Goal: Task Accomplishment & Management: Manage account settings

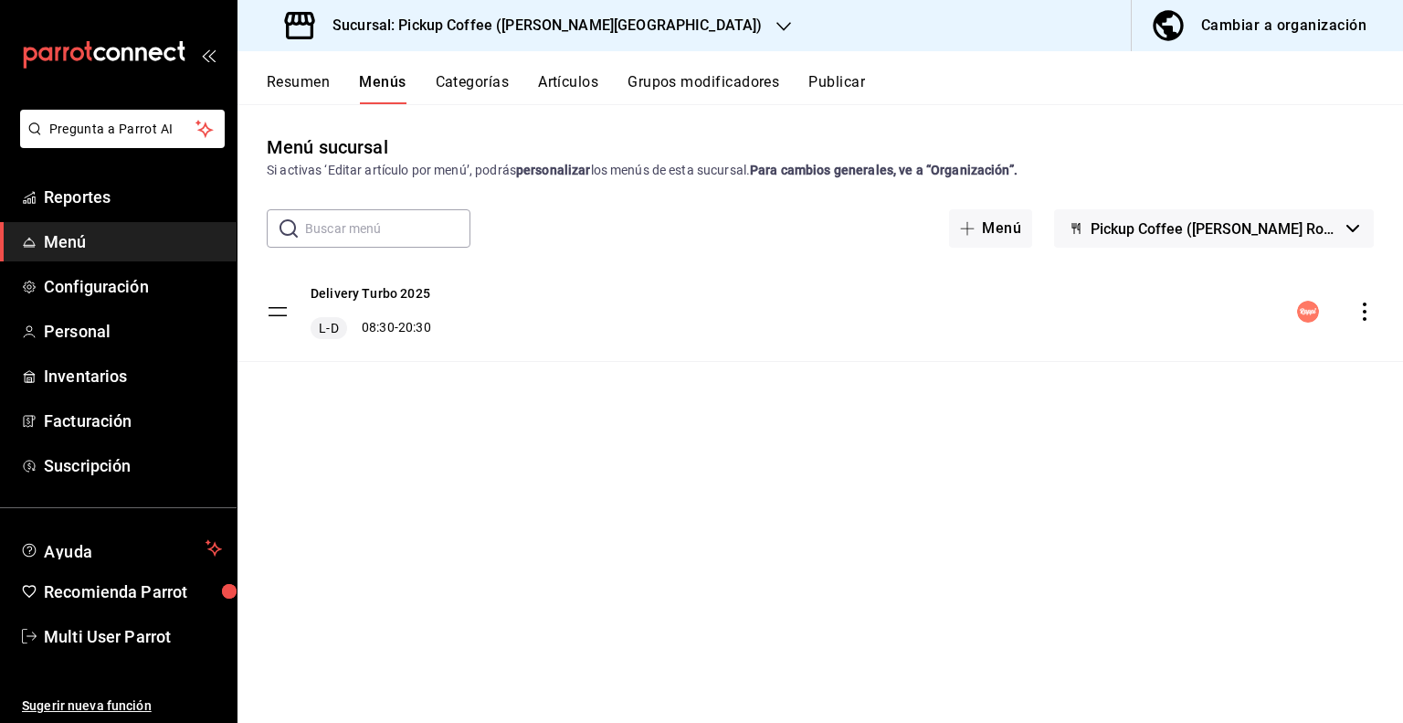
click at [723, 84] on button "Grupos modificadores" at bounding box center [704, 88] width 152 height 31
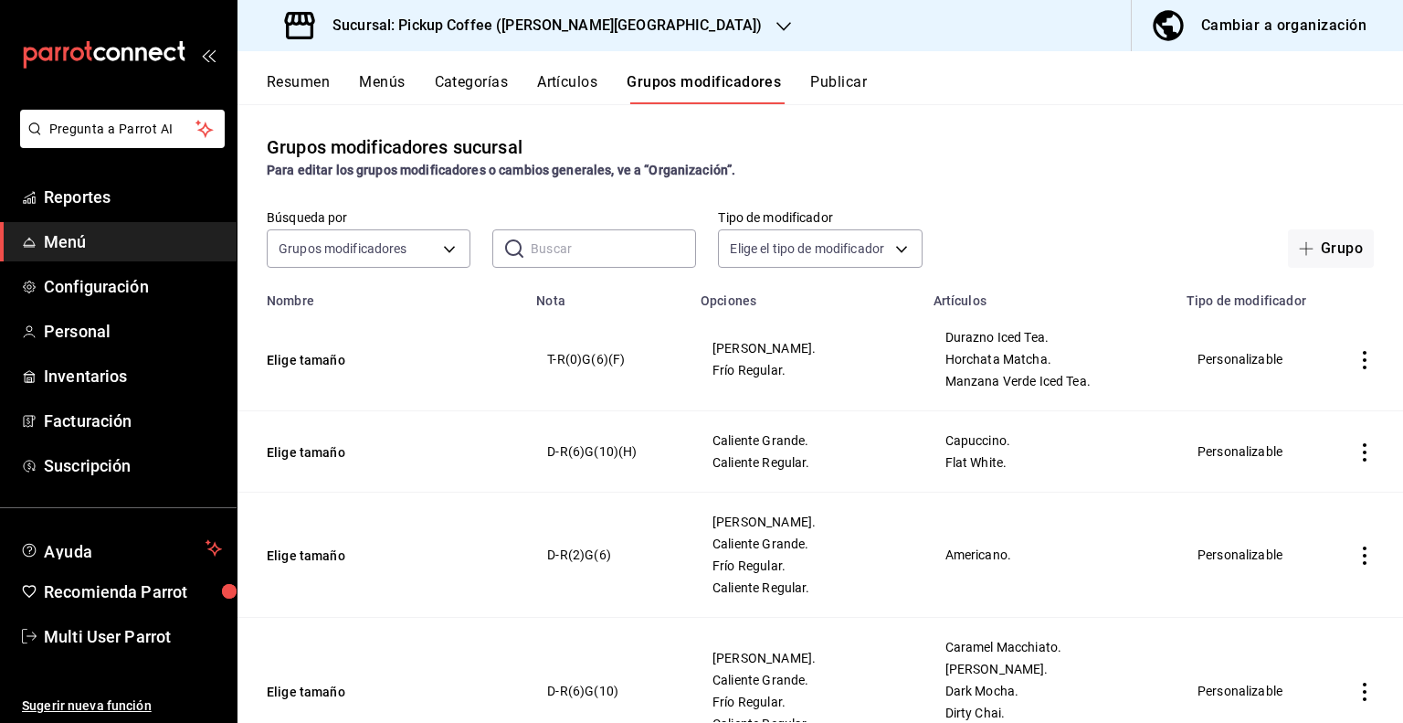
click at [488, 80] on button "Categorías" at bounding box center [472, 88] width 74 height 31
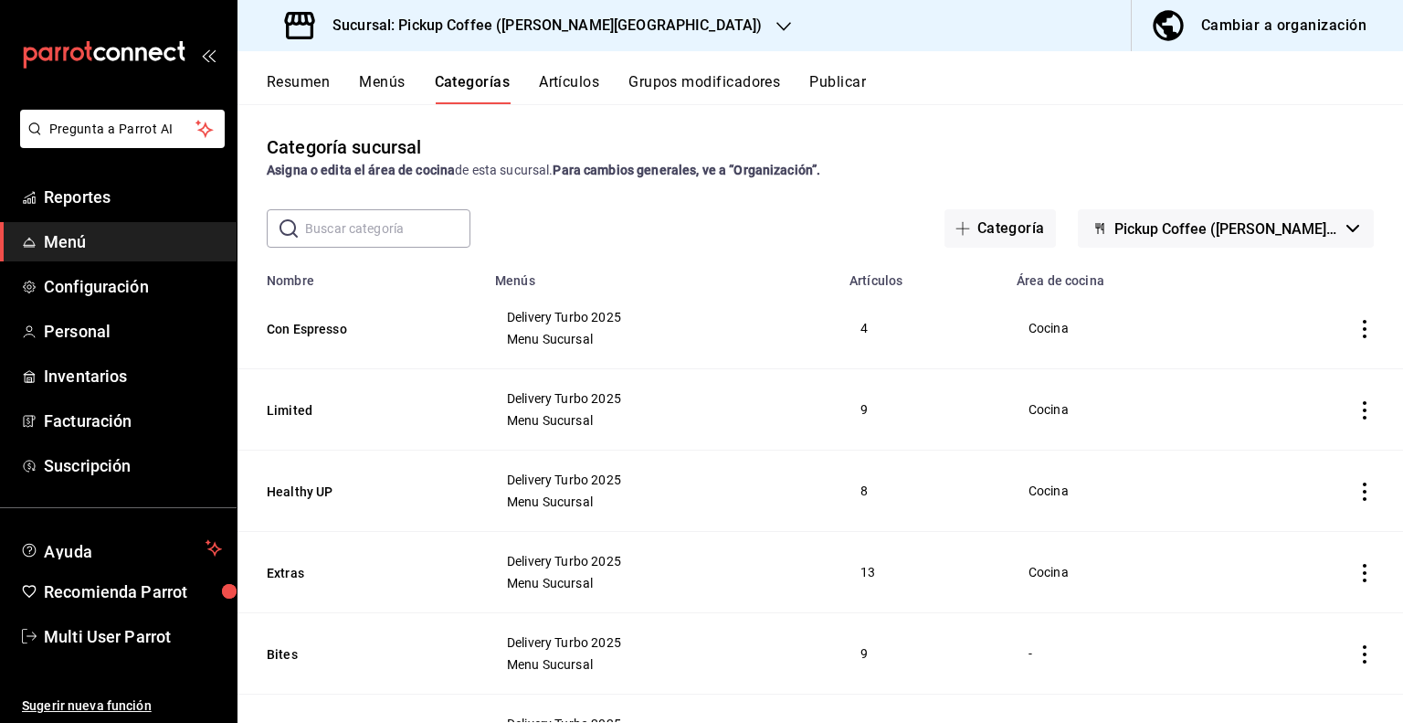
click at [378, 229] on input "text" at bounding box center [387, 228] width 165 height 37
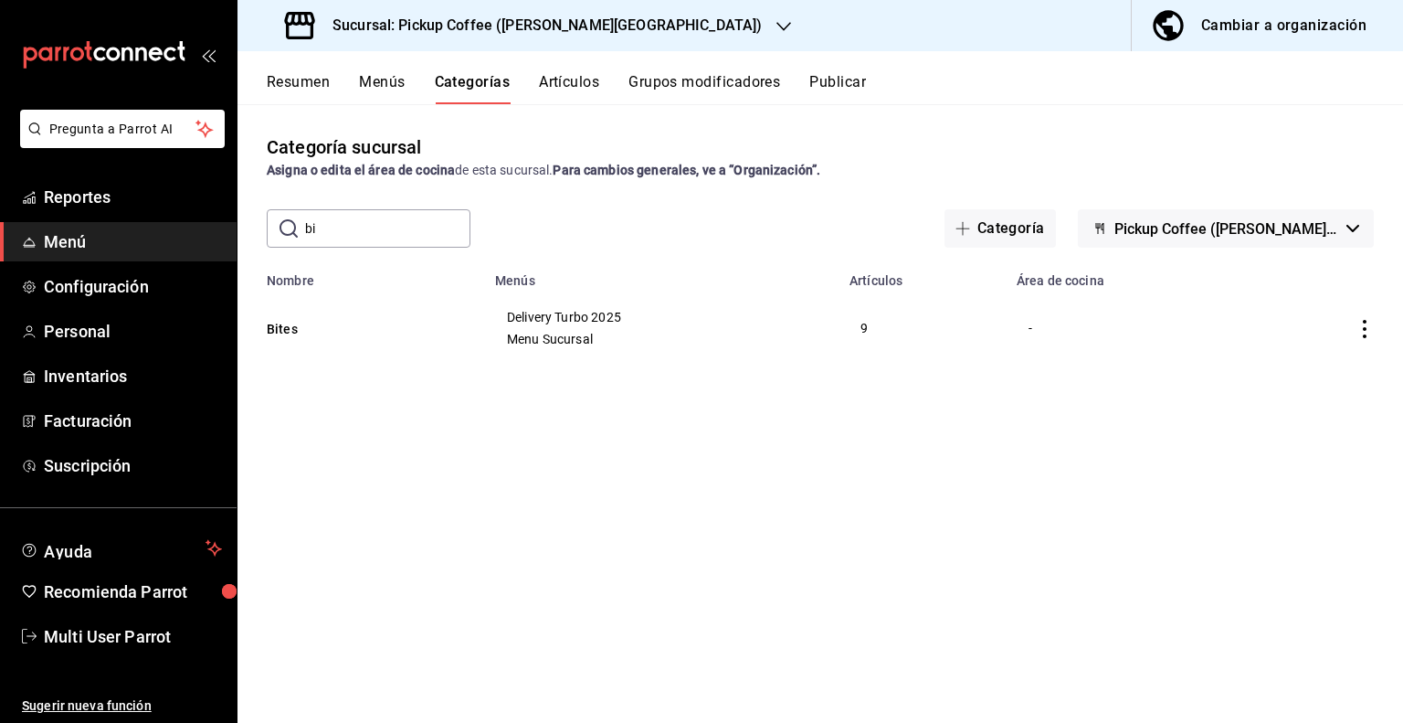
type input "b"
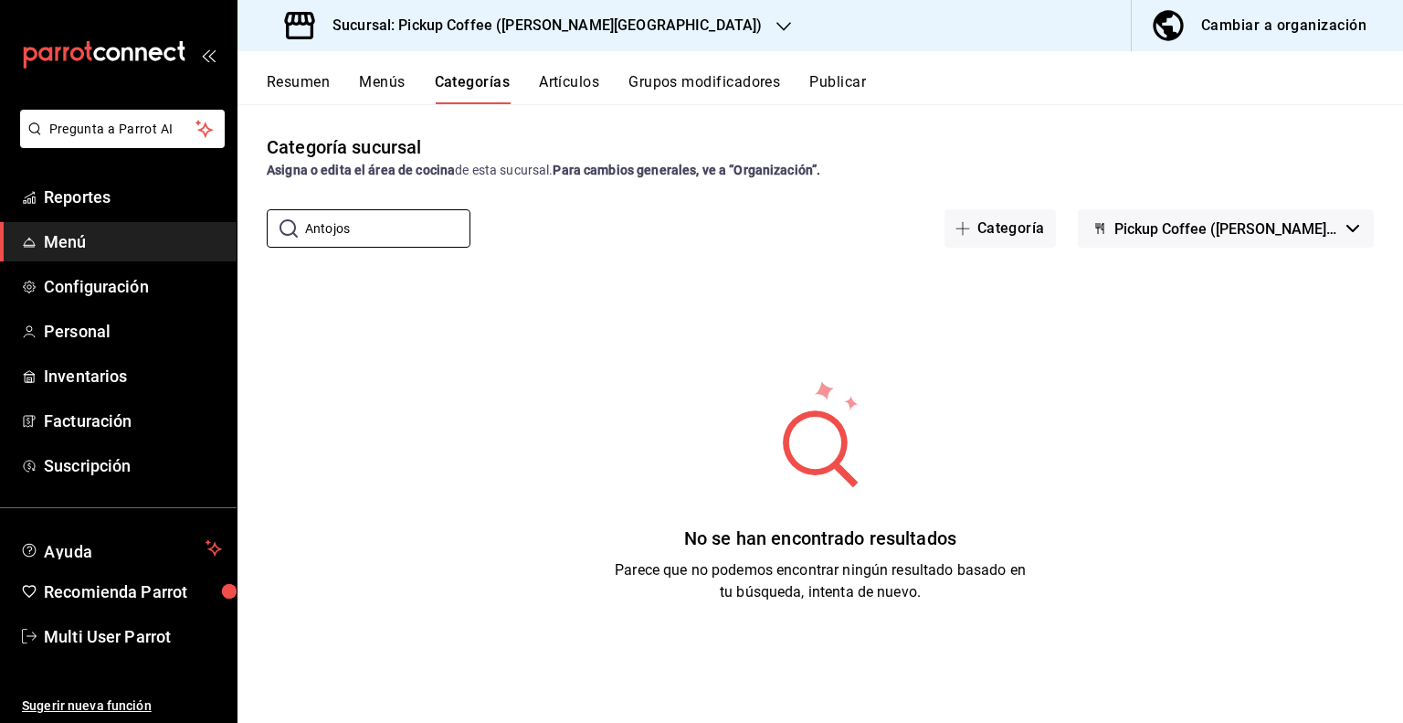
drag, startPoint x: 362, startPoint y: 235, endPoint x: 244, endPoint y: 234, distance: 117.9
click at [244, 234] on div "​ Antojos ​ Categoría Pickup Coffee (Quintana Roo) (Turbo)" at bounding box center [821, 228] width 1166 height 38
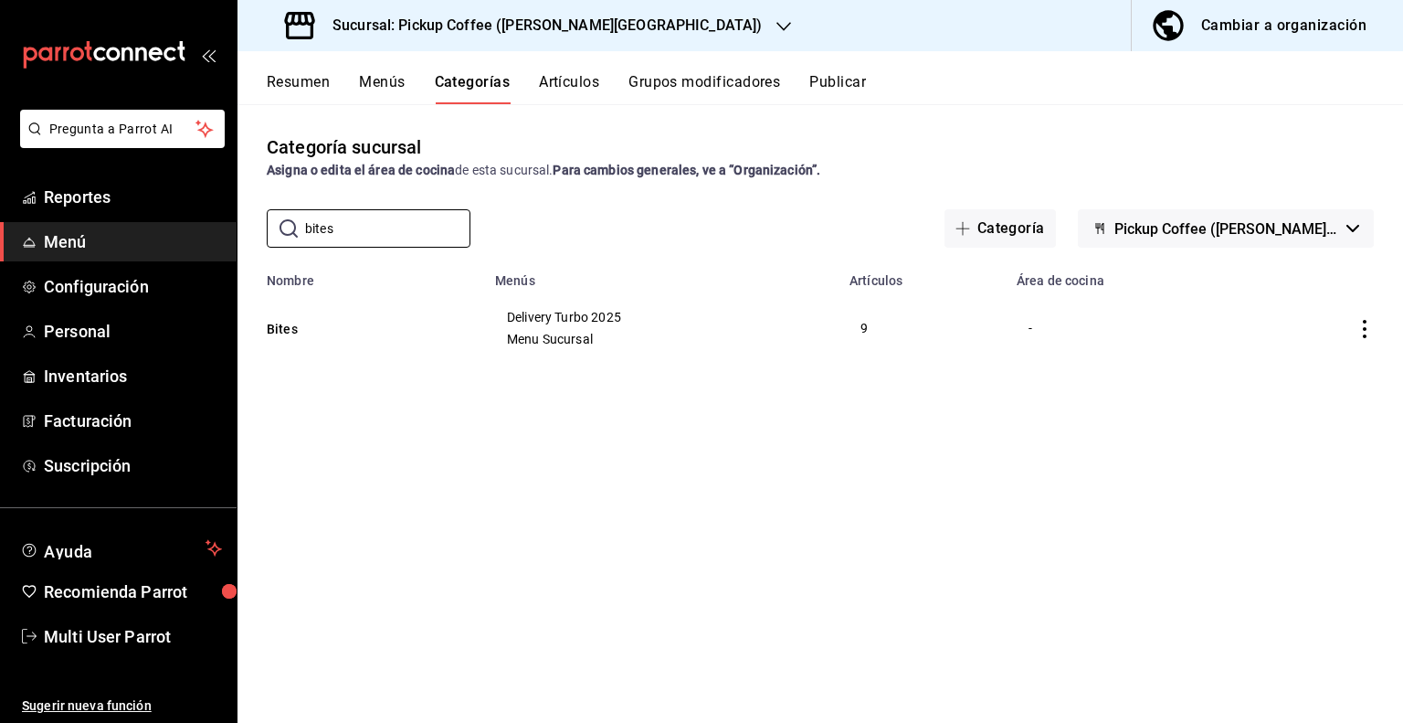
type input "bites"
click at [1369, 333] on icon "actions" at bounding box center [1365, 329] width 18 height 18
click at [1312, 405] on span "Duplicar" at bounding box center [1311, 409] width 48 height 19
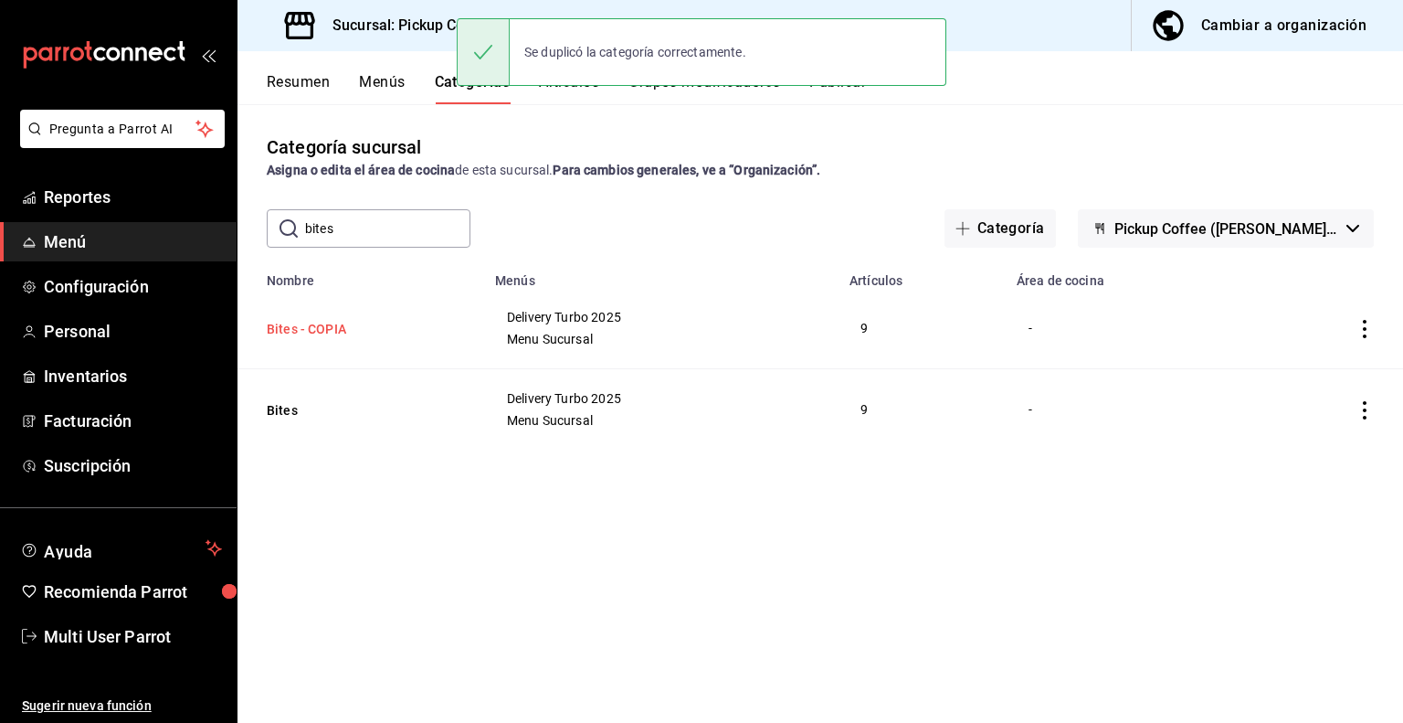
click at [314, 333] on button "Bites - COPIA" at bounding box center [358, 329] width 183 height 18
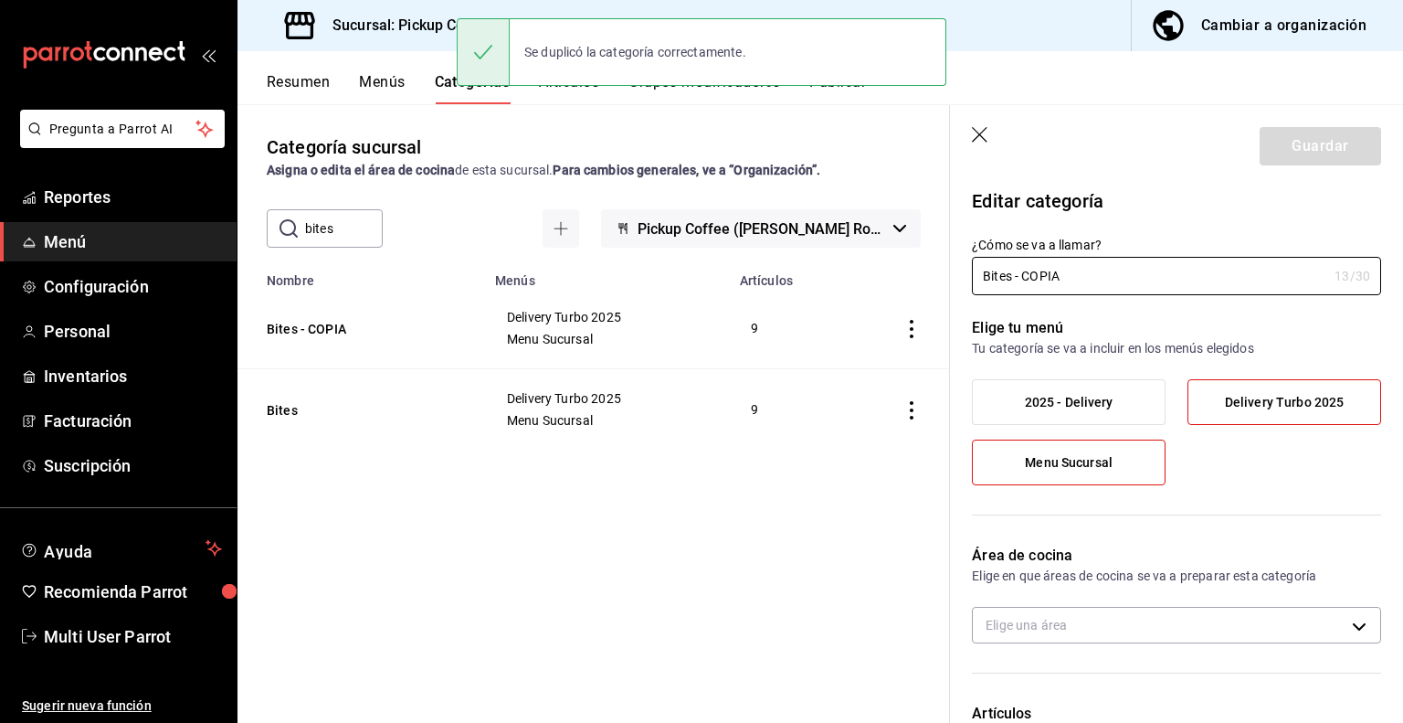
drag, startPoint x: 1086, startPoint y: 271, endPoint x: 748, endPoint y: 271, distance: 338.1
click at [748, 271] on main "Categoría sucursal Asigna o edita el área de cocina de esta sucursal. Para camb…" at bounding box center [821, 413] width 1166 height 619
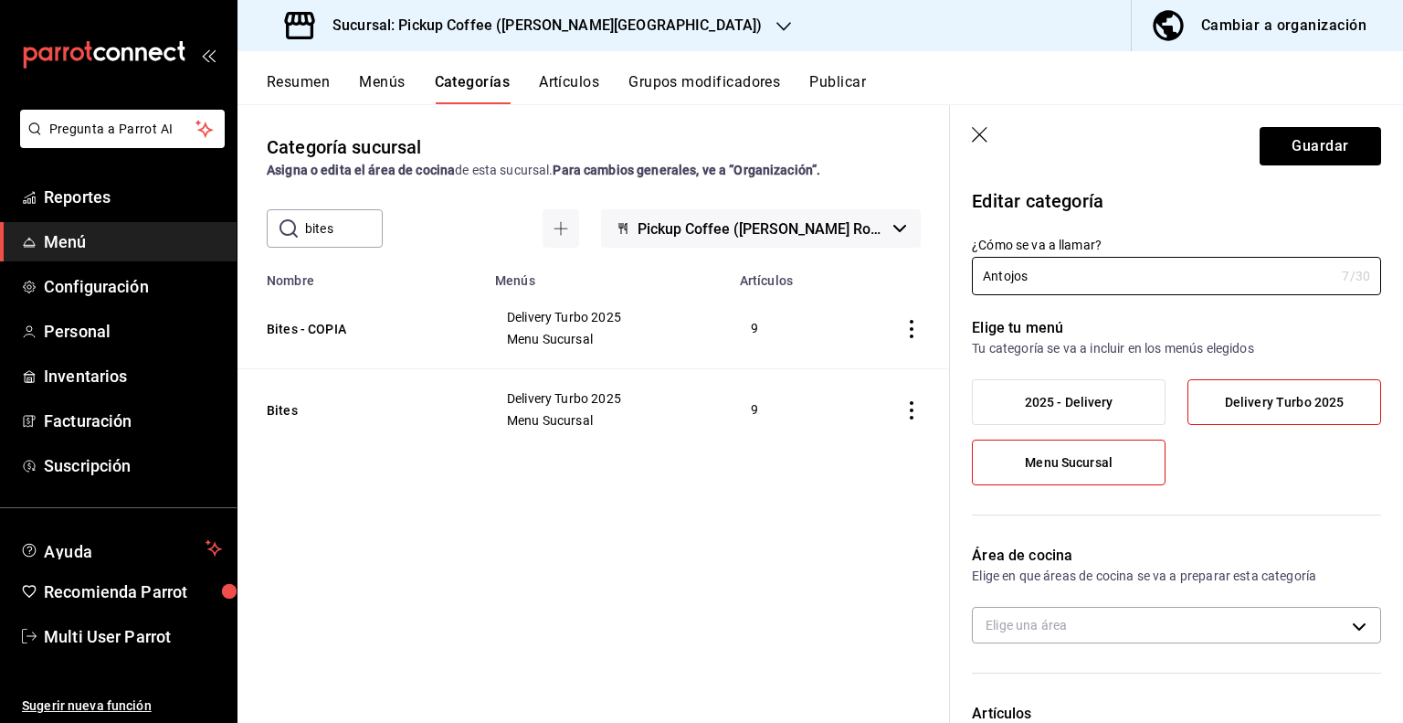
type input "Antojos"
click at [1243, 414] on label "Delivery Turbo 2025" at bounding box center [1285, 402] width 192 height 44
click at [0, 0] on input "Delivery Turbo 2025" at bounding box center [0, 0] width 0 height 0
click at [1098, 470] on span "Menu Sucursal" at bounding box center [1069, 463] width 88 height 16
click at [0, 0] on input "Menu Sucursal" at bounding box center [0, 0] width 0 height 0
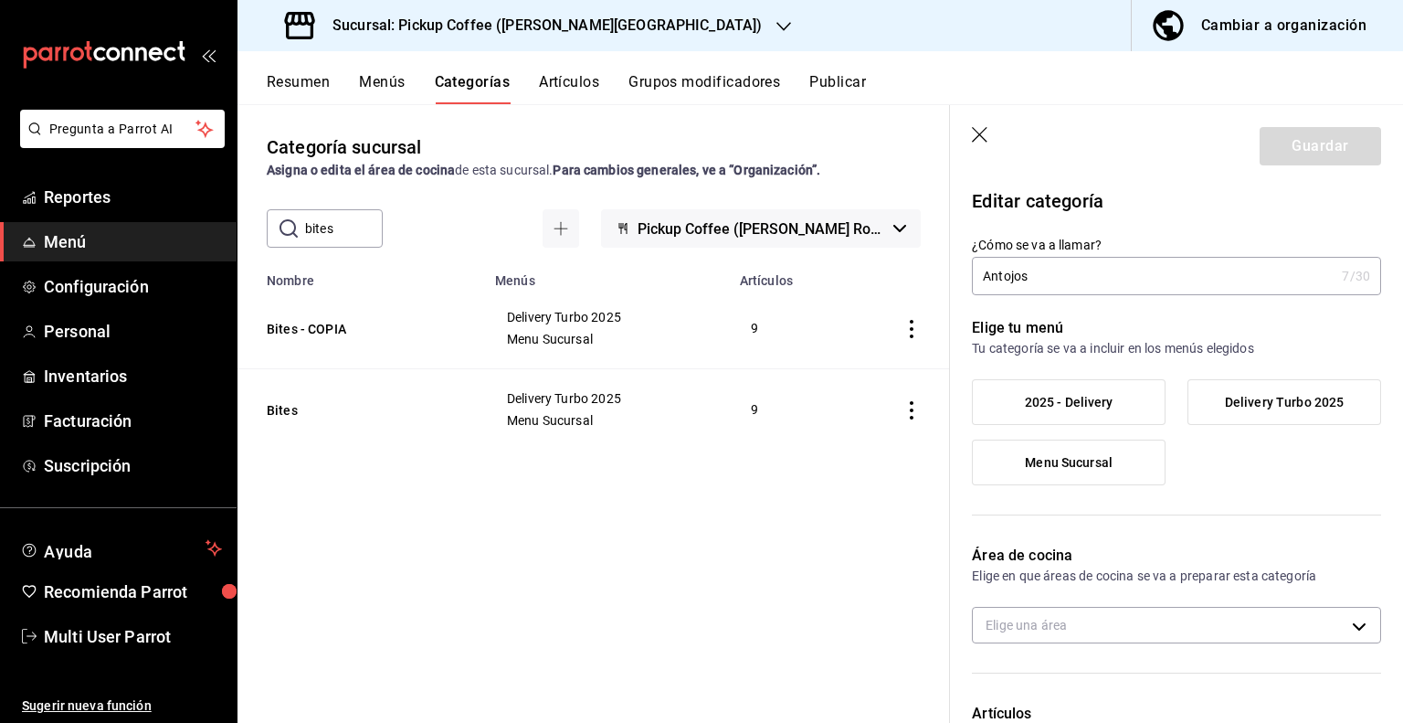
scroll to position [91, 0]
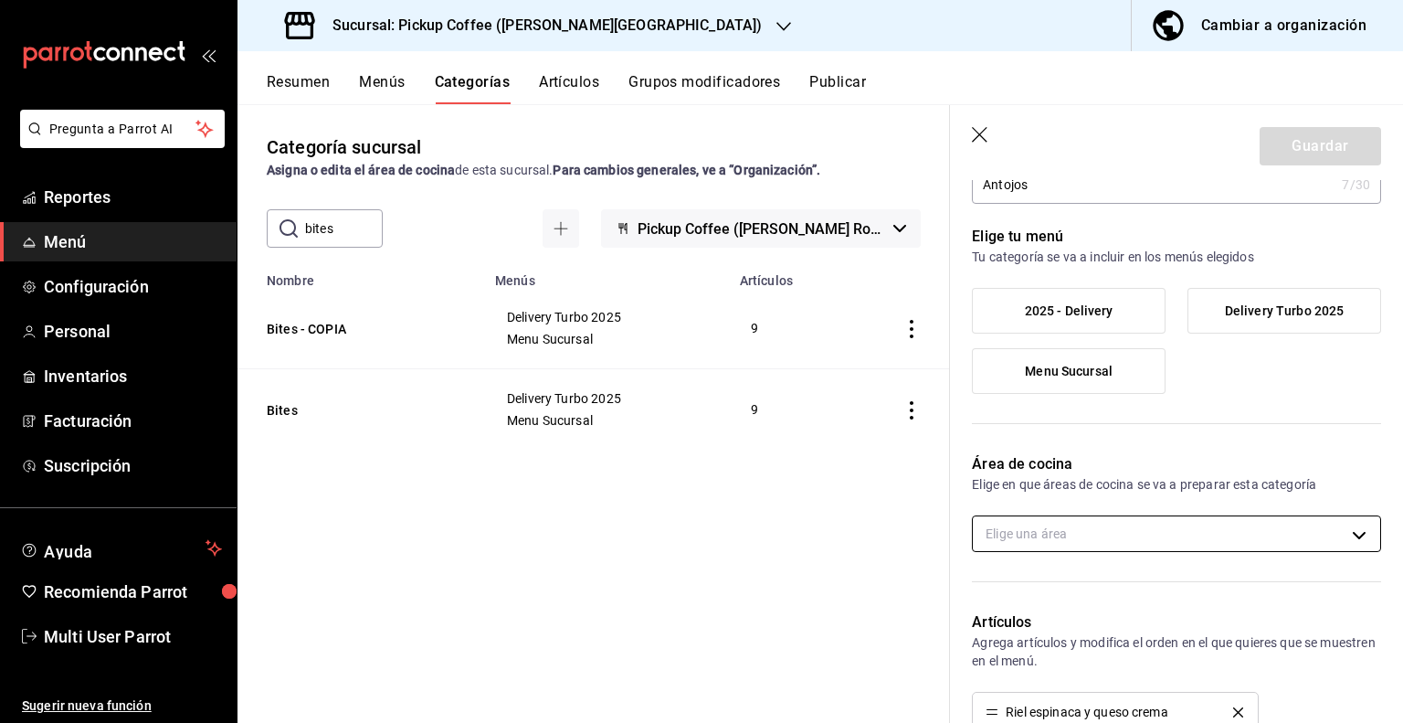
click at [1071, 537] on body "Pregunta a Parrot AI Reportes Menú Configuración Personal Inventarios Facturaci…" at bounding box center [701, 361] width 1403 height 723
click at [1032, 595] on span "Cocina" at bounding box center [1186, 593] width 334 height 19
type input "11e9b668-6fb1-4e88-8afd-0b2d2c2c8525"
checkbox input "true"
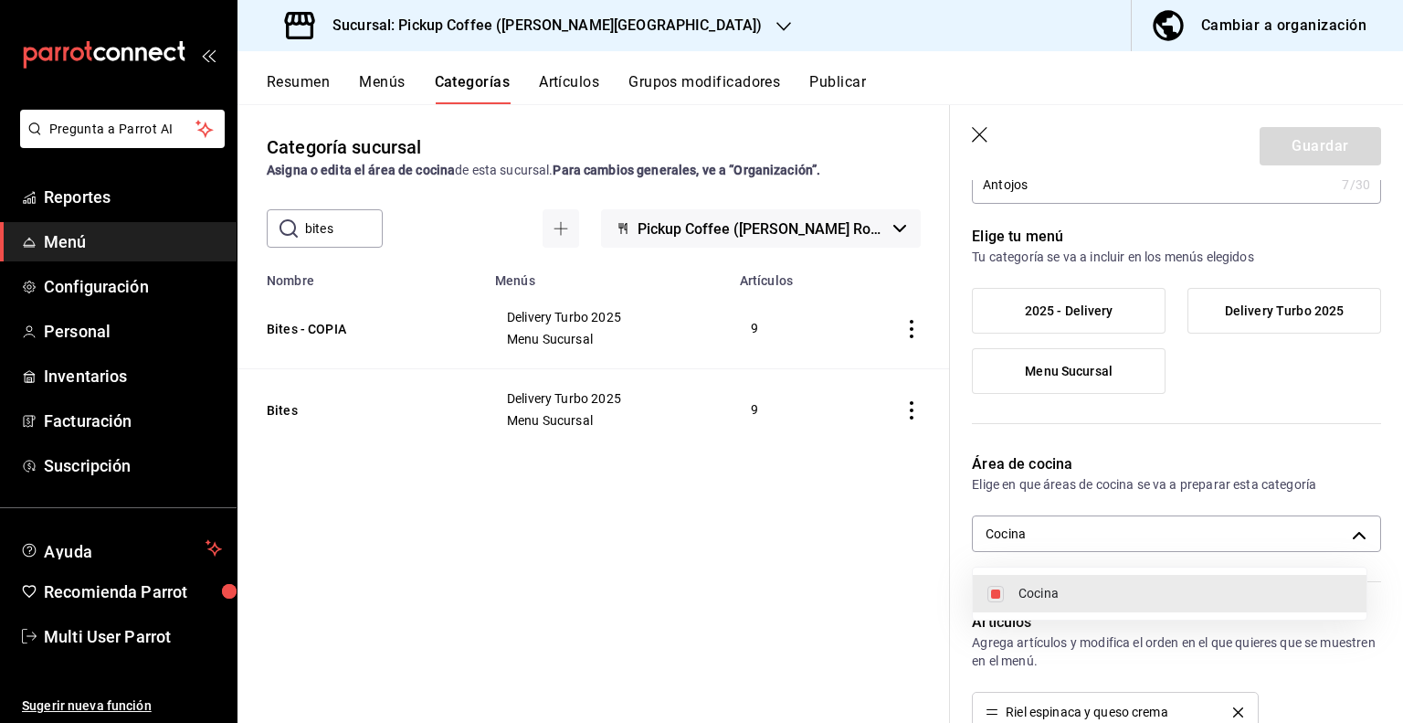
click at [1331, 448] on div at bounding box center [701, 361] width 1403 height 723
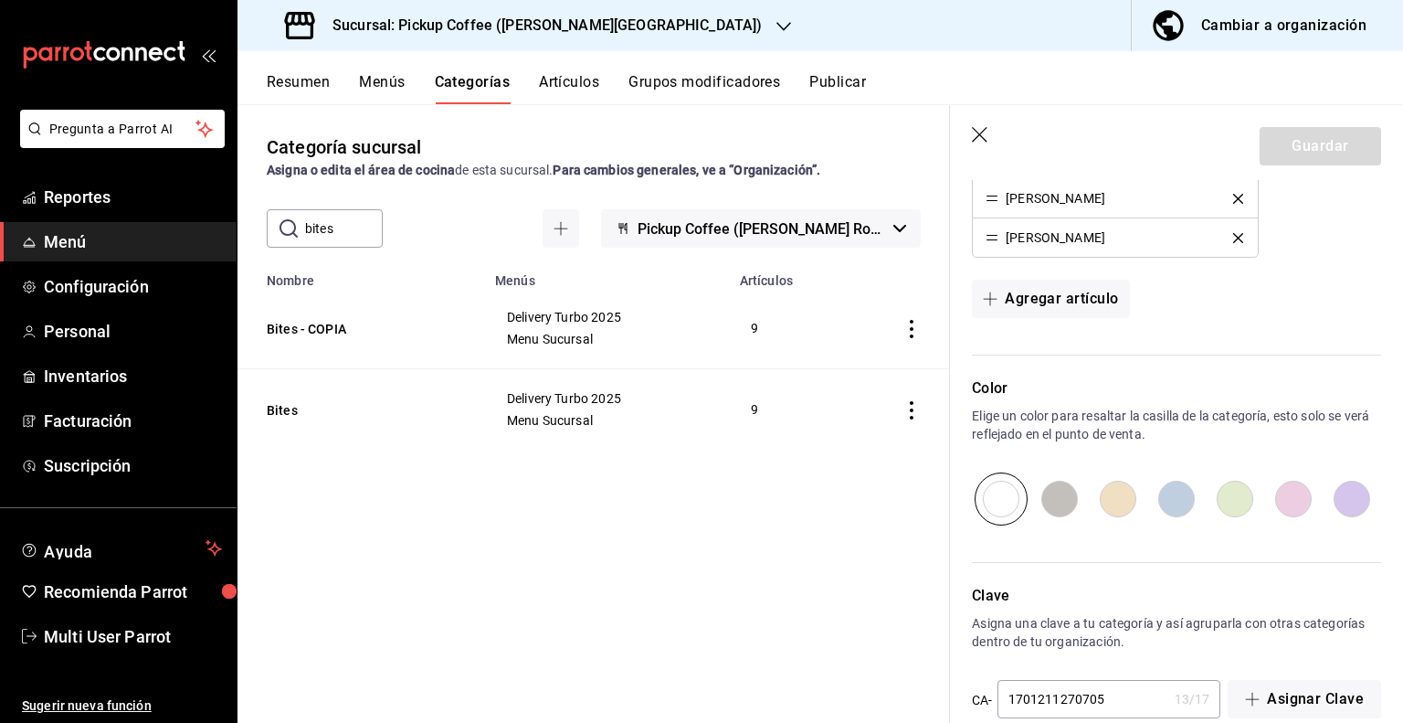
scroll to position [910, 0]
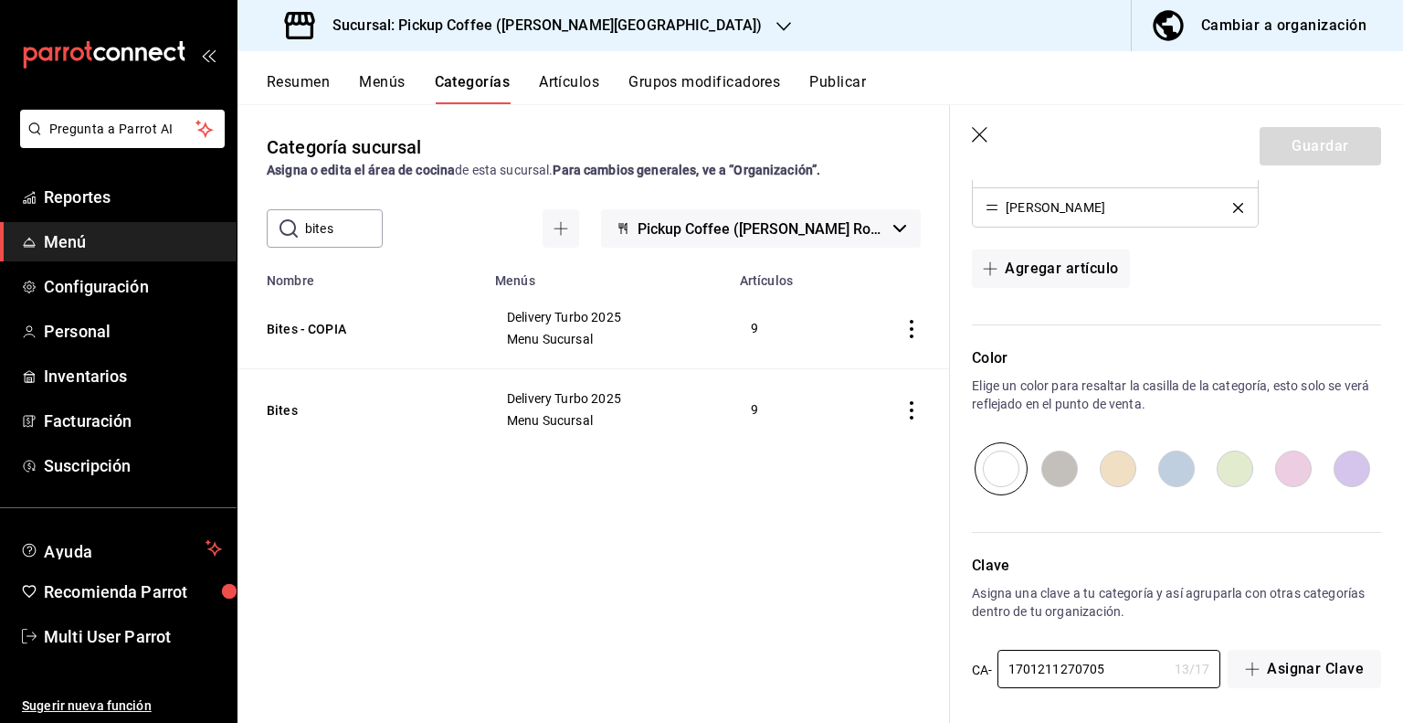
drag, startPoint x: 1120, startPoint y: 663, endPoint x: 860, endPoint y: 653, distance: 260.6
click at [860, 653] on main "Categoría sucursal Asigna o edita el área de cocina de esta sucursal. Para camb…" at bounding box center [821, 413] width 1166 height 619
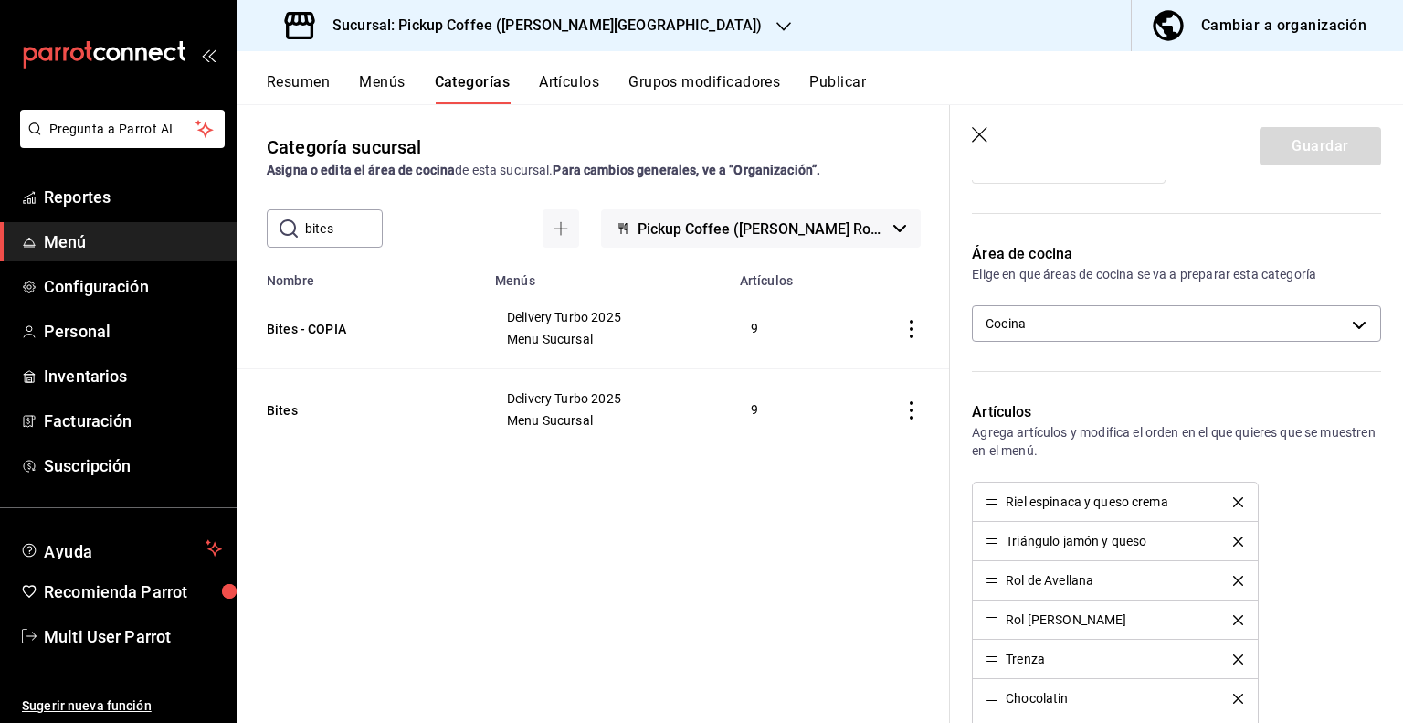
scroll to position [0, 0]
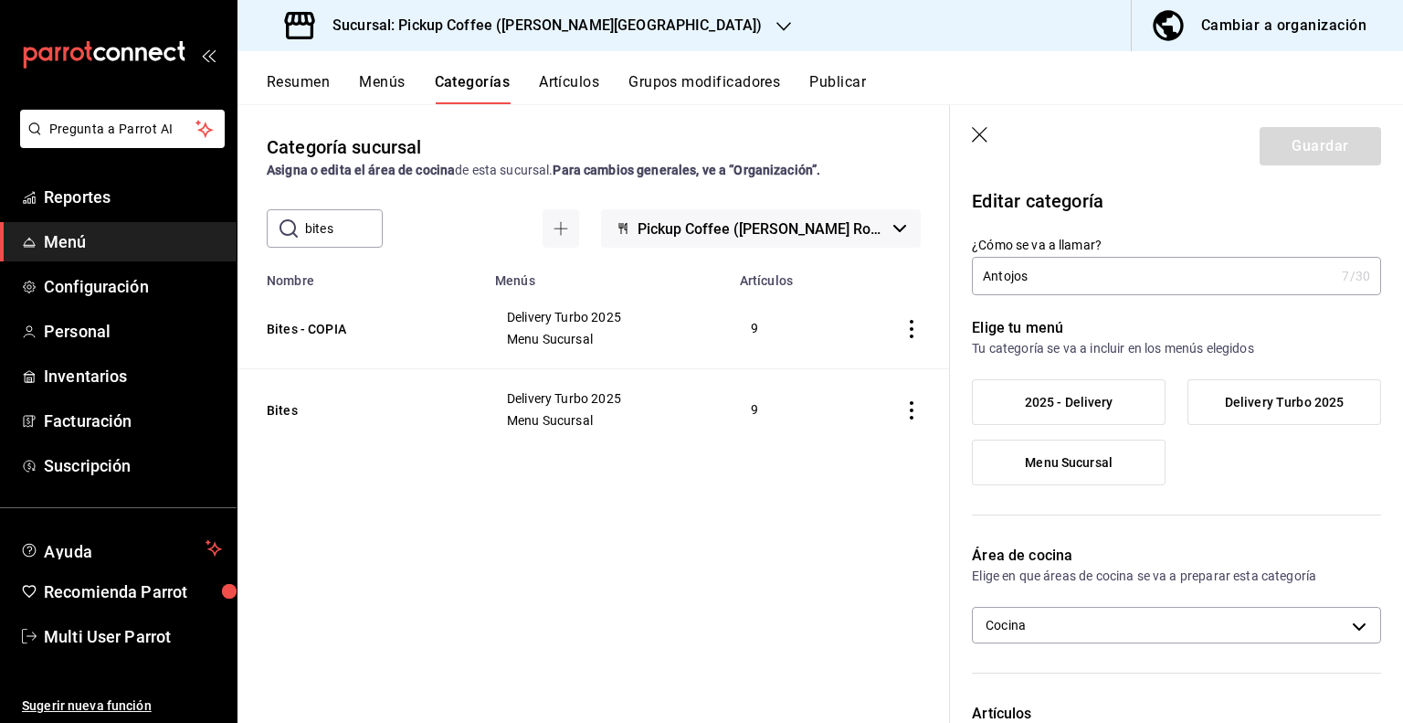
type input "T-ANTOJOS"
click at [1293, 149] on div "Guardar" at bounding box center [1321, 146] width 122 height 38
click at [1071, 285] on input "Antojos" at bounding box center [1153, 276] width 363 height 37
type input "Antojos."
click at [1045, 398] on span "2025 - Delivery" at bounding box center [1069, 403] width 89 height 16
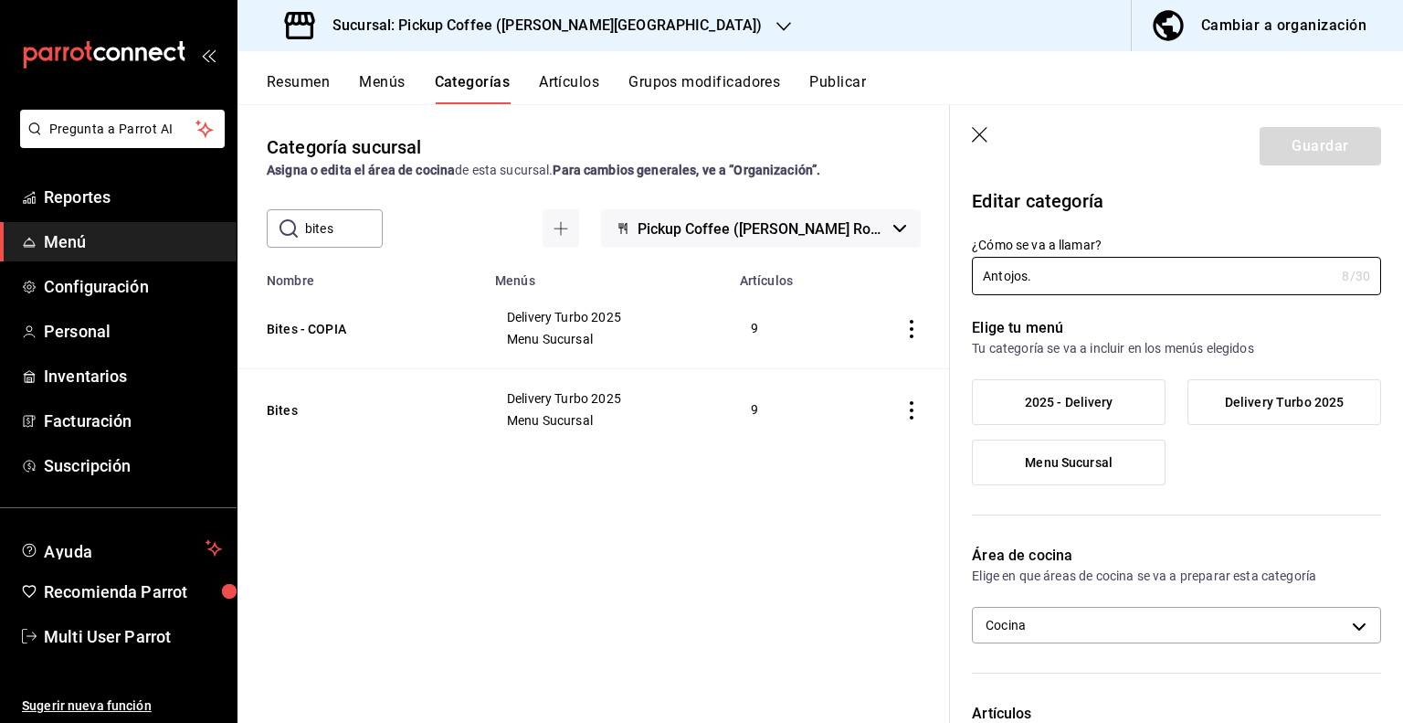
click at [0, 0] on input "2025 - Delivery" at bounding box center [0, 0] width 0 height 0
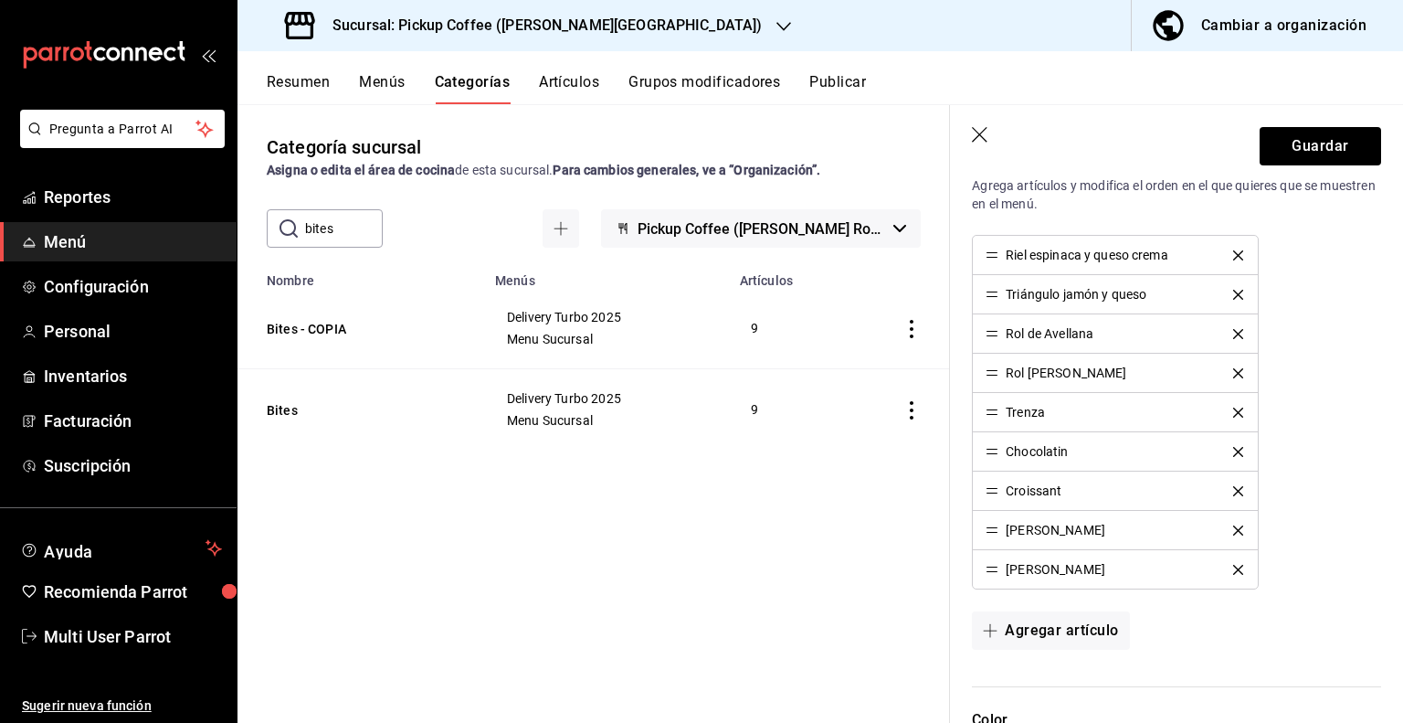
scroll to position [910, 0]
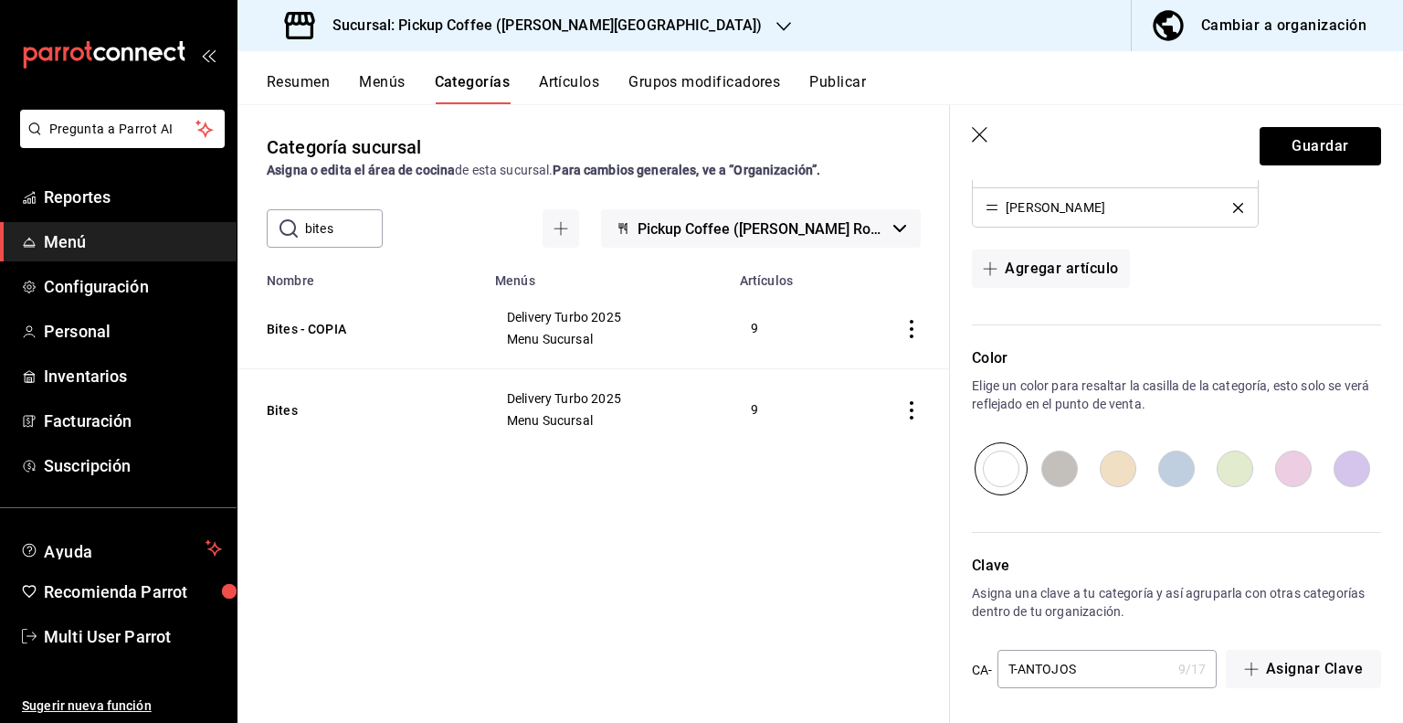
click at [1017, 662] on input "T-ANTOJOS" at bounding box center [1085, 669] width 174 height 37
type input "D-ANTOJOS"
click at [1290, 149] on button "Guardar" at bounding box center [1321, 146] width 122 height 38
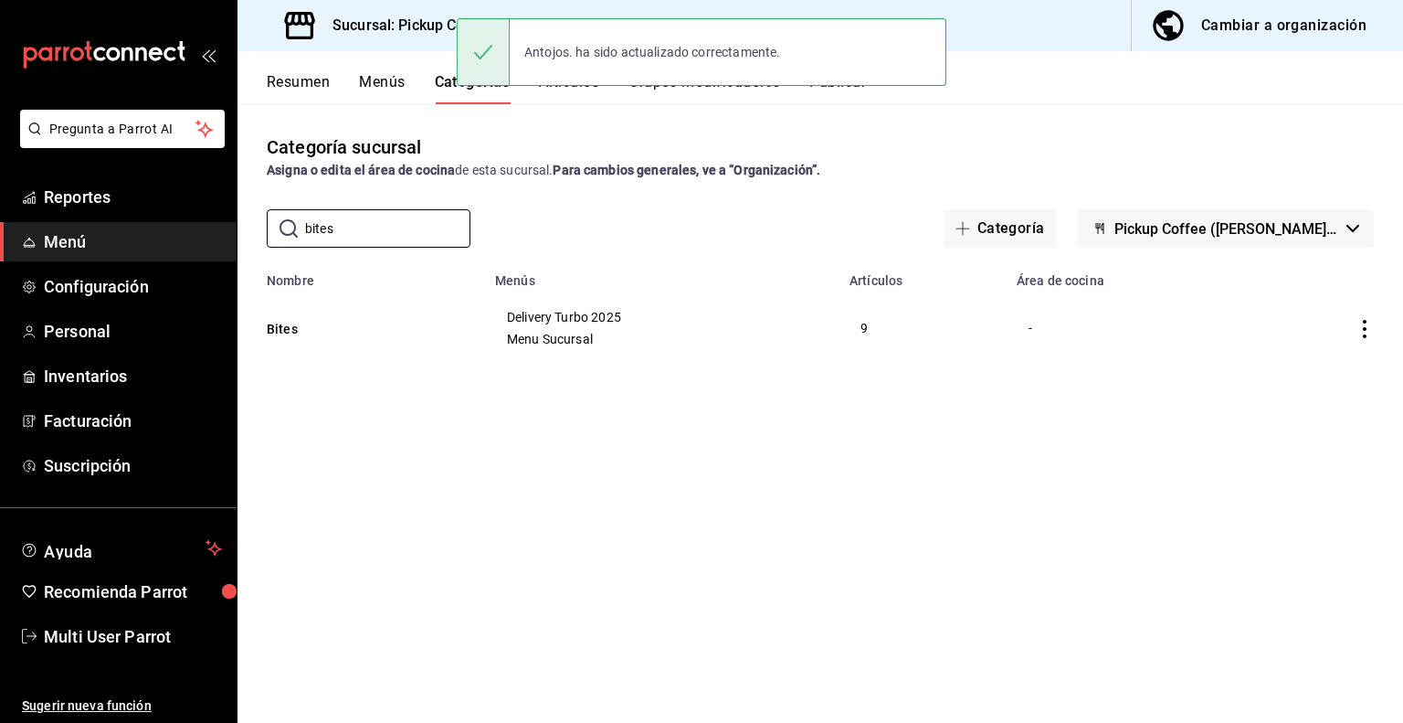
drag, startPoint x: 392, startPoint y: 237, endPoint x: 190, endPoint y: 231, distance: 202.0
click at [190, 230] on div "Pregunta a Parrot AI Reportes Menú Configuración Personal Inventarios Facturaci…" at bounding box center [701, 361] width 1403 height 723
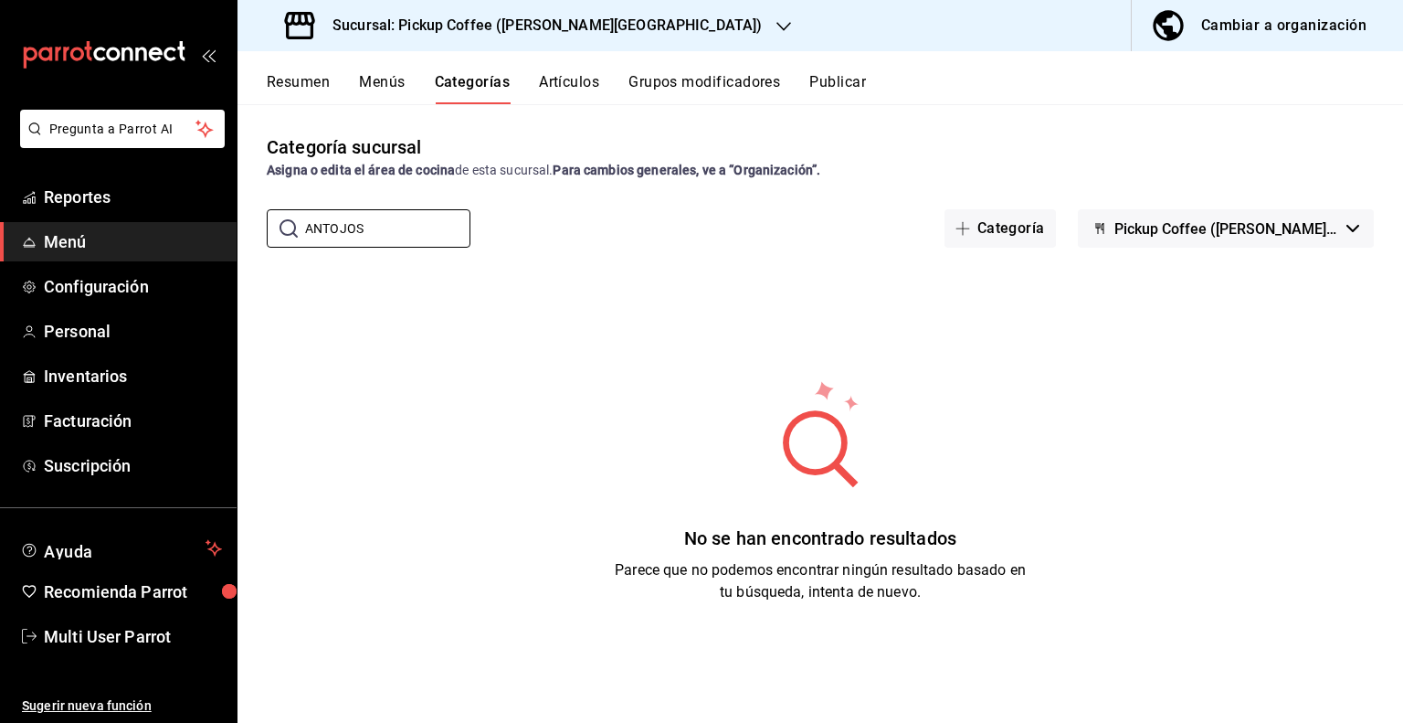
type input "ANTOJOS"
click at [389, 87] on button "Menús" at bounding box center [382, 88] width 46 height 31
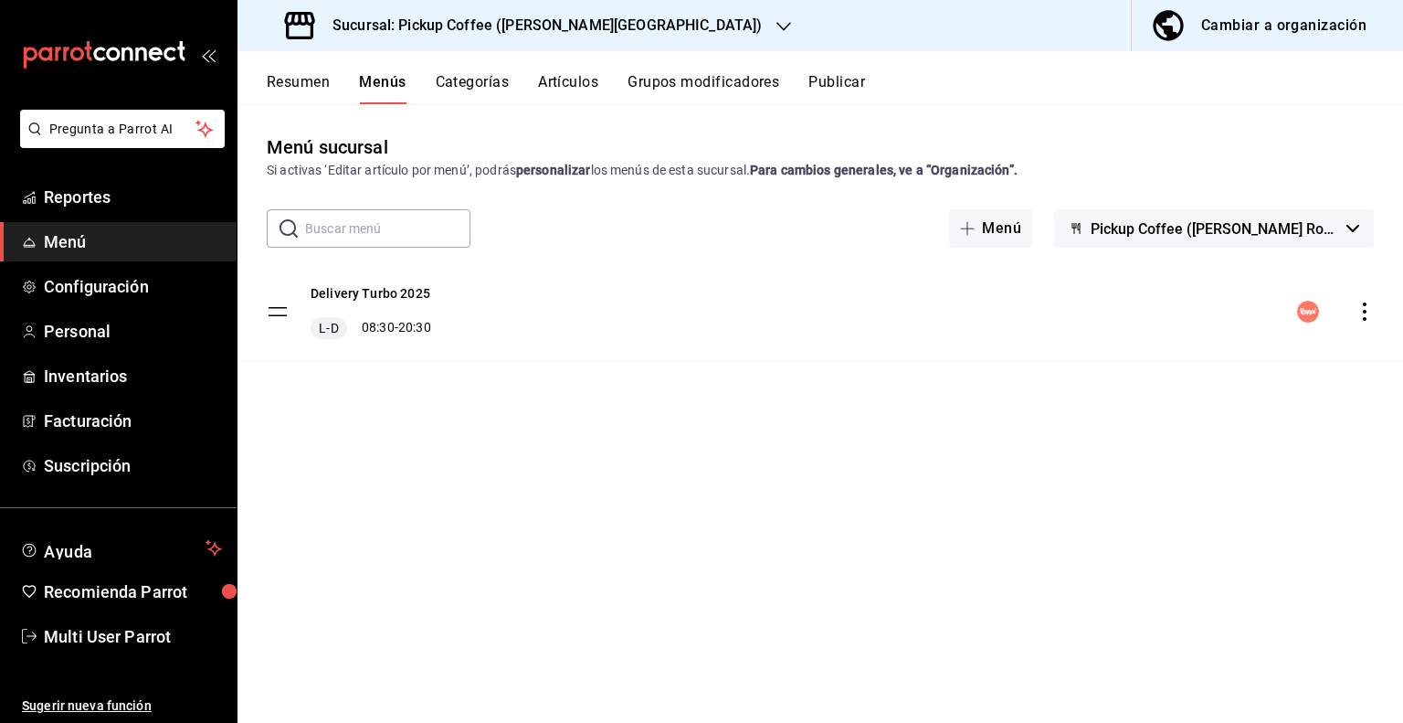
click at [476, 86] on button "Categorías" at bounding box center [473, 88] width 74 height 31
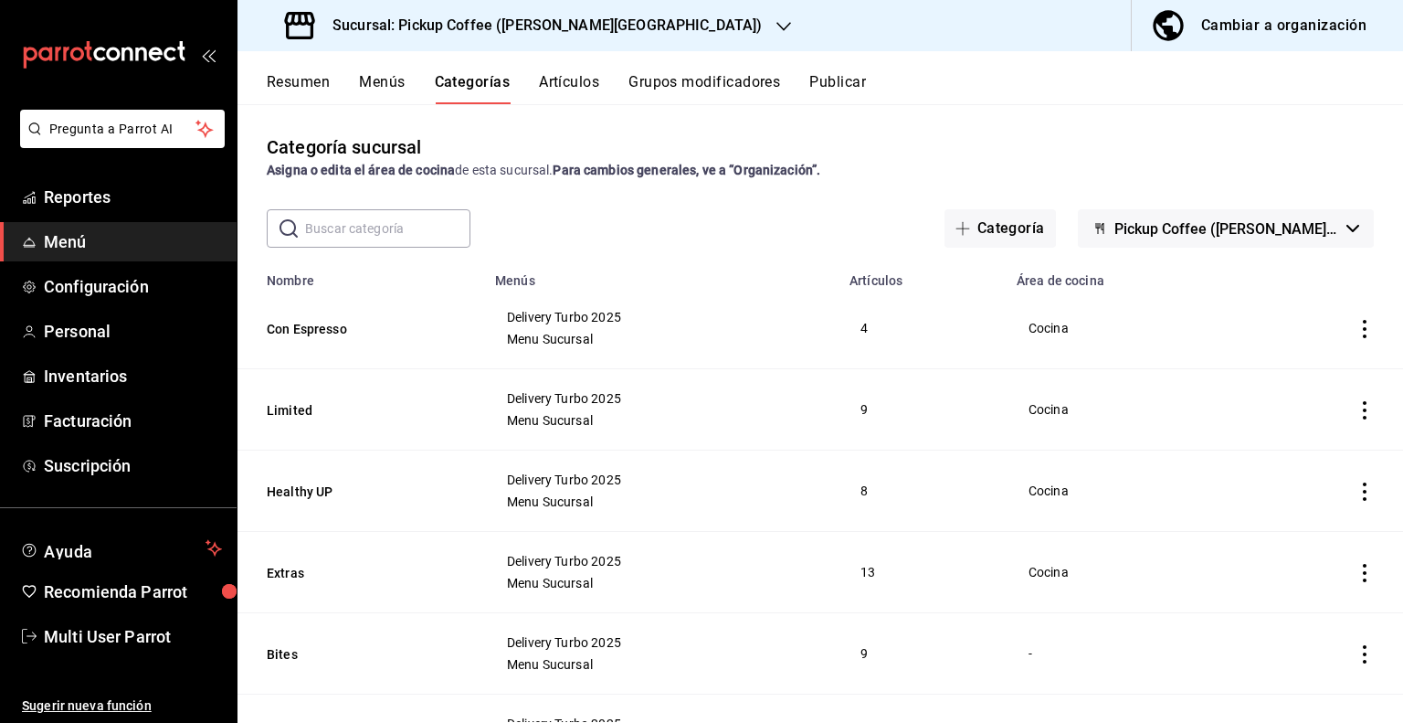
click at [673, 81] on button "Grupos modificadores" at bounding box center [705, 88] width 152 height 31
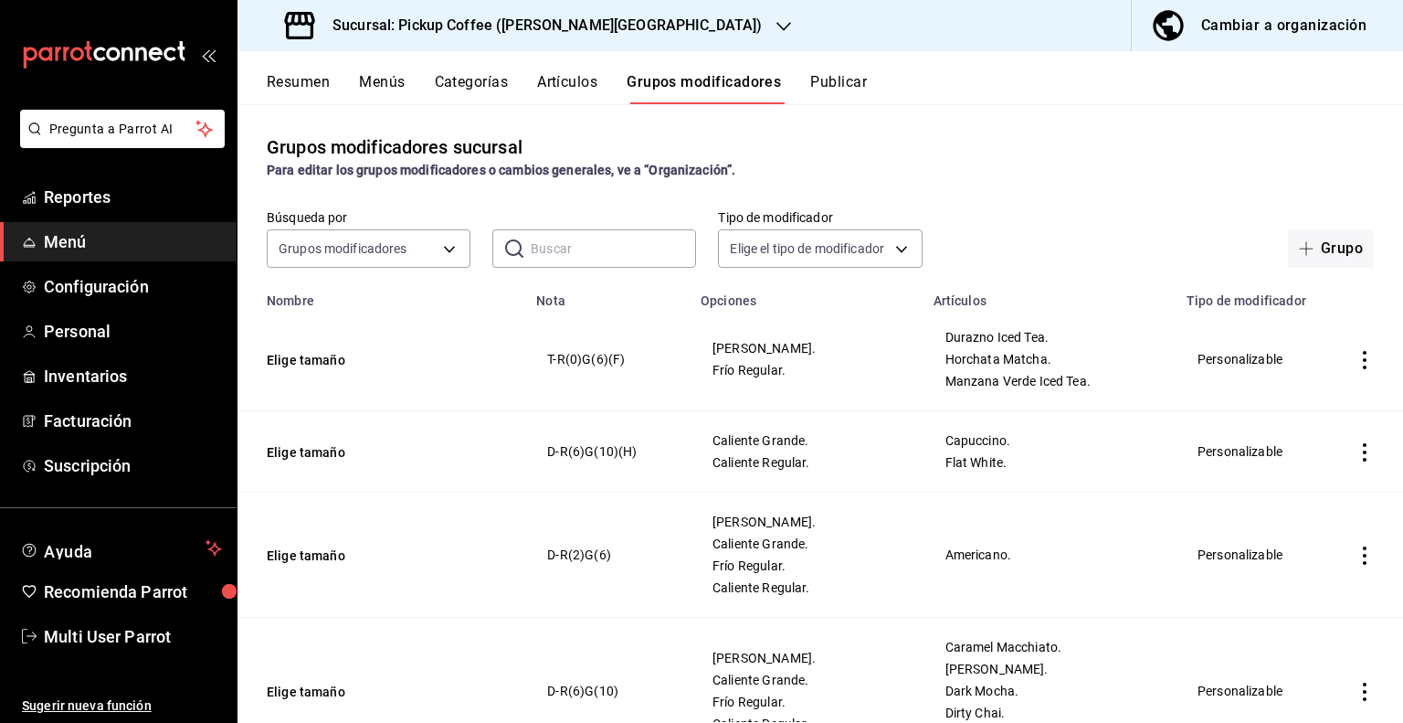
click at [501, 85] on button "Categorías" at bounding box center [472, 88] width 74 height 31
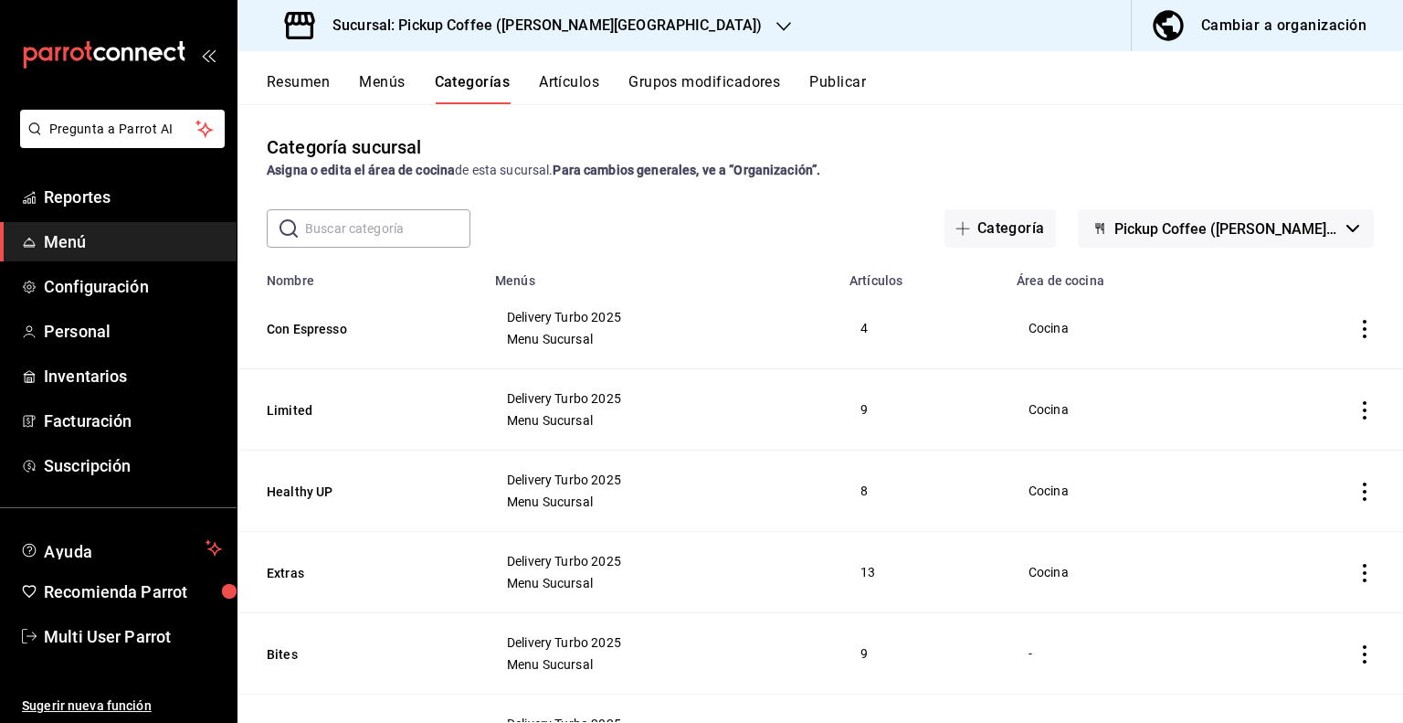
click at [363, 228] on input "text" at bounding box center [387, 228] width 165 height 37
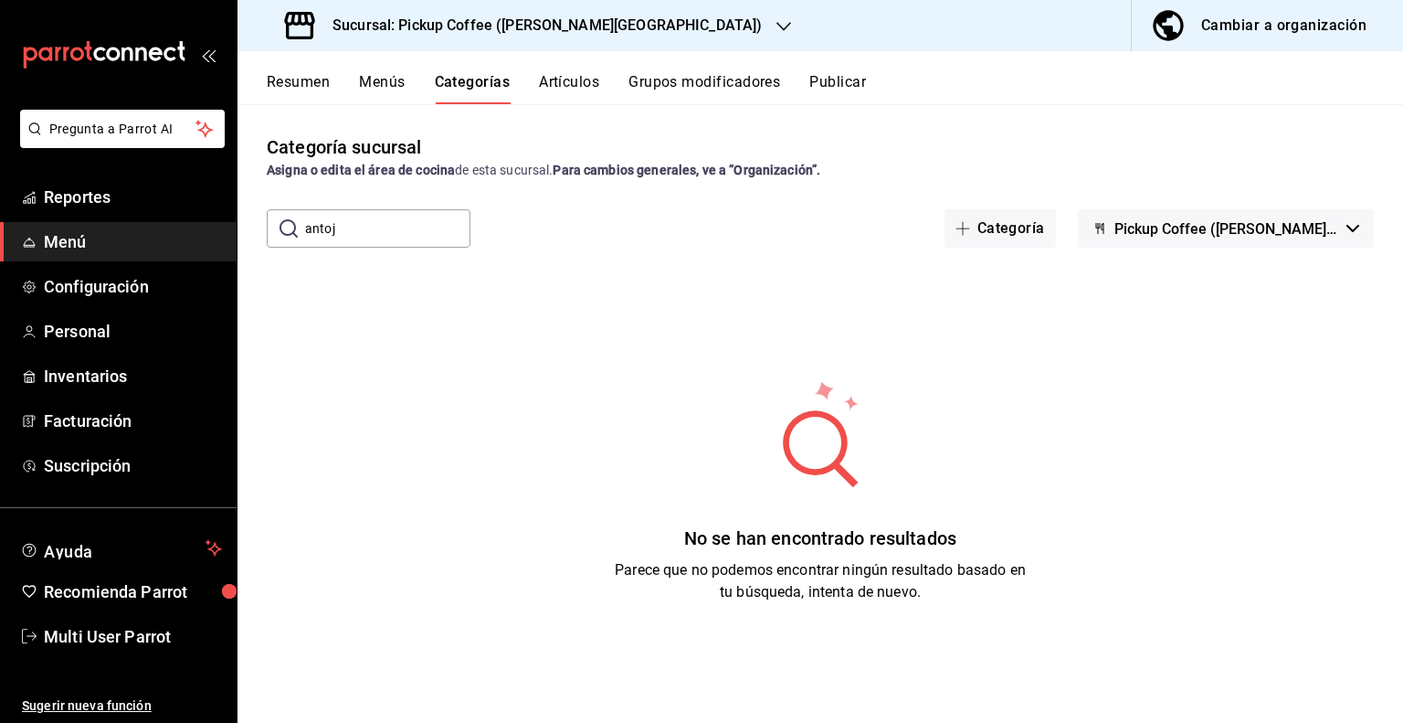
click at [376, 227] on input "antoj" at bounding box center [387, 228] width 165 height 37
type input "a"
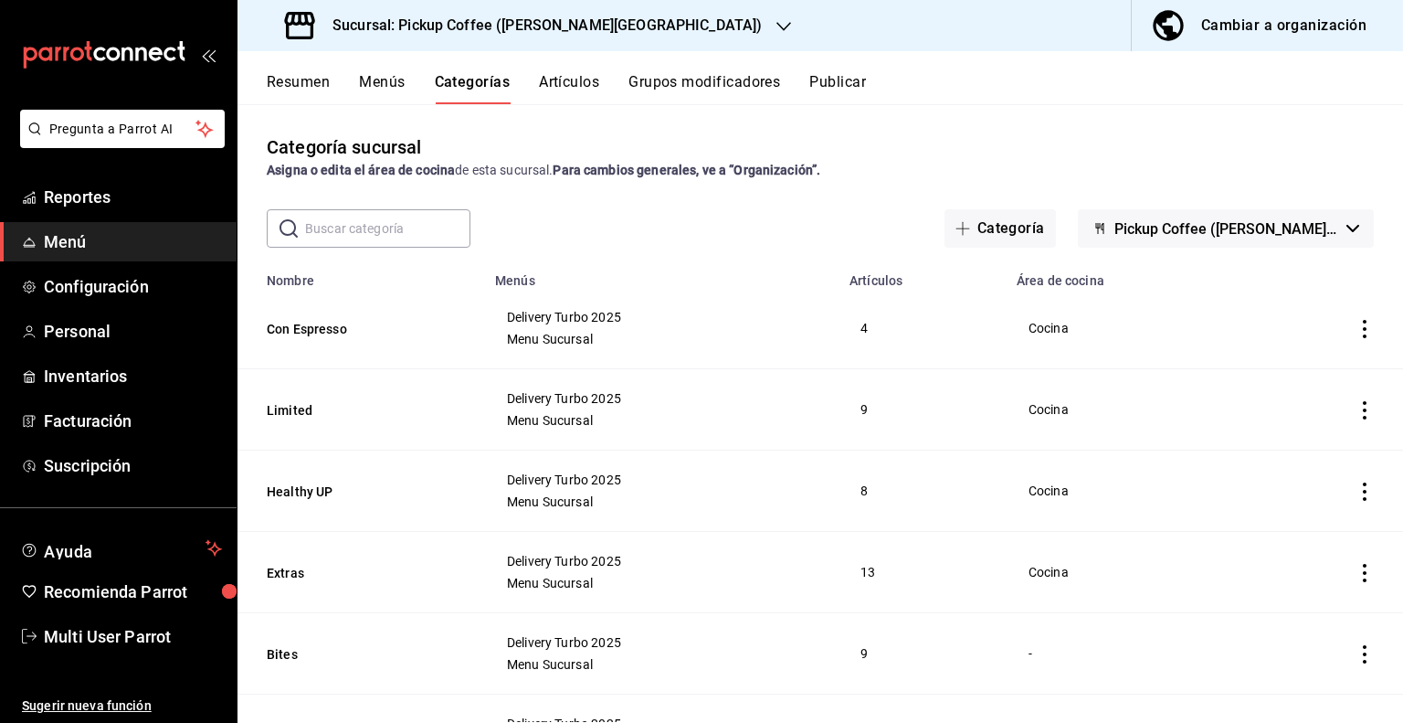
click at [670, 82] on button "Grupos modificadores" at bounding box center [705, 88] width 152 height 31
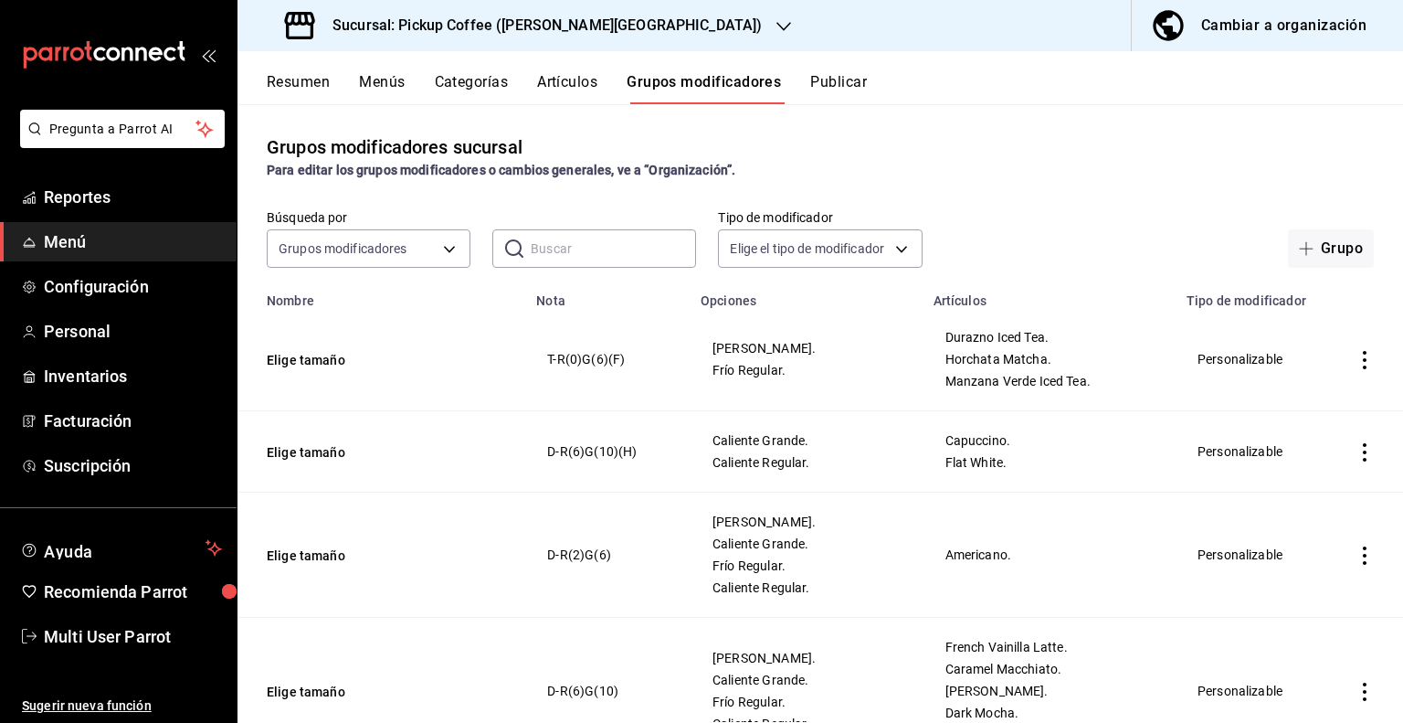
click at [1224, 16] on div "Cambiar a organización" at bounding box center [1284, 26] width 165 height 26
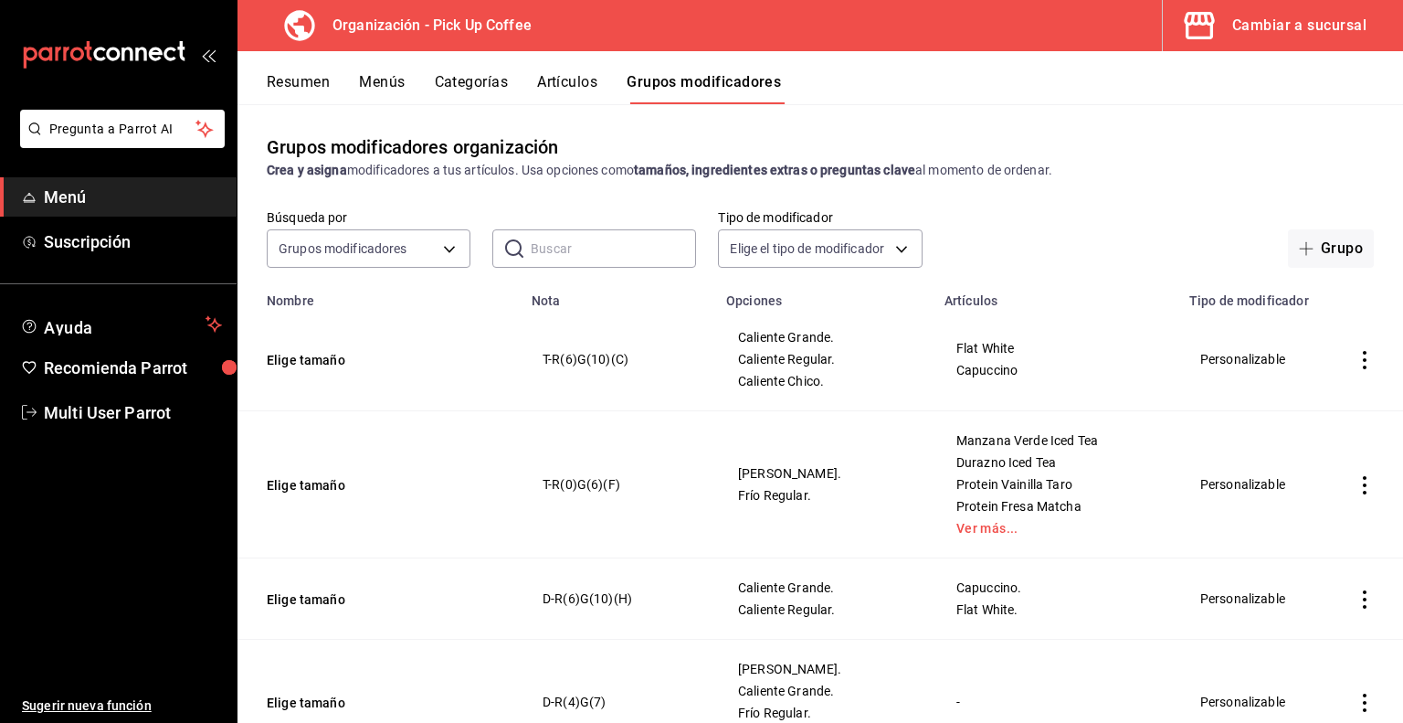
click at [470, 84] on button "Categorías" at bounding box center [472, 88] width 74 height 31
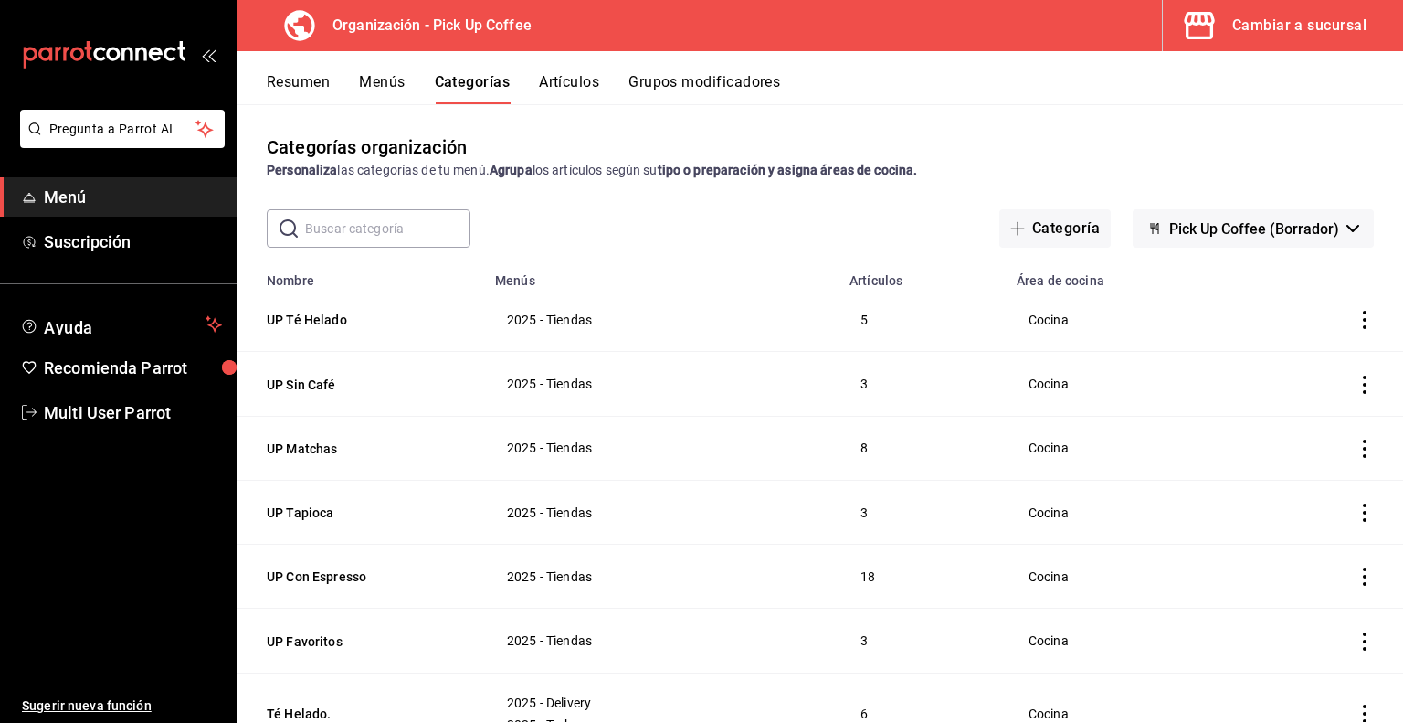
click at [409, 228] on input "text" at bounding box center [387, 228] width 165 height 37
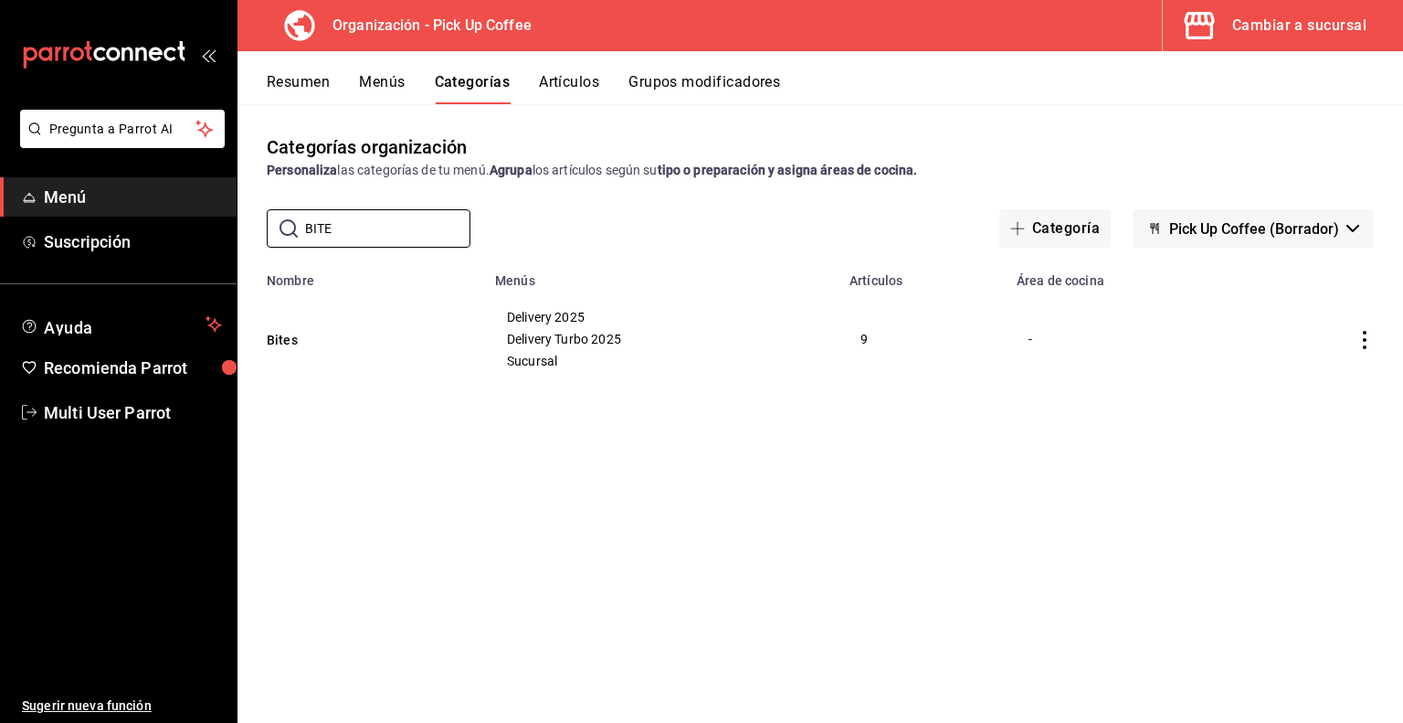
type input "BITE"
click at [1359, 335] on icon "actions" at bounding box center [1365, 340] width 18 height 18
click at [1290, 412] on span "Duplicar" at bounding box center [1311, 420] width 48 height 19
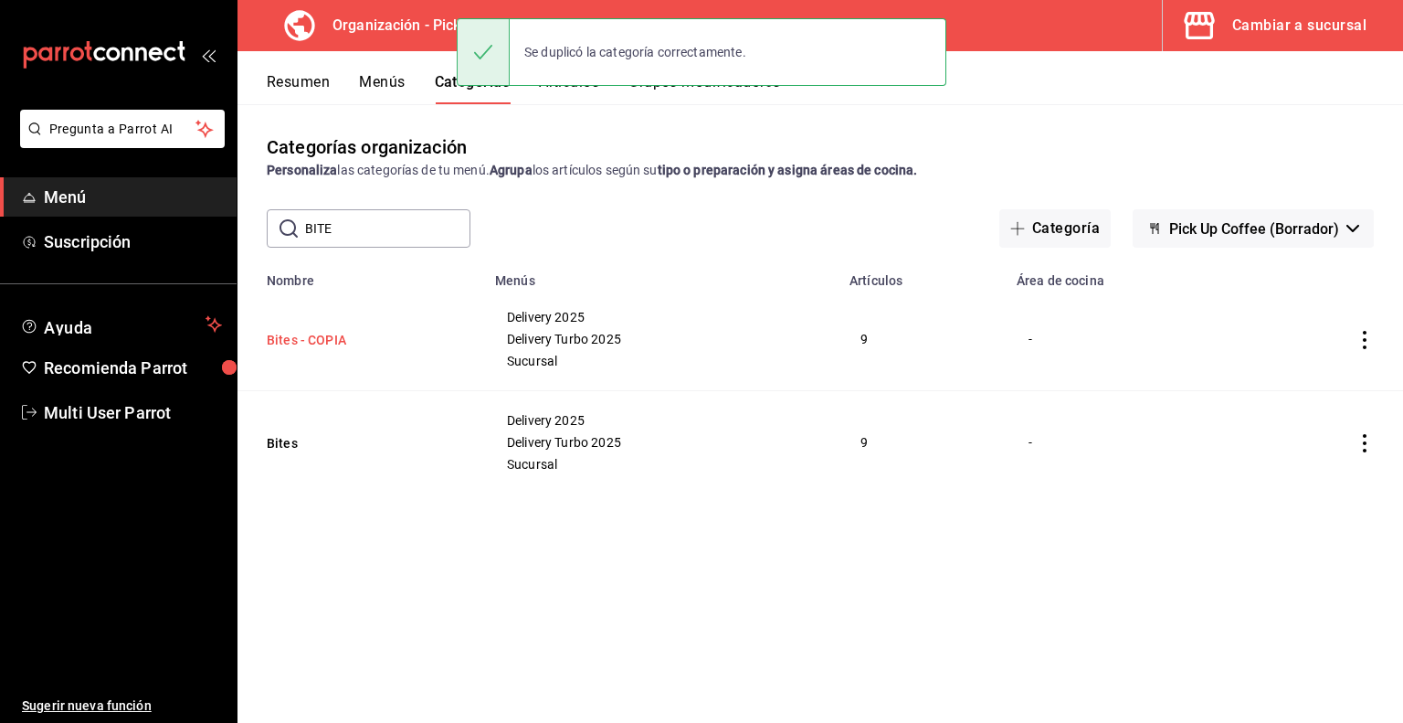
click at [321, 342] on button "Bites - COPIA" at bounding box center [358, 340] width 183 height 18
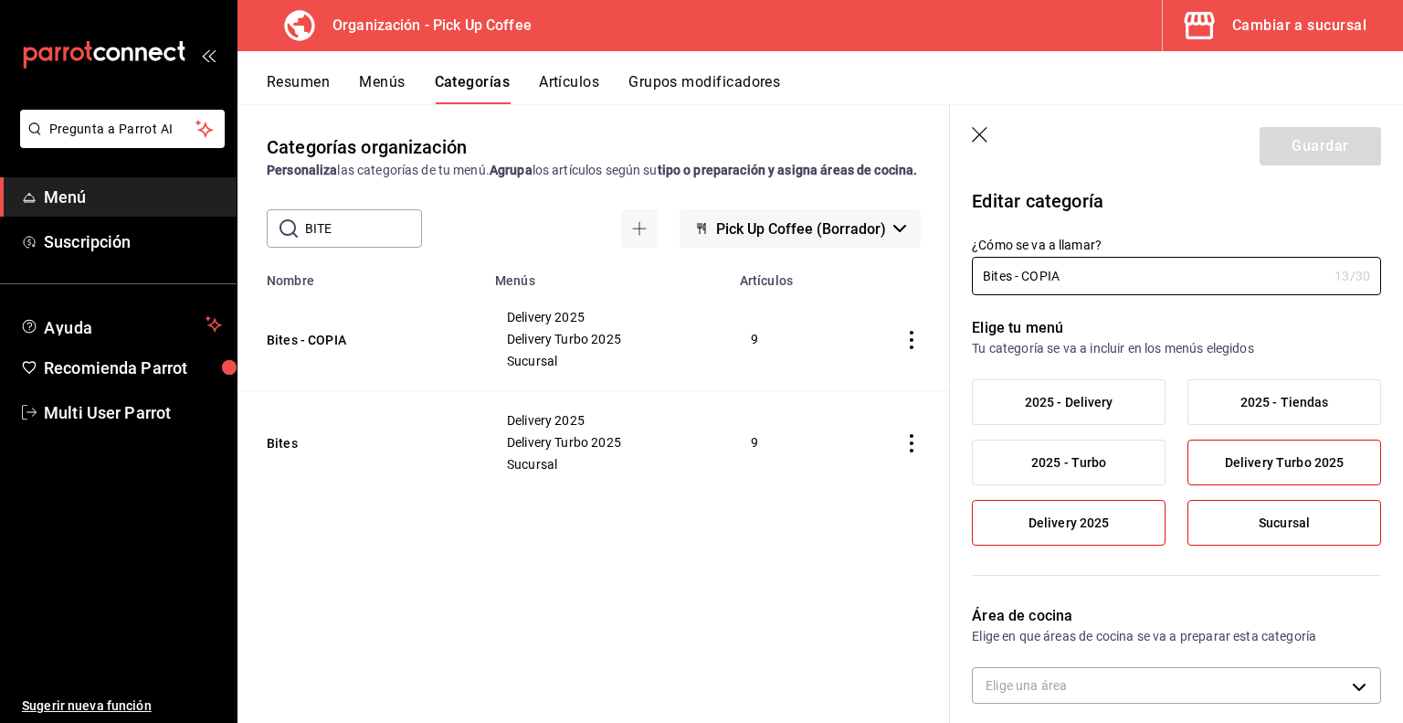
drag, startPoint x: 1106, startPoint y: 277, endPoint x: 757, endPoint y: 277, distance: 349.0
click at [757, 277] on main "Categorías organización Personaliza las categorías de tu menú. Agrupa los artíc…" at bounding box center [821, 413] width 1166 height 619
type input "a"
type input "Antojos."
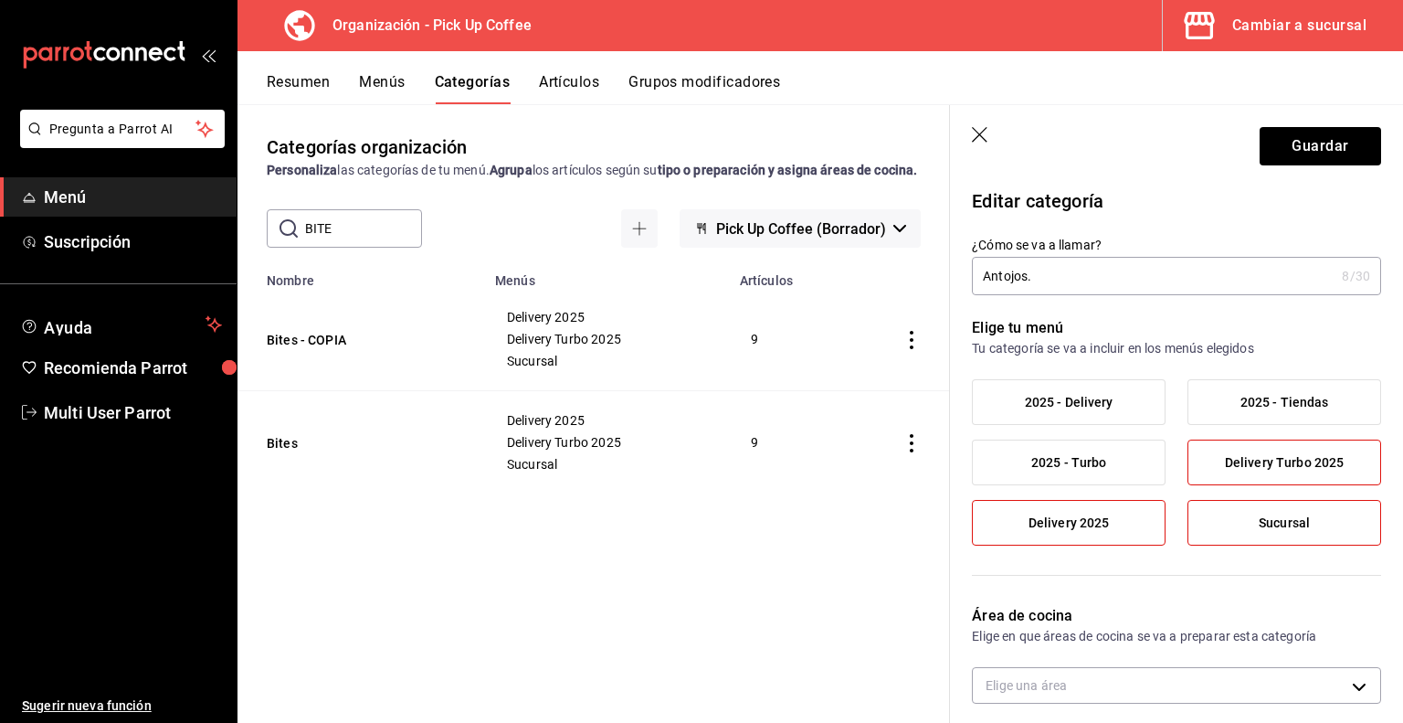
click at [1084, 386] on label "2025 - Delivery" at bounding box center [1069, 402] width 192 height 44
click at [0, 0] on input "2025 - Delivery" at bounding box center [0, 0] width 0 height 0
click at [1075, 458] on span "2025 - Turbo" at bounding box center [1070, 463] width 76 height 16
click at [0, 0] on input "2025 - Turbo" at bounding box center [0, 0] width 0 height 0
click at [1250, 474] on label "Delivery Turbo 2025" at bounding box center [1285, 462] width 192 height 44
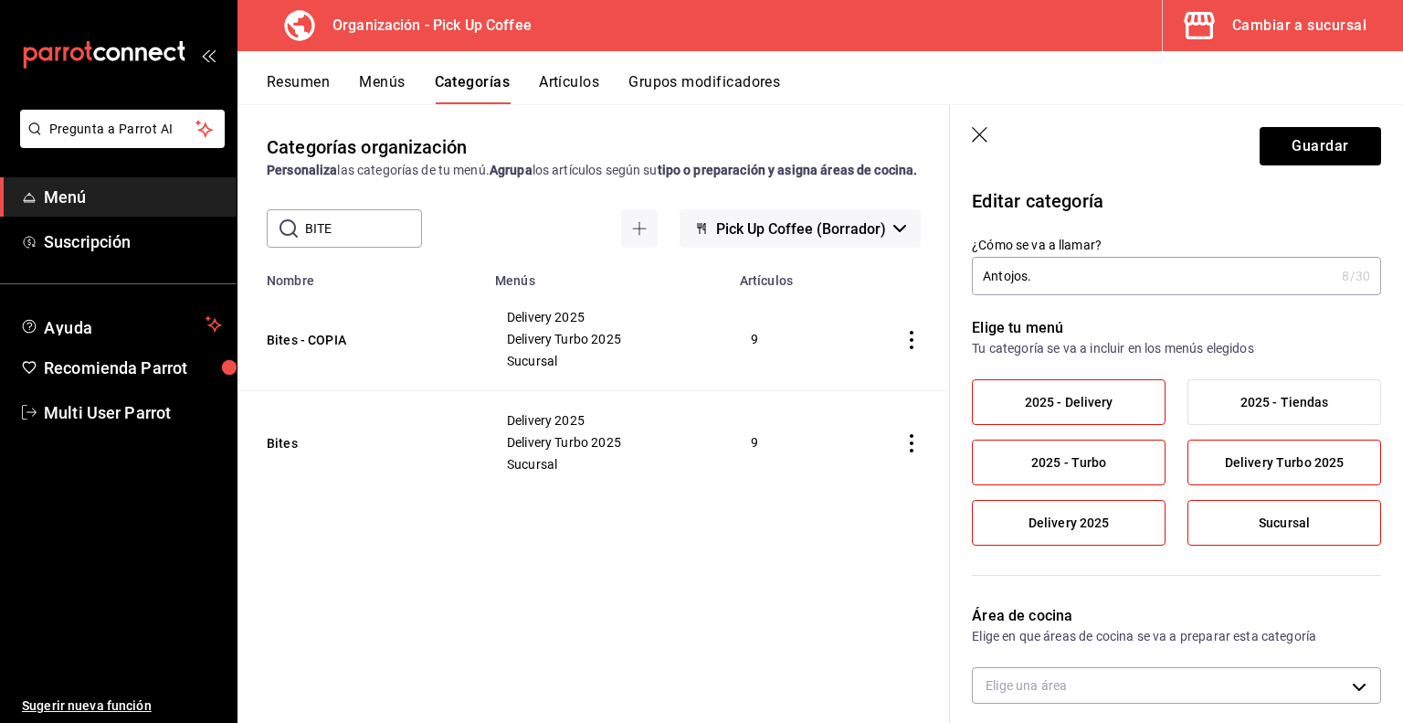
click at [0, 0] on input "Delivery Turbo 2025" at bounding box center [0, 0] width 0 height 0
click at [1259, 517] on span "Sucursal" at bounding box center [1284, 523] width 51 height 16
click at [0, 0] on input "Sucursal" at bounding box center [0, 0] width 0 height 0
click at [1079, 532] on label "Delivery 2025" at bounding box center [1069, 523] width 192 height 44
click at [0, 0] on input "Delivery 2025" at bounding box center [0, 0] width 0 height 0
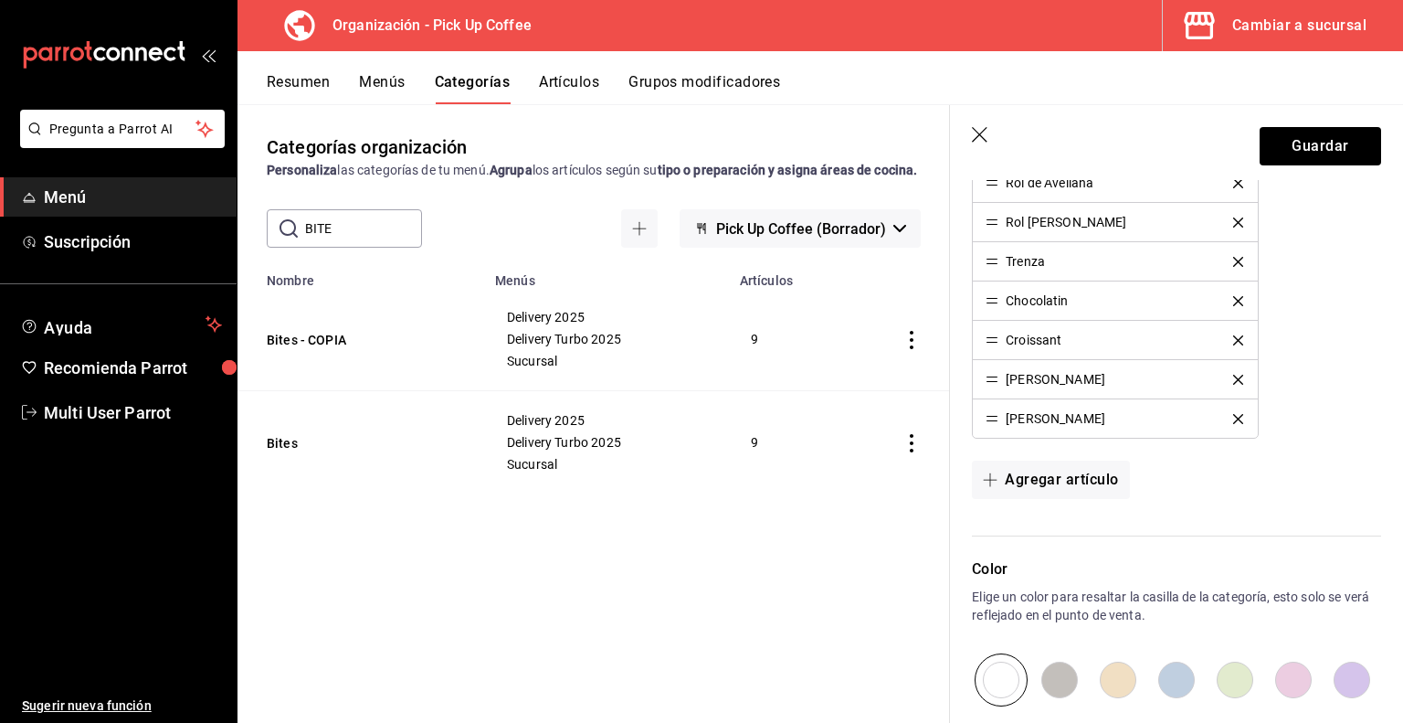
scroll to position [971, 0]
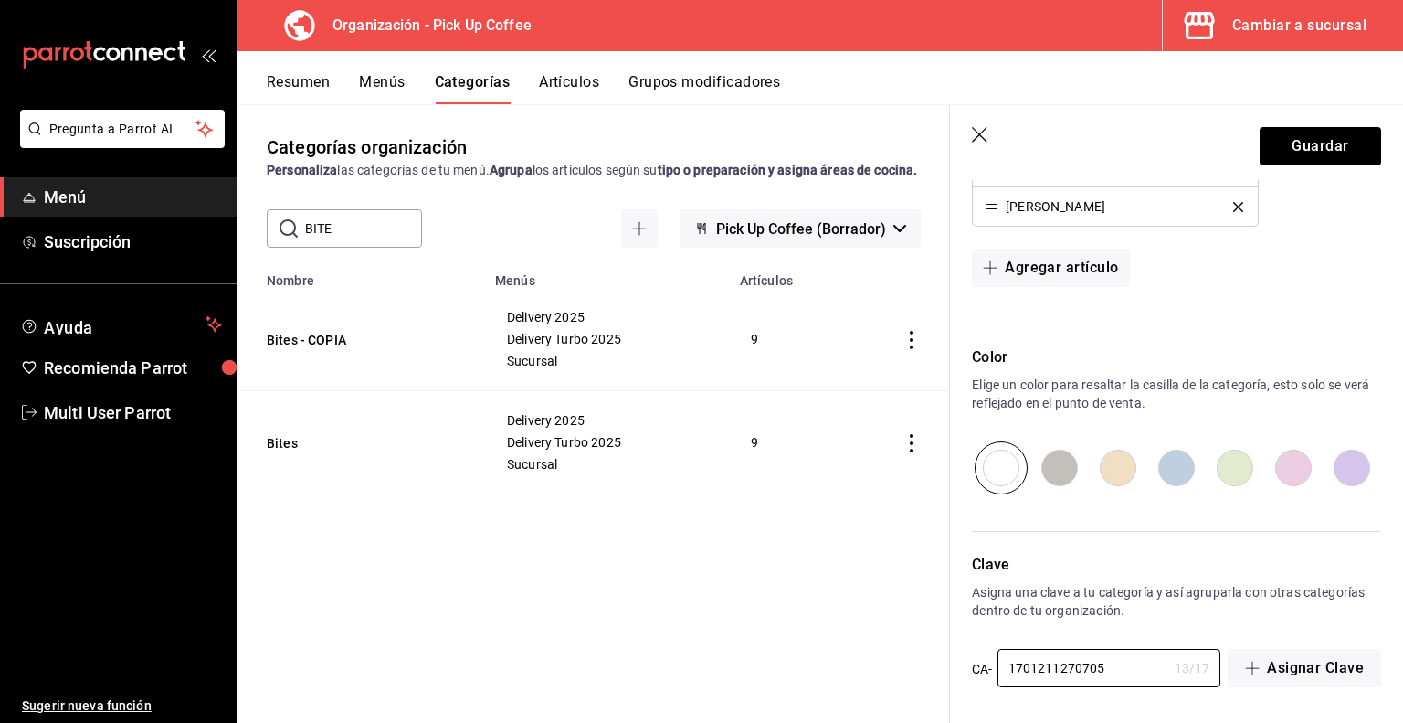
drag, startPoint x: 1120, startPoint y: 659, endPoint x: 848, endPoint y: 620, distance: 275.1
click at [848, 620] on main "Categorías organización Personaliza las categorías de tu menú. Agrupa los artíc…" at bounding box center [821, 413] width 1166 height 619
type input "d"
type input "D-ANTOJOS"
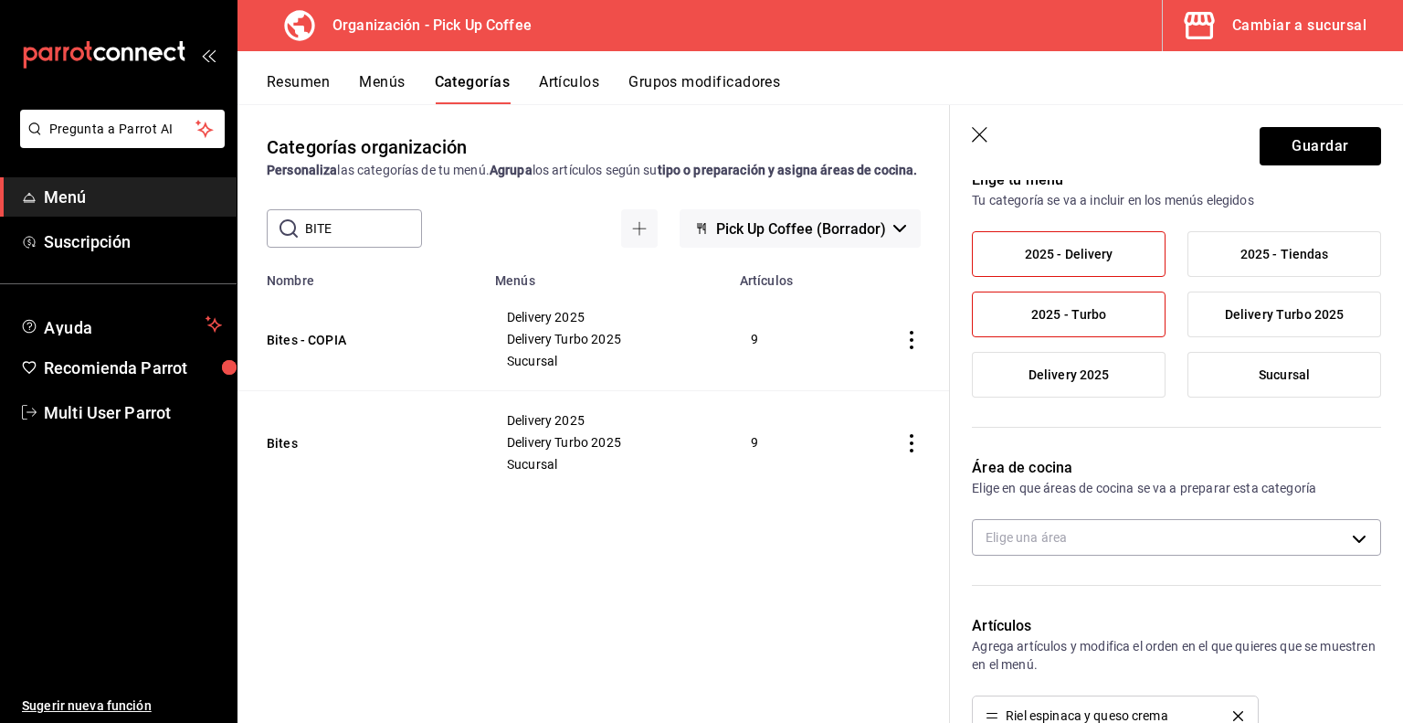
scroll to position [0, 0]
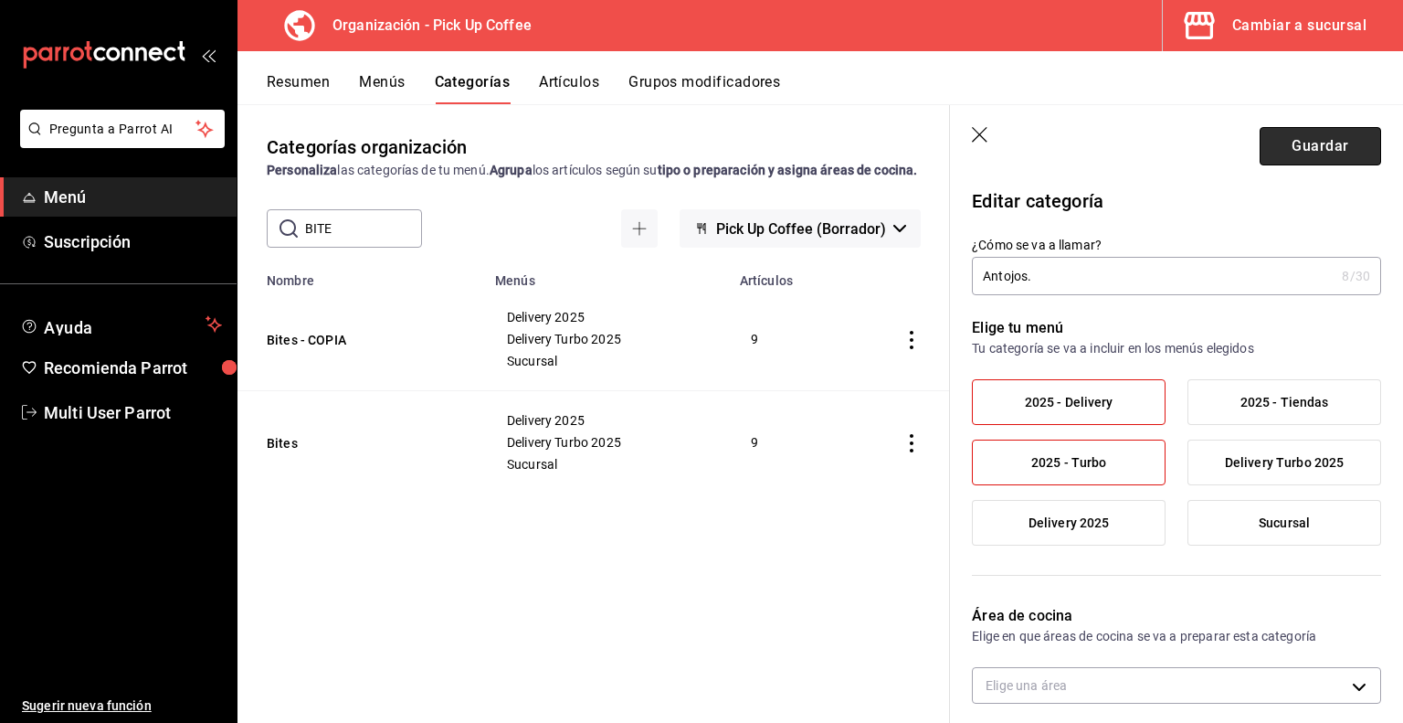
click at [1294, 154] on button "Guardar" at bounding box center [1321, 146] width 122 height 38
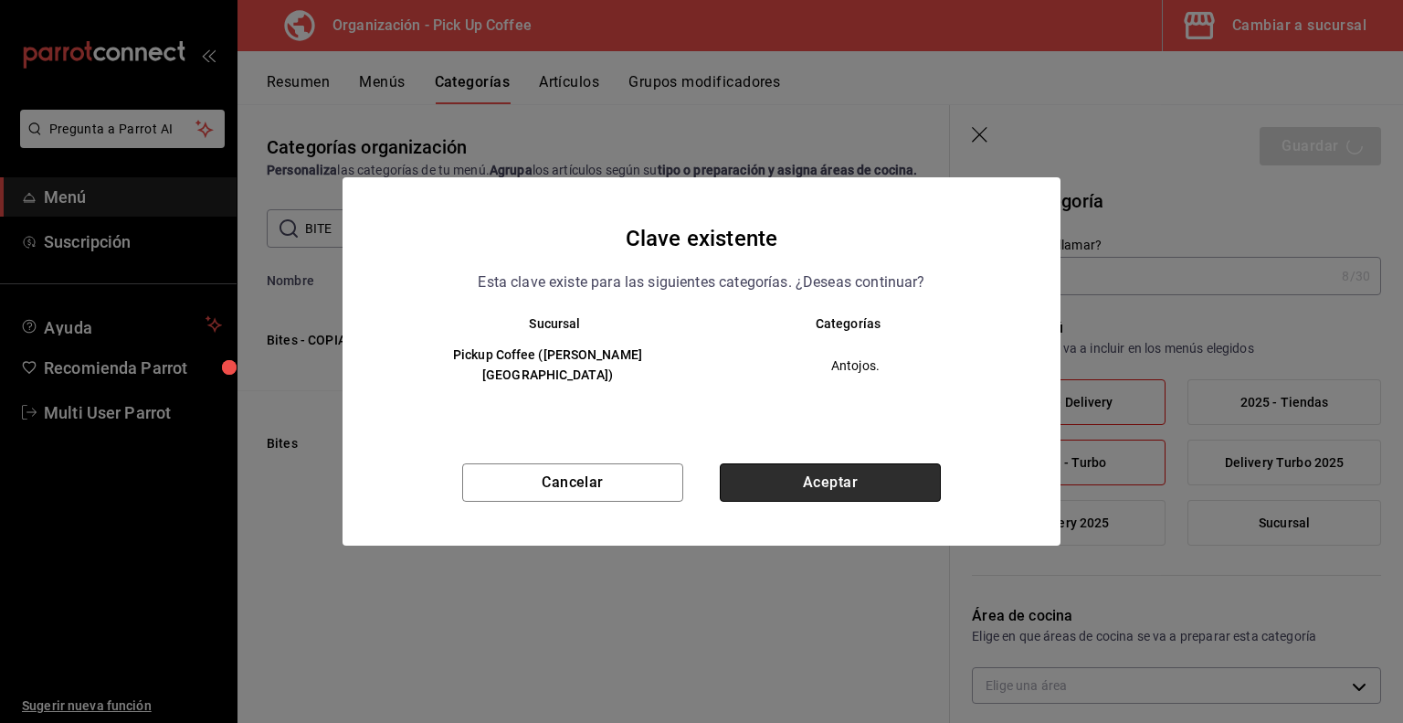
click at [800, 465] on button "Aceptar" at bounding box center [830, 482] width 221 height 38
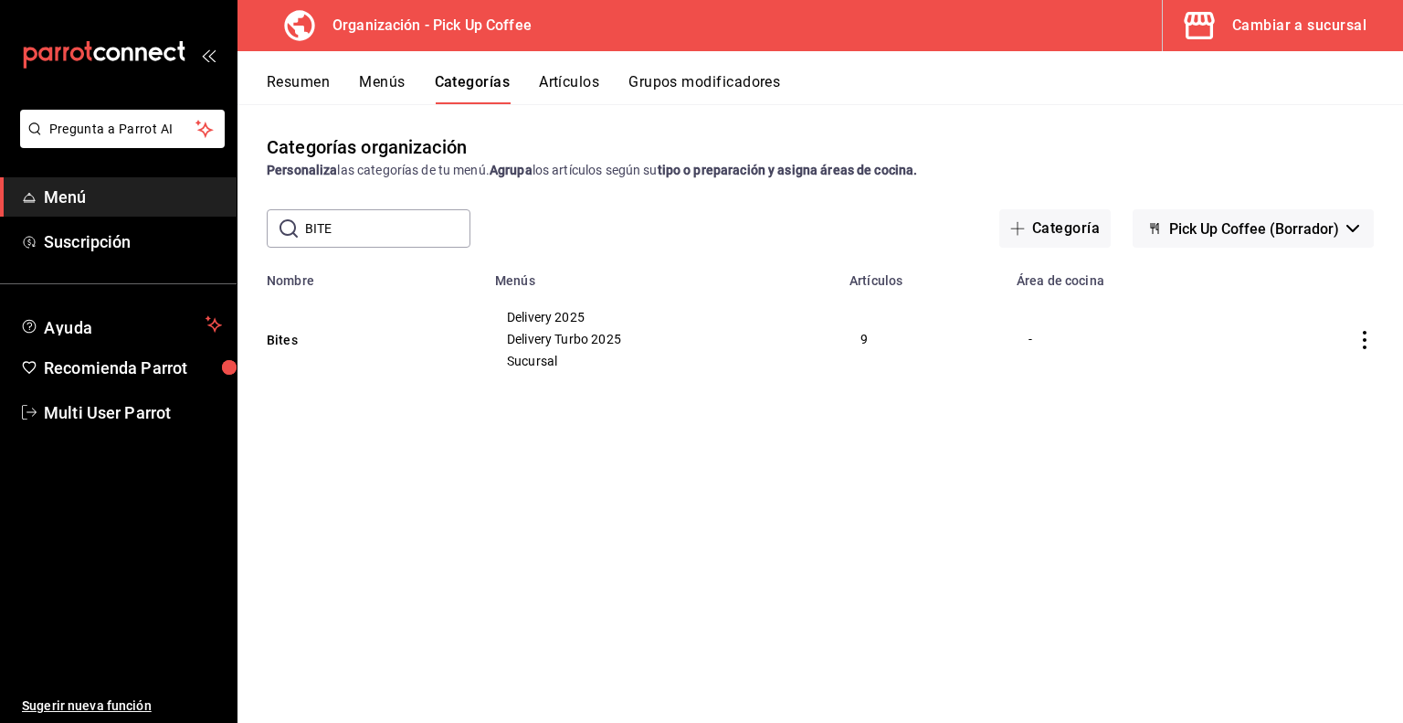
click at [402, 83] on button "Menús" at bounding box center [382, 88] width 46 height 31
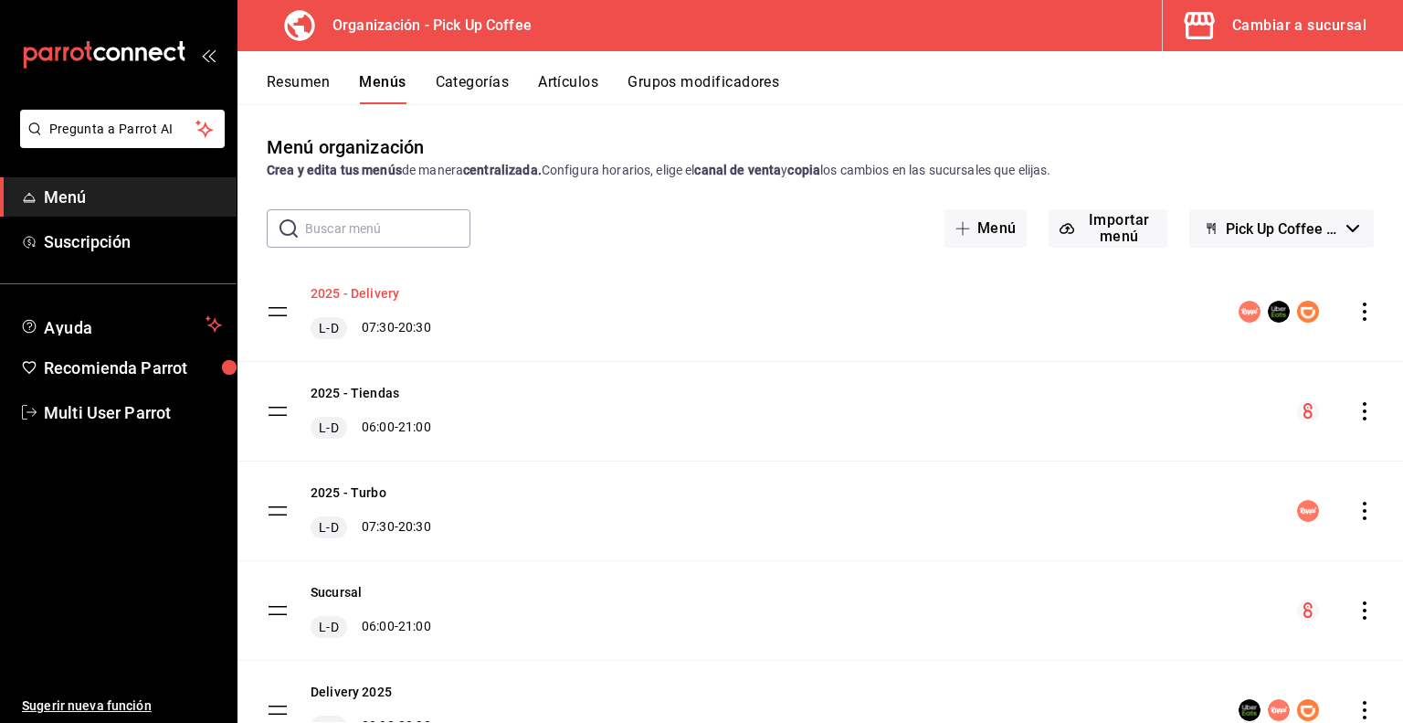
click at [380, 294] on button "2025 - Delivery" at bounding box center [355, 293] width 89 height 18
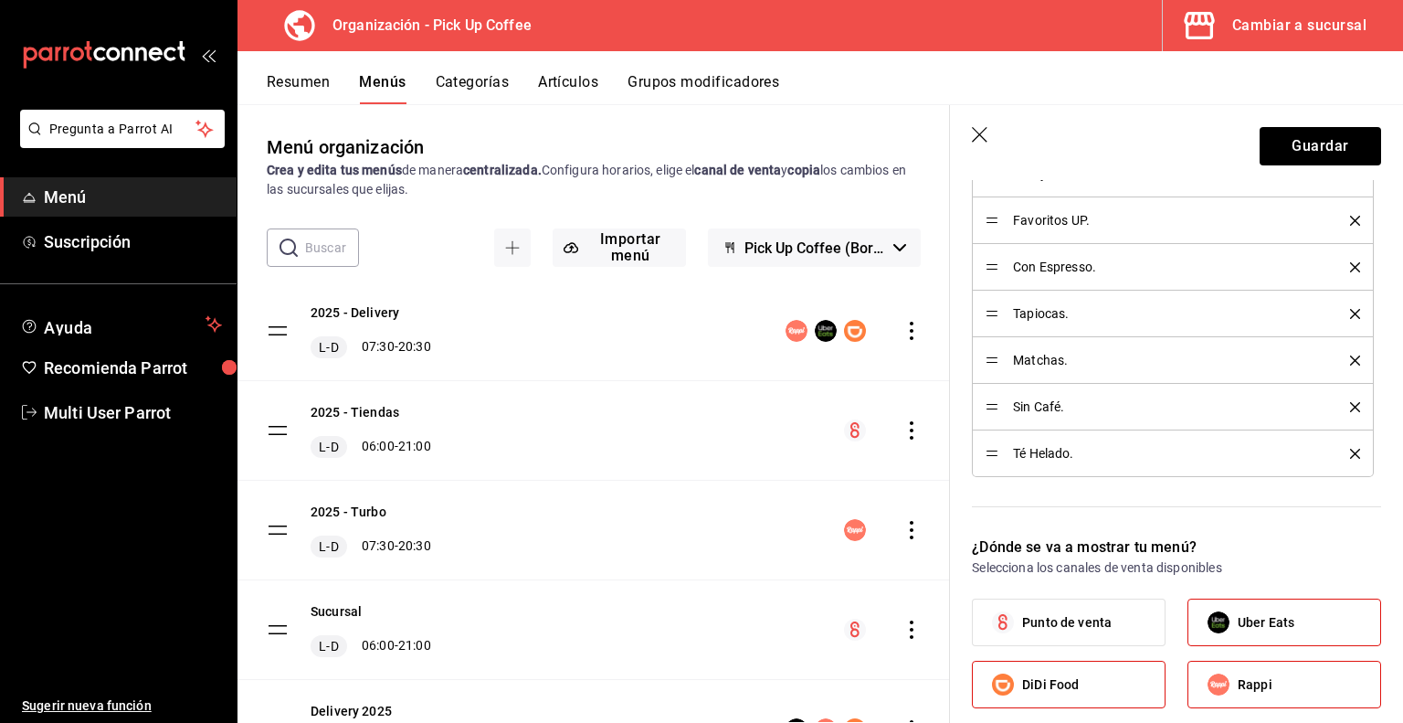
scroll to position [548, 0]
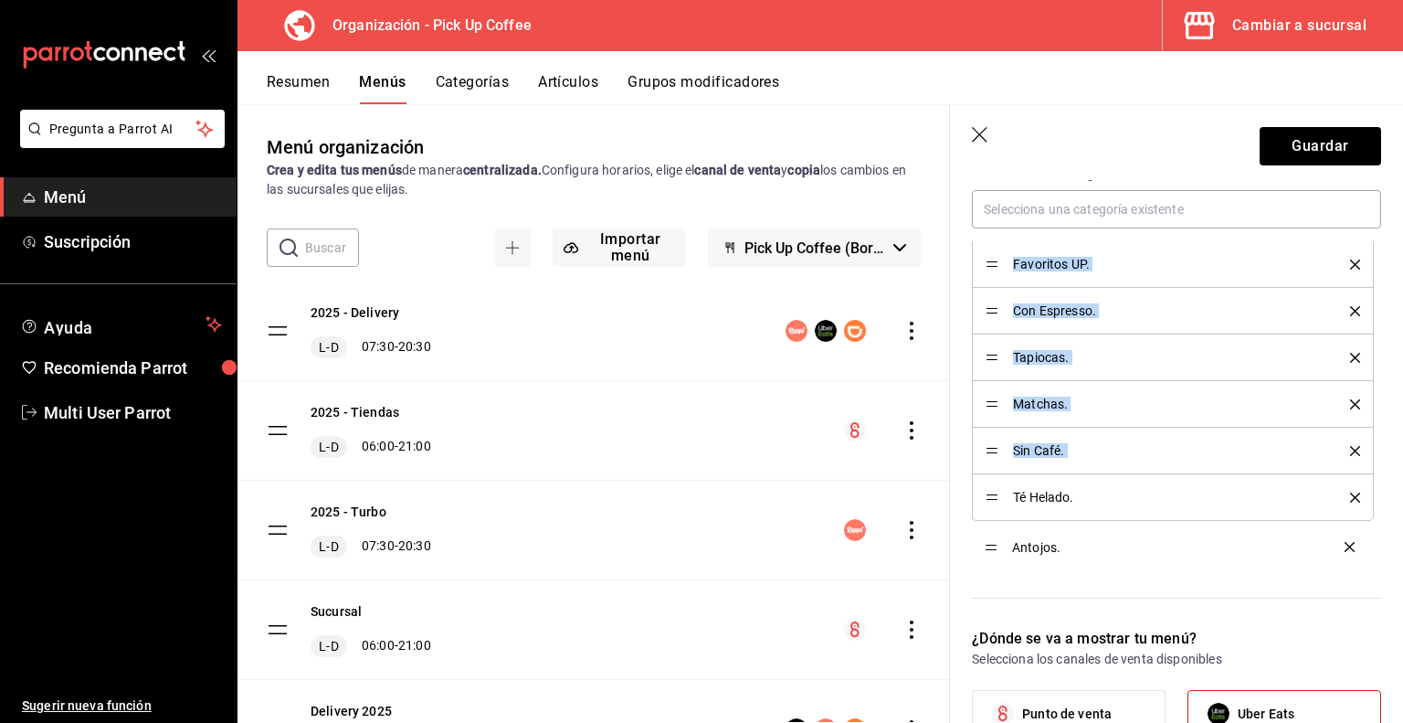
drag, startPoint x: 994, startPoint y: 266, endPoint x: 982, endPoint y: 546, distance: 280.8
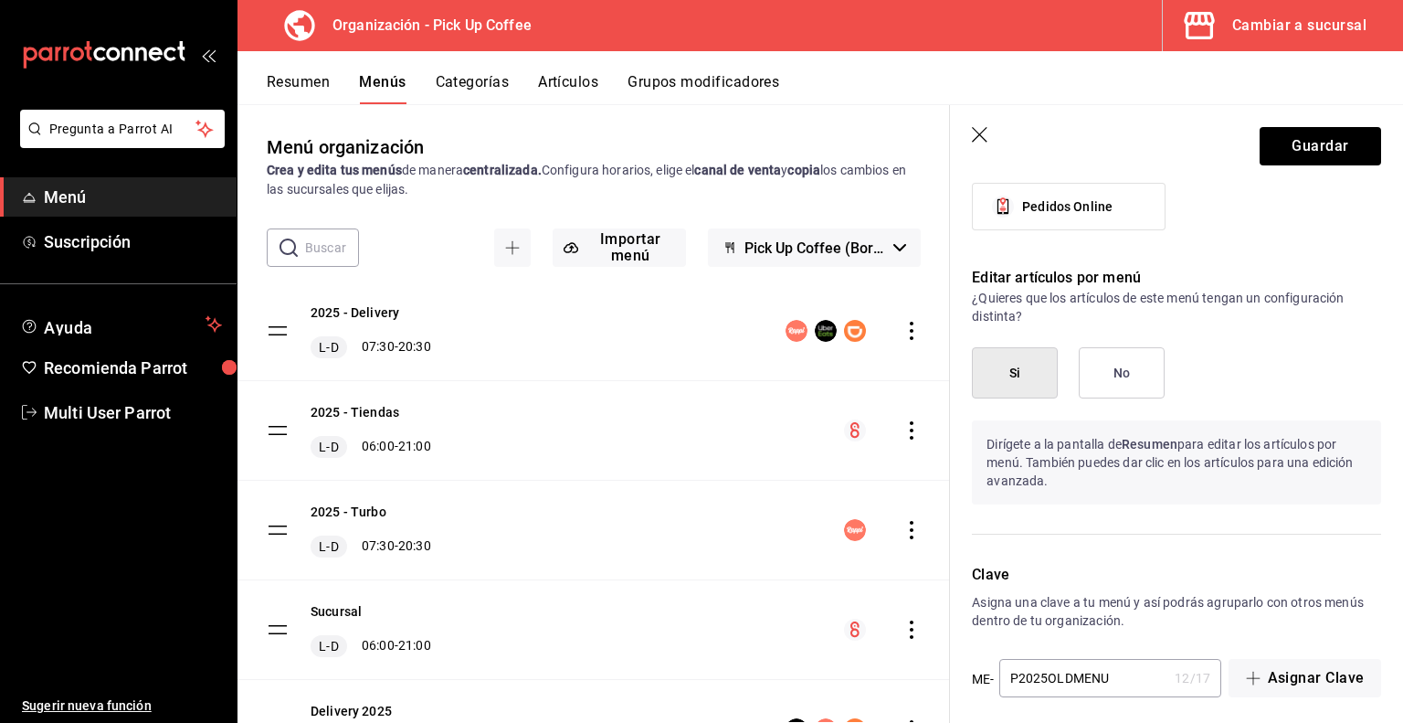
scroll to position [1189, 0]
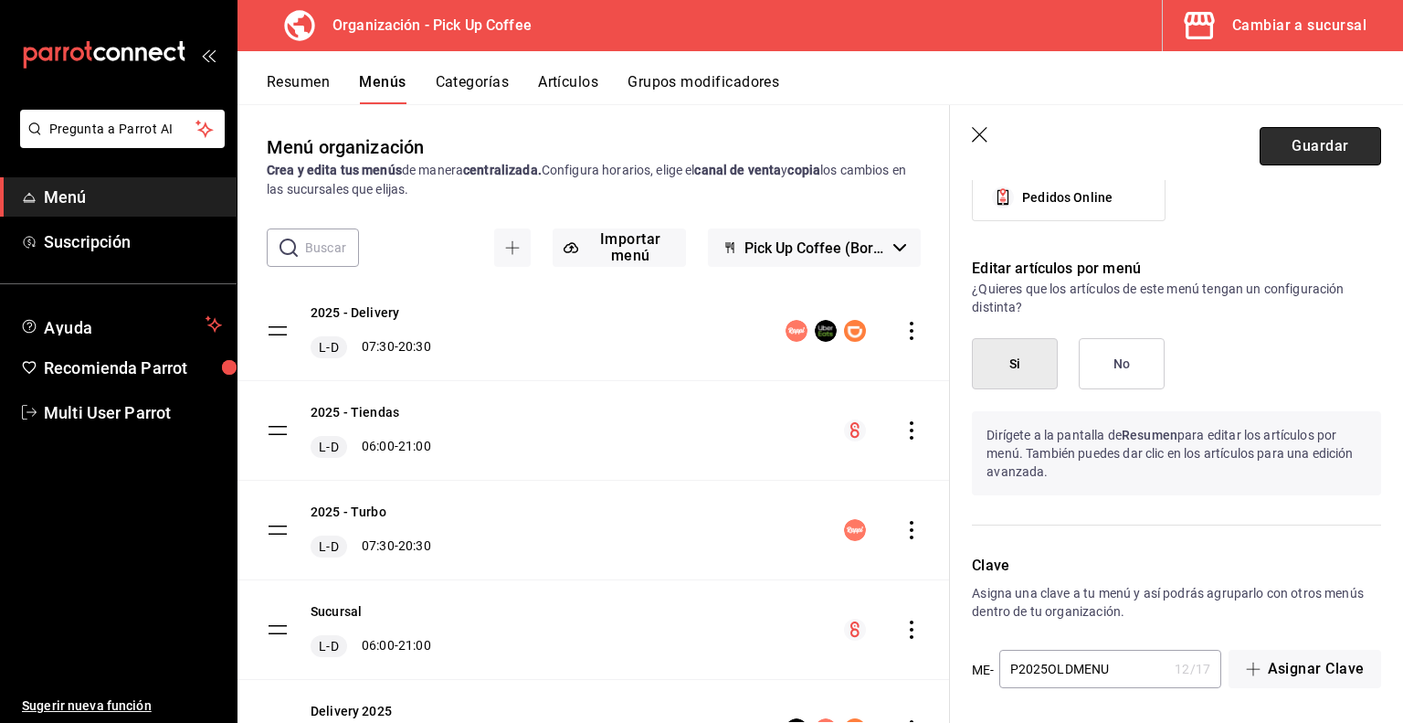
click at [1289, 158] on button "Guardar" at bounding box center [1321, 146] width 122 height 38
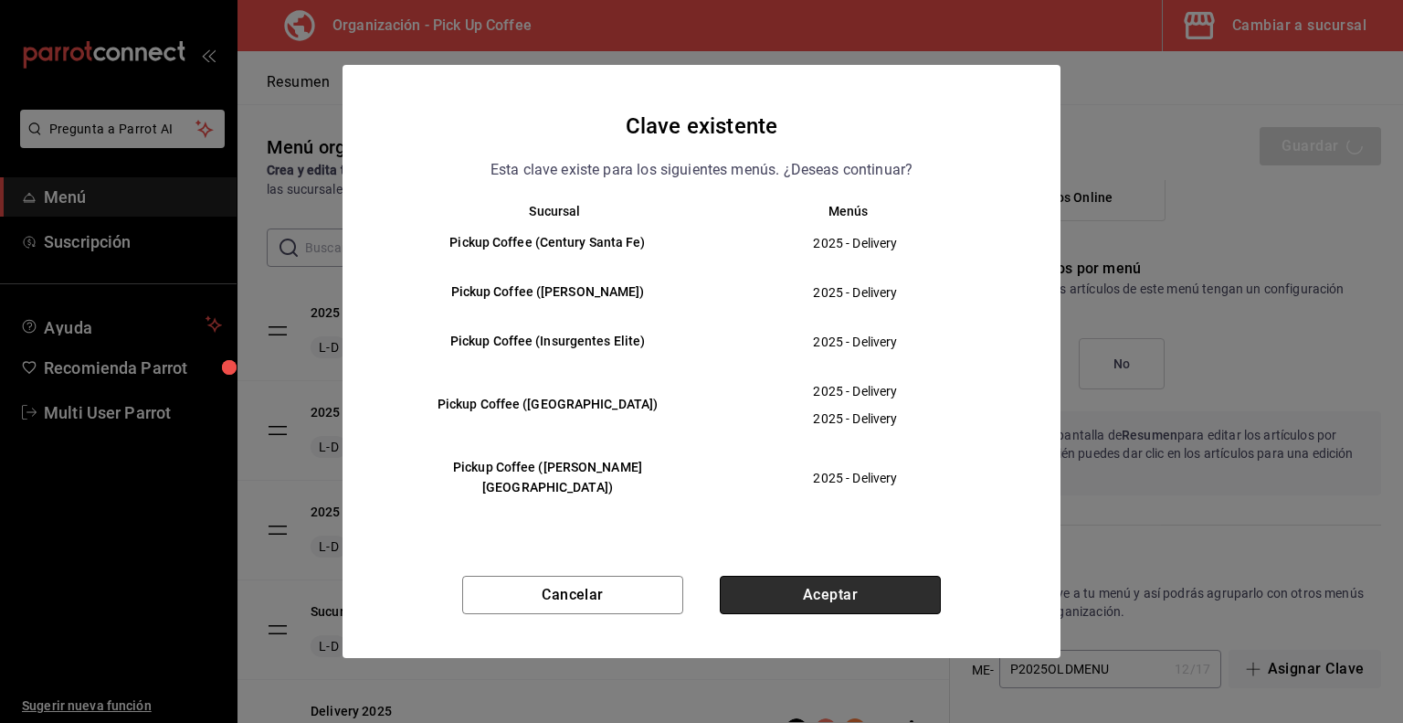
click at [819, 577] on button "Aceptar" at bounding box center [830, 595] width 221 height 38
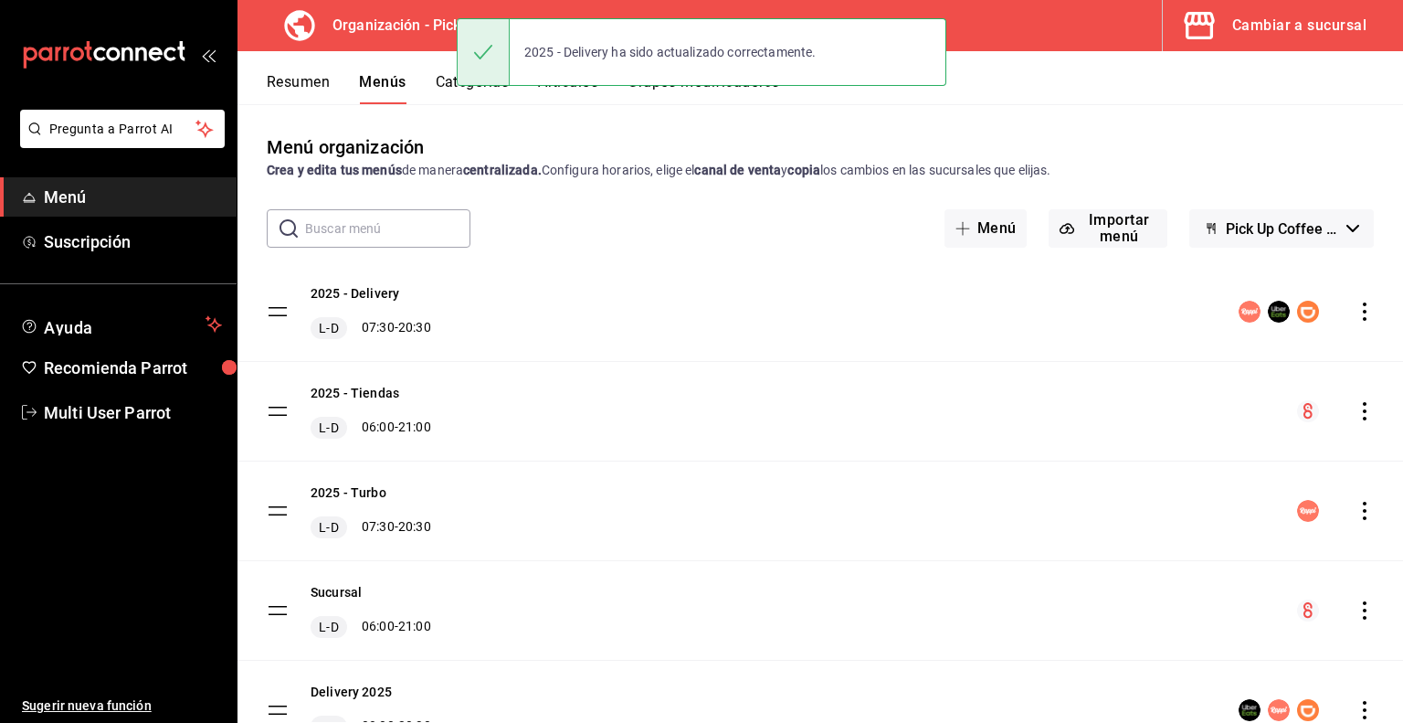
click at [300, 74] on button "Resumen" at bounding box center [298, 88] width 63 height 31
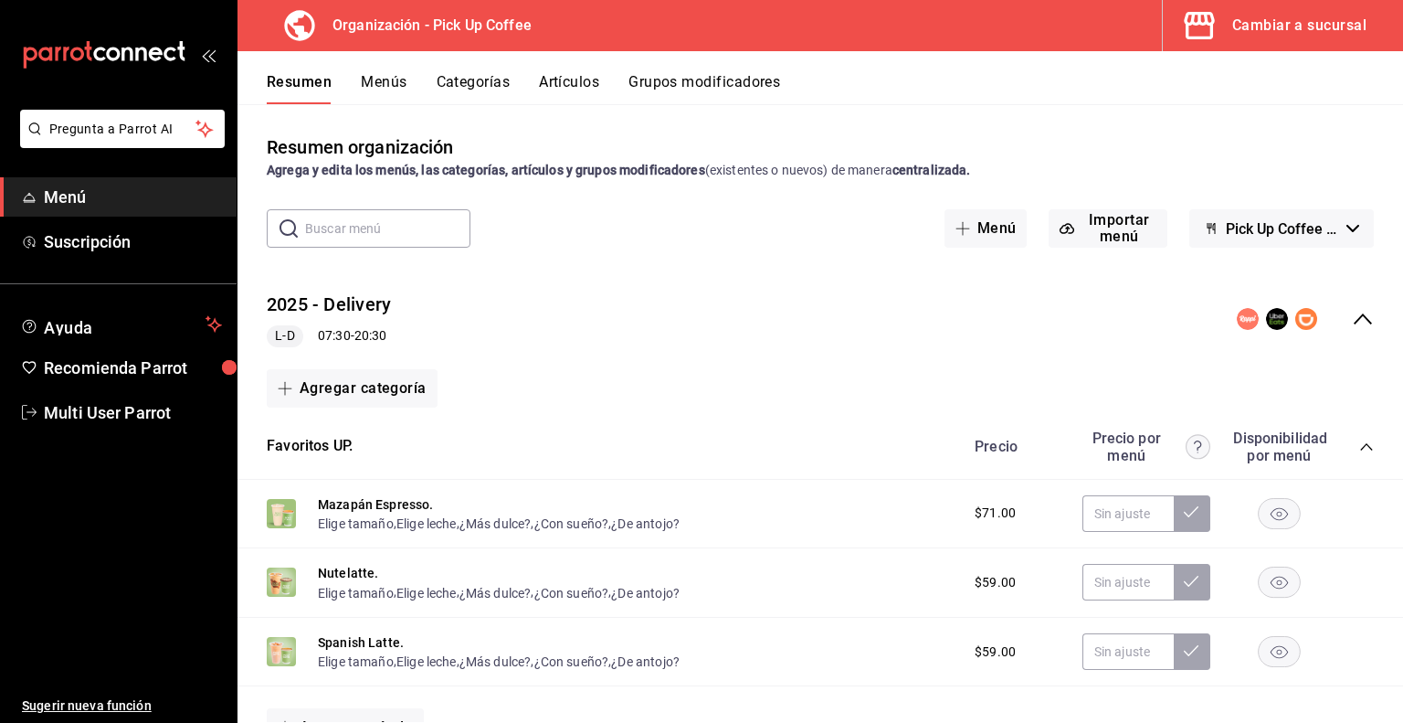
click at [1360, 441] on icon "collapse-category-row" at bounding box center [1367, 447] width 15 height 15
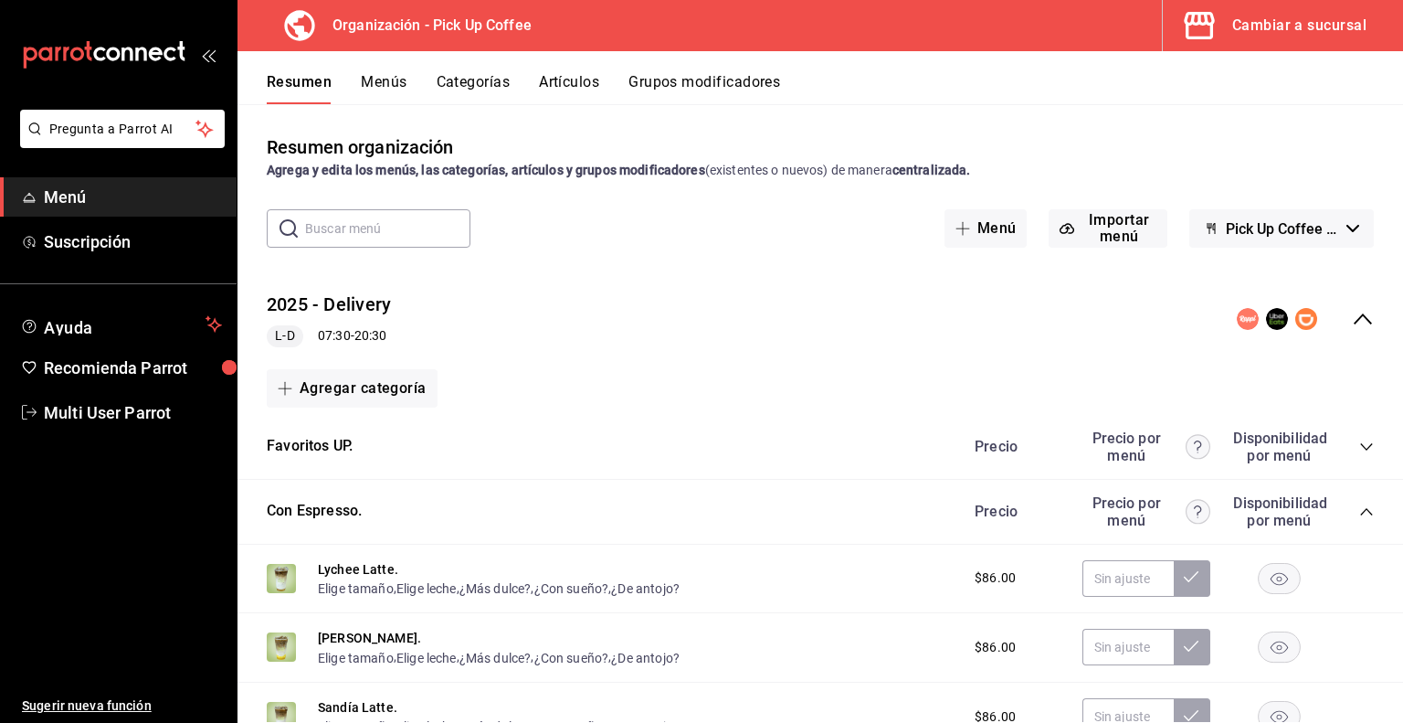
click at [1350, 503] on div "Precio Precio por menú Disponibilidad por menú" at bounding box center [1166, 511] width 418 height 35
click at [1360, 507] on icon "collapse-category-row" at bounding box center [1367, 511] width 15 height 15
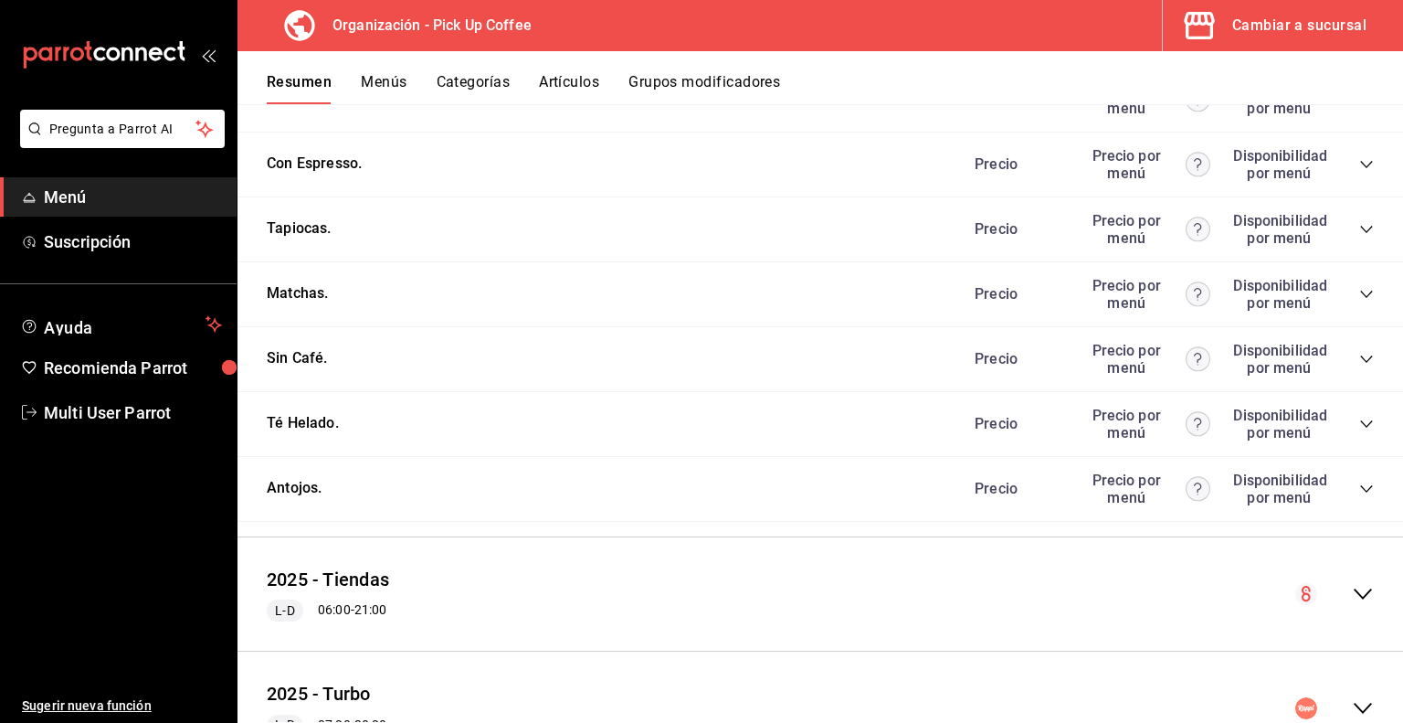
scroll to position [457, 0]
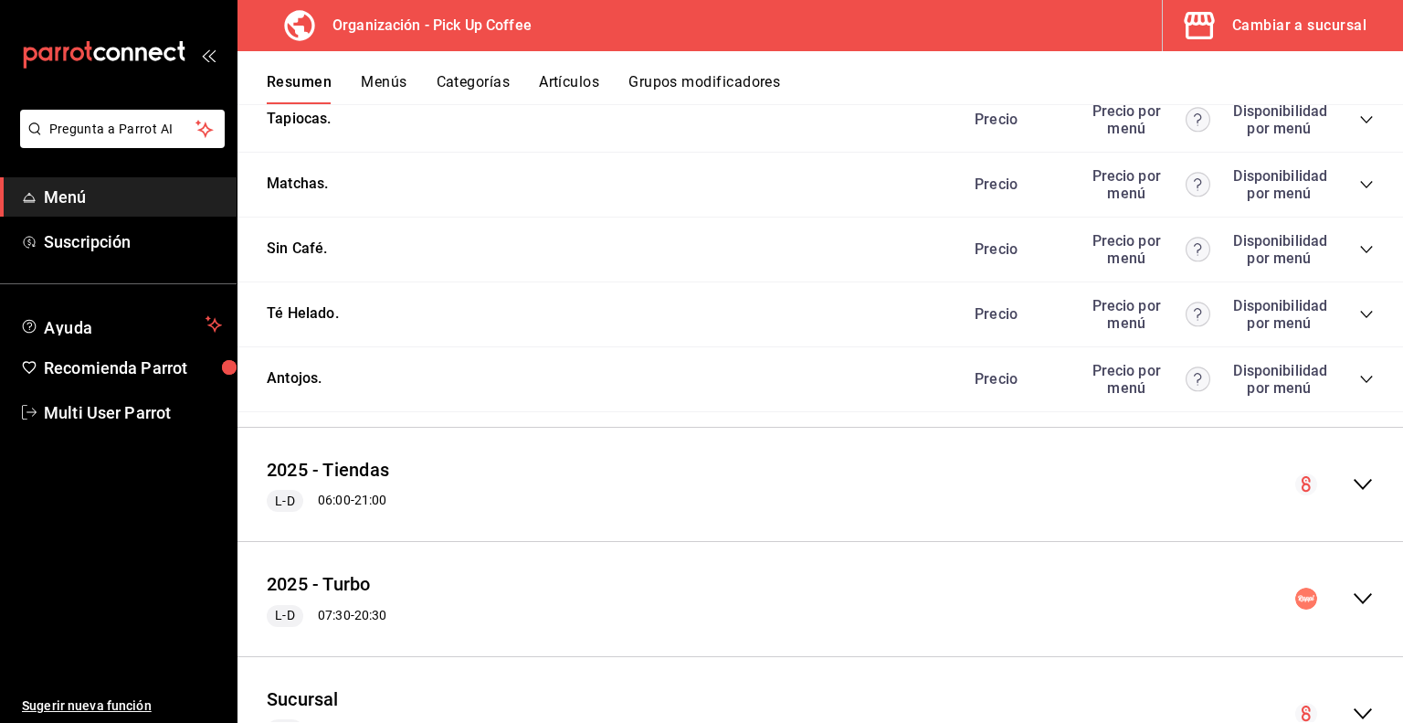
click at [1360, 376] on icon "collapse-category-row" at bounding box center [1367, 379] width 15 height 15
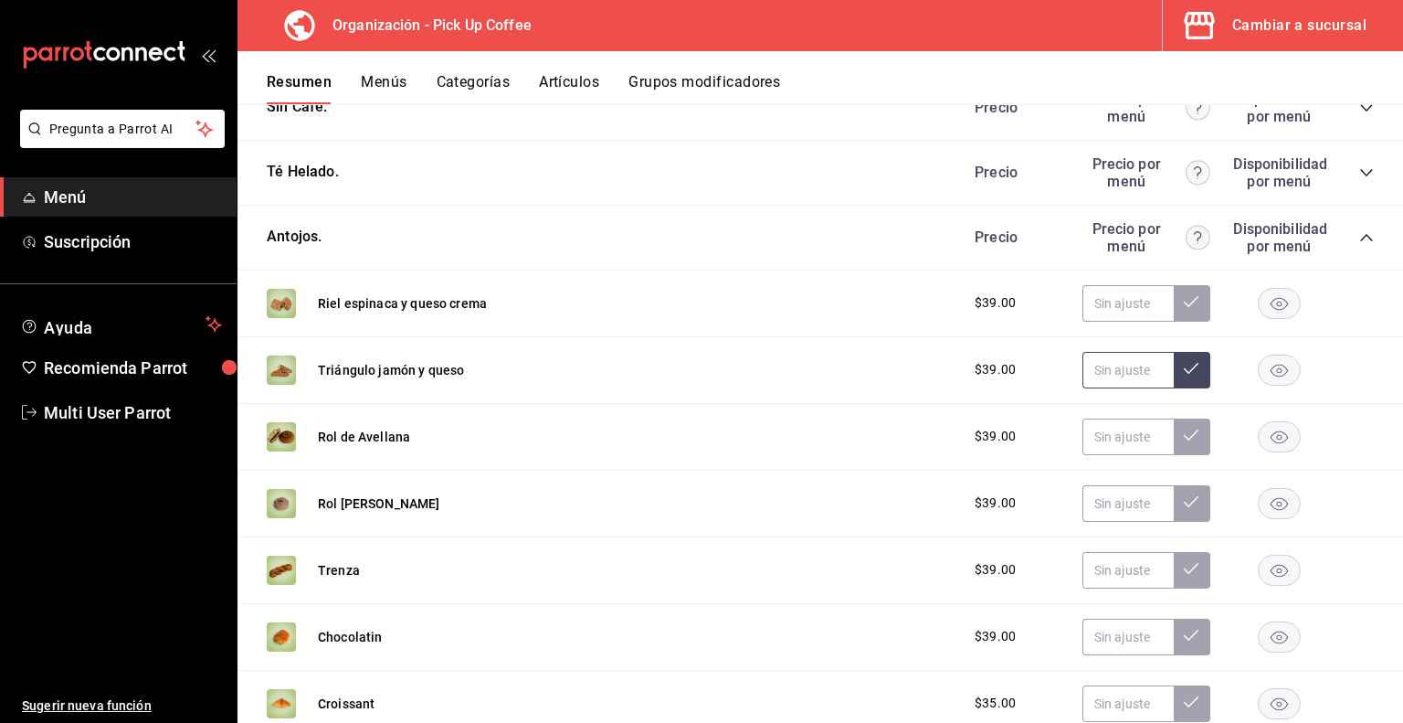
scroll to position [640, 0]
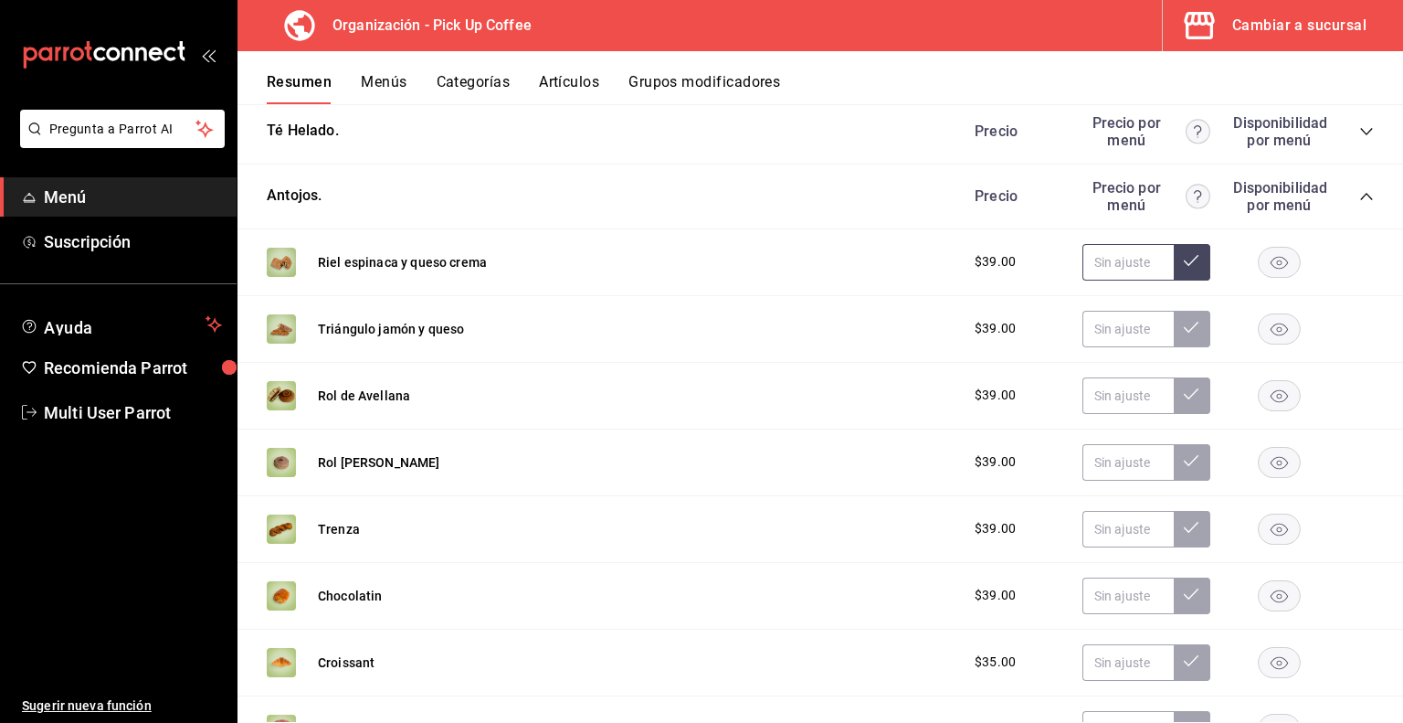
click at [1129, 265] on input "text" at bounding box center [1128, 262] width 91 height 37
type input "$49.00"
click at [1188, 267] on button at bounding box center [1192, 262] width 37 height 37
click at [1135, 335] on input "text" at bounding box center [1128, 329] width 91 height 37
type input "$49.00"
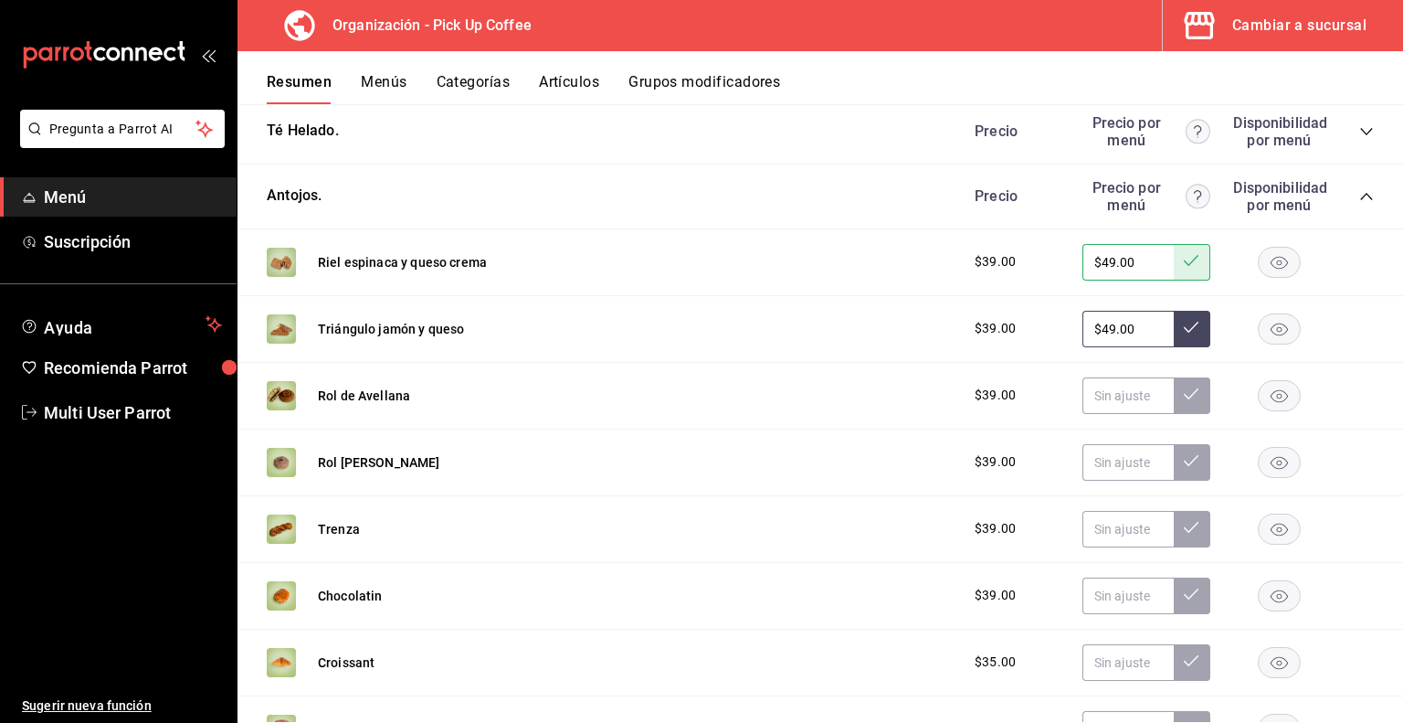
click at [1174, 332] on button at bounding box center [1192, 329] width 37 height 37
click at [1083, 397] on input "text" at bounding box center [1128, 395] width 91 height 37
type input "$49.00"
click at [1184, 399] on icon at bounding box center [1191, 394] width 15 height 15
click at [1102, 465] on input "text" at bounding box center [1128, 462] width 91 height 37
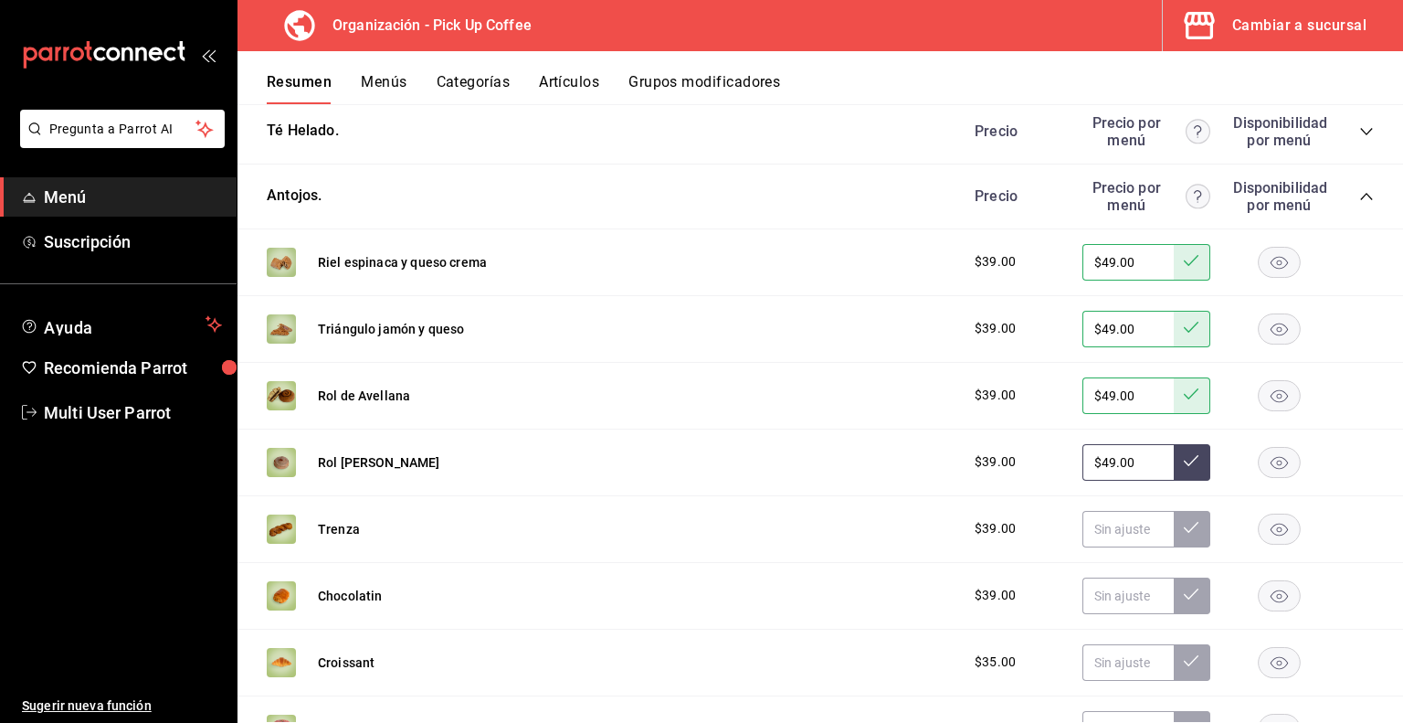
type input "$49.00"
click at [1174, 472] on button at bounding box center [1192, 462] width 37 height 37
click at [1115, 529] on input "text" at bounding box center [1128, 529] width 91 height 37
type input "$49.00"
click at [1179, 518] on button at bounding box center [1192, 529] width 37 height 37
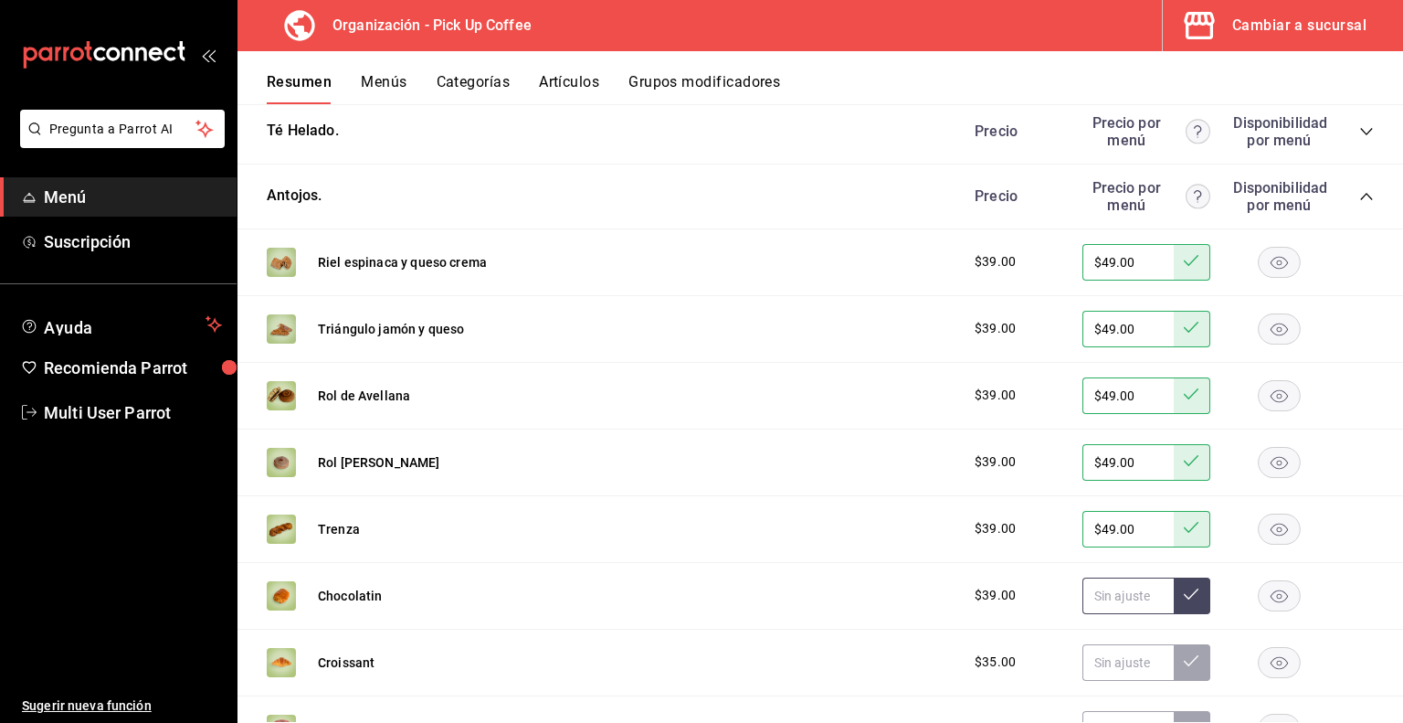
click at [1132, 606] on input "text" at bounding box center [1128, 595] width 91 height 37
type input "$39.00"
click at [1188, 607] on button at bounding box center [1192, 595] width 37 height 37
drag, startPoint x: 1101, startPoint y: 654, endPoint x: 1097, endPoint y: 663, distance: 9.8
click at [1101, 656] on input "text" at bounding box center [1128, 662] width 91 height 37
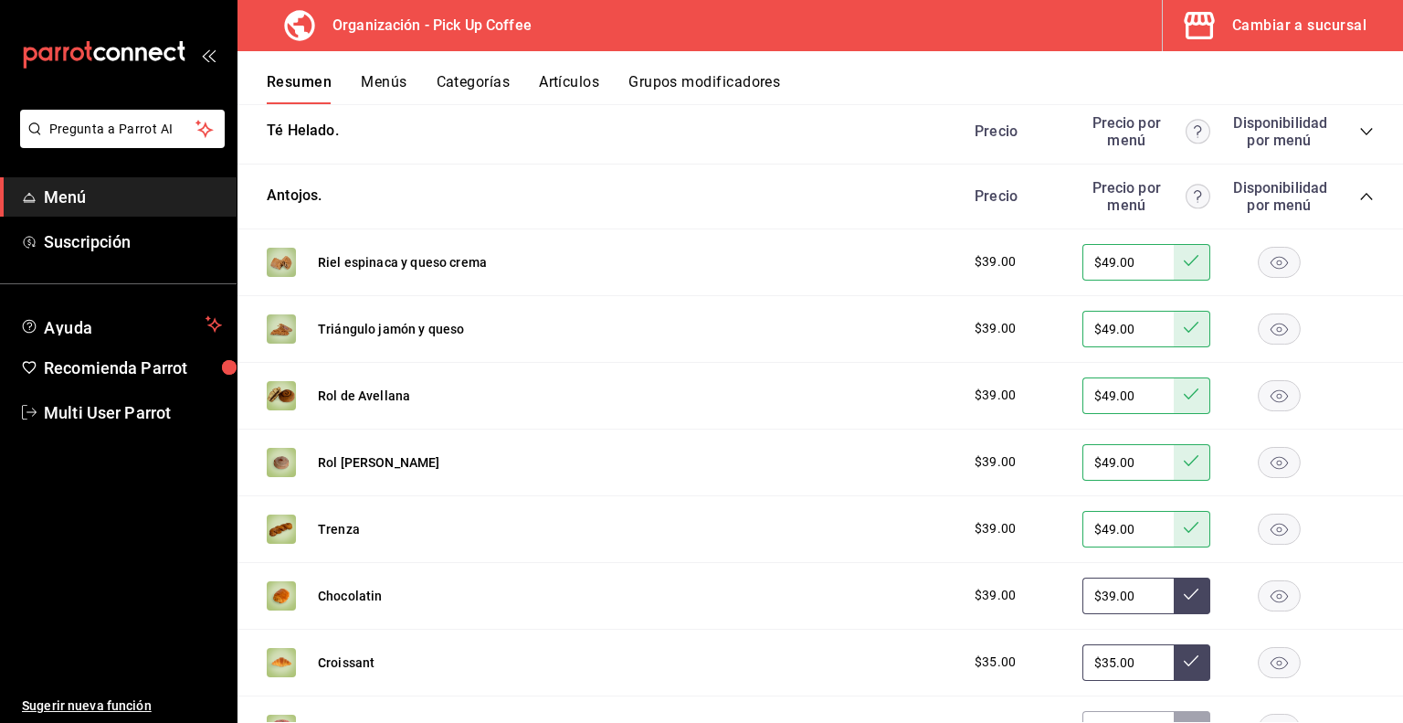
type input "$35.00"
click at [1184, 658] on icon at bounding box center [1191, 660] width 15 height 15
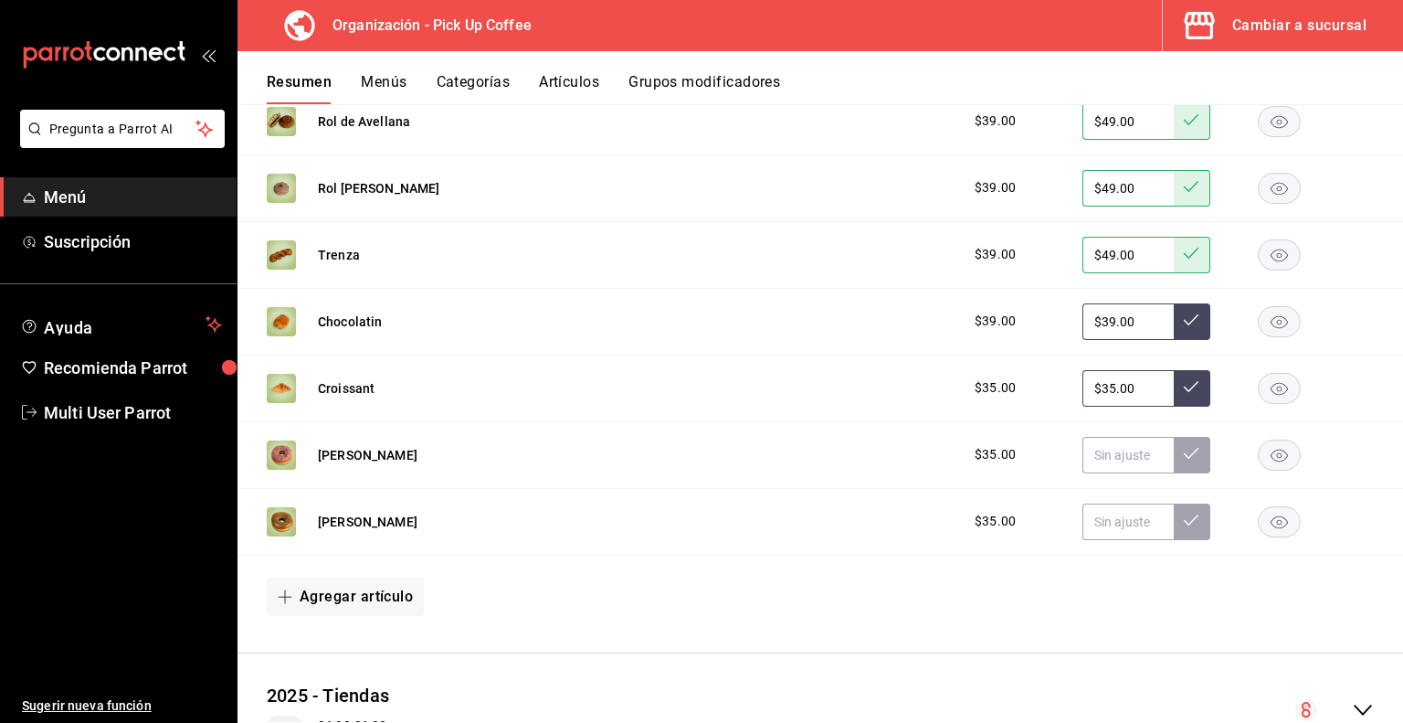
click at [1184, 324] on icon at bounding box center [1191, 319] width 15 height 15
click at [1184, 392] on icon at bounding box center [1191, 386] width 15 height 15
click at [1128, 457] on input "text" at bounding box center [1128, 455] width 91 height 37
type input "$35.00"
click at [1184, 454] on icon at bounding box center [1191, 453] width 15 height 11
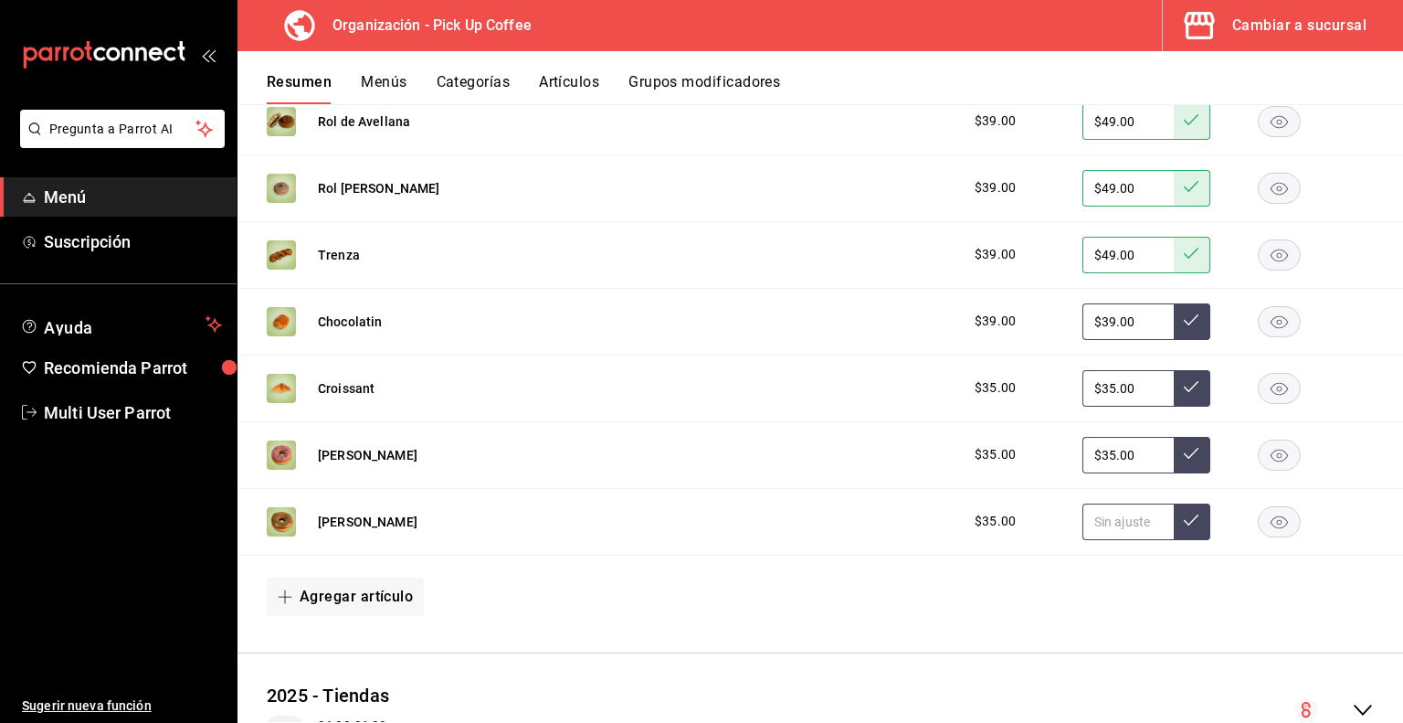
click at [1101, 517] on input "text" at bounding box center [1128, 521] width 91 height 37
drag, startPoint x: 1020, startPoint y: 518, endPoint x: 993, endPoint y: 518, distance: 26.5
click at [993, 518] on div "$35.00 $35.00" at bounding box center [1166, 521] width 418 height 37
type input "$45.00"
click at [1184, 523] on icon at bounding box center [1191, 520] width 15 height 15
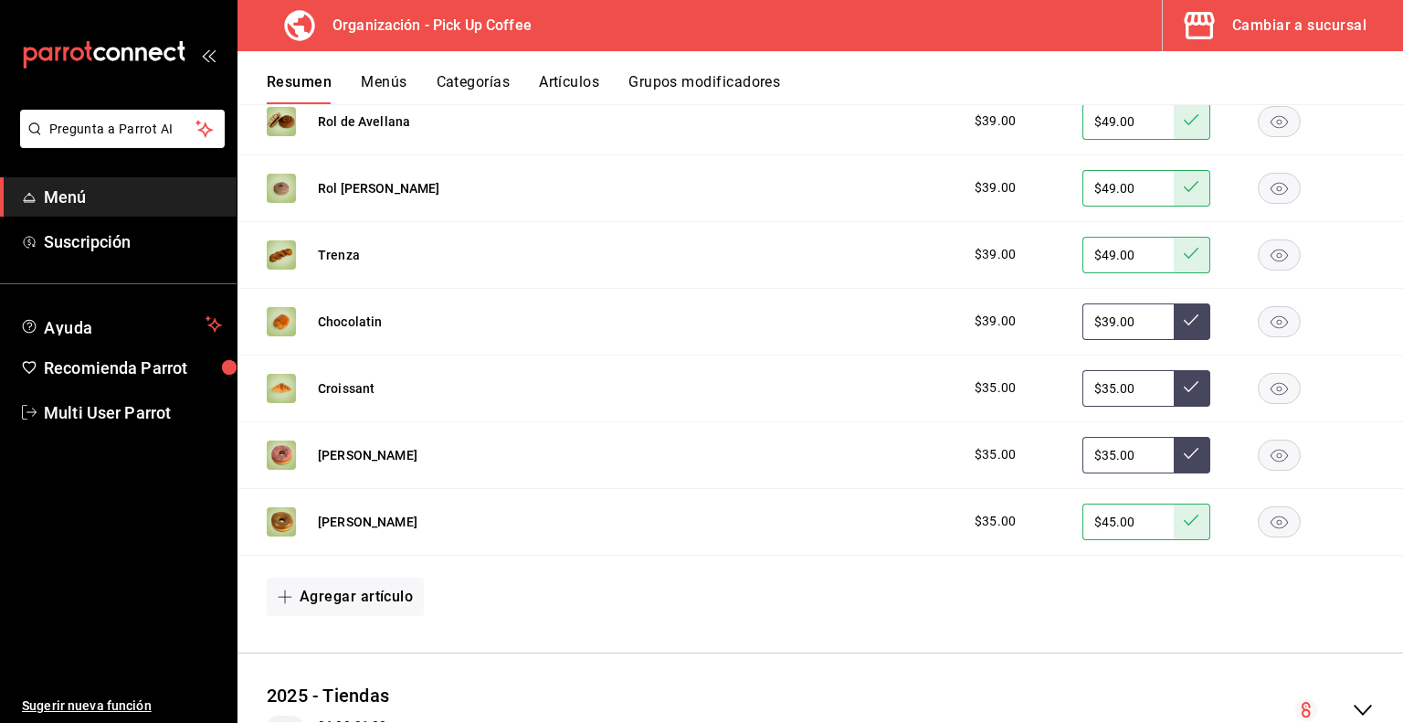
drag, startPoint x: 1133, startPoint y: 461, endPoint x: 1039, endPoint y: 460, distance: 94.1
click at [1039, 460] on div "$35.00 $35.00" at bounding box center [1166, 455] width 418 height 37
type input "$45.00"
click at [1176, 461] on button at bounding box center [1192, 455] width 37 height 37
drag, startPoint x: 1133, startPoint y: 397, endPoint x: 1051, endPoint y: 397, distance: 82.2
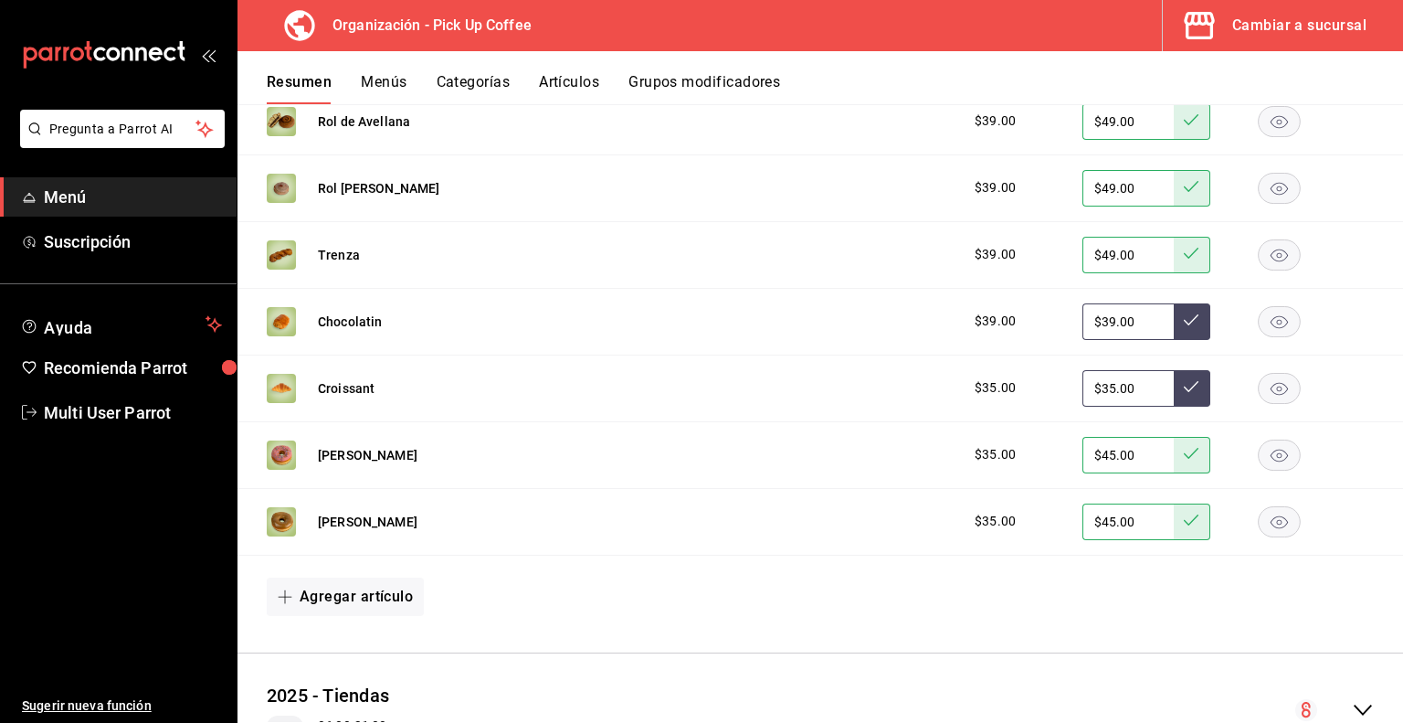
click at [1051, 397] on div "$35.00 $35.00" at bounding box center [1166, 388] width 418 height 37
type input "$45.00"
click at [1184, 387] on icon at bounding box center [1191, 386] width 15 height 15
drag, startPoint x: 1144, startPoint y: 324, endPoint x: 990, endPoint y: 324, distance: 153.5
click at [990, 324] on div "$39.00 $39.00" at bounding box center [1166, 321] width 418 height 37
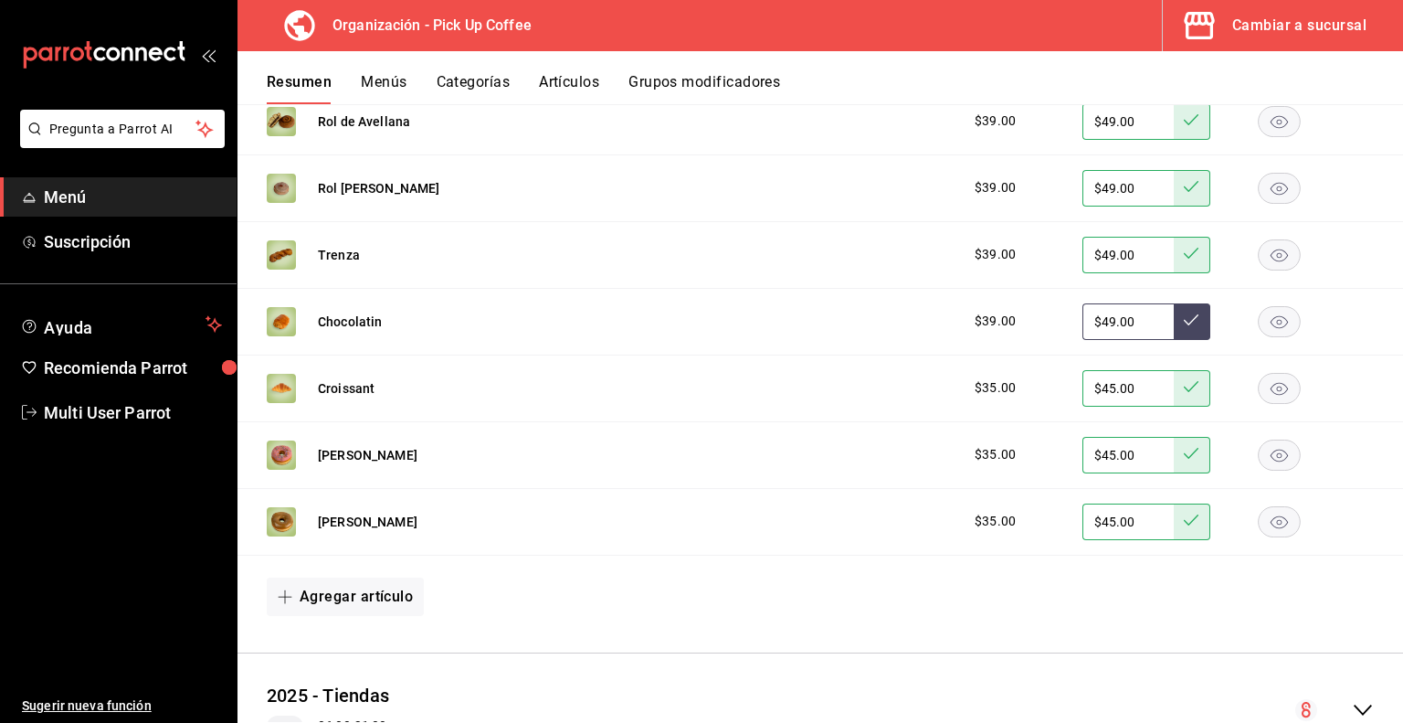
type input "$49.00"
click at [1188, 323] on button at bounding box center [1192, 321] width 37 height 37
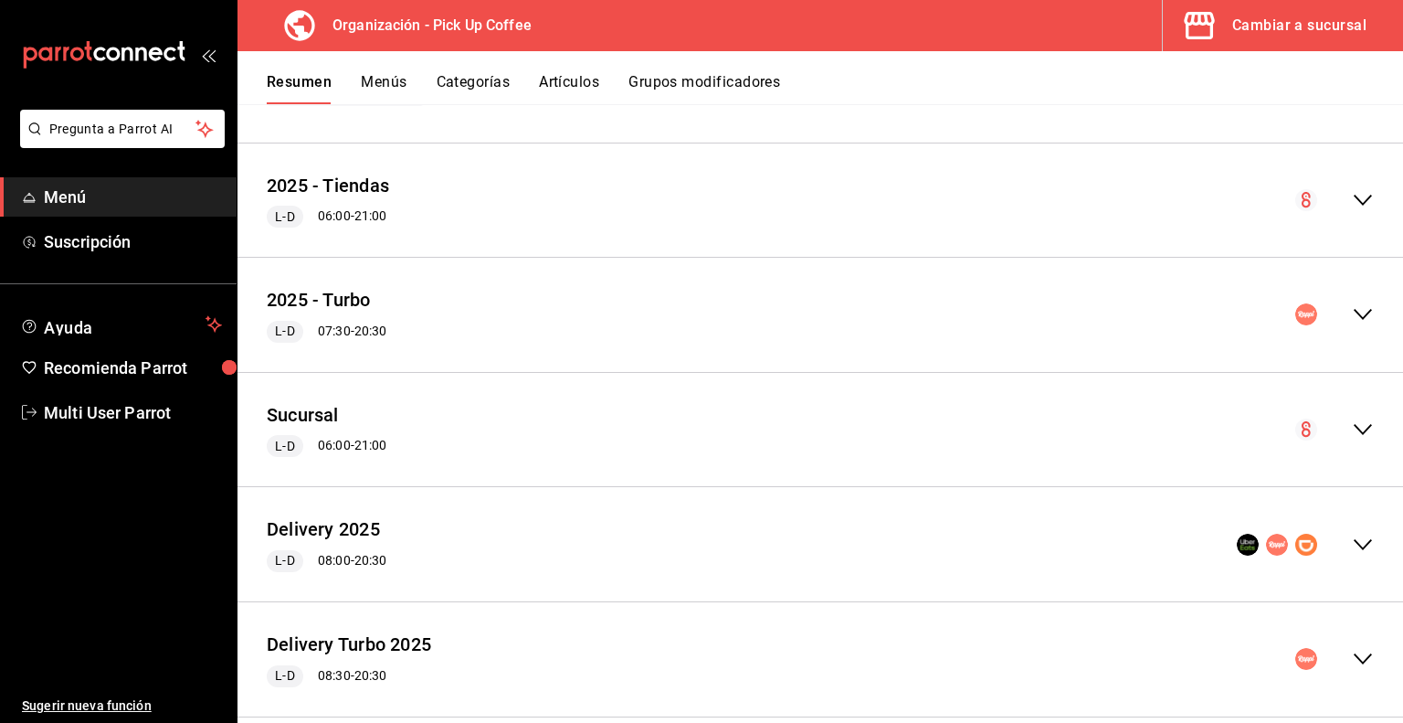
scroll to position [1453, 0]
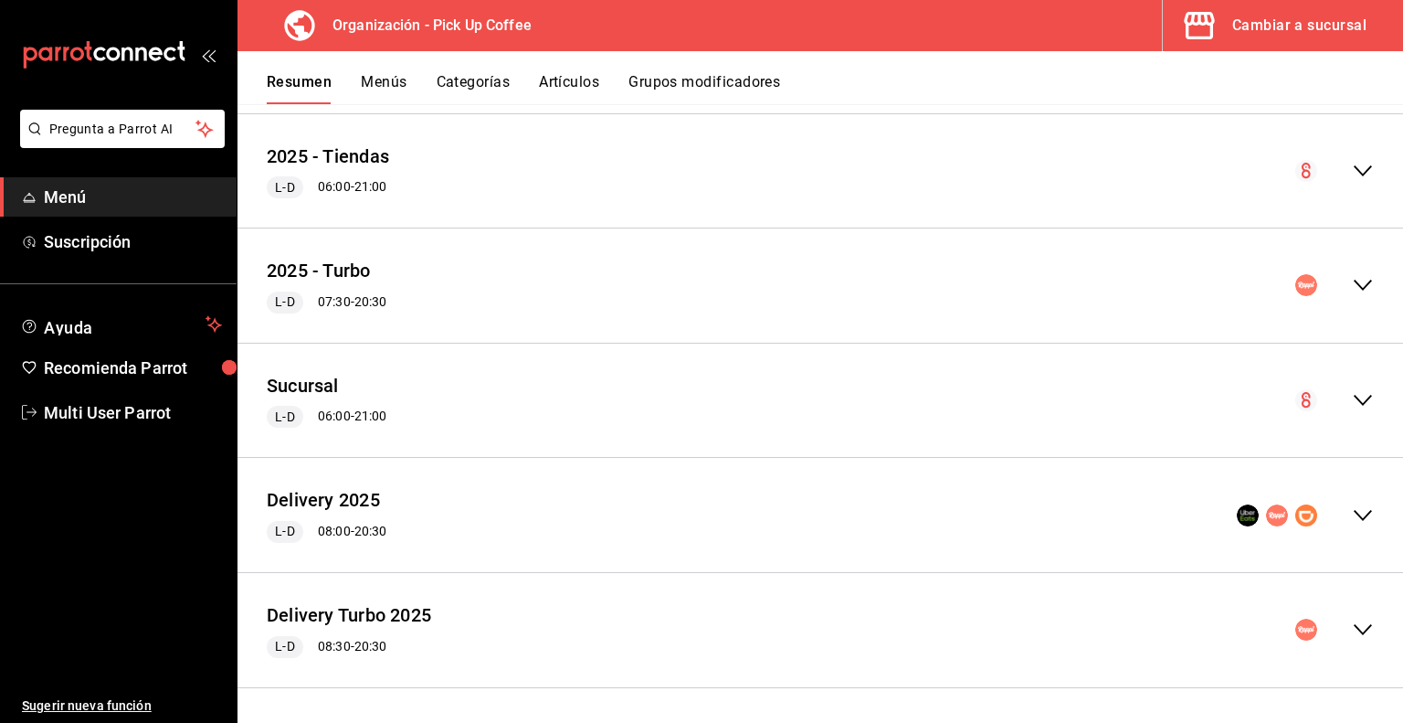
drag, startPoint x: 1349, startPoint y: 288, endPoint x: 1323, endPoint y: 293, distance: 26.2
click at [1354, 288] on icon "collapse-menu-row" at bounding box center [1363, 286] width 18 height 11
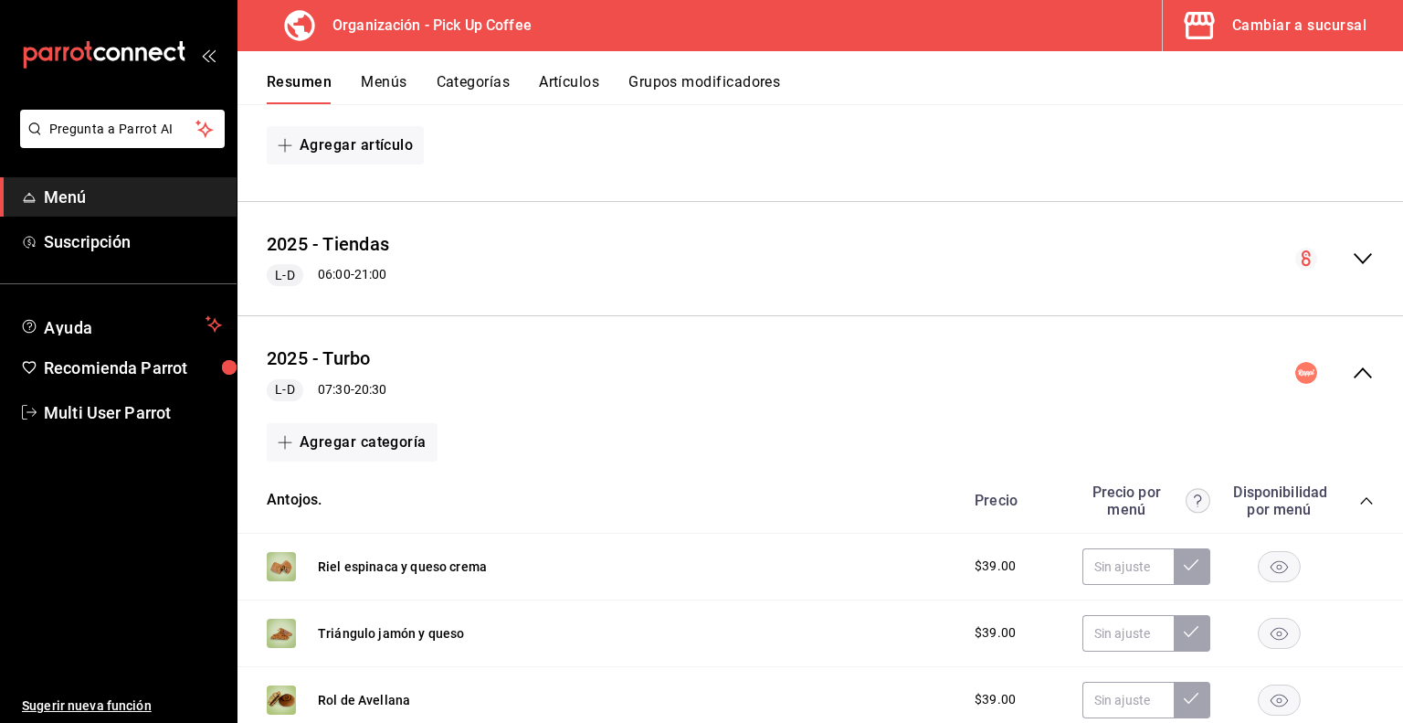
scroll to position [1361, 0]
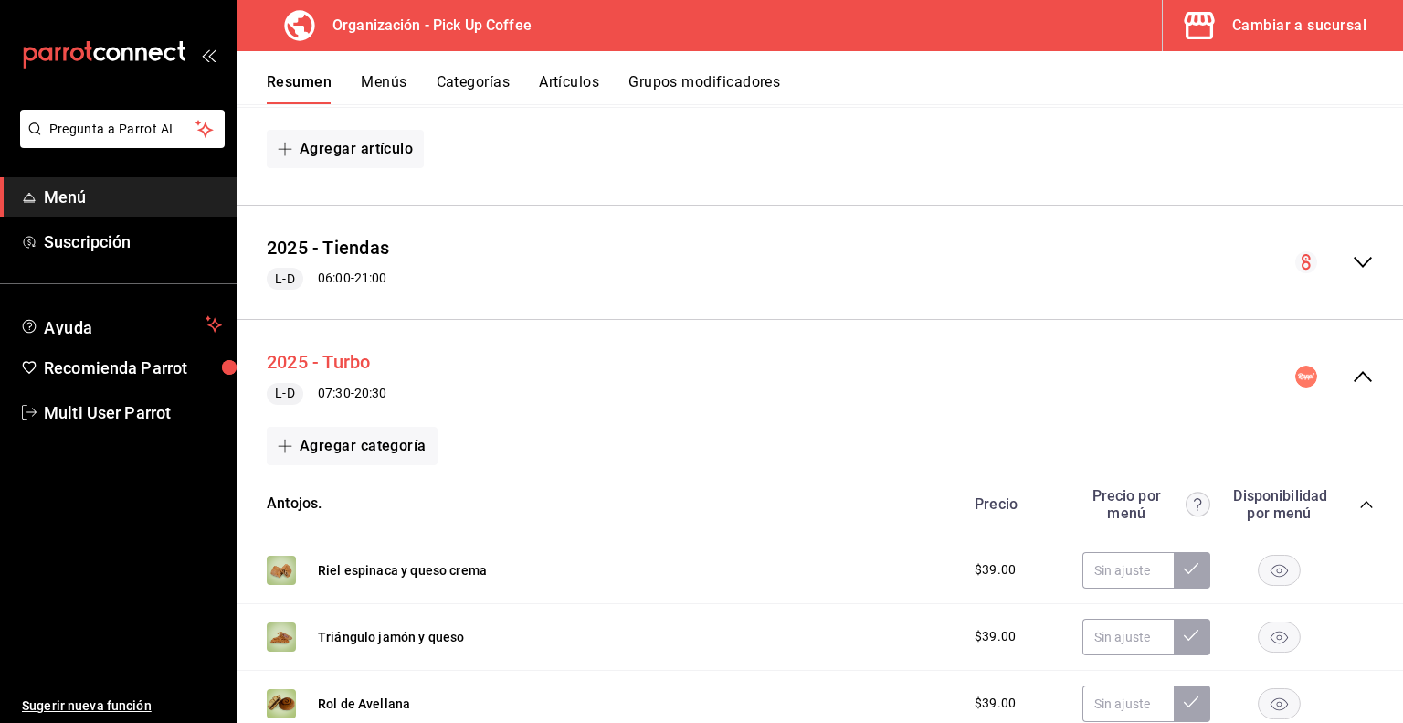
click at [333, 365] on button "2025 - Turbo" at bounding box center [319, 362] width 104 height 26
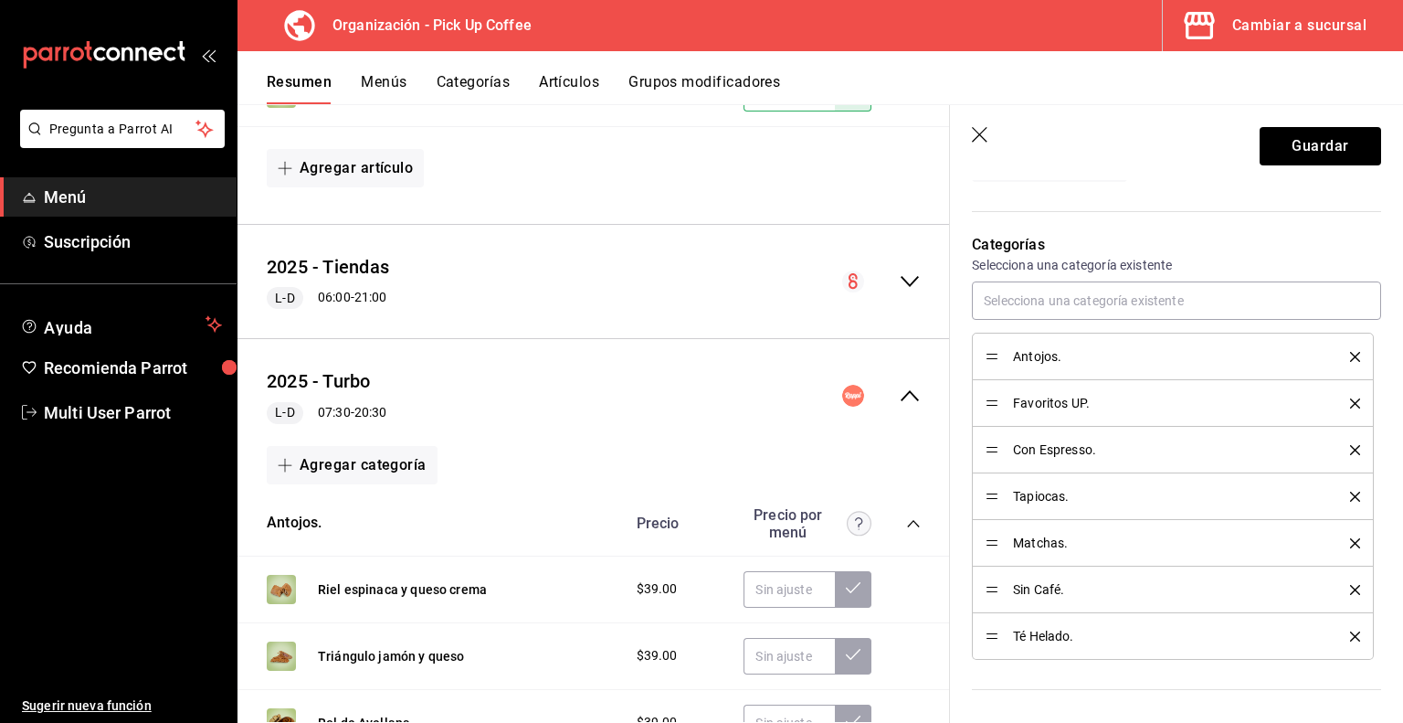
scroll to position [548, 0]
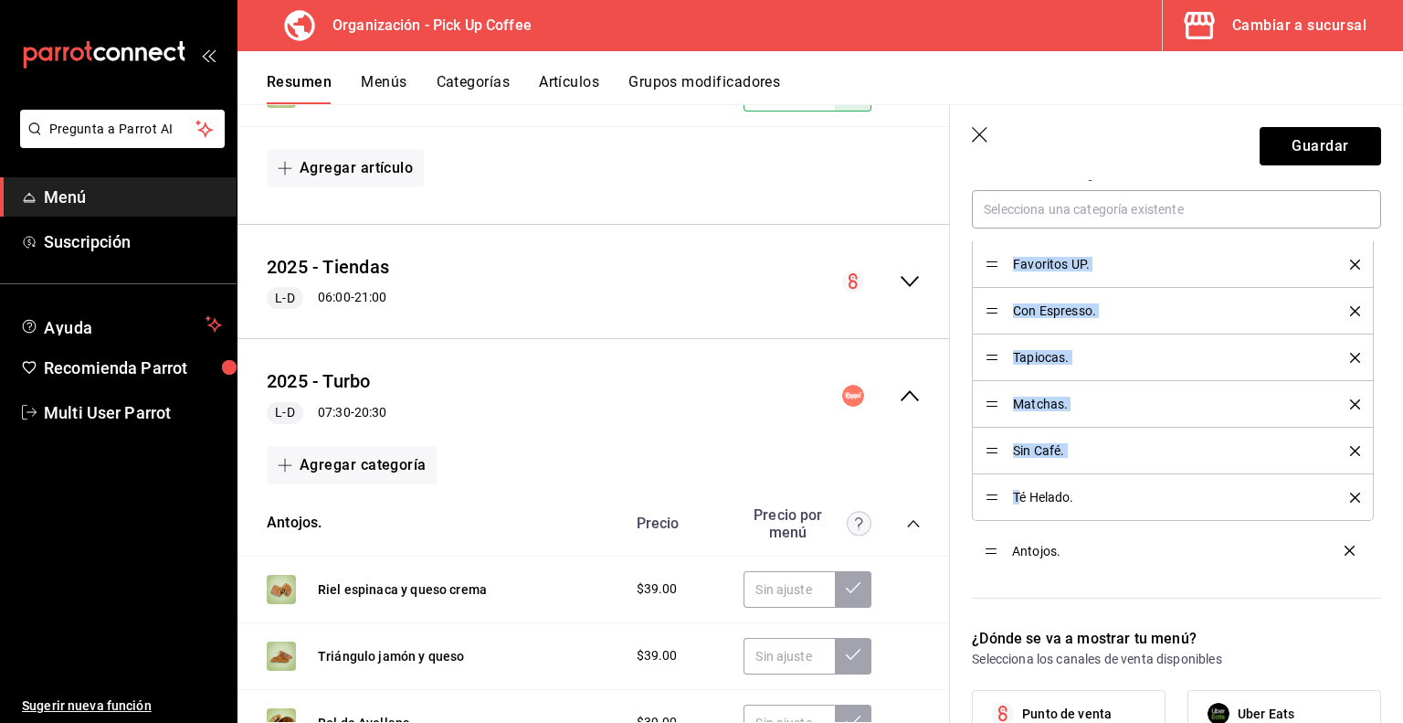
drag, startPoint x: 998, startPoint y: 262, endPoint x: 1018, endPoint y: 545, distance: 284.0
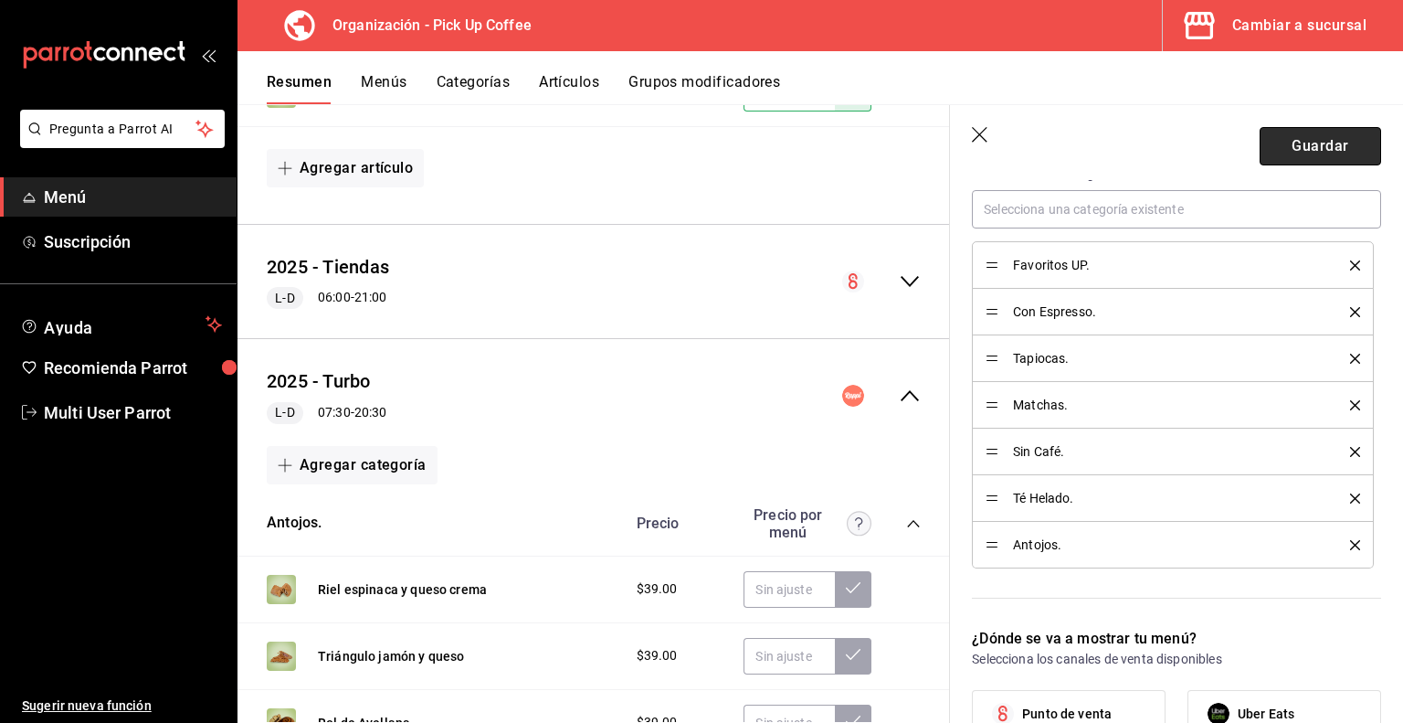
click at [1284, 155] on button "Guardar" at bounding box center [1321, 146] width 122 height 38
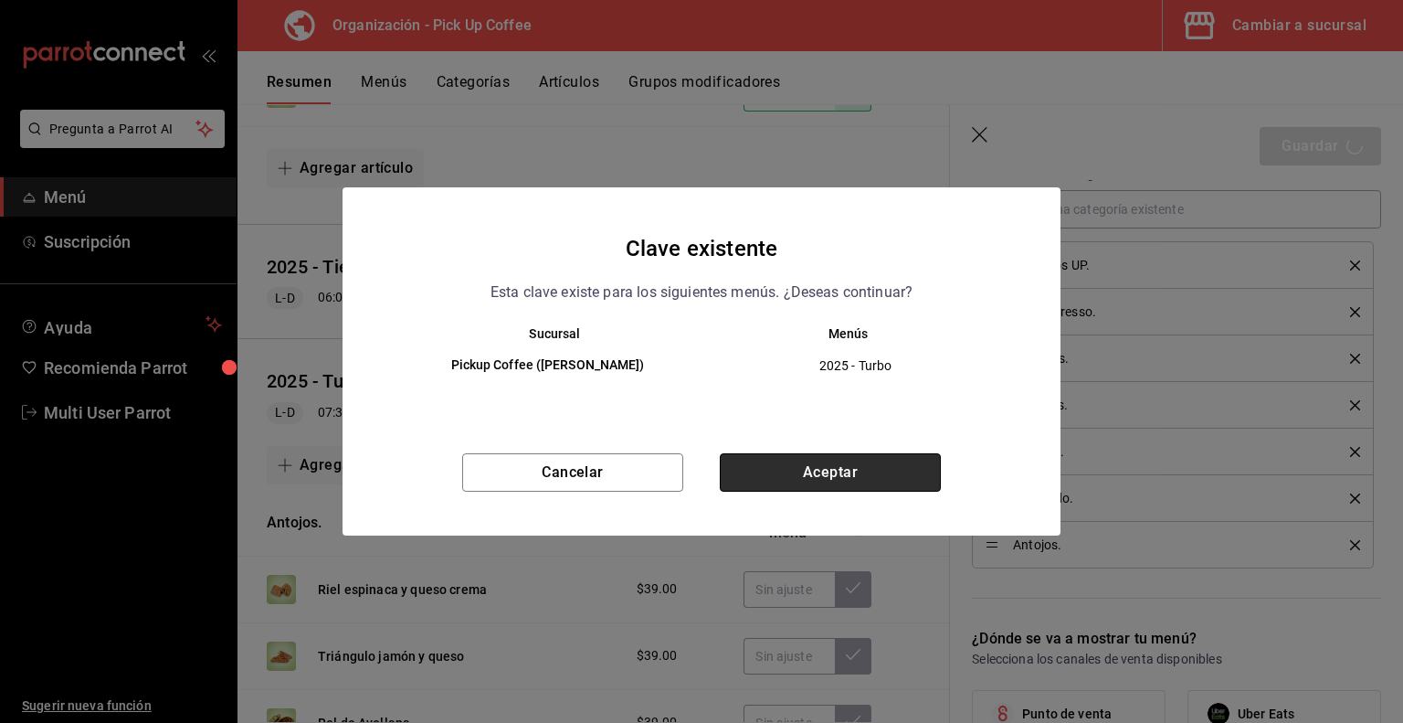
click at [813, 468] on button "Aceptar" at bounding box center [830, 472] width 221 height 38
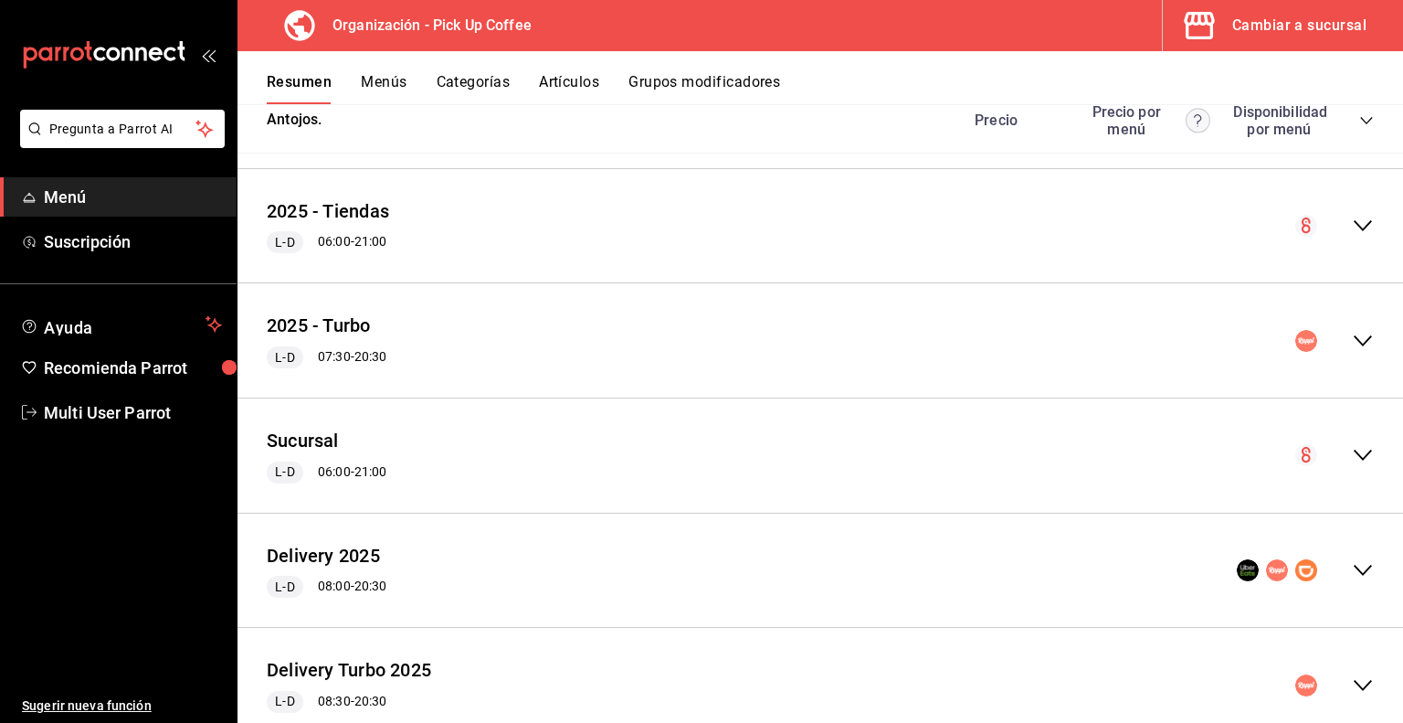
scroll to position [2071, 0]
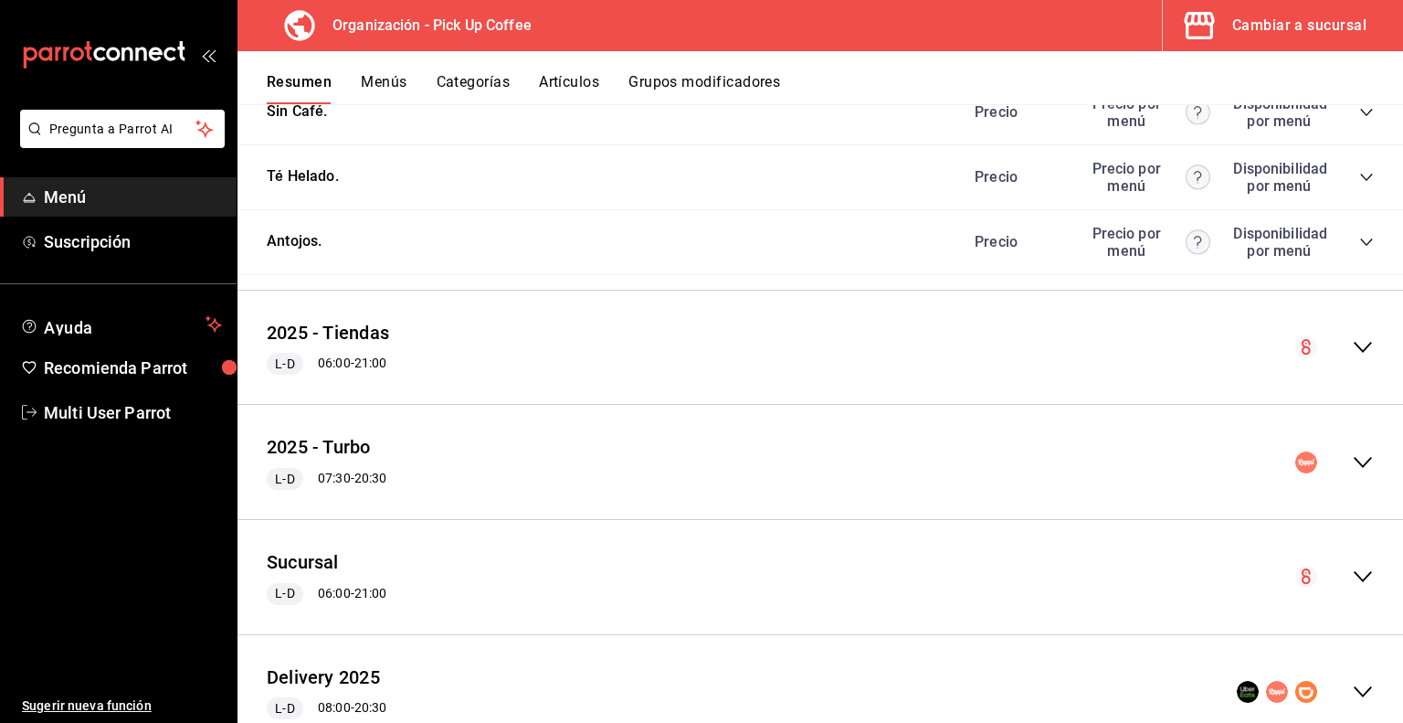
click at [1354, 467] on icon "collapse-menu-row" at bounding box center [1363, 462] width 18 height 11
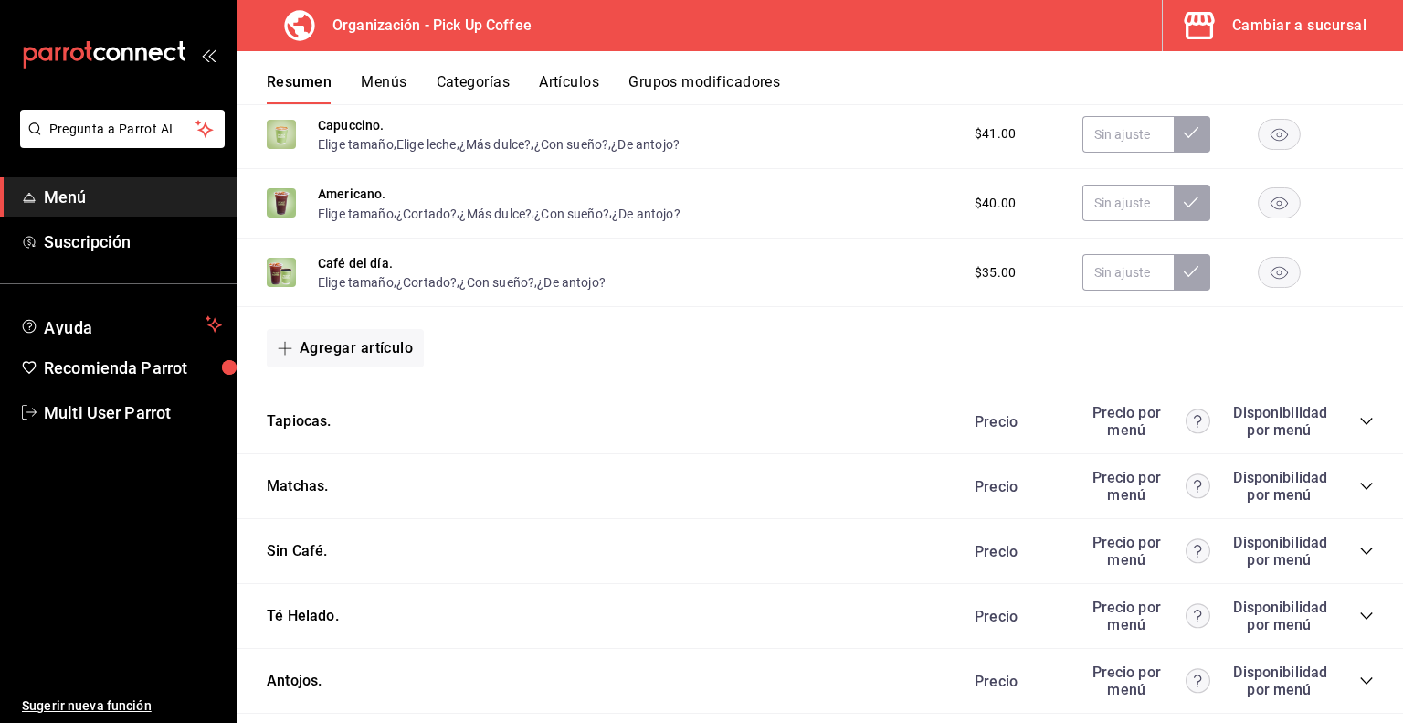
scroll to position [3989, 0]
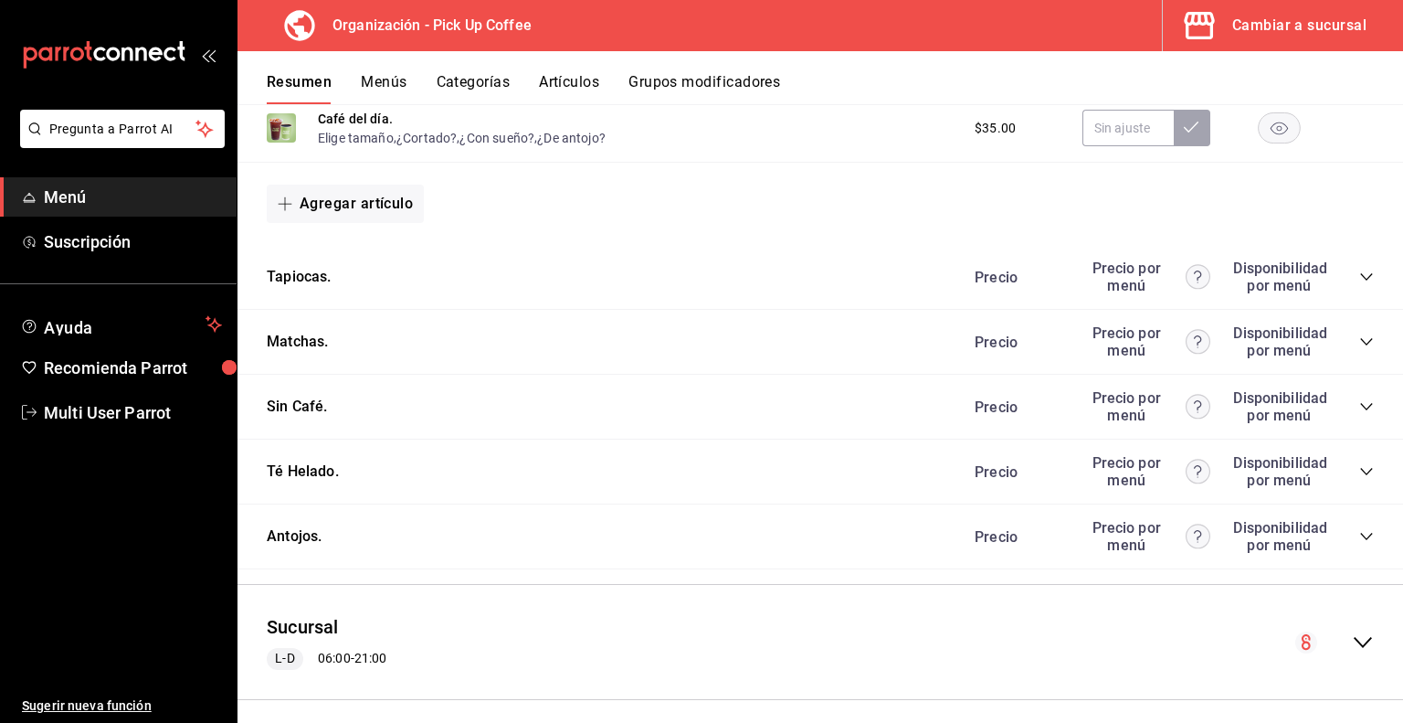
click at [1360, 543] on icon "collapse-category-row" at bounding box center [1367, 536] width 15 height 15
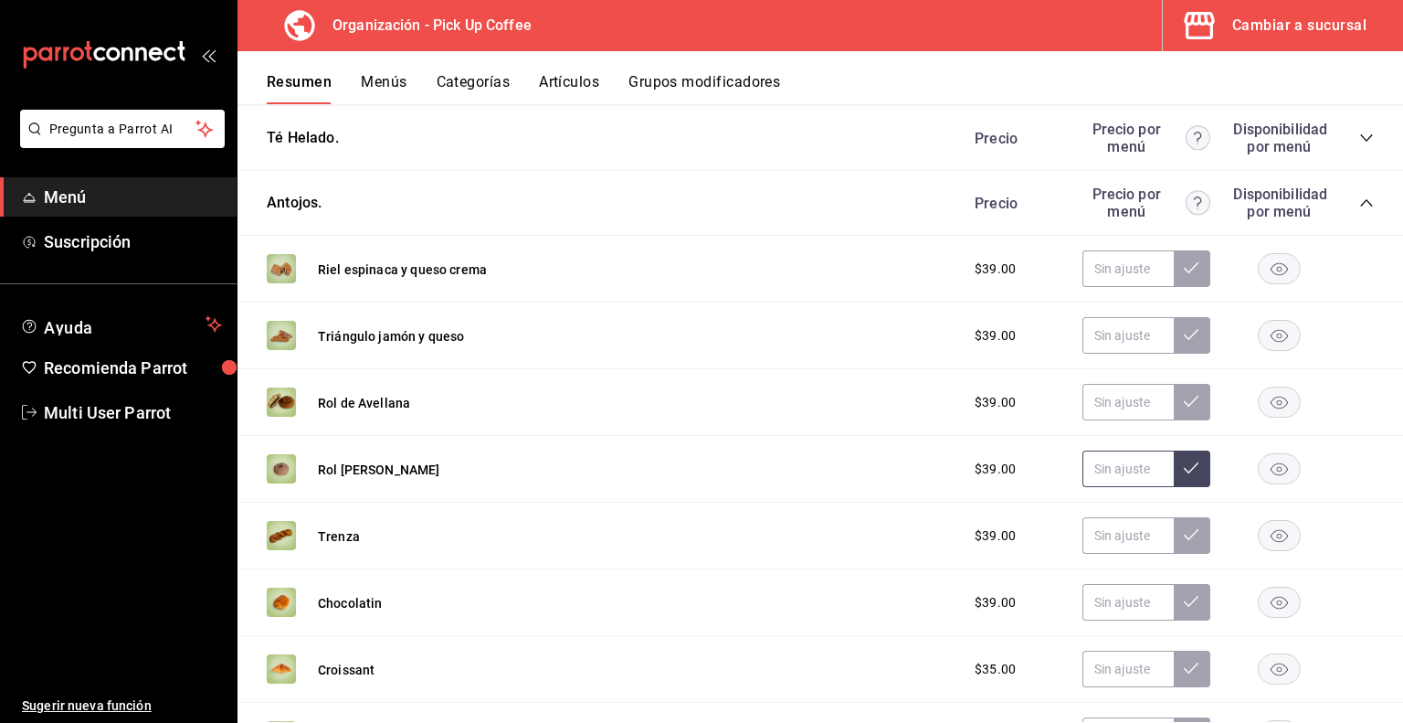
scroll to position [4355, 0]
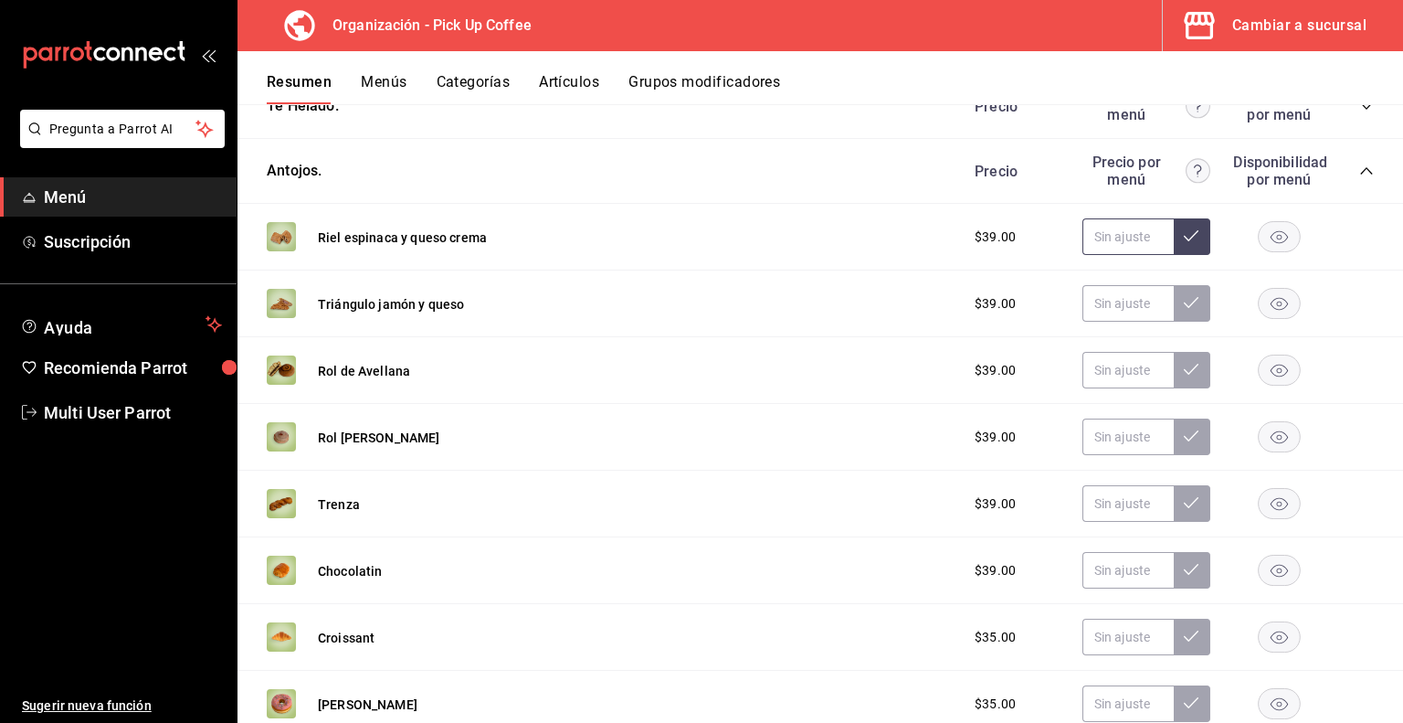
click at [1103, 231] on input "text" at bounding box center [1128, 236] width 91 height 37
type input "$49.00"
click at [1103, 300] on input "text" at bounding box center [1128, 303] width 91 height 37
type input "$49.00"
click at [1111, 387] on input "text" at bounding box center [1128, 370] width 91 height 37
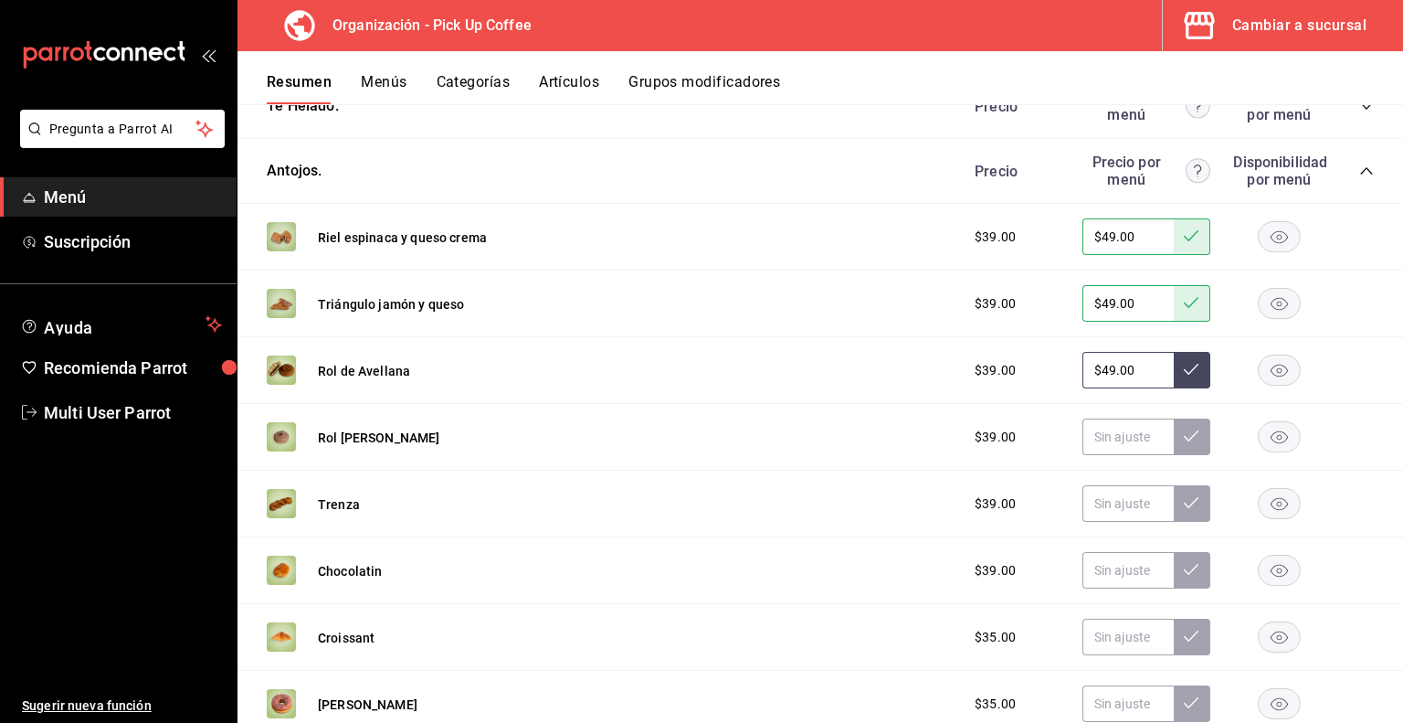
type input "$49.00"
click at [1109, 443] on input "text" at bounding box center [1128, 436] width 91 height 37
type input "$49.00"
click at [1109, 503] on input "text" at bounding box center [1128, 503] width 91 height 37
type input "$49.00"
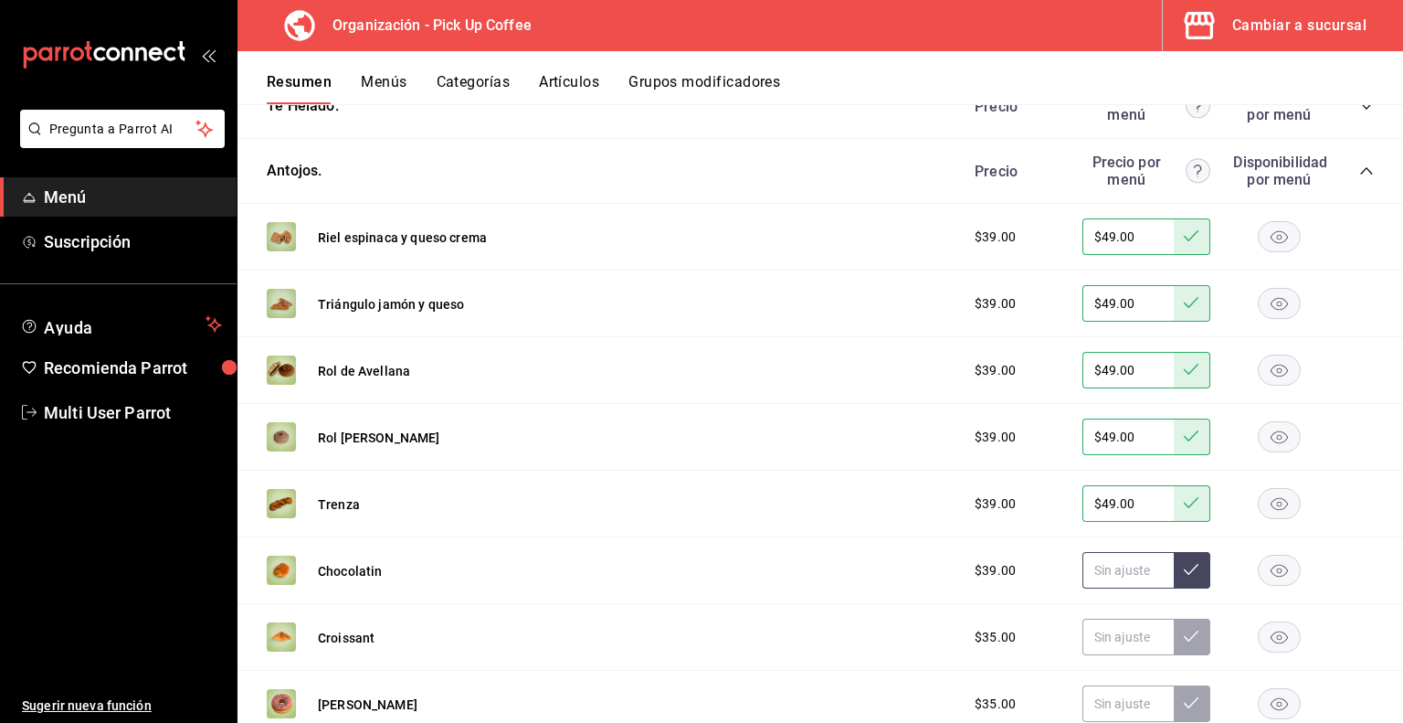
click at [1104, 573] on input "text" at bounding box center [1128, 570] width 91 height 37
type input "$49.00"
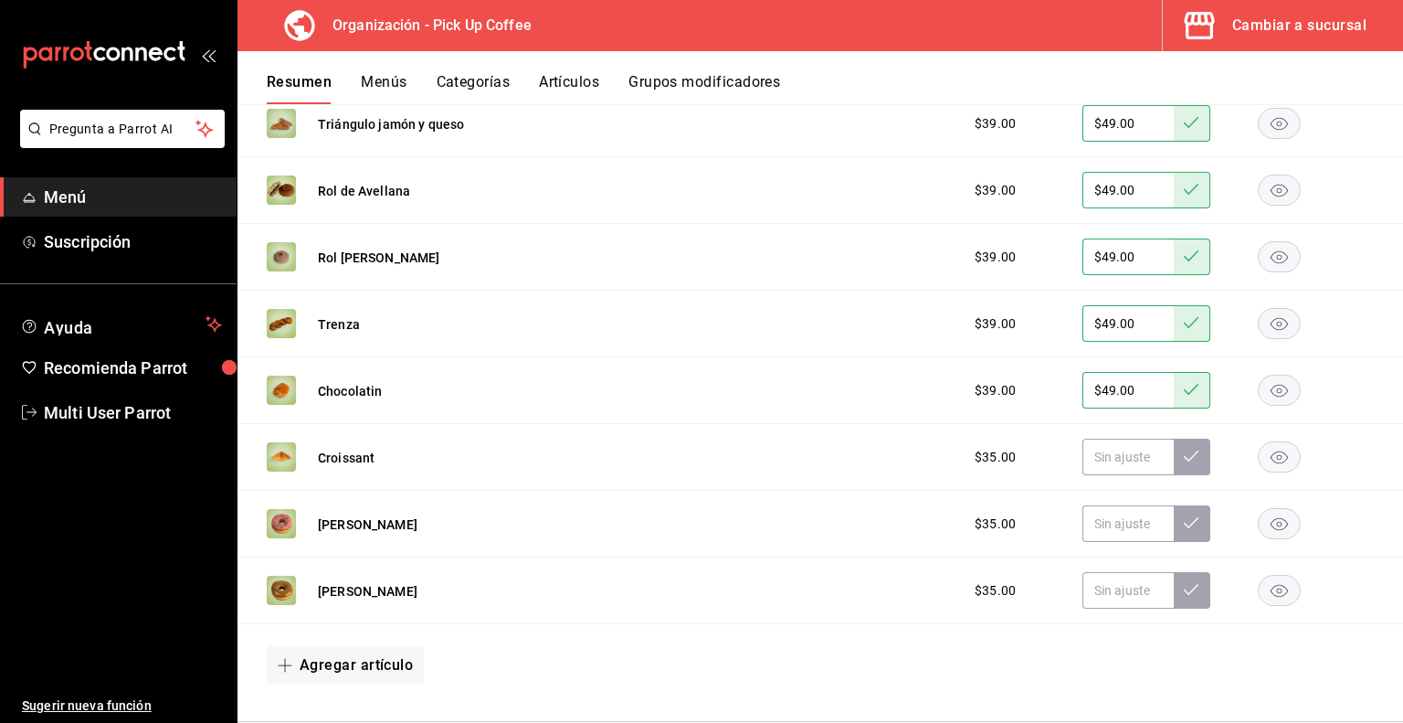
scroll to position [4538, 0]
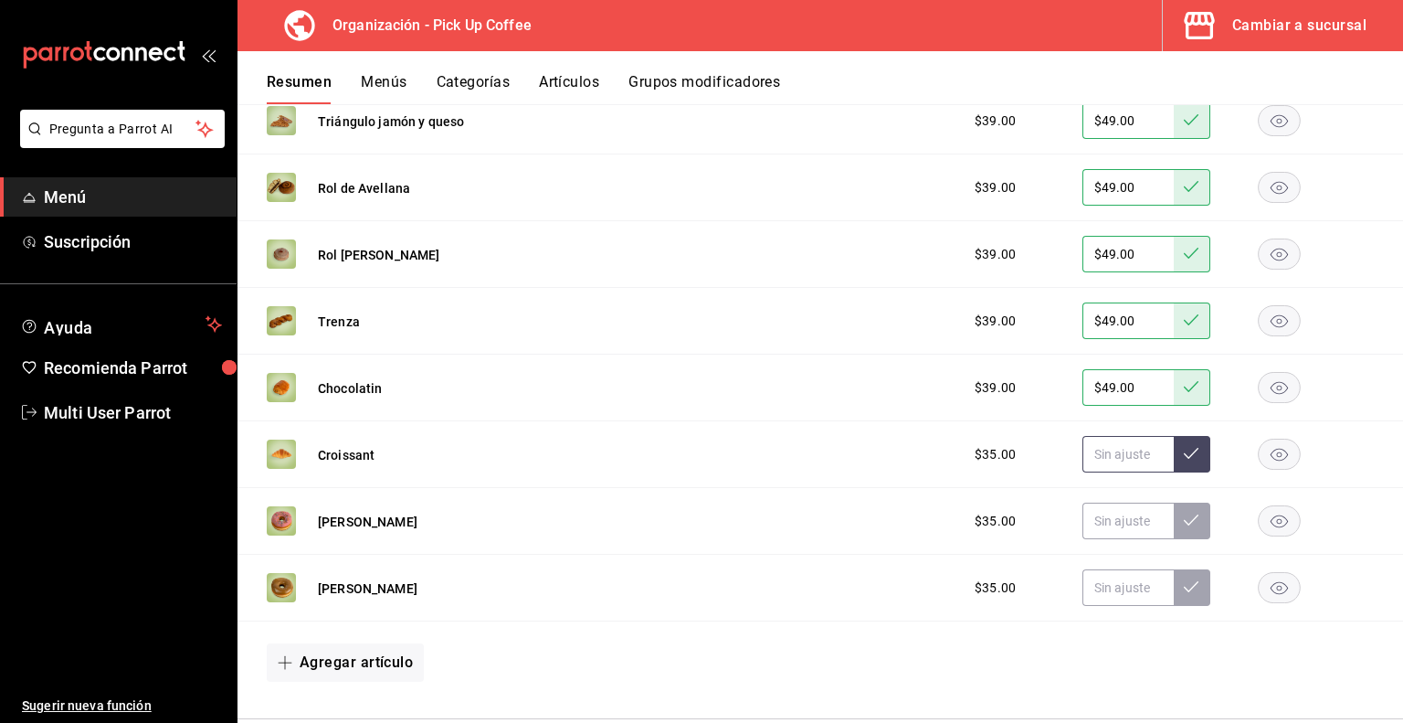
click at [1144, 461] on input "text" at bounding box center [1128, 454] width 91 height 37
type input "$45.00"
click at [1083, 514] on input "text" at bounding box center [1128, 521] width 91 height 37
type input "$45.00"
click at [1106, 585] on input "text" at bounding box center [1128, 587] width 91 height 37
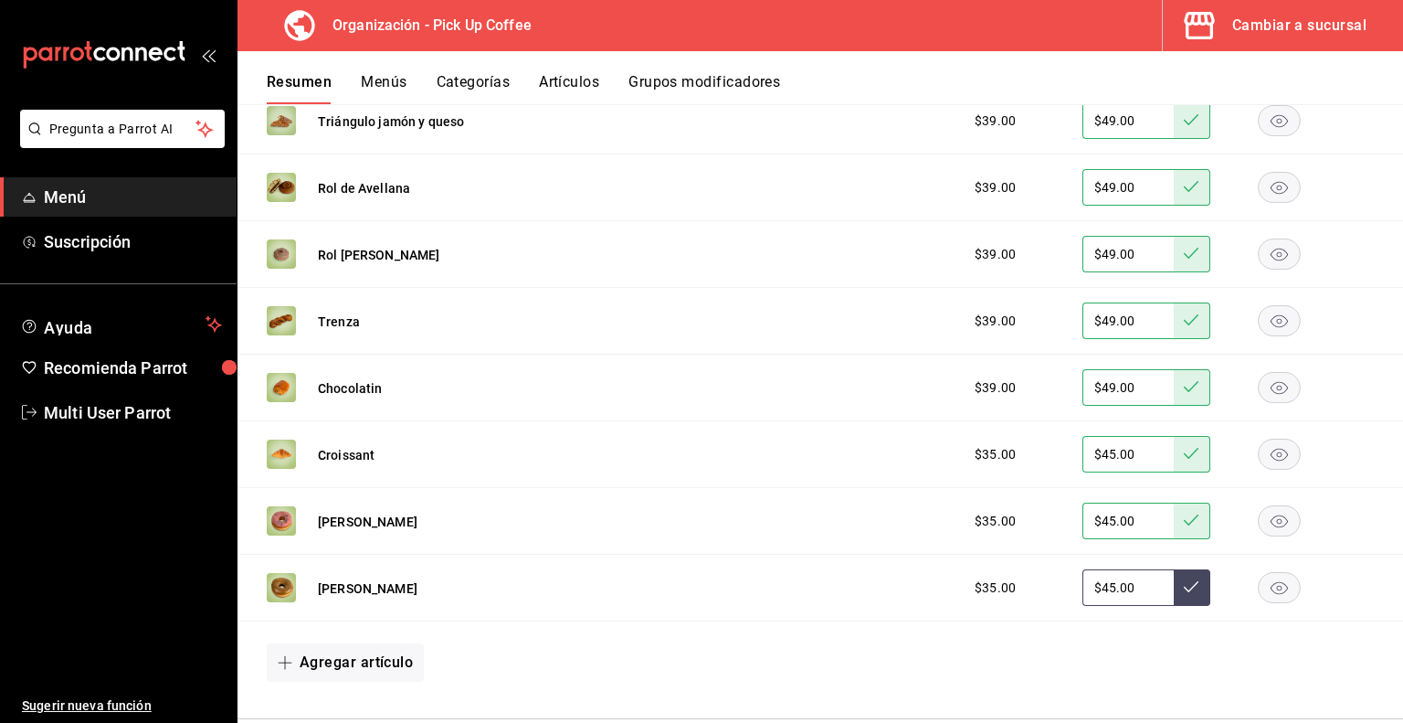
type input "$45.00"
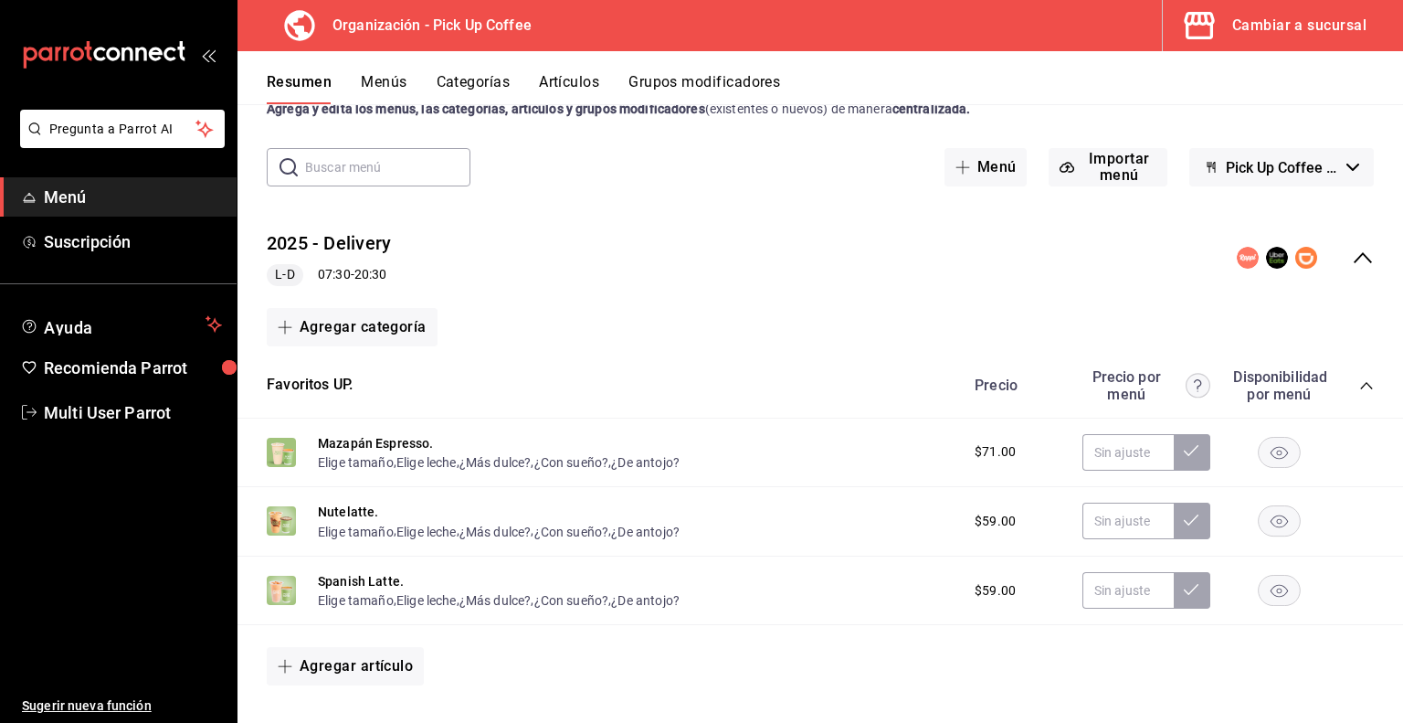
scroll to position [0, 0]
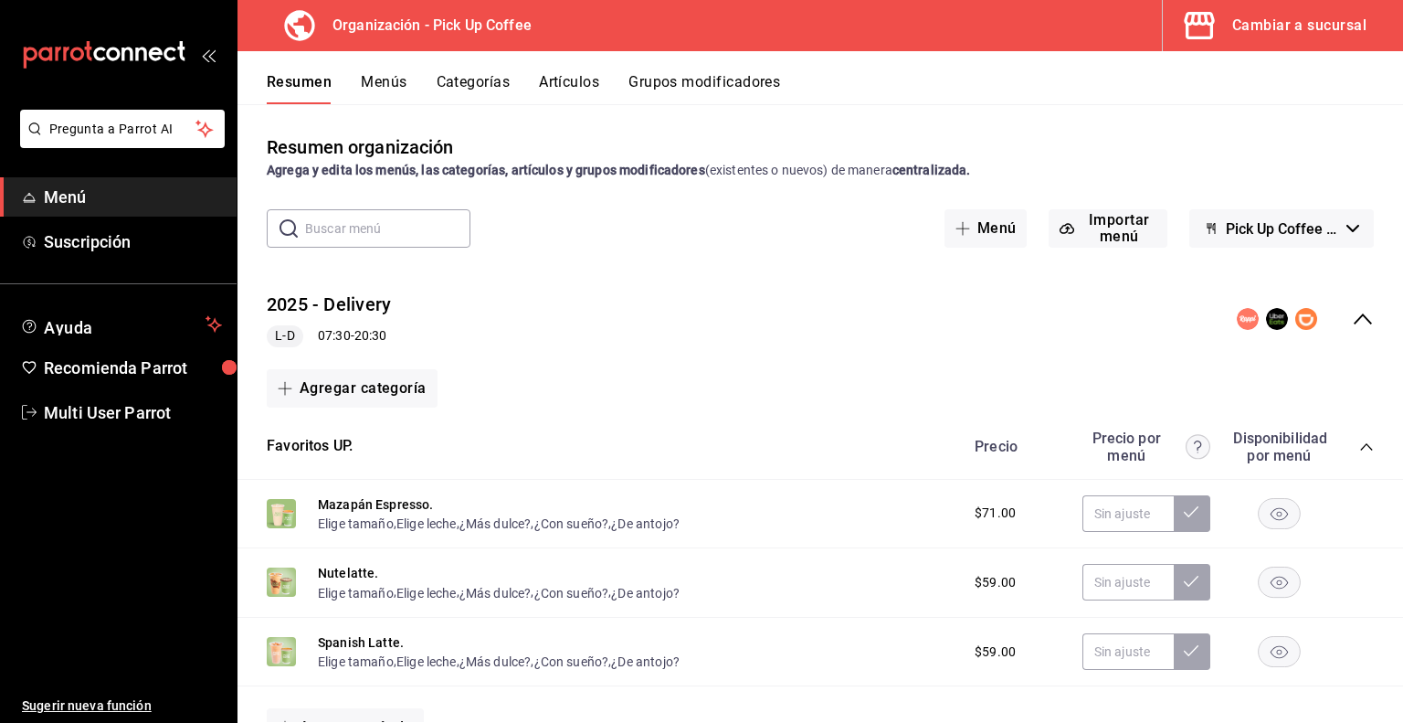
click at [394, 88] on button "Menús" at bounding box center [384, 88] width 46 height 31
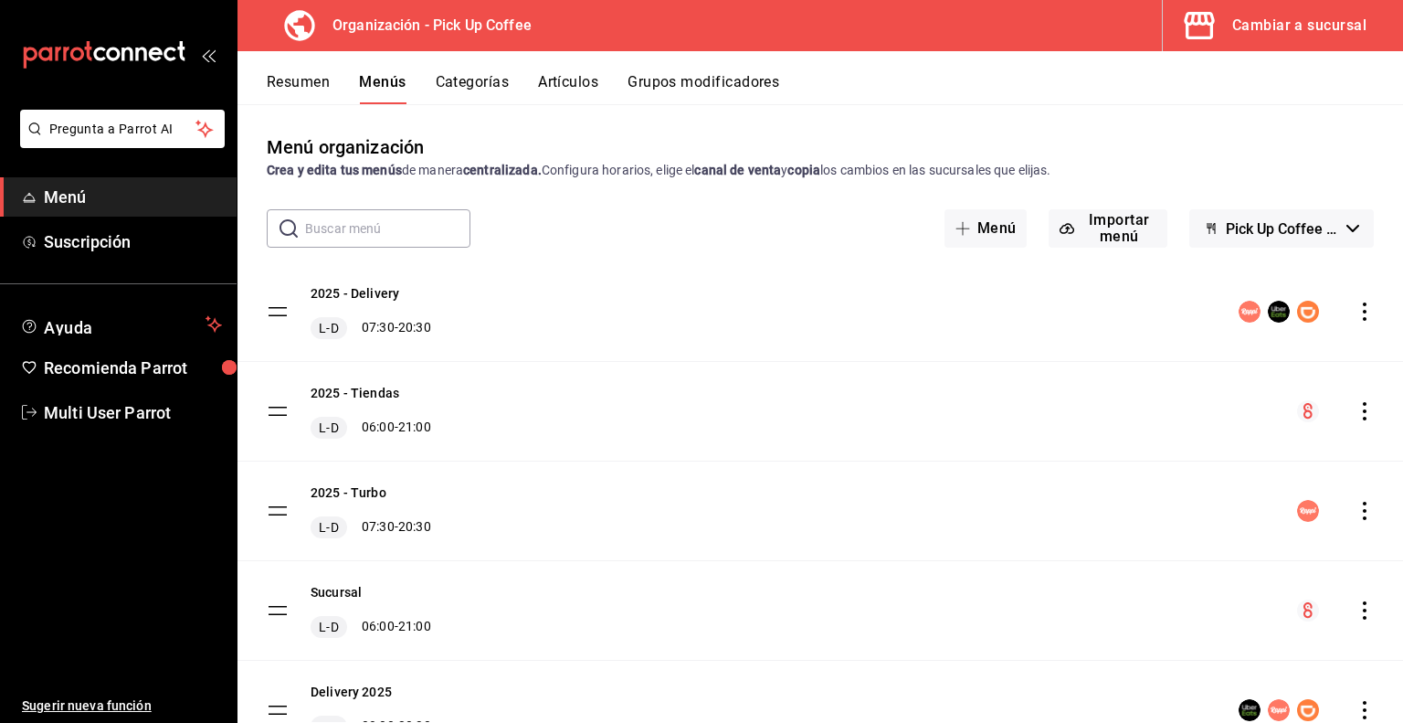
click at [1363, 312] on icon "actions" at bounding box center [1365, 311] width 4 height 18
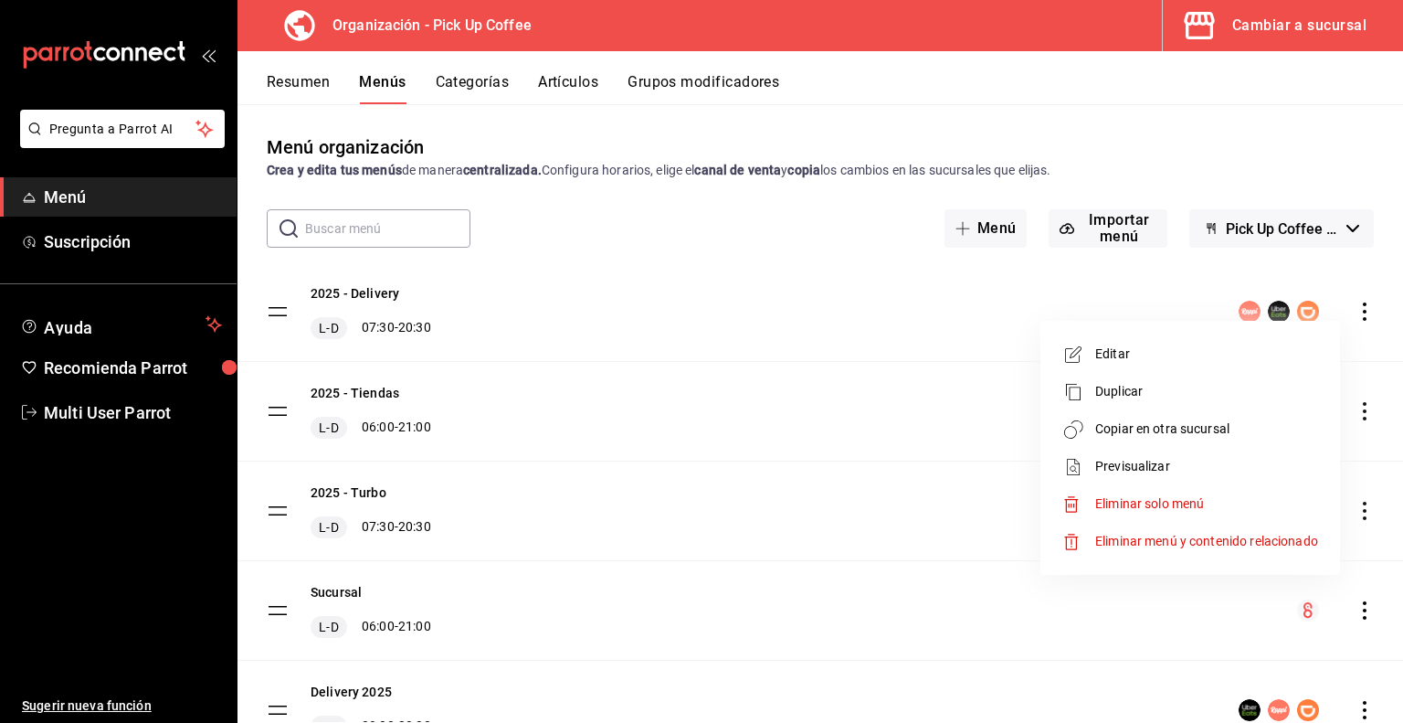
click at [1128, 430] on span "Copiar en otra sucursal" at bounding box center [1207, 428] width 223 height 19
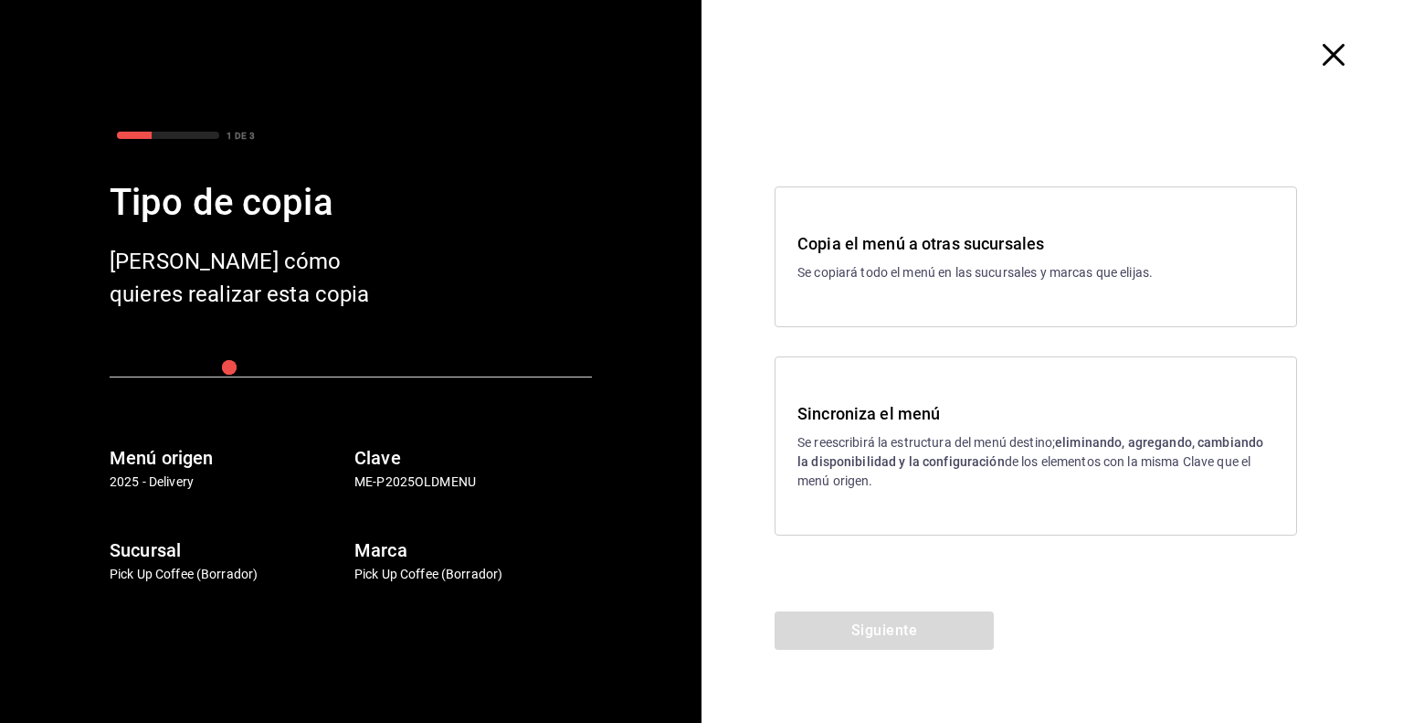
click at [866, 442] on p "Se reescribirá la estructura del menú destino; eliminando, agregando, cambiando…" at bounding box center [1036, 462] width 477 height 58
click at [887, 638] on button "Siguiente" at bounding box center [884, 630] width 219 height 38
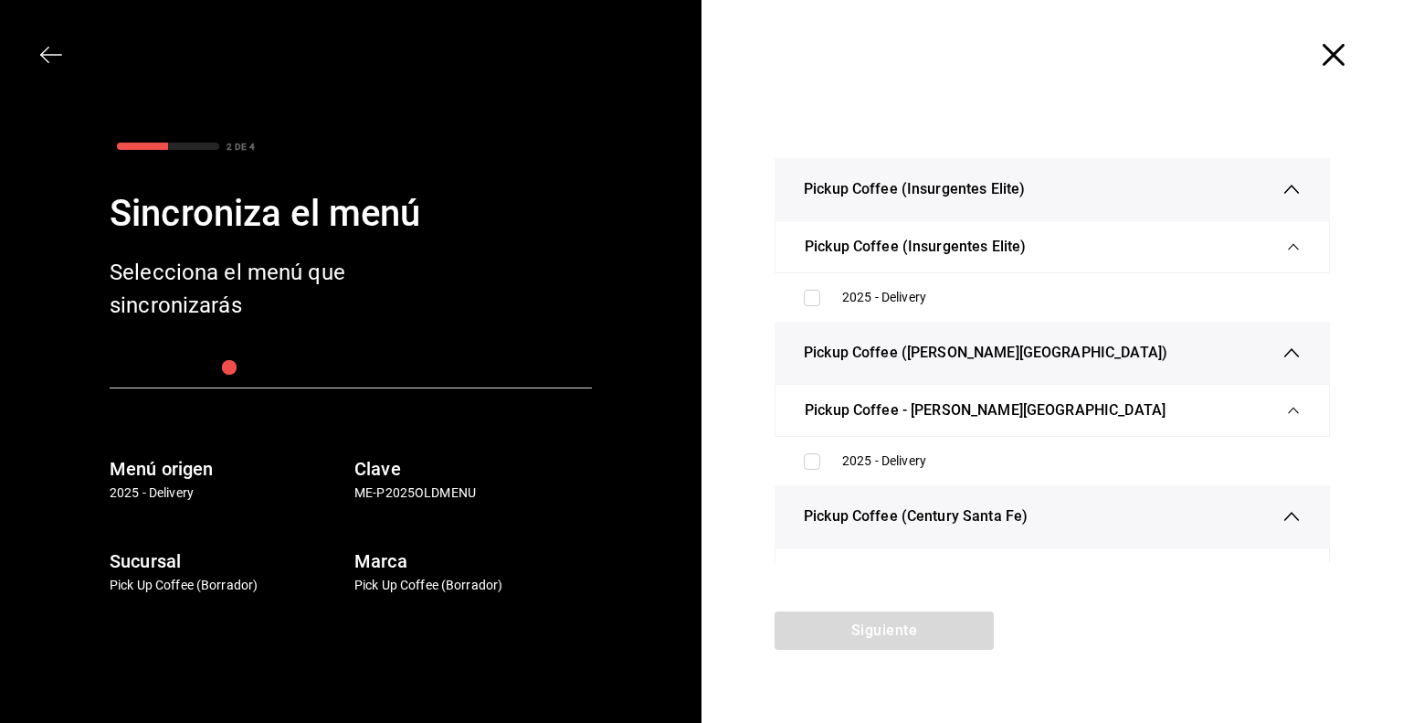
click at [1341, 58] on icon "button" at bounding box center [1334, 55] width 22 height 22
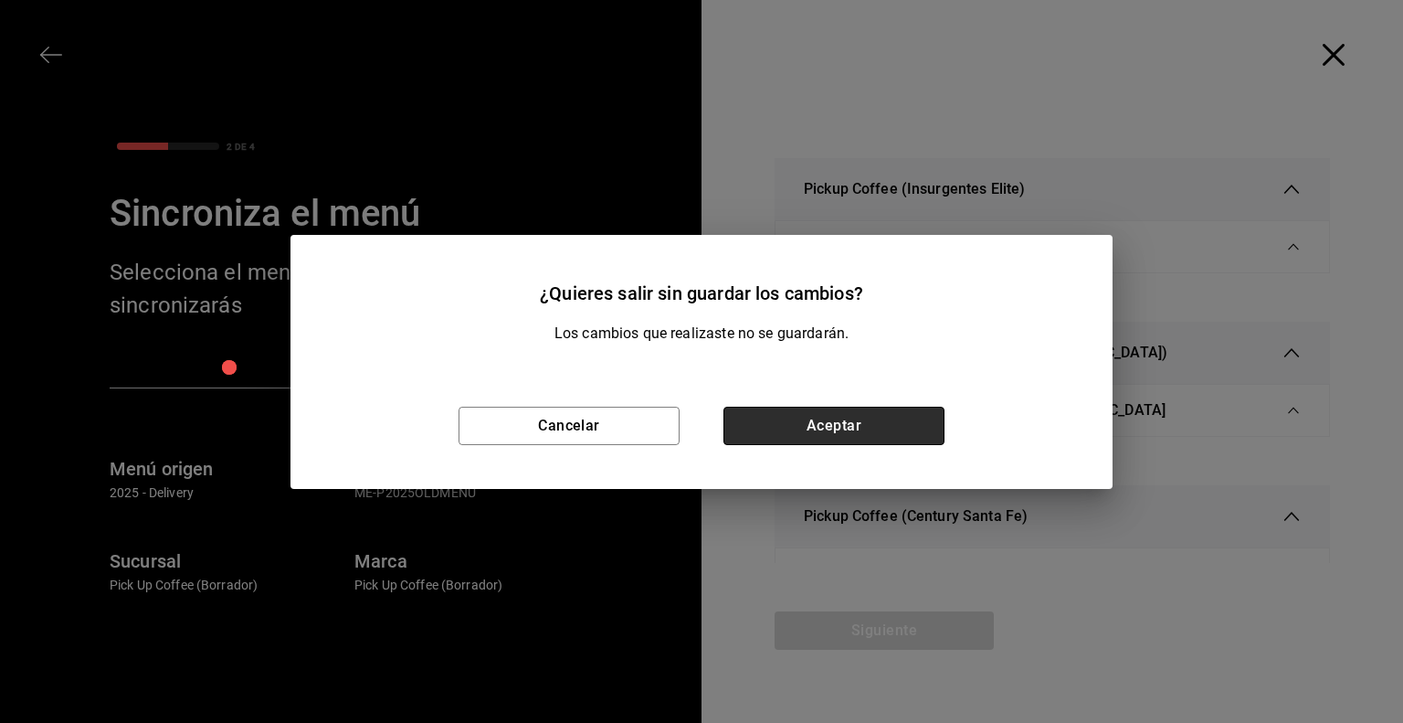
click at [810, 429] on button "Aceptar" at bounding box center [834, 426] width 221 height 38
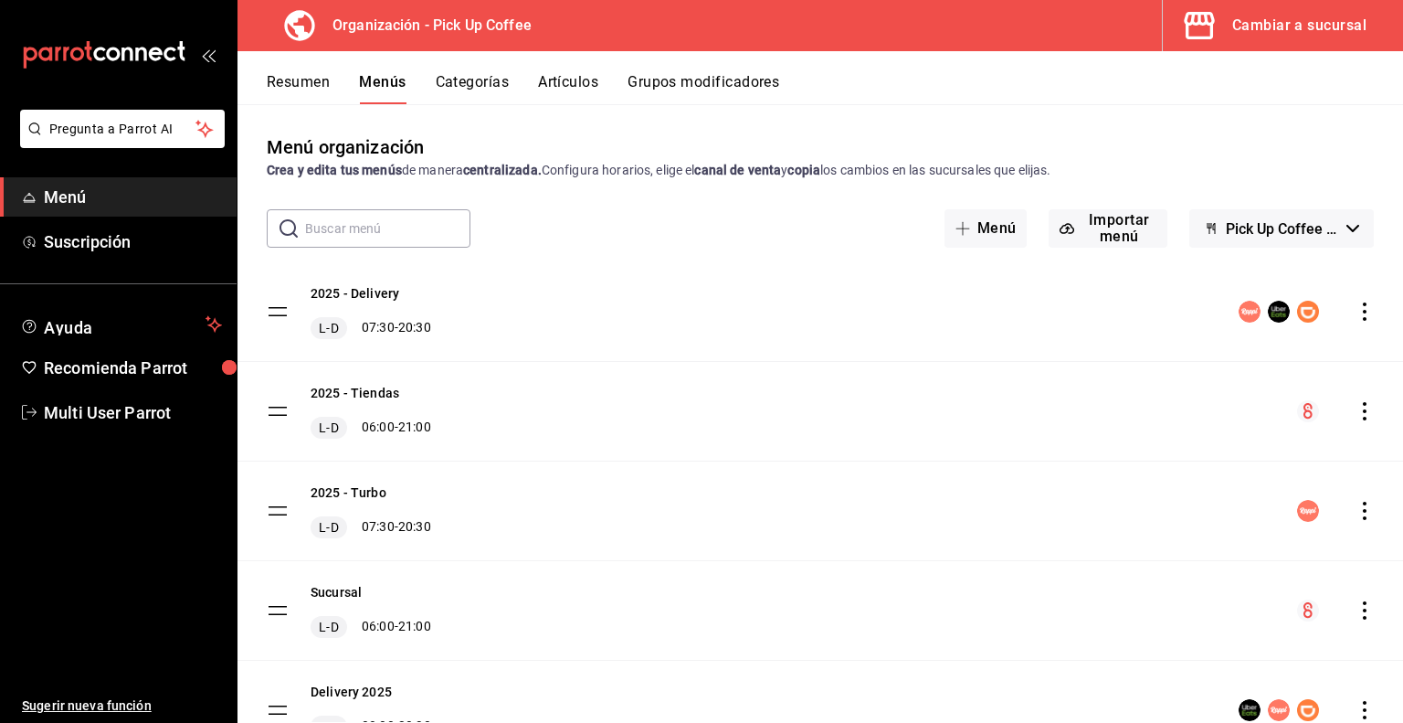
click at [1356, 310] on icon "actions" at bounding box center [1365, 311] width 18 height 18
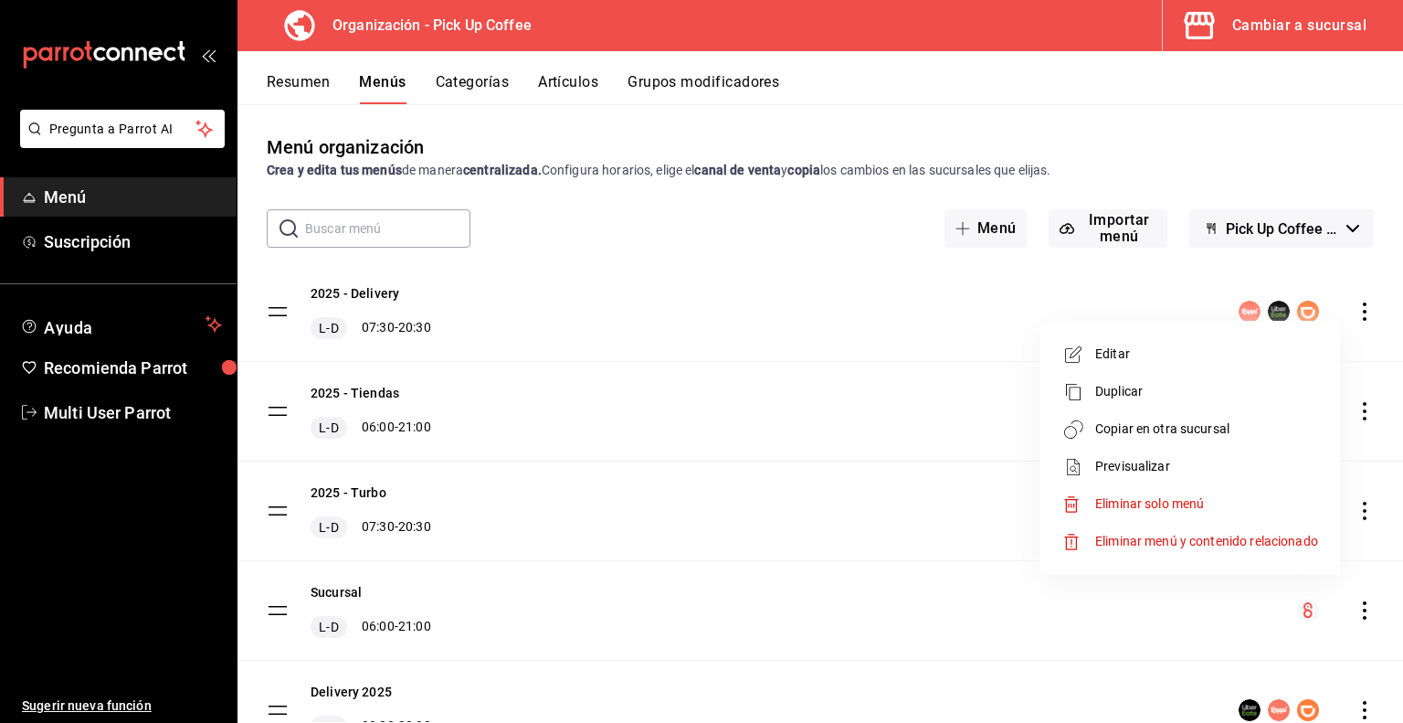
click at [1126, 427] on span "Copiar en otra sucursal" at bounding box center [1207, 428] width 223 height 19
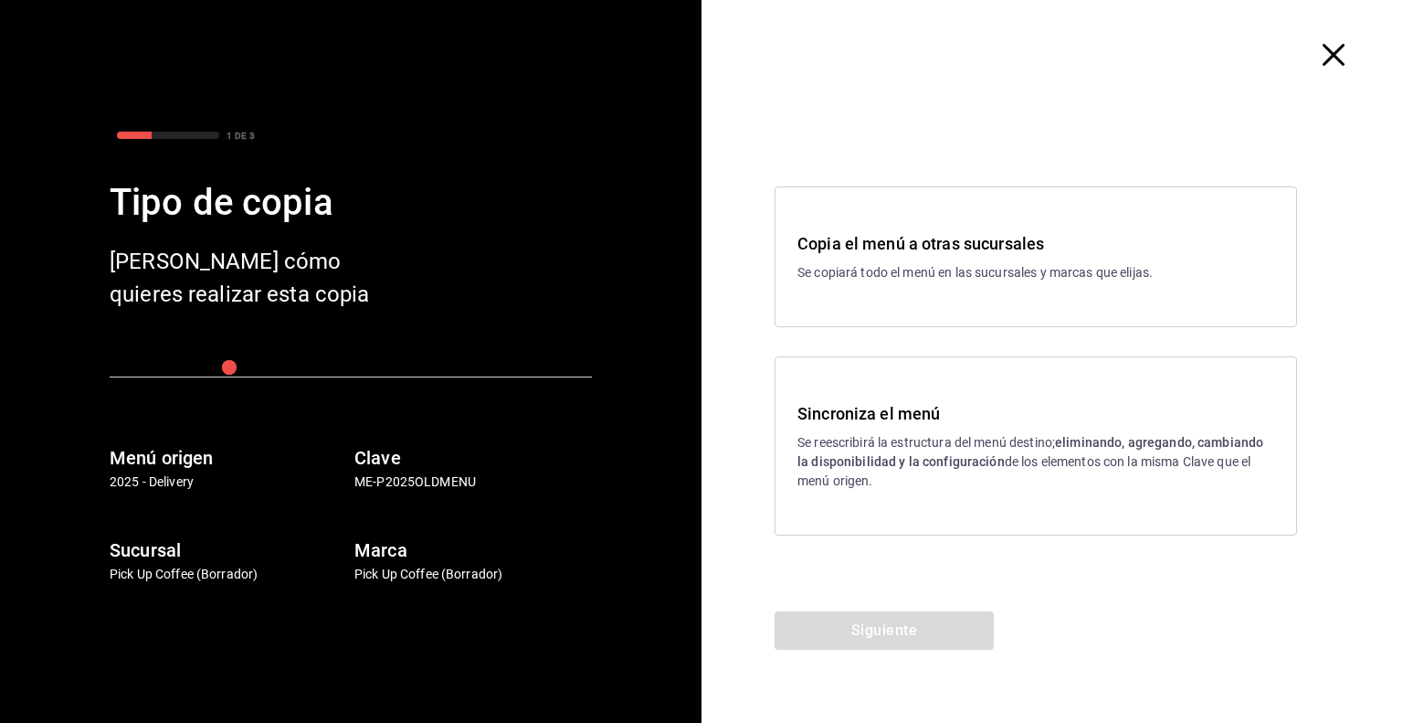
click at [936, 270] on p "Se copiará todo el menú en las sucursales y marcas que elijas." at bounding box center [1036, 272] width 477 height 19
click at [903, 626] on button "Siguiente" at bounding box center [884, 630] width 219 height 38
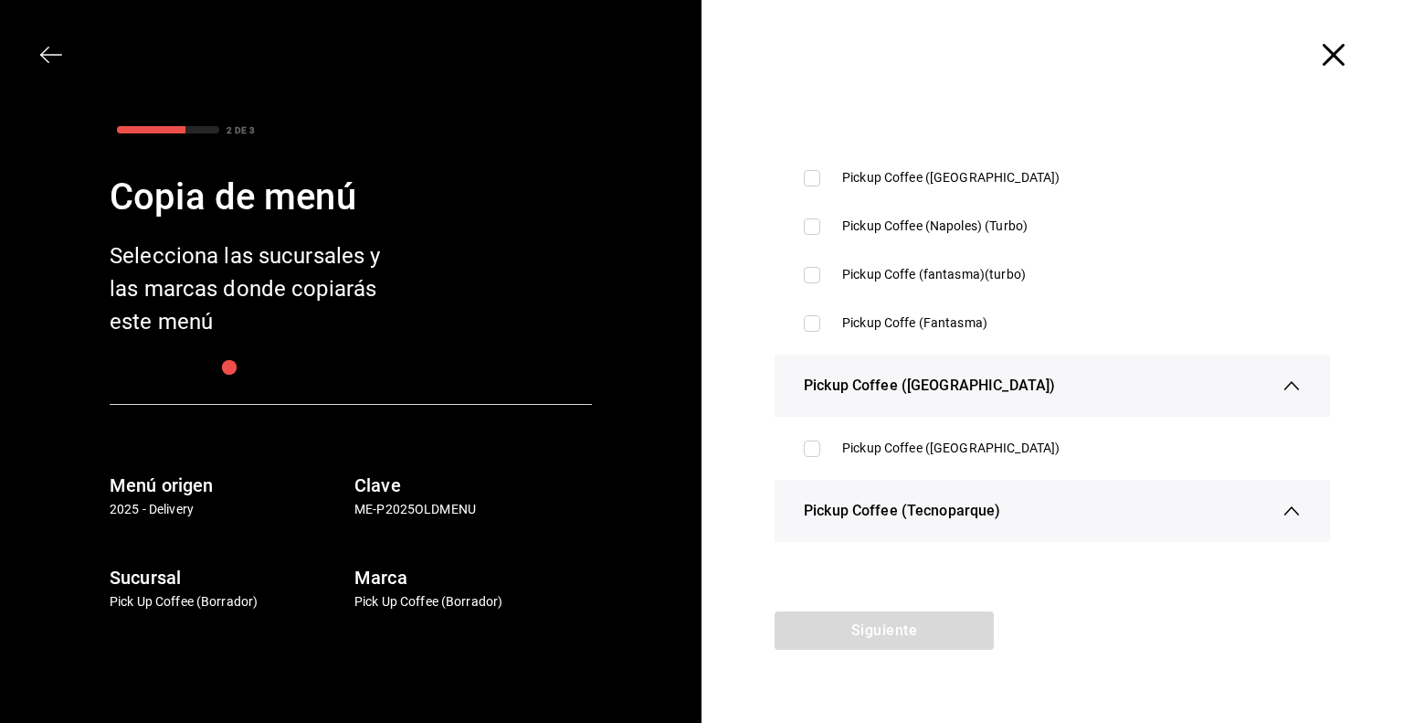
scroll to position [4020, 0]
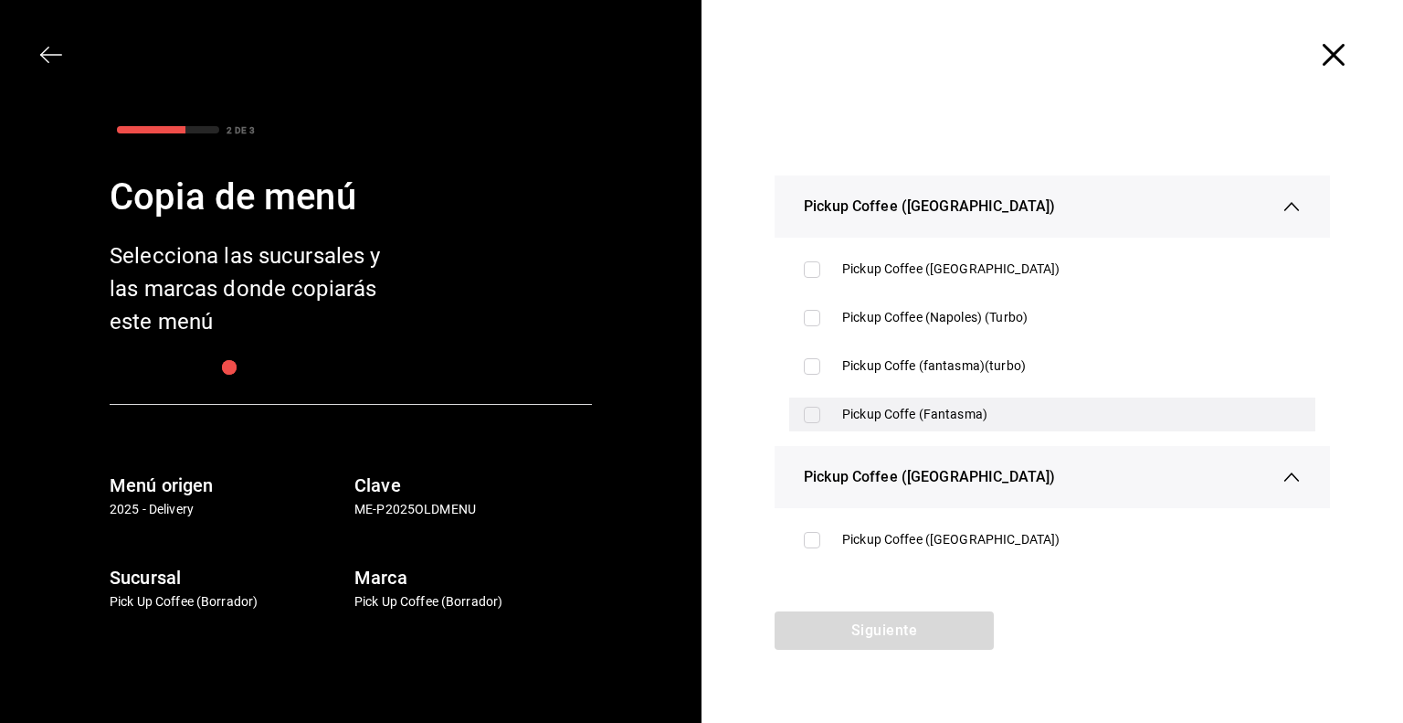
click at [892, 410] on div "Pickup Coffe (Fantasma)" at bounding box center [1071, 414] width 459 height 19
checkbox input "true"
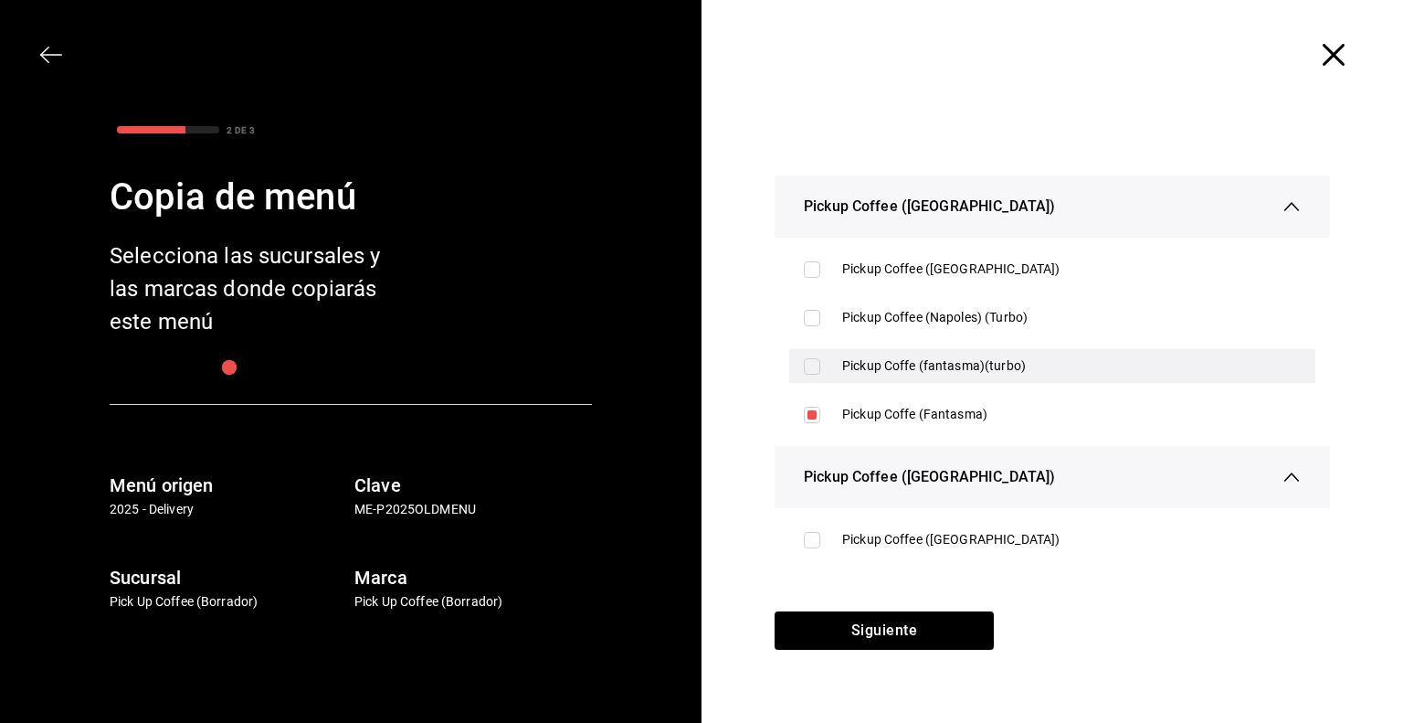
click at [949, 371] on div "Pickup Coffe (fantasma)(turbo)" at bounding box center [1071, 365] width 459 height 19
checkbox input "true"
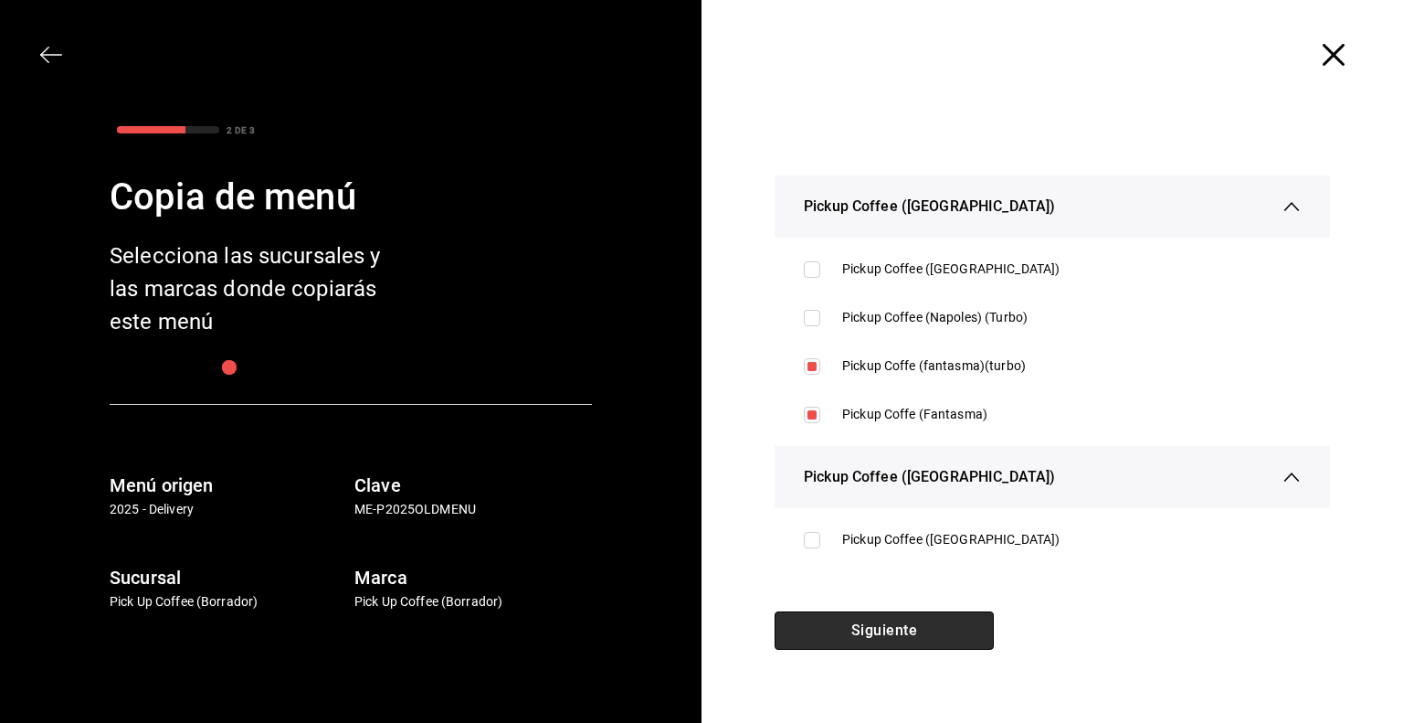
click at [894, 626] on button "Siguiente" at bounding box center [884, 630] width 219 height 38
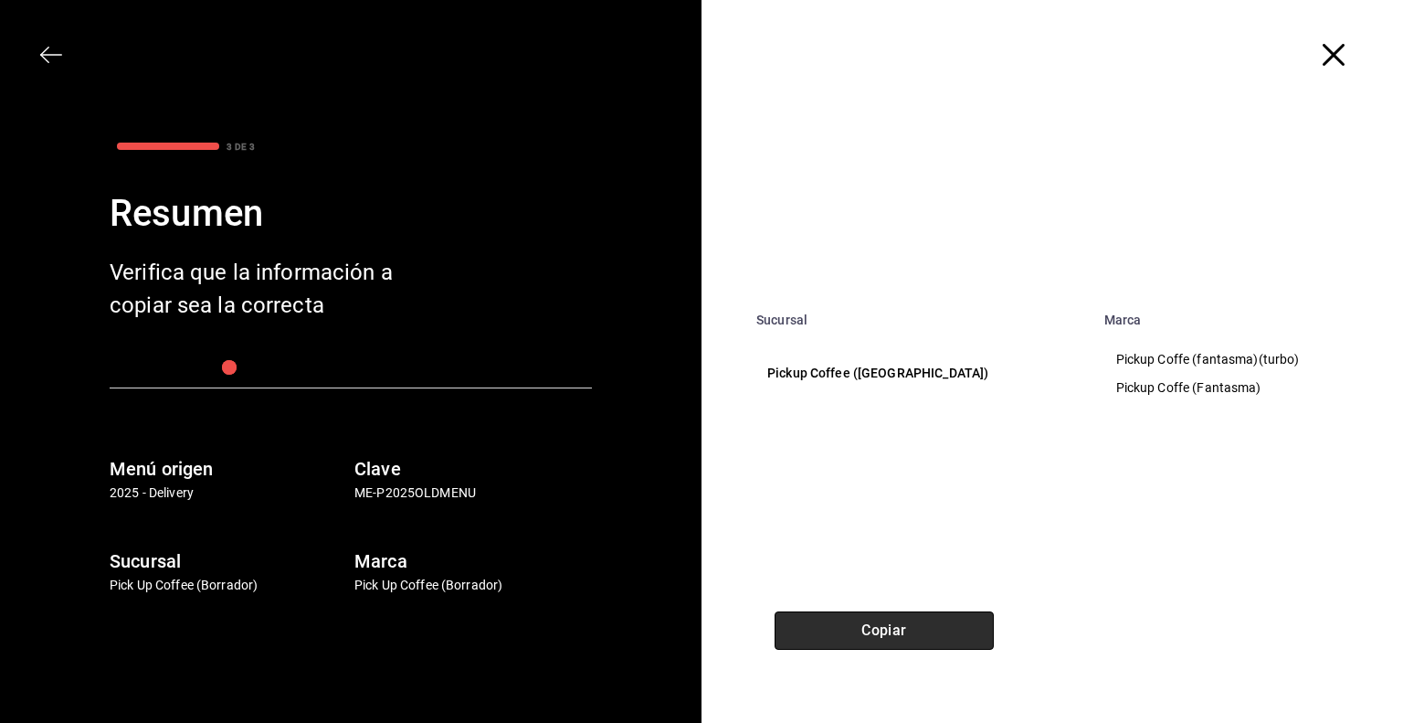
click at [886, 626] on button "Copiar" at bounding box center [884, 630] width 219 height 38
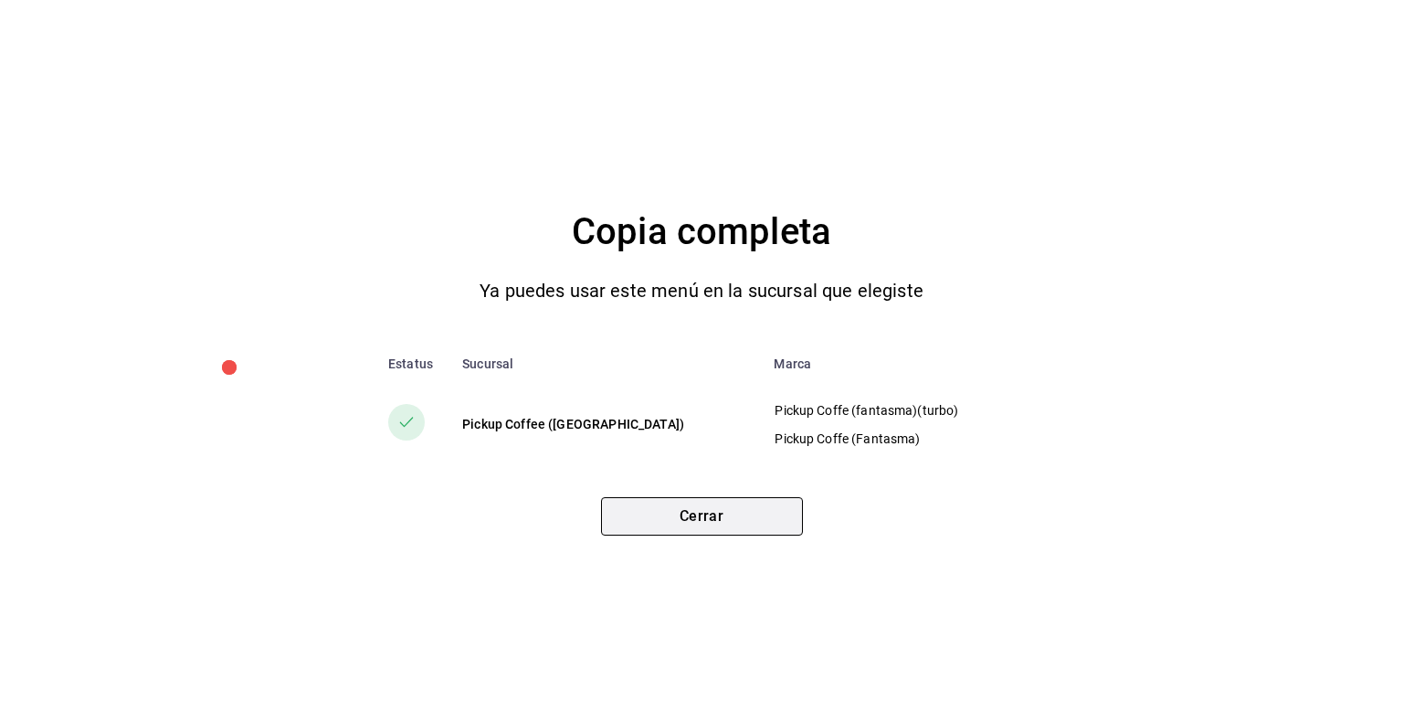
click at [736, 502] on button "Cerrar" at bounding box center [702, 516] width 202 height 38
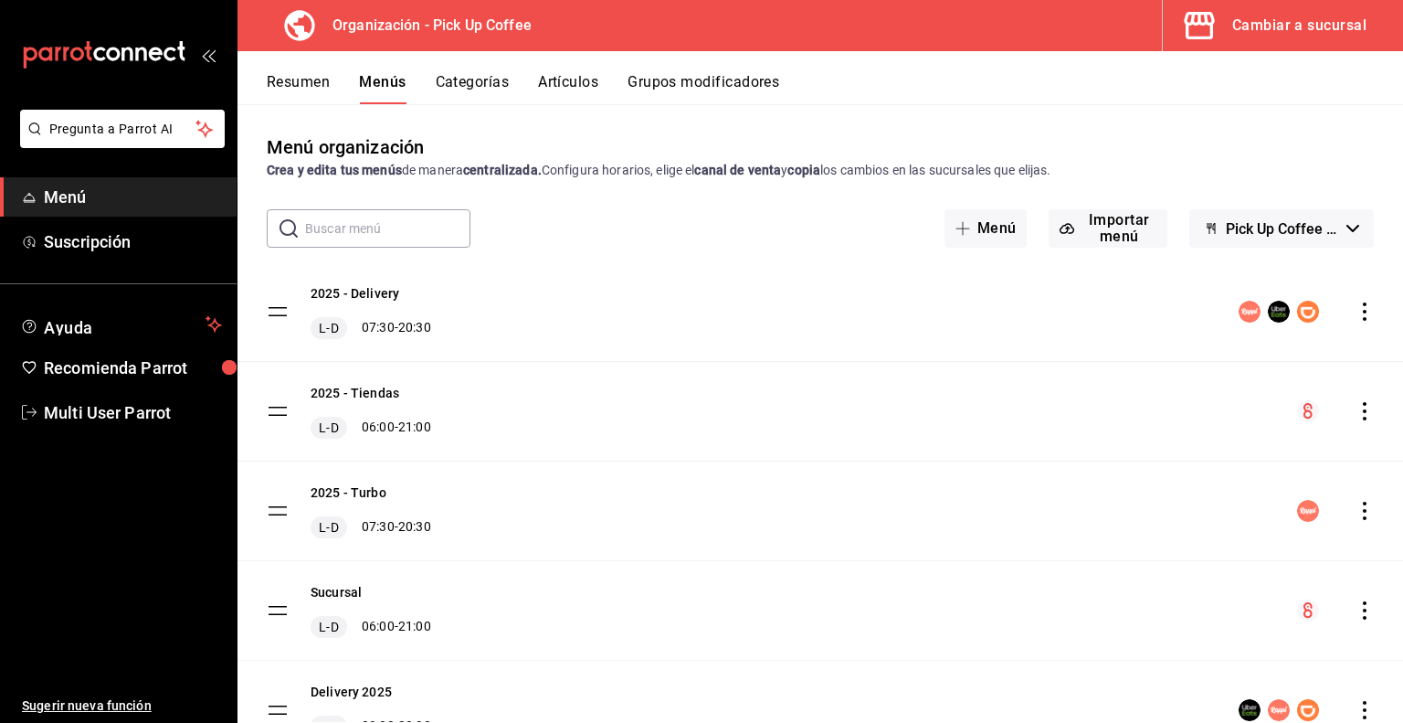
click at [1297, 44] on button "Cambiar a sucursal" at bounding box center [1276, 25] width 226 height 51
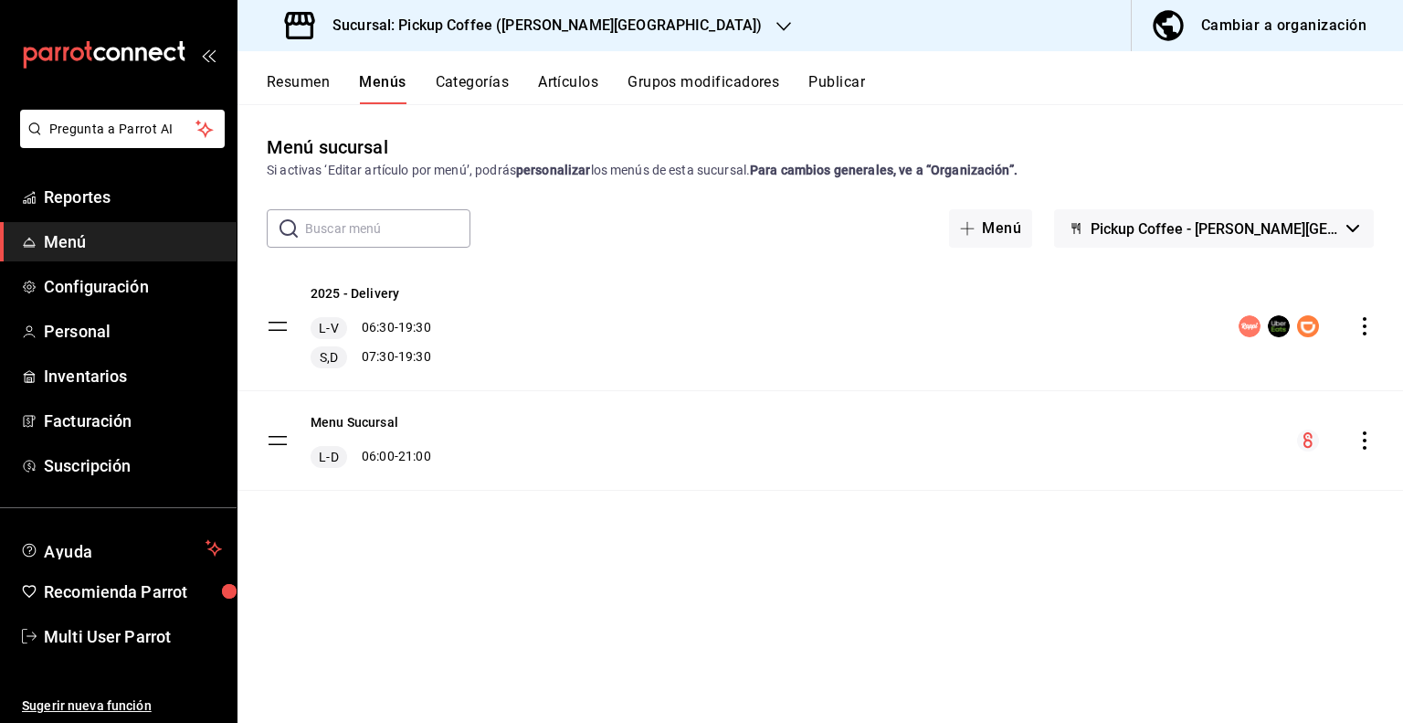
click at [548, 32] on h3 "Sucursal: Pickup Coffee ([PERSON_NAME][GEOGRAPHIC_DATA])" at bounding box center [540, 26] width 444 height 22
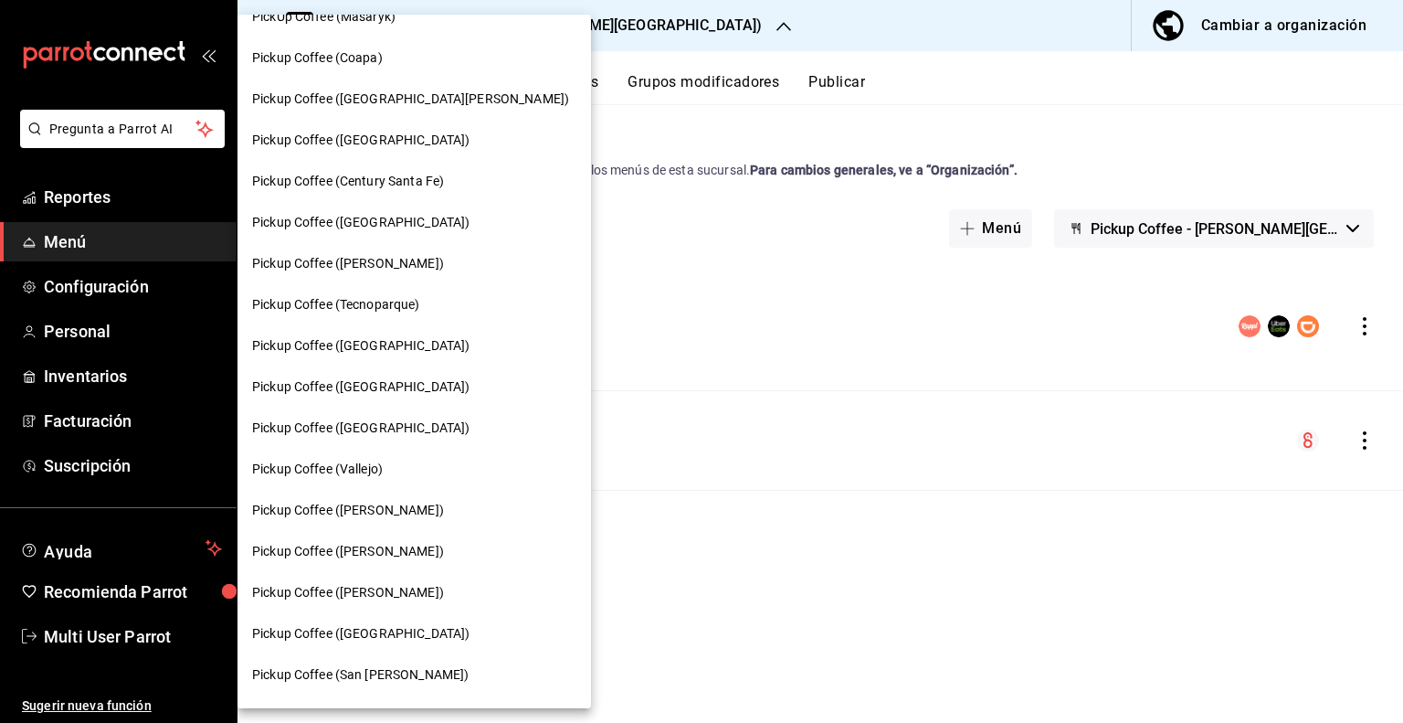
scroll to position [274, 0]
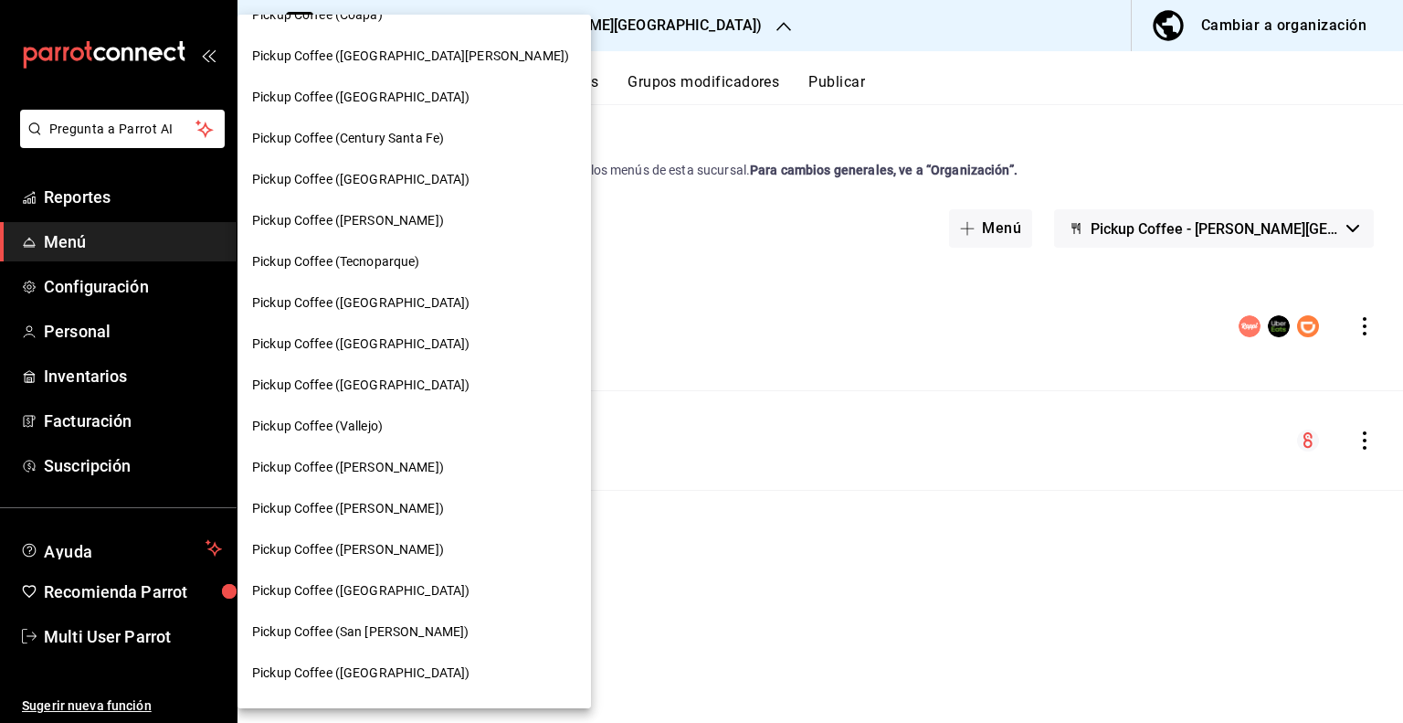
click at [385, 334] on span "Pickup Coffee ([GEOGRAPHIC_DATA])" at bounding box center [360, 343] width 217 height 19
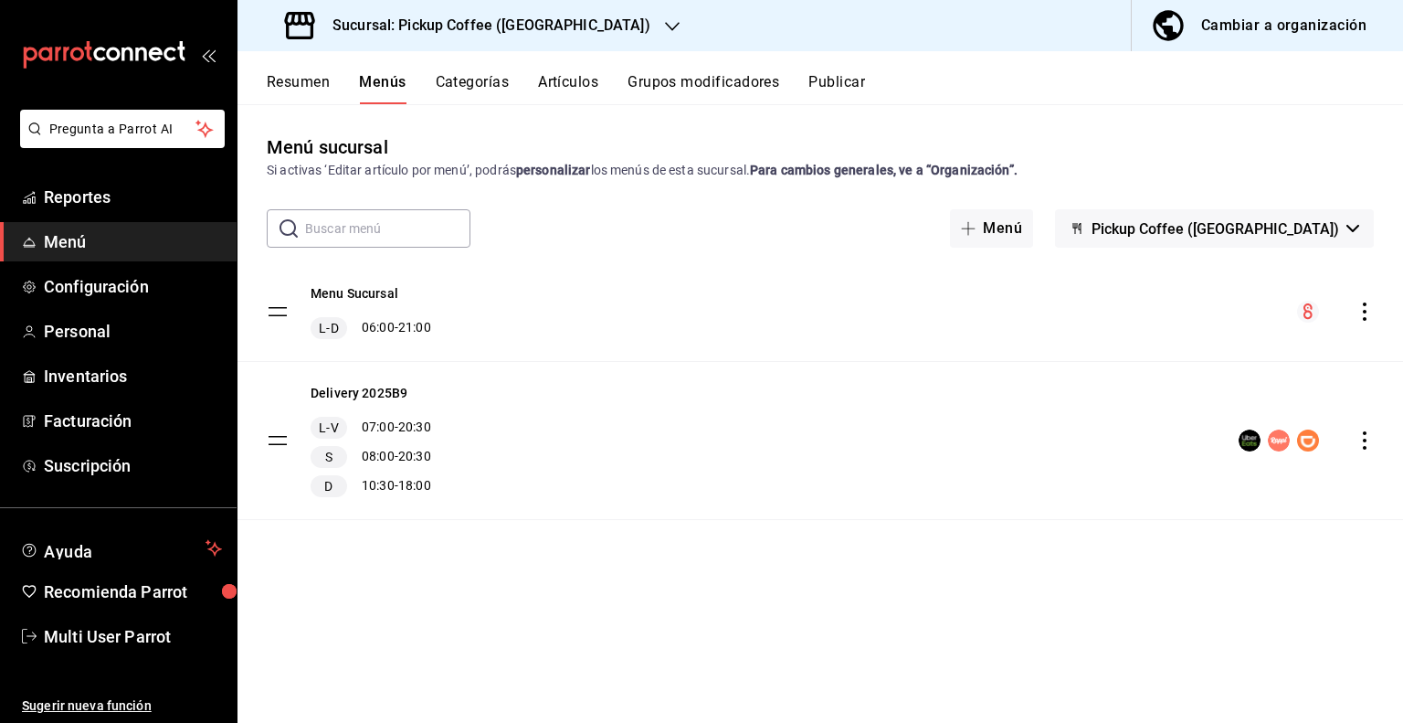
click at [1307, 237] on span "Pickup Coffee ([GEOGRAPHIC_DATA])" at bounding box center [1216, 228] width 248 height 17
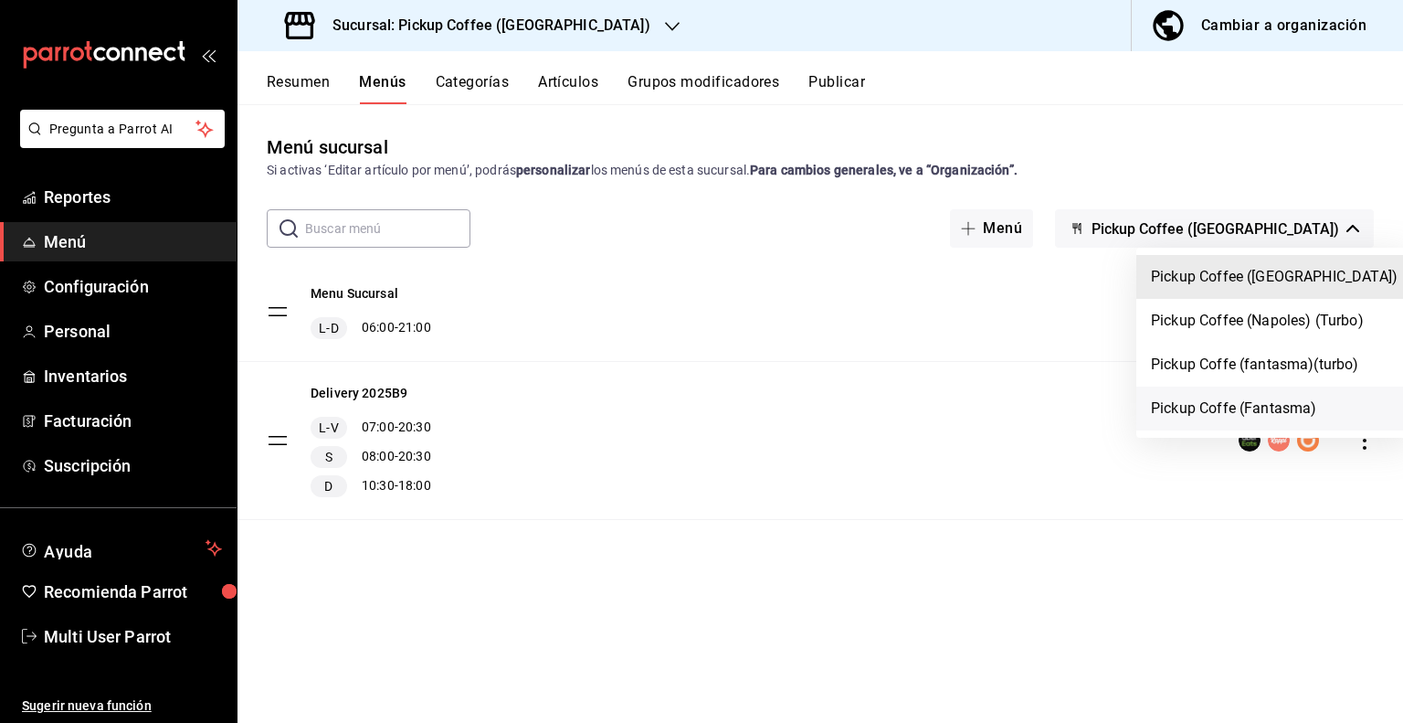
click at [1217, 401] on li "Pickup Coffe (Fantasma)" at bounding box center [1275, 409] width 276 height 44
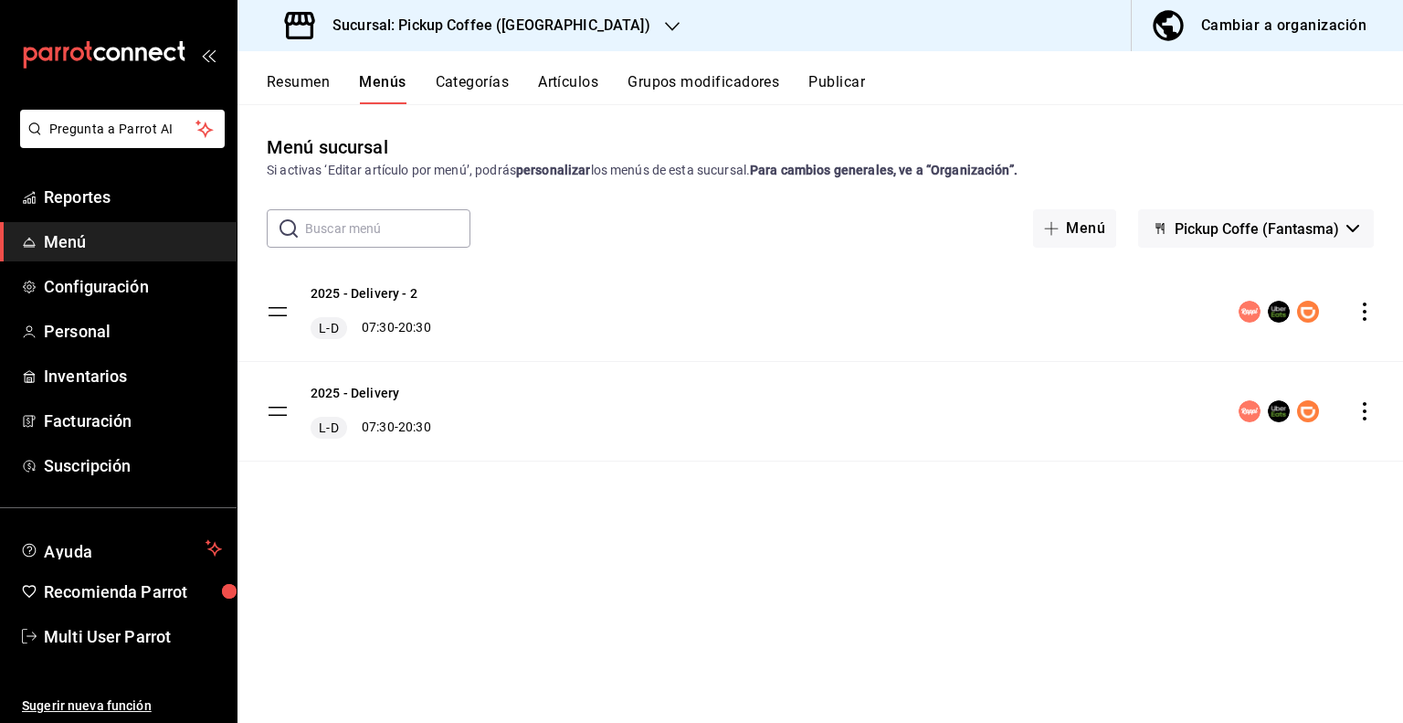
click at [1361, 411] on icon "actions" at bounding box center [1365, 411] width 18 height 18
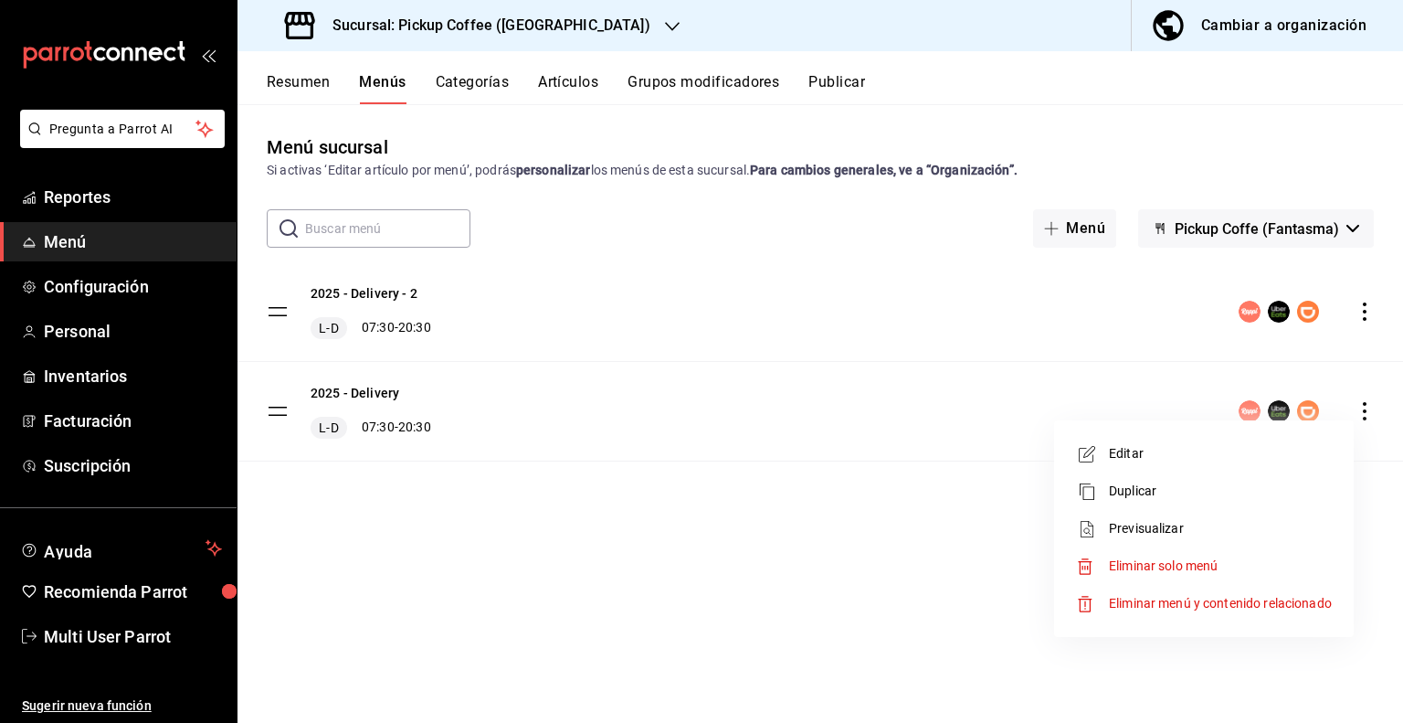
click at [1139, 559] on span "Eliminar solo menú" at bounding box center [1163, 565] width 109 height 15
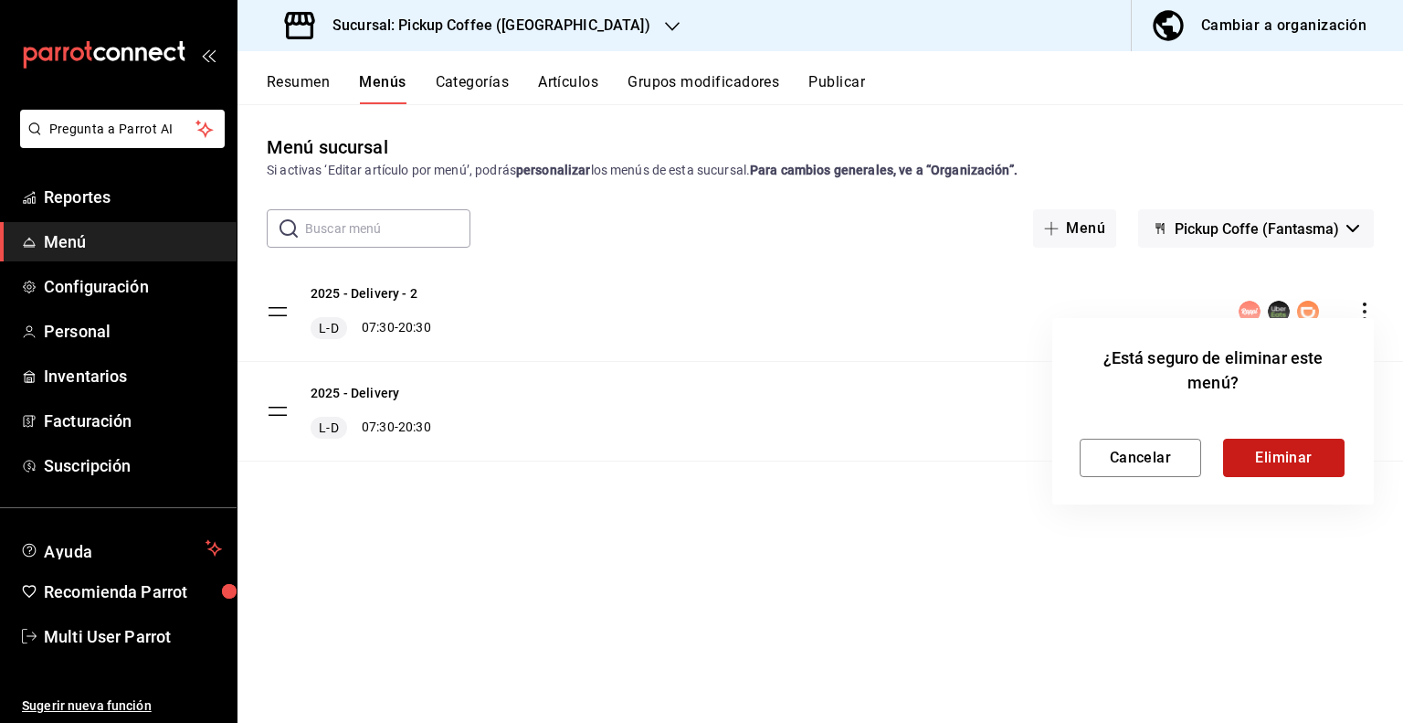
click at [1287, 450] on button "Eliminar" at bounding box center [1284, 458] width 122 height 38
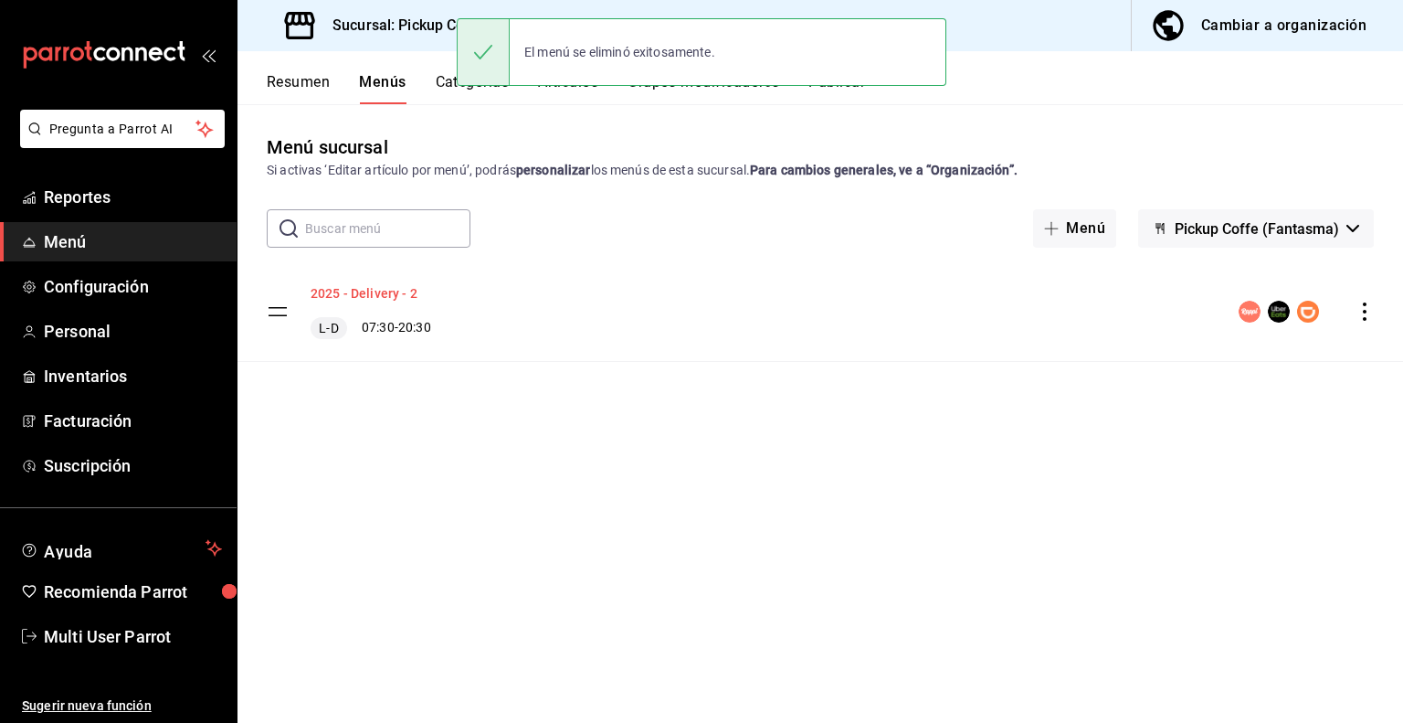
click at [391, 298] on button "2025 - Delivery - 2" at bounding box center [364, 293] width 107 height 18
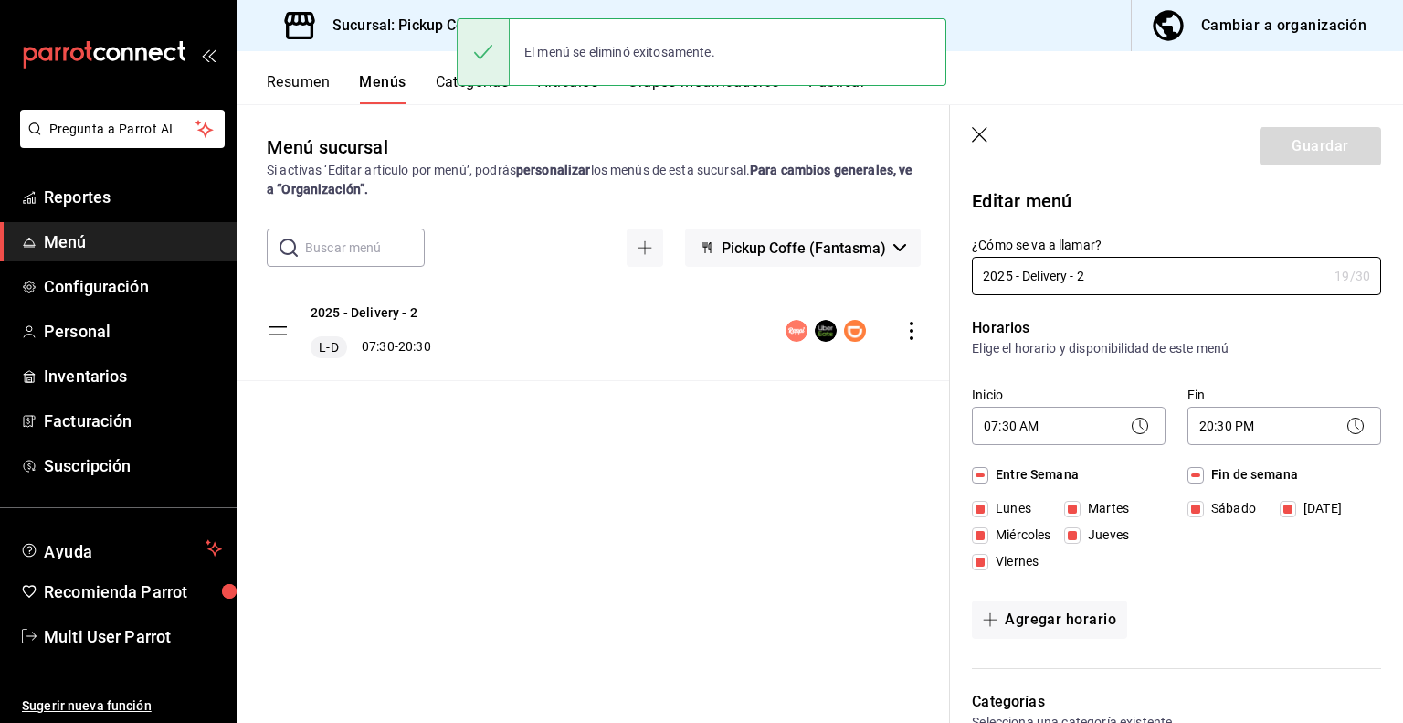
drag, startPoint x: 1068, startPoint y: 277, endPoint x: 1340, endPoint y: 310, distance: 274.3
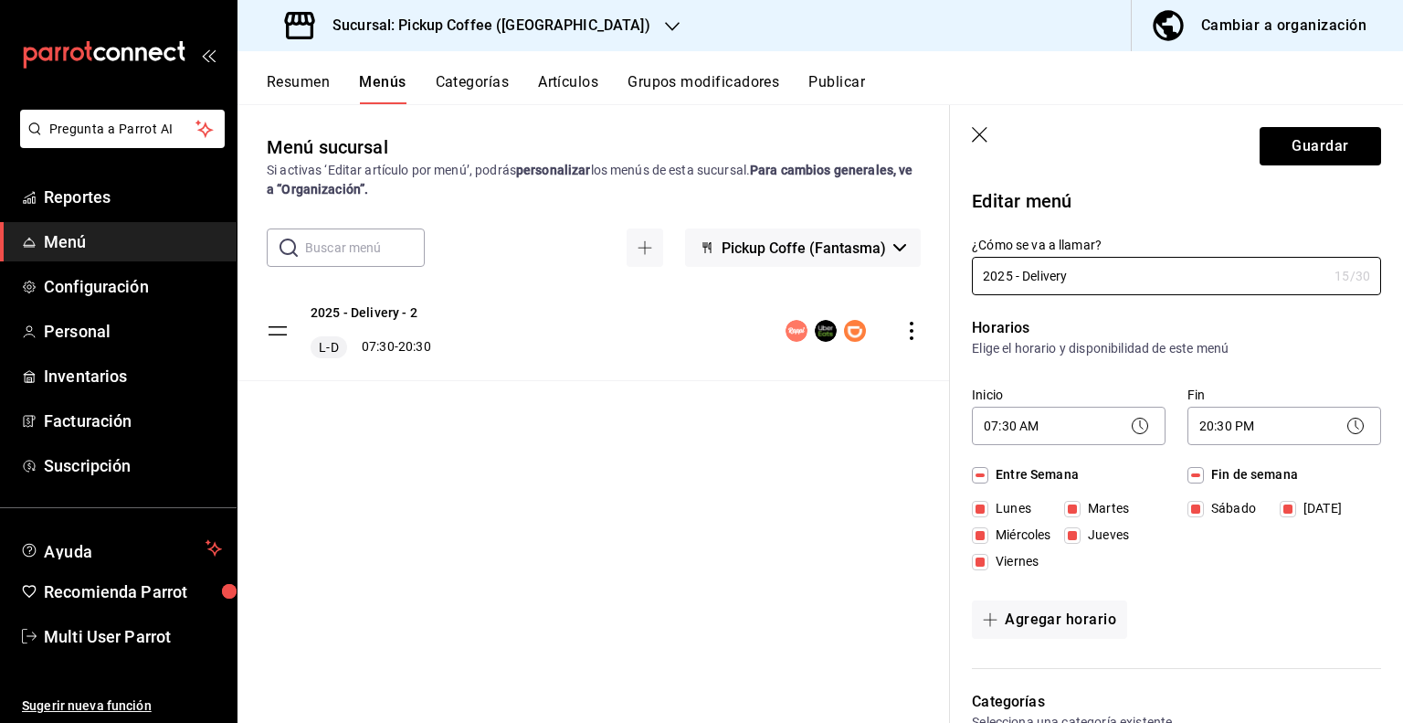
click at [783, 520] on div "Menú sucursal Si activas ‘Editar artículo por menú’, podrás personalizar los me…" at bounding box center [594, 427] width 713 height 588
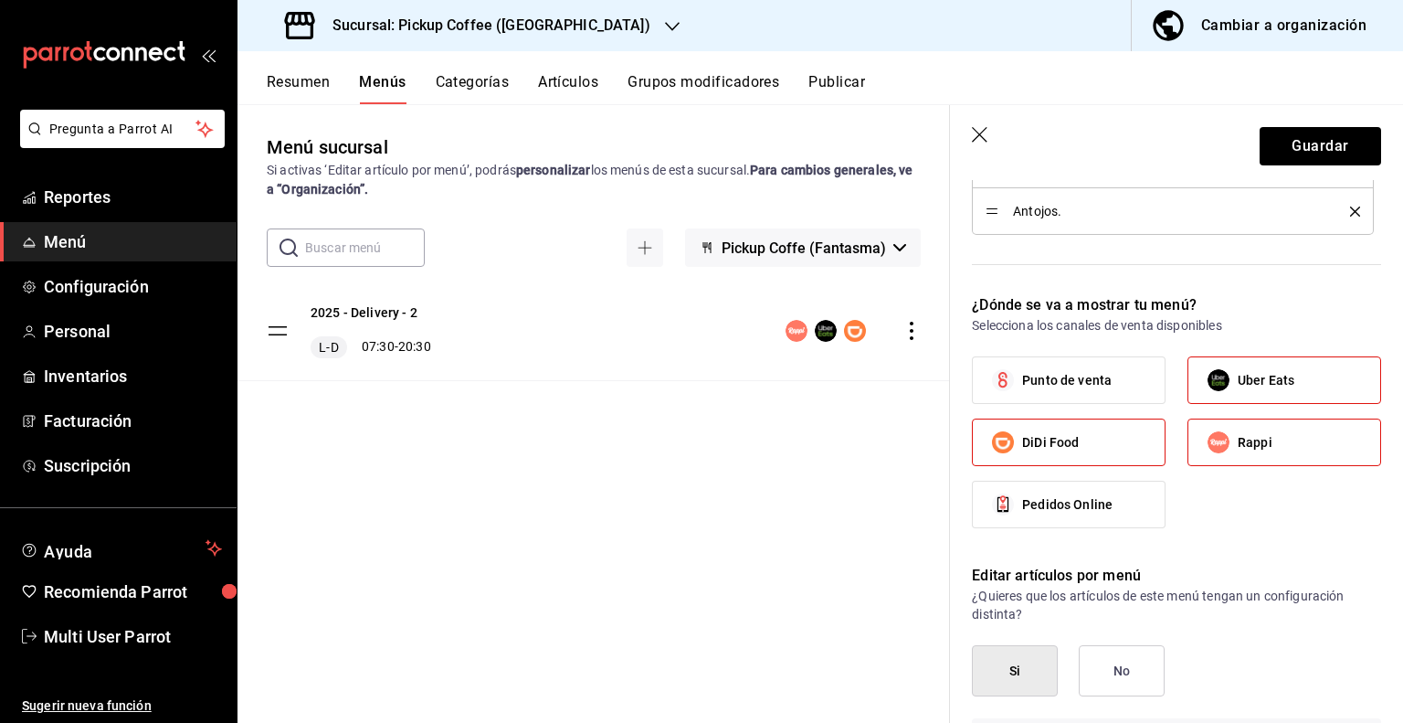
scroll to position [914, 0]
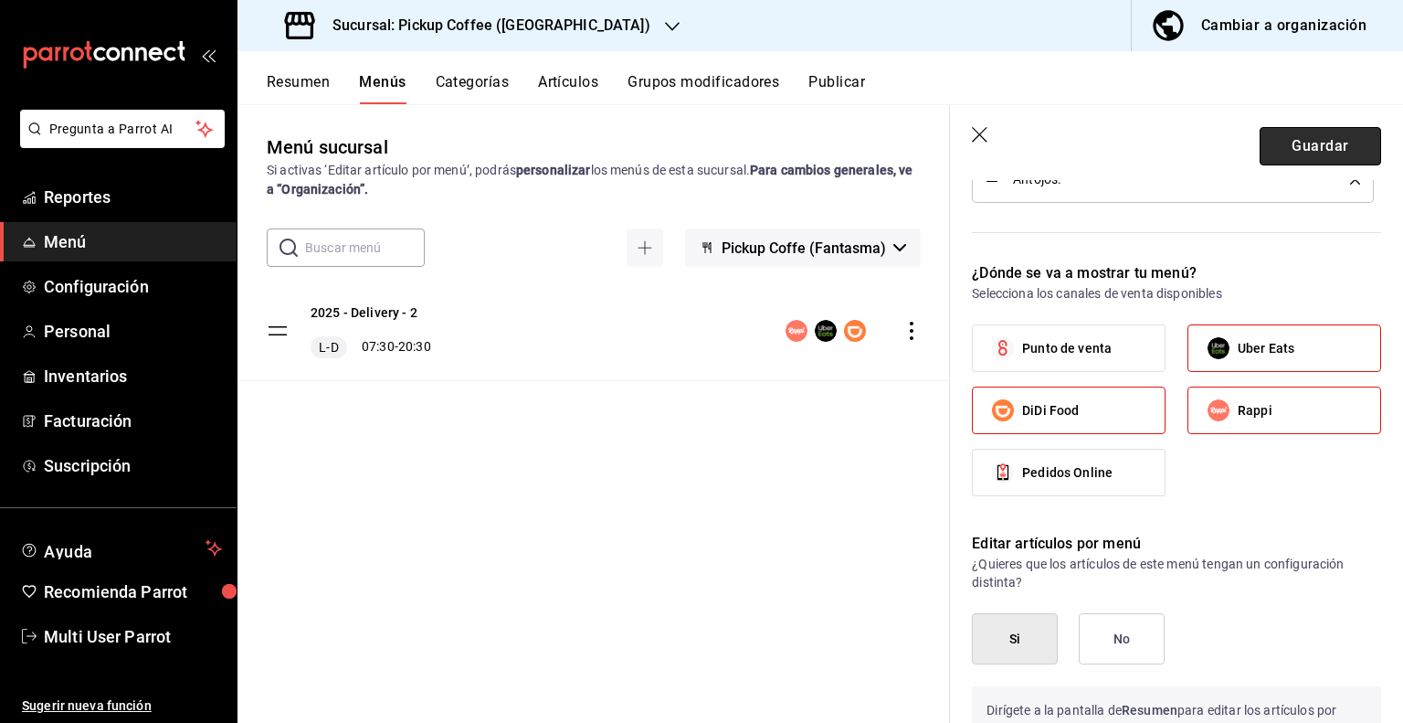
click at [1304, 154] on button "Guardar" at bounding box center [1321, 146] width 122 height 38
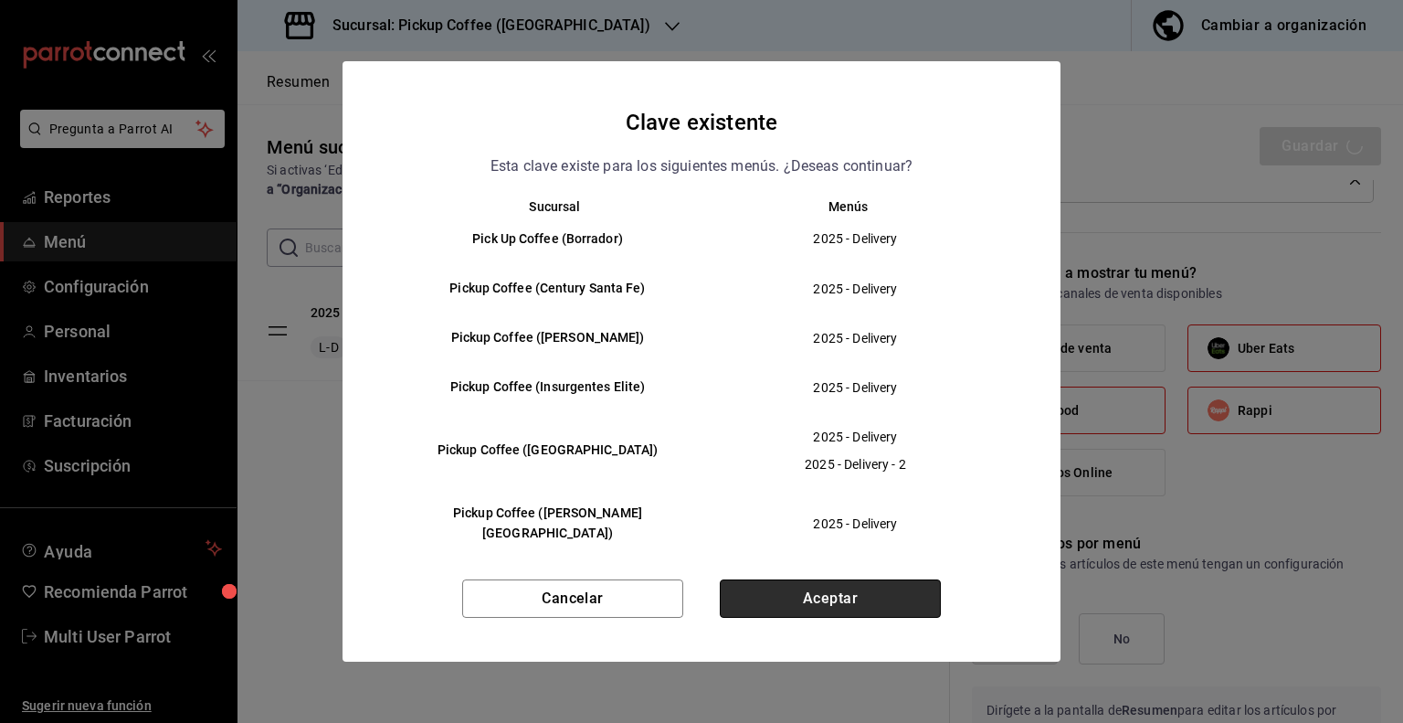
click at [844, 598] on button "Aceptar" at bounding box center [830, 598] width 221 height 38
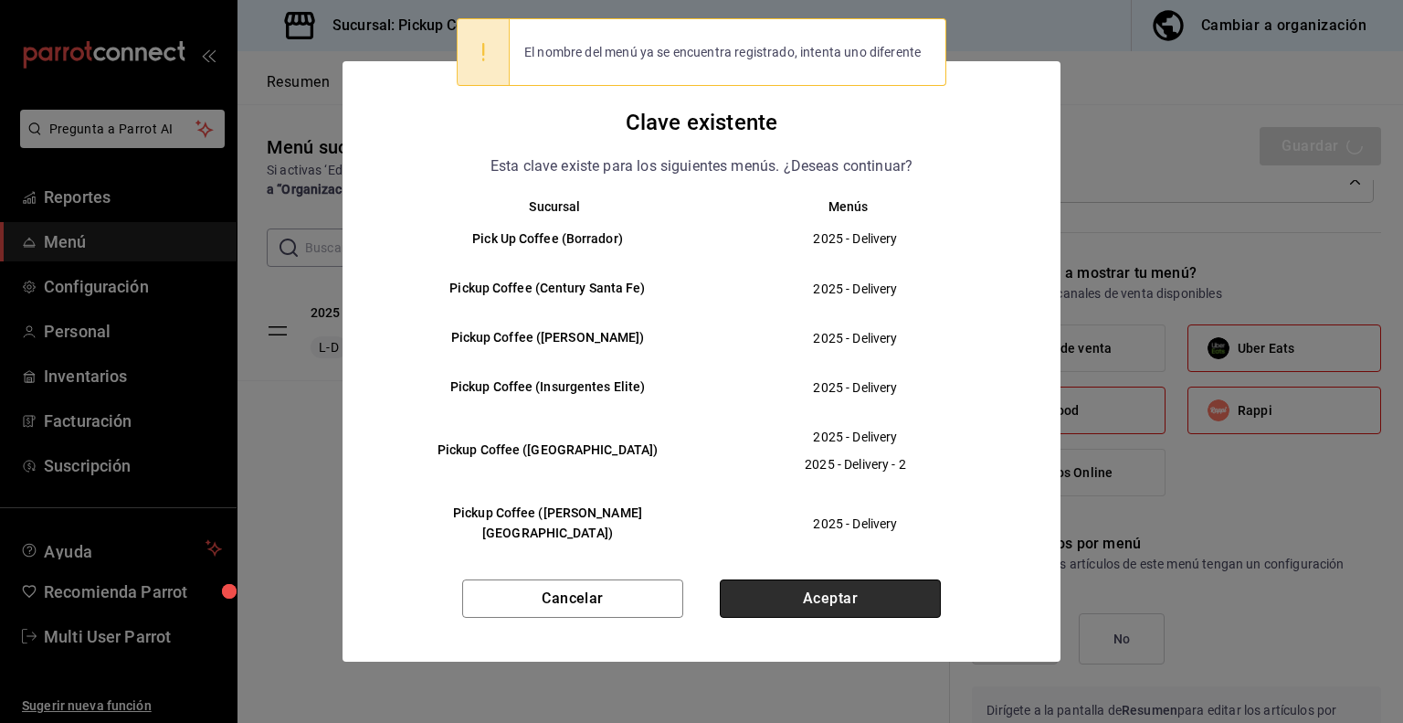
click at [793, 587] on button "Aceptar" at bounding box center [830, 598] width 221 height 38
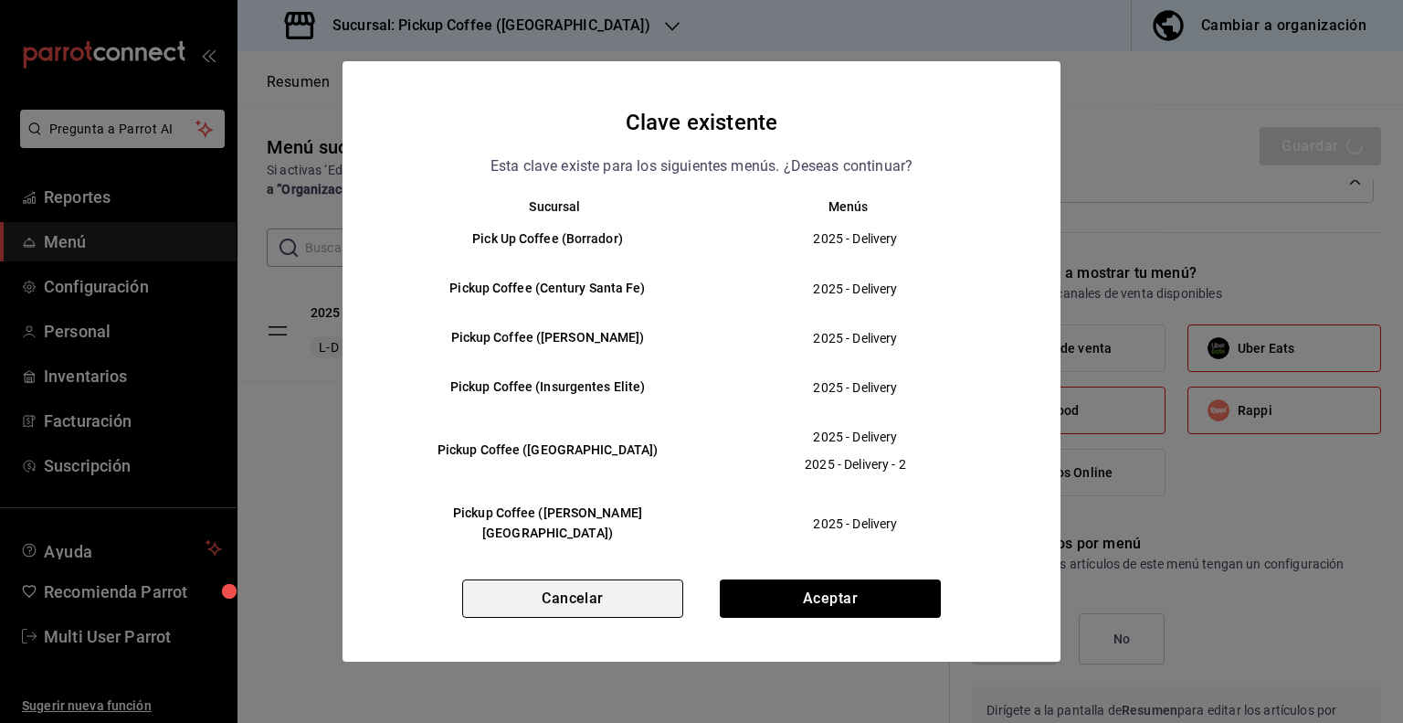
click at [626, 596] on button "Cancelar" at bounding box center [572, 598] width 221 height 38
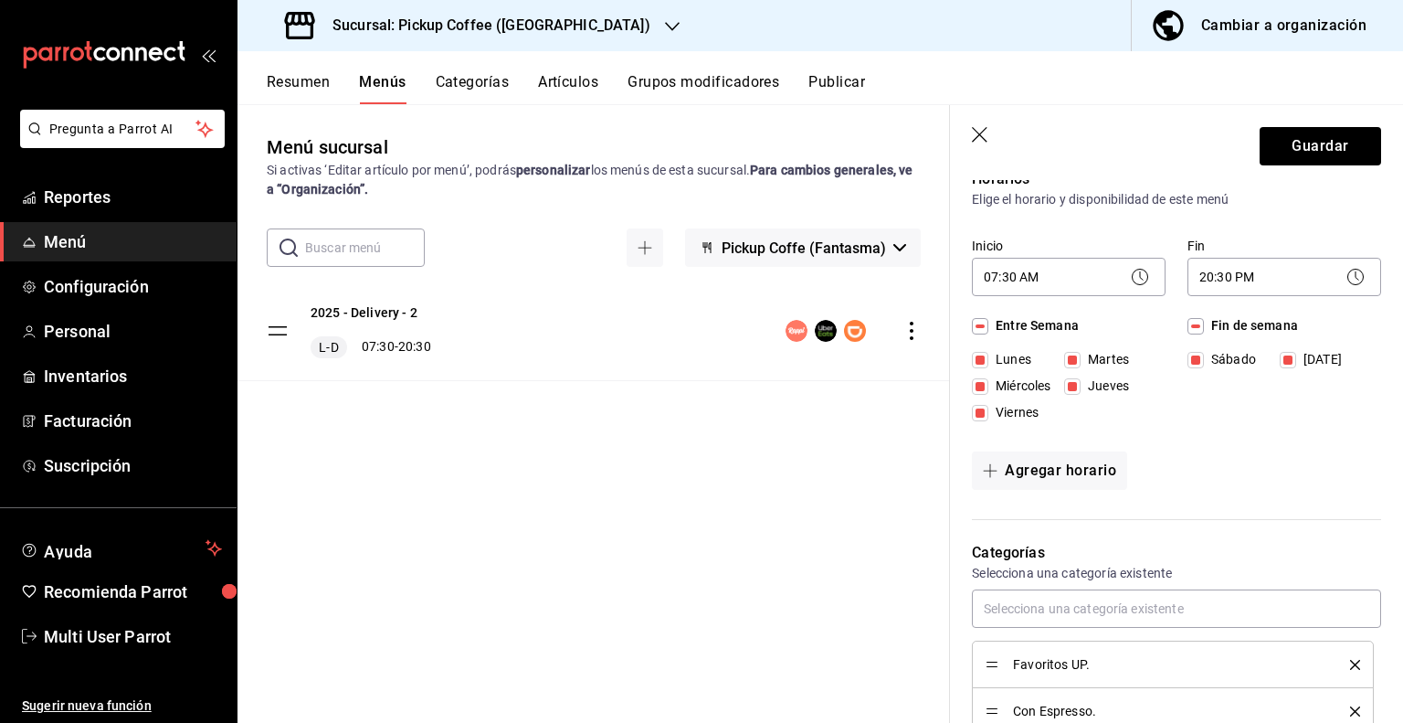
scroll to position [0, 0]
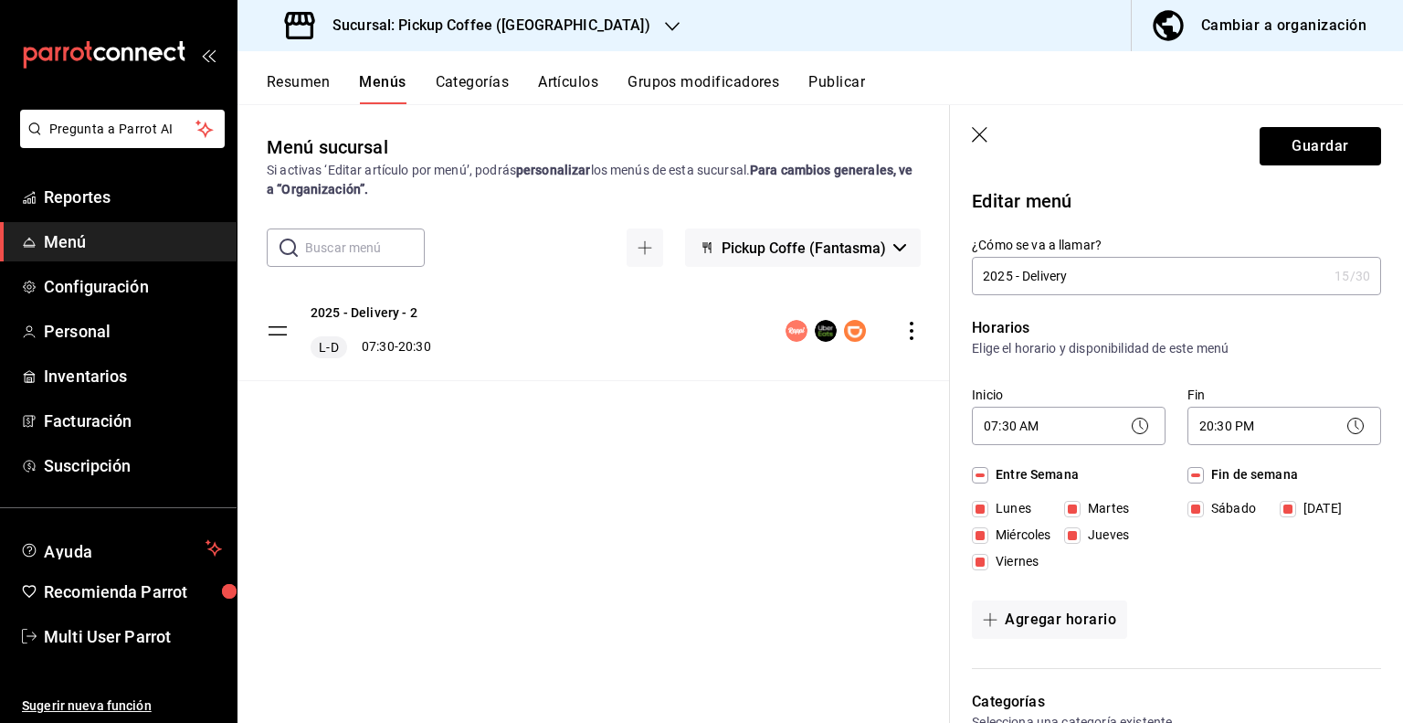
click at [1073, 277] on input "2025 - Delivery" at bounding box center [1149, 276] width 355 height 37
type input "2"
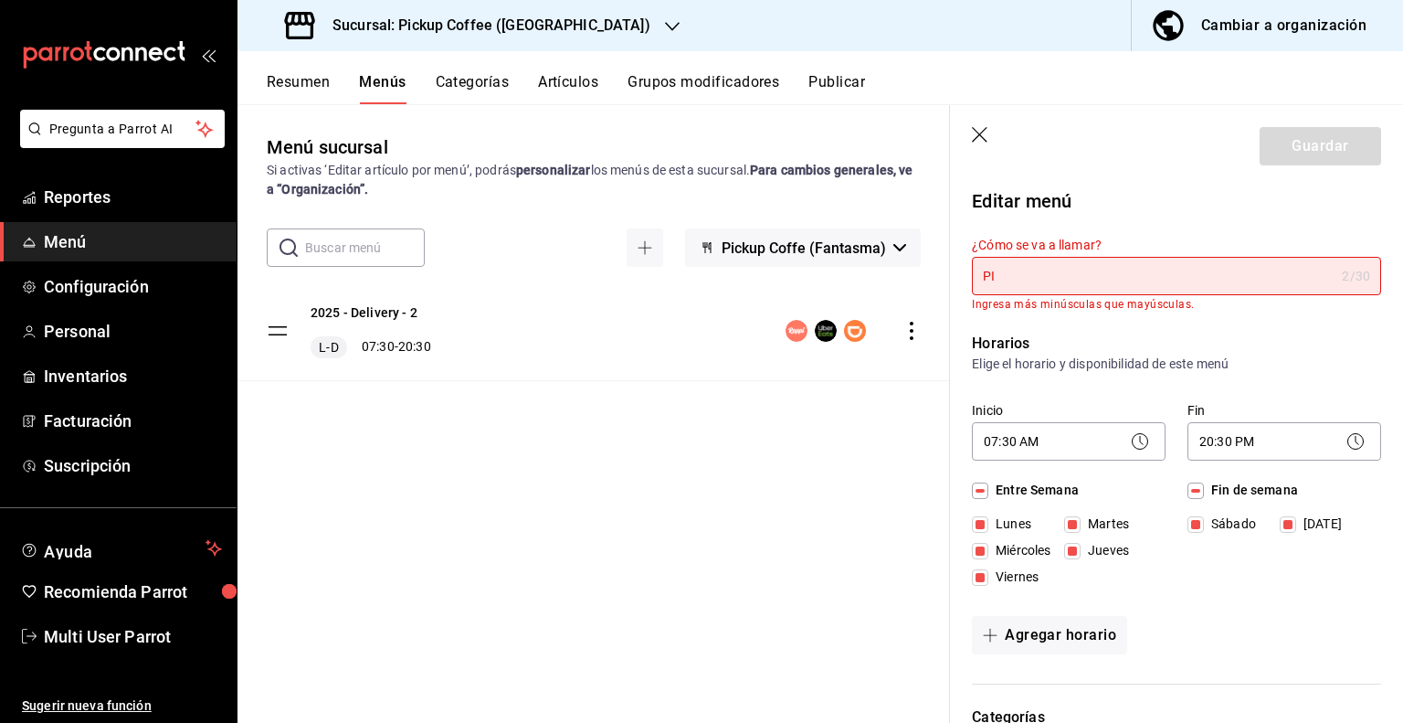
type input "P"
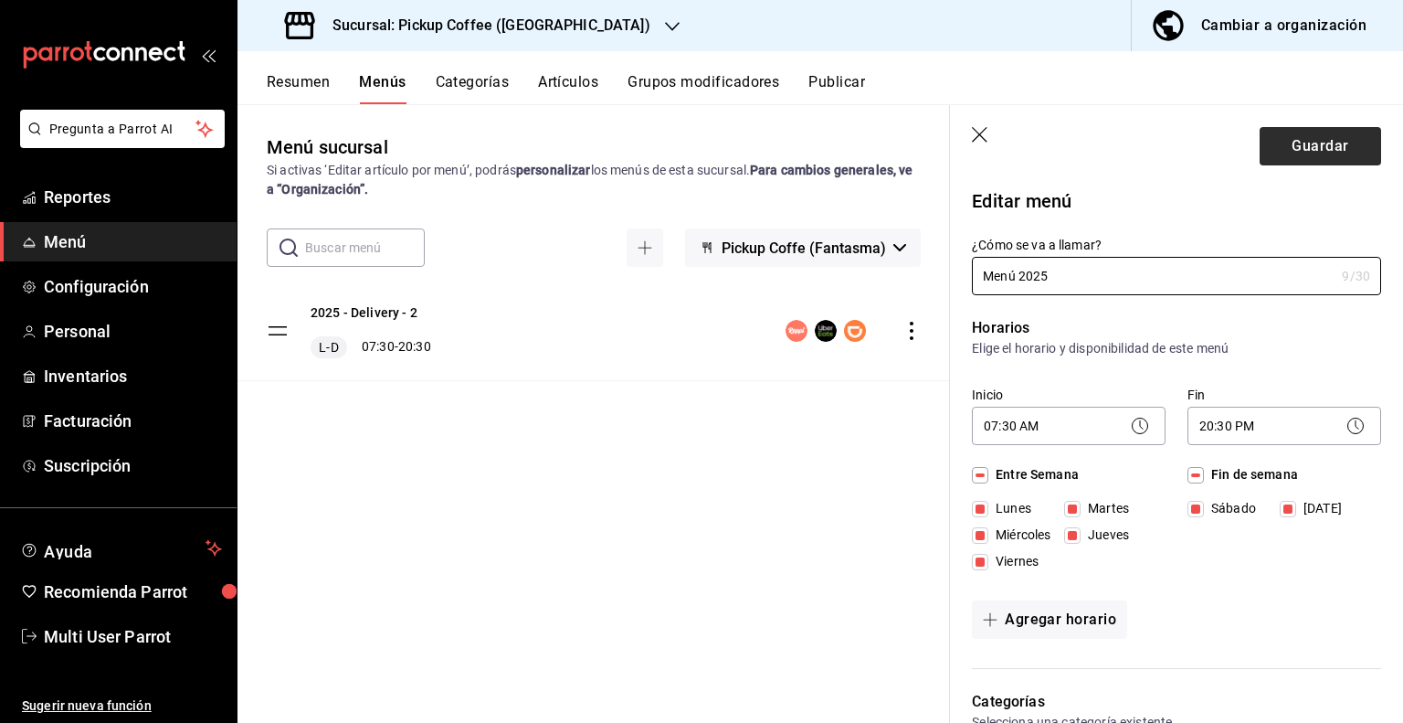
type input "Menú 2025"
click at [1297, 157] on button "Guardar" at bounding box center [1321, 146] width 122 height 38
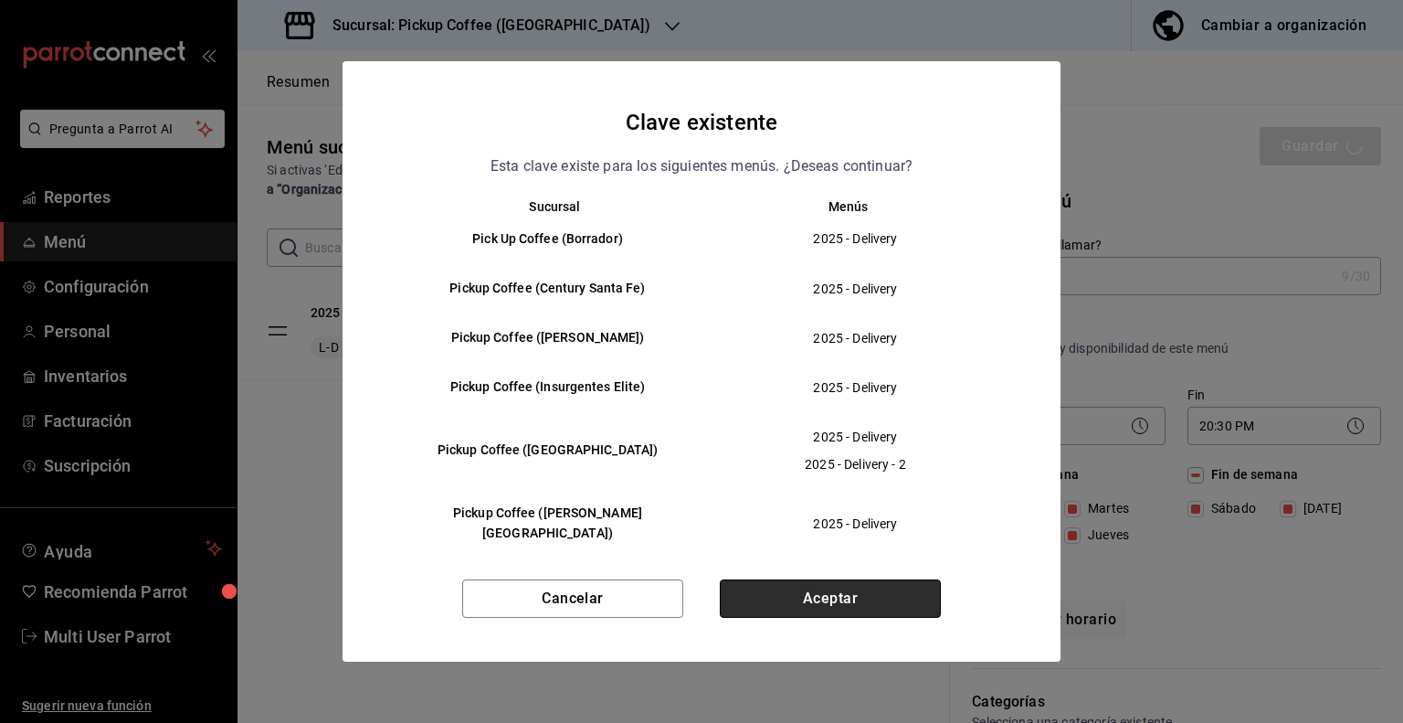
click at [843, 598] on button "Aceptar" at bounding box center [830, 598] width 221 height 38
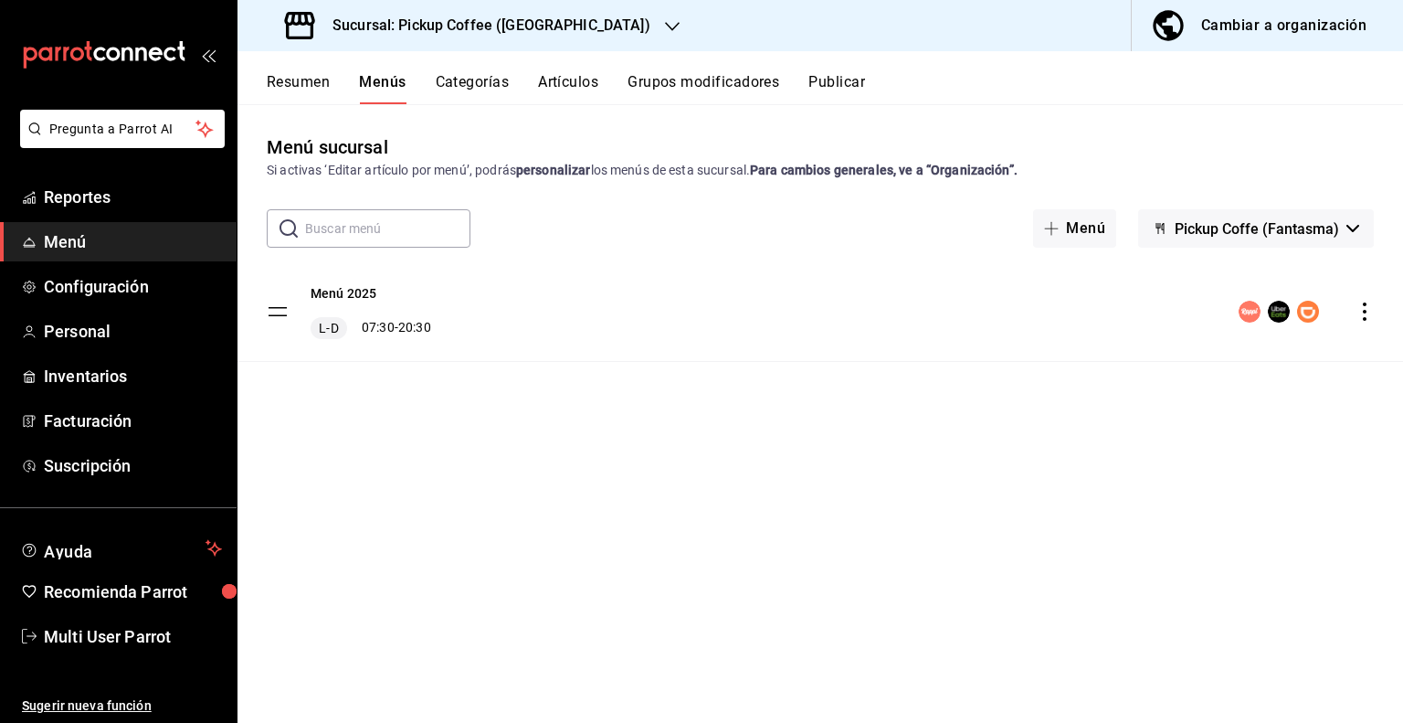
click at [831, 83] on button "Publicar" at bounding box center [837, 88] width 57 height 31
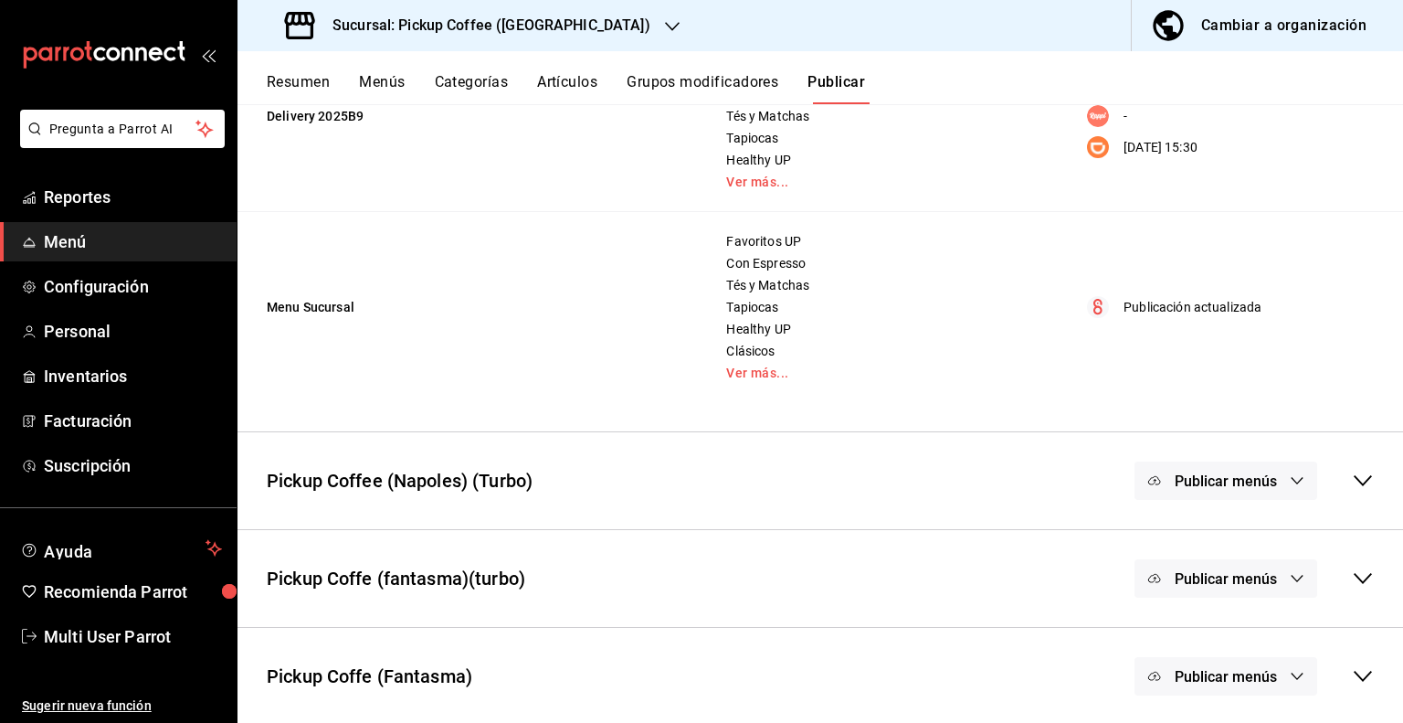
scroll to position [283, 0]
click at [1292, 672] on icon "button" at bounding box center [1298, 674] width 12 height 7
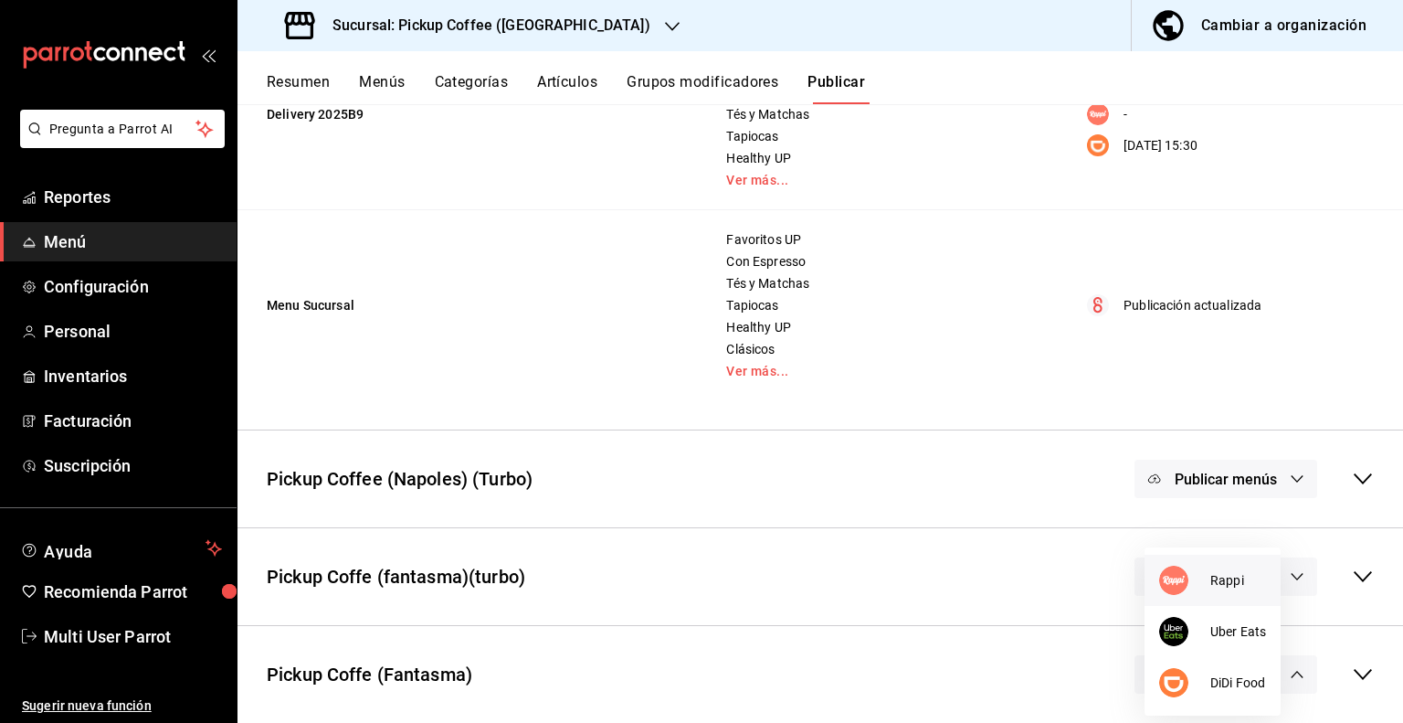
click at [1228, 577] on span "Rappi" at bounding box center [1239, 580] width 56 height 19
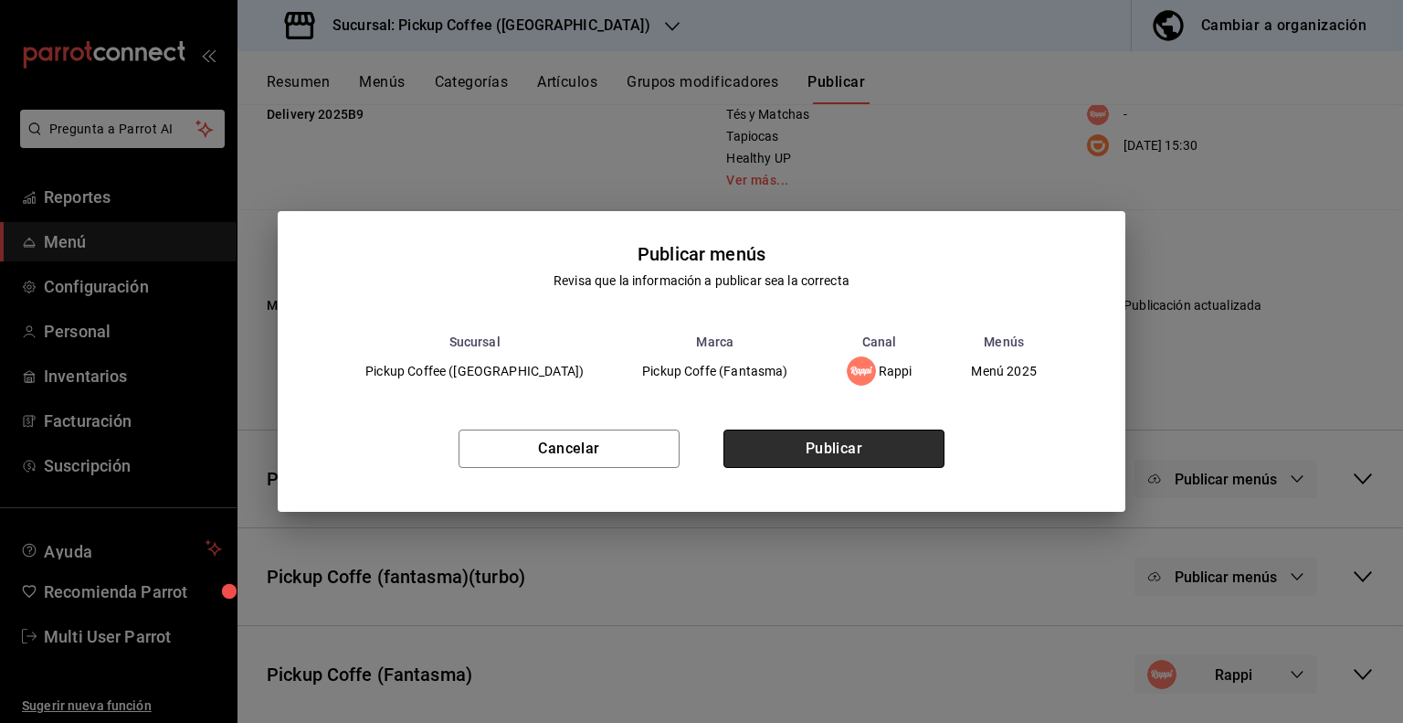
click at [857, 456] on button "Publicar" at bounding box center [834, 448] width 221 height 38
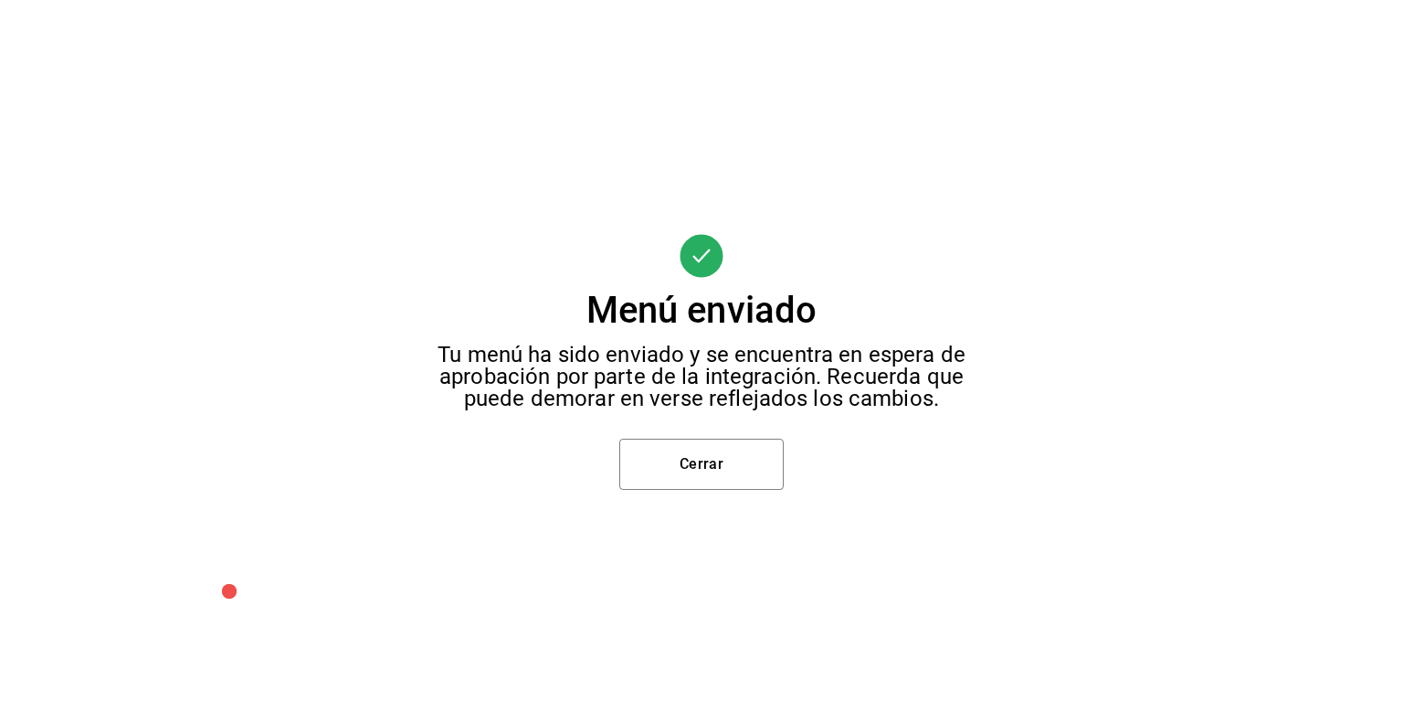
scroll to position [92, 0]
click at [704, 468] on button "Cerrar" at bounding box center [702, 464] width 164 height 51
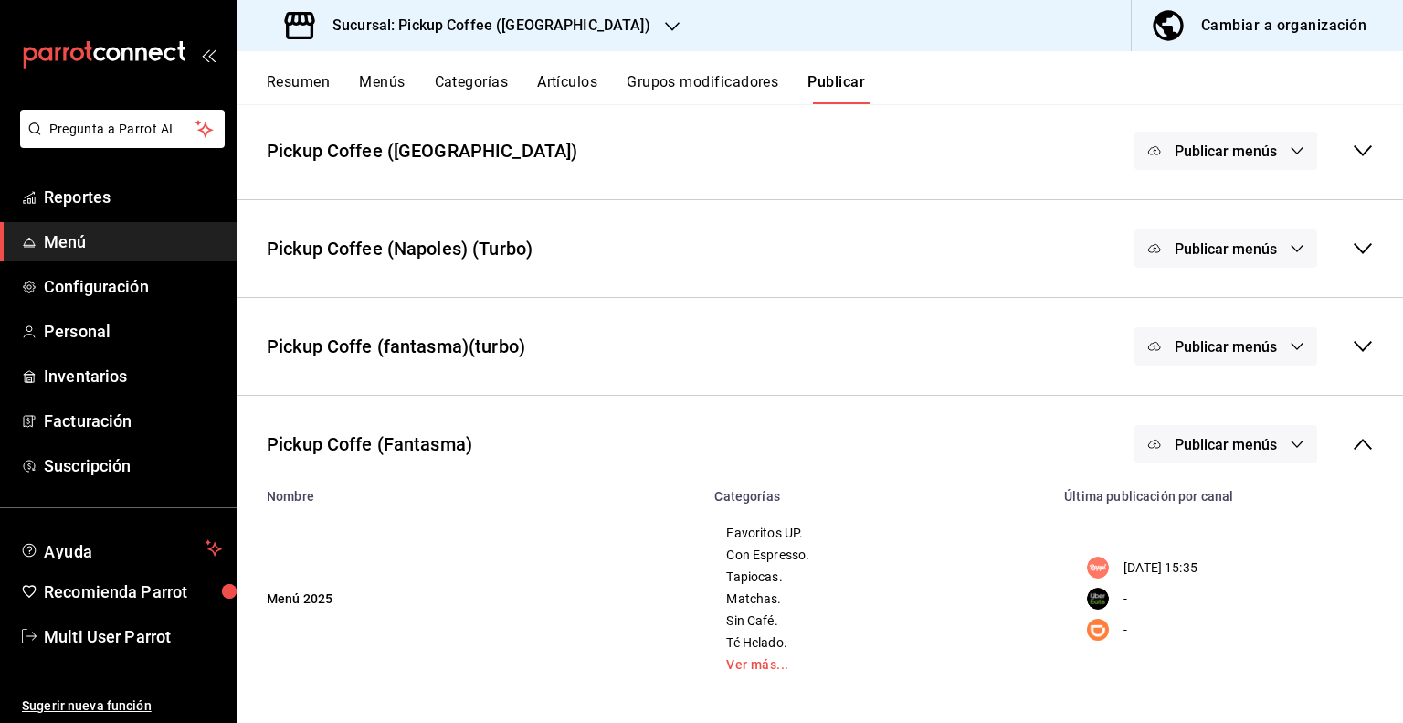
click at [1290, 344] on icon "button" at bounding box center [1297, 346] width 15 height 15
click at [1246, 408] on span "Rappi" at bounding box center [1239, 405] width 56 height 19
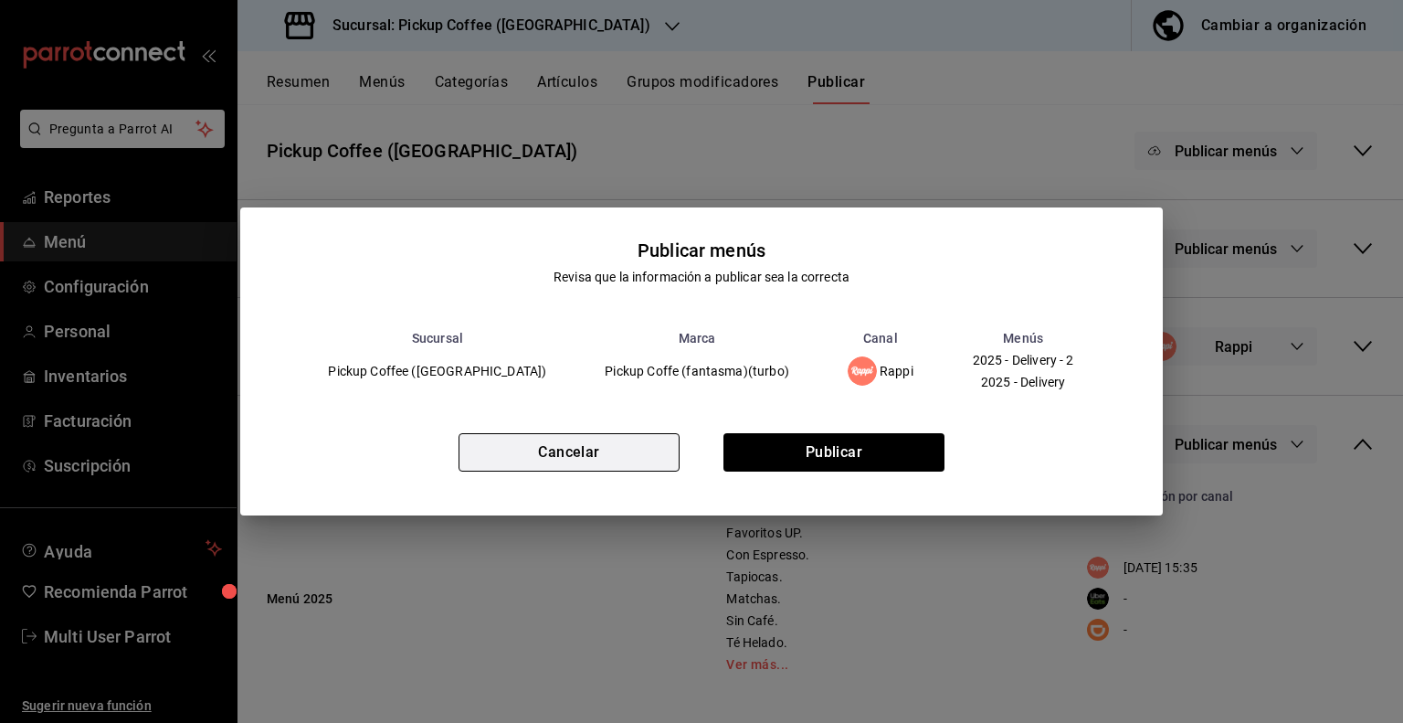
click at [599, 450] on button "Cancelar" at bounding box center [569, 452] width 221 height 38
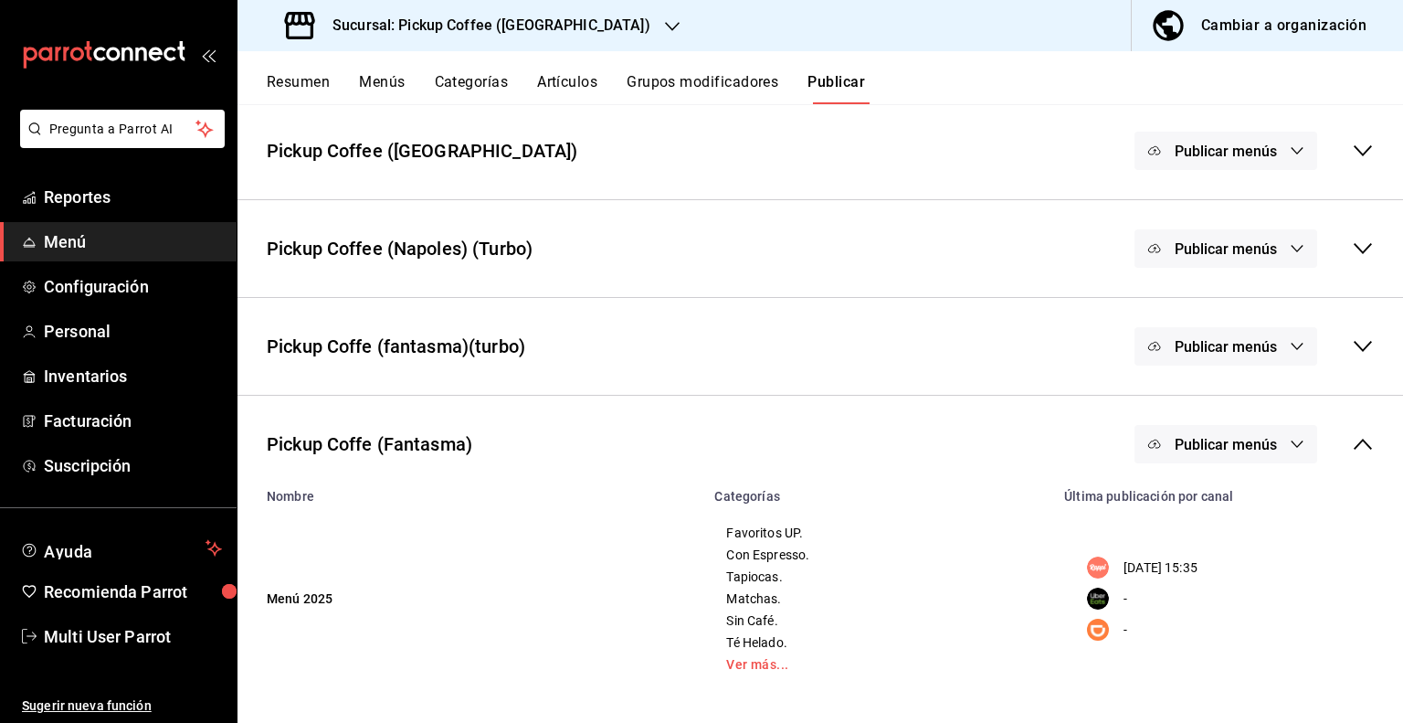
click at [1356, 347] on icon at bounding box center [1363, 346] width 22 height 22
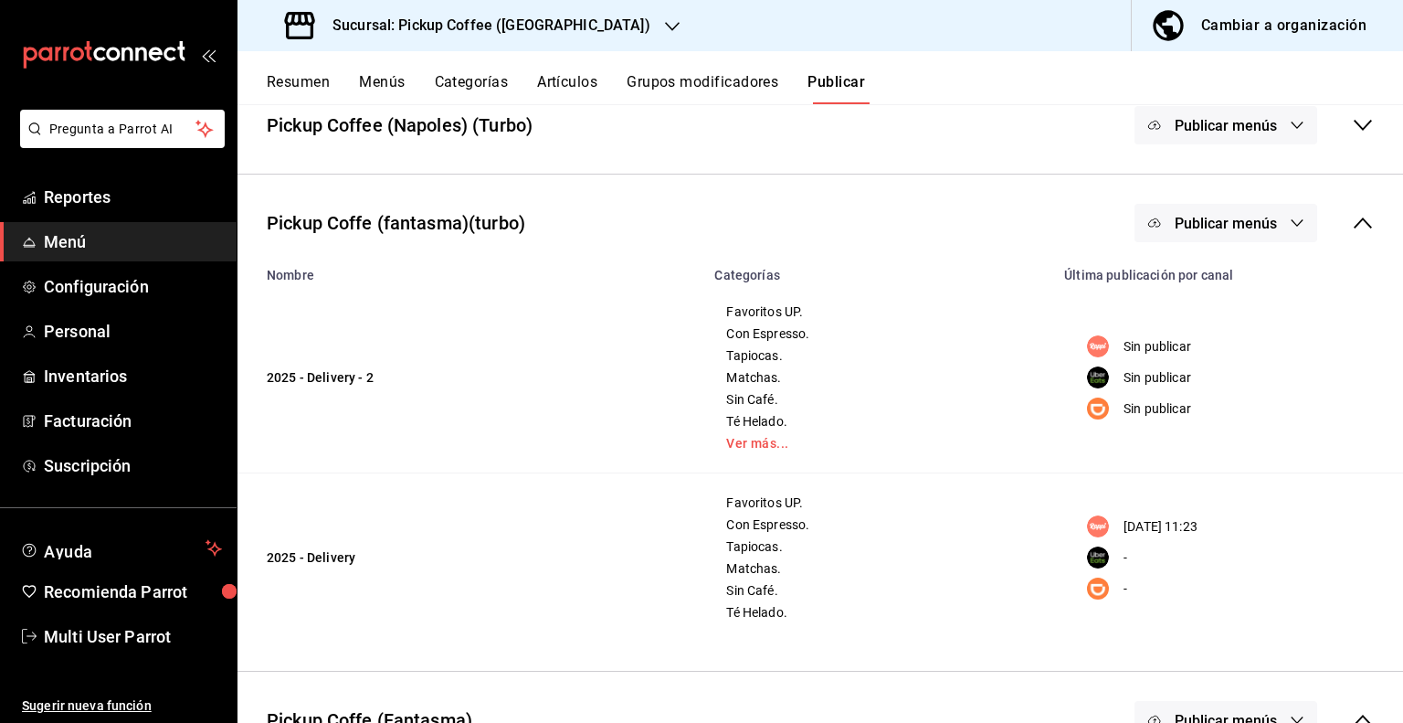
scroll to position [184, 0]
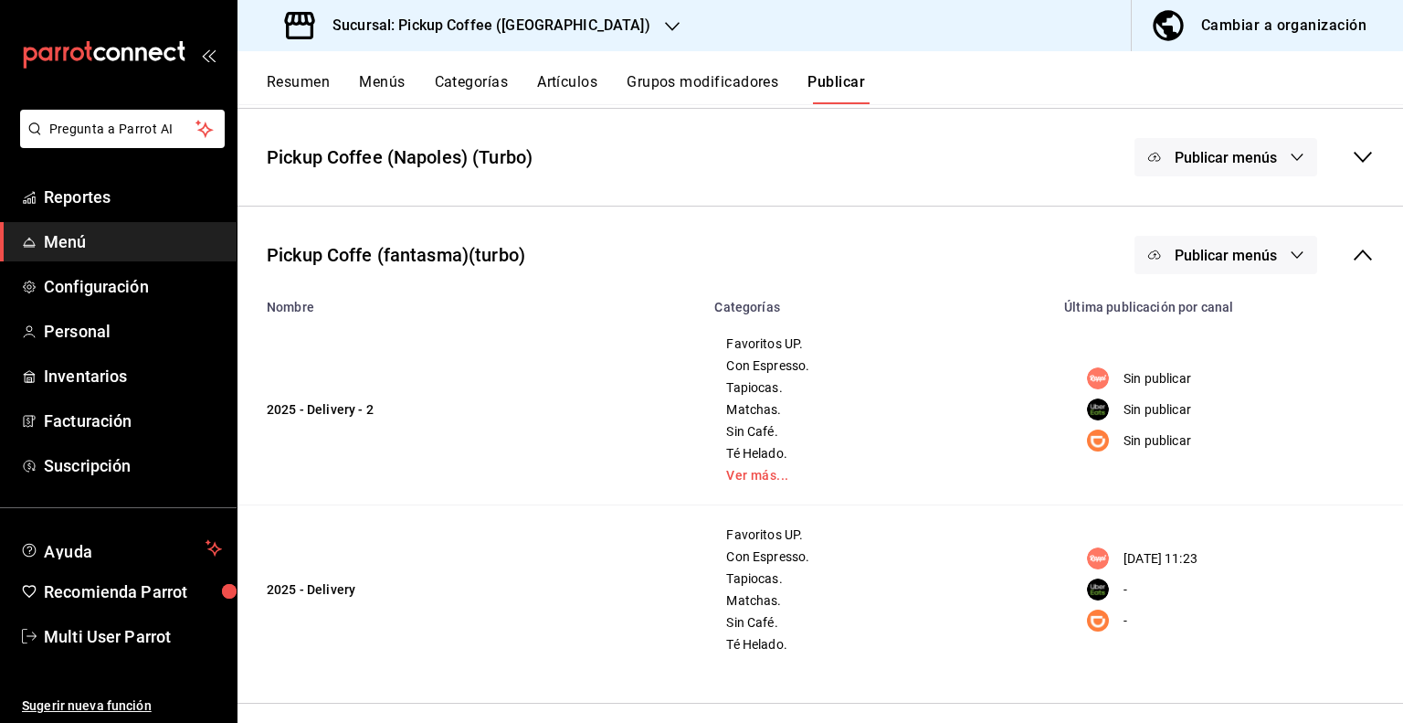
click at [387, 87] on button "Menús" at bounding box center [382, 88] width 46 height 31
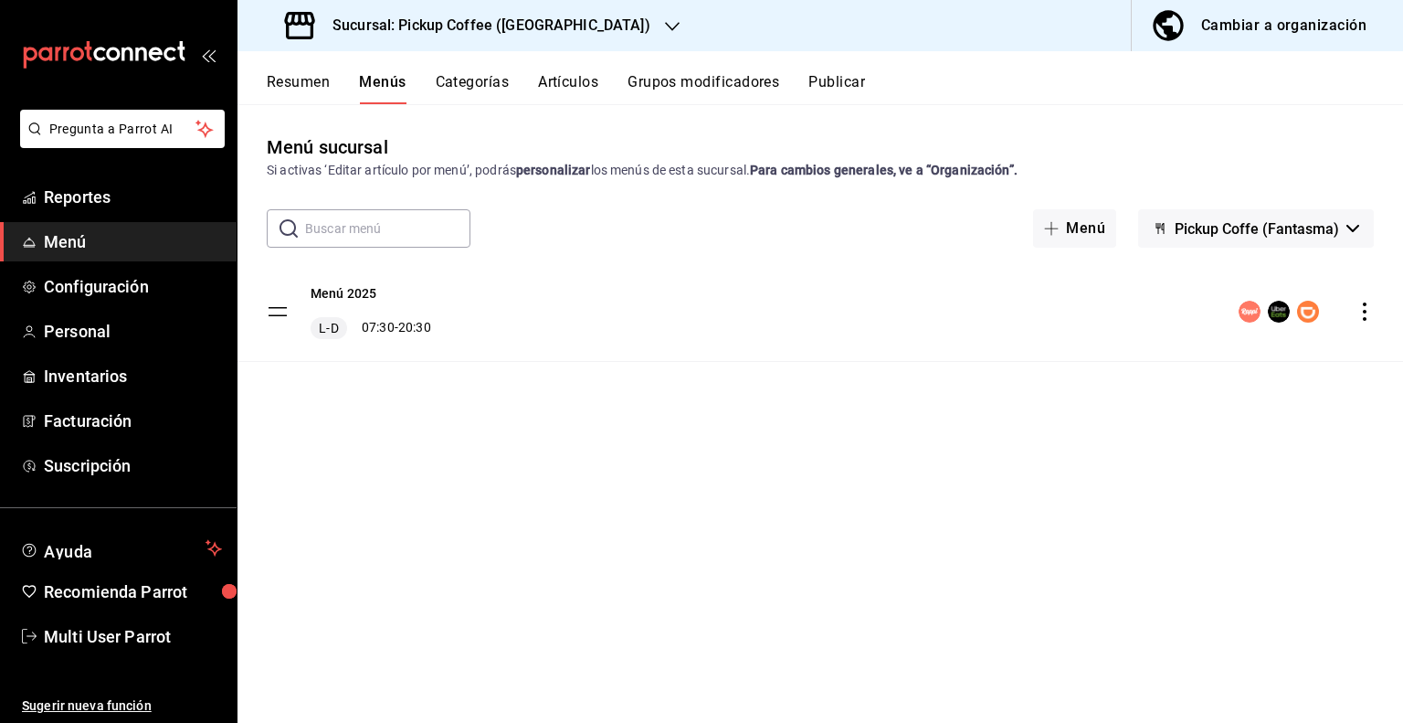
click at [850, 90] on button "Publicar" at bounding box center [837, 88] width 57 height 31
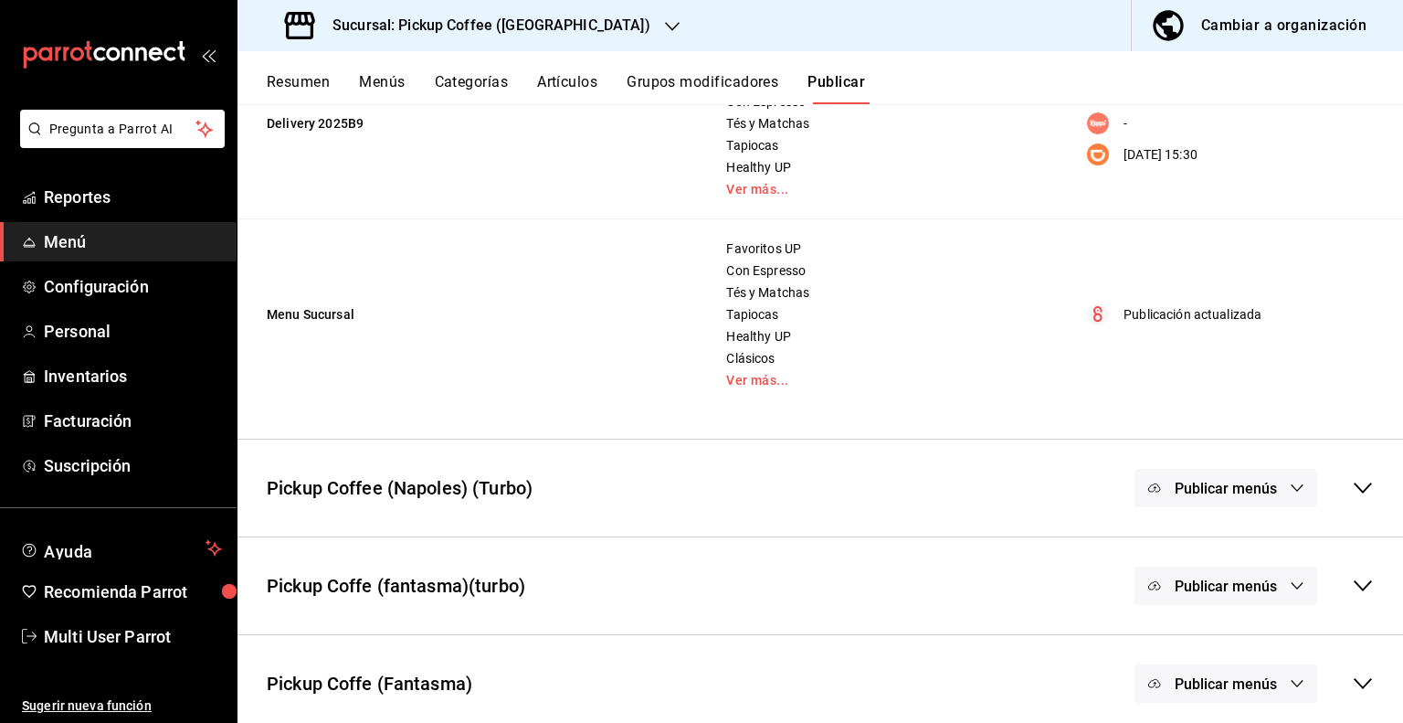
scroll to position [283, 0]
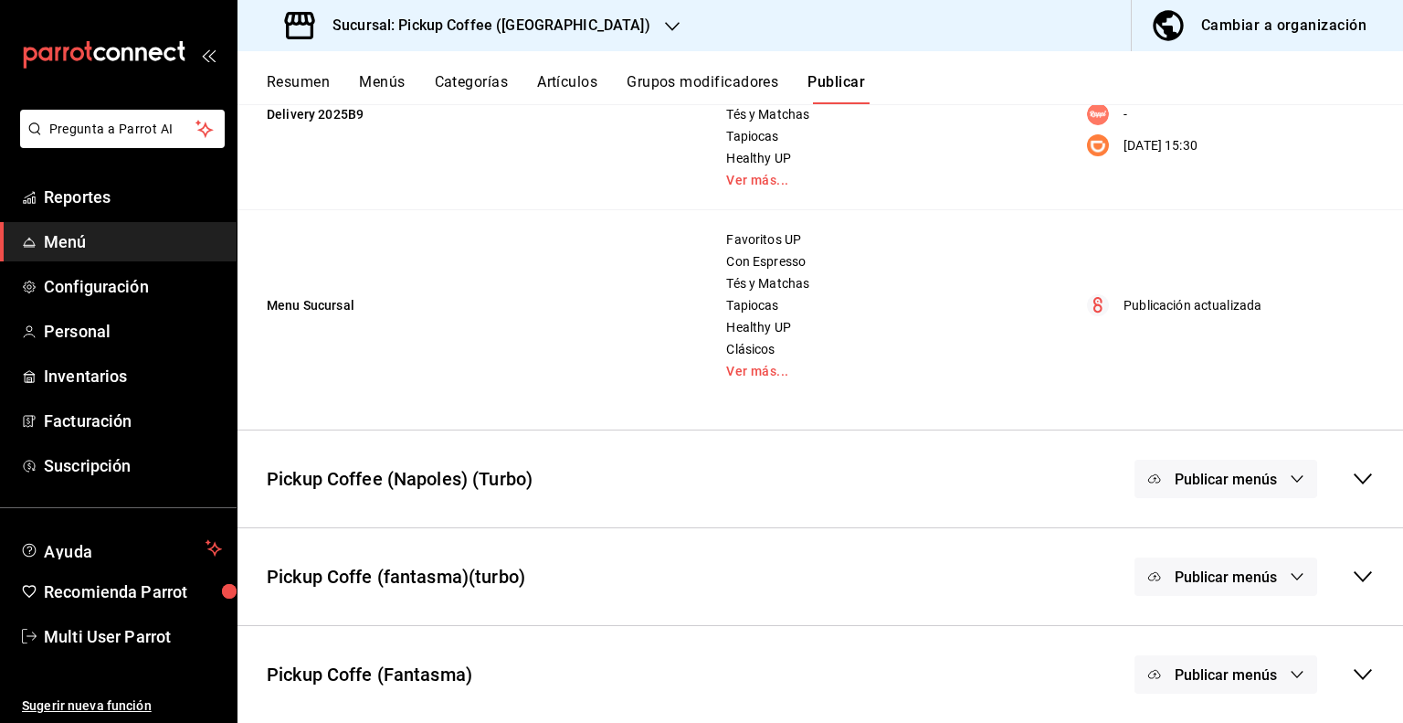
click at [1352, 573] on icon at bounding box center [1363, 577] width 22 height 22
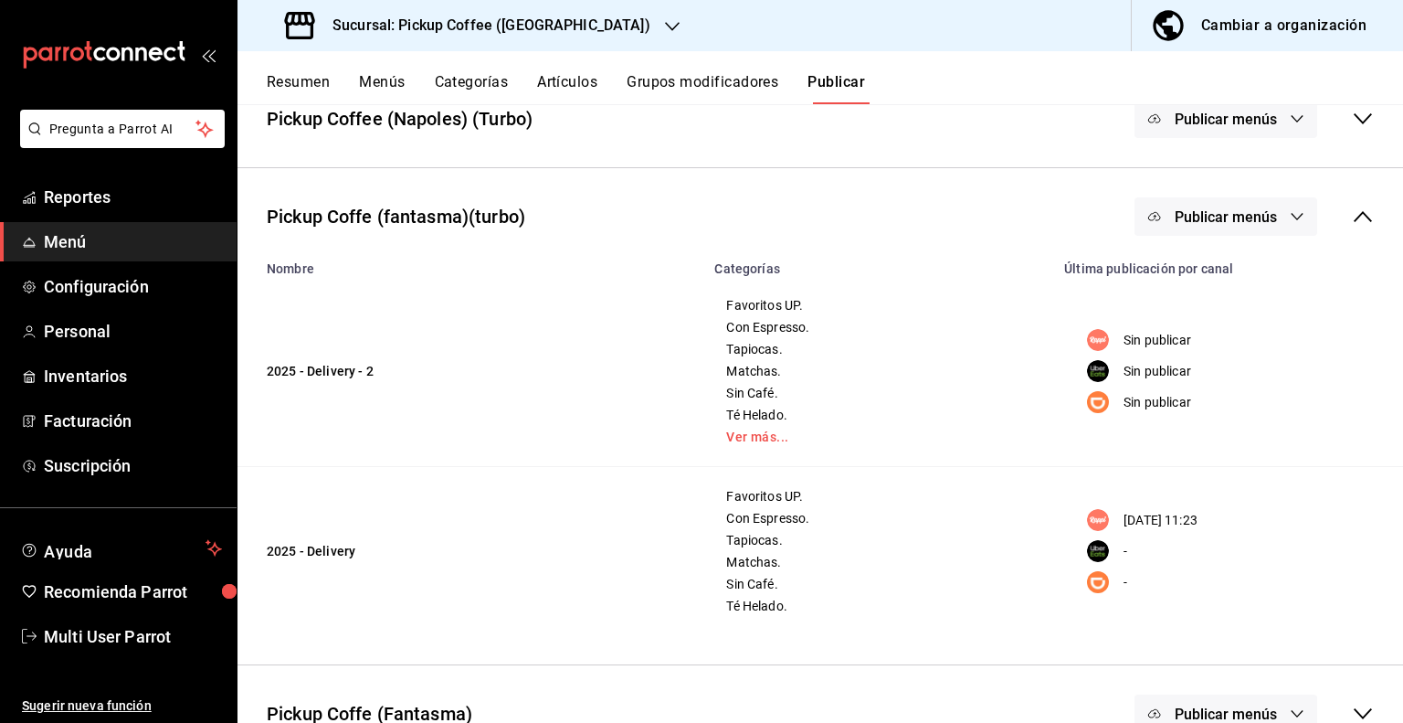
scroll to position [649, 0]
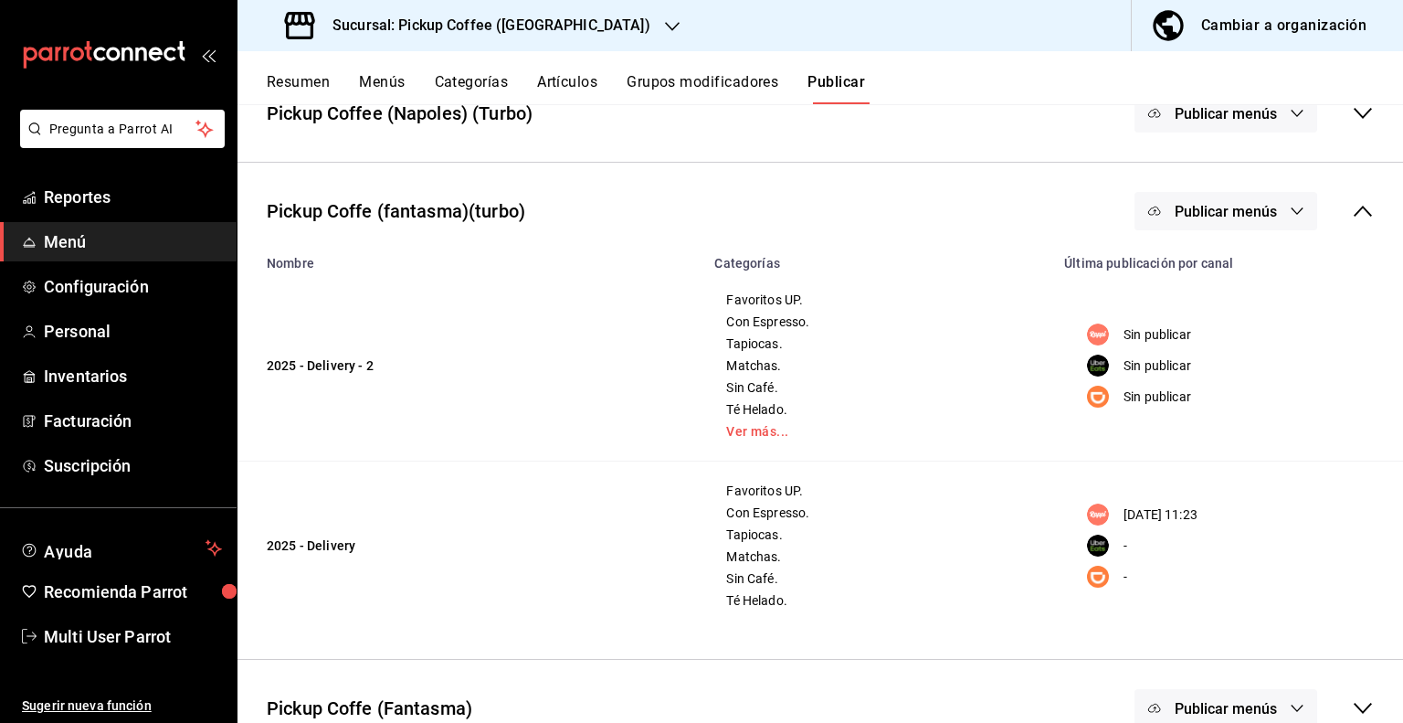
click at [1290, 217] on icon "button" at bounding box center [1297, 211] width 15 height 15
click at [1208, 274] on div at bounding box center [1185, 270] width 51 height 29
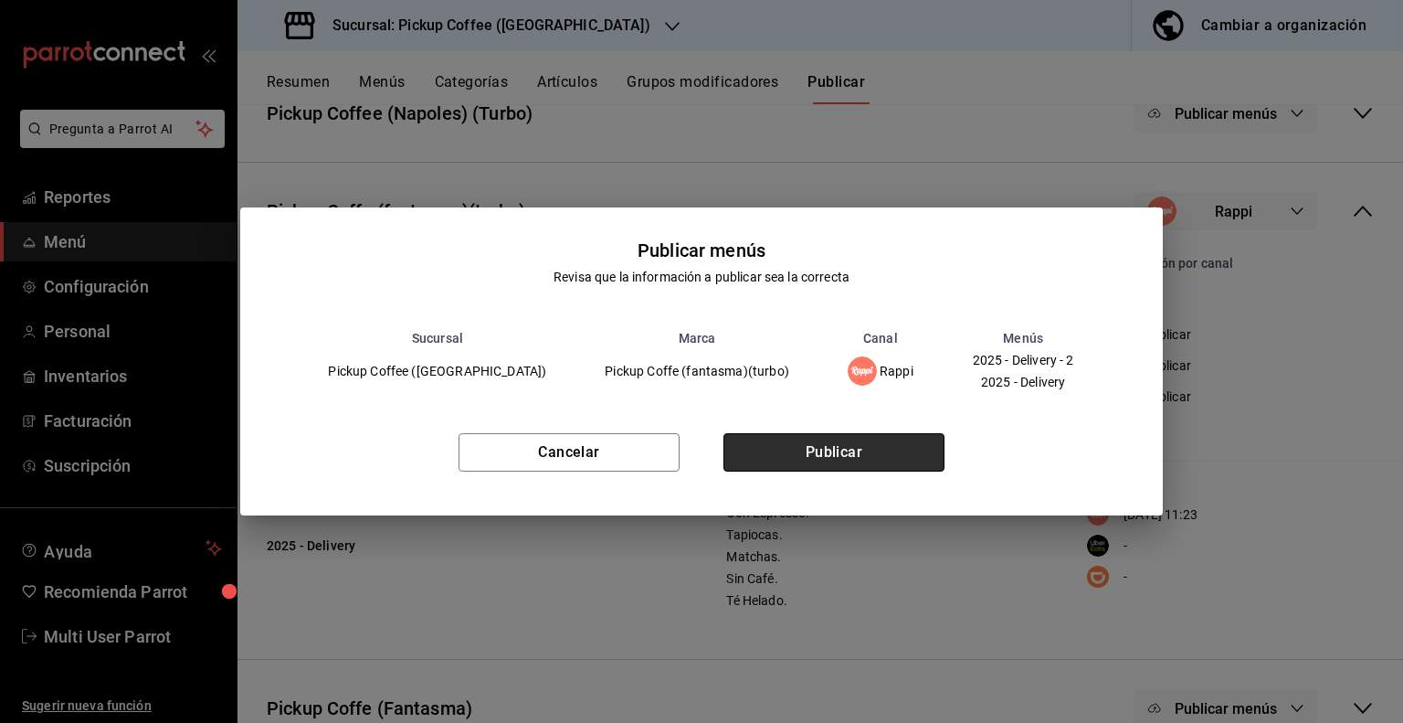
click at [843, 441] on button "Publicar" at bounding box center [834, 452] width 221 height 38
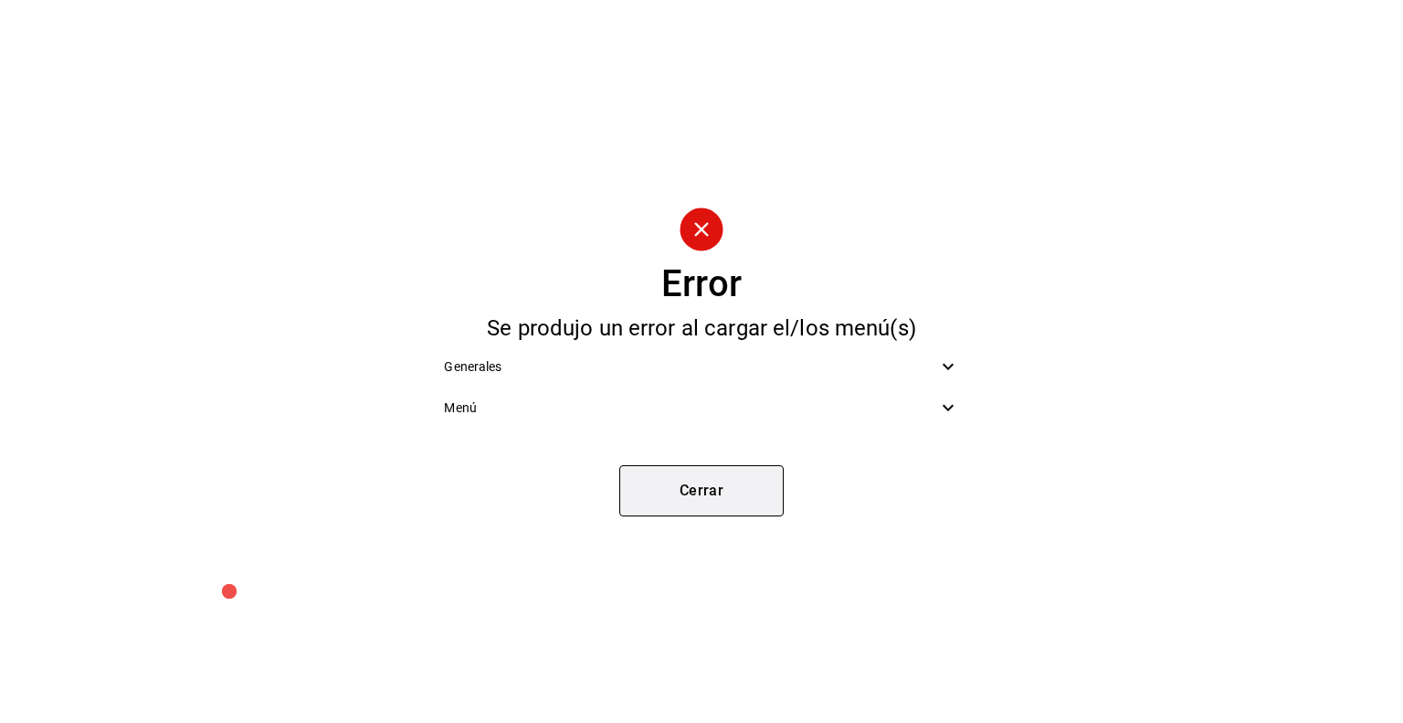
click at [675, 481] on button "Cerrar" at bounding box center [702, 490] width 164 height 51
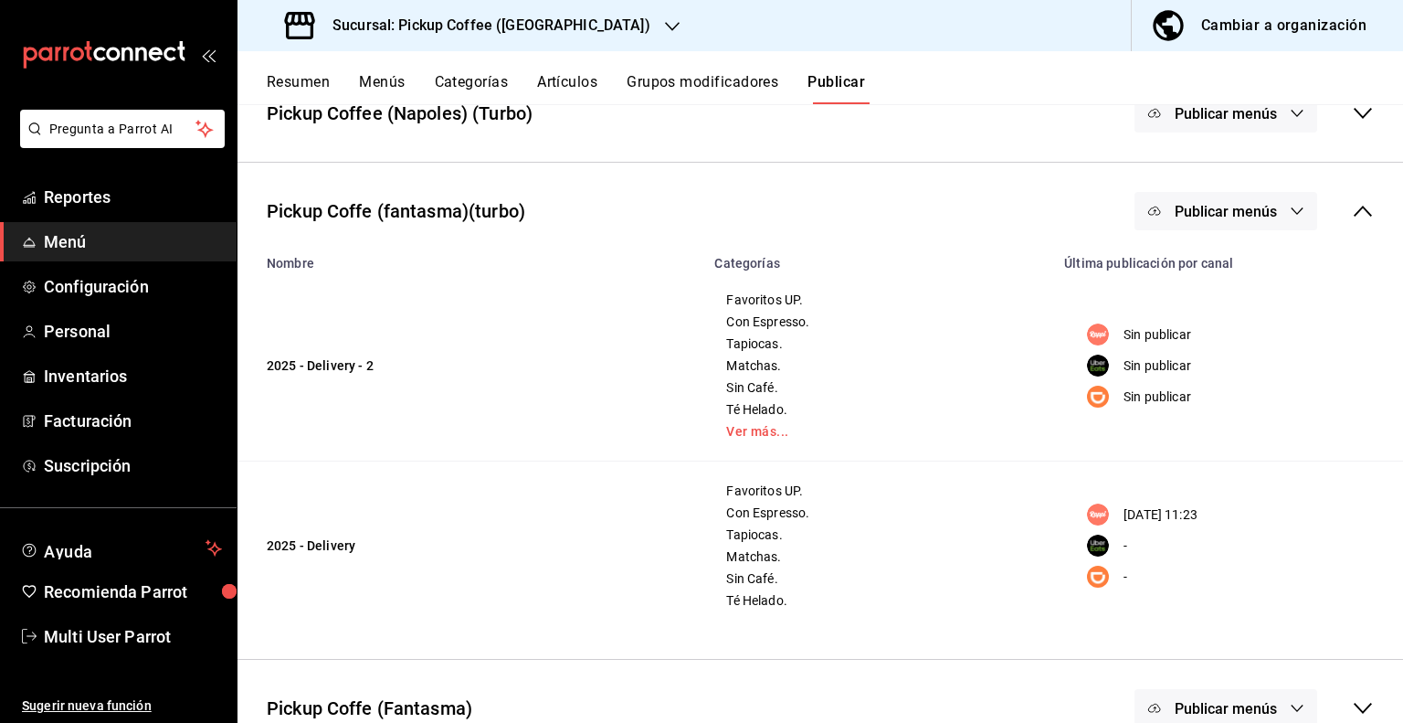
drag, startPoint x: 468, startPoint y: 536, endPoint x: 392, endPoint y: 538, distance: 75.9
click at [464, 536] on td "2025 - Delivery" at bounding box center [471, 545] width 466 height 169
drag, startPoint x: 388, startPoint y: 542, endPoint x: 334, endPoint y: 540, distance: 54.9
click at [334, 540] on td "2025 - Delivery" at bounding box center [471, 545] width 466 height 169
drag, startPoint x: 296, startPoint y: 551, endPoint x: 439, endPoint y: 535, distance: 143.4
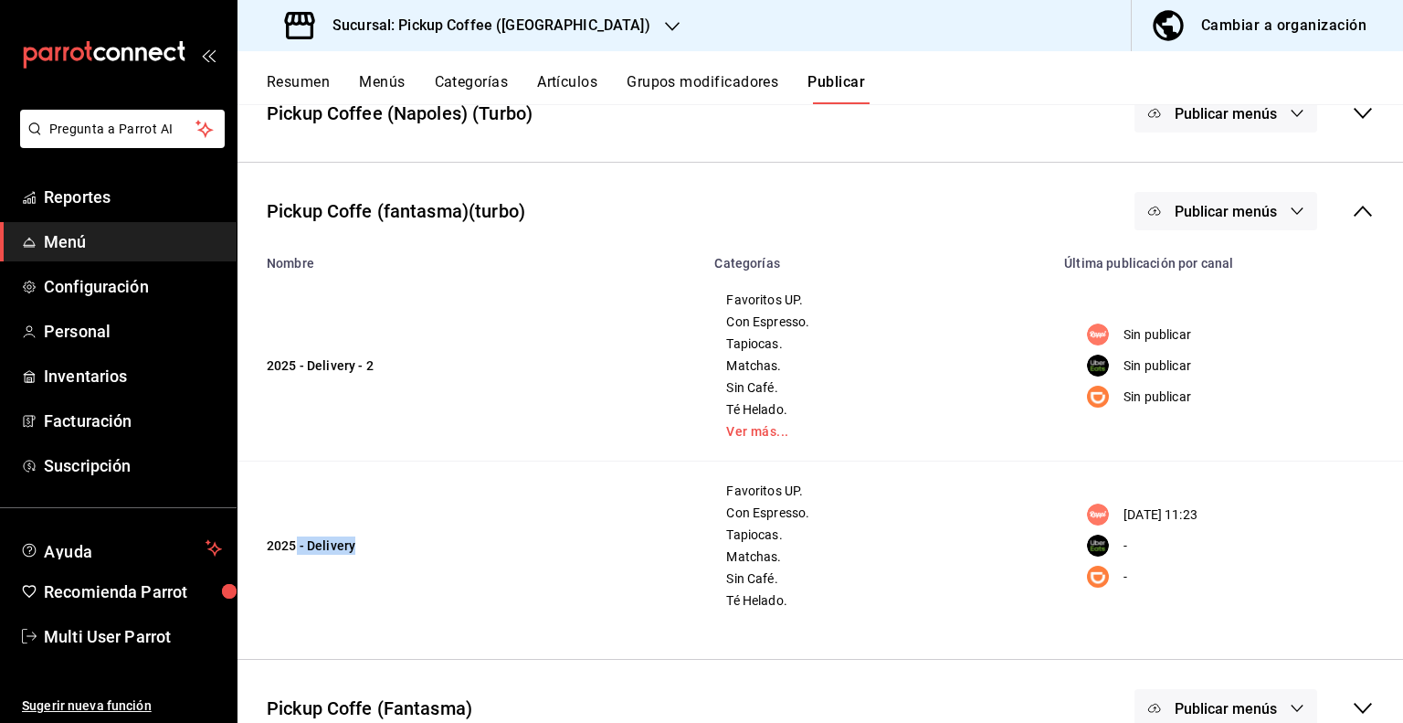
click at [439, 535] on td "2025 - Delivery" at bounding box center [471, 545] width 466 height 169
click at [505, 463] on td "2025 - Delivery" at bounding box center [471, 545] width 466 height 169
click at [325, 87] on button "Resumen" at bounding box center [298, 88] width 63 height 31
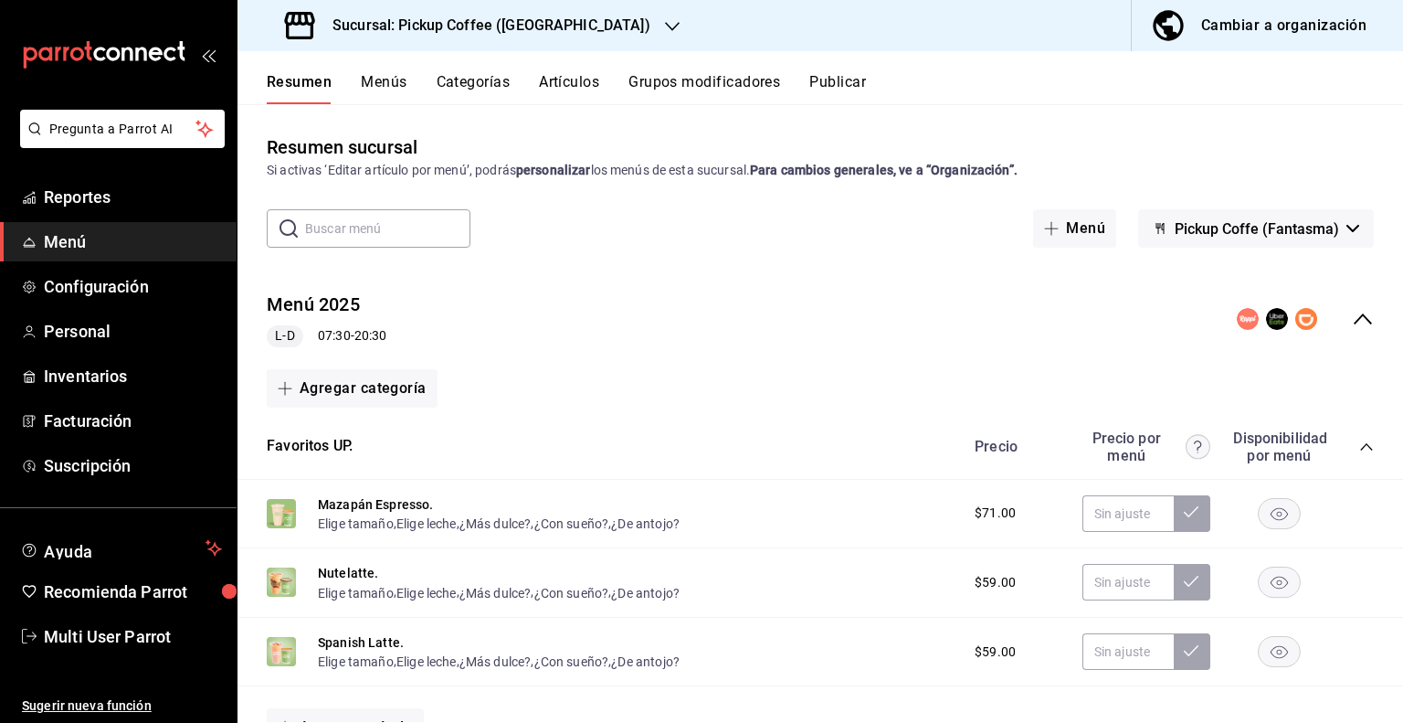
click at [1352, 316] on icon "collapse-menu-row" at bounding box center [1363, 319] width 22 height 22
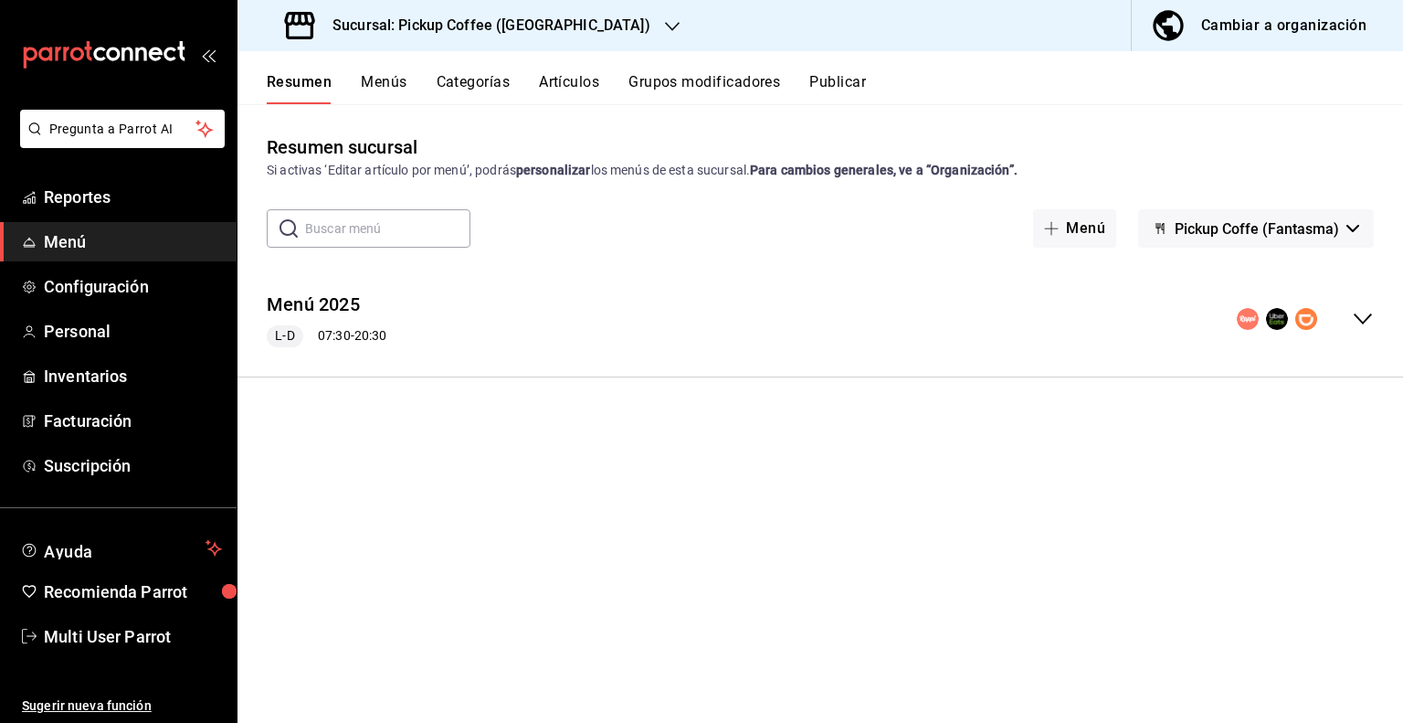
click at [381, 83] on button "Menús" at bounding box center [384, 88] width 46 height 31
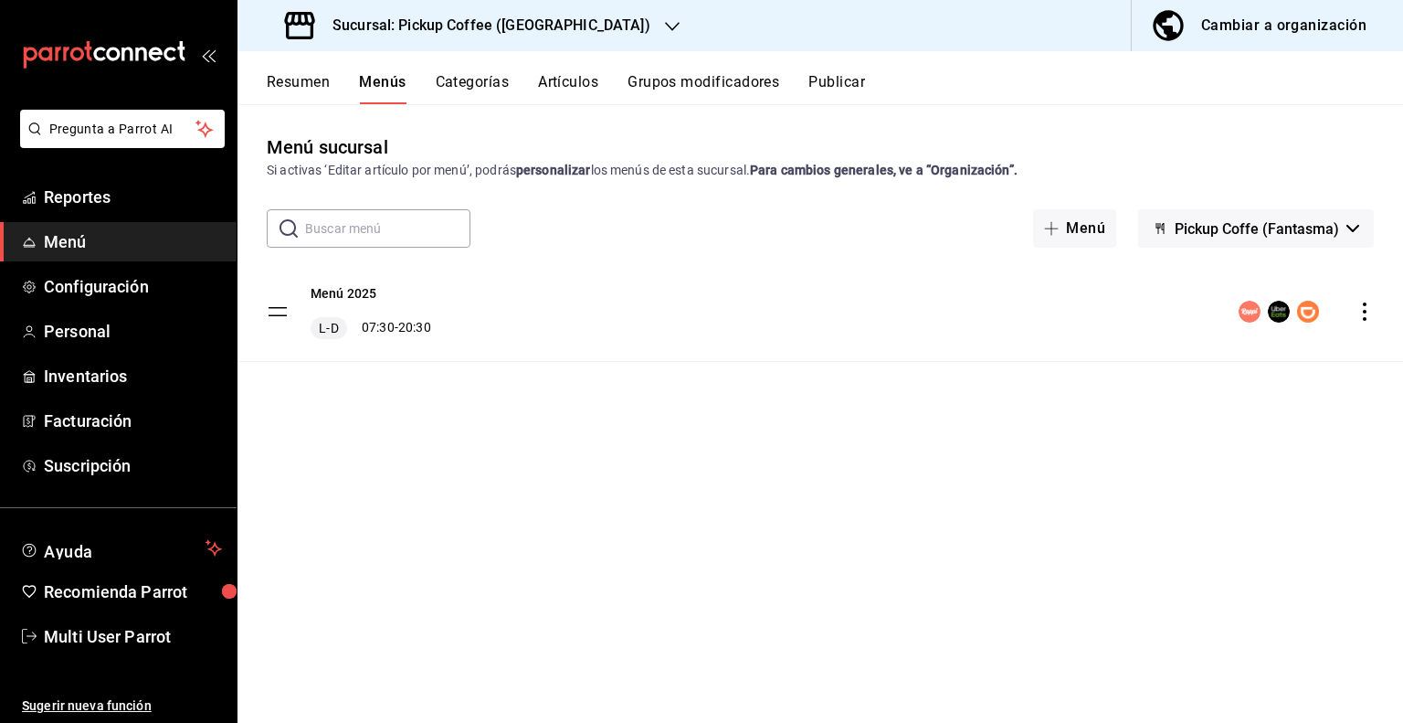
click at [304, 86] on button "Resumen" at bounding box center [298, 88] width 63 height 31
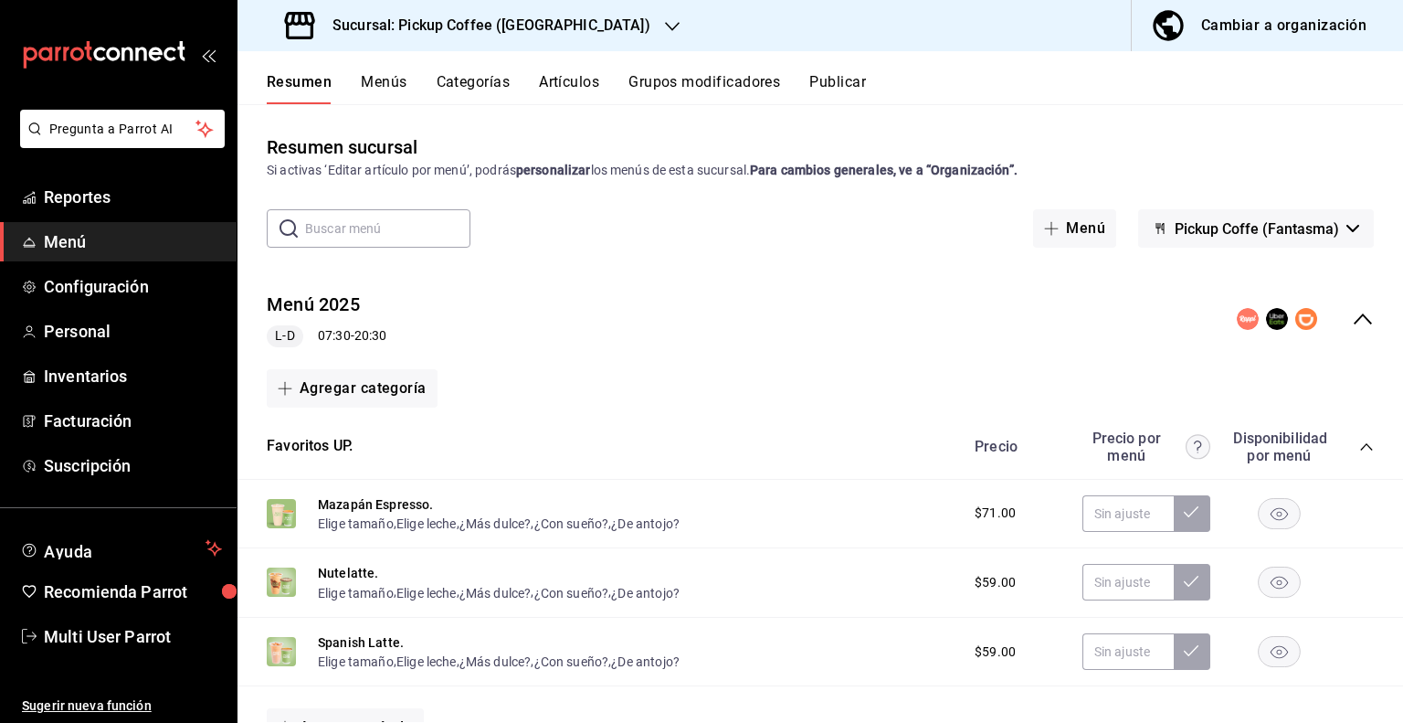
click at [1362, 313] on div "Menú 2025 L-D 07:30 - 20:30" at bounding box center [821, 319] width 1166 height 85
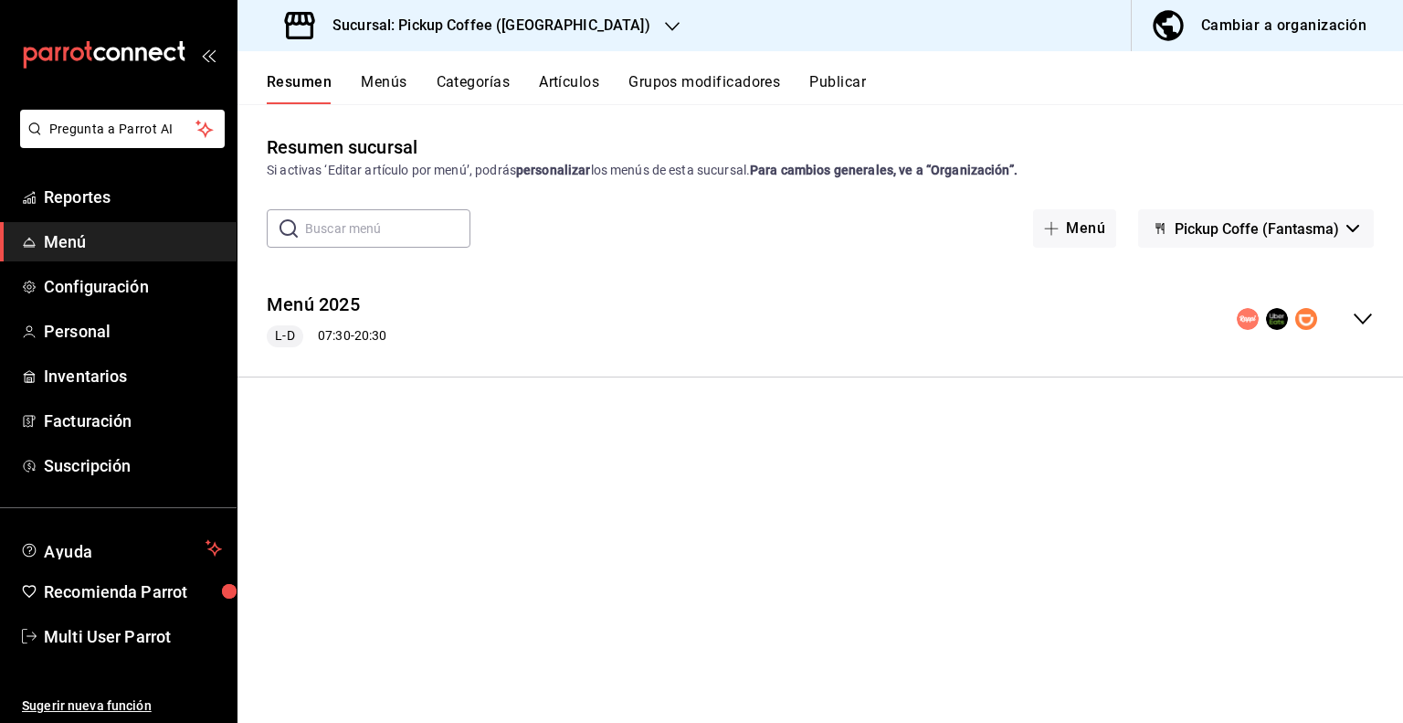
click at [386, 85] on button "Menús" at bounding box center [384, 88] width 46 height 31
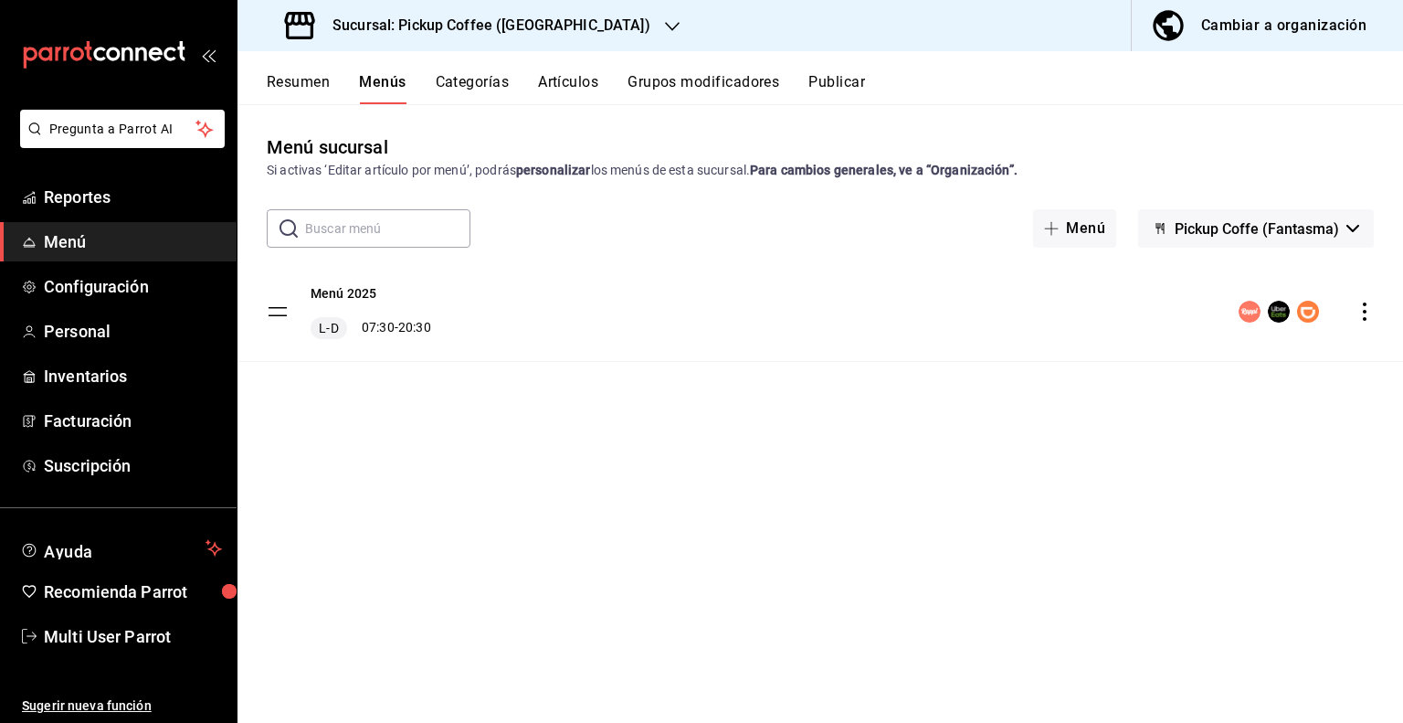
click at [1261, 27] on div "Cambiar a organización" at bounding box center [1284, 26] width 165 height 26
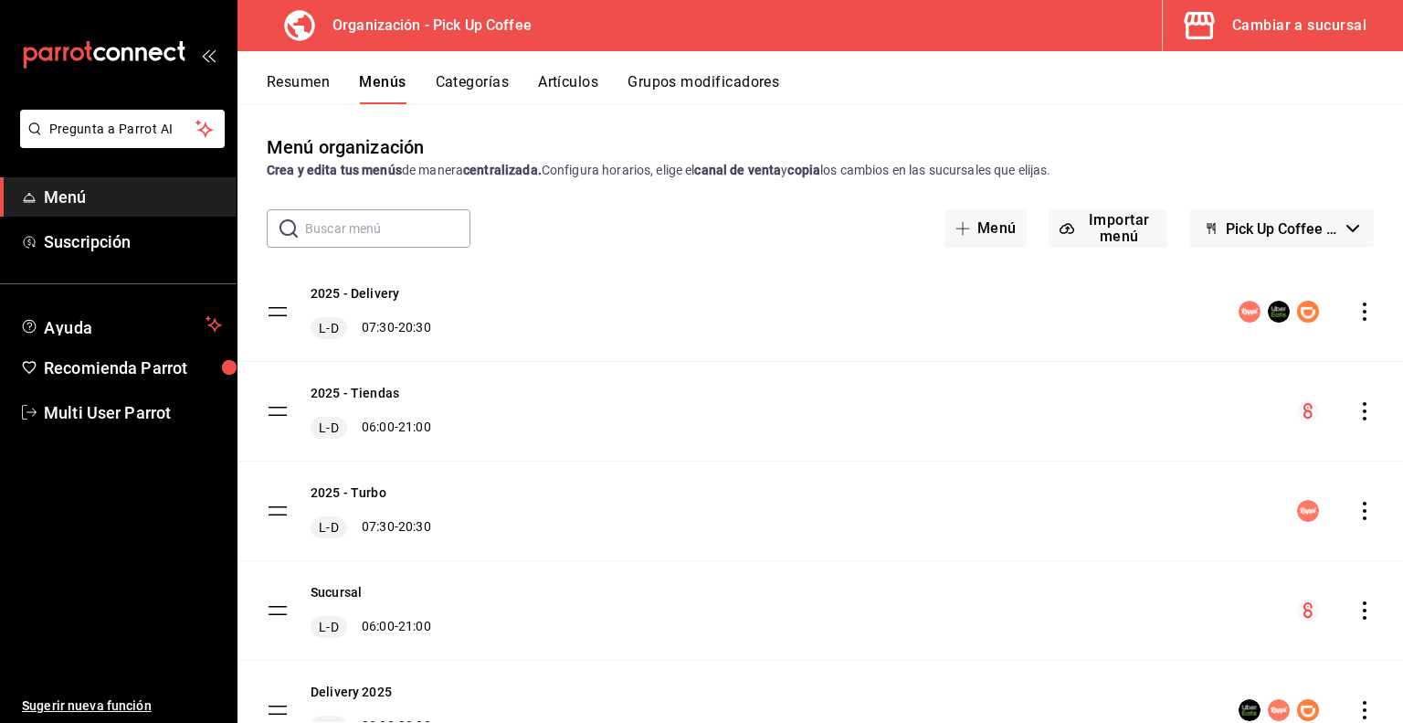
scroll to position [91, 0]
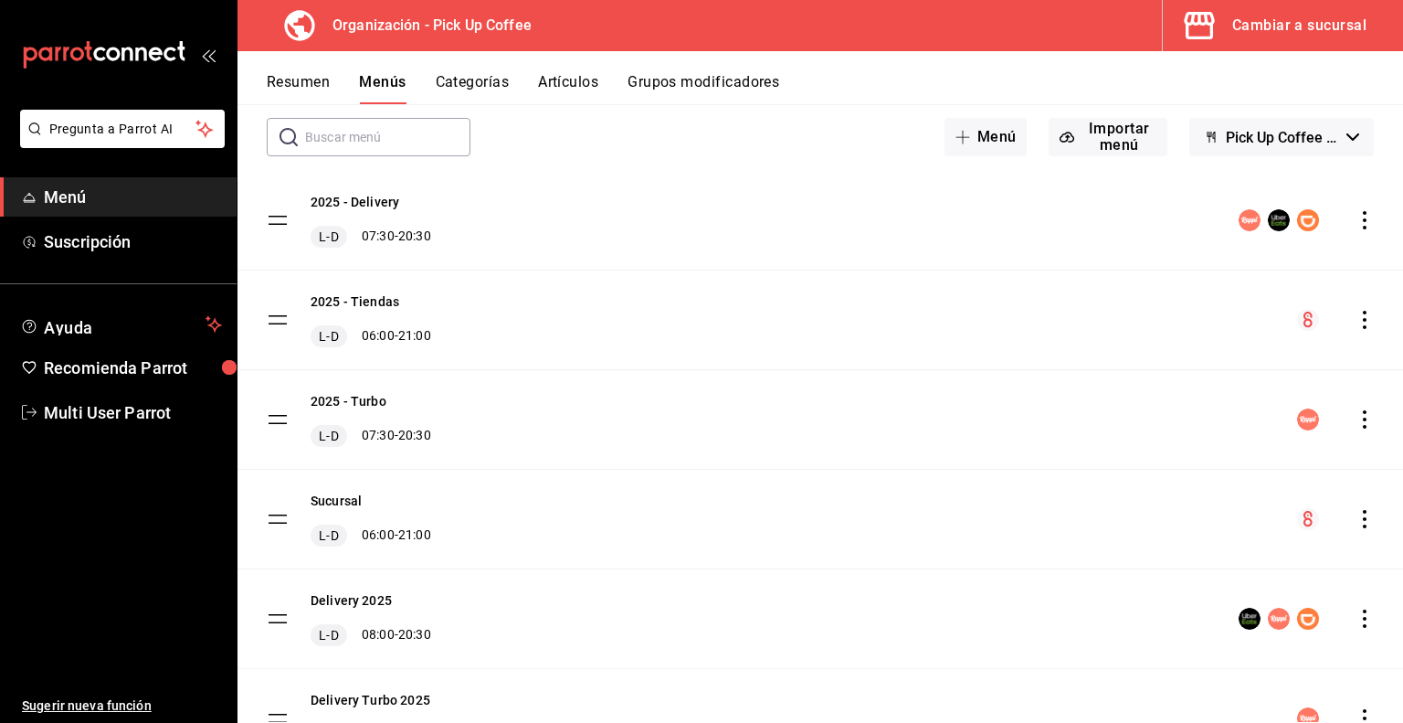
click at [1356, 316] on icon "actions" at bounding box center [1365, 320] width 18 height 18
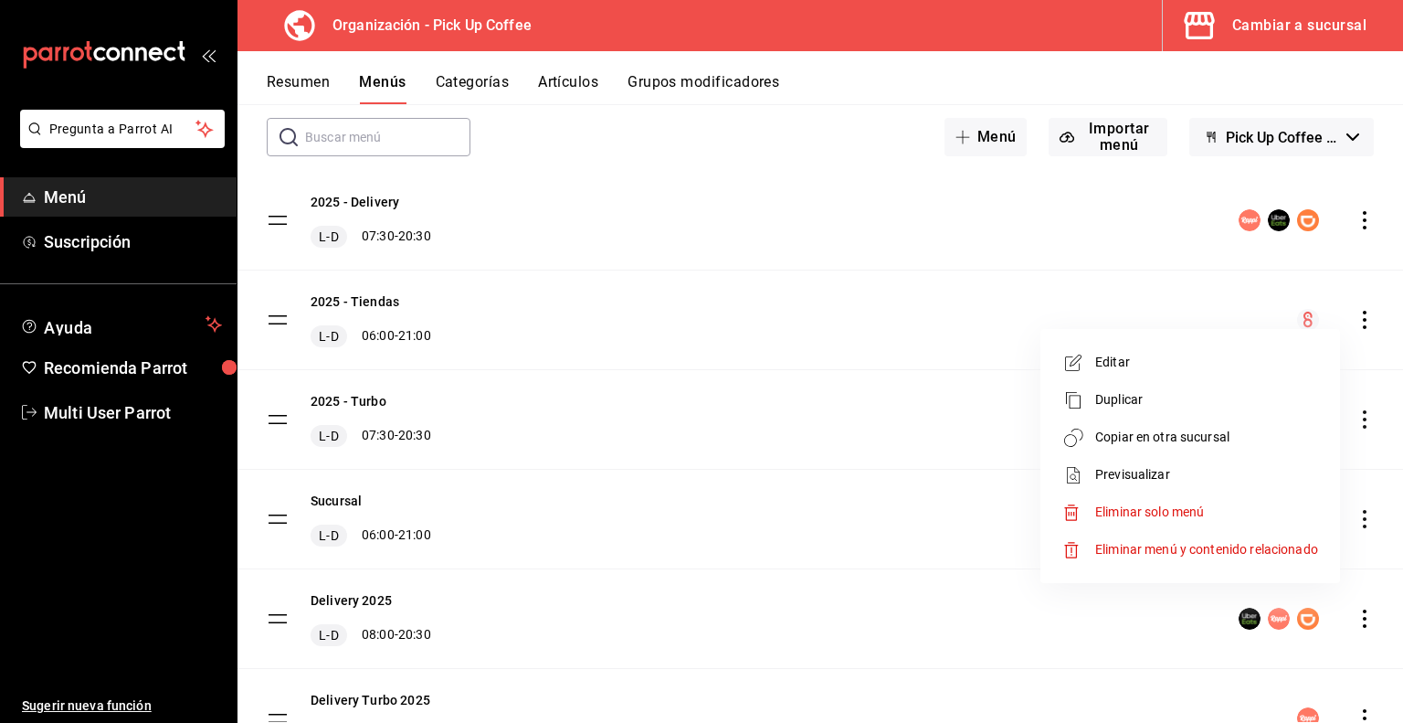
click at [1137, 435] on span "Copiar en otra sucursal" at bounding box center [1207, 437] width 223 height 19
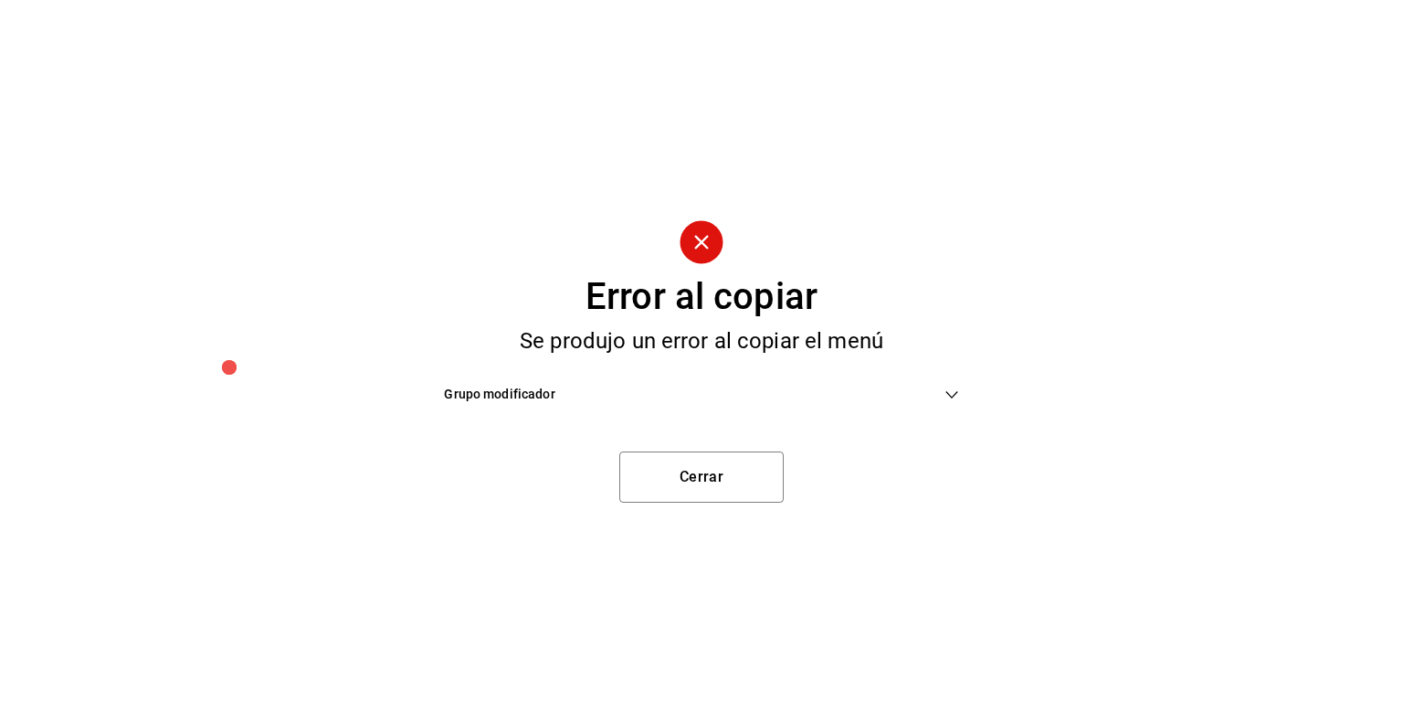
click at [713, 390] on span "Grupo modificador" at bounding box center [694, 394] width 500 height 19
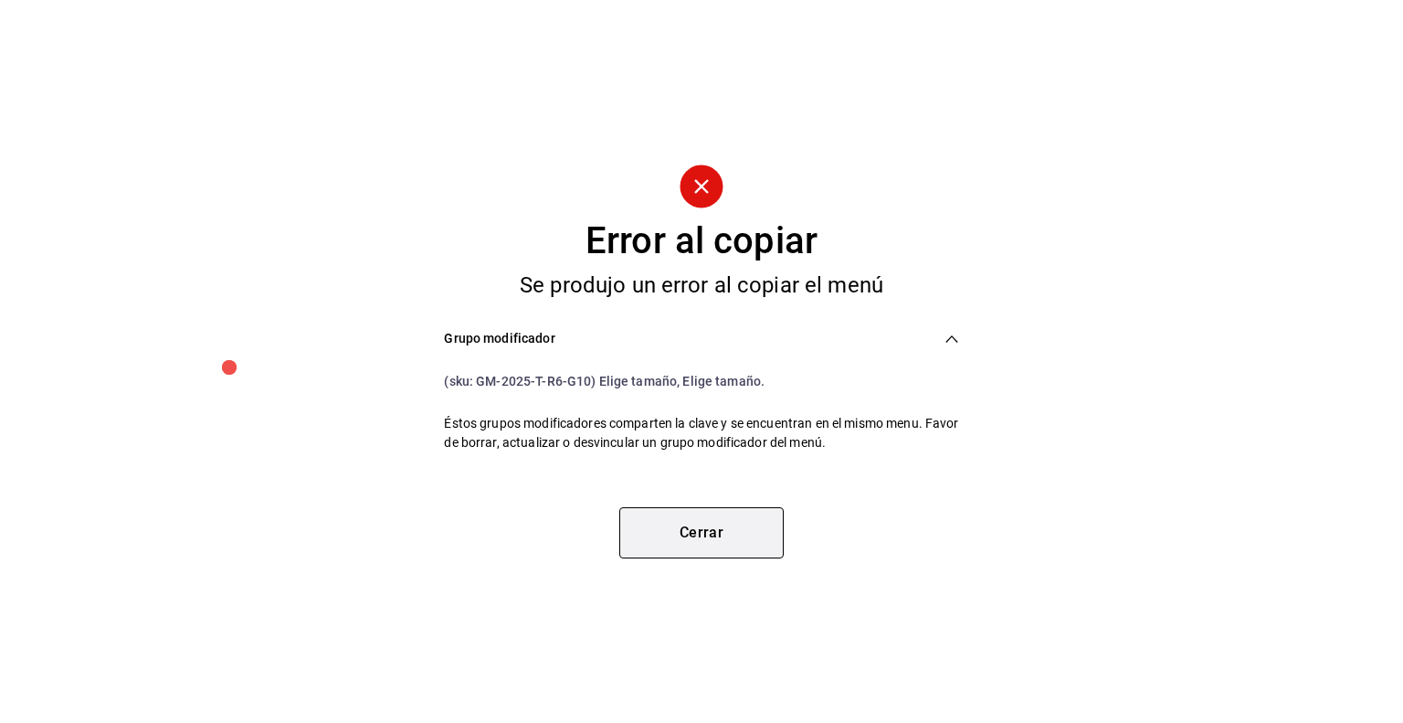
click at [735, 528] on button "Cerrar" at bounding box center [702, 532] width 164 height 51
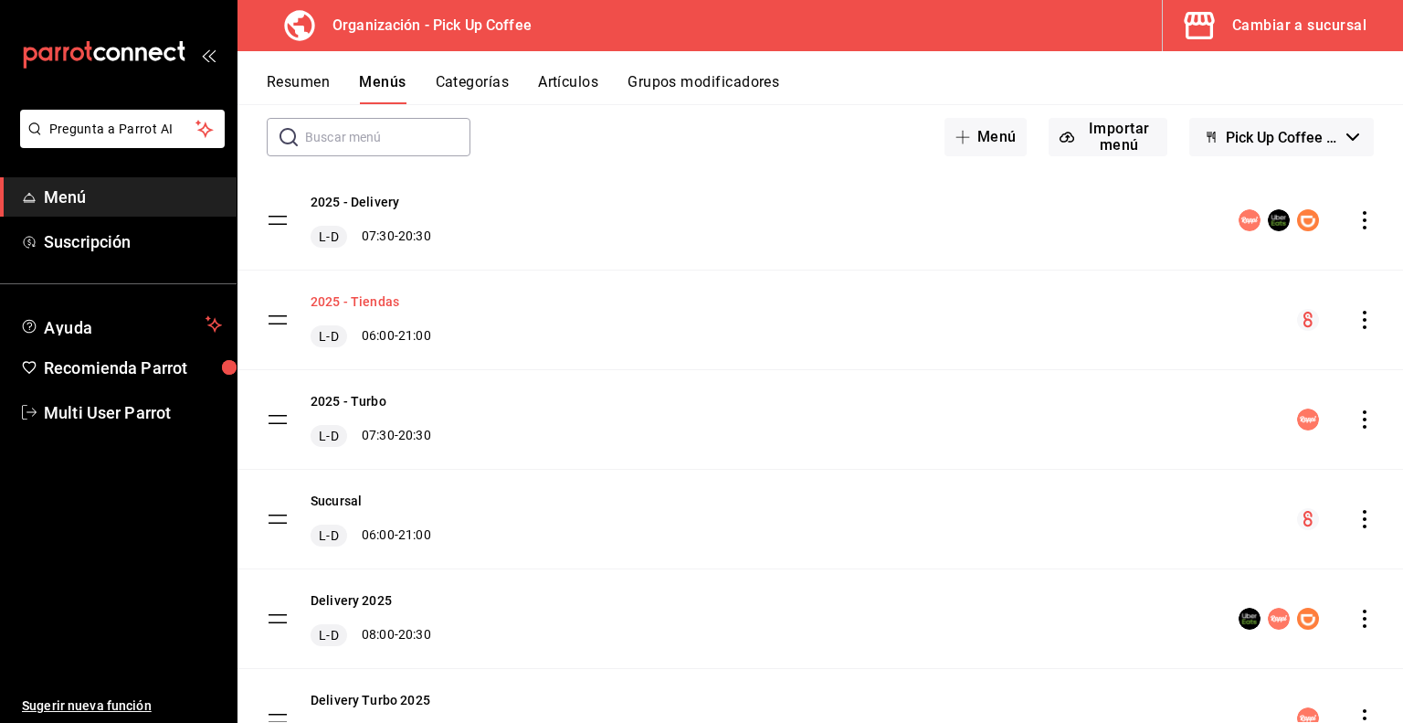
click at [388, 300] on button "2025 - Tiendas" at bounding box center [355, 301] width 89 height 18
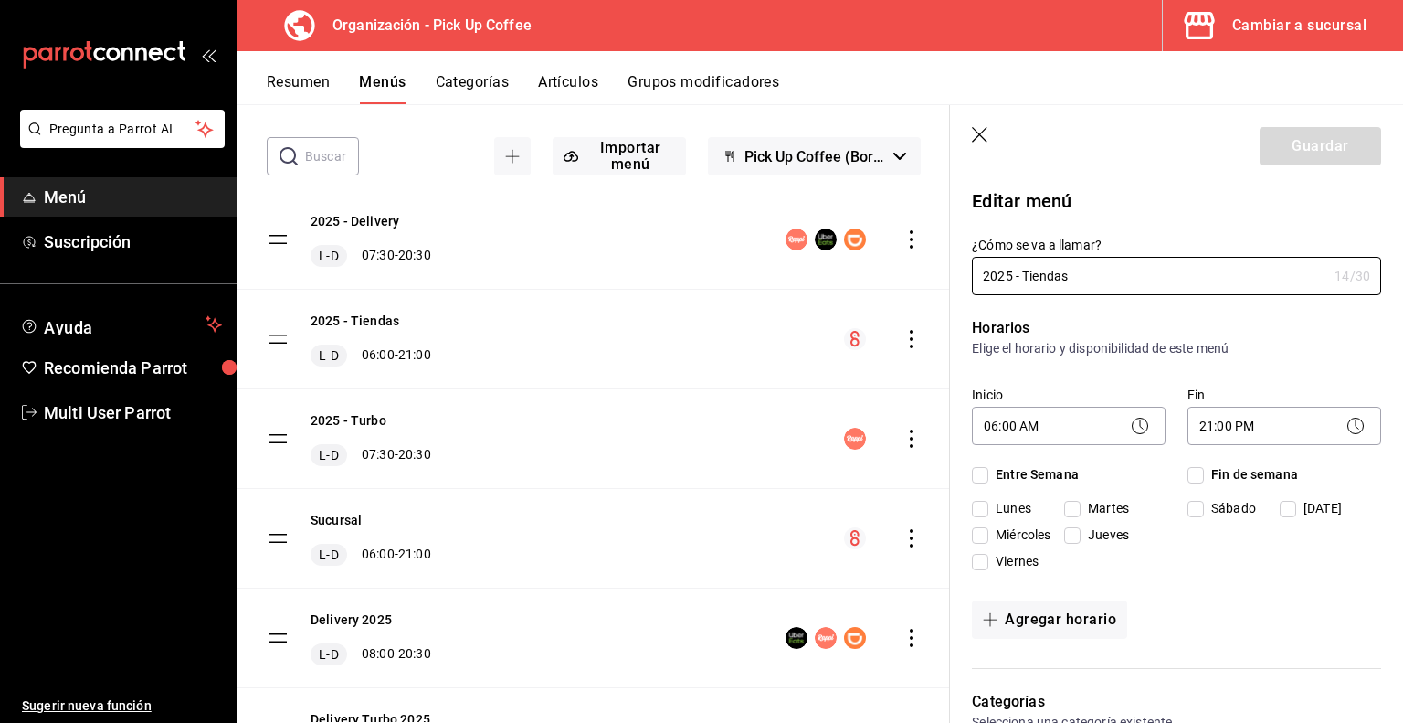
checkbox input "true"
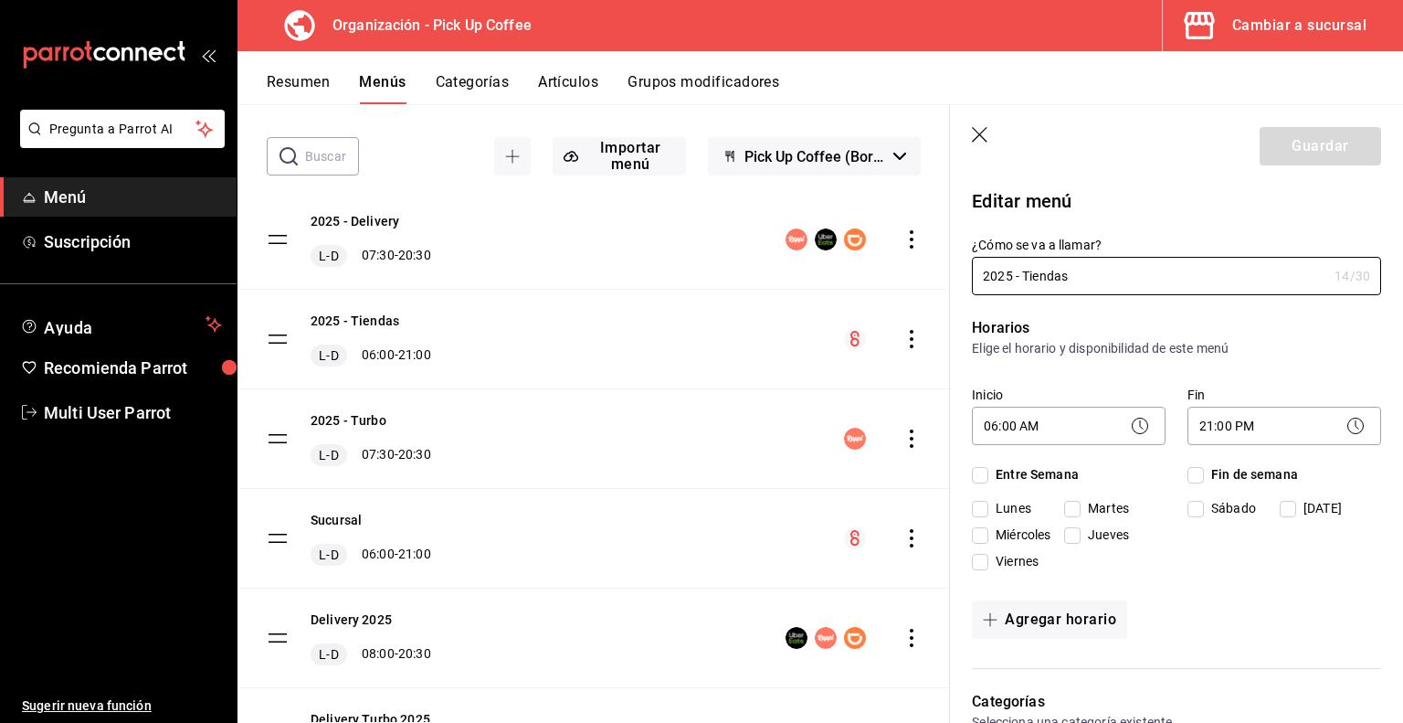
checkbox input "true"
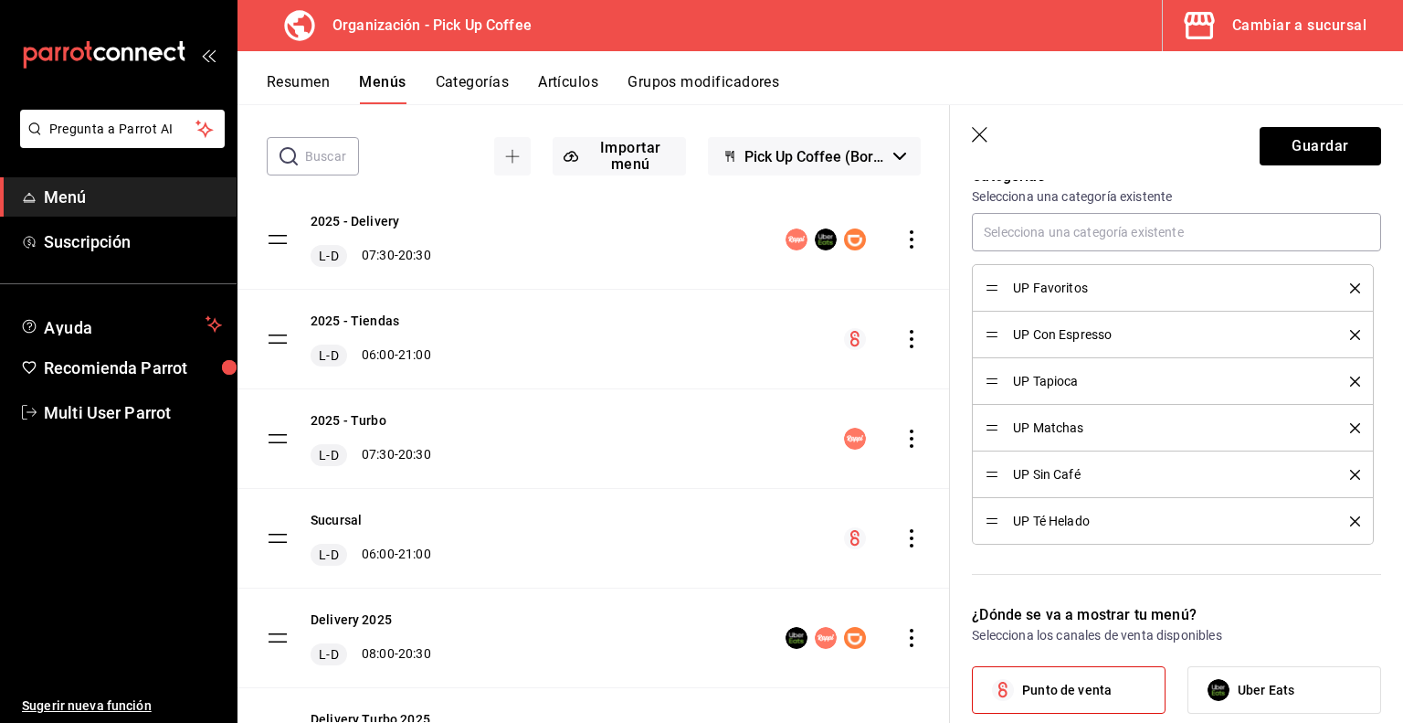
scroll to position [274, 0]
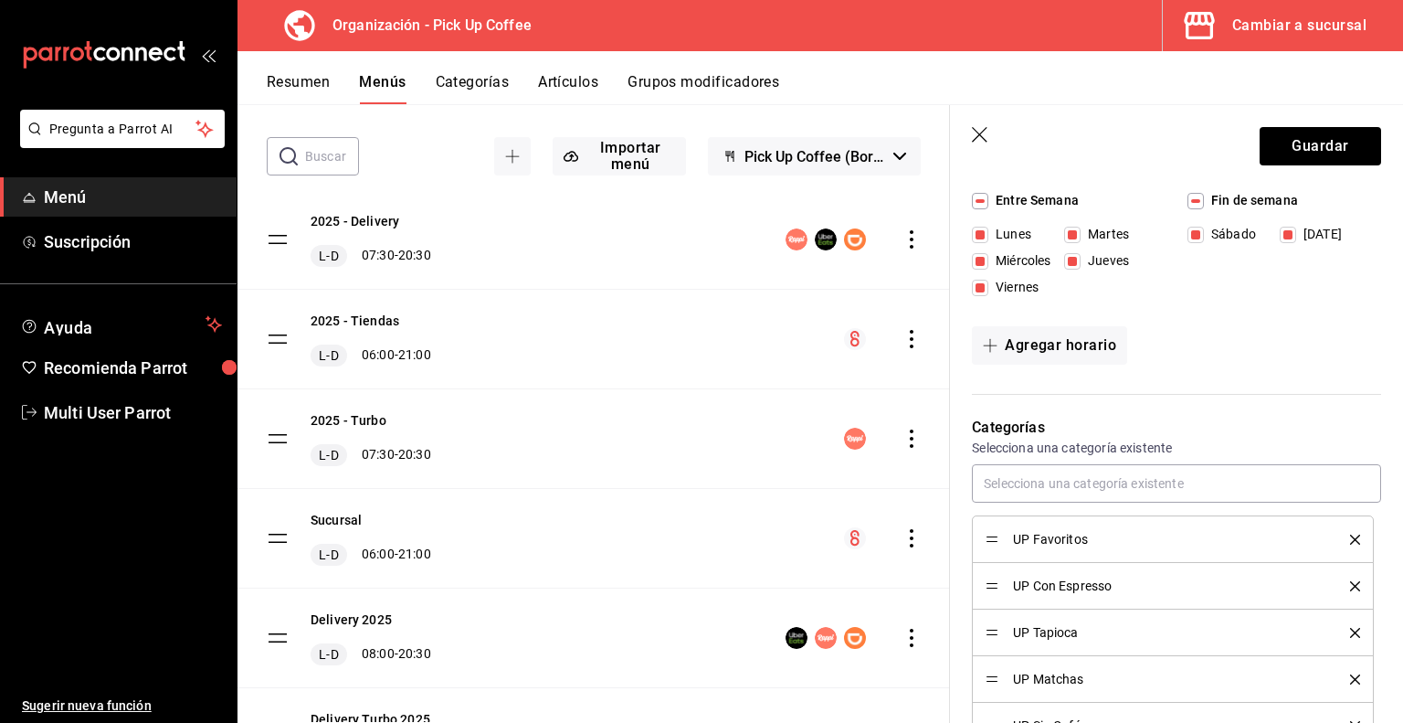
click at [309, 85] on button "Resumen" at bounding box center [298, 88] width 63 height 31
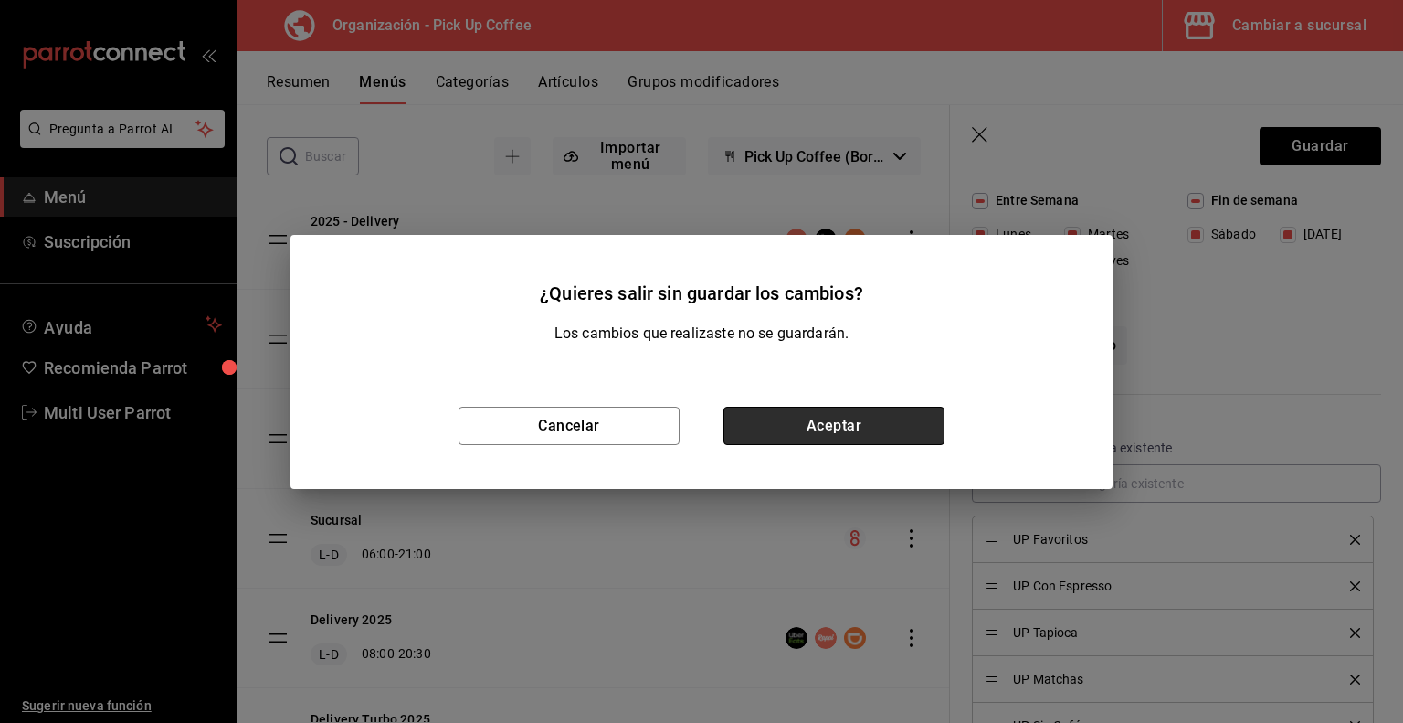
click at [808, 418] on button "Aceptar" at bounding box center [834, 426] width 221 height 38
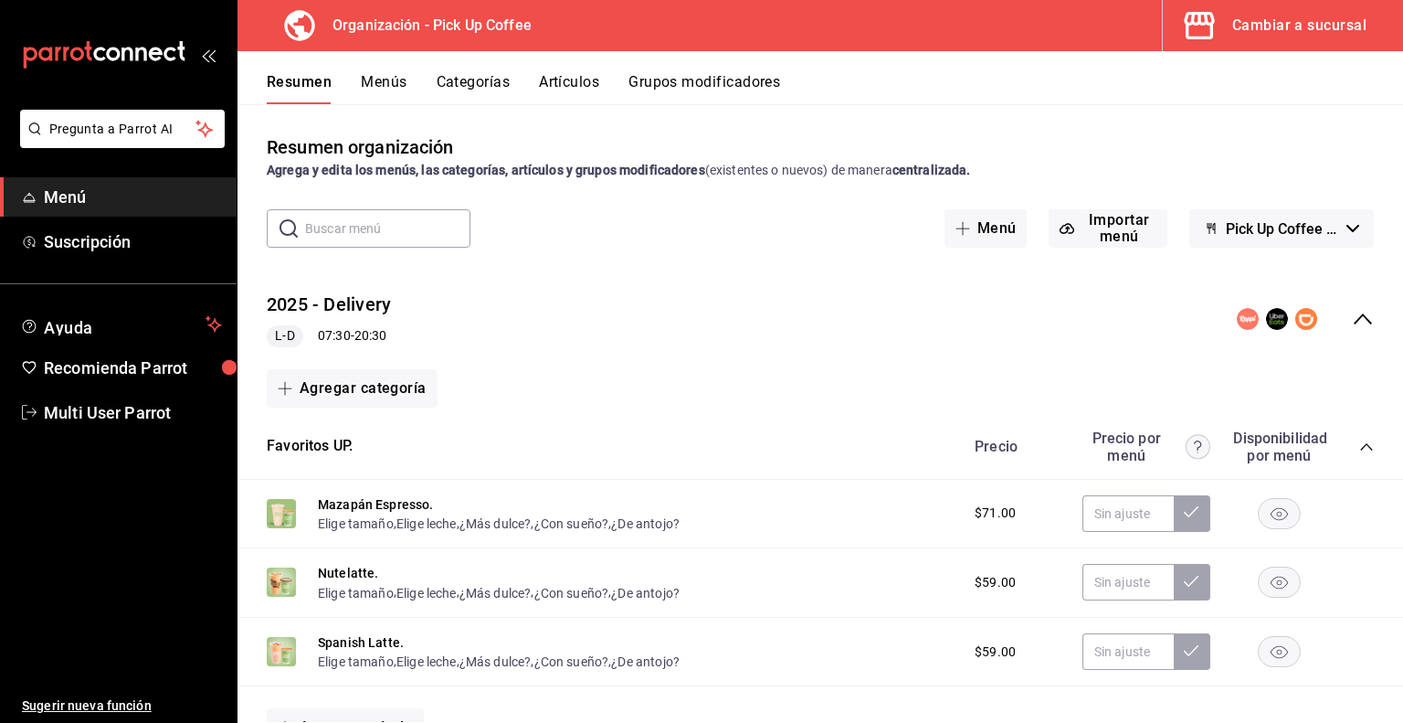
click at [1354, 318] on icon "collapse-menu-row" at bounding box center [1363, 318] width 18 height 11
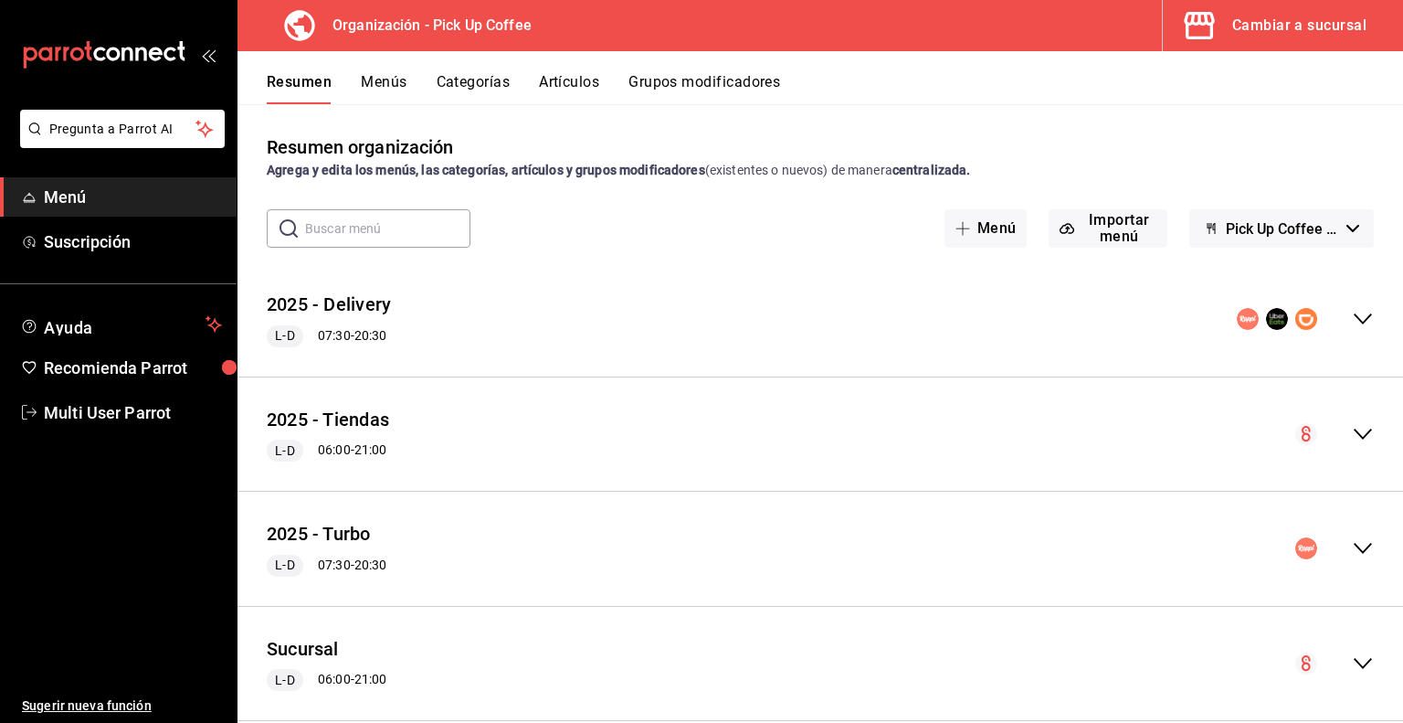
click at [1354, 437] on icon "collapse-menu-row" at bounding box center [1363, 434] width 18 height 11
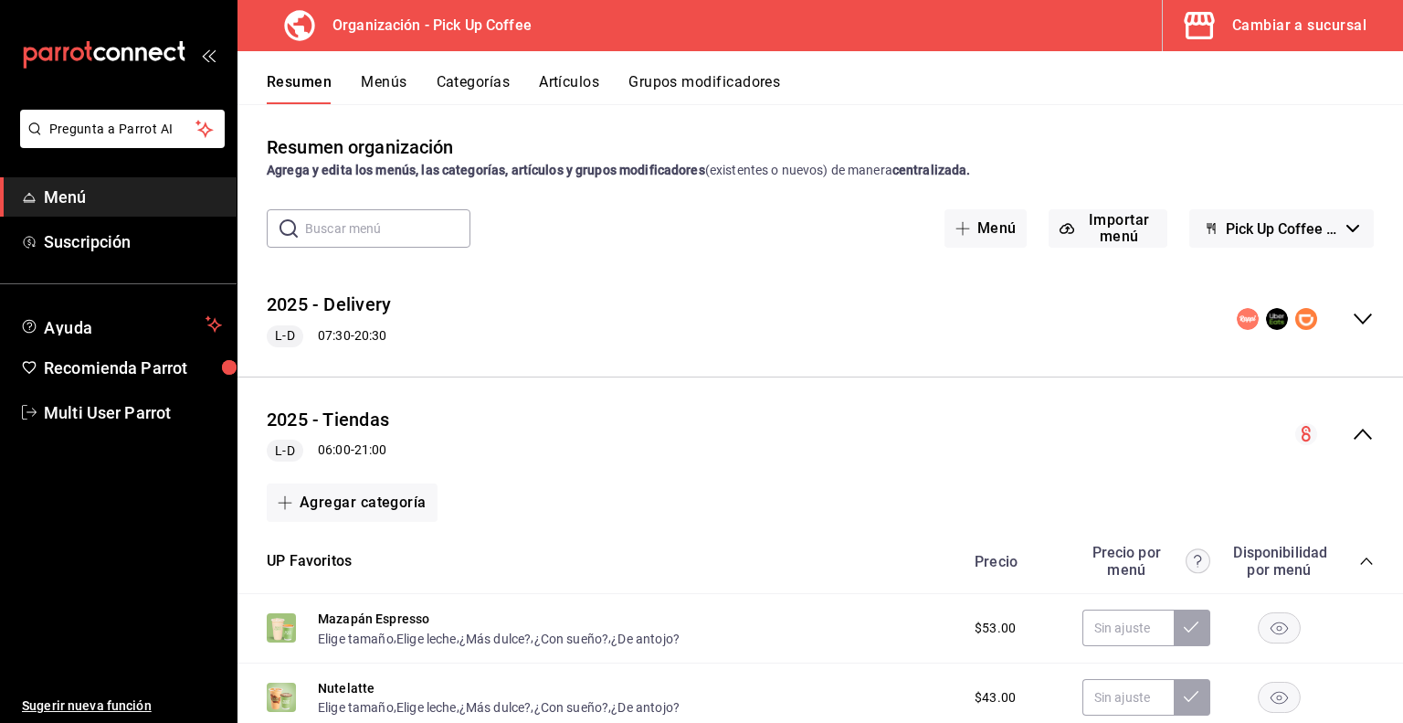
click at [1354, 432] on icon "collapse-menu-row" at bounding box center [1363, 434] width 18 height 11
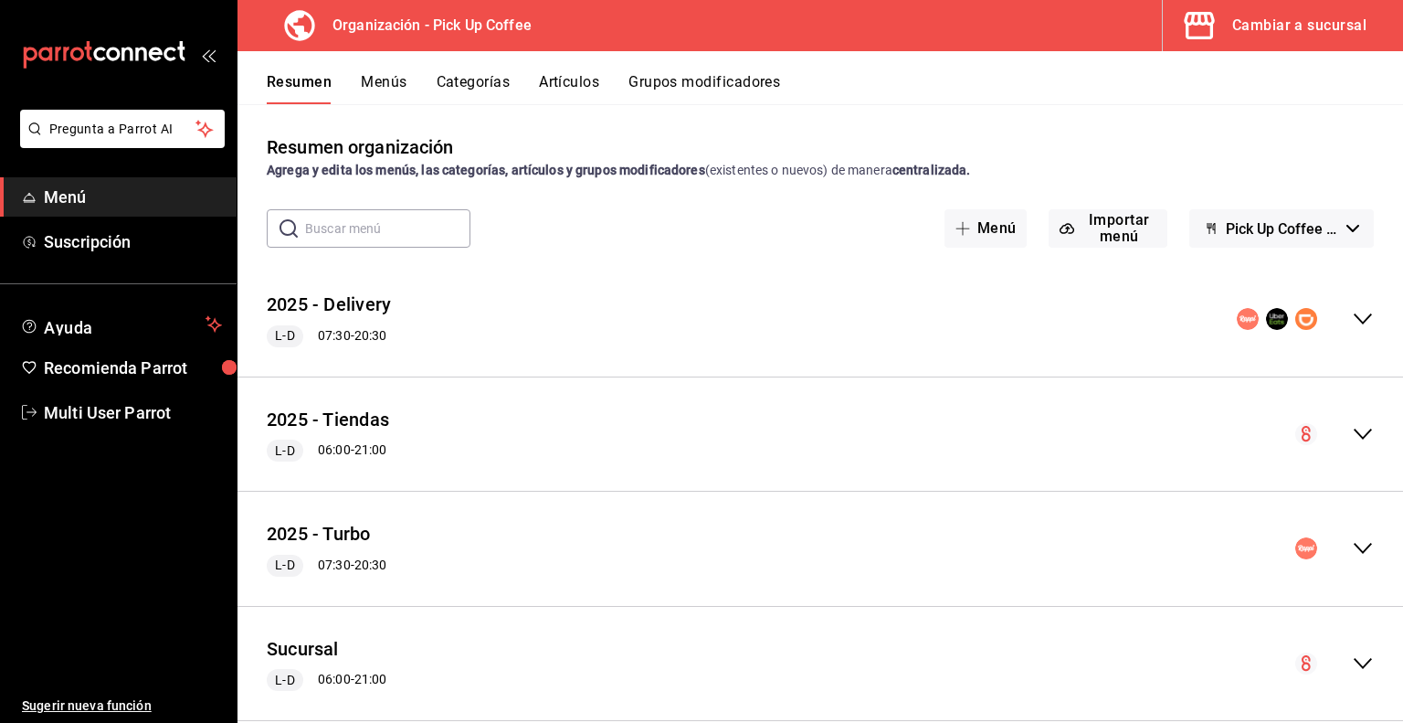
click at [395, 90] on button "Menús" at bounding box center [384, 88] width 46 height 31
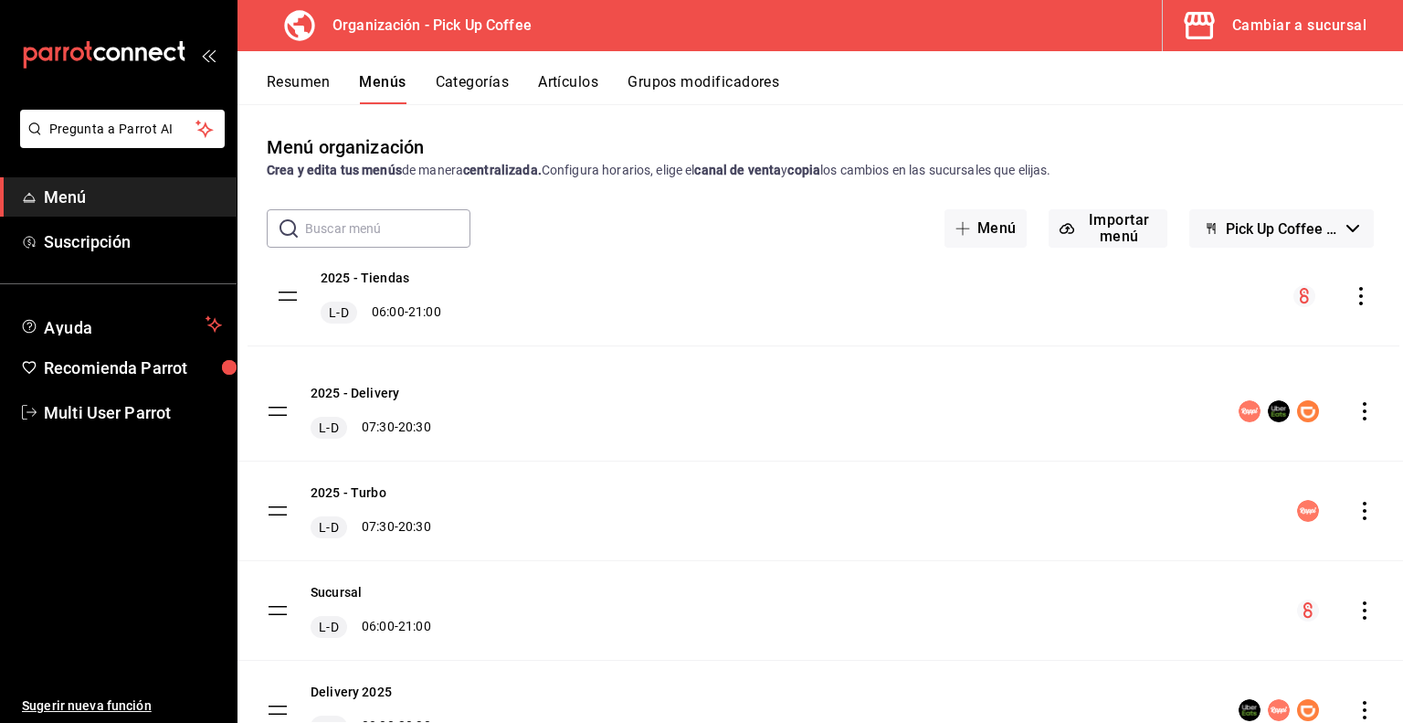
drag, startPoint x: 280, startPoint y: 402, endPoint x: 289, endPoint y: 294, distance: 108.2
click at [289, 294] on tbody "2025 - Delivery L-D 07:30 - 20:30 2025 - Tiendas L-D 06:00 - 21:00 2025 - Turbo…" at bounding box center [821, 561] width 1166 height 598
click at [1363, 312] on icon "actions" at bounding box center [1365, 311] width 4 height 18
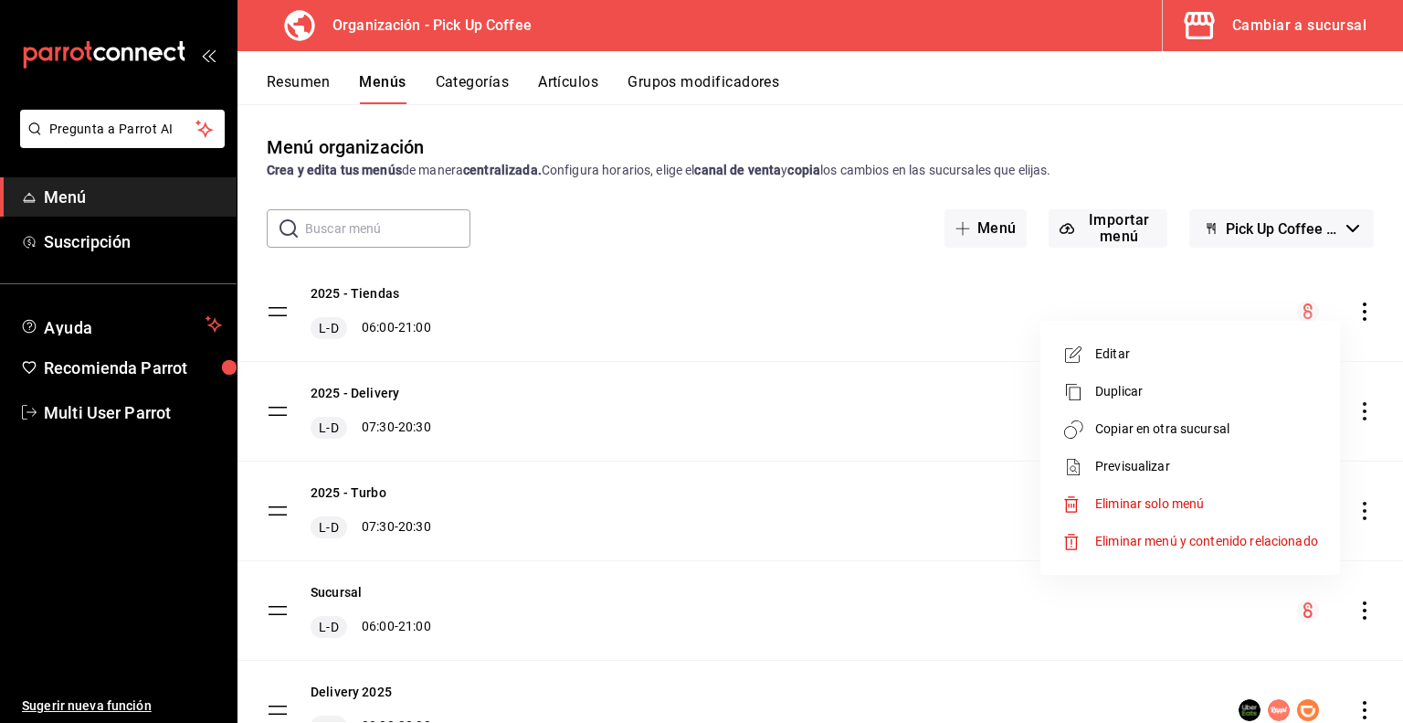
click at [1117, 422] on span "Copiar en otra sucursal" at bounding box center [1207, 428] width 223 height 19
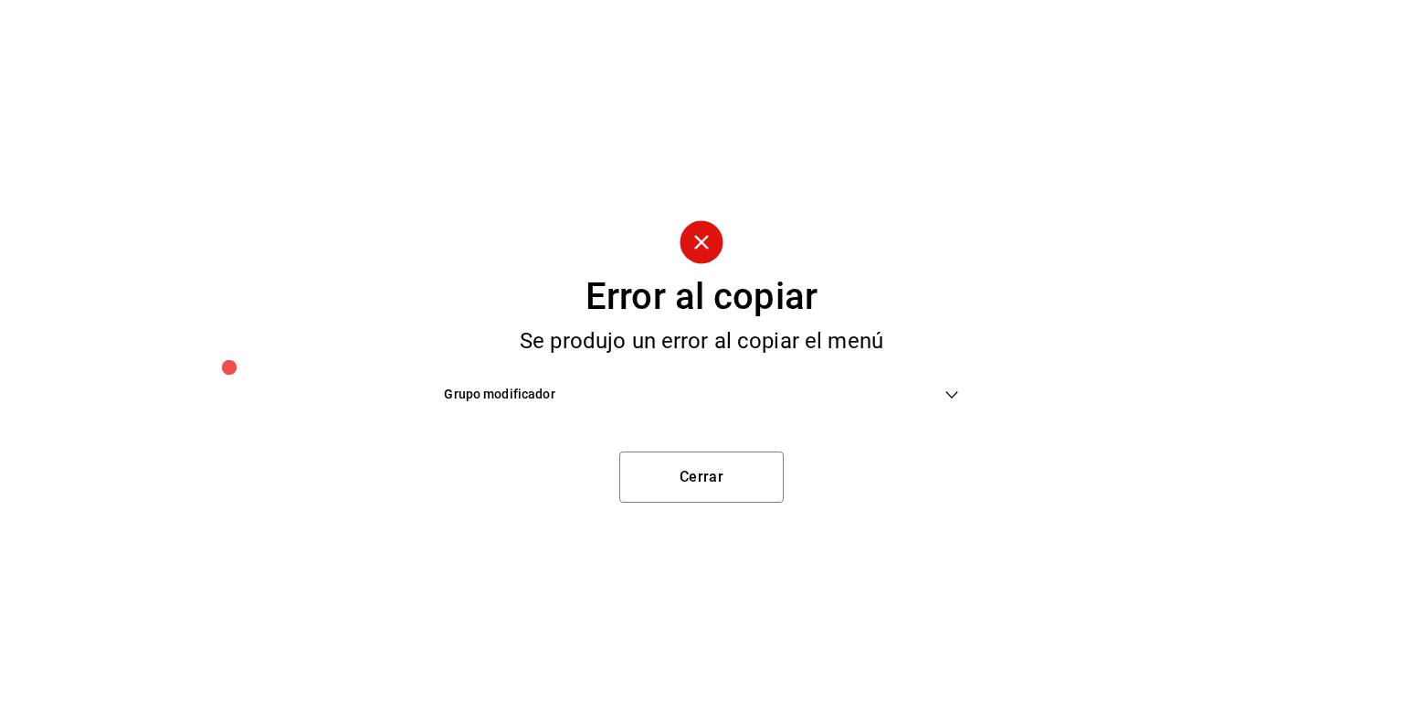
click at [641, 397] on span "Grupo modificador" at bounding box center [694, 394] width 500 height 19
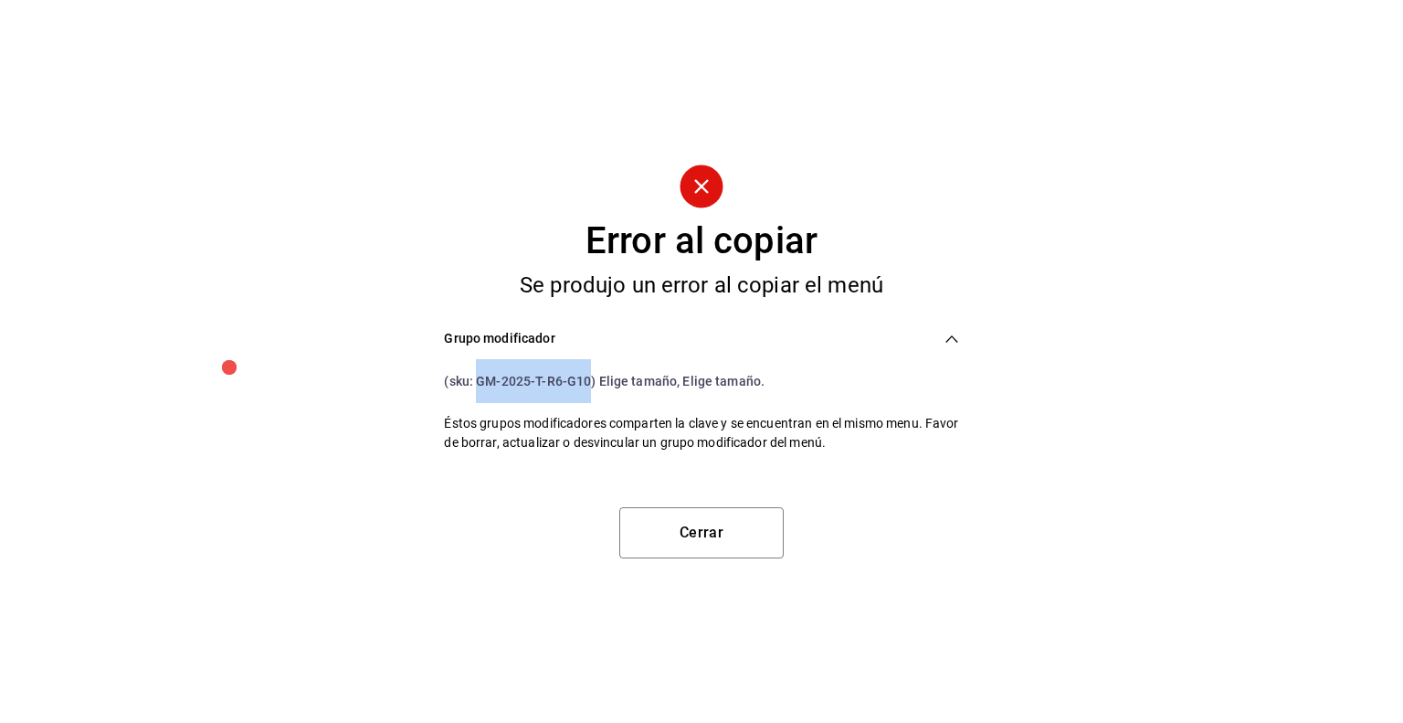
drag, startPoint x: 481, startPoint y: 377, endPoint x: 590, endPoint y: 379, distance: 109.7
click at [590, 379] on span "(sku: GM-2025-T-R6-G10) Elige tamaño, Elige tamaño." at bounding box center [604, 381] width 321 height 15
copy span "GM-2025-T-R6-G10"
click at [694, 534] on button "Cerrar" at bounding box center [702, 532] width 164 height 51
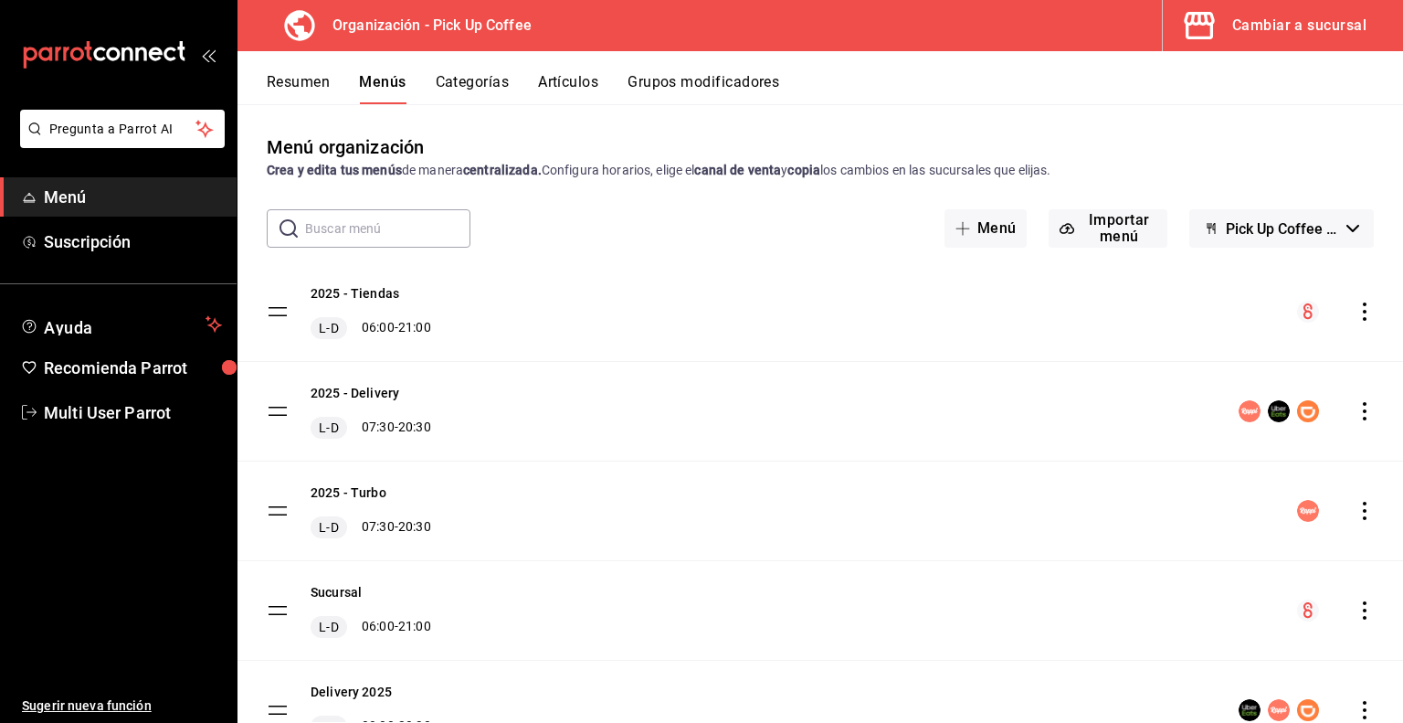
click at [709, 79] on button "Grupos modificadores" at bounding box center [704, 88] width 152 height 31
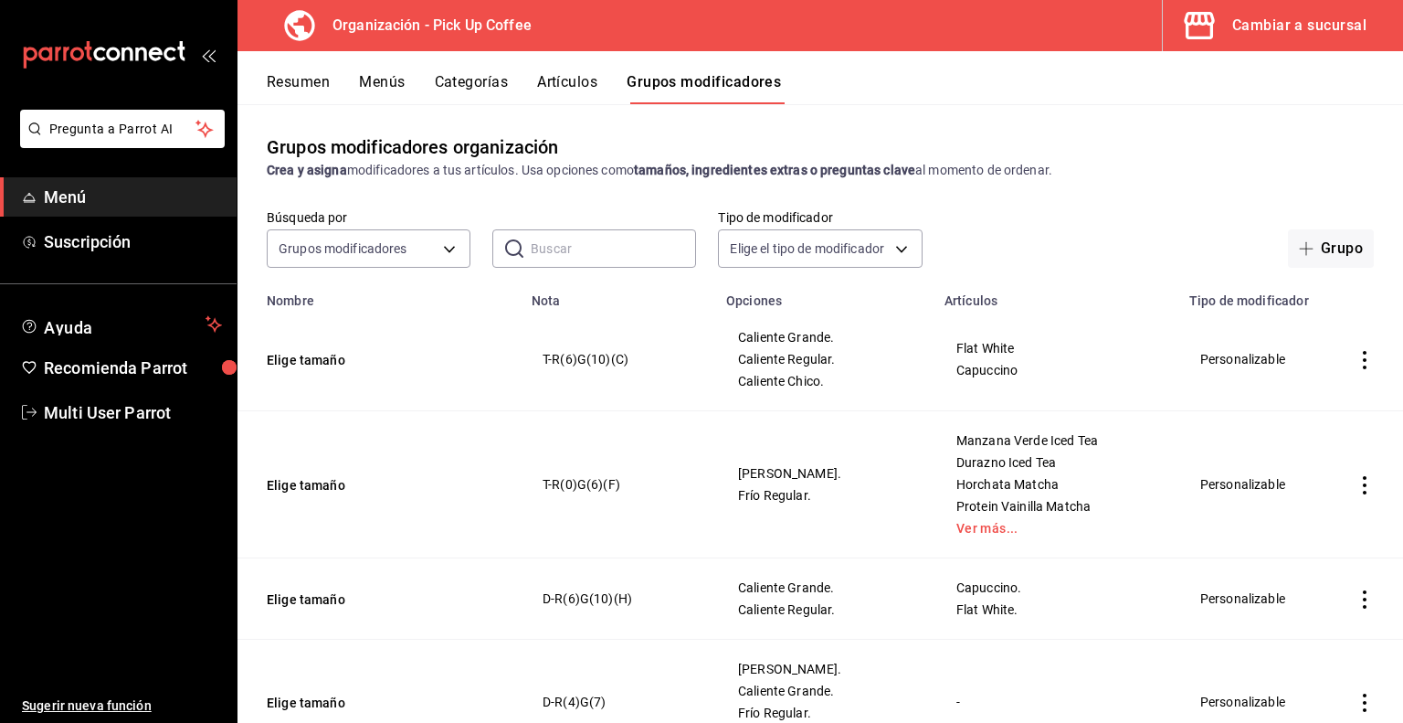
click at [553, 245] on input "text" at bounding box center [613, 248] width 165 height 37
paste input "GM-2025-T-R6-G10"
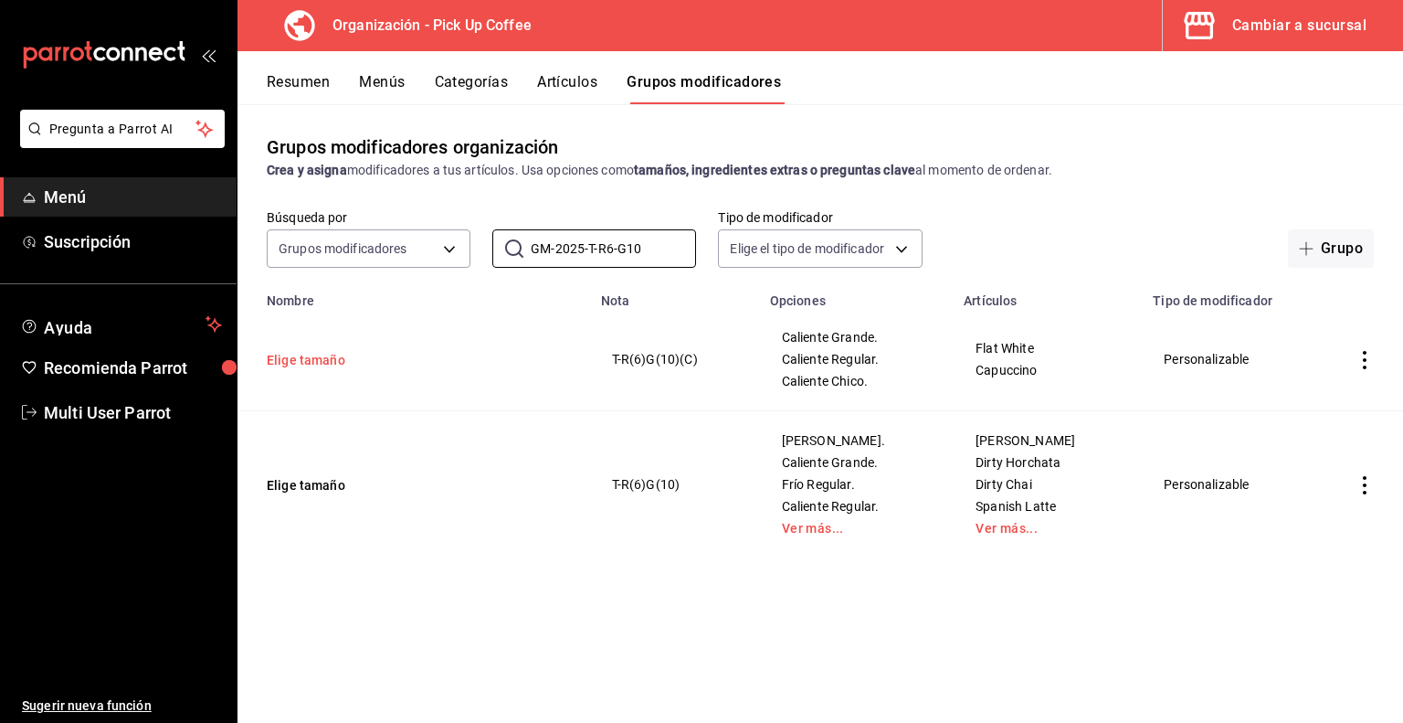
type input "GM-2025-T-R6-G10"
click at [321, 363] on button "Elige tamaño" at bounding box center [376, 360] width 219 height 18
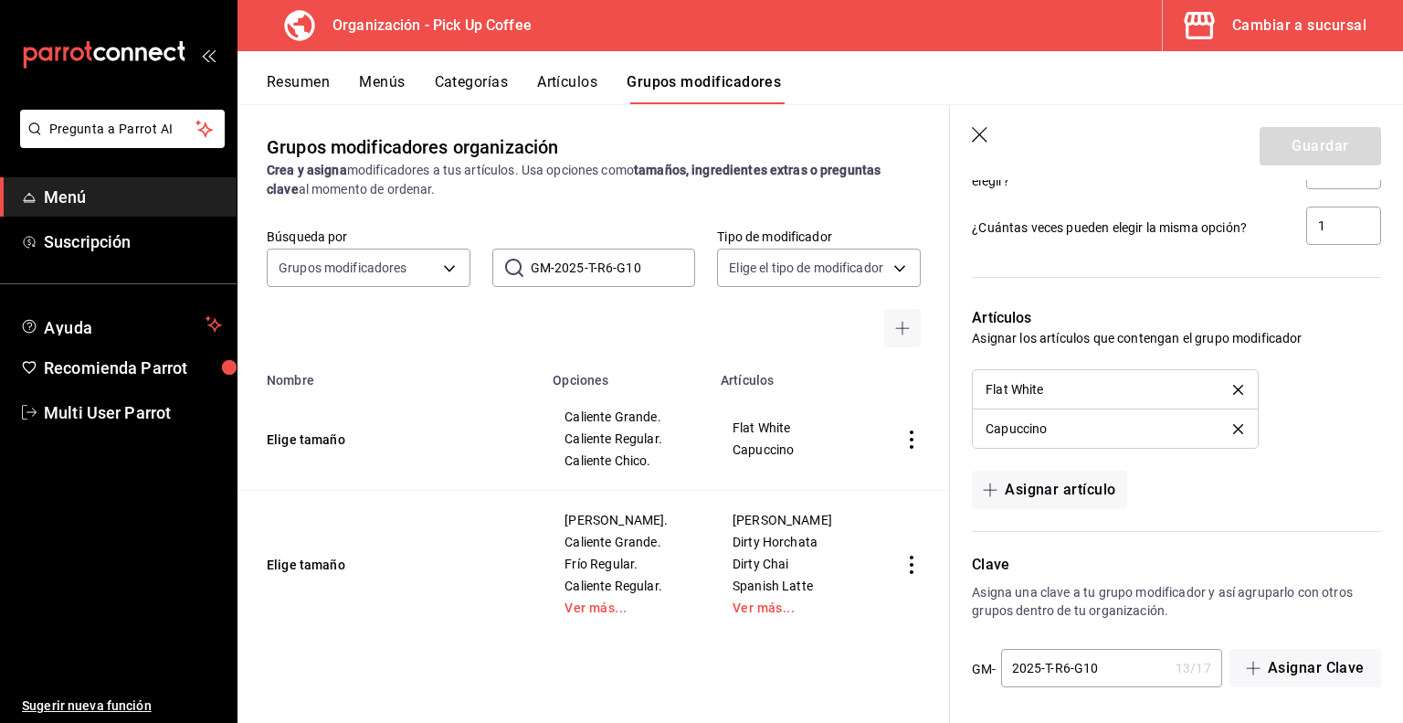
scroll to position [1170, 0]
click at [1118, 662] on input "2025-T-R6-G10" at bounding box center [1084, 667] width 167 height 37
type input "2025-T-R6-G10-C"
click at [1304, 154] on button "Guardar" at bounding box center [1321, 146] width 122 height 38
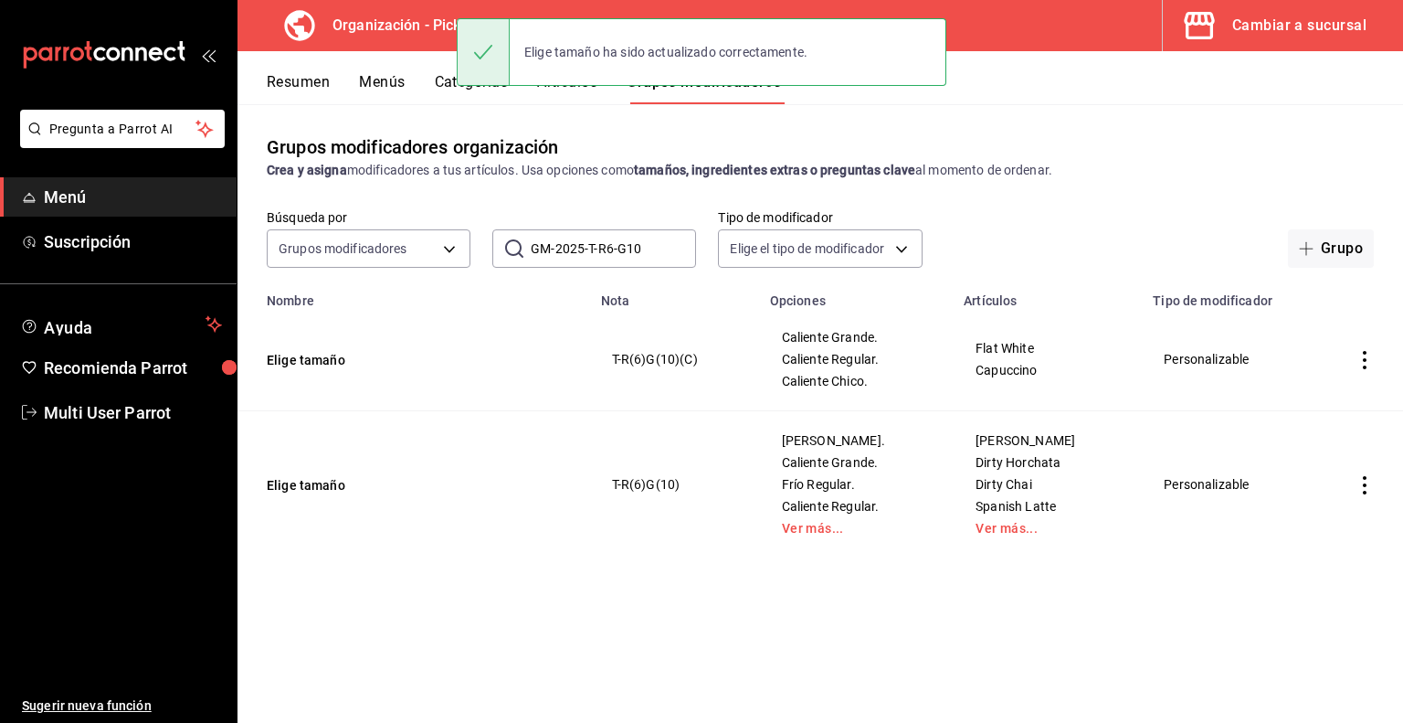
click at [378, 72] on div "Resumen Menús Categorías Artículos Grupos modificadores" at bounding box center [821, 77] width 1166 height 53
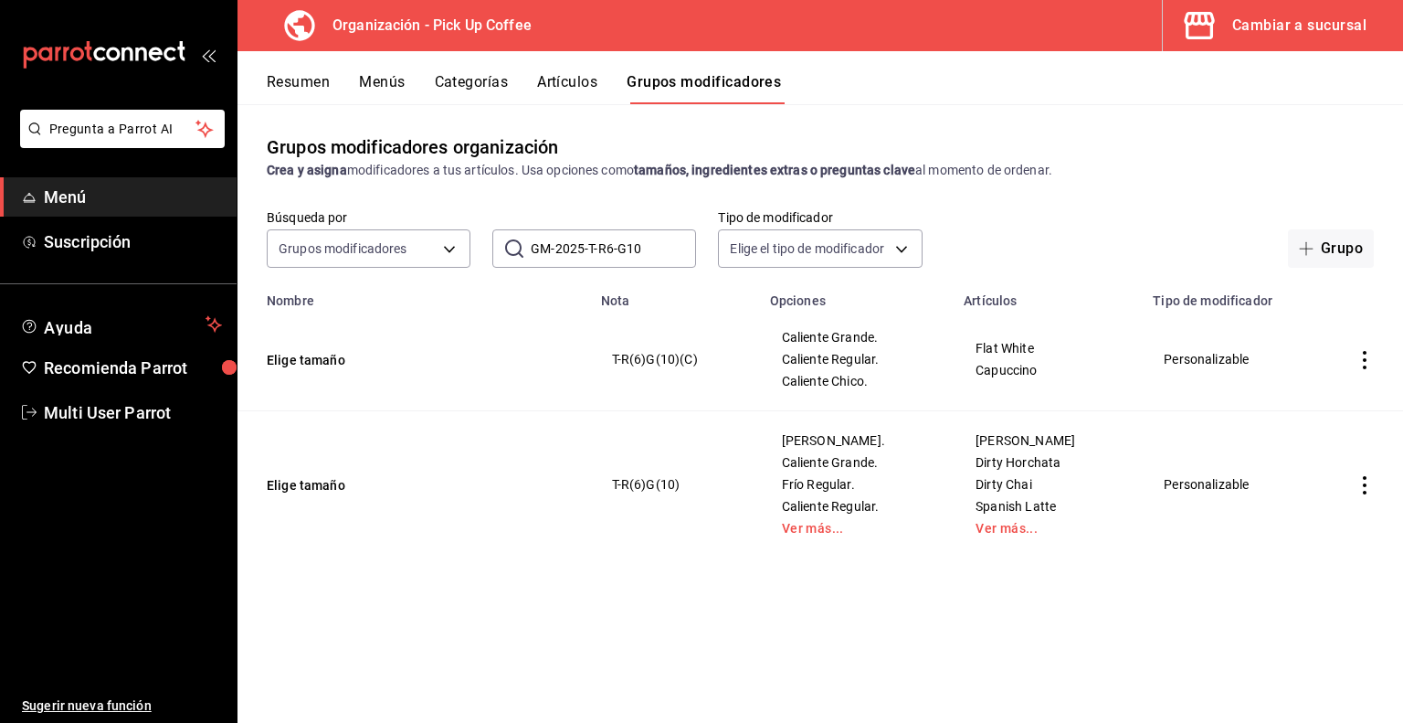
click at [382, 75] on button "Menús" at bounding box center [382, 88] width 46 height 31
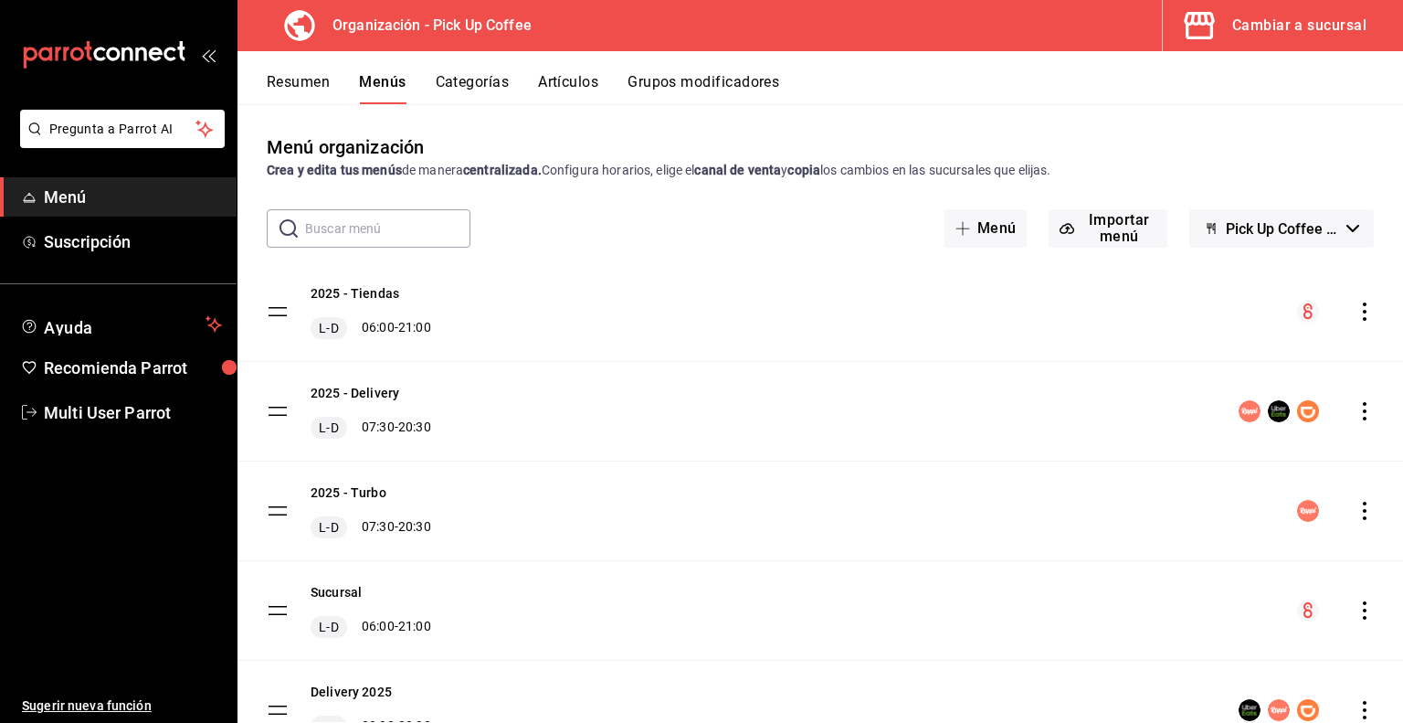
click at [1363, 311] on icon "actions" at bounding box center [1365, 311] width 4 height 18
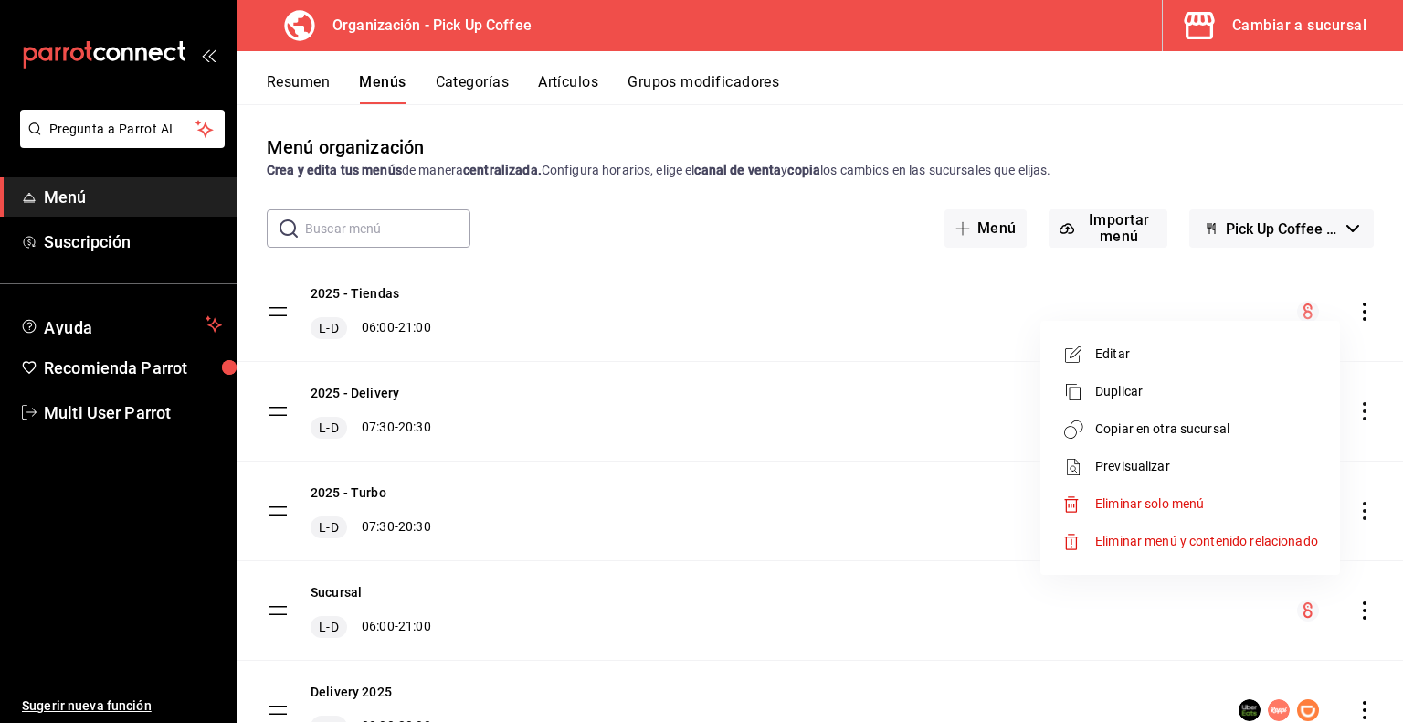
click at [1149, 431] on span "Copiar en otra sucursal" at bounding box center [1207, 428] width 223 height 19
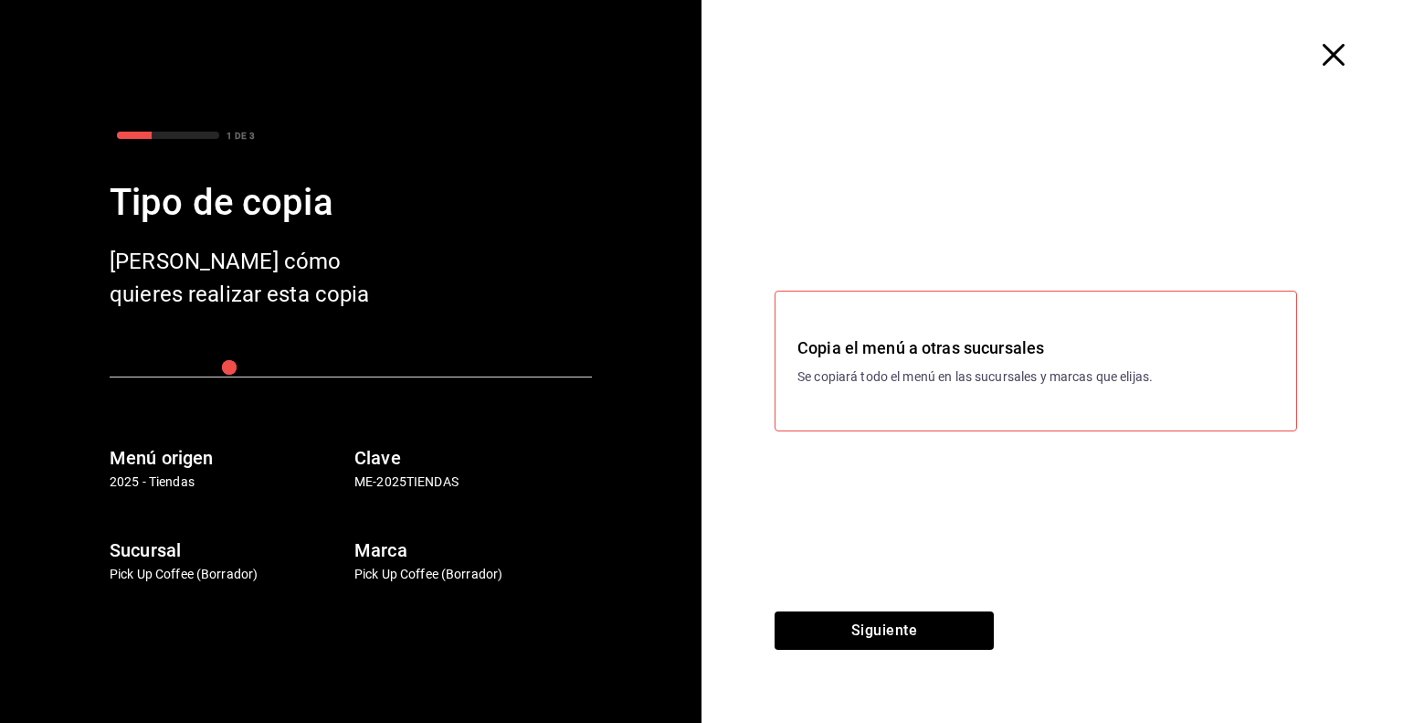
click at [996, 359] on h3 "Copia el menú a otras sucursales" at bounding box center [1036, 347] width 477 height 25
click at [864, 357] on h3 "Copia el menú a otras sucursales" at bounding box center [1036, 347] width 477 height 25
click at [862, 636] on button "Siguiente" at bounding box center [884, 630] width 219 height 38
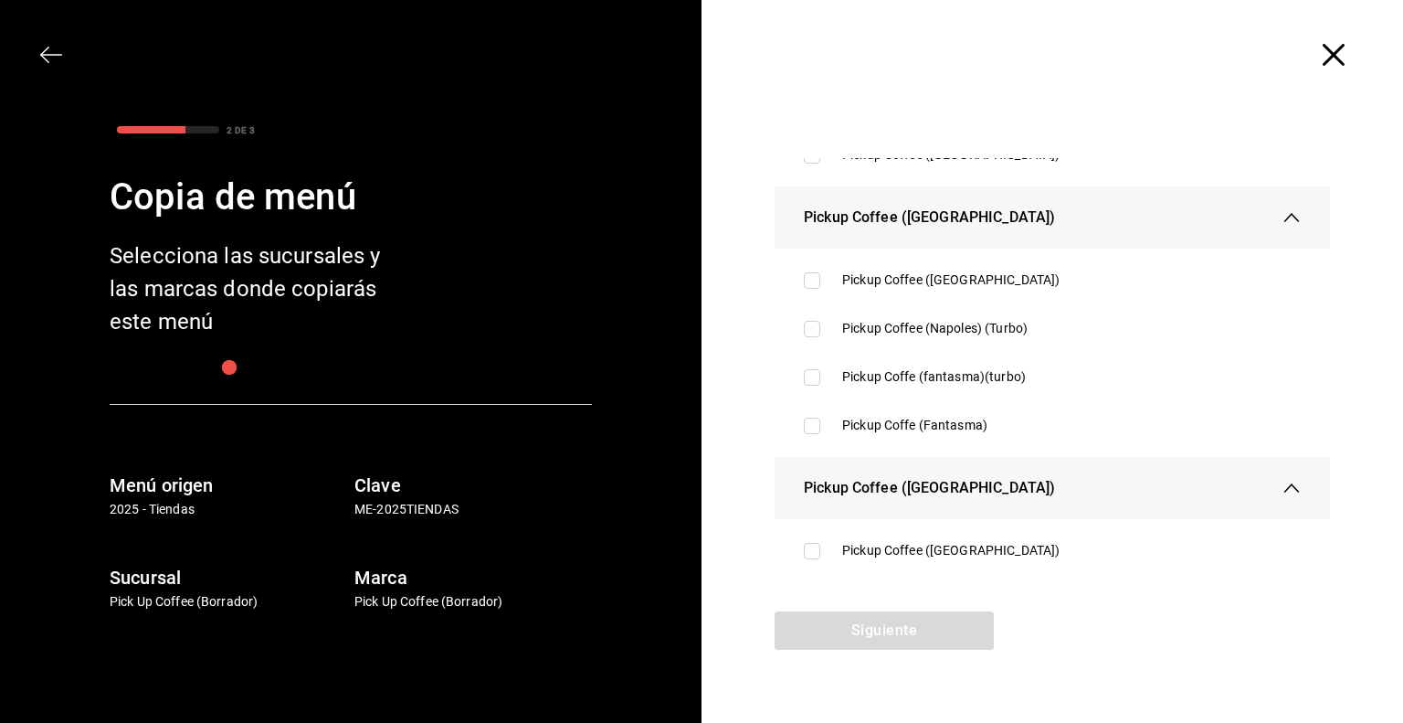
scroll to position [4020, 0]
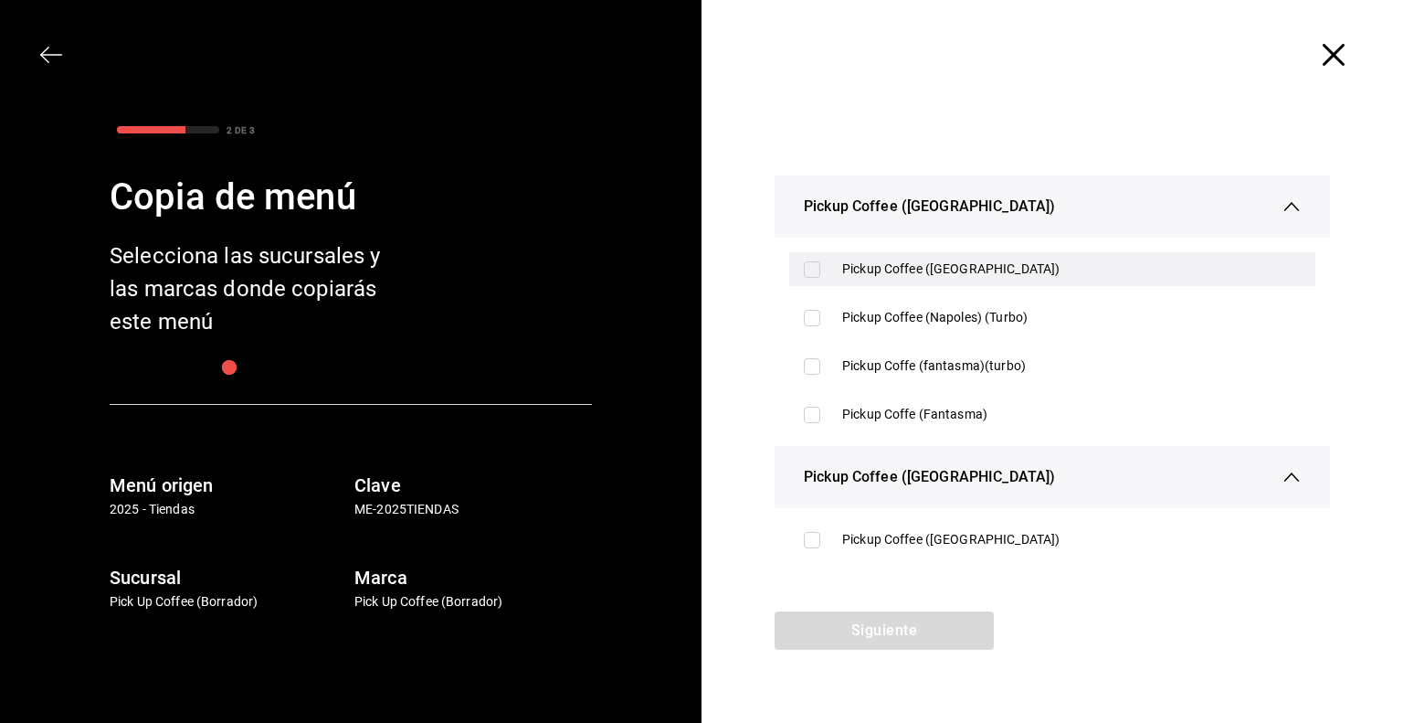
click at [894, 266] on div "Pickup Coffee ([GEOGRAPHIC_DATA])" at bounding box center [1071, 268] width 459 height 19
checkbox input "true"
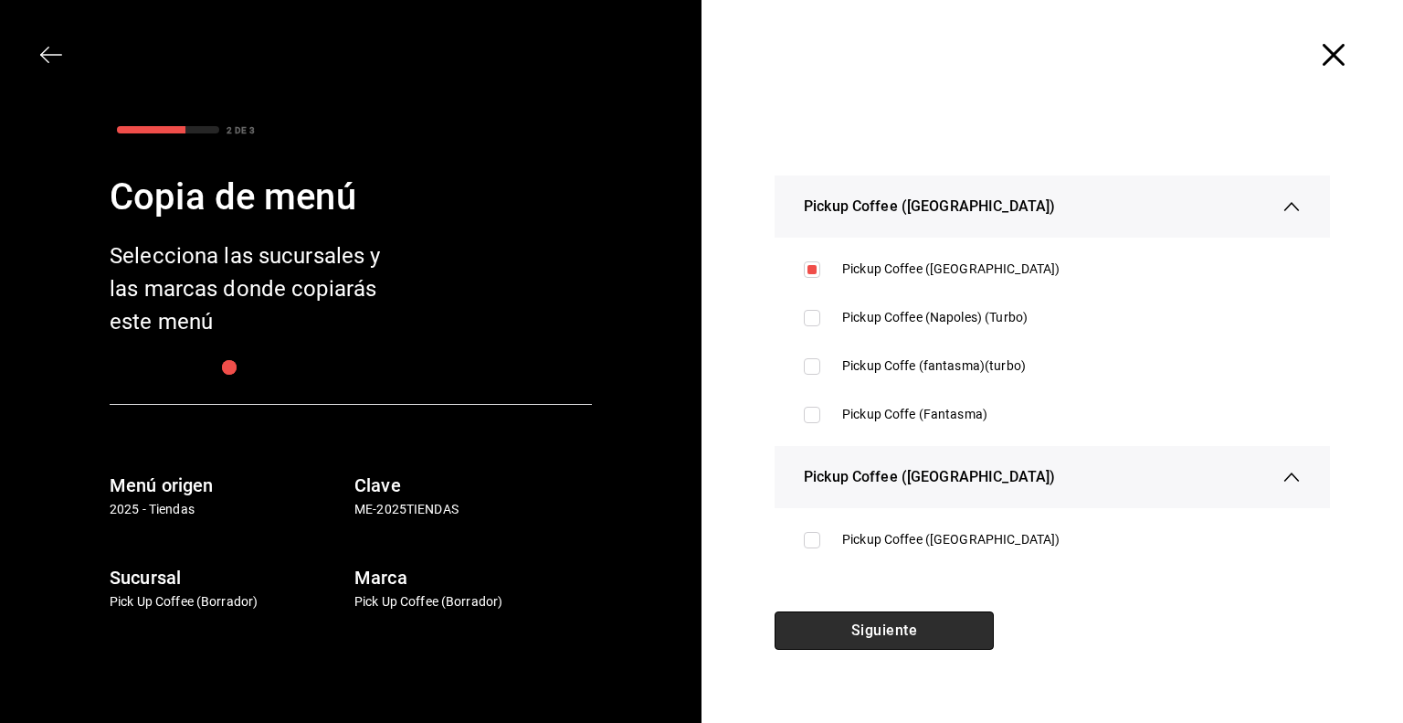
click at [897, 616] on button "Siguiente" at bounding box center [884, 630] width 219 height 38
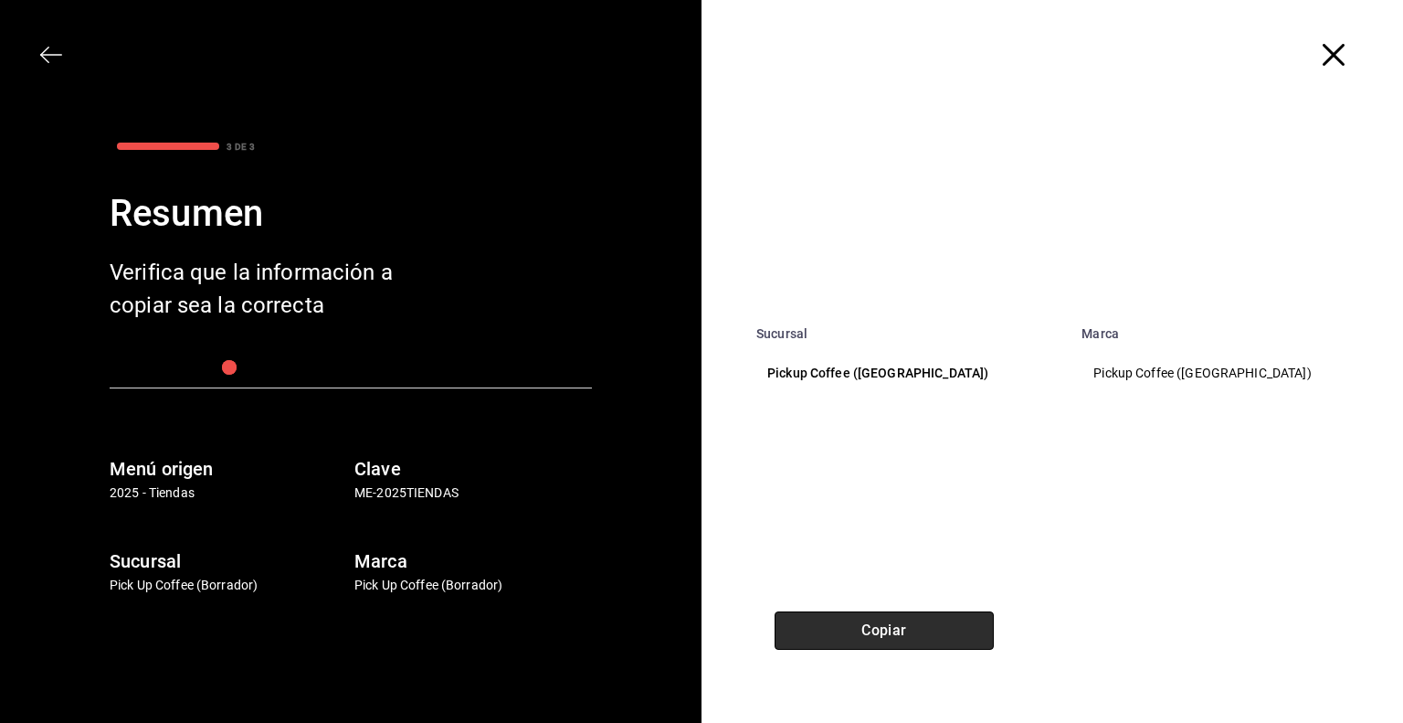
click at [897, 617] on button "Copiar" at bounding box center [884, 630] width 219 height 38
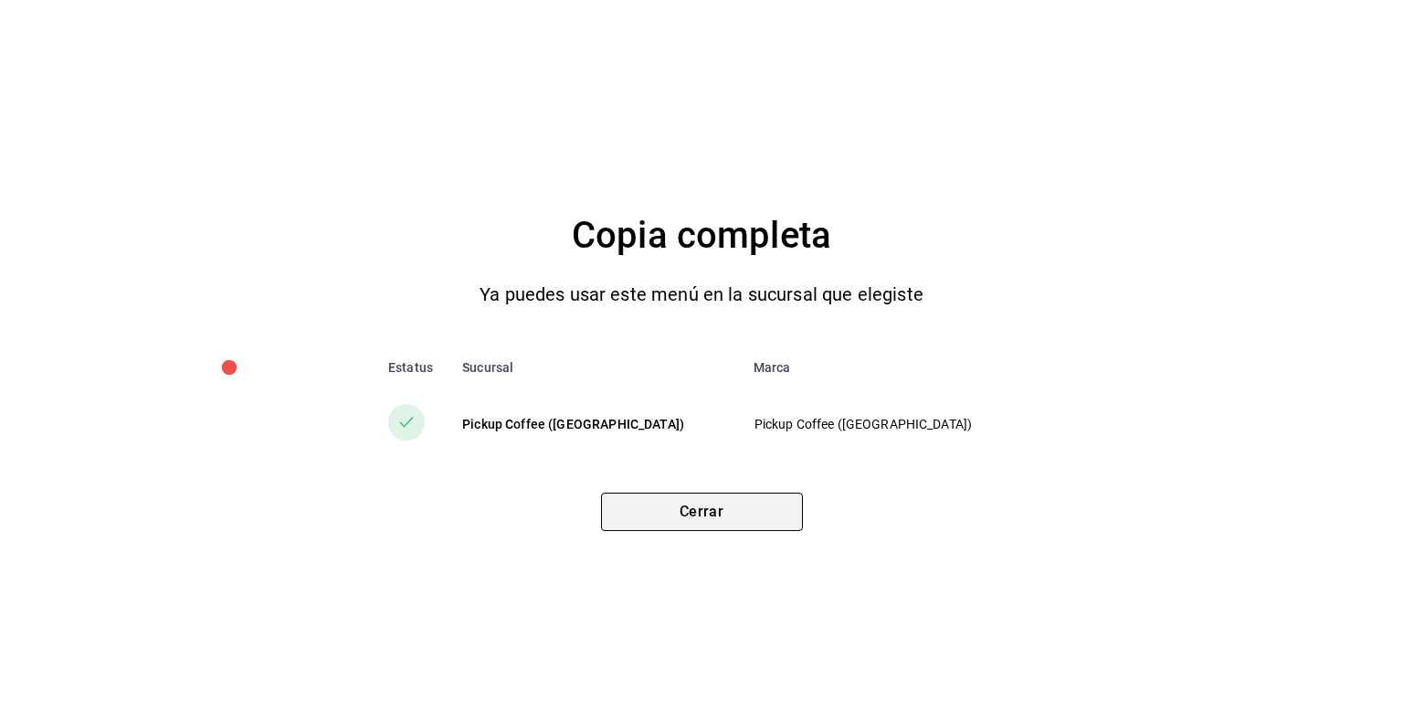
click at [686, 520] on button "Cerrar" at bounding box center [702, 512] width 202 height 38
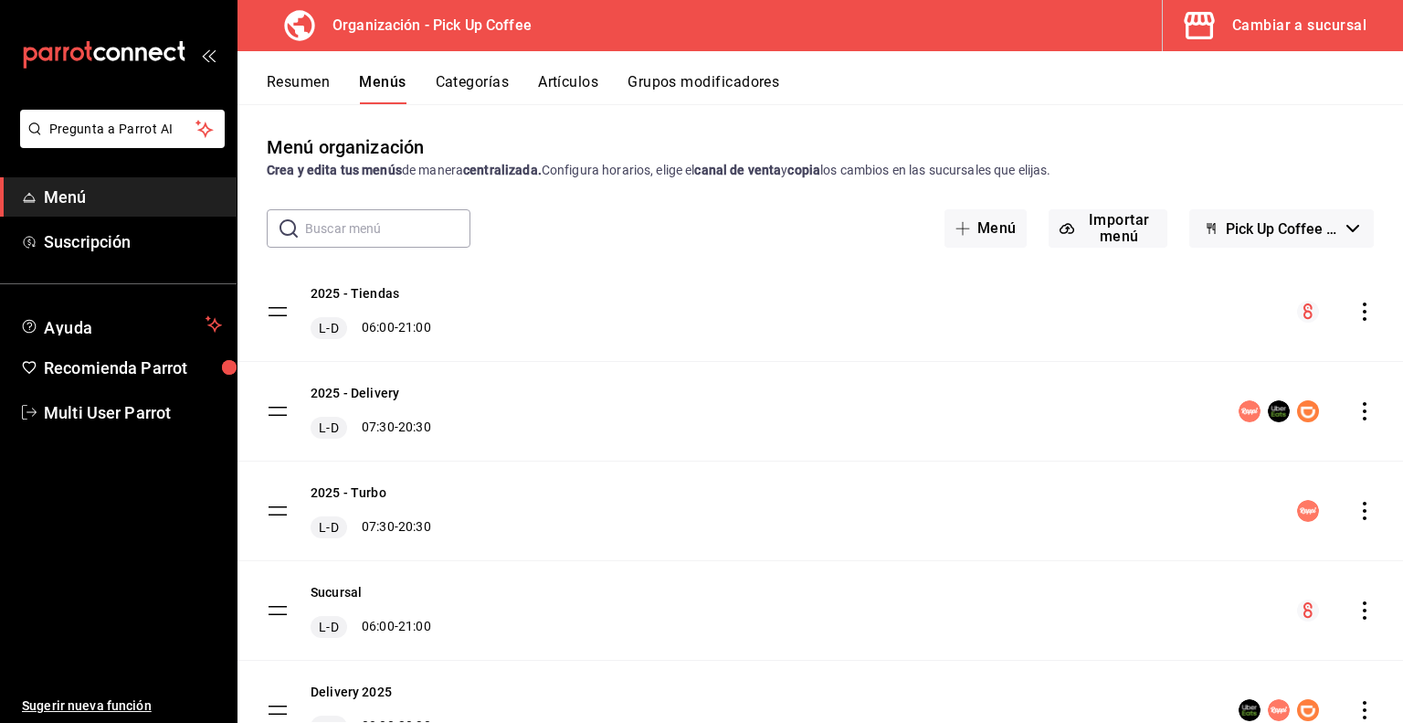
click at [1262, 28] on div "Cambiar a sucursal" at bounding box center [1300, 26] width 134 height 26
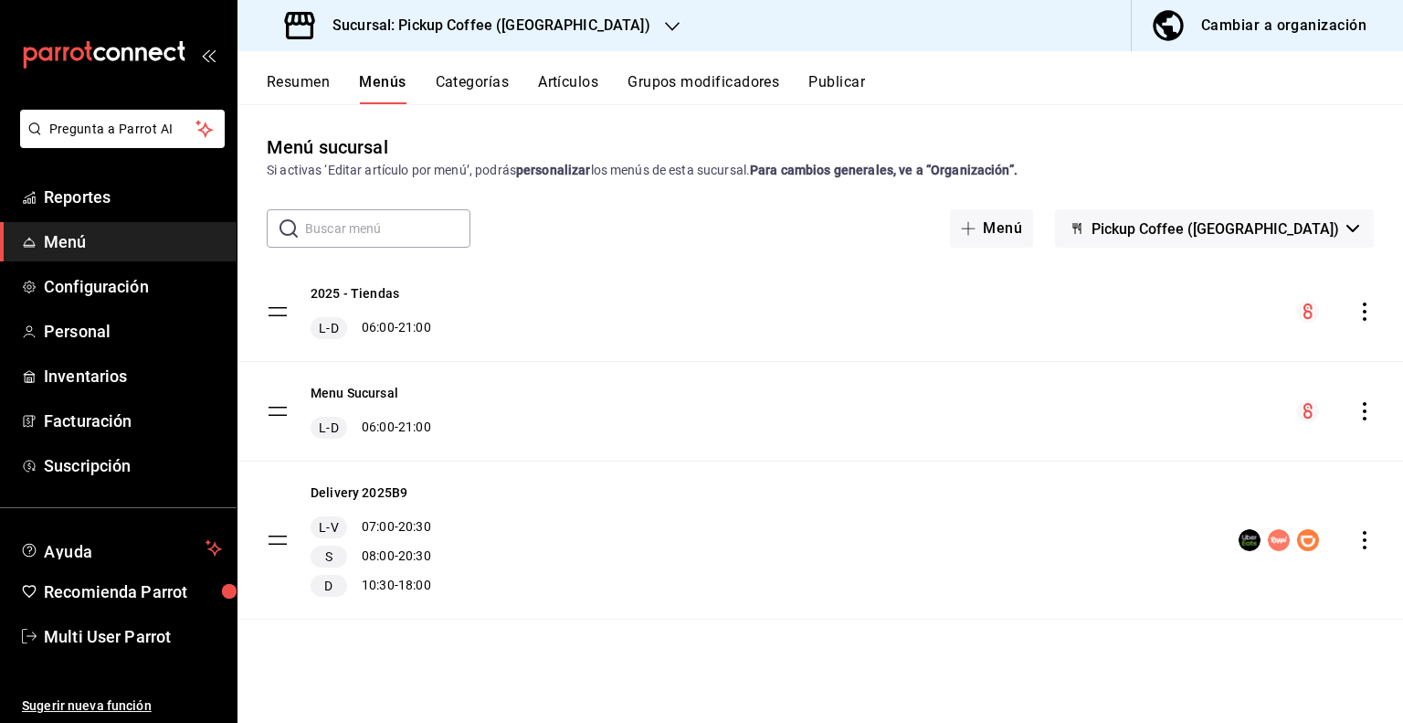
click at [1360, 411] on icon "actions" at bounding box center [1365, 411] width 18 height 18
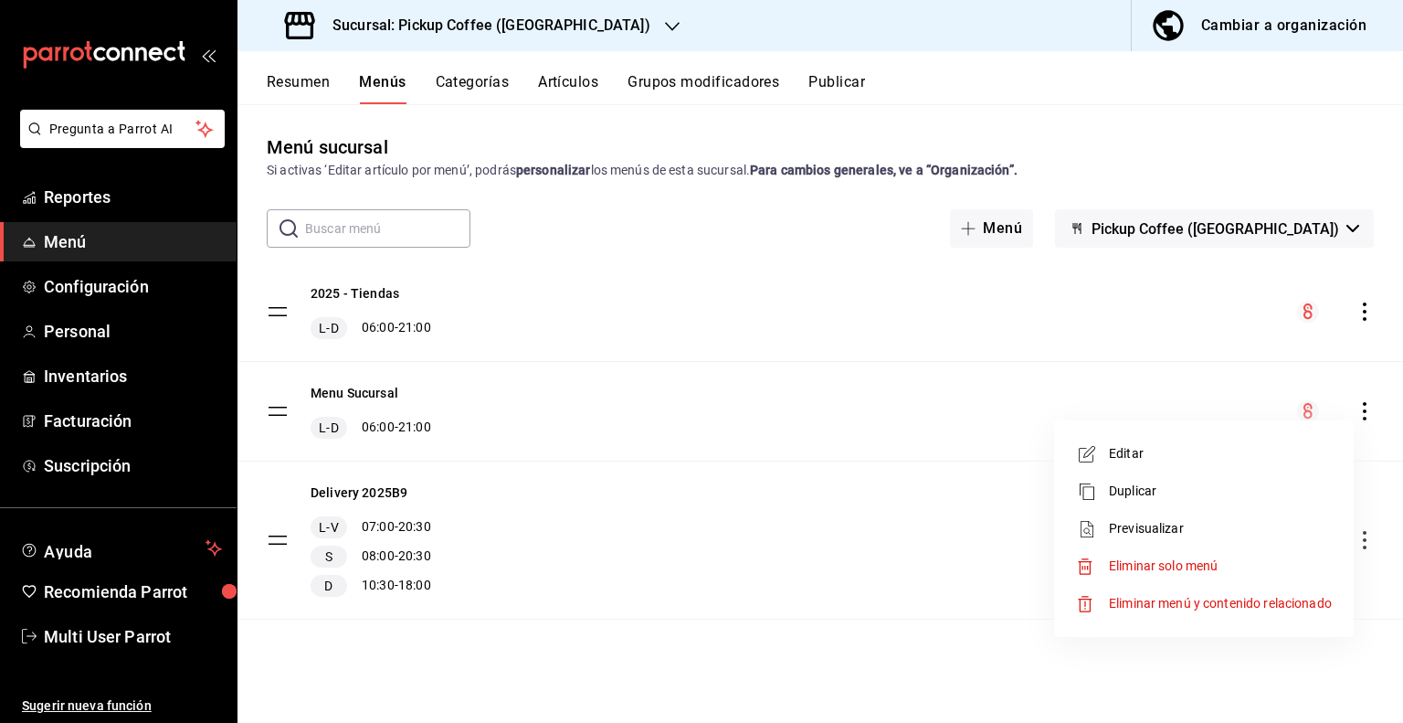
click at [1137, 559] on span "Eliminar solo menú" at bounding box center [1163, 565] width 109 height 15
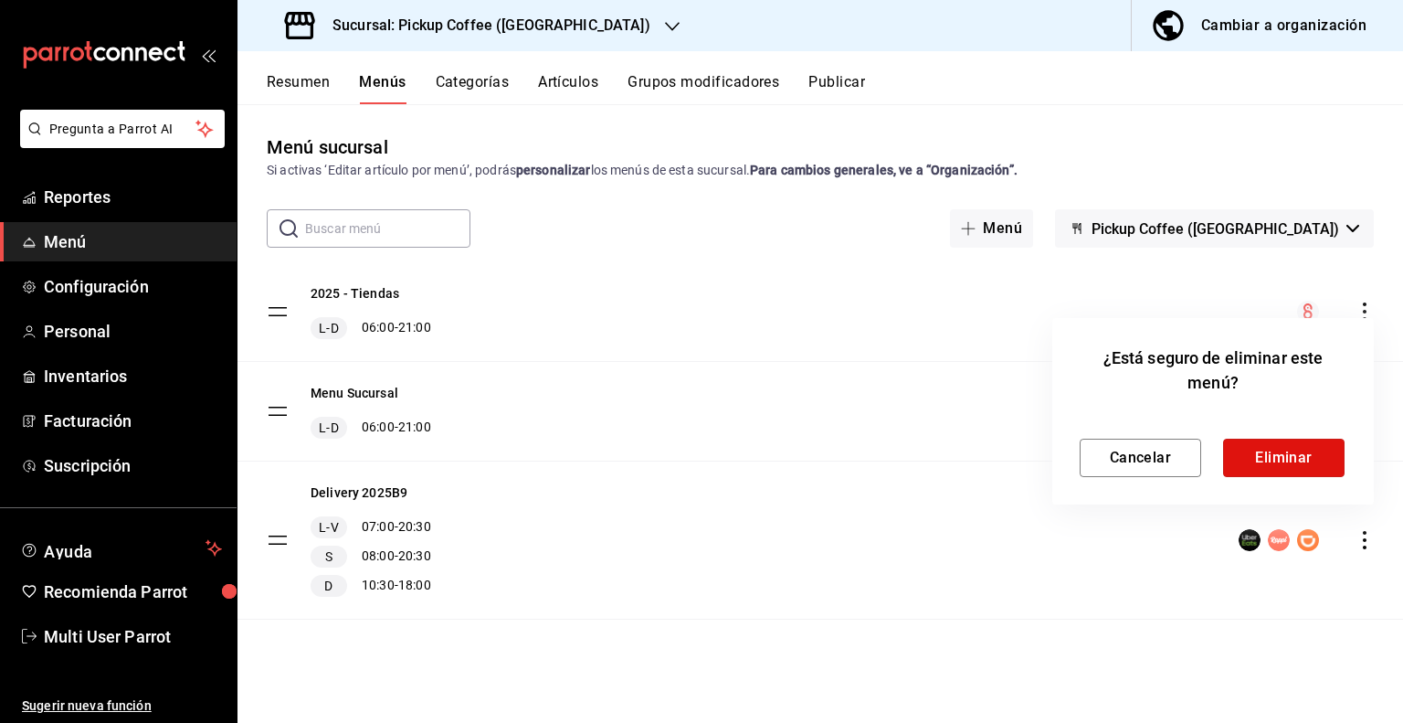
click at [1302, 450] on button "Eliminar" at bounding box center [1284, 458] width 122 height 38
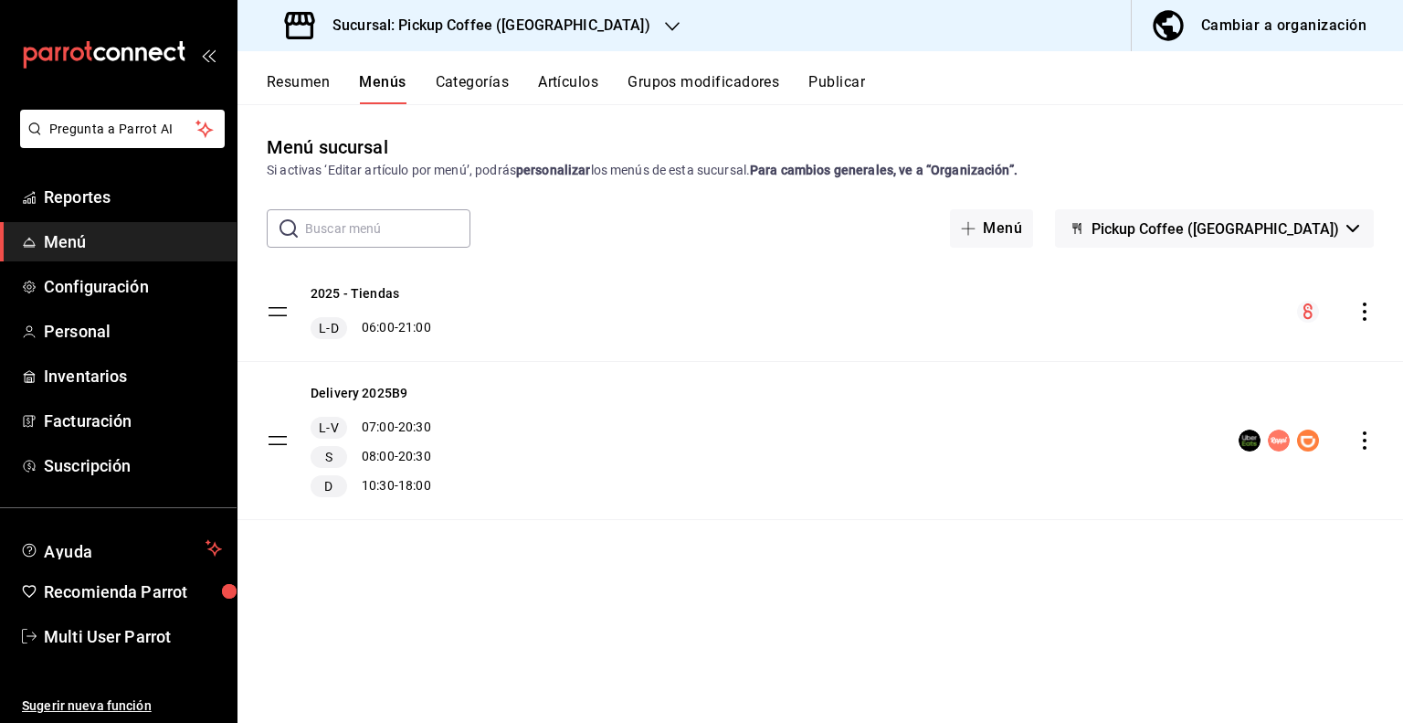
click at [1367, 439] on icon "actions" at bounding box center [1365, 440] width 18 height 18
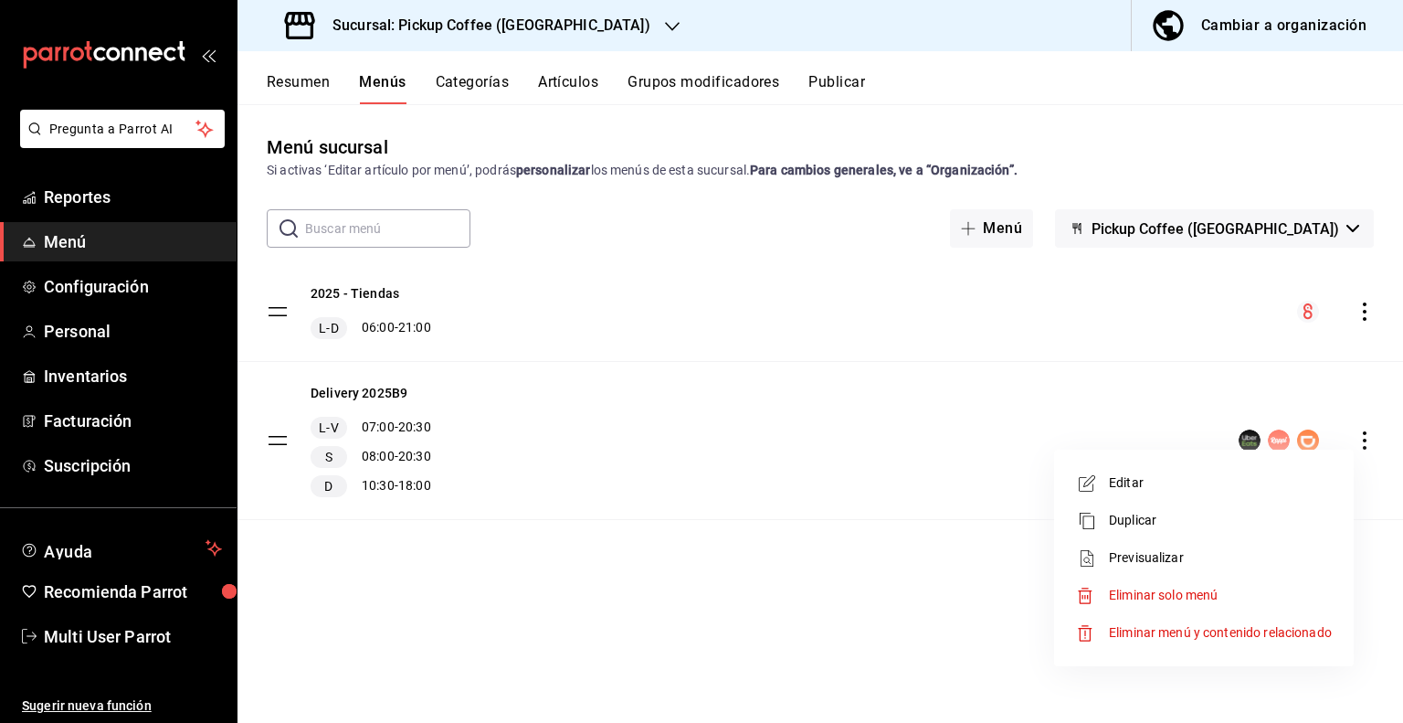
click at [1145, 591] on span "Eliminar solo menú" at bounding box center [1163, 595] width 109 height 15
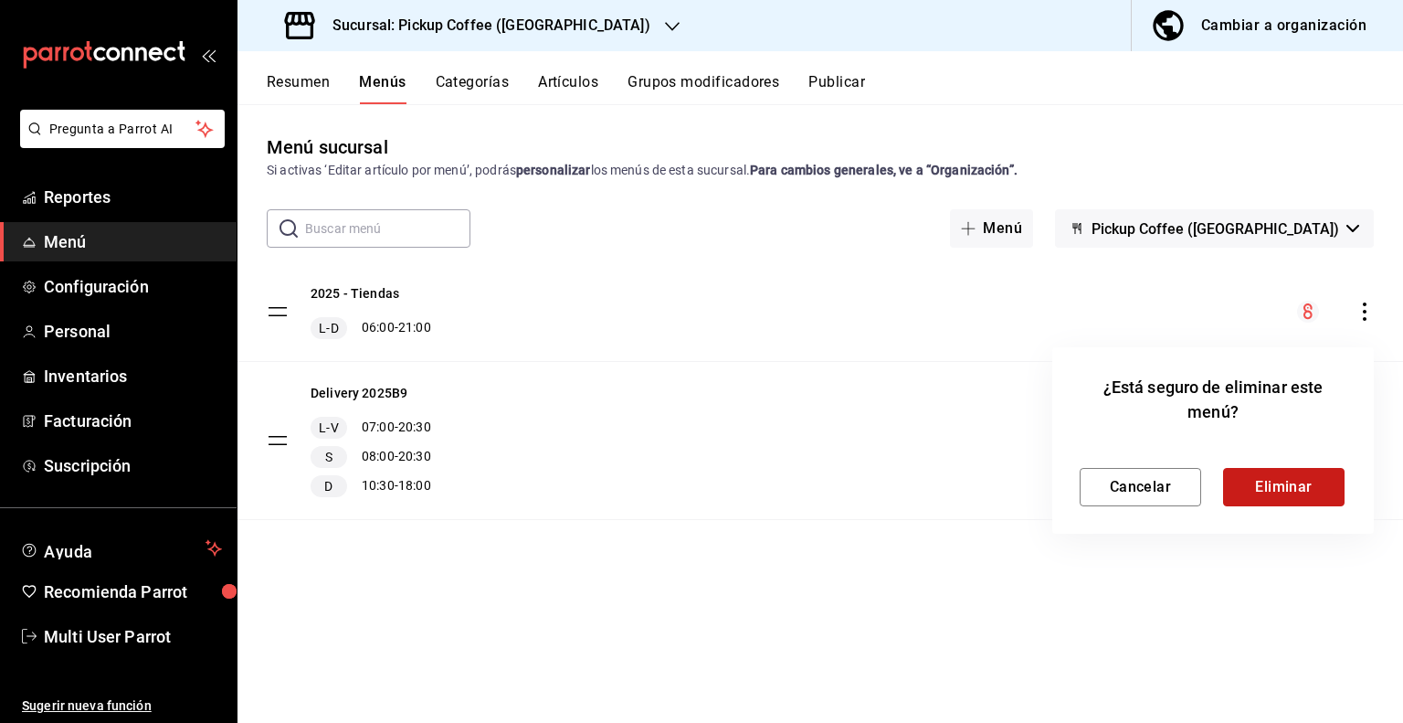
click at [1241, 489] on button "Eliminar" at bounding box center [1284, 487] width 122 height 38
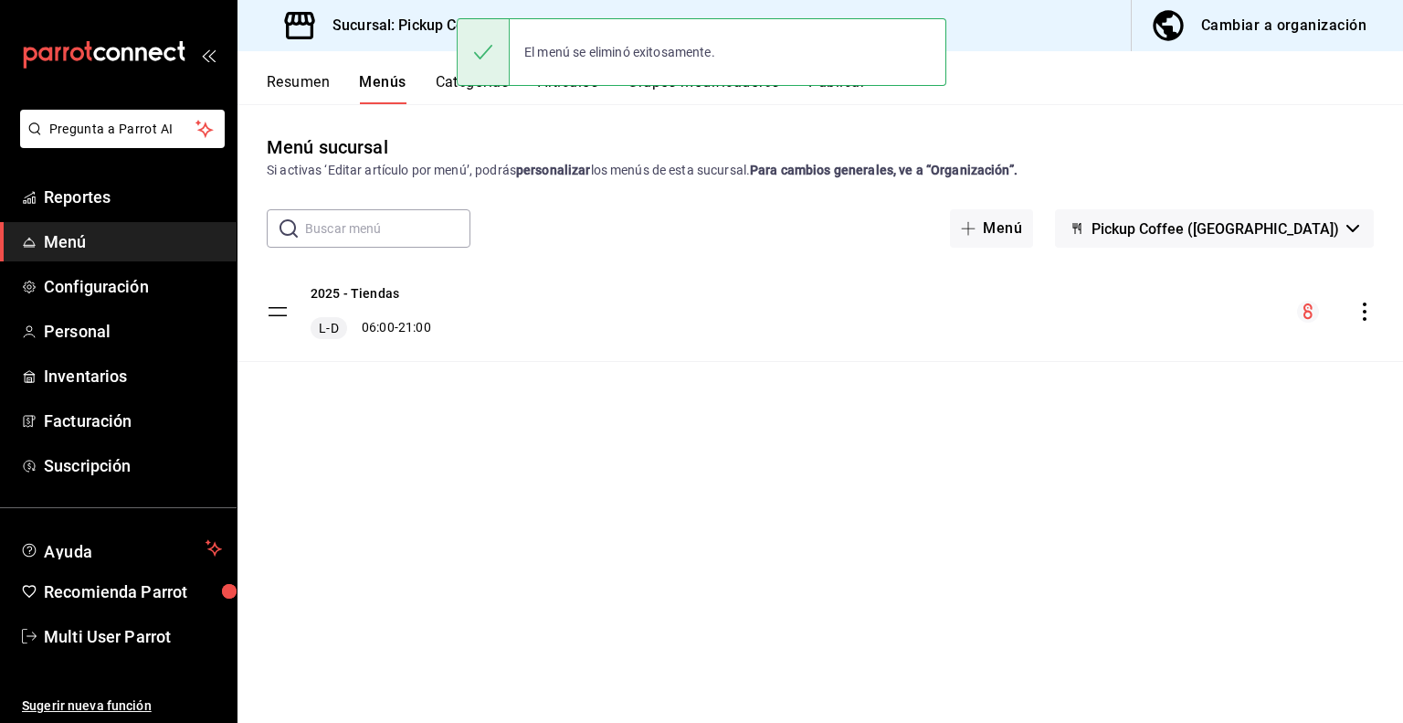
click at [609, 384] on div "2025 - Tiendas L-D 06:00 - 21:00" at bounding box center [821, 337] width 1166 height 151
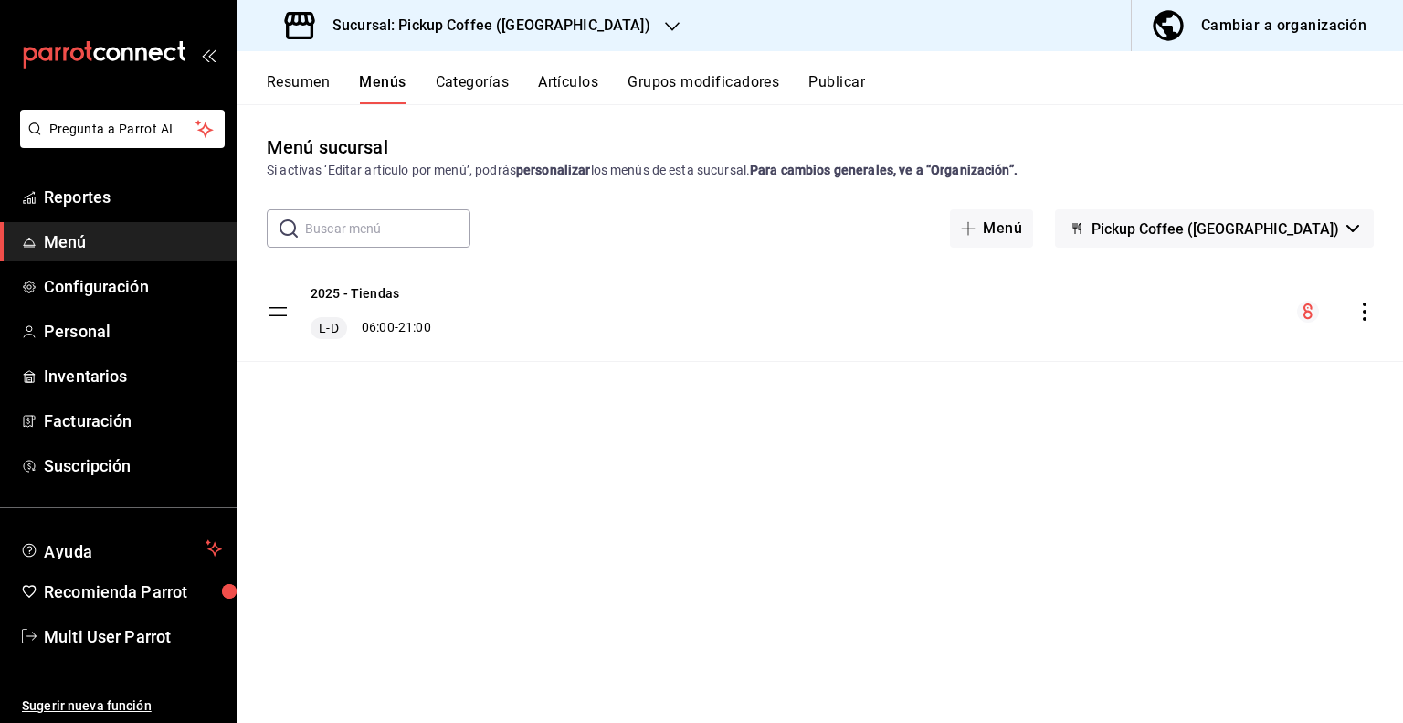
click at [1269, 225] on span "Pickup Coffee ([GEOGRAPHIC_DATA])" at bounding box center [1216, 228] width 248 height 17
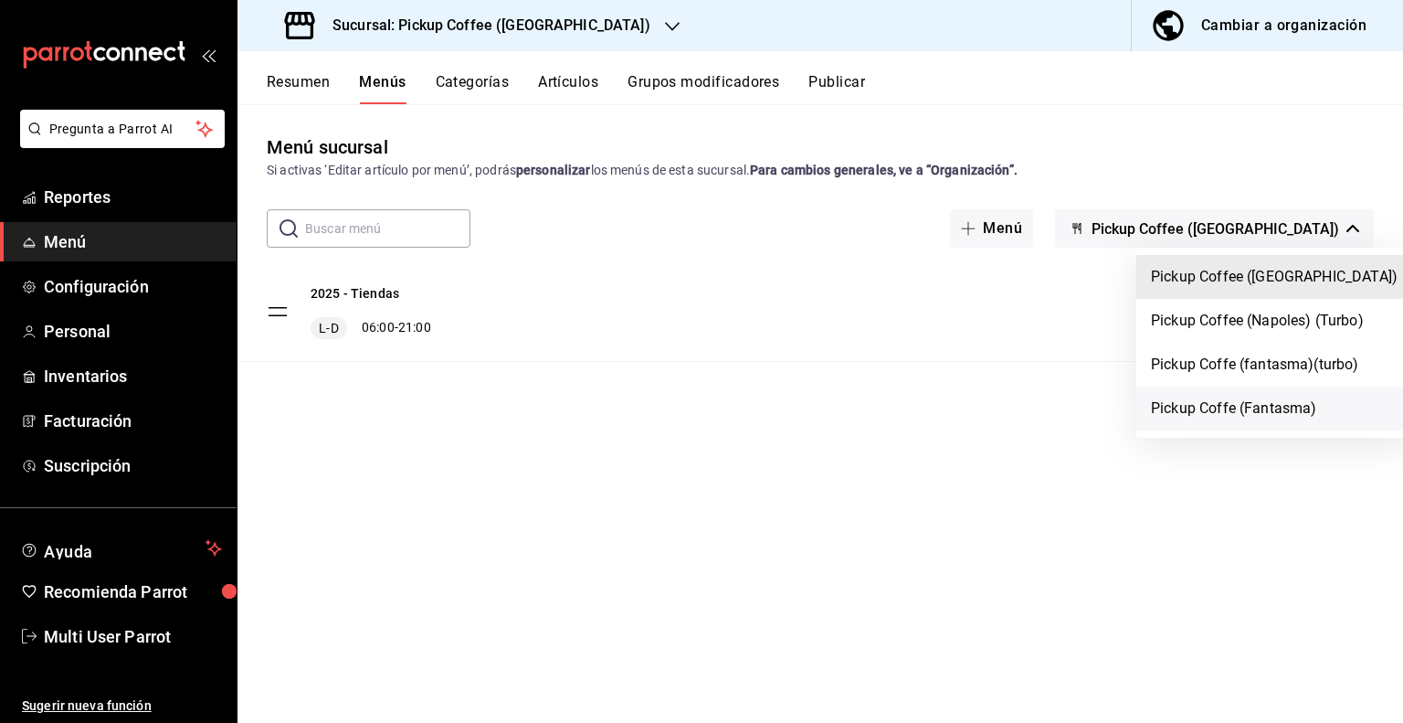
click at [1189, 399] on li "Pickup Coffe (Fantasma)" at bounding box center [1275, 409] width 276 height 44
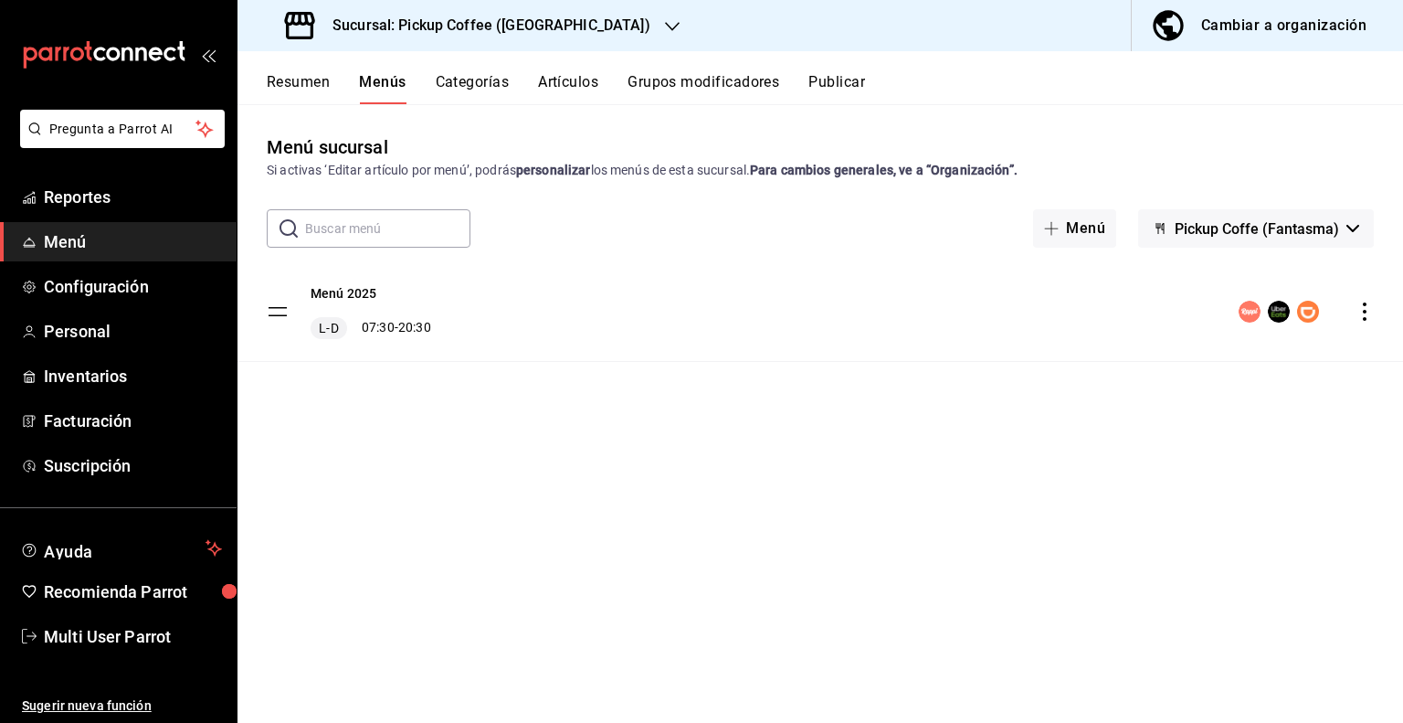
click at [1339, 226] on span "Pickup Coffe (Fantasma)" at bounding box center [1257, 228] width 164 height 17
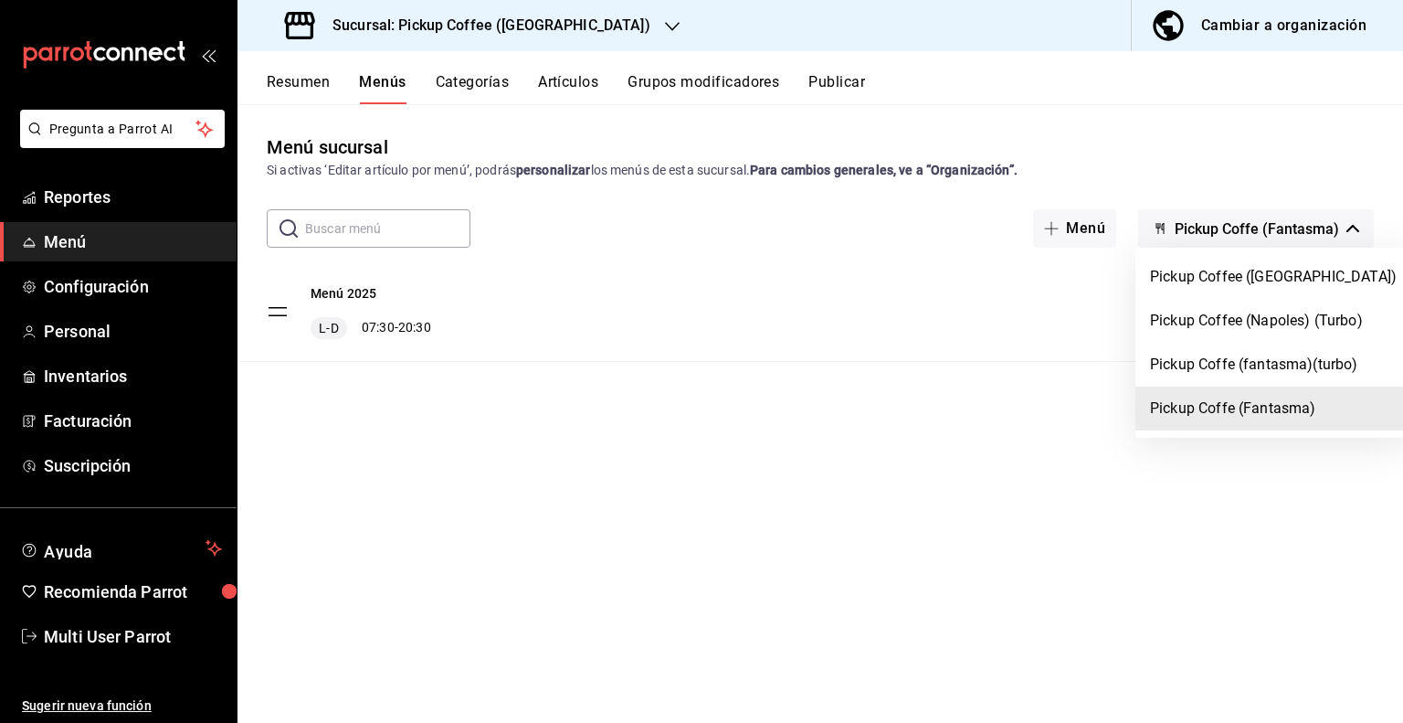
click at [1012, 441] on div at bounding box center [701, 361] width 1403 height 723
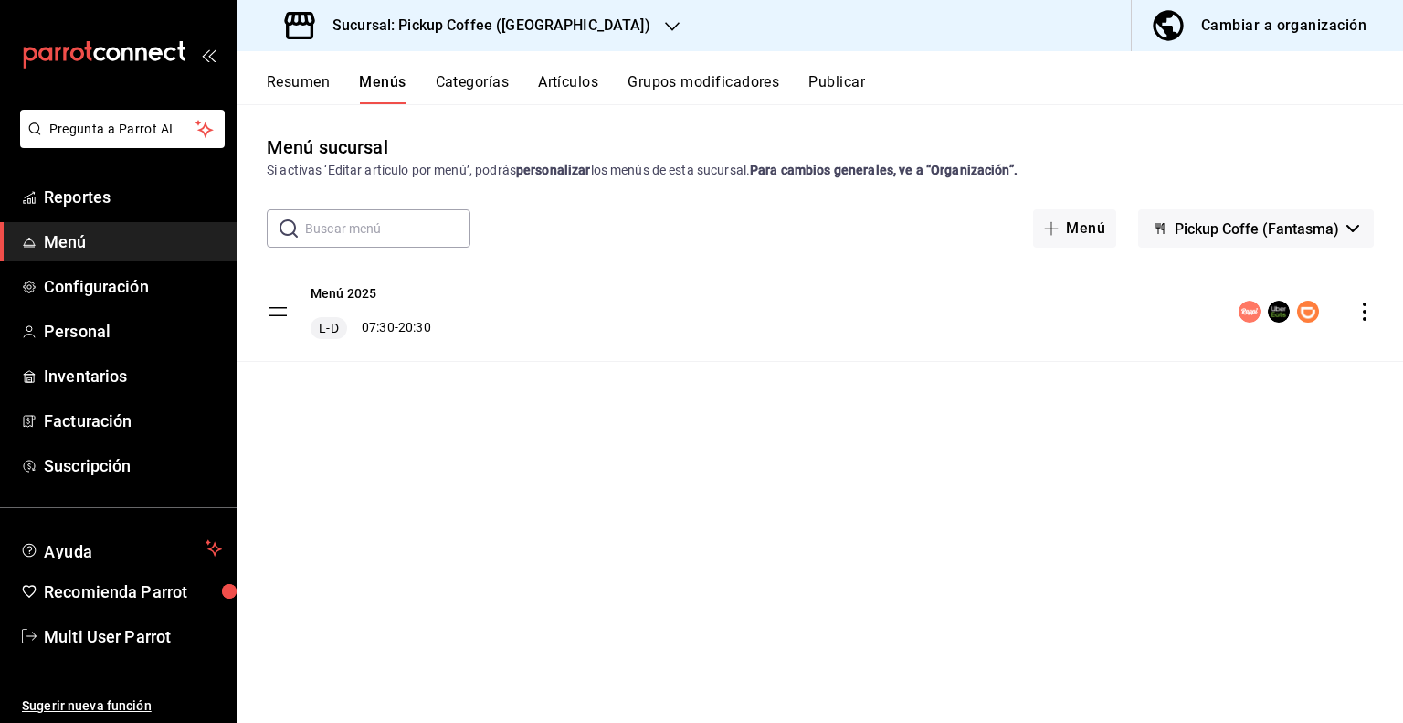
click at [855, 87] on button "Publicar" at bounding box center [837, 88] width 57 height 31
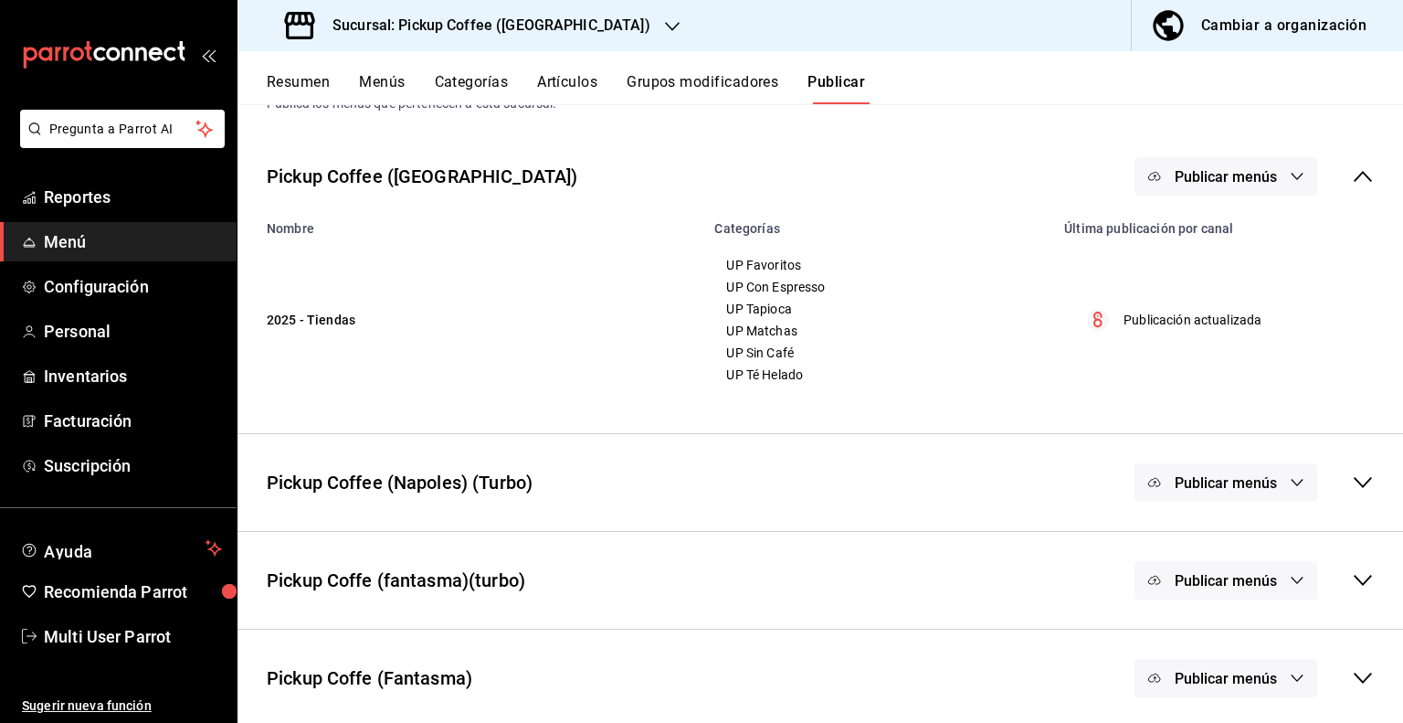
scroll to position [70, 0]
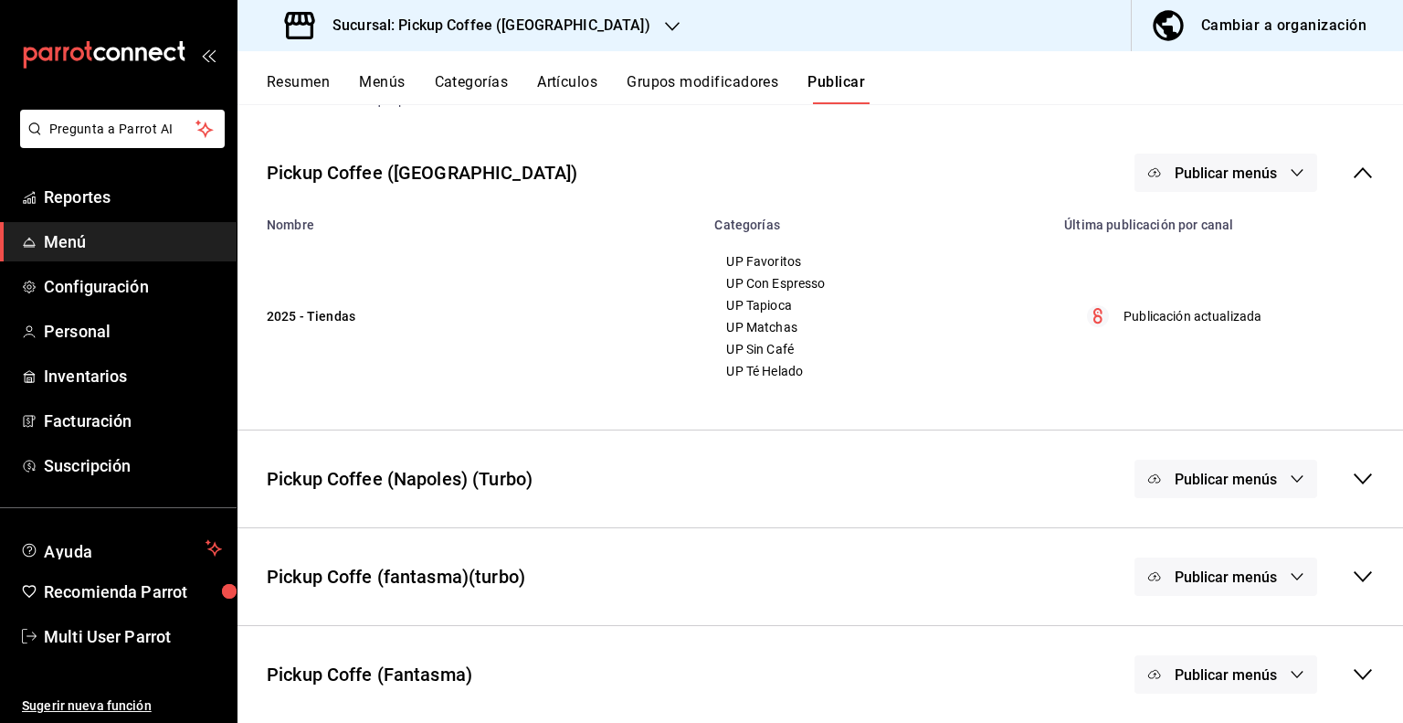
click at [1361, 668] on div "Pickup Coffe (Fantasma) Publicar menús" at bounding box center [821, 675] width 1166 height 68
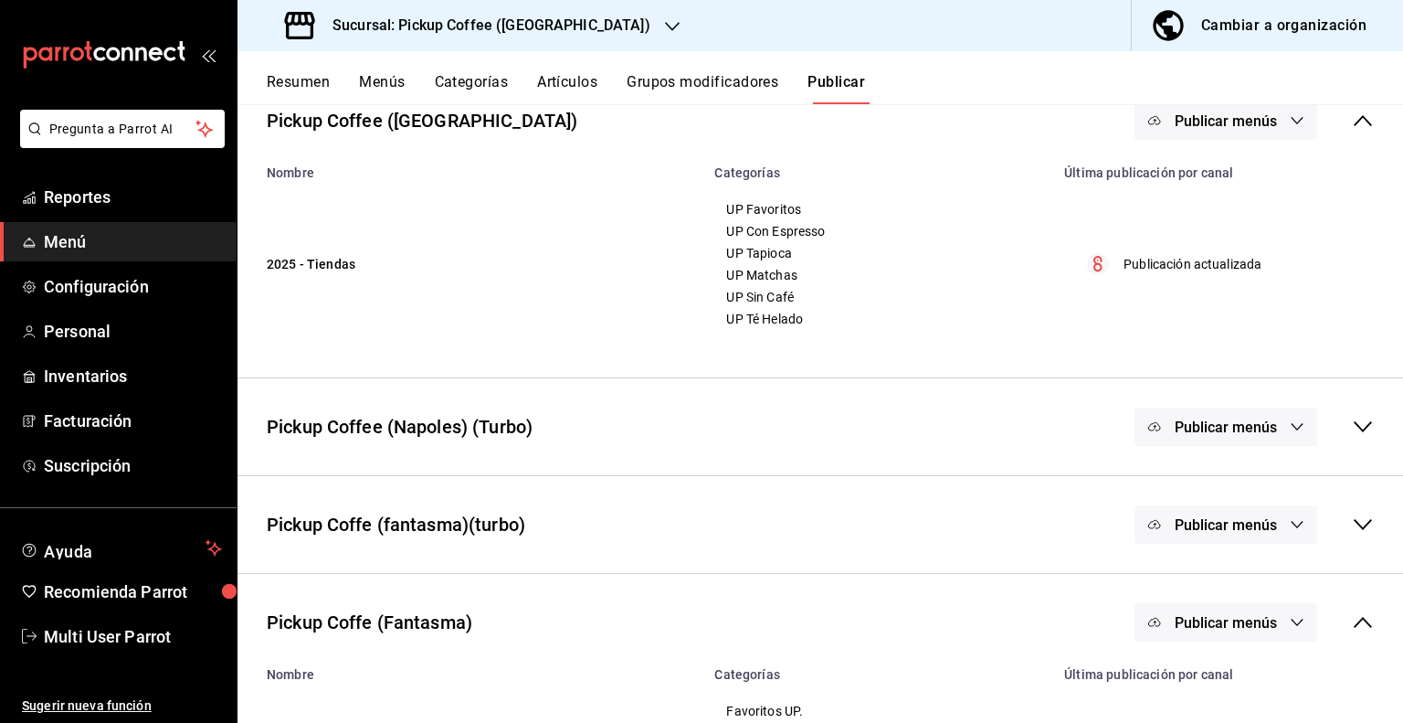
scroll to position [119, 0]
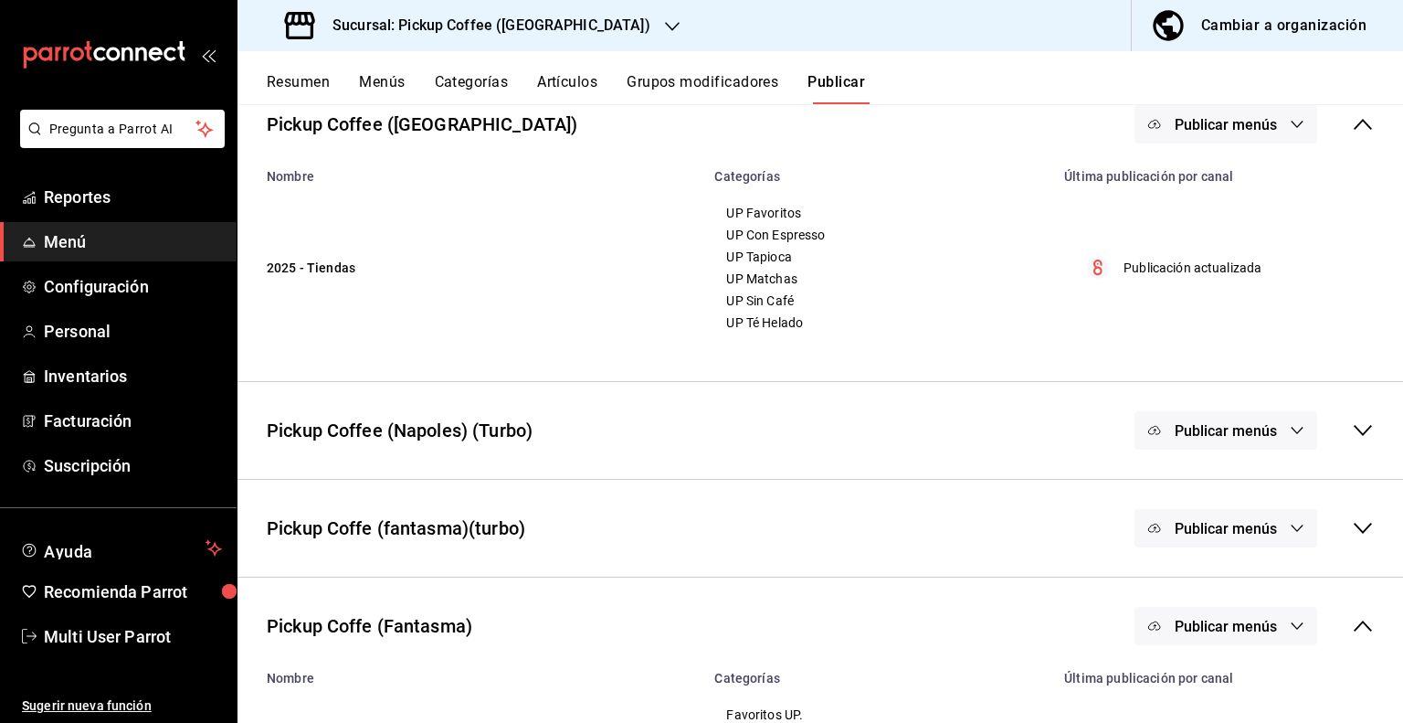
click at [1352, 533] on icon at bounding box center [1363, 528] width 22 height 22
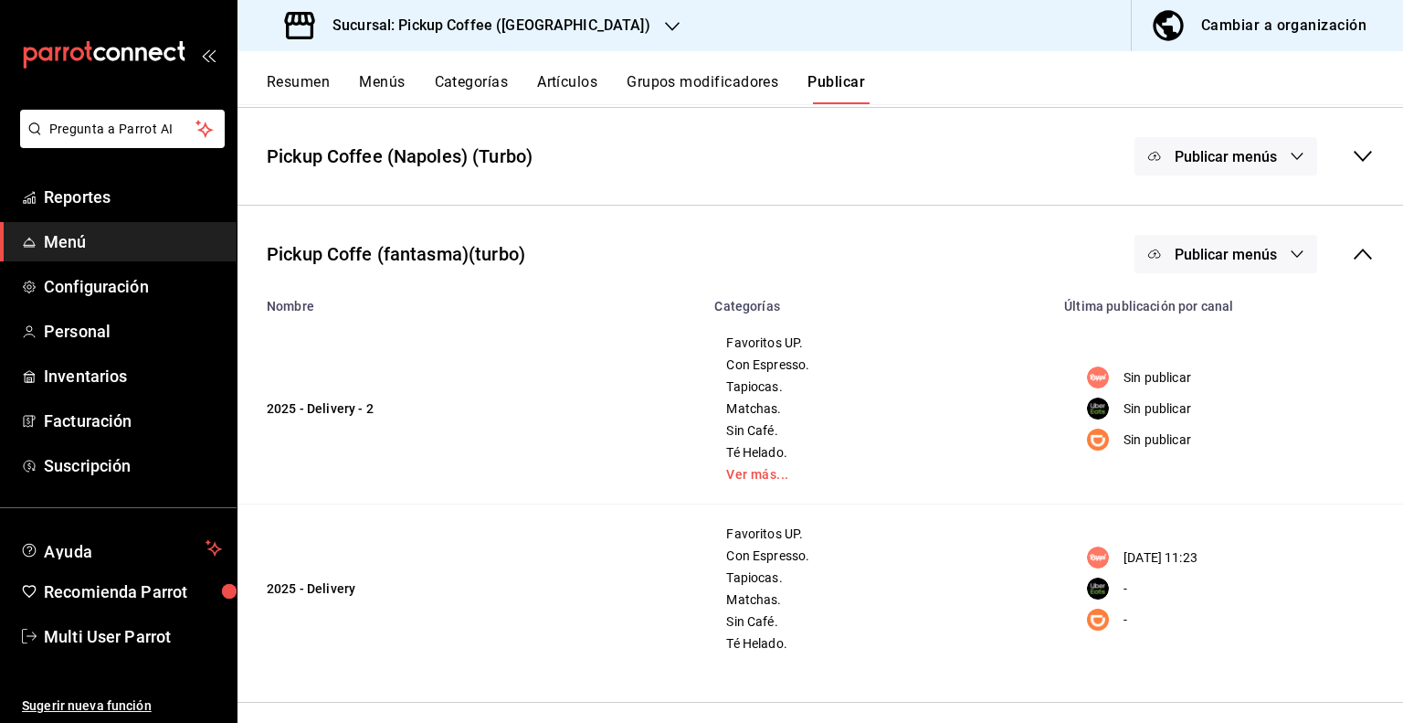
scroll to position [484, 0]
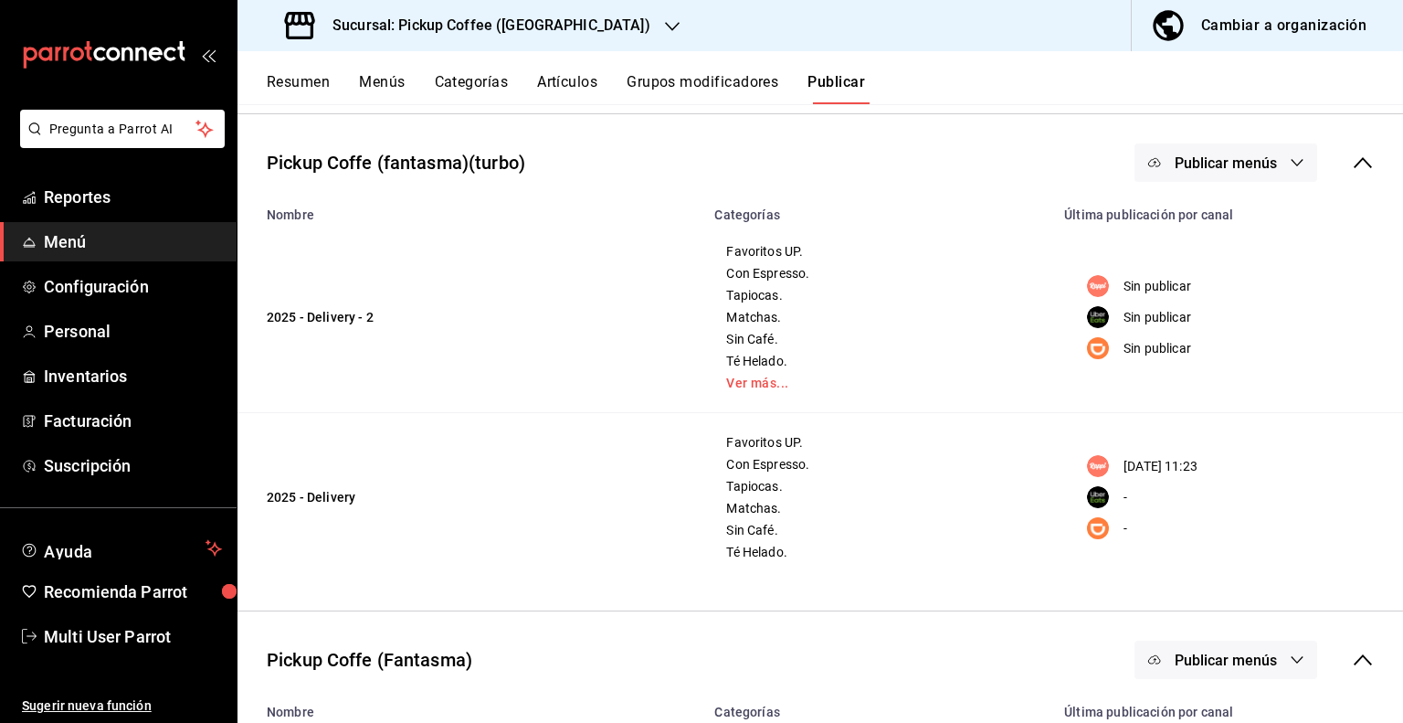
click at [1290, 158] on icon "button" at bounding box center [1297, 162] width 15 height 15
click at [1206, 227] on div at bounding box center [1185, 221] width 51 height 29
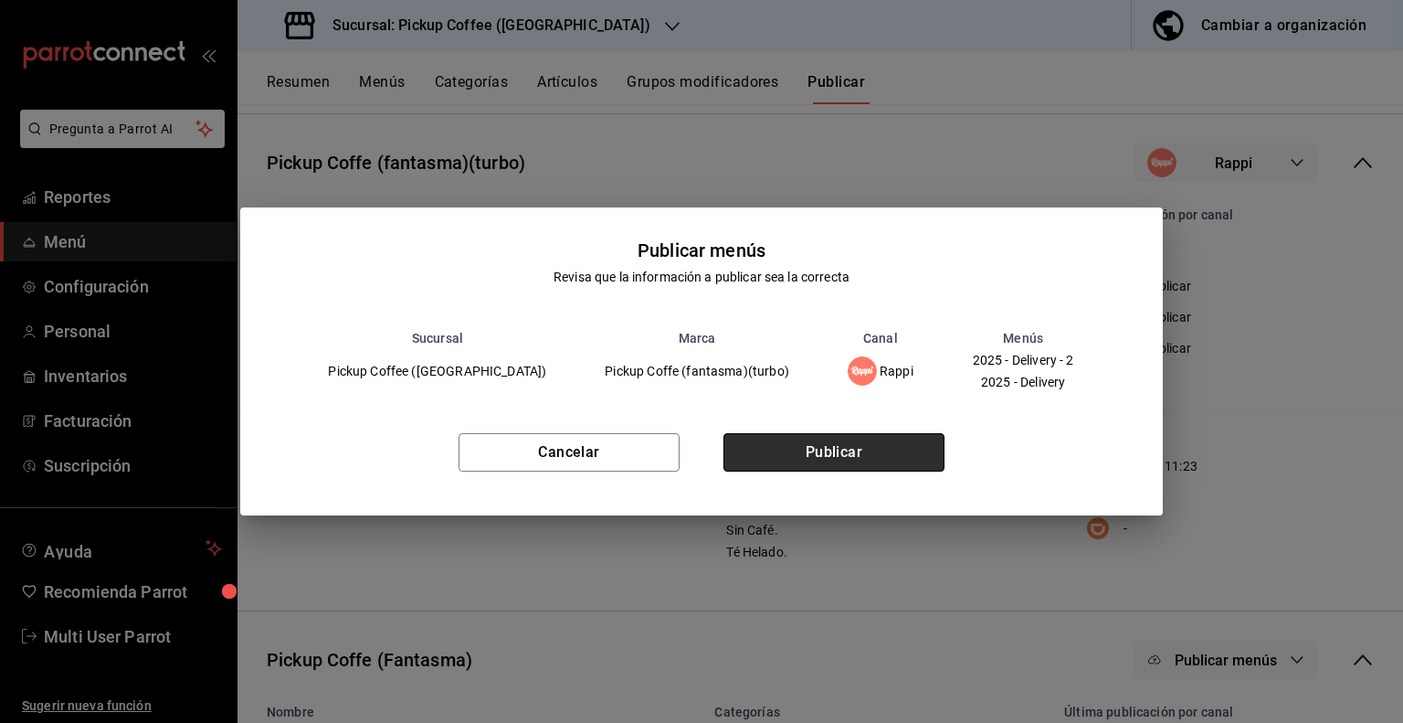
click at [825, 452] on button "Publicar" at bounding box center [834, 452] width 221 height 38
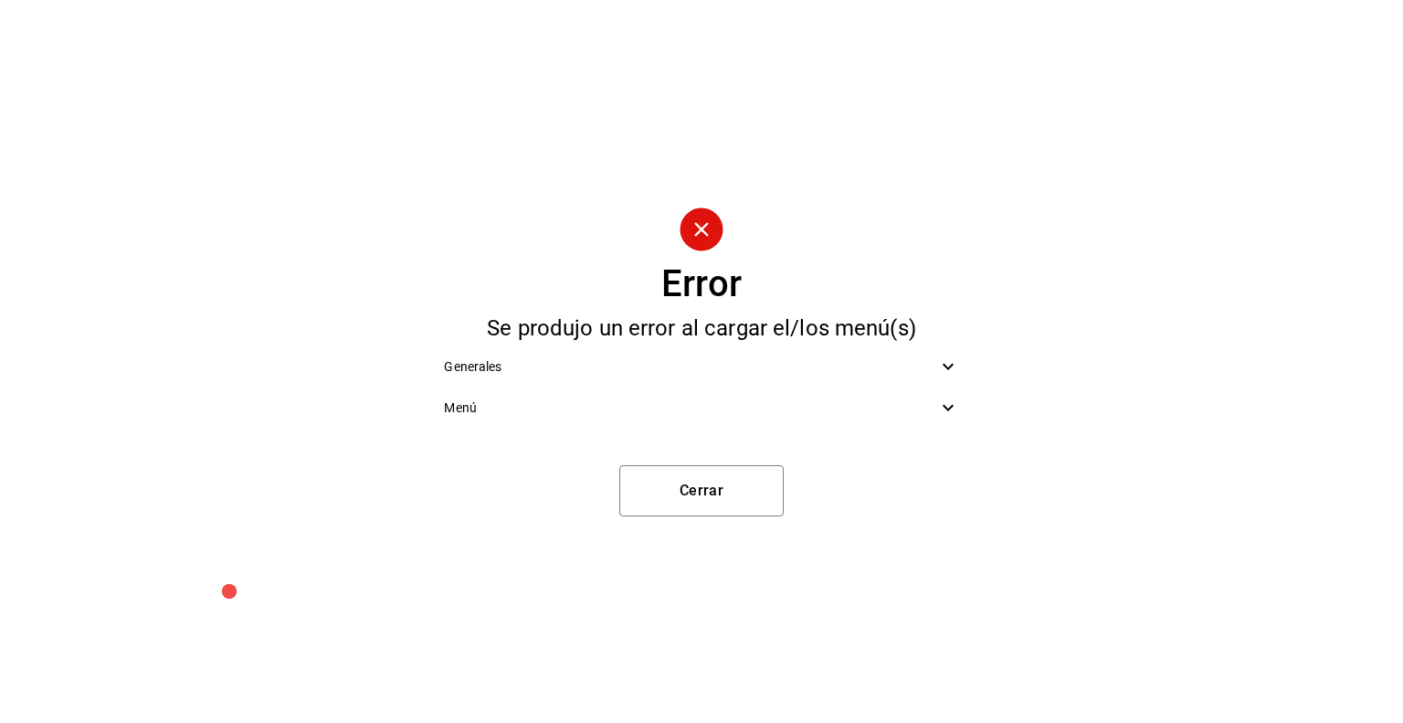
click at [739, 348] on div "Generales" at bounding box center [701, 366] width 544 height 41
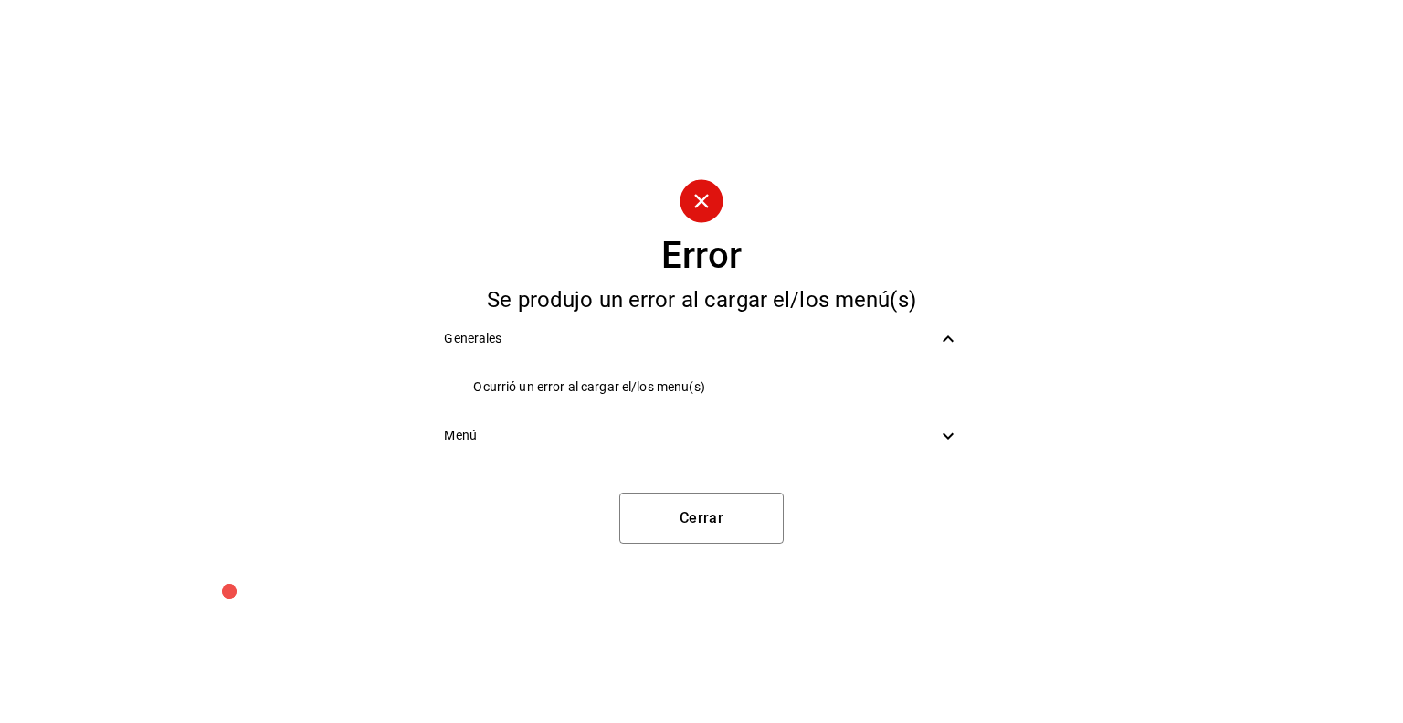
click at [674, 430] on span "Menú" at bounding box center [690, 435] width 493 height 19
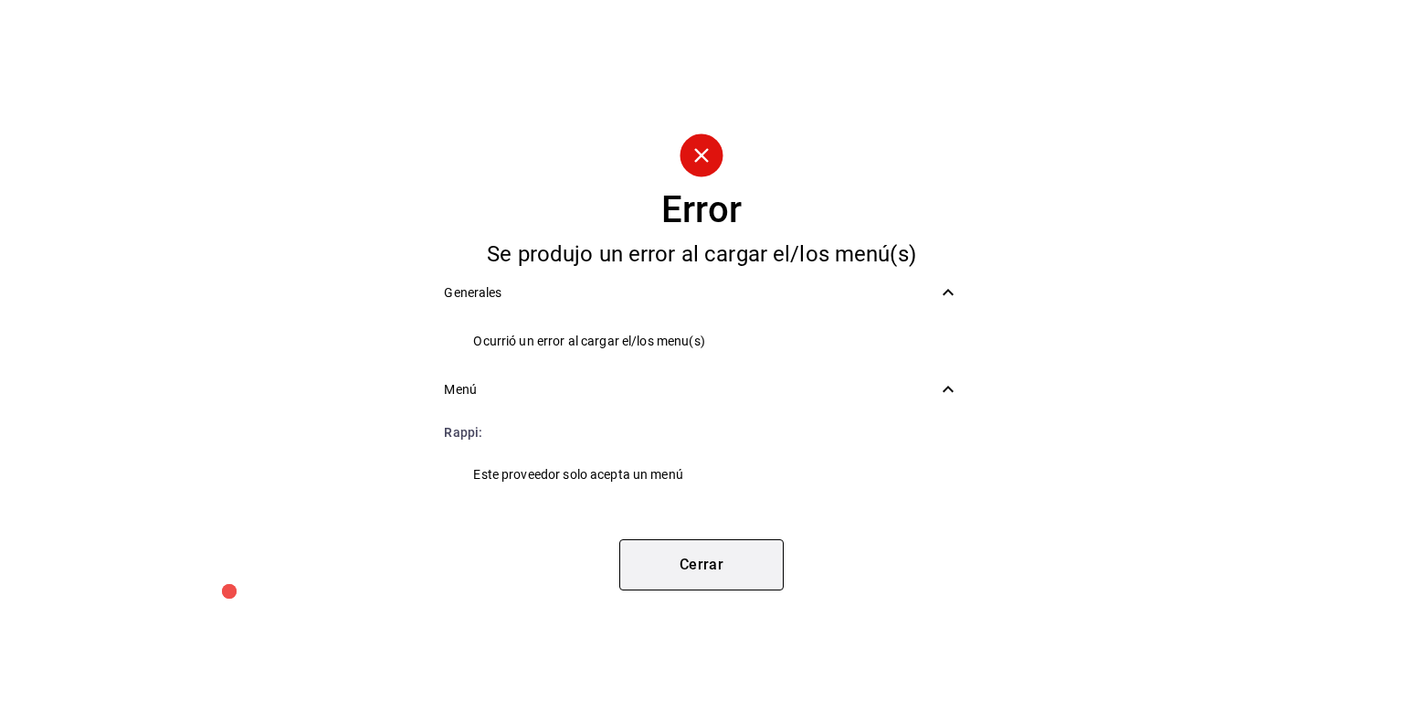
click at [692, 567] on button "Cerrar" at bounding box center [702, 564] width 164 height 51
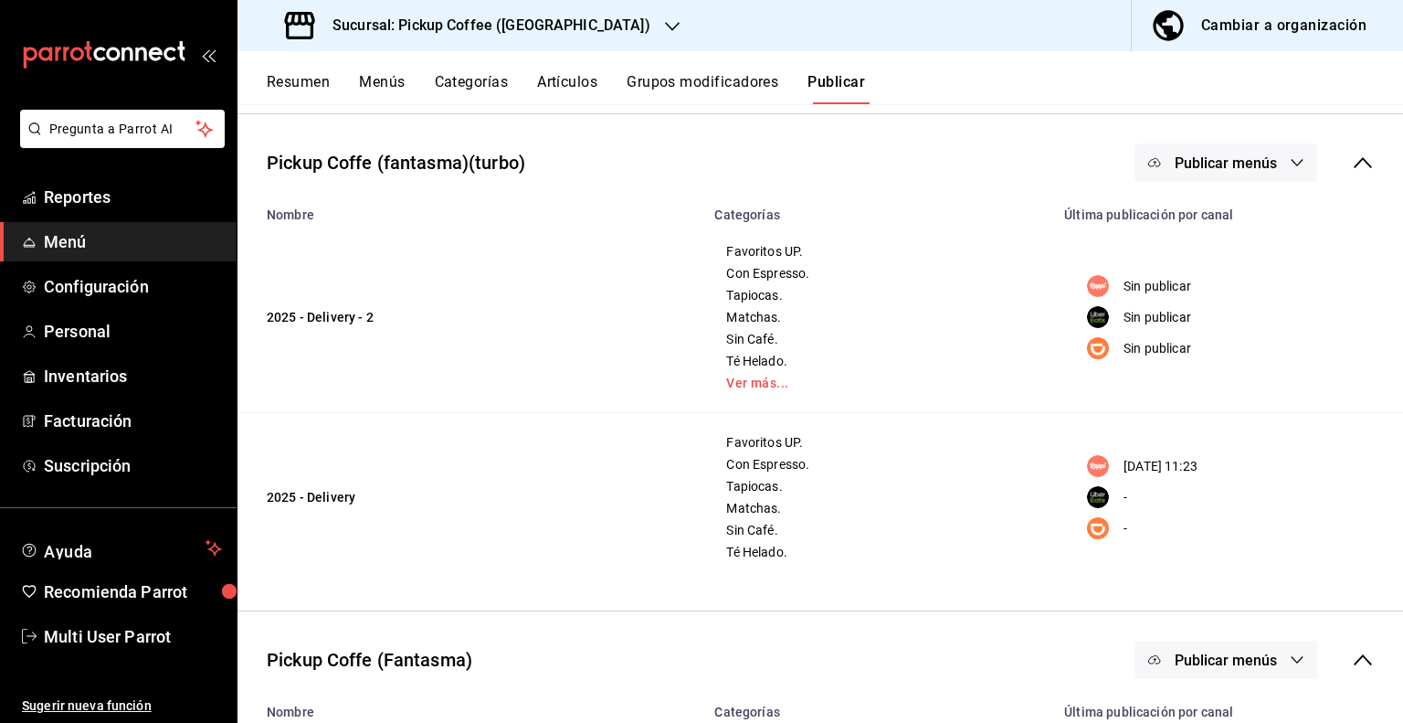
click at [387, 83] on button "Menús" at bounding box center [382, 88] width 46 height 31
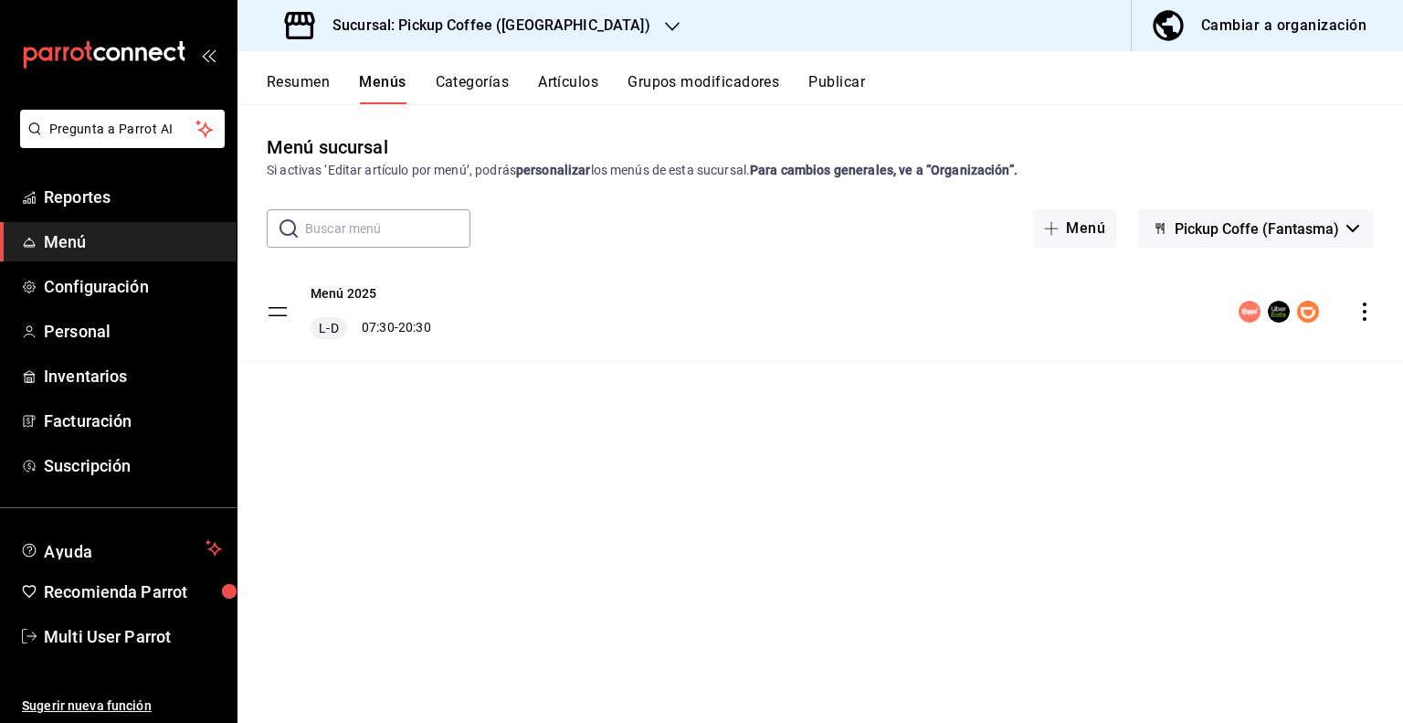
click at [298, 90] on button "Resumen" at bounding box center [298, 88] width 63 height 31
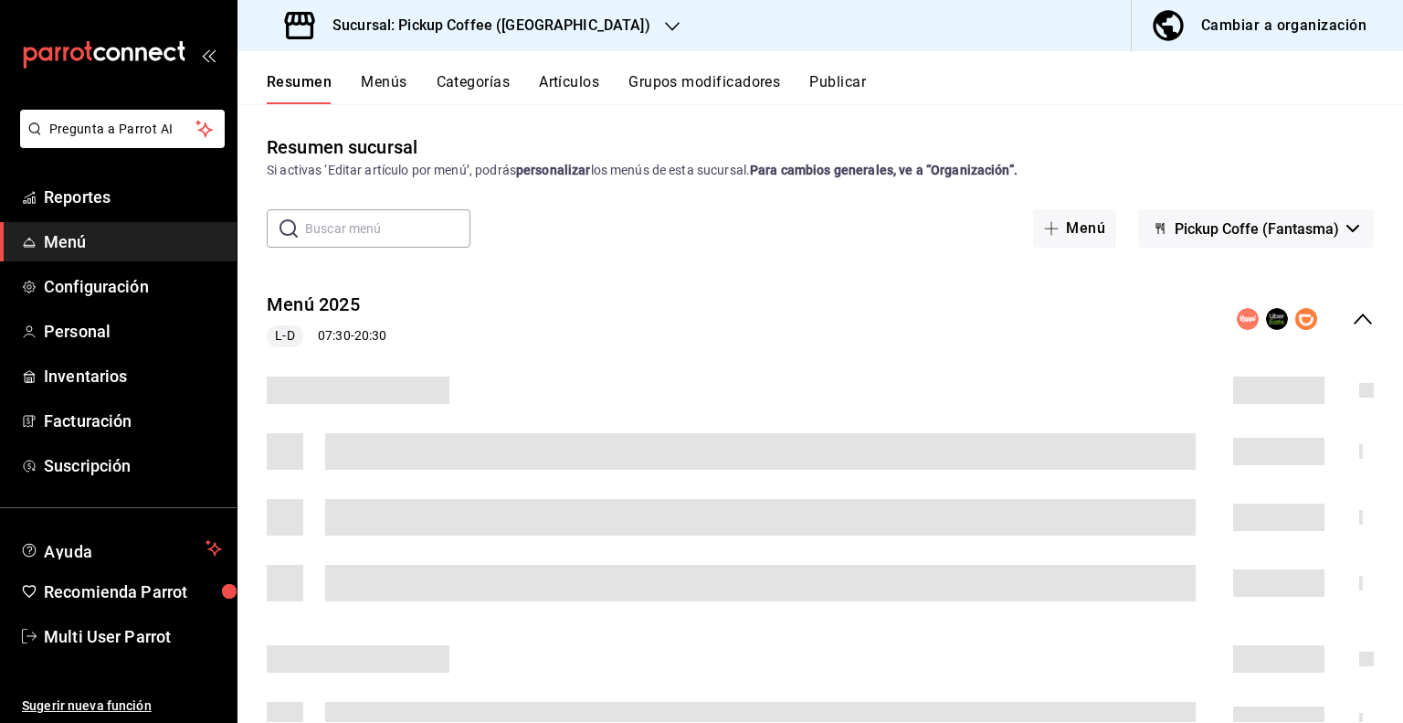
click at [387, 82] on button "Menús" at bounding box center [384, 88] width 46 height 31
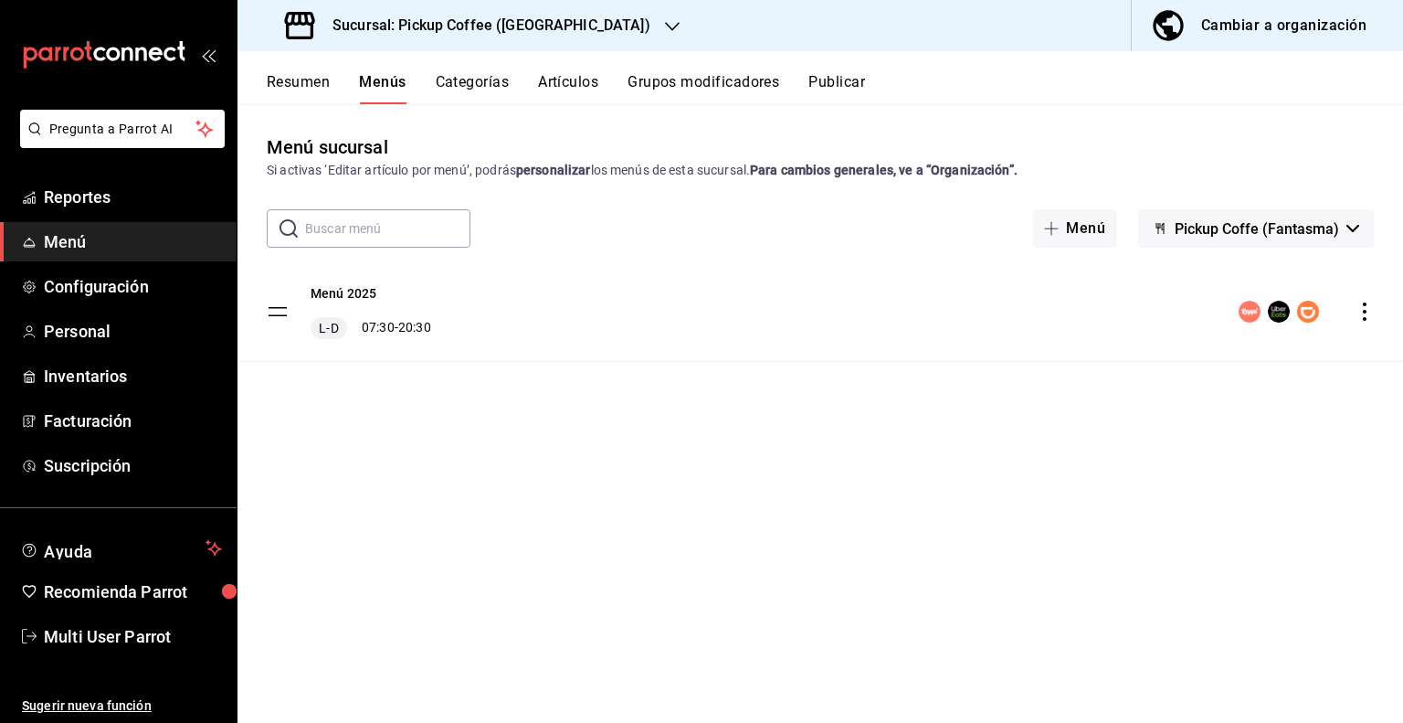
click at [1326, 228] on span "Pickup Coffe (Fantasma)" at bounding box center [1257, 228] width 164 height 17
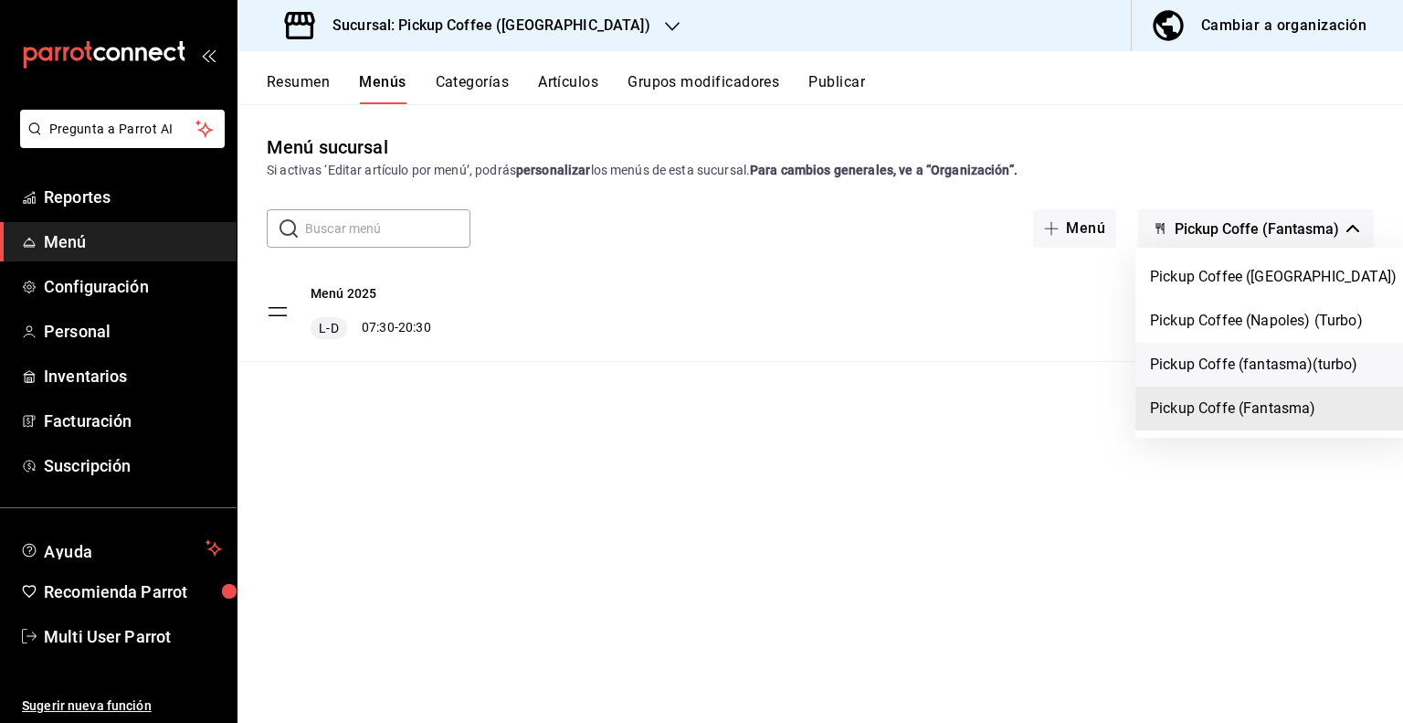
click at [1224, 368] on li "Pickup Coffe (fantasma)(turbo)" at bounding box center [1274, 365] width 276 height 44
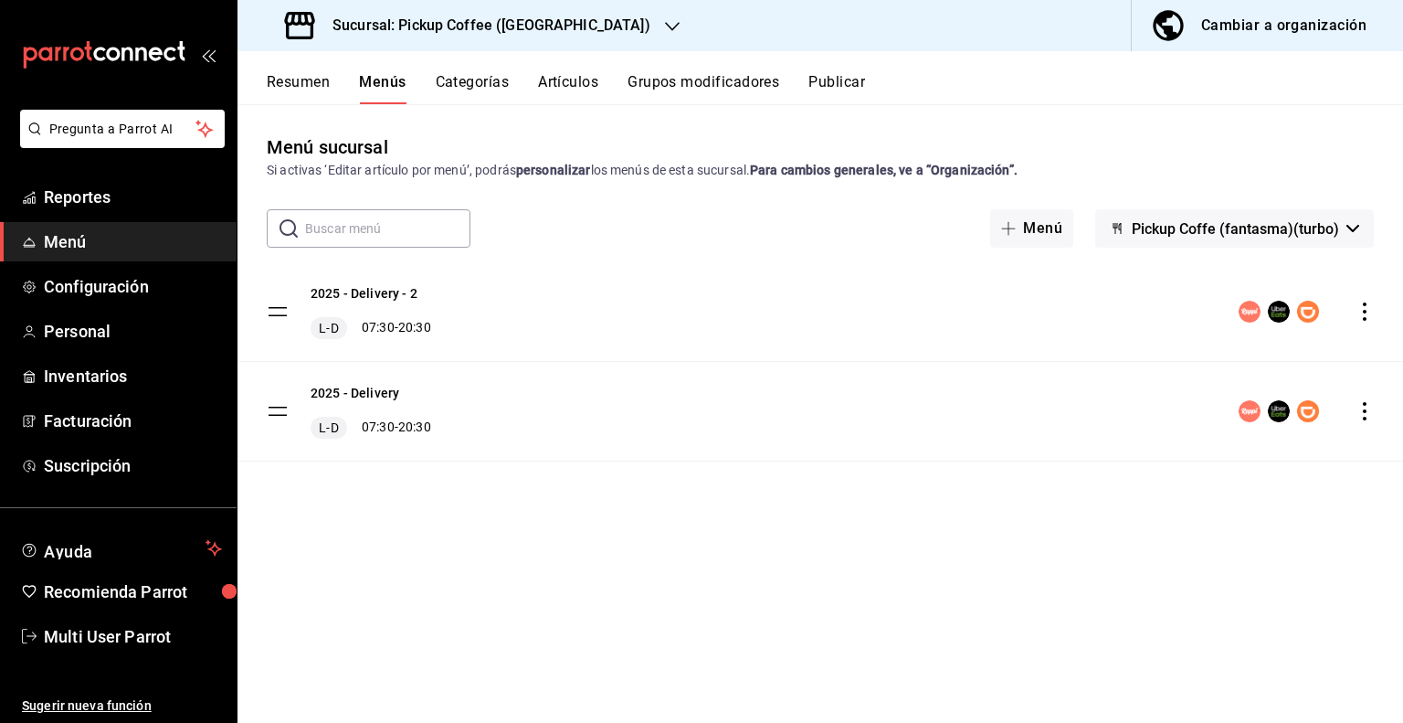
click at [1366, 411] on icon "actions" at bounding box center [1365, 411] width 4 height 18
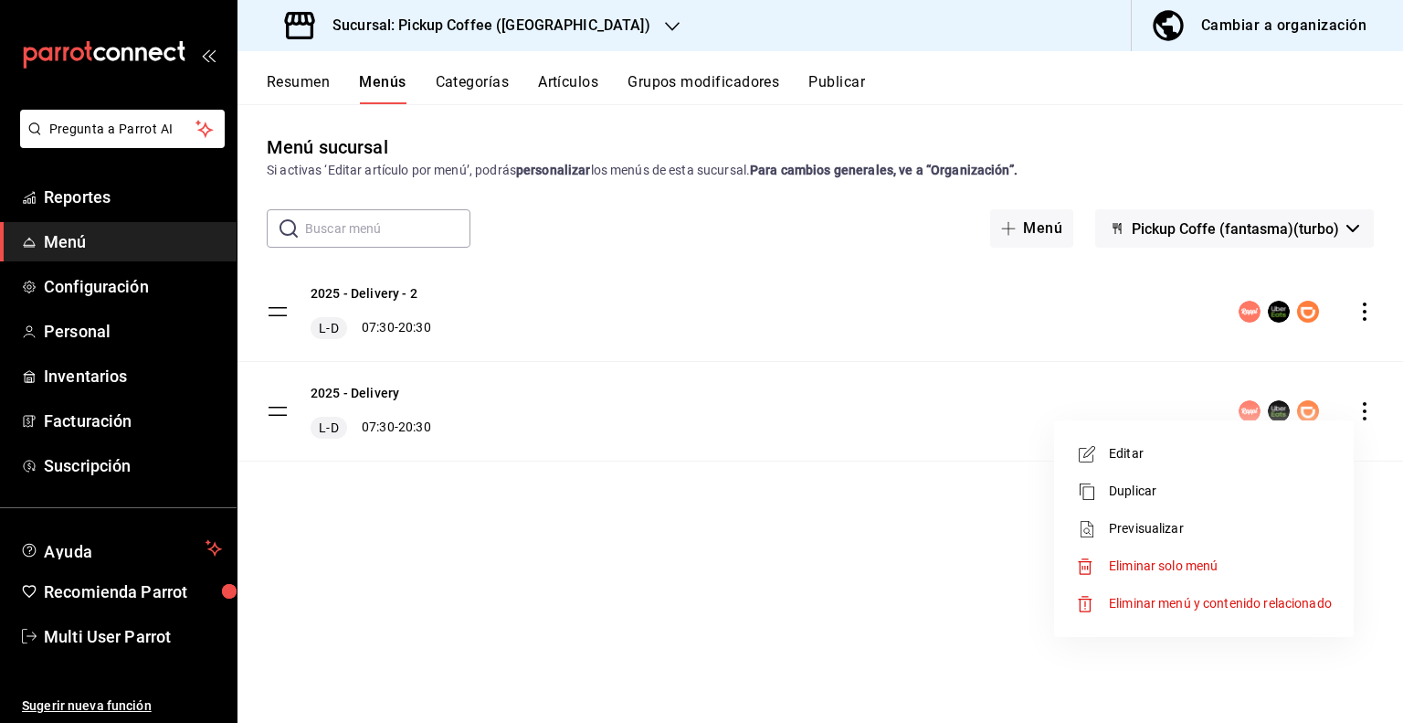
click at [1154, 565] on span "Eliminar solo menú" at bounding box center [1163, 565] width 109 height 15
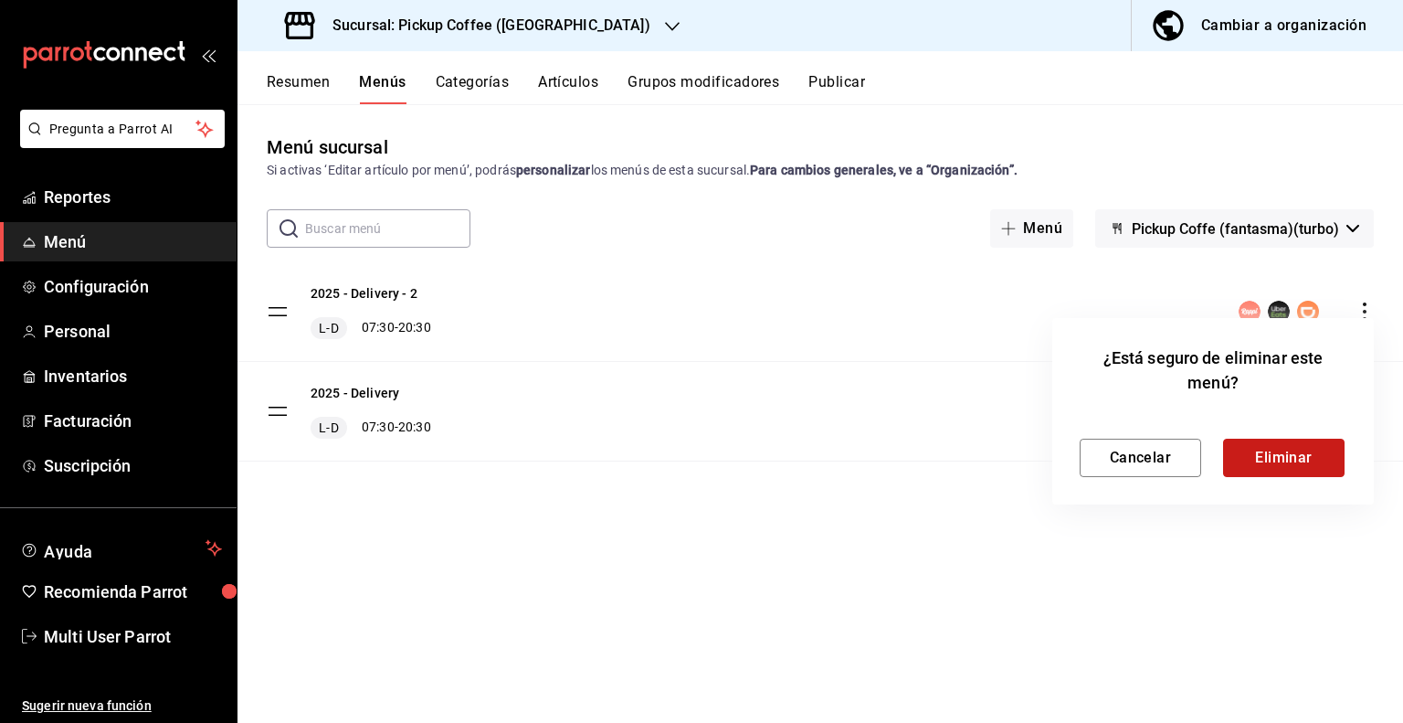
click at [1282, 449] on button "Eliminar" at bounding box center [1284, 458] width 122 height 38
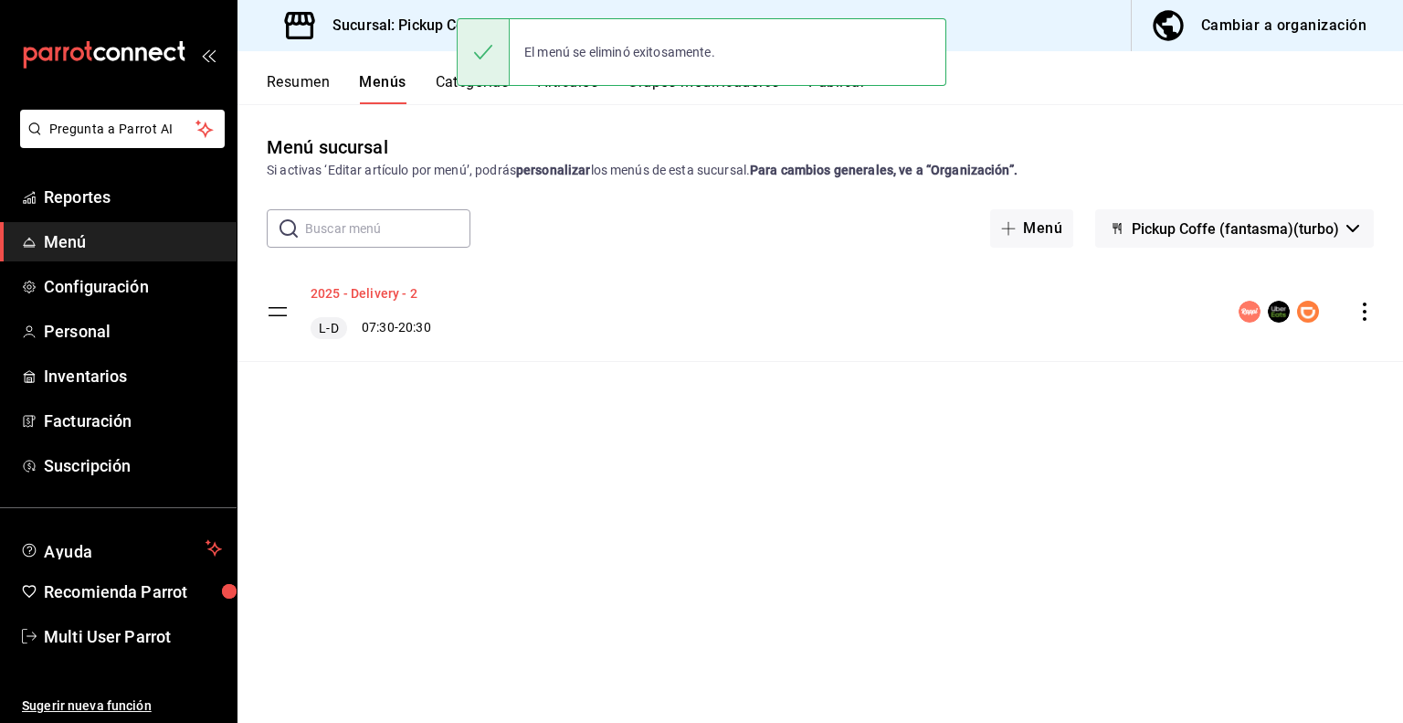
click at [371, 298] on button "2025 - Delivery - 2" at bounding box center [364, 293] width 107 height 18
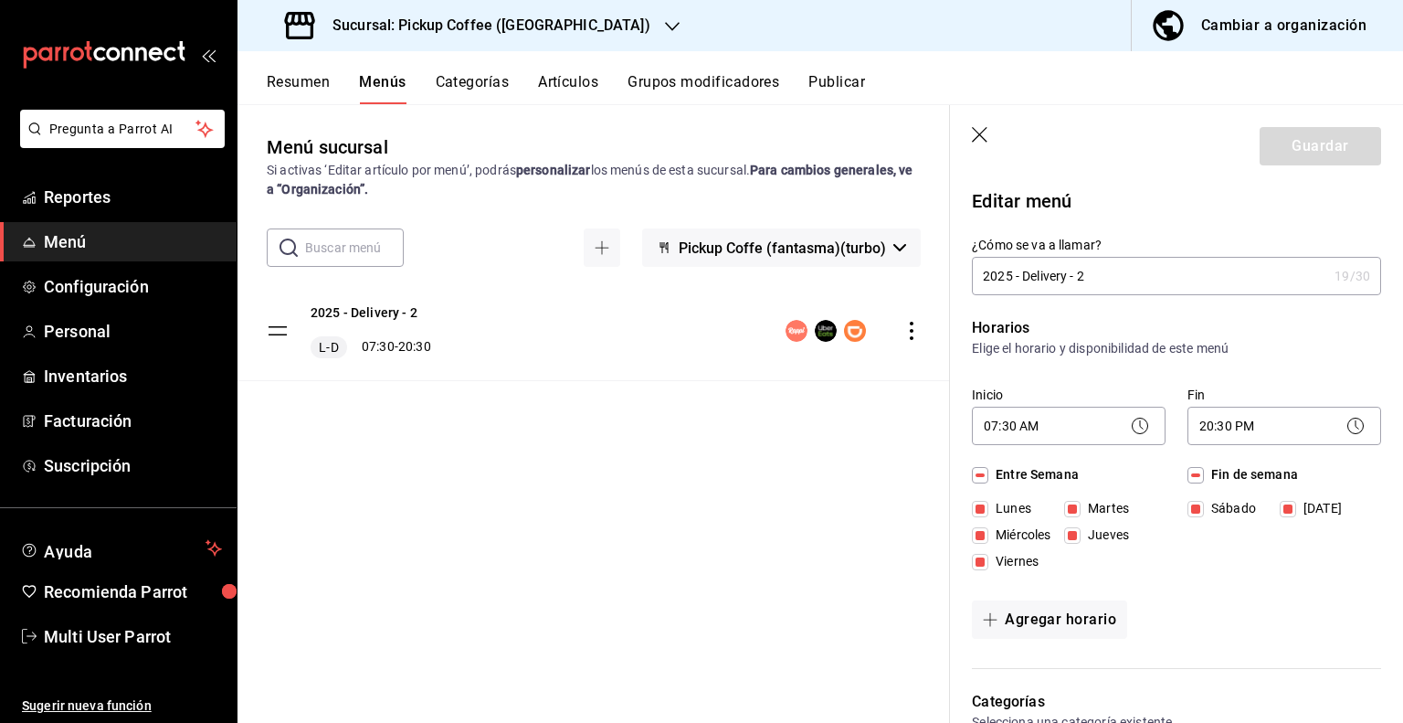
drag, startPoint x: 1017, startPoint y: 278, endPoint x: 1234, endPoint y: 282, distance: 216.6
click at [1234, 282] on input "2025 - Delivery - 2" at bounding box center [1149, 276] width 355 height 37
click at [986, 279] on input "2025" at bounding box center [1153, 276] width 363 height 37
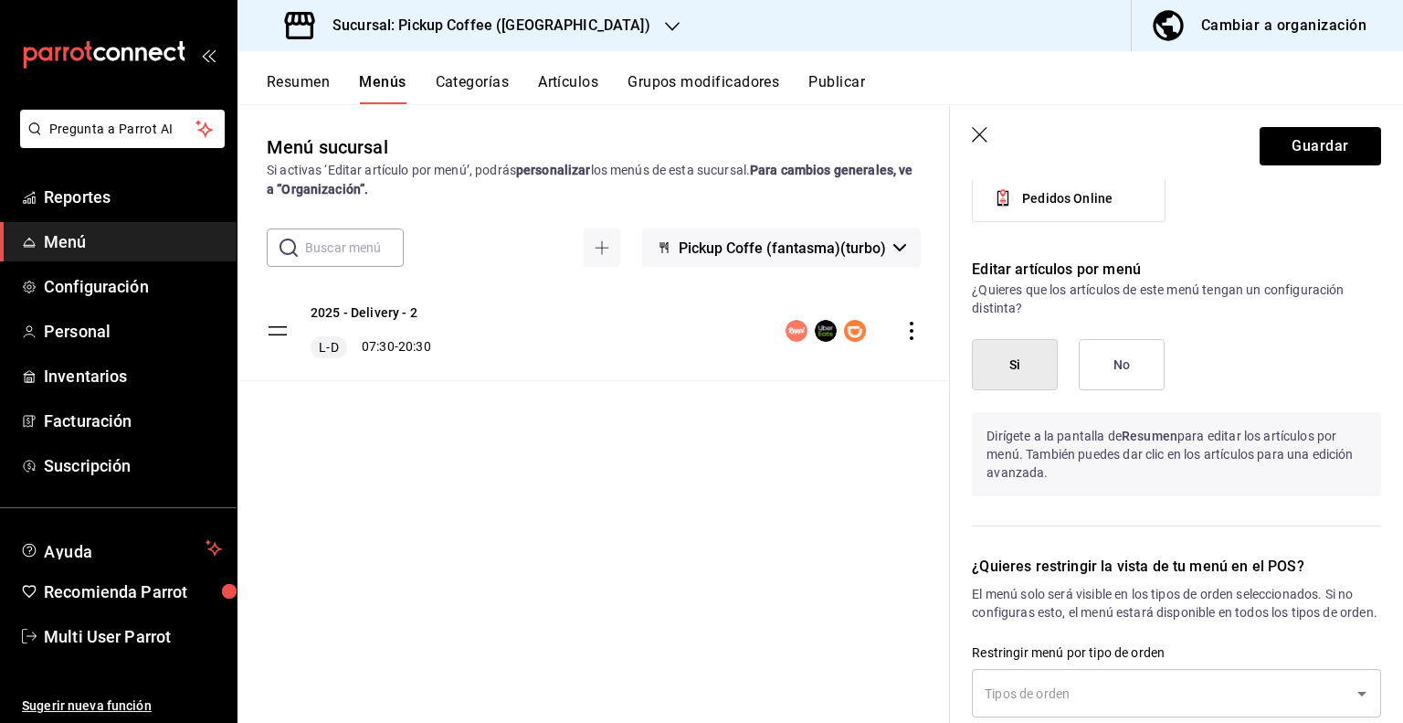
scroll to position [1428, 0]
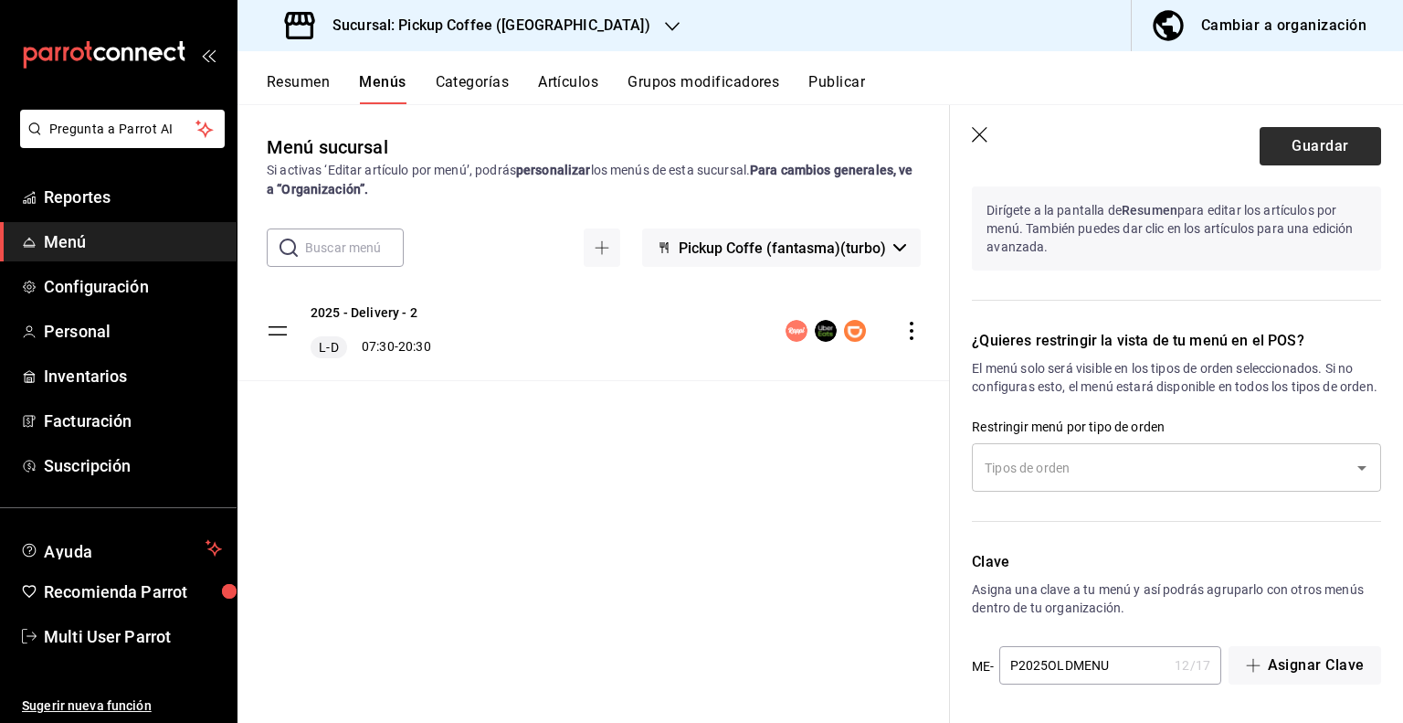
type input "Menú 2025"
click at [1290, 142] on button "Guardar" at bounding box center [1321, 146] width 122 height 38
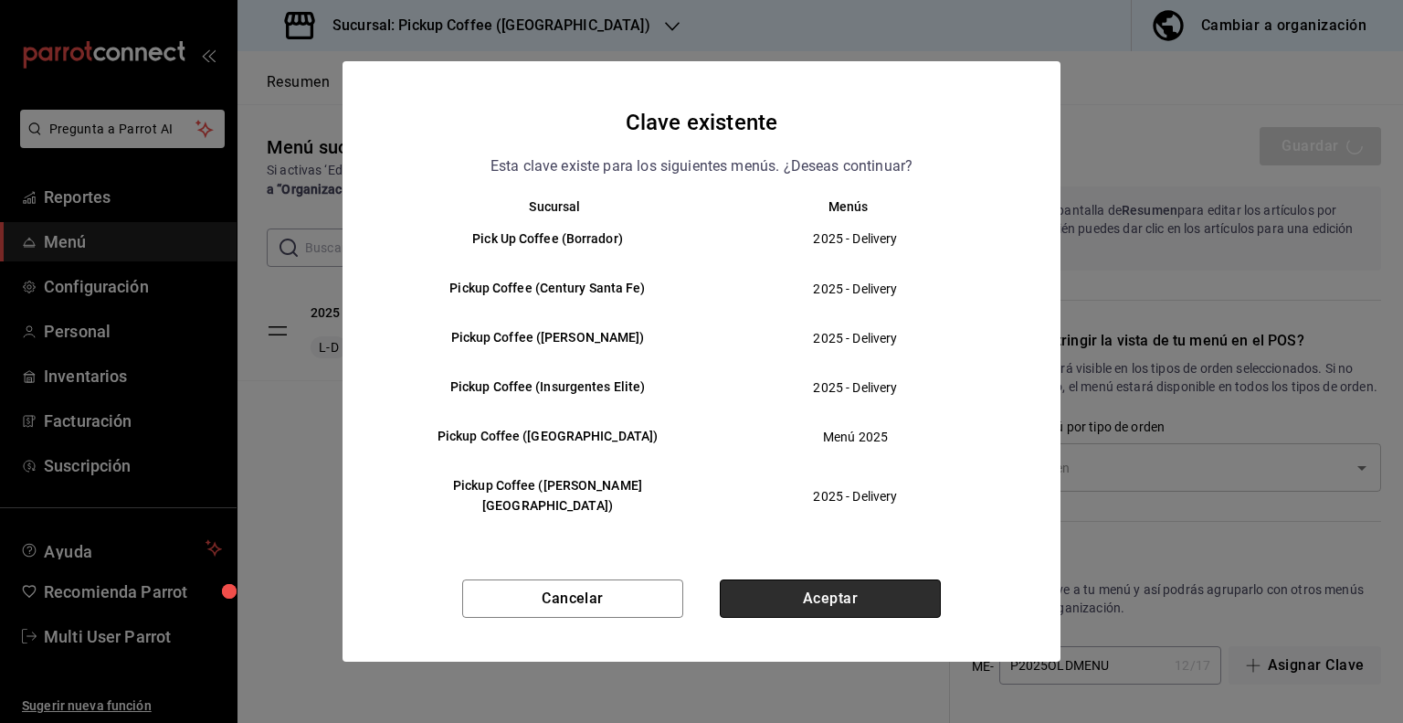
click at [864, 607] on button "Aceptar" at bounding box center [830, 598] width 221 height 38
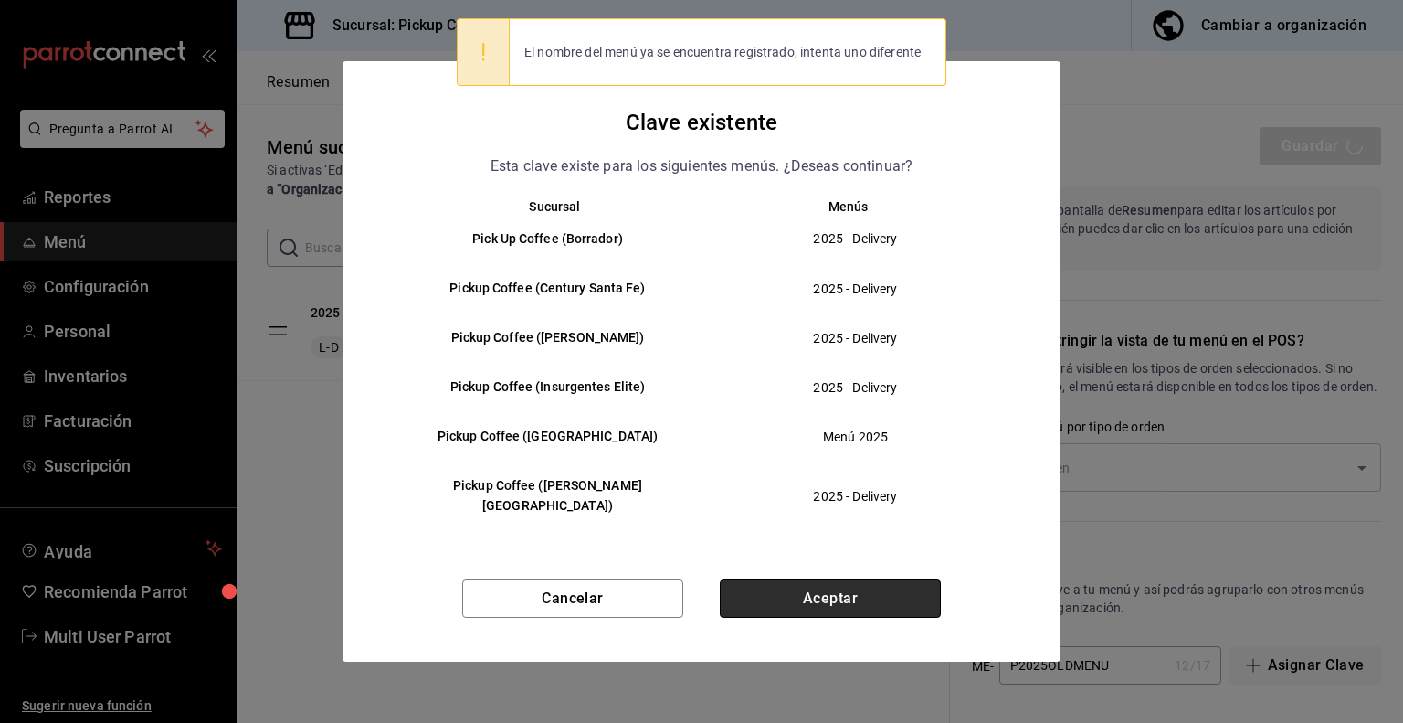
click at [757, 585] on button "Aceptar" at bounding box center [830, 598] width 221 height 38
click at [757, 585] on div "Cancelar Aceptar" at bounding box center [702, 620] width 718 height 82
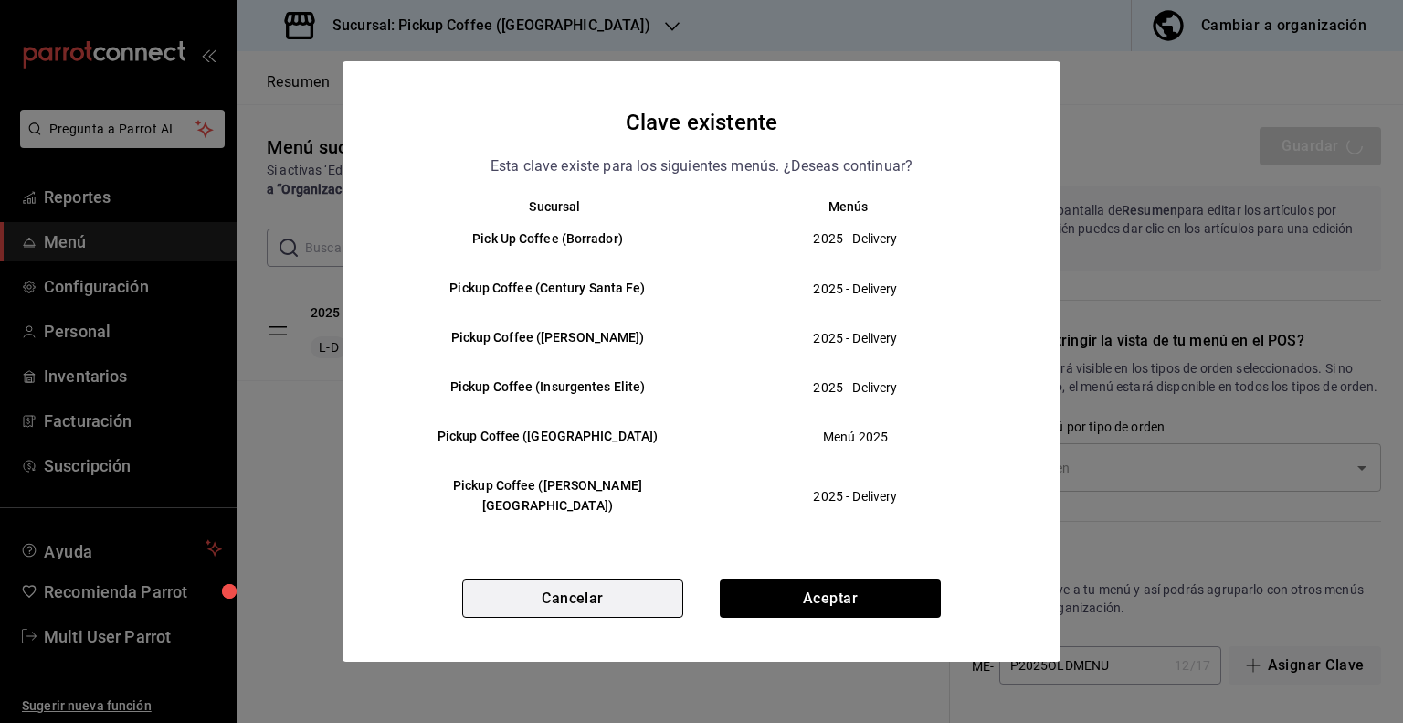
click at [630, 606] on button "Cancelar" at bounding box center [572, 598] width 221 height 38
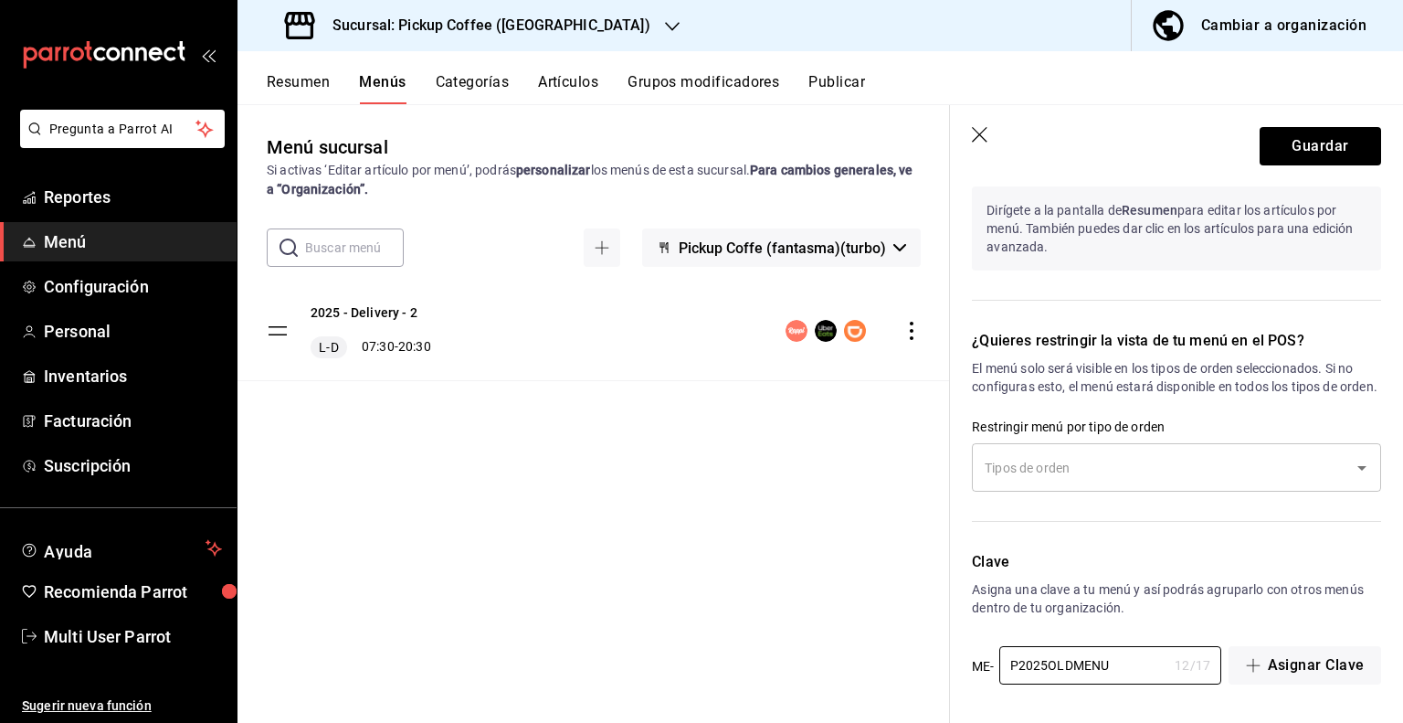
drag, startPoint x: 1017, startPoint y: 657, endPoint x: 965, endPoint y: 658, distance: 52.1
click at [965, 658] on div "Clave Asigna una clave a tu menú y así podrás agruparlo con otros menús dentro …" at bounding box center [1165, 607] width 431 height 157
click at [1043, 669] on input "2025OLDMENU" at bounding box center [1084, 665] width 169 height 37
type input "2025-D-OLDMENU"
click at [1319, 133] on button "Guardar" at bounding box center [1321, 146] width 122 height 38
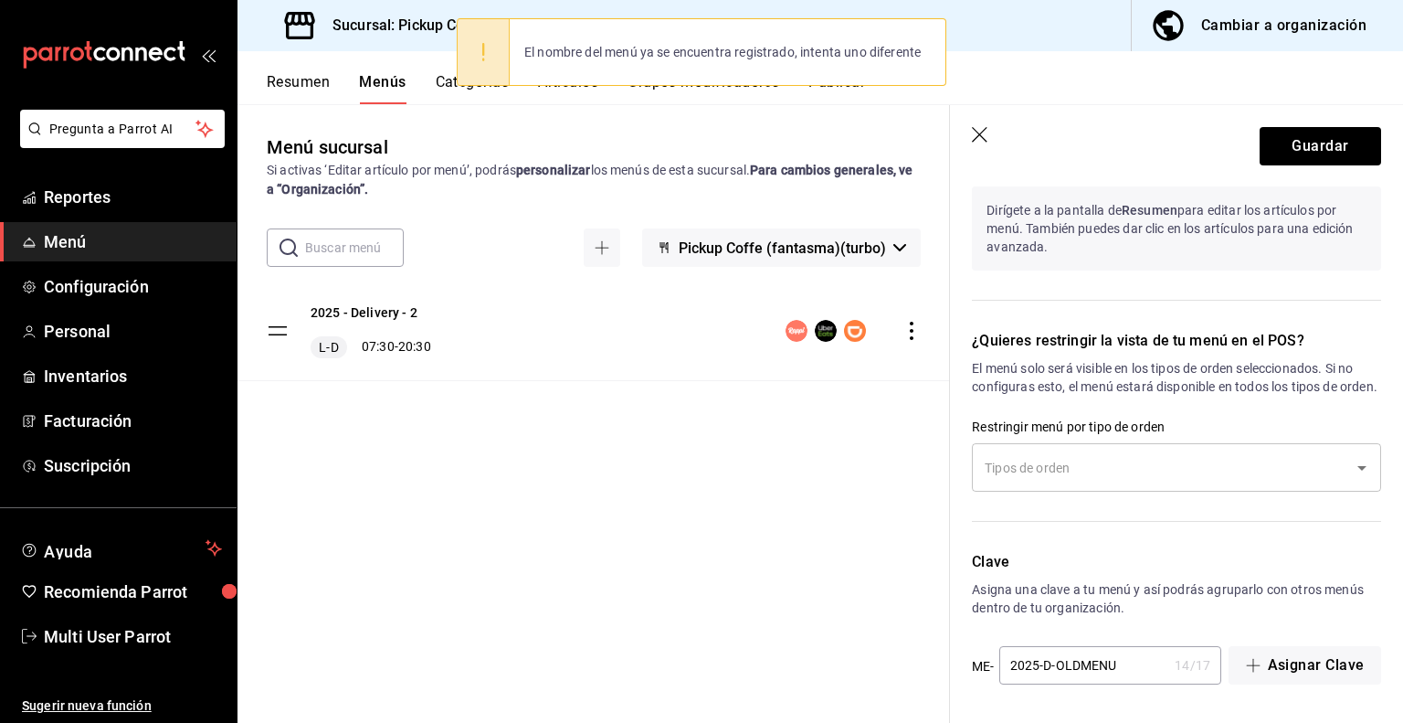
click at [990, 138] on icon "button" at bounding box center [981, 136] width 18 height 18
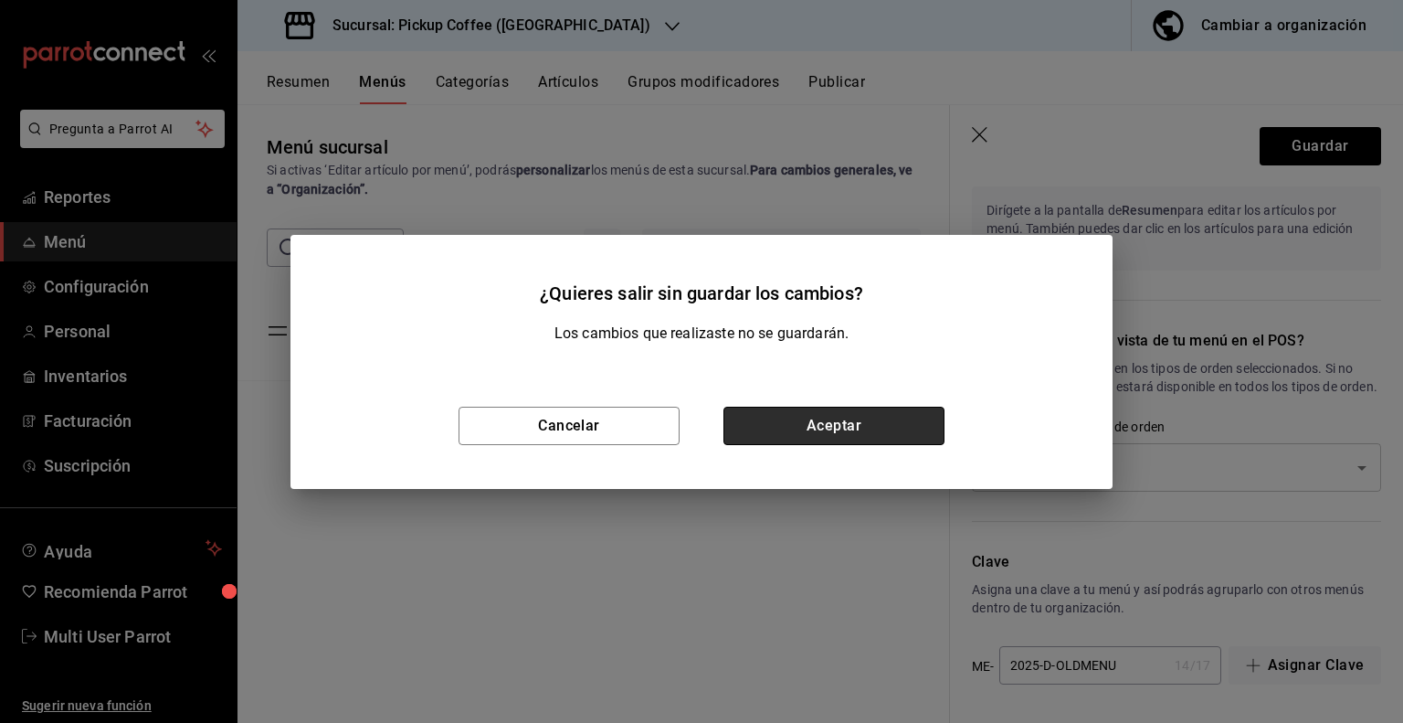
click at [825, 431] on button "Aceptar" at bounding box center [834, 426] width 221 height 38
checkbox input "false"
type input "1756330911306"
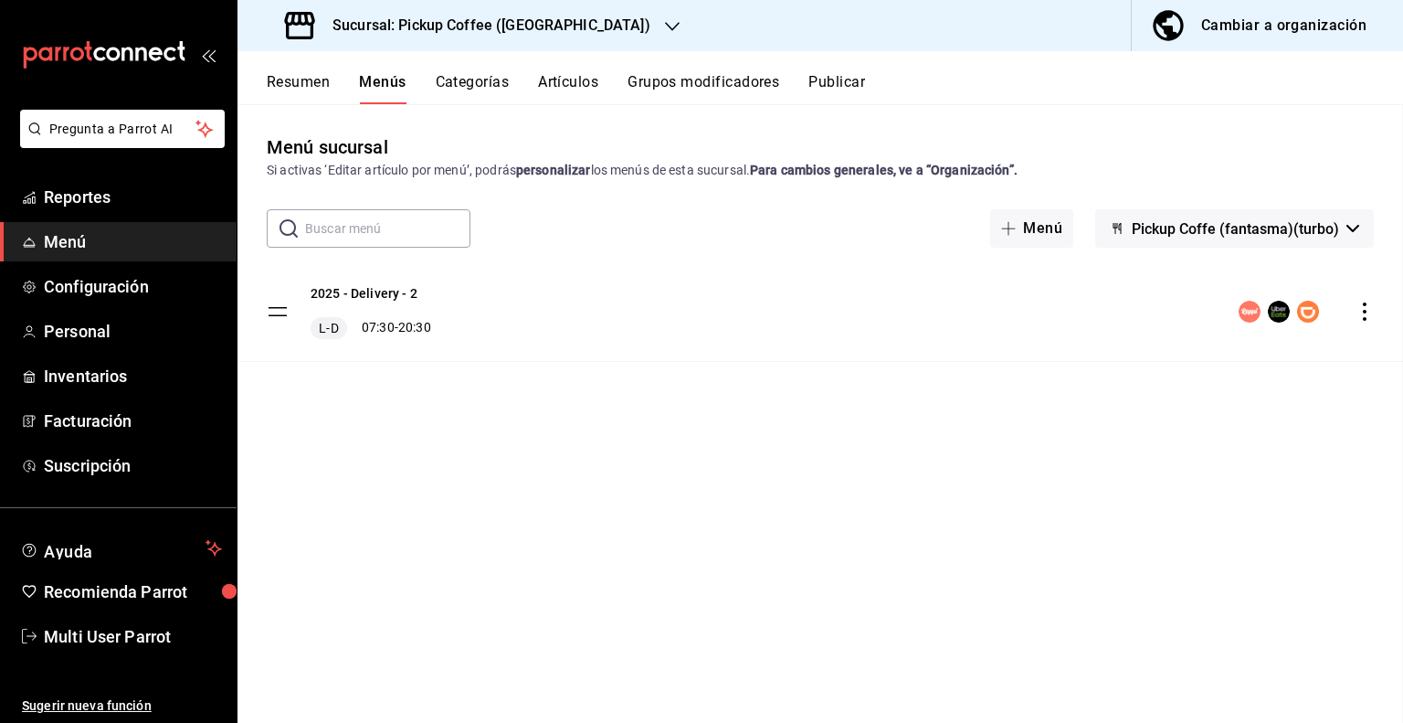
checkbox input "false"
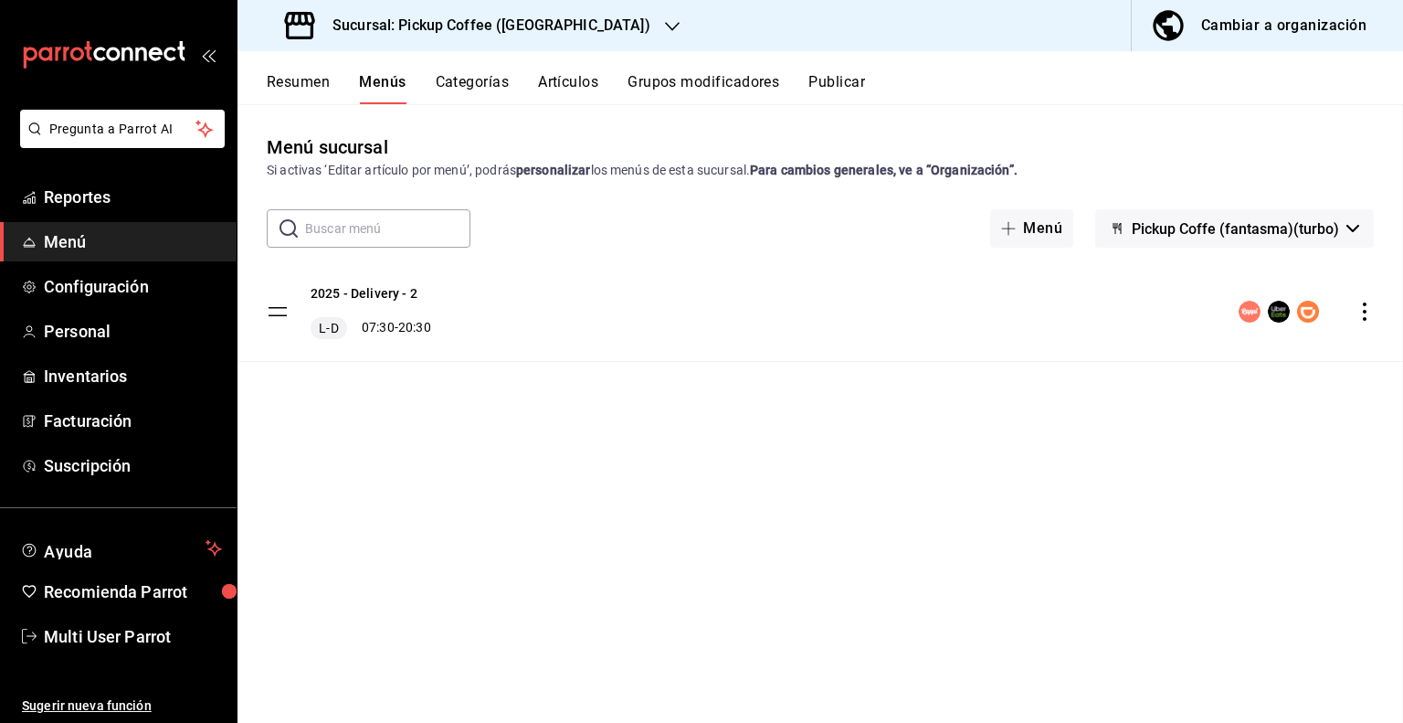
checkbox input "false"
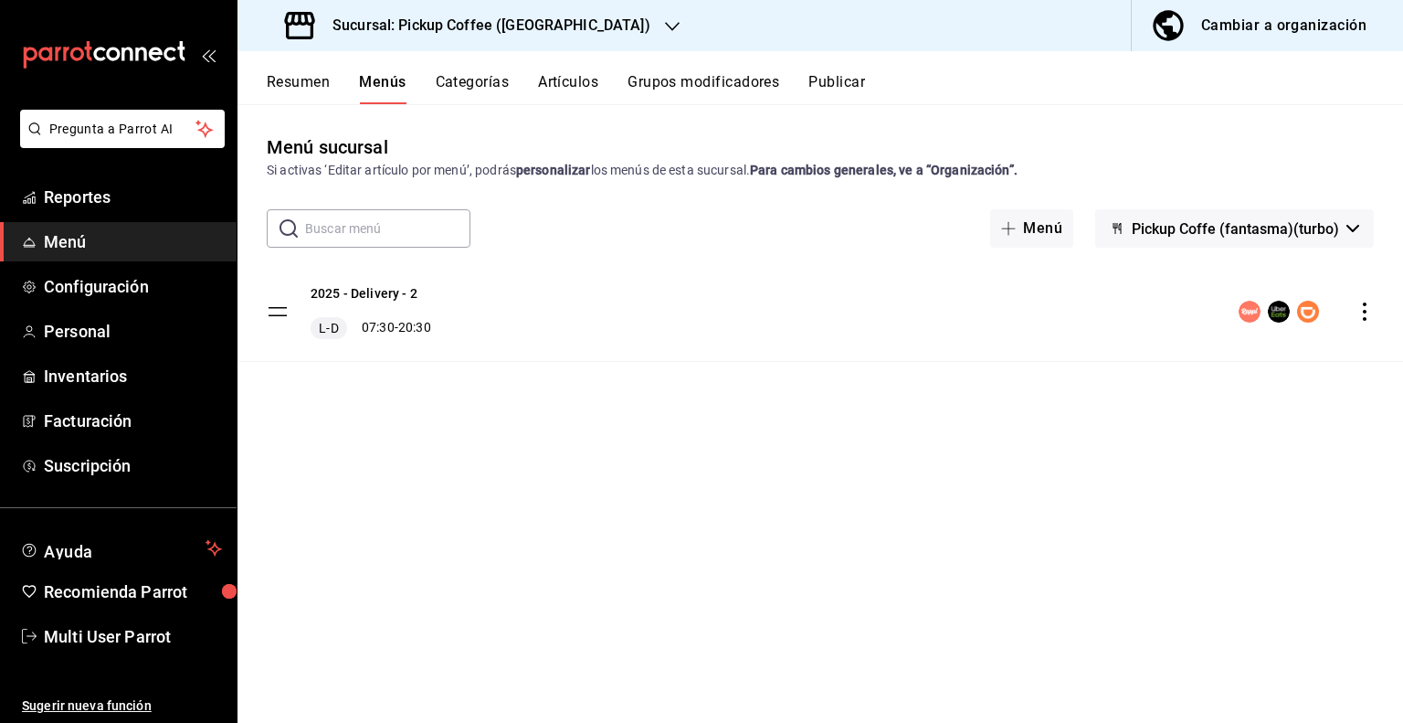
click at [1359, 315] on icon "actions" at bounding box center [1365, 311] width 18 height 18
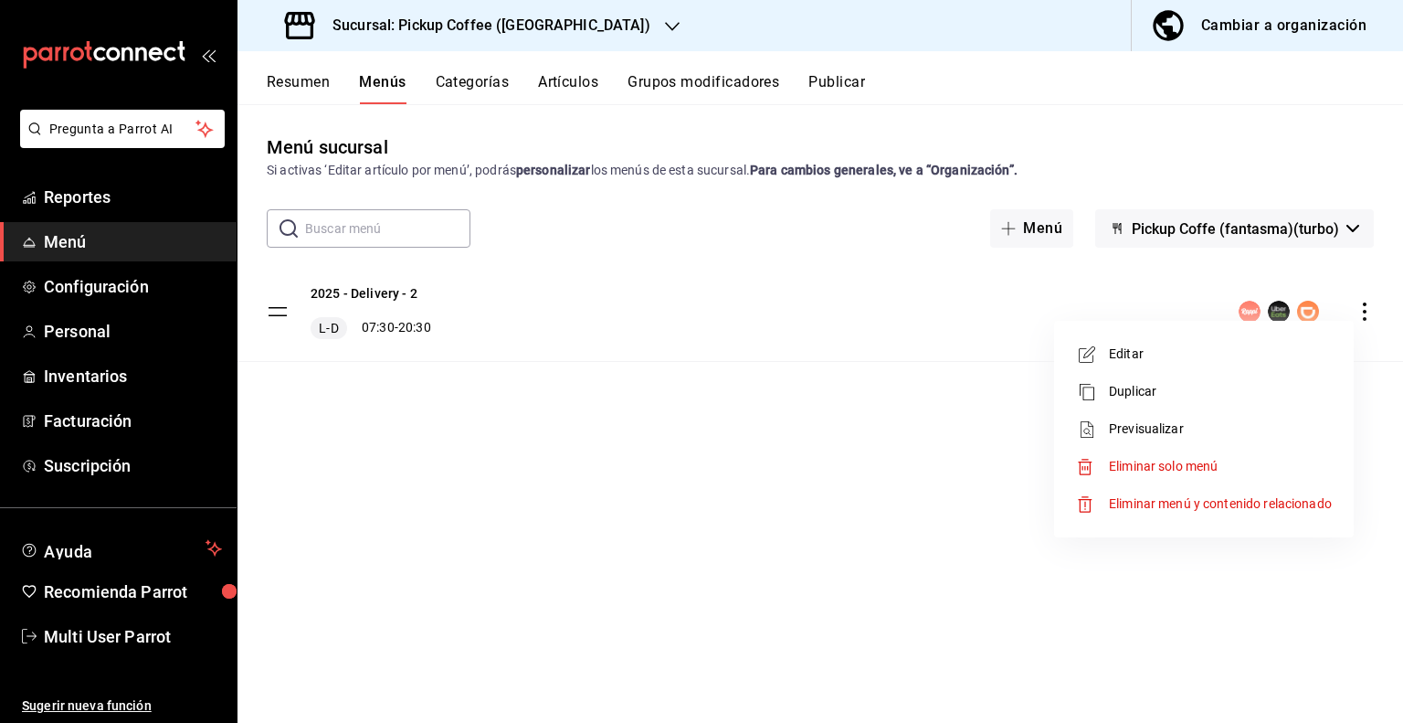
click at [1178, 471] on span "Eliminar solo menú" at bounding box center [1163, 466] width 109 height 15
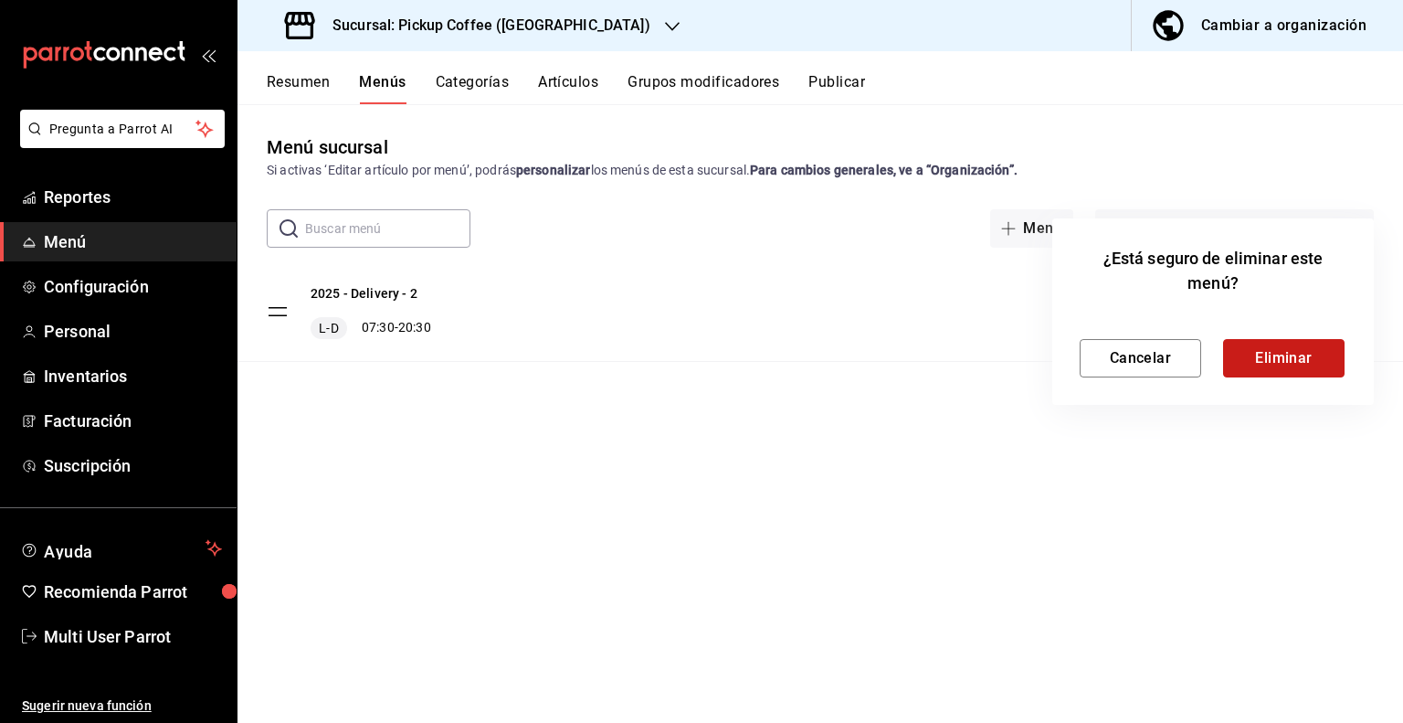
click at [1297, 357] on button "Eliminar" at bounding box center [1284, 358] width 122 height 38
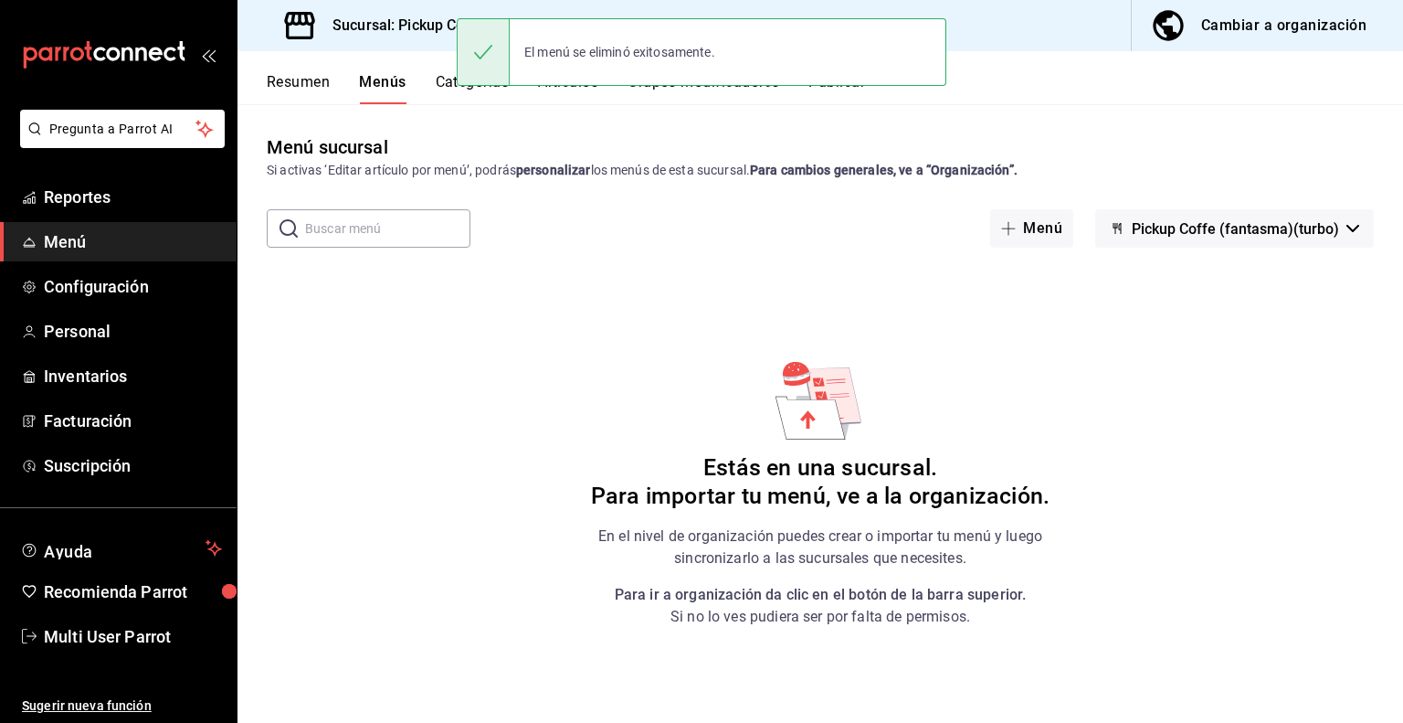
click at [1224, 21] on div "Cambiar a organización" at bounding box center [1284, 26] width 165 height 26
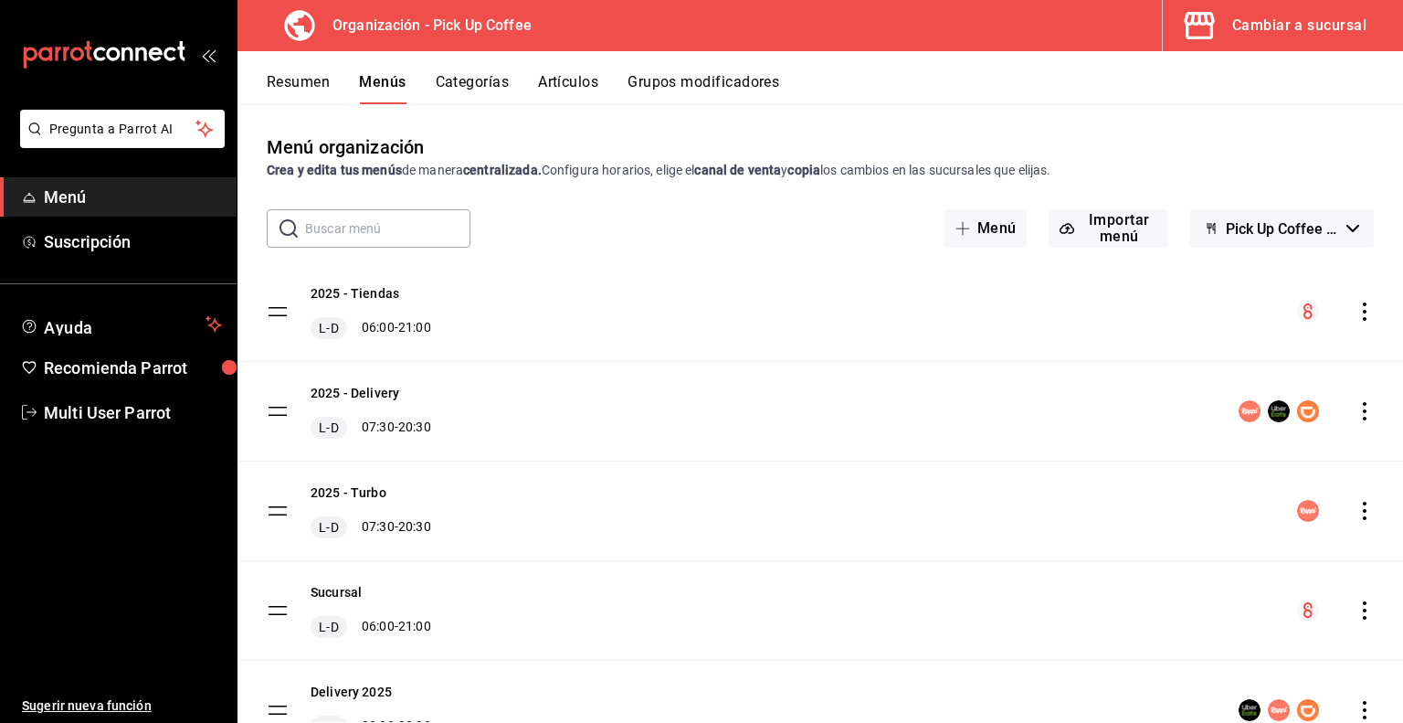
click at [1356, 414] on icon "actions" at bounding box center [1365, 411] width 18 height 18
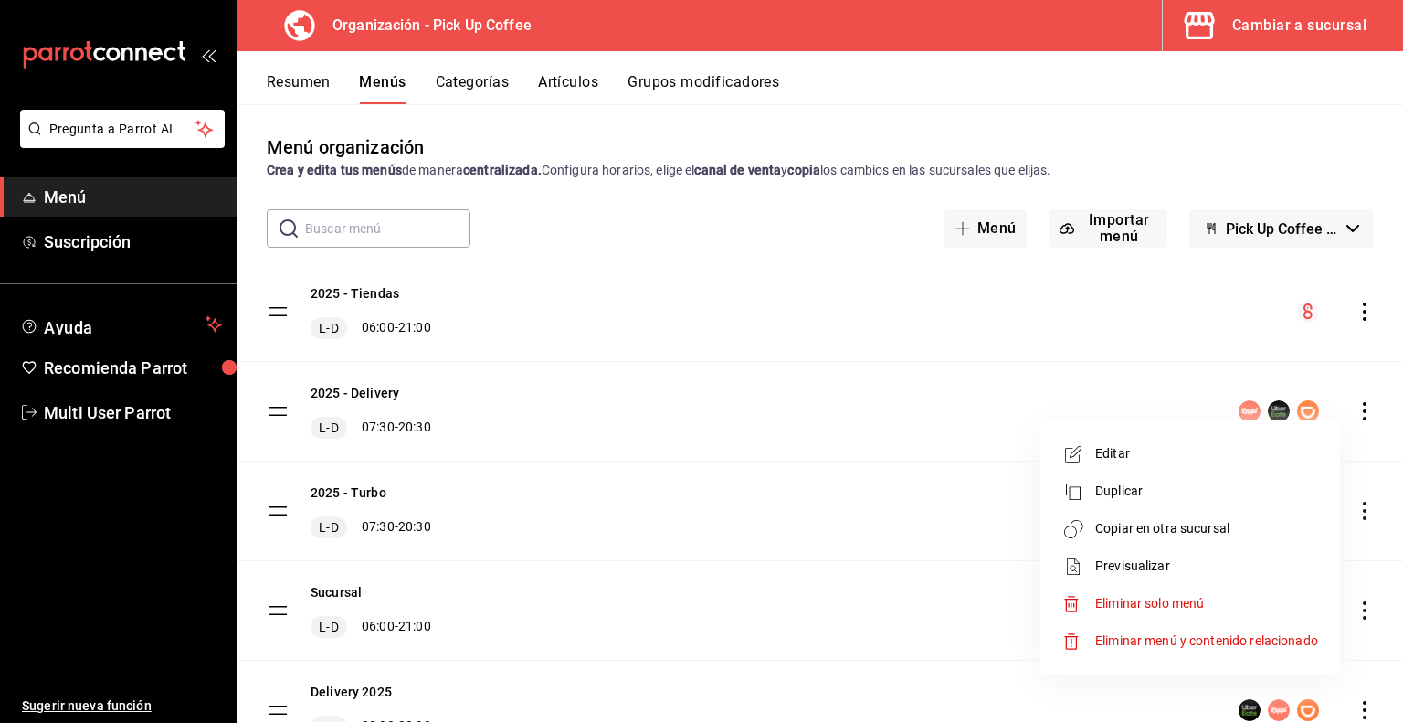
click at [1108, 534] on span "Copiar en otra sucursal" at bounding box center [1207, 528] width 223 height 19
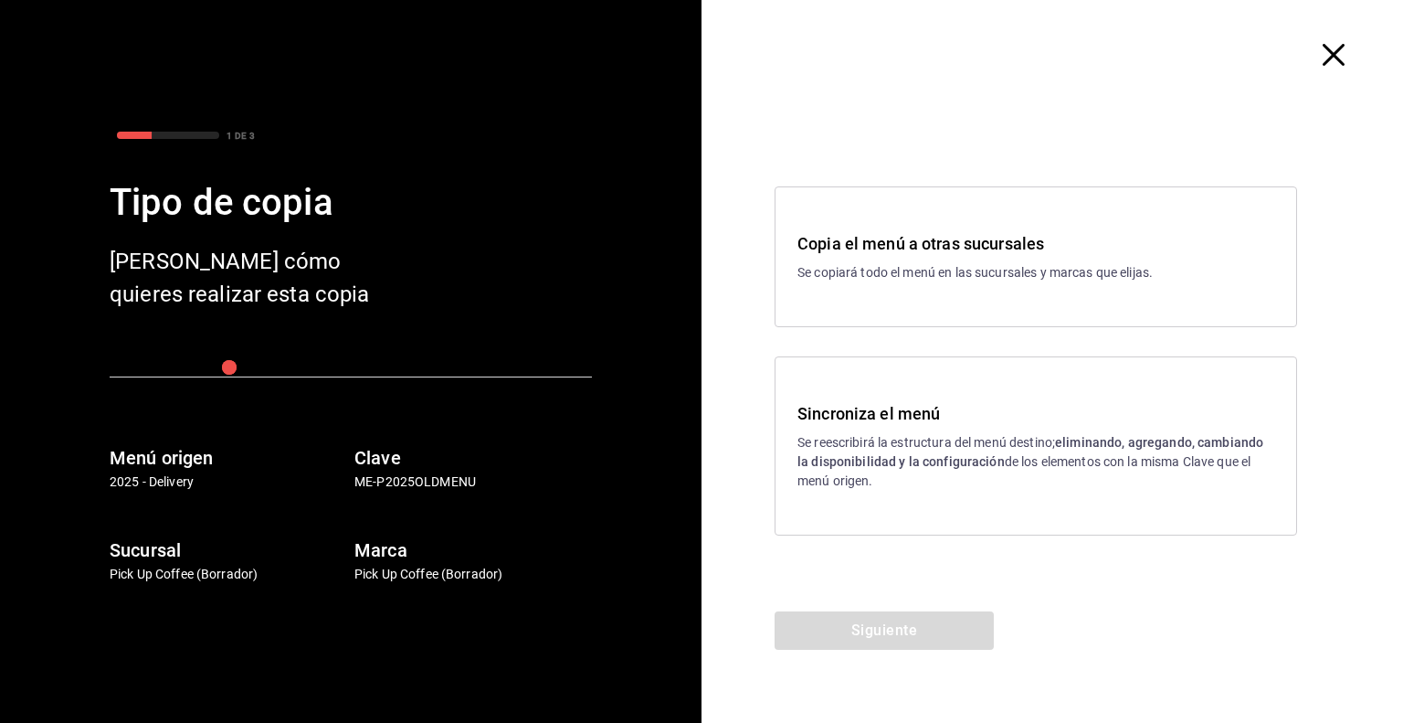
click at [897, 427] on div "Sincroniza el menú Se reescribirá la estructura del menú destino; eliminando, a…" at bounding box center [1036, 446] width 477 height 90
click at [892, 637] on button "Siguiente" at bounding box center [884, 630] width 219 height 38
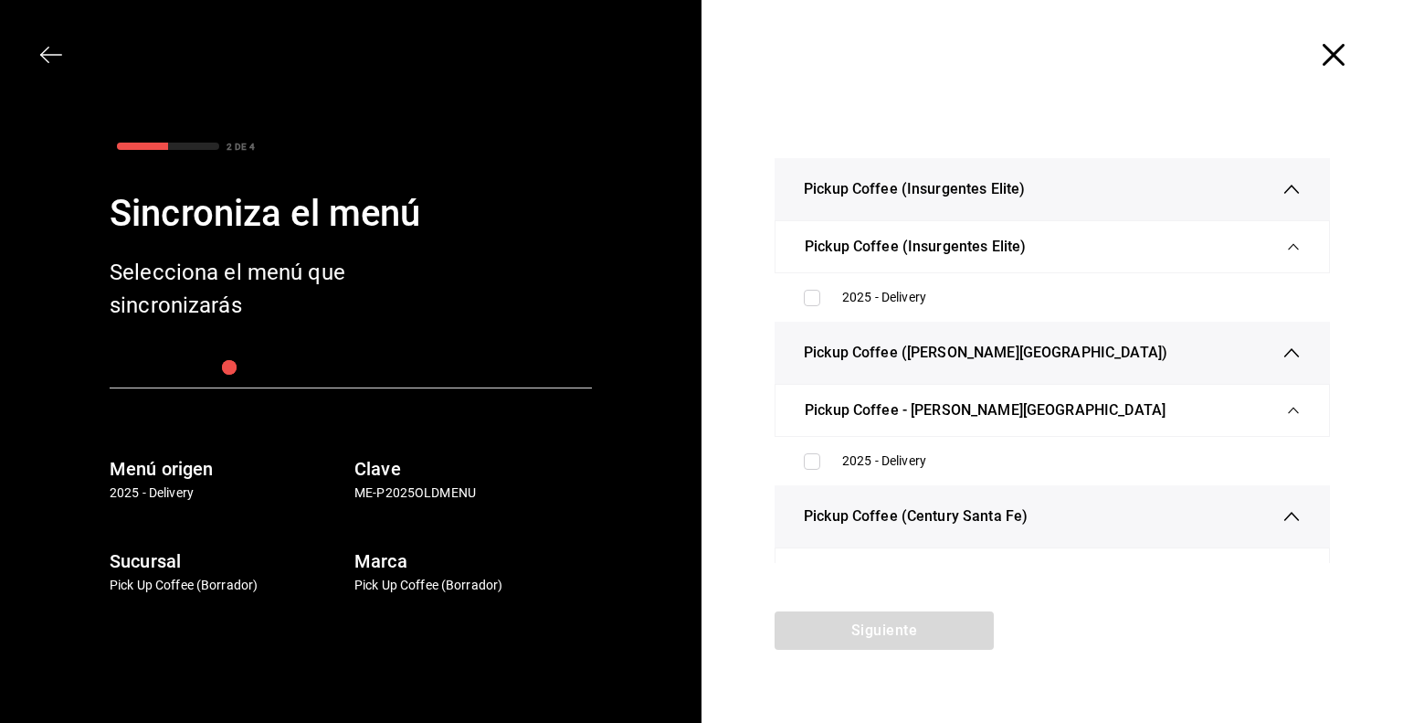
click at [62, 50] on span "button" at bounding box center [60, 55] width 33 height 22
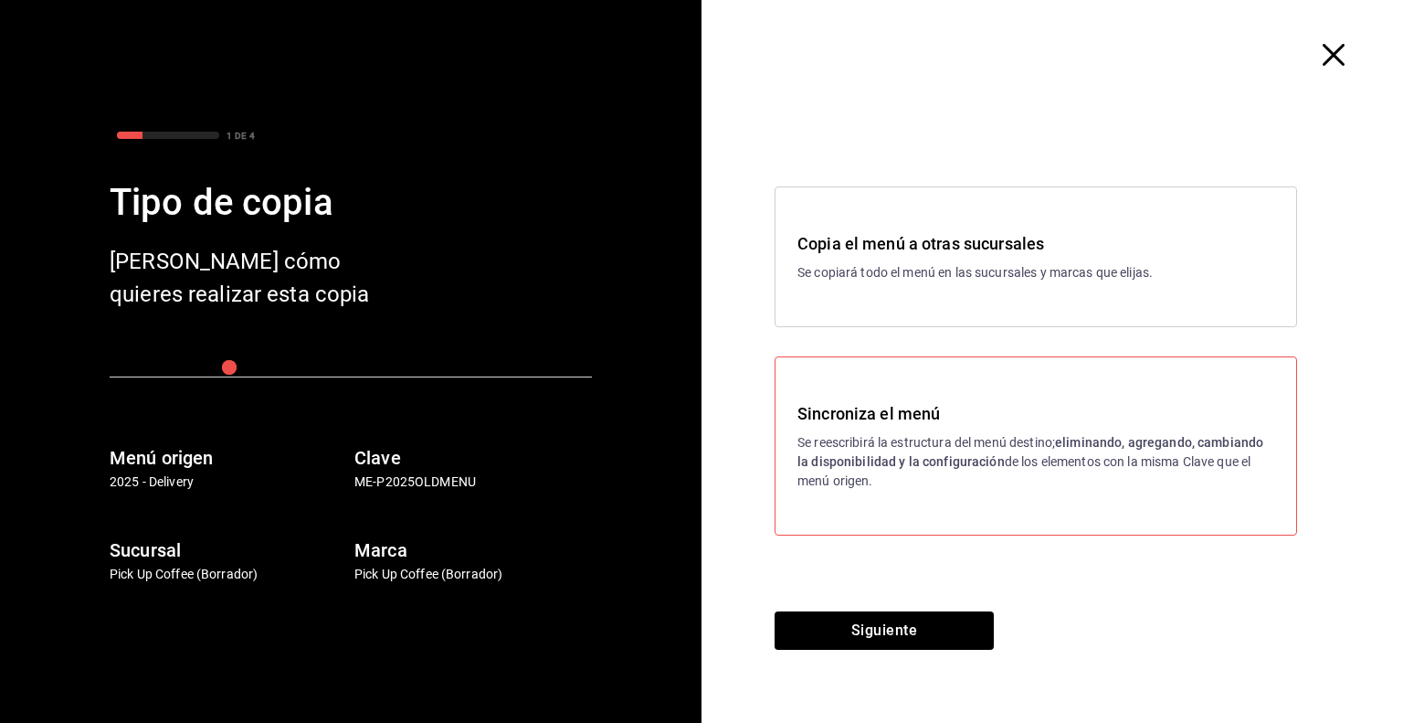
click at [884, 266] on p "Se copiará todo el menú en las sucursales y marcas que elijas." at bounding box center [1036, 272] width 477 height 19
click at [895, 628] on button "Siguiente" at bounding box center [884, 630] width 219 height 38
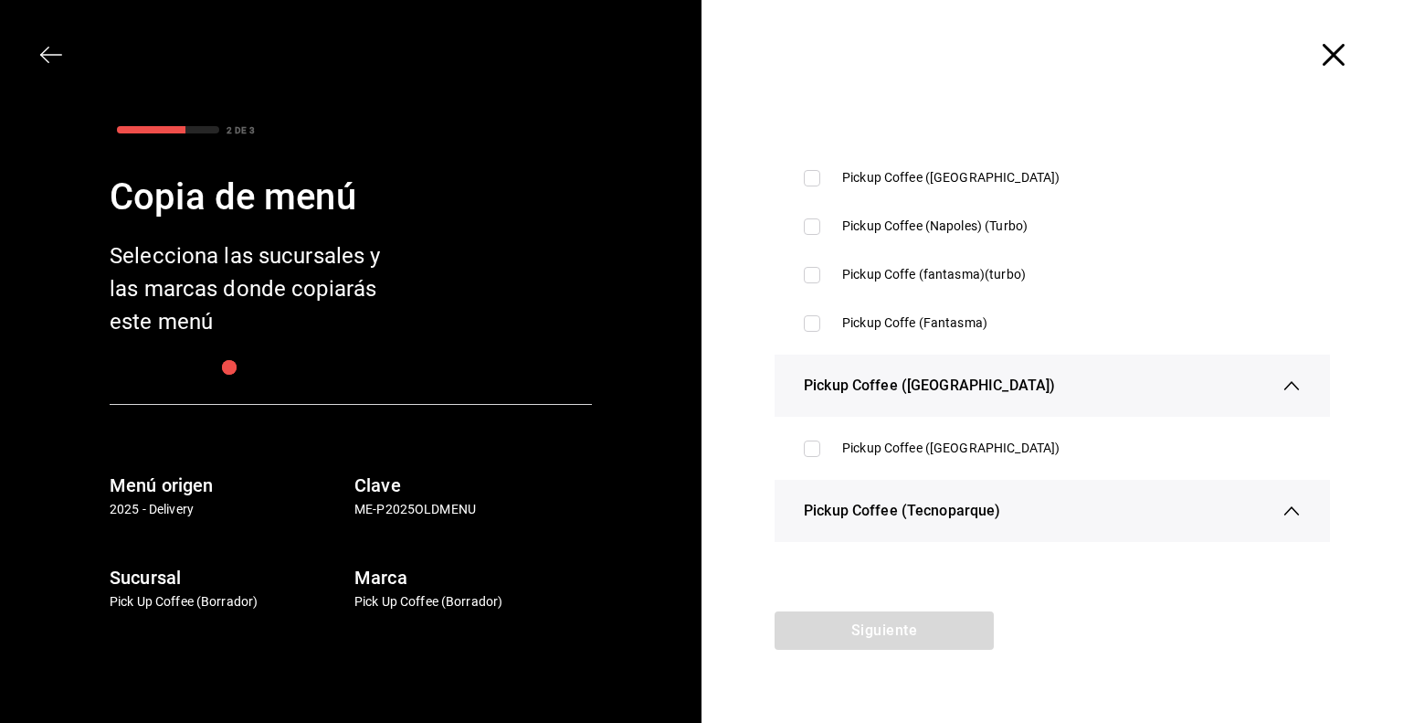
scroll to position [4020, 0]
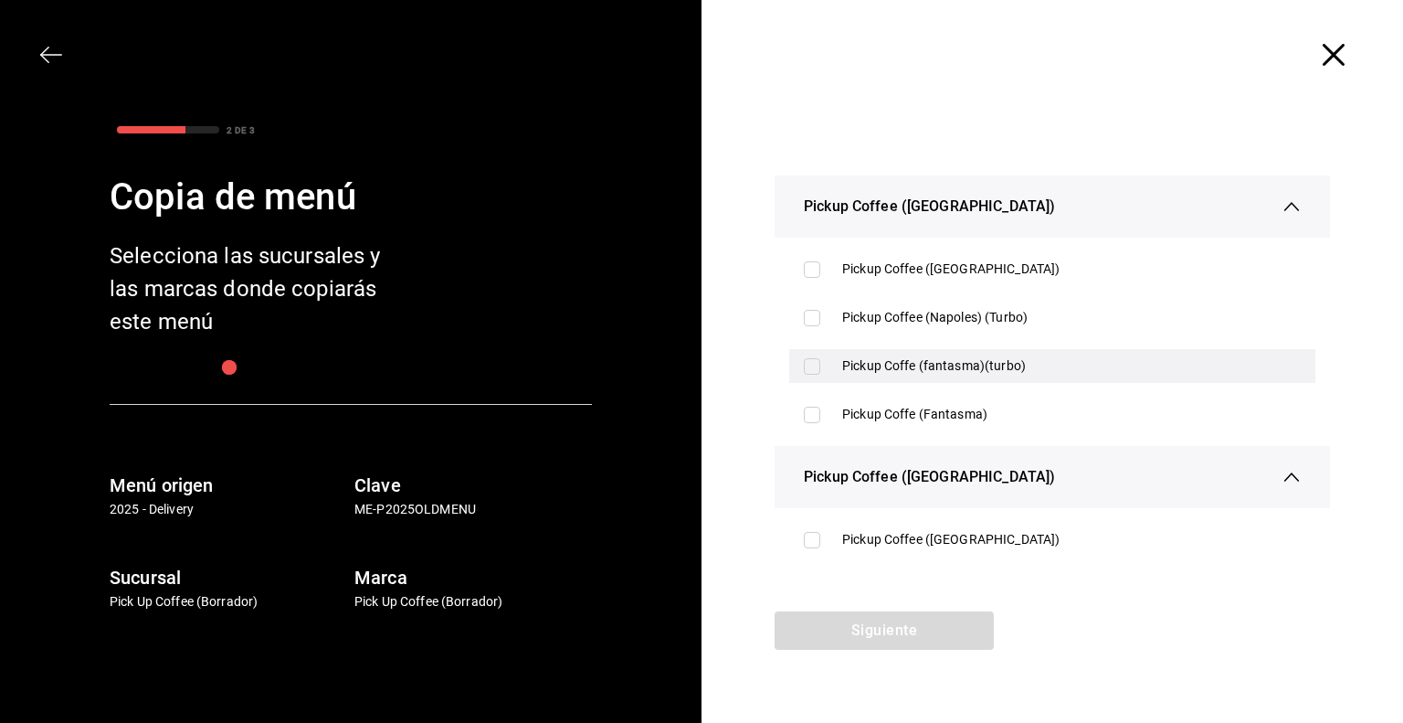
click at [917, 377] on div "Pickup Coffe (fantasma)(turbo)" at bounding box center [1052, 366] width 526 height 34
checkbox input "true"
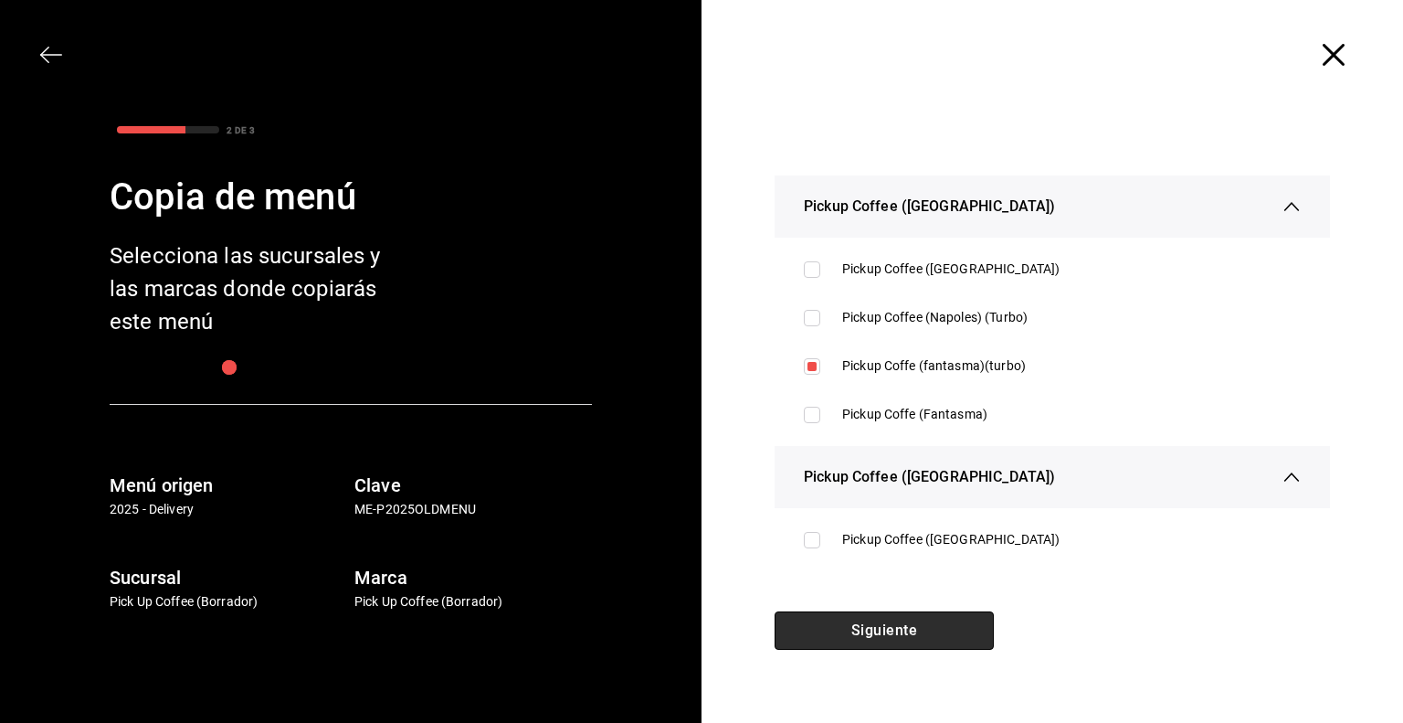
click at [874, 620] on button "Siguiente" at bounding box center [884, 630] width 219 height 38
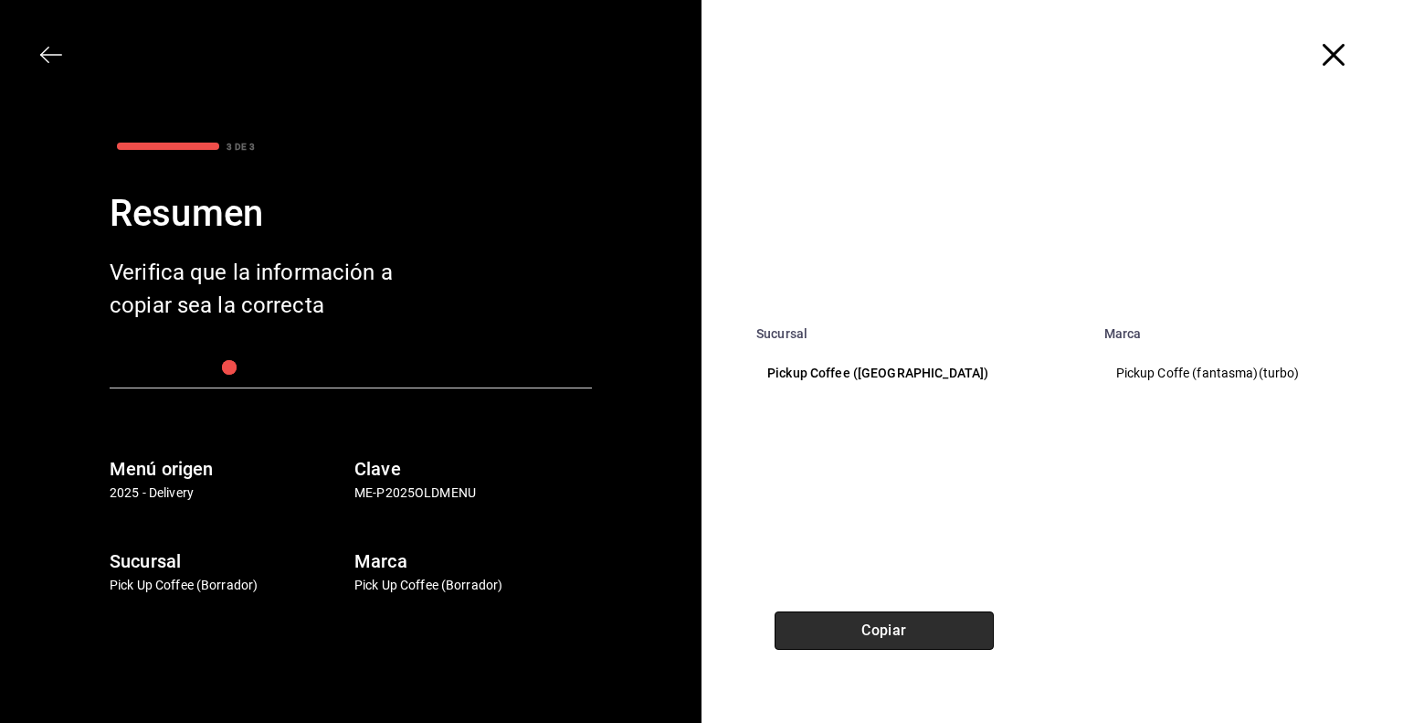
click at [863, 633] on button "Copiar" at bounding box center [884, 630] width 219 height 38
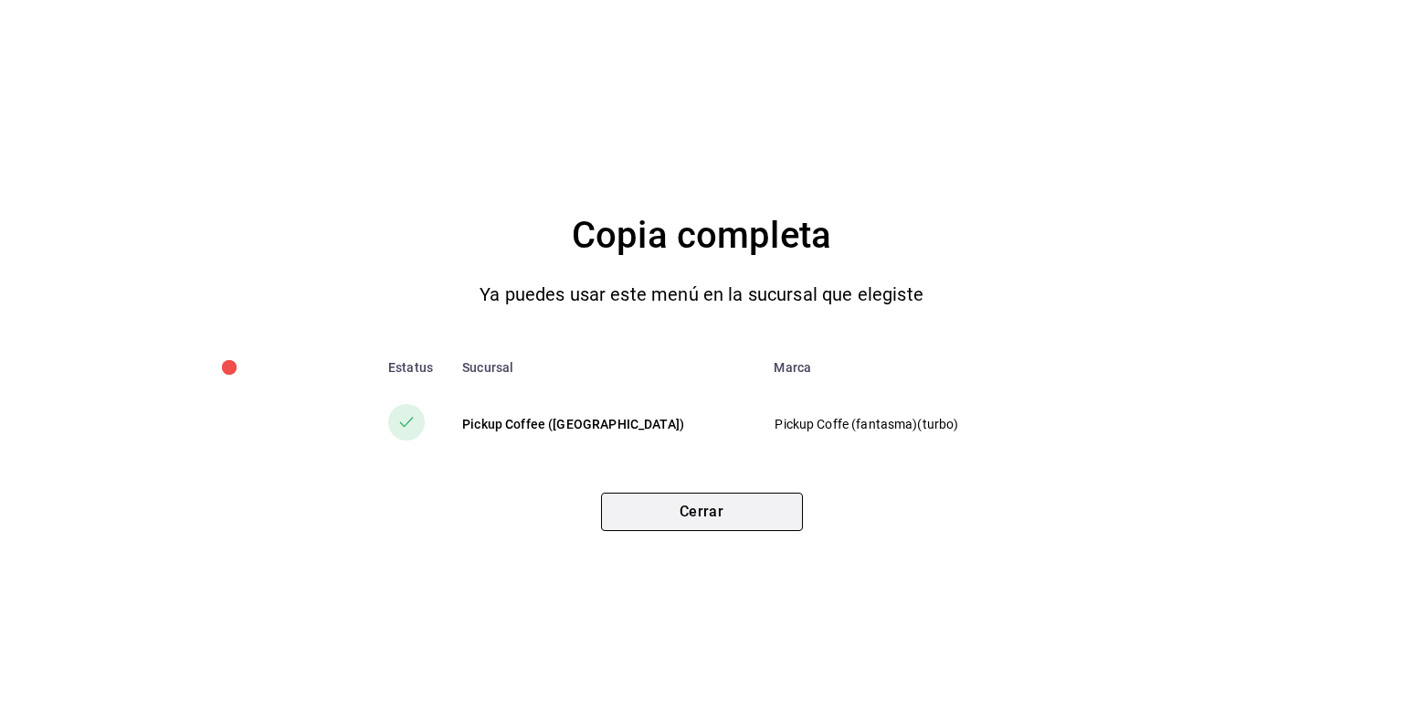
click at [671, 522] on button "Cerrar" at bounding box center [702, 512] width 202 height 38
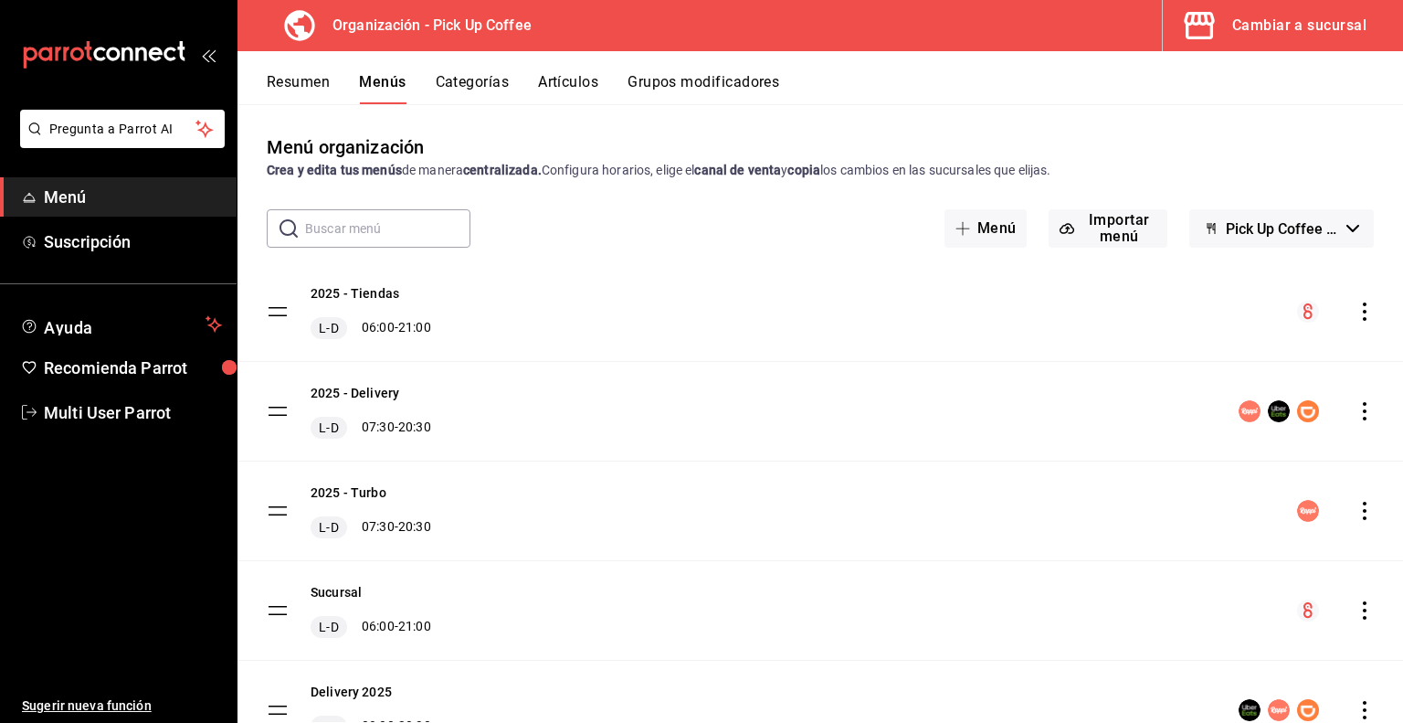
click at [1254, 22] on div "Cambiar a sucursal" at bounding box center [1300, 26] width 134 height 26
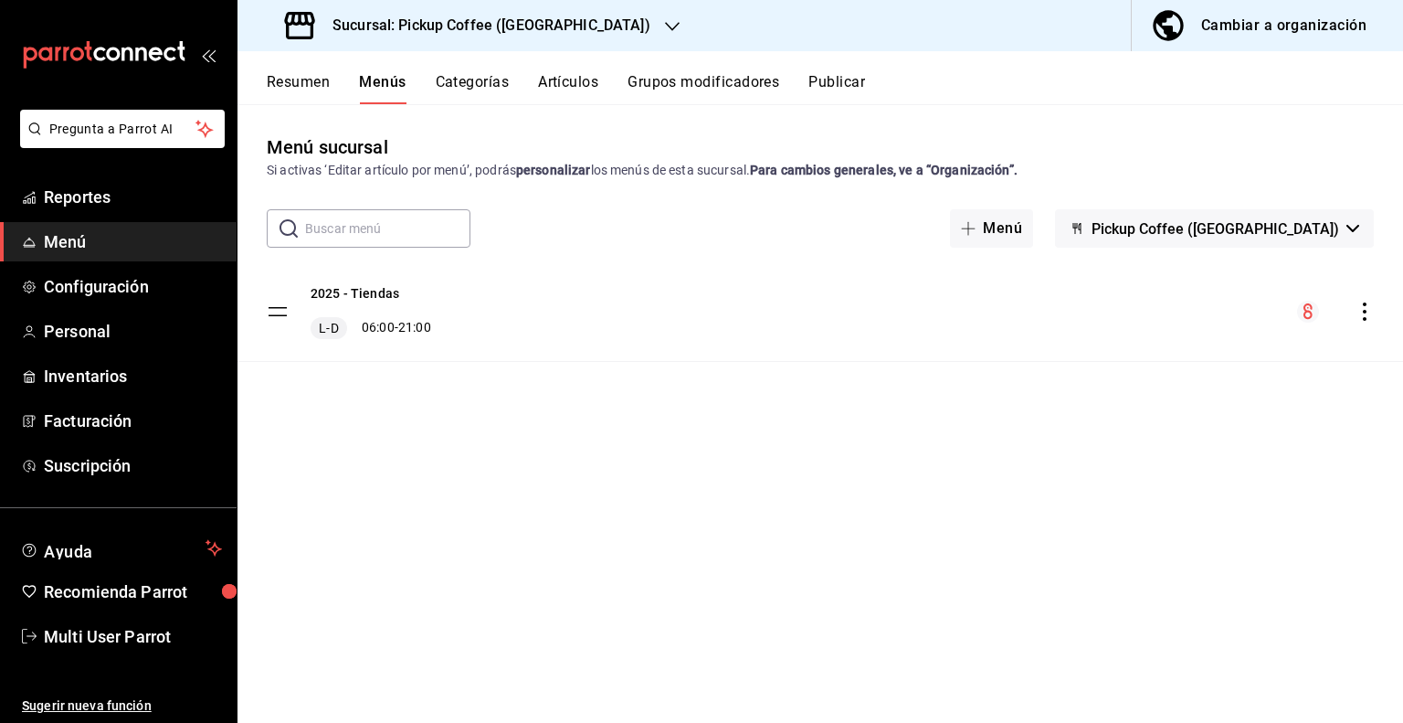
click at [1240, 230] on span "Pickup Coffee ([GEOGRAPHIC_DATA])" at bounding box center [1216, 228] width 248 height 17
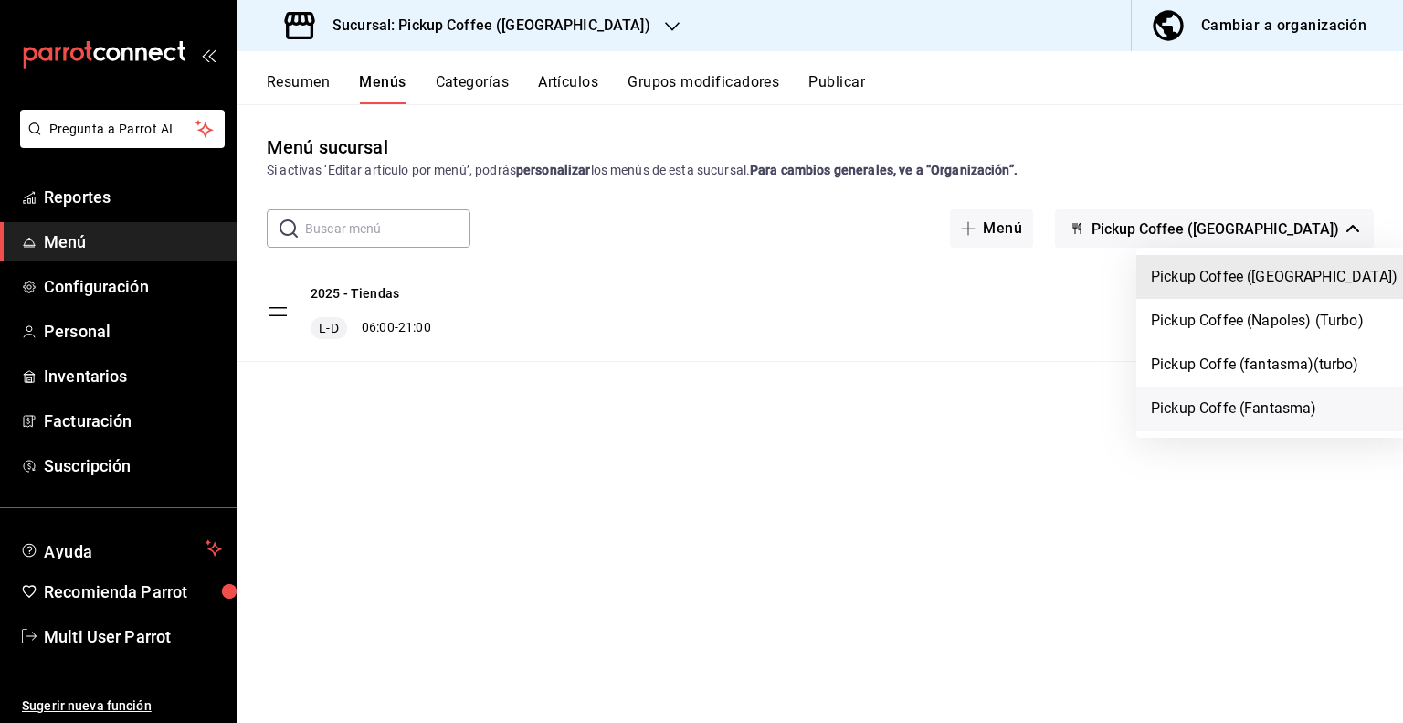
click at [1191, 408] on li "Pickup Coffe (Fantasma)" at bounding box center [1275, 409] width 276 height 44
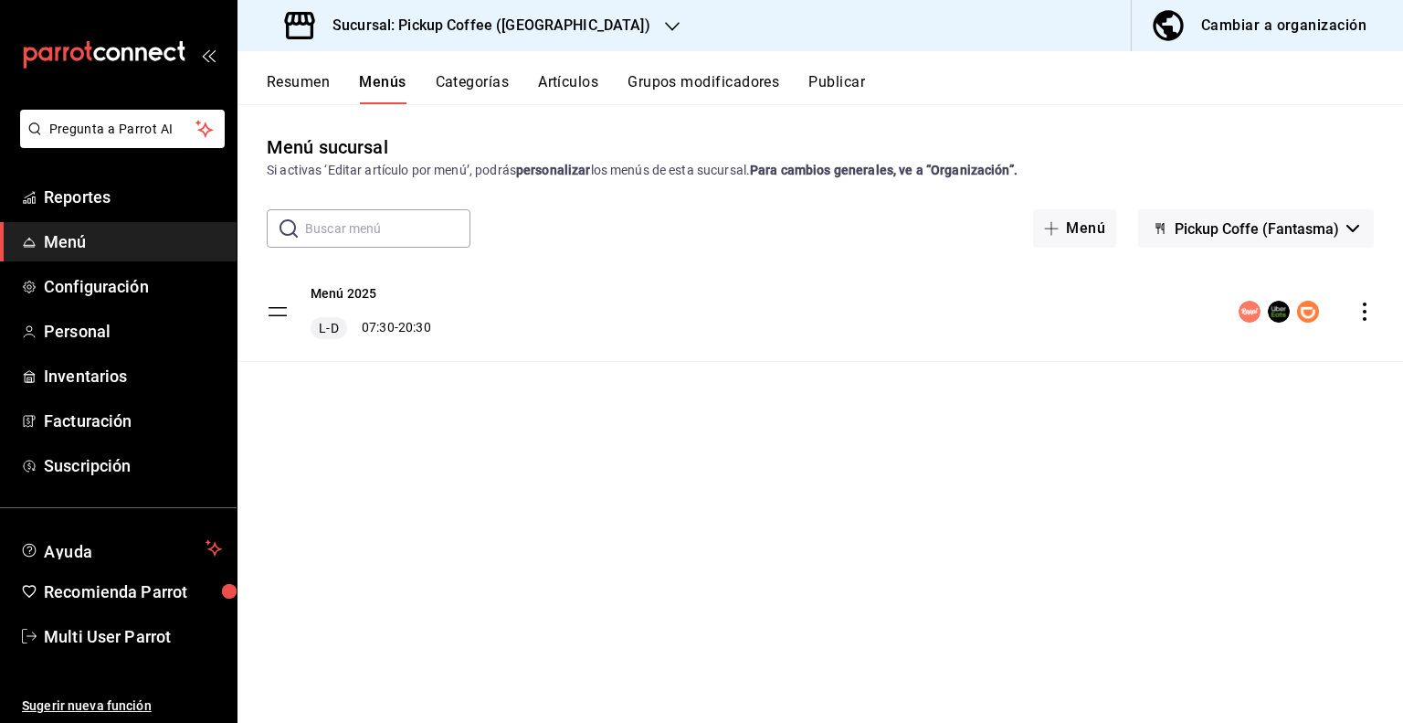
click at [1238, 229] on span "Pickup Coffe (Fantasma)" at bounding box center [1257, 228] width 164 height 17
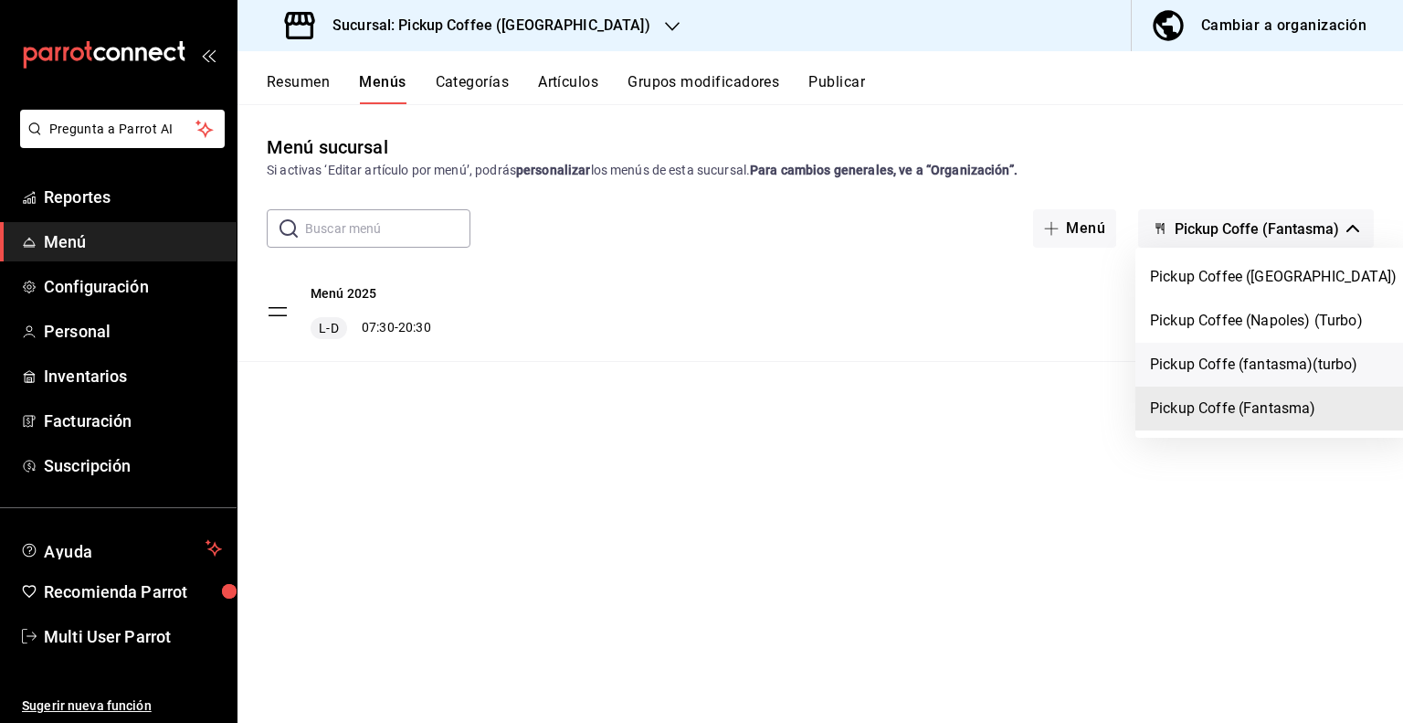
click at [1208, 354] on li "Pickup Coffe (fantasma)(turbo)" at bounding box center [1274, 365] width 276 height 44
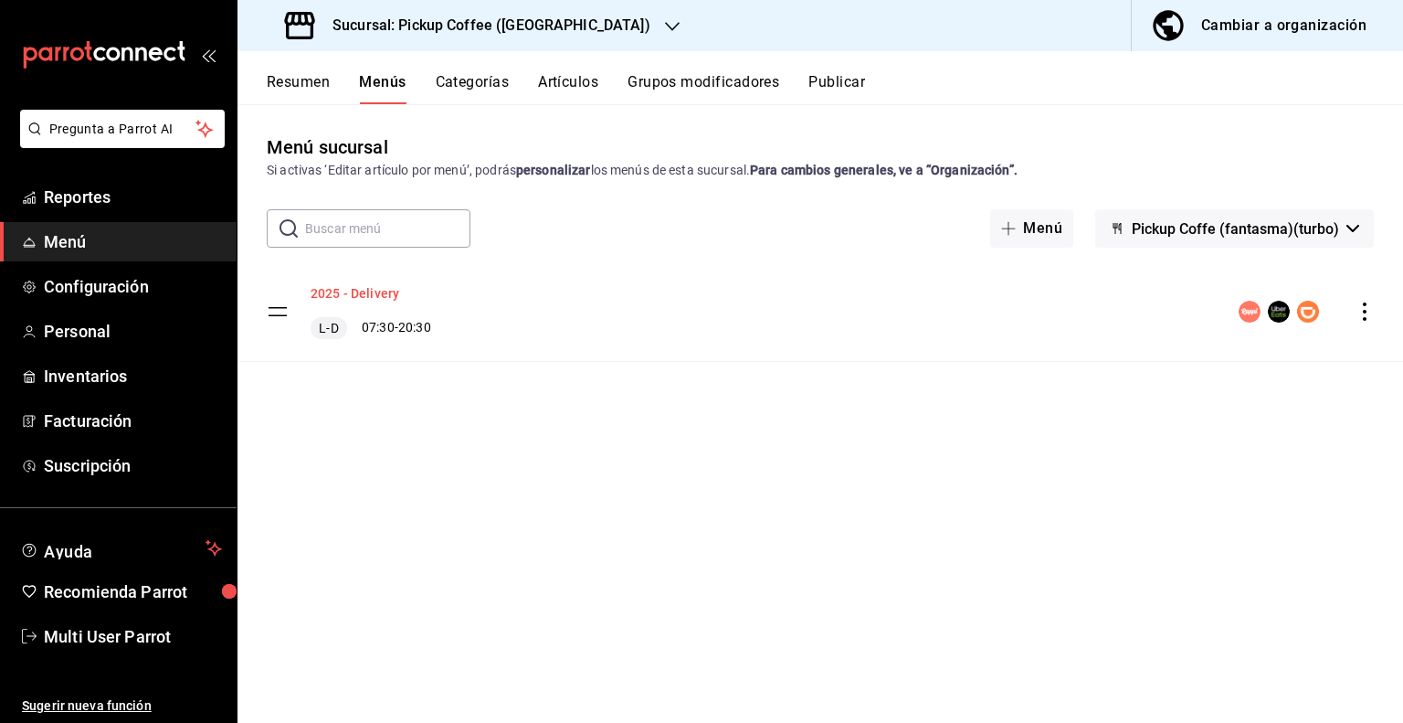
click at [350, 292] on button "2025 - Delivery" at bounding box center [355, 293] width 89 height 18
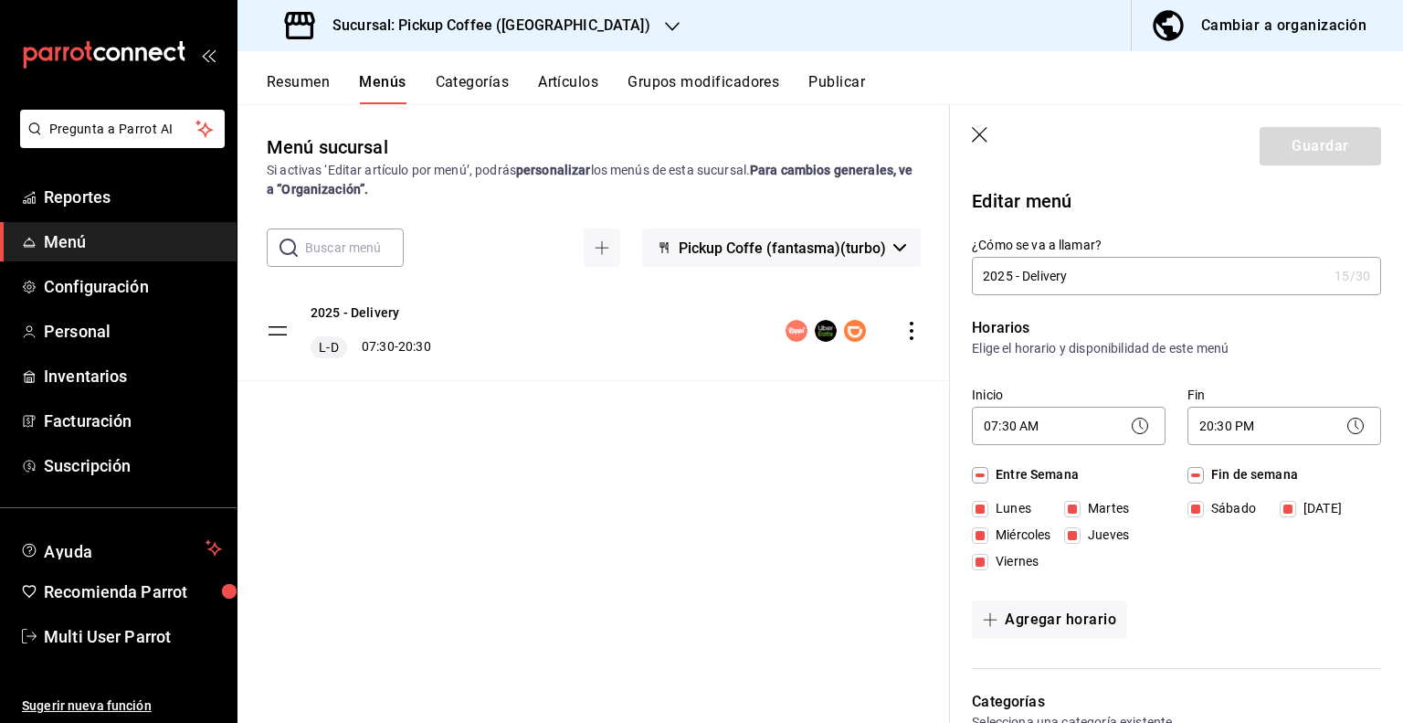
drag, startPoint x: 980, startPoint y: 274, endPoint x: 1248, endPoint y: 277, distance: 268.7
click at [1248, 277] on input "2025 - Delivery" at bounding box center [1149, 276] width 355 height 37
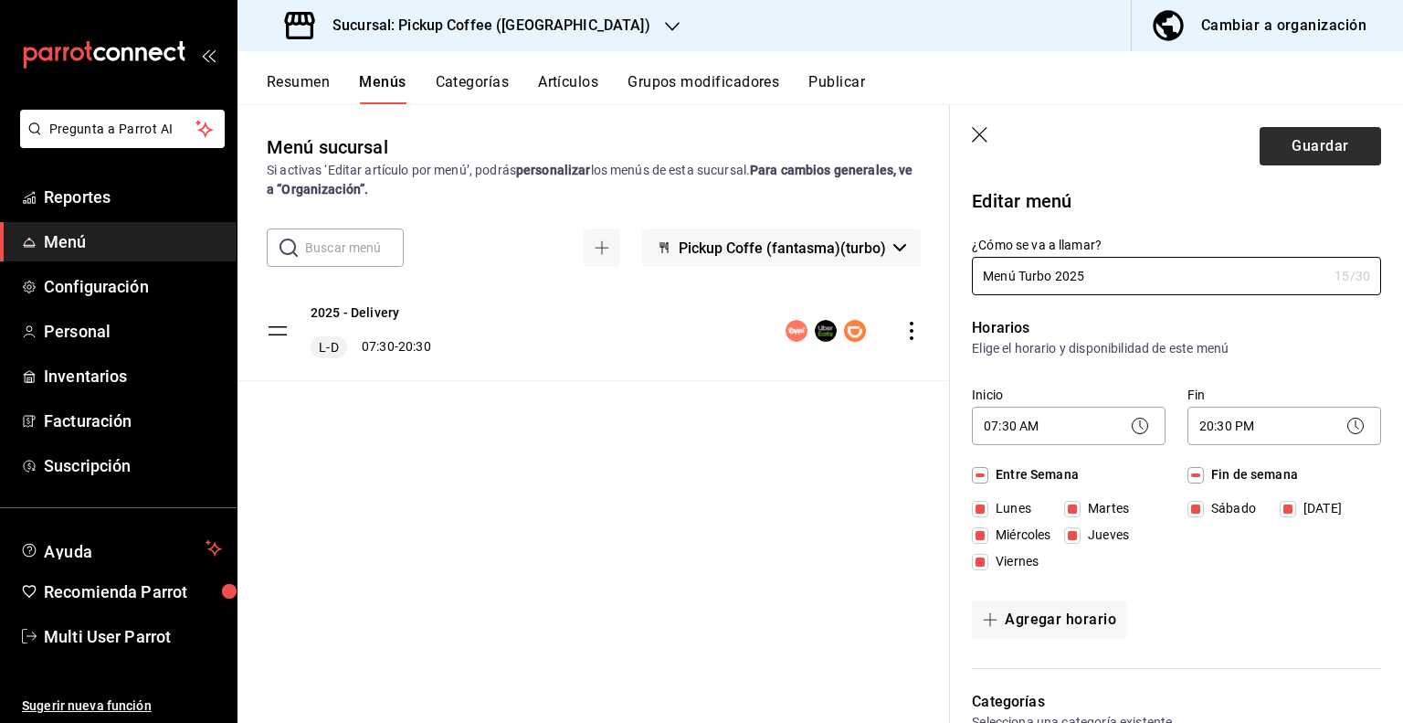
type input "Menú Turbo 2025"
click at [1278, 140] on button "Guardar" at bounding box center [1321, 146] width 122 height 38
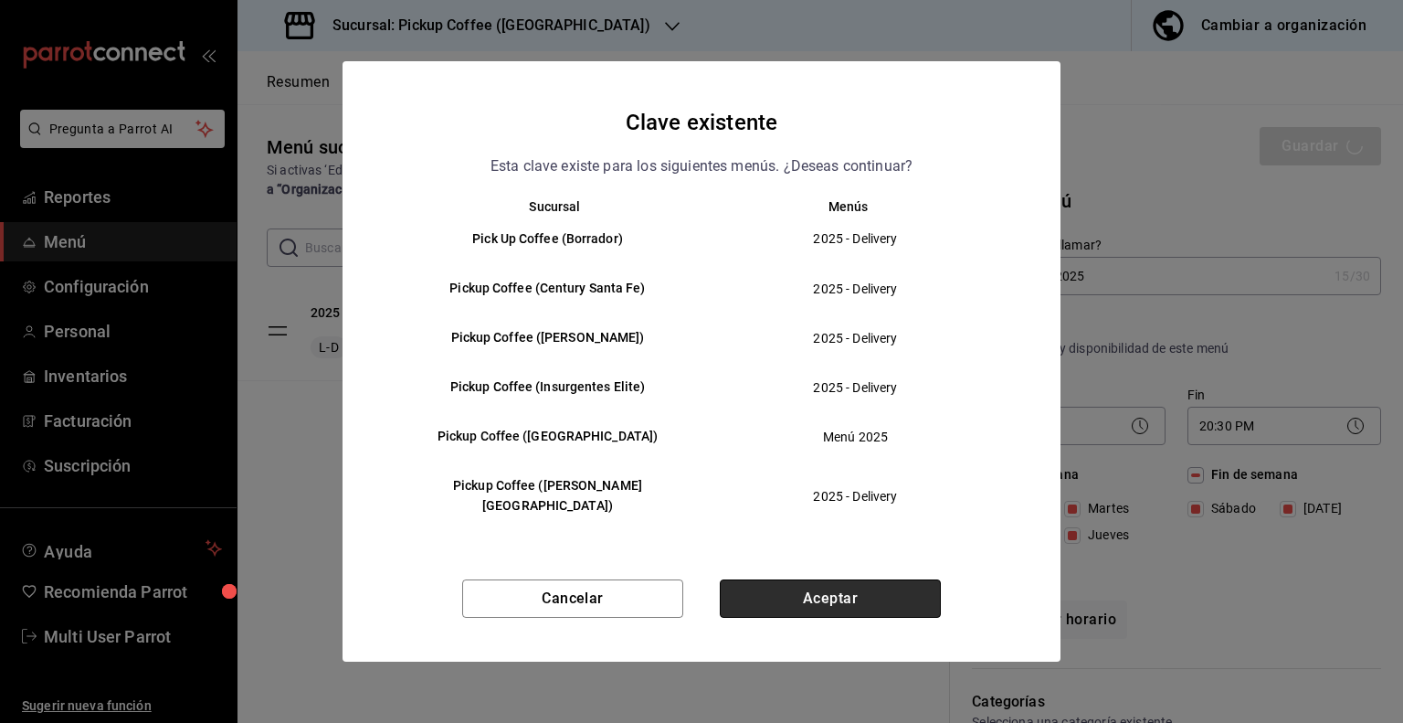
click at [824, 588] on button "Aceptar" at bounding box center [830, 598] width 221 height 38
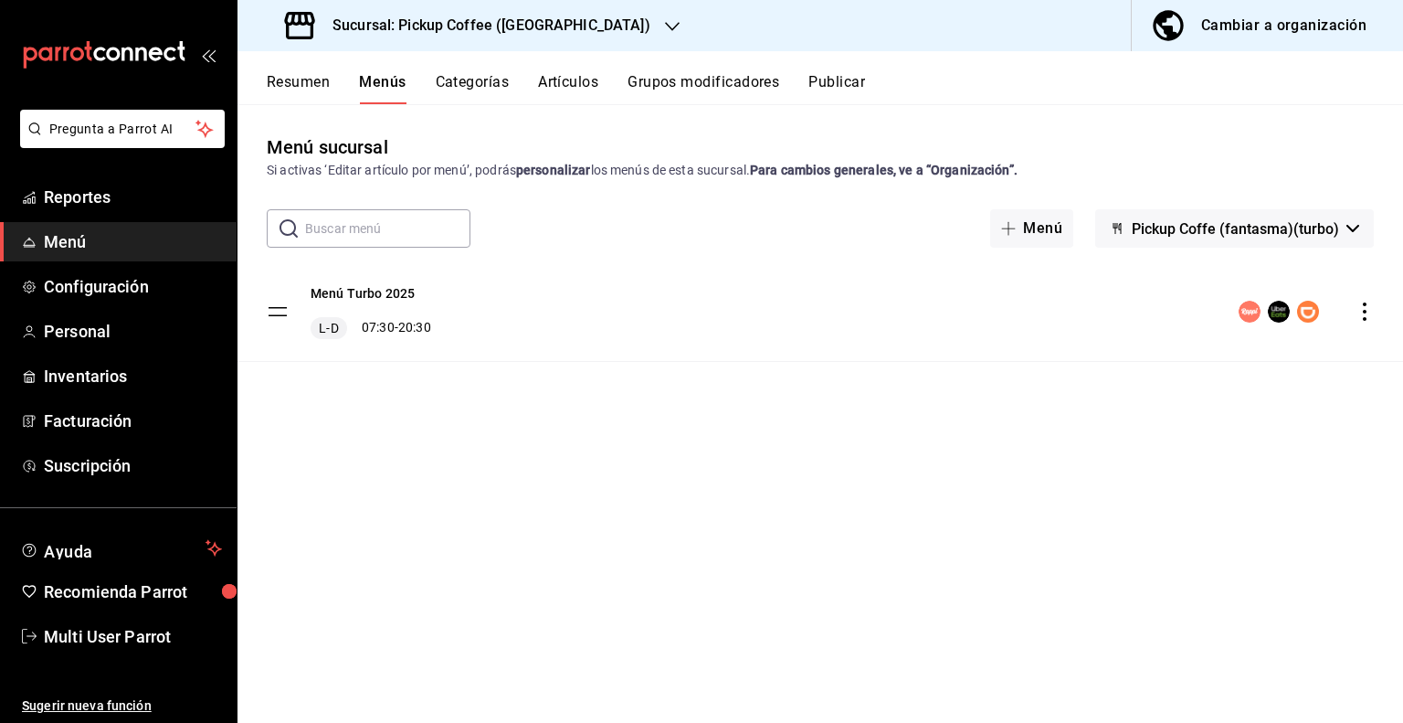
click at [854, 94] on button "Publicar" at bounding box center [837, 88] width 57 height 31
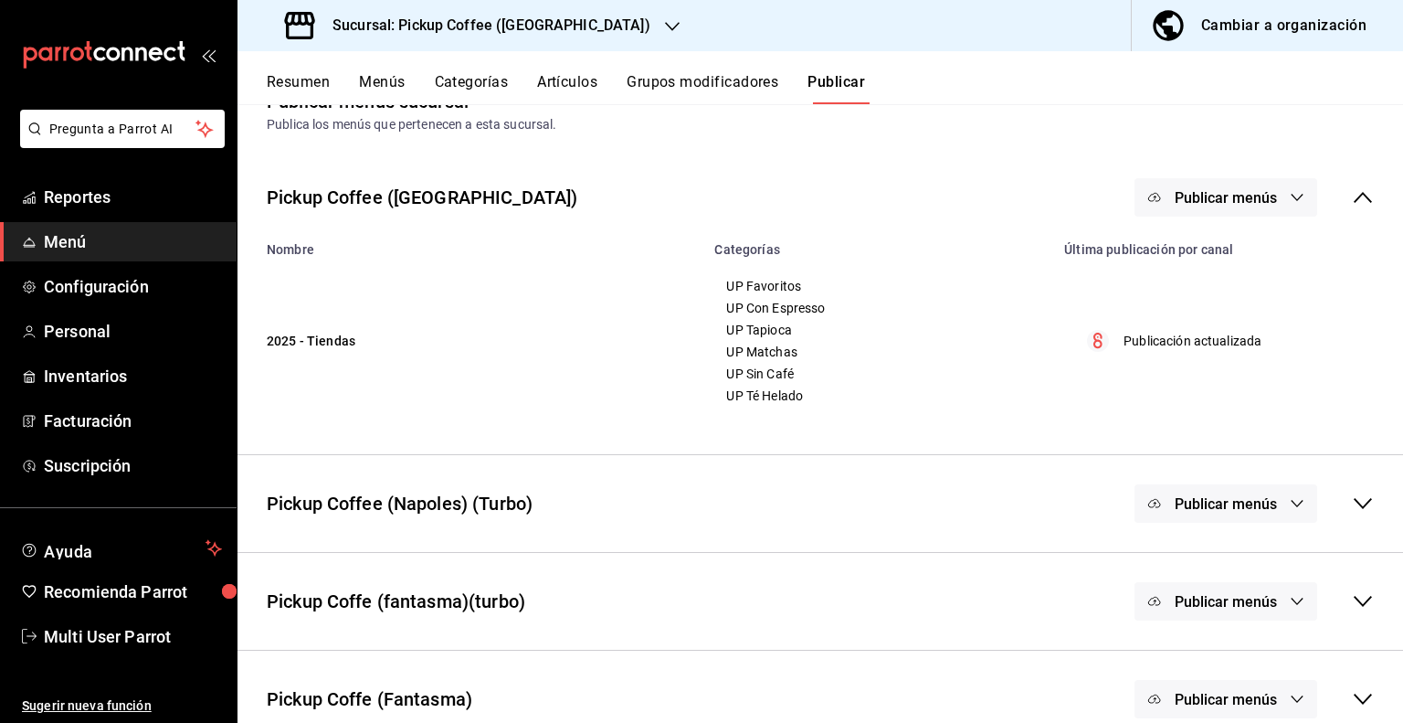
scroll to position [70, 0]
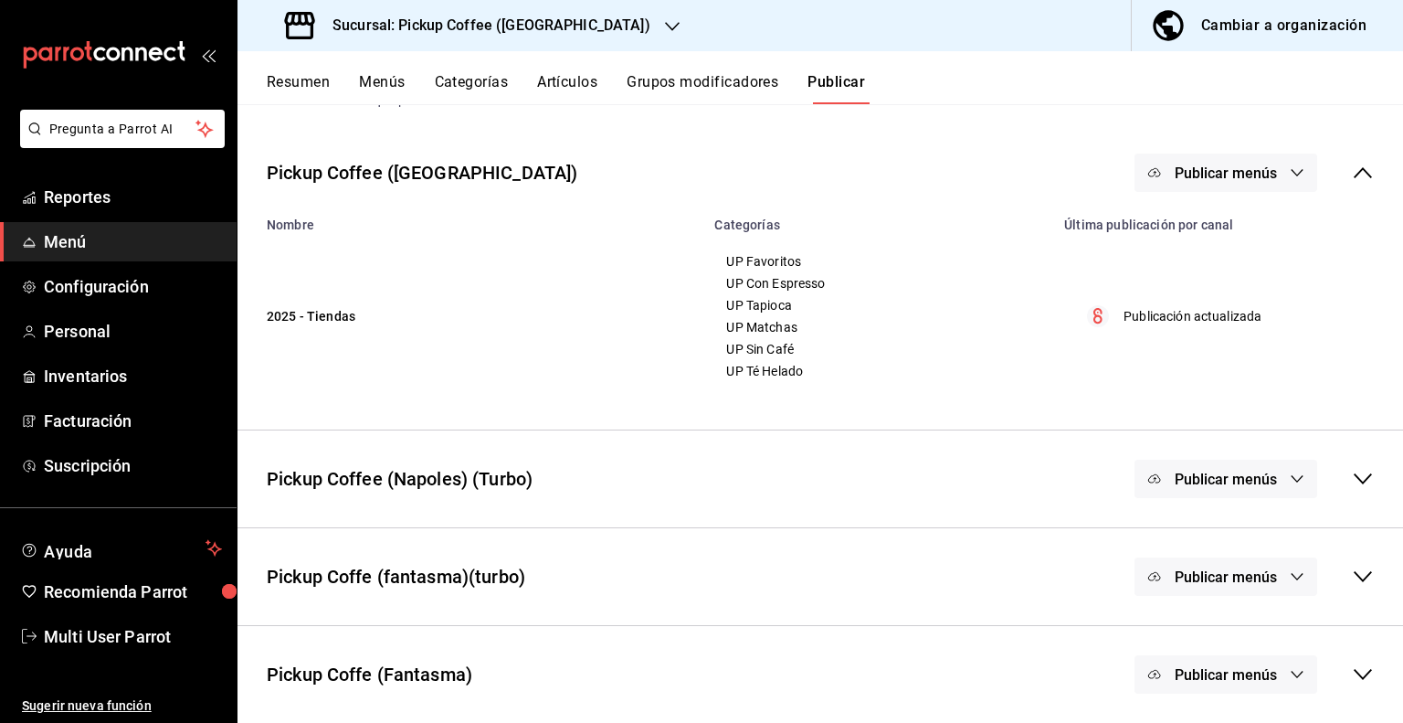
click at [1352, 577] on icon at bounding box center [1363, 577] width 22 height 22
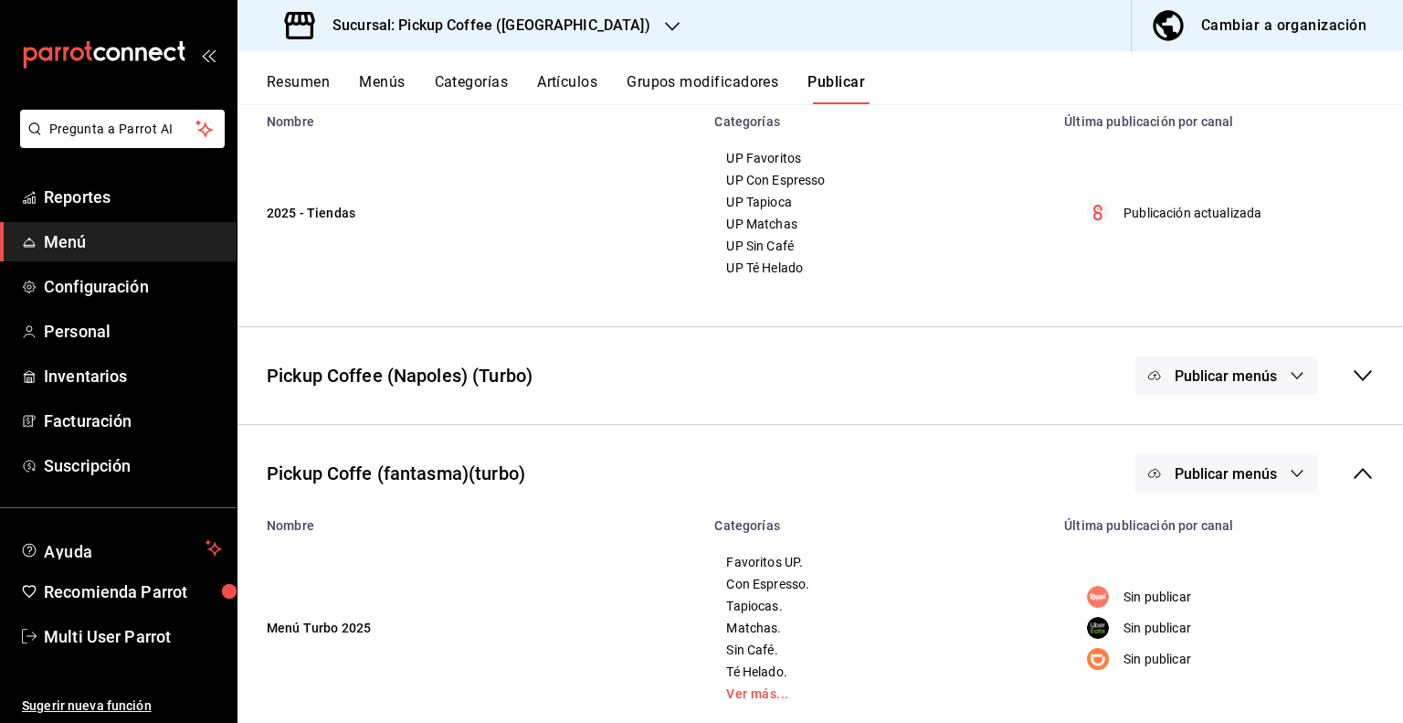
scroll to position [302, 0]
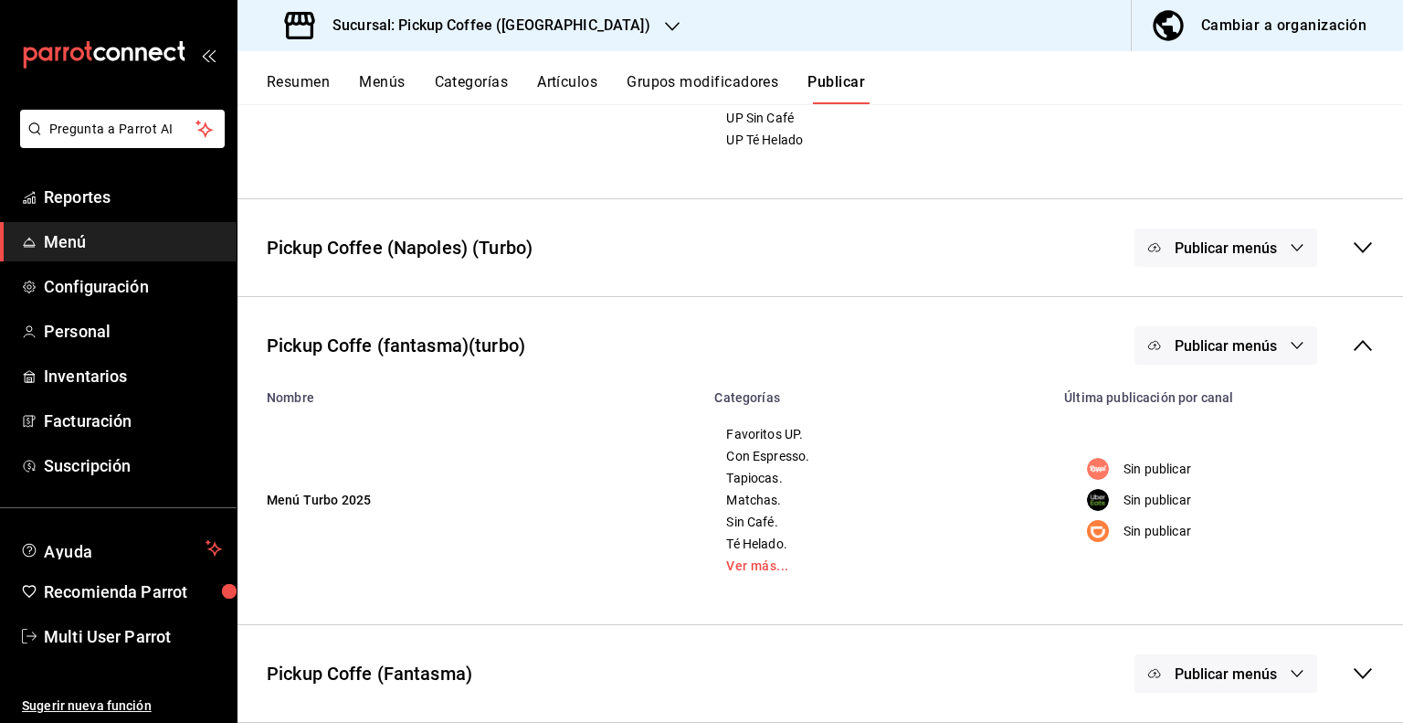
click at [1290, 345] on icon "button" at bounding box center [1297, 345] width 15 height 15
click at [1221, 411] on span "Rappi" at bounding box center [1239, 405] width 56 height 19
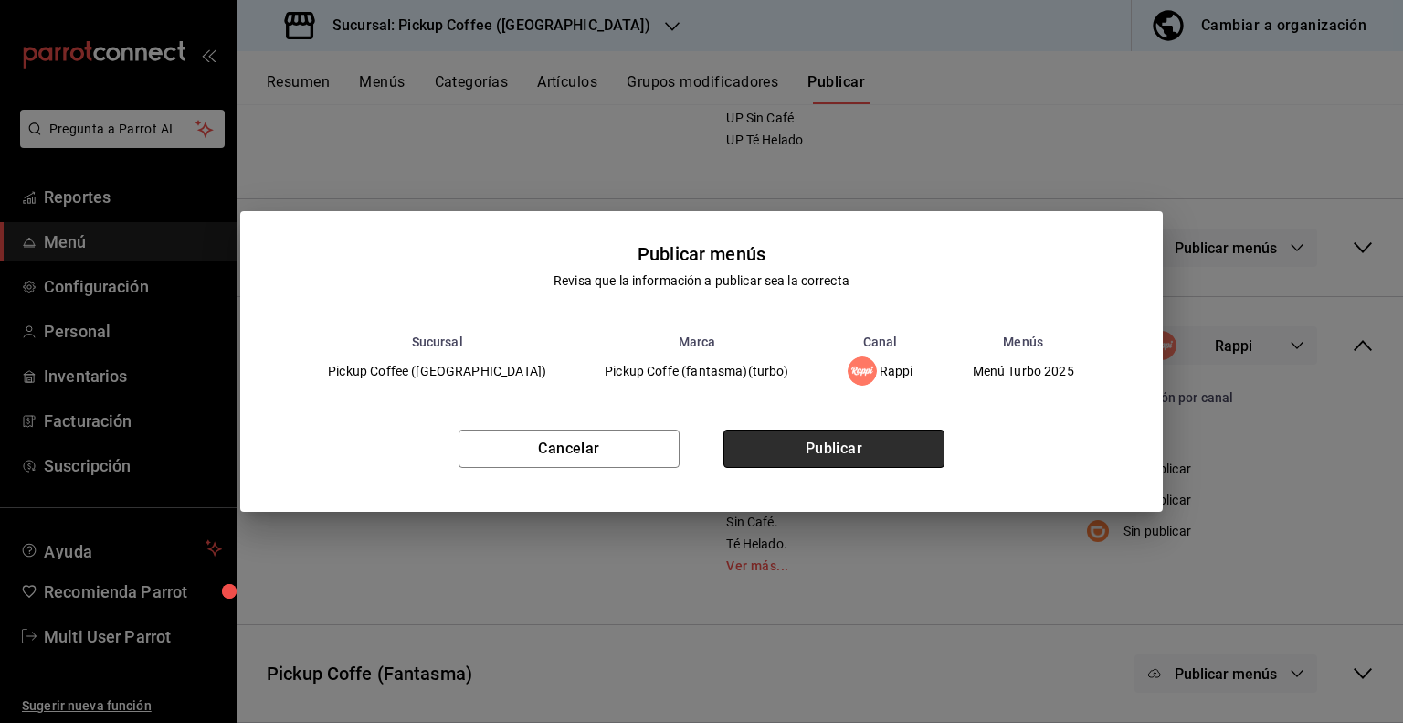
click at [858, 446] on button "Publicar" at bounding box center [834, 448] width 221 height 38
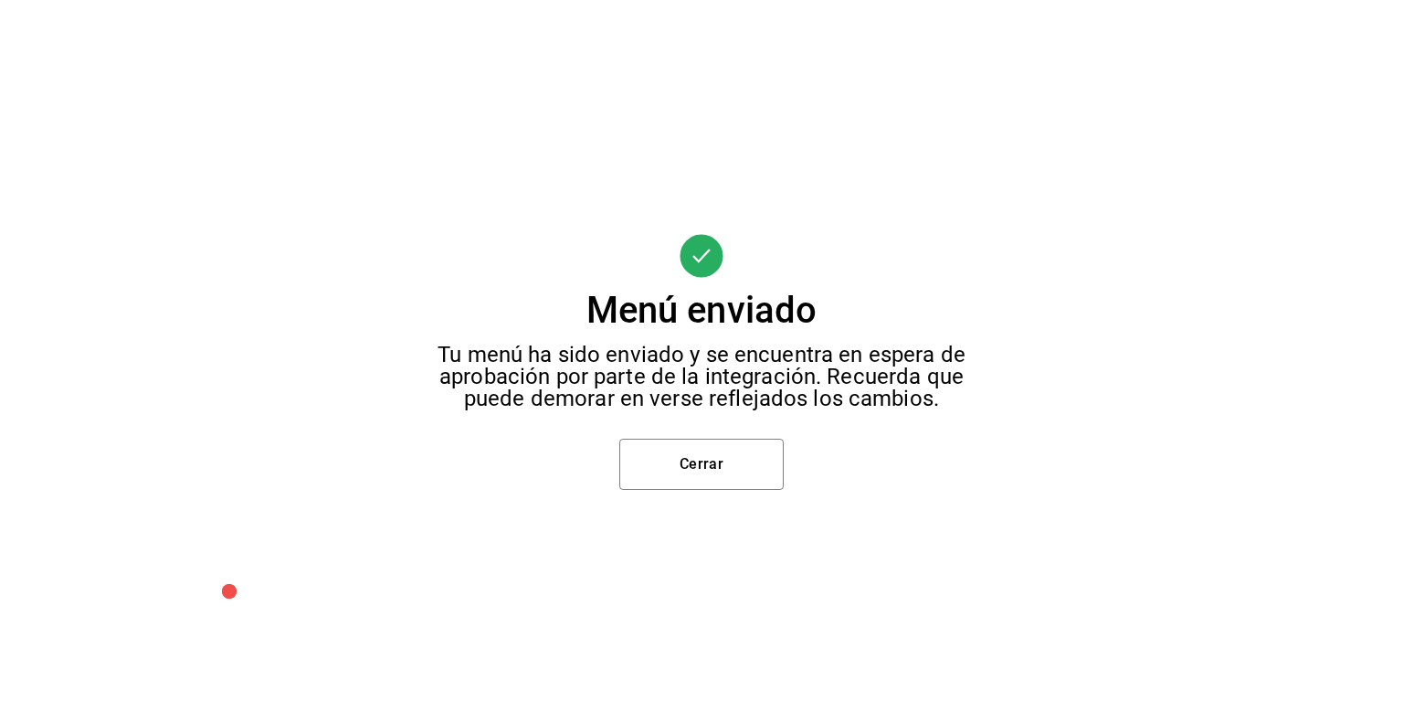
scroll to position [51, 0]
click at [711, 461] on button "Cerrar" at bounding box center [702, 464] width 164 height 51
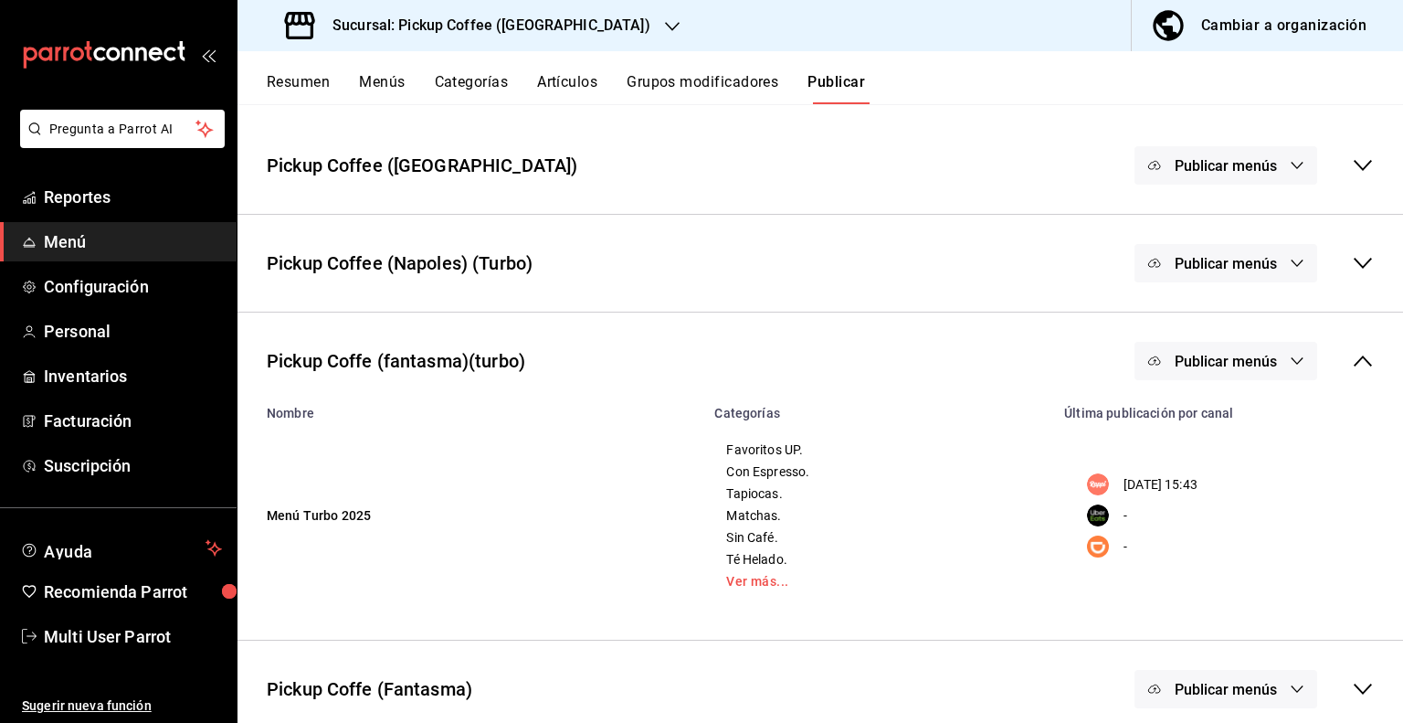
scroll to position [92, 0]
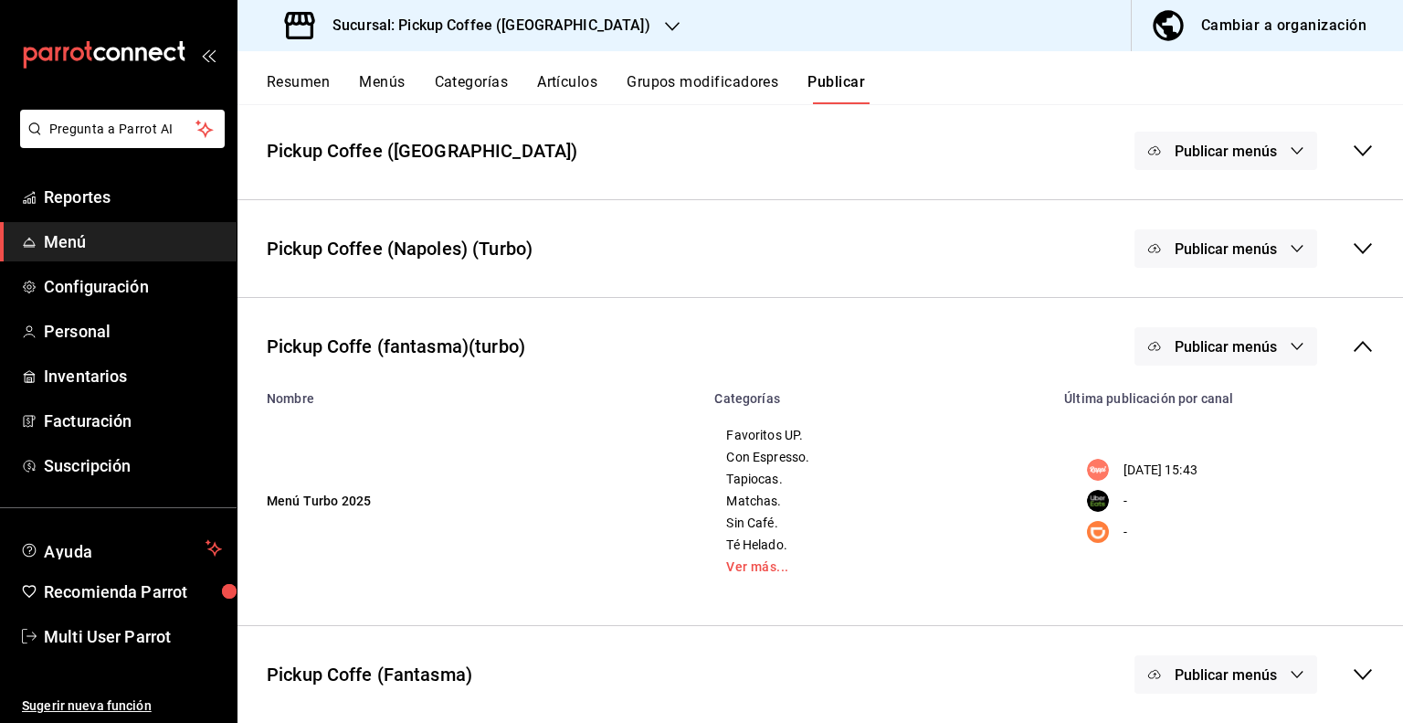
click at [1352, 683] on icon at bounding box center [1363, 674] width 22 height 22
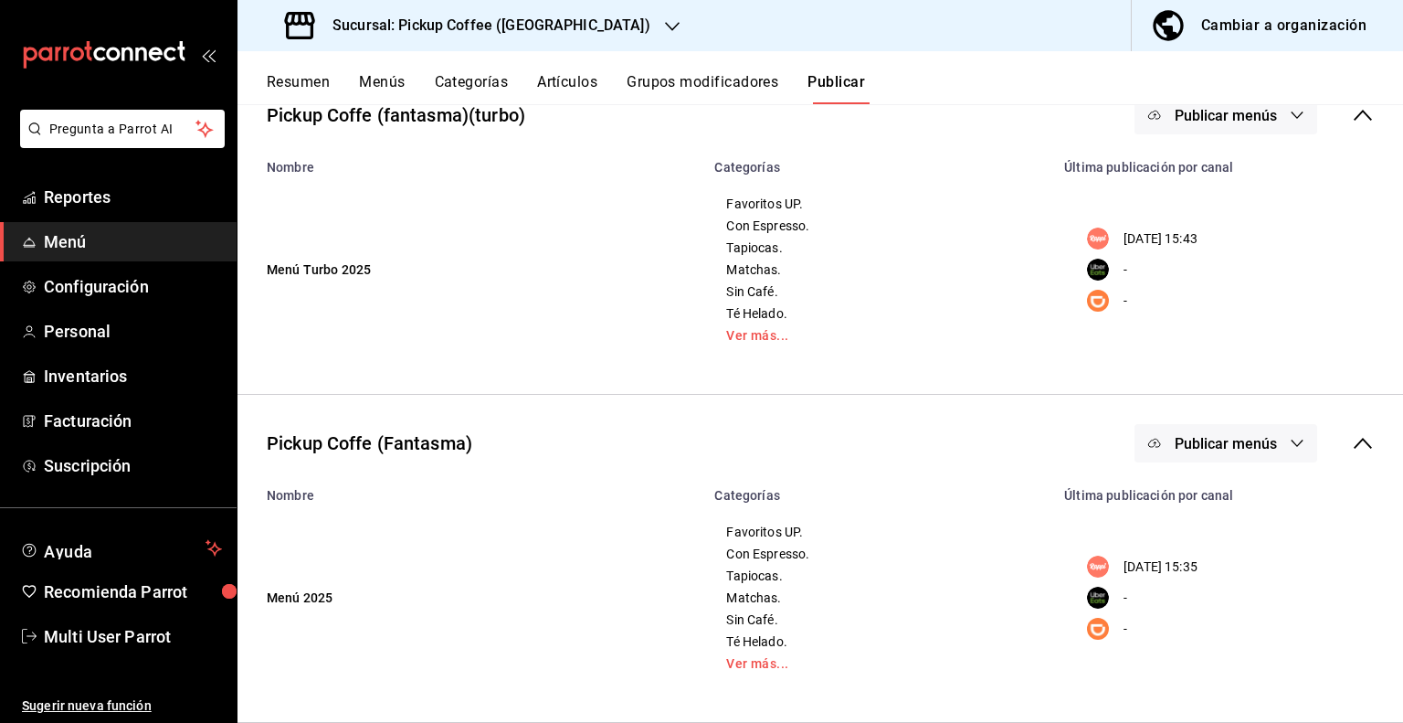
scroll to position [0, 0]
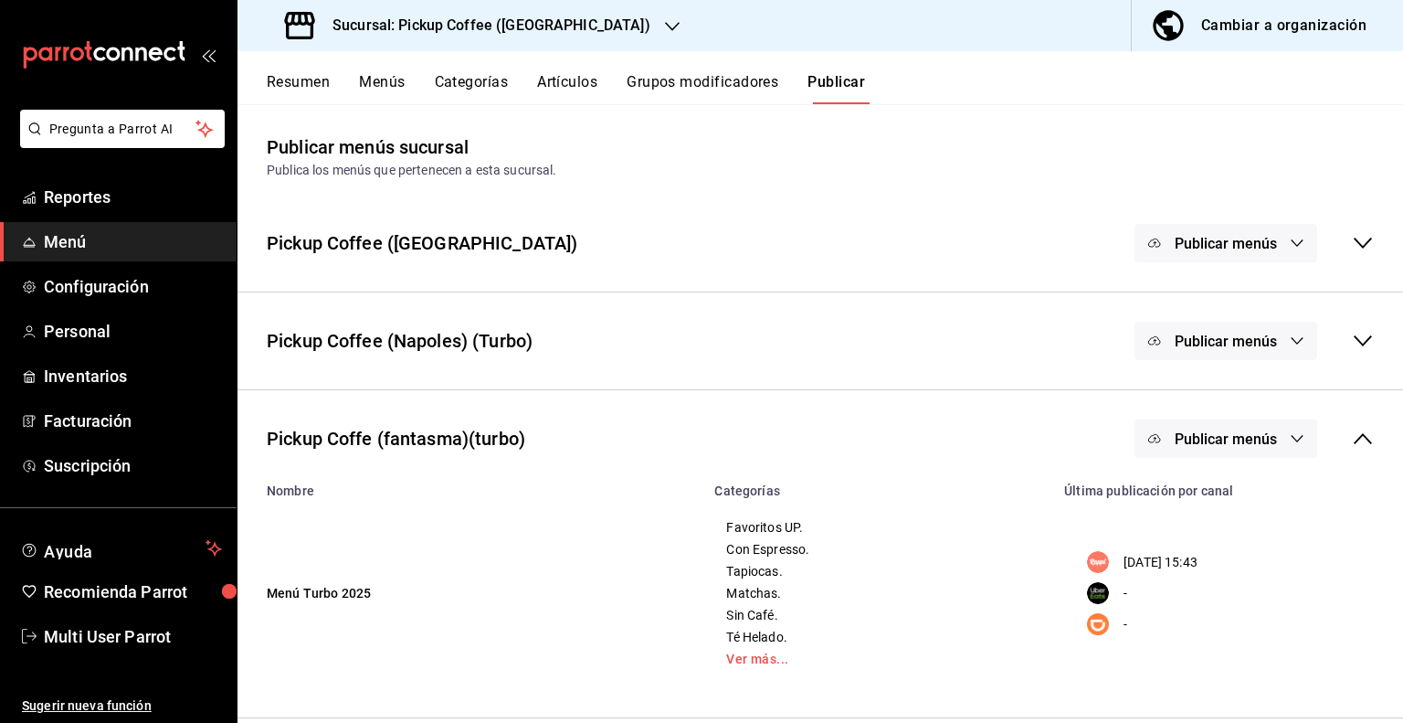
click at [523, 31] on h3 "Sucursal: Pickup Coffee (Nápoles)" at bounding box center [484, 26] width 333 height 22
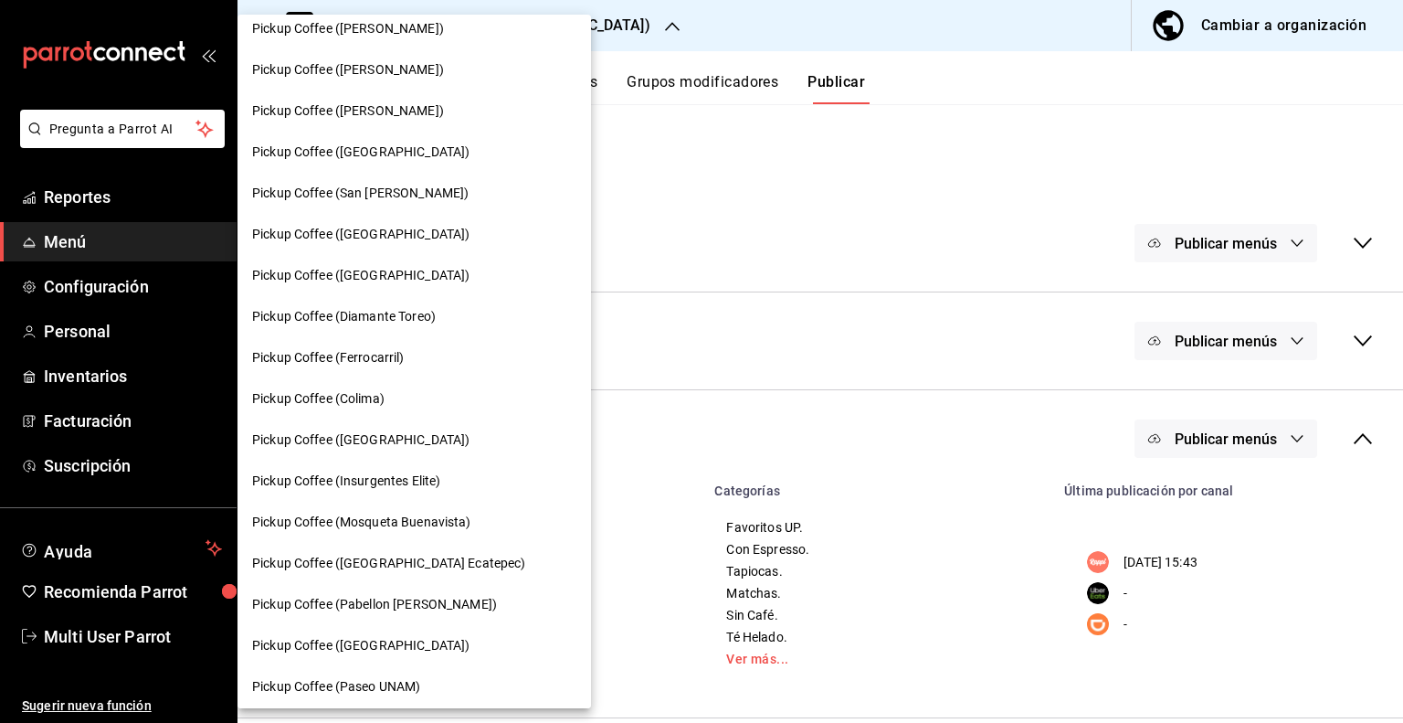
scroll to position [731, 0]
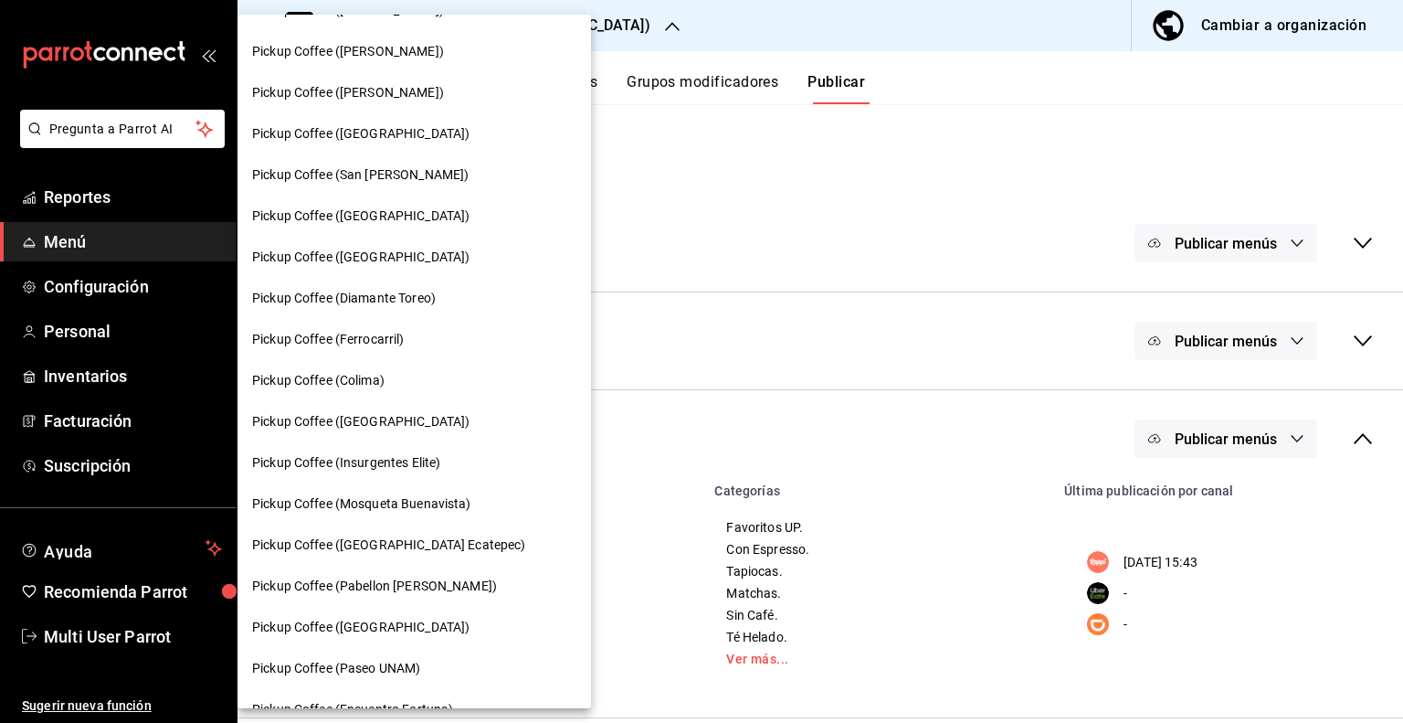
click at [397, 465] on span "Pickup Coffee (Insurgentes Elite)" at bounding box center [346, 462] width 188 height 19
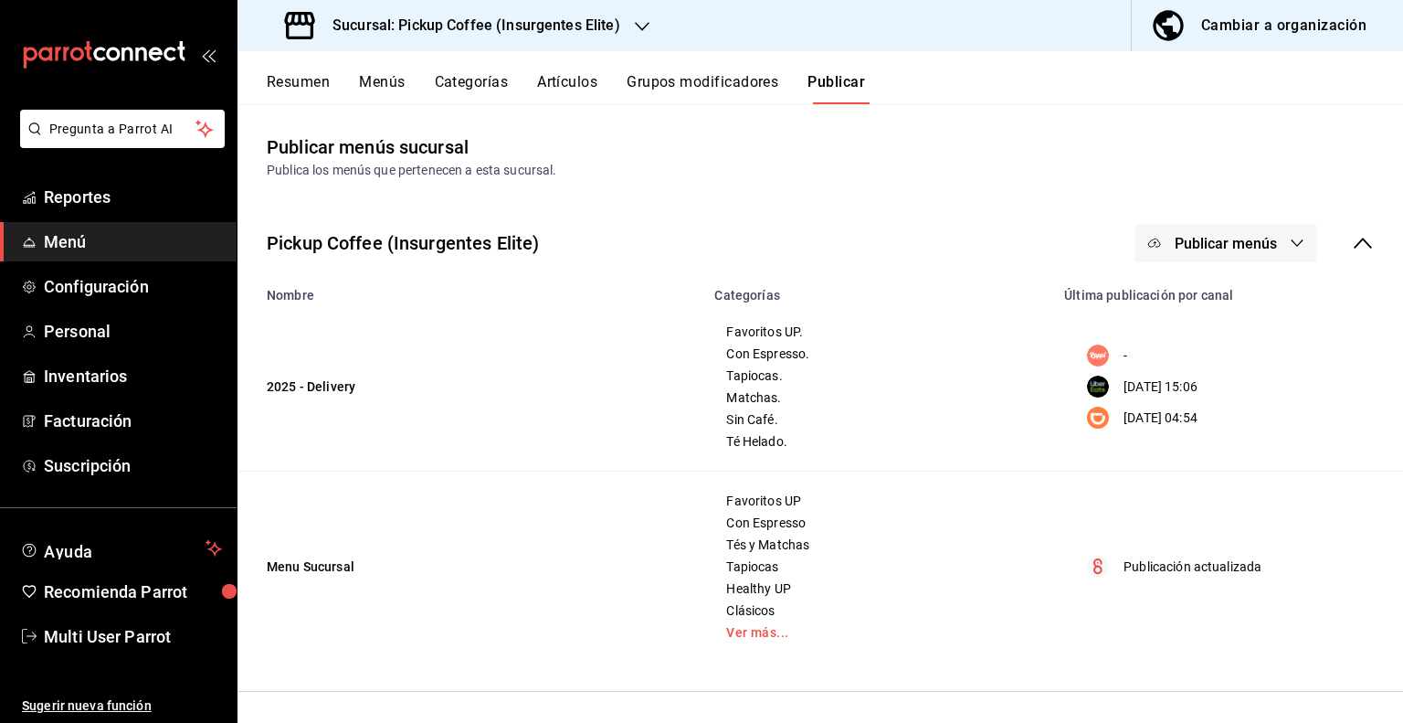
click at [305, 83] on button "Resumen" at bounding box center [298, 88] width 63 height 31
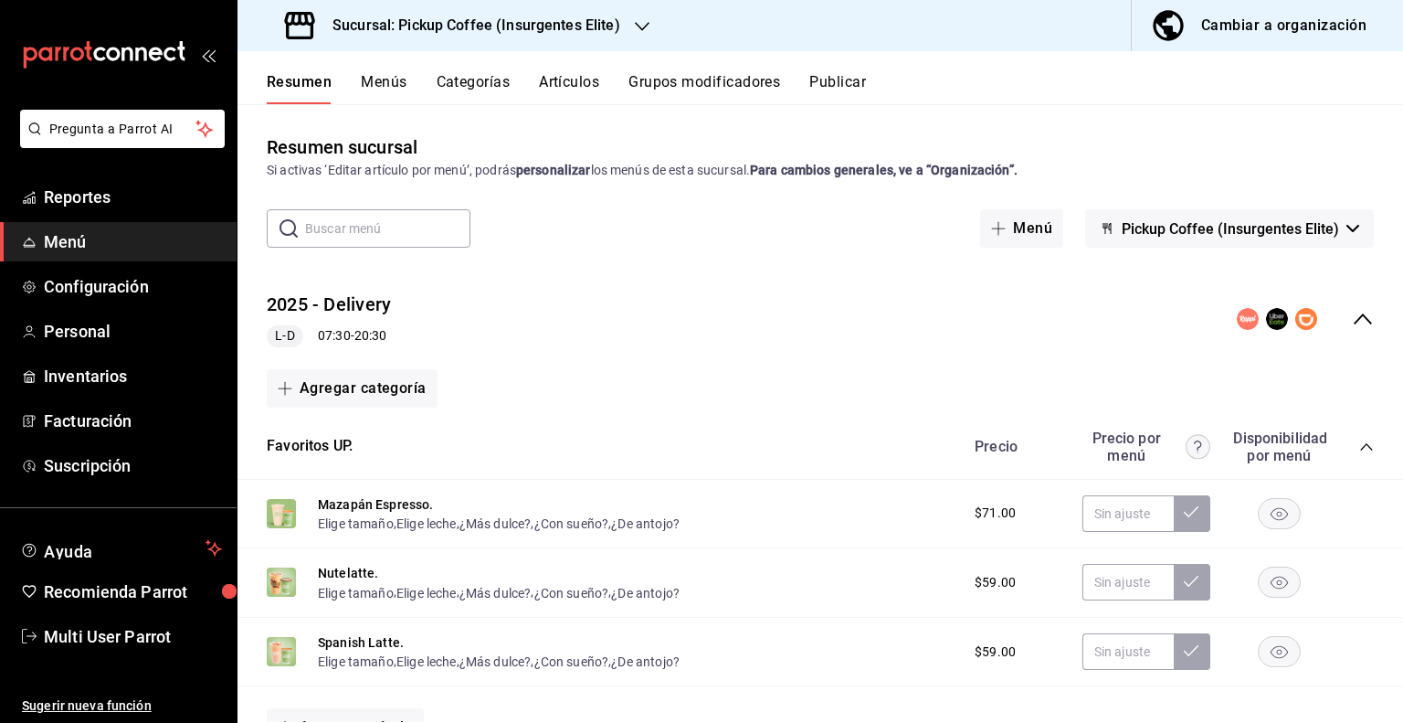
click at [1352, 322] on icon "collapse-menu-row" at bounding box center [1363, 319] width 22 height 22
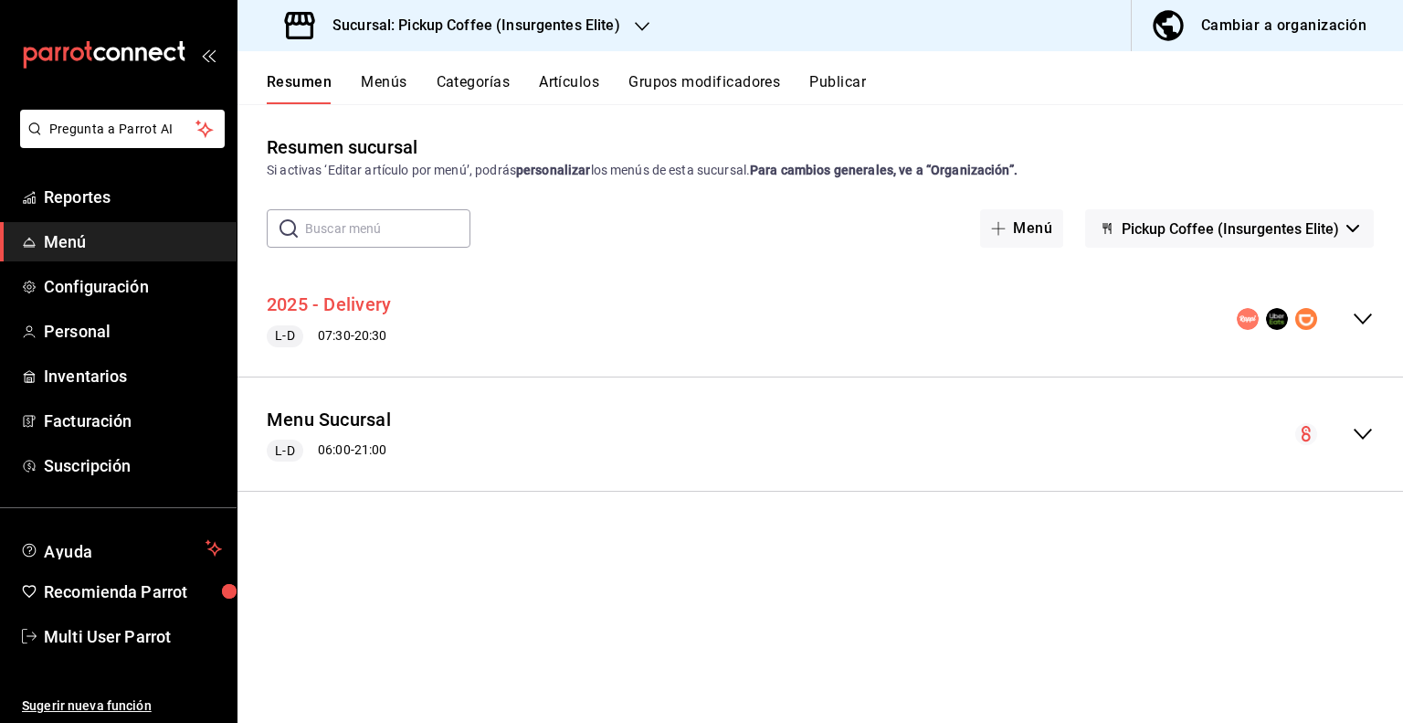
click at [334, 302] on button "2025 - Delivery" at bounding box center [329, 304] width 124 height 26
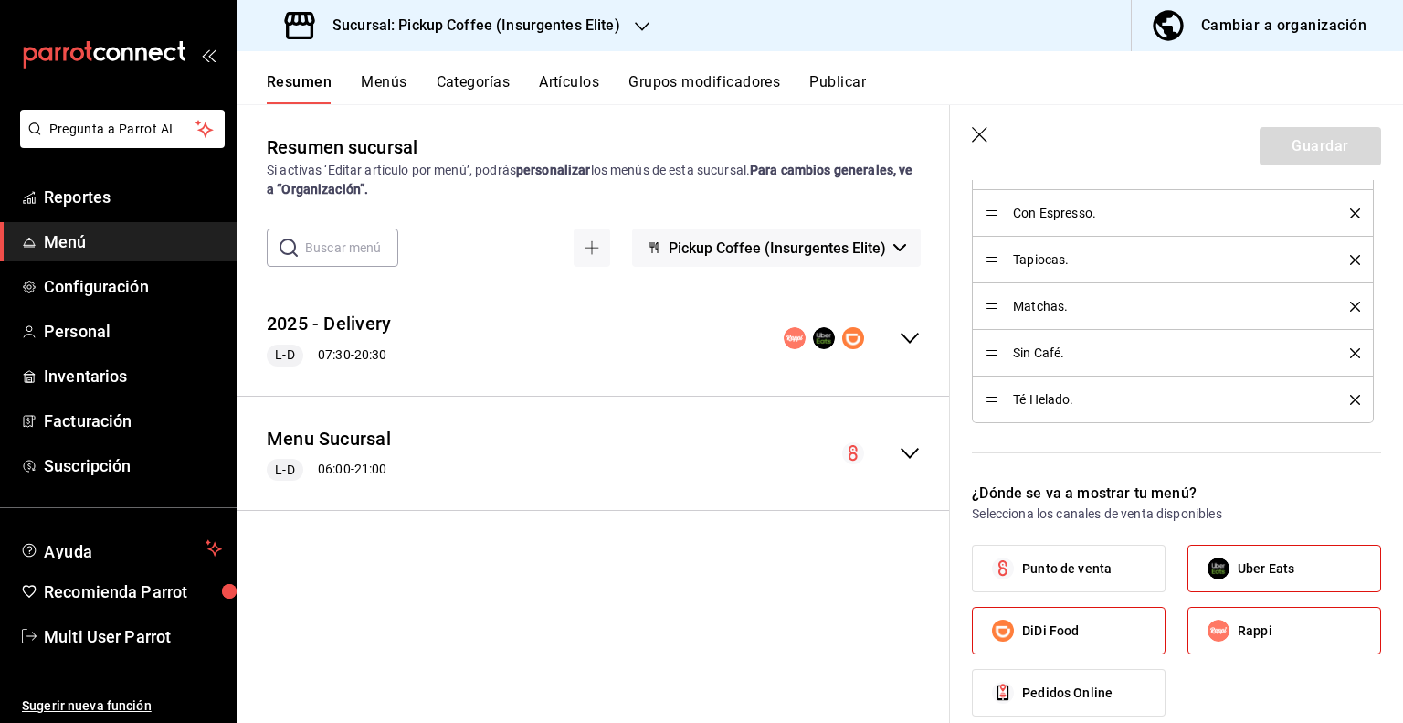
scroll to position [640, 0]
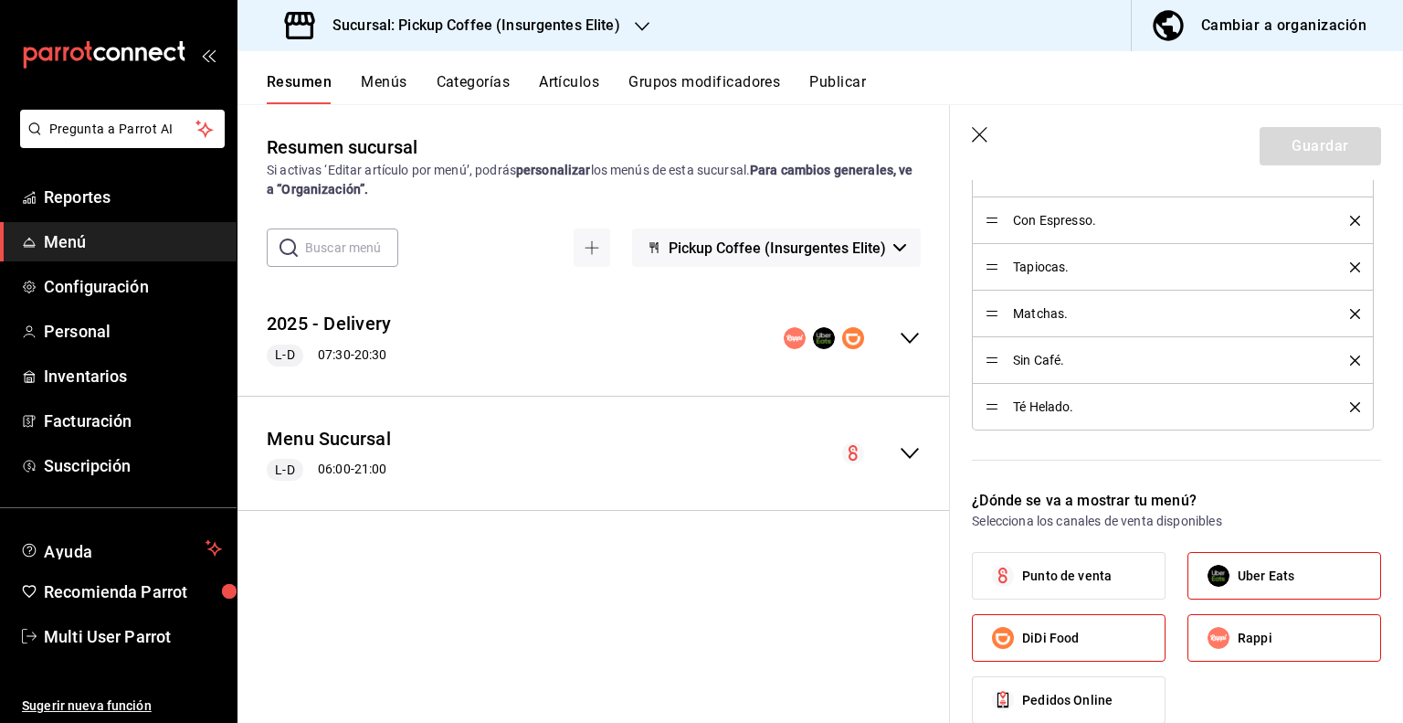
click at [980, 142] on icon "button" at bounding box center [981, 136] width 18 height 18
checkbox input "false"
type input "1756331675517"
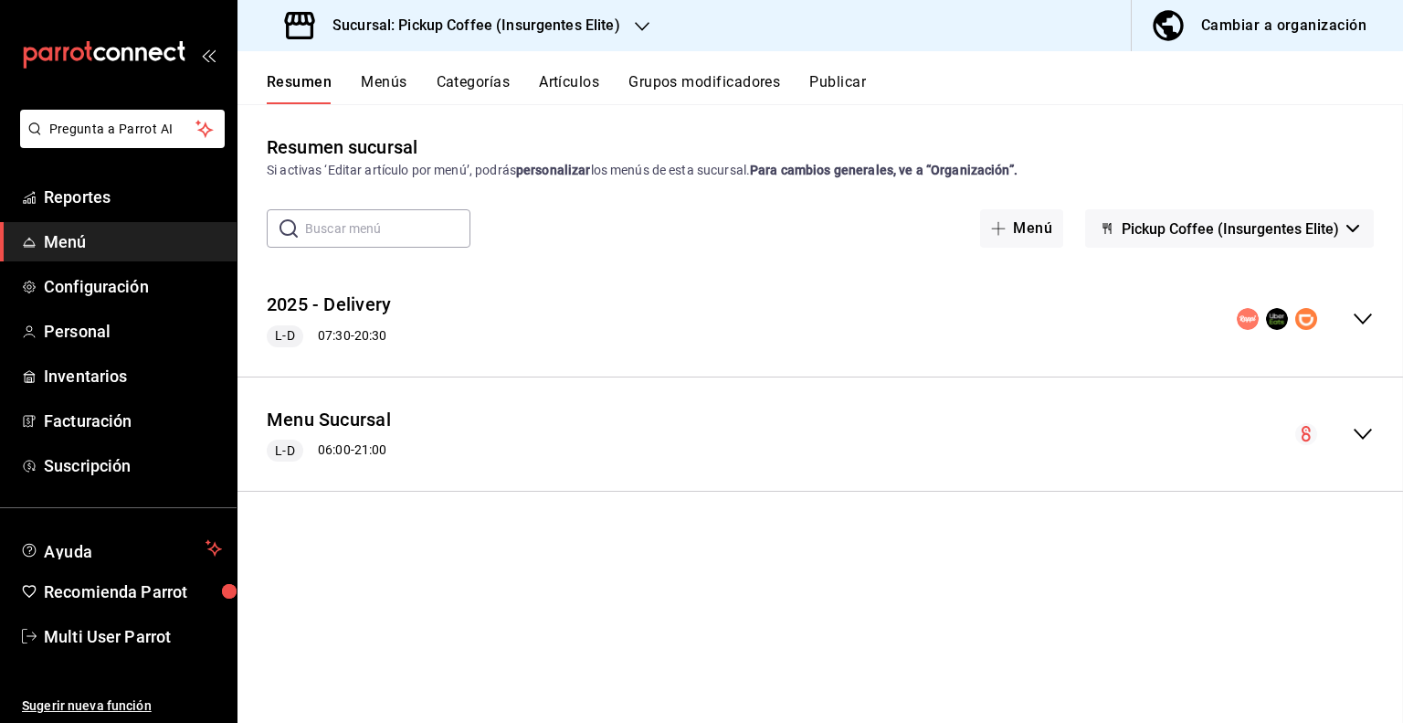
checkbox input "false"
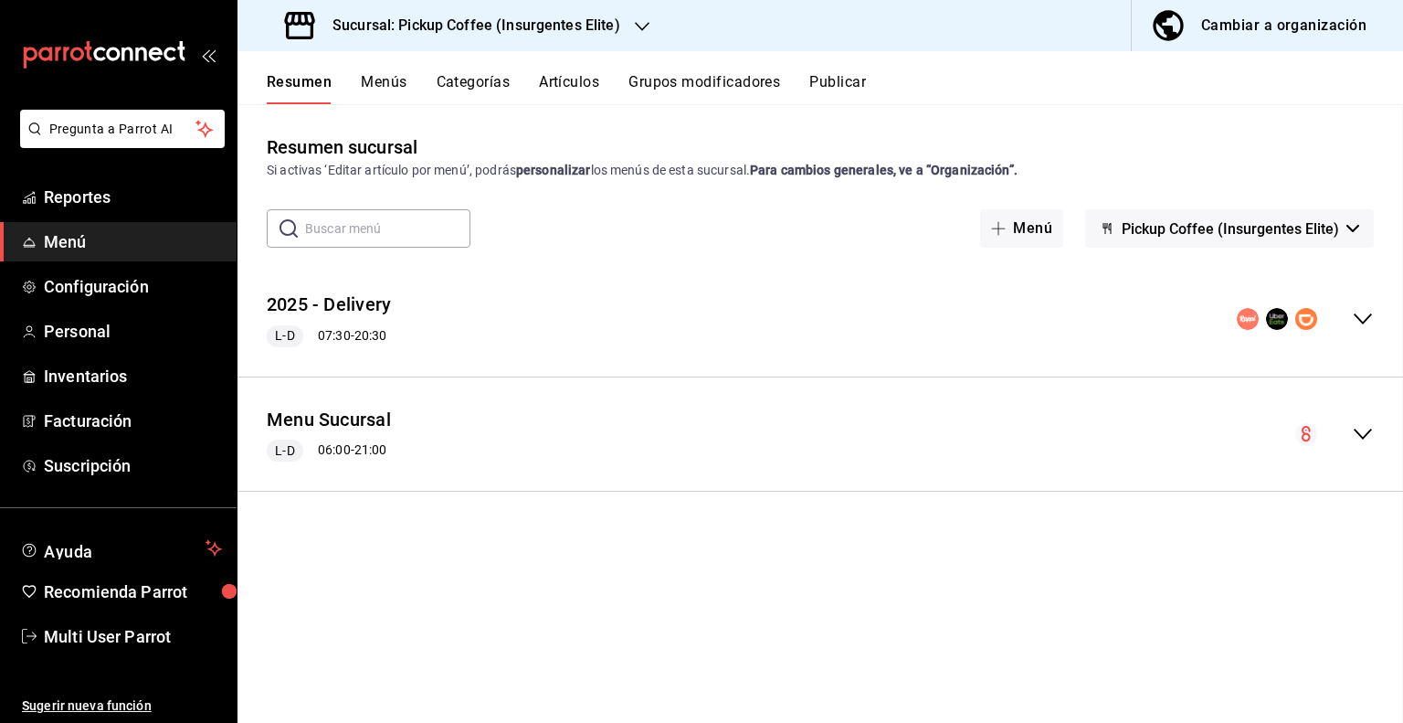
checkbox input "false"
click at [1260, 22] on div "Cambiar a organización" at bounding box center [1284, 26] width 165 height 26
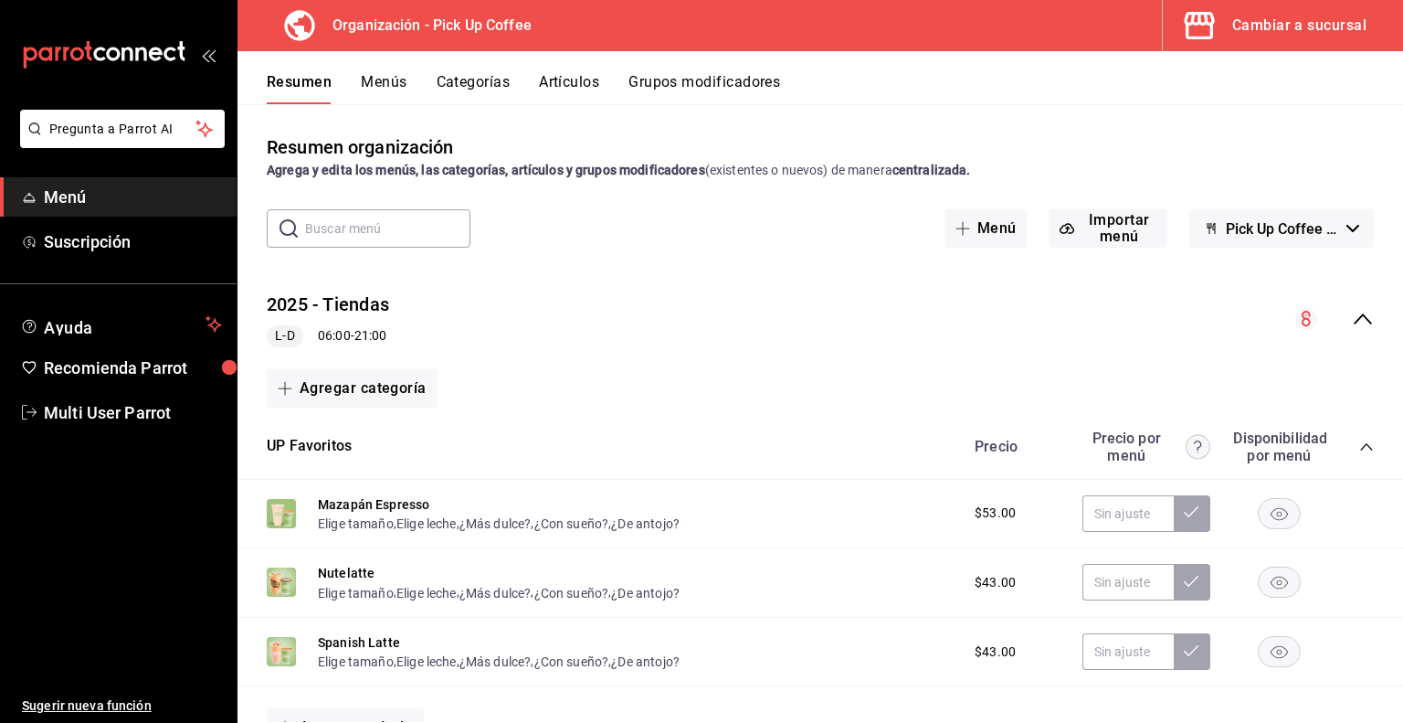
click at [391, 90] on button "Menús" at bounding box center [384, 88] width 46 height 31
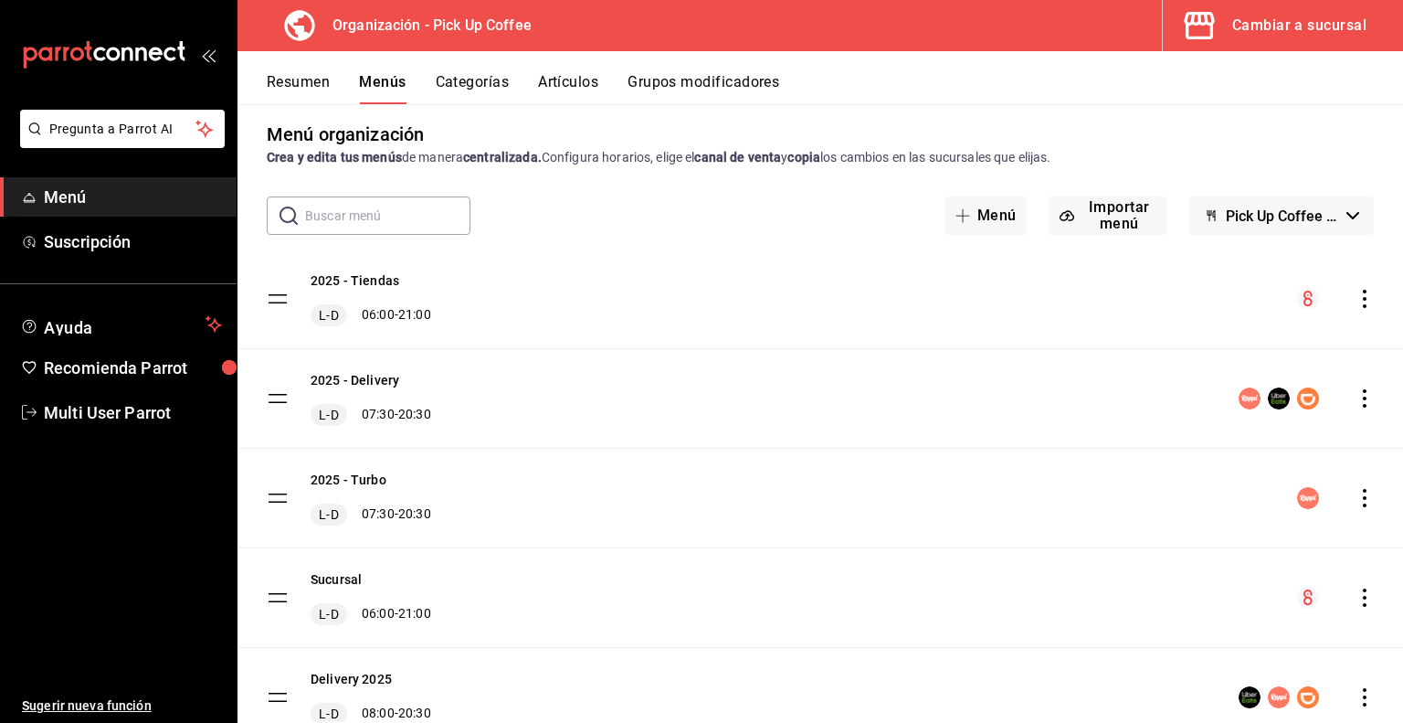
scroll to position [5, 0]
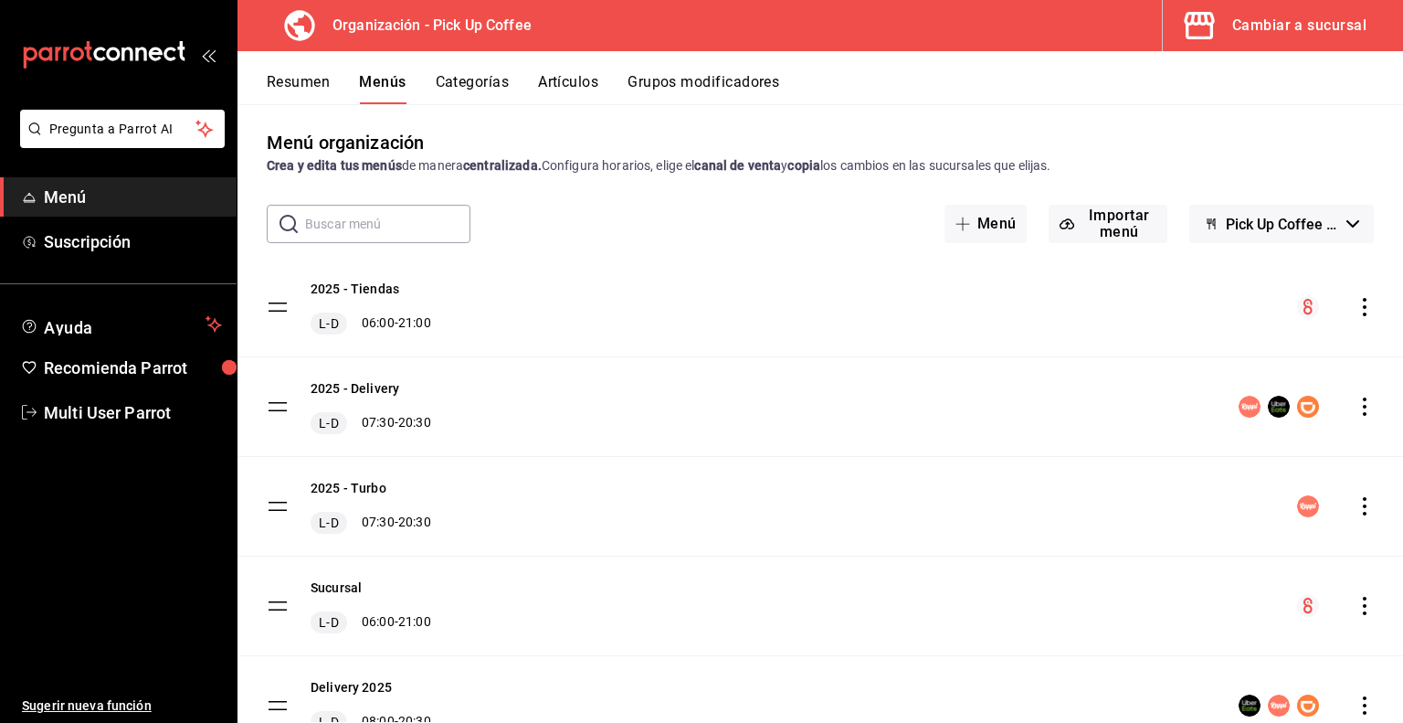
click at [1363, 412] on icon "actions" at bounding box center [1365, 406] width 4 height 18
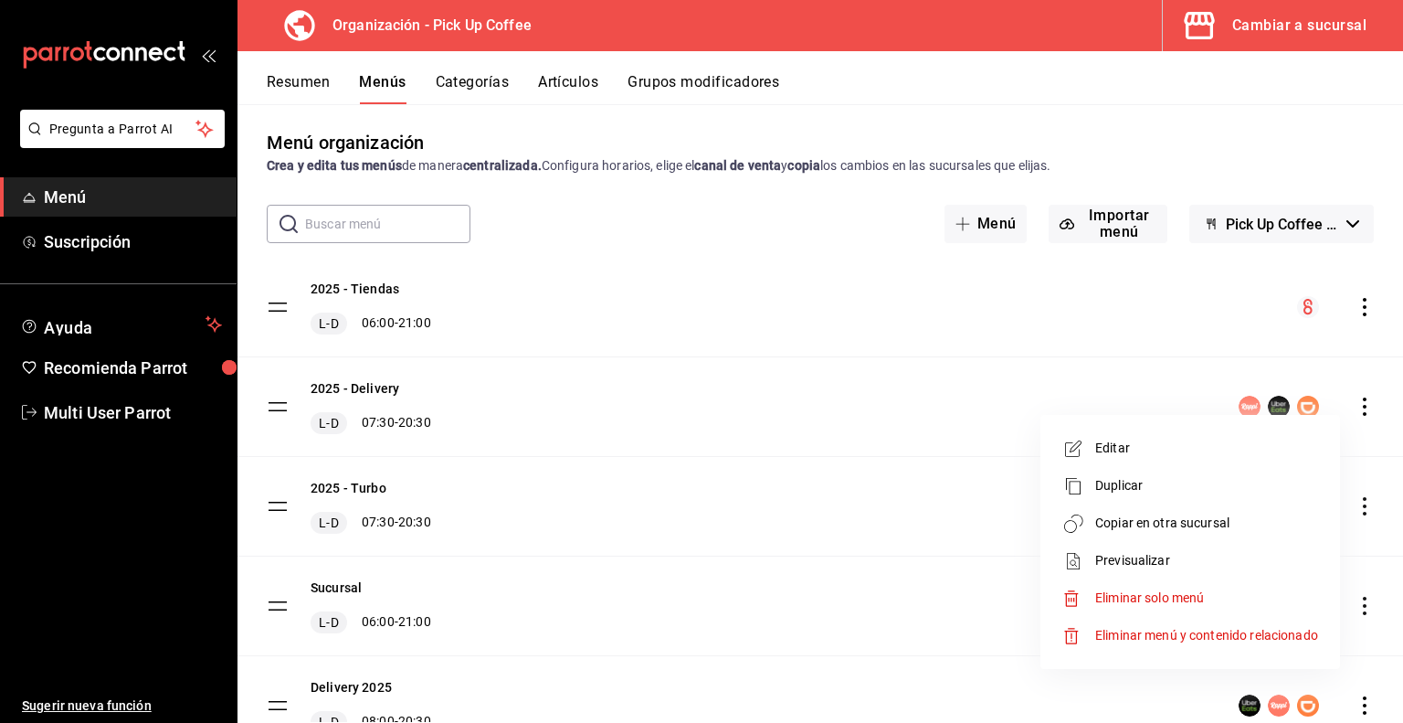
click at [1156, 525] on span "Copiar en otra sucursal" at bounding box center [1207, 523] width 223 height 19
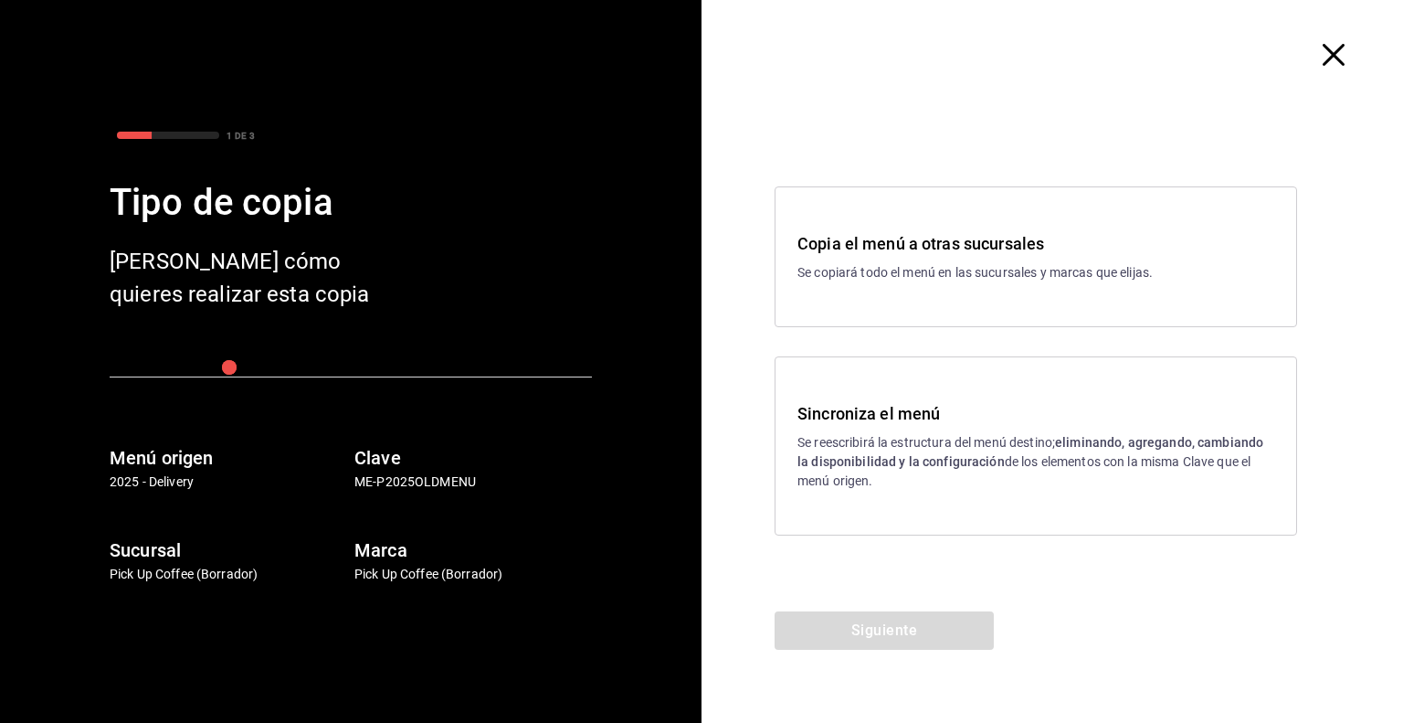
click at [901, 455] on strong "eliminando, agregando, cambiando la disponibilidad y la configuración" at bounding box center [1031, 452] width 466 height 34
click at [871, 631] on button "Siguiente" at bounding box center [884, 630] width 219 height 38
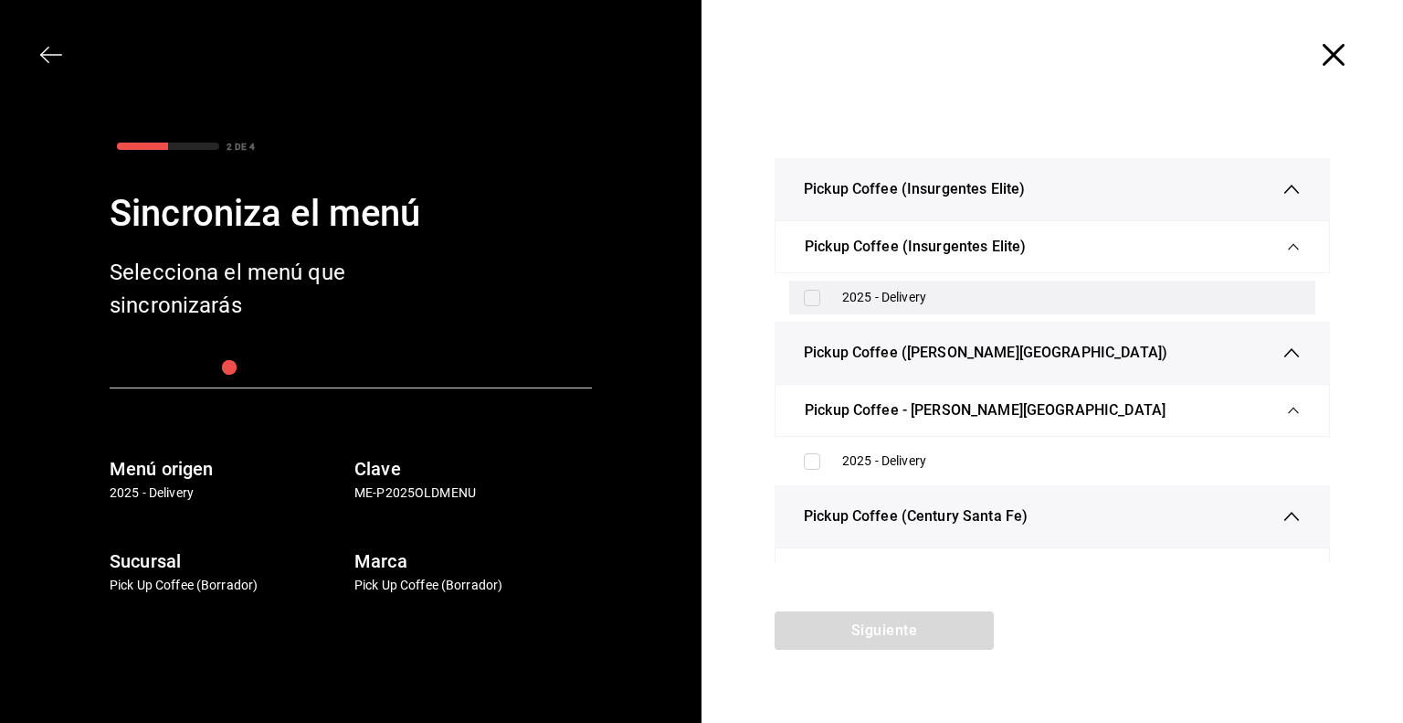
click at [833, 290] on div "2025 - Delivery" at bounding box center [1052, 298] width 526 height 34
checkbox input "true"
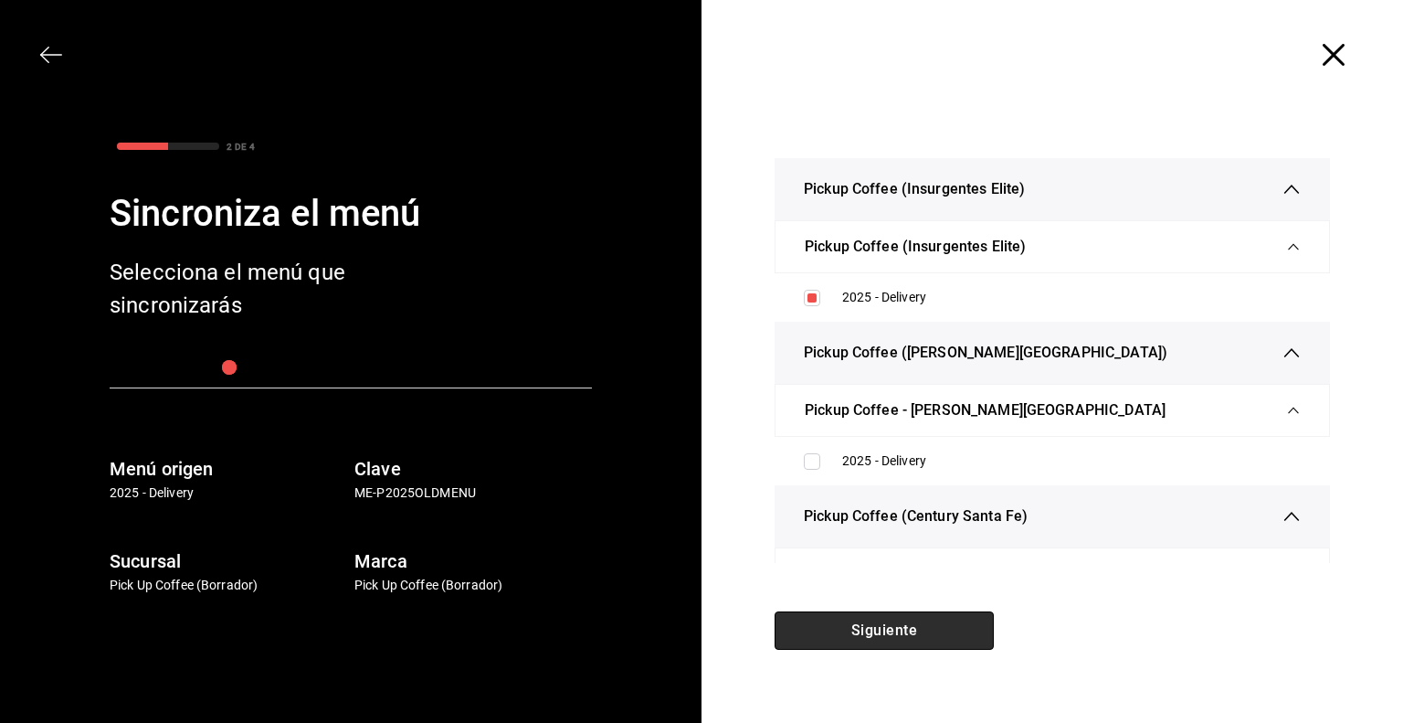
click at [899, 629] on button "Siguiente" at bounding box center [884, 630] width 219 height 38
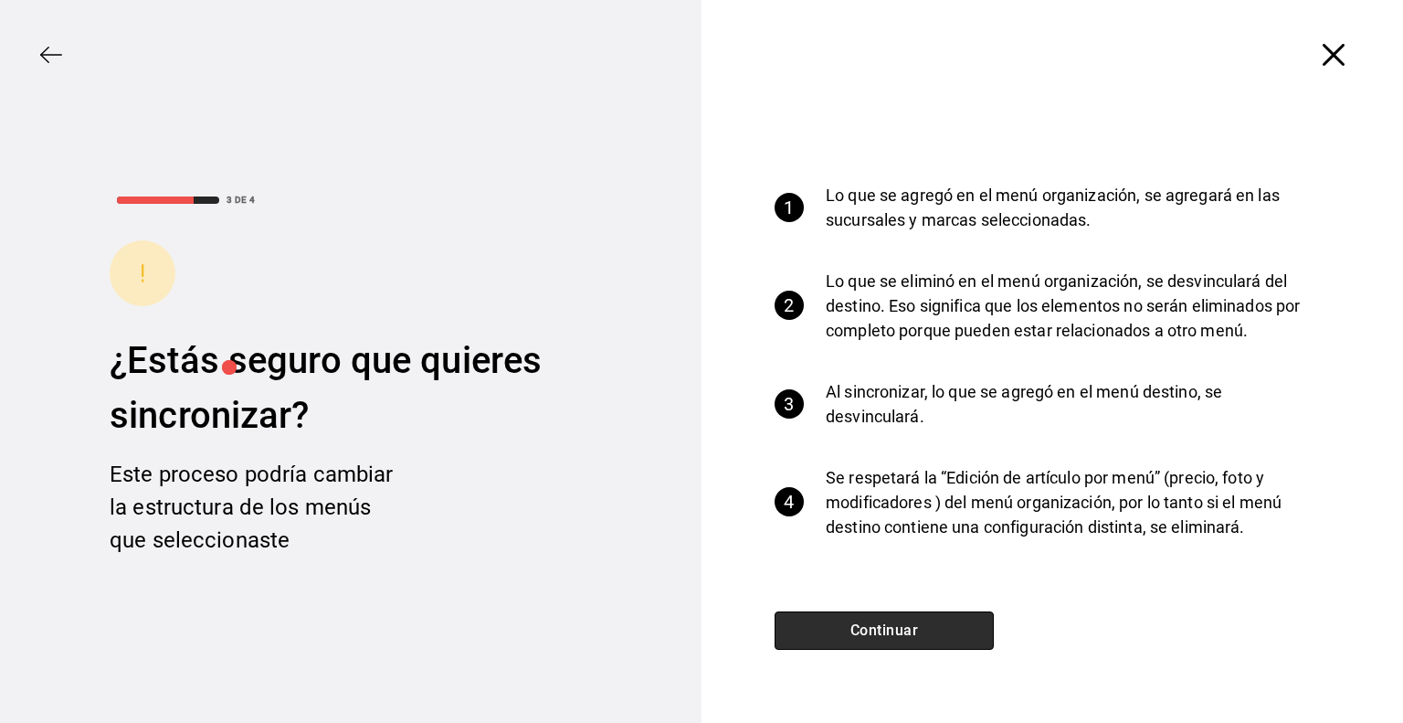
click at [878, 628] on button "Continuar" at bounding box center [884, 630] width 219 height 38
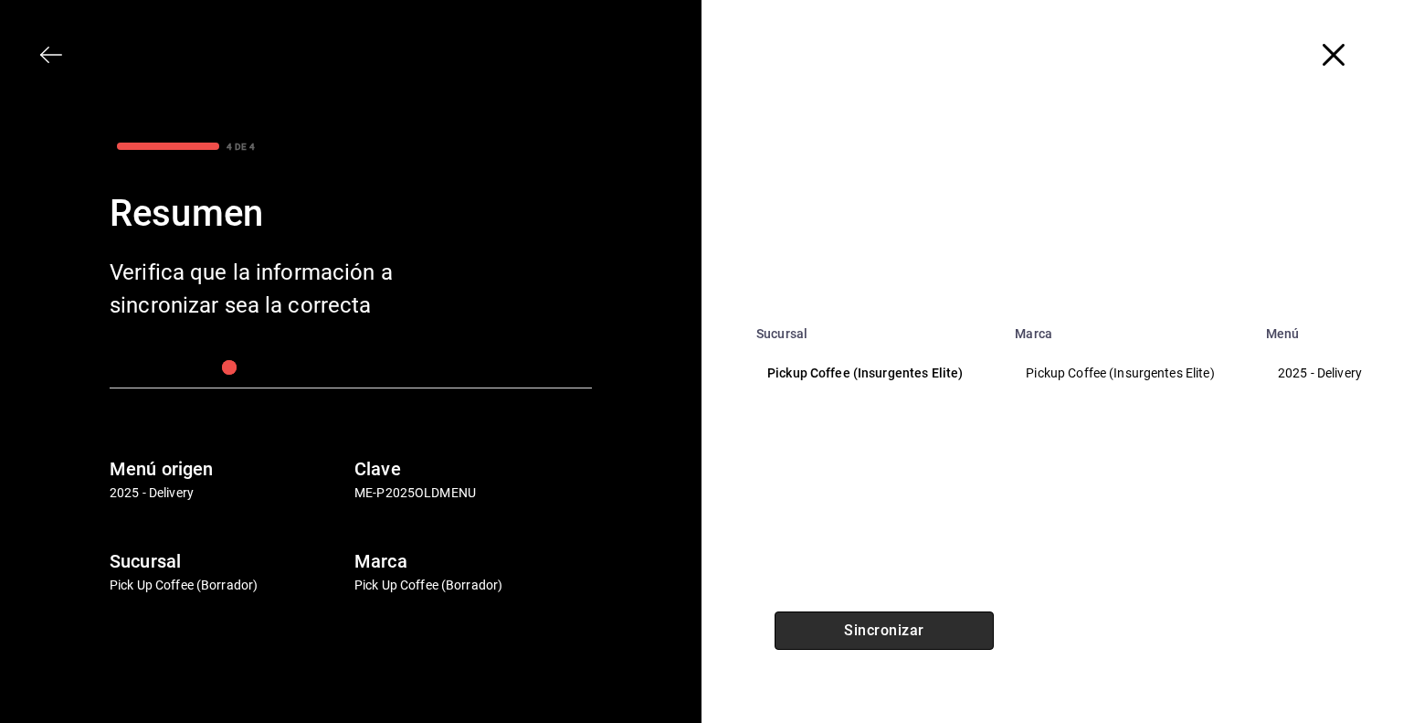
click at [878, 628] on button "Sincronizar" at bounding box center [884, 630] width 219 height 38
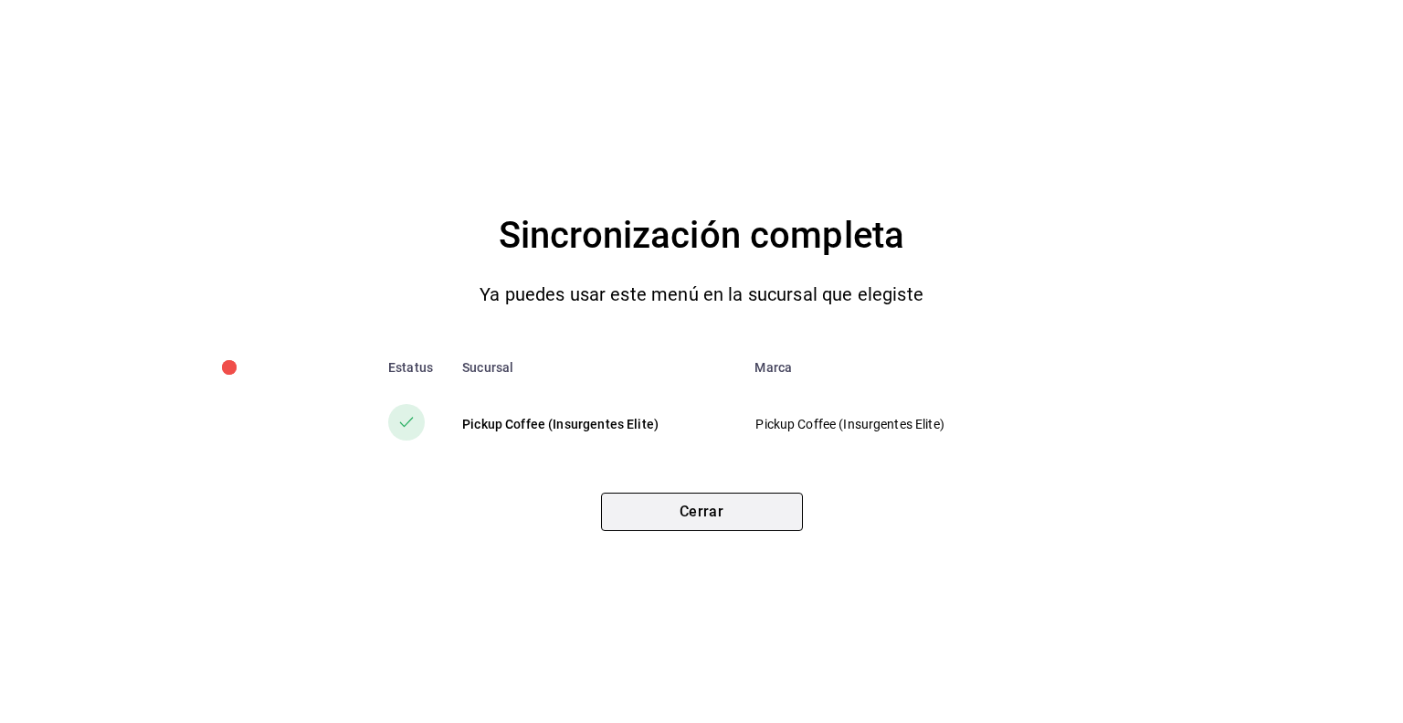
click at [709, 509] on button "Cerrar" at bounding box center [702, 512] width 202 height 38
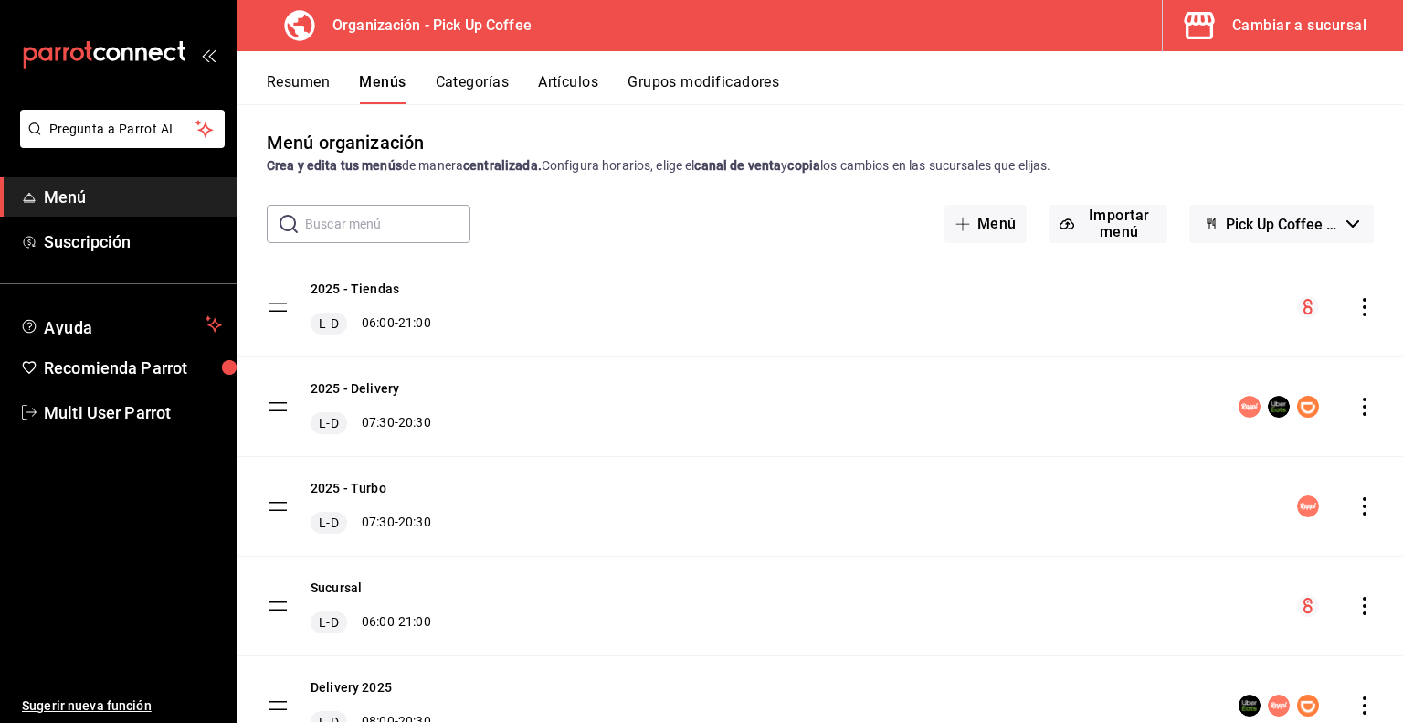
click at [1207, 18] on icon "button" at bounding box center [1199, 25] width 30 height 27
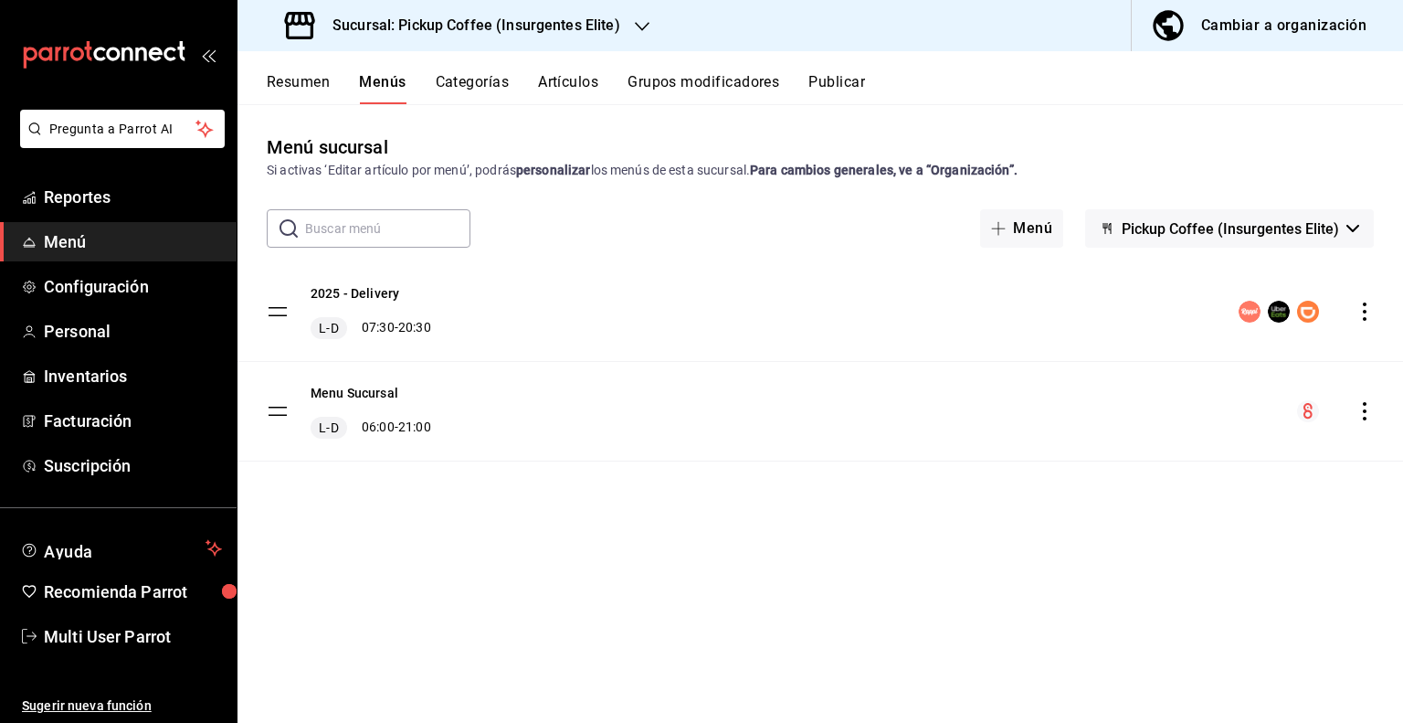
click at [314, 76] on button "Resumen" at bounding box center [298, 88] width 63 height 31
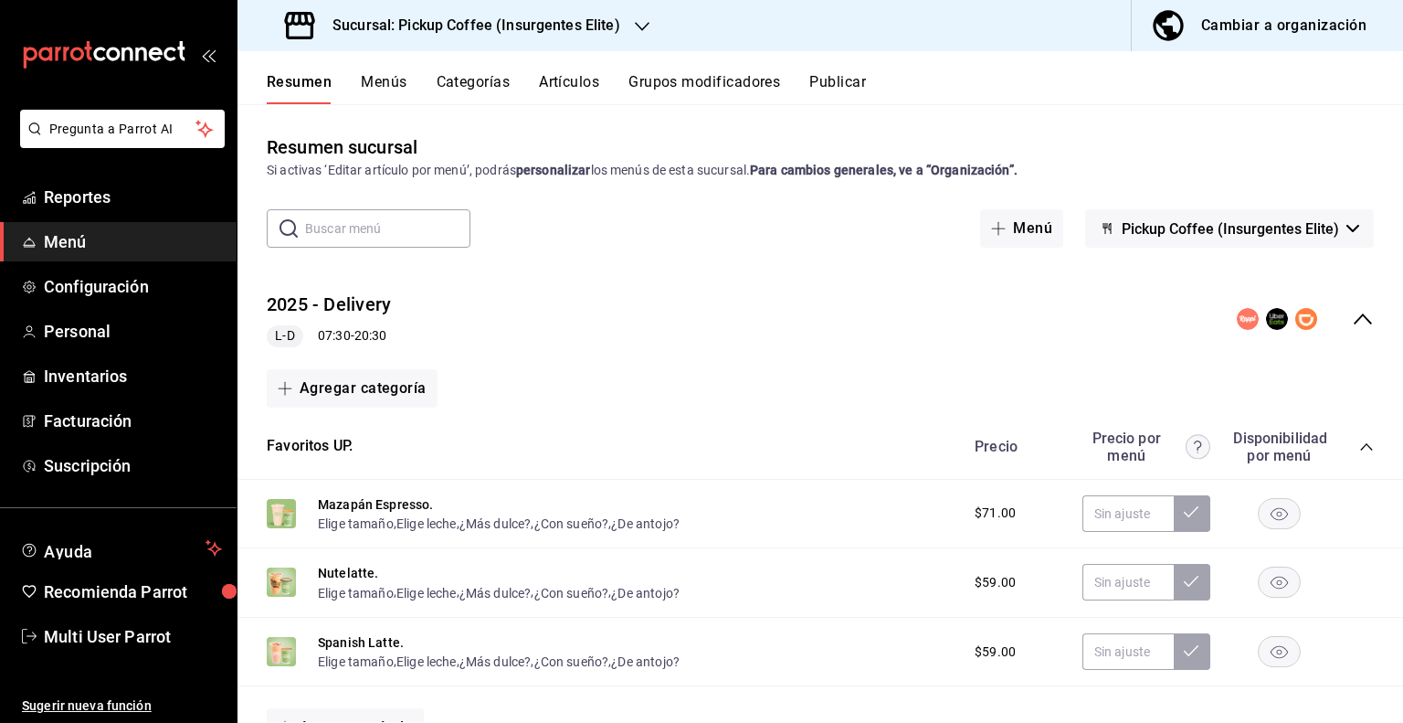
click at [1352, 316] on icon "collapse-menu-row" at bounding box center [1363, 319] width 22 height 22
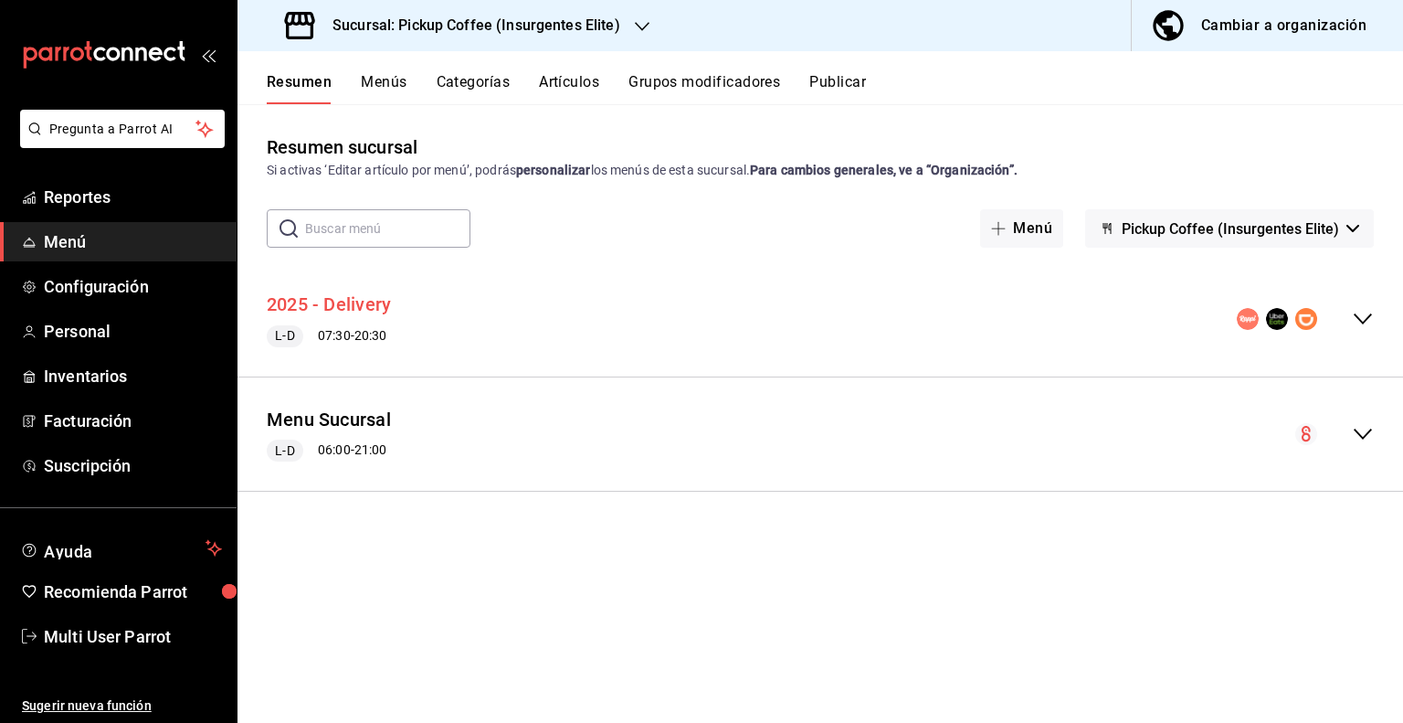
click at [339, 306] on button "2025 - Delivery" at bounding box center [329, 304] width 124 height 26
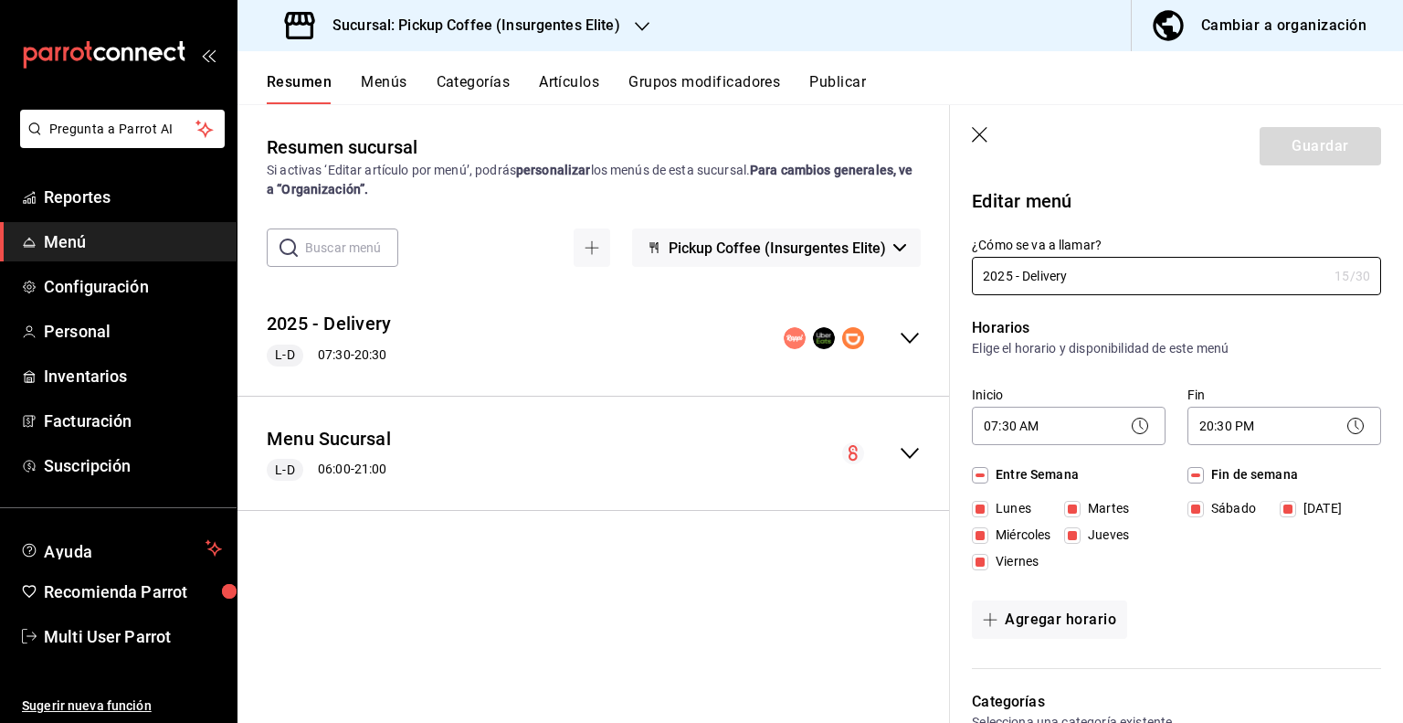
click at [838, 92] on button "Publicar" at bounding box center [838, 88] width 57 height 31
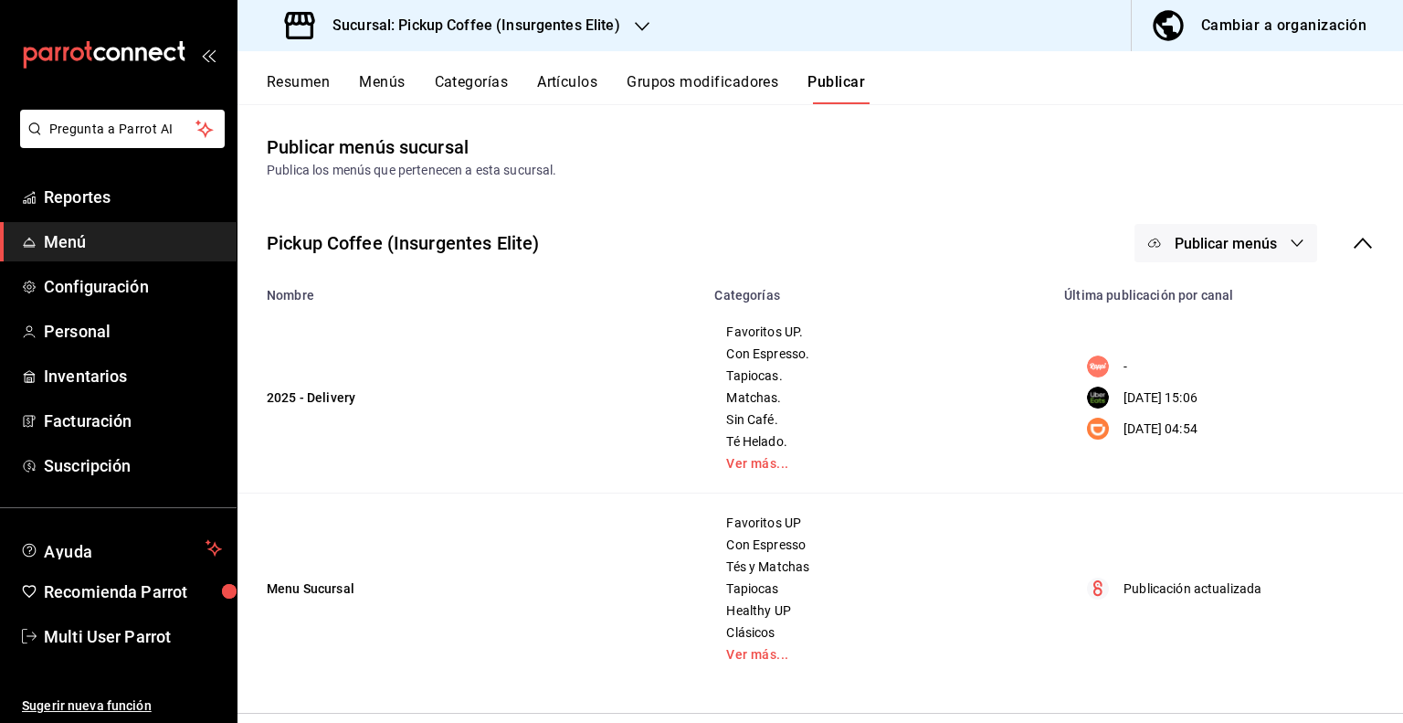
click at [1297, 244] on icon "button" at bounding box center [1298, 242] width 12 height 7
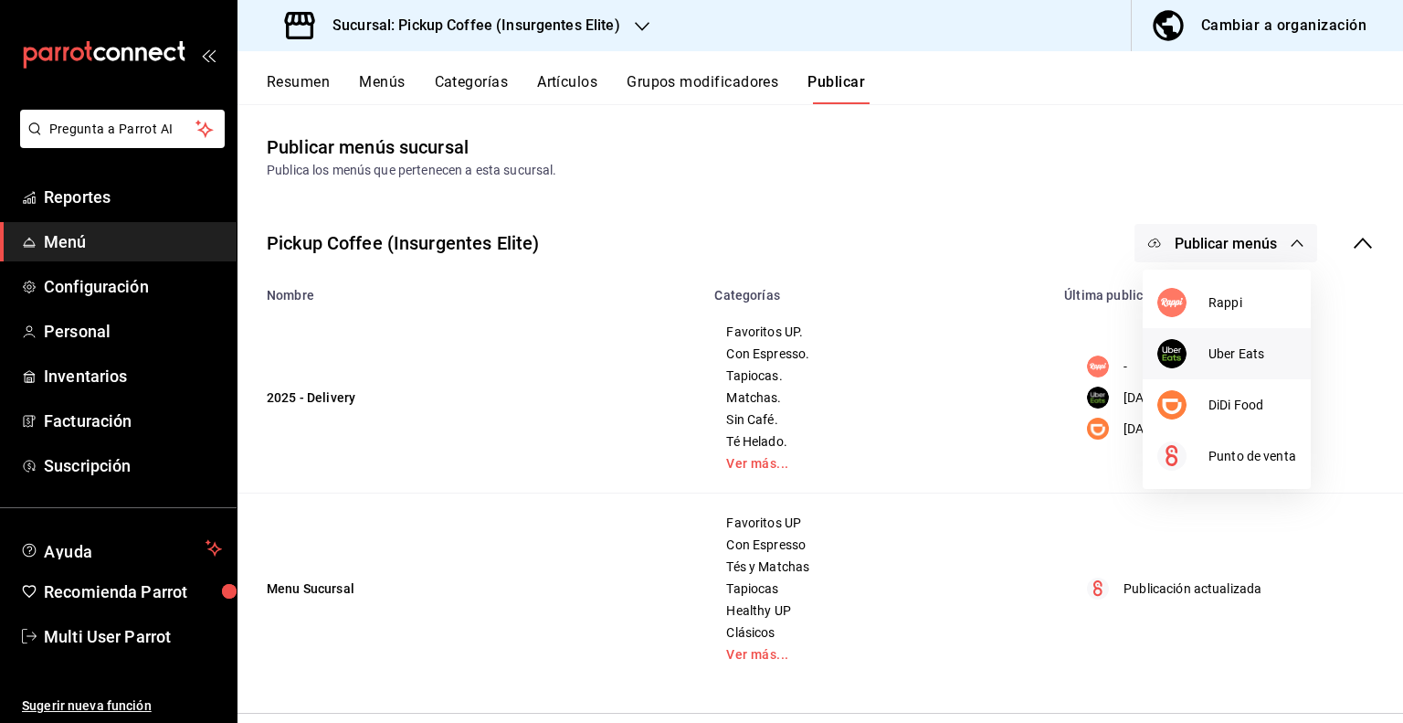
click at [1213, 360] on span "Uber Eats" at bounding box center [1253, 353] width 88 height 19
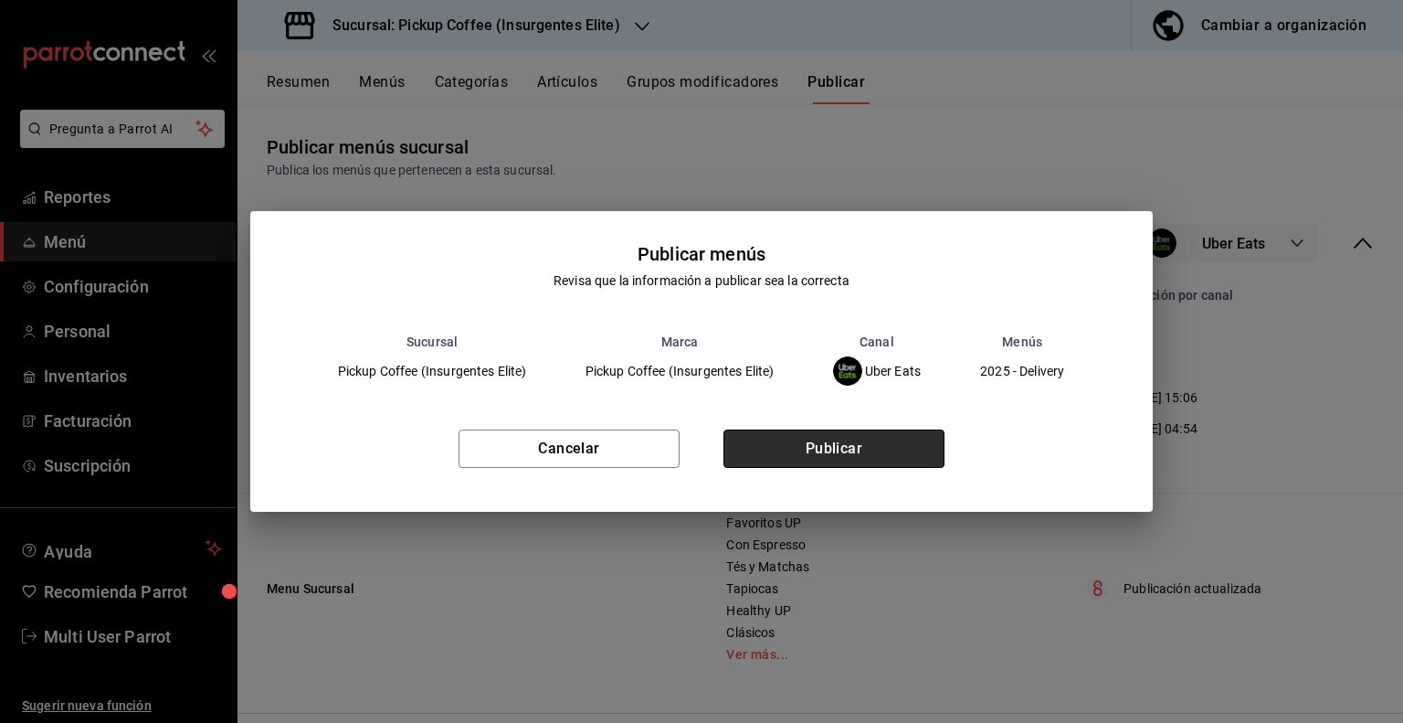
click at [810, 446] on button "Publicar" at bounding box center [834, 448] width 221 height 38
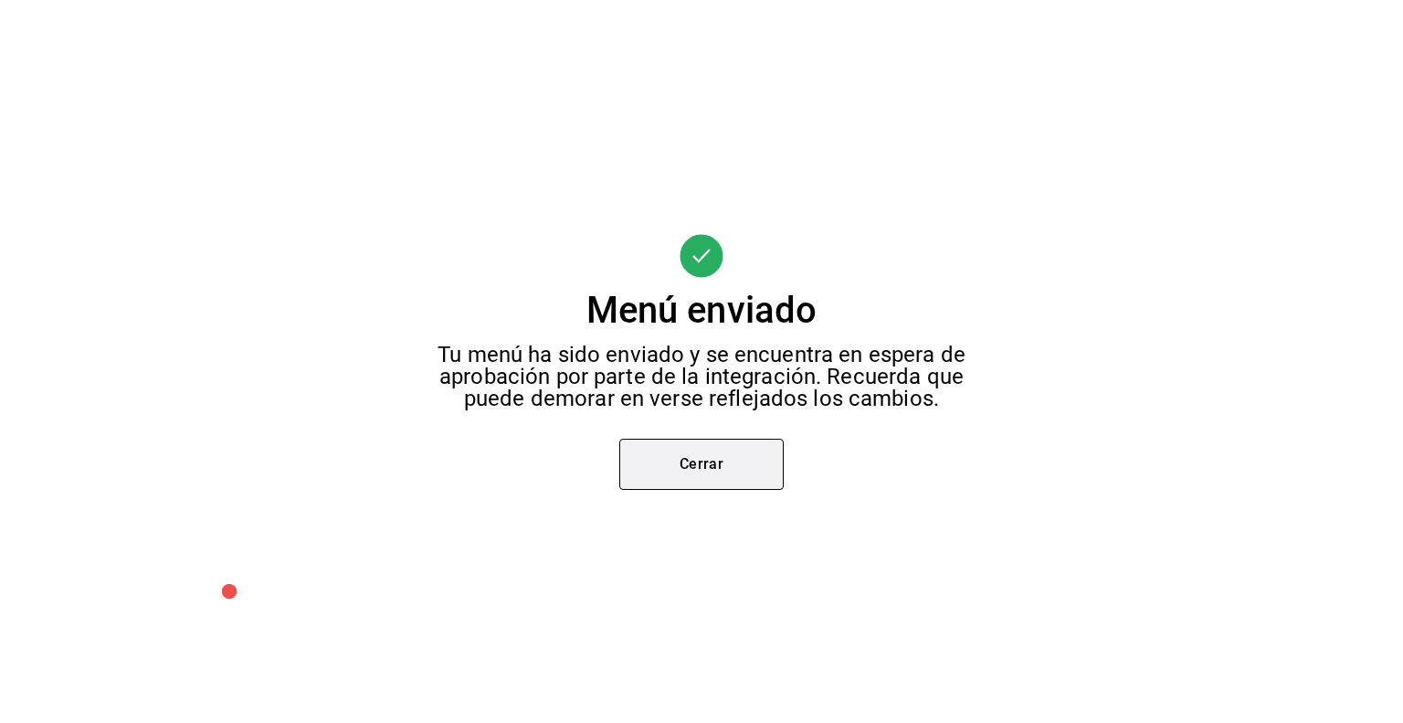
click at [712, 481] on button "Cerrar" at bounding box center [702, 464] width 164 height 51
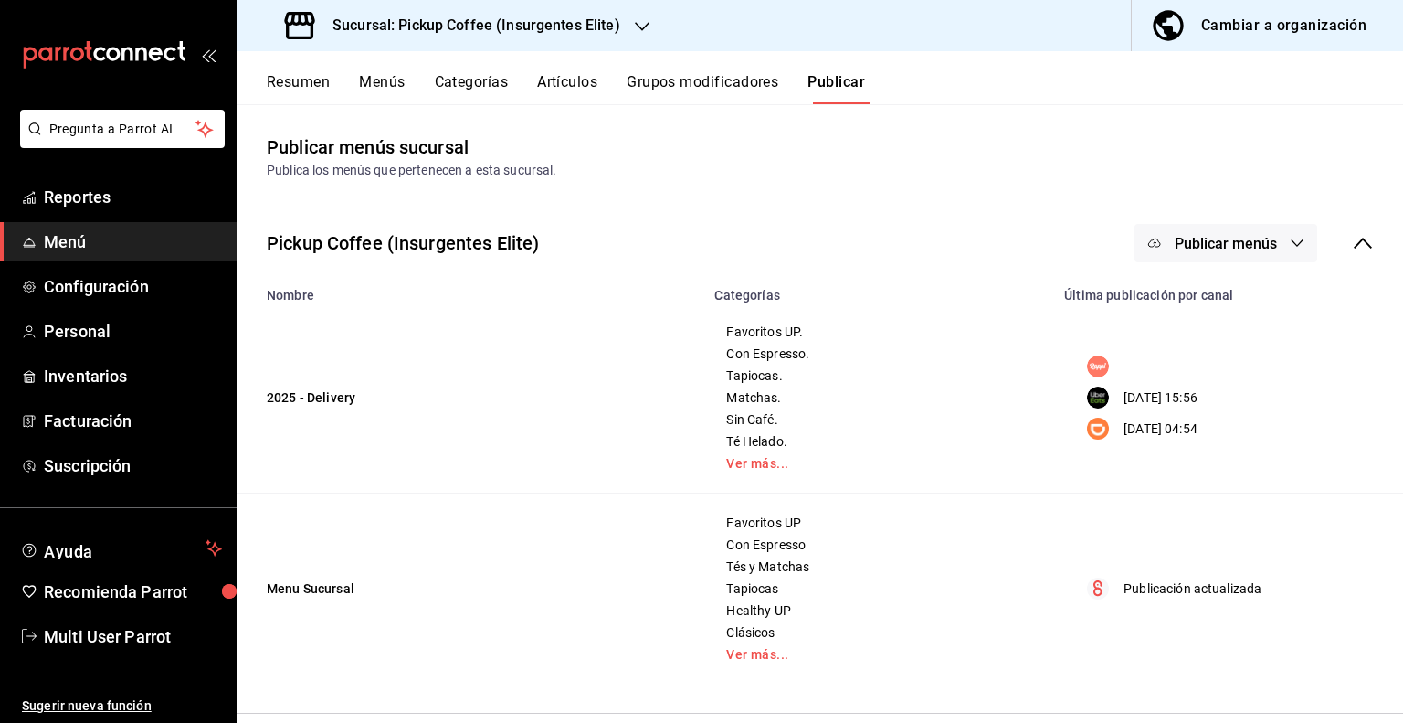
click at [1279, 248] on button "Publicar menús" at bounding box center [1226, 243] width 183 height 38
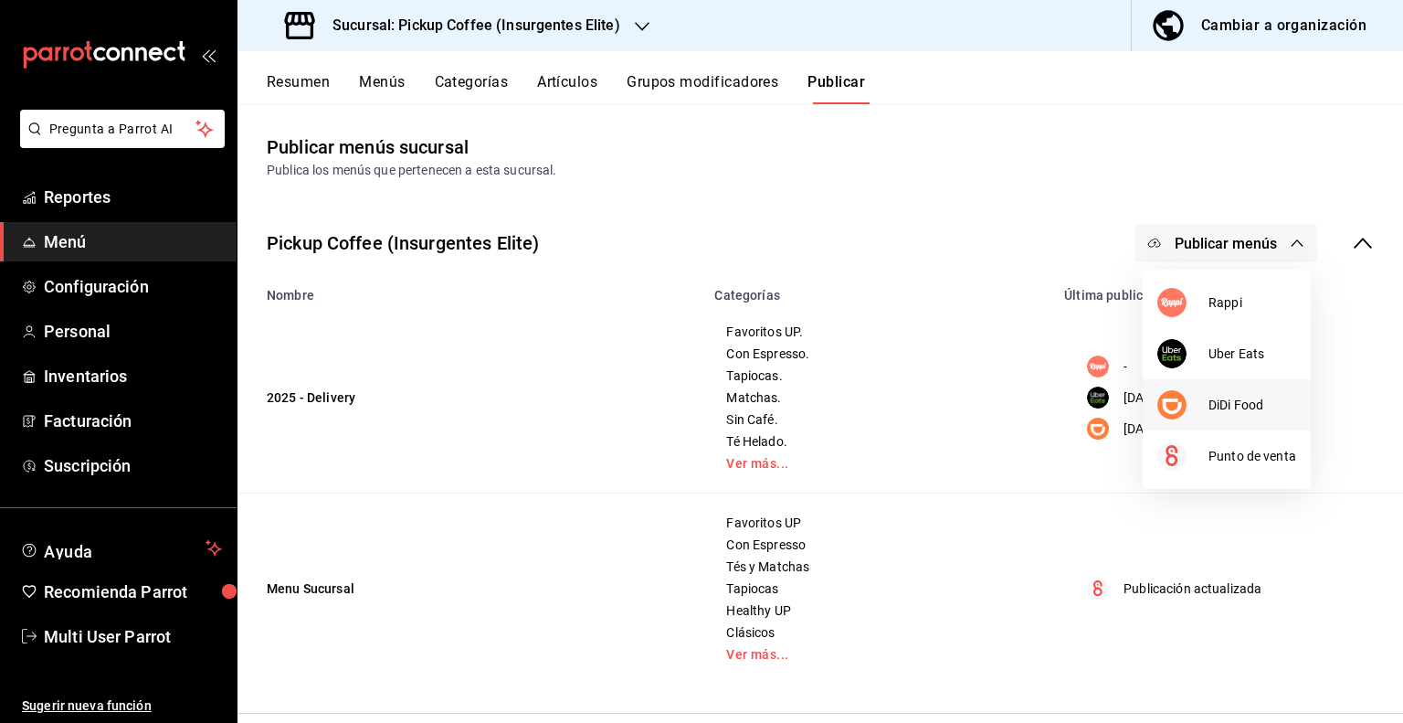
click at [1197, 403] on div at bounding box center [1183, 404] width 51 height 29
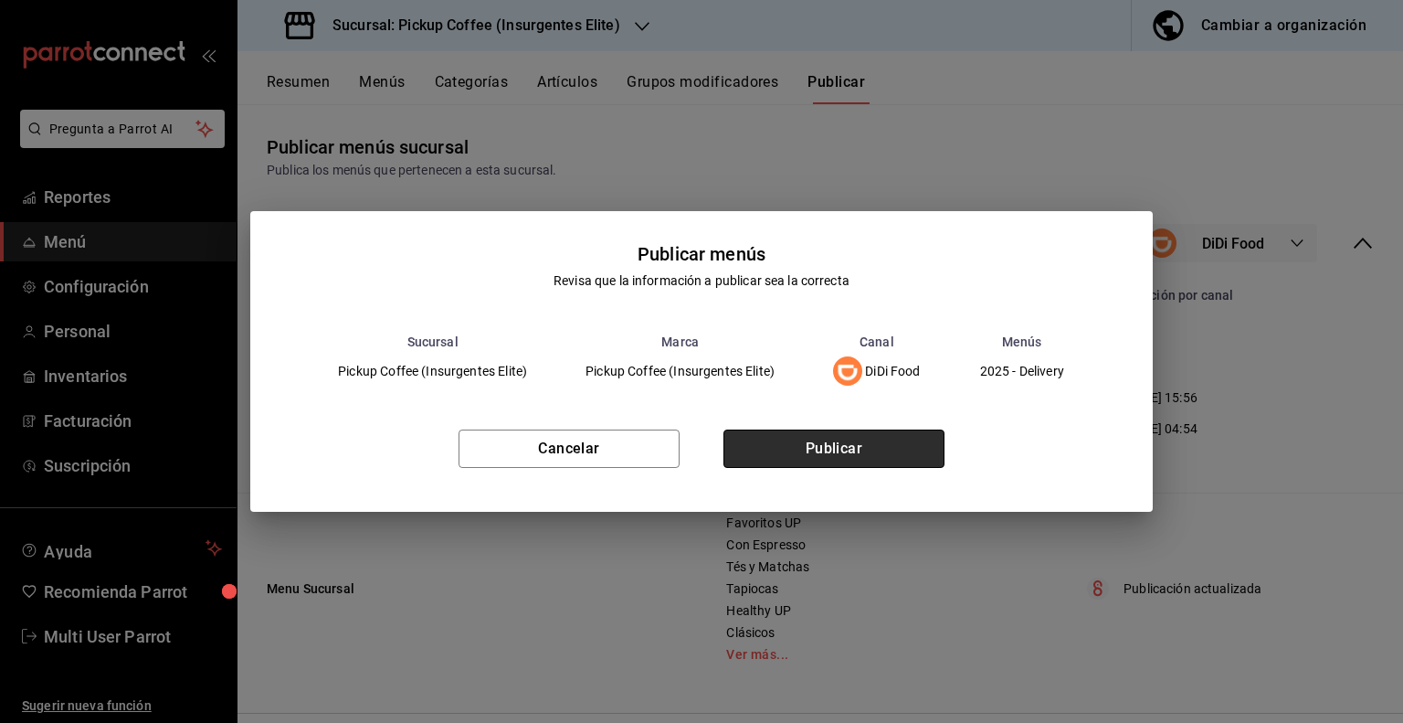
click at [878, 448] on button "Publicar" at bounding box center [834, 448] width 221 height 38
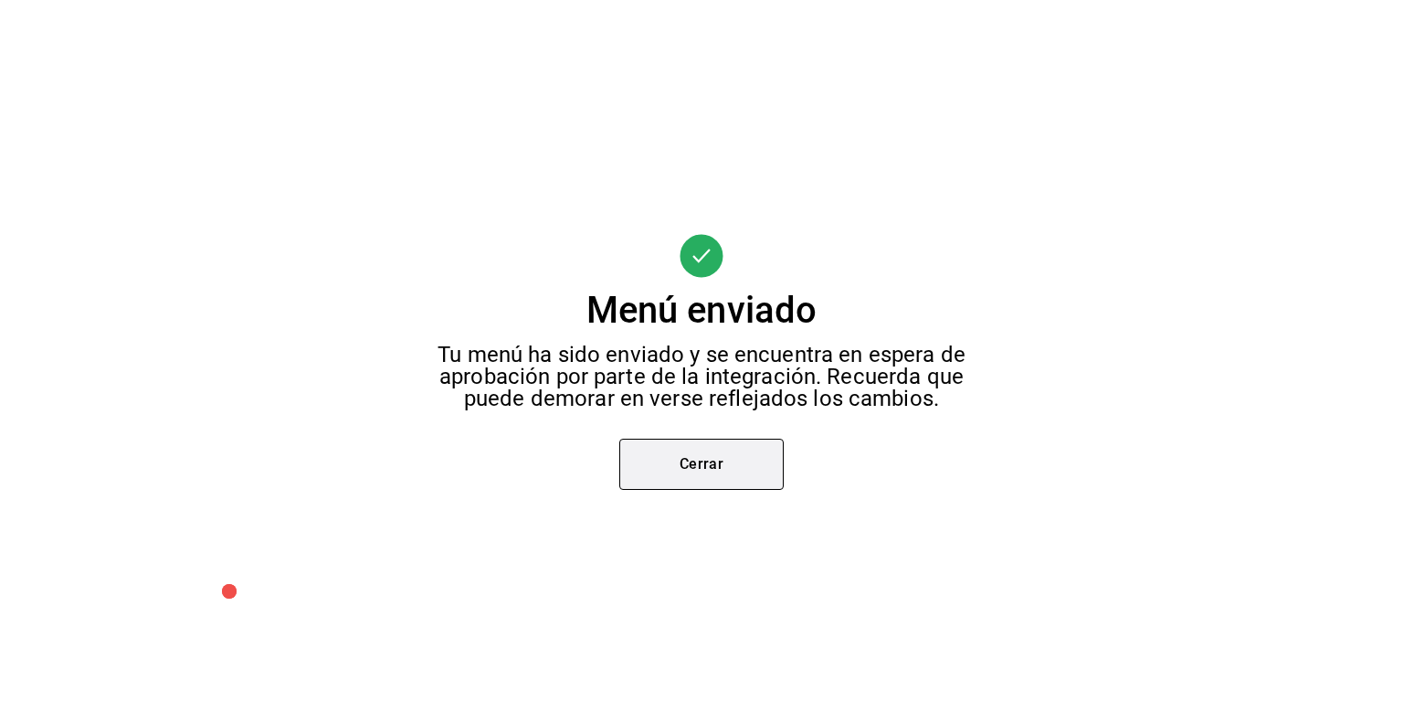
click at [701, 452] on button "Cerrar" at bounding box center [702, 464] width 164 height 51
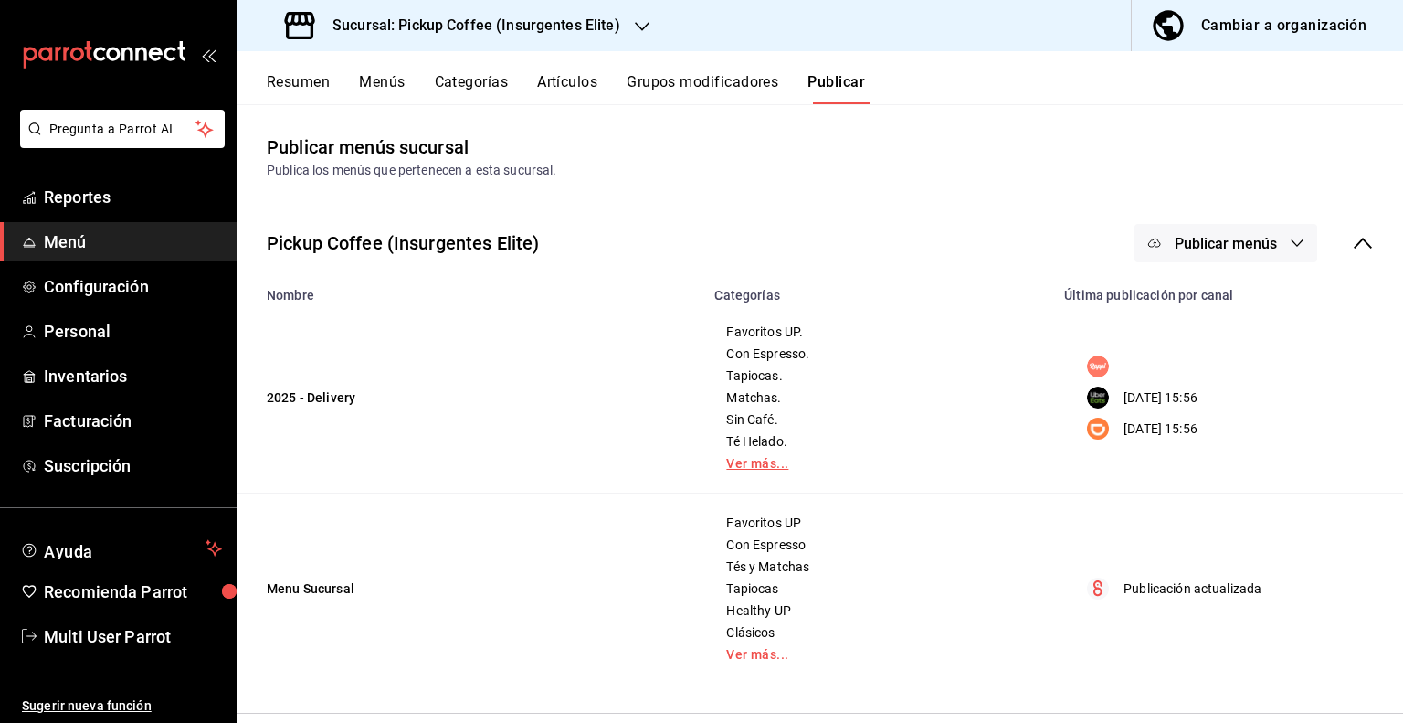
click at [741, 461] on link "Ver más..." at bounding box center [878, 463] width 304 height 13
click at [639, 32] on icon "button" at bounding box center [642, 26] width 15 height 15
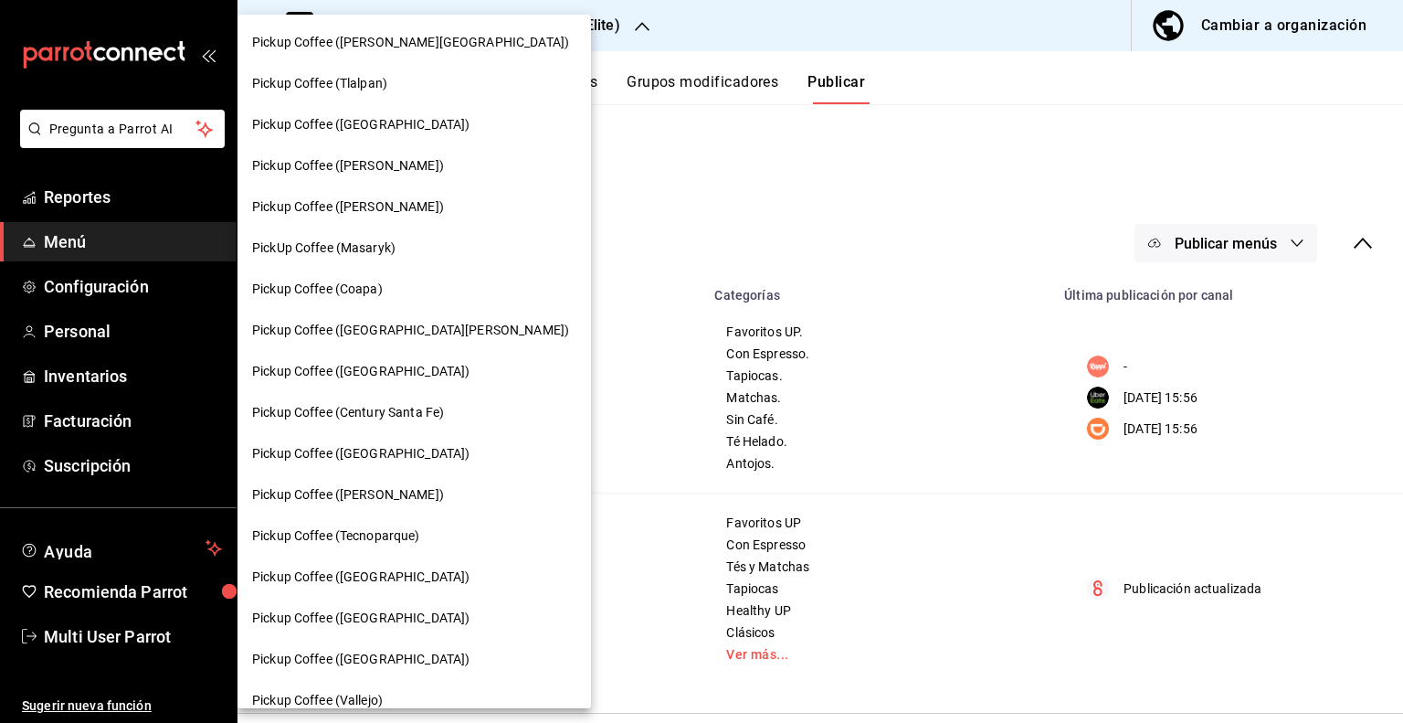
click at [369, 408] on span "Pickup Coffee (Century Santa Fe)" at bounding box center [348, 412] width 192 height 19
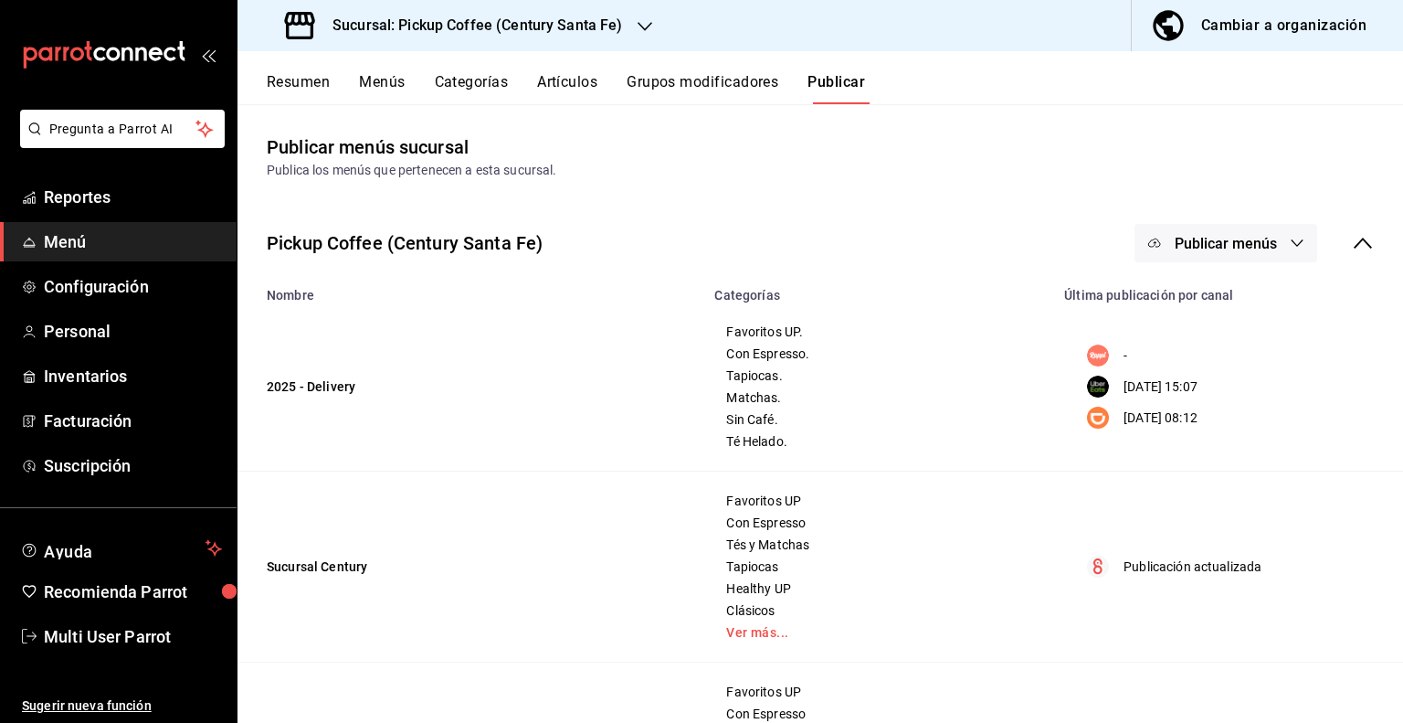
click at [395, 79] on button "Menús" at bounding box center [382, 88] width 46 height 31
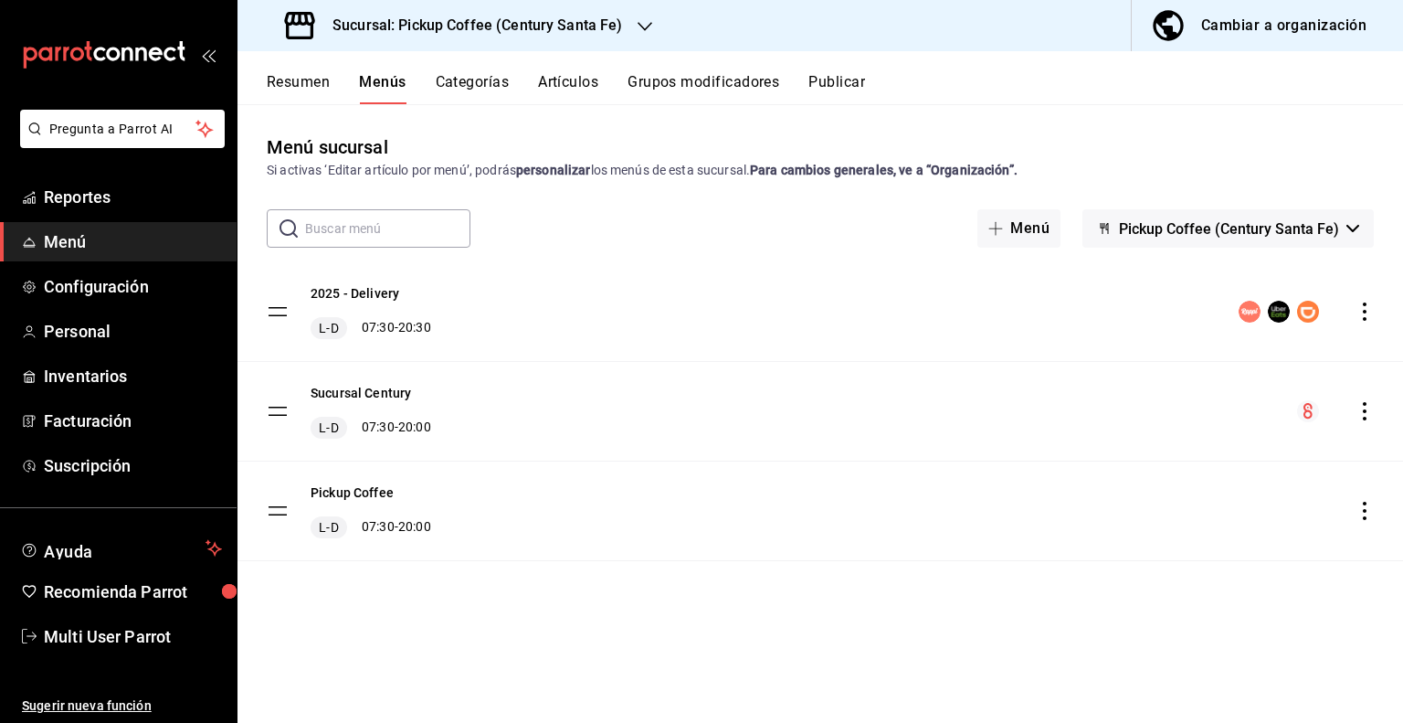
click at [1368, 506] on icon "actions" at bounding box center [1365, 511] width 18 height 18
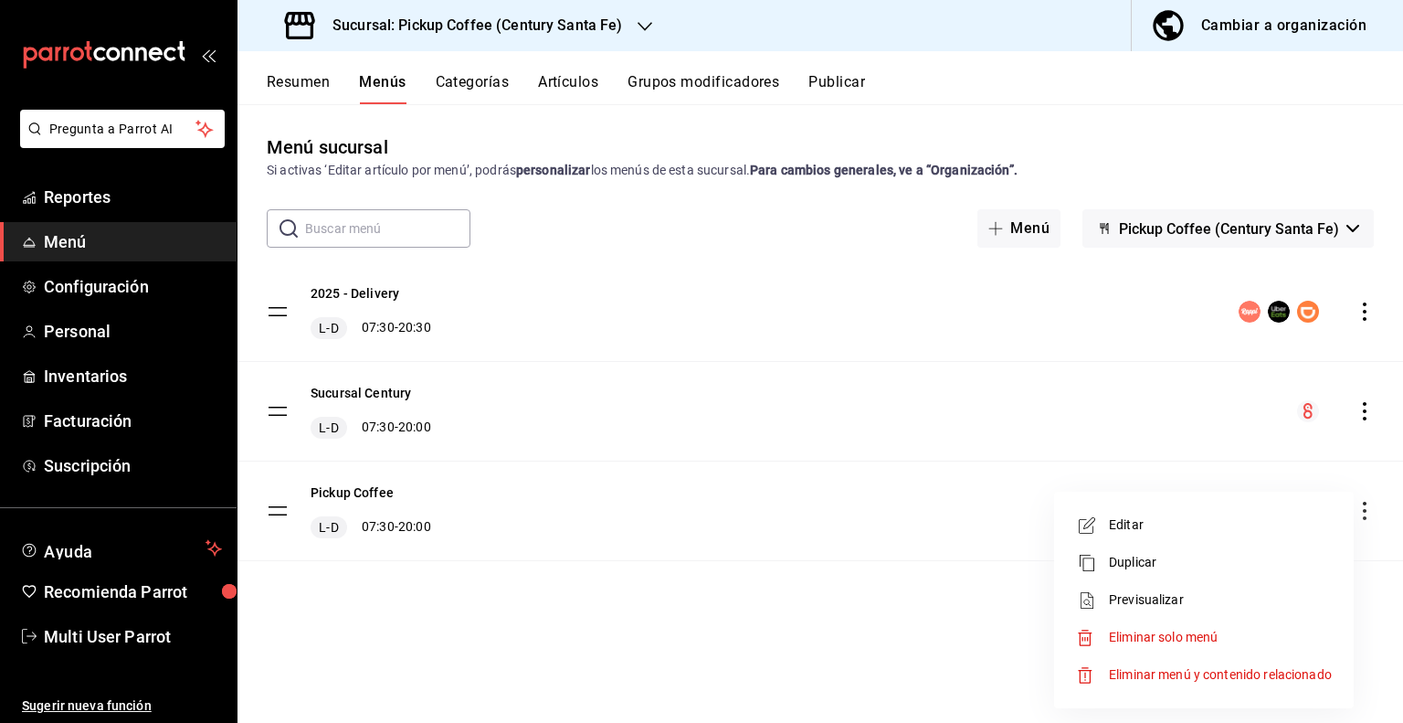
click at [1126, 631] on span "Eliminar solo menú" at bounding box center [1163, 637] width 109 height 15
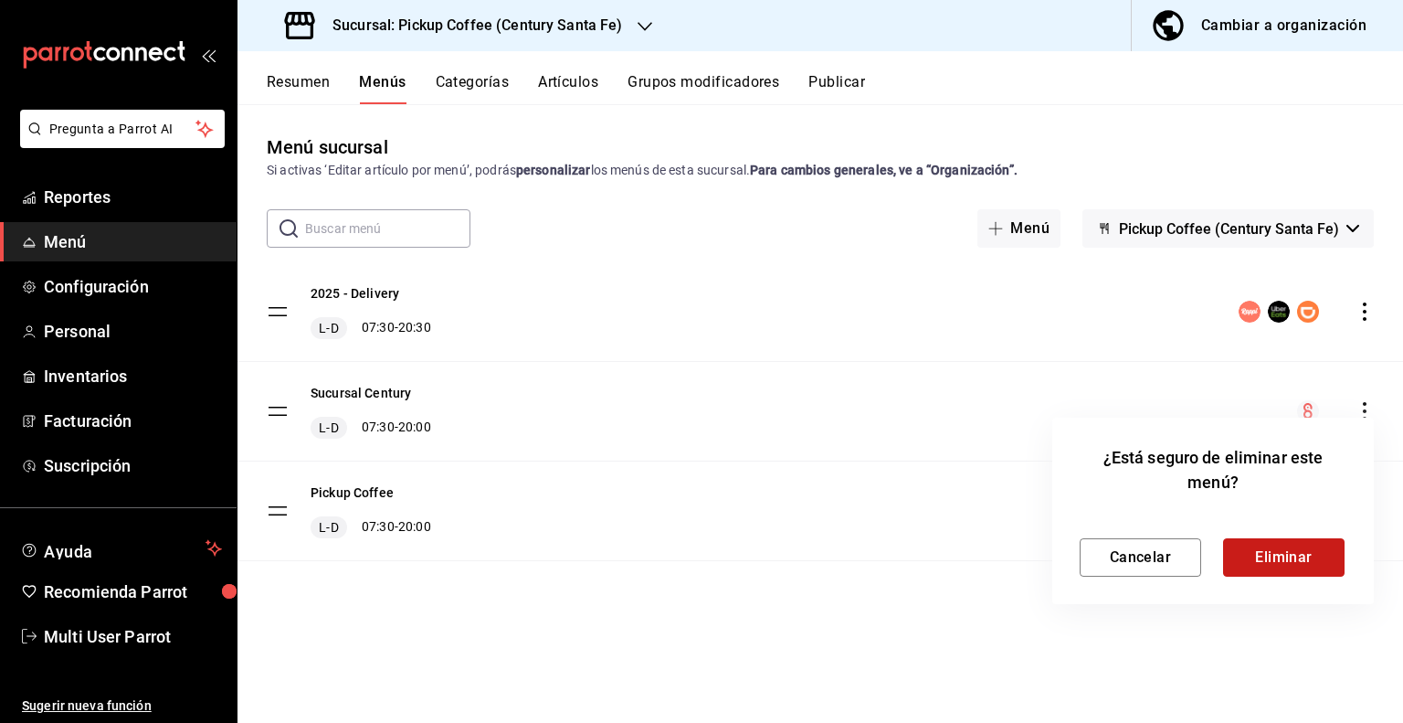
click at [1293, 554] on button "Eliminar" at bounding box center [1284, 557] width 122 height 38
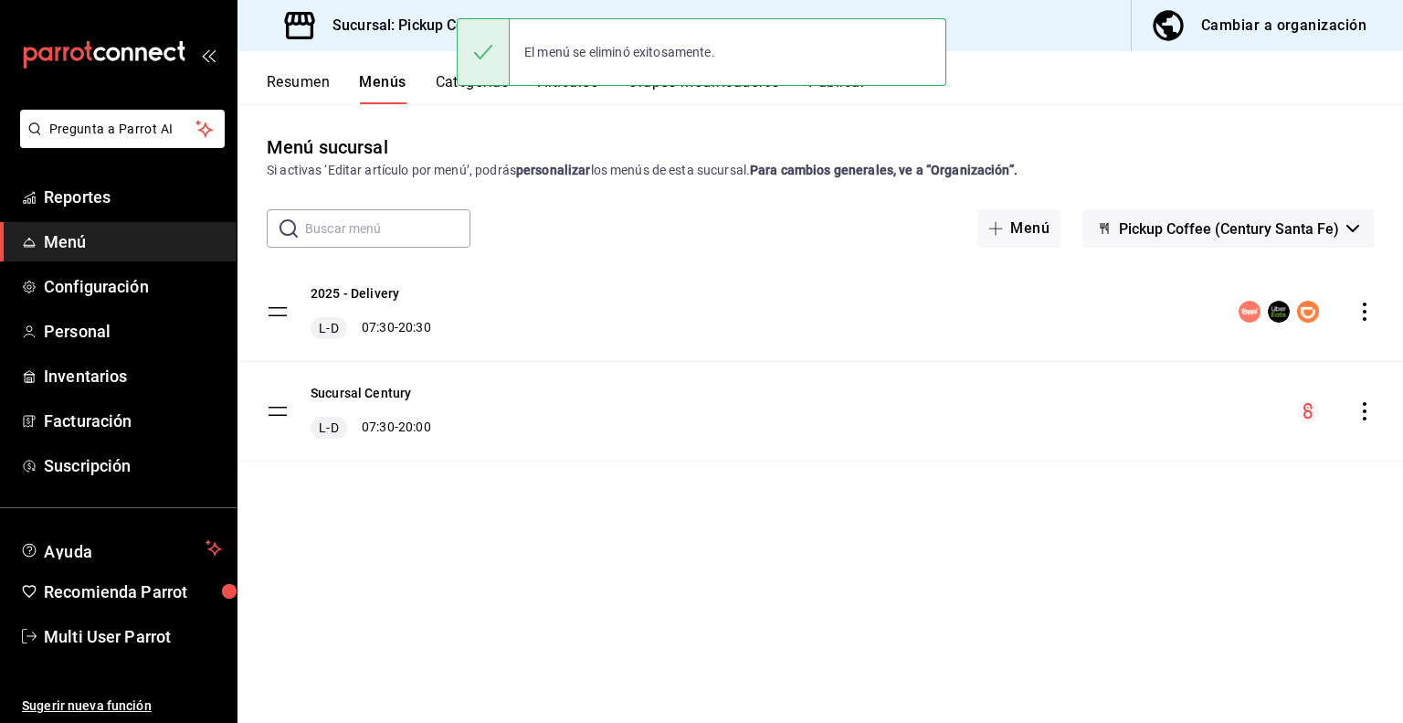
click at [302, 77] on button "Resumen" at bounding box center [298, 88] width 63 height 31
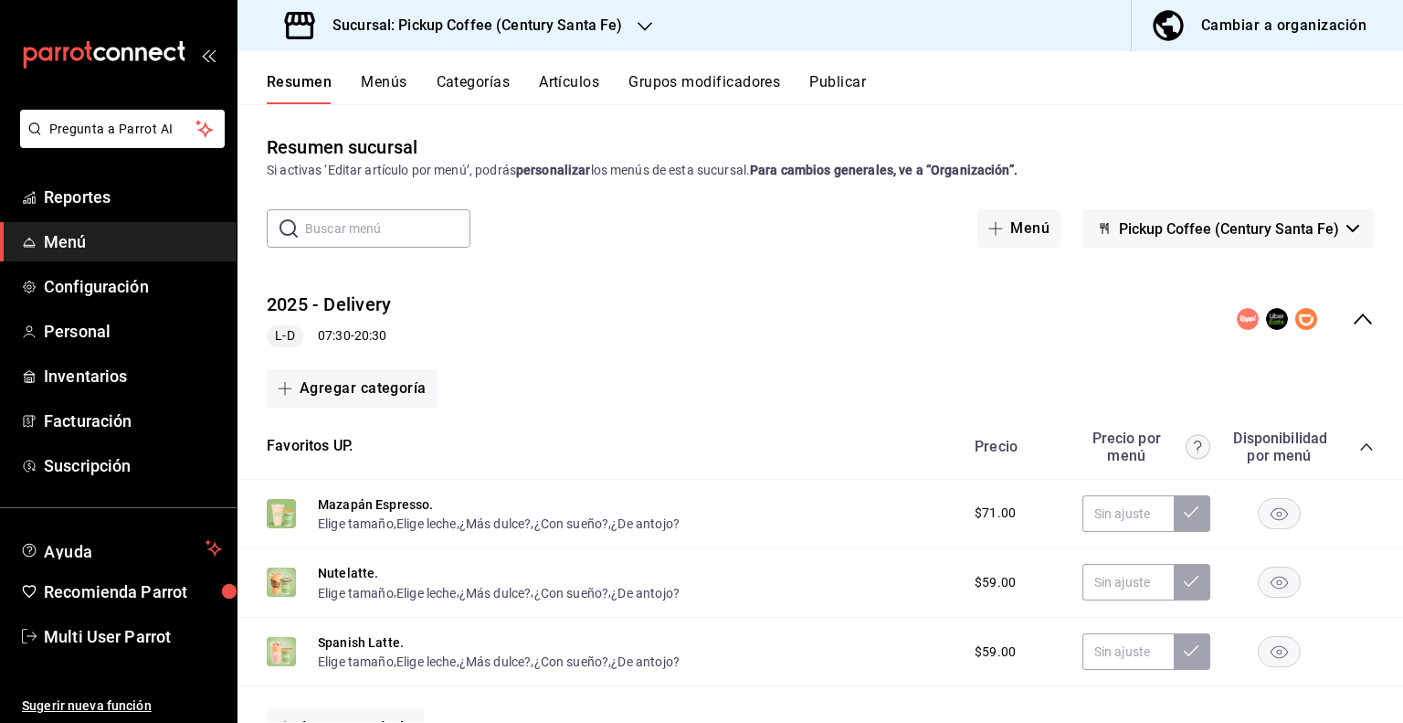
click at [1243, 37] on div "Cambiar a organización" at bounding box center [1284, 26] width 165 height 26
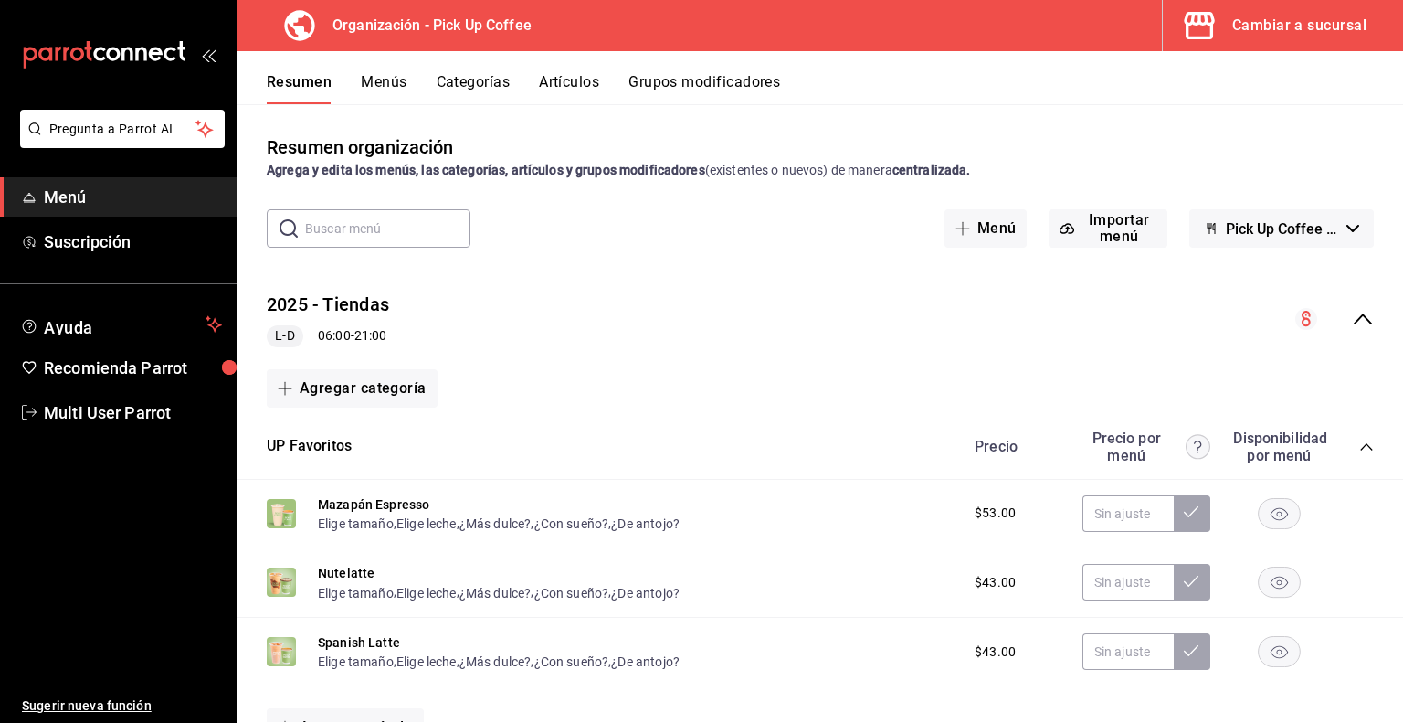
click at [376, 85] on button "Menús" at bounding box center [384, 88] width 46 height 31
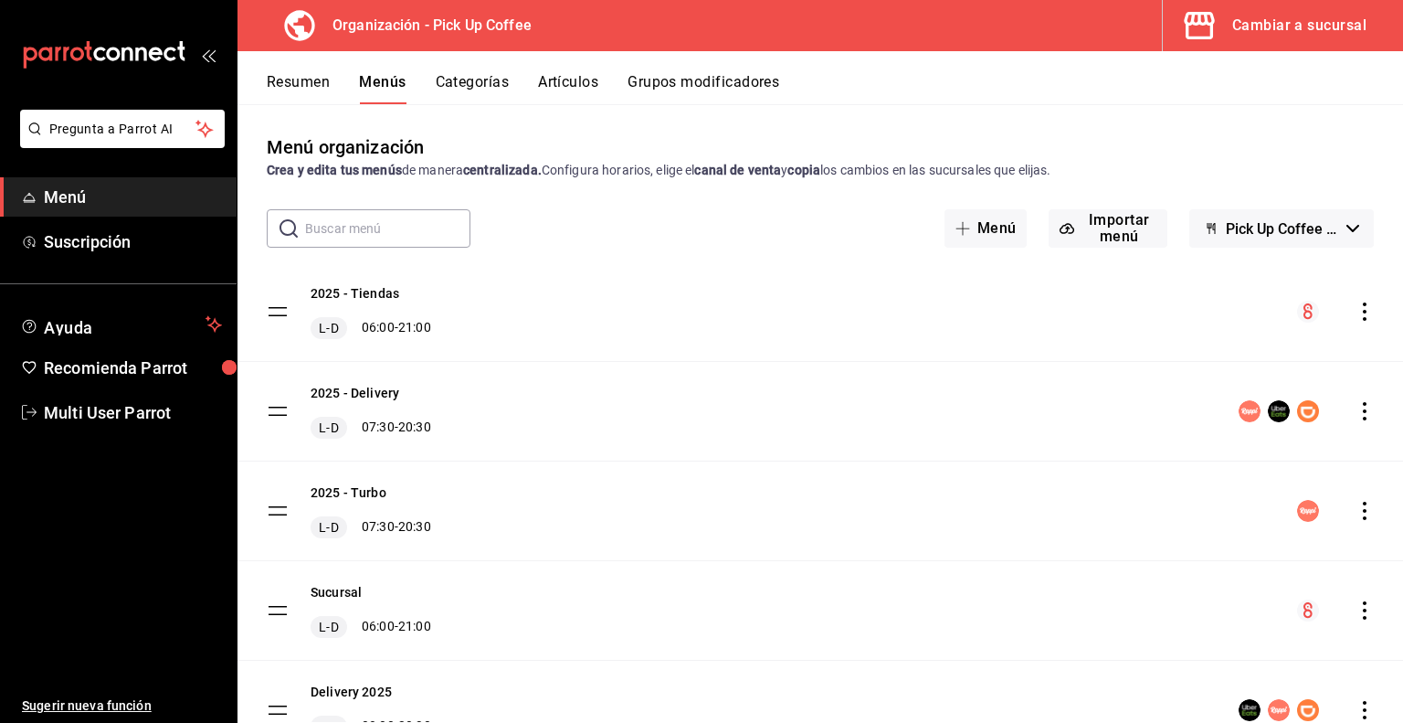
click at [1356, 411] on icon "actions" at bounding box center [1365, 411] width 18 height 18
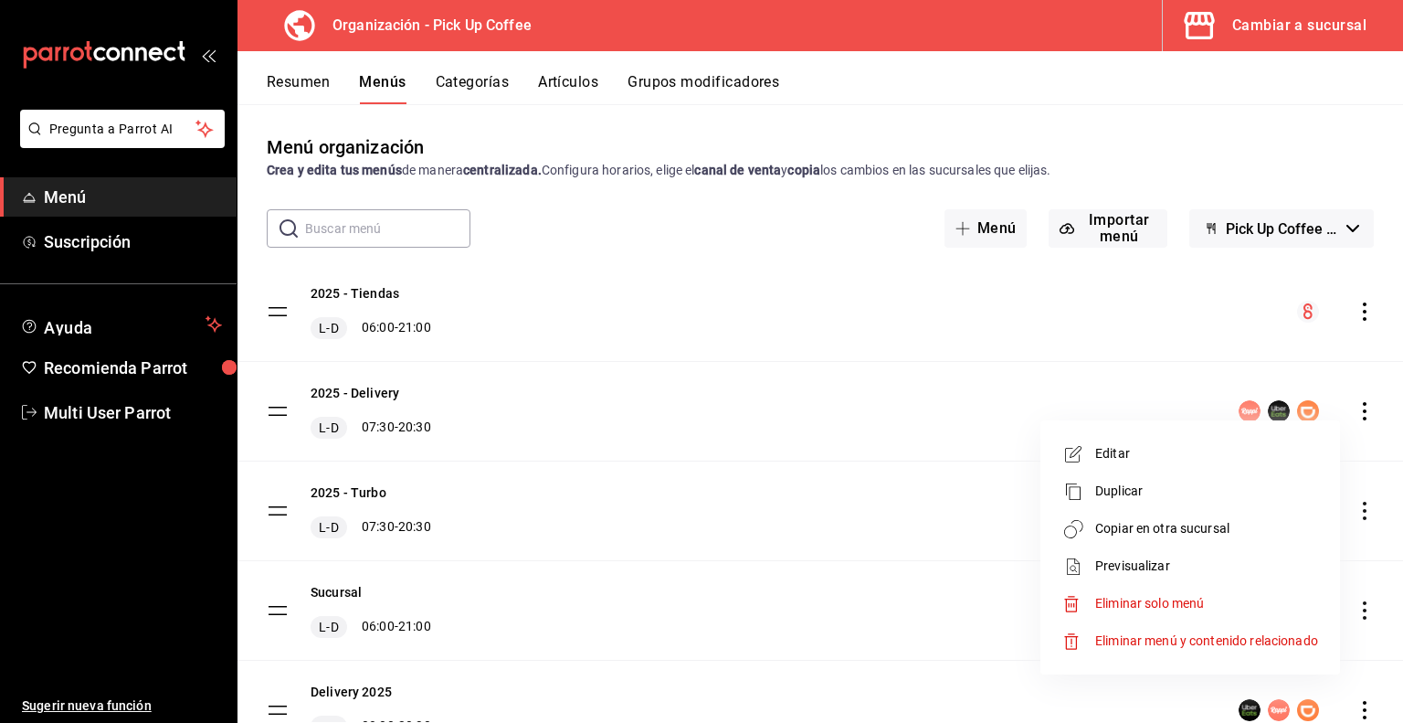
click at [1134, 533] on span "Copiar en otra sucursal" at bounding box center [1207, 528] width 223 height 19
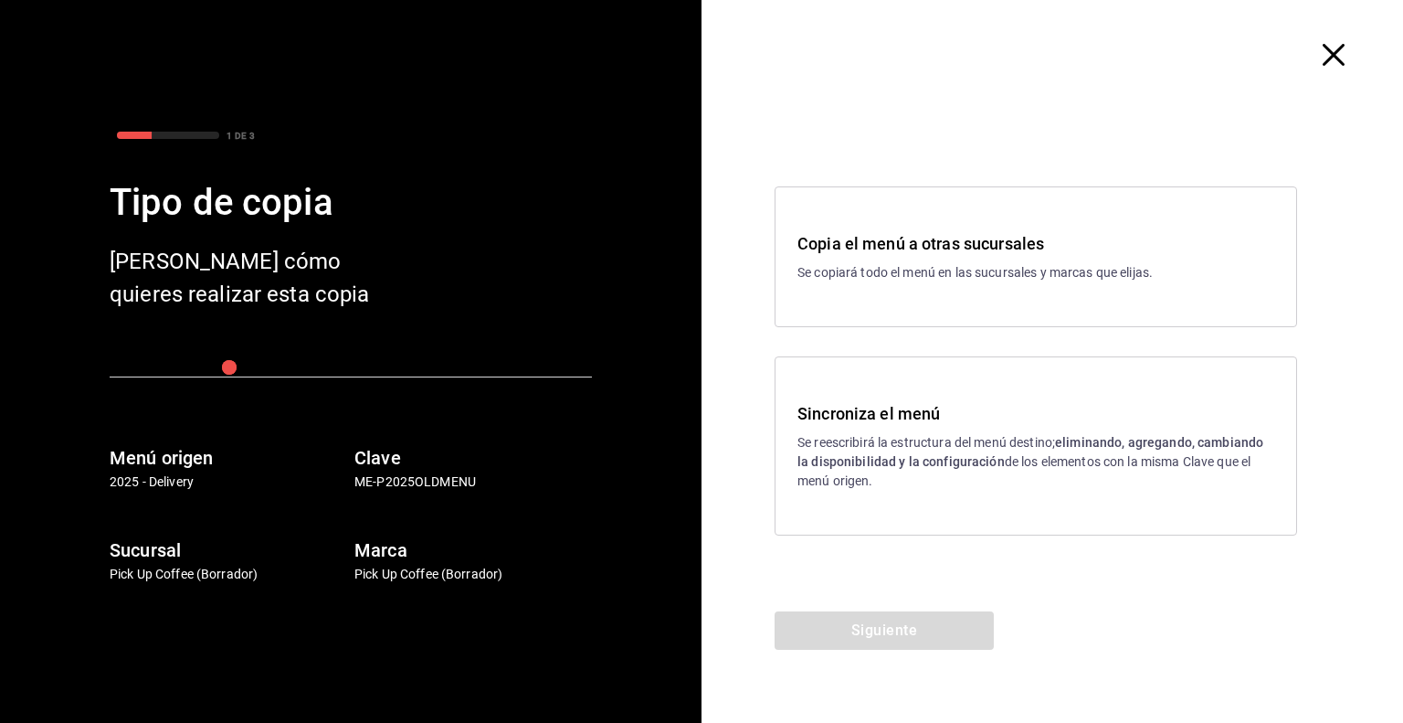
click at [888, 445] on p "Se reescribirá la estructura del menú destino; eliminando, agregando, cambiando…" at bounding box center [1036, 462] width 477 height 58
click at [868, 630] on button "Siguiente" at bounding box center [884, 630] width 219 height 38
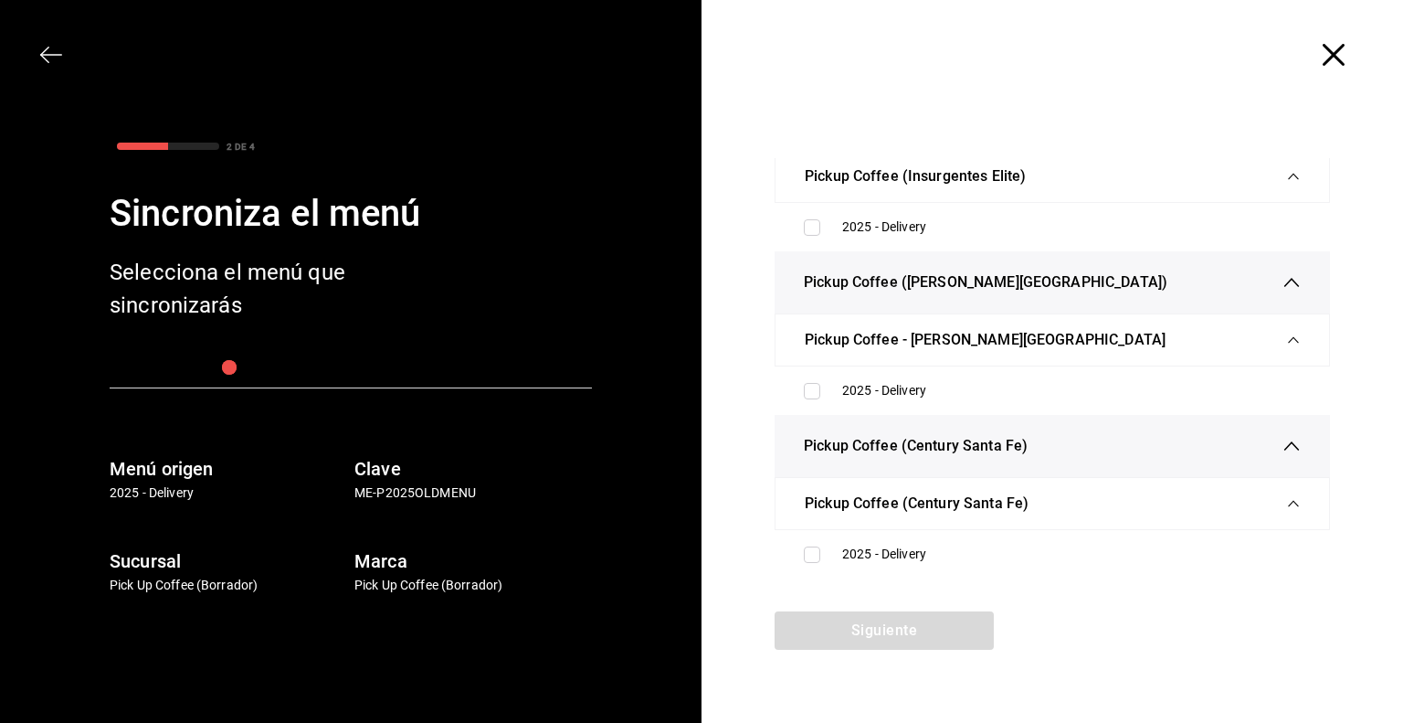
scroll to position [91, 0]
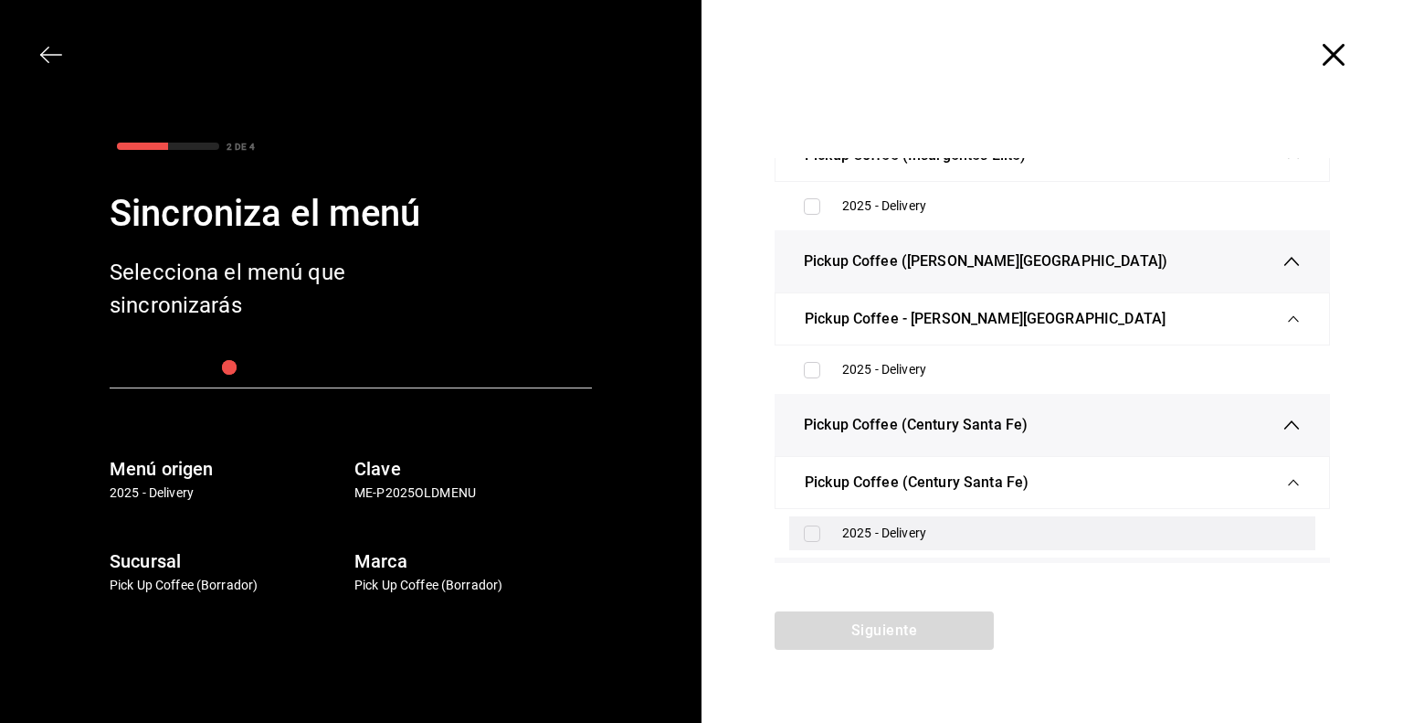
click at [870, 536] on div "2025 - Delivery" at bounding box center [1071, 533] width 459 height 19
checkbox input "true"
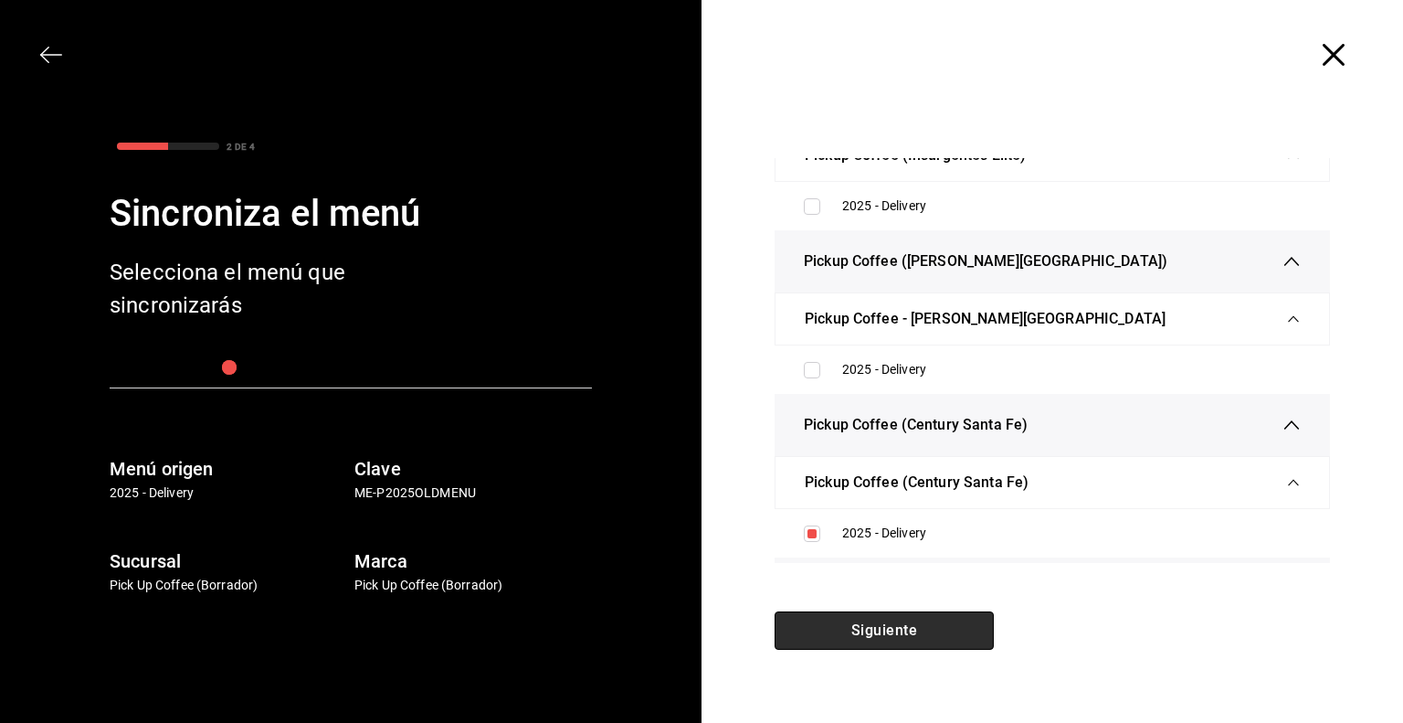
click at [891, 635] on button "Siguiente" at bounding box center [884, 630] width 219 height 38
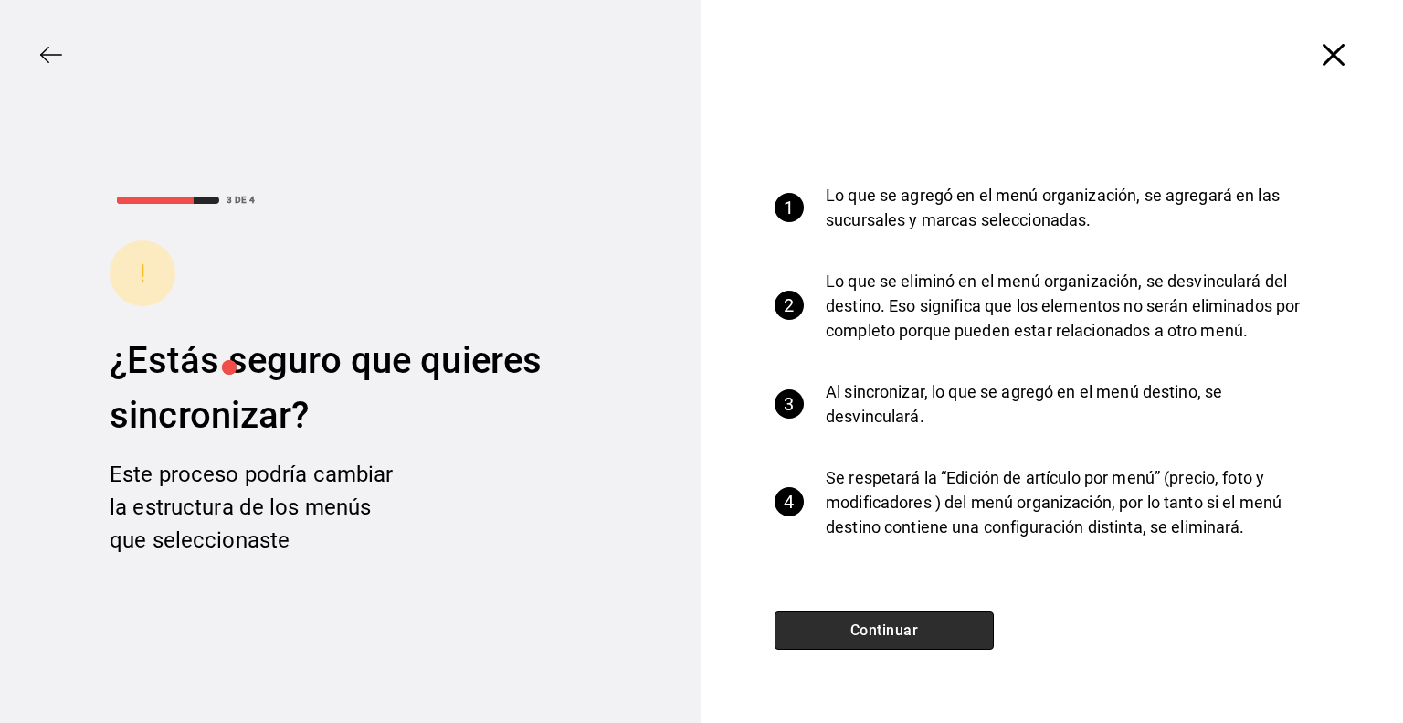
click at [891, 635] on button "Continuar" at bounding box center [884, 630] width 219 height 38
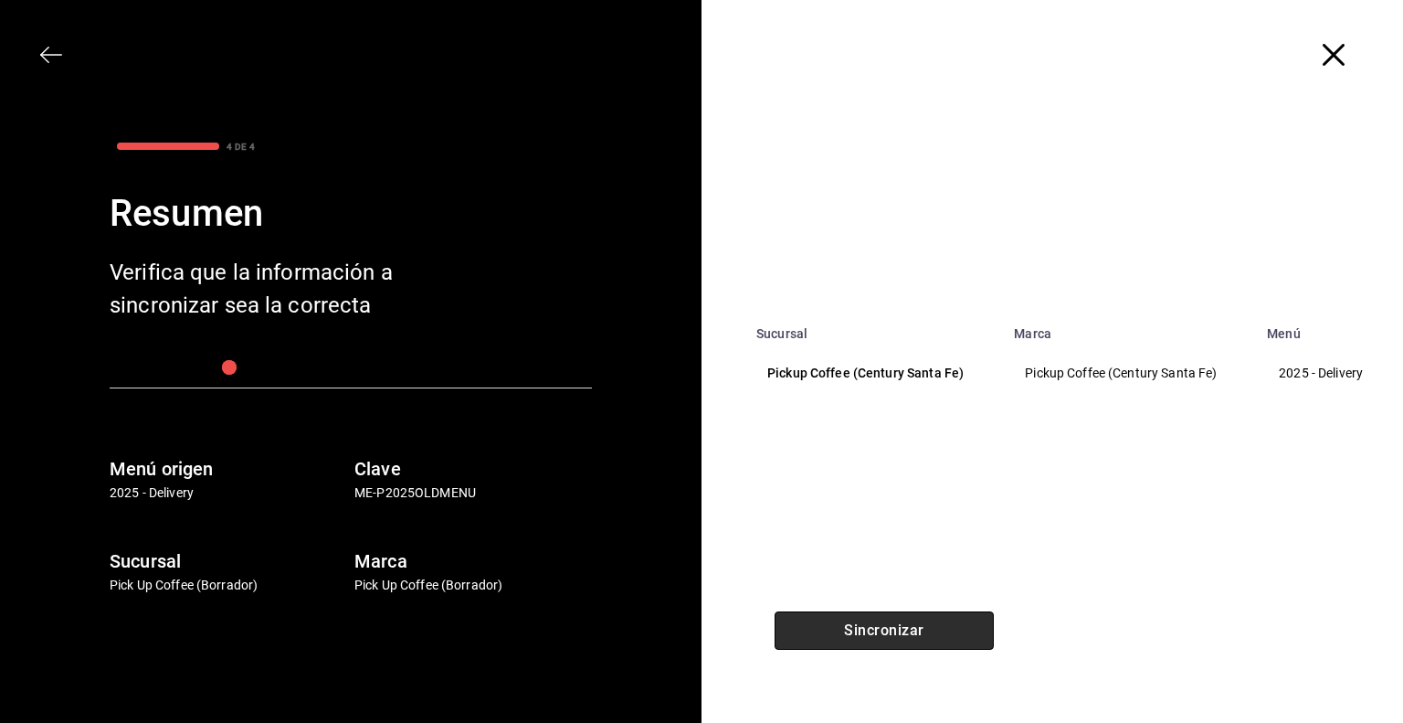
click at [891, 635] on button "Sincronizar" at bounding box center [884, 630] width 219 height 38
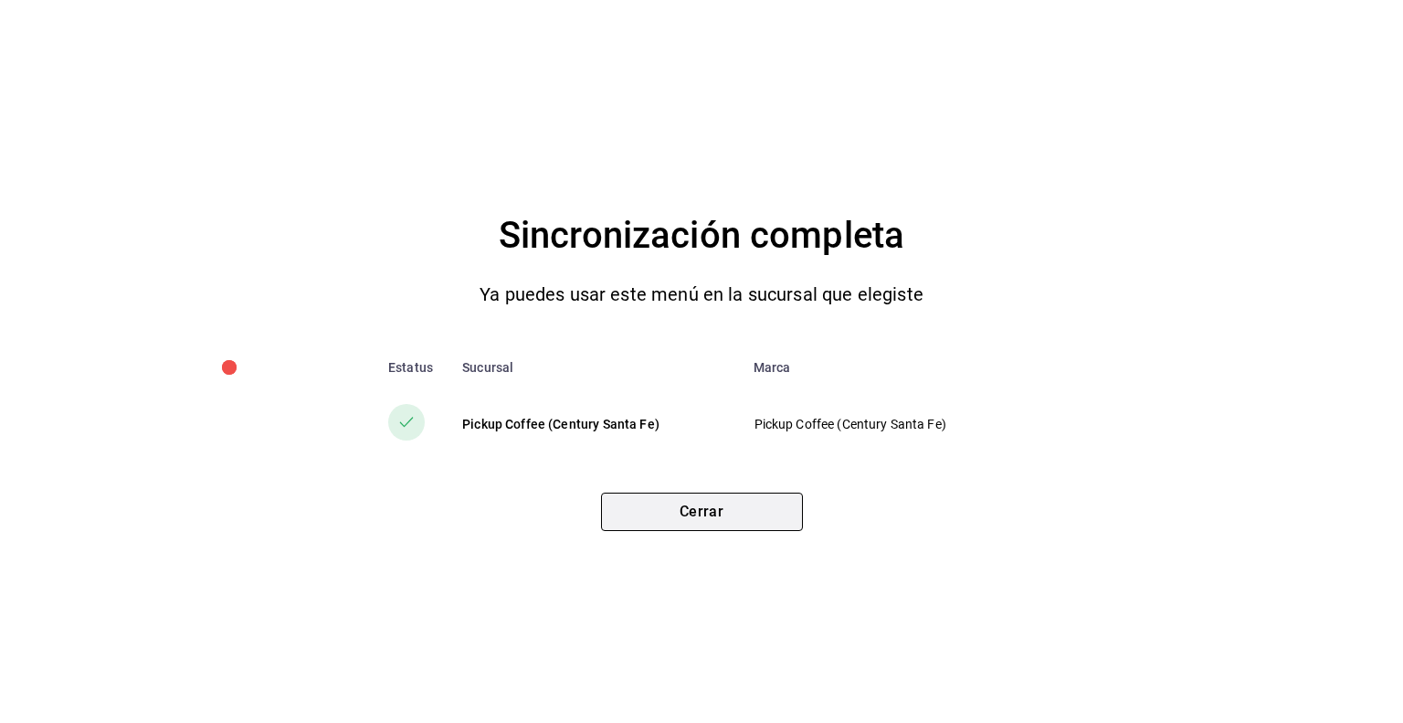
click at [718, 516] on button "Cerrar" at bounding box center [702, 512] width 202 height 38
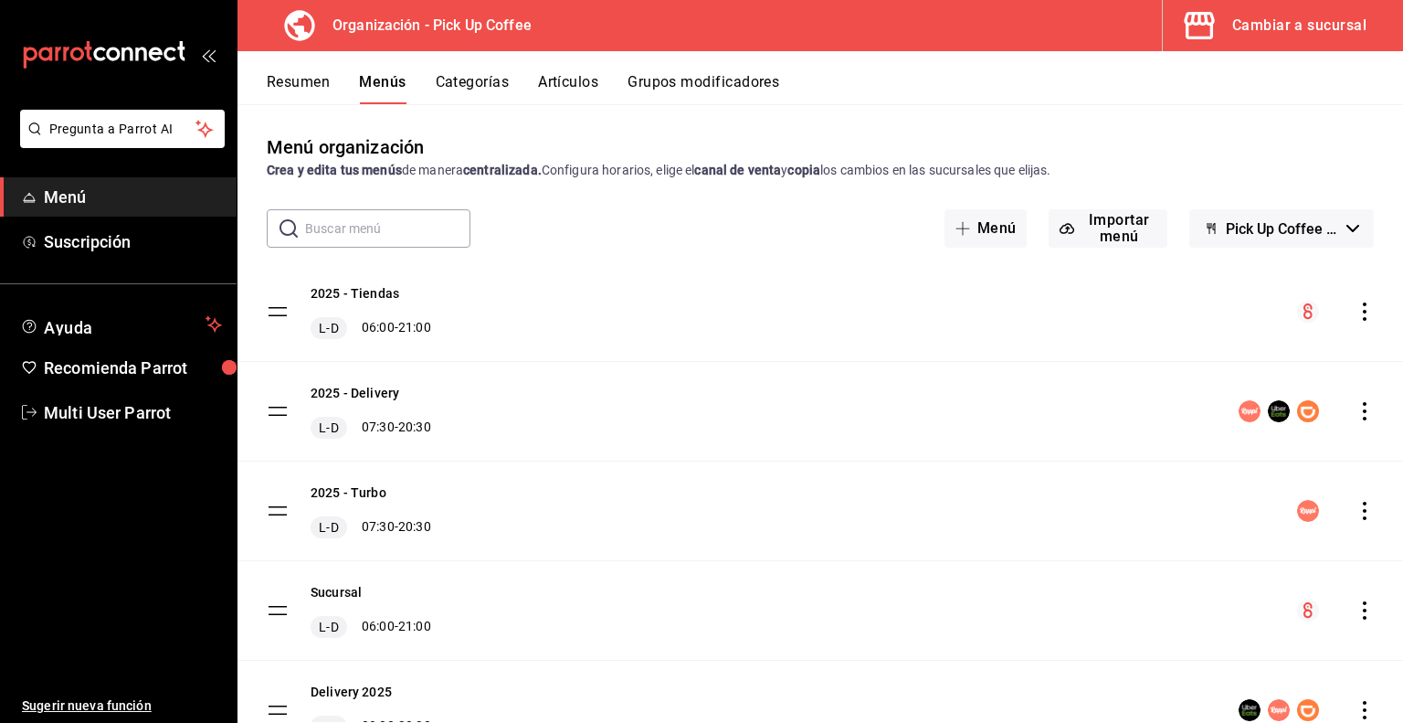
click at [1274, 39] on button "Cambiar a sucursal" at bounding box center [1276, 25] width 226 height 51
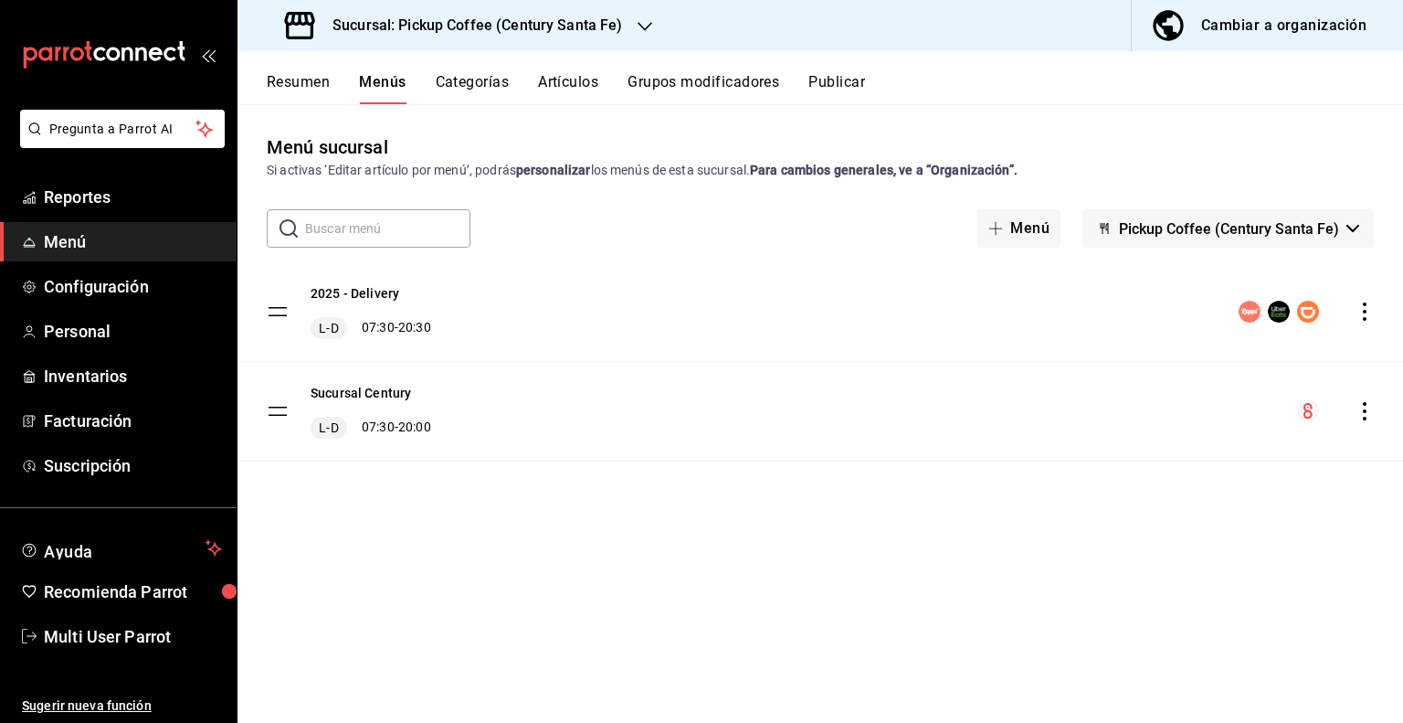
click at [384, 302] on div "2025 - Delivery L-D 07:30 - 20:30" at bounding box center [371, 311] width 121 height 55
click at [383, 302] on button "2025 - Delivery" at bounding box center [355, 293] width 89 height 18
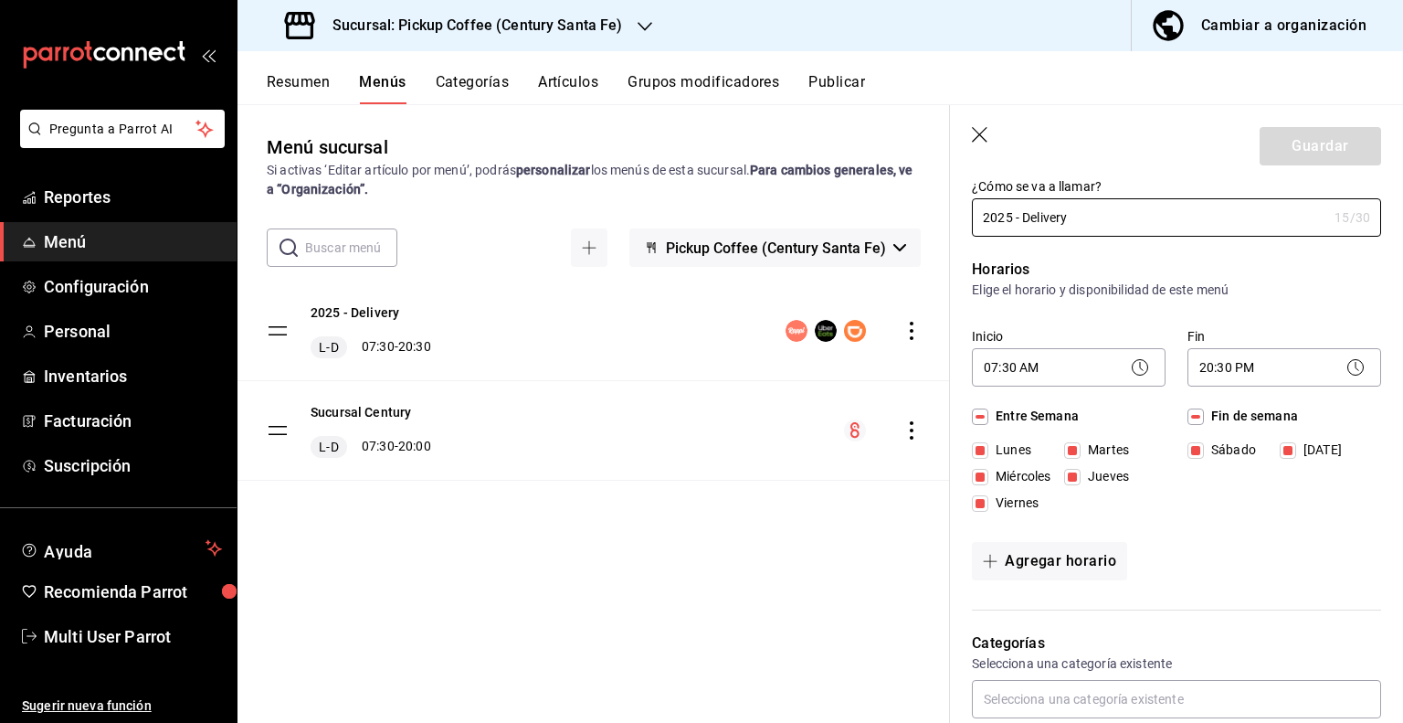
scroll to position [91, 0]
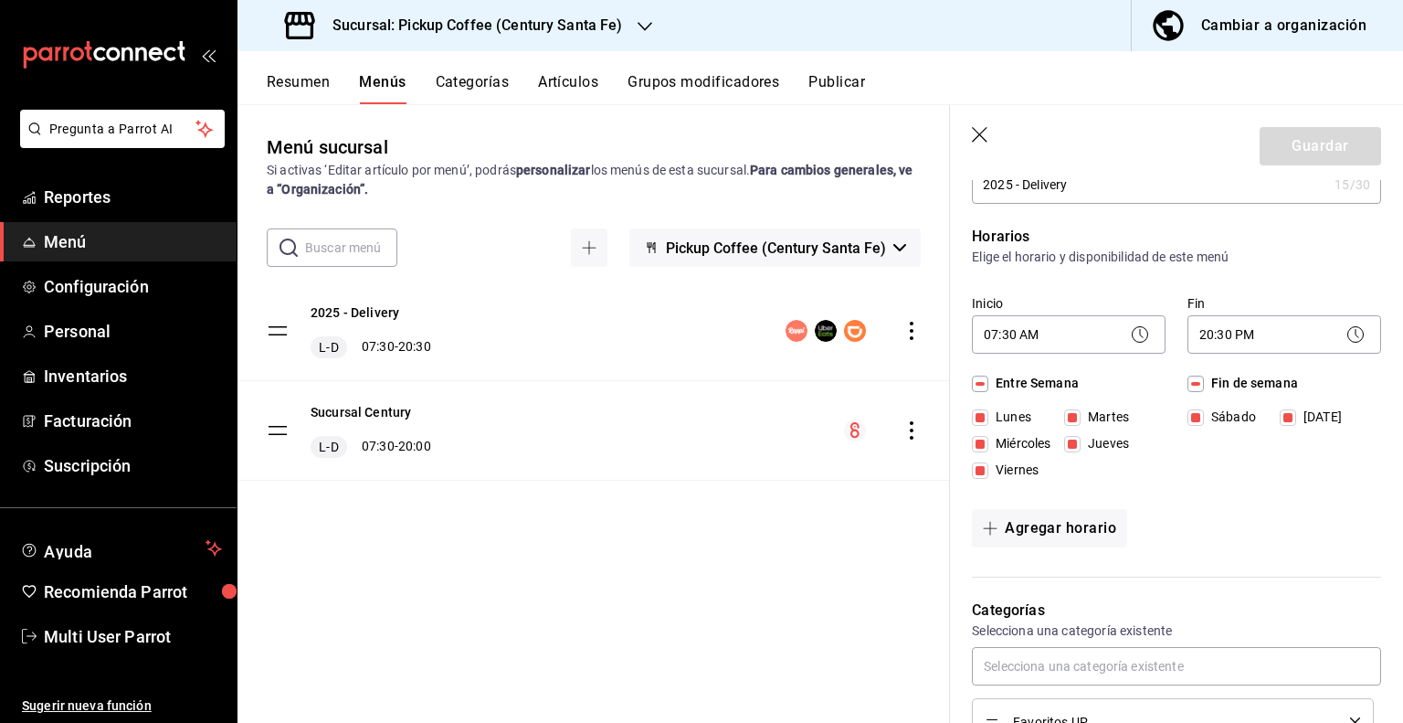
click at [1188, 383] on input "Fin de semana" at bounding box center [1196, 384] width 16 height 16
checkbox input "false"
click at [1227, 331] on body "Pregunta a Parrot AI Reportes Menú Configuración Personal Inventarios Facturaci…" at bounding box center [701, 361] width 1403 height 723
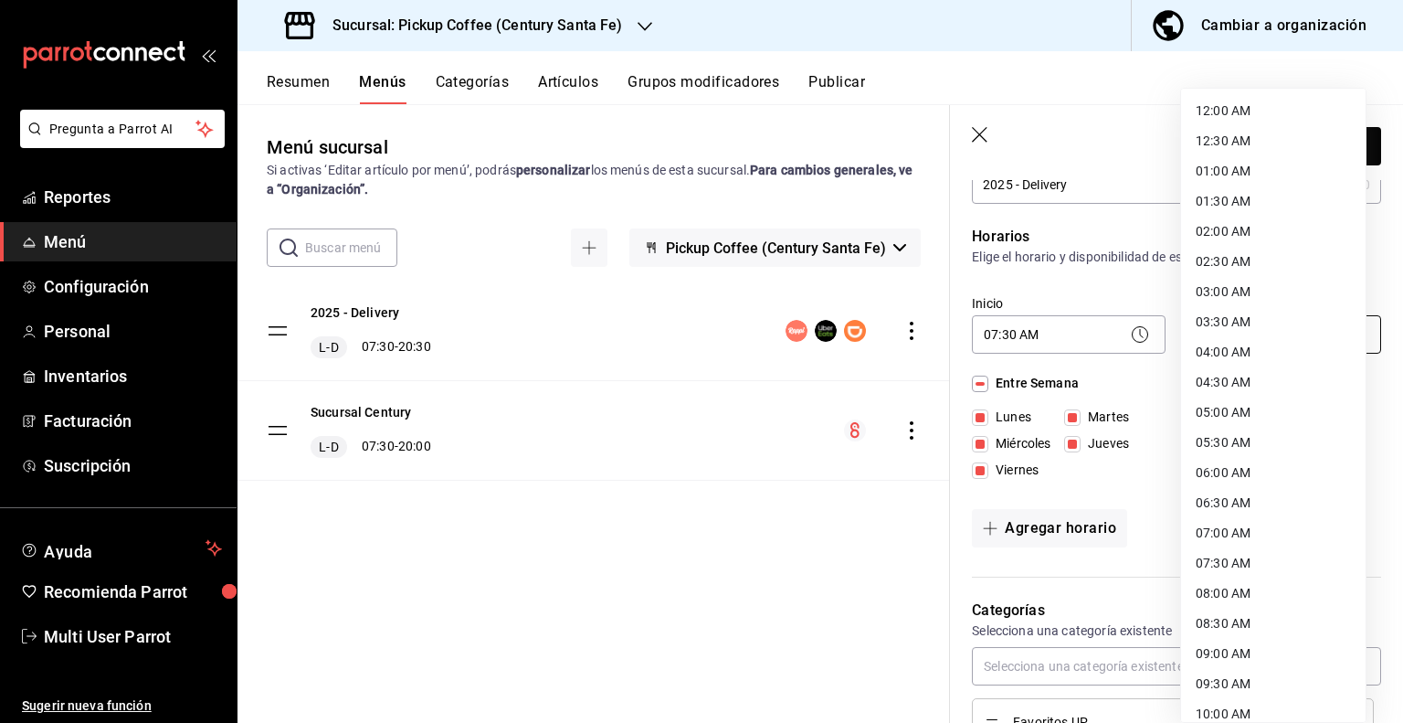
scroll to position [858, 0]
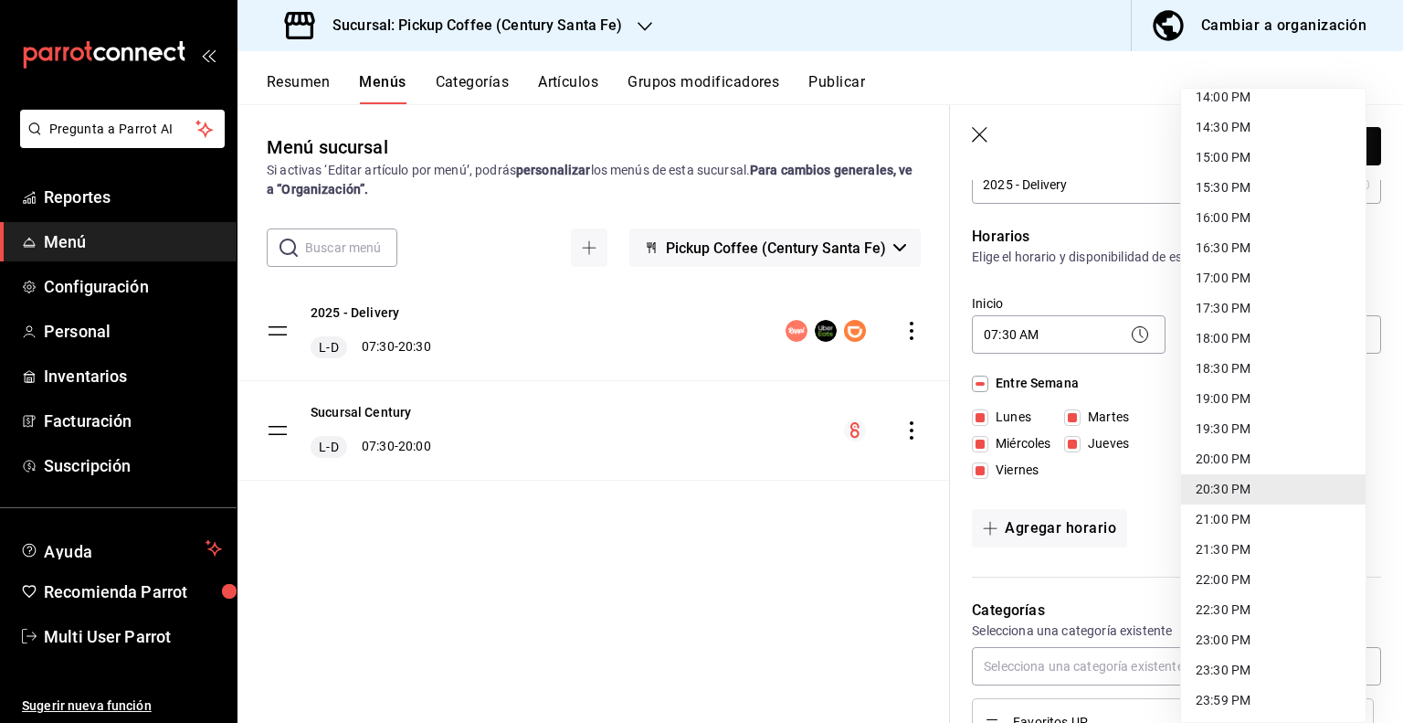
click at [1221, 434] on li "19:30 PM" at bounding box center [1273, 429] width 185 height 30
type input "19:30"
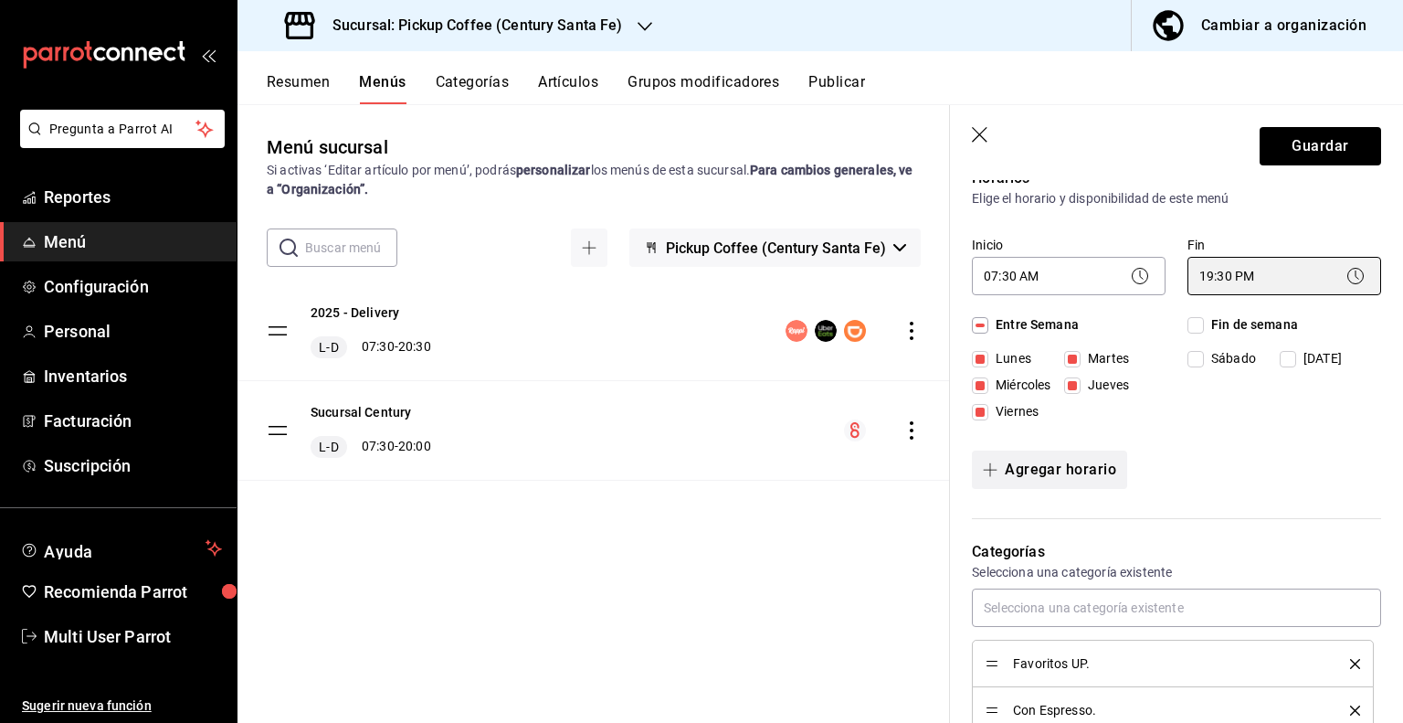
scroll to position [183, 0]
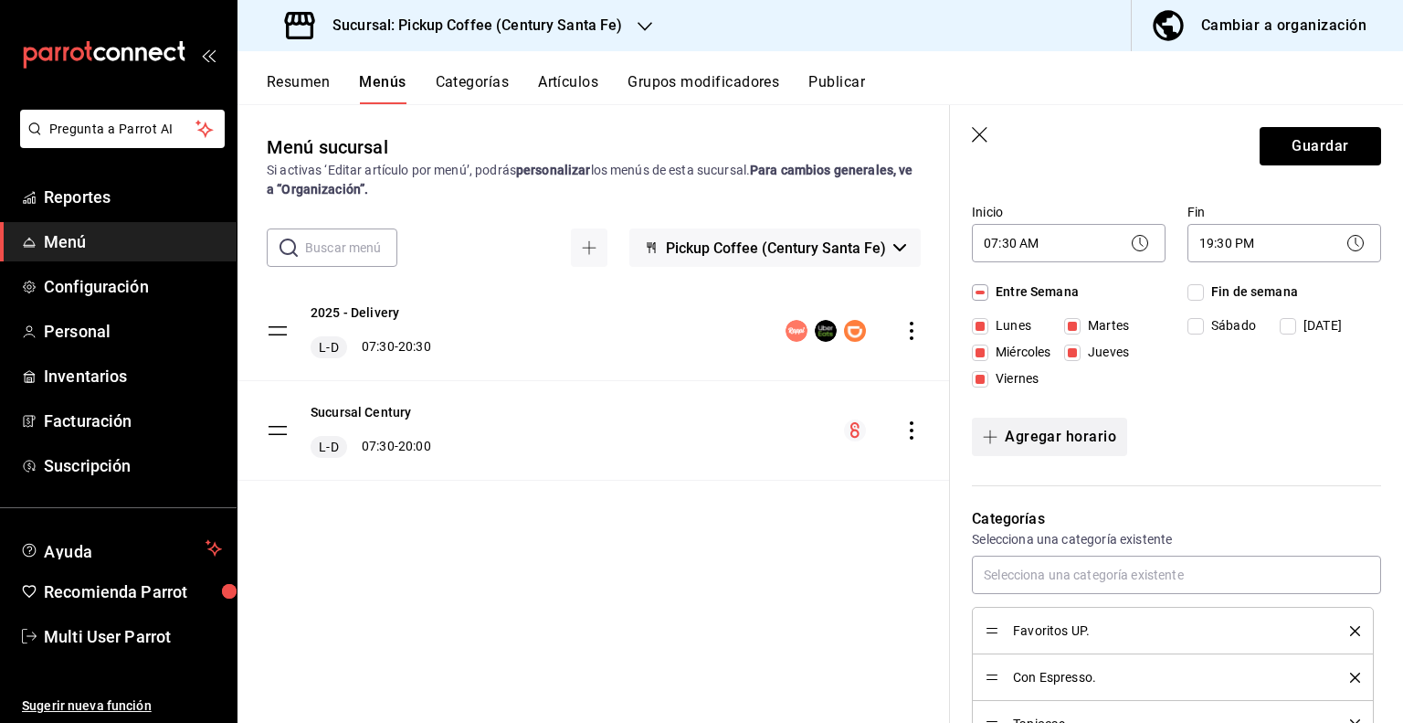
click at [1051, 437] on button "Agregar horario" at bounding box center [1049, 437] width 155 height 38
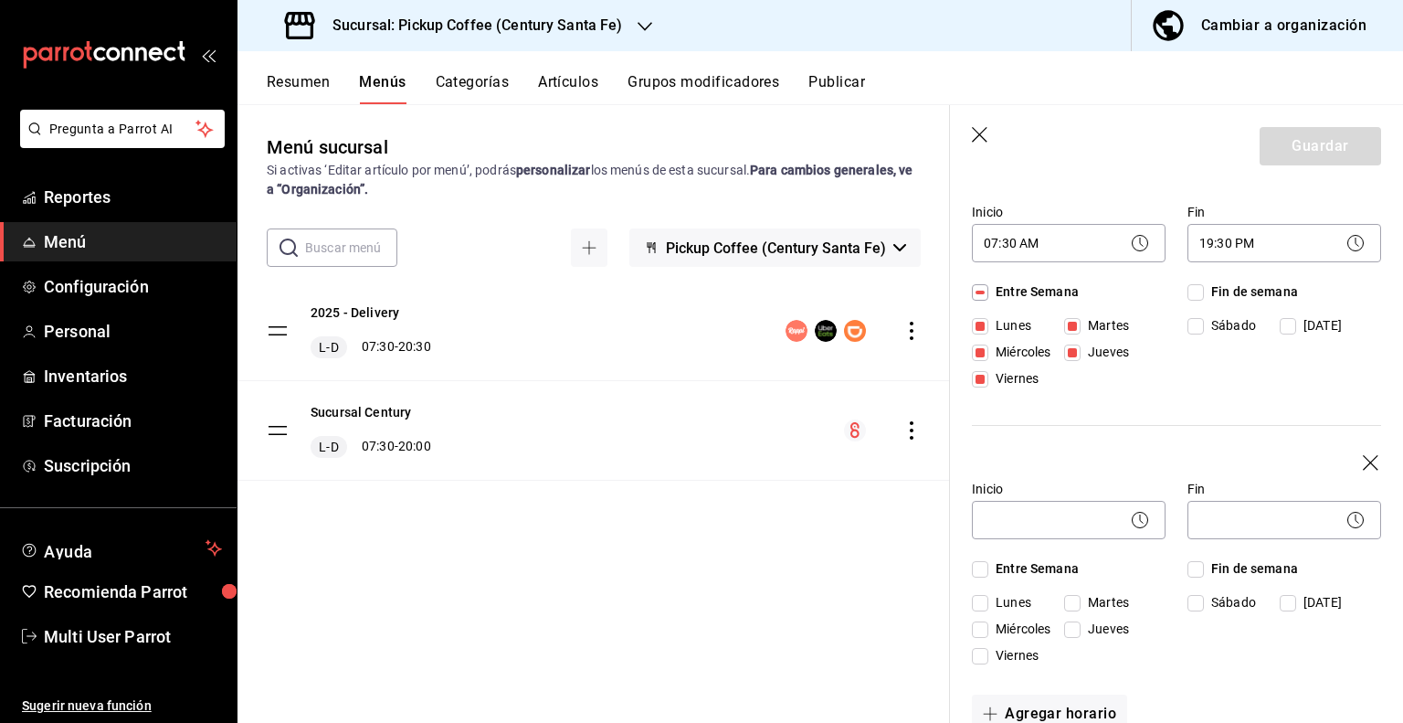
click at [1192, 572] on input "Fin de semana" at bounding box center [1196, 569] width 16 height 16
checkbox input "true"
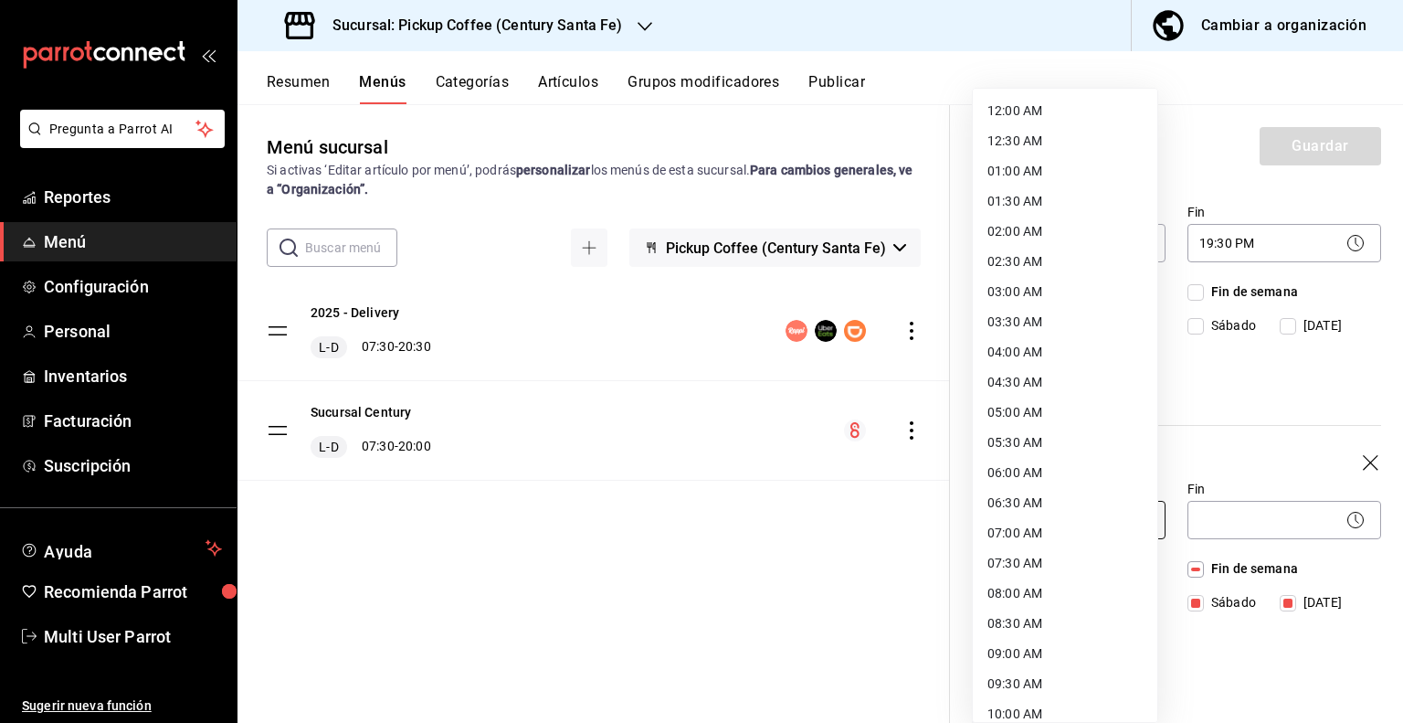
click at [1078, 518] on body "Pregunta a Parrot AI Reportes Menú Configuración Personal Inventarios Facturaci…" at bounding box center [701, 361] width 1403 height 723
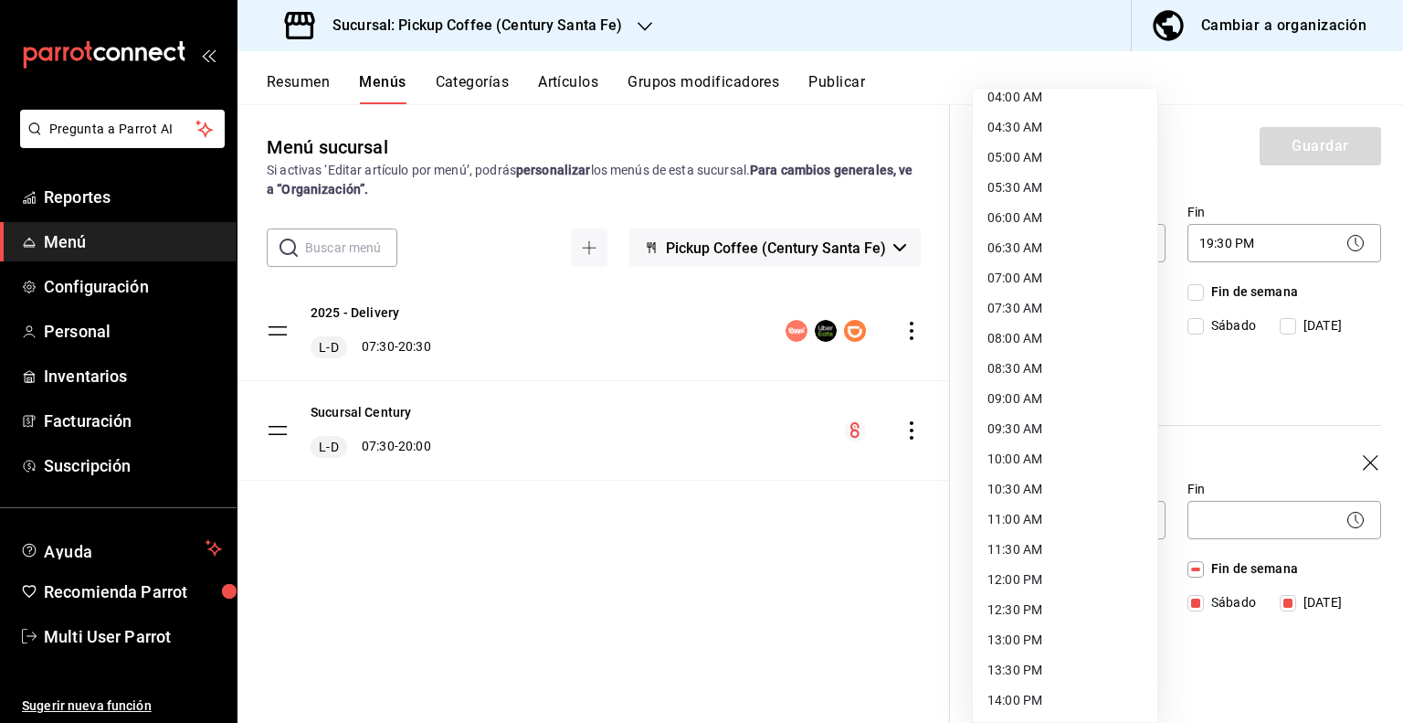
scroll to position [274, 0]
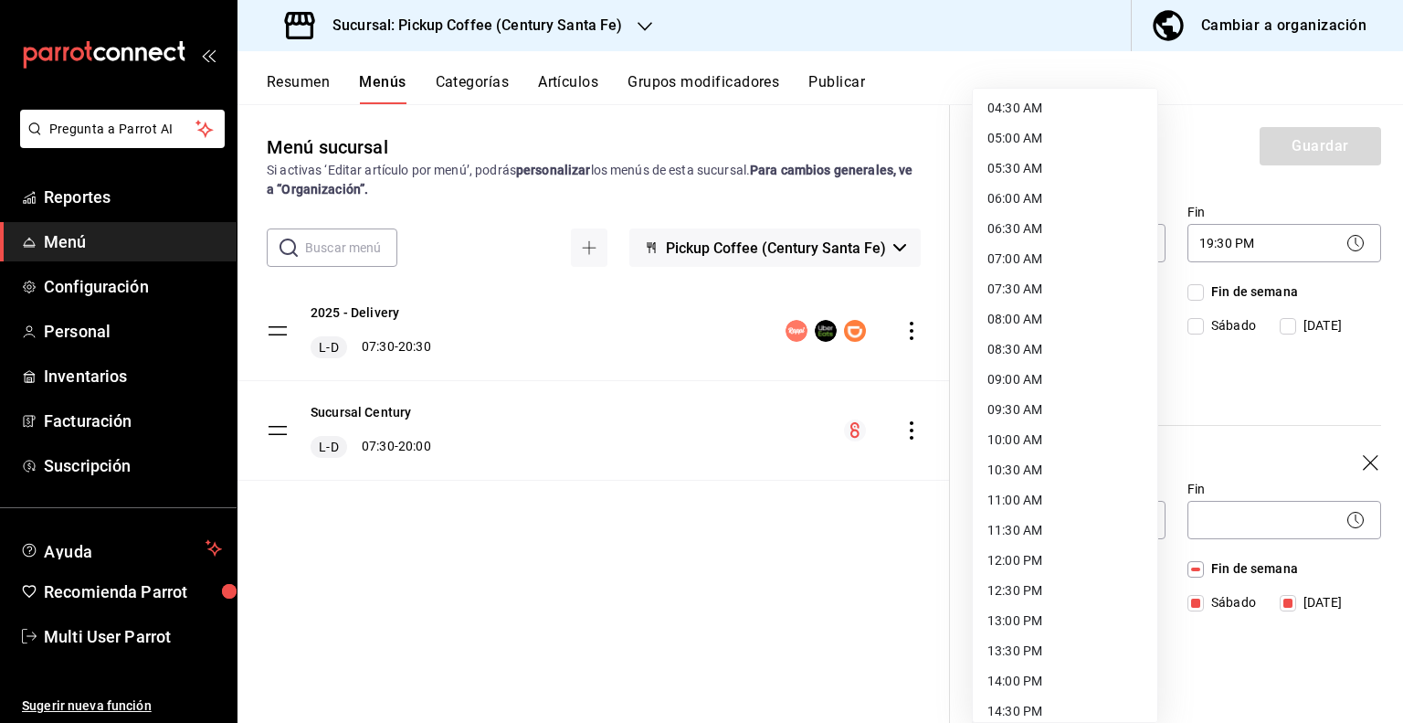
click at [1023, 318] on li "08:00 AM" at bounding box center [1065, 319] width 185 height 30
type input "08:00"
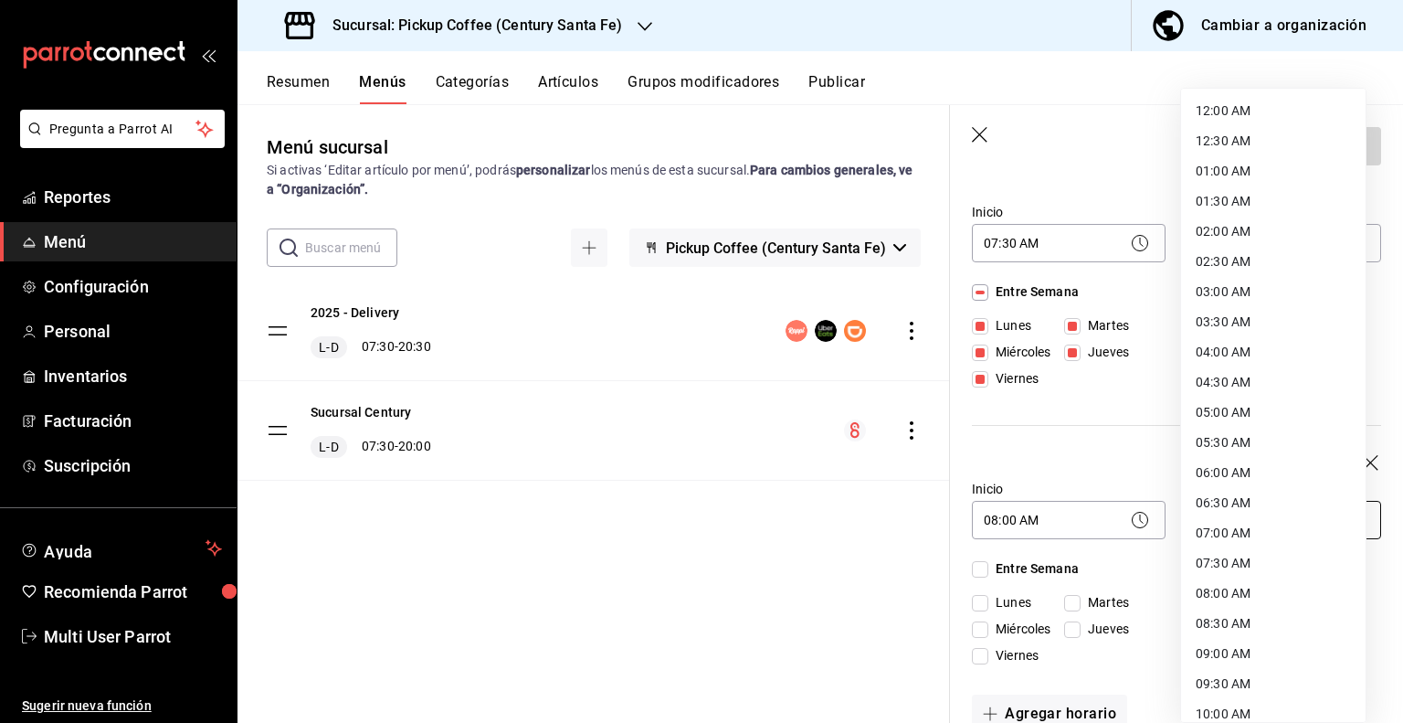
click at [1234, 515] on body "Pregunta a Parrot AI Reportes Menú Configuración Personal Inventarios Facturaci…" at bounding box center [701, 361] width 1403 height 723
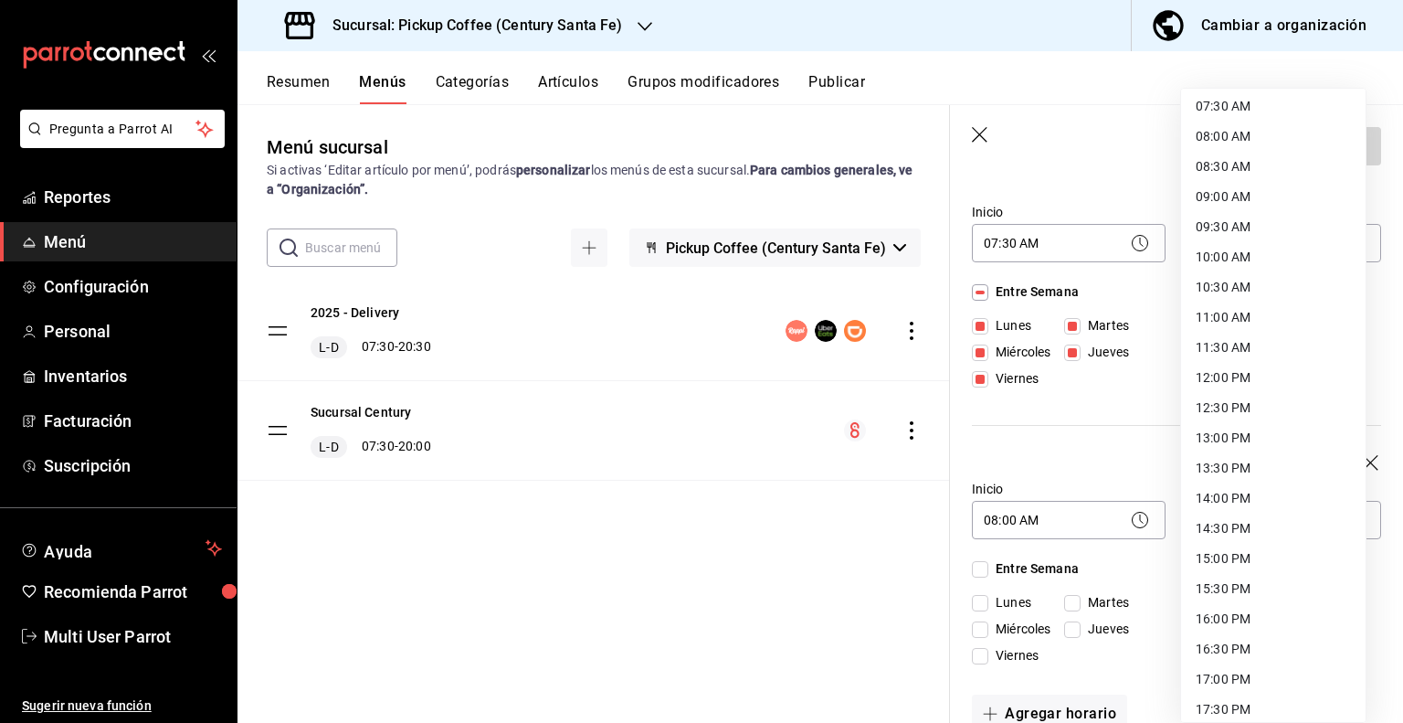
click at [1215, 584] on li "15:30 PM" at bounding box center [1273, 589] width 185 height 30
type input "15:30"
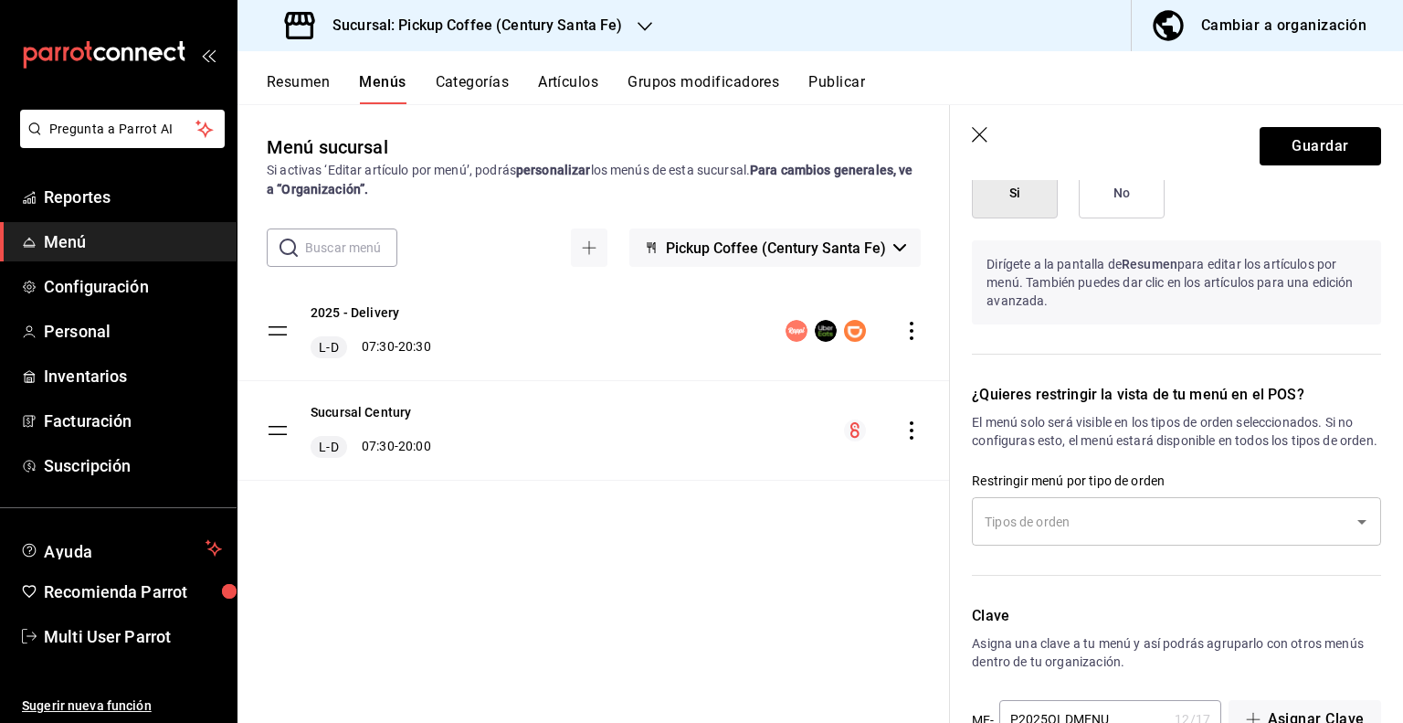
scroll to position [1645, 0]
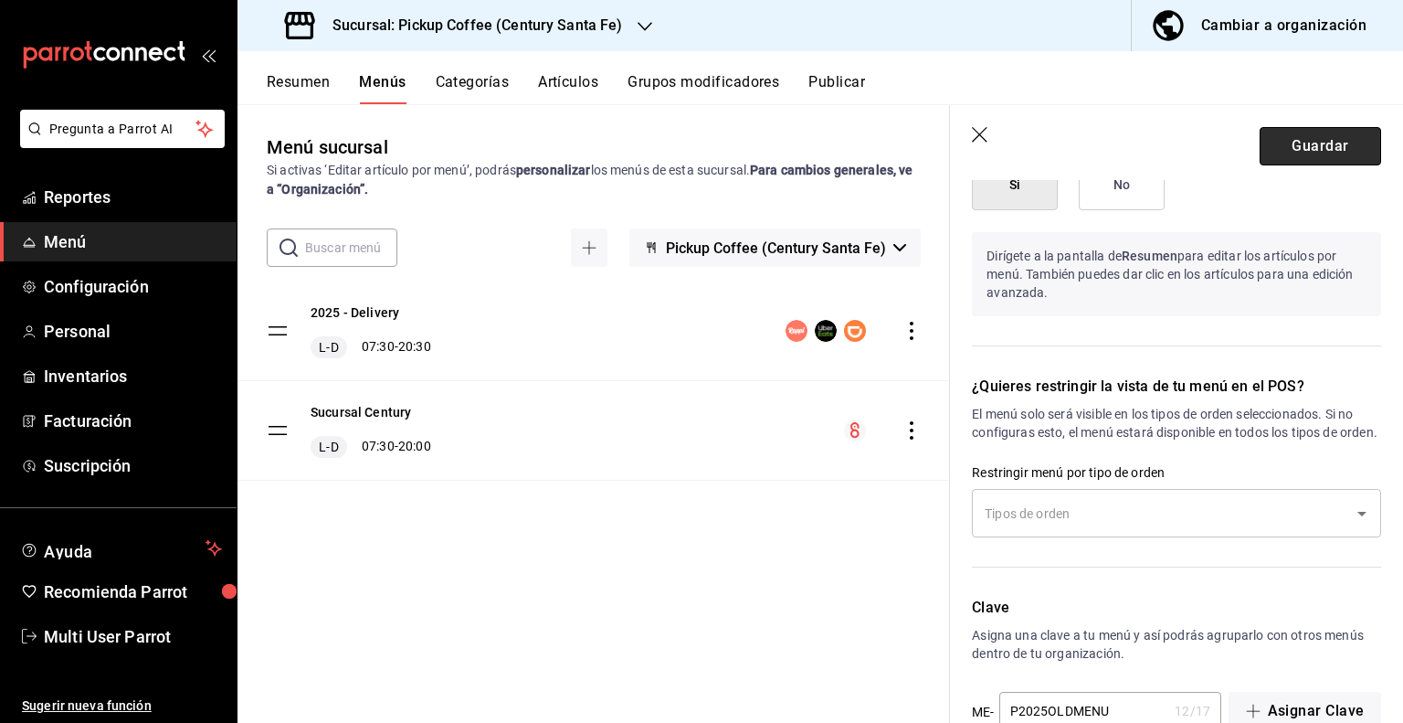
click at [1305, 135] on button "Guardar" at bounding box center [1321, 146] width 122 height 38
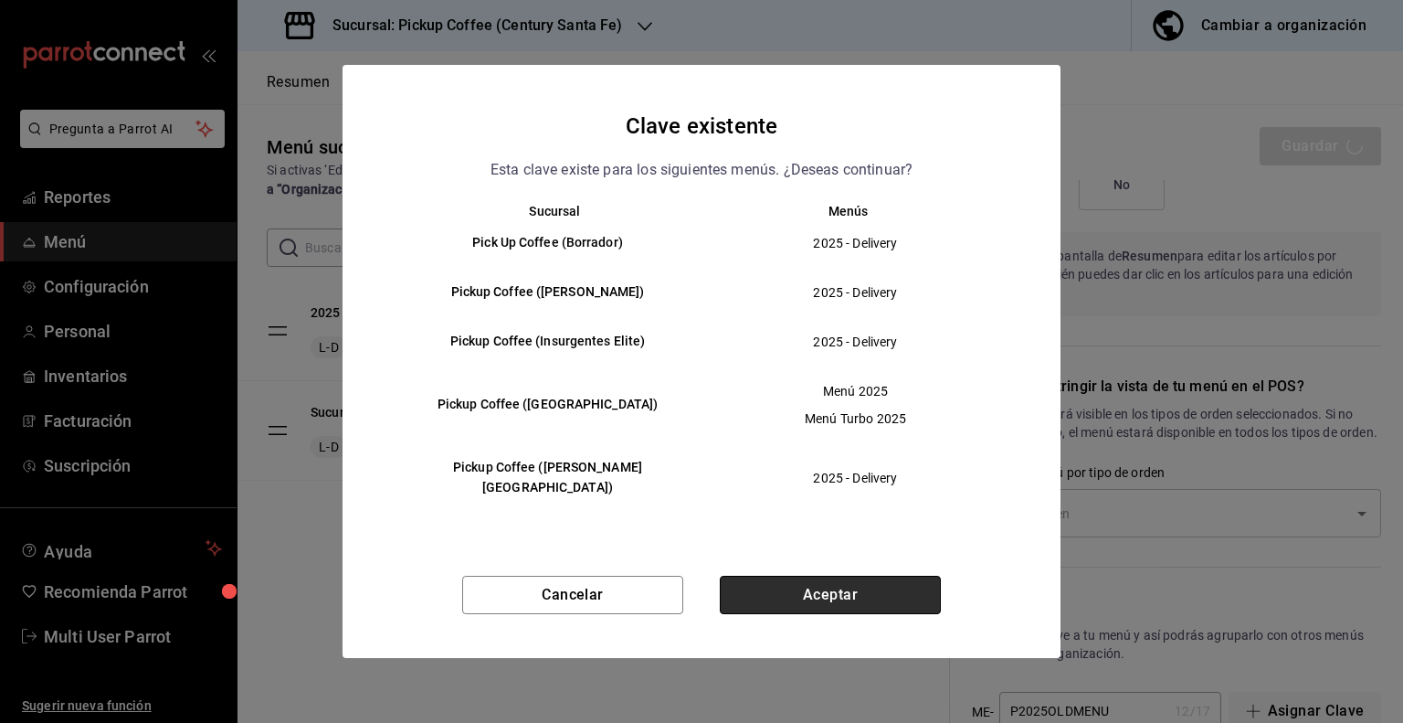
click at [828, 596] on button "Aceptar" at bounding box center [830, 595] width 221 height 38
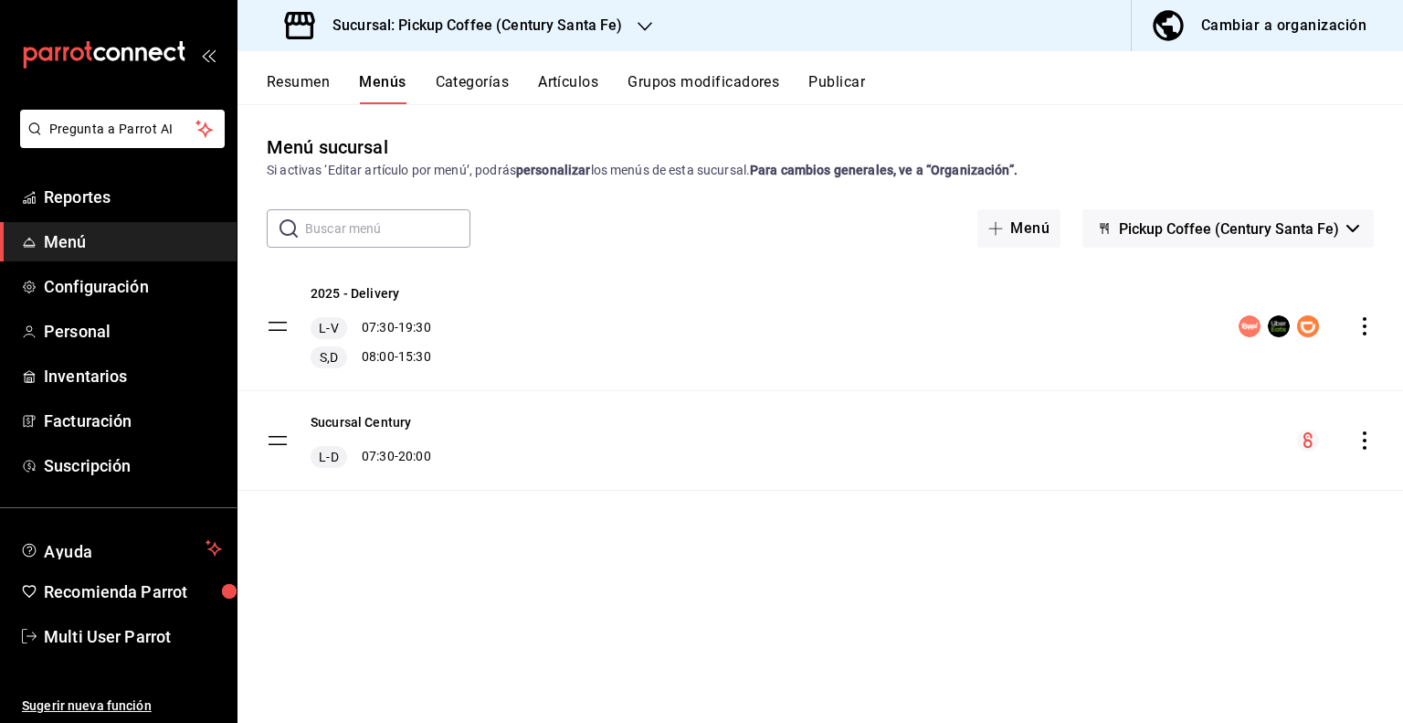
click at [820, 77] on button "Publicar" at bounding box center [837, 88] width 57 height 31
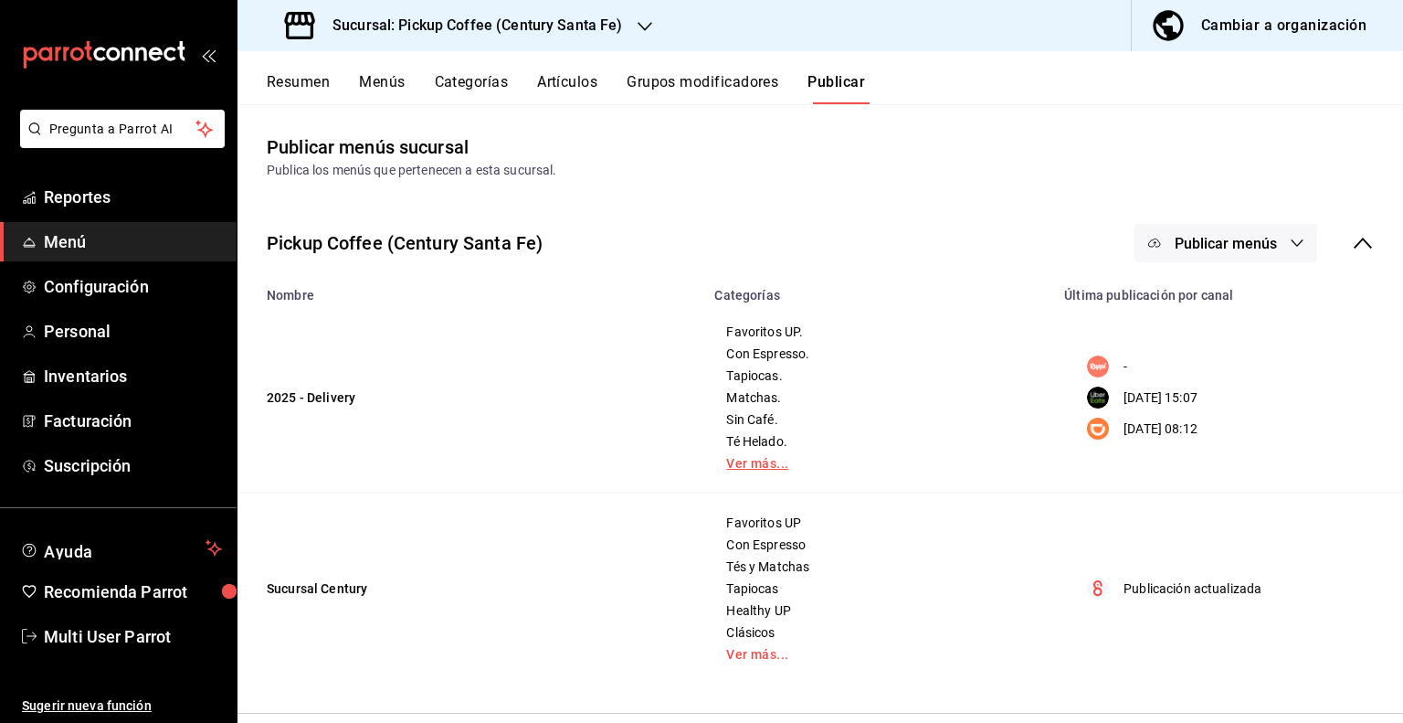
click at [761, 470] on link "Ver más..." at bounding box center [878, 463] width 304 height 13
click at [1291, 241] on icon "button" at bounding box center [1297, 243] width 15 height 15
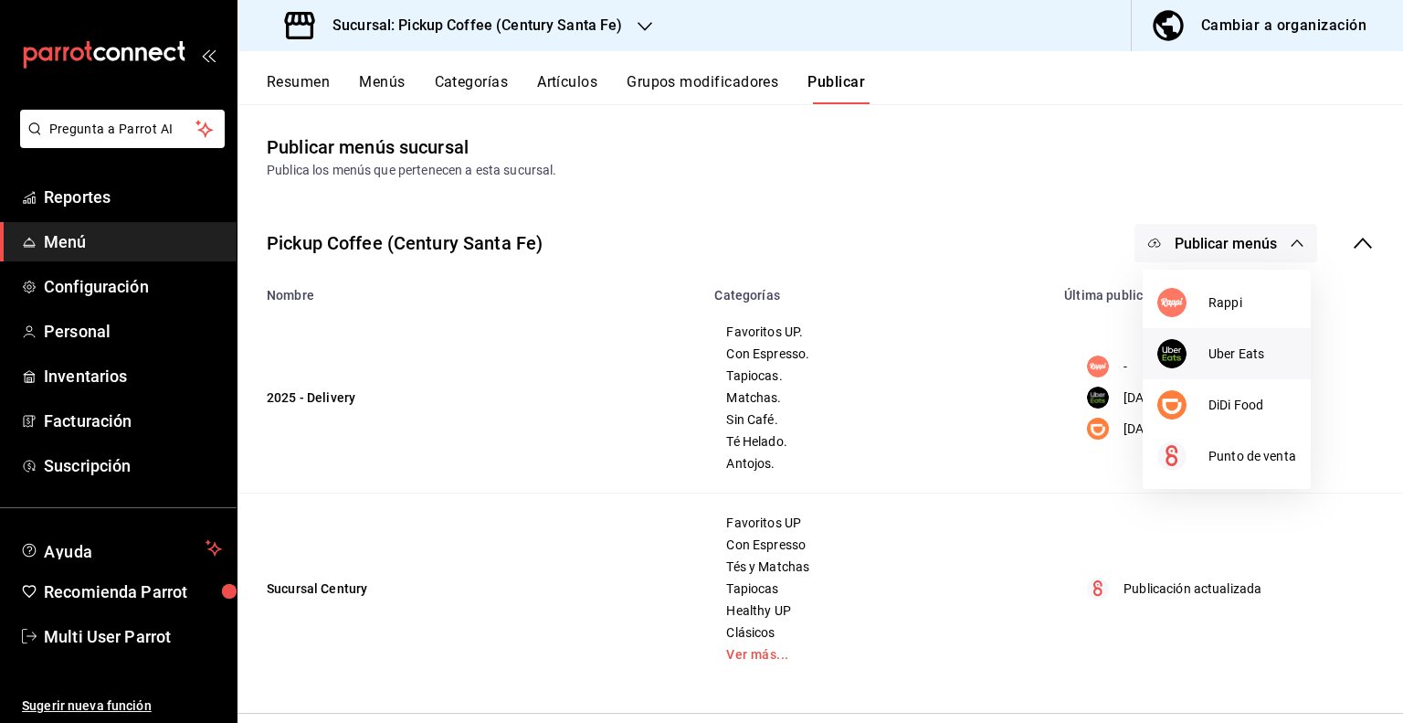
click at [1206, 344] on div at bounding box center [1183, 353] width 51 height 29
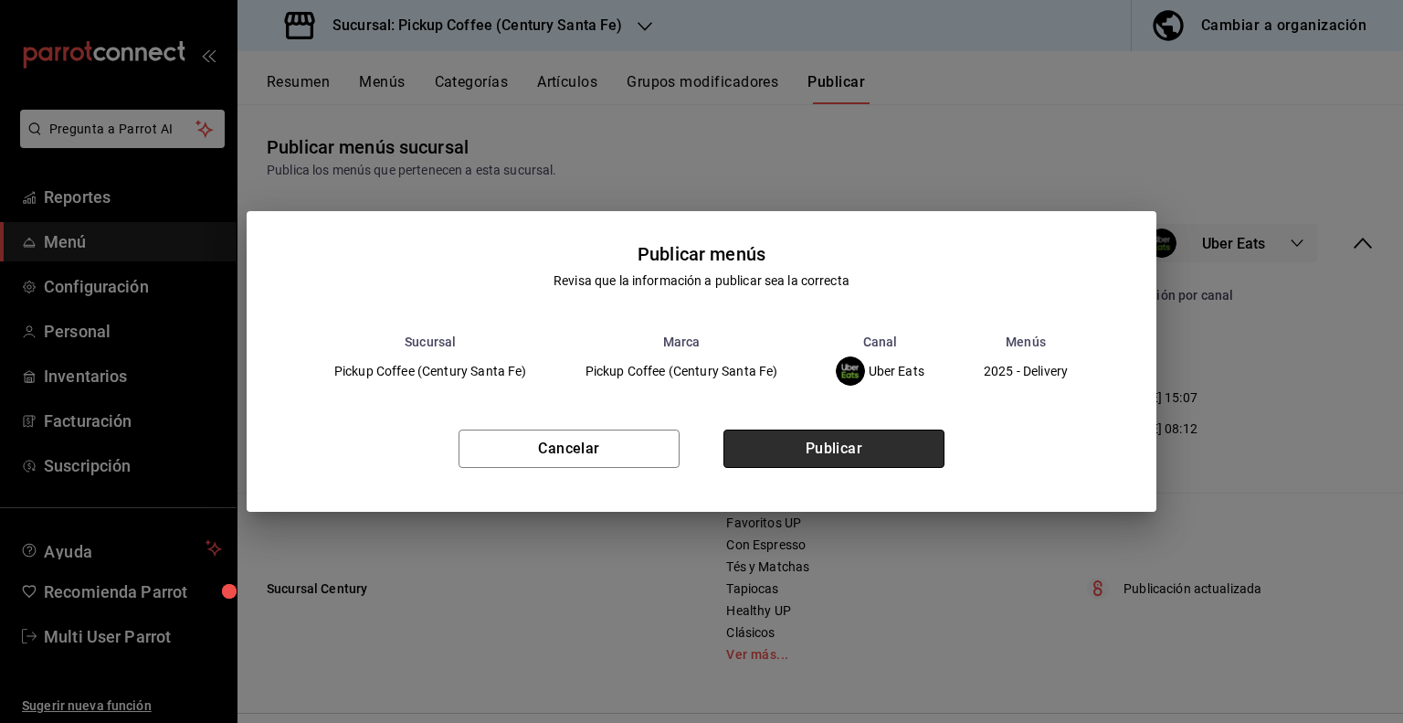
click at [793, 444] on button "Publicar" at bounding box center [834, 448] width 221 height 38
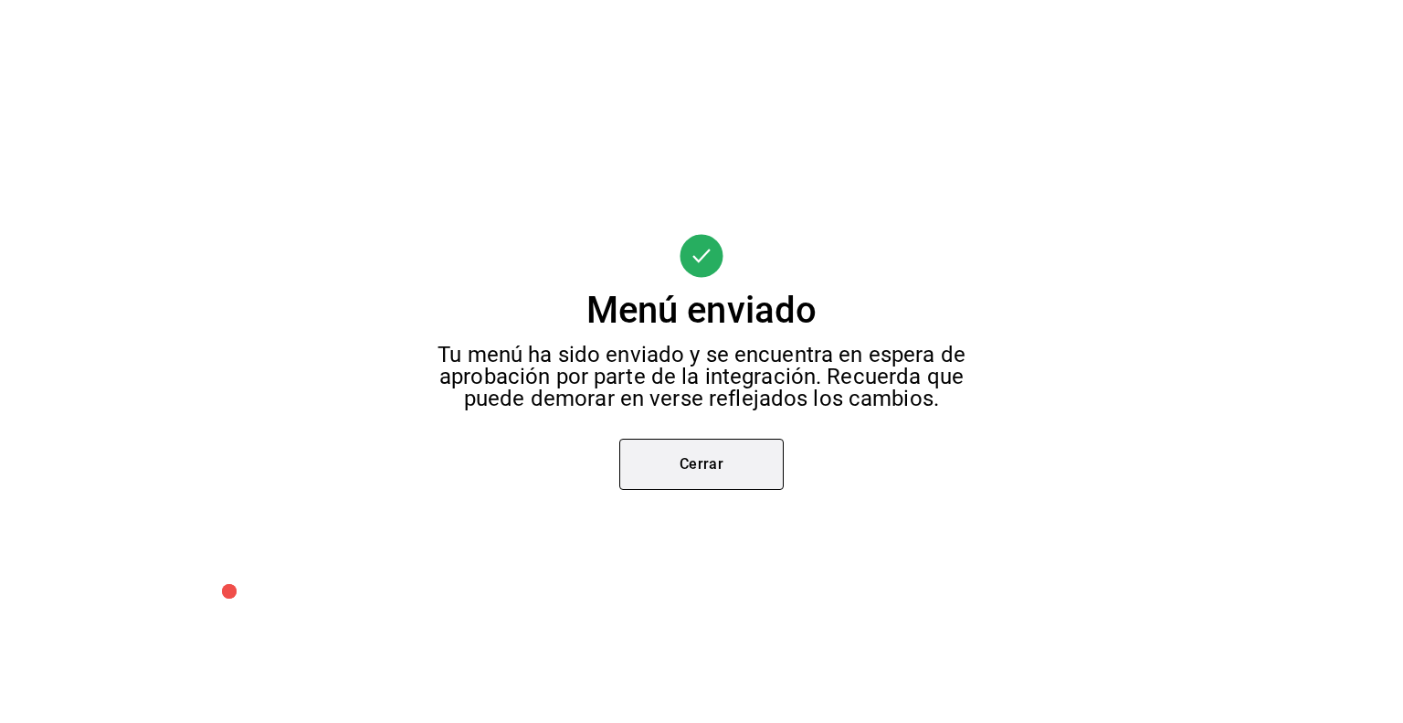
click at [744, 455] on button "Cerrar" at bounding box center [702, 464] width 164 height 51
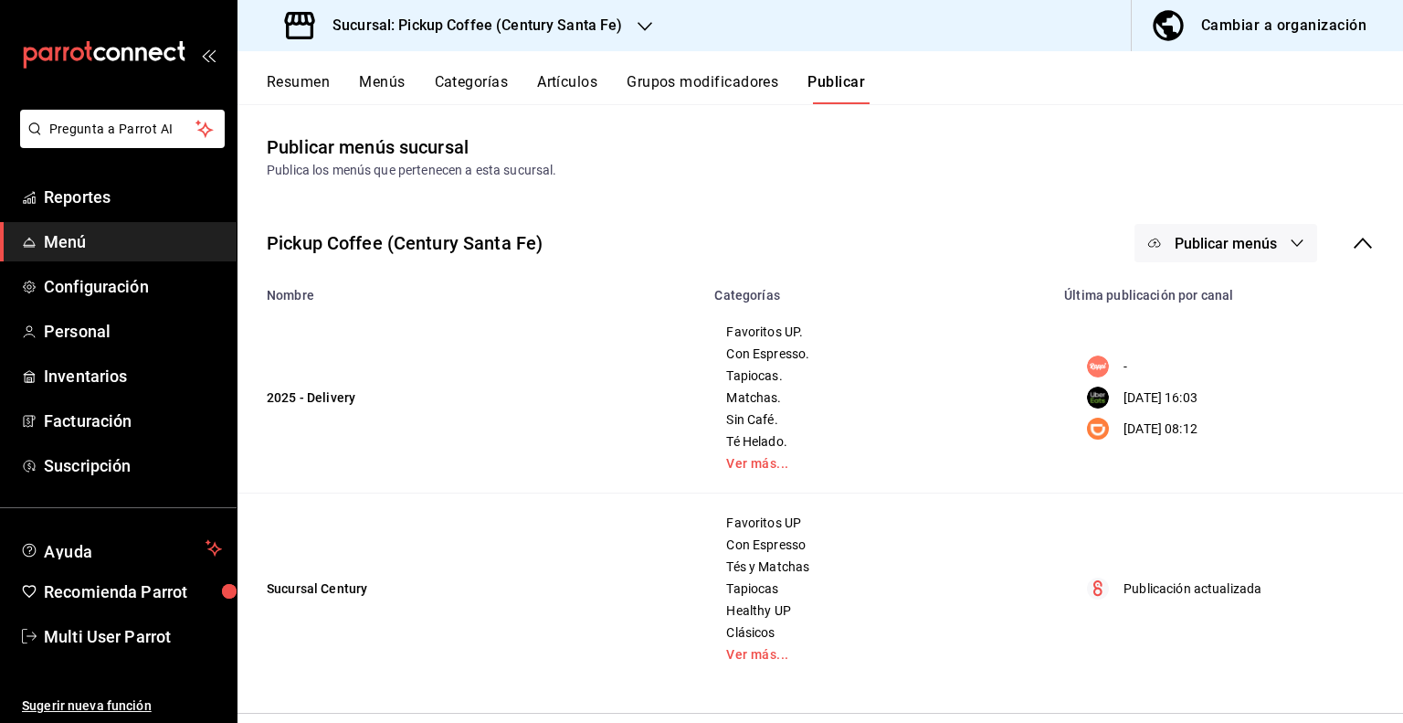
click at [1300, 244] on icon "button" at bounding box center [1298, 242] width 12 height 7
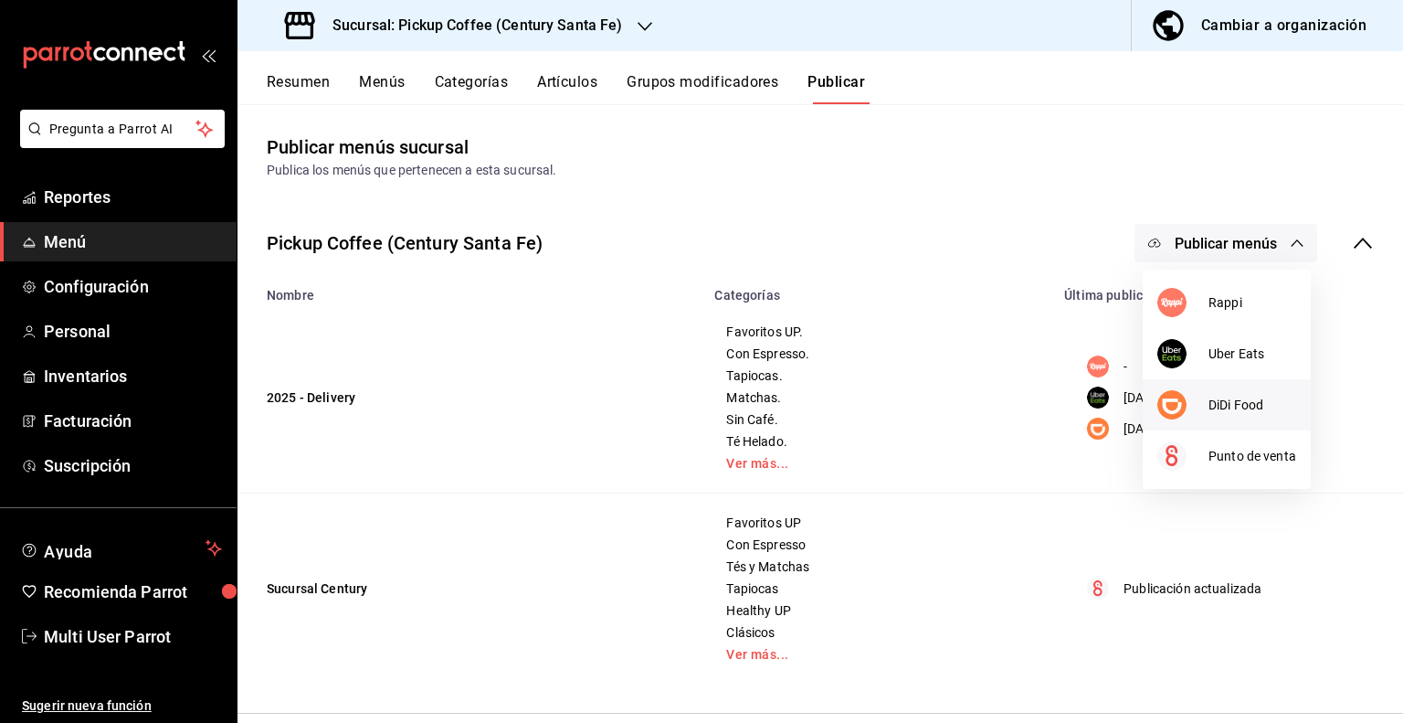
click at [1206, 399] on div at bounding box center [1183, 404] width 51 height 29
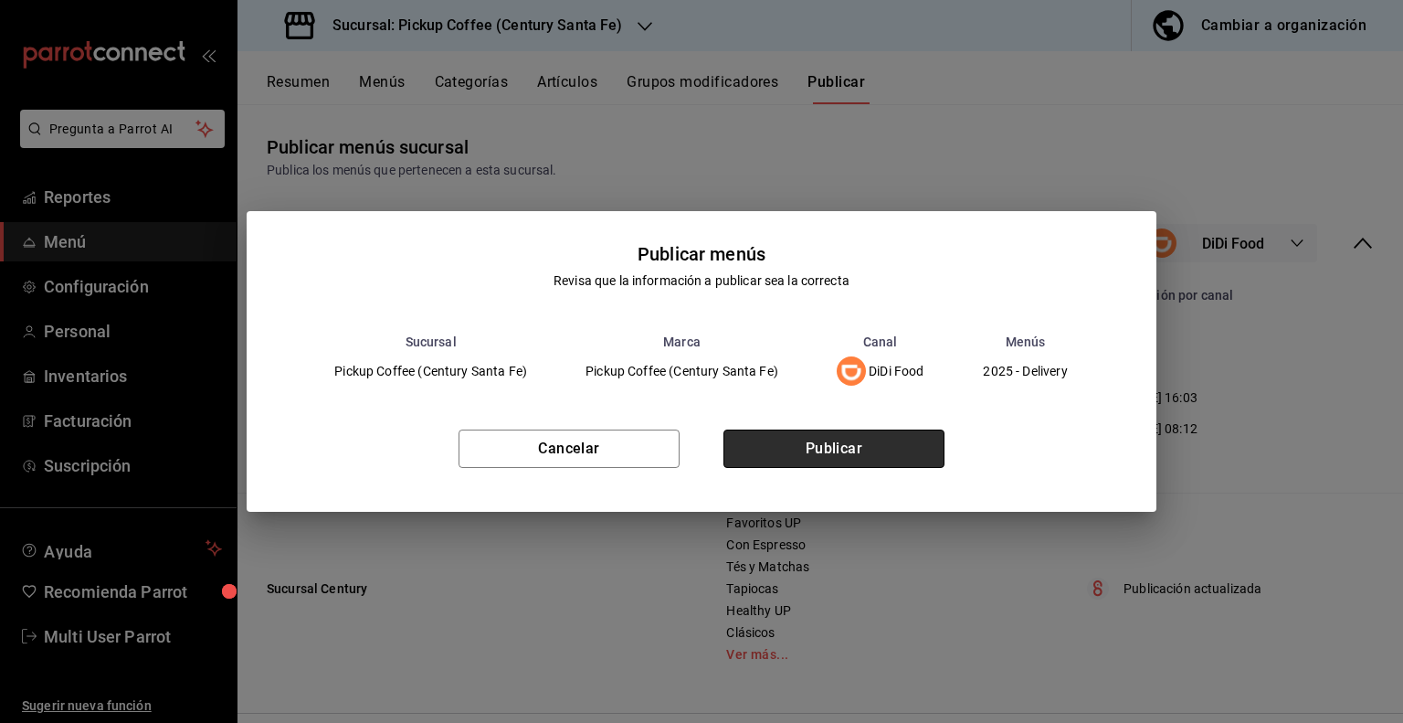
click at [829, 440] on button "Publicar" at bounding box center [834, 448] width 221 height 38
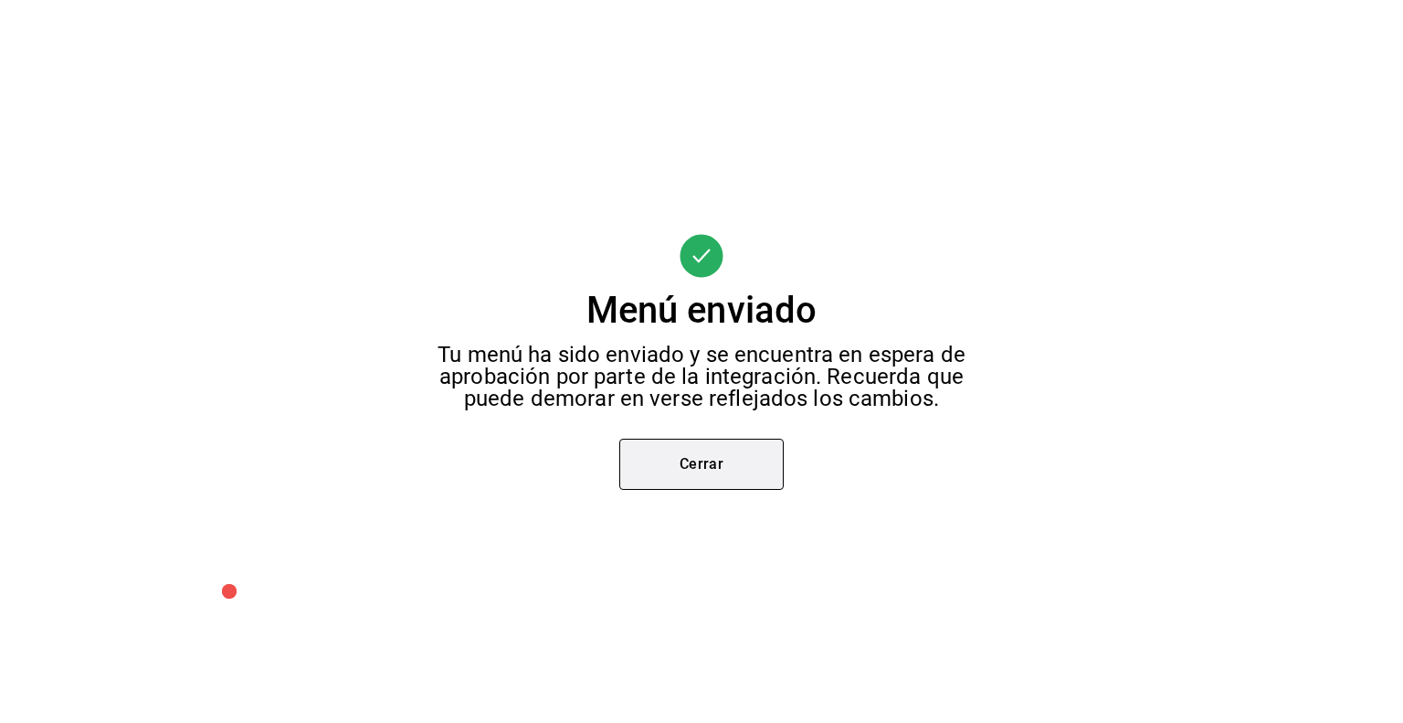
click at [716, 456] on button "Cerrar" at bounding box center [702, 464] width 164 height 51
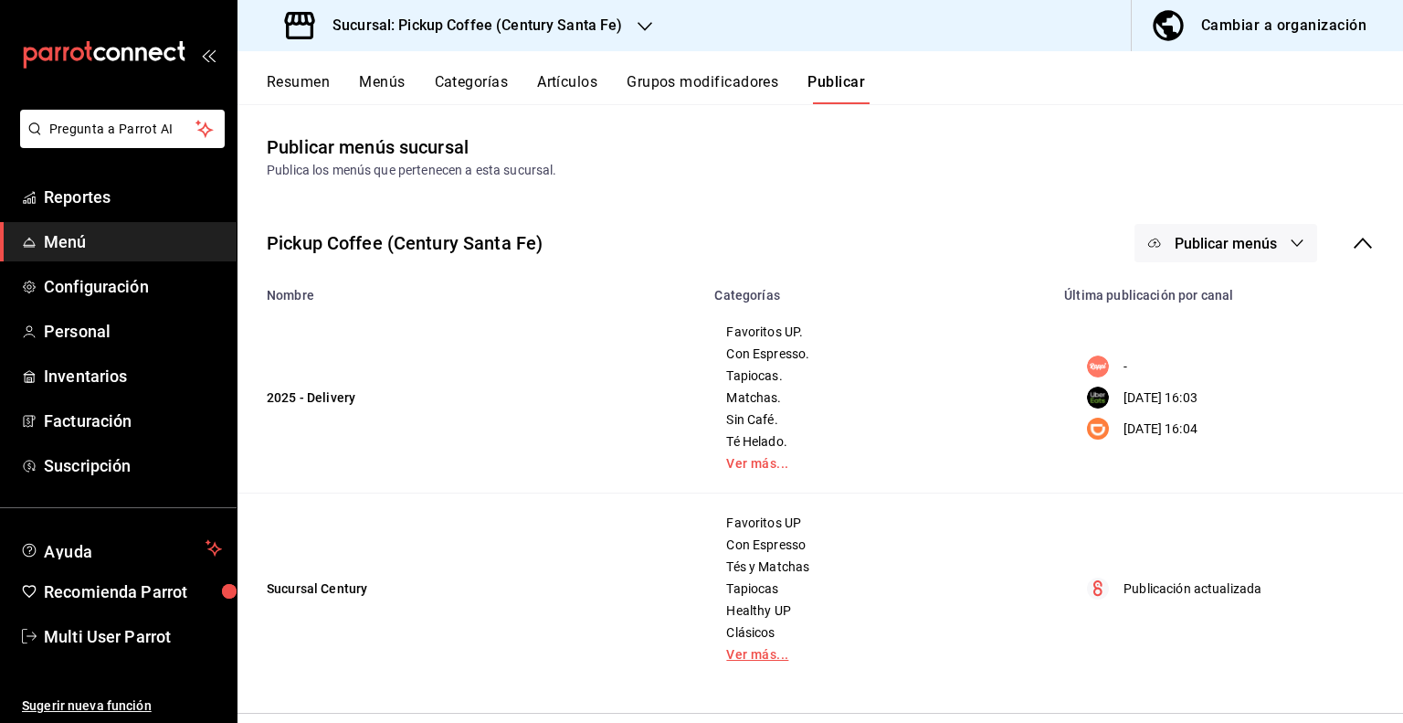
click at [747, 650] on link "Ver más..." at bounding box center [878, 654] width 304 height 13
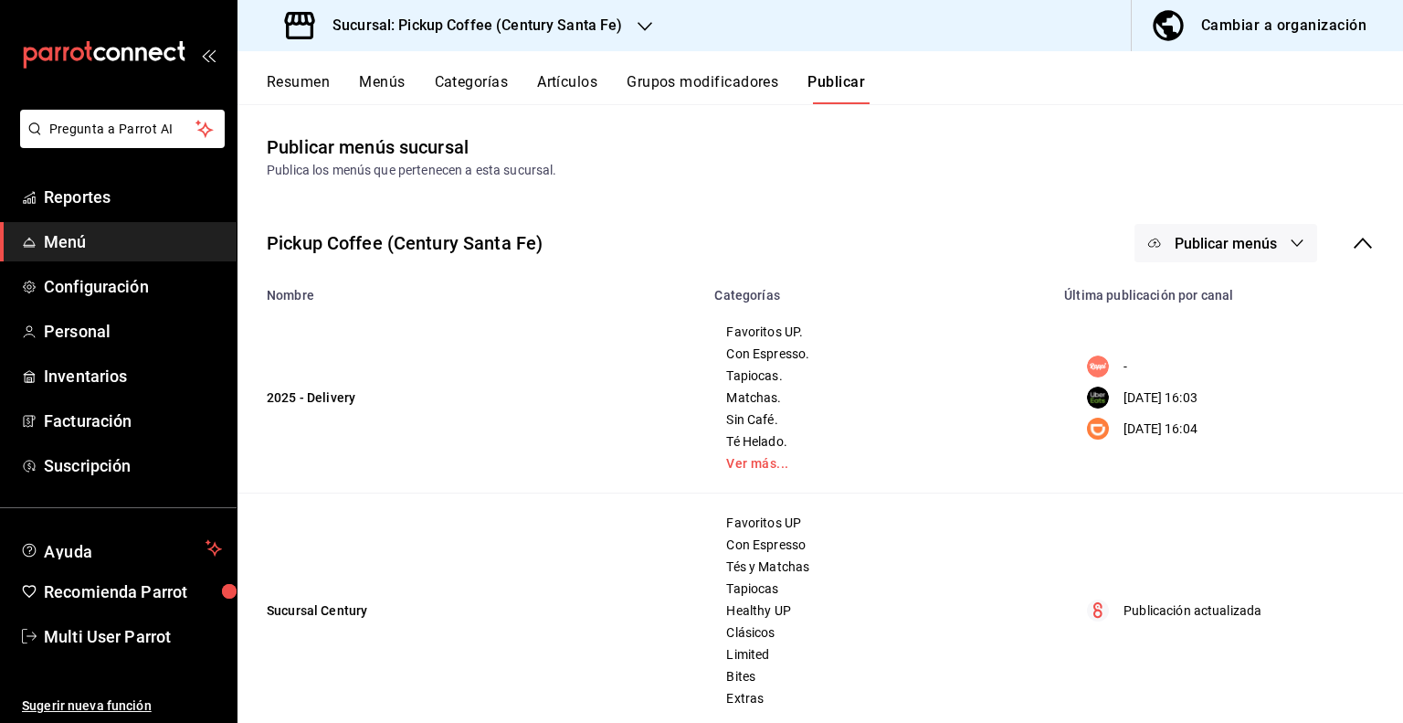
click at [304, 90] on button "Resumen" at bounding box center [298, 88] width 63 height 31
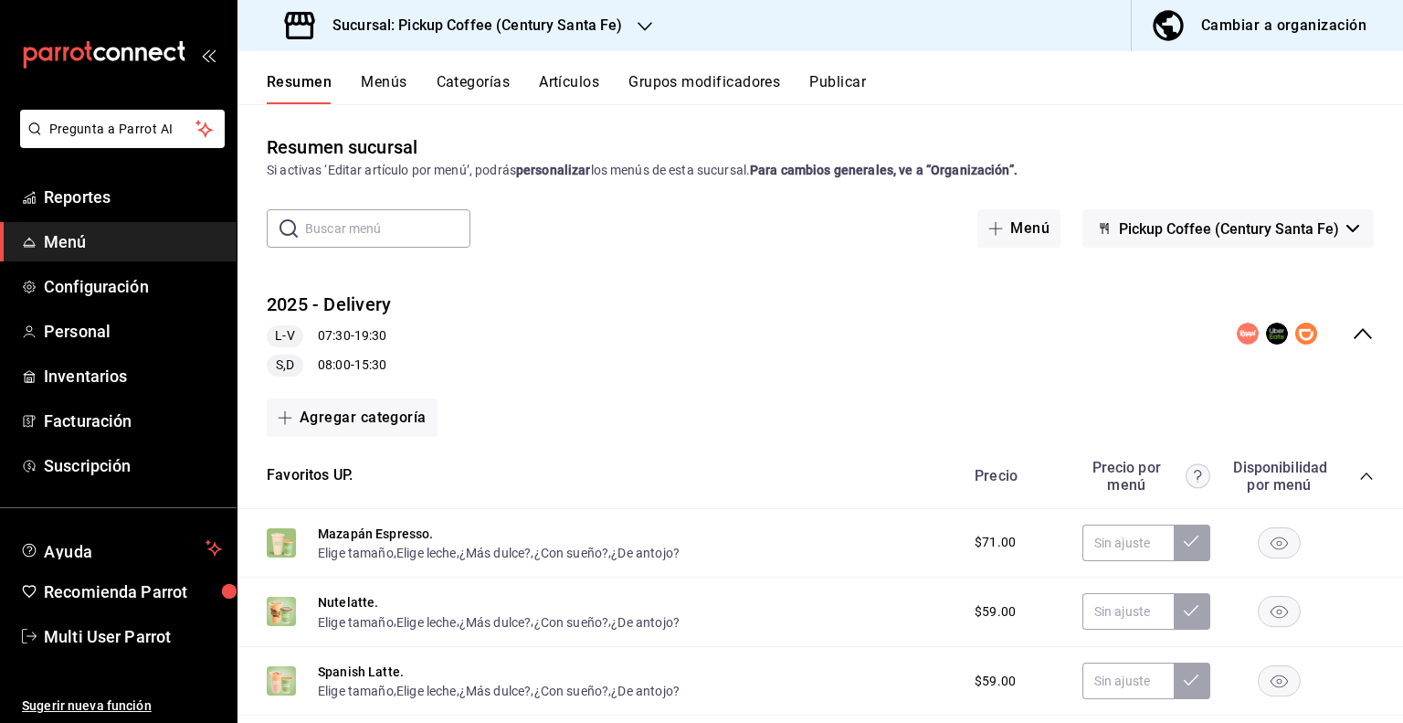
click at [1282, 38] on button "Cambiar a organización" at bounding box center [1260, 25] width 257 height 51
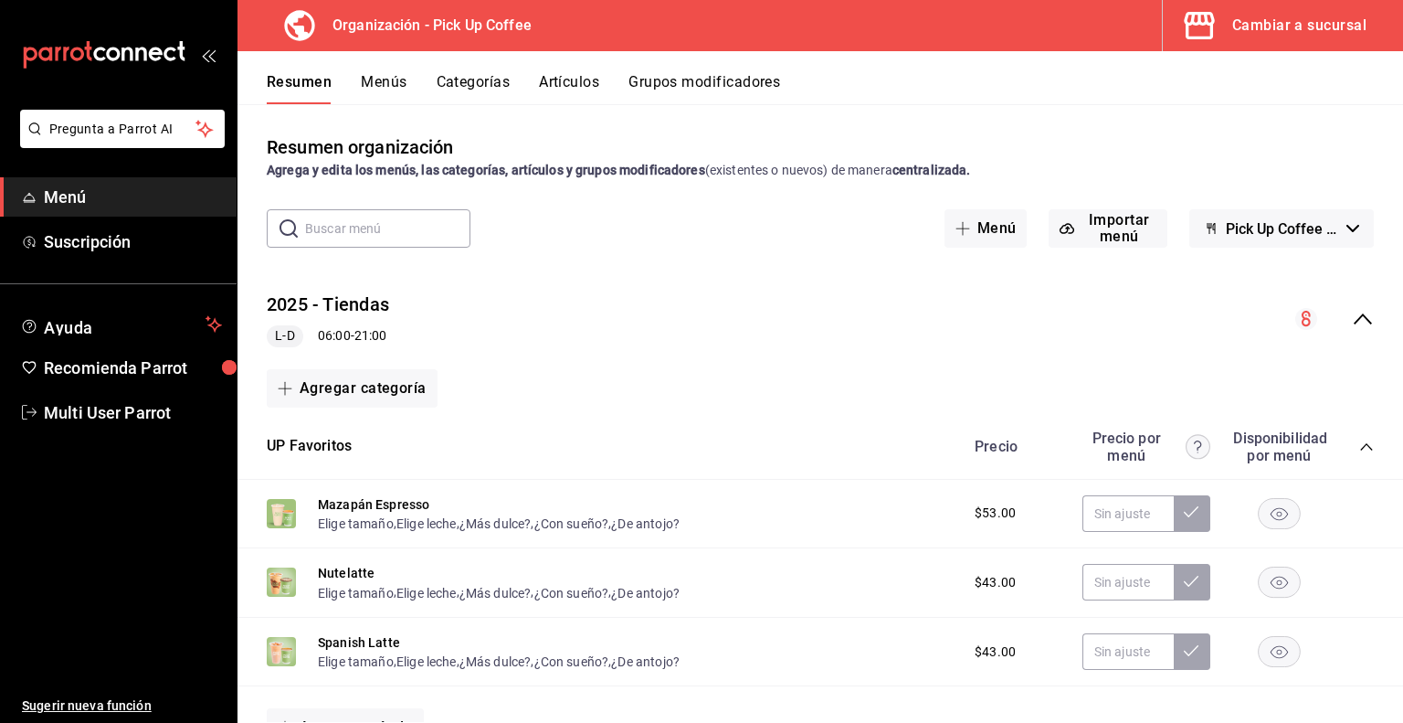
click at [1352, 317] on icon "collapse-menu-row" at bounding box center [1363, 319] width 22 height 22
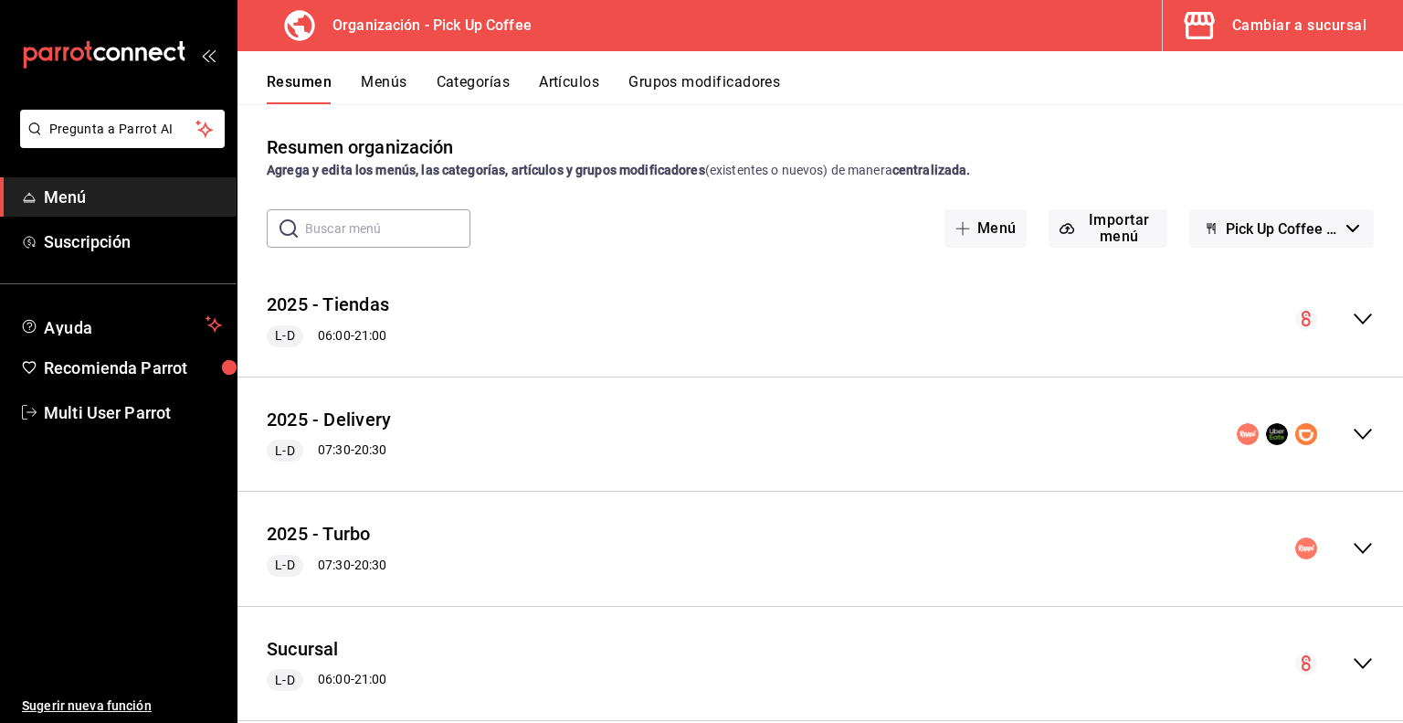
click at [391, 95] on button "Menús" at bounding box center [384, 88] width 46 height 31
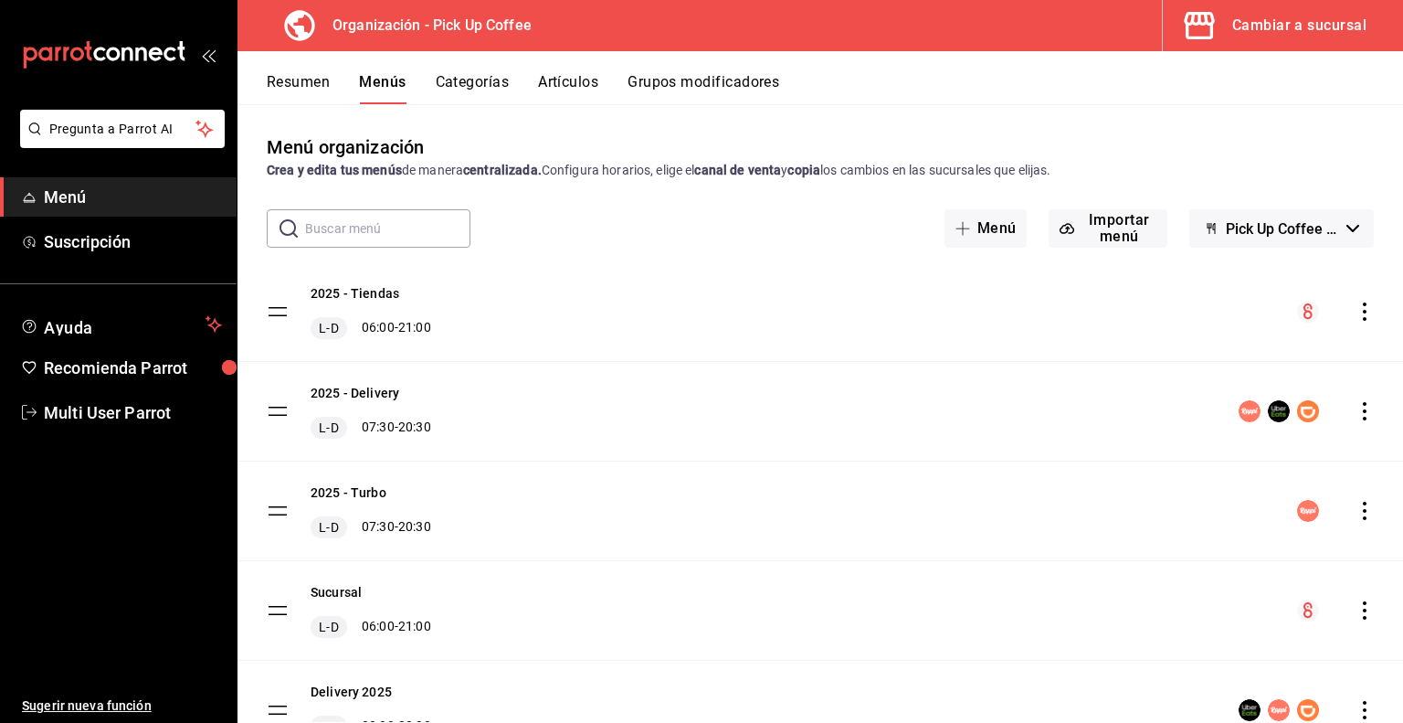
click at [1356, 314] on icon "actions" at bounding box center [1365, 311] width 18 height 18
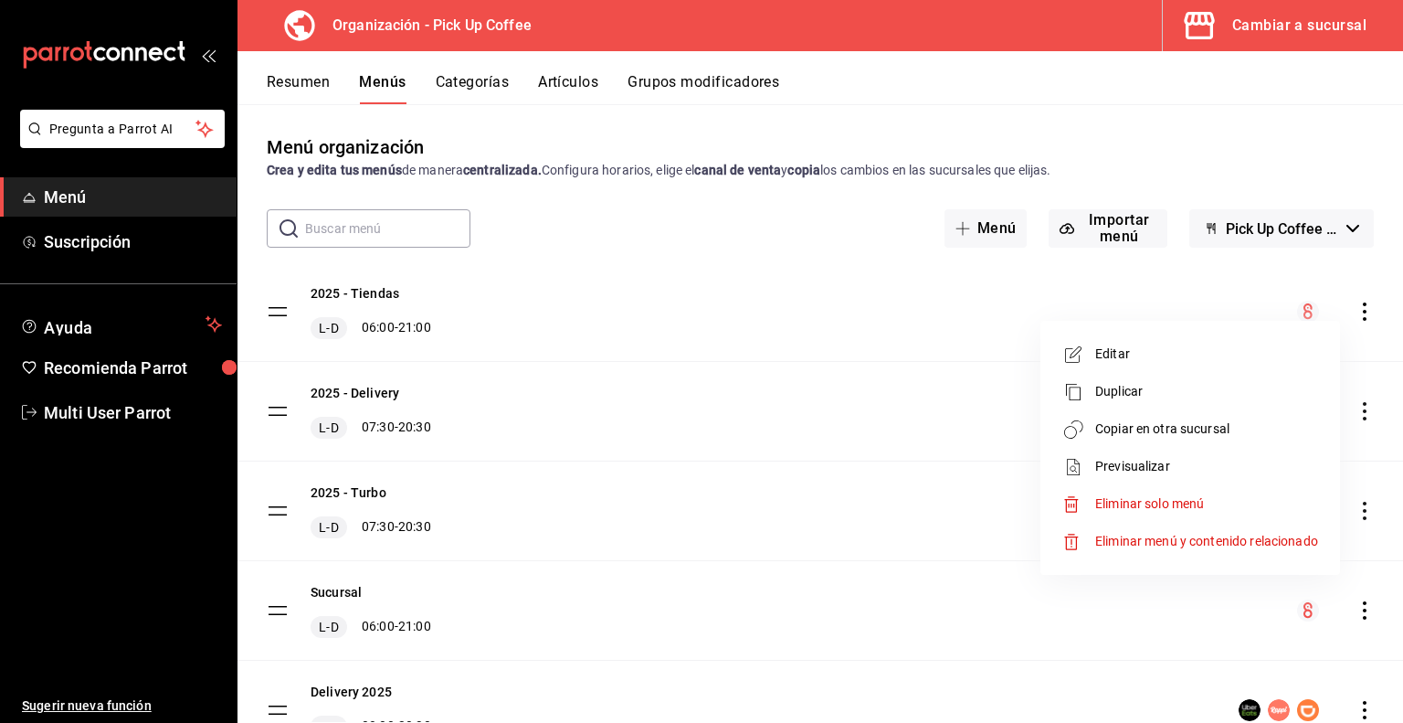
click at [1140, 430] on span "Copiar en otra sucursal" at bounding box center [1207, 428] width 223 height 19
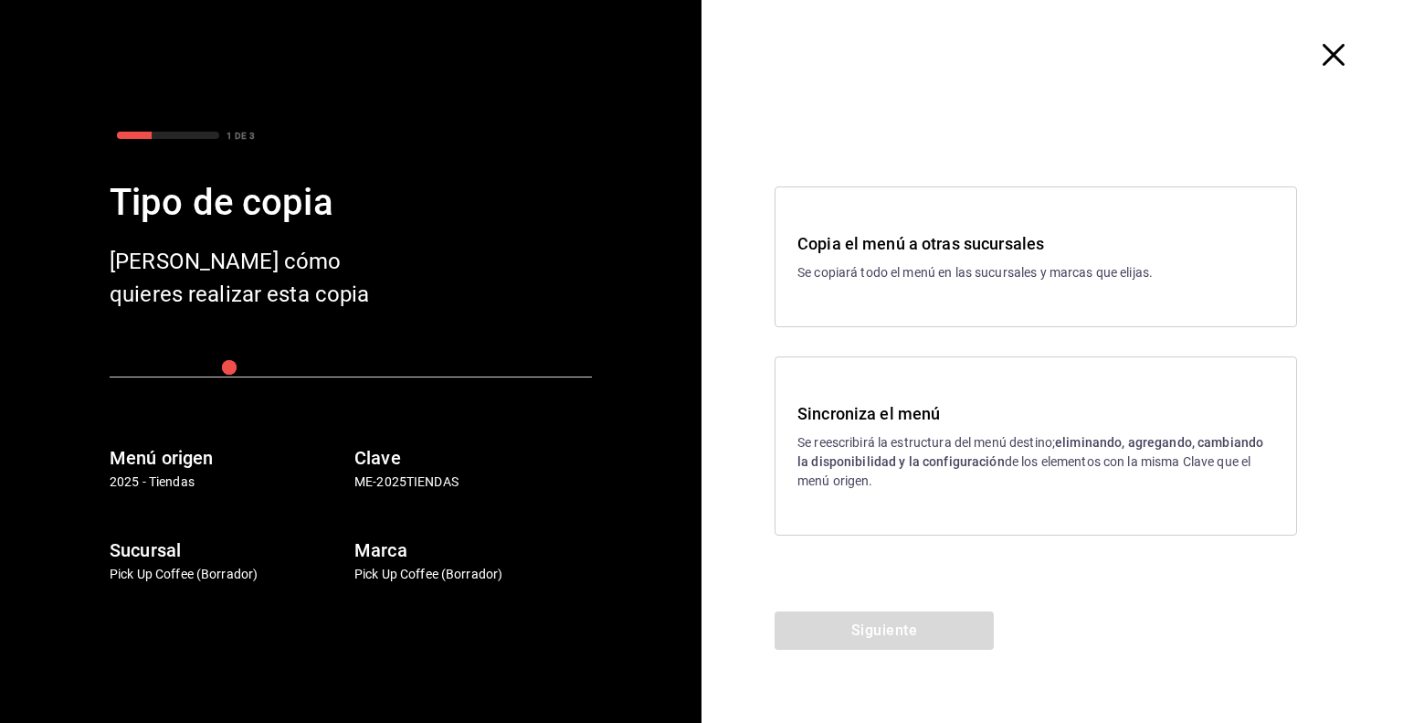
click at [867, 434] on p "Se reescribirá la estructura del menú destino; eliminando, agregando, cambiando…" at bounding box center [1036, 462] width 477 height 58
click at [868, 624] on button "Siguiente" at bounding box center [884, 630] width 219 height 38
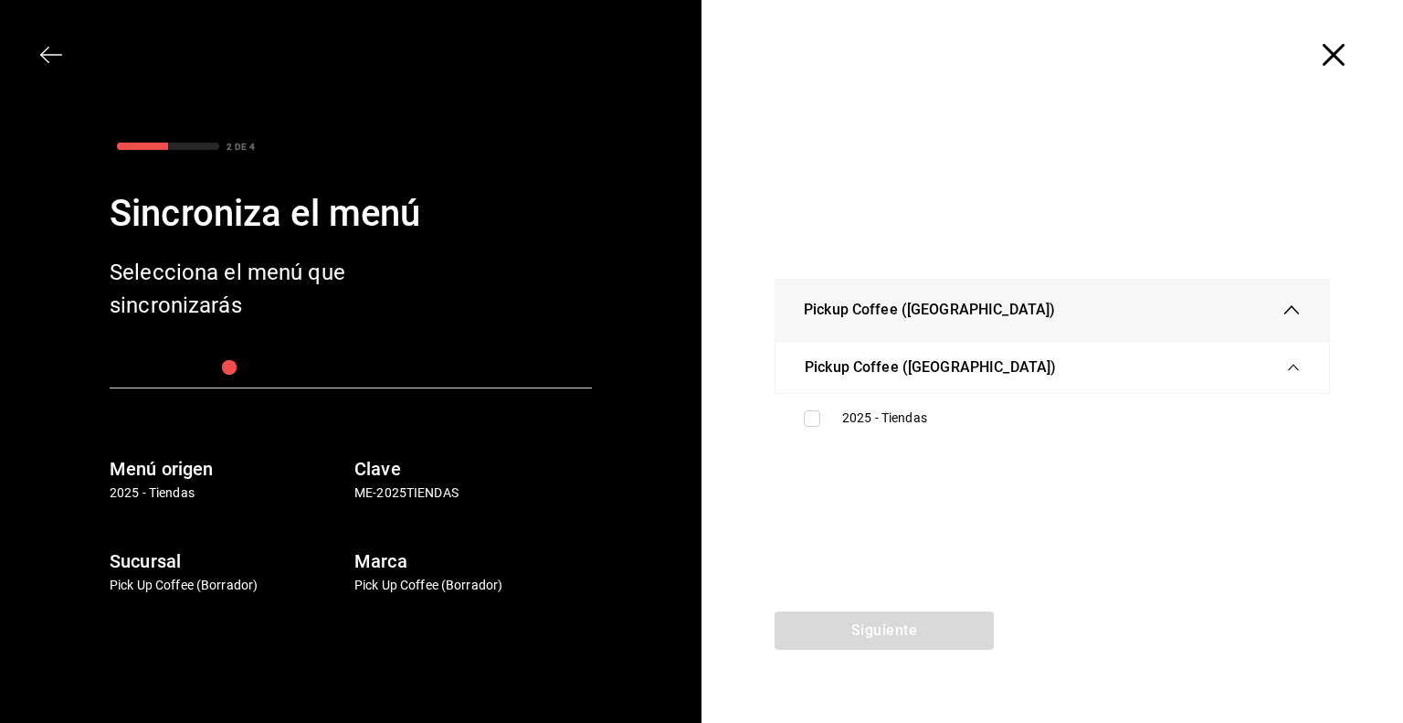
click at [55, 54] on icon "button" at bounding box center [51, 54] width 22 height 1
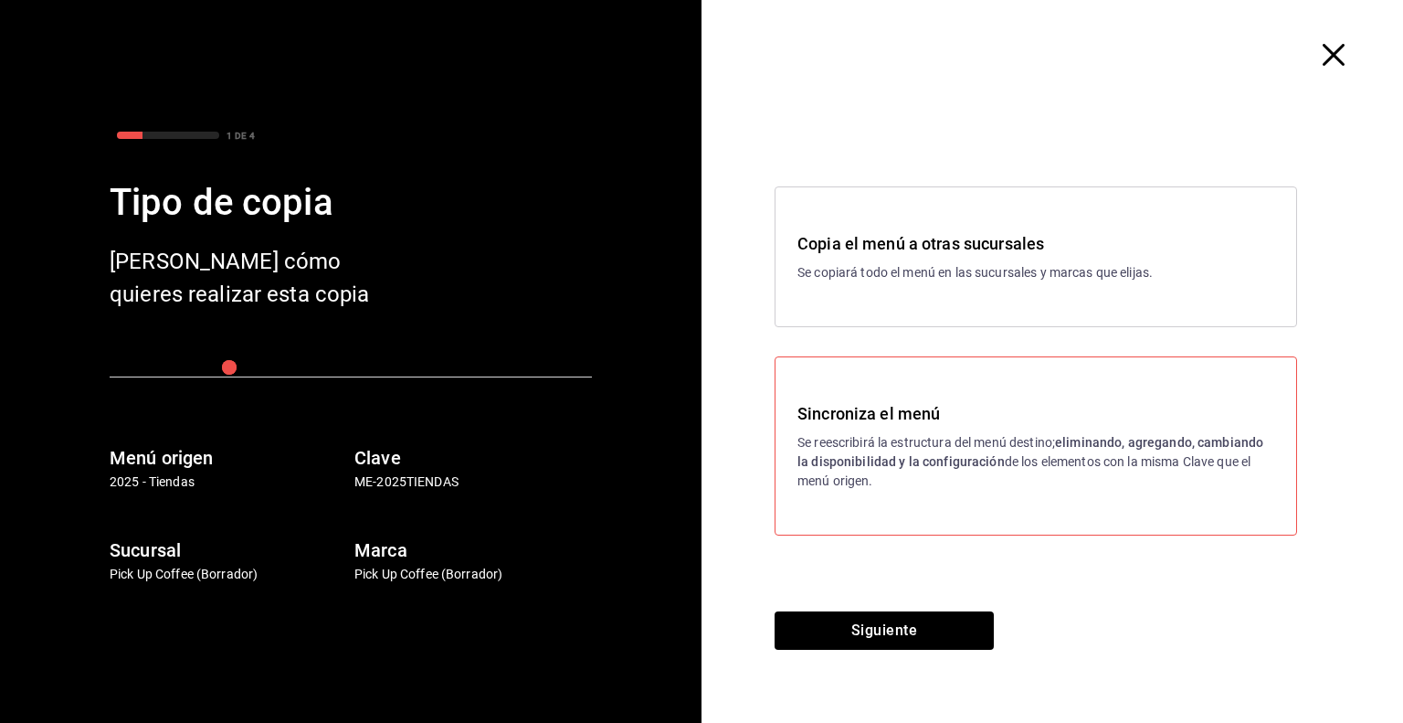
click at [896, 258] on div "Copia el menú a otras sucursales Se copiará todo el menú en las sucursales y ma…" at bounding box center [1036, 256] width 477 height 51
click at [855, 637] on button "Siguiente" at bounding box center [884, 630] width 219 height 38
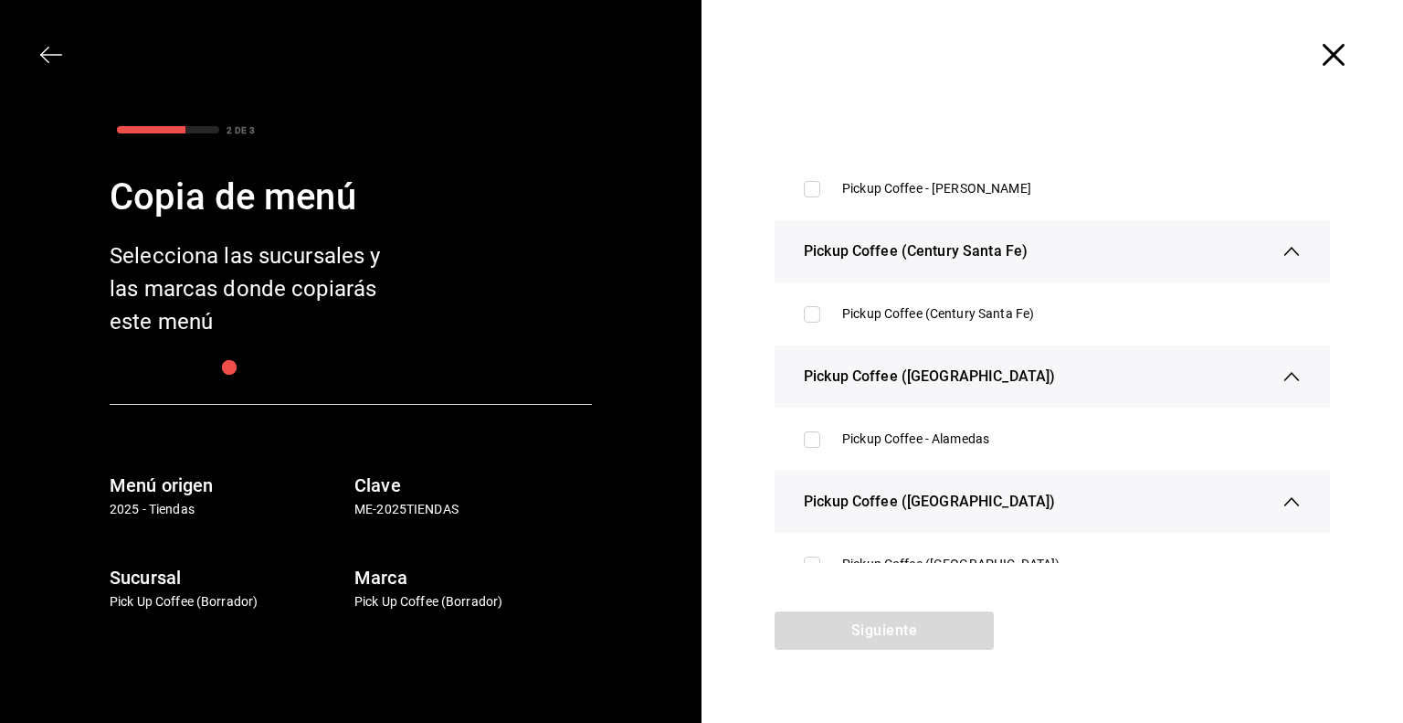
scroll to position [2376, 0]
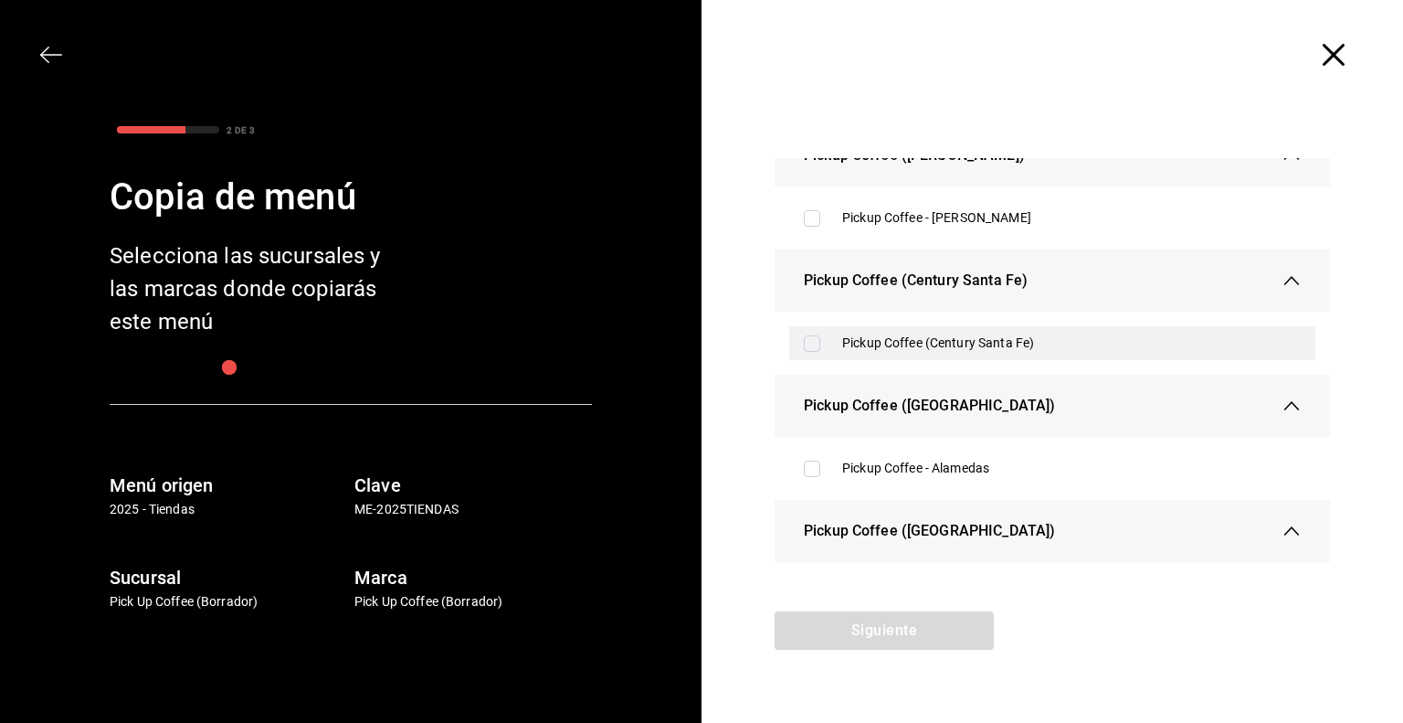
click at [936, 343] on div "Pickup Coffee (Century Santa Fe)" at bounding box center [1071, 343] width 459 height 19
checkbox input "true"
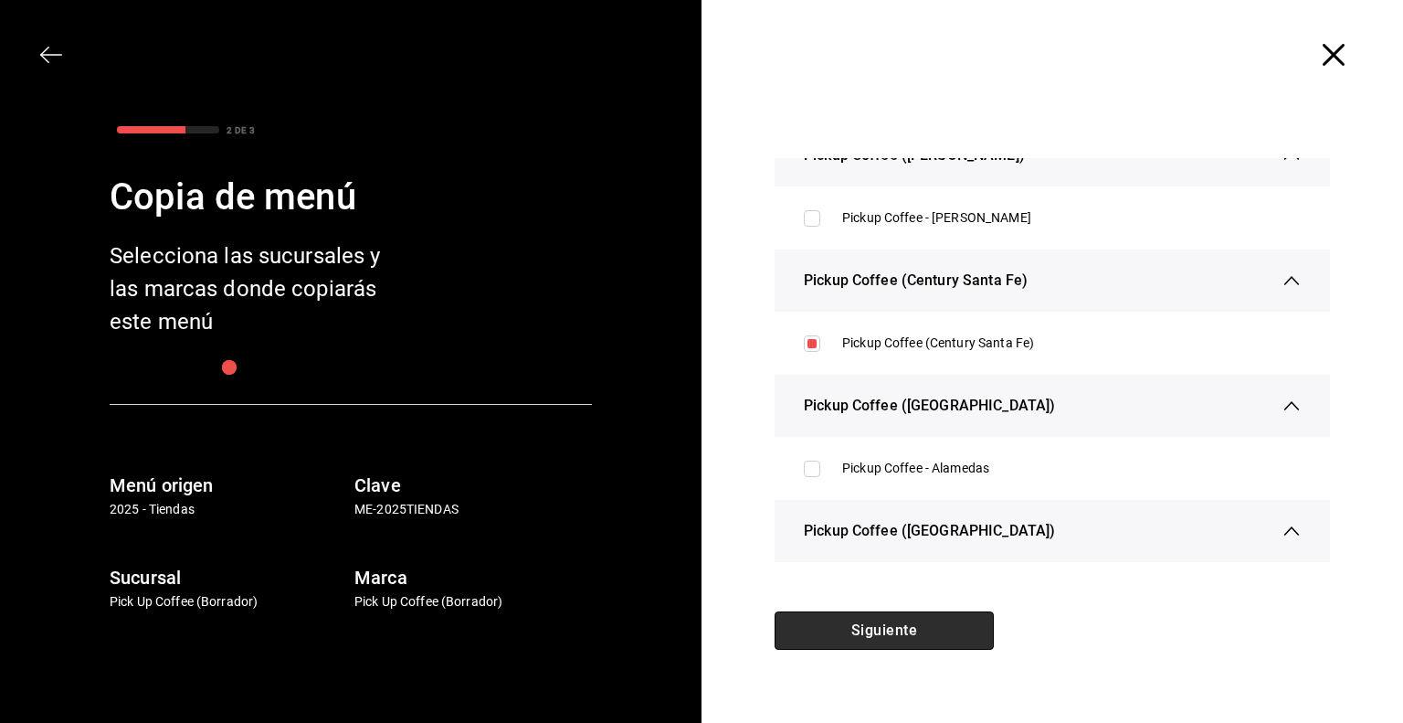
click at [906, 631] on button "Siguiente" at bounding box center [884, 630] width 219 height 38
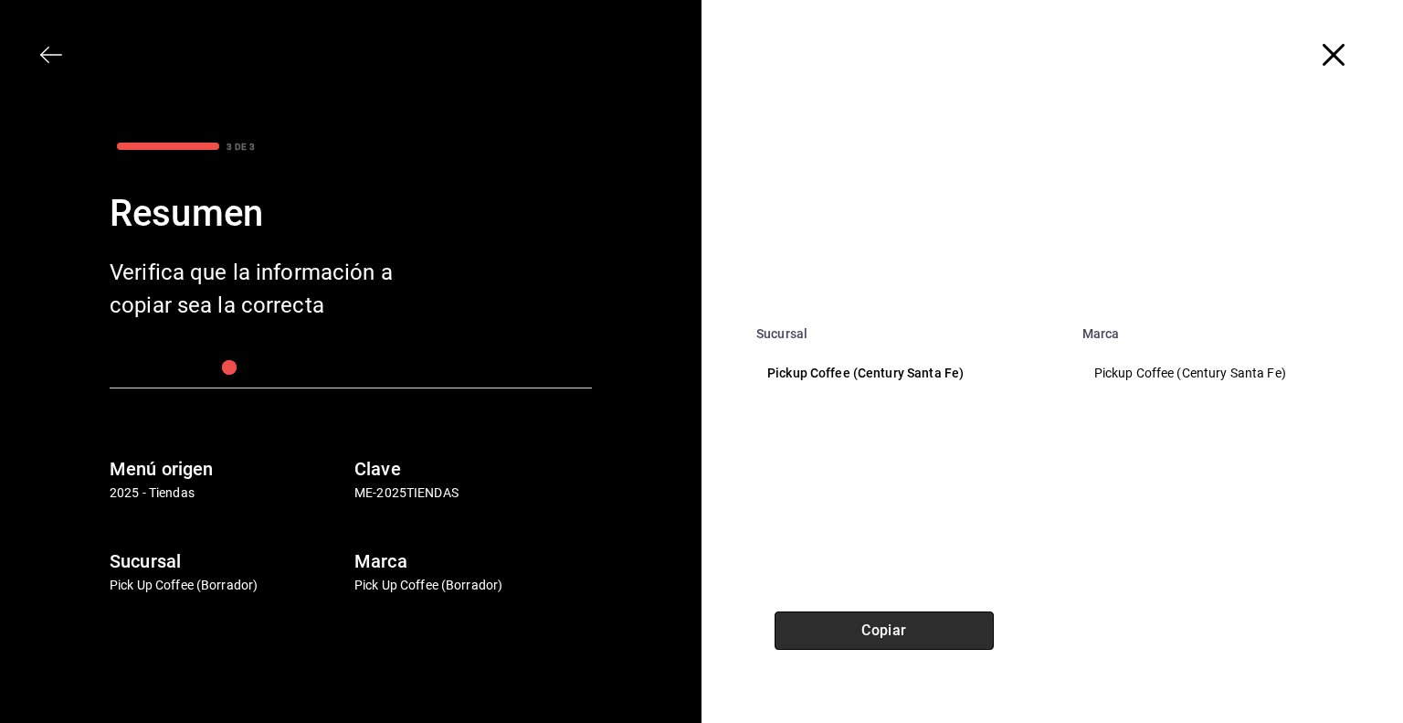
click at [884, 633] on button "Copiar" at bounding box center [884, 630] width 219 height 38
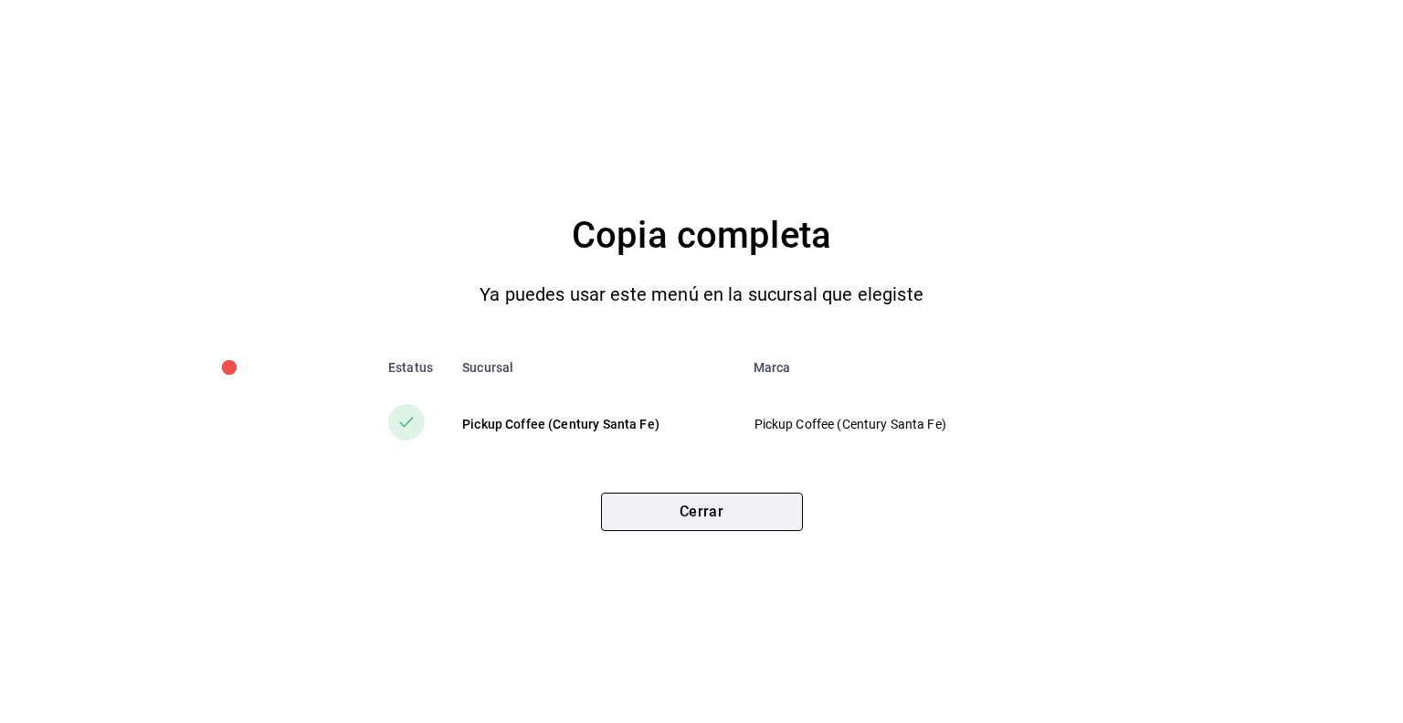
click at [698, 507] on button "Cerrar" at bounding box center [702, 512] width 202 height 38
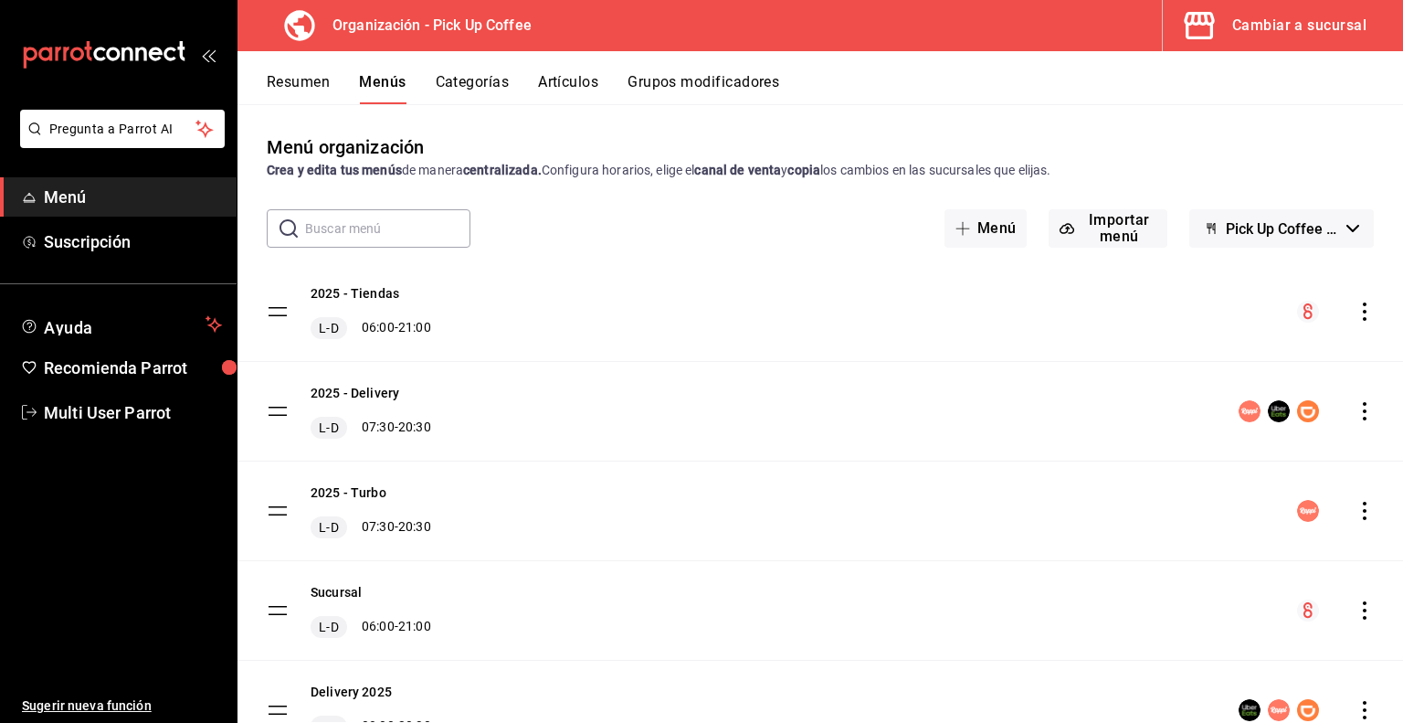
click at [1278, 35] on div "Cambiar a sucursal" at bounding box center [1300, 26] width 134 height 26
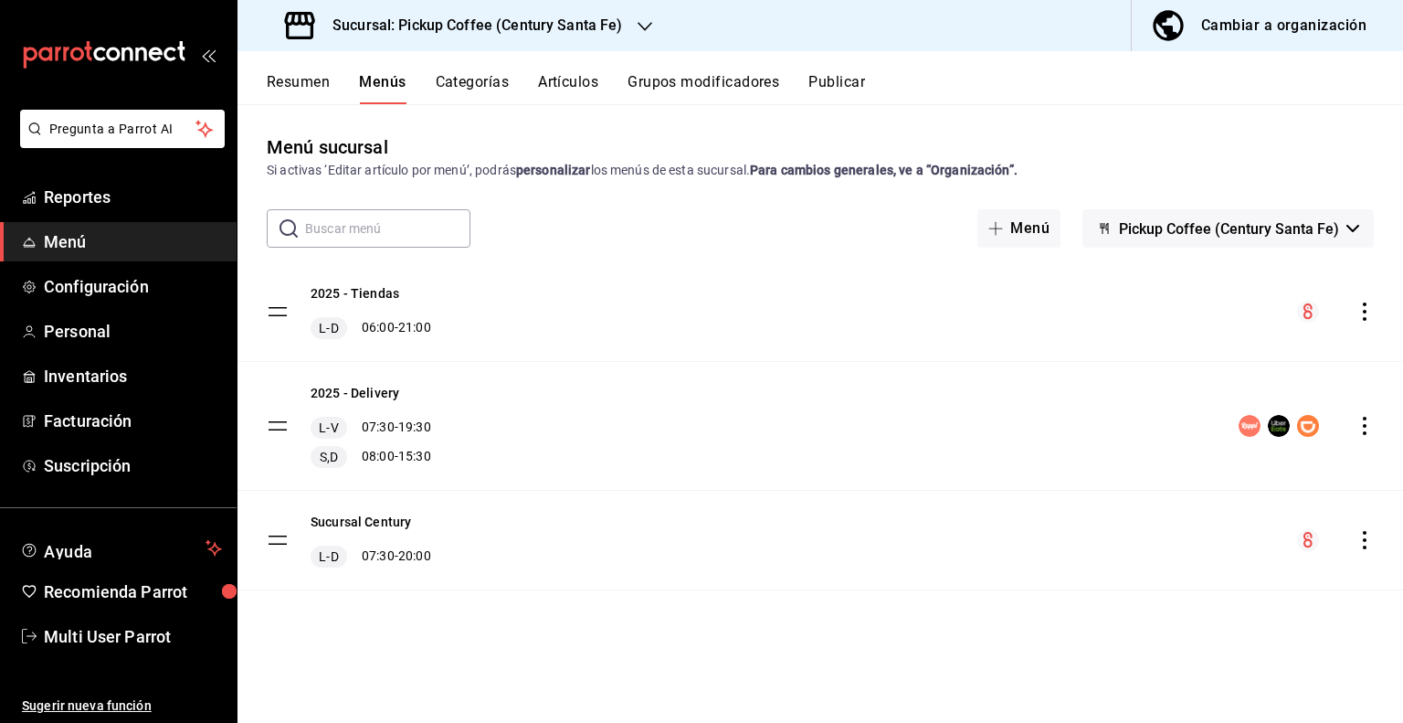
click at [1363, 540] on icon "actions" at bounding box center [1365, 540] width 4 height 18
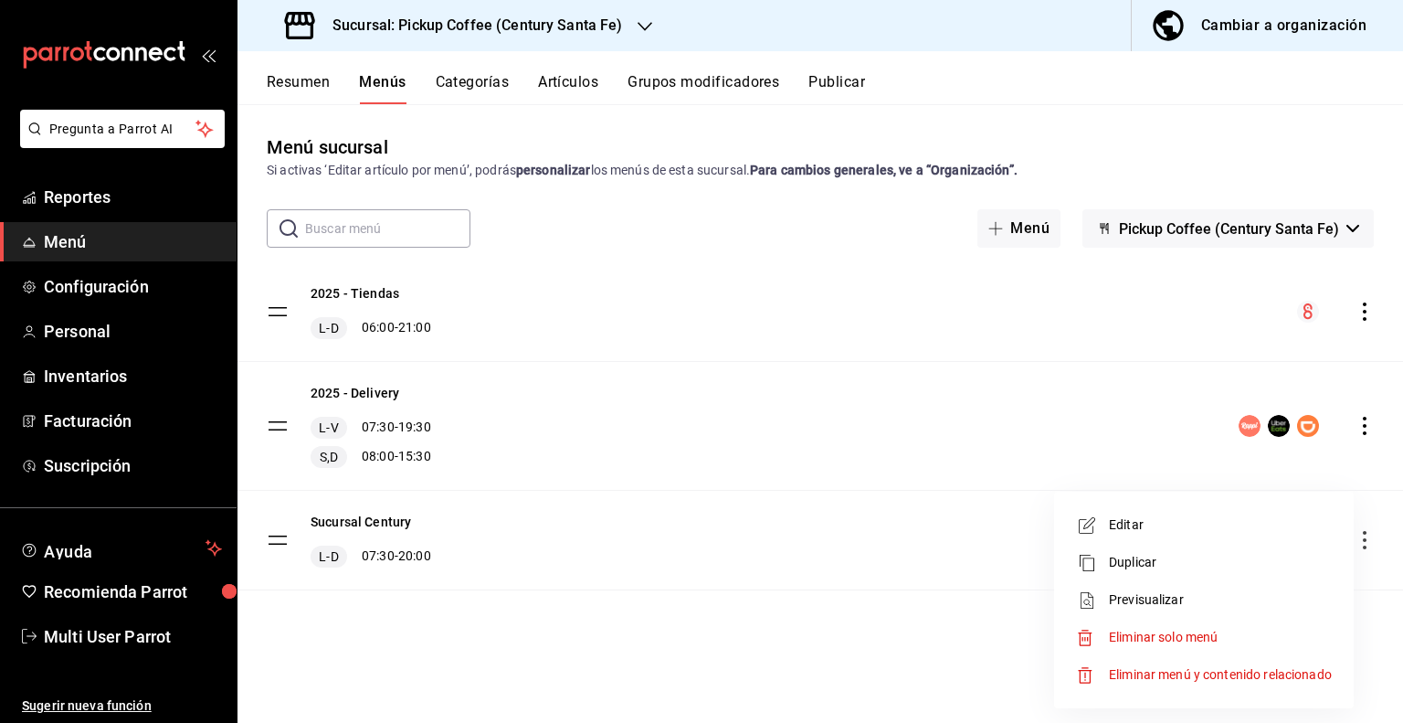
click at [1124, 637] on span "Eliminar solo menú" at bounding box center [1163, 637] width 109 height 15
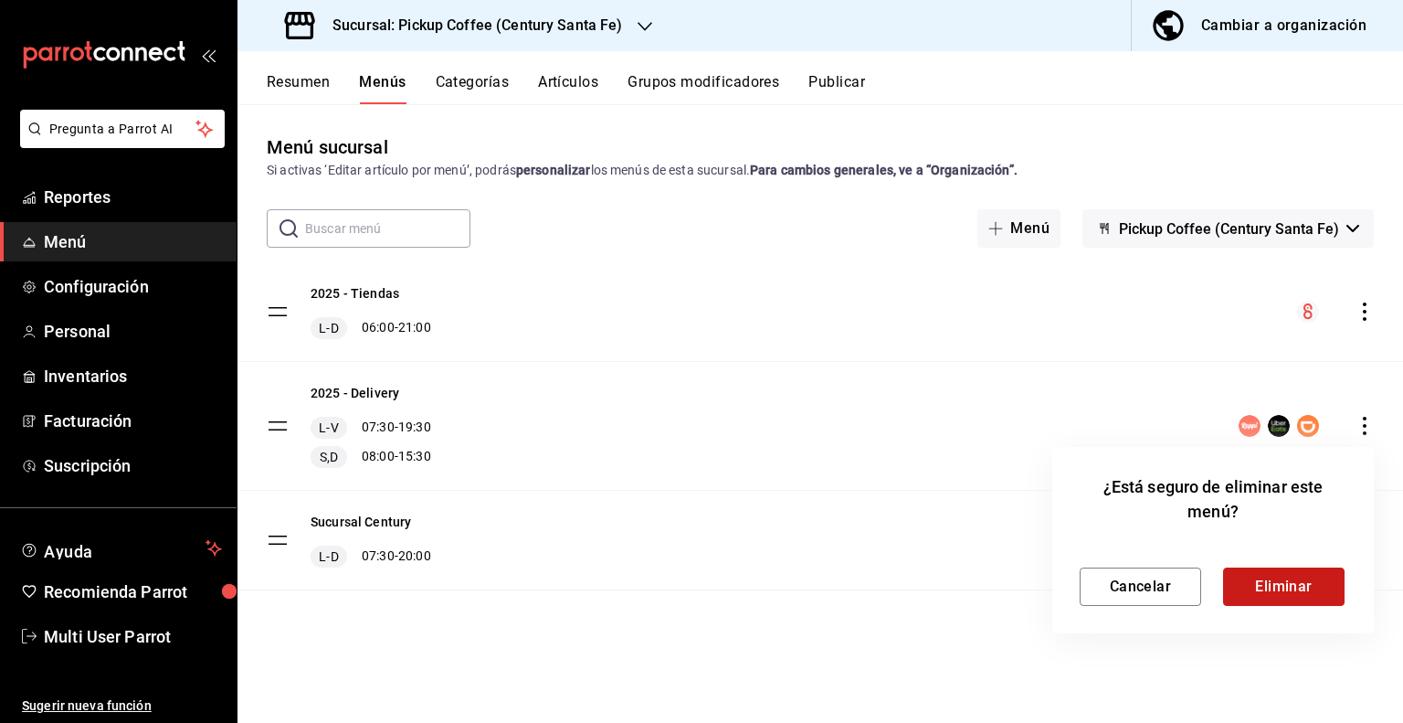
click at [1274, 593] on button "Eliminar" at bounding box center [1284, 586] width 122 height 38
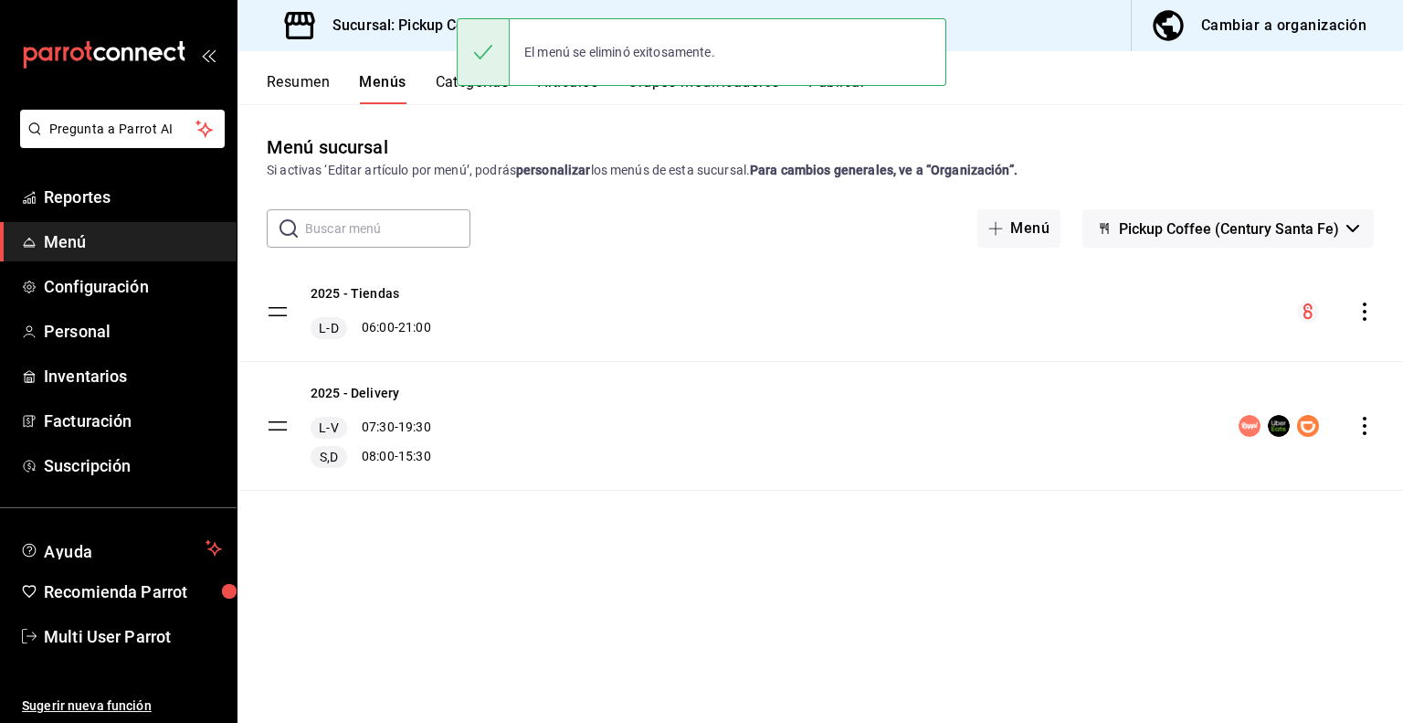
click at [846, 87] on div "El menú se eliminó exitosamente." at bounding box center [702, 52] width 490 height 79
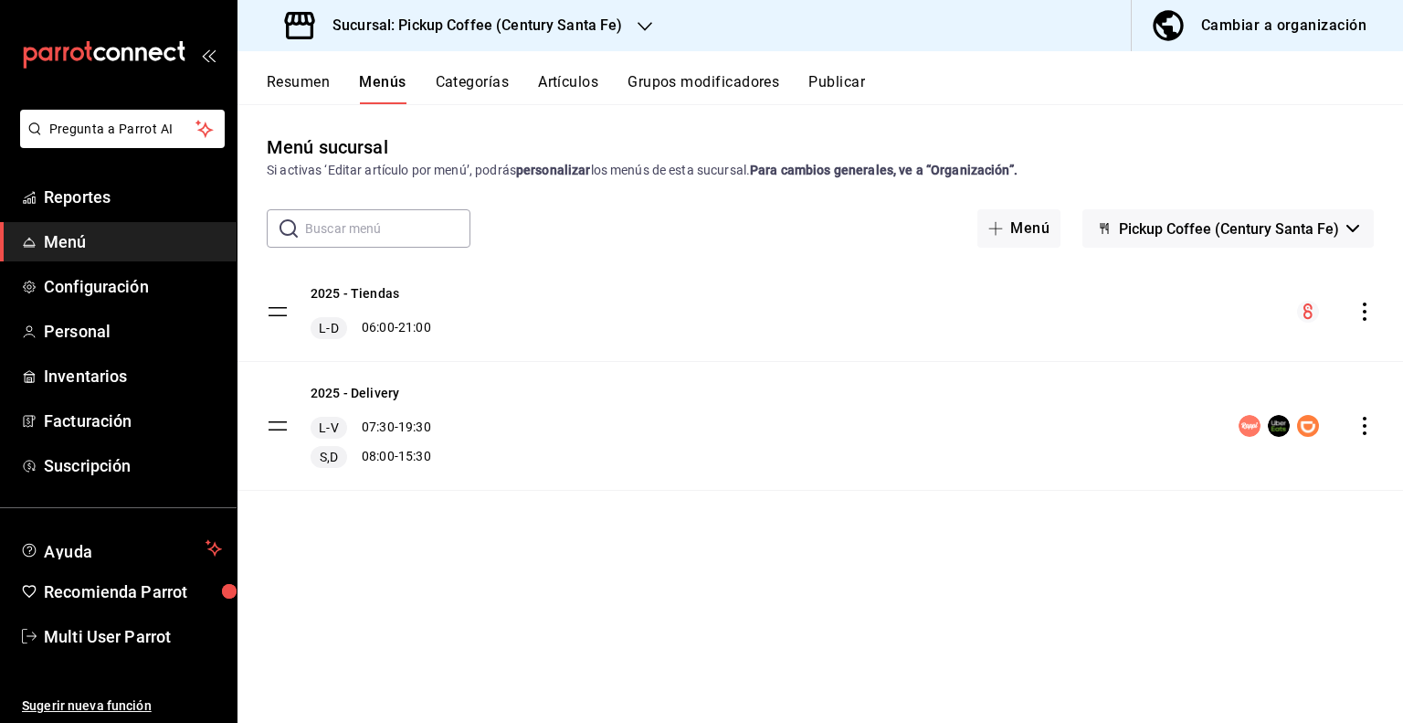
click at [848, 90] on div "El menú se eliminó exitosamente." at bounding box center [702, 52] width 490 height 79
click at [846, 93] on button "Publicar" at bounding box center [837, 88] width 57 height 31
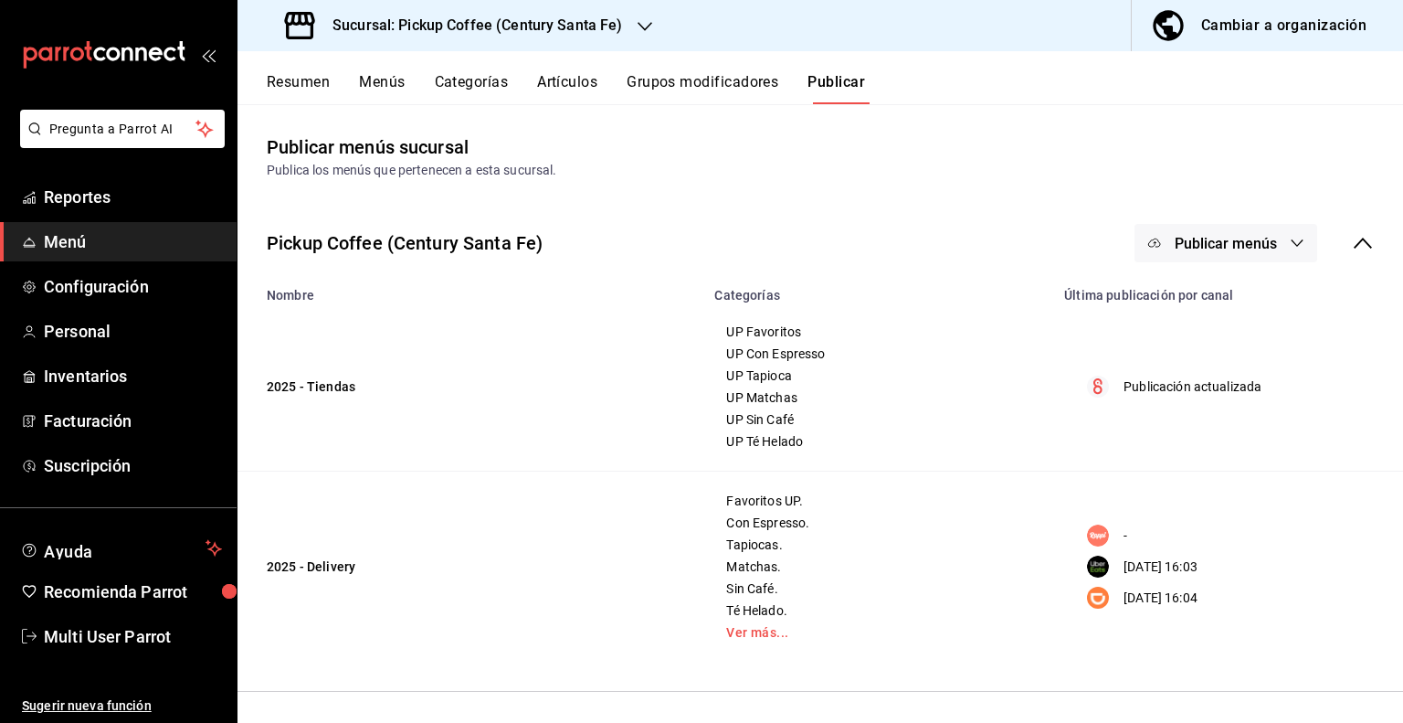
click at [1294, 238] on icon "button" at bounding box center [1297, 243] width 15 height 15
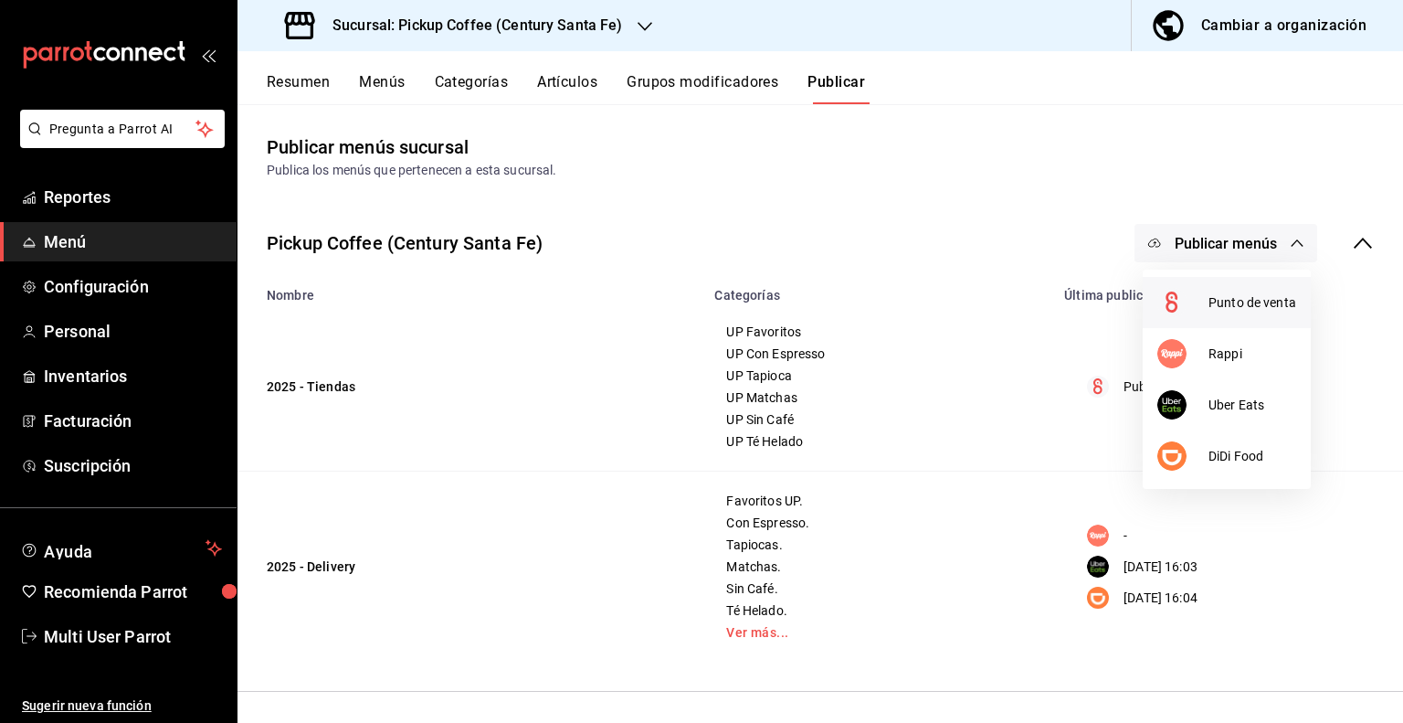
click at [1210, 305] on span "Punto de venta" at bounding box center [1253, 302] width 88 height 19
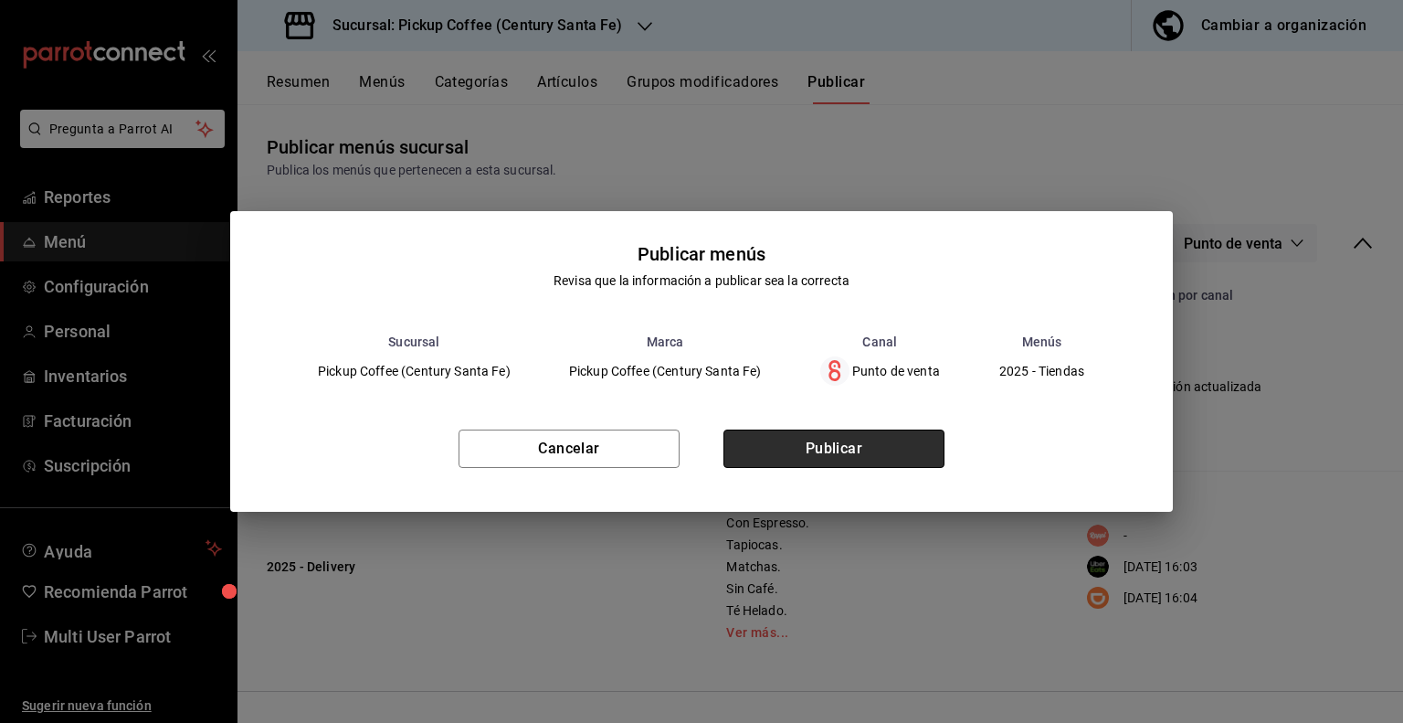
click at [819, 453] on button "Publicar" at bounding box center [834, 448] width 221 height 38
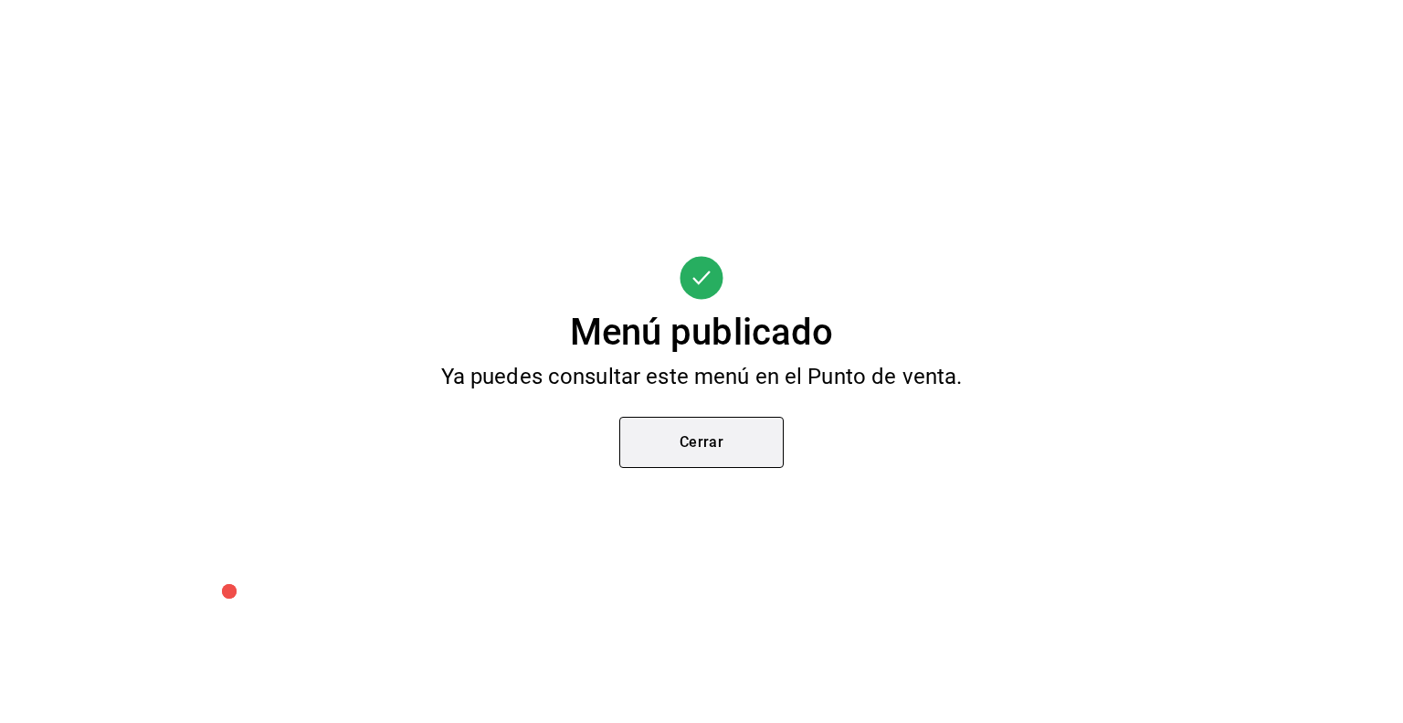
click at [681, 448] on button "Cerrar" at bounding box center [702, 442] width 164 height 51
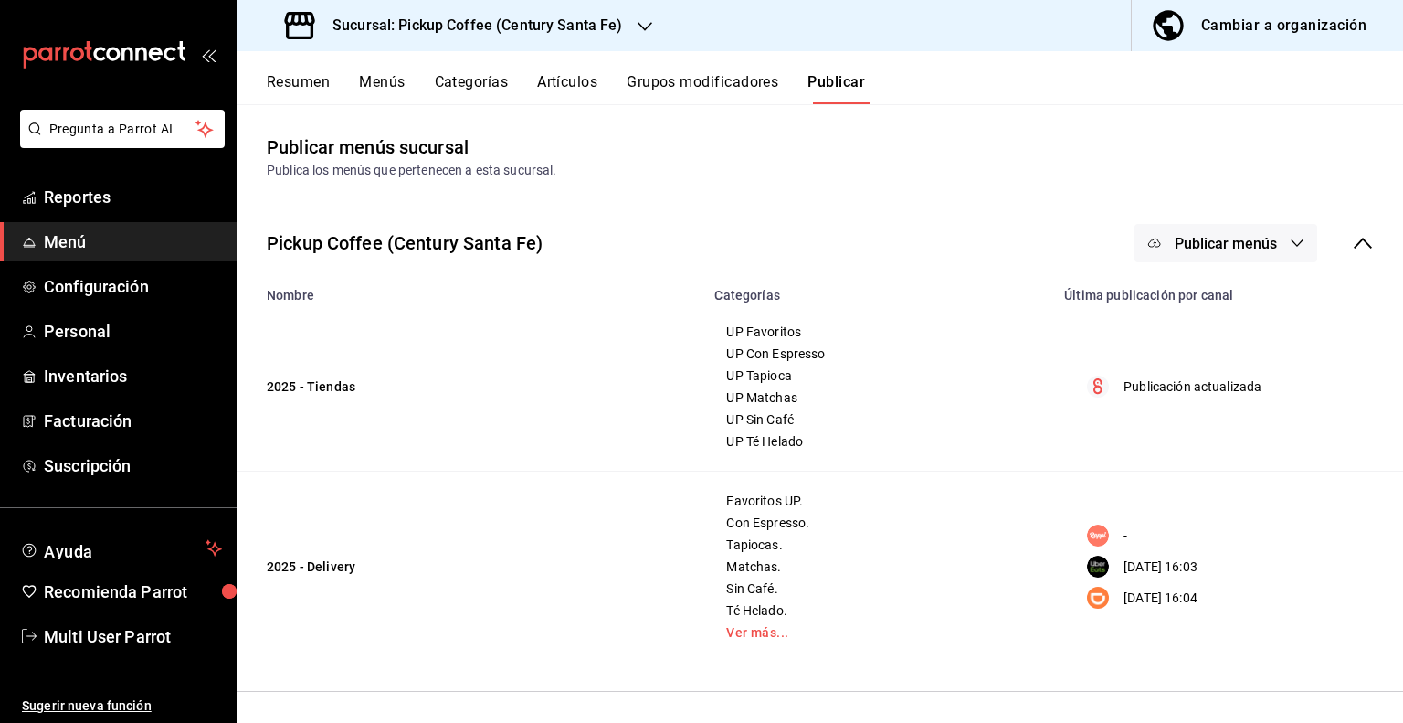
click at [281, 83] on button "Resumen" at bounding box center [298, 88] width 63 height 31
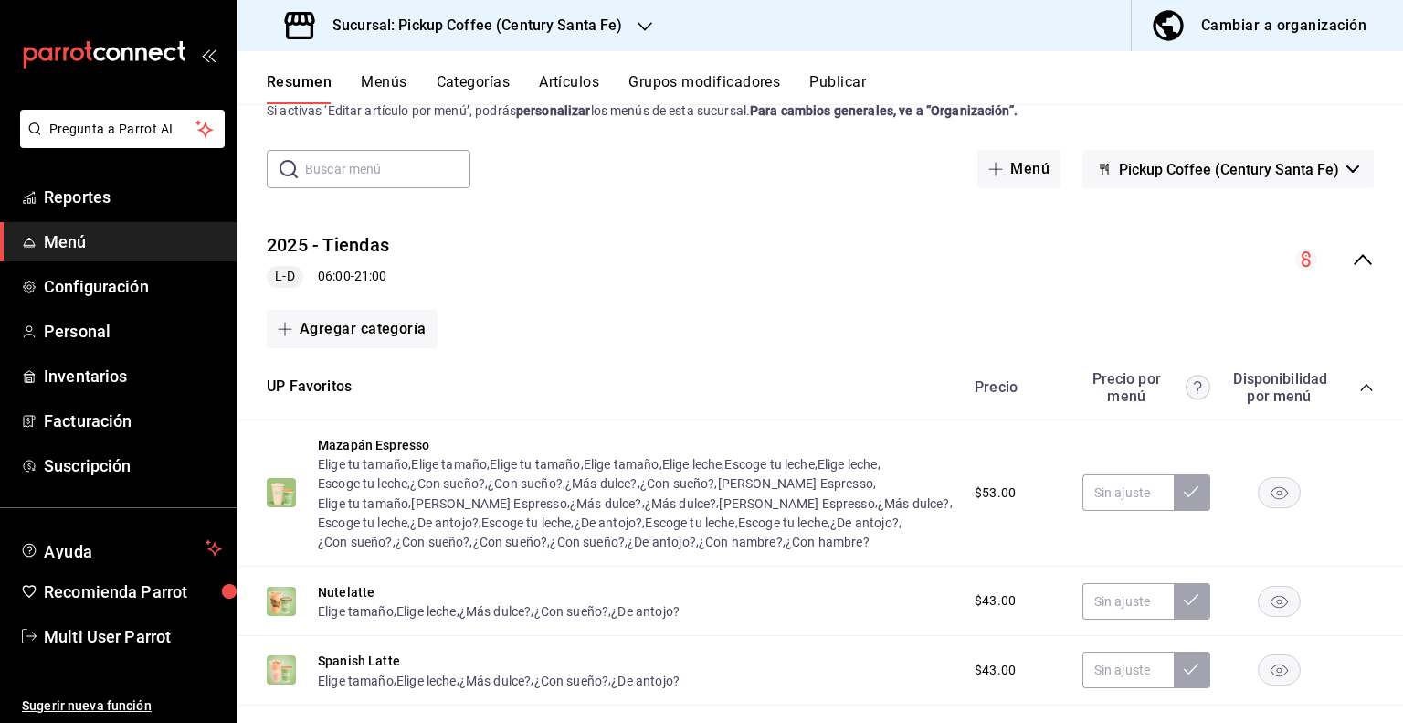
scroll to position [91, 0]
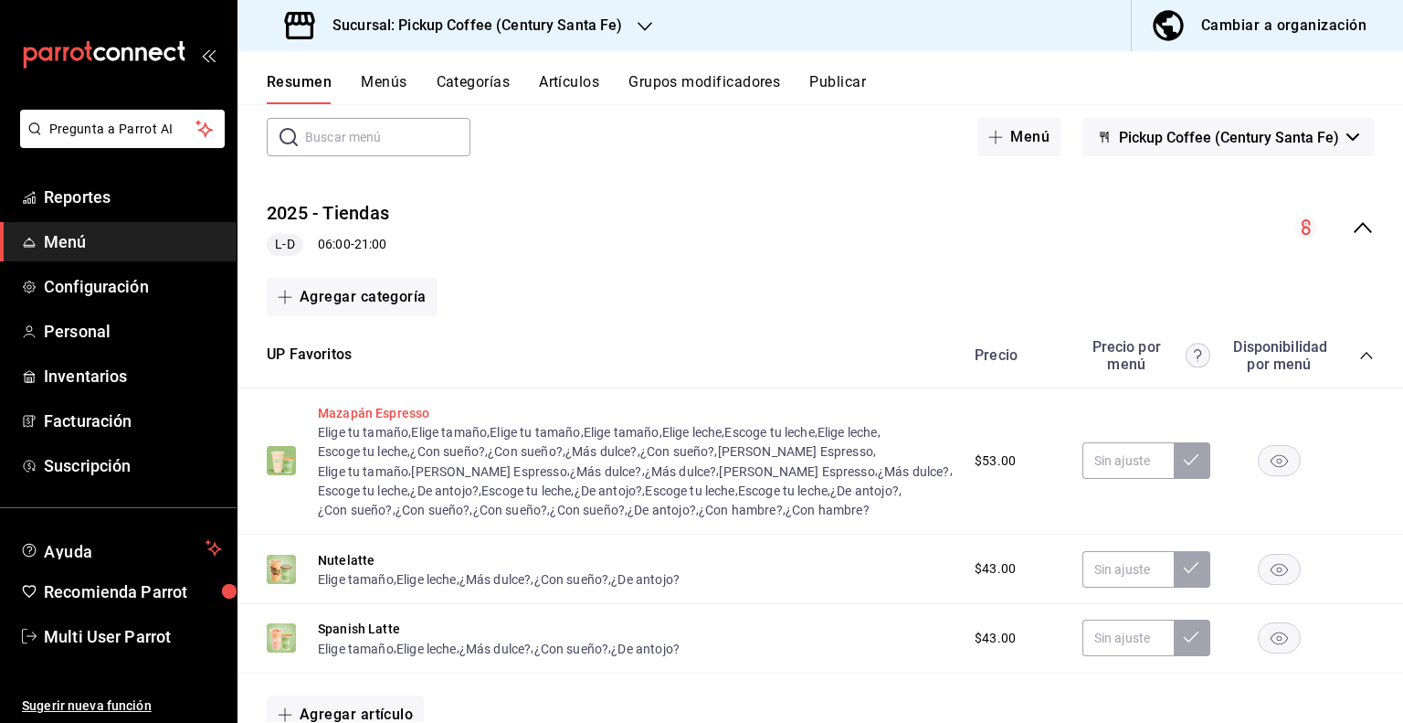
click at [381, 414] on button "Mazapán Espresso" at bounding box center [373, 413] width 111 height 18
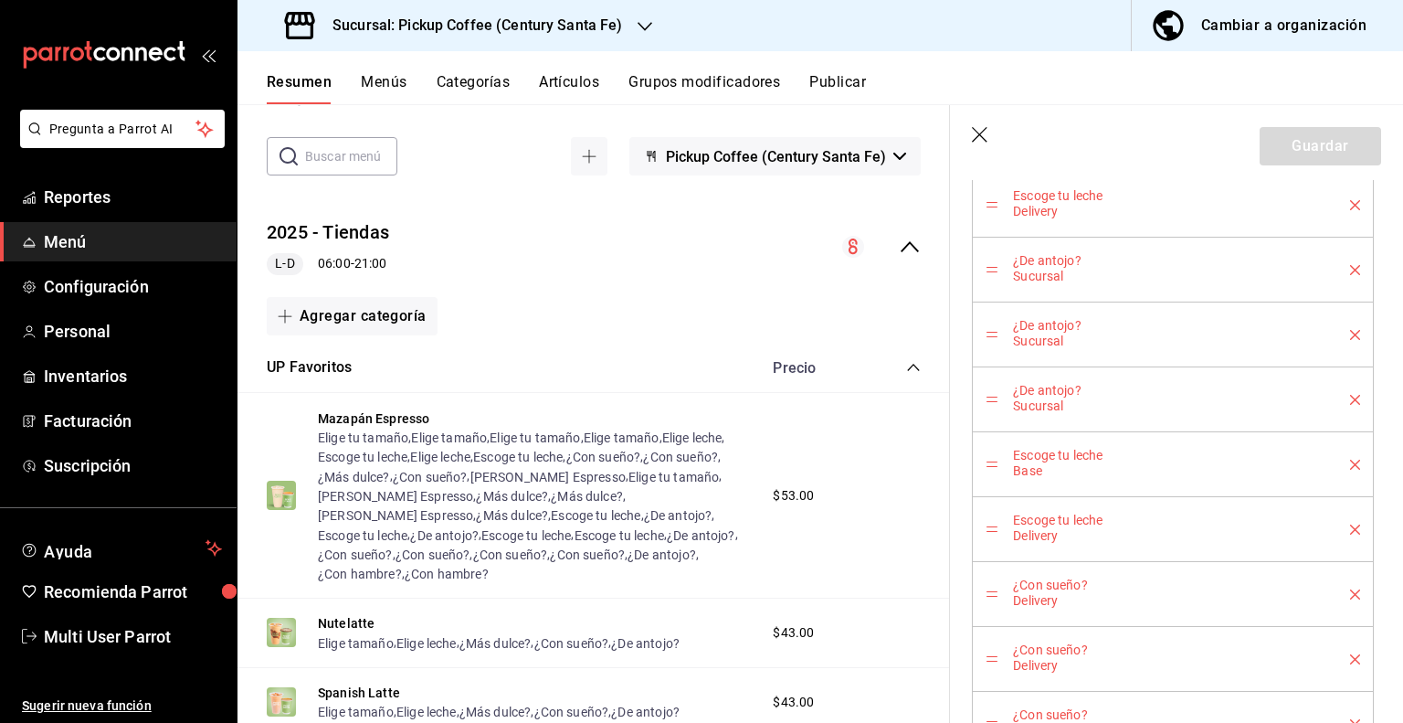
scroll to position [2416, 0]
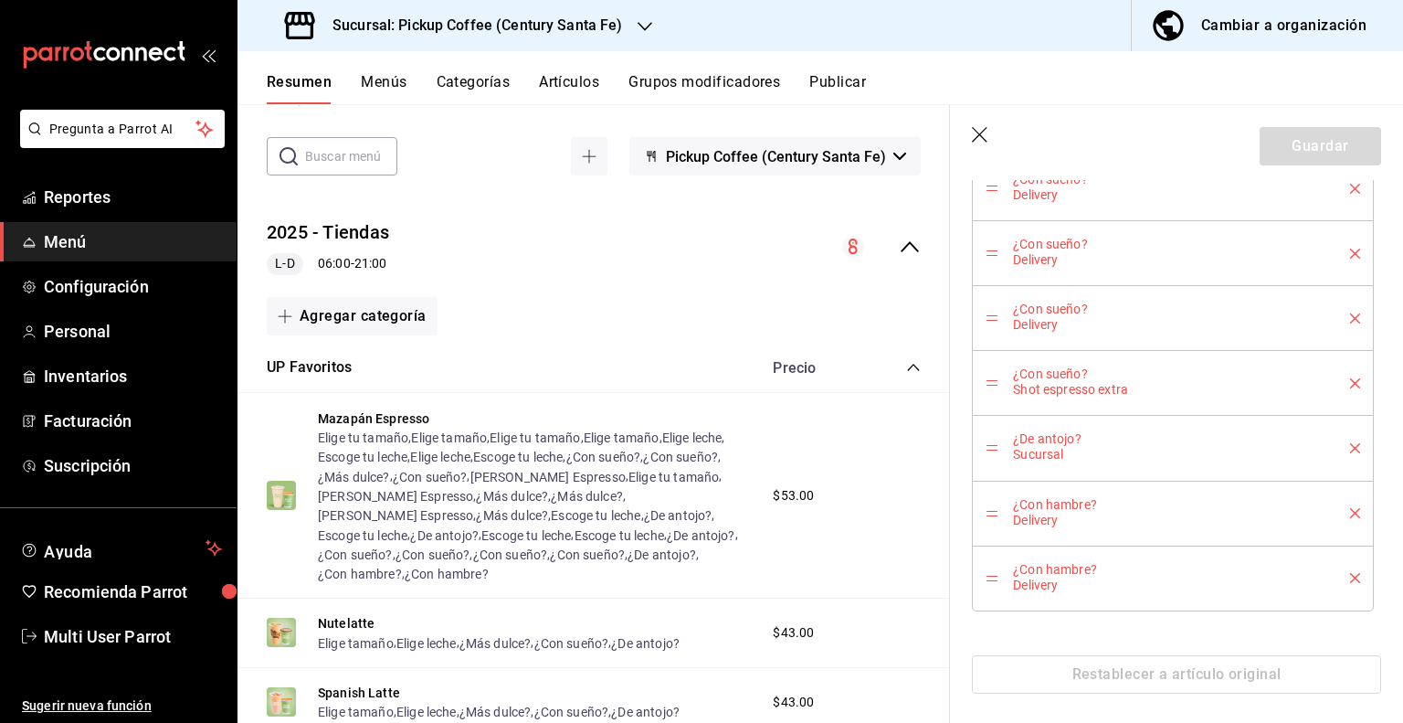
click at [1134, 668] on div "Restablecer a artículo original" at bounding box center [1176, 674] width 409 height 38
click at [1134, 670] on div "Restablecer a artículo original" at bounding box center [1176, 674] width 409 height 38
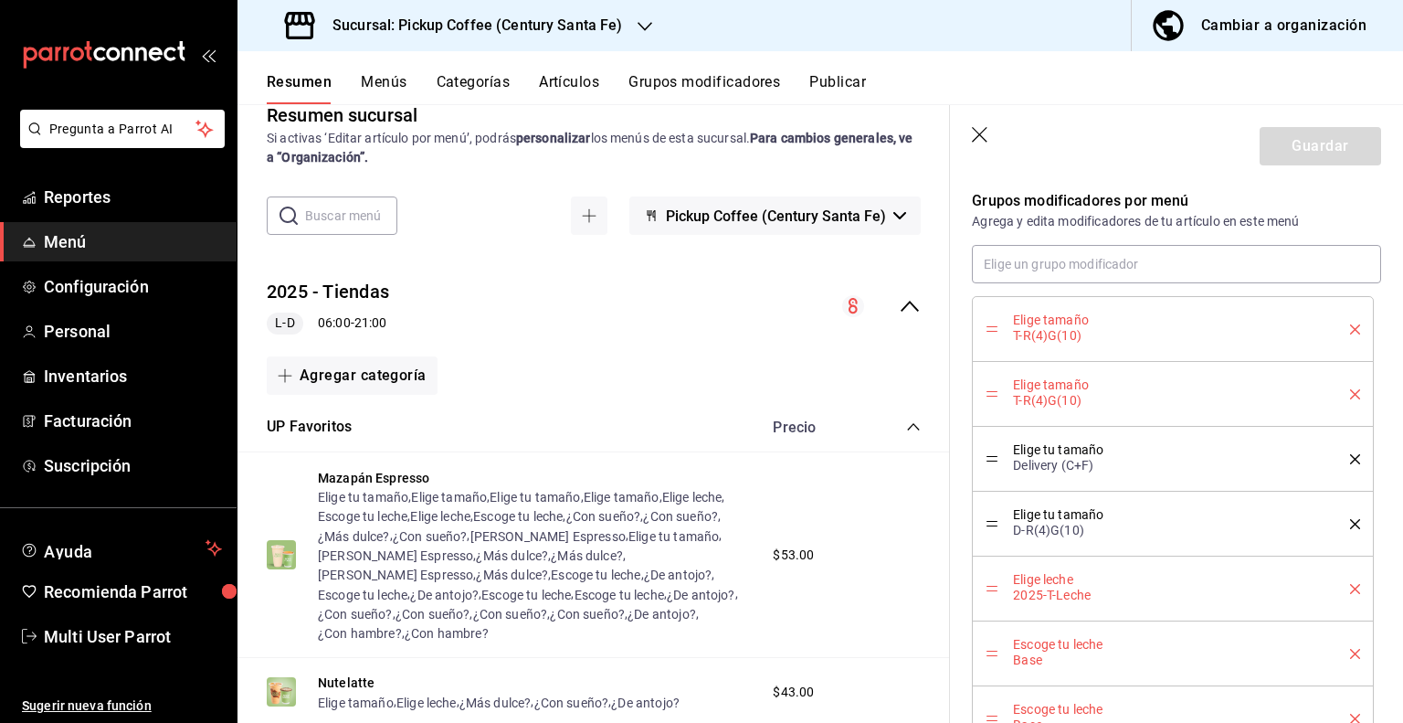
scroll to position [0, 0]
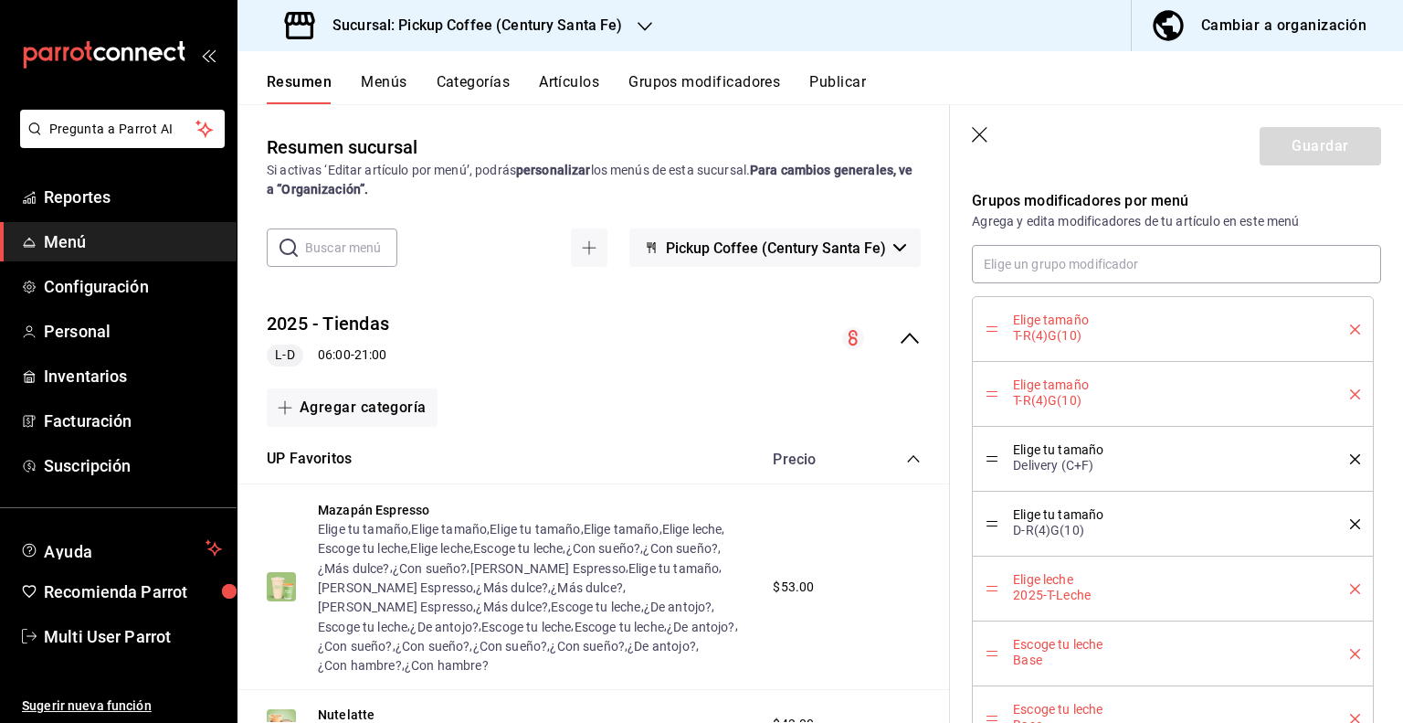
click at [1298, 31] on div "Cambiar a organización" at bounding box center [1284, 26] width 165 height 26
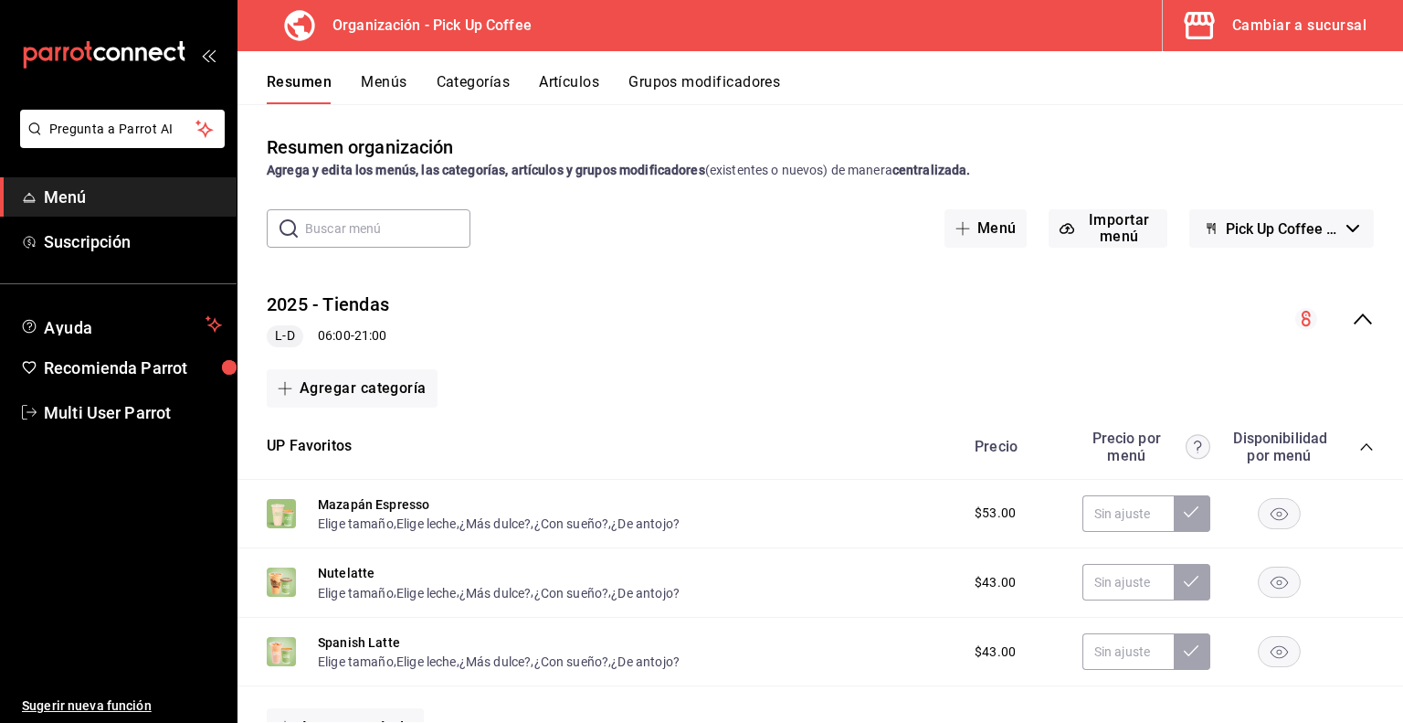
click at [1354, 316] on icon "collapse-menu-row" at bounding box center [1363, 318] width 18 height 11
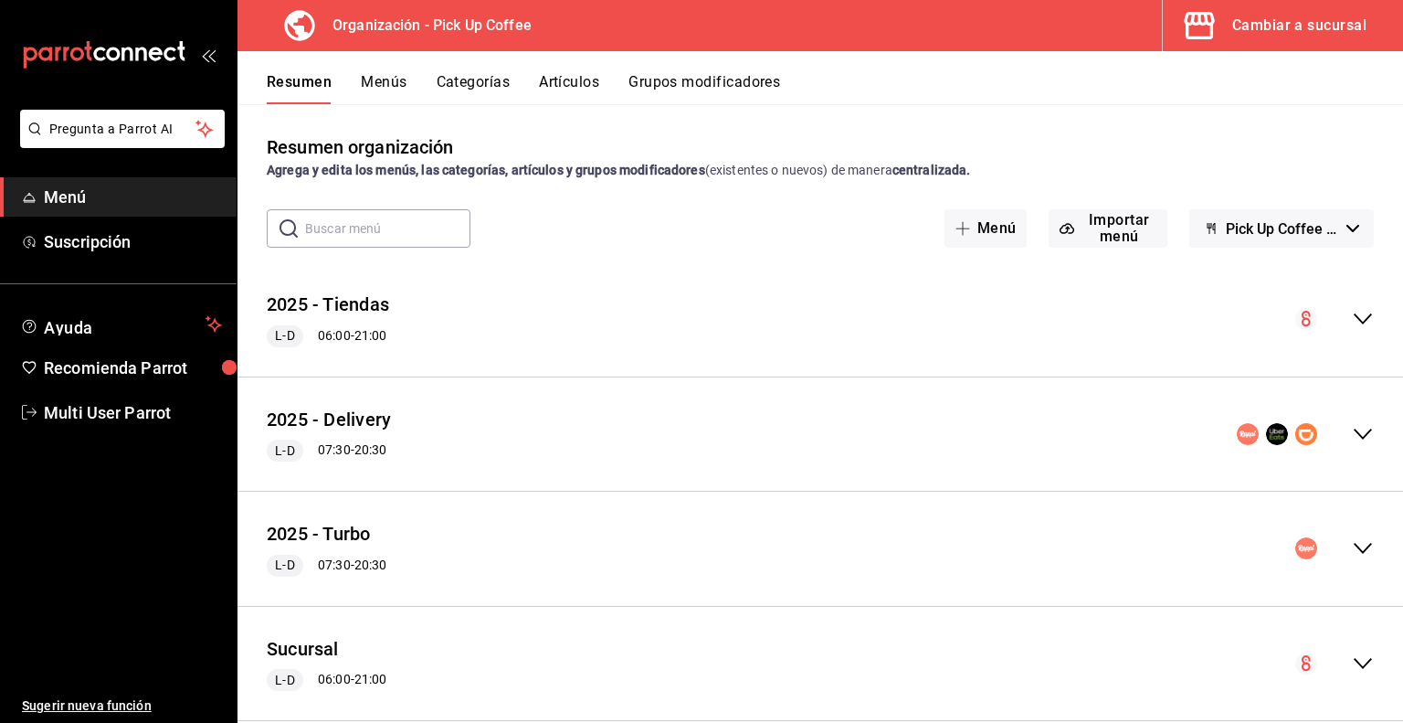
click at [1245, 32] on div "Cambiar a sucursal" at bounding box center [1300, 26] width 134 height 26
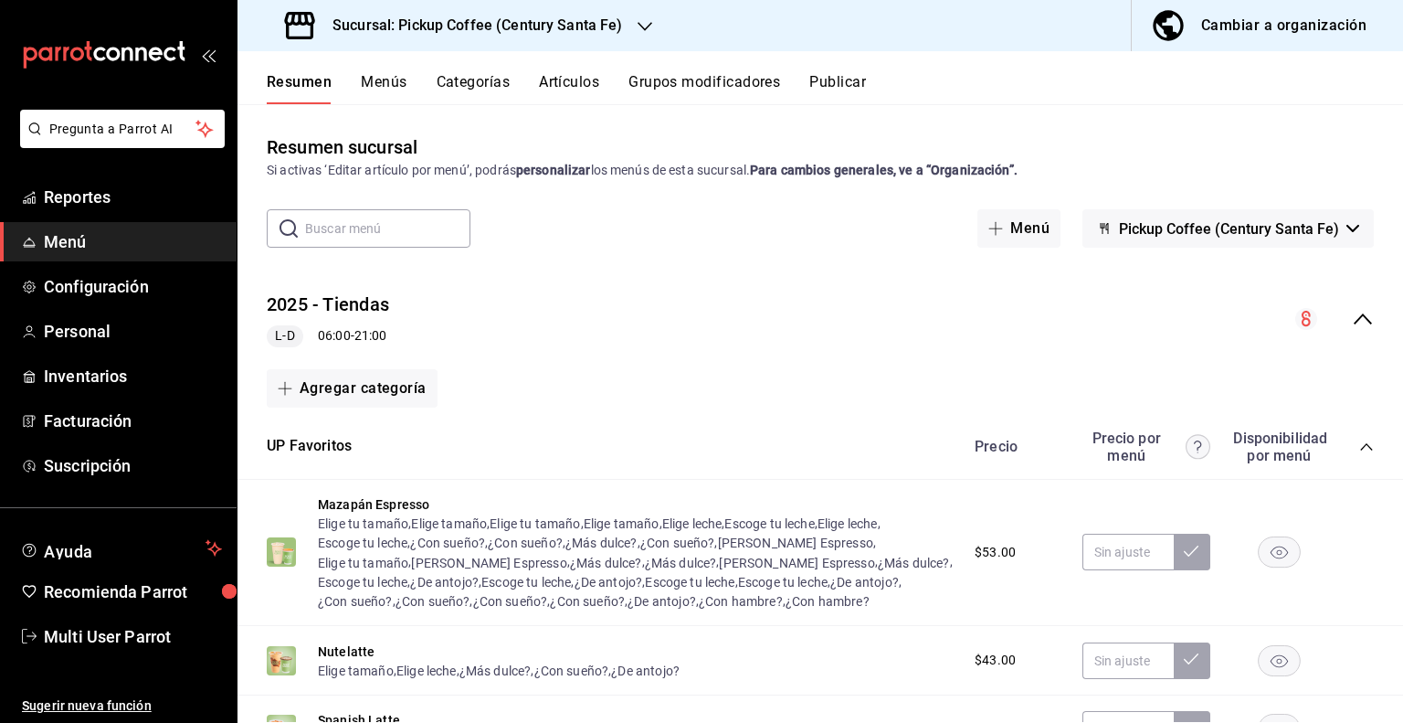
click at [365, 79] on button "Menús" at bounding box center [384, 88] width 46 height 31
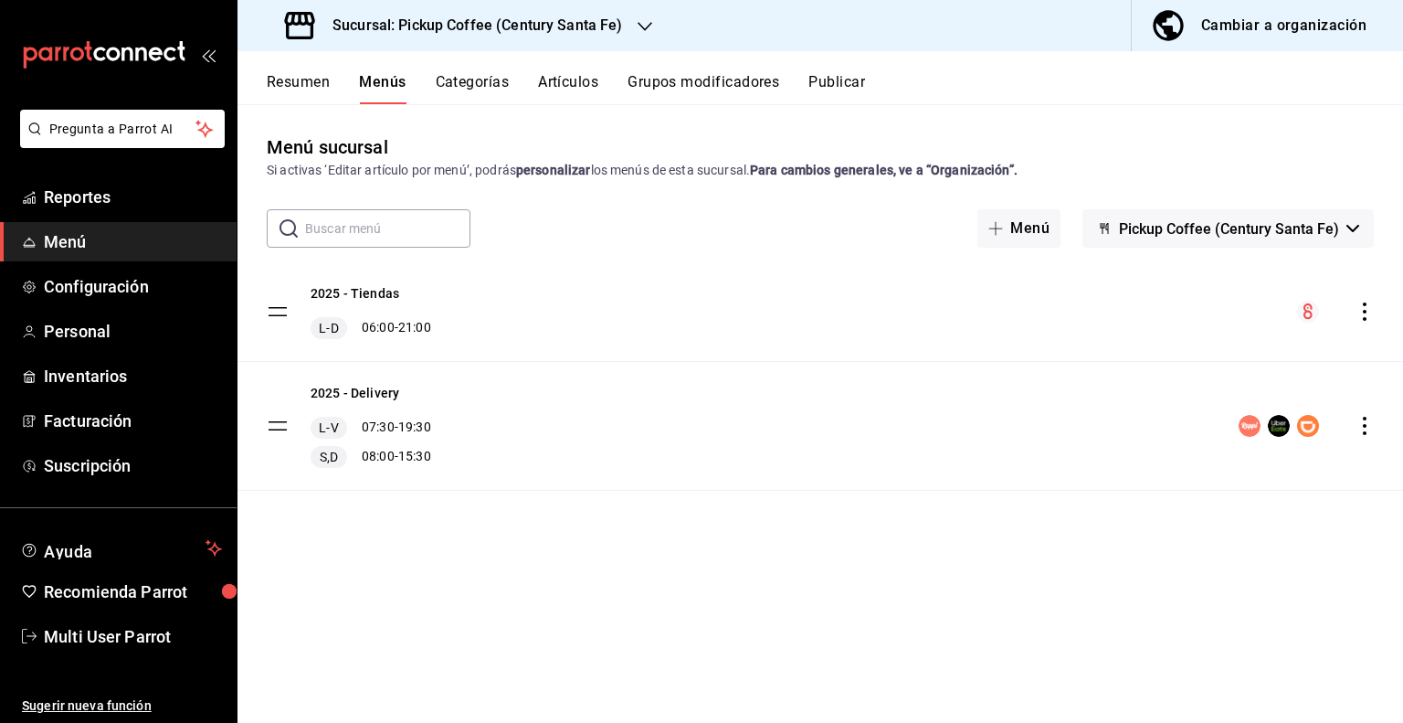
click at [1360, 310] on icon "actions" at bounding box center [1365, 311] width 18 height 18
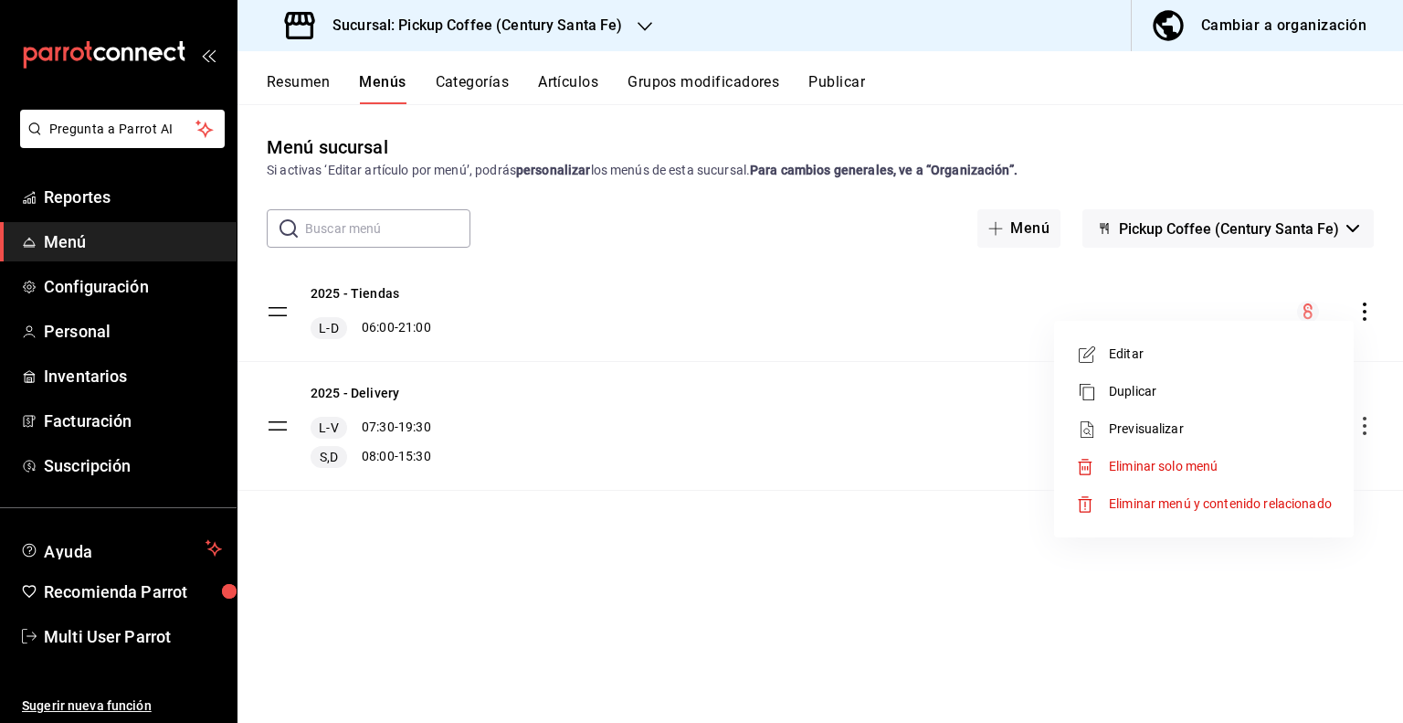
click at [1127, 459] on span "Eliminar solo menú" at bounding box center [1163, 466] width 109 height 15
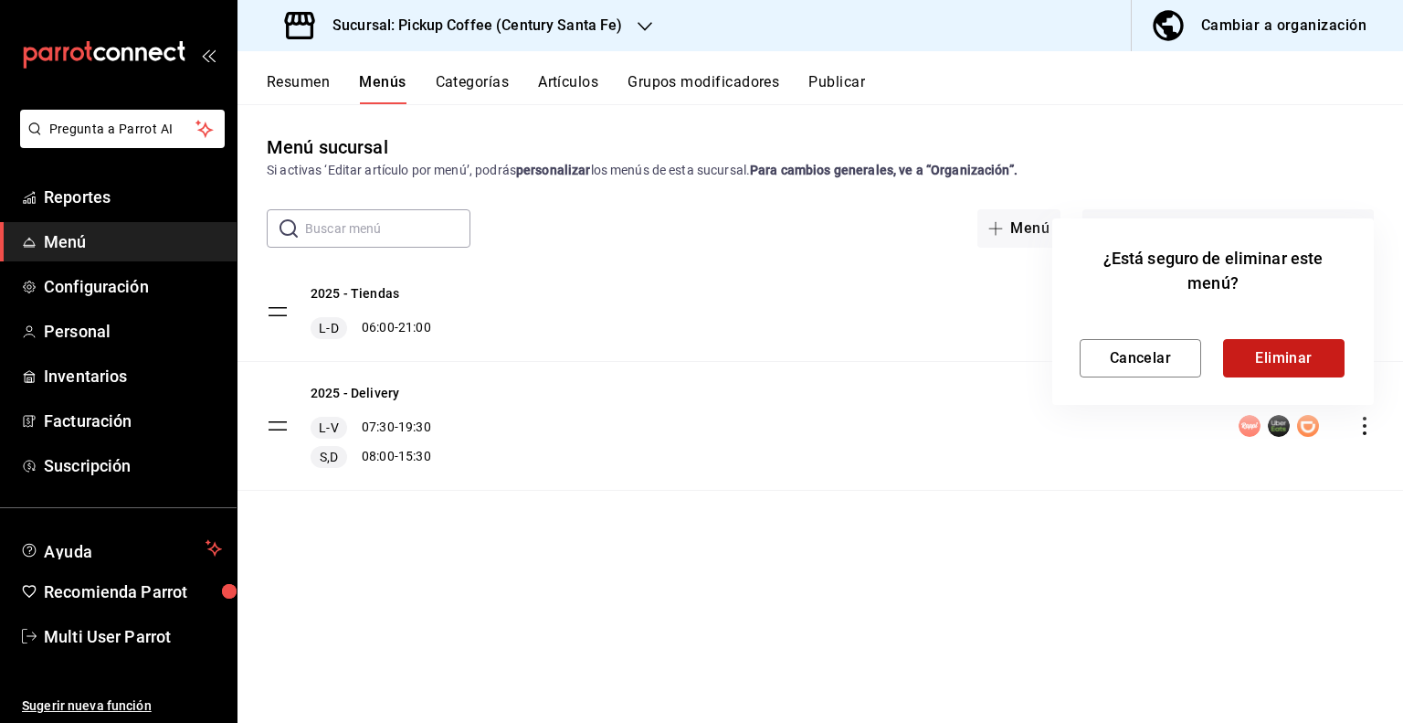
click at [1272, 354] on button "Eliminar" at bounding box center [1284, 358] width 122 height 38
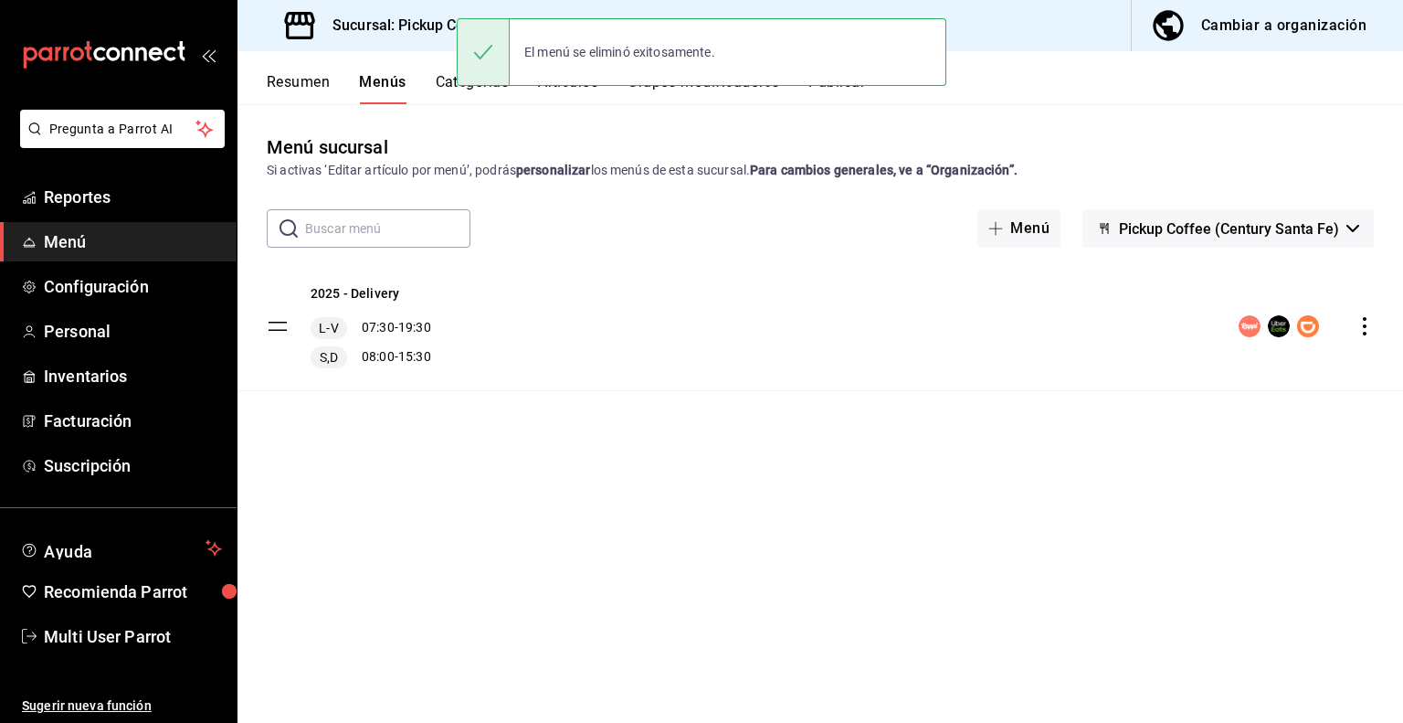
click at [303, 91] on button "Resumen" at bounding box center [298, 88] width 63 height 31
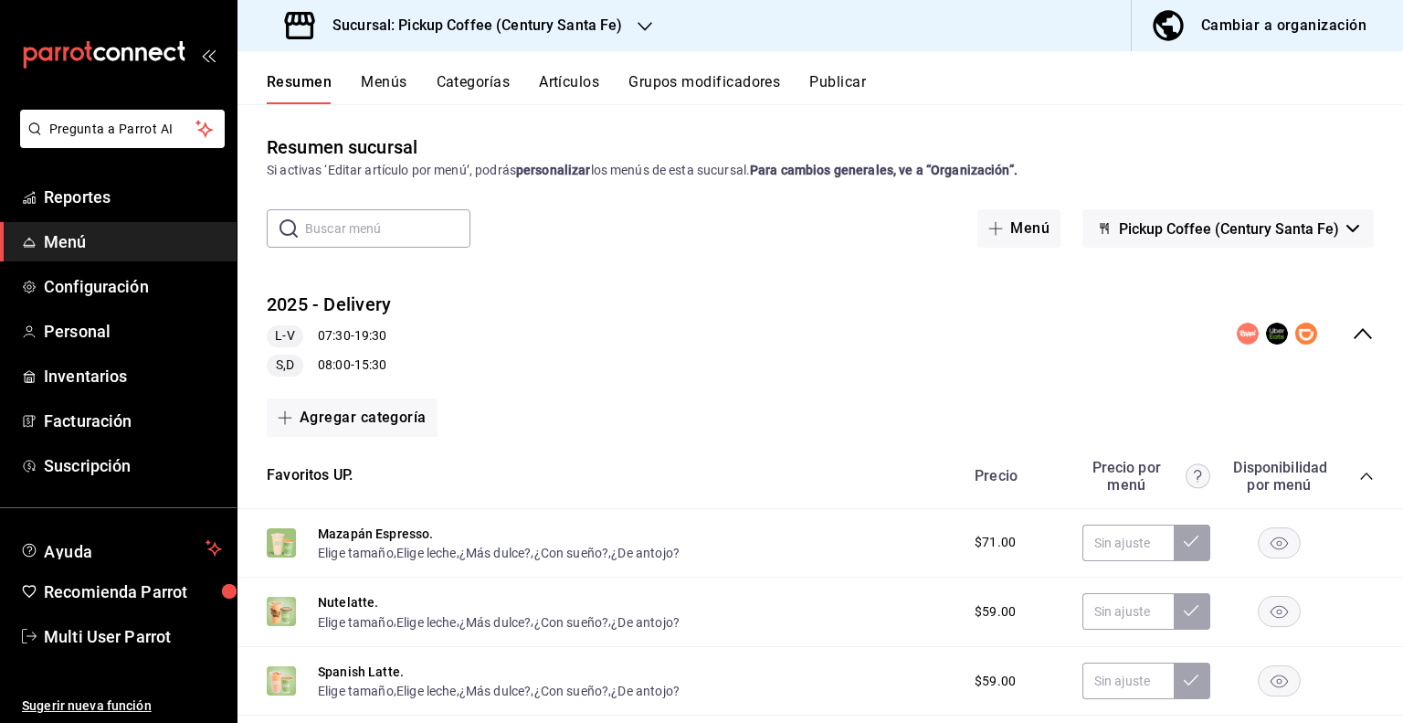
click at [1354, 335] on icon "collapse-menu-row" at bounding box center [1363, 333] width 18 height 11
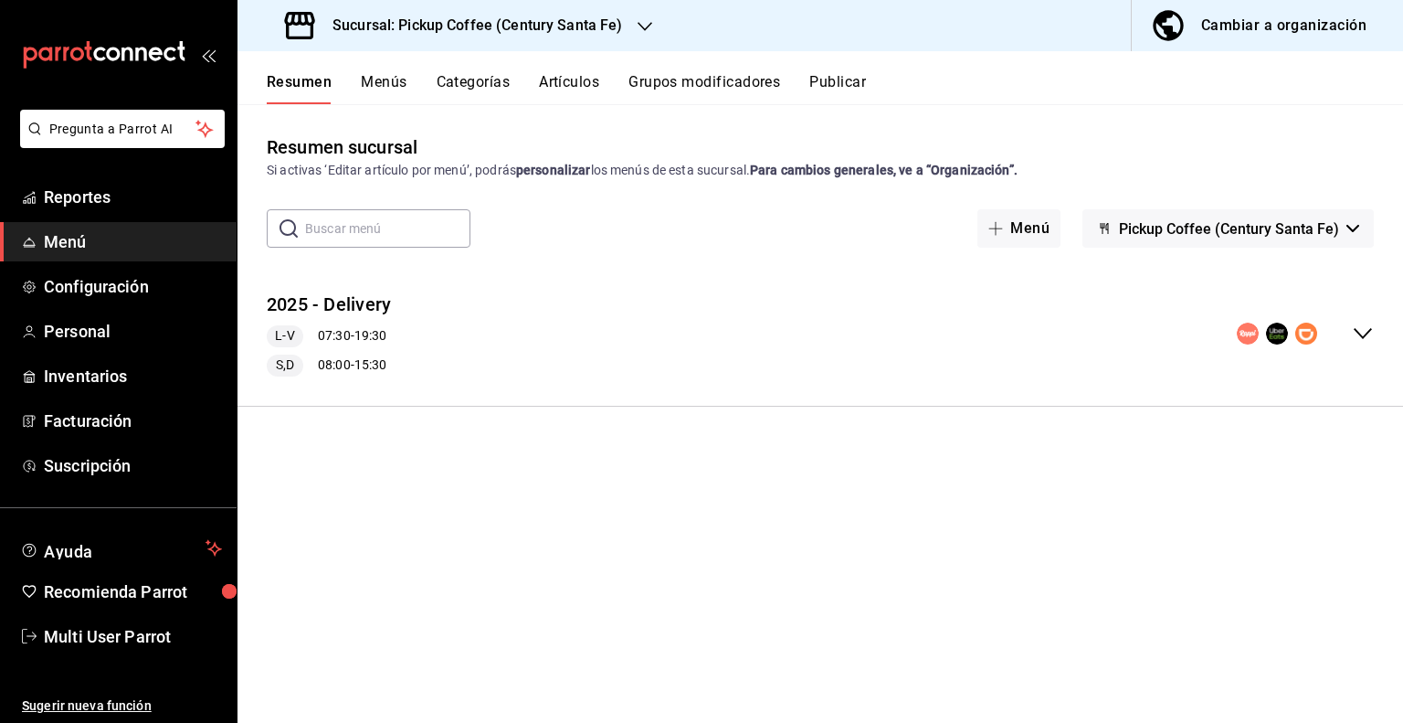
click at [1322, 29] on div "Cambiar a organización" at bounding box center [1284, 26] width 165 height 26
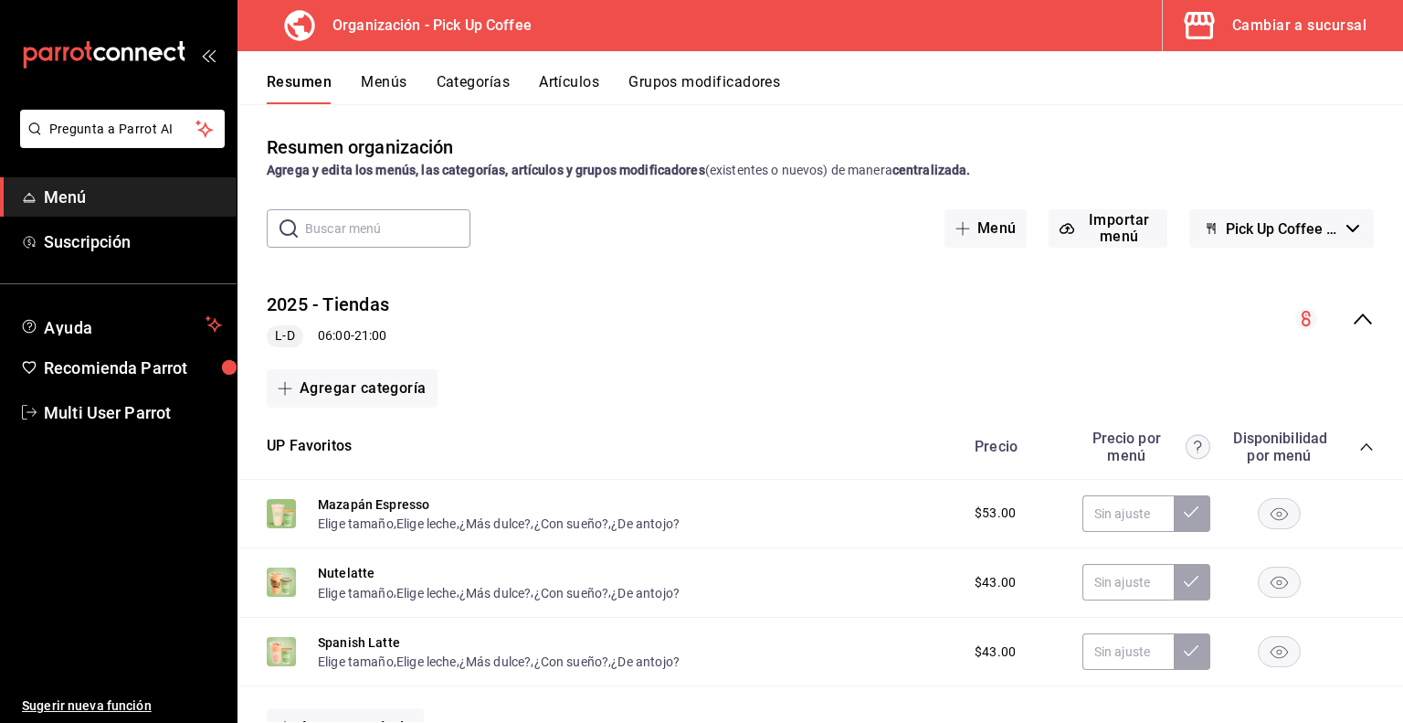
click at [389, 91] on button "Menús" at bounding box center [384, 88] width 46 height 31
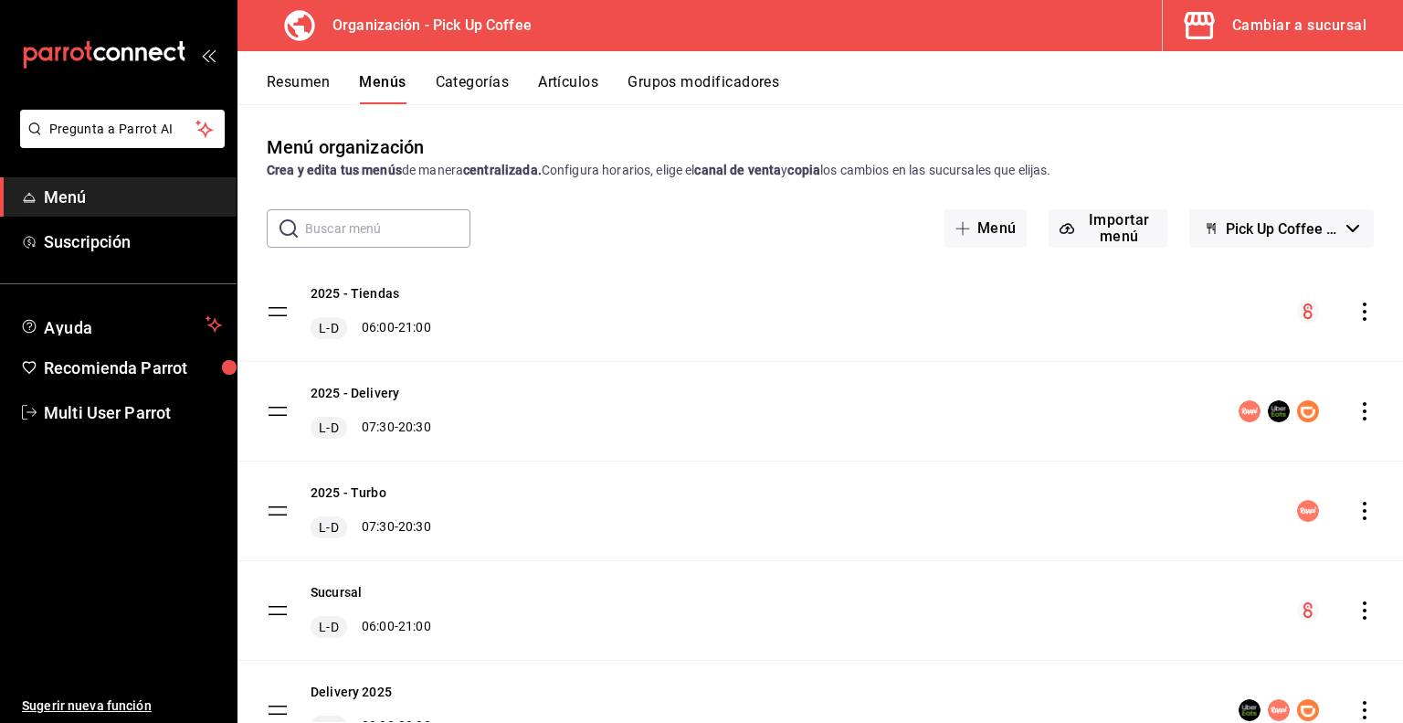
click at [1356, 314] on icon "actions" at bounding box center [1365, 311] width 18 height 18
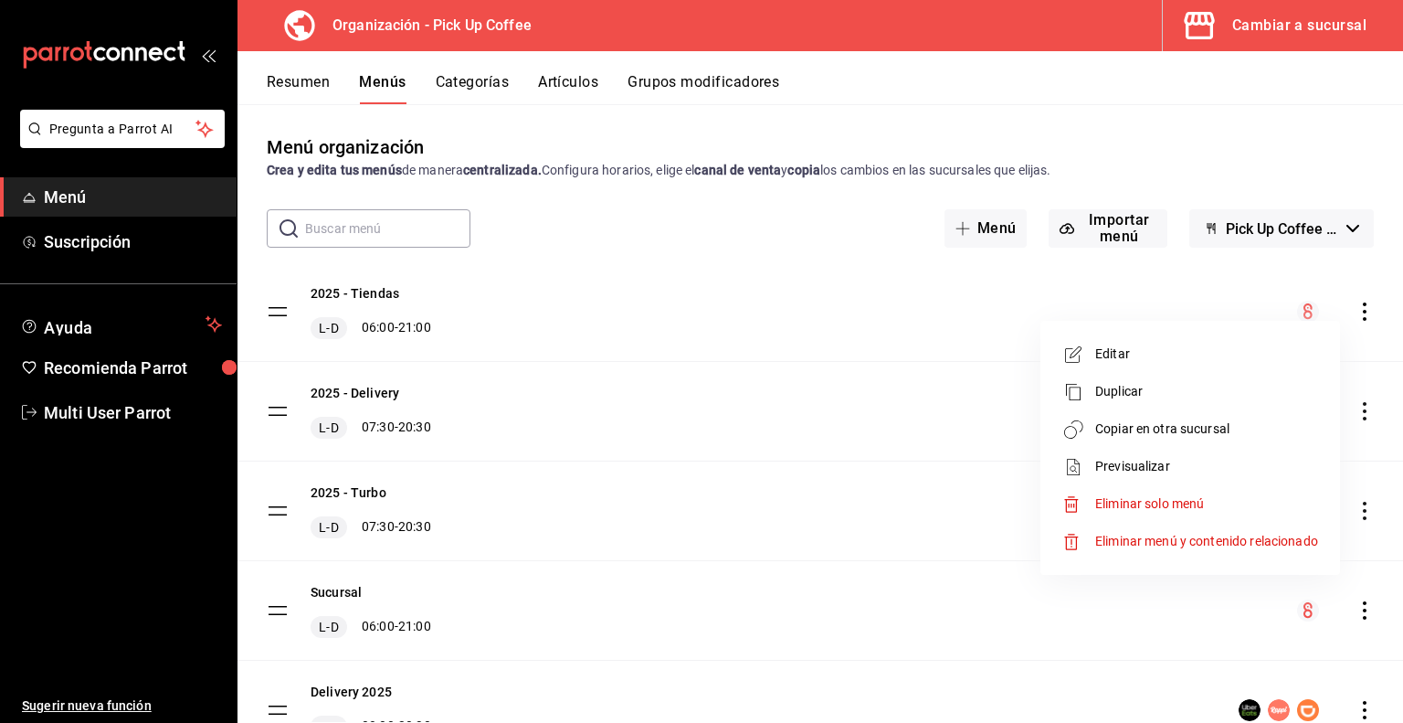
click at [1140, 433] on span "Copiar en otra sucursal" at bounding box center [1207, 428] width 223 height 19
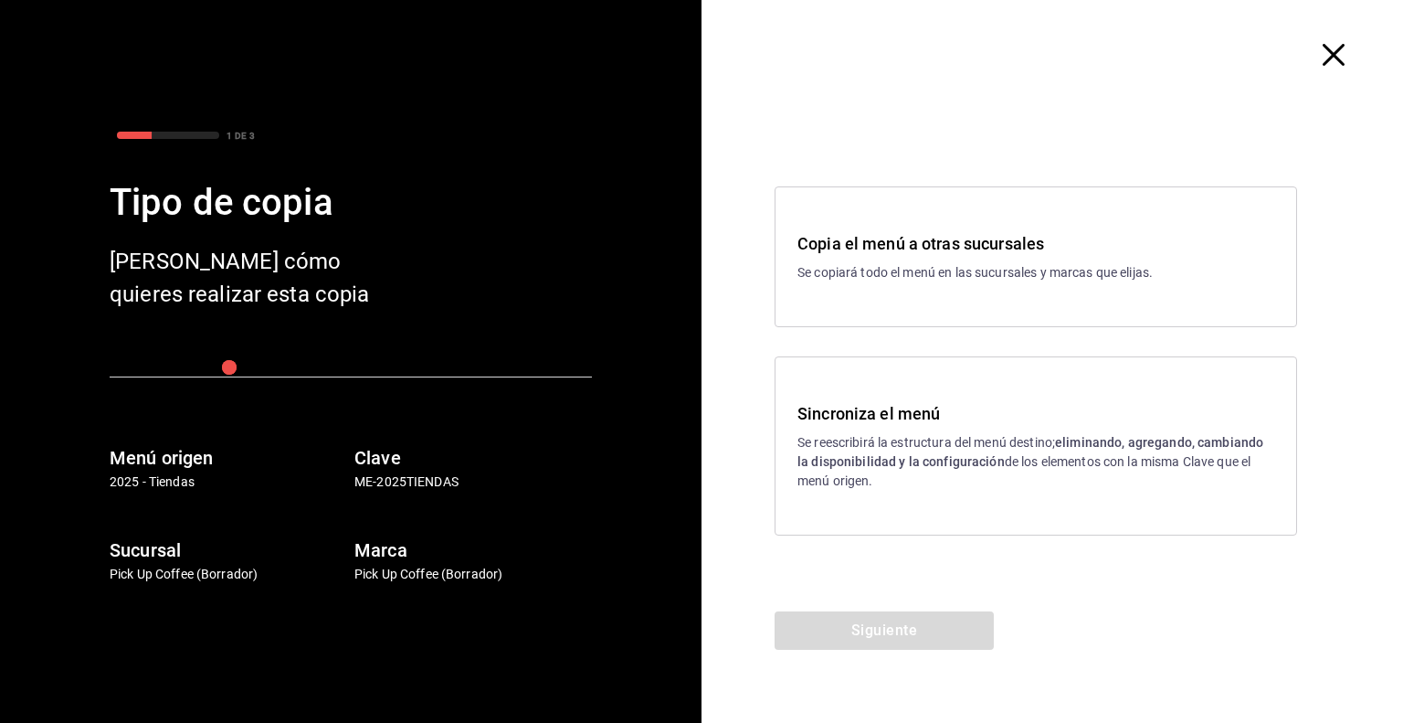
click at [884, 266] on p "Se copiará todo el menú en las sucursales y marcas que elijas." at bounding box center [1036, 272] width 477 height 19
click at [879, 619] on button "Siguiente" at bounding box center [884, 630] width 219 height 38
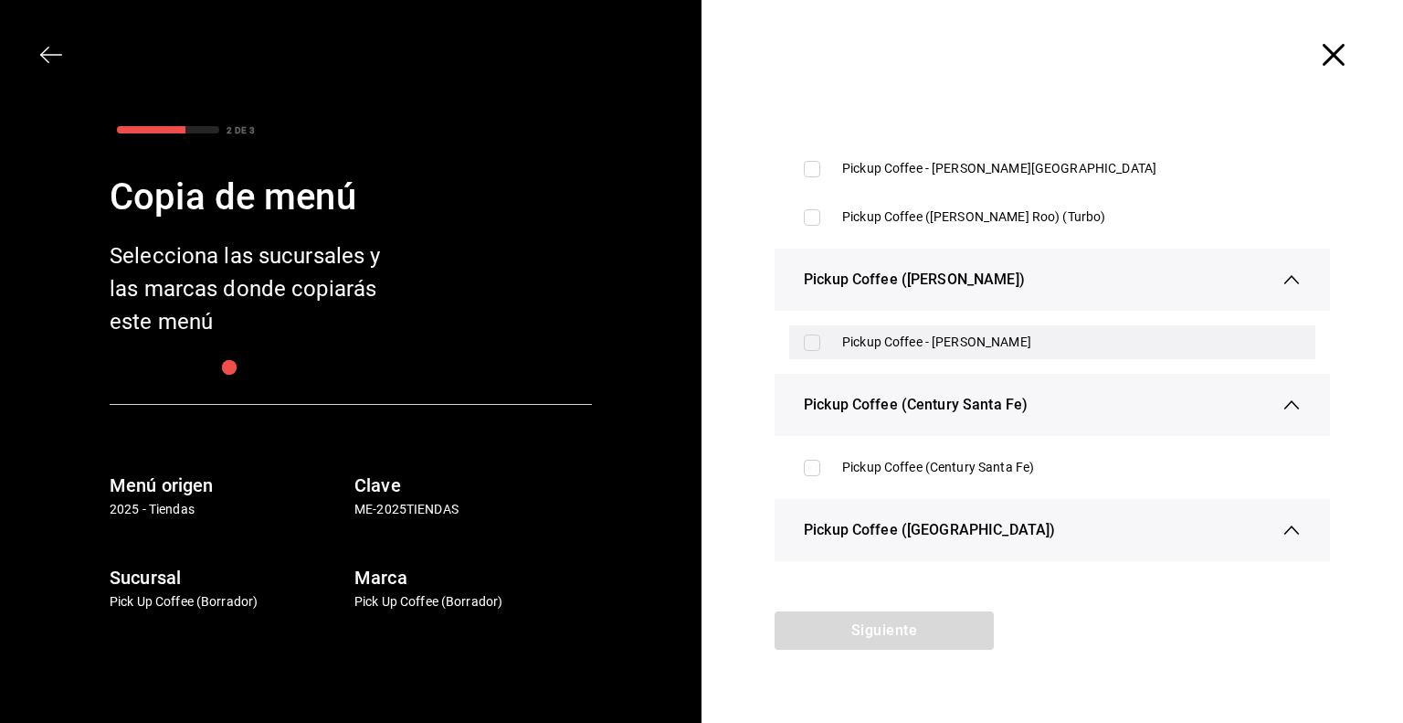
scroll to position [2284, 0]
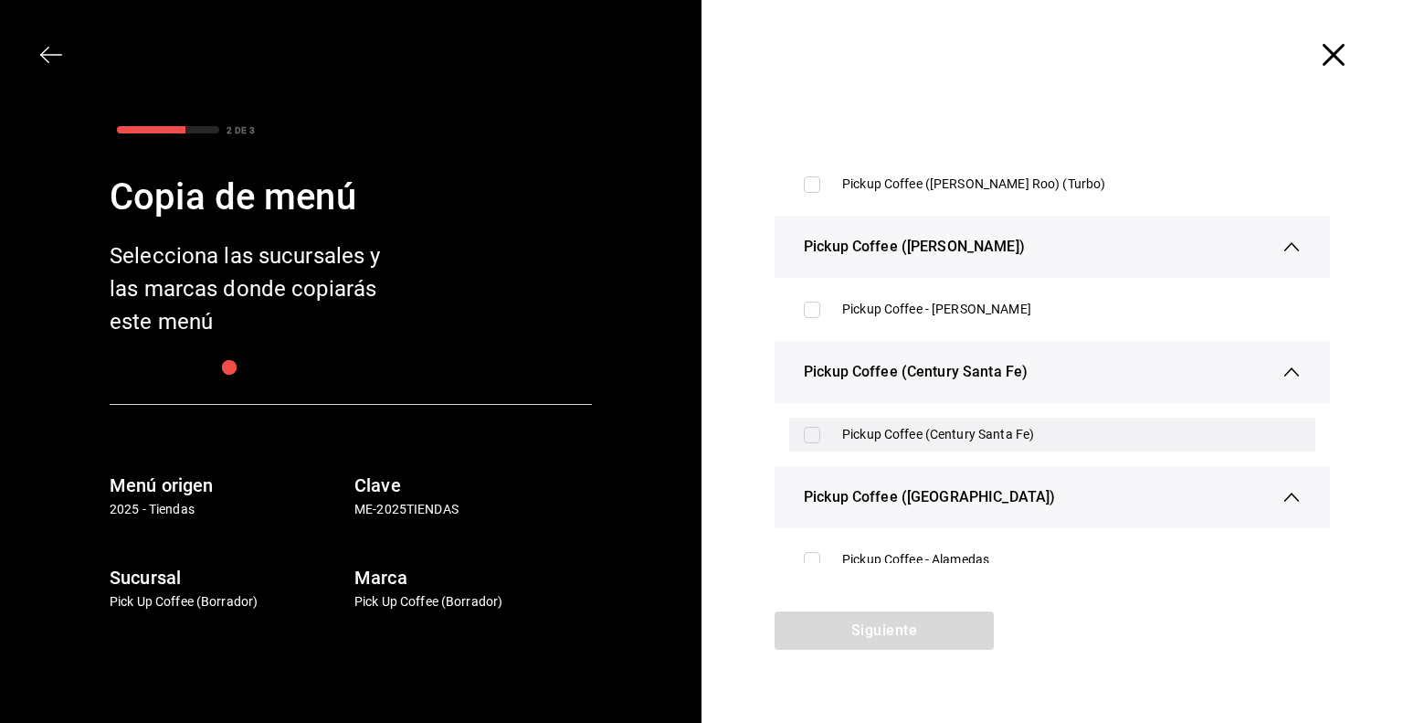
click at [900, 429] on div "Pickup Coffee (Century Santa Fe)" at bounding box center [1071, 434] width 459 height 19
checkbox input "true"
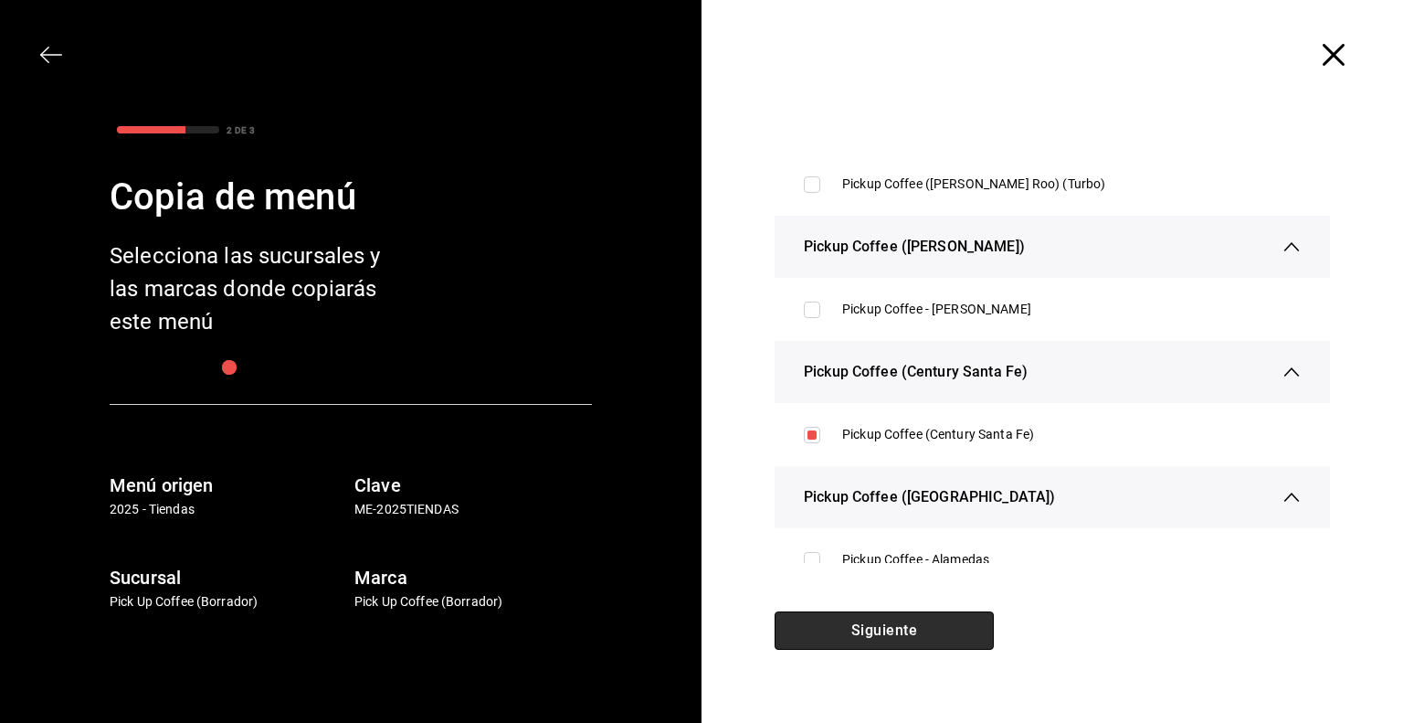
click at [885, 625] on button "Siguiente" at bounding box center [884, 630] width 219 height 38
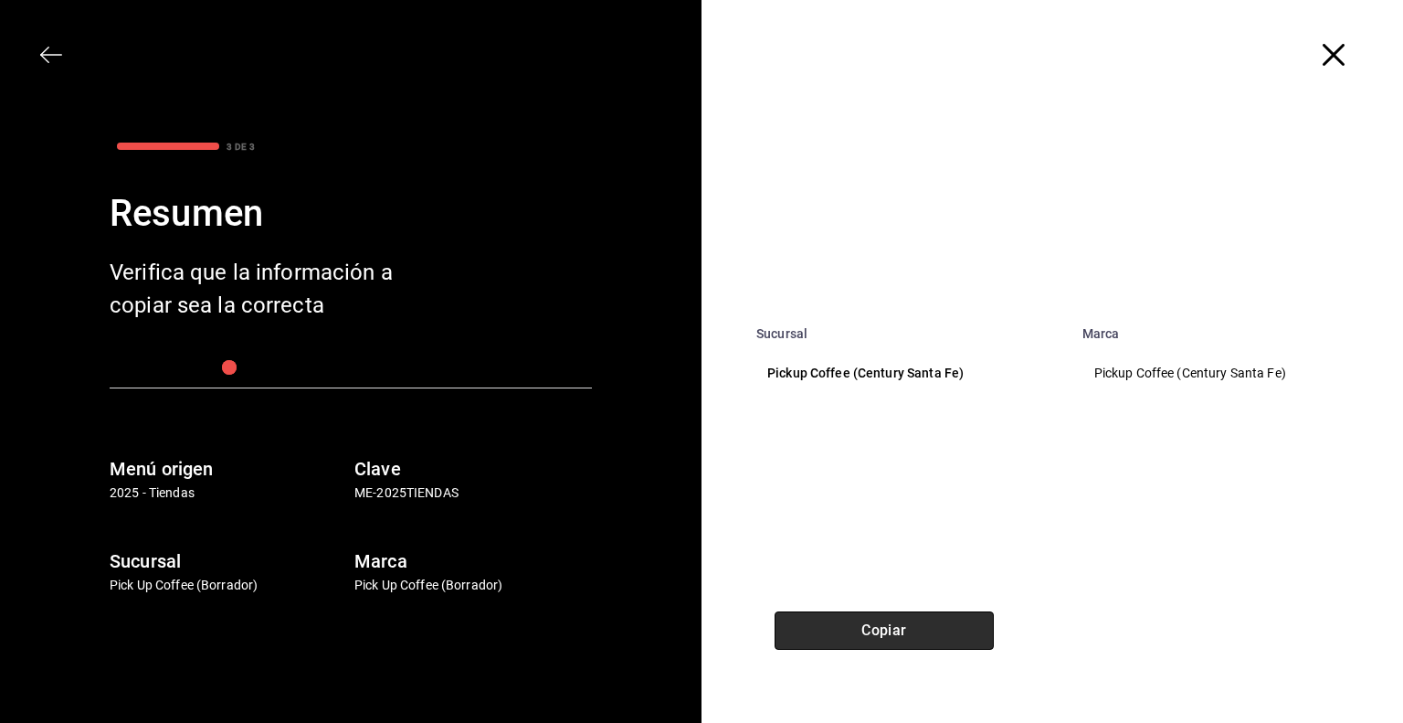
click at [877, 631] on button "Copiar" at bounding box center [884, 630] width 219 height 38
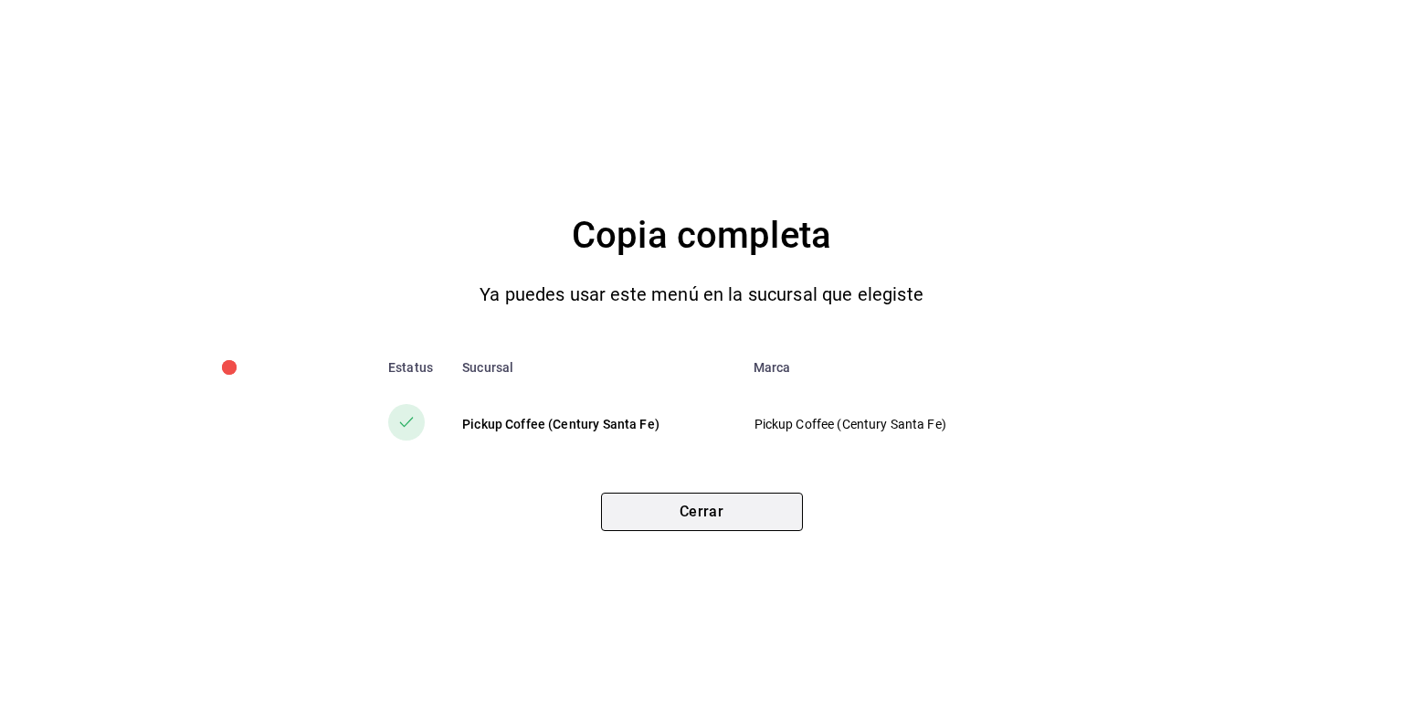
click at [714, 525] on button "Cerrar" at bounding box center [702, 512] width 202 height 38
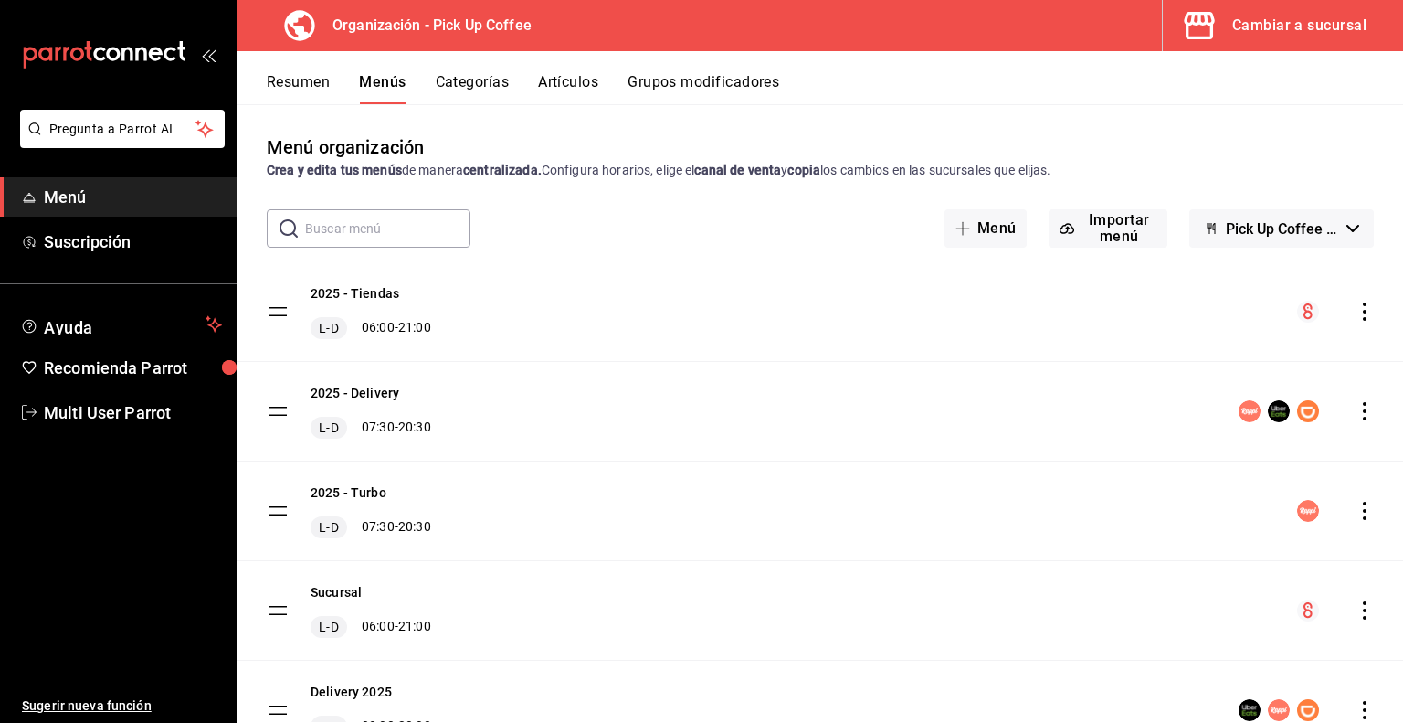
click at [1265, 26] on div "Cambiar a sucursal" at bounding box center [1300, 26] width 134 height 26
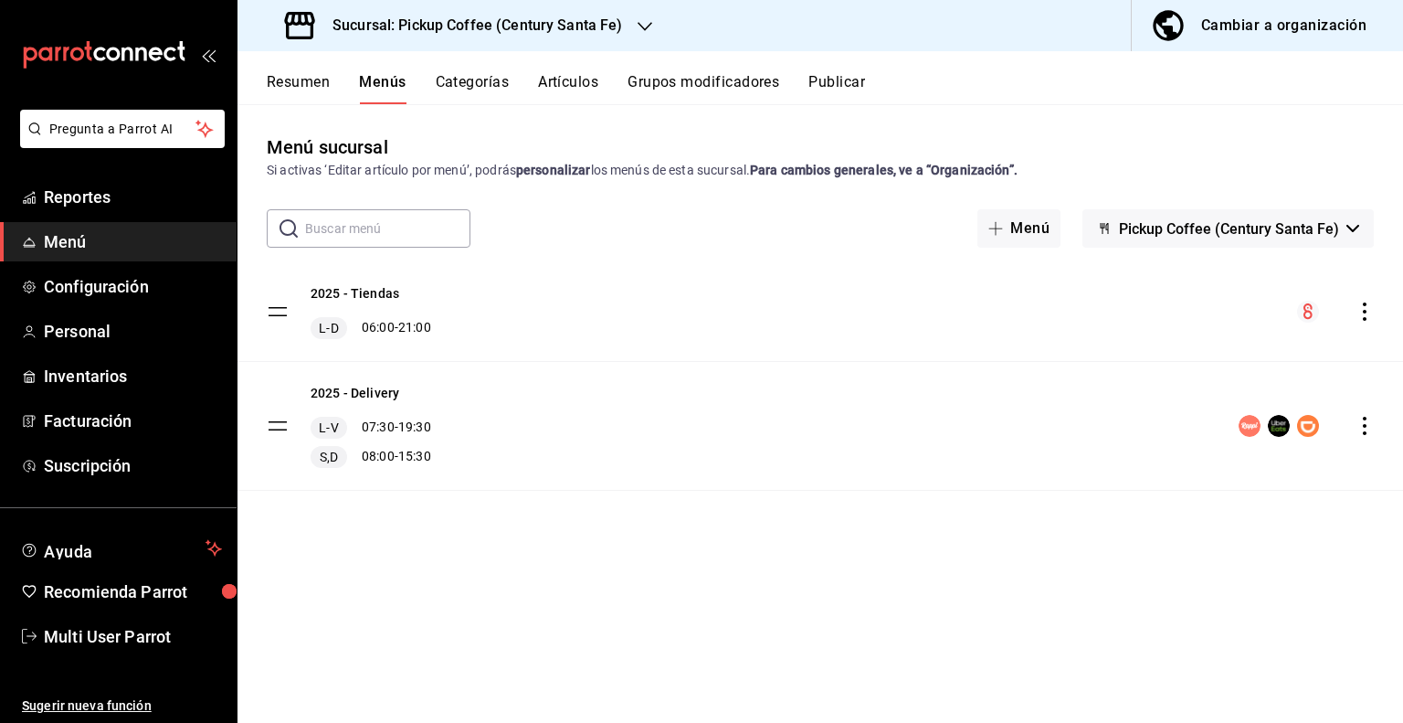
click at [304, 85] on button "Resumen" at bounding box center [298, 88] width 63 height 31
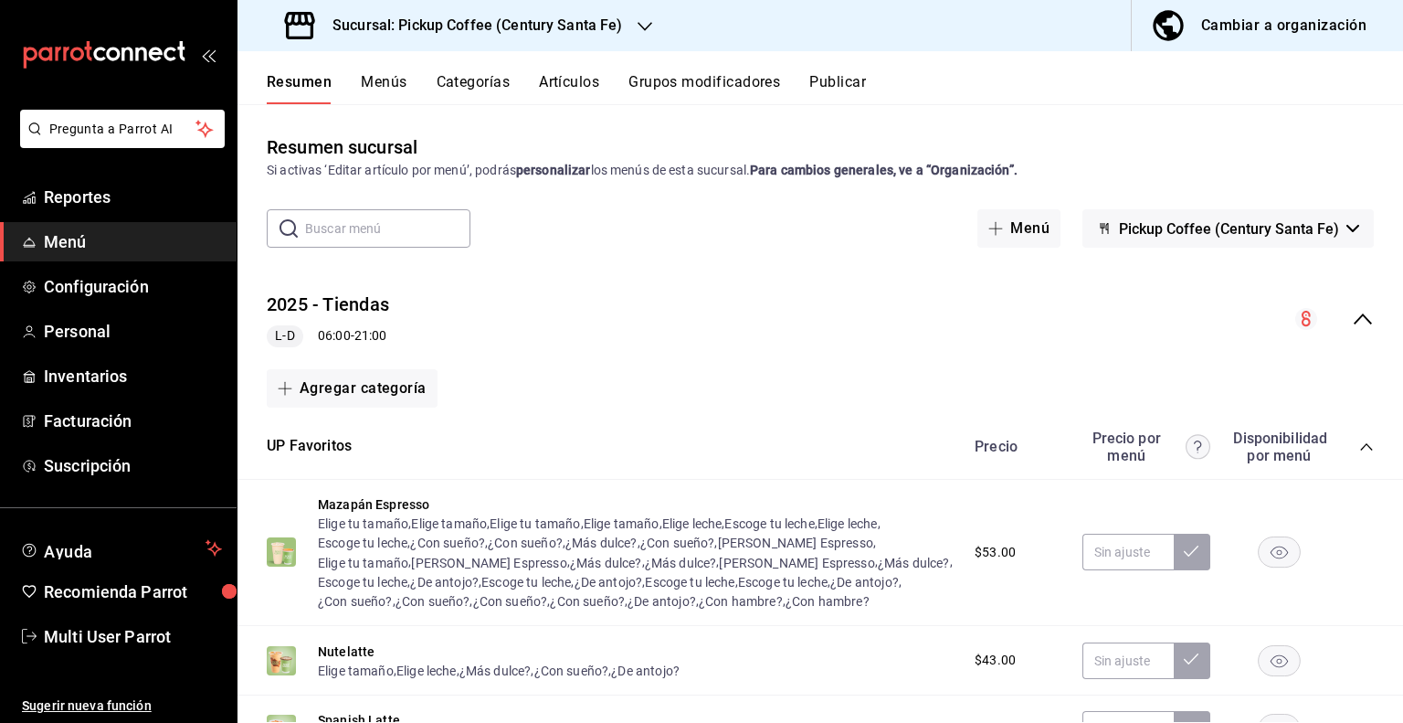
click at [1233, 33] on div "Cambiar a organización" at bounding box center [1284, 26] width 165 height 26
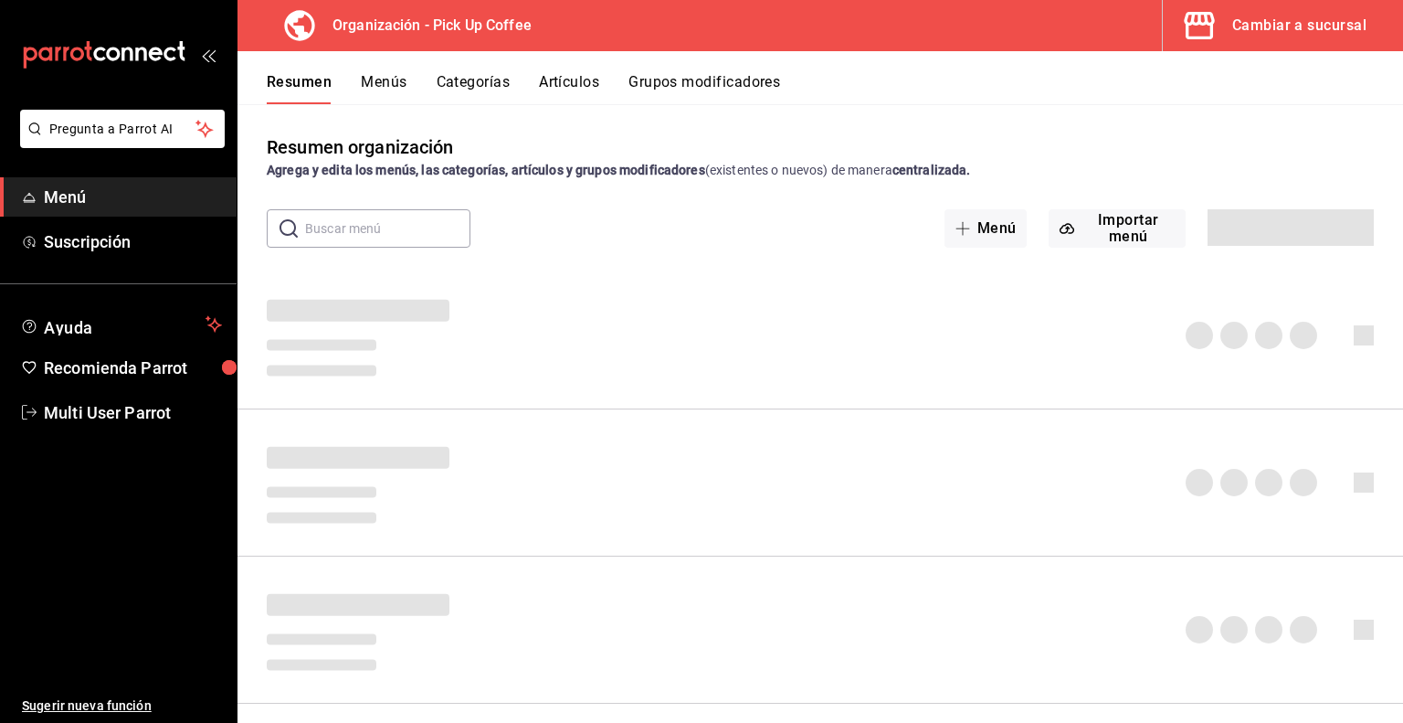
click at [569, 84] on button "Artículos" at bounding box center [569, 88] width 60 height 31
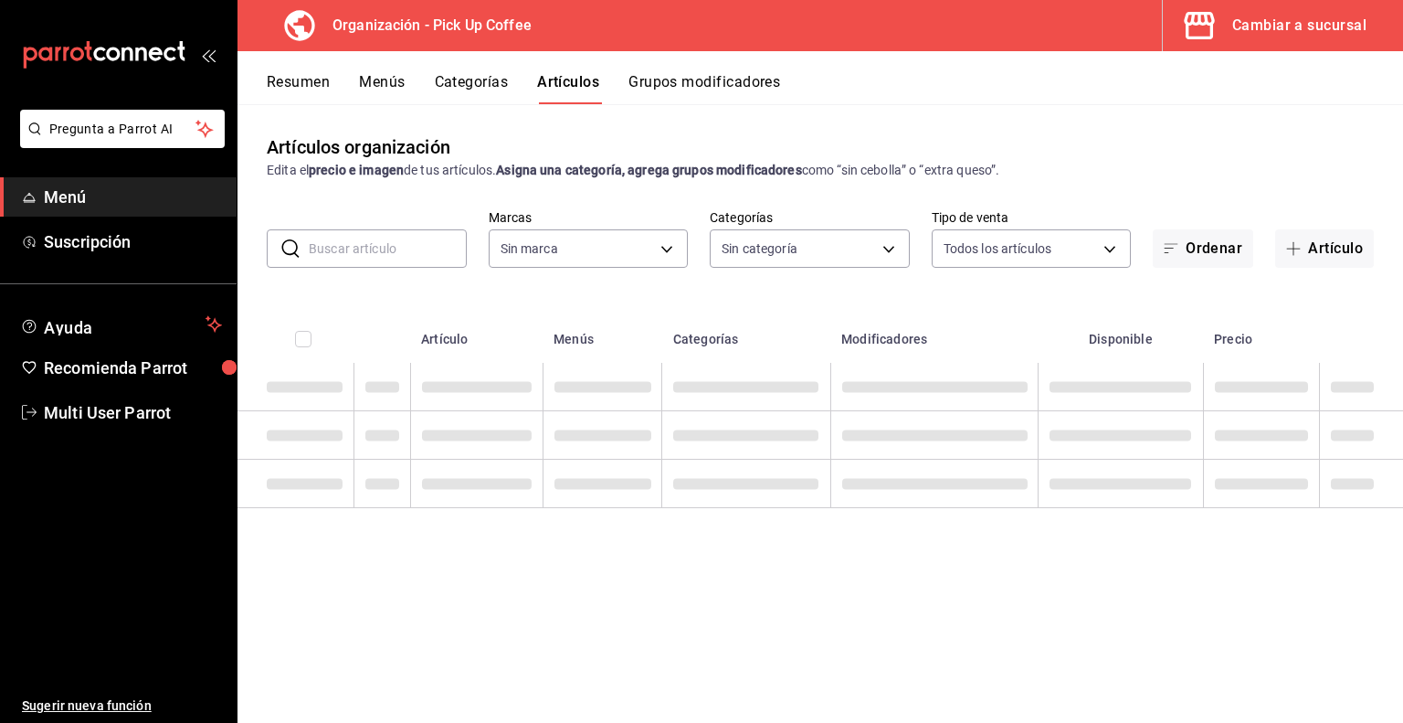
click at [413, 259] on input "text" at bounding box center [388, 248] width 158 height 37
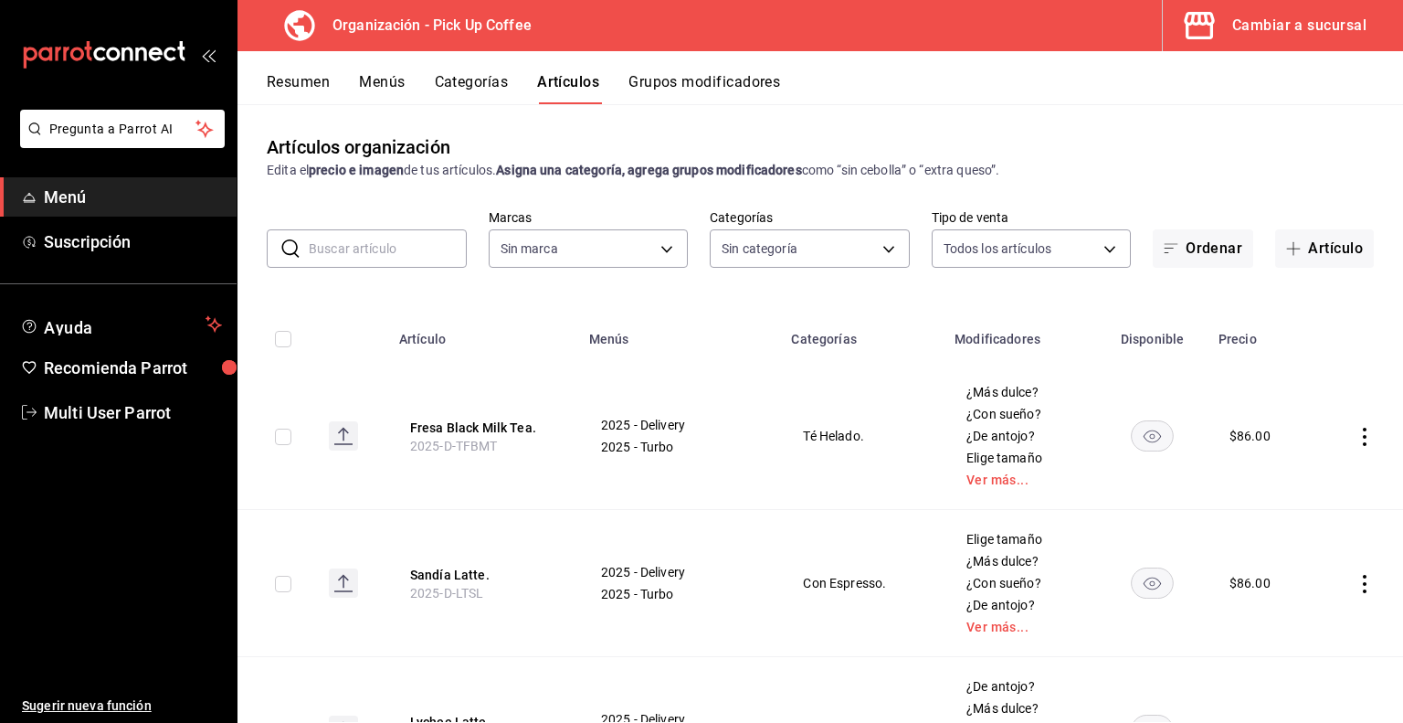
type input "be2dd662-c872-4fc9-aaab-377dbd4a662e"
type input "800540e3-0b61-4d7a-86ce-fdccc5228e6c,ade3349e-9cdc-4f2d-92fa-9f20c147d791,56795…"
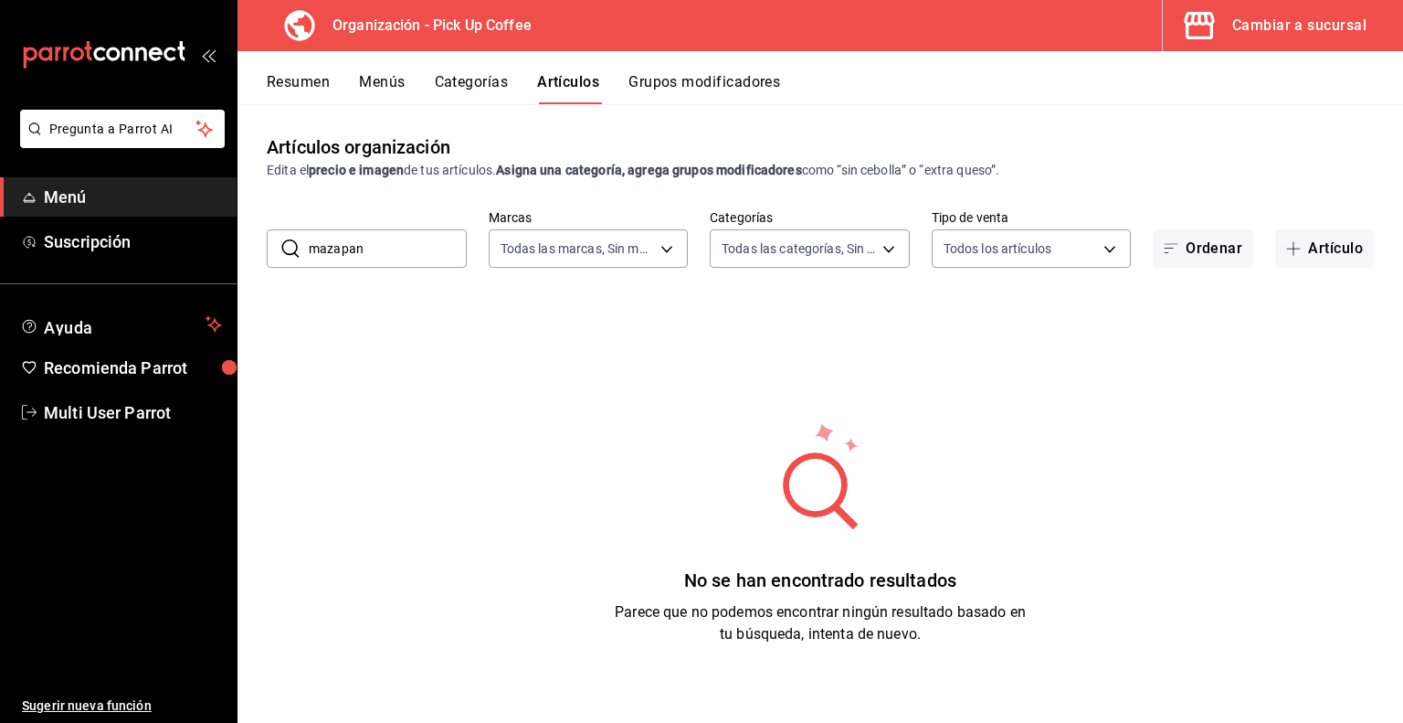
click at [413, 259] on input "mazapan" at bounding box center [388, 248] width 158 height 37
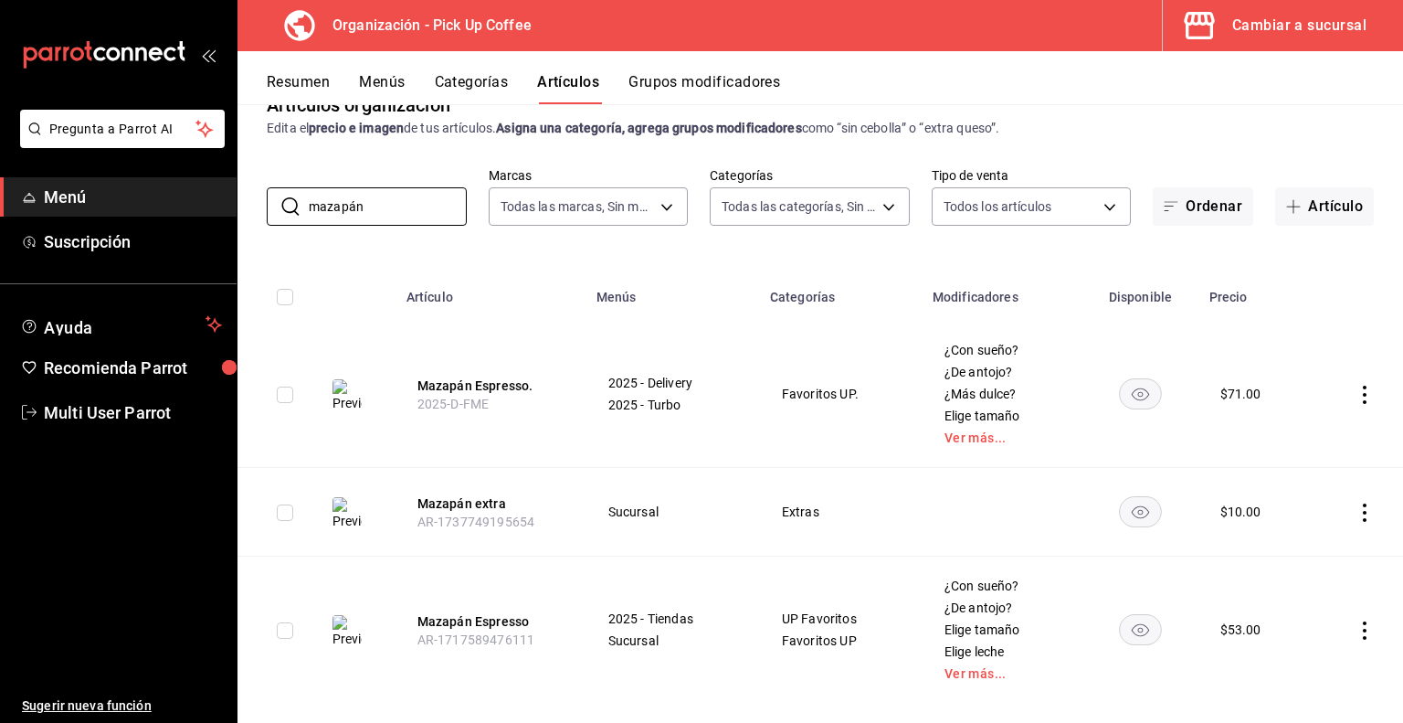
scroll to position [66, 0]
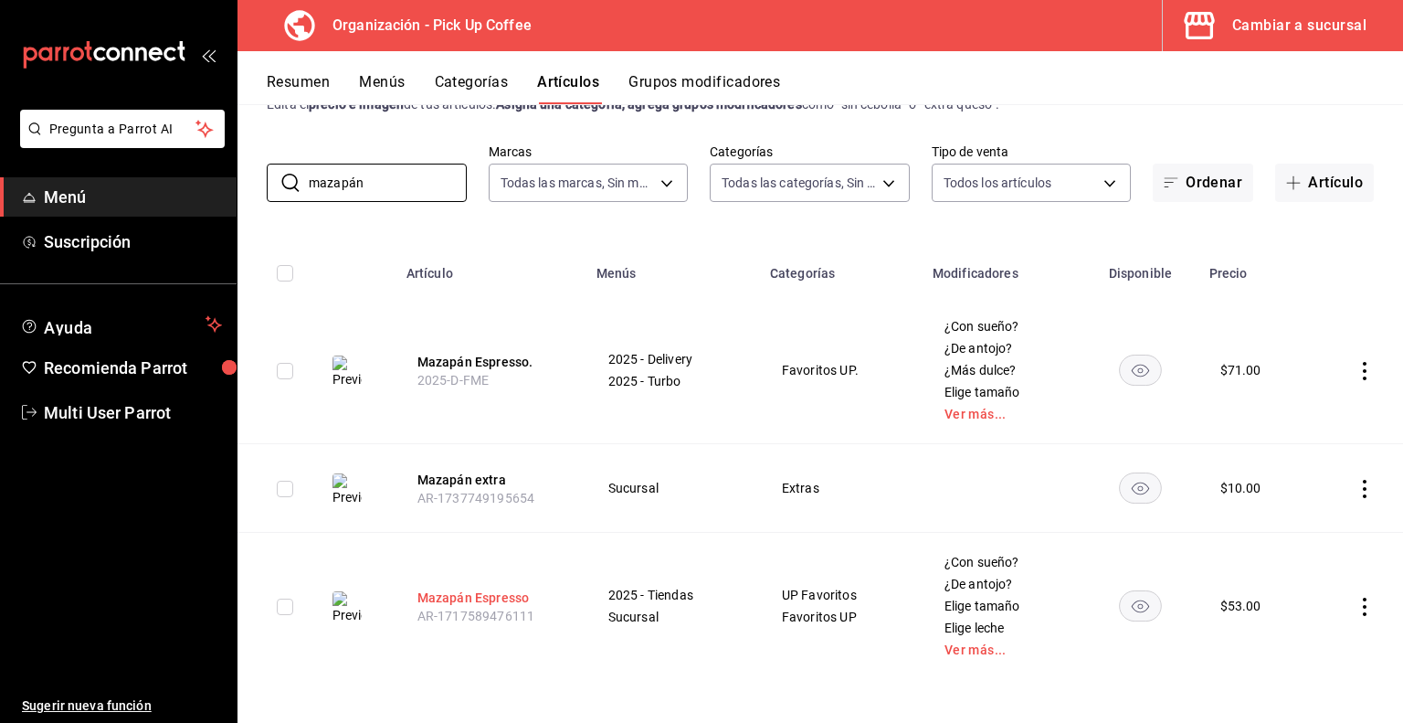
type input "mazapán"
click at [505, 593] on button "Mazapán Espresso" at bounding box center [491, 597] width 146 height 18
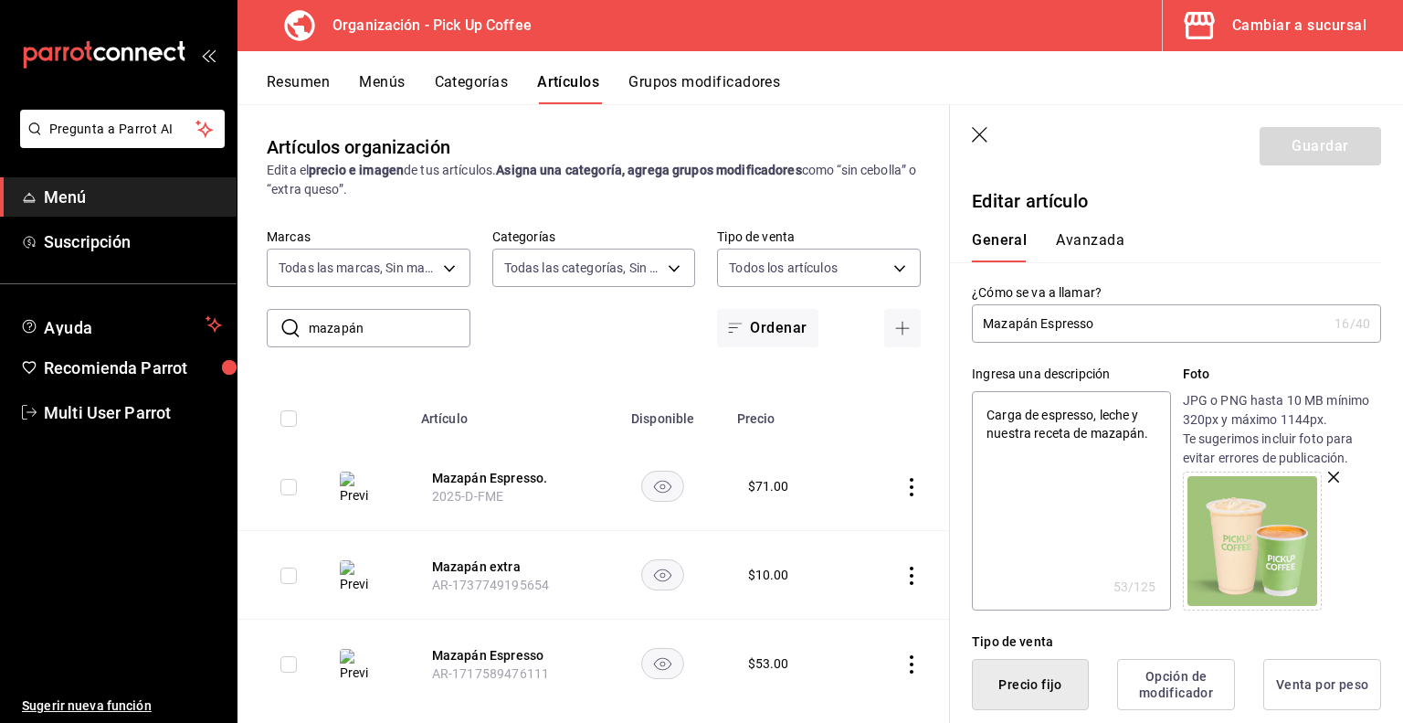
click at [1250, 26] on div "Cambiar a sucursal" at bounding box center [1300, 26] width 134 height 26
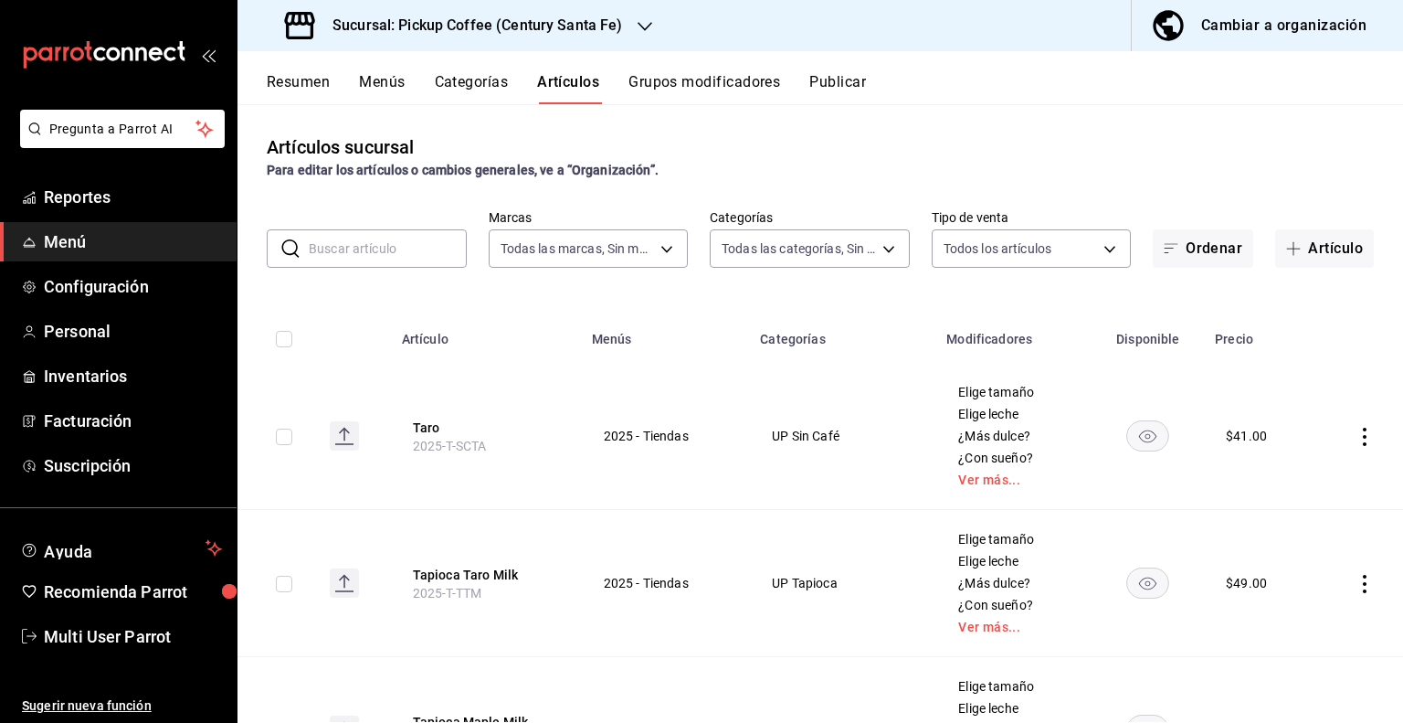
type input "719f3566-0cda-47c1-a3b0-b5bbc630095f"
type input "7a731bfc-7306-4f79-af0f-65b73167c9d2,24262794-f14f-4515-8fc4-3f59e820e7fb,4dacc…"
click at [317, 84] on button "Resumen" at bounding box center [298, 88] width 63 height 31
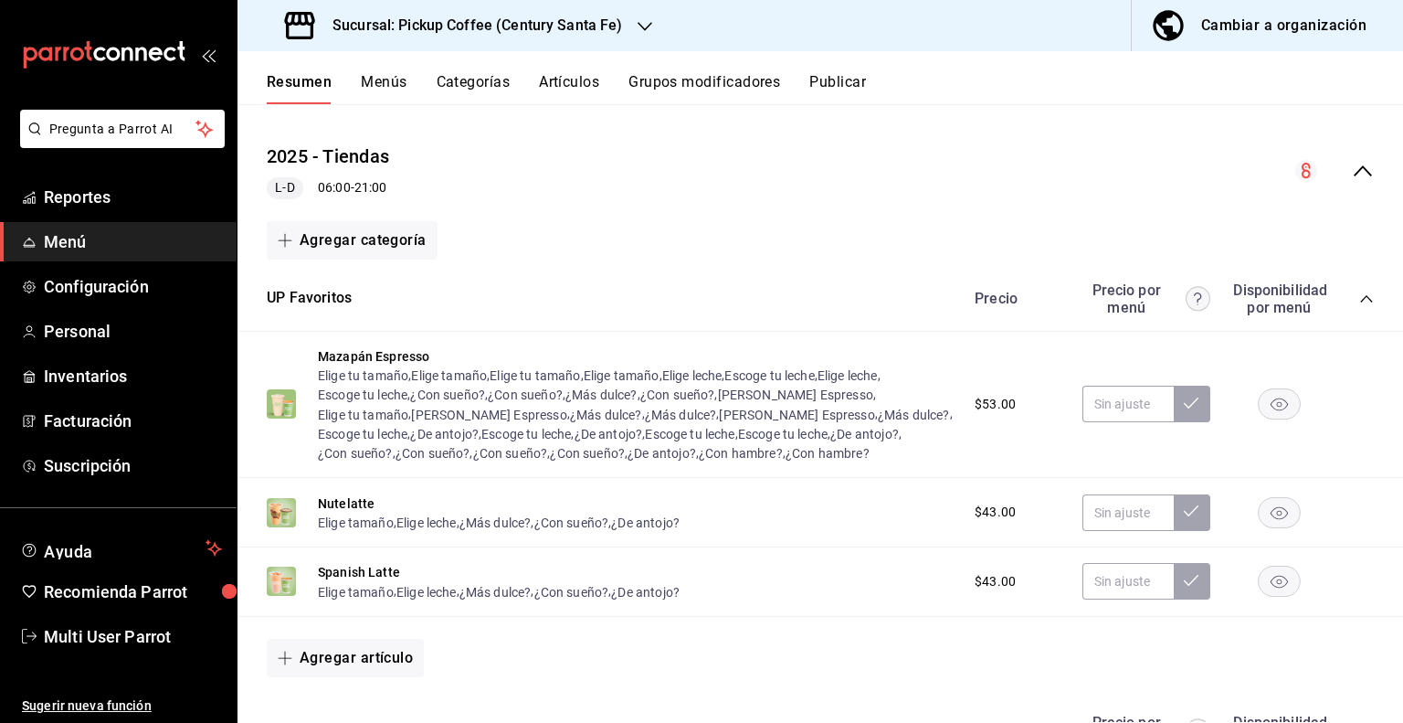
scroll to position [183, 0]
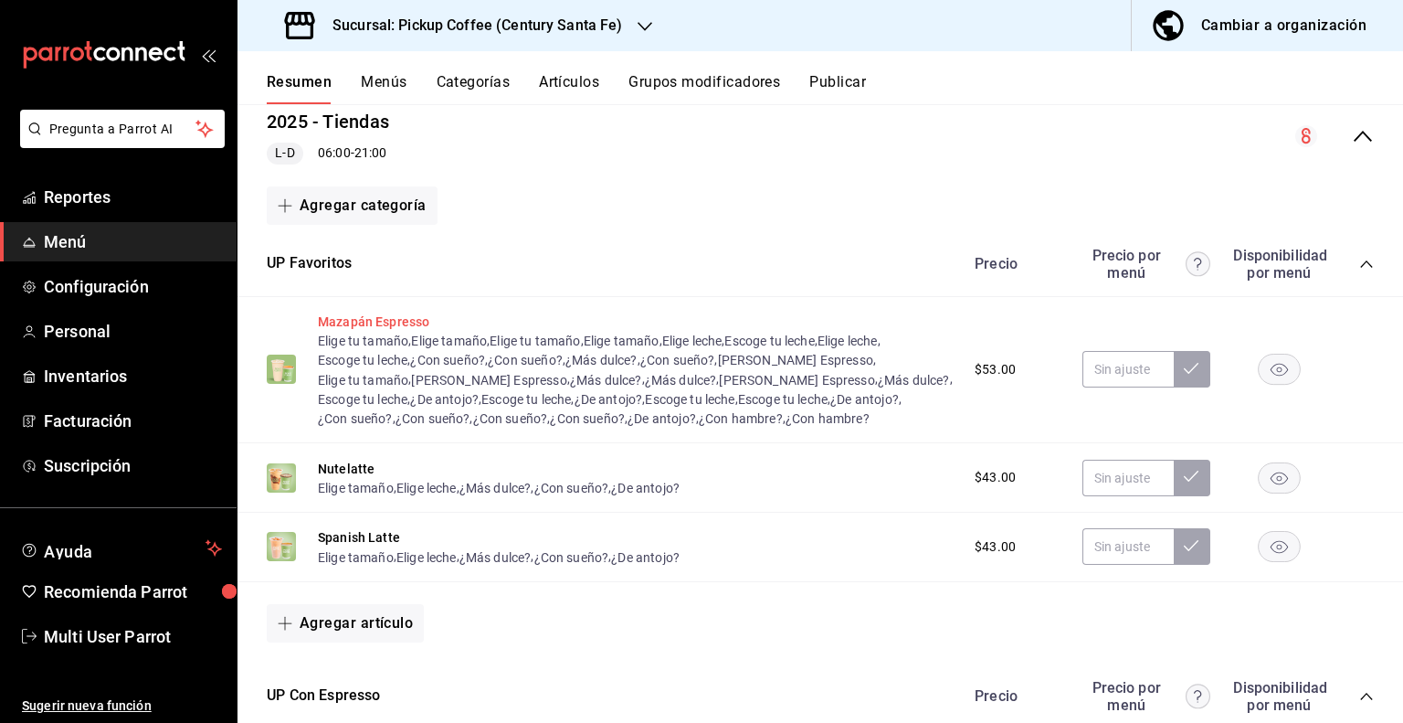
click at [397, 323] on button "Mazapán Espresso" at bounding box center [373, 321] width 111 height 18
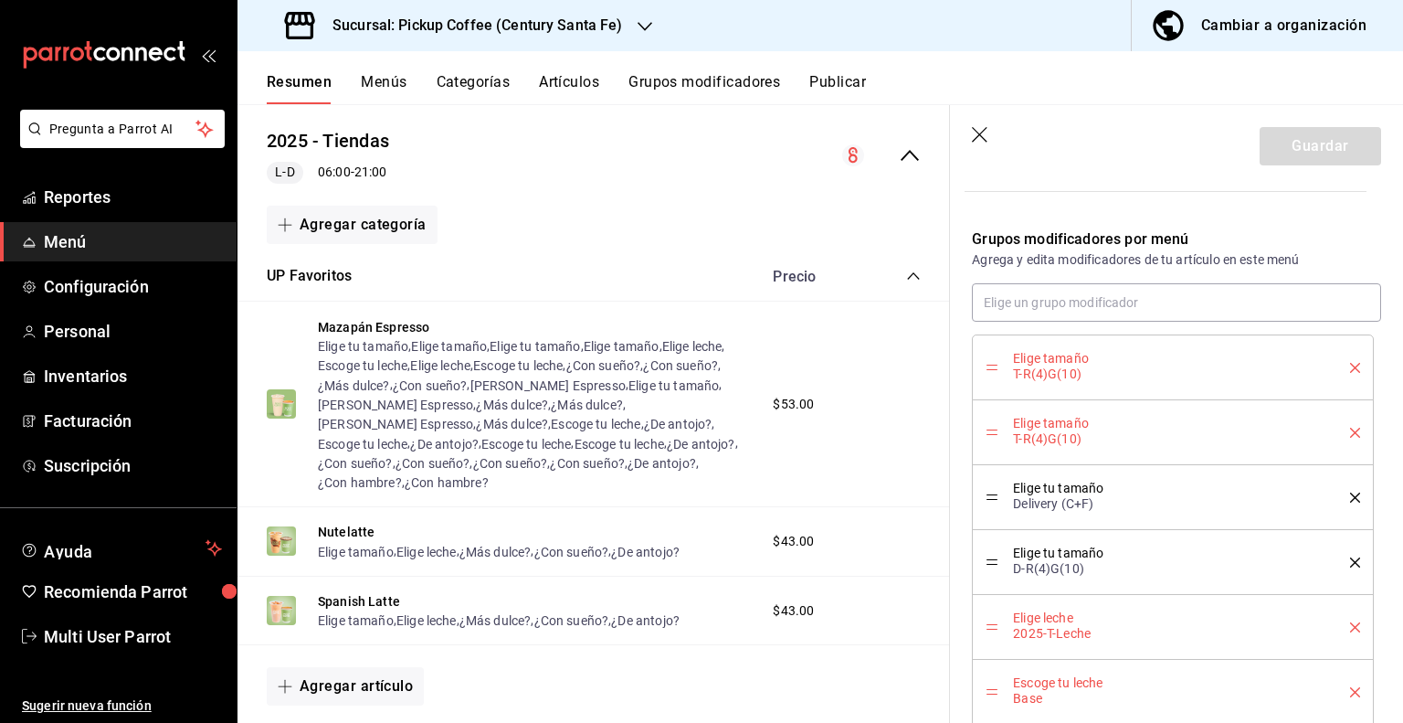
scroll to position [554, 0]
click at [1350, 428] on icon "delete" at bounding box center [1355, 429] width 10 height 10
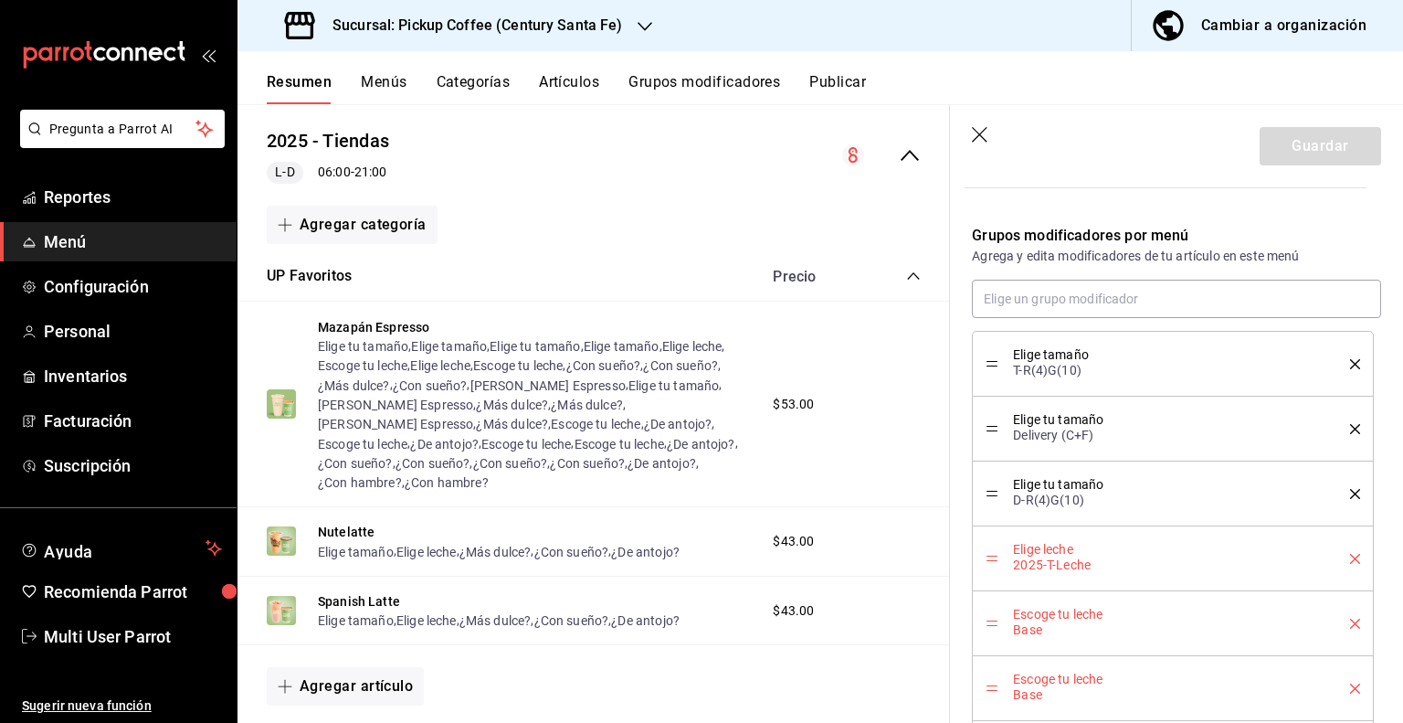
scroll to position [645, 0]
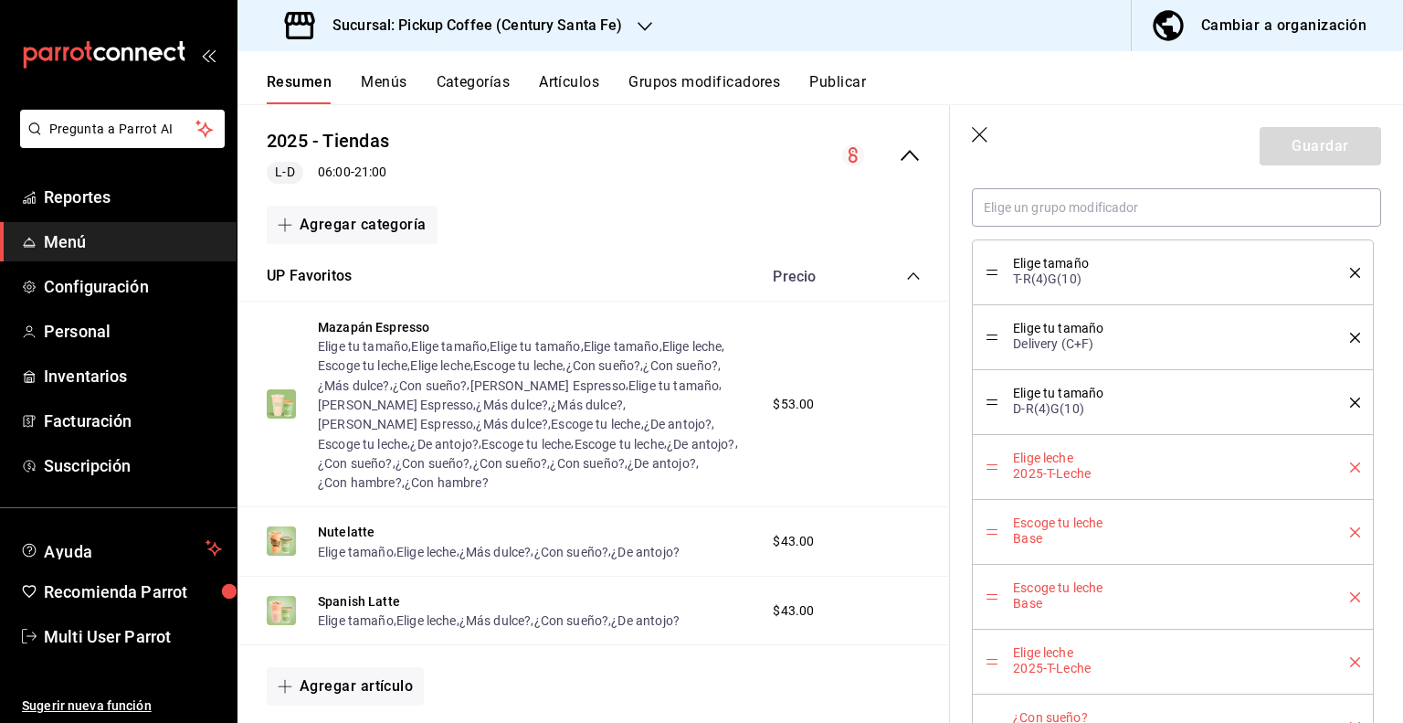
click at [1350, 334] on icon "delete" at bounding box center [1355, 338] width 10 height 10
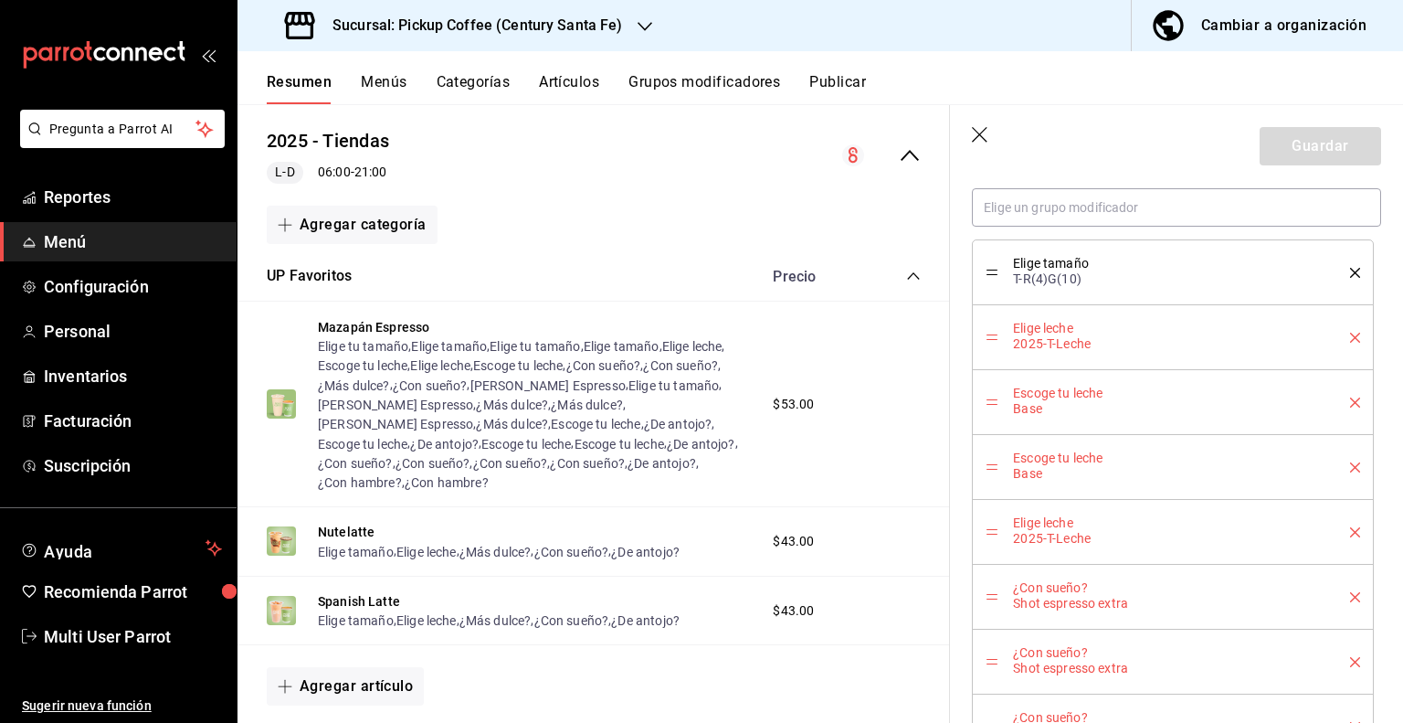
click at [1350, 398] on icon "delete" at bounding box center [1355, 402] width 10 height 10
click at [1350, 467] on icon "delete" at bounding box center [1355, 467] width 10 height 10
click at [1350, 462] on icon "delete" at bounding box center [1355, 467] width 10 height 10
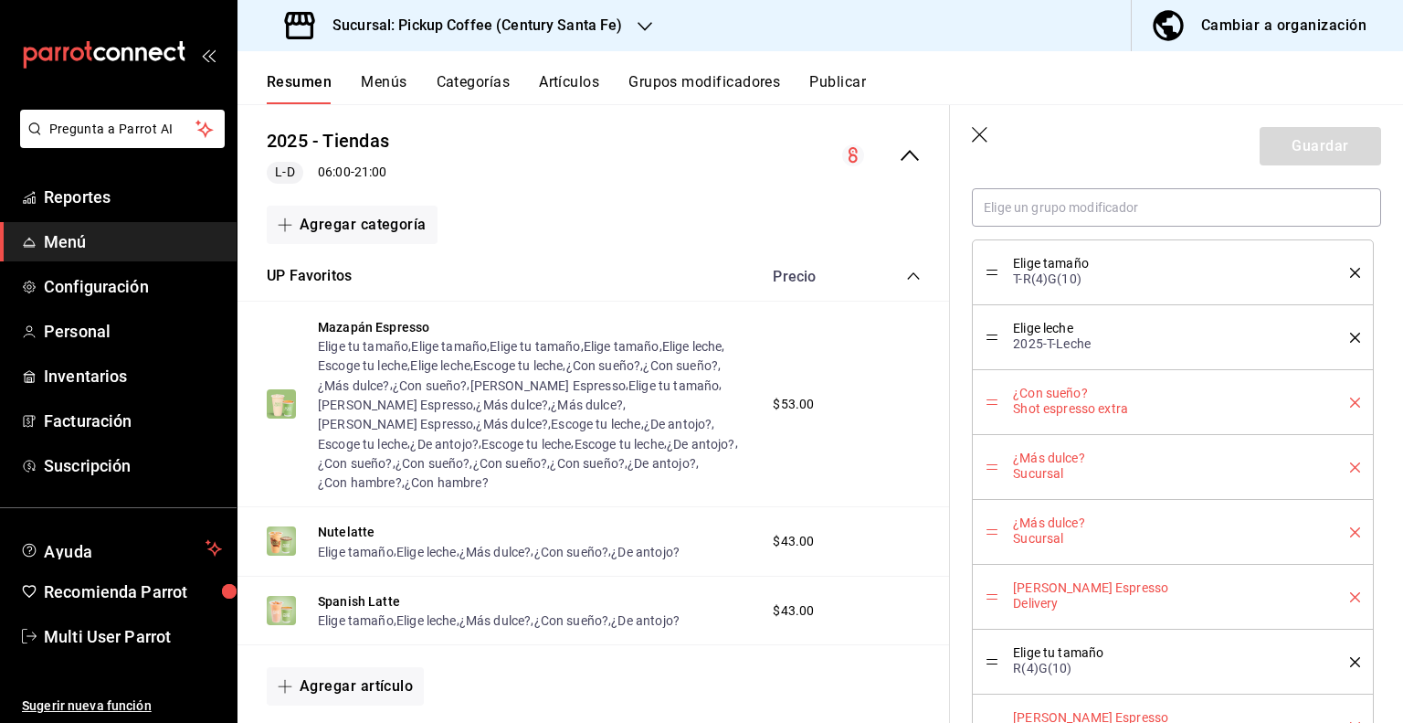
click at [1350, 464] on icon "delete" at bounding box center [1355, 467] width 10 height 10
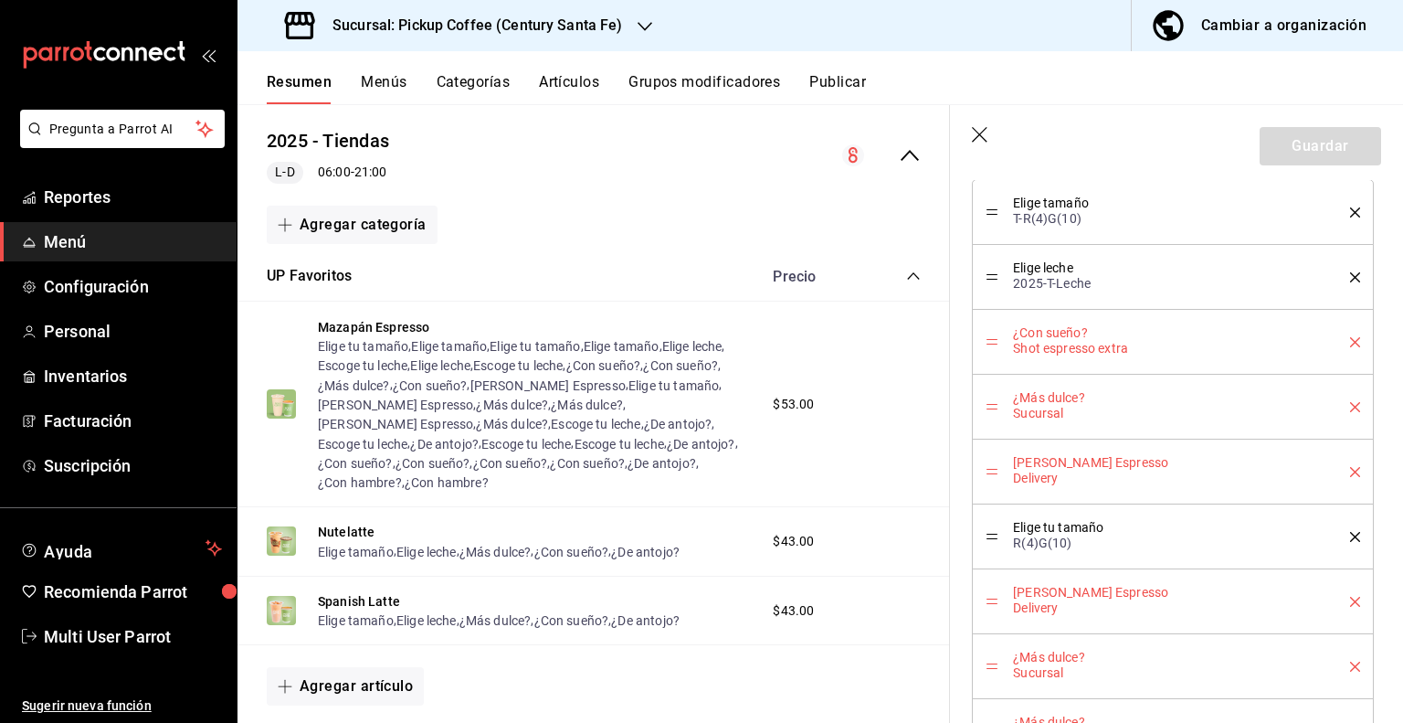
scroll to position [736, 0]
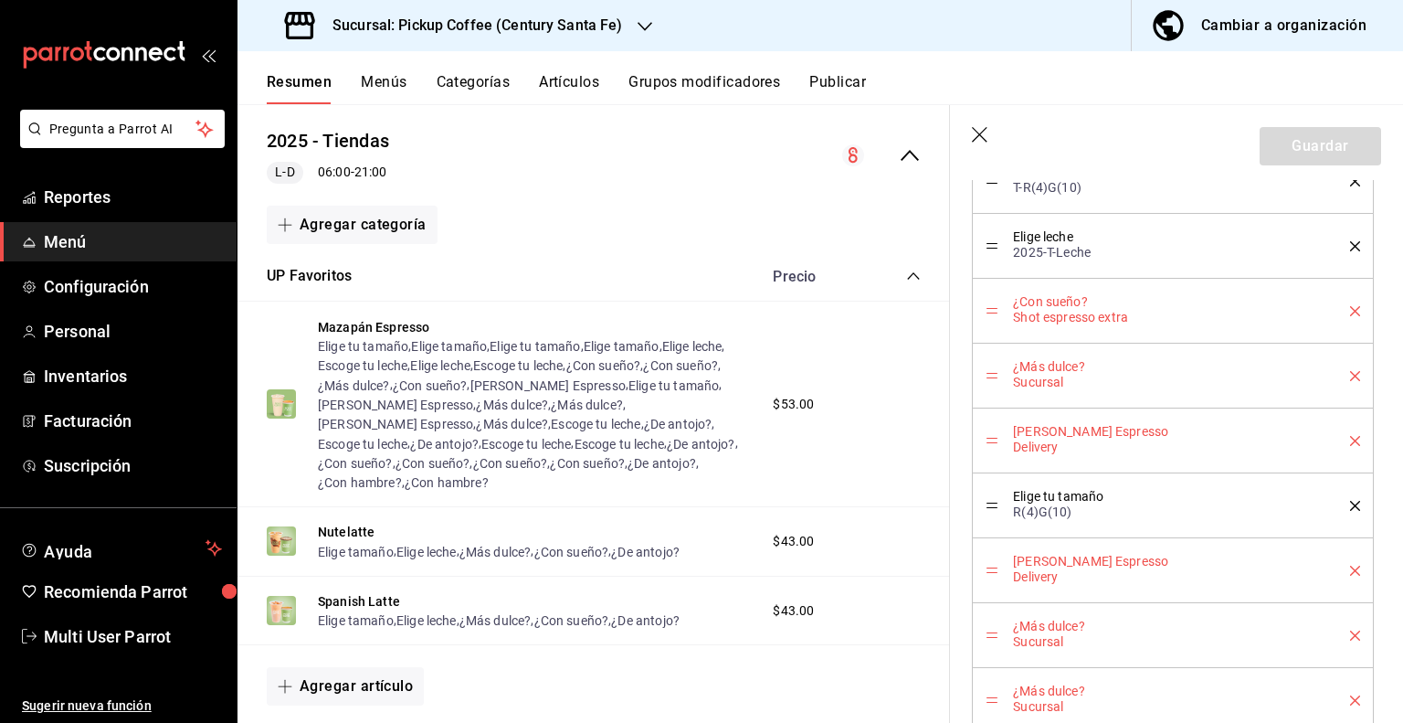
click at [1350, 633] on icon "delete" at bounding box center [1355, 635] width 10 height 10
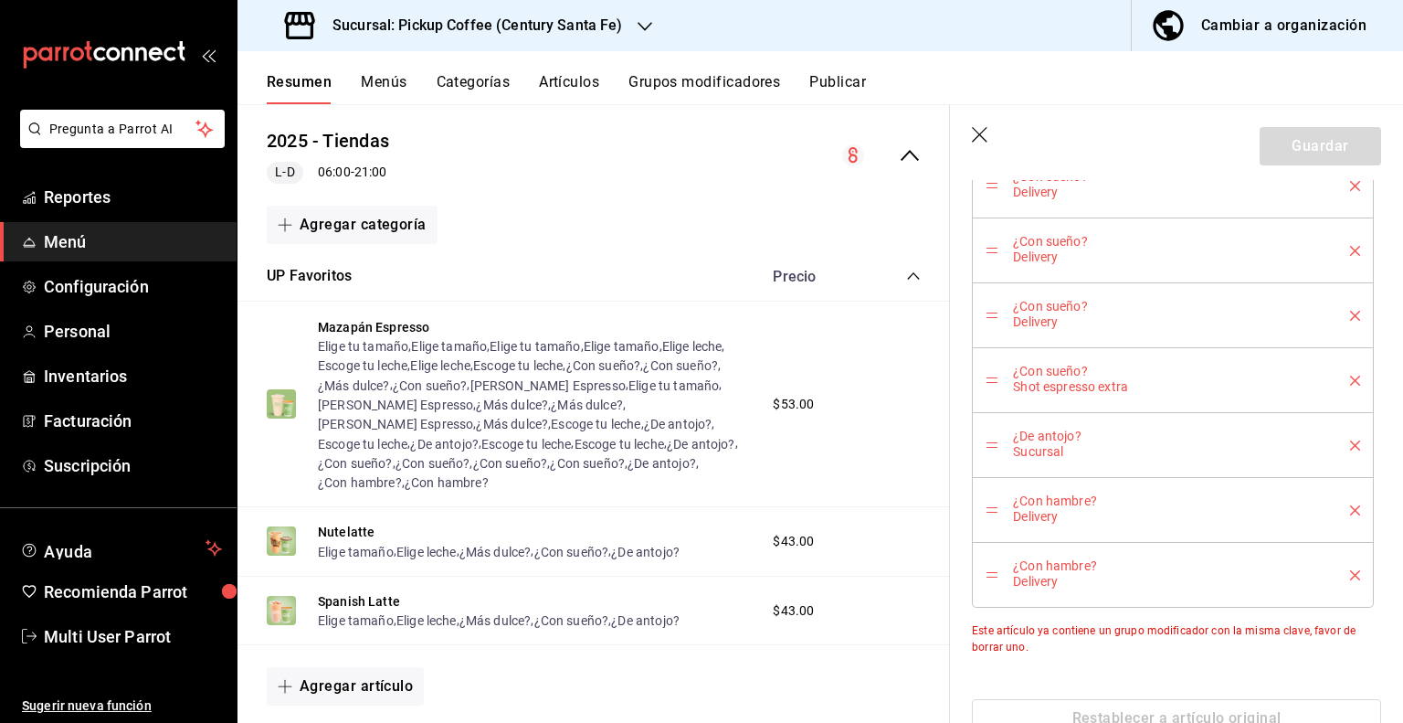
scroll to position [1816, 0]
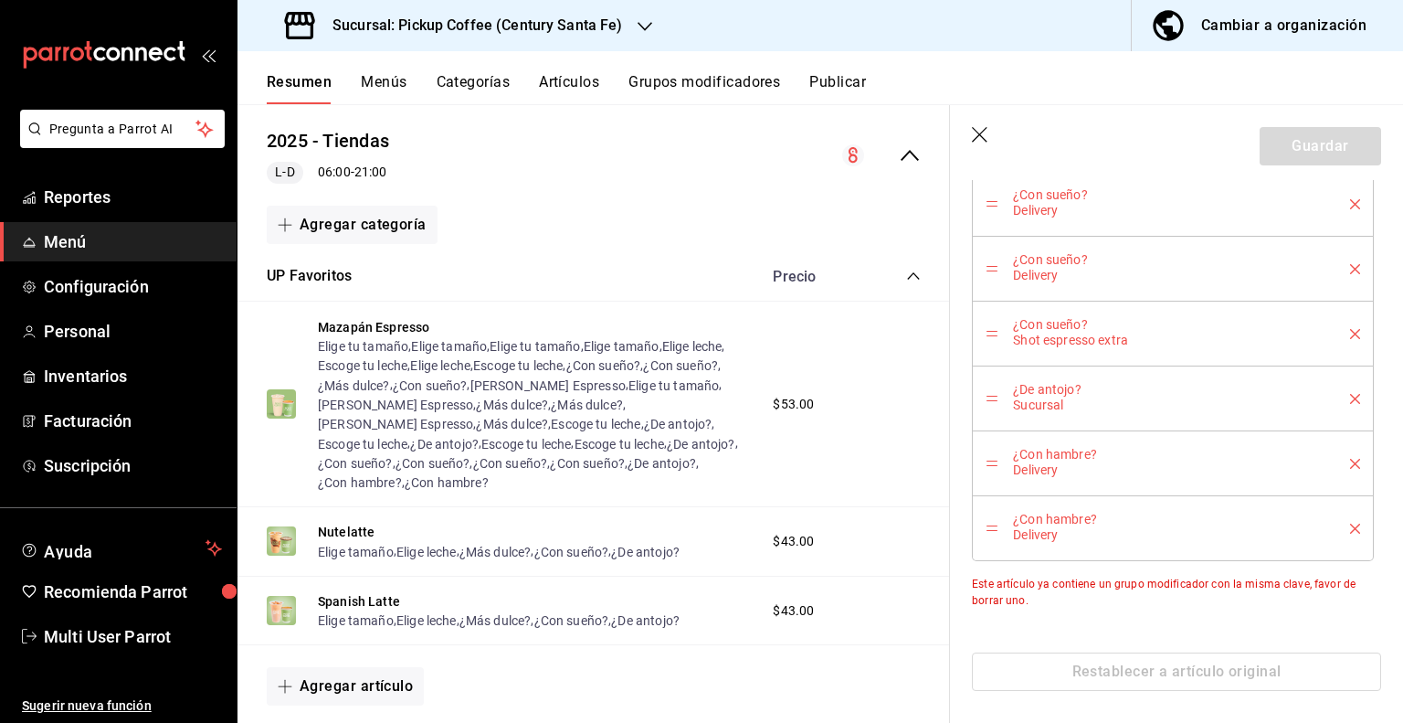
click at [1350, 524] on icon "delete" at bounding box center [1355, 529] width 10 height 10
click at [1350, 394] on icon "delete" at bounding box center [1355, 399] width 10 height 10
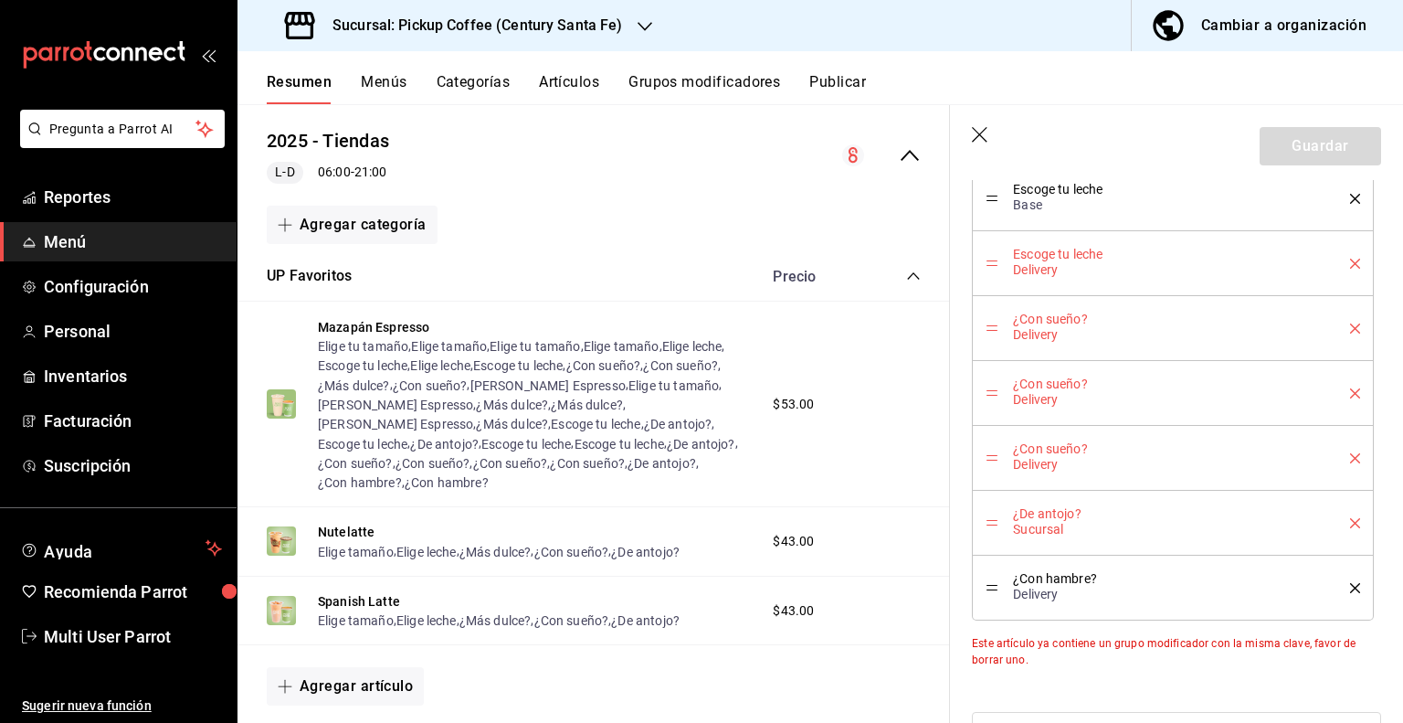
scroll to position [1595, 0]
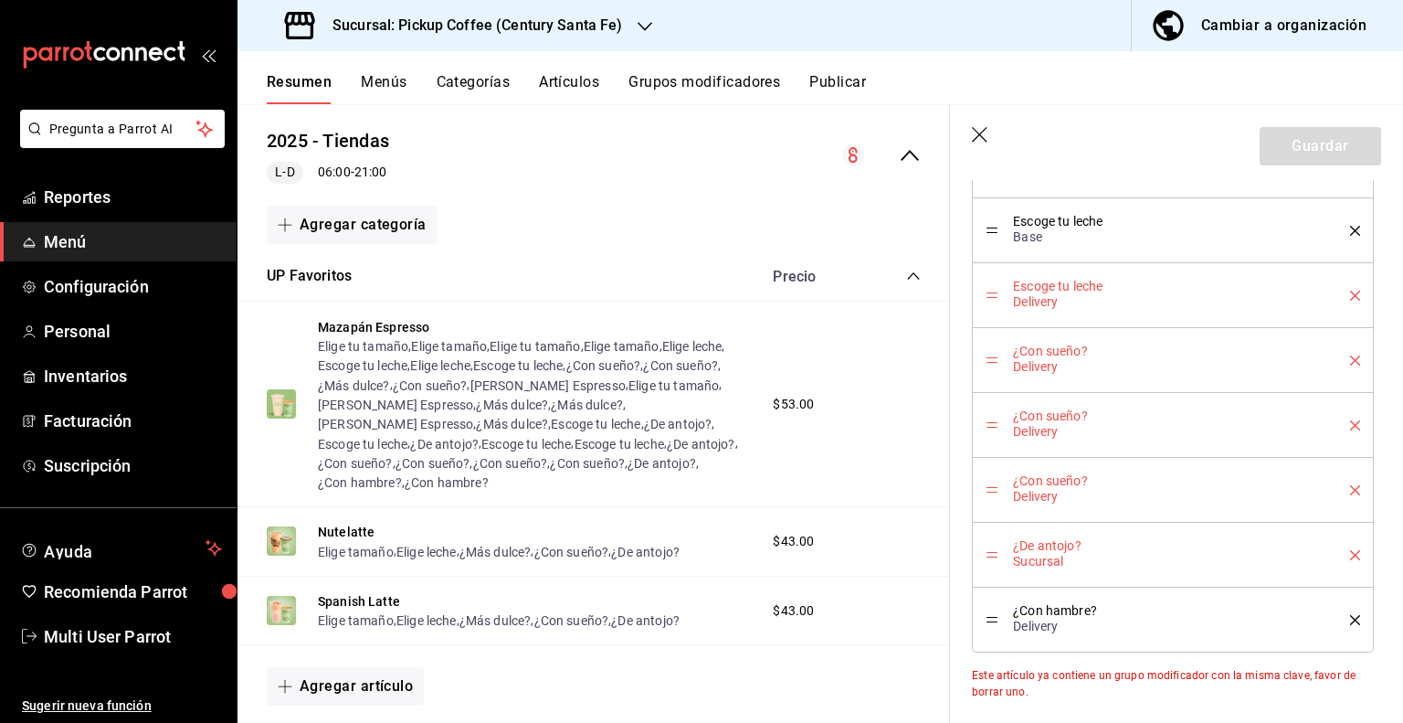
click at [1350, 355] on icon "delete" at bounding box center [1355, 360] width 10 height 10
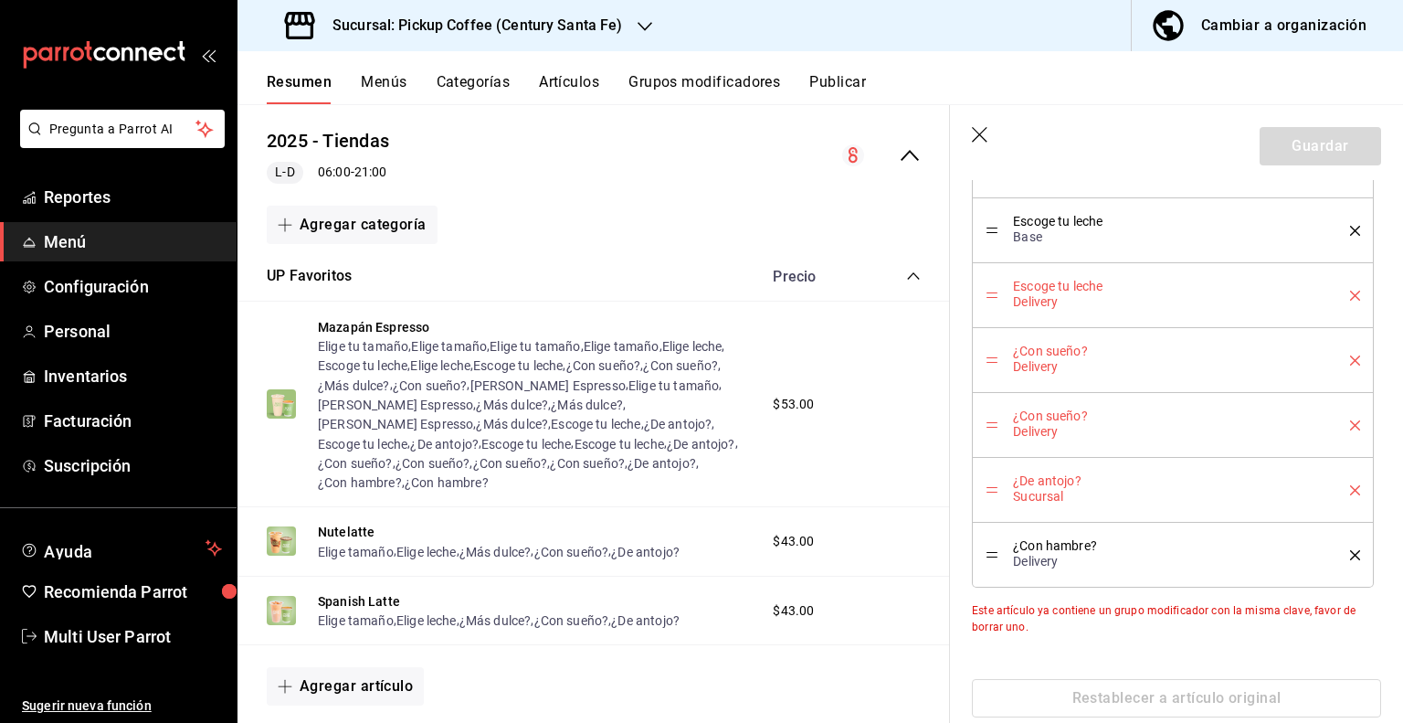
click at [1350, 355] on icon "delete" at bounding box center [1355, 360] width 10 height 10
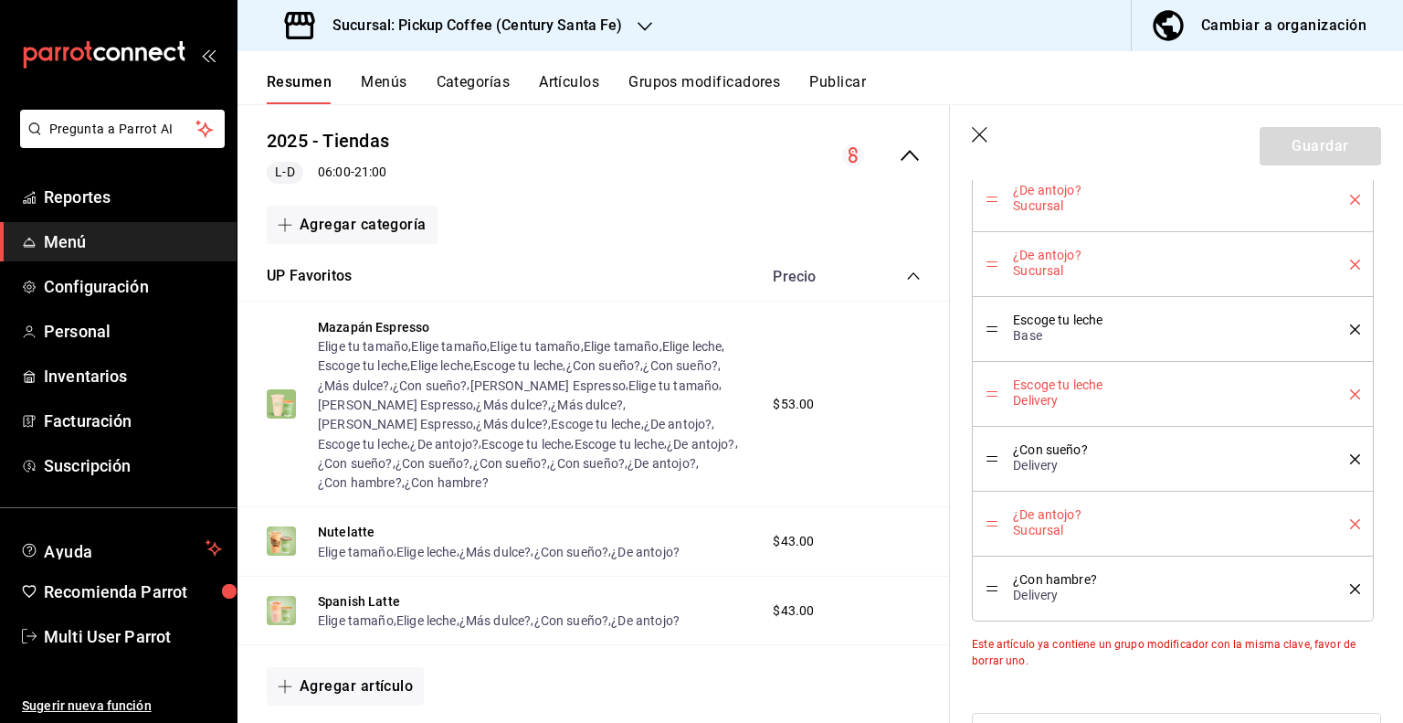
scroll to position [1374, 0]
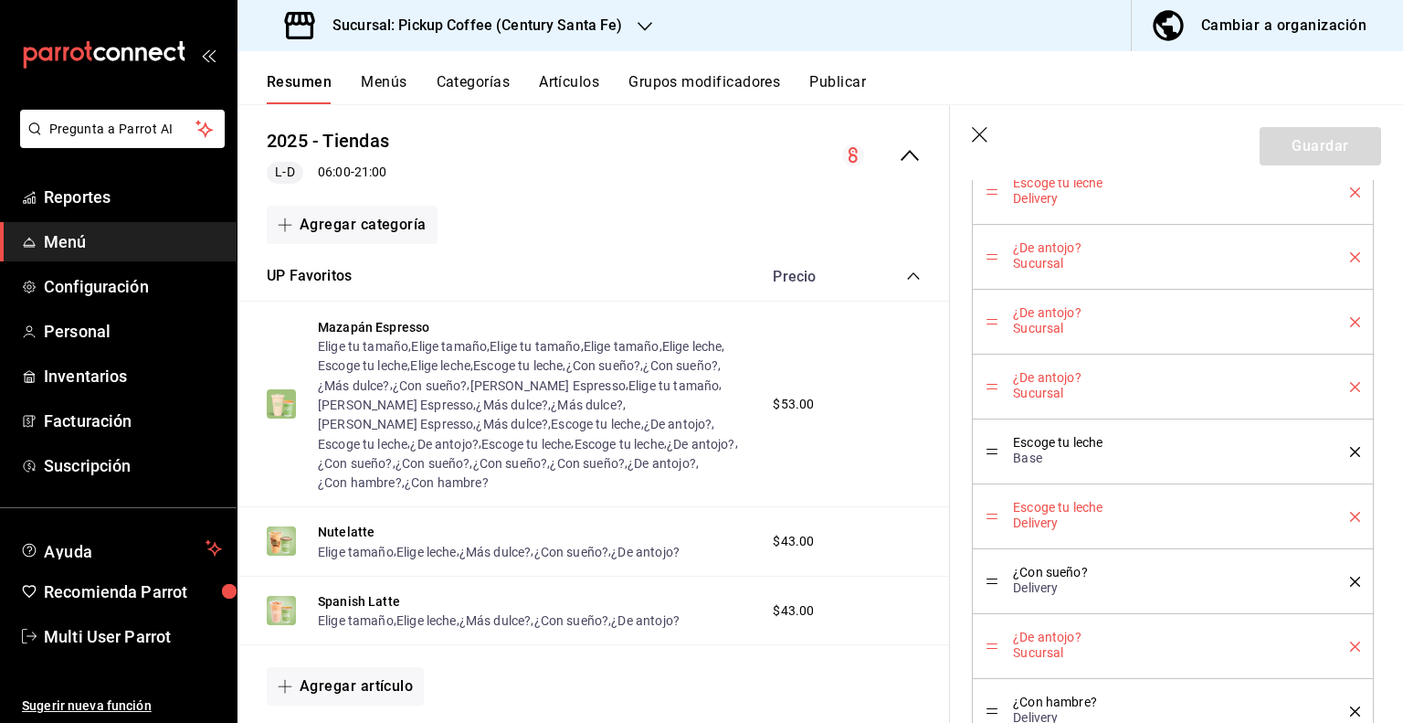
click at [1350, 450] on icon "delete" at bounding box center [1355, 452] width 10 height 10
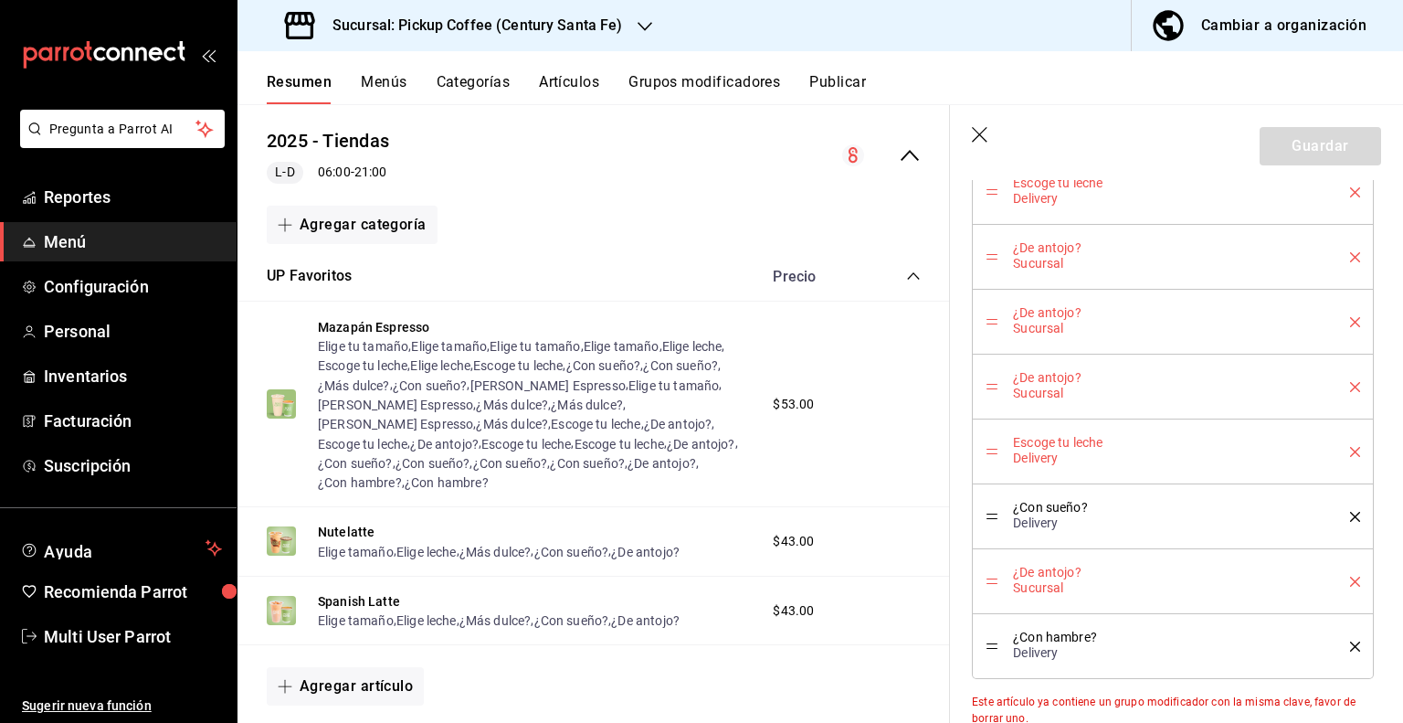
click at [1350, 450] on icon "delete" at bounding box center [1355, 452] width 10 height 10
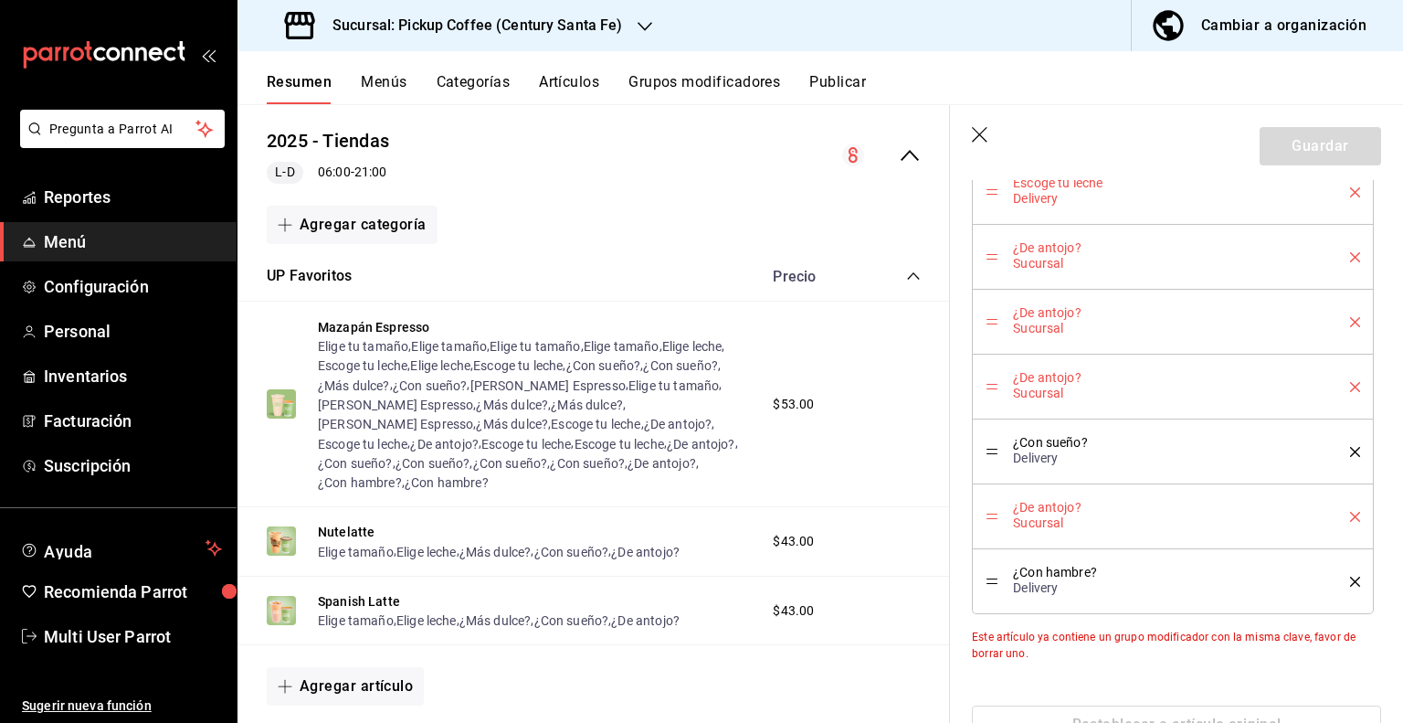
click at [1350, 320] on icon "delete" at bounding box center [1355, 322] width 10 height 10
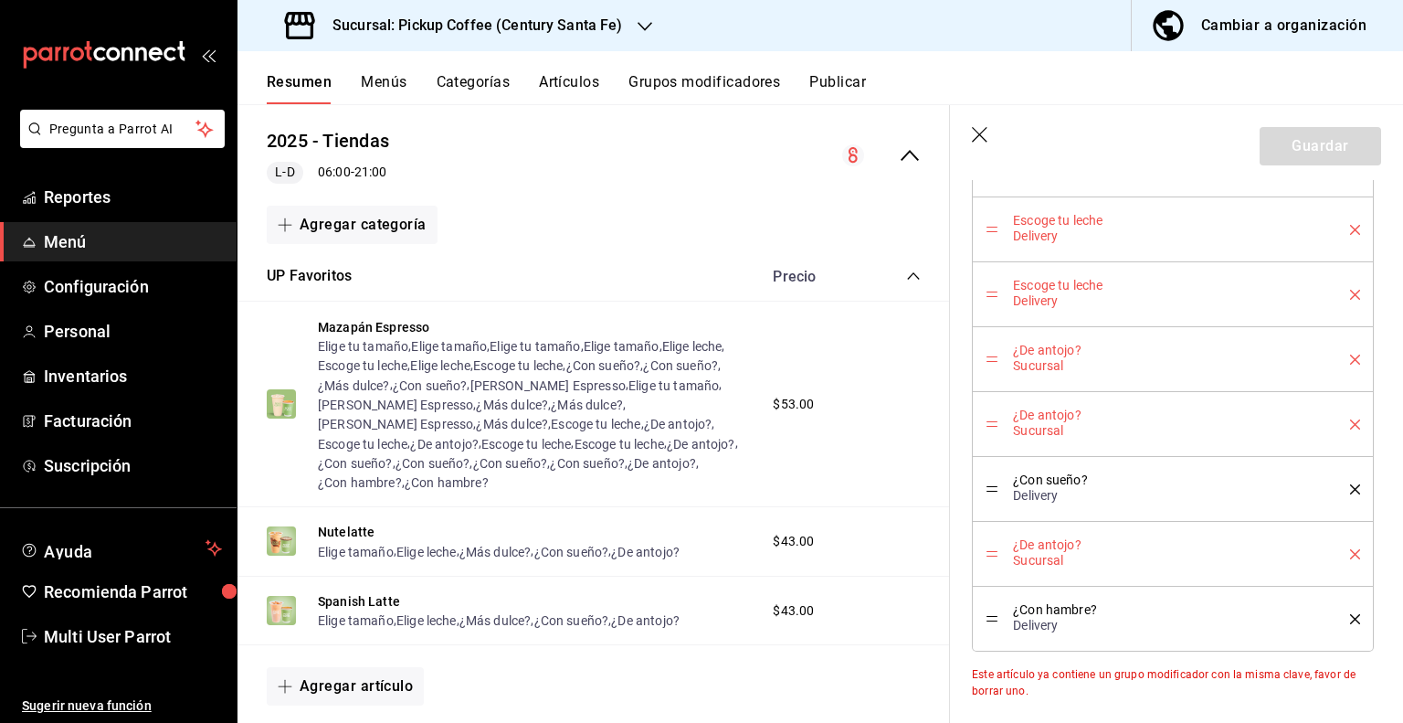
click at [1350, 355] on icon "delete" at bounding box center [1355, 360] width 10 height 10
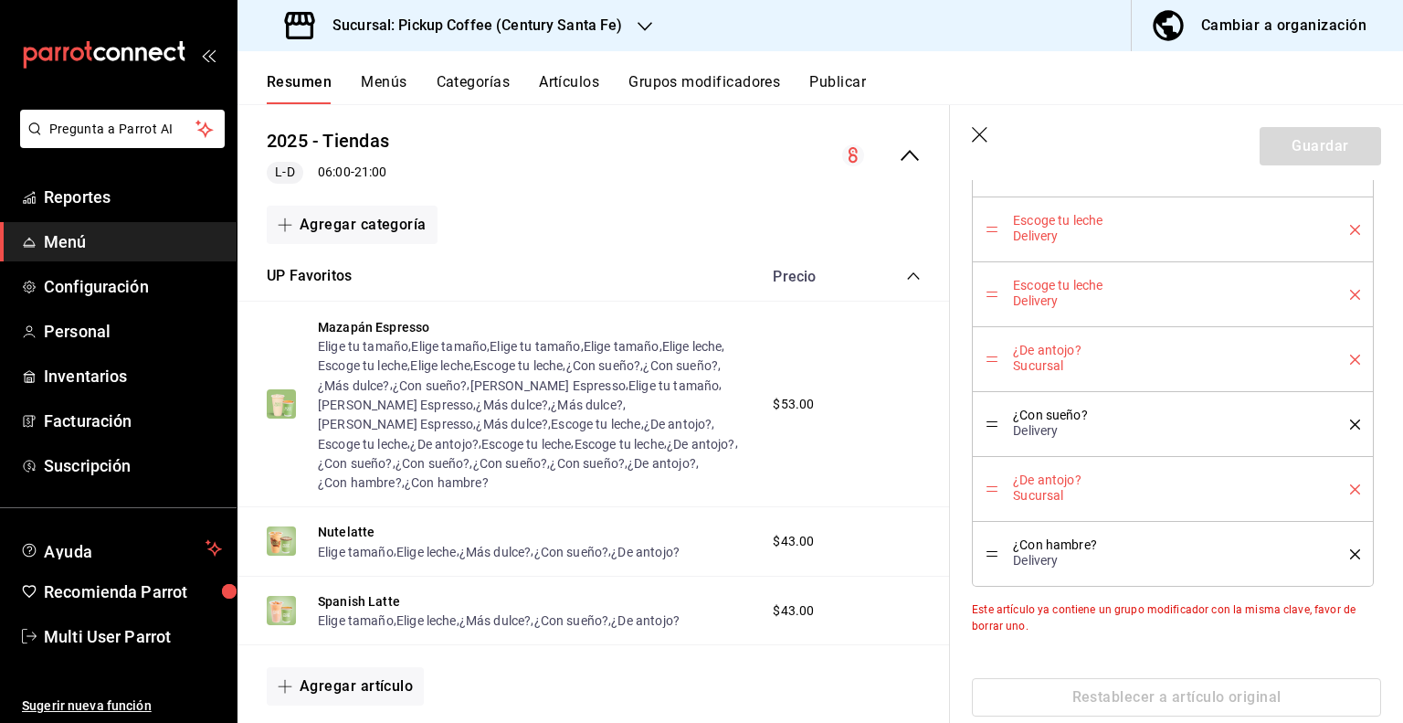
scroll to position [1181, 0]
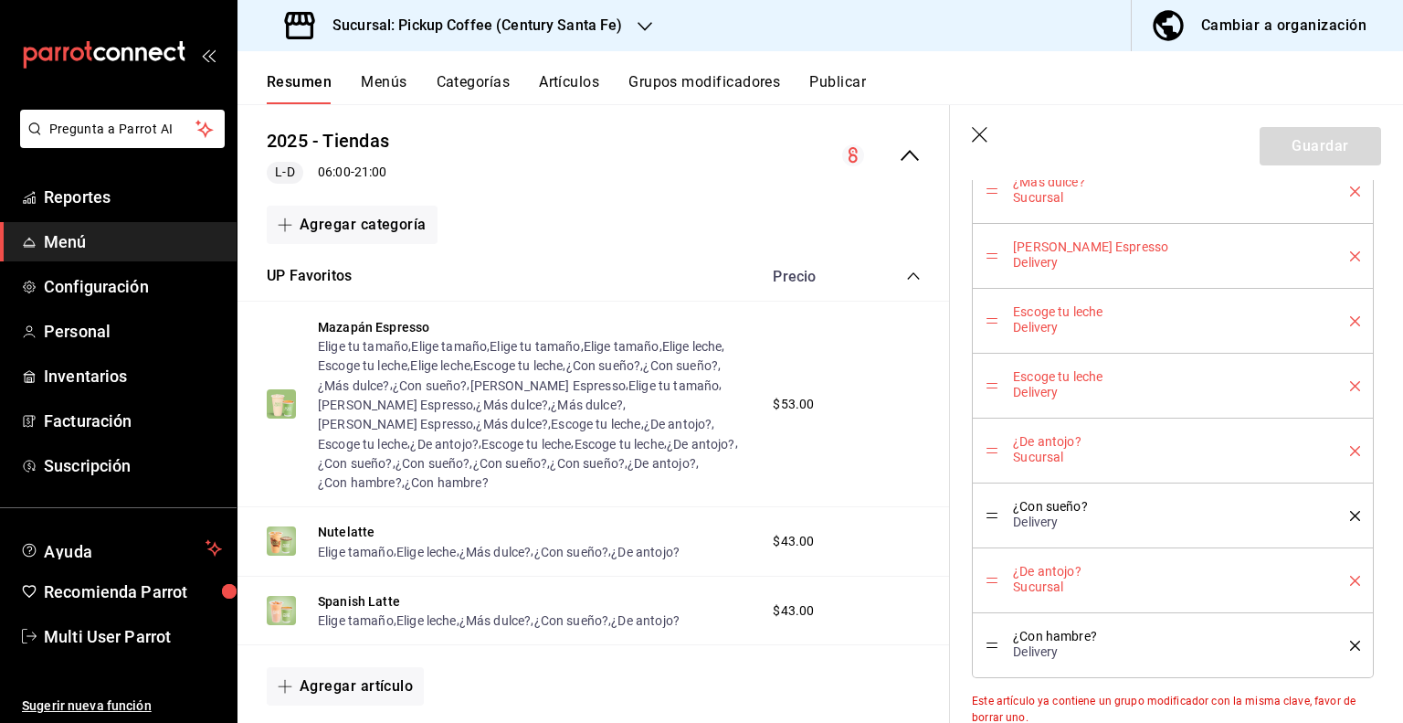
click at [1350, 317] on icon "delete" at bounding box center [1355, 321] width 10 height 10
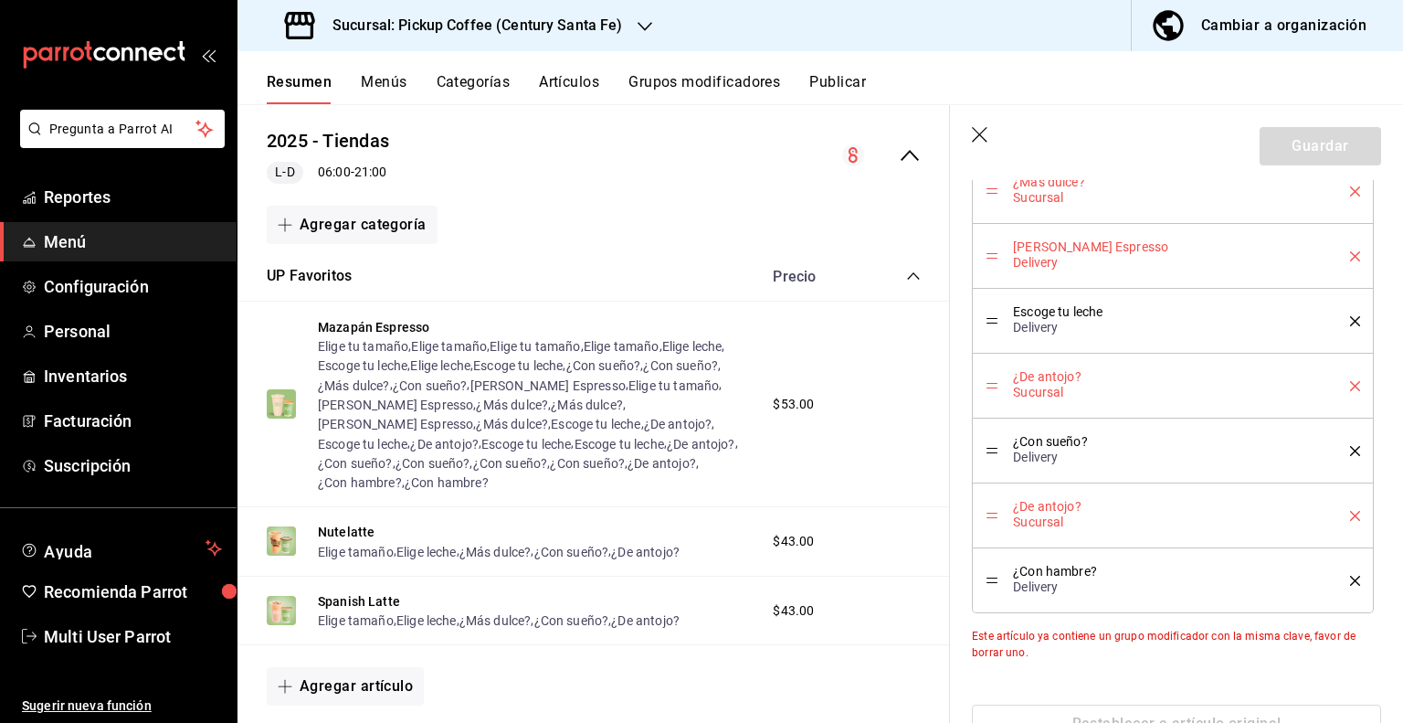
scroll to position [998, 0]
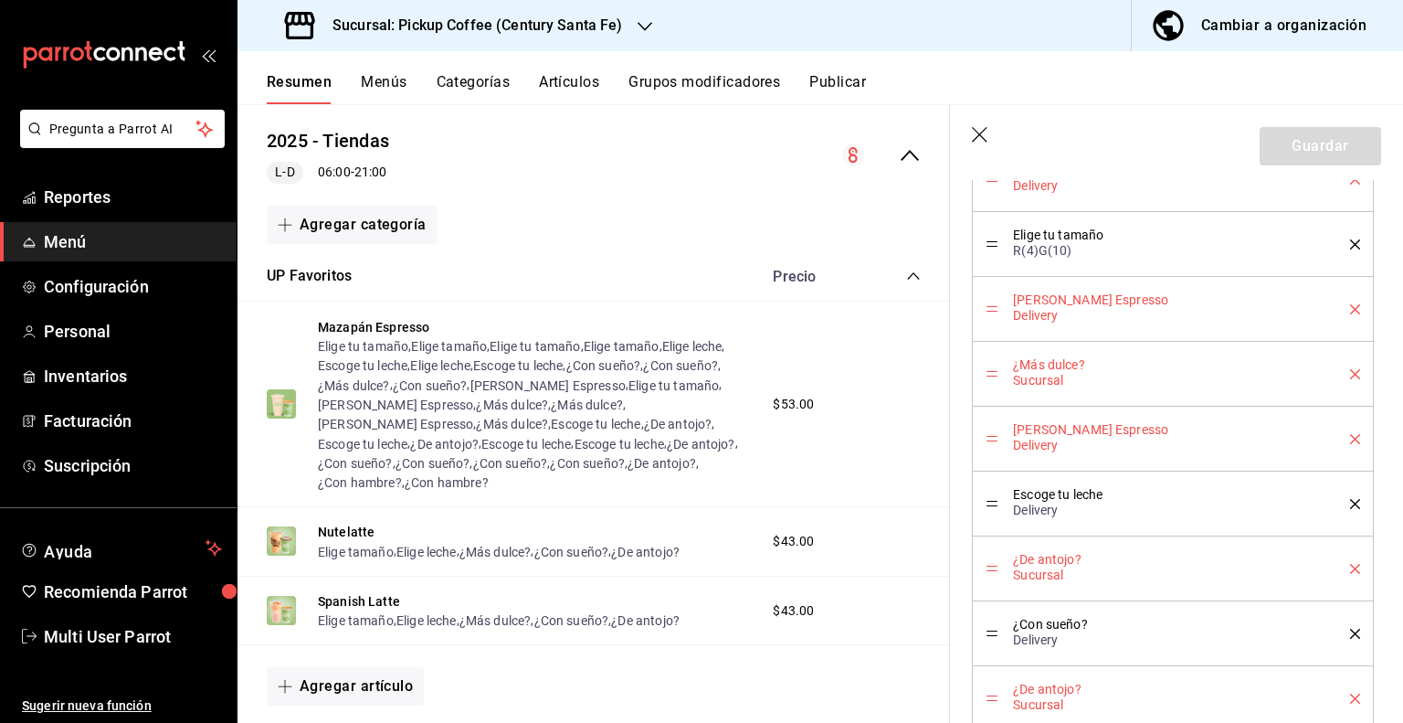
click at [1350, 436] on icon "delete" at bounding box center [1355, 439] width 10 height 10
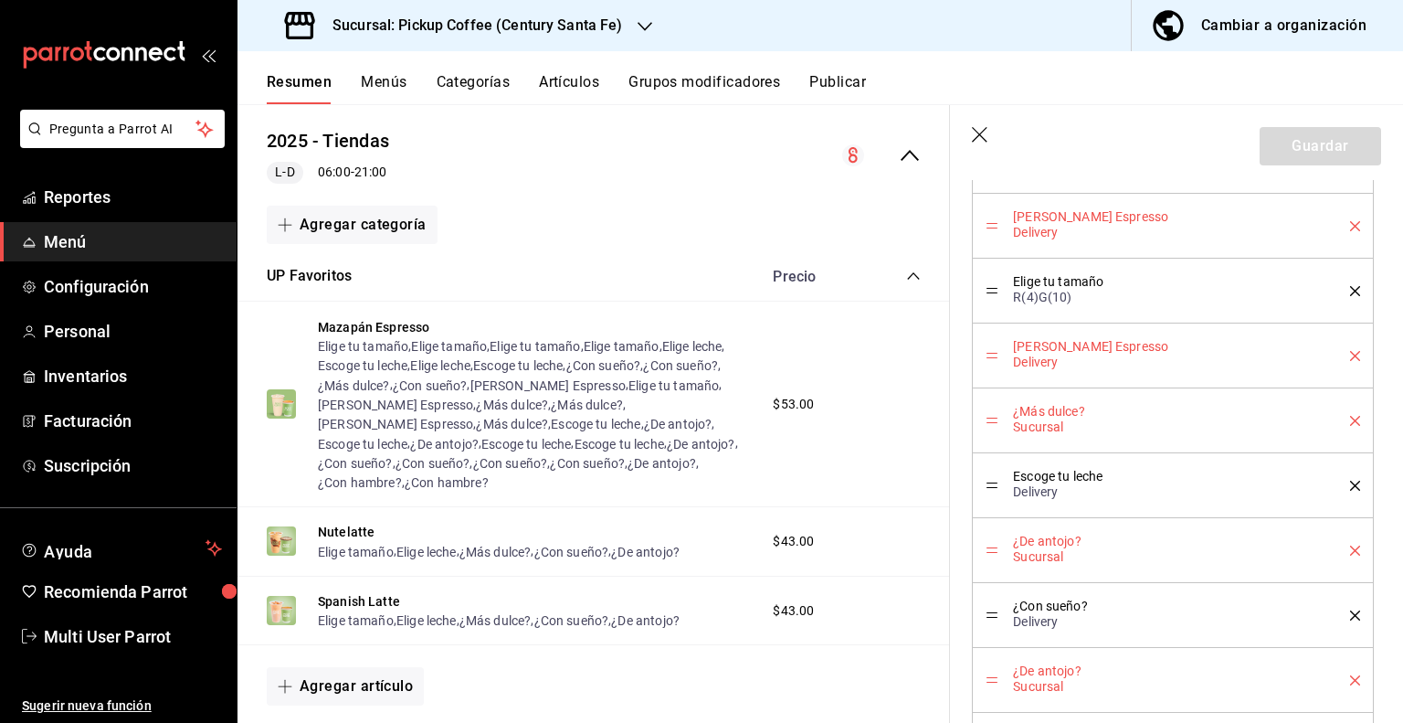
scroll to position [906, 0]
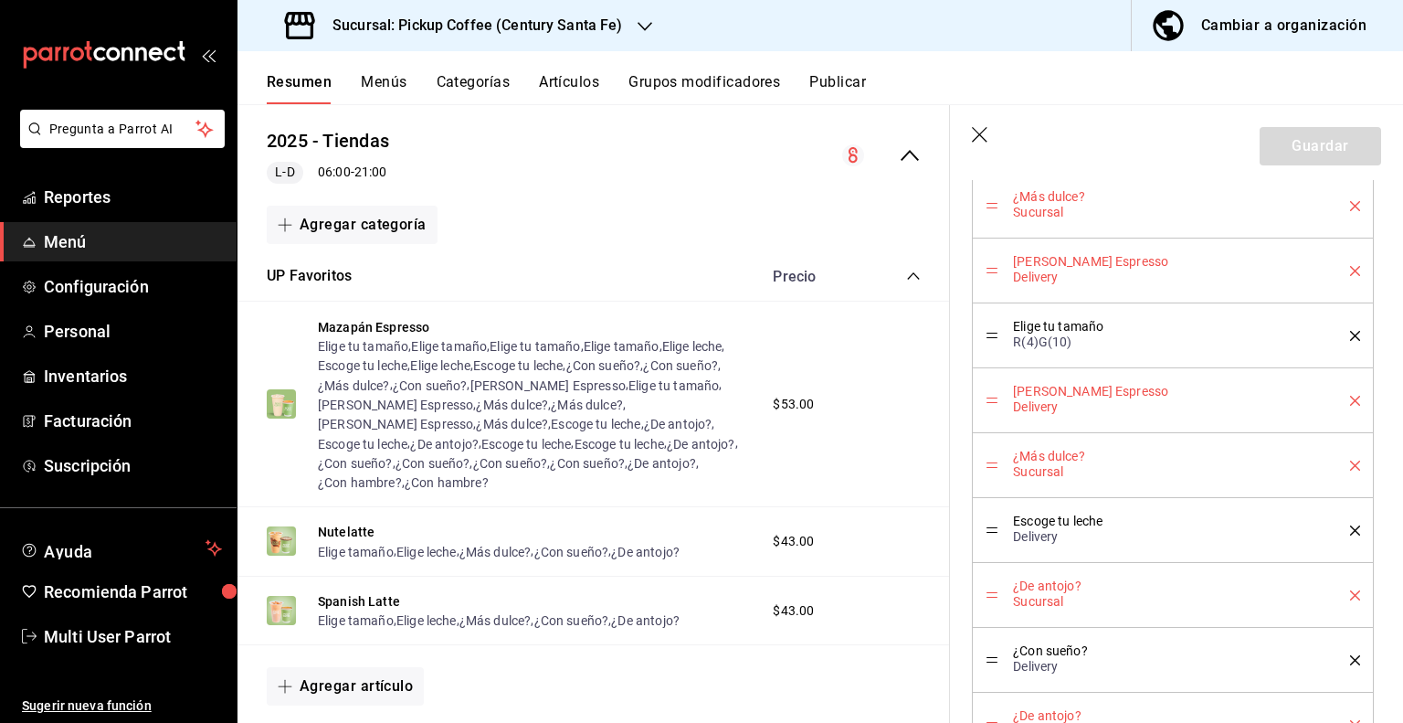
click at [1350, 396] on icon "delete" at bounding box center [1355, 401] width 10 height 10
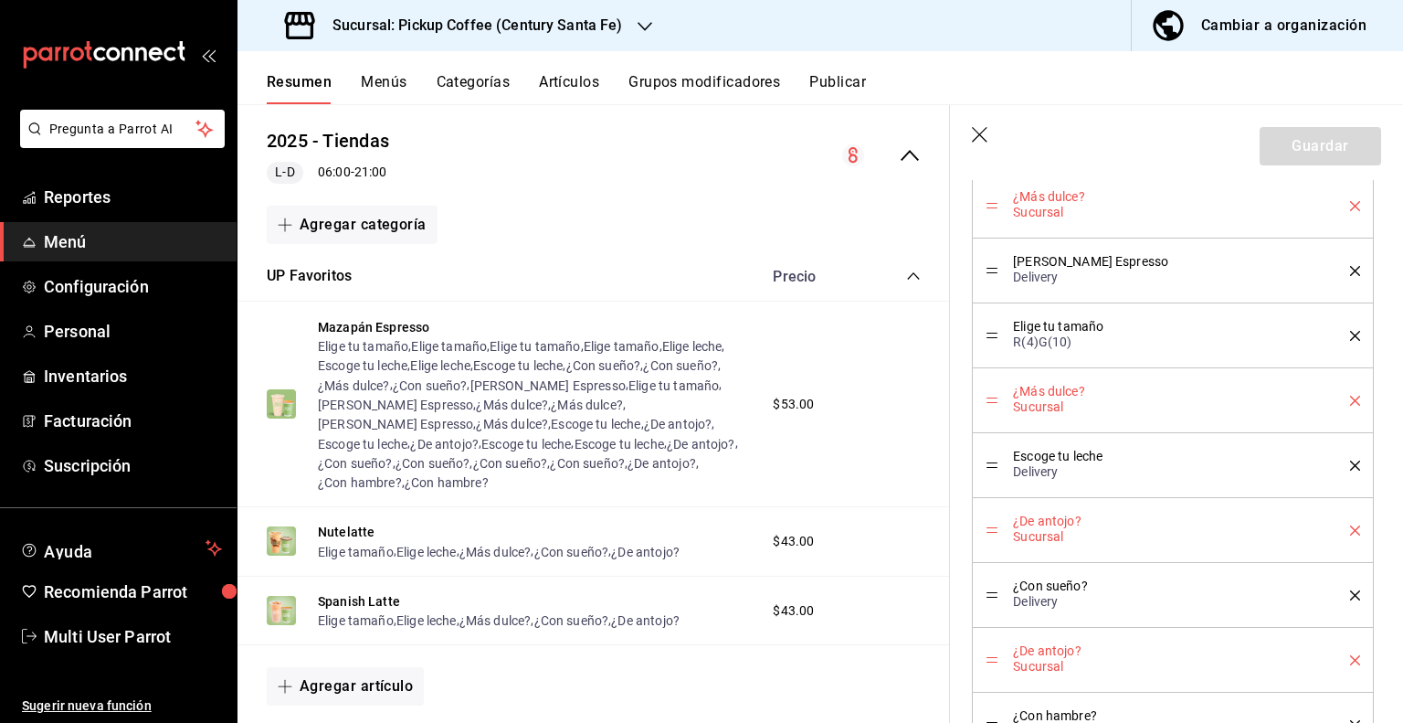
click at [1350, 267] on icon "delete" at bounding box center [1355, 271] width 10 height 10
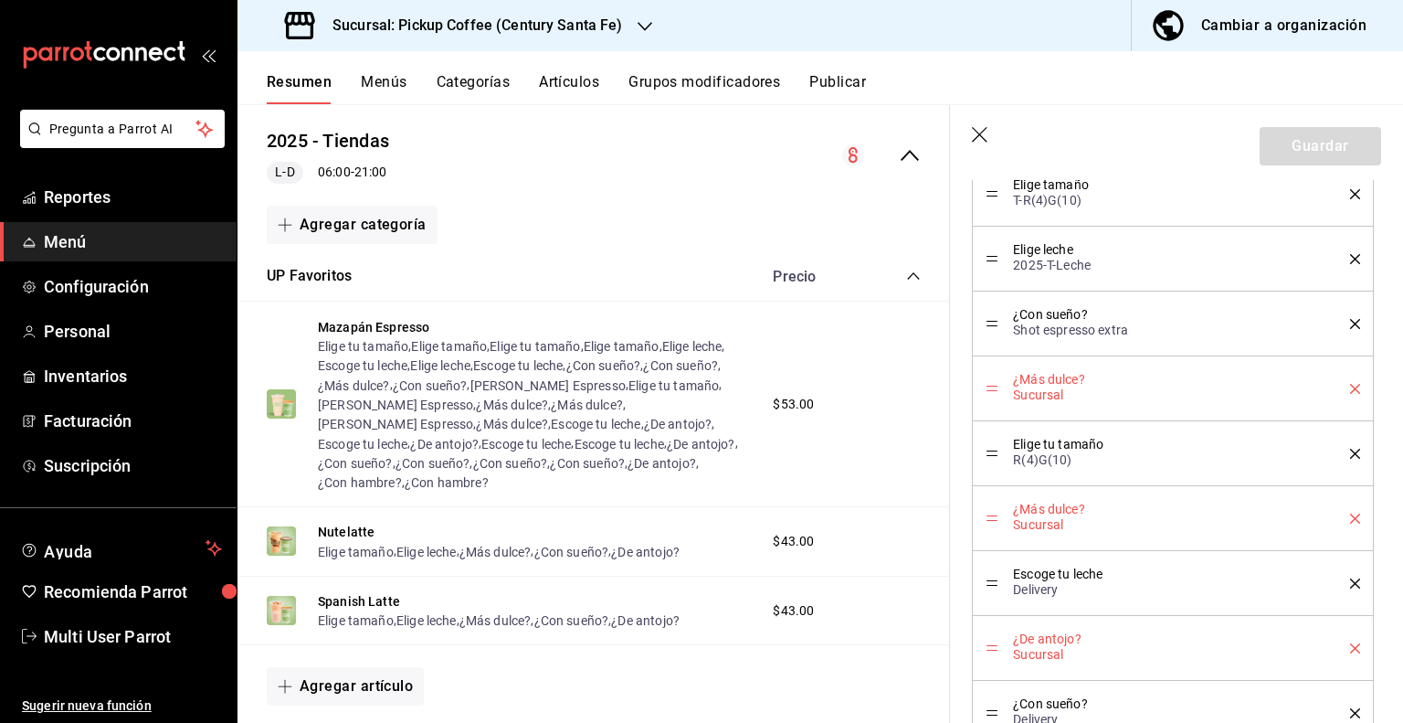
scroll to position [632, 0]
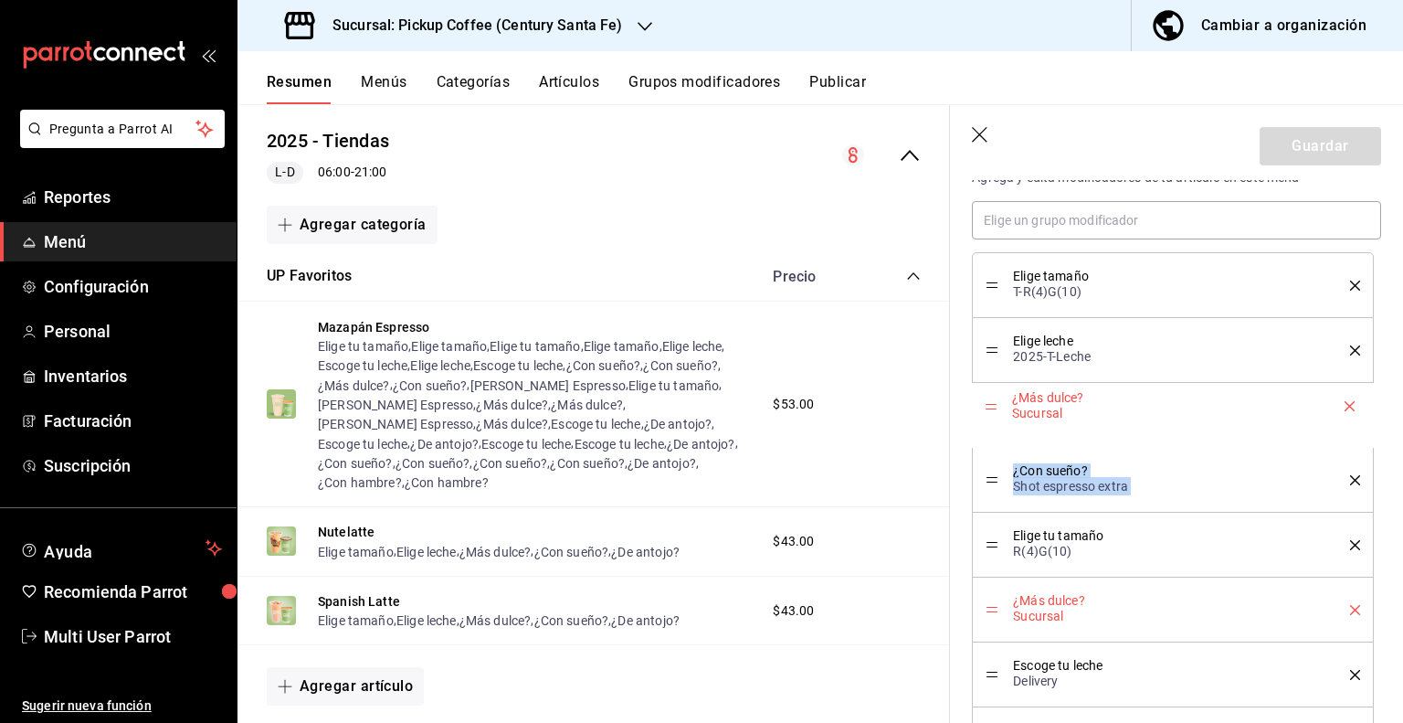
drag, startPoint x: 990, startPoint y: 476, endPoint x: 990, endPoint y: 404, distance: 72.2
click at [1350, 544] on icon "delete" at bounding box center [1355, 545] width 10 height 10
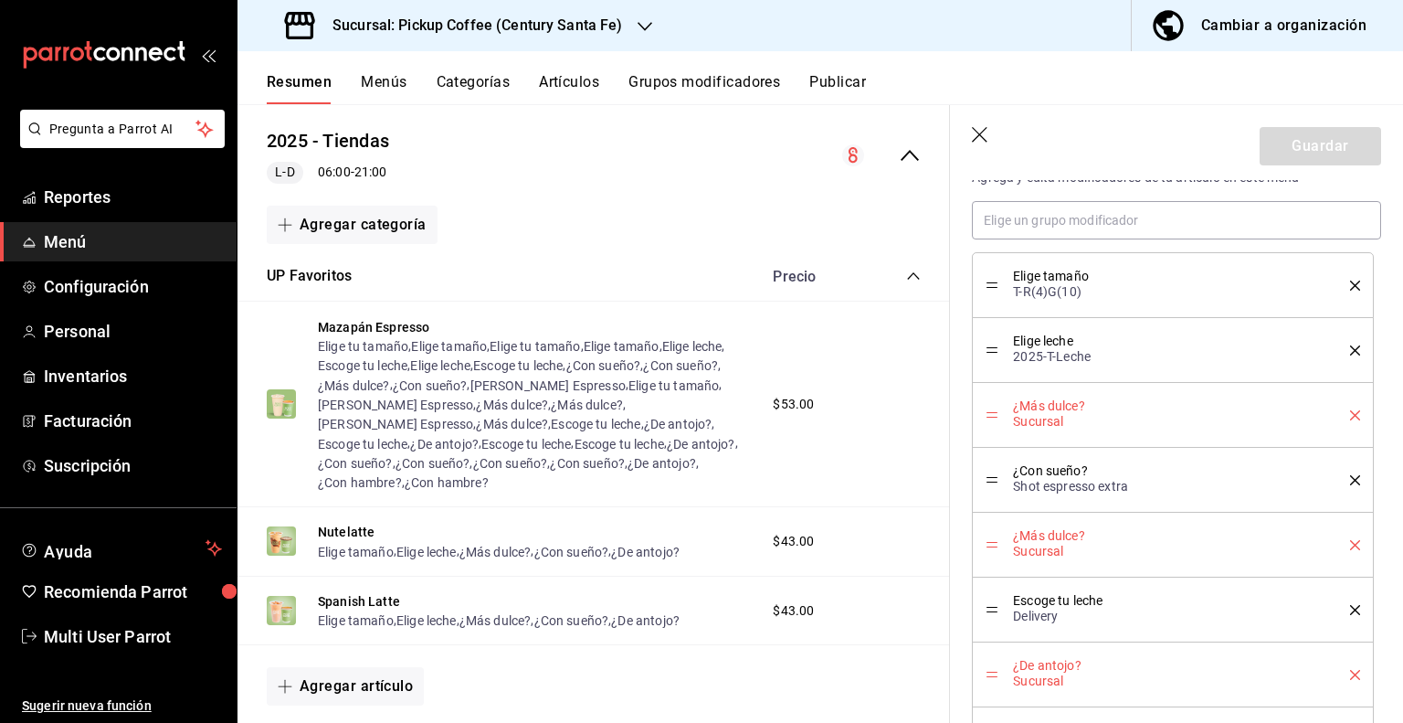
click at [1350, 544] on icon "delete" at bounding box center [1355, 545] width 10 height 10
click at [1350, 607] on icon "delete" at bounding box center [1355, 610] width 10 height 10
click at [1350, 608] on icon "delete" at bounding box center [1355, 610] width 10 height 10
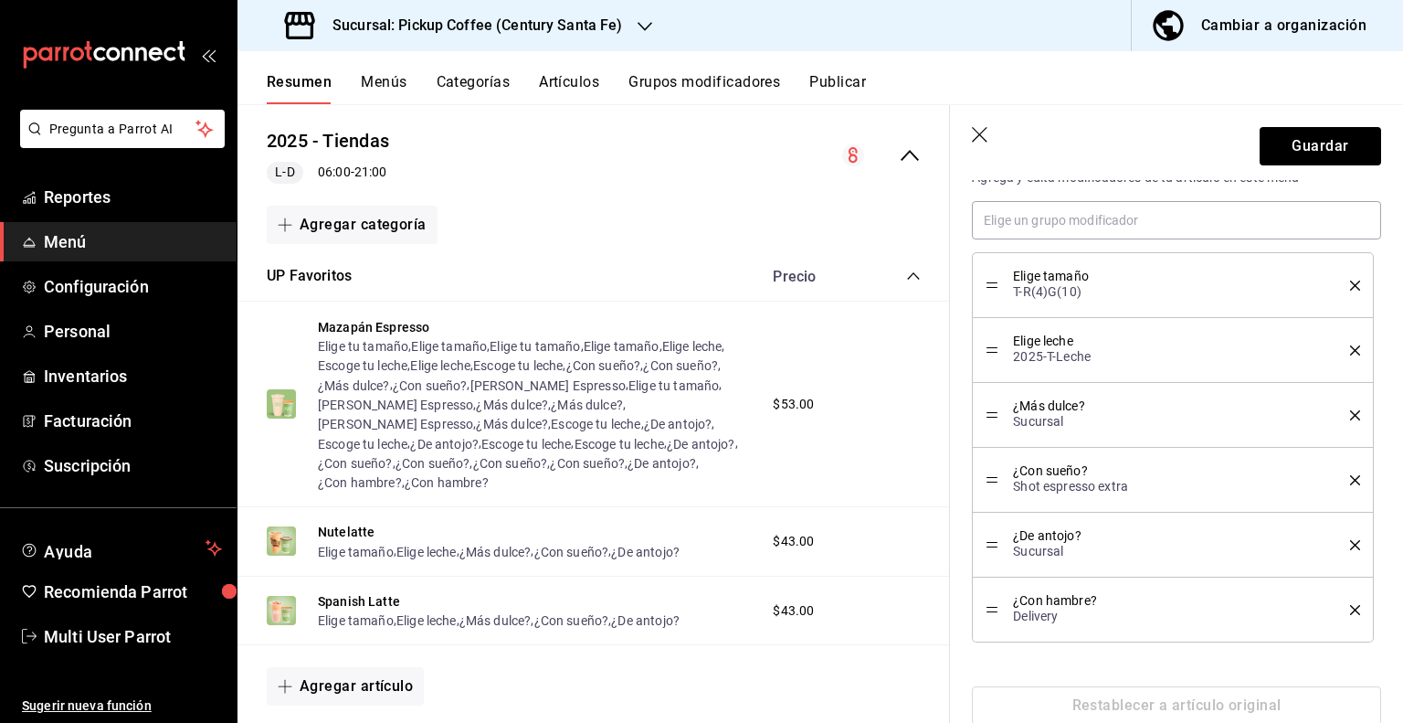
click at [1350, 608] on icon "delete" at bounding box center [1355, 610] width 10 height 10
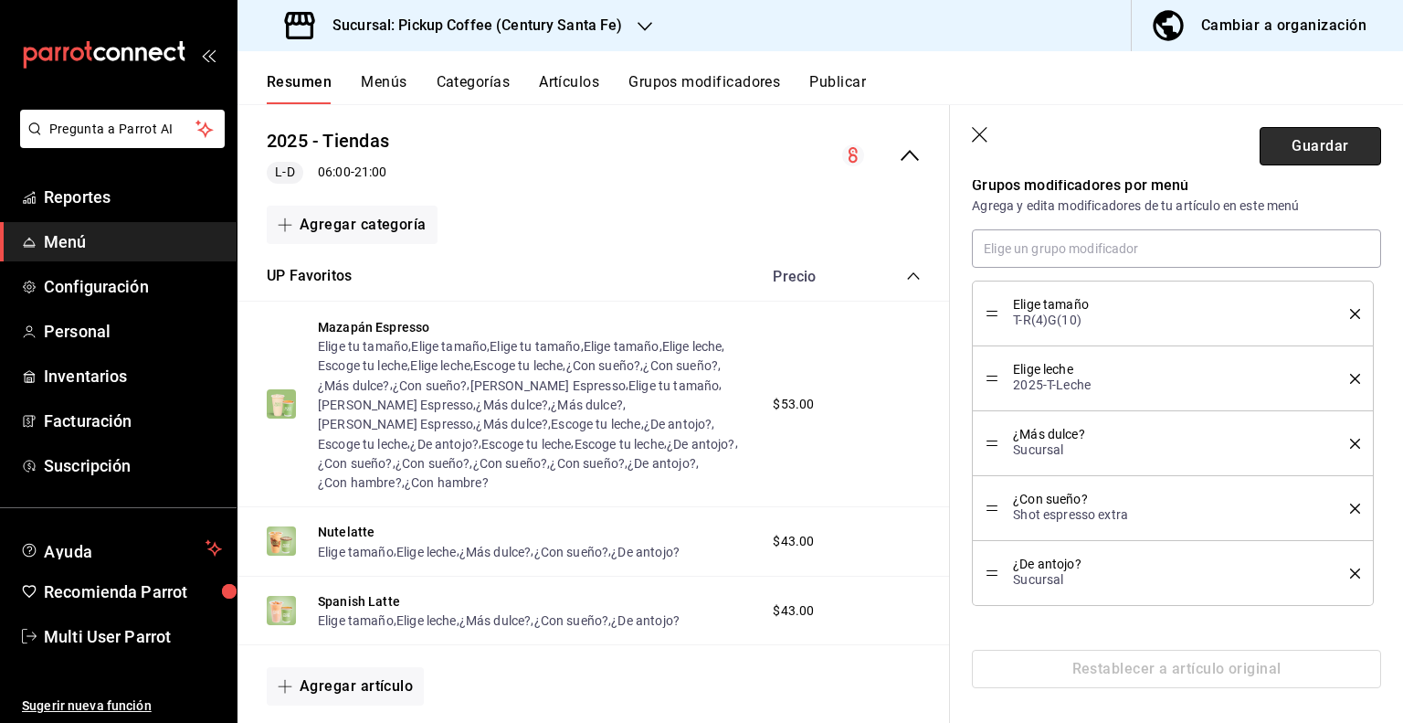
click at [1296, 143] on button "Guardar" at bounding box center [1321, 146] width 122 height 38
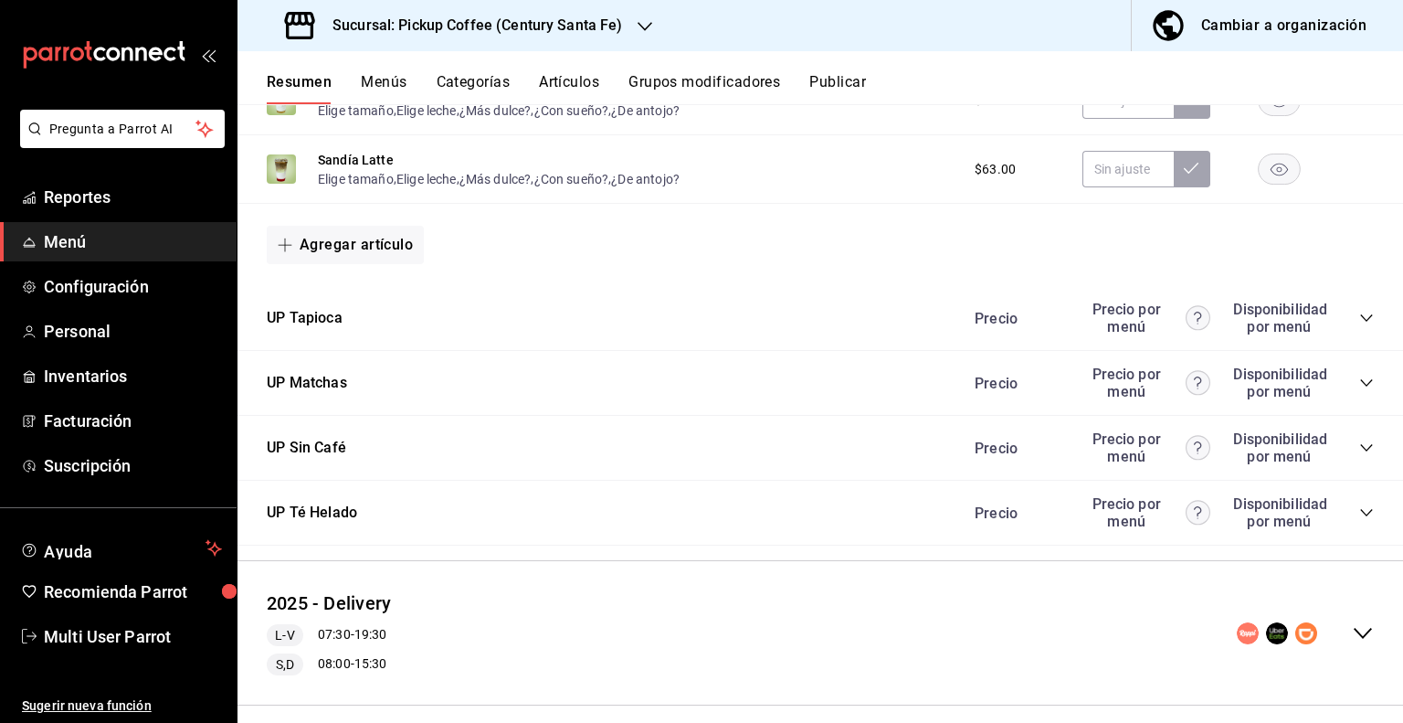
scroll to position [1894, 0]
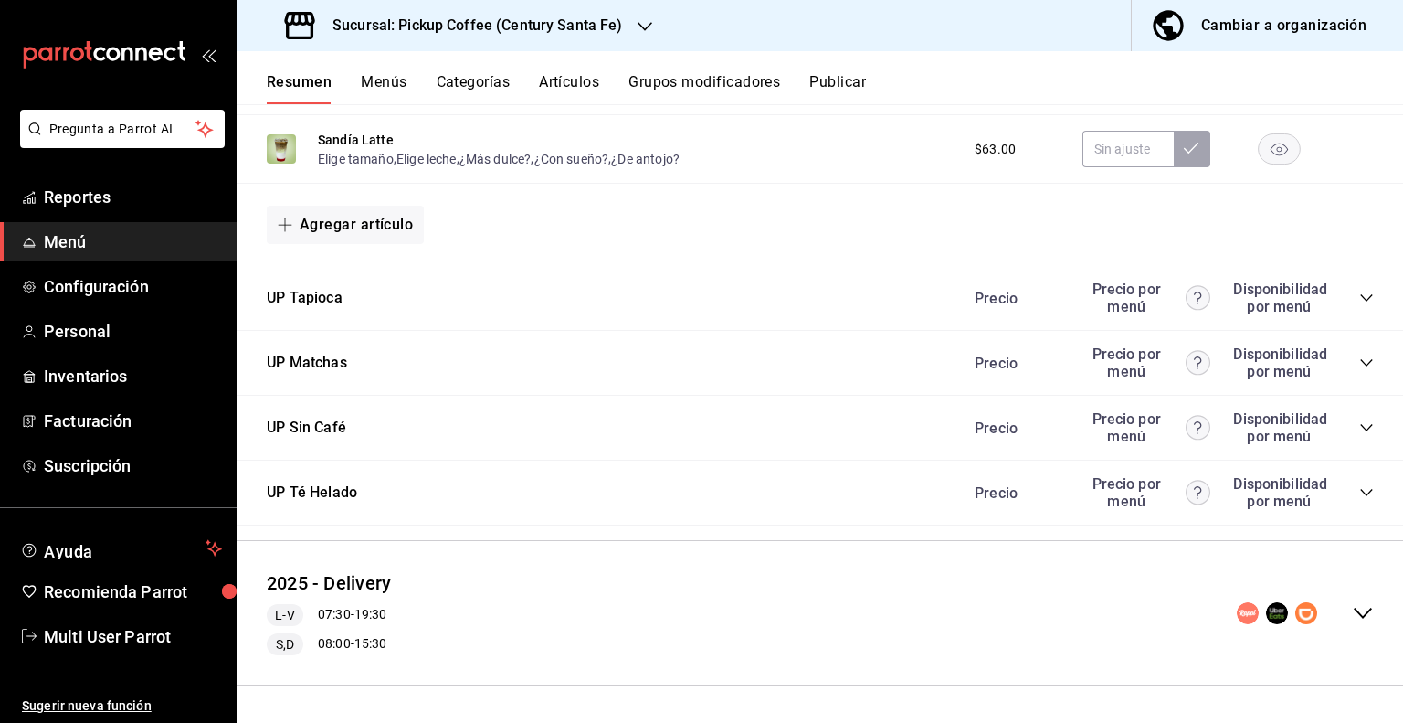
click at [1361, 298] on icon "collapse-category-row" at bounding box center [1367, 298] width 12 height 7
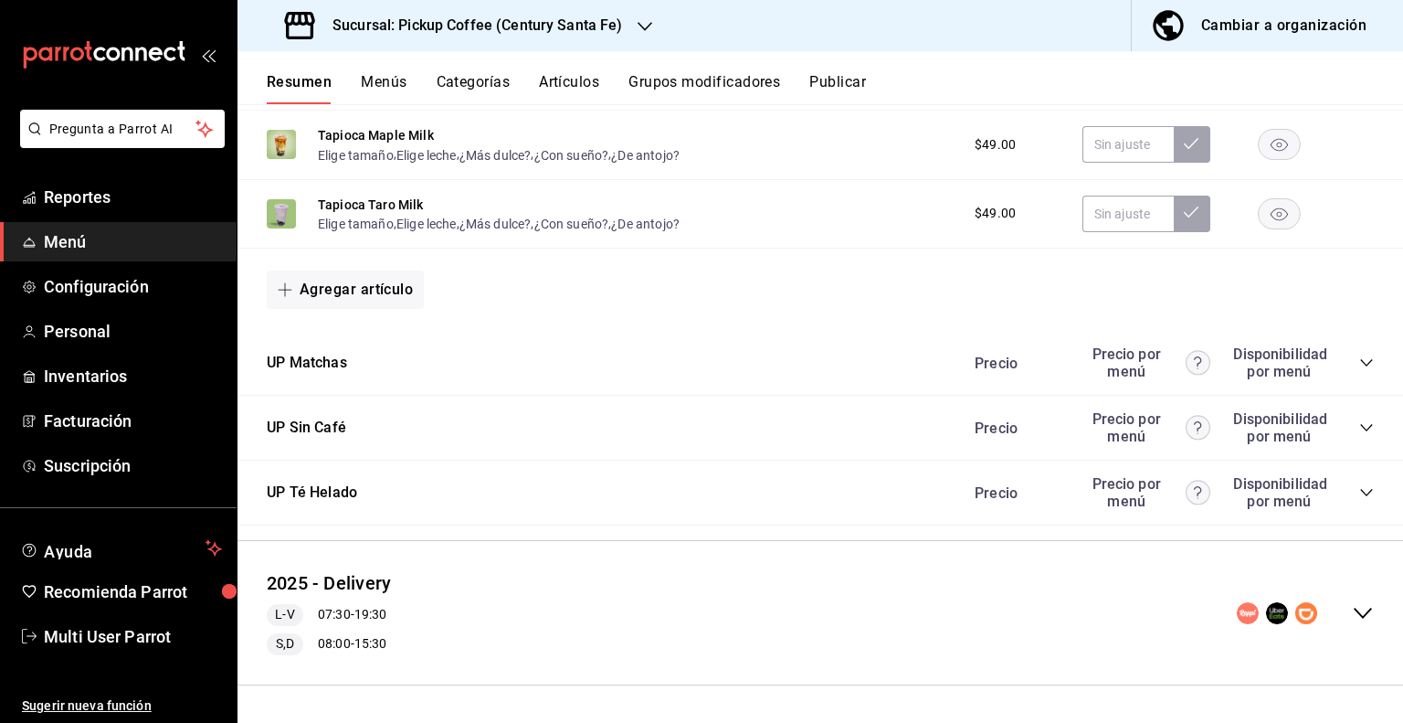
scroll to position [2185, 0]
click at [1360, 361] on icon "collapse-category-row" at bounding box center [1367, 362] width 15 height 15
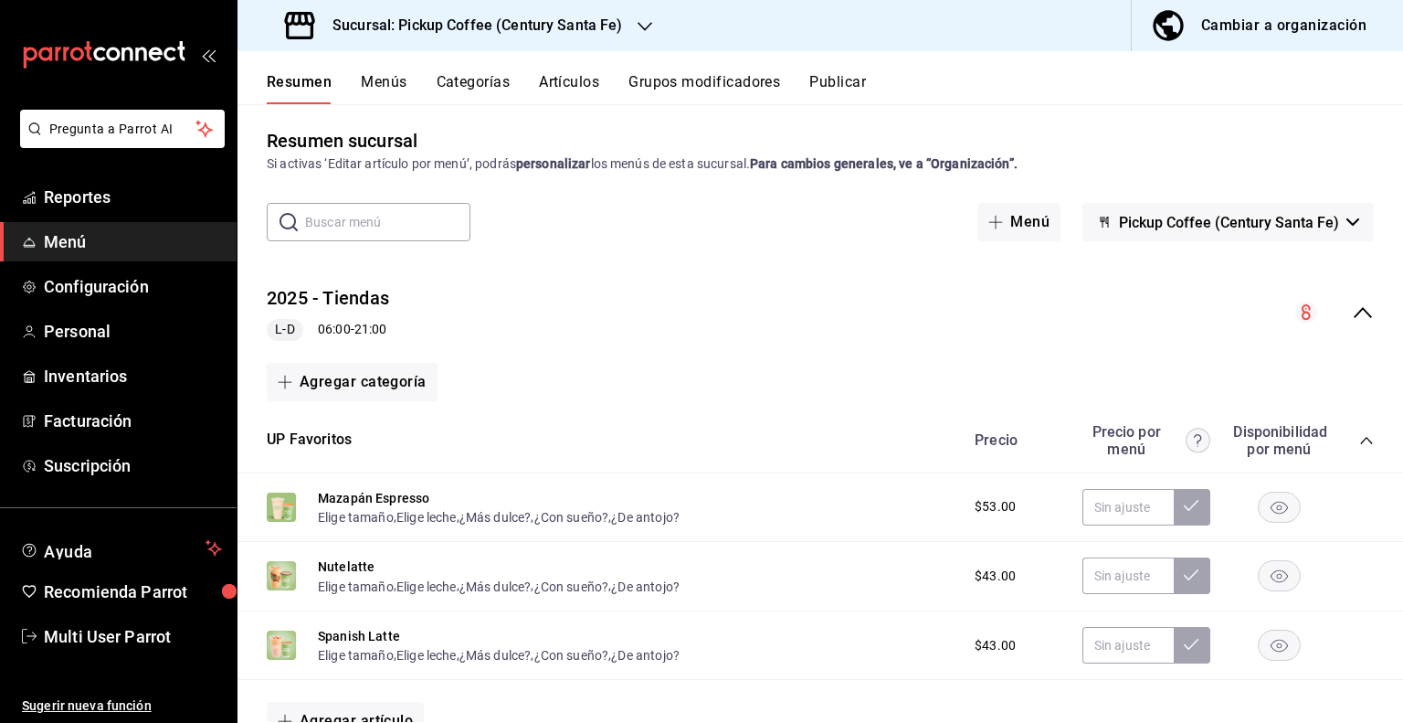
scroll to position [0, 0]
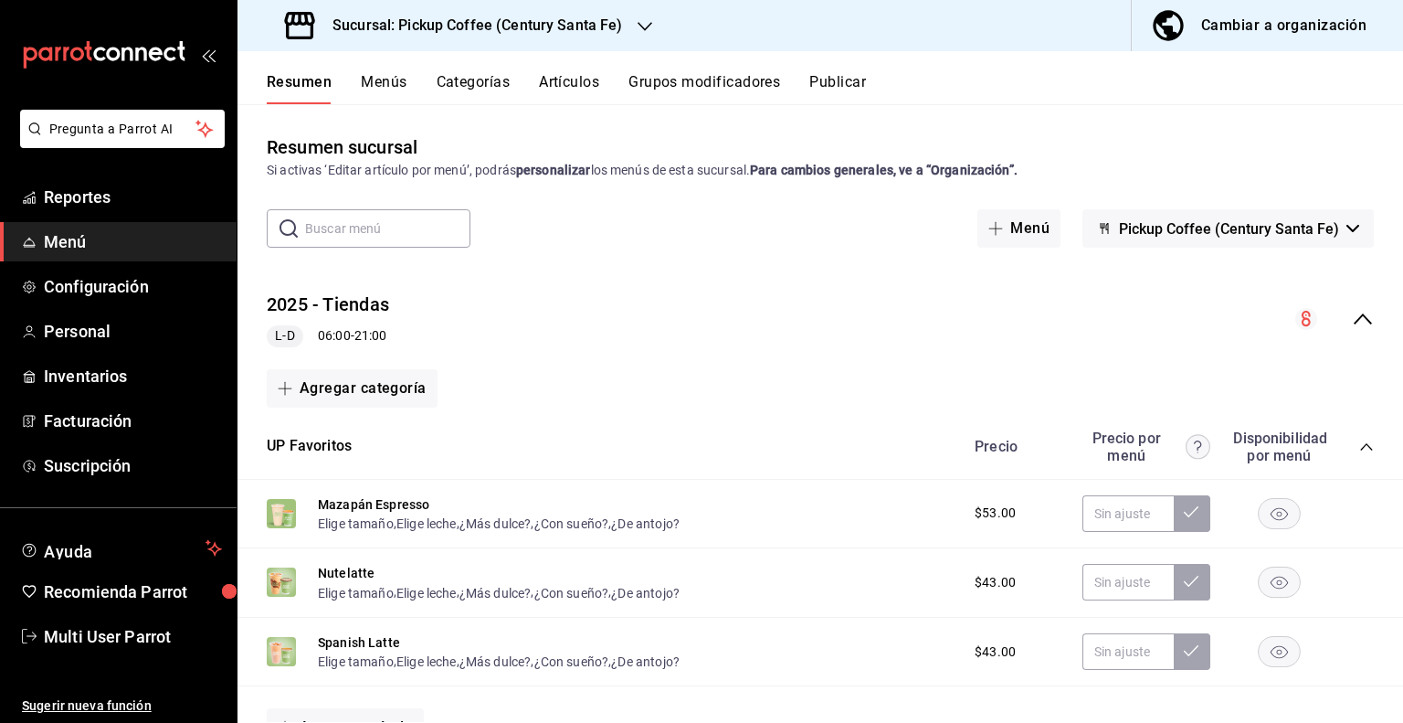
click at [832, 64] on div "Resumen Menús Categorías Artículos Grupos modificadores Publicar" at bounding box center [821, 77] width 1166 height 53
click at [840, 85] on button "Publicar" at bounding box center [838, 88] width 57 height 31
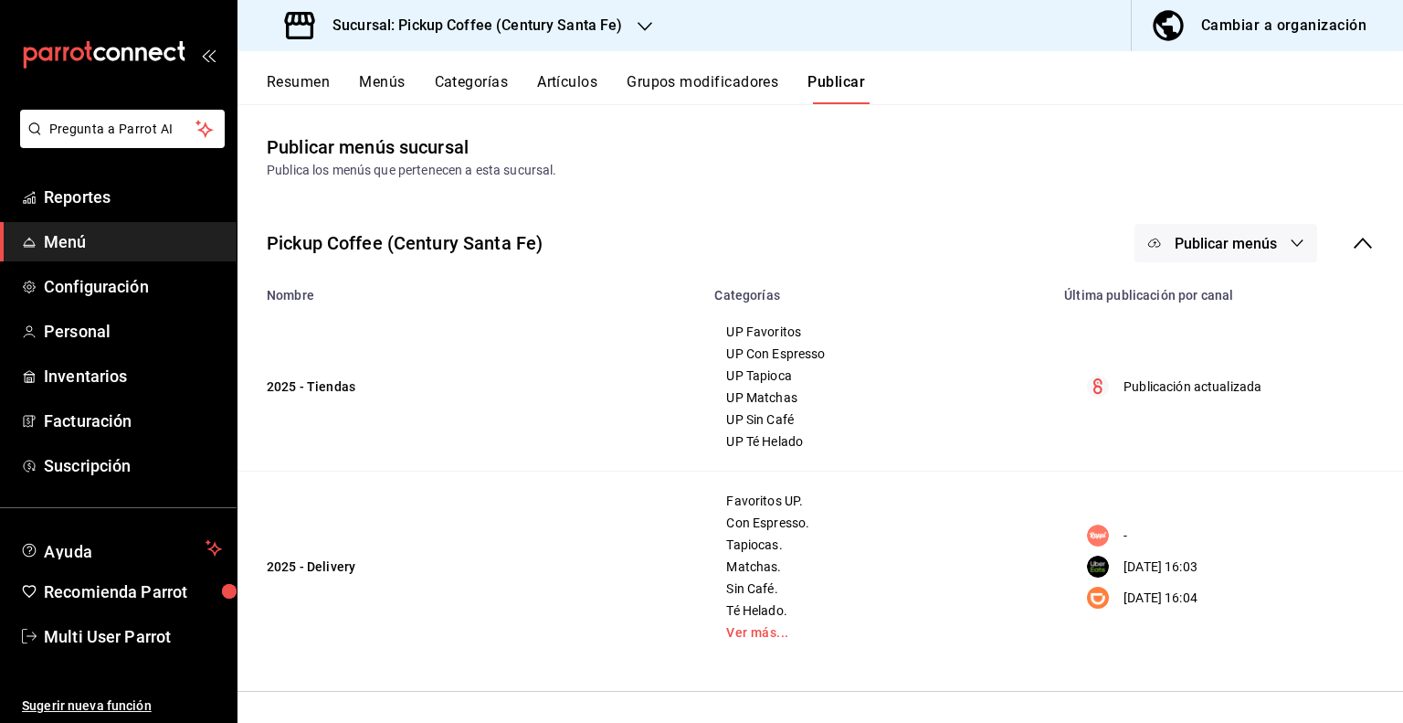
click at [1292, 244] on icon "button" at bounding box center [1297, 243] width 15 height 15
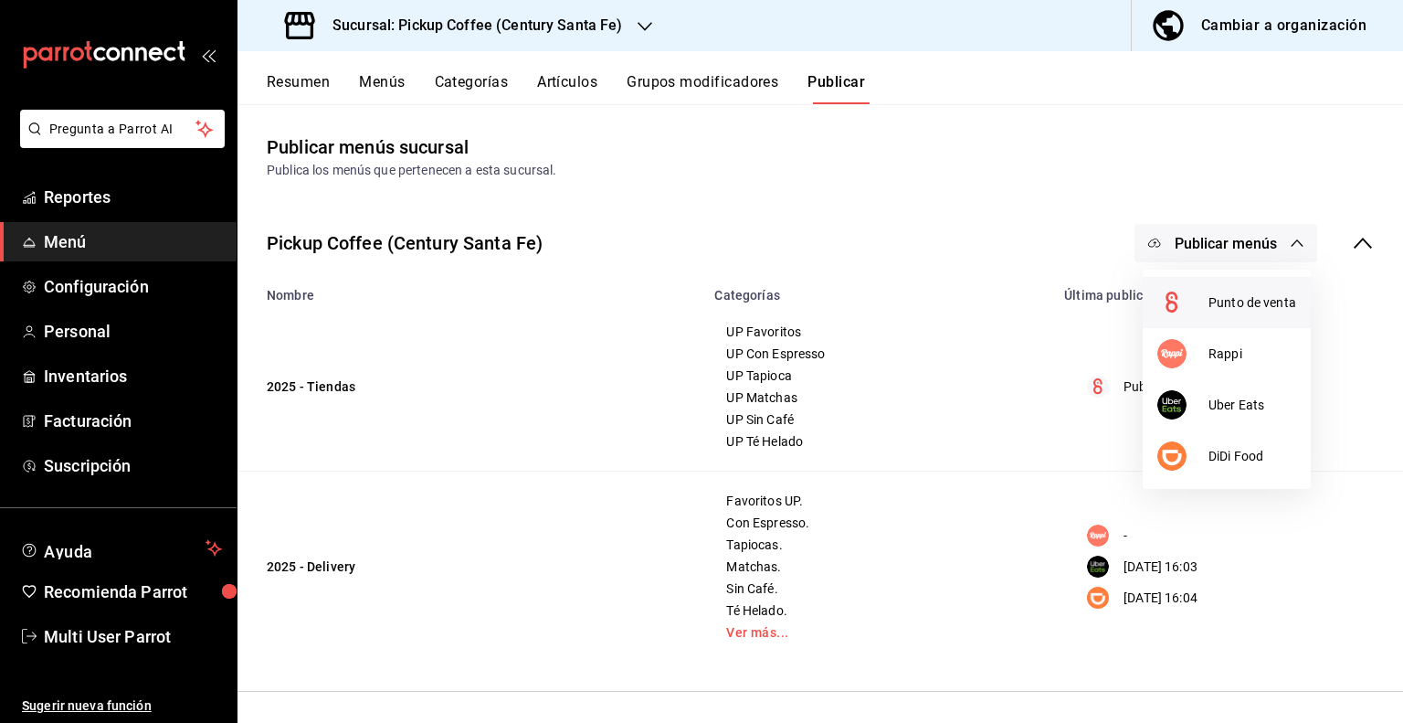
click at [1232, 301] on span "Punto de venta" at bounding box center [1253, 302] width 88 height 19
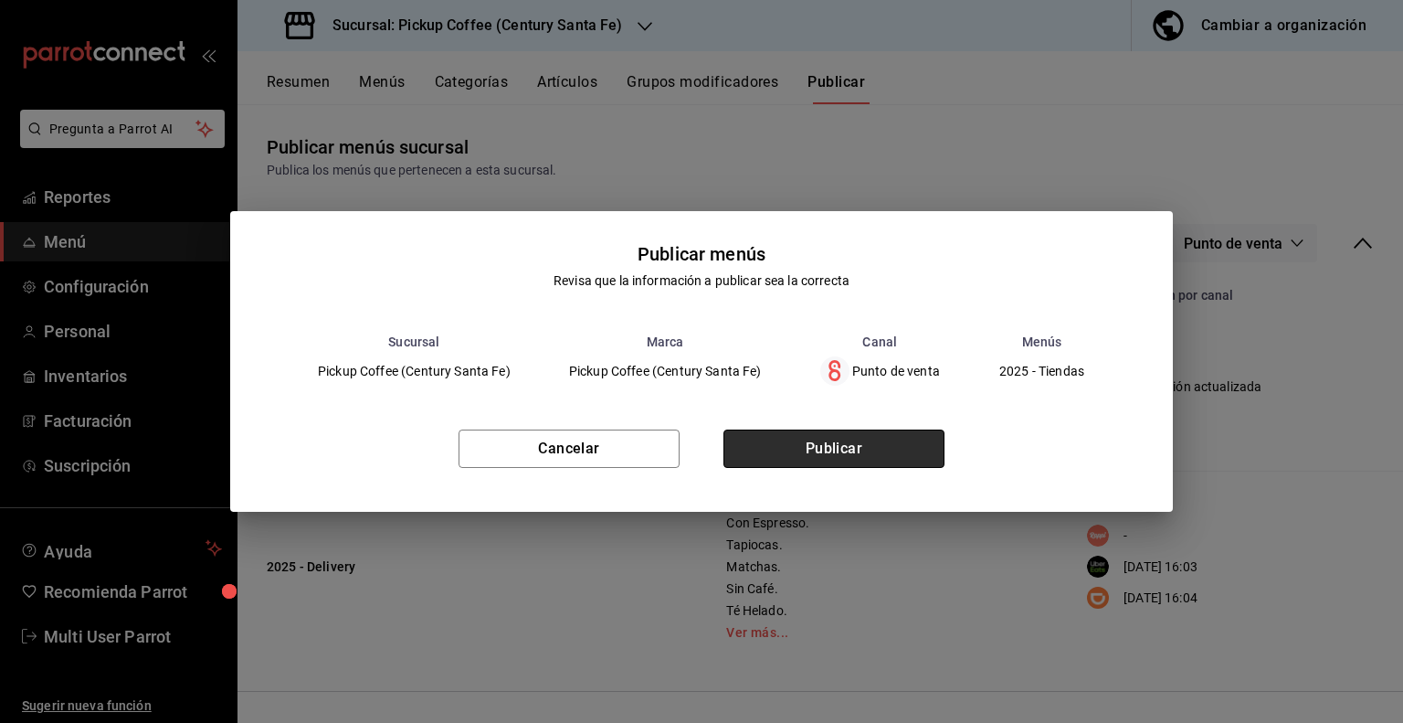
click at [823, 463] on button "Publicar" at bounding box center [834, 448] width 221 height 38
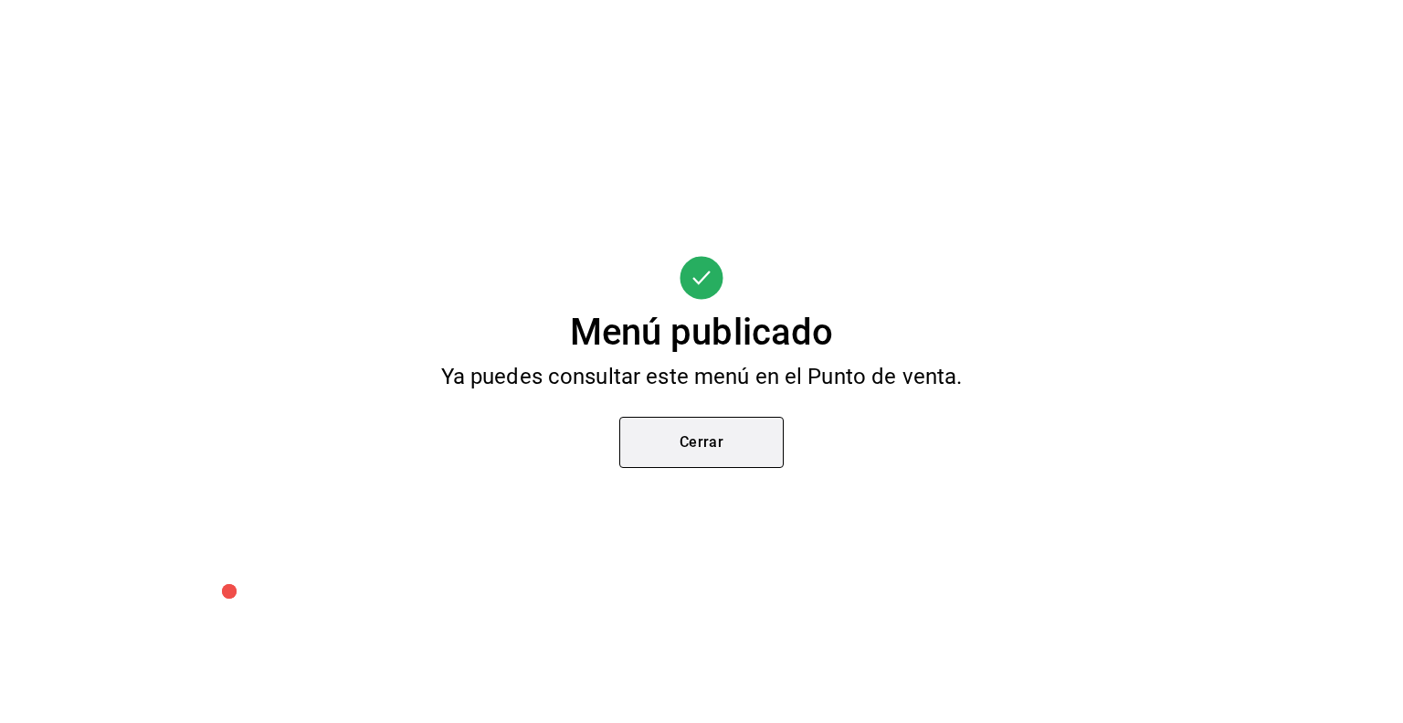
click at [700, 446] on button "Cerrar" at bounding box center [702, 442] width 164 height 51
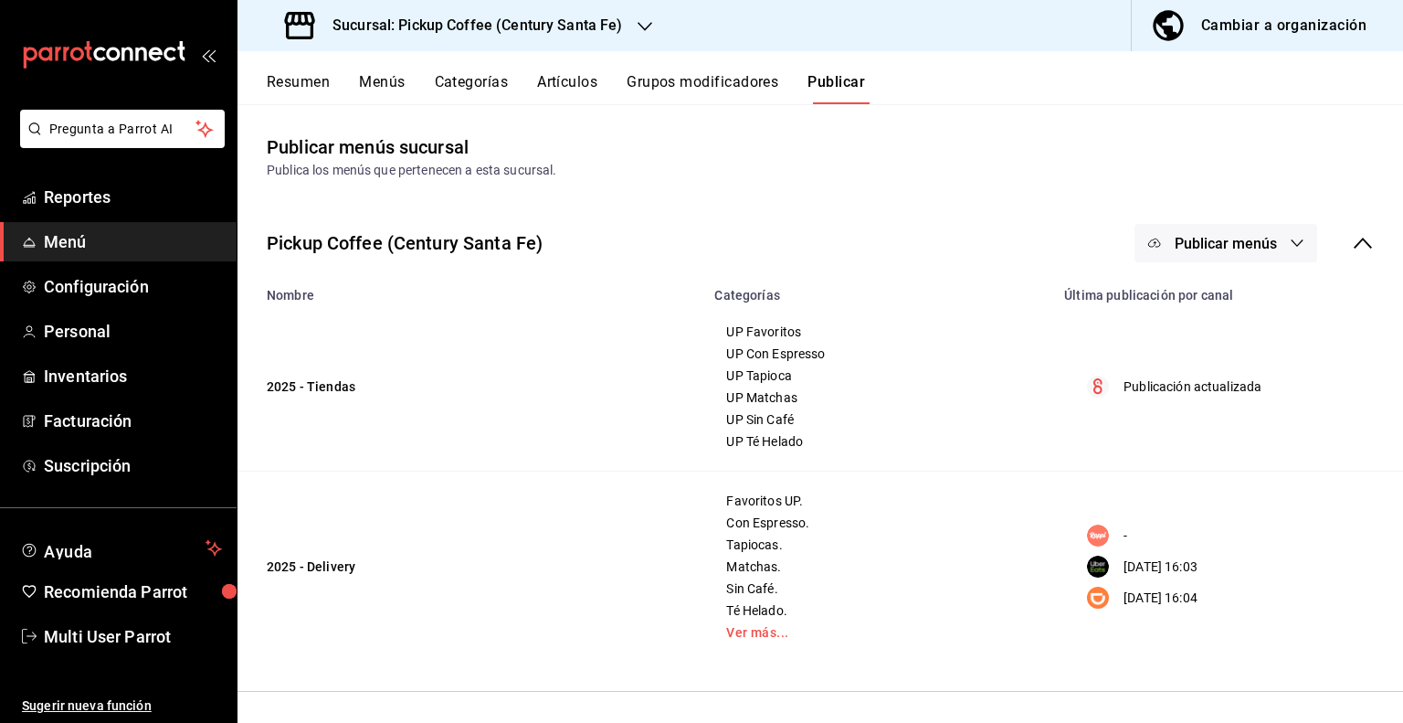
click at [382, 90] on button "Menús" at bounding box center [382, 88] width 46 height 31
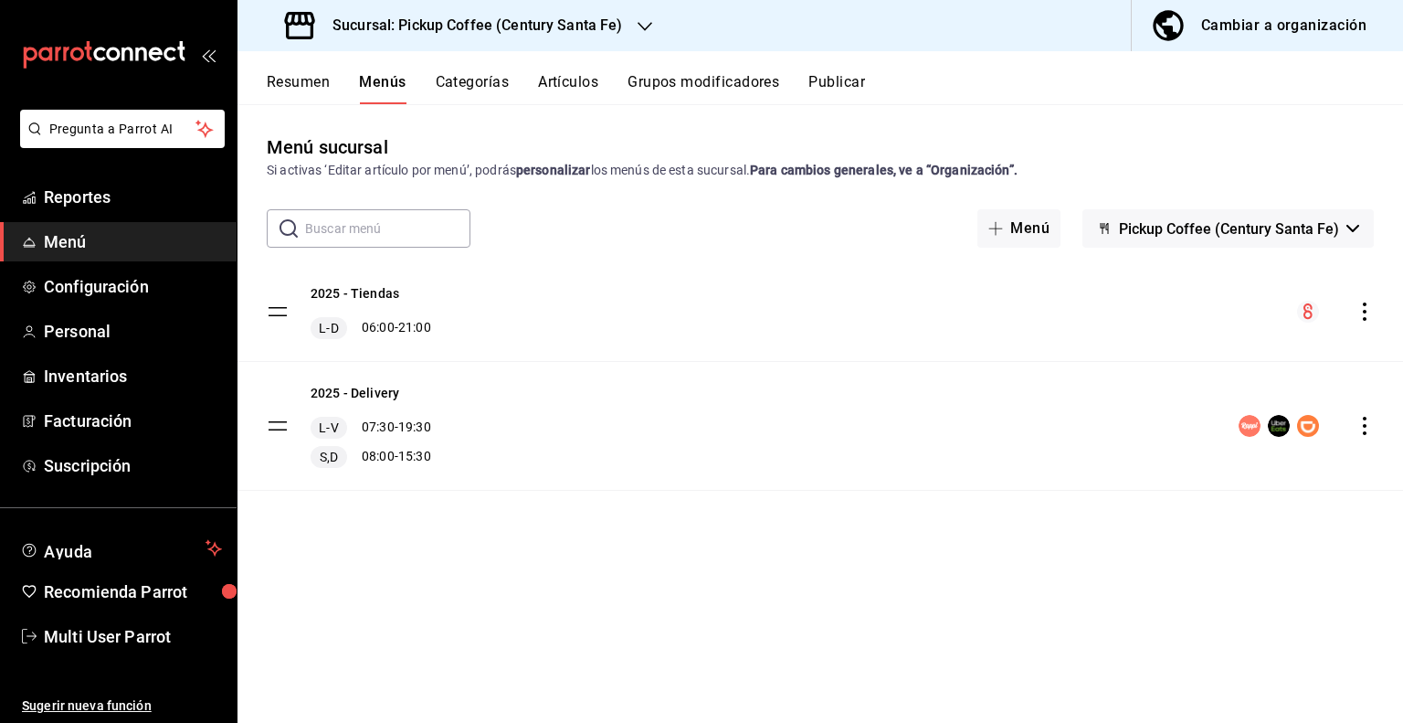
click at [1372, 313] on icon "actions" at bounding box center [1365, 311] width 18 height 18
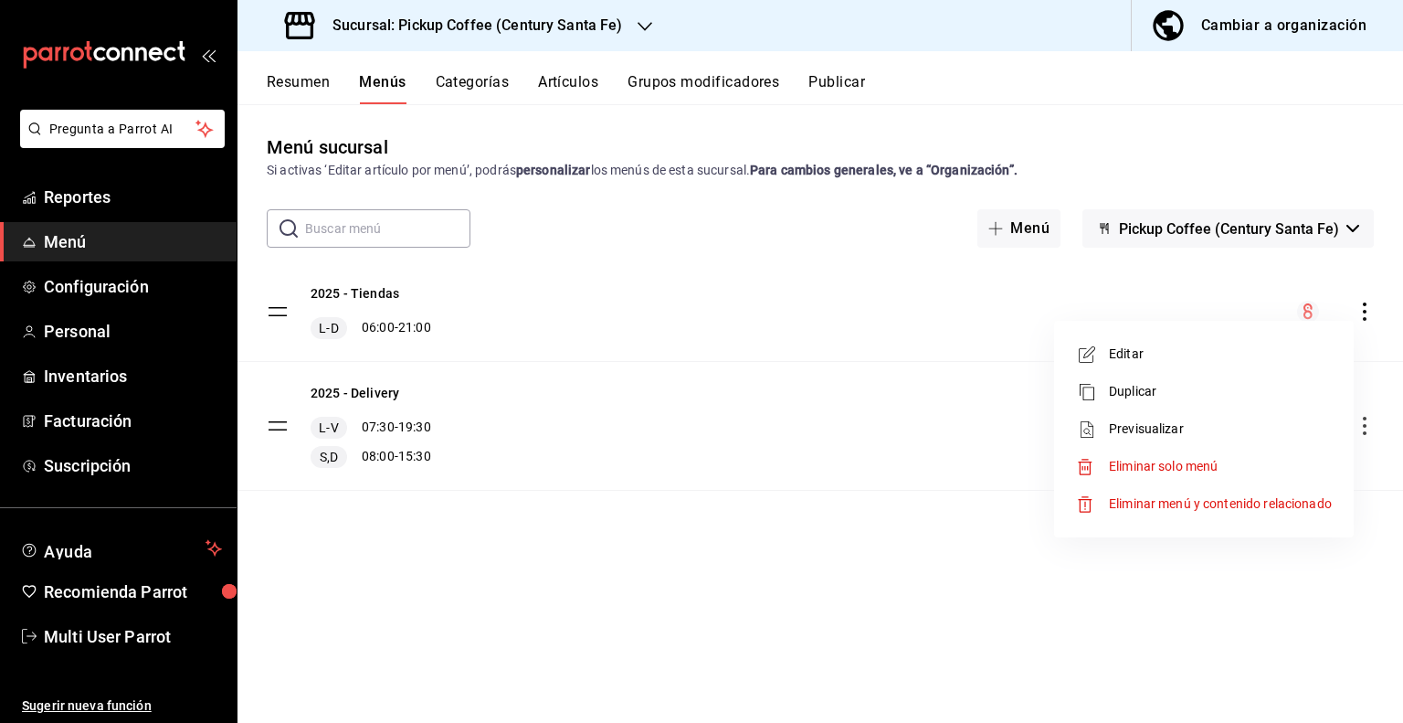
click at [1132, 422] on span "Previsualizar" at bounding box center [1220, 428] width 223 height 19
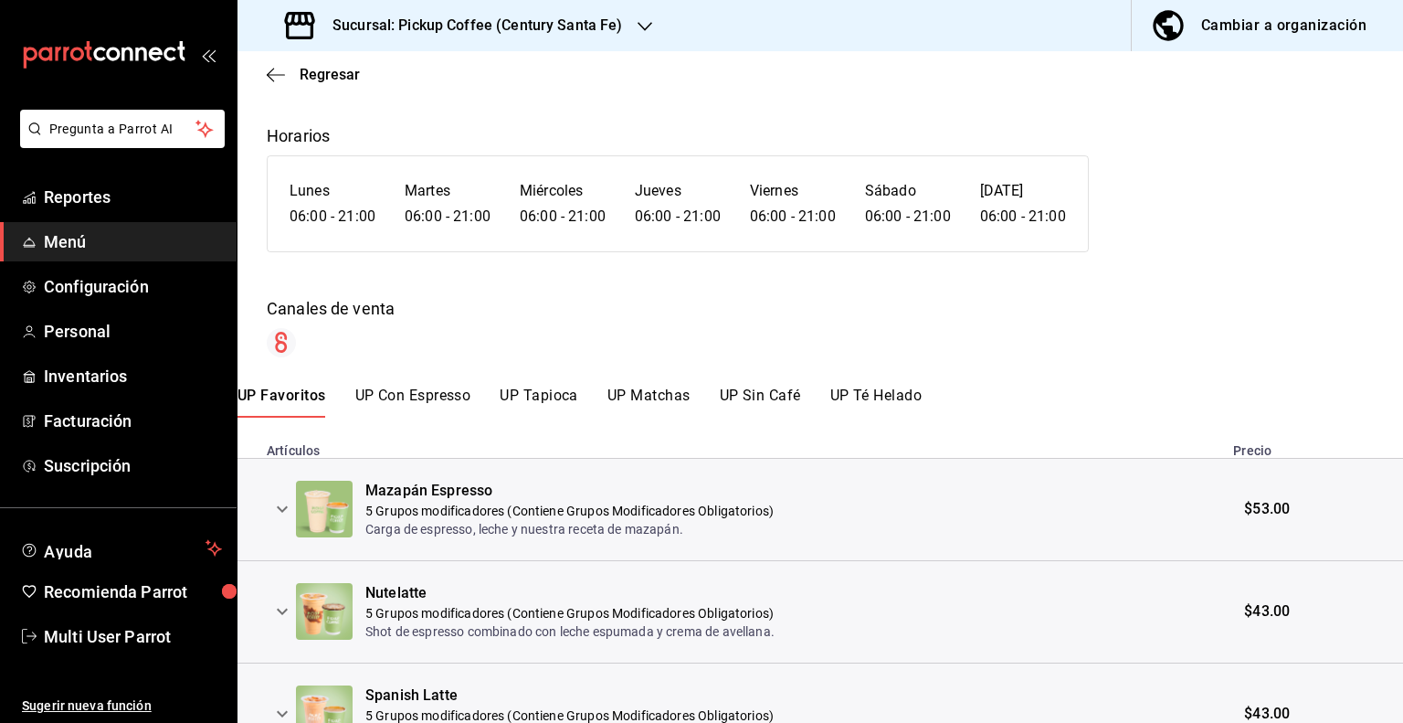
scroll to position [192, 0]
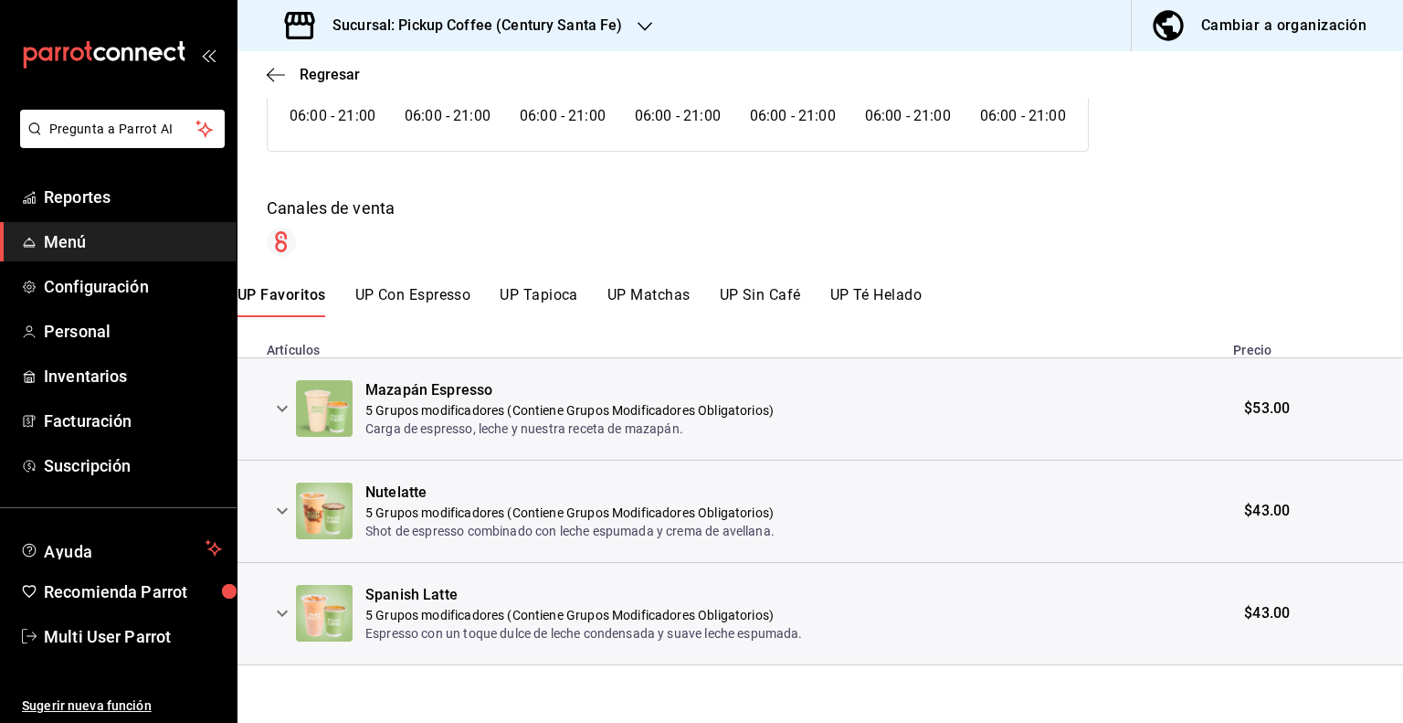
click at [281, 397] on icon "expand row" at bounding box center [282, 408] width 22 height 22
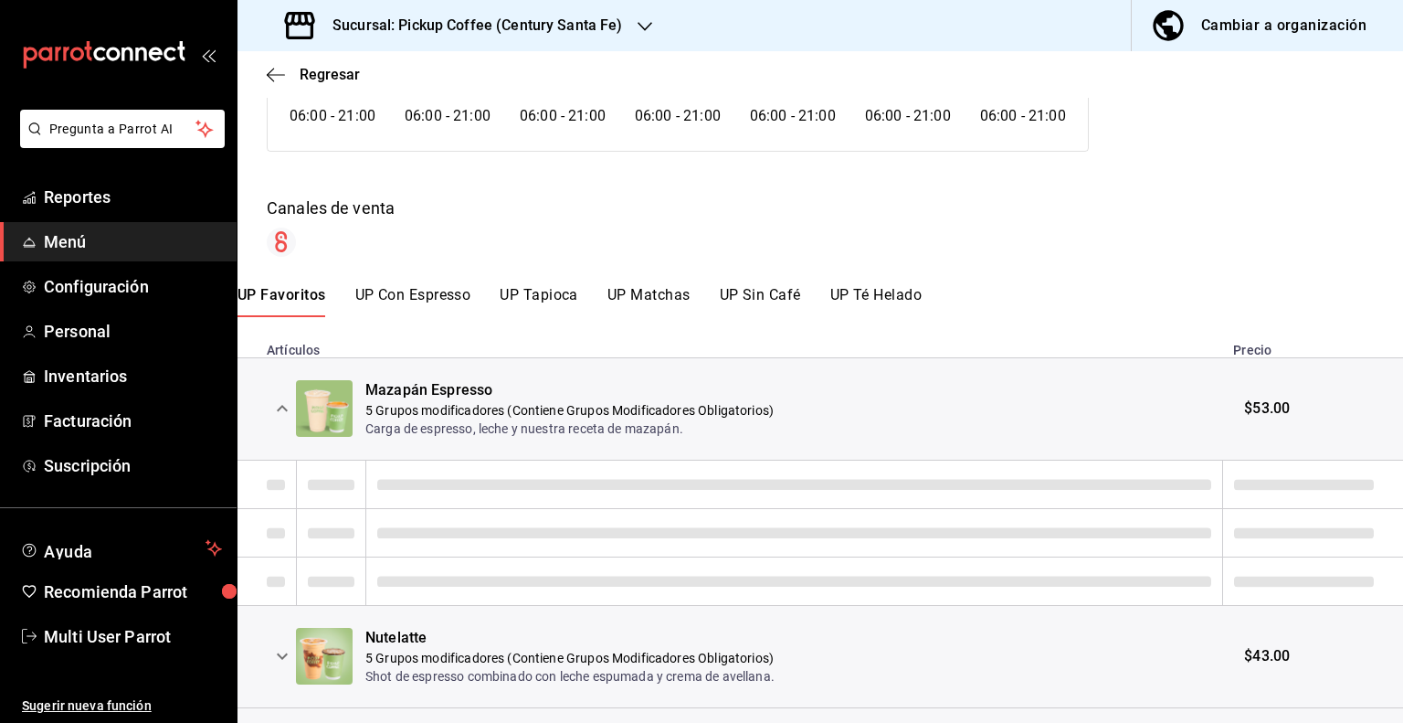
scroll to position [336, 0]
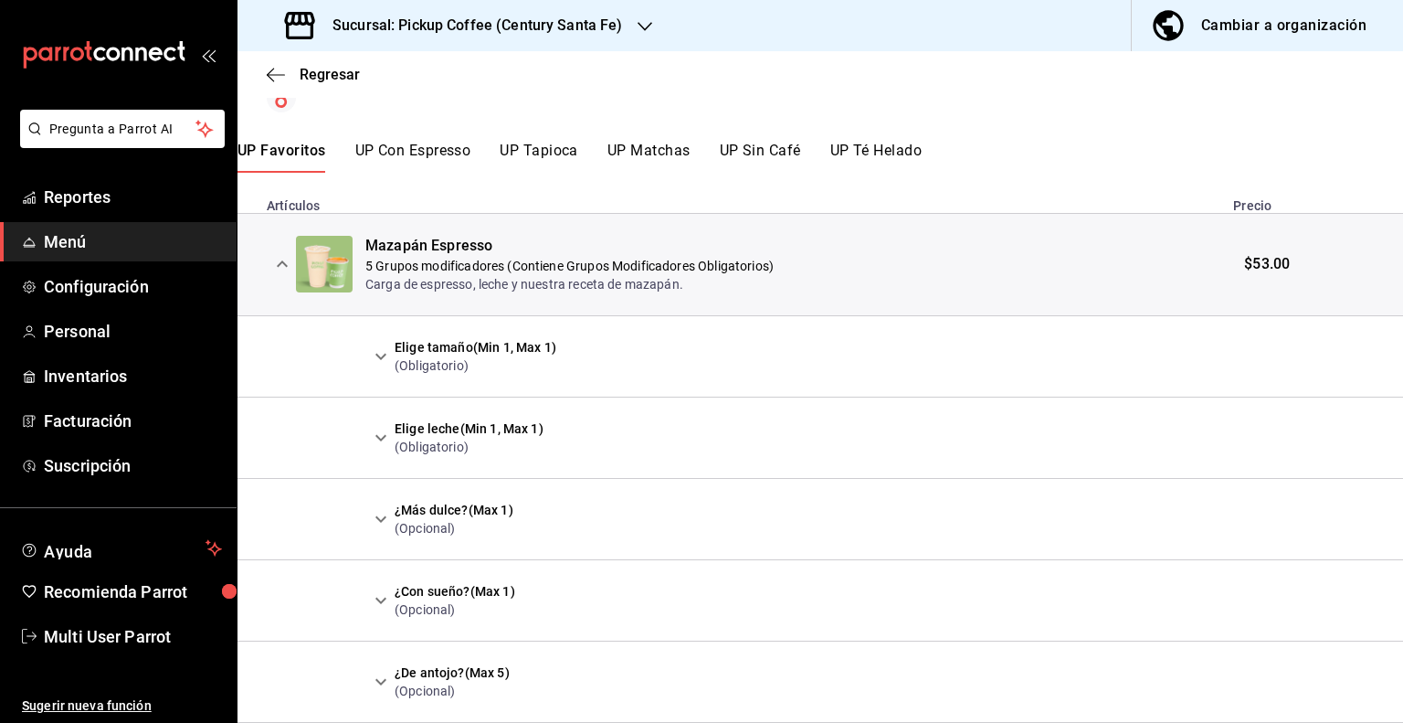
click at [377, 358] on icon "expand row" at bounding box center [381, 356] width 22 height 22
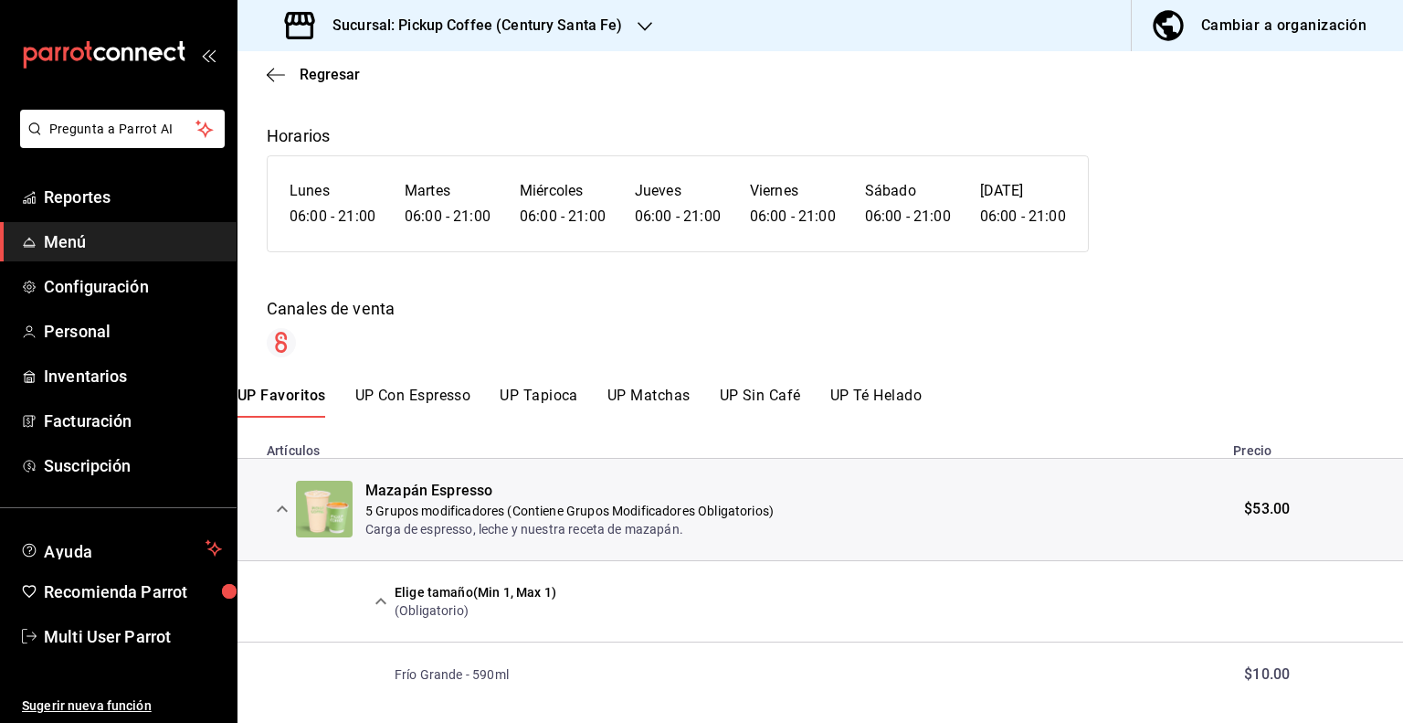
scroll to position [457, 0]
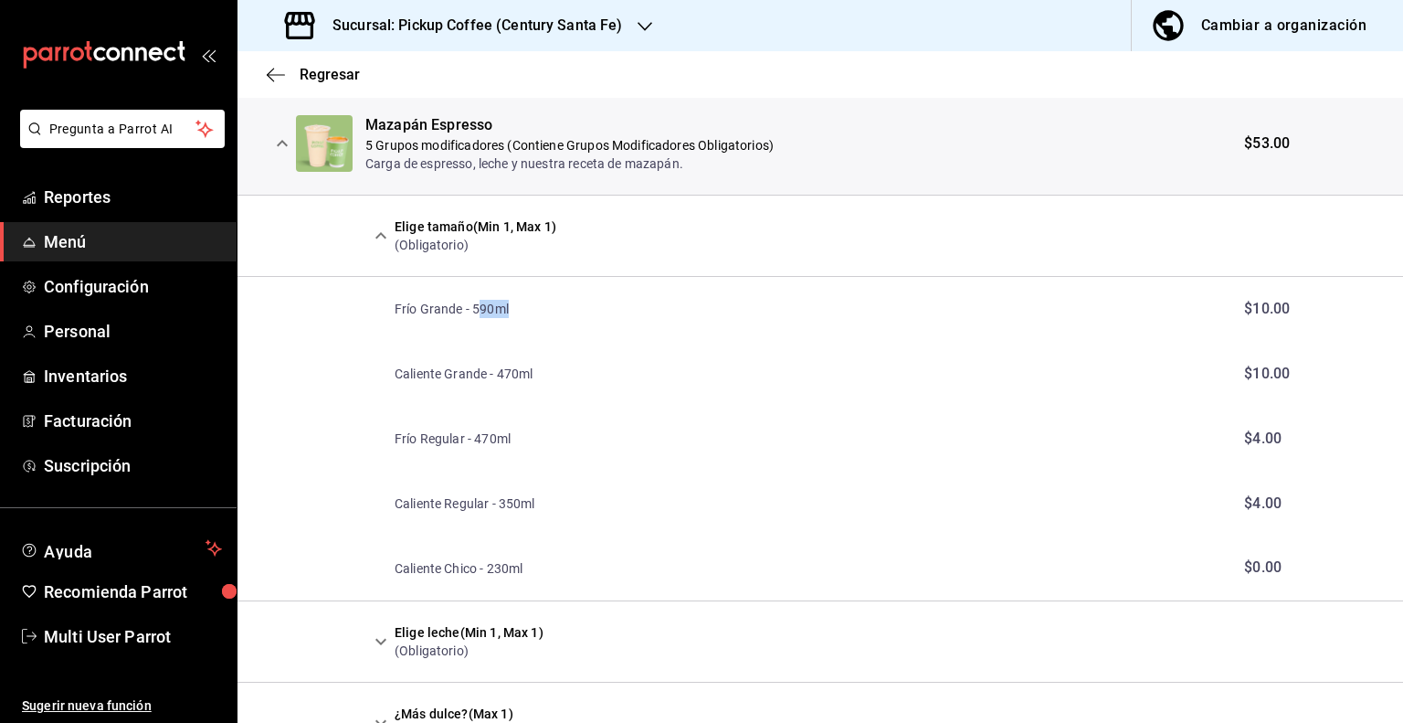
drag, startPoint x: 476, startPoint y: 310, endPoint x: 568, endPoint y: 304, distance: 92.4
click at [568, 304] on td "Frío Grande - 590ml" at bounding box center [793, 308] width 857 height 65
drag, startPoint x: 525, startPoint y: 377, endPoint x: 446, endPoint y: 386, distance: 79.9
click at [446, 386] on td "Caliente Grande - 470ml" at bounding box center [793, 374] width 857 height 65
click at [493, 482] on td "Caliente Regular - 350ml" at bounding box center [793, 503] width 857 height 65
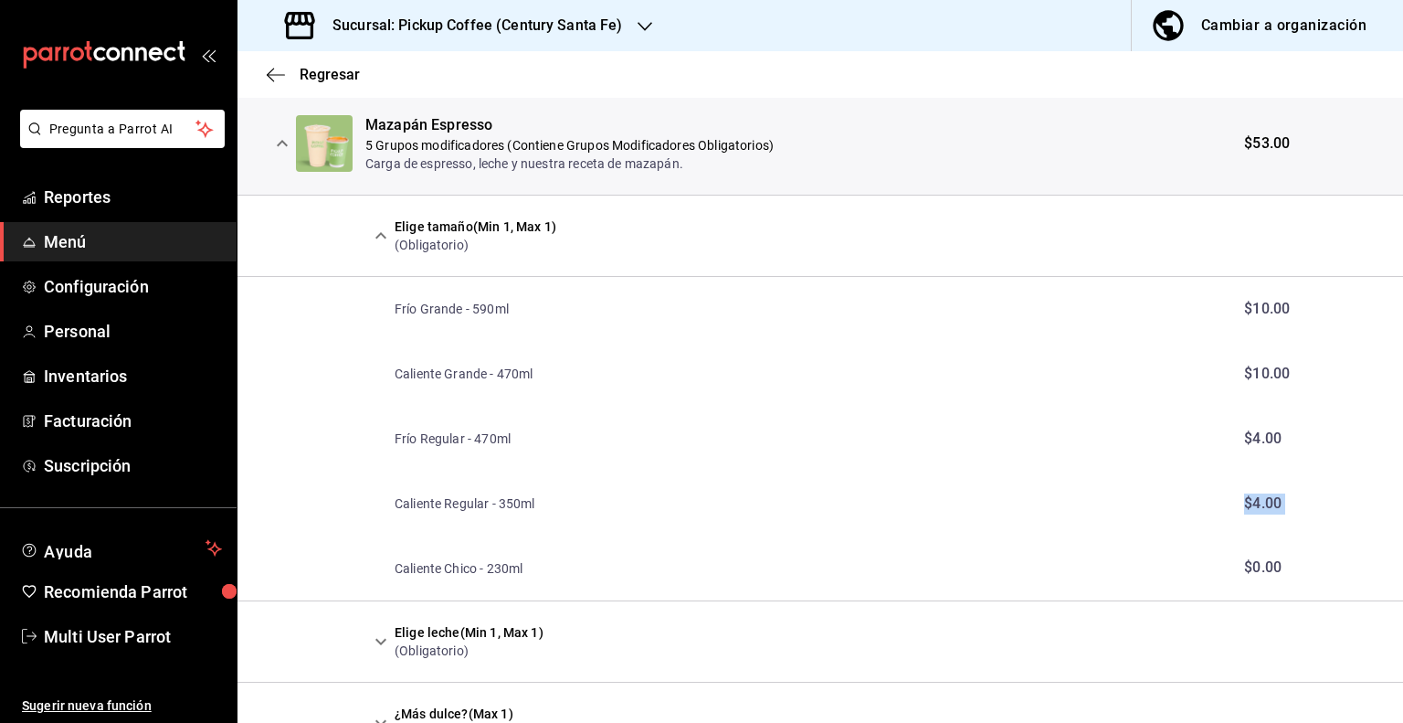
drag, startPoint x: 554, startPoint y: 533, endPoint x: 478, endPoint y: 558, distance: 80.0
click at [478, 558] on tbody "Mazapán Espresso 5 Grupos modificadores (Contiene Grupos Modificadores Obligato…" at bounding box center [821, 612] width 1166 height 1038
click at [1265, 30] on div "Cambiar a organización" at bounding box center [1284, 26] width 165 height 26
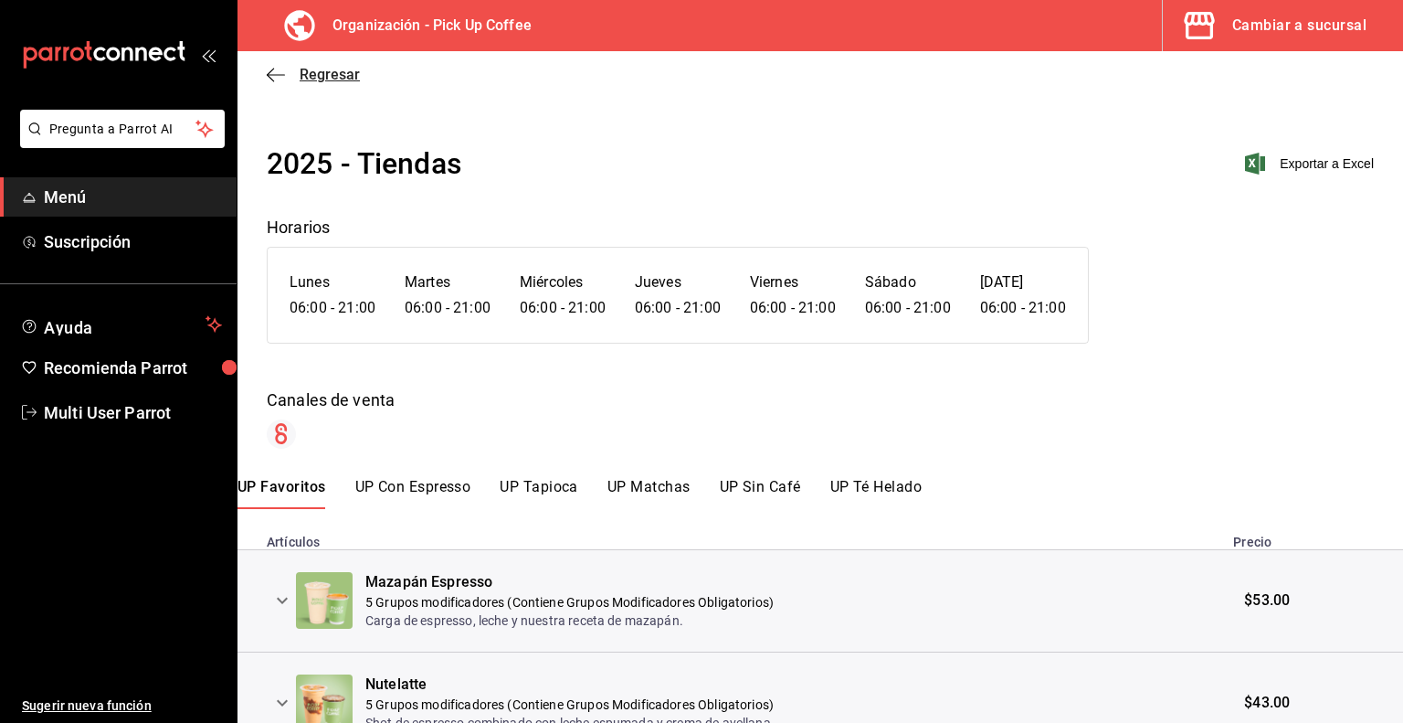
click at [281, 76] on icon "button" at bounding box center [276, 75] width 18 height 16
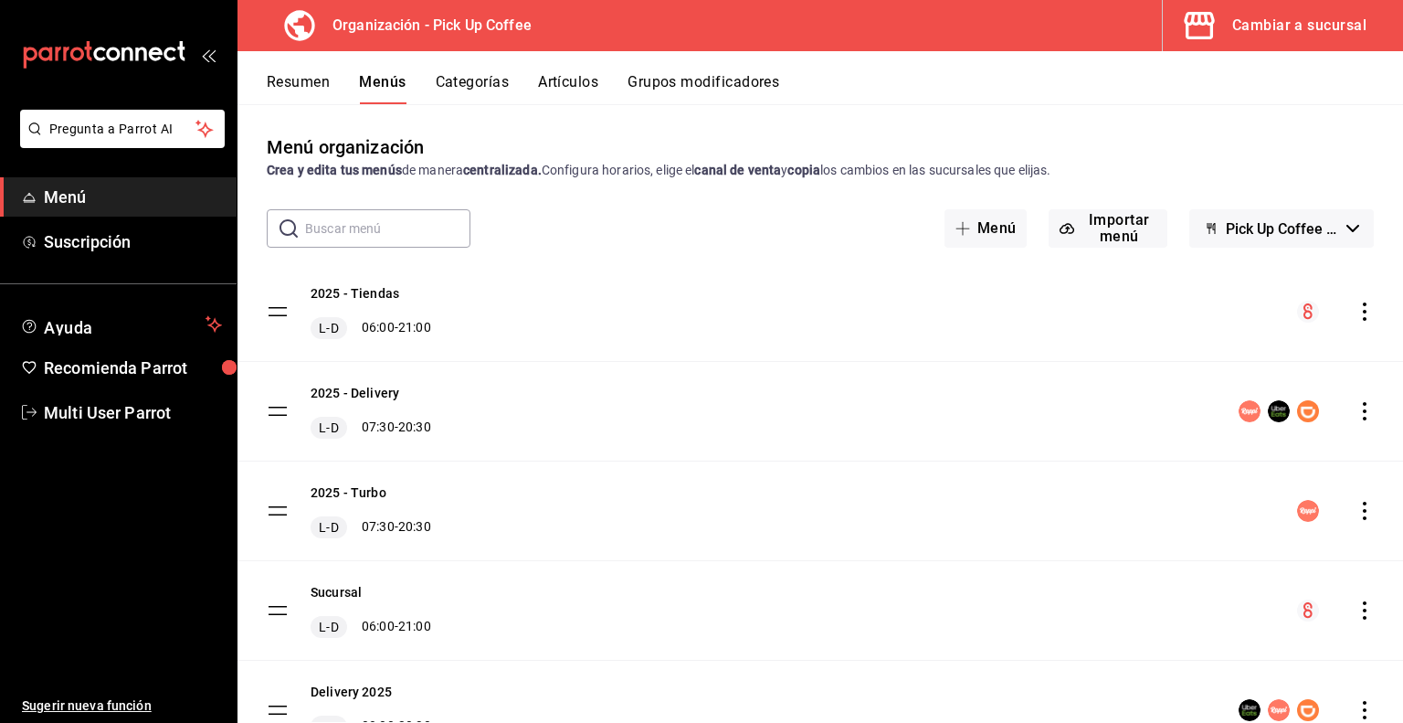
click at [1356, 317] on icon "actions" at bounding box center [1365, 311] width 18 height 18
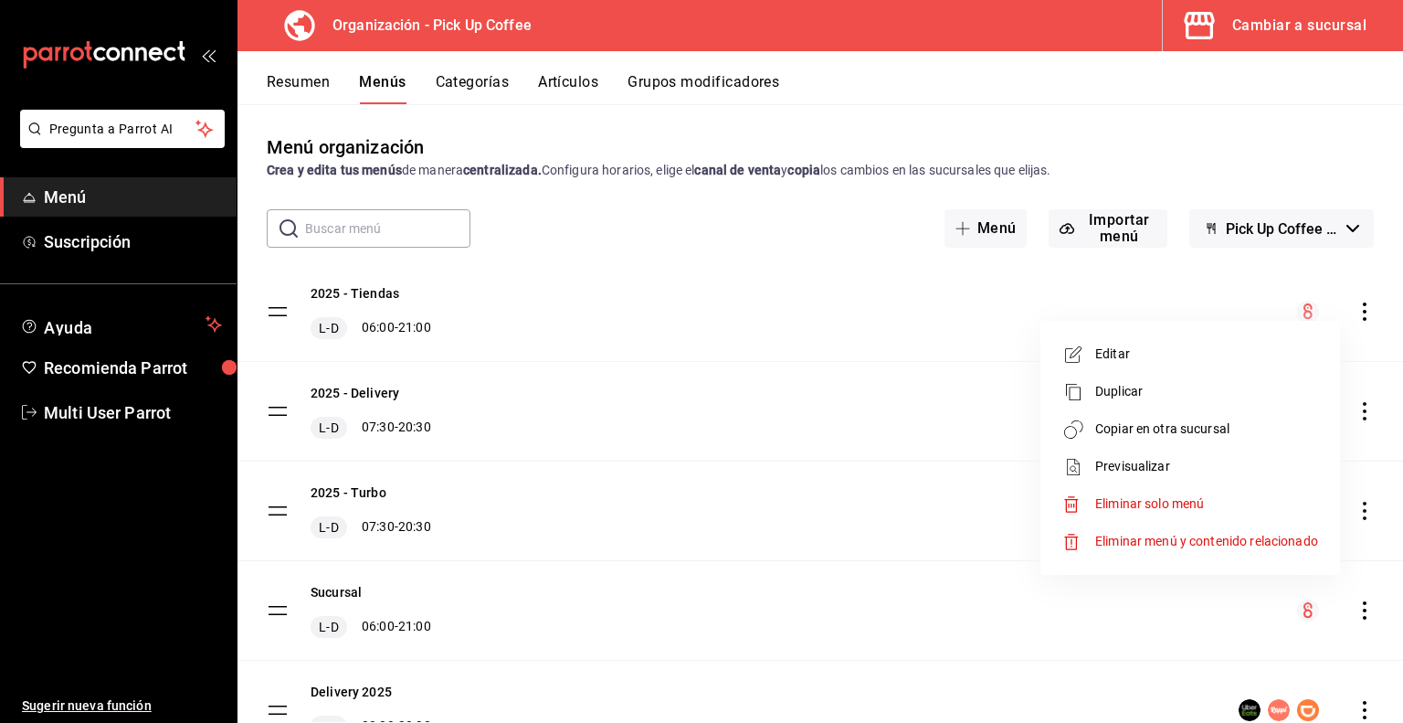
click at [1126, 460] on span "Previsualizar" at bounding box center [1207, 466] width 223 height 19
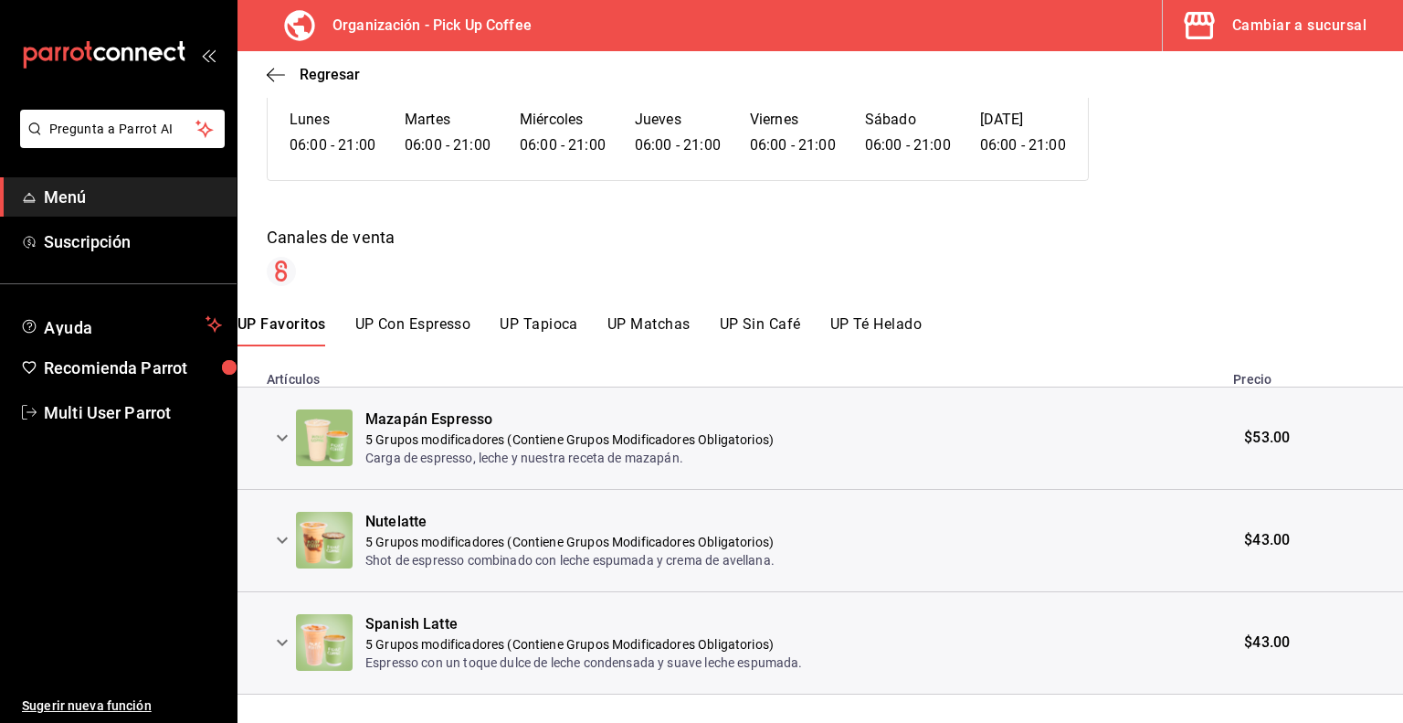
scroll to position [183, 0]
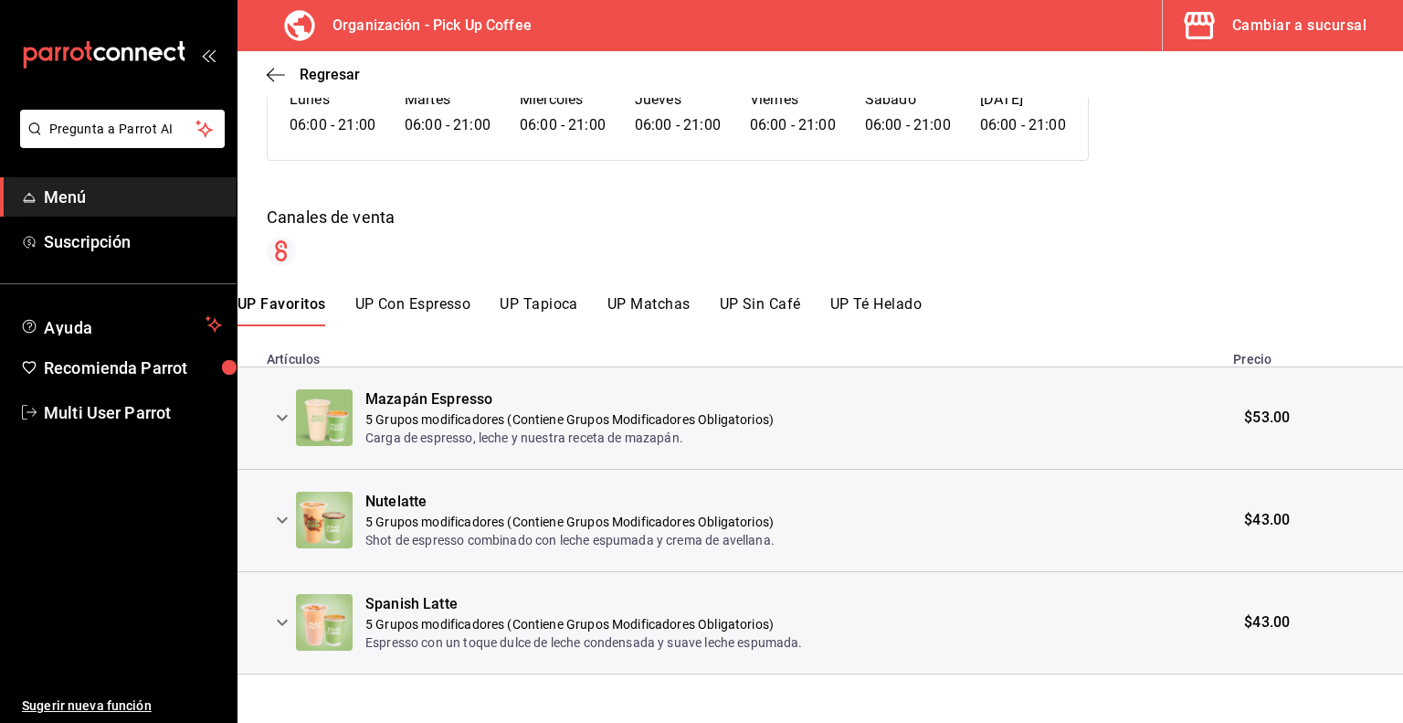
click at [284, 418] on icon "expand row" at bounding box center [282, 418] width 11 height 6
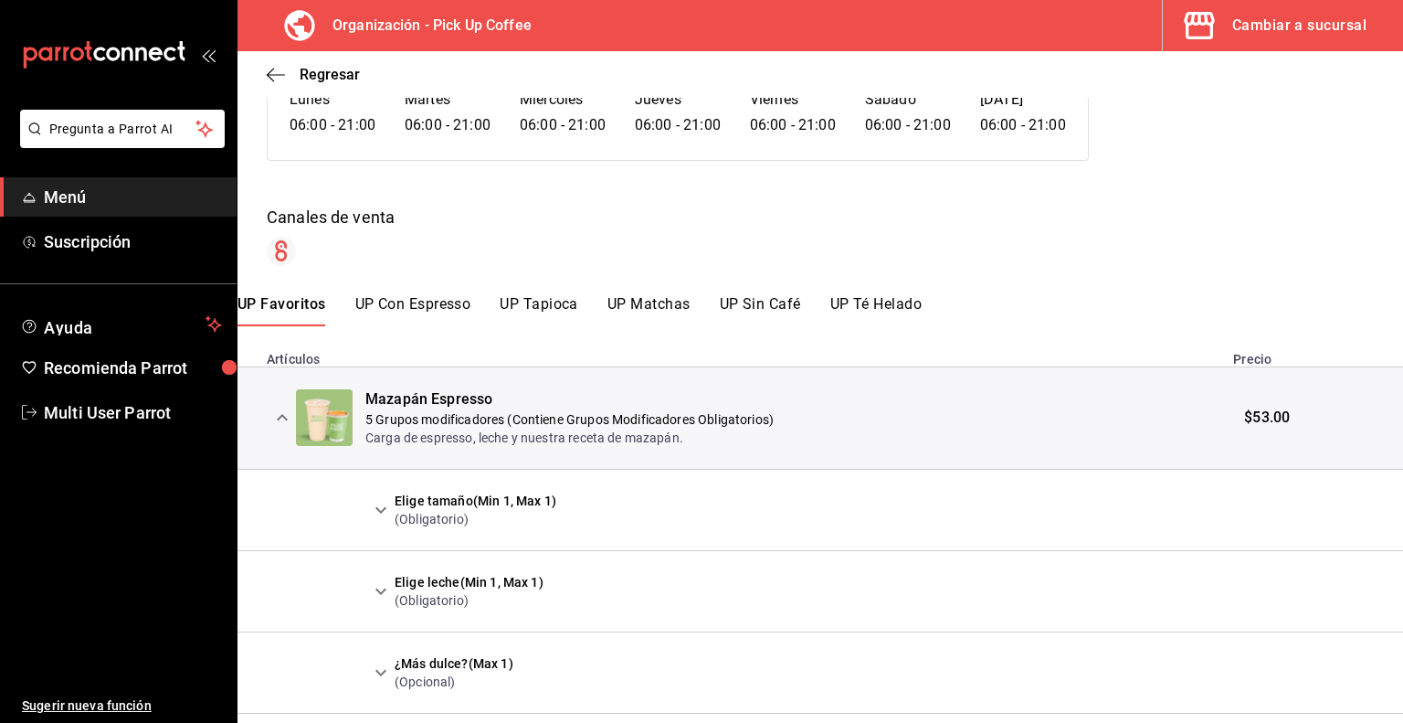
click at [376, 506] on icon "expand row" at bounding box center [381, 510] width 22 height 22
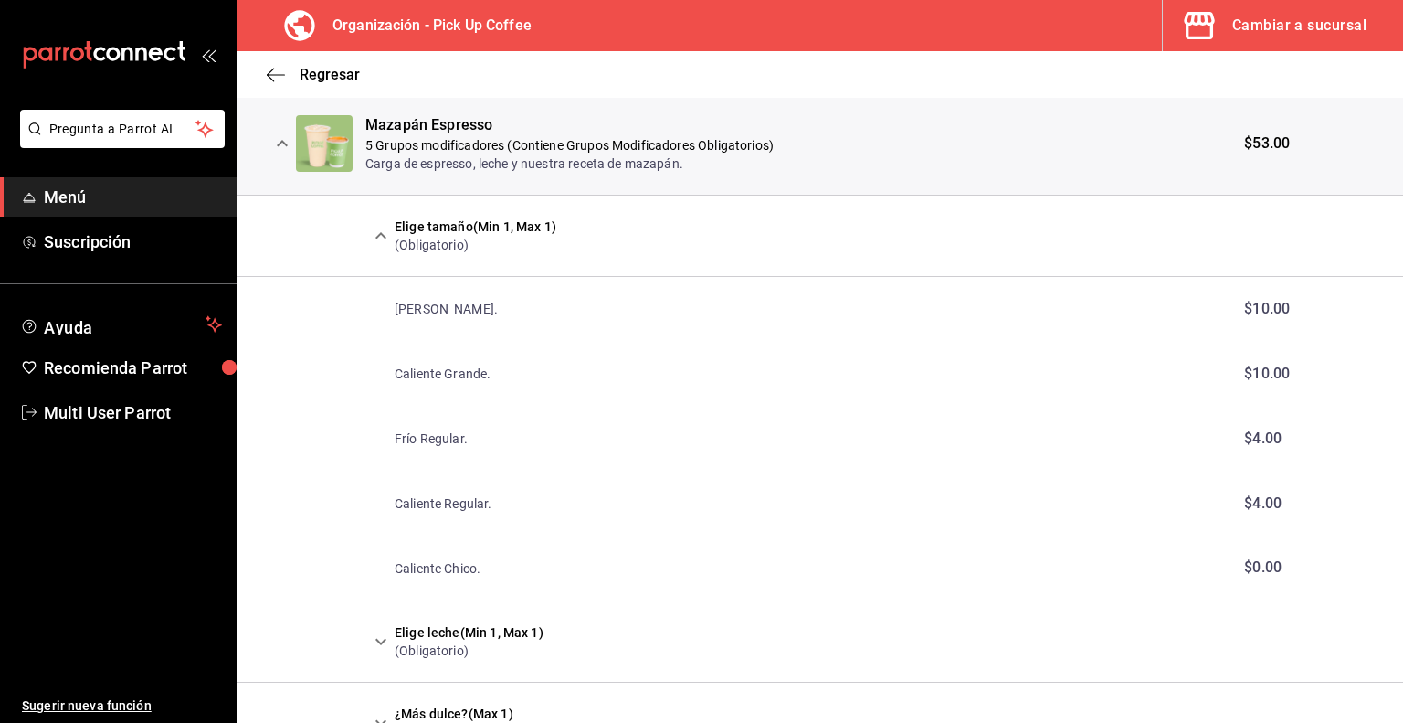
scroll to position [91, 0]
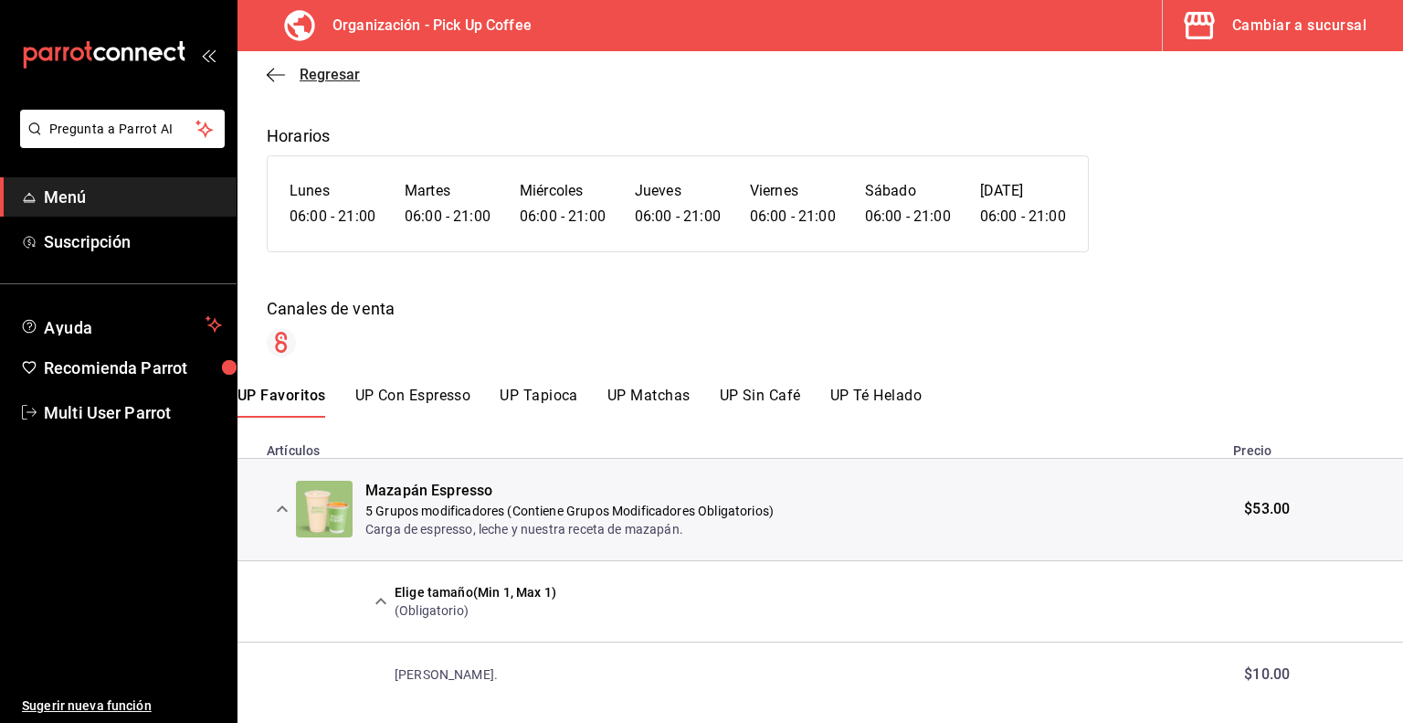
click at [274, 79] on icon "button" at bounding box center [276, 75] width 18 height 16
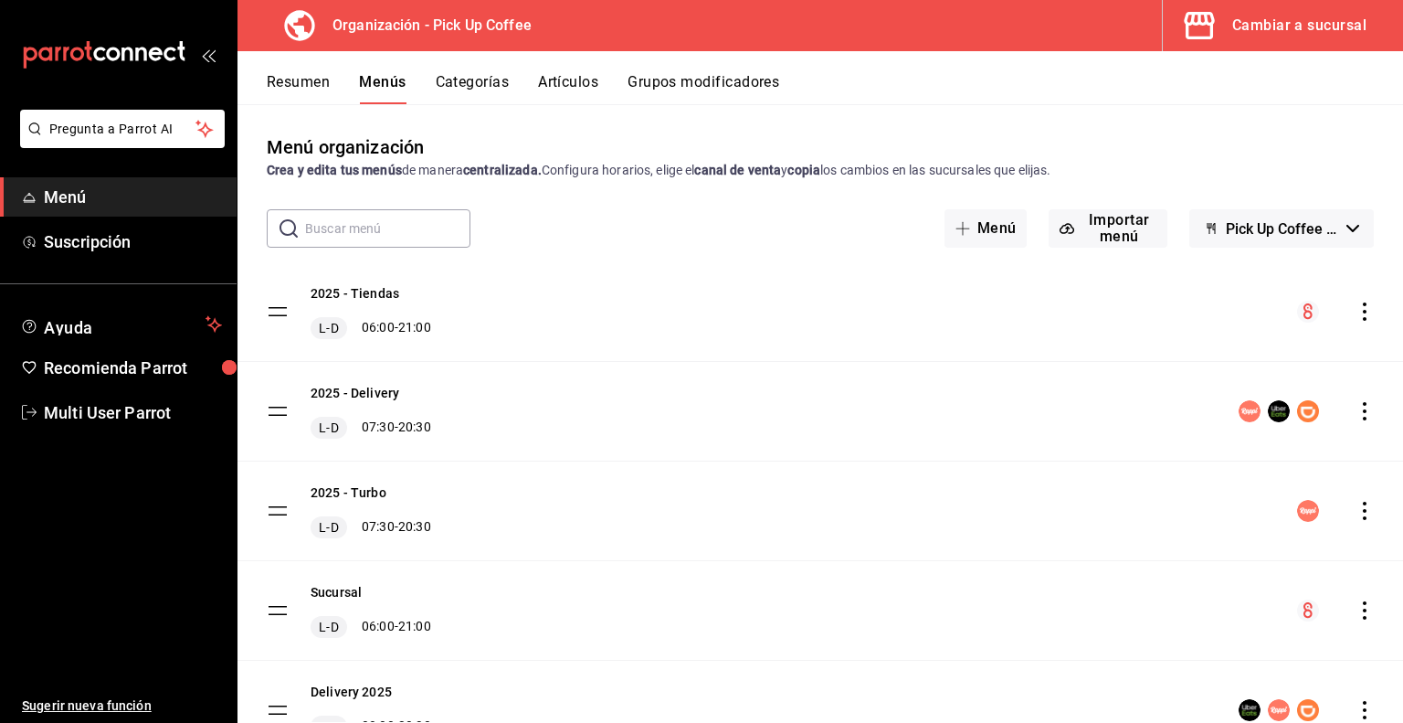
click at [312, 83] on button "Resumen" at bounding box center [298, 88] width 63 height 31
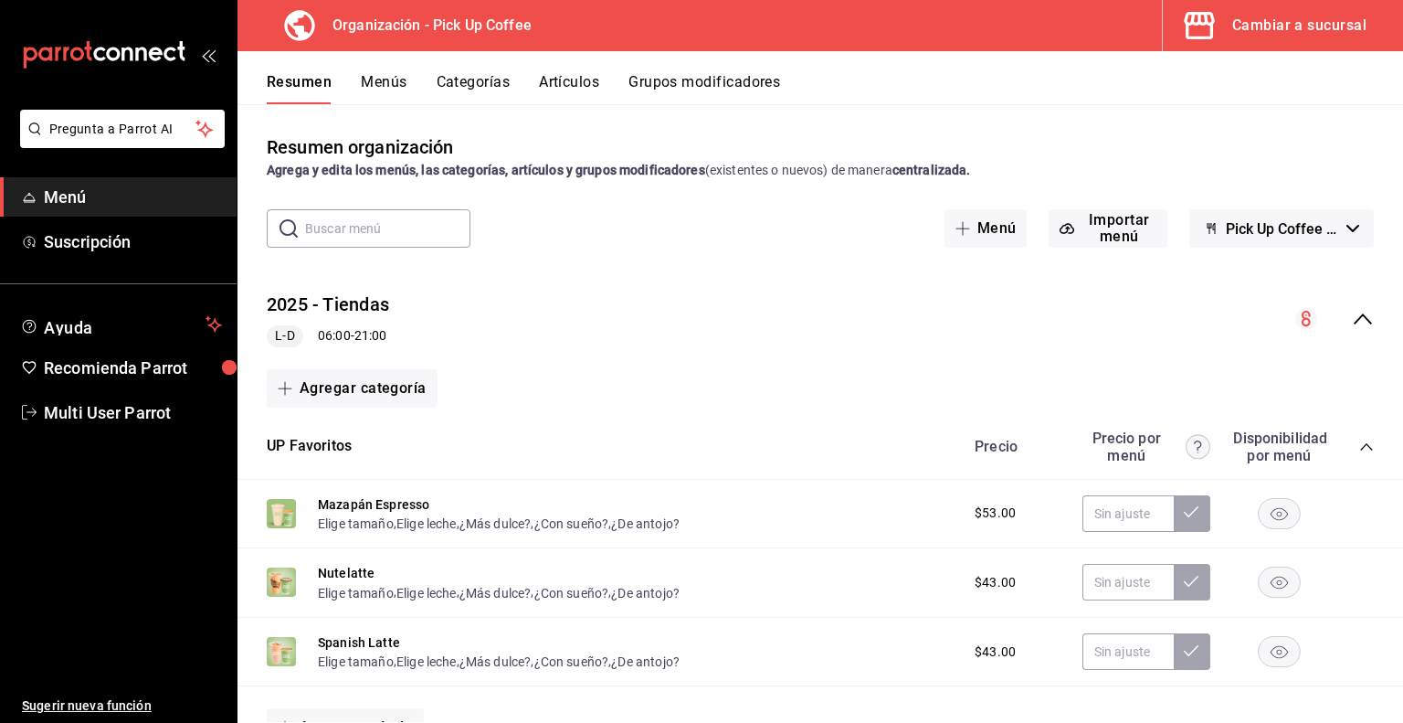
scroll to position [91, 0]
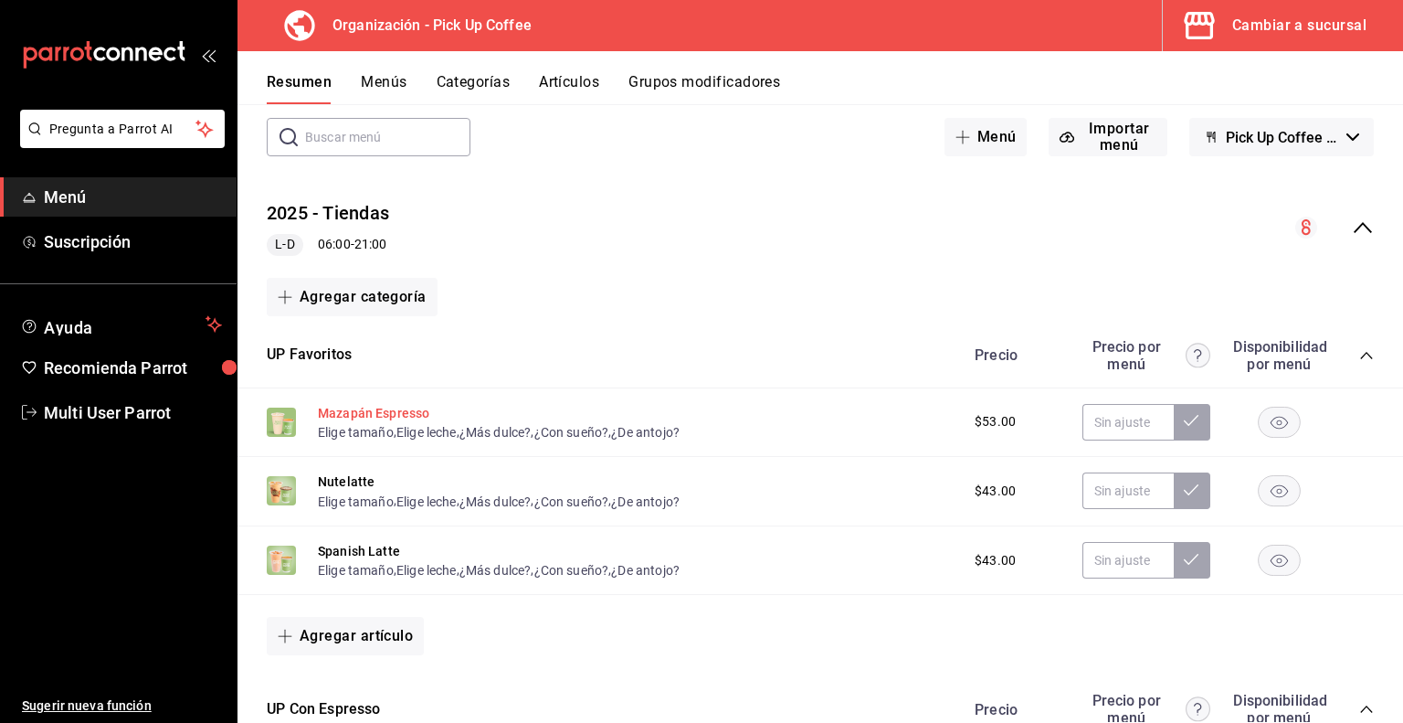
click at [354, 410] on button "Mazapán Espresso" at bounding box center [373, 413] width 111 height 18
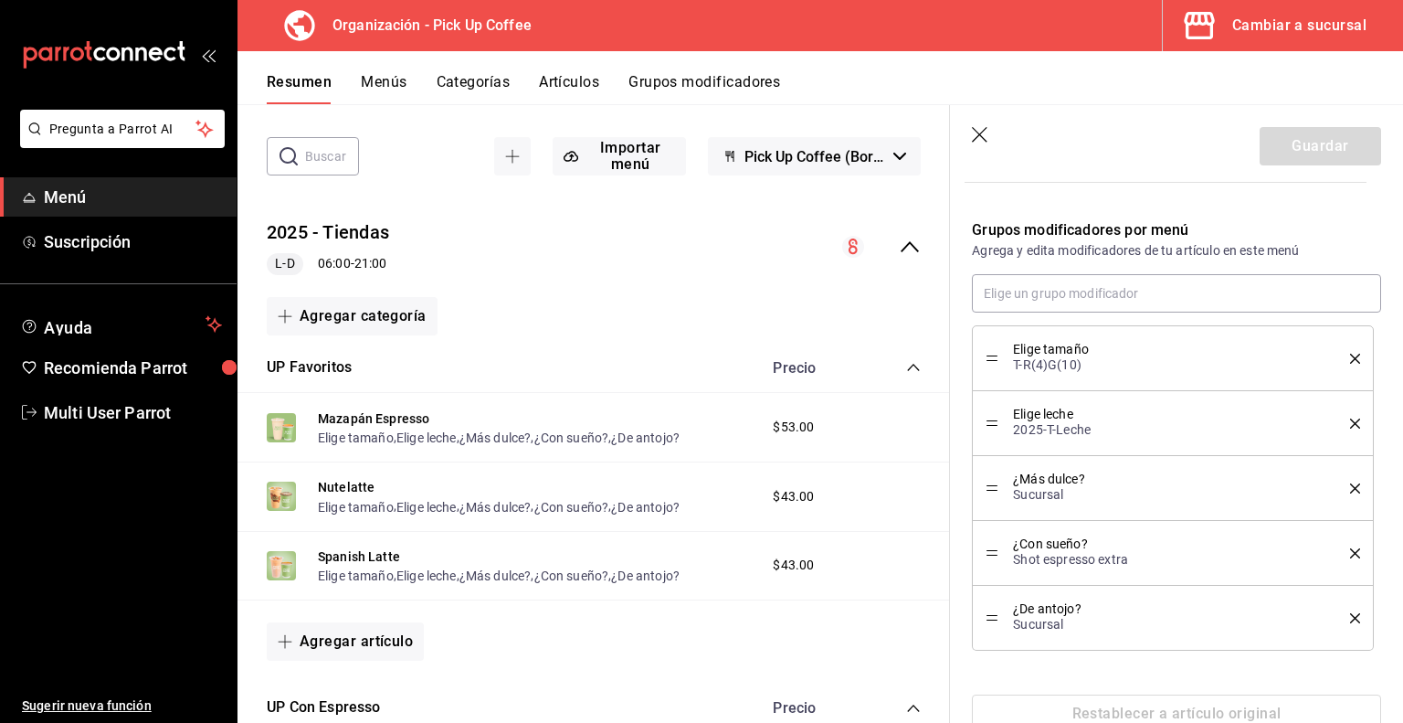
scroll to position [604, 0]
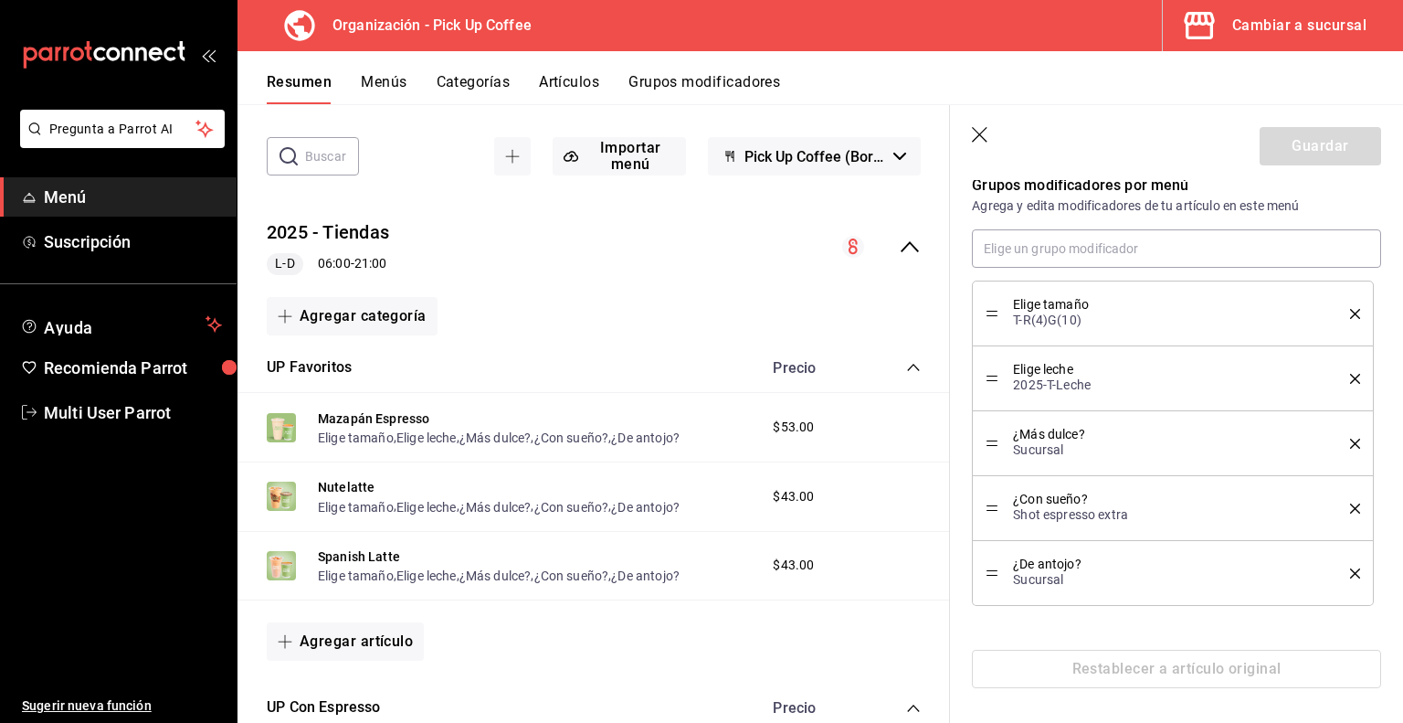
click at [1128, 668] on div "Restablecer a artículo original" at bounding box center [1176, 669] width 409 height 38
click at [1128, 675] on div "Restablecer a artículo original" at bounding box center [1176, 669] width 409 height 38
click at [1125, 699] on div "Editar artículo por menú La edición del artículo solo se verá reflejado en este…" at bounding box center [1176, 150] width 453 height 1149
click at [1124, 701] on div "Editar artículo por menú La edición del artículo solo se verá reflejado en este…" at bounding box center [1176, 150] width 453 height 1149
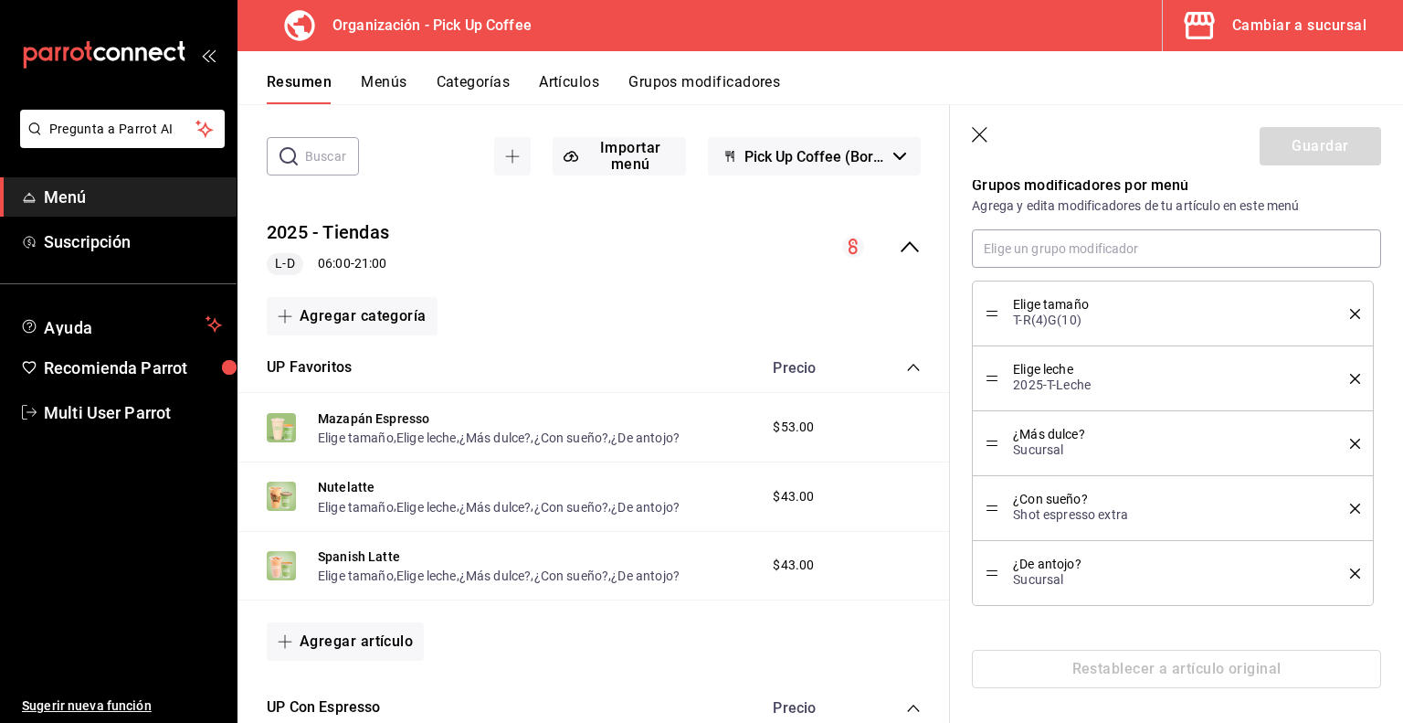
click at [1124, 701] on div "Editar artículo por menú La edición del artículo solo se verá reflejado en este…" at bounding box center [1176, 150] width 453 height 1149
click at [1133, 673] on div "Restablecer a artículo original" at bounding box center [1176, 669] width 409 height 38
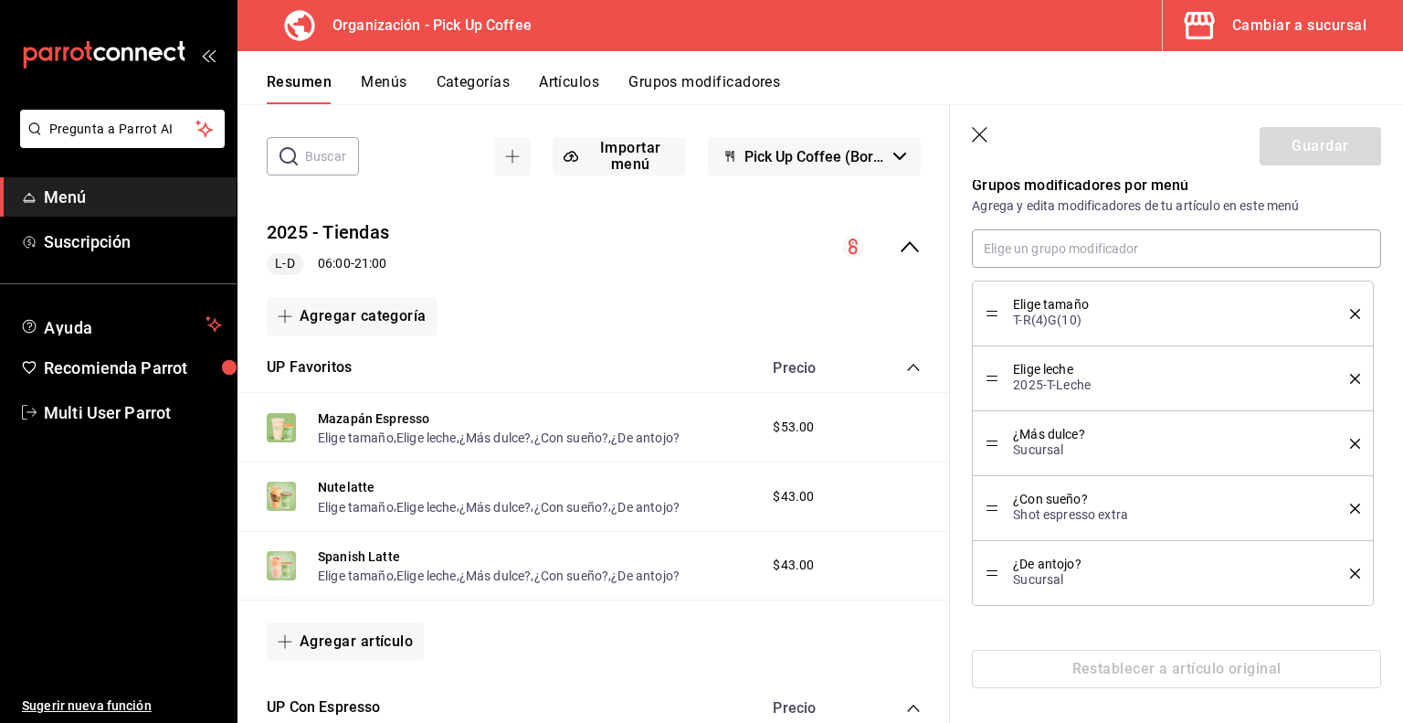
click at [978, 141] on icon "button" at bounding box center [981, 136] width 18 height 18
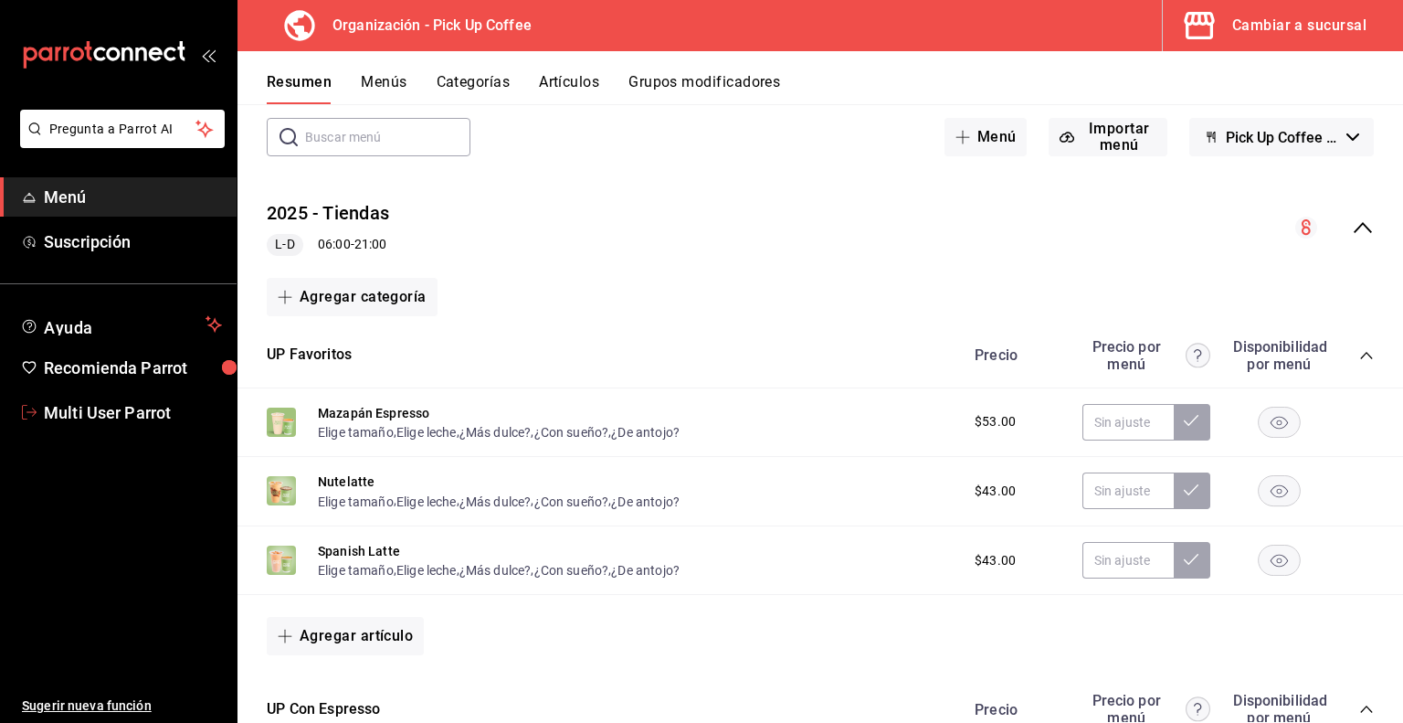
click at [88, 419] on span "Multi User Parrot" at bounding box center [133, 412] width 178 height 25
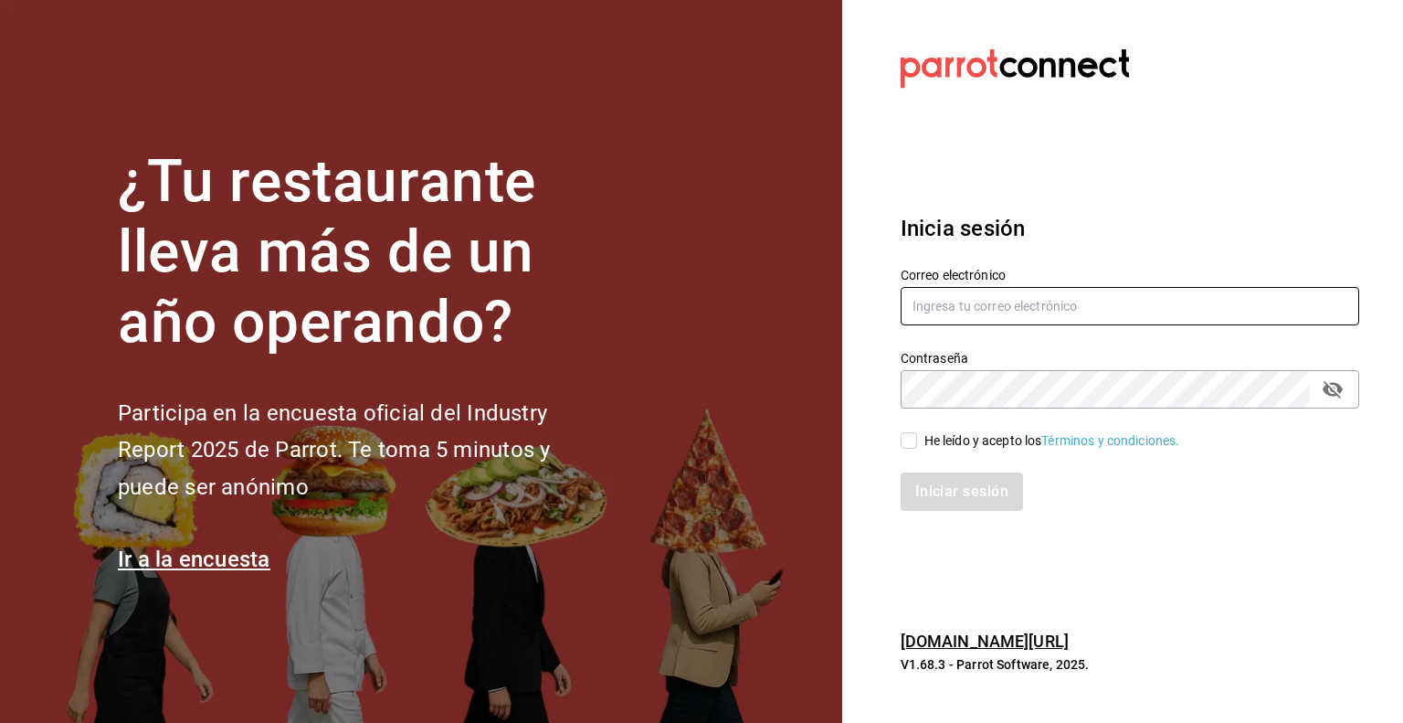
click at [948, 317] on input "text" at bounding box center [1130, 306] width 459 height 38
type input "multiuser@pickup.com"
click at [927, 436] on div "He leído y acepto los Términos y condiciones." at bounding box center [1053, 440] width 256 height 19
click at [917, 436] on input "He leído y acepto los Términos y condiciones." at bounding box center [909, 440] width 16 height 16
checkbox input "true"
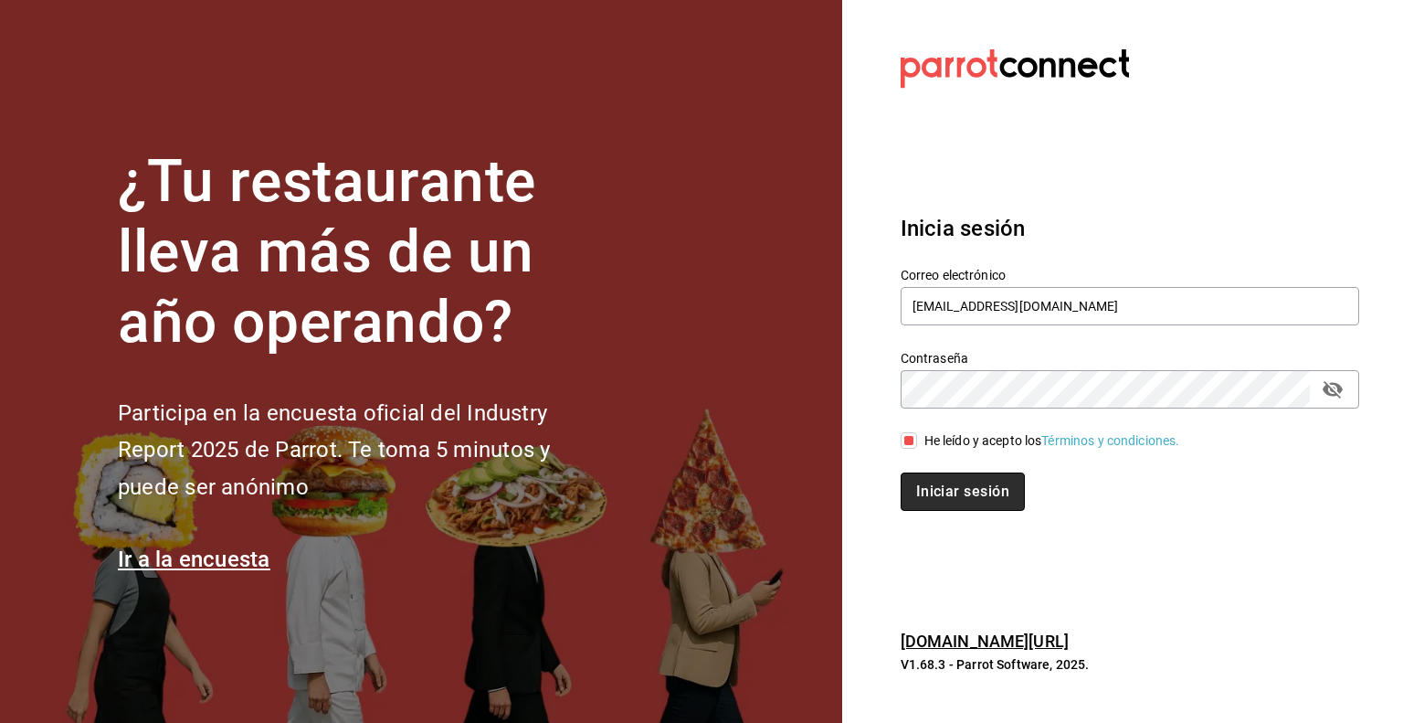
click at [941, 493] on button "Iniciar sesión" at bounding box center [963, 491] width 124 height 38
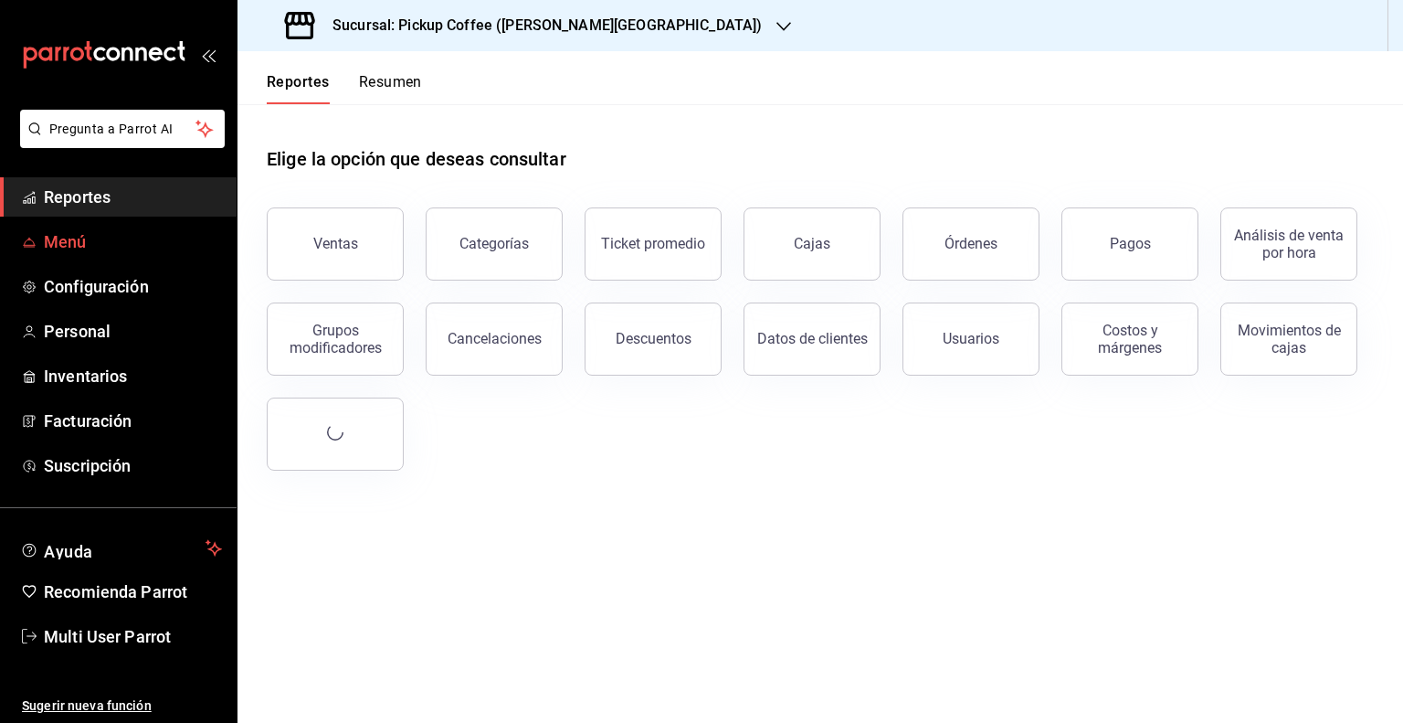
click at [62, 244] on span "Menú" at bounding box center [133, 241] width 178 height 25
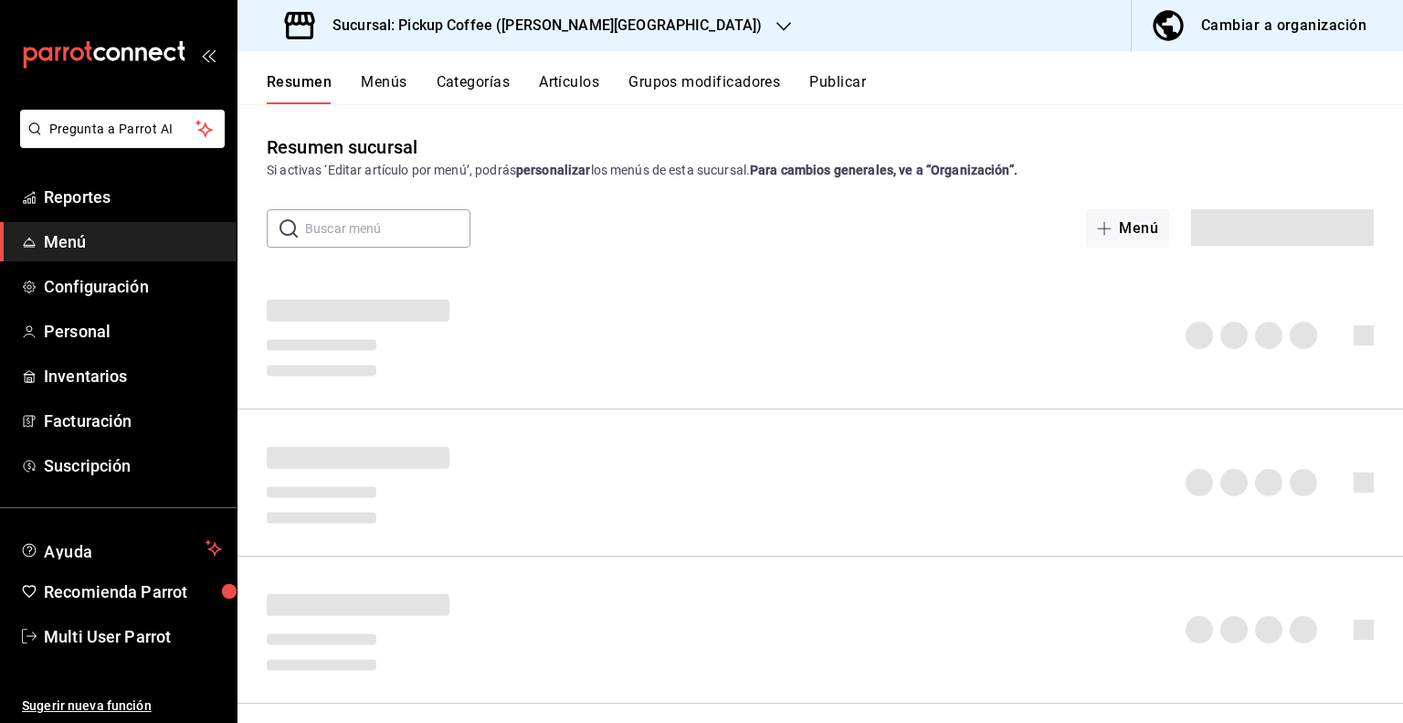
click at [777, 19] on icon "button" at bounding box center [784, 26] width 15 height 15
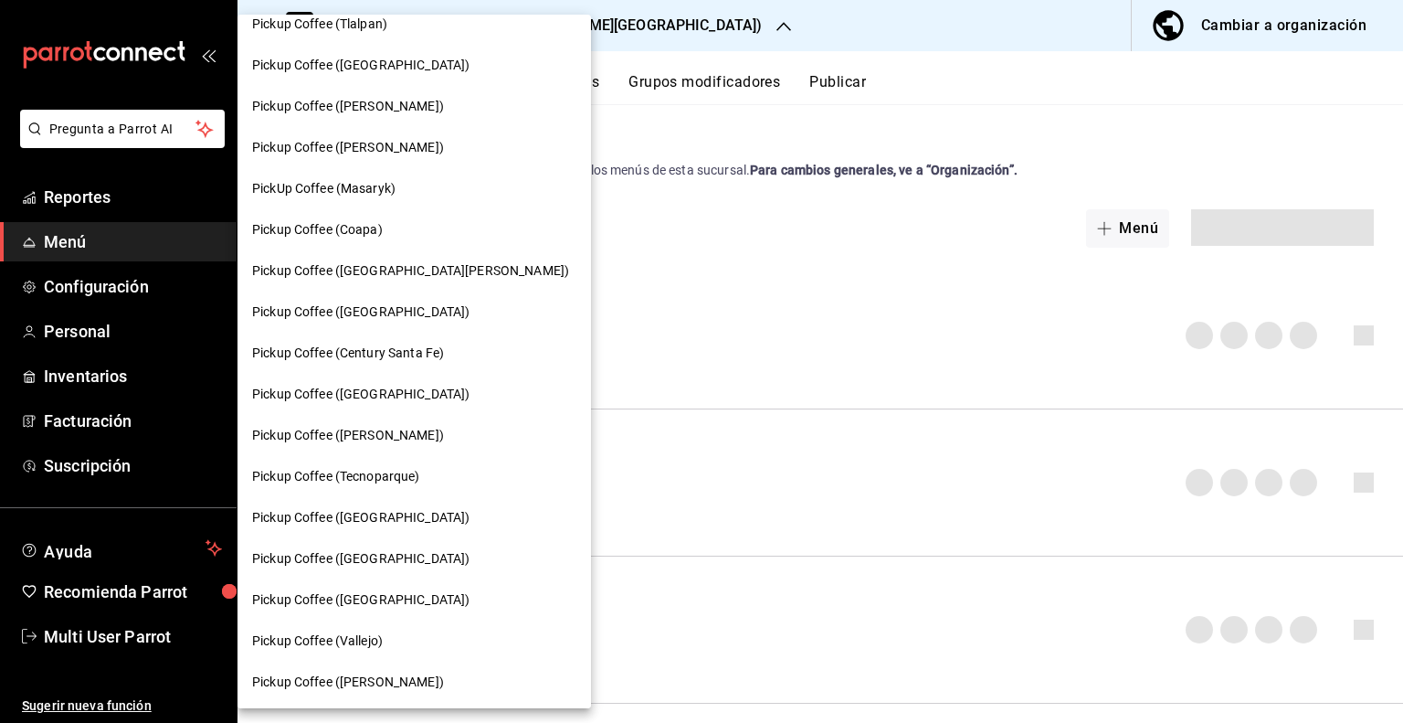
scroll to position [91, 0]
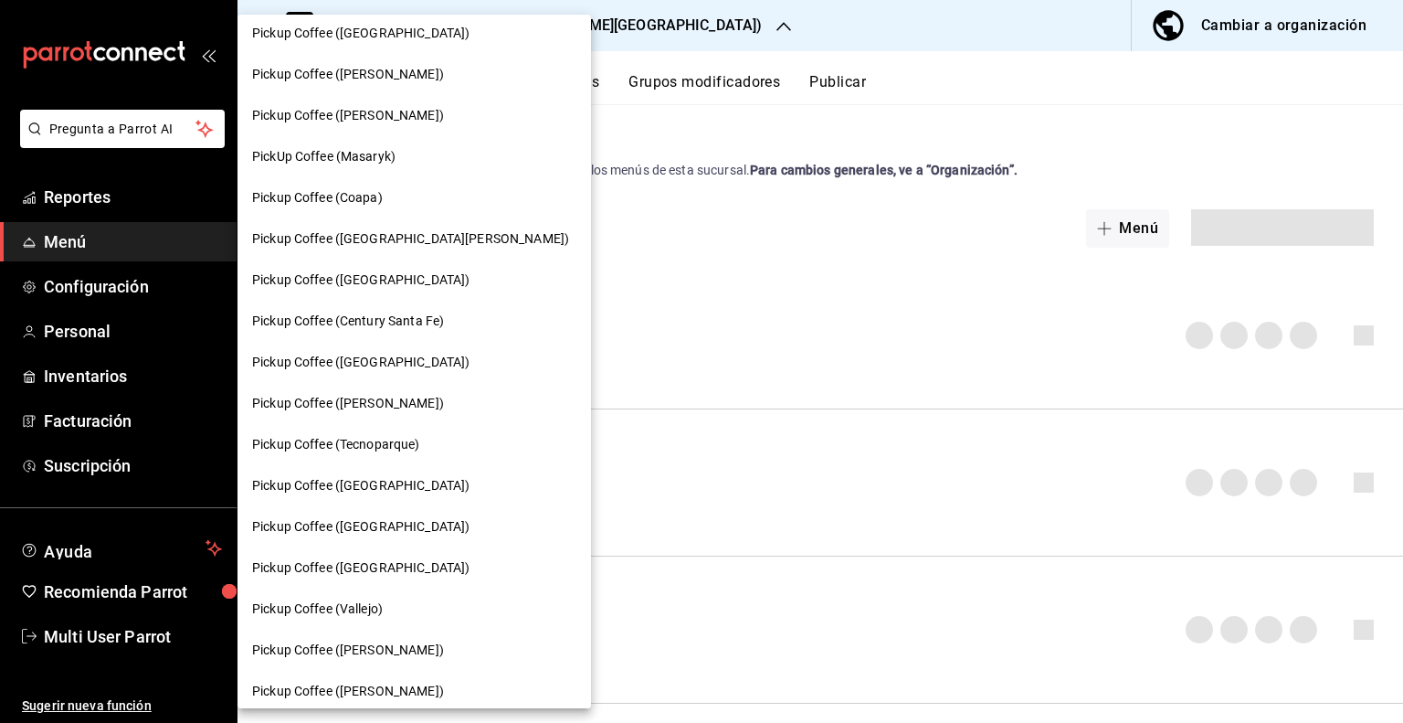
click at [403, 327] on span "Pickup Coffee (Century Santa Fe)" at bounding box center [348, 321] width 192 height 19
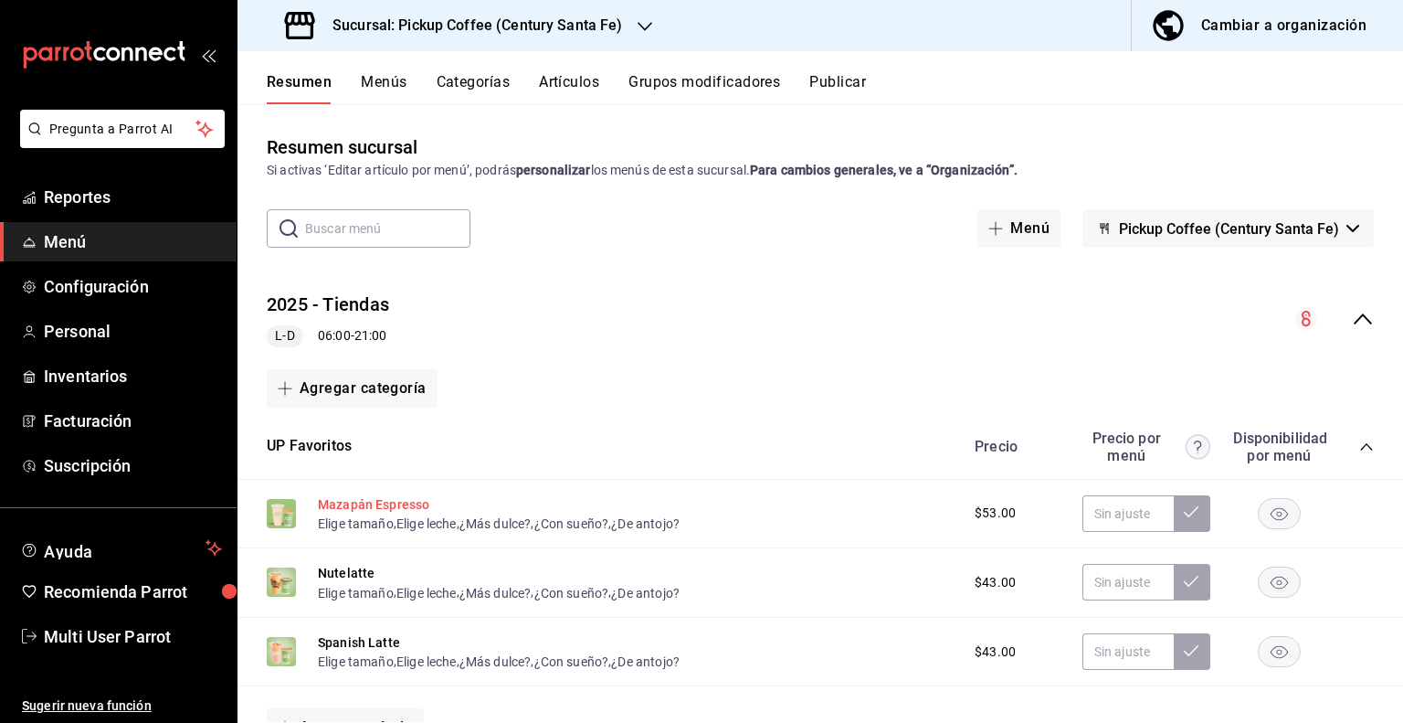
click at [340, 501] on button "Mazapán Espresso" at bounding box center [373, 504] width 111 height 18
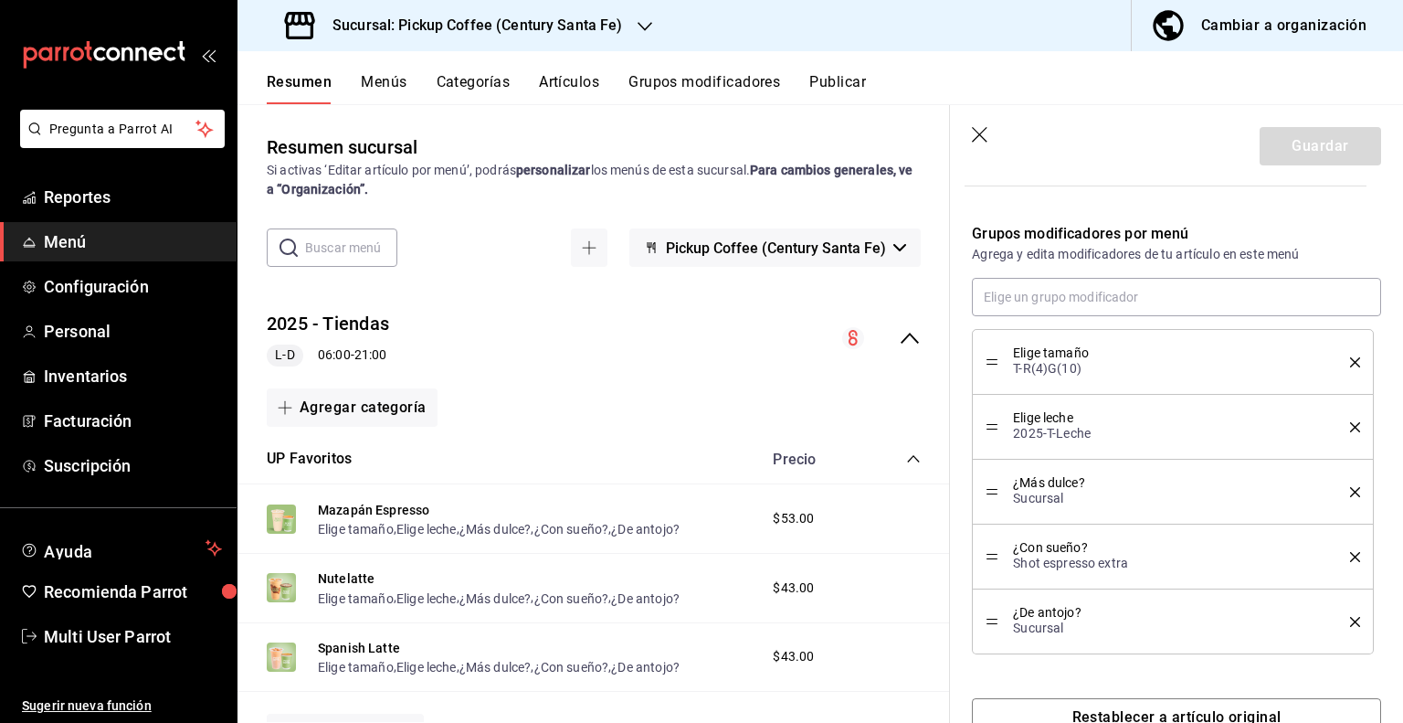
scroll to position [604, 0]
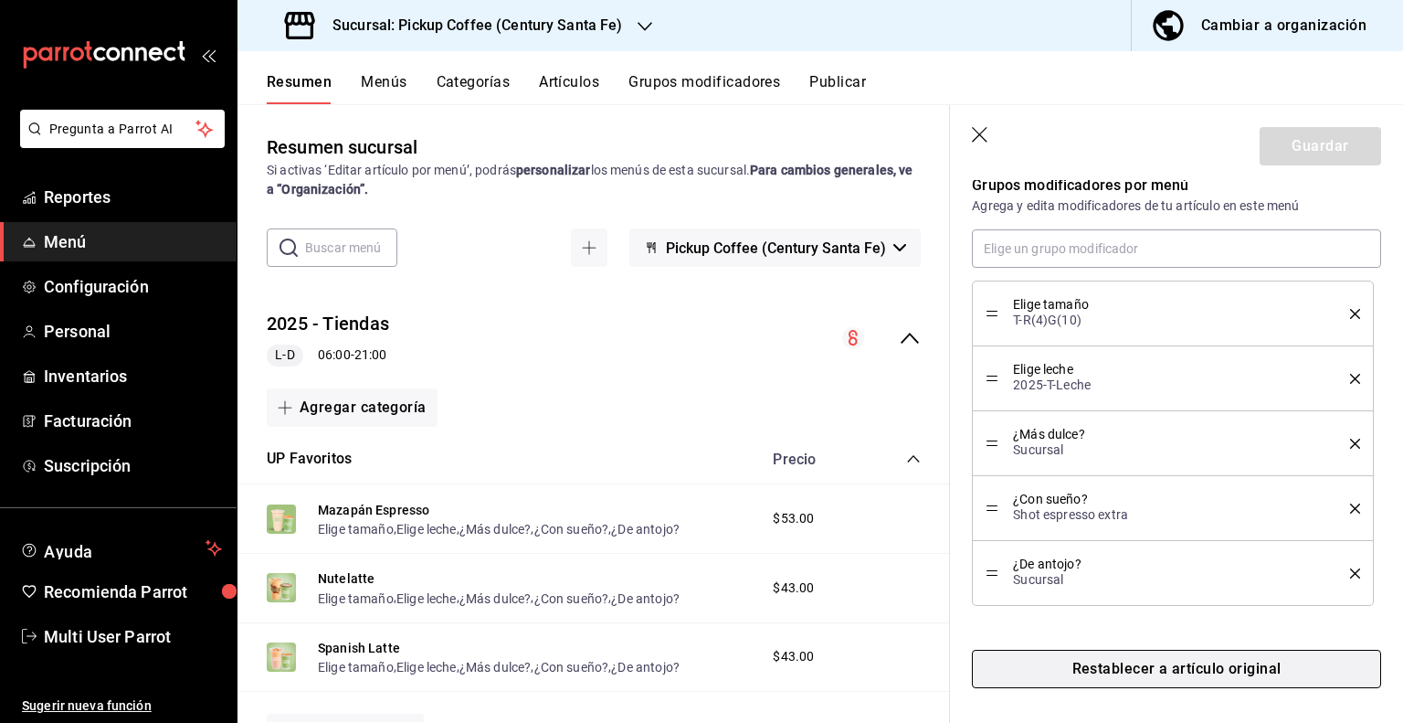
click at [1111, 670] on button "Restablecer a artículo original" at bounding box center [1176, 669] width 409 height 38
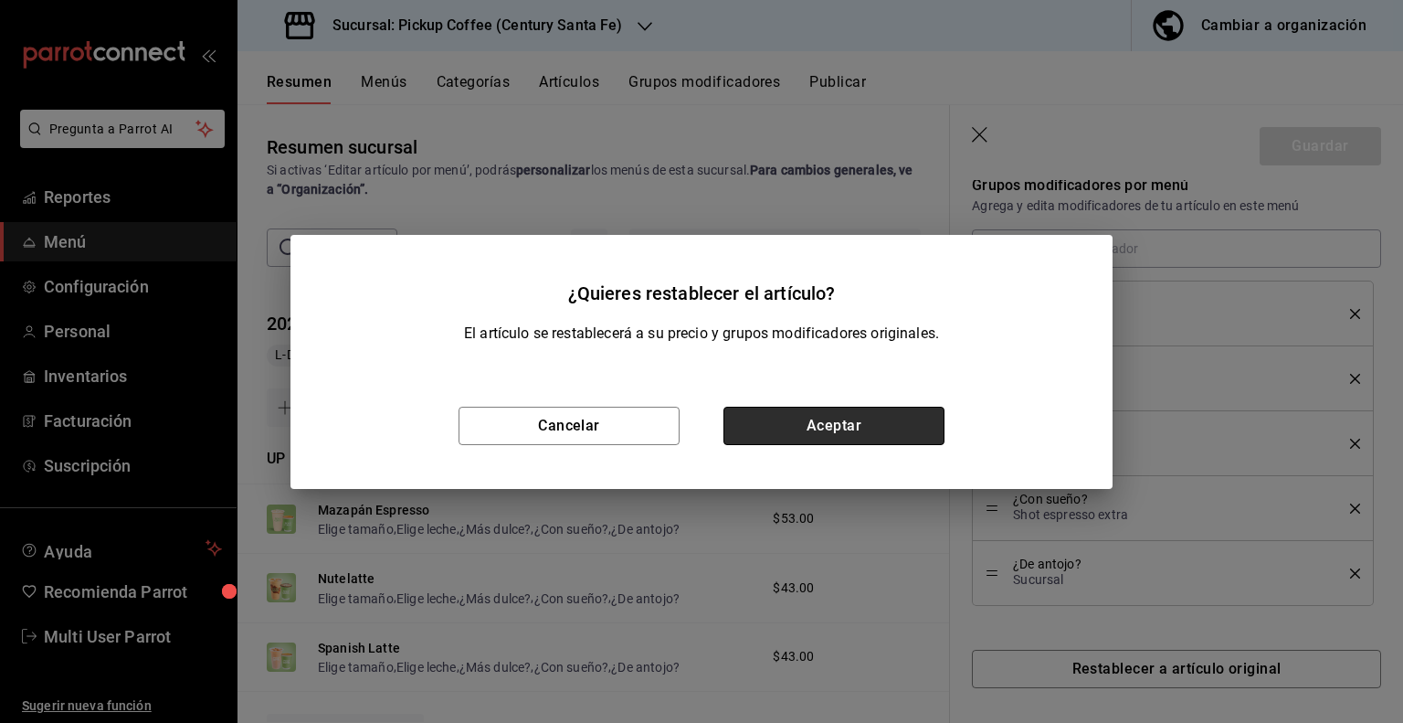
click at [841, 427] on button "Aceptar" at bounding box center [834, 426] width 221 height 38
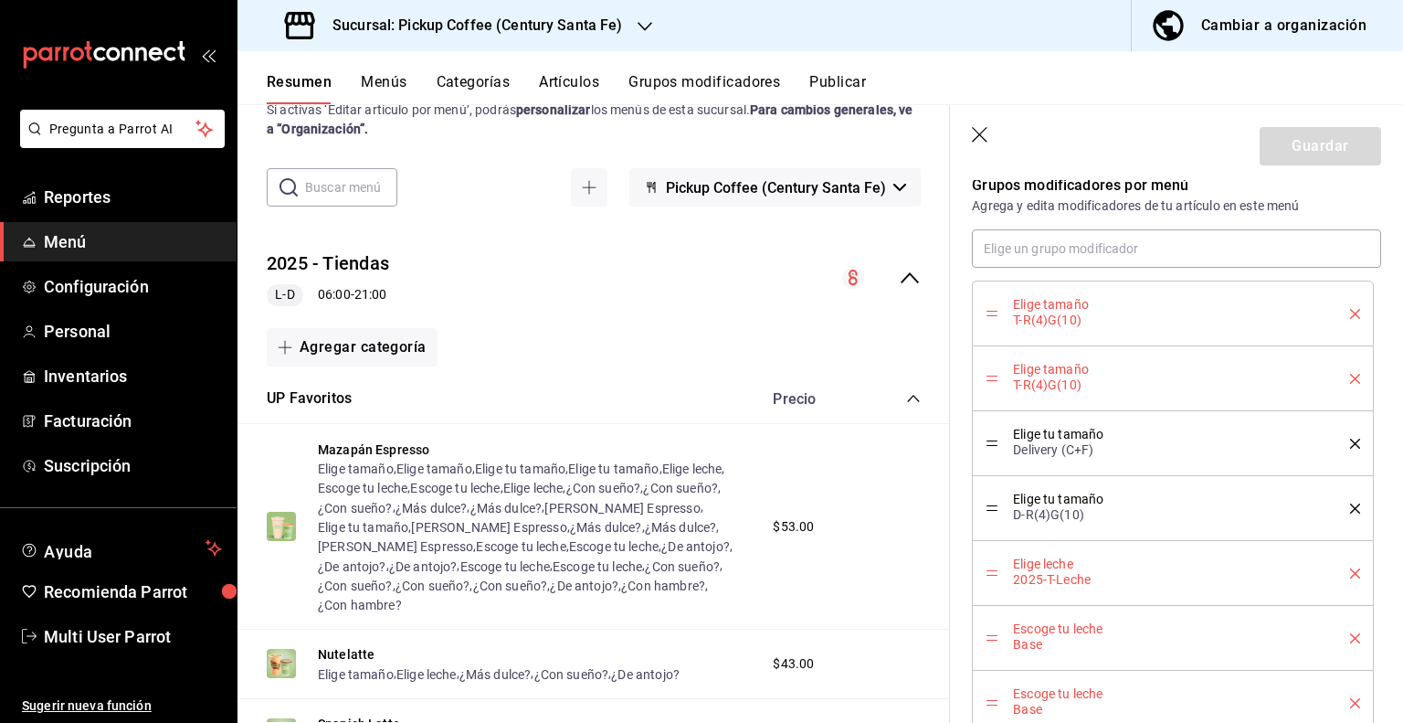
scroll to position [183, 0]
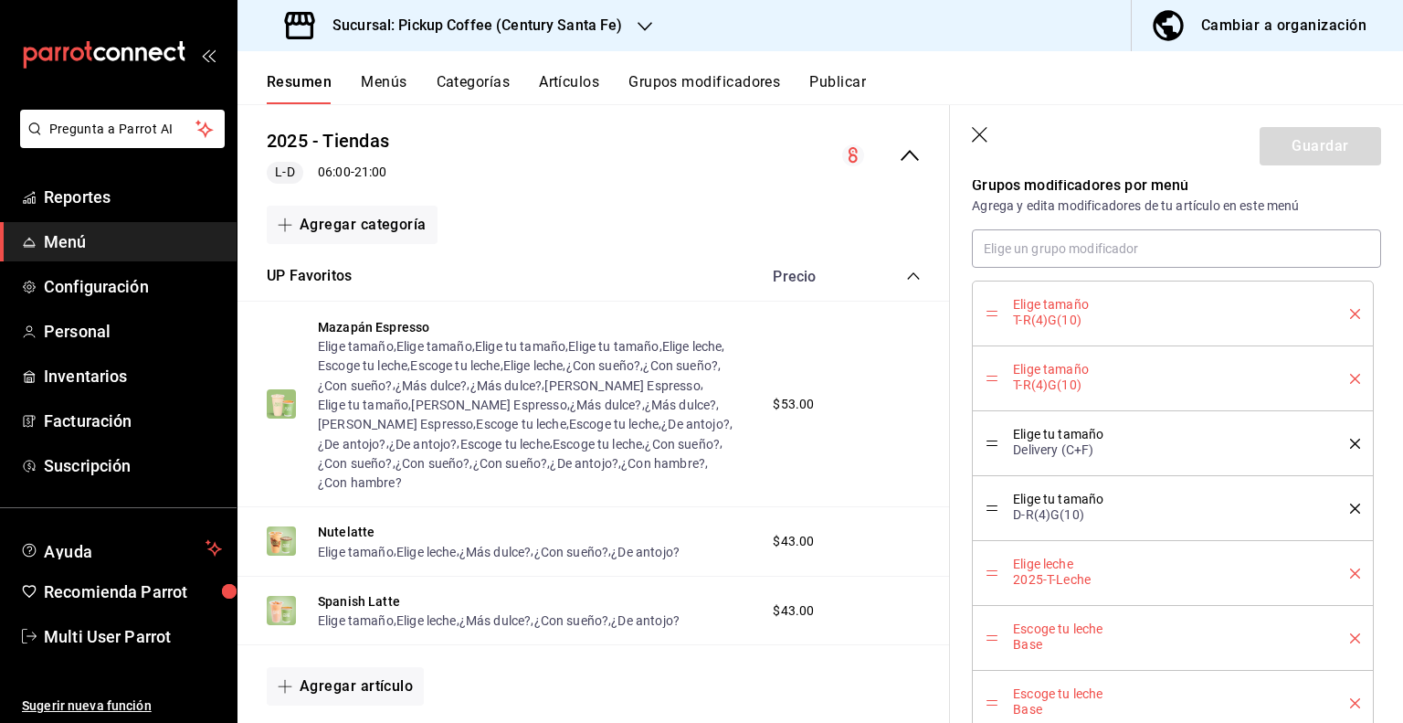
click at [1299, 27] on div "Cambiar a organización" at bounding box center [1284, 26] width 165 height 26
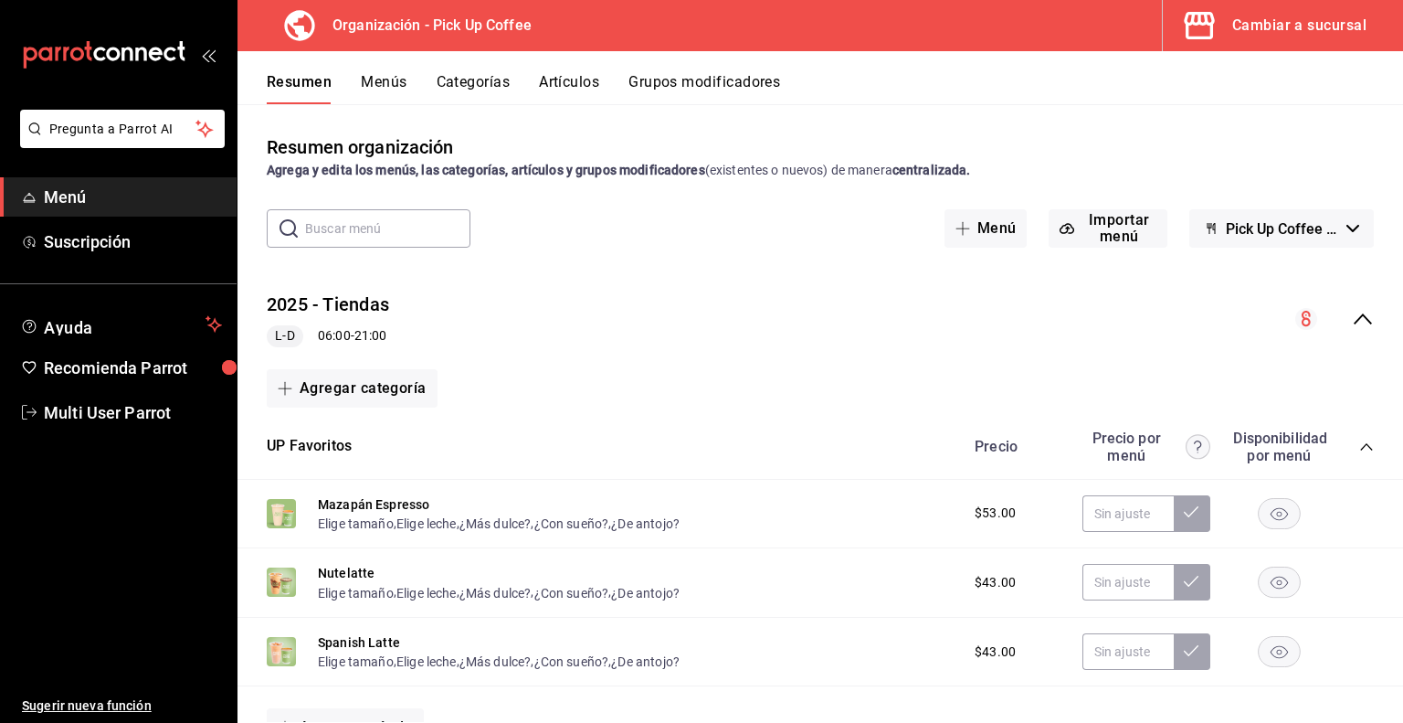
click at [564, 83] on button "Artículos" at bounding box center [569, 88] width 60 height 31
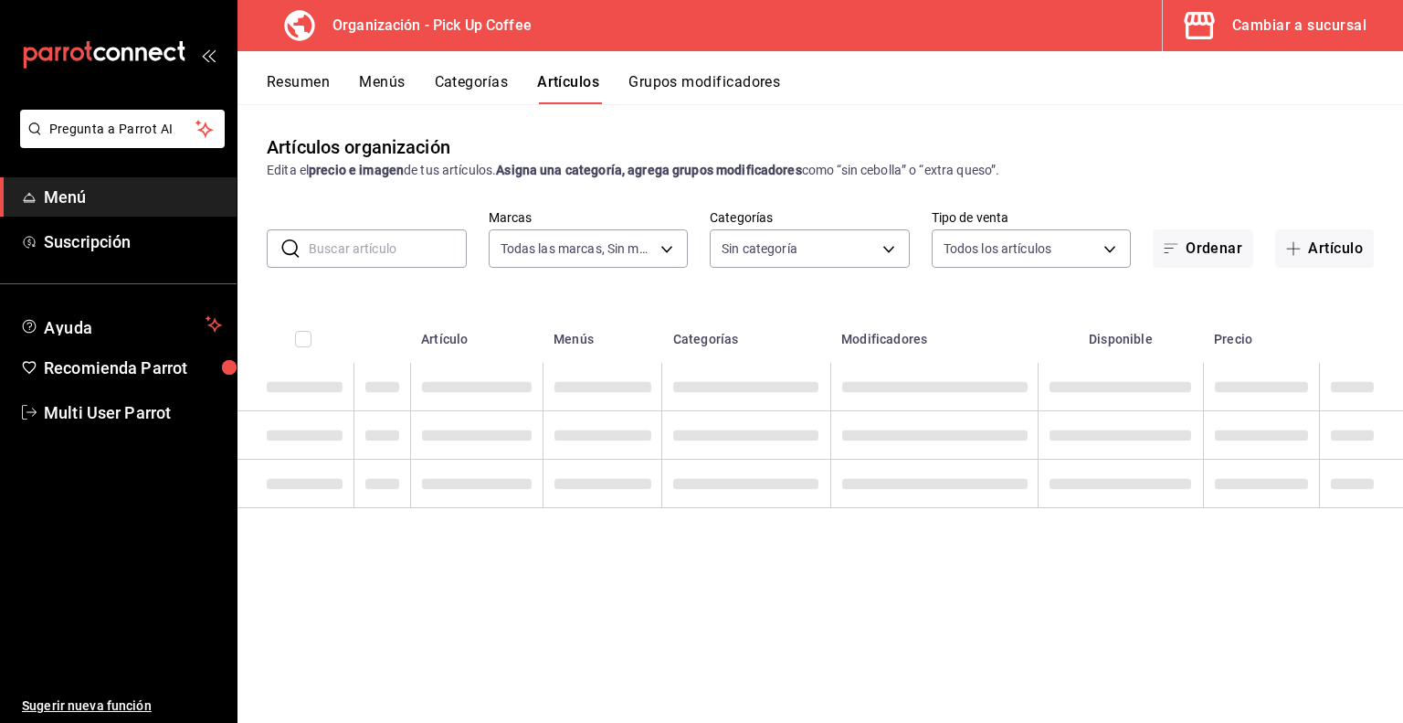
type input "be2dd662-c872-4fc9-aaab-377dbd4a662e"
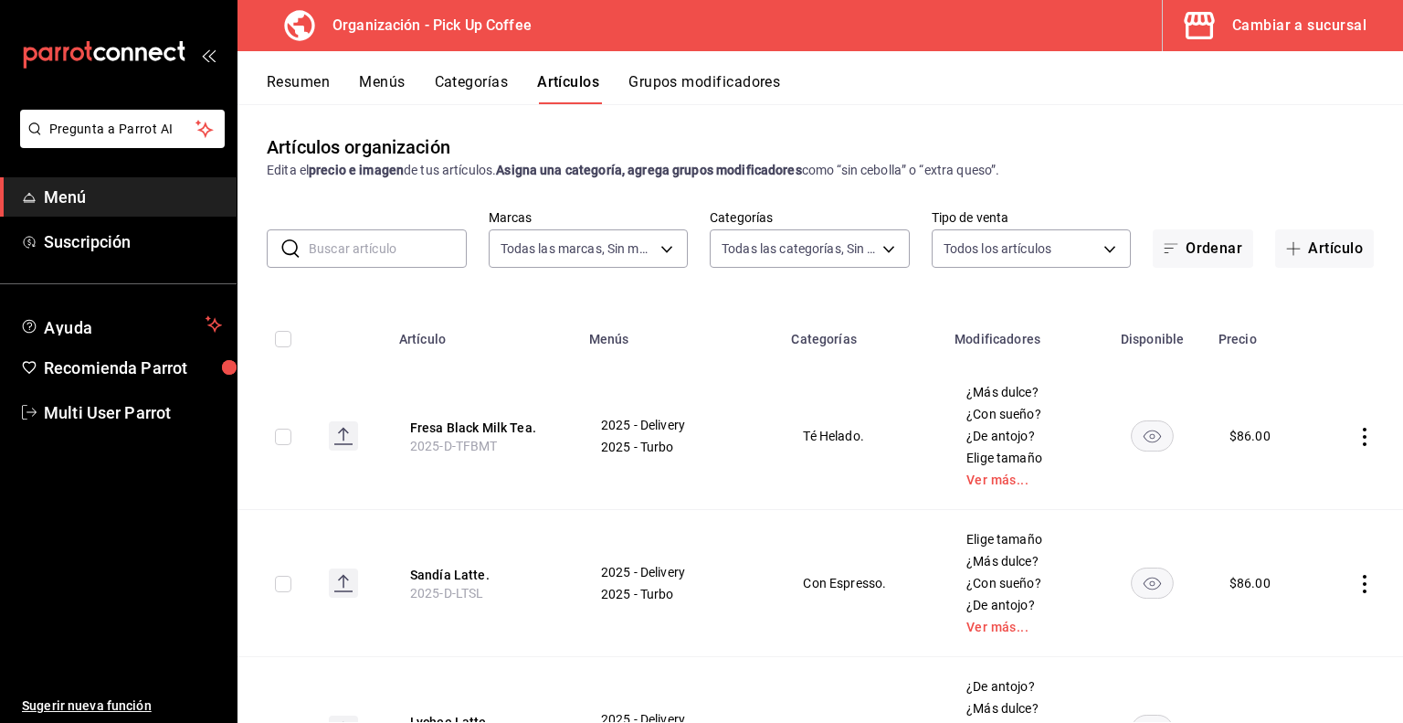
type input "800540e3-0b61-4d7a-86ce-fdccc5228e6c,ade3349e-9cdc-4f2d-92fa-9f20c147d791,56795…"
click at [367, 252] on input "text" at bounding box center [388, 248] width 158 height 37
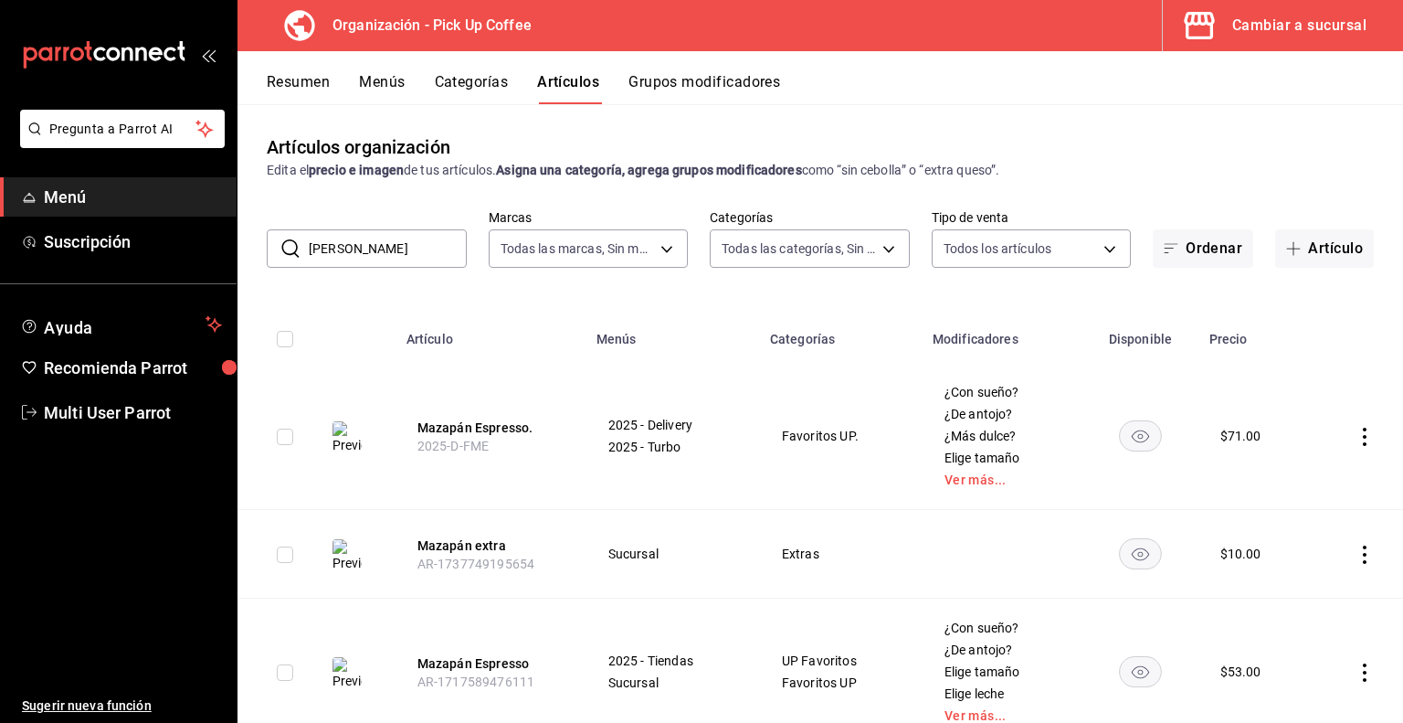
type input "mazapán"
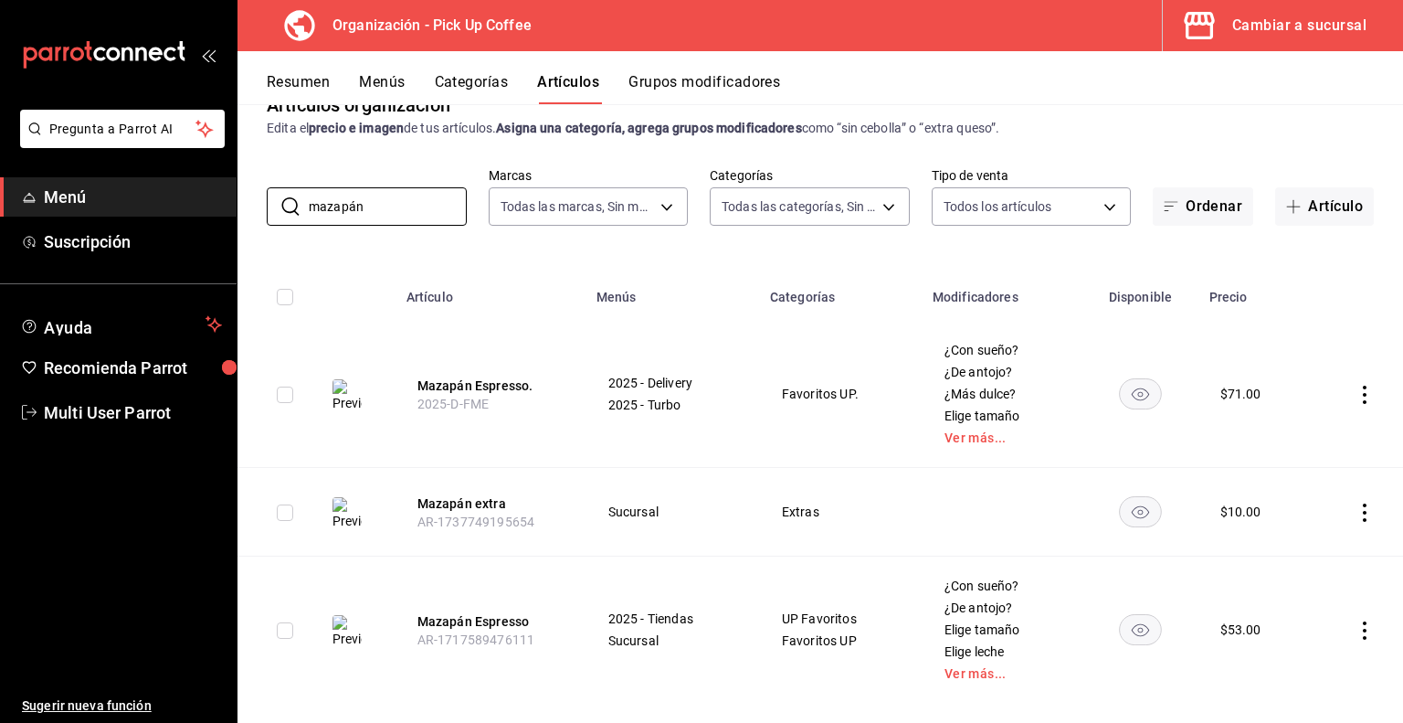
scroll to position [66, 0]
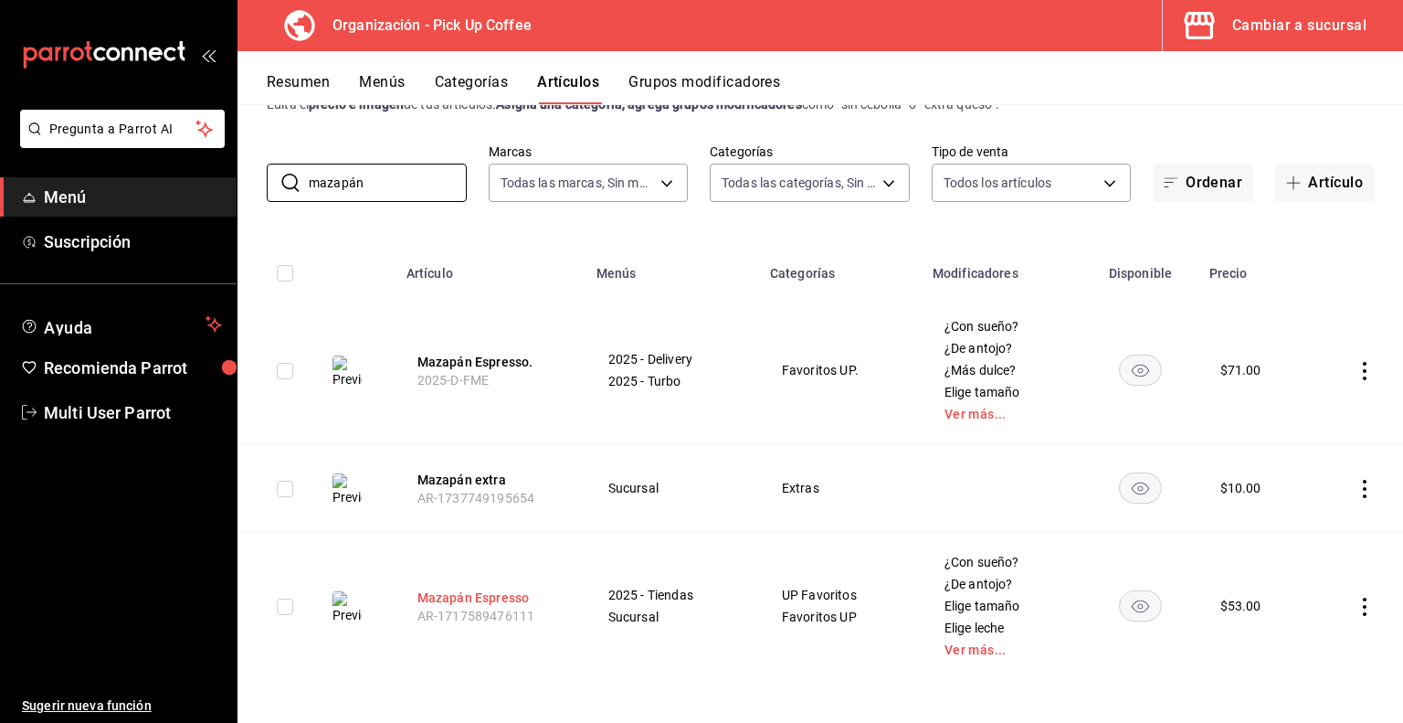
click at [443, 594] on button "Mazapán Espresso" at bounding box center [491, 597] width 146 height 18
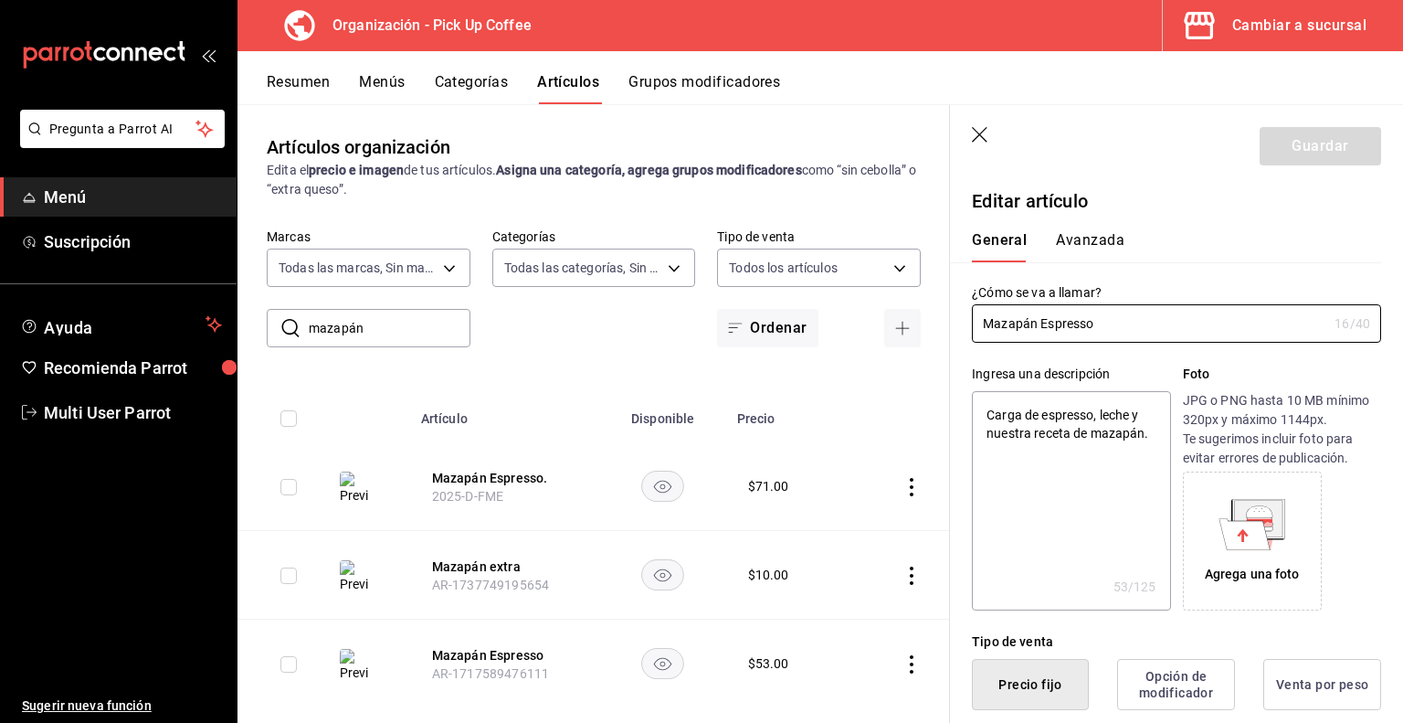
type textarea "x"
type input "$53.00"
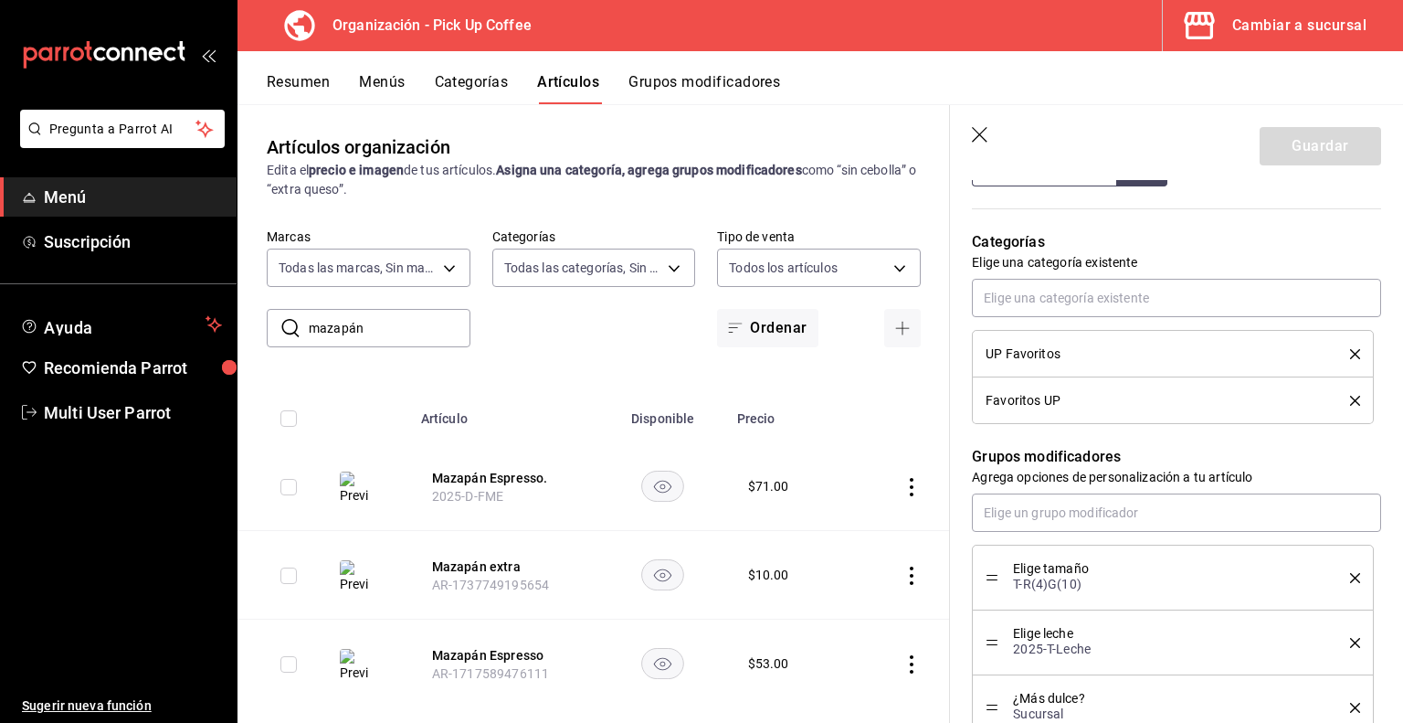
scroll to position [914, 0]
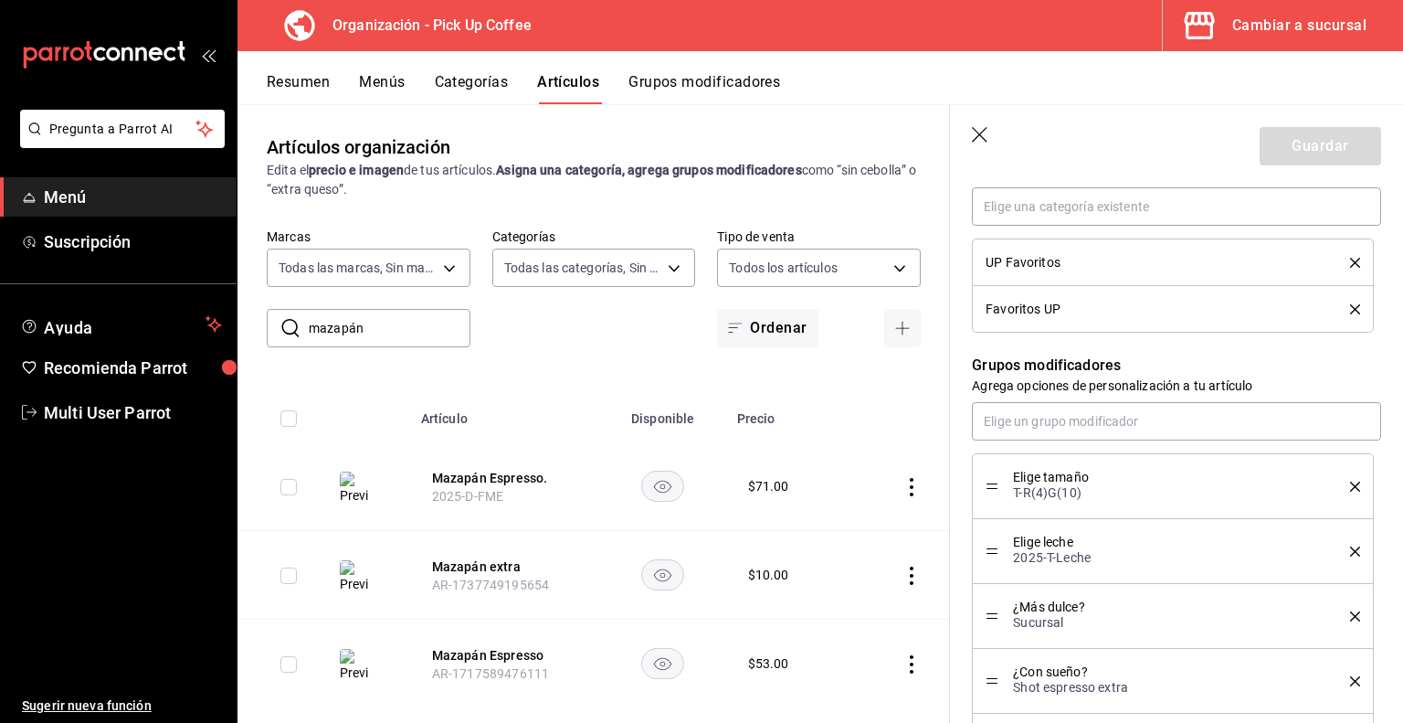
click at [1350, 310] on icon "delete" at bounding box center [1355, 309] width 10 height 10
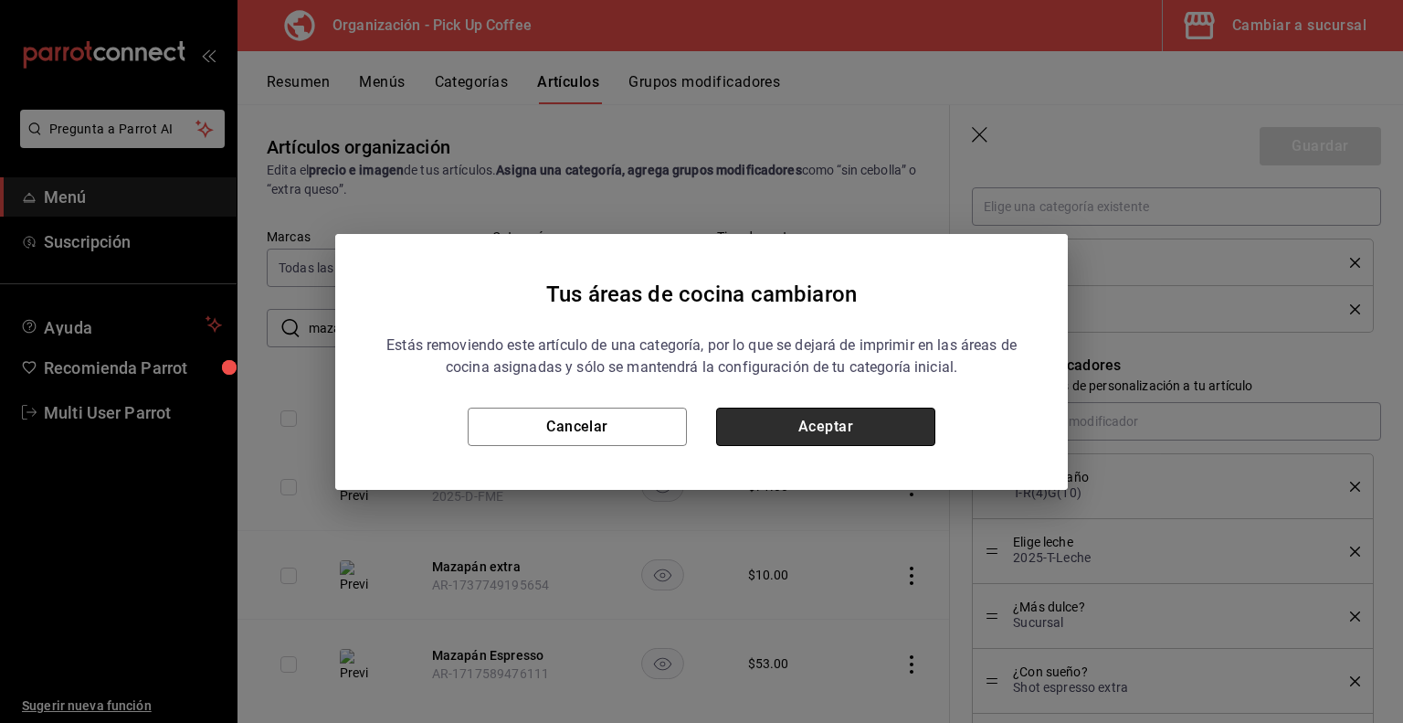
click at [782, 428] on button "Aceptar" at bounding box center [825, 427] width 219 height 38
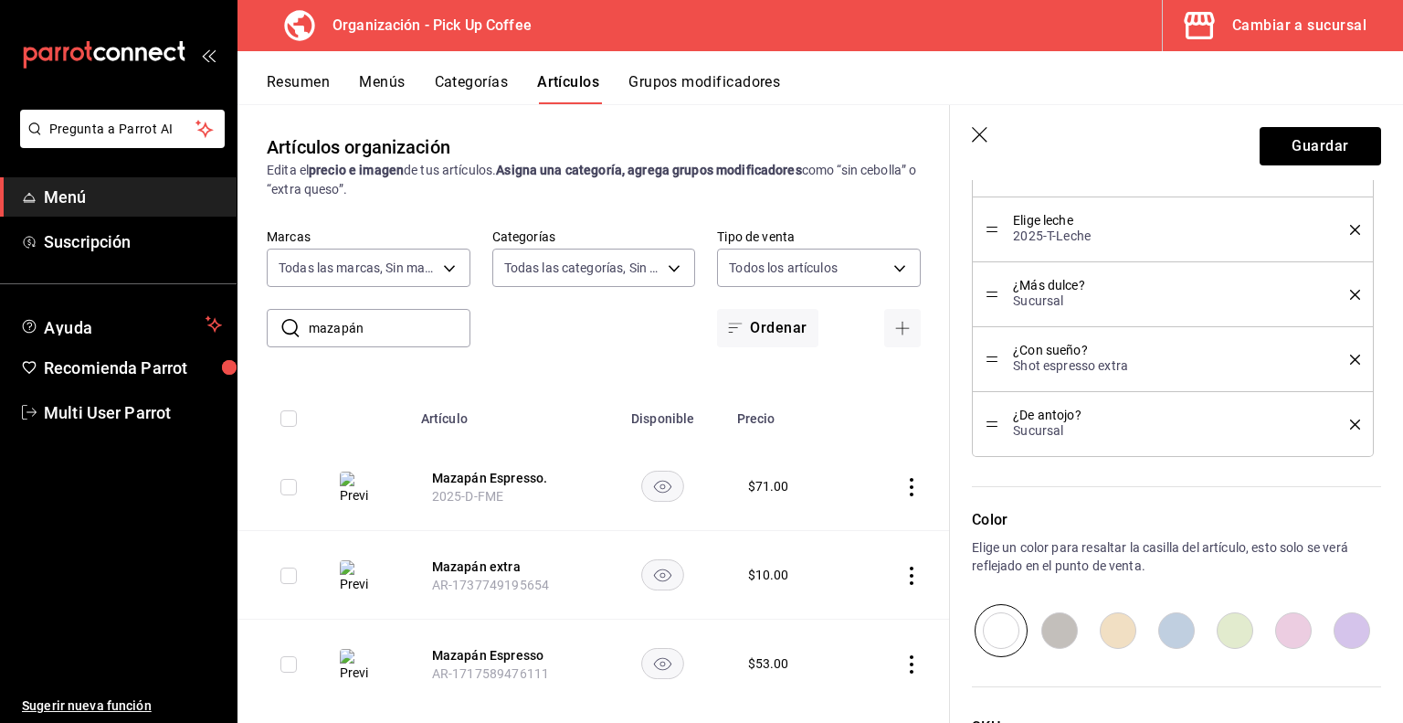
scroll to position [1350, 0]
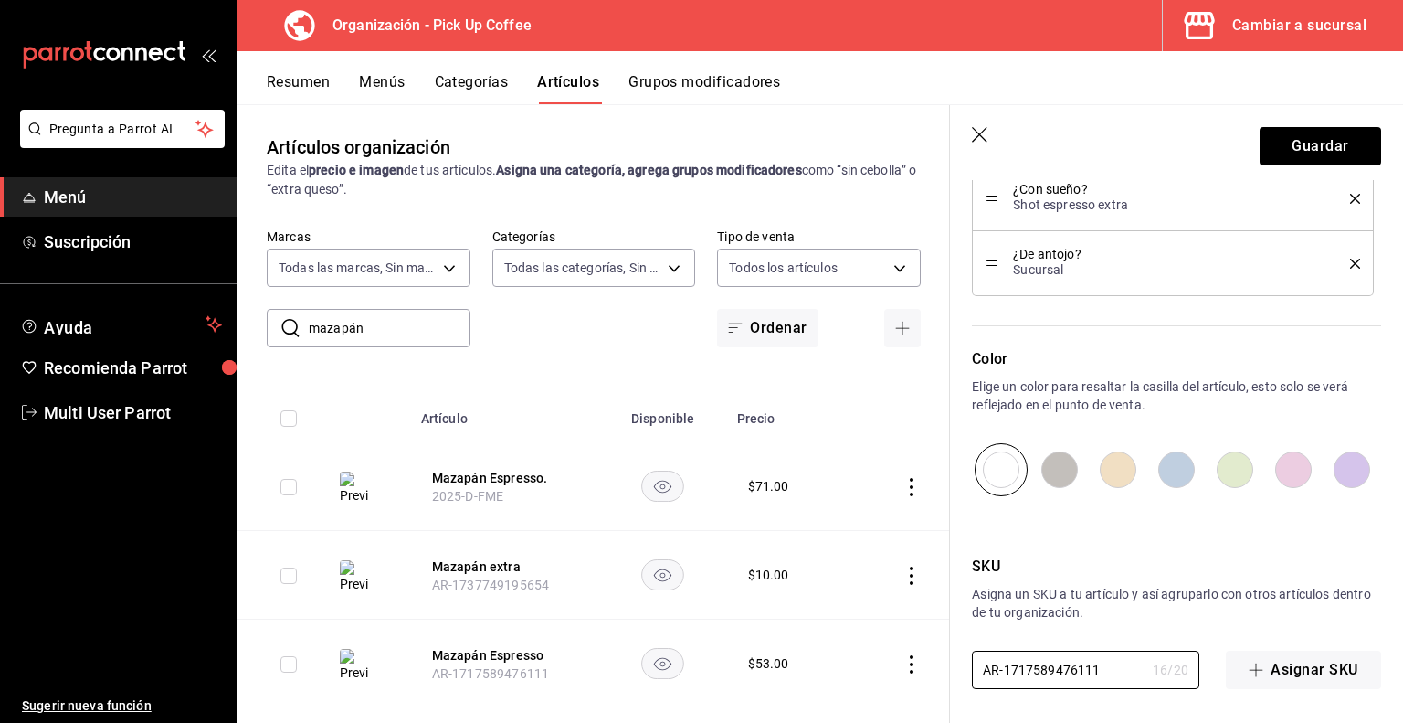
drag, startPoint x: 1103, startPoint y: 667, endPoint x: 918, endPoint y: 664, distance: 184.6
click at [918, 664] on main "Artículos organización Edita el precio e imagen de tus artículos. Asigna una ca…" at bounding box center [821, 413] width 1166 height 619
paste input "2025-T-FME"
type textarea "x"
type input "2025-T-FME"
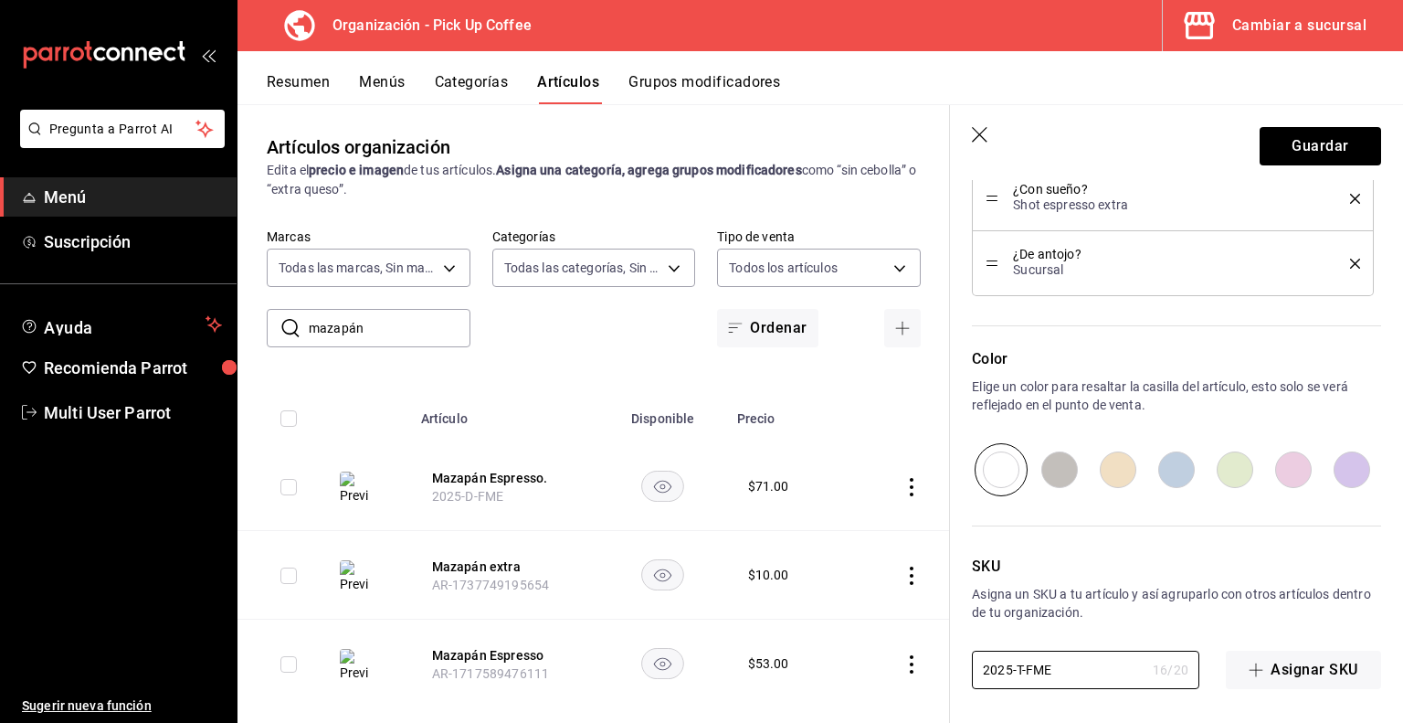
type textarea "x"
type input "2025-T-FME"
click at [1280, 158] on button "Guardar" at bounding box center [1321, 146] width 122 height 38
type textarea "x"
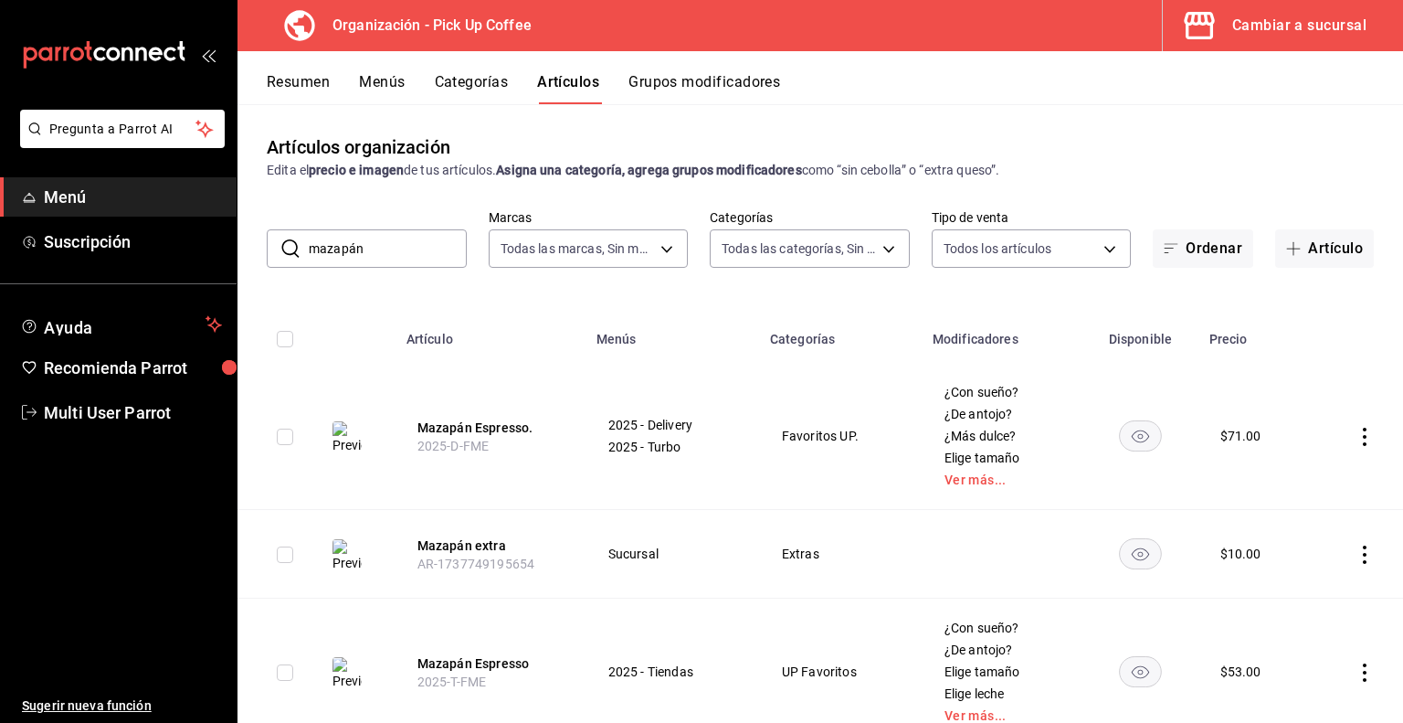
click at [1311, 31] on div "Cambiar a sucursal" at bounding box center [1300, 26] width 134 height 26
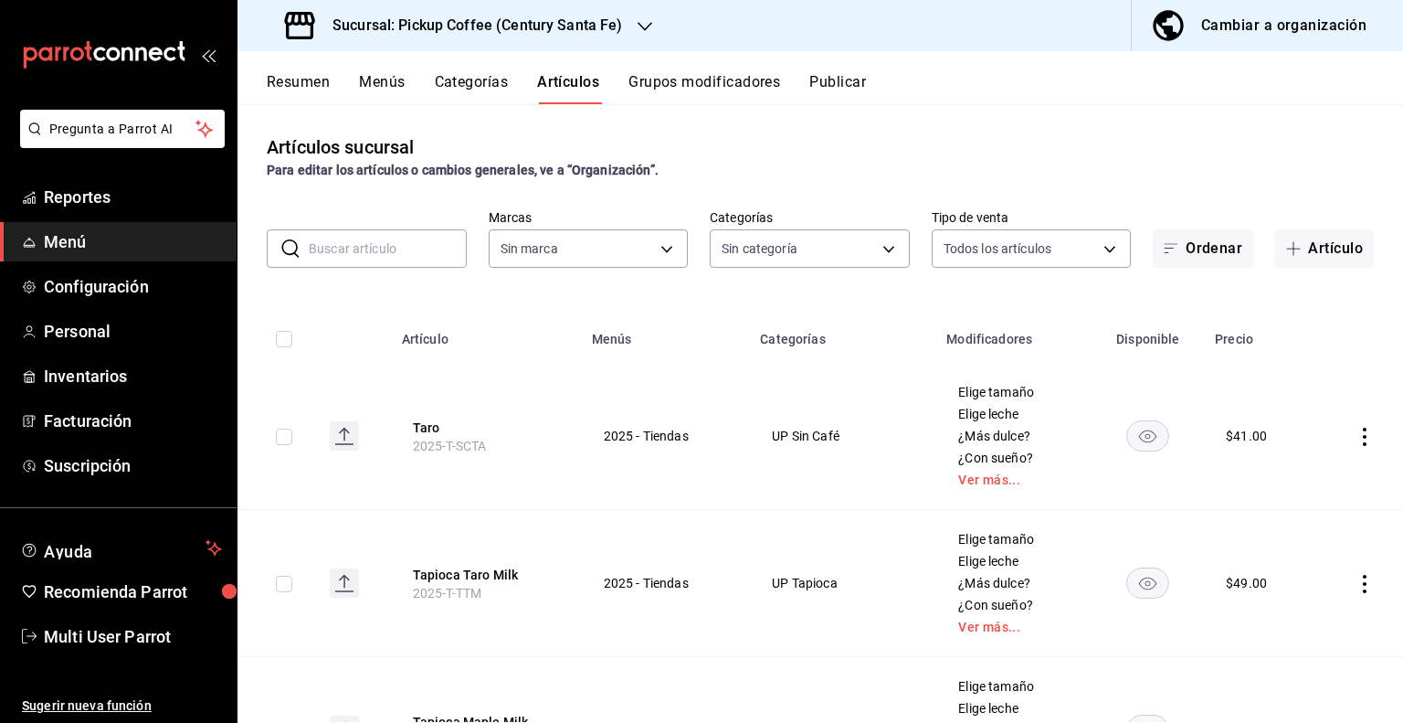
type input "719f3566-0cda-47c1-a3b0-b5bbc630095f"
type input "7a731bfc-7306-4f79-af0f-65b73167c9d2,24262794-f14f-4515-8fc4-3f59e820e7fb,4dacc…"
click at [320, 83] on button "Resumen" at bounding box center [298, 88] width 63 height 31
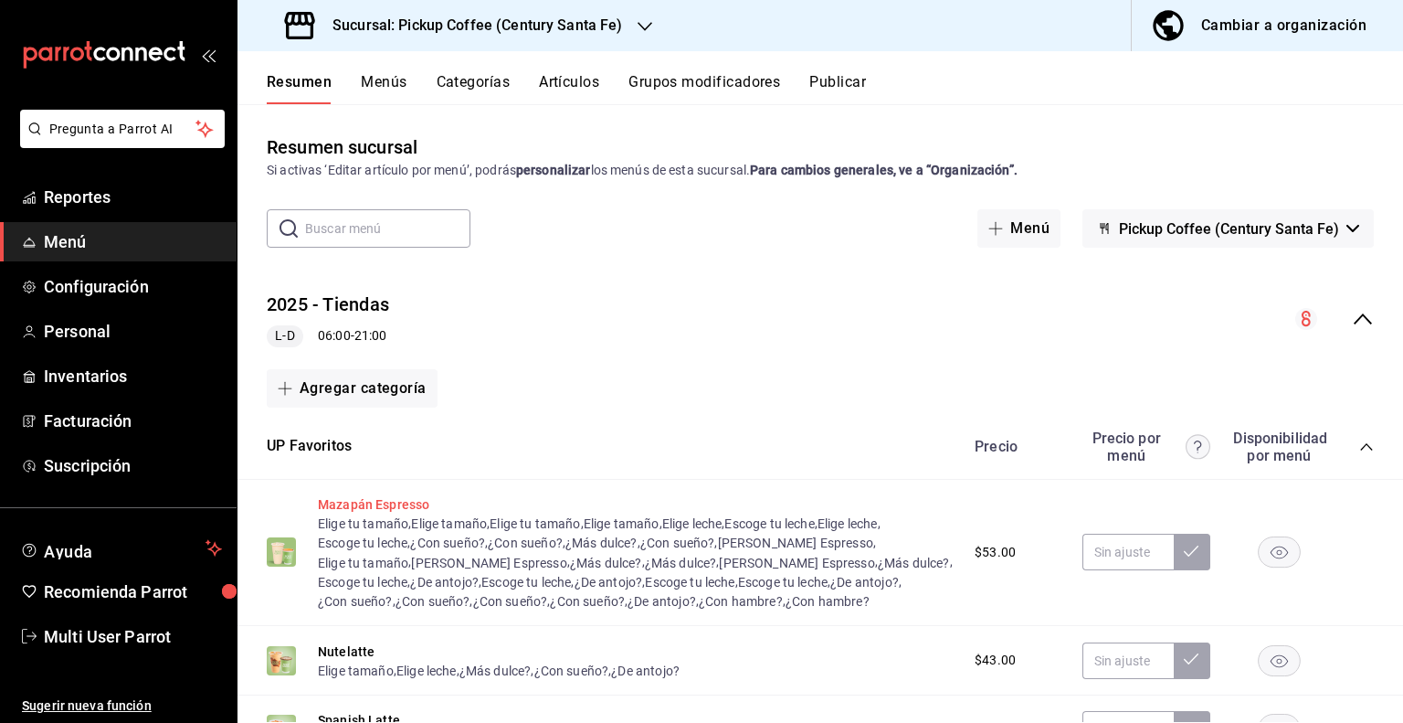
click at [358, 500] on button "Mazapán Espresso" at bounding box center [373, 504] width 111 height 18
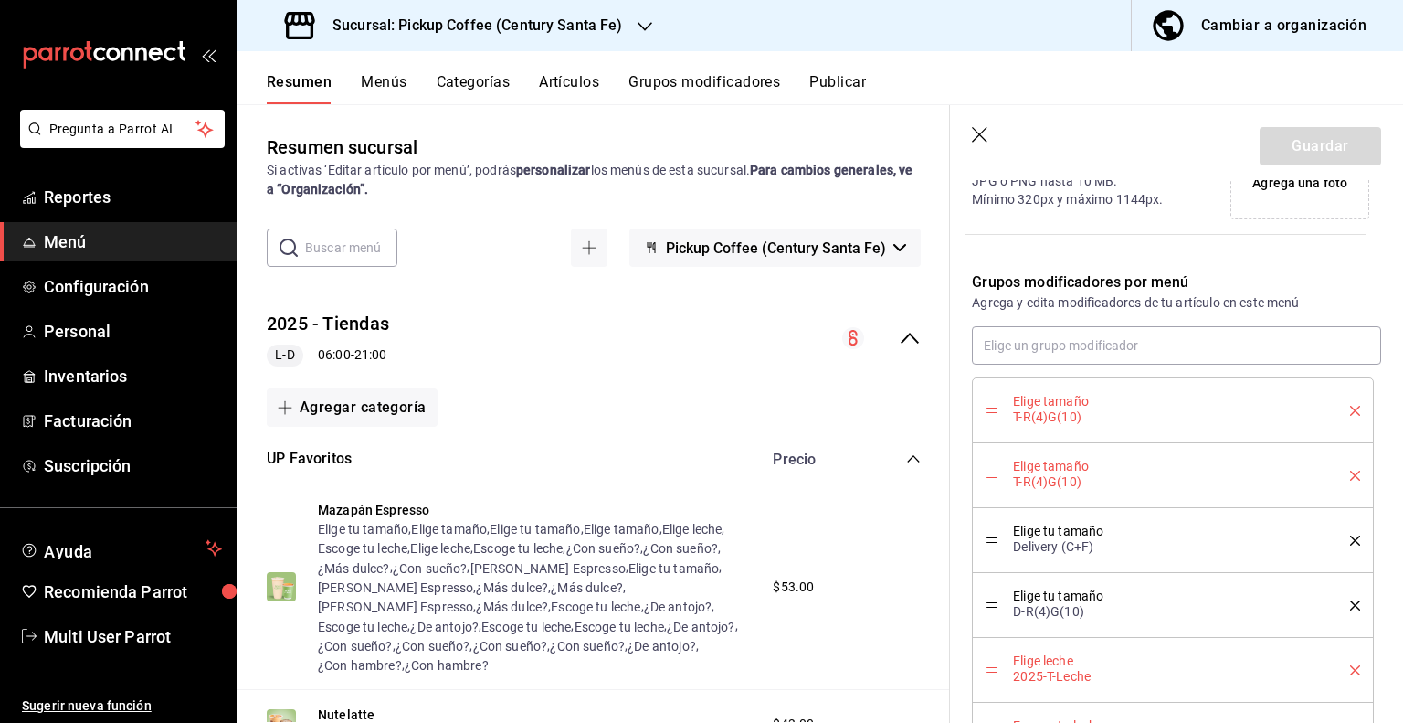
scroll to position [588, 0]
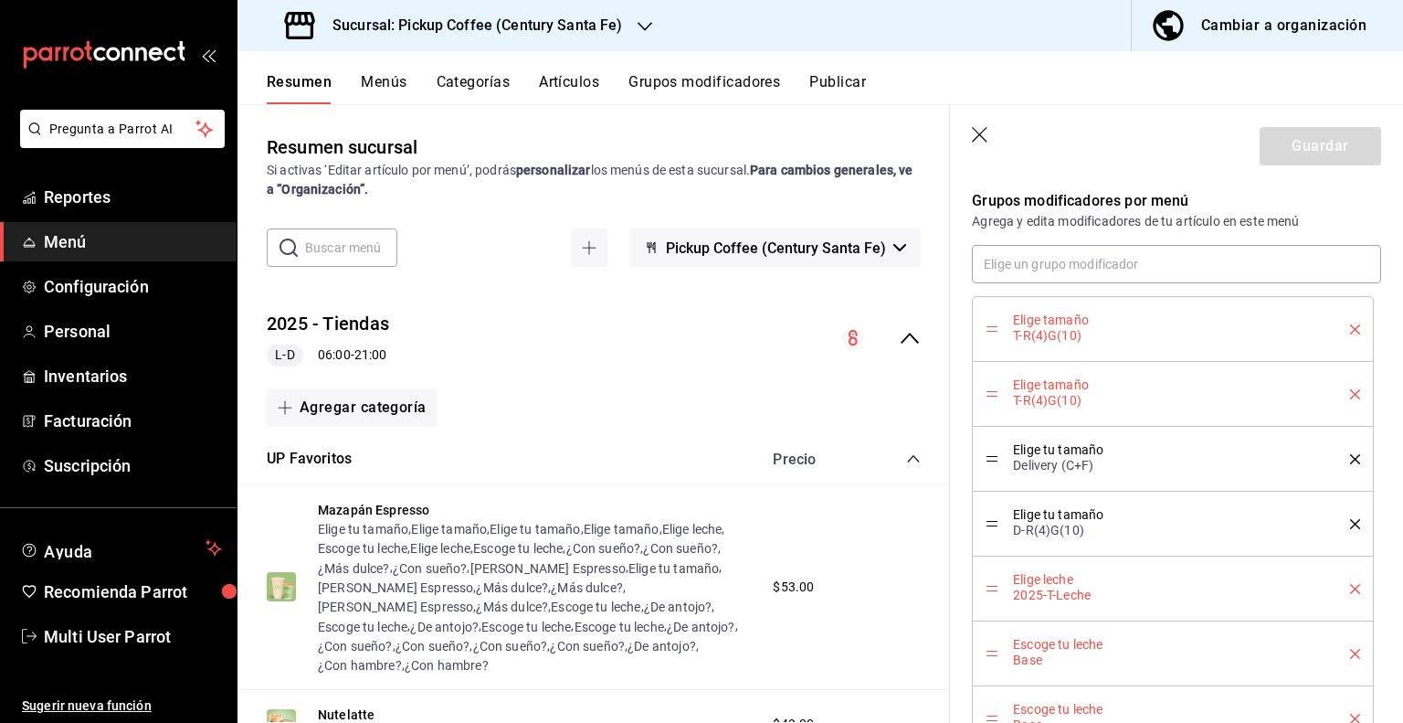
click at [1347, 321] on li "Elige tamaño T-R(4)G(10)" at bounding box center [1173, 329] width 402 height 66
click at [1350, 325] on icon "delete" at bounding box center [1355, 329] width 10 height 10
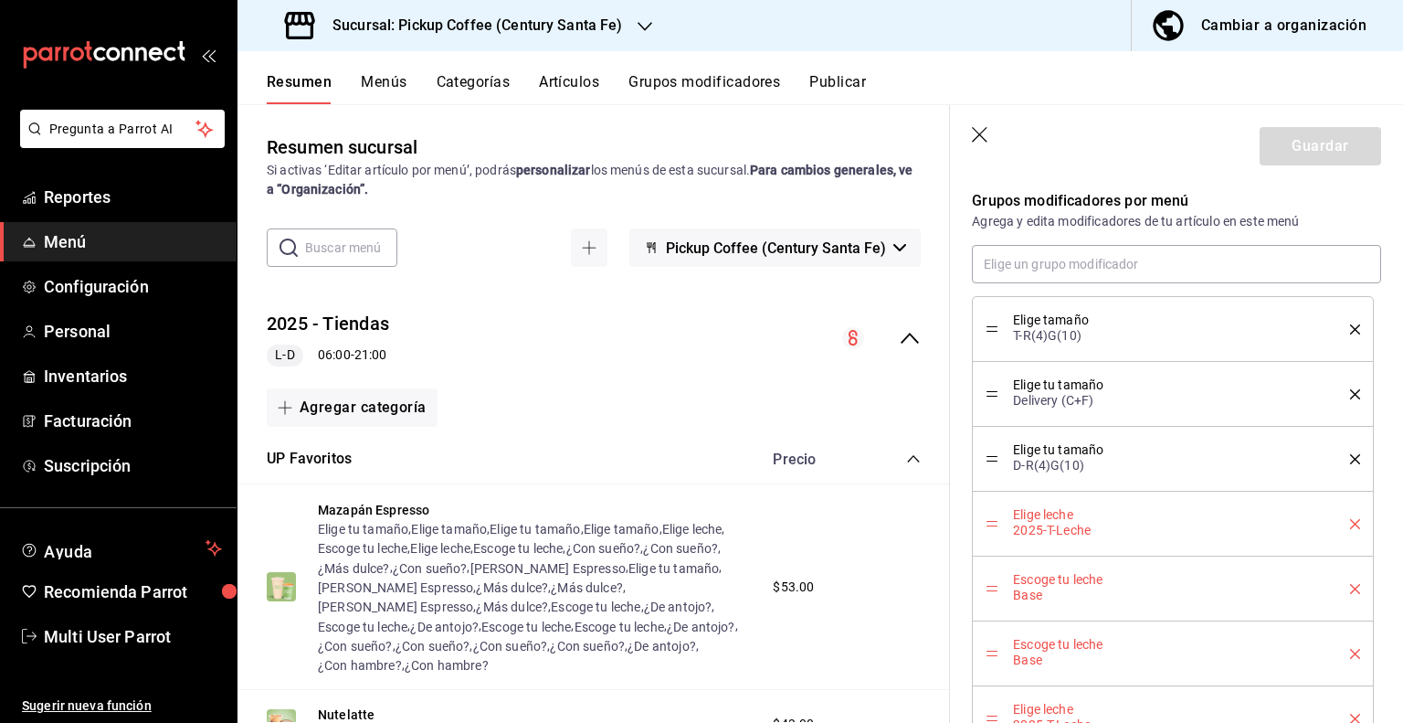
click at [1350, 325] on icon "delete" at bounding box center [1355, 329] width 10 height 10
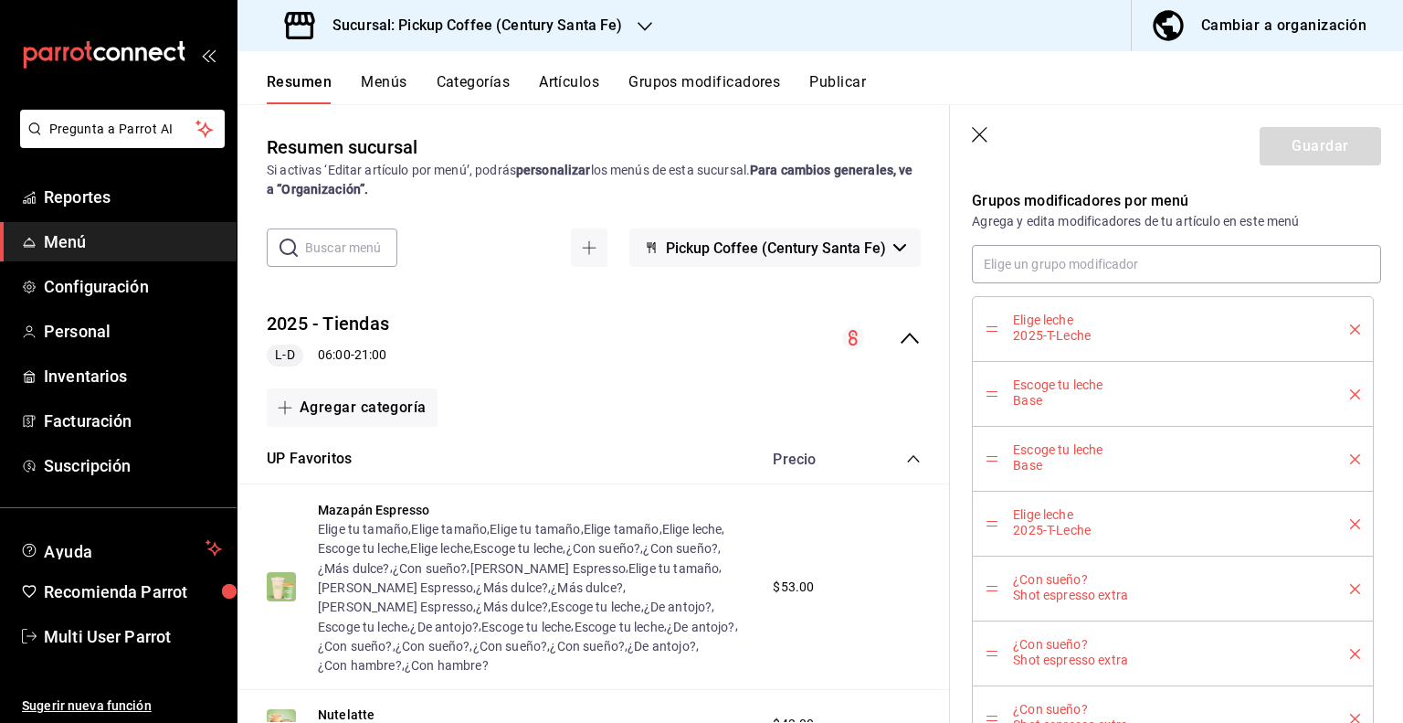
click at [1350, 325] on icon "delete" at bounding box center [1355, 329] width 10 height 10
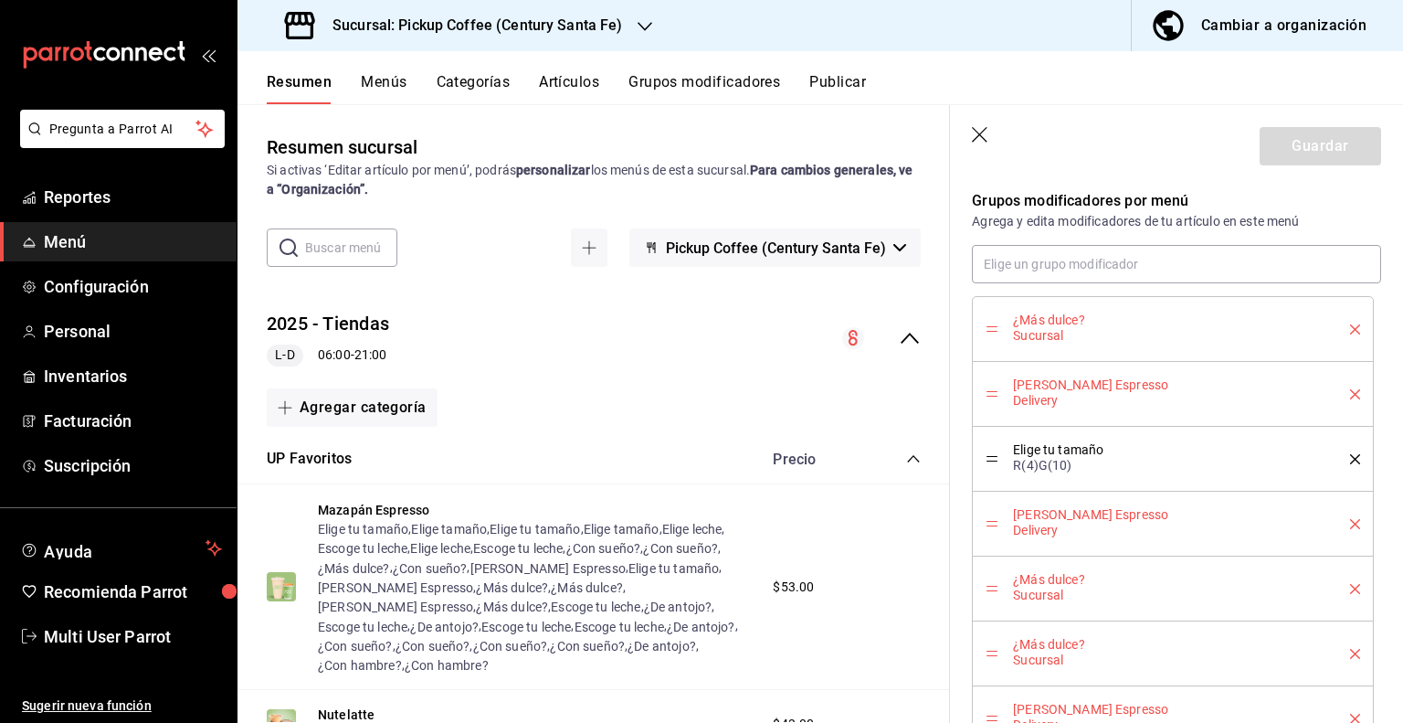
click at [1350, 325] on icon "delete" at bounding box center [1355, 329] width 10 height 10
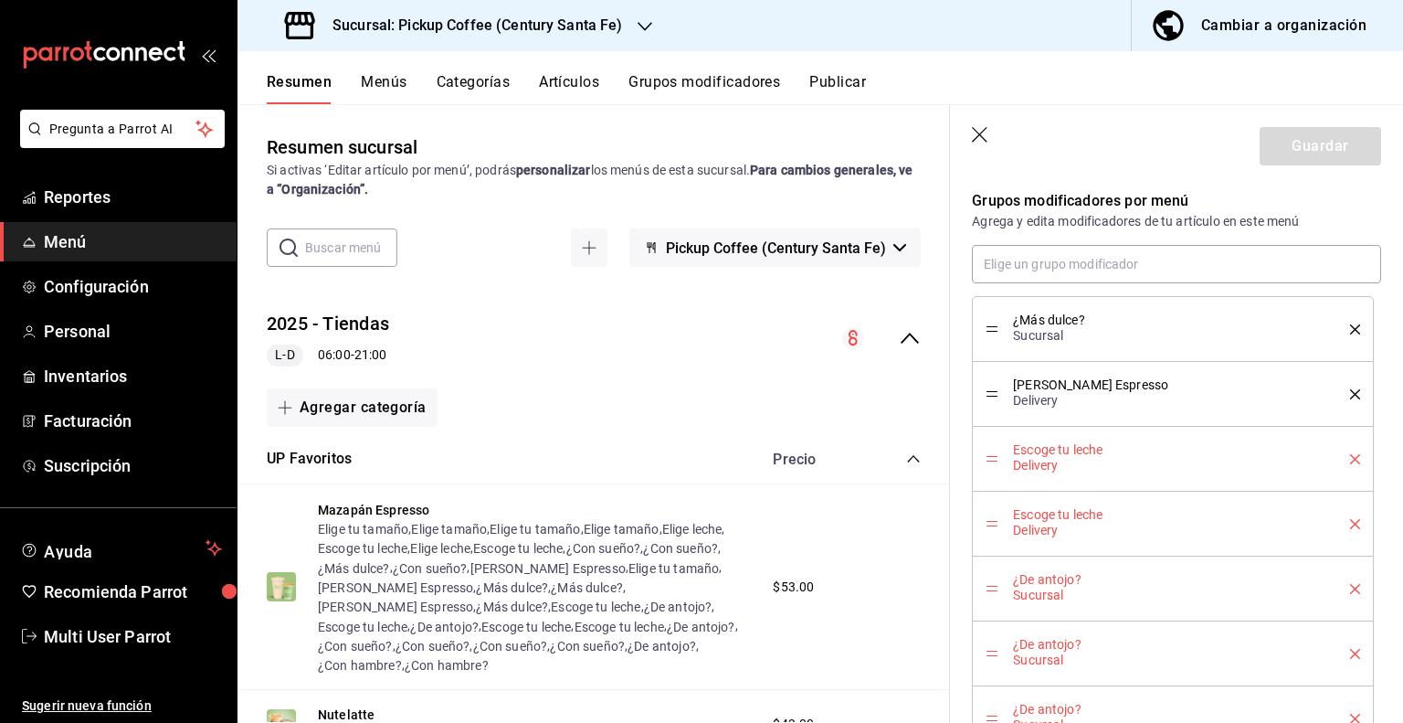
click at [1350, 325] on icon "delete" at bounding box center [1355, 329] width 10 height 10
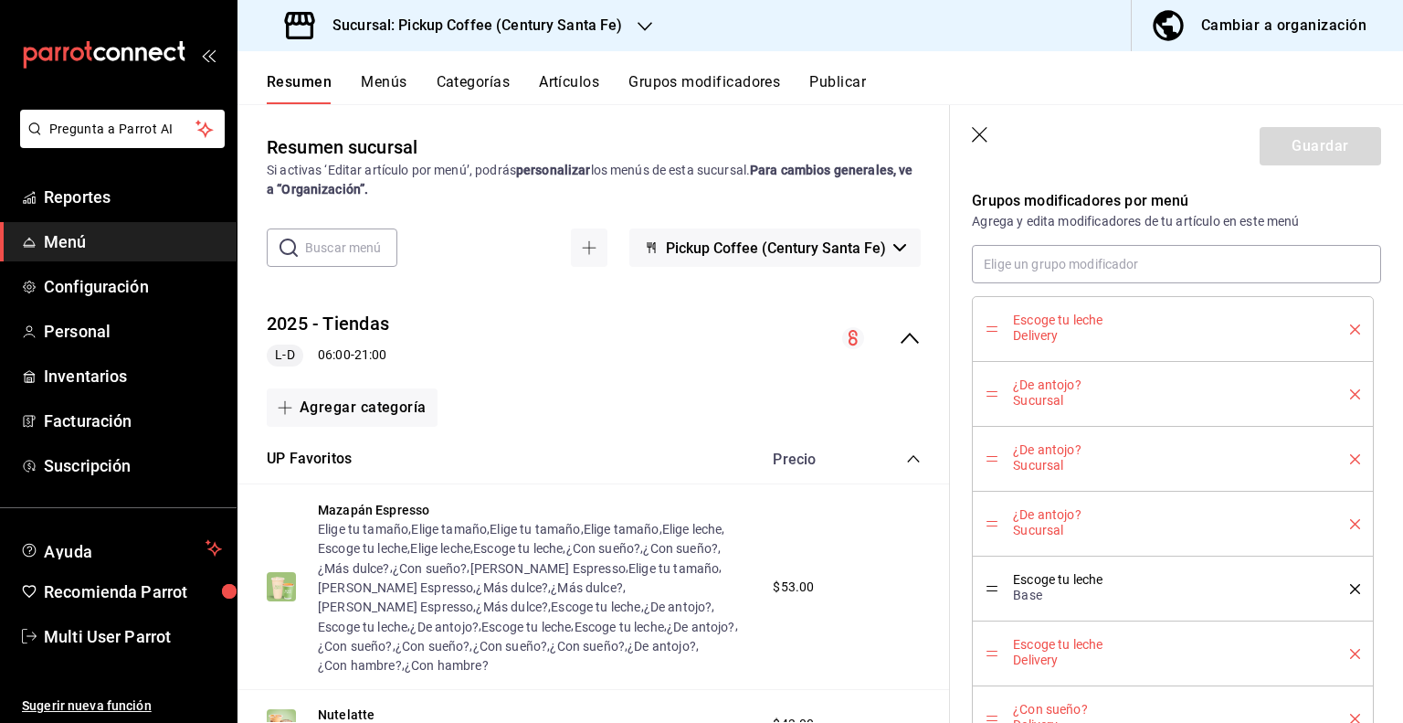
click at [1350, 325] on icon "delete" at bounding box center [1355, 329] width 10 height 10
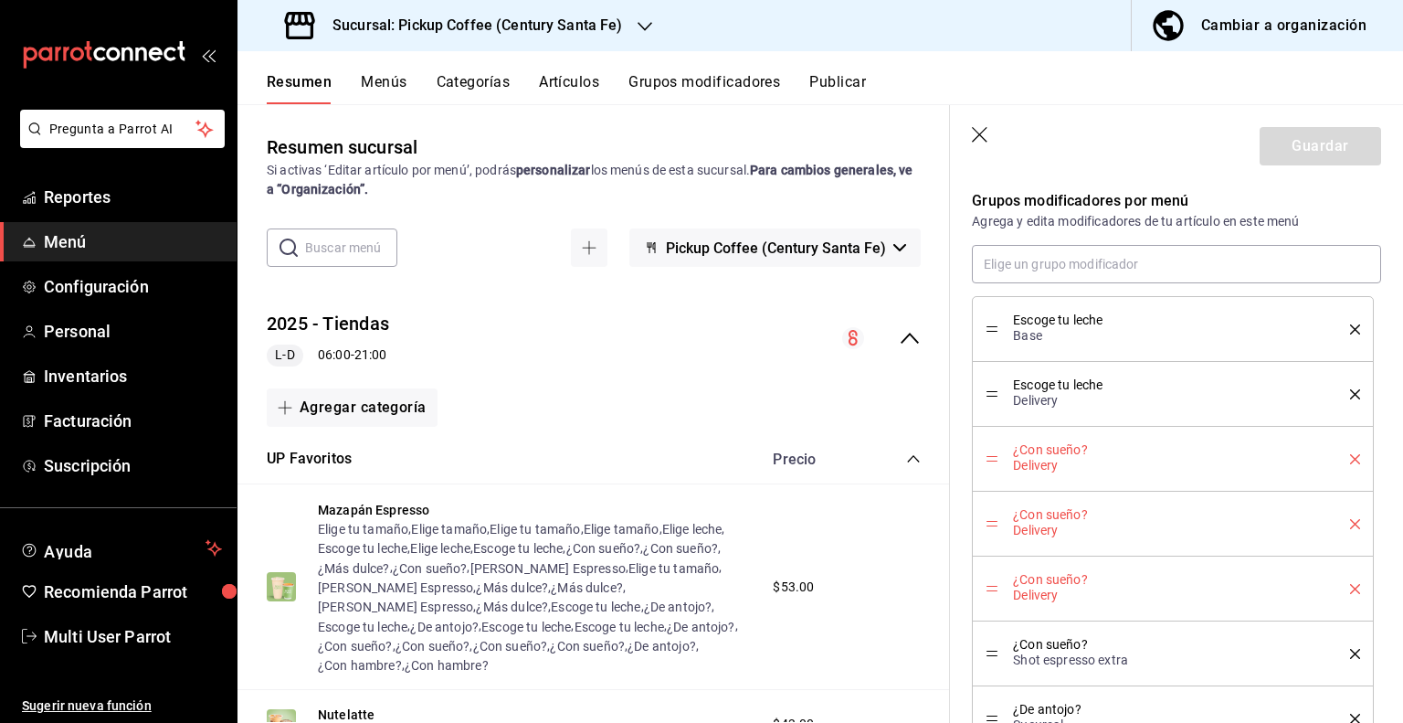
click at [1350, 325] on icon "delete" at bounding box center [1355, 329] width 10 height 10
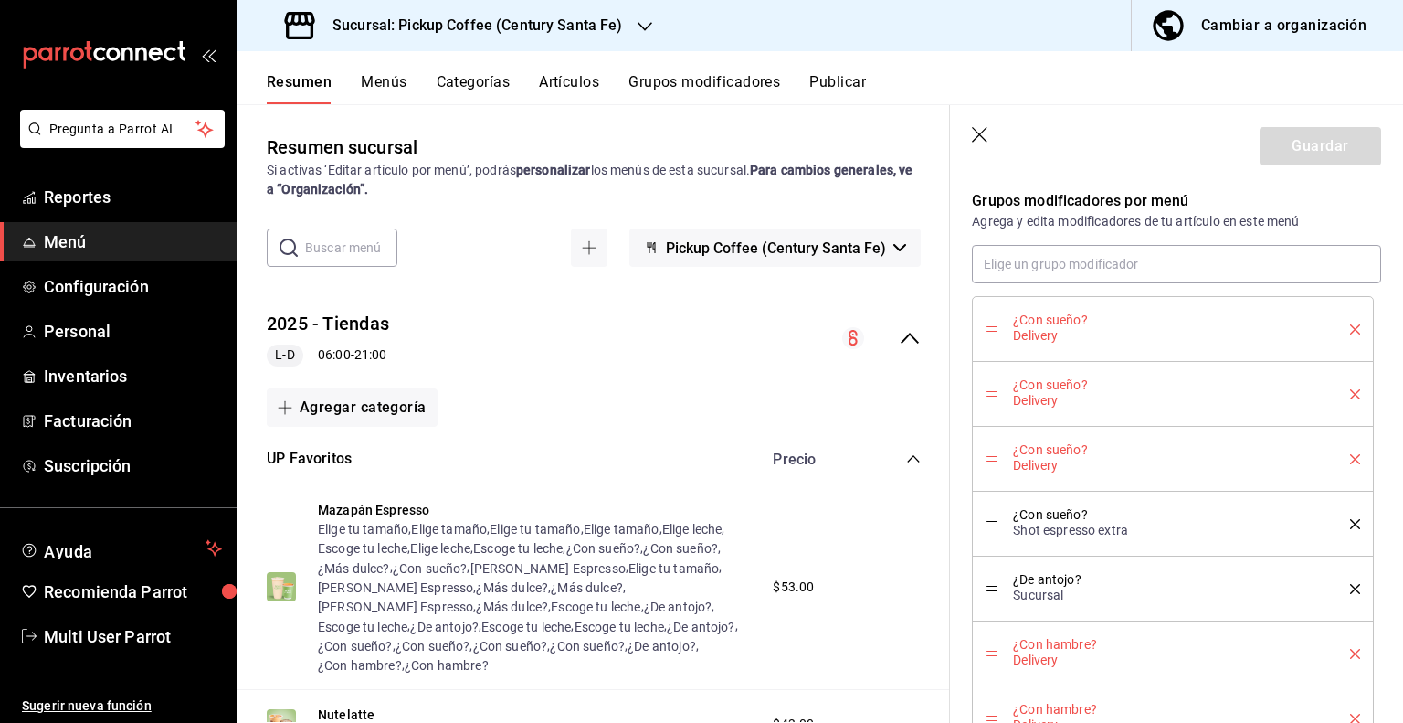
click at [1350, 325] on icon "delete" at bounding box center [1355, 329] width 10 height 10
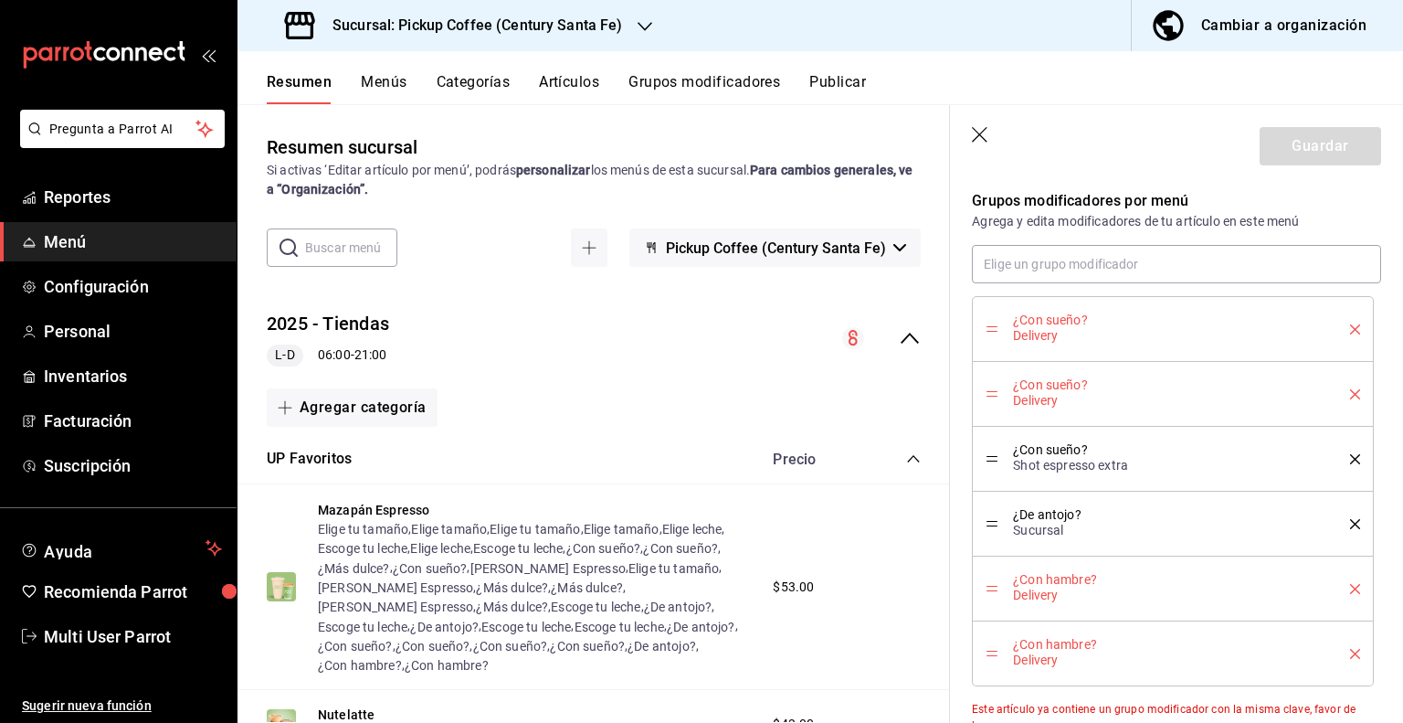
click at [1350, 325] on icon "delete" at bounding box center [1355, 329] width 10 height 10
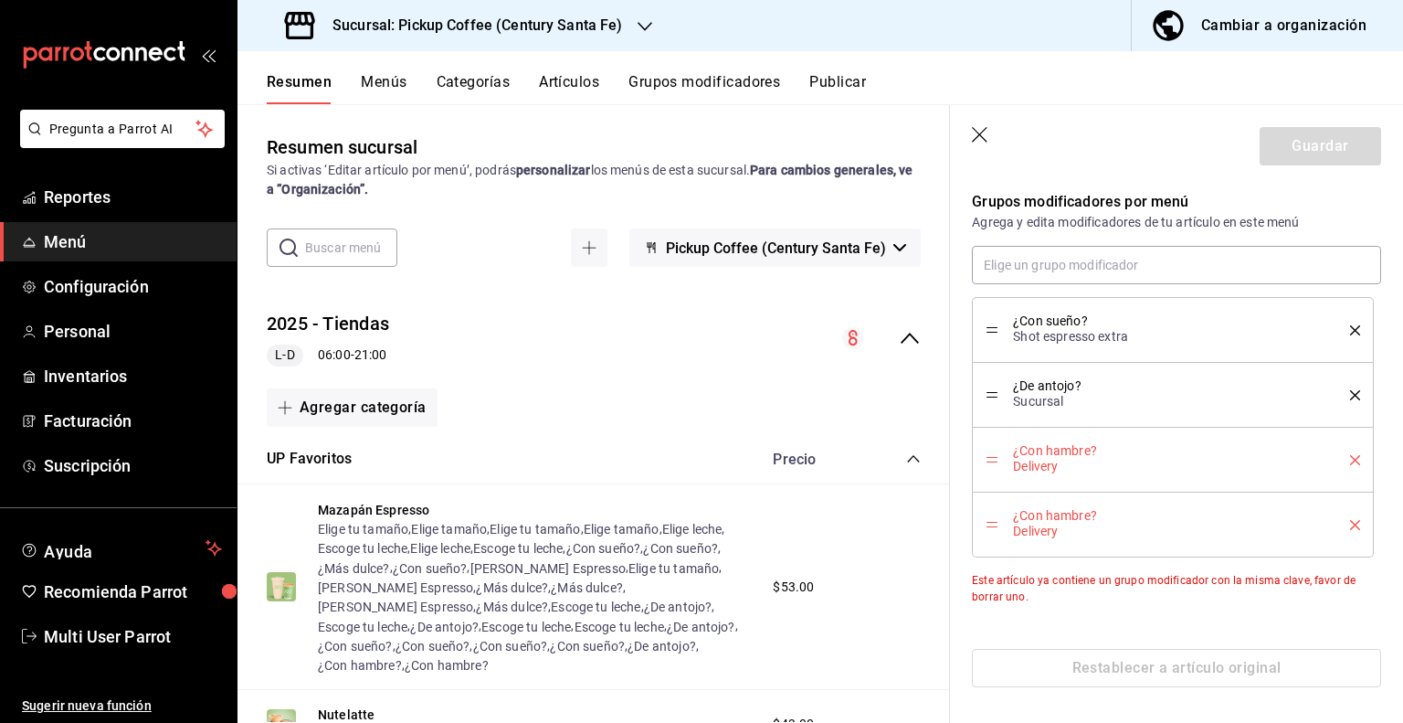
click at [1350, 325] on icon "delete" at bounding box center [1355, 330] width 10 height 10
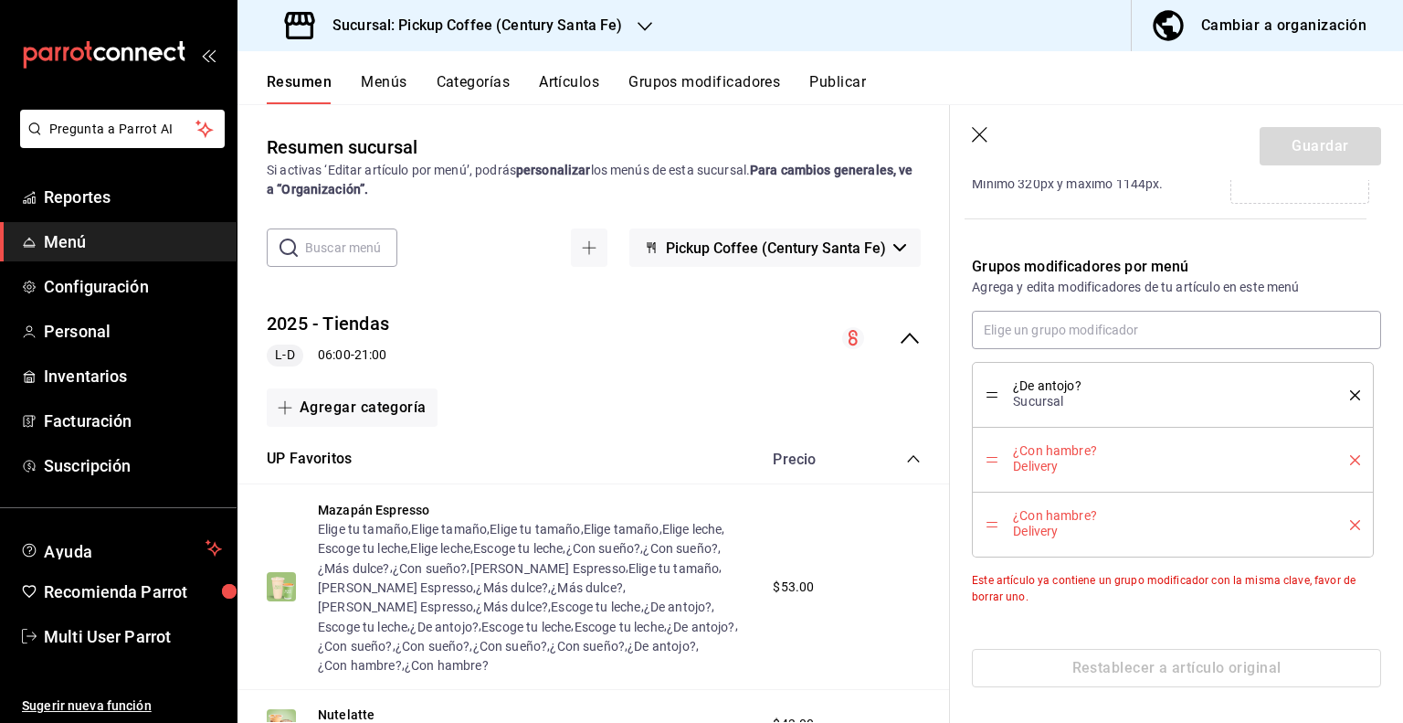
click at [1350, 390] on icon "delete" at bounding box center [1355, 395] width 10 height 10
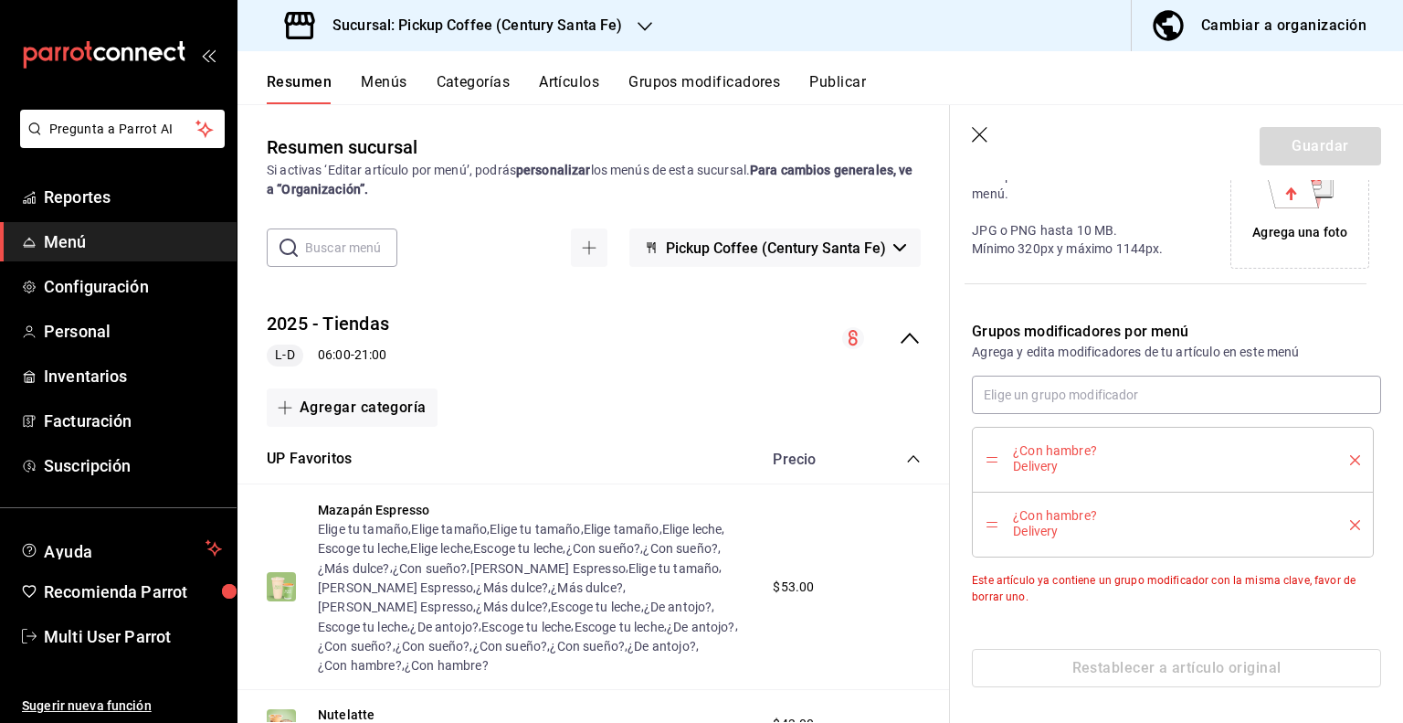
click at [1350, 455] on icon "delete" at bounding box center [1355, 460] width 10 height 10
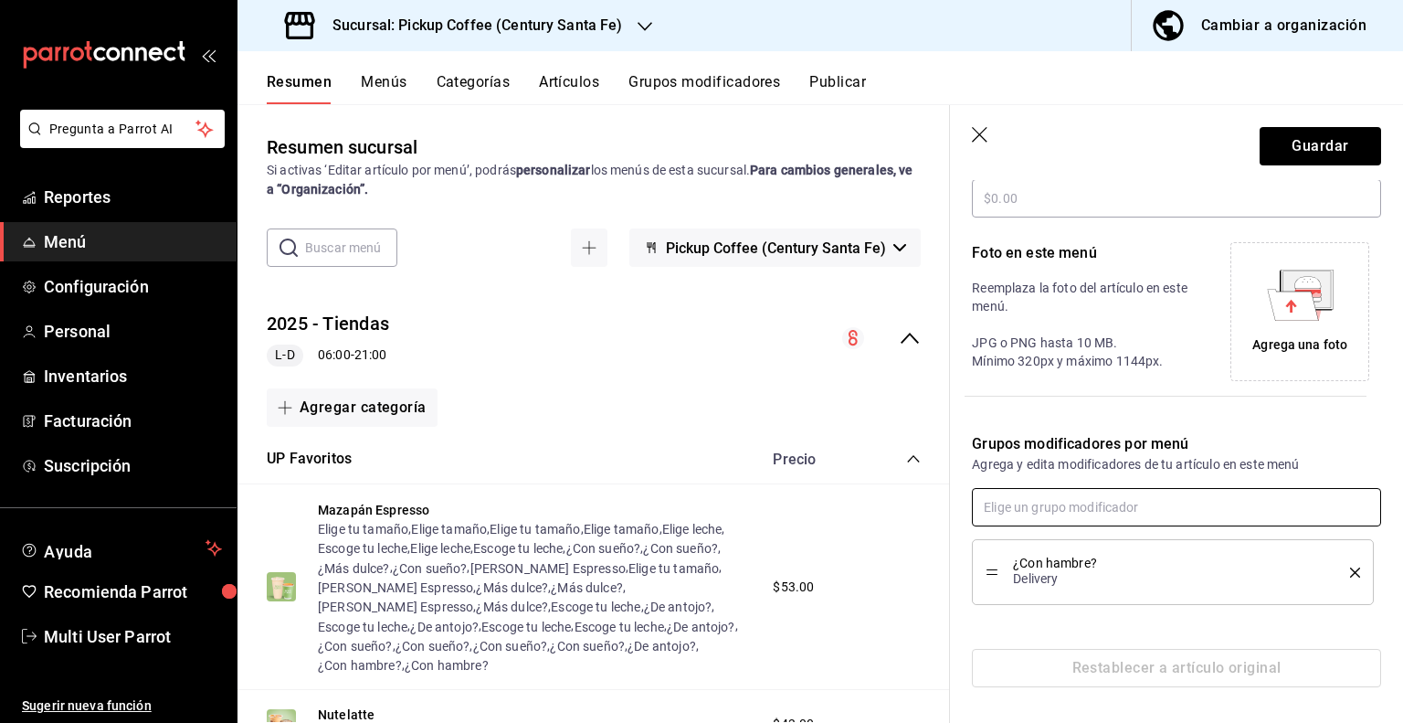
click at [1350, 567] on icon "delete" at bounding box center [1355, 572] width 10 height 10
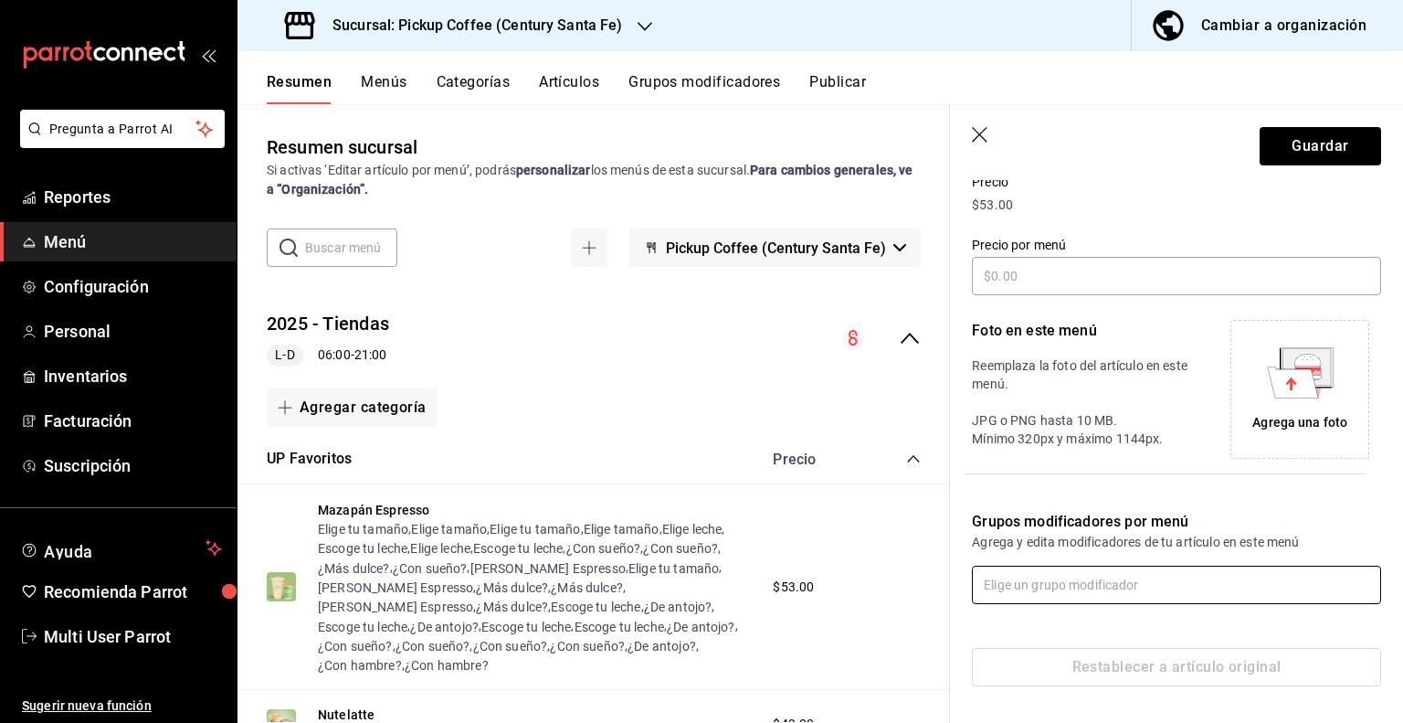
scroll to position [267, 0]
click at [1283, 139] on button "Guardar" at bounding box center [1321, 146] width 122 height 38
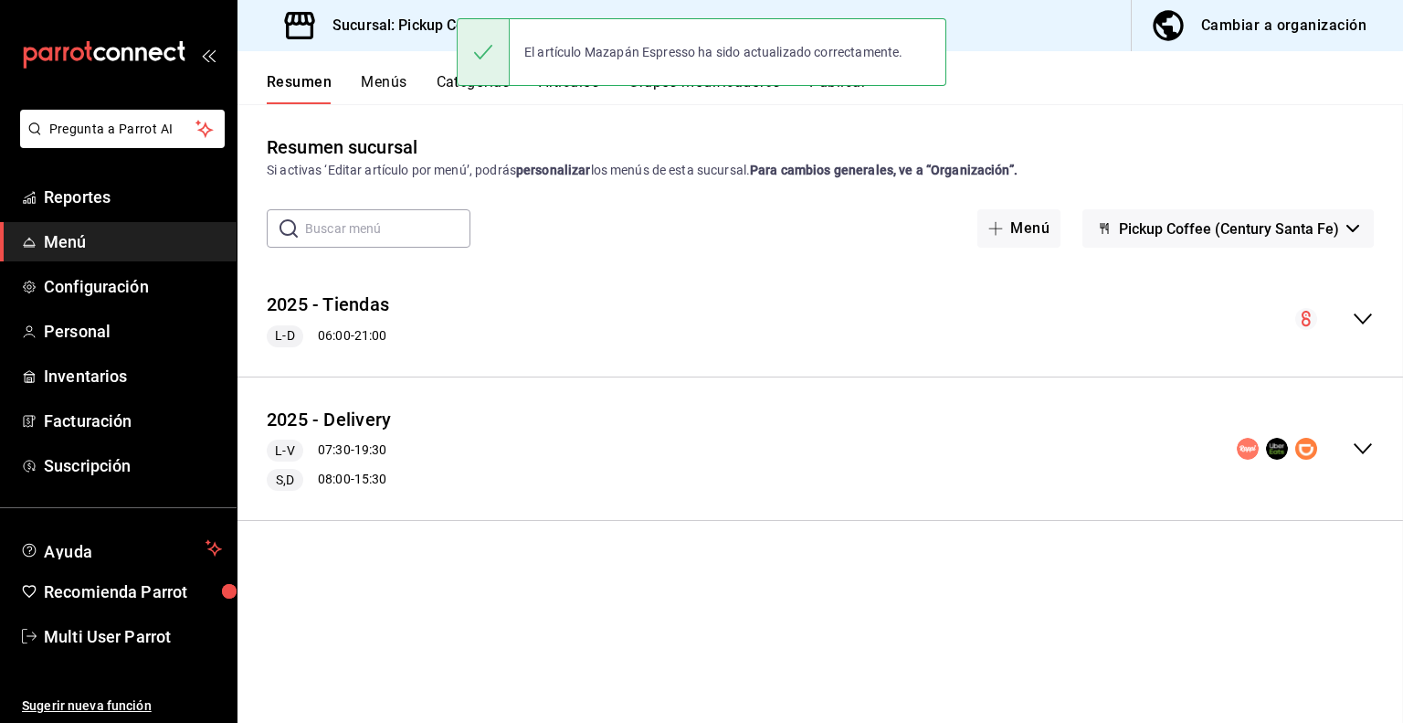
scroll to position [245, 0]
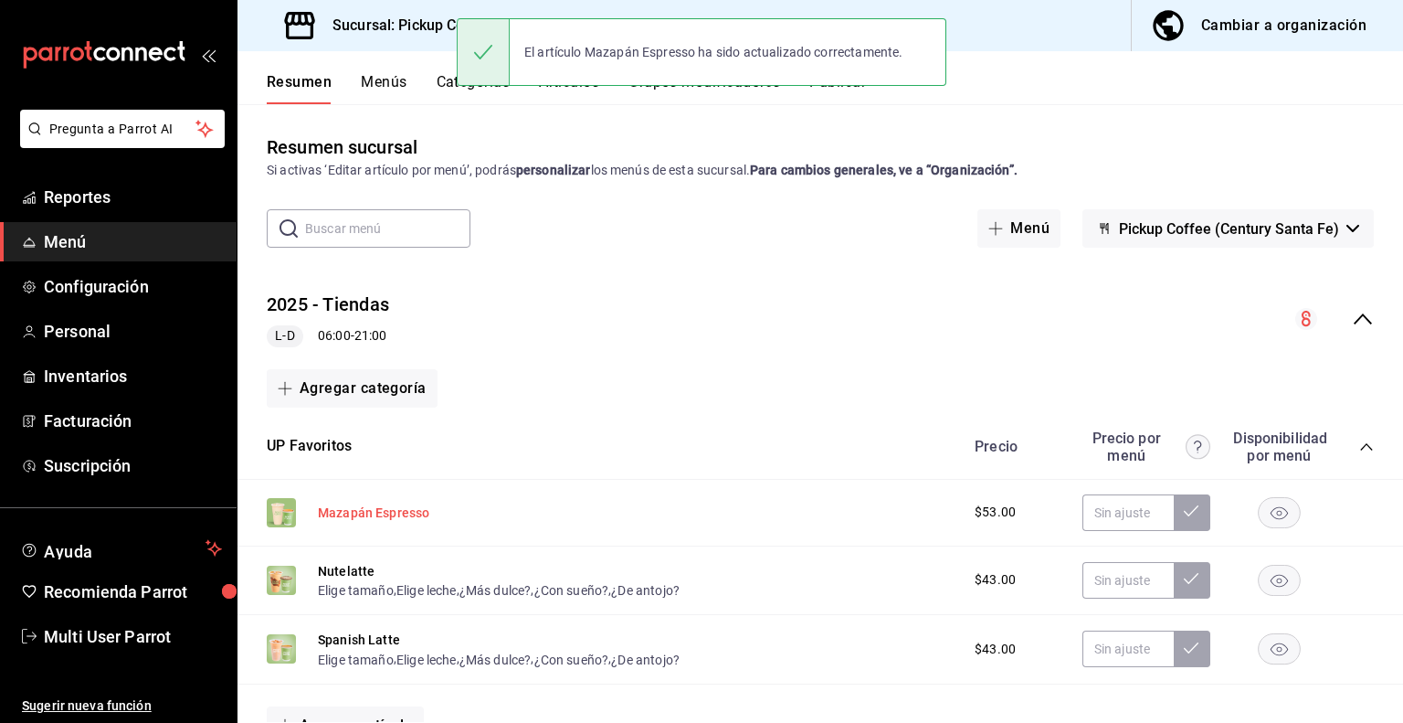
click at [369, 511] on button "Mazapán Espresso" at bounding box center [373, 512] width 111 height 18
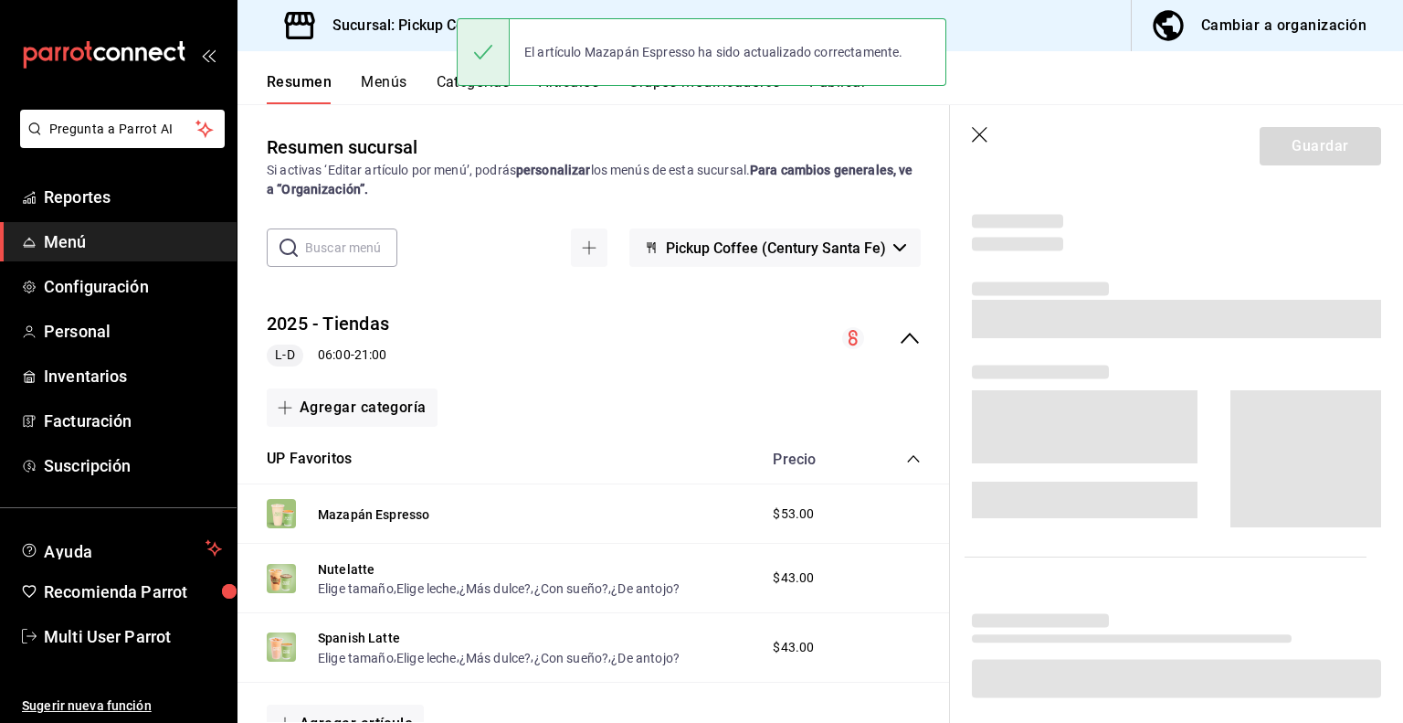
scroll to position [267, 0]
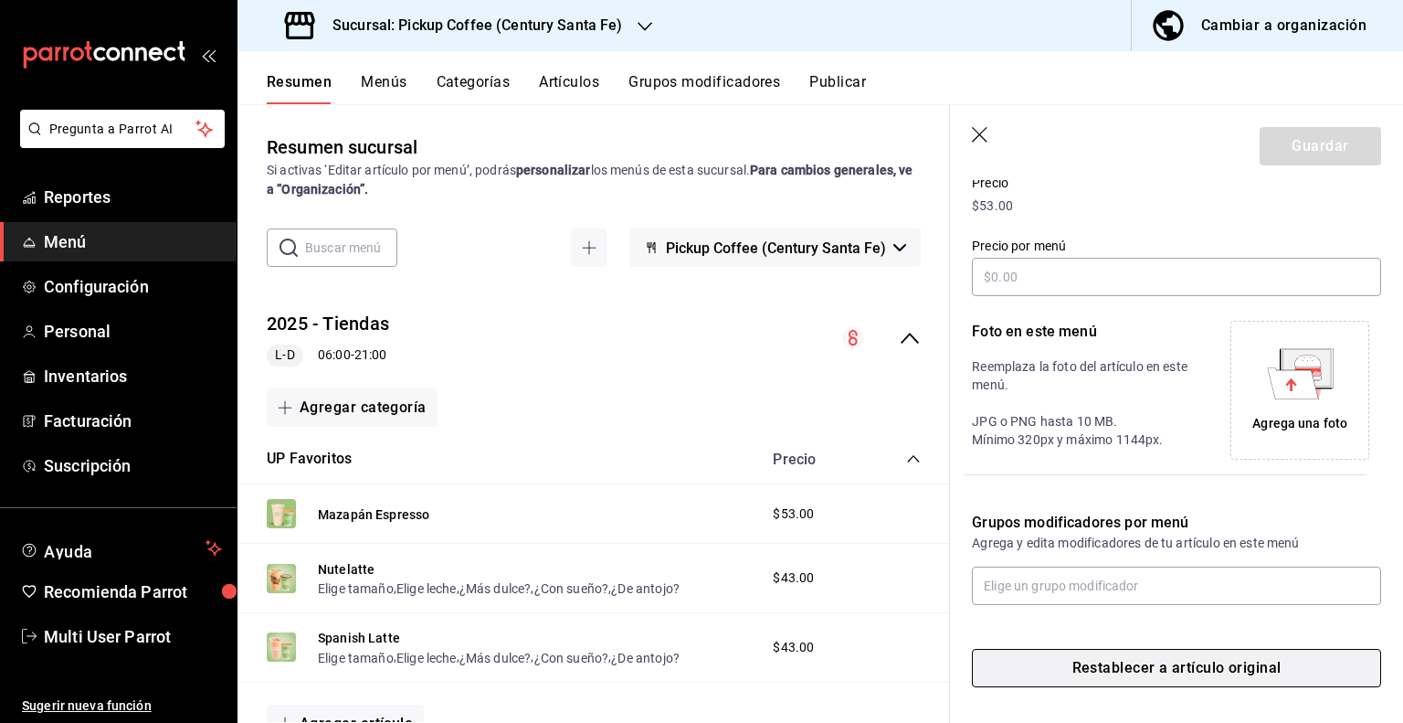
click at [1155, 680] on button "Restablecer a artículo original" at bounding box center [1176, 668] width 409 height 38
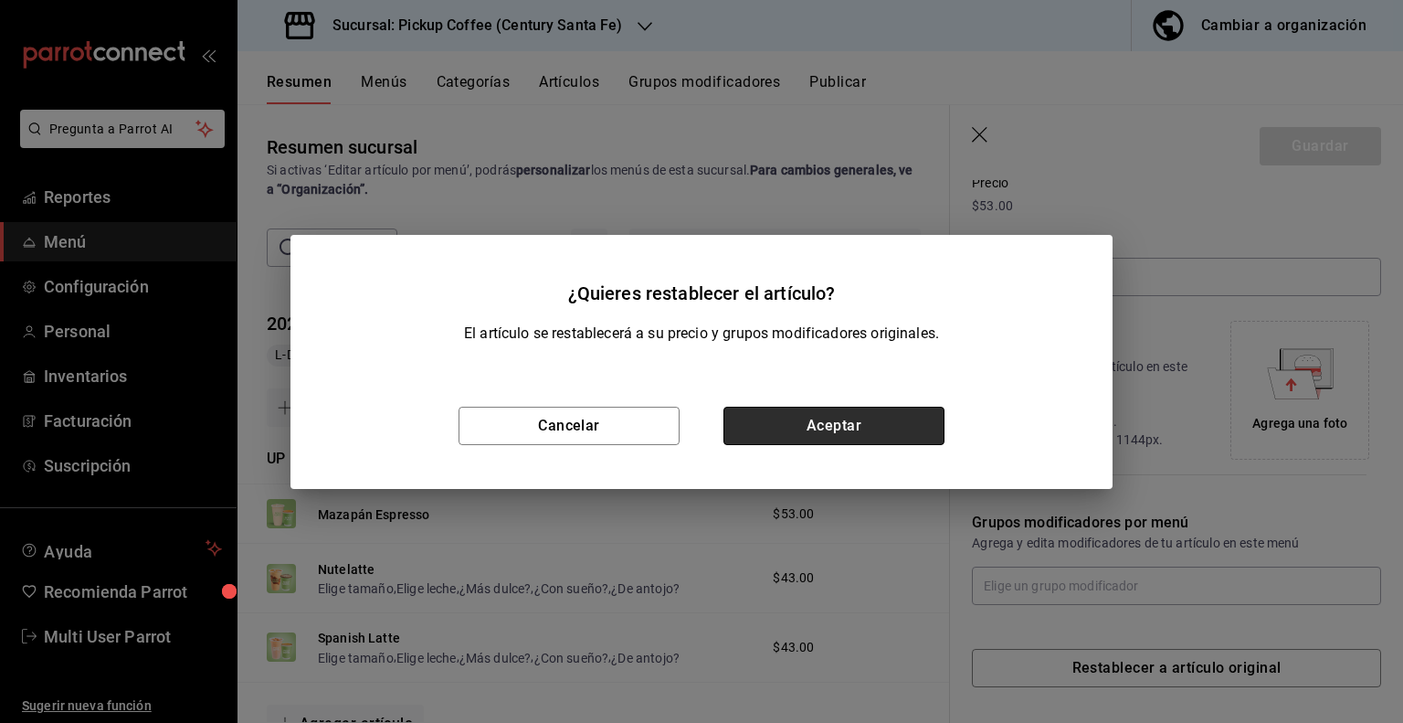
click at [815, 413] on button "Aceptar" at bounding box center [834, 426] width 221 height 38
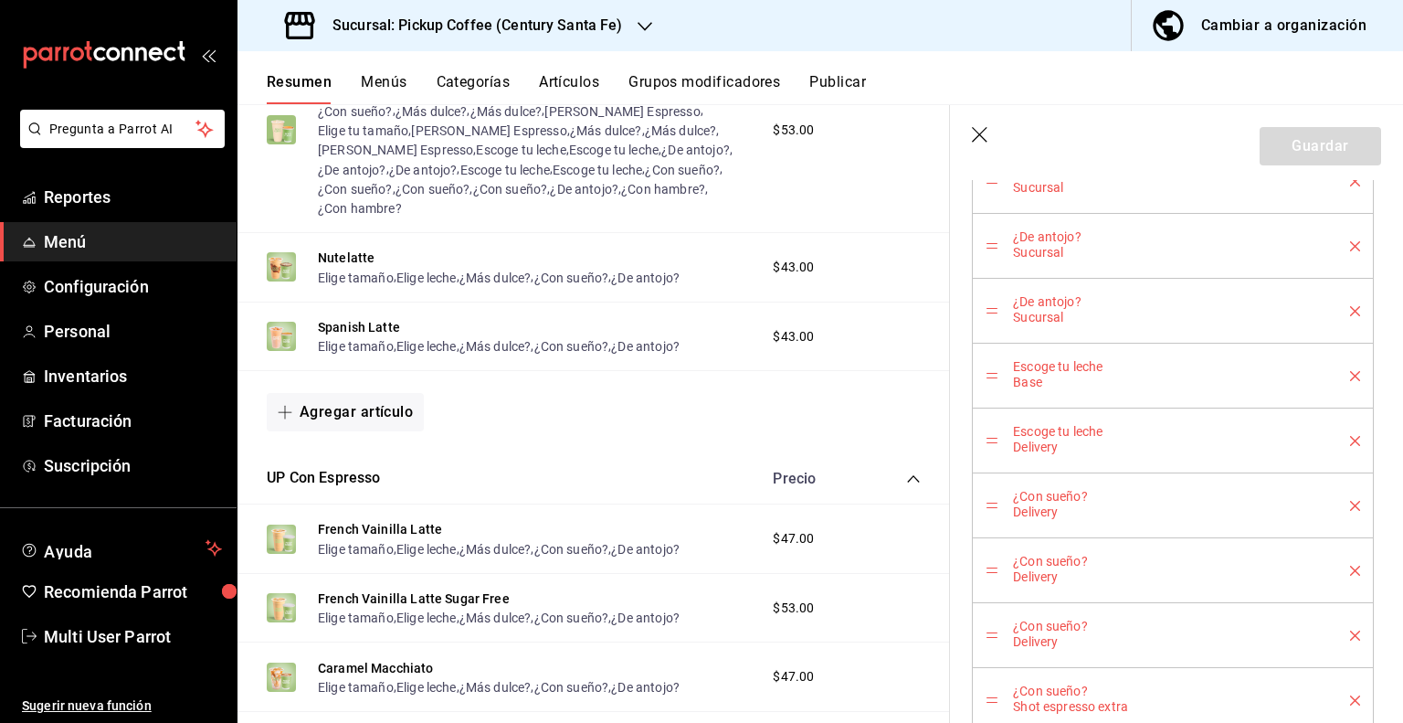
scroll to position [2094, 0]
click at [1301, 32] on div "Cambiar a organización" at bounding box center [1284, 26] width 165 height 26
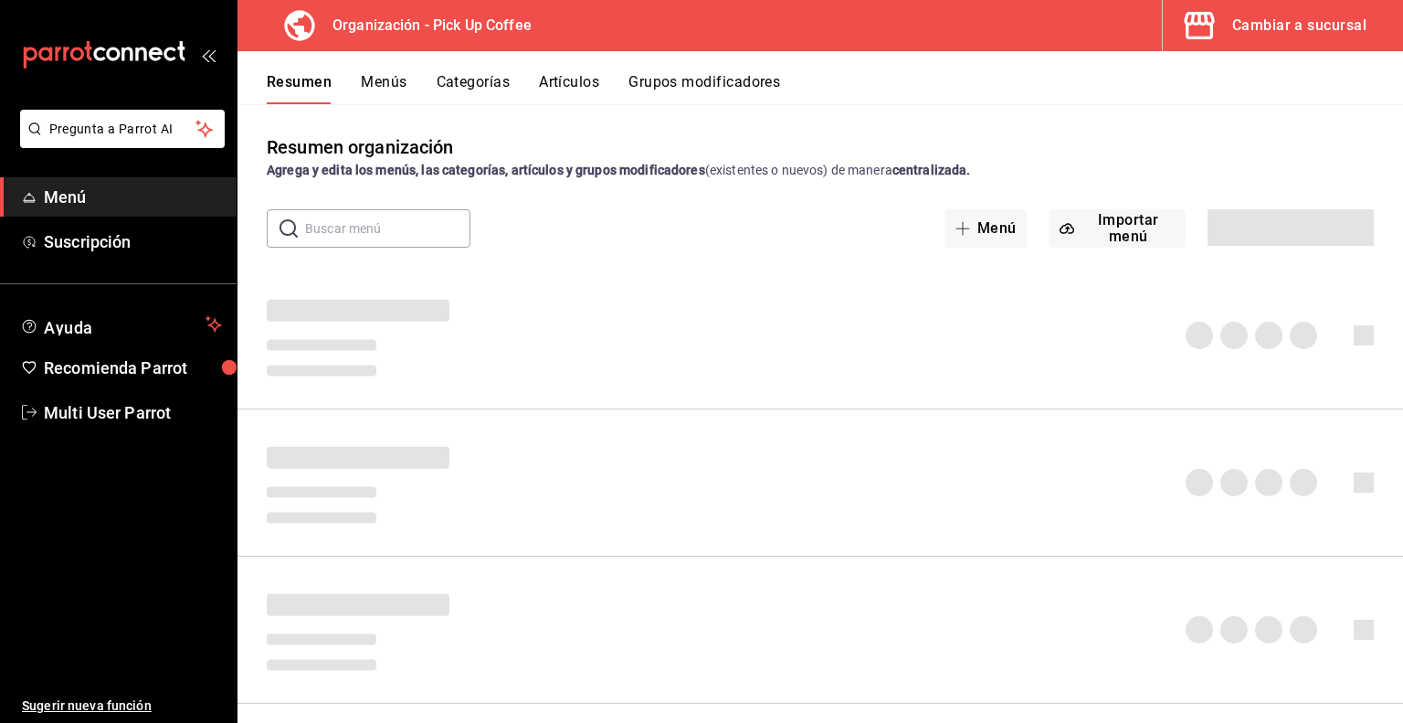
click at [557, 81] on button "Artículos" at bounding box center [569, 88] width 60 height 31
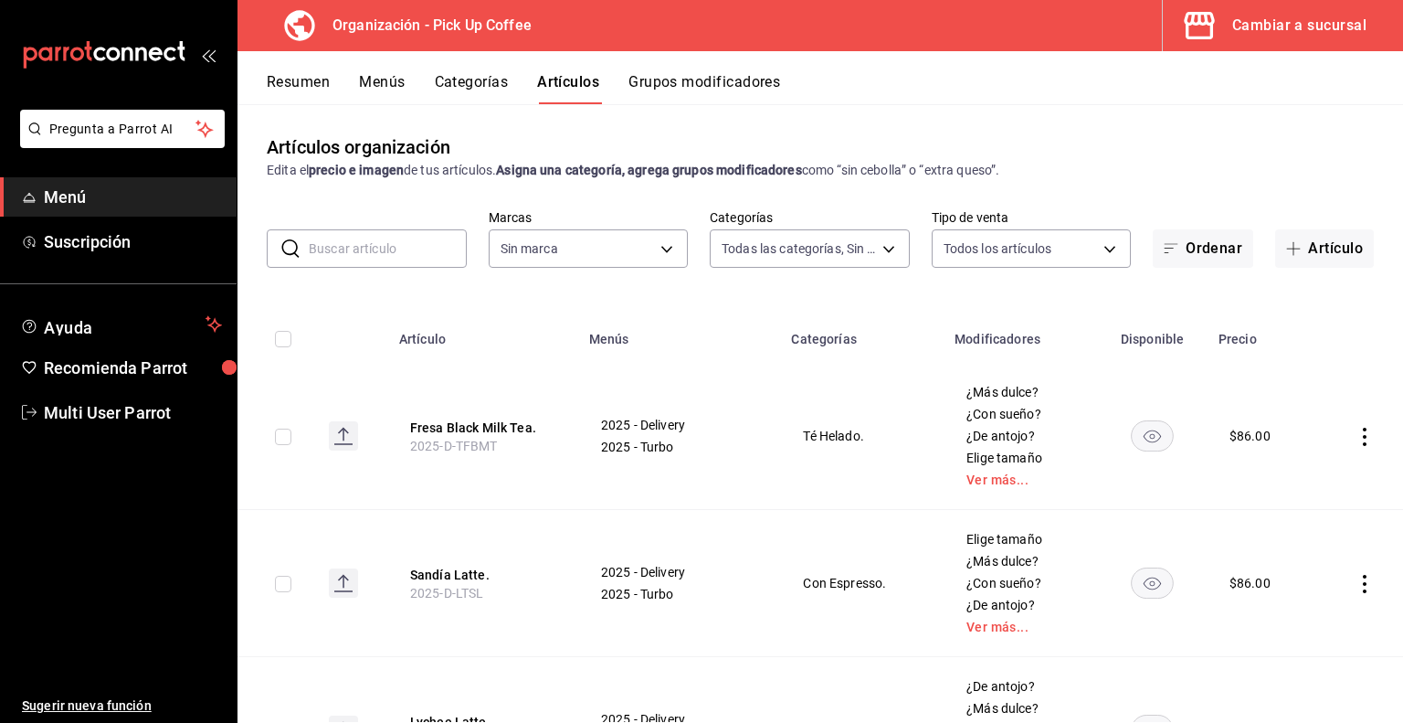
type input "800540e3-0b61-4d7a-86ce-fdccc5228e6c,ade3349e-9cdc-4f2d-92fa-9f20c147d791,56795…"
click at [402, 258] on input "text" at bounding box center [388, 248] width 158 height 37
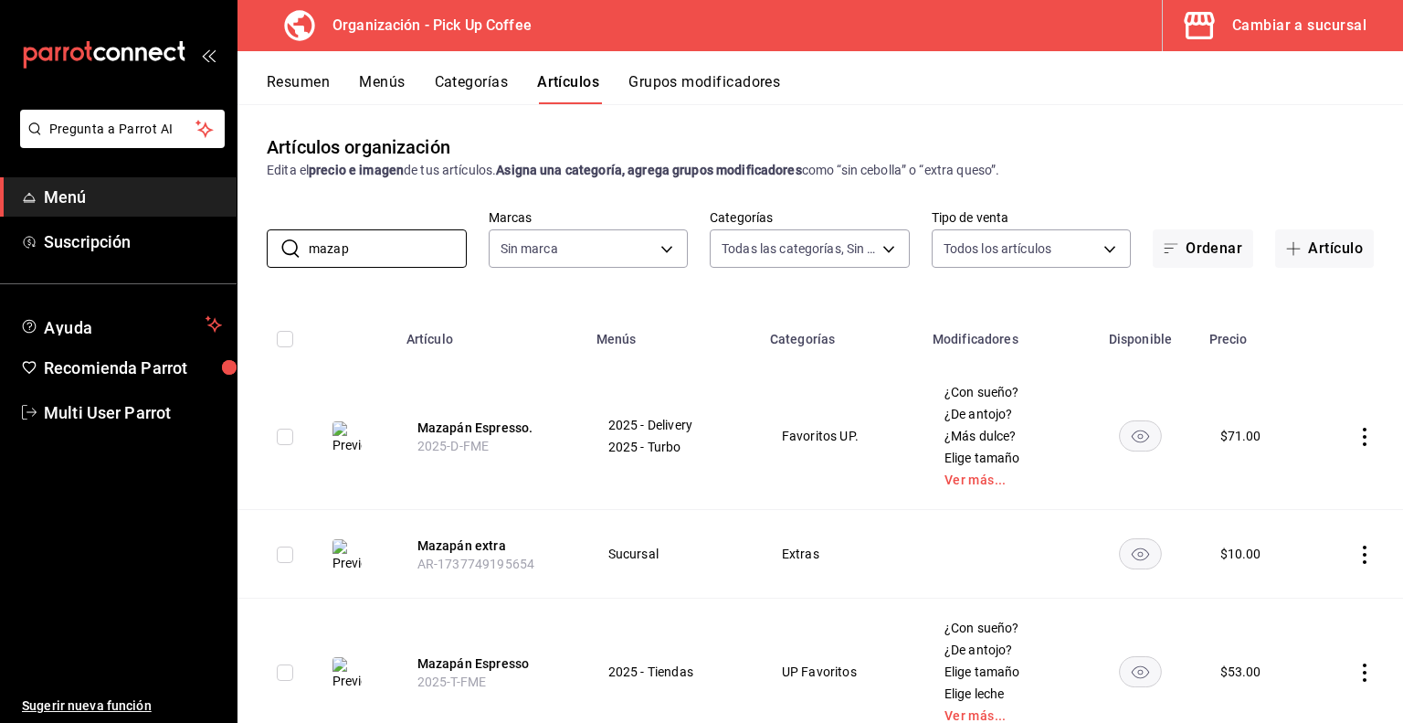
type input "mazapán"
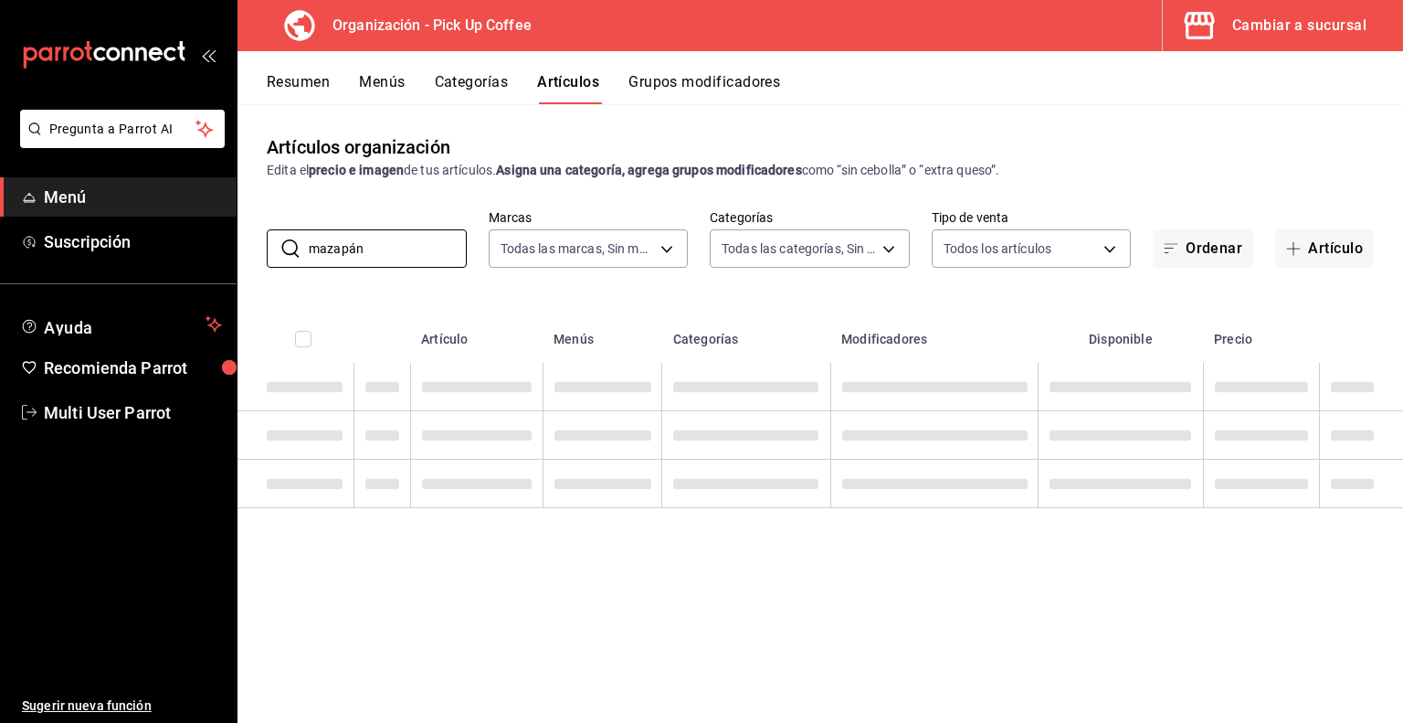
type input "be2dd662-c872-4fc9-aaab-377dbd4a662e"
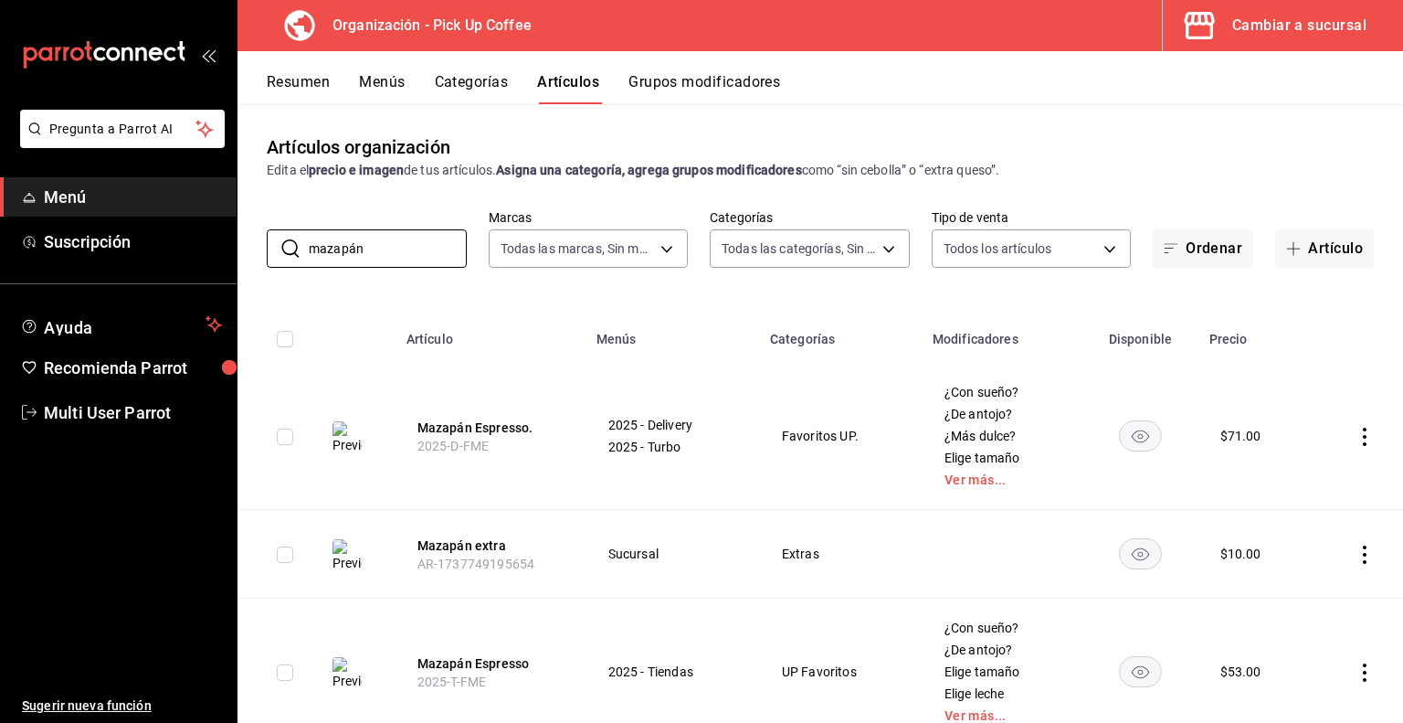
scroll to position [66, 0]
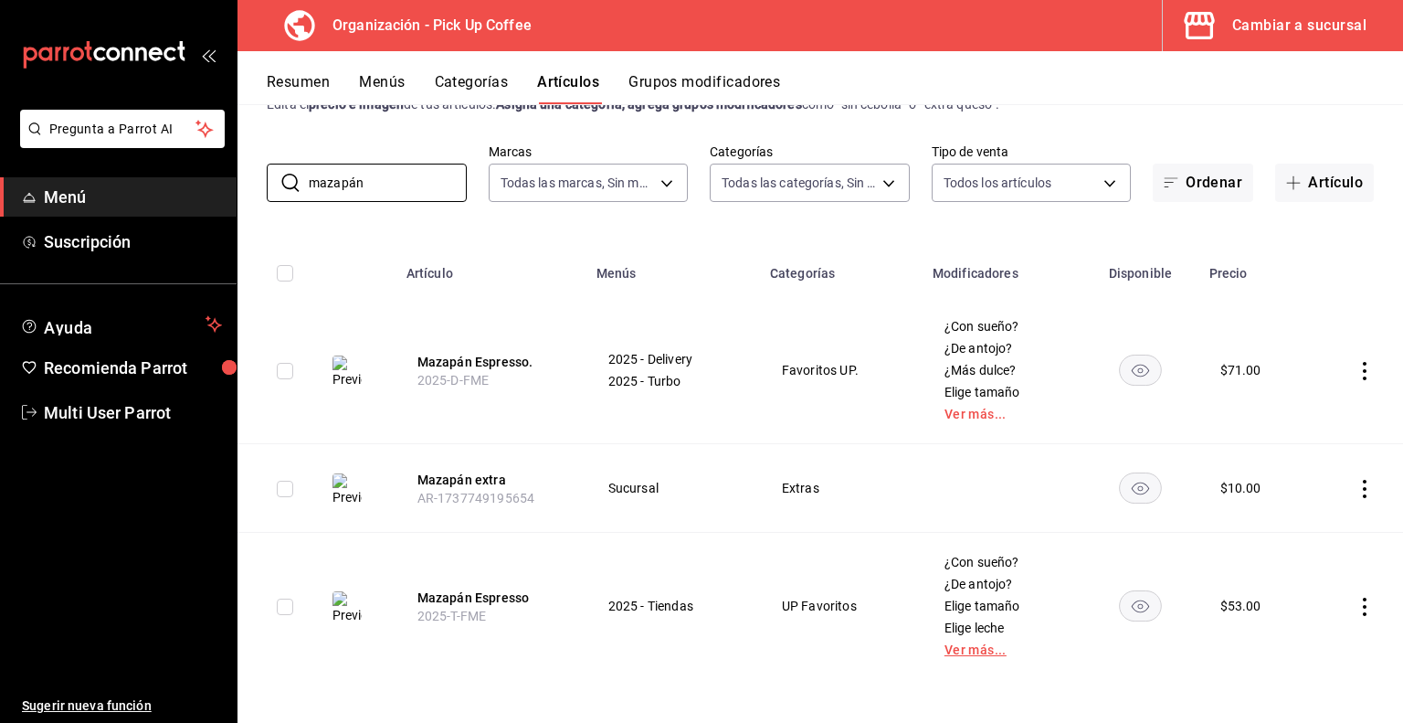
click at [970, 651] on link "Ver más..." at bounding box center [1002, 649] width 115 height 13
click at [492, 595] on button "Mazapán Espresso" at bounding box center [491, 597] width 146 height 18
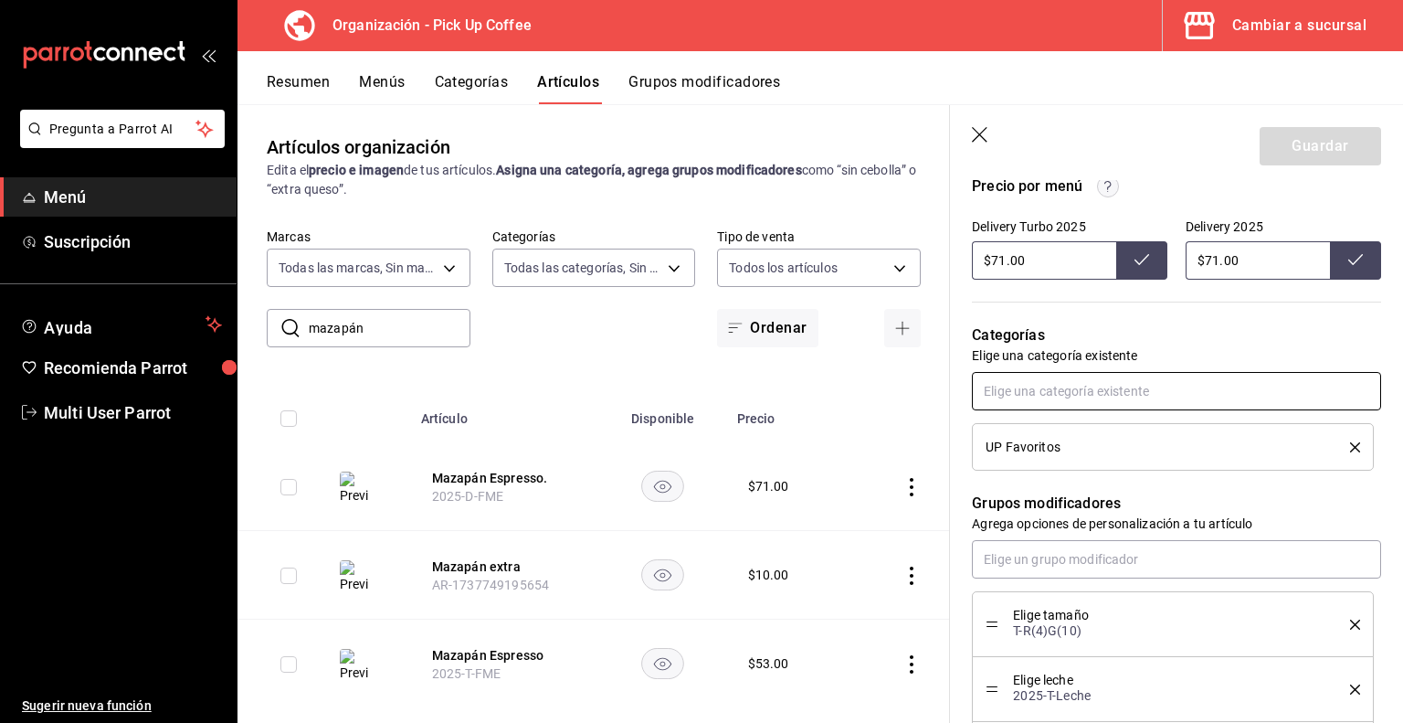
scroll to position [731, 0]
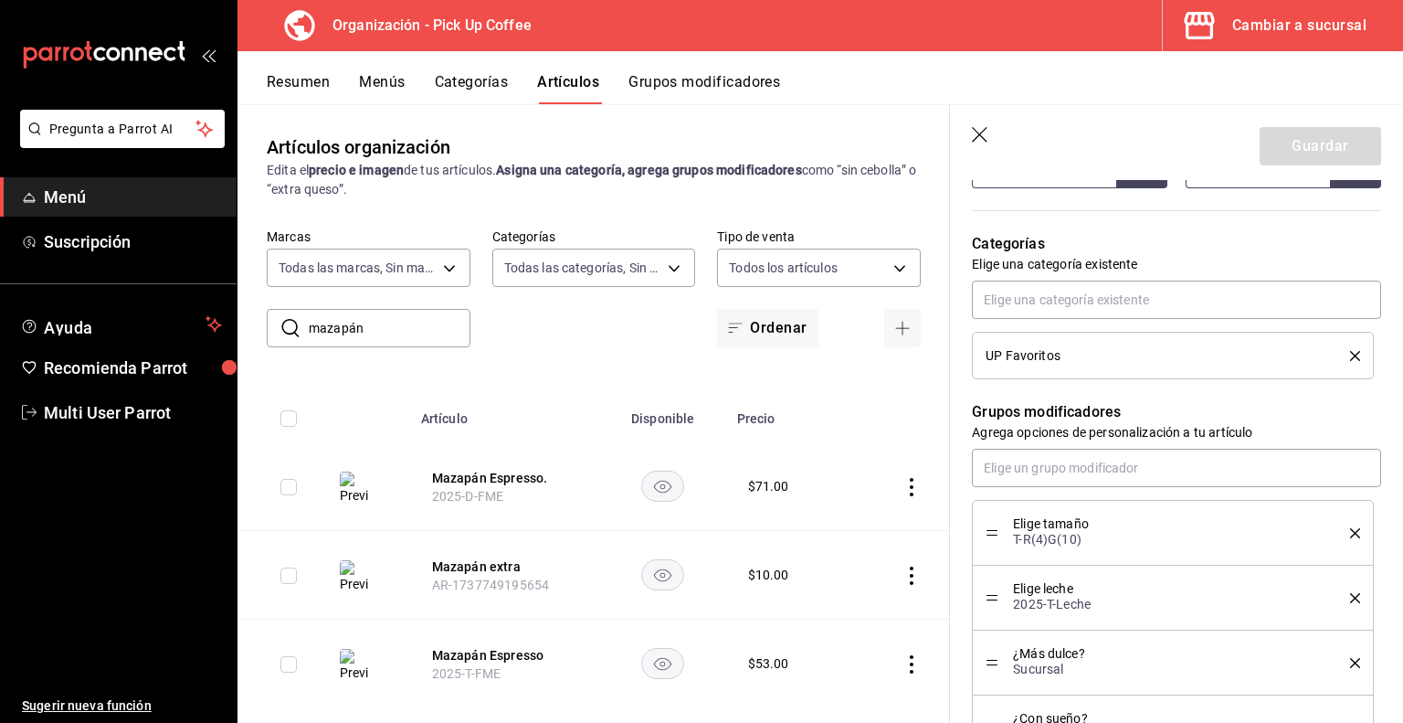
click at [1350, 356] on icon "delete" at bounding box center [1355, 356] width 10 height 10
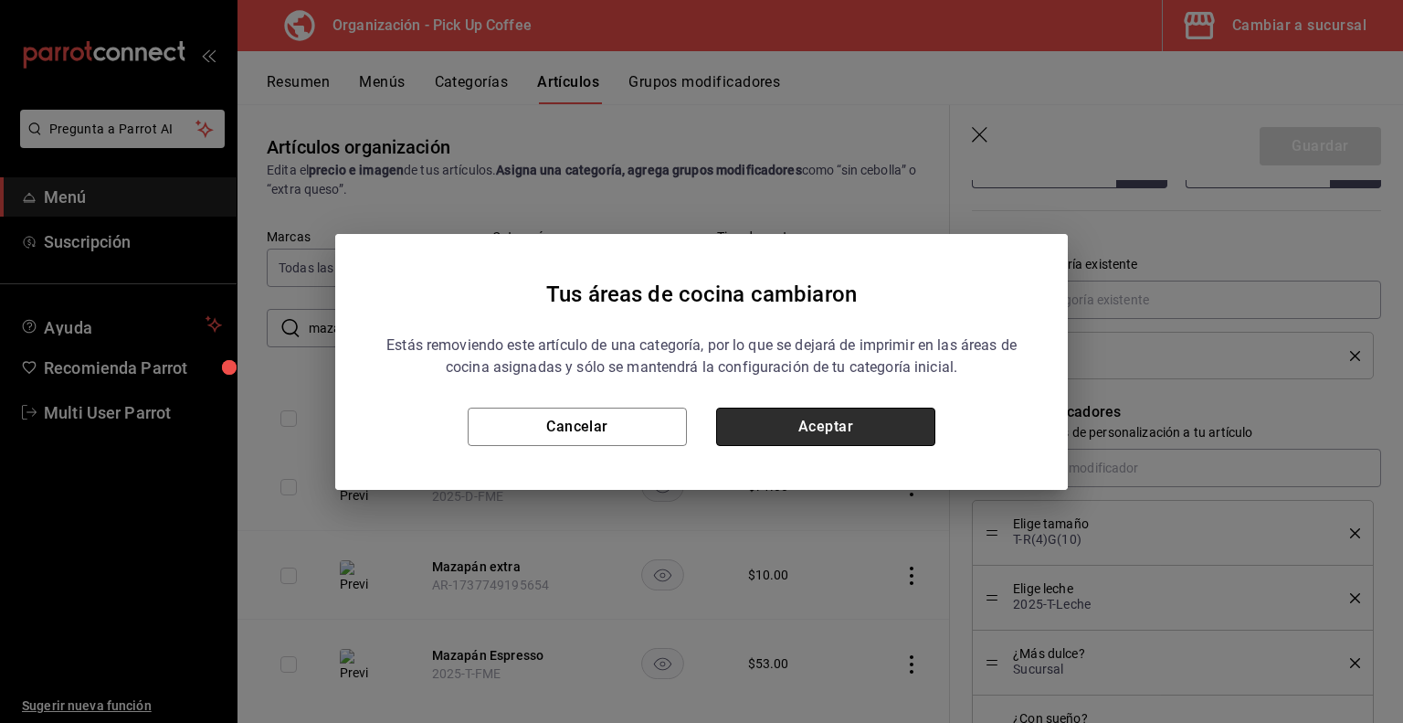
click at [863, 421] on button "Aceptar" at bounding box center [825, 427] width 219 height 38
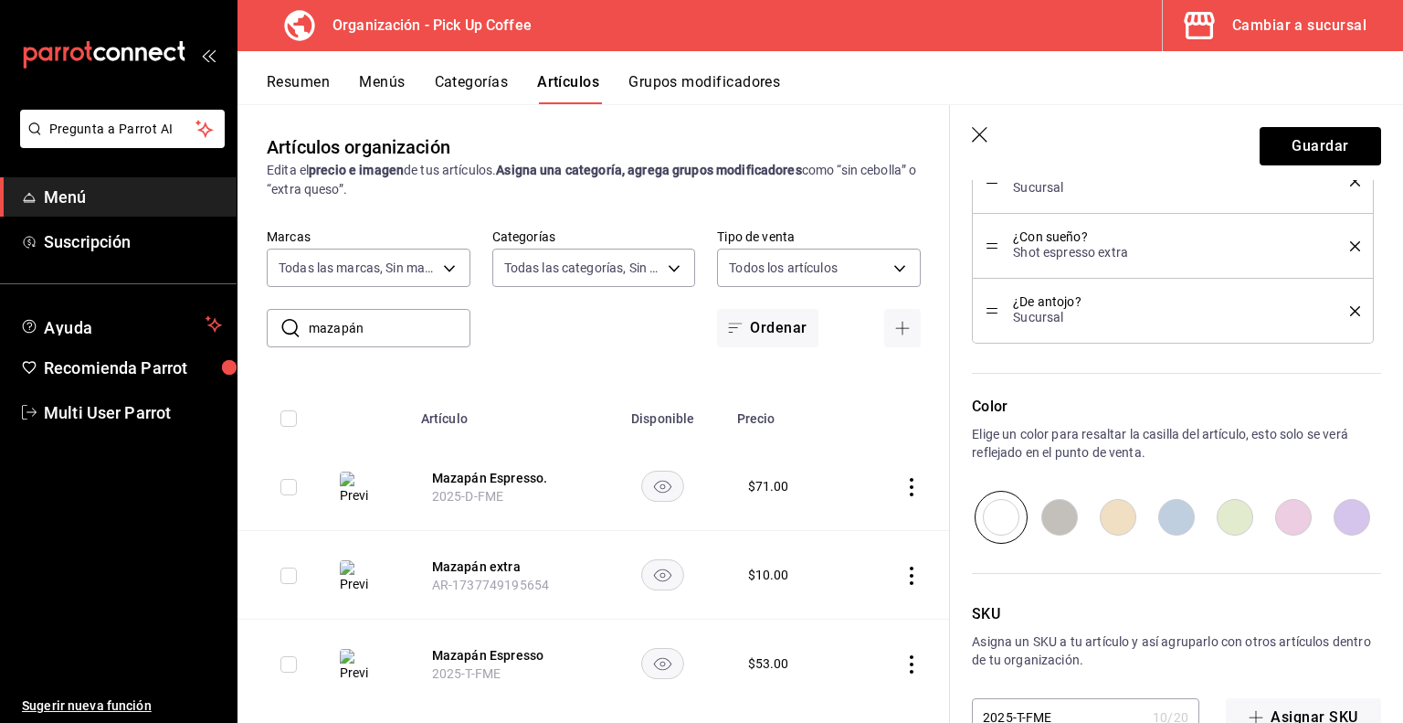
scroll to position [1201, 0]
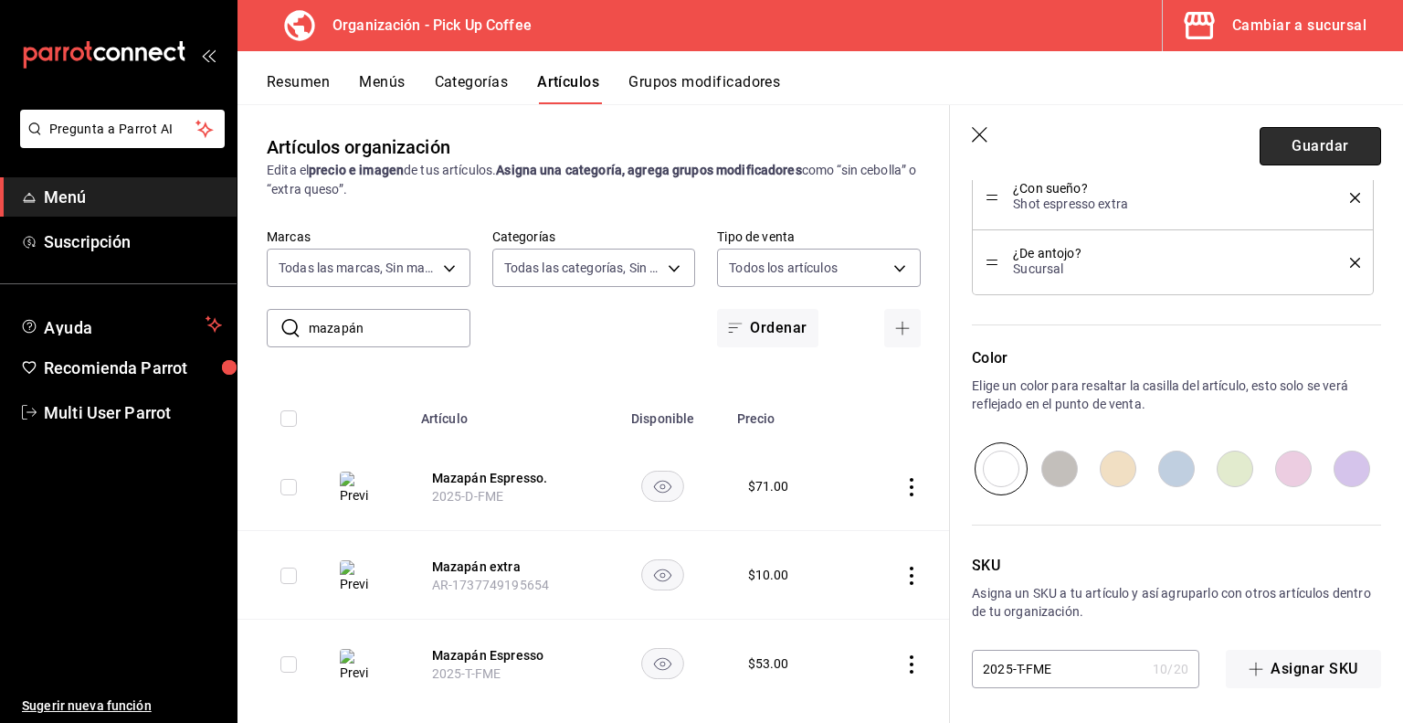
click at [1292, 151] on button "Guardar" at bounding box center [1321, 146] width 122 height 38
type textarea "x"
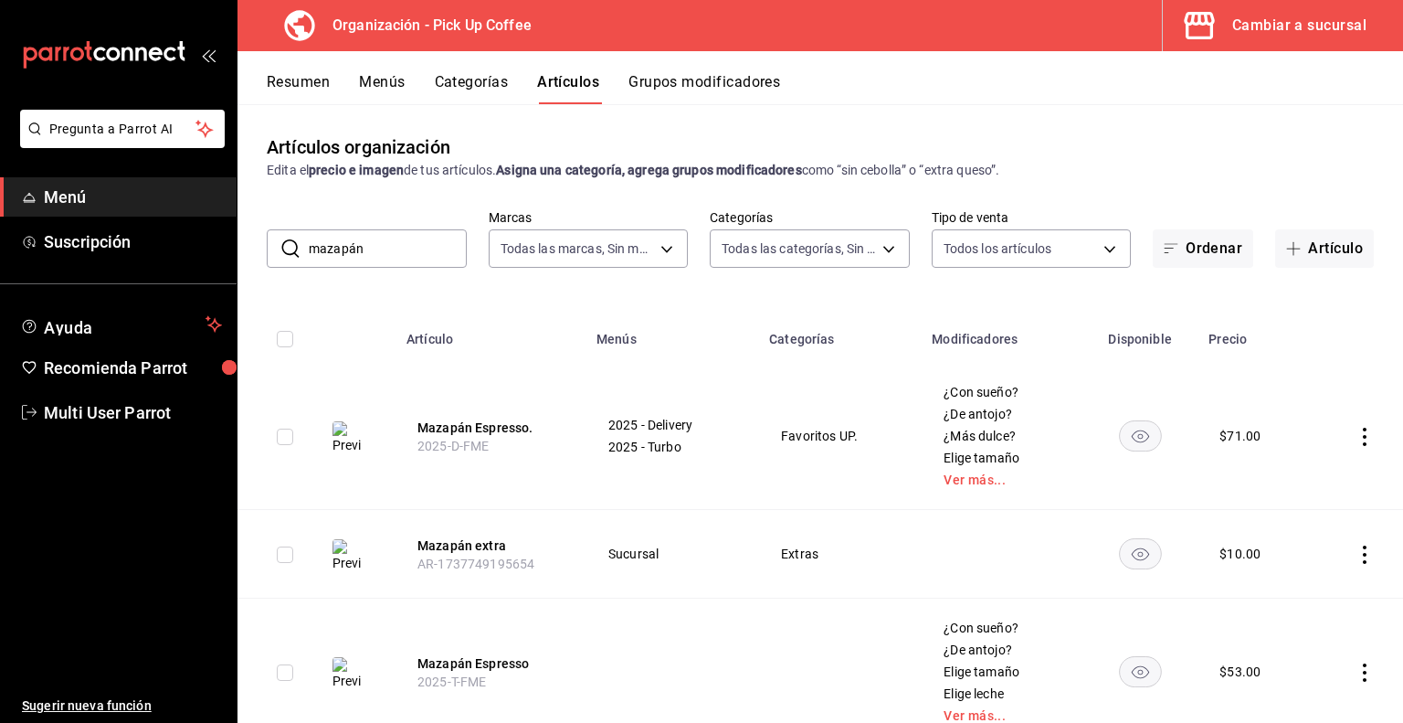
click at [307, 79] on button "Resumen" at bounding box center [298, 88] width 63 height 31
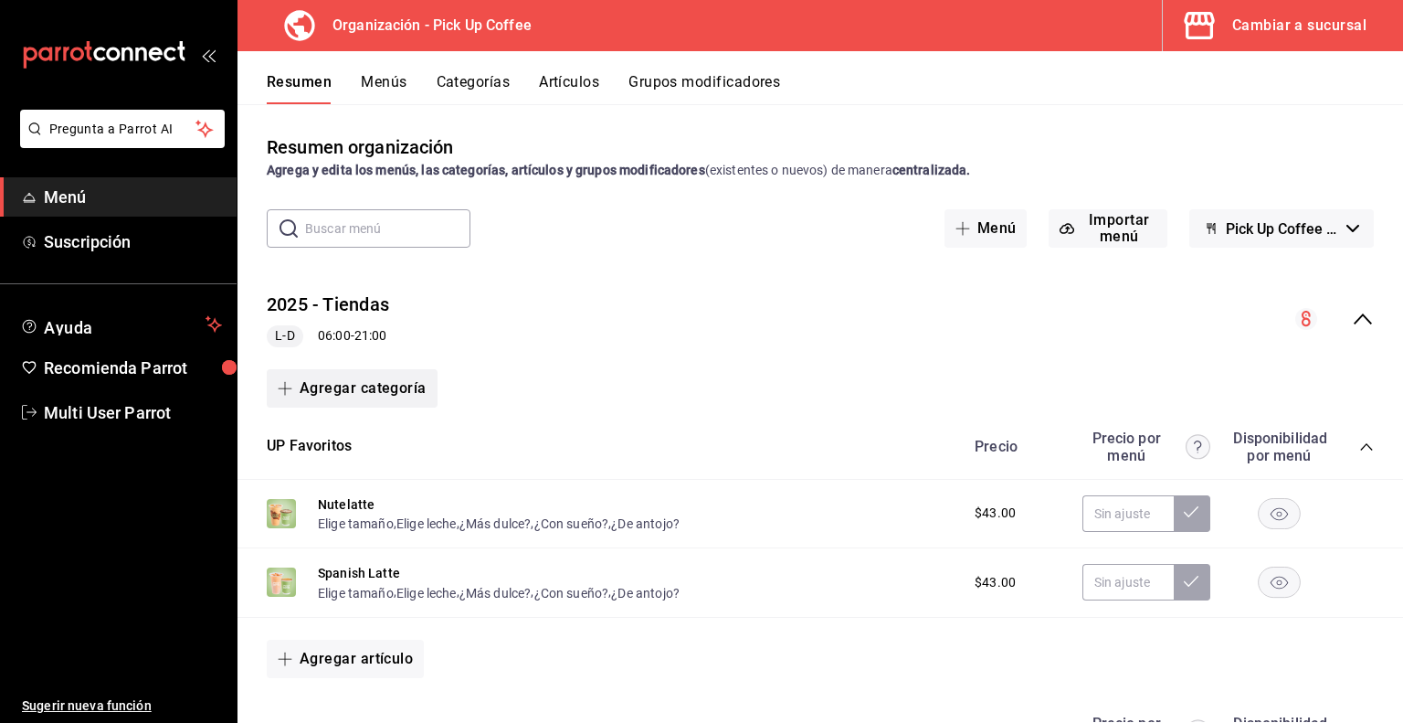
scroll to position [91, 0]
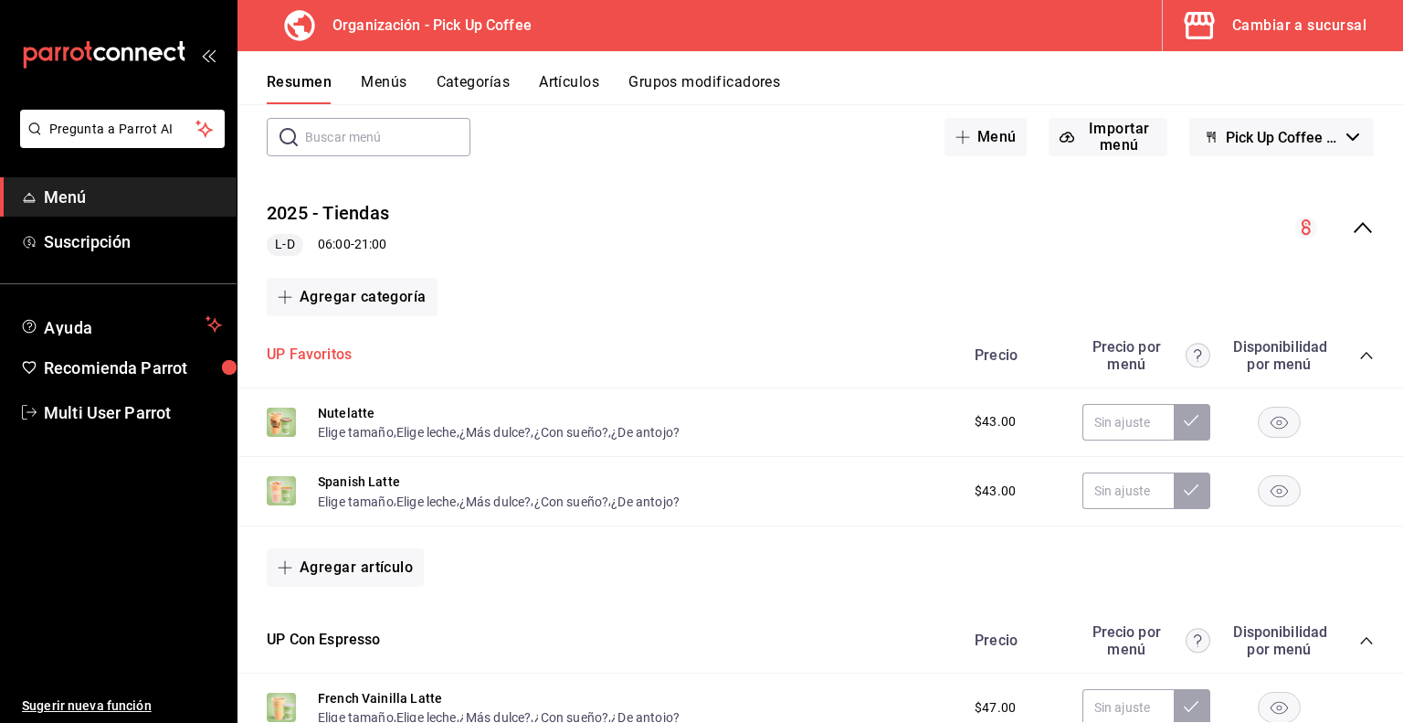
click at [312, 359] on button "UP Favoritos" at bounding box center [309, 354] width 85 height 21
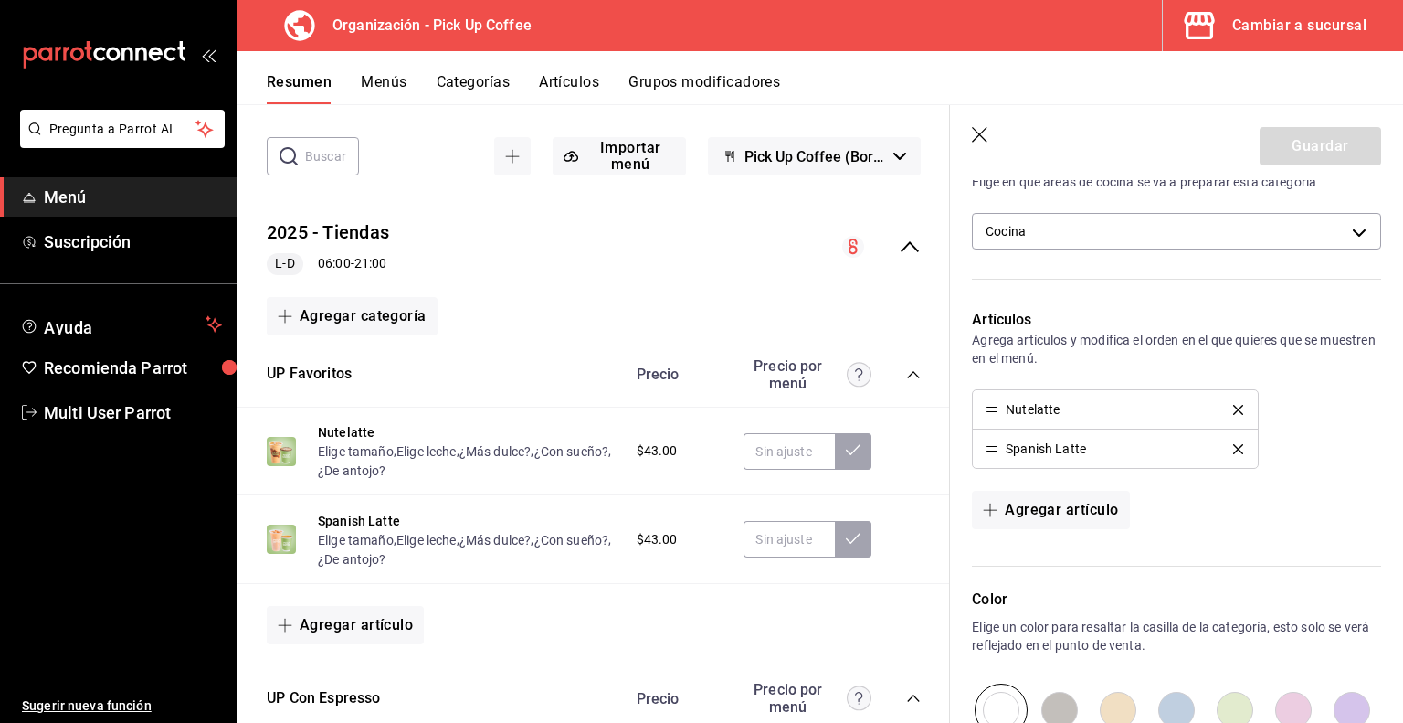
scroll to position [457, 0]
click at [1043, 517] on button "Agregar artículo" at bounding box center [1050, 507] width 157 height 38
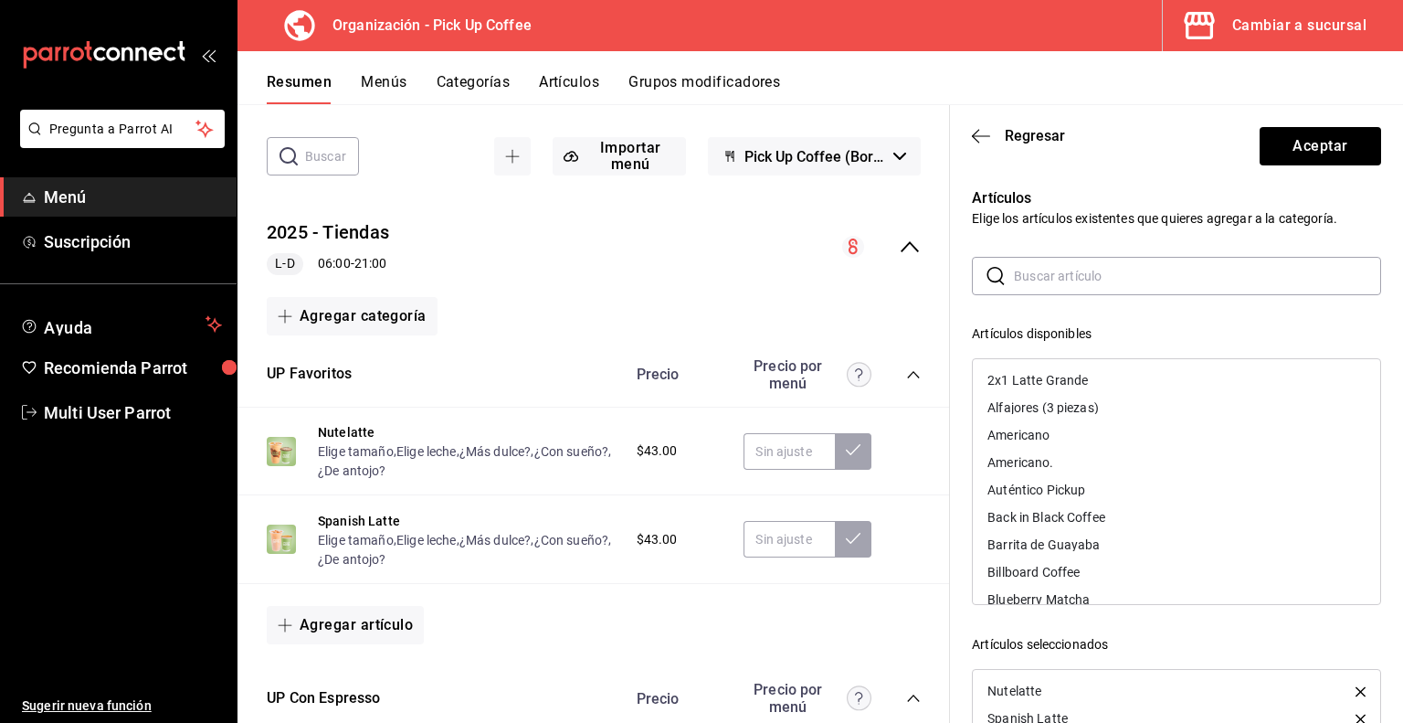
click at [1069, 275] on input "text" at bounding box center [1197, 276] width 367 height 37
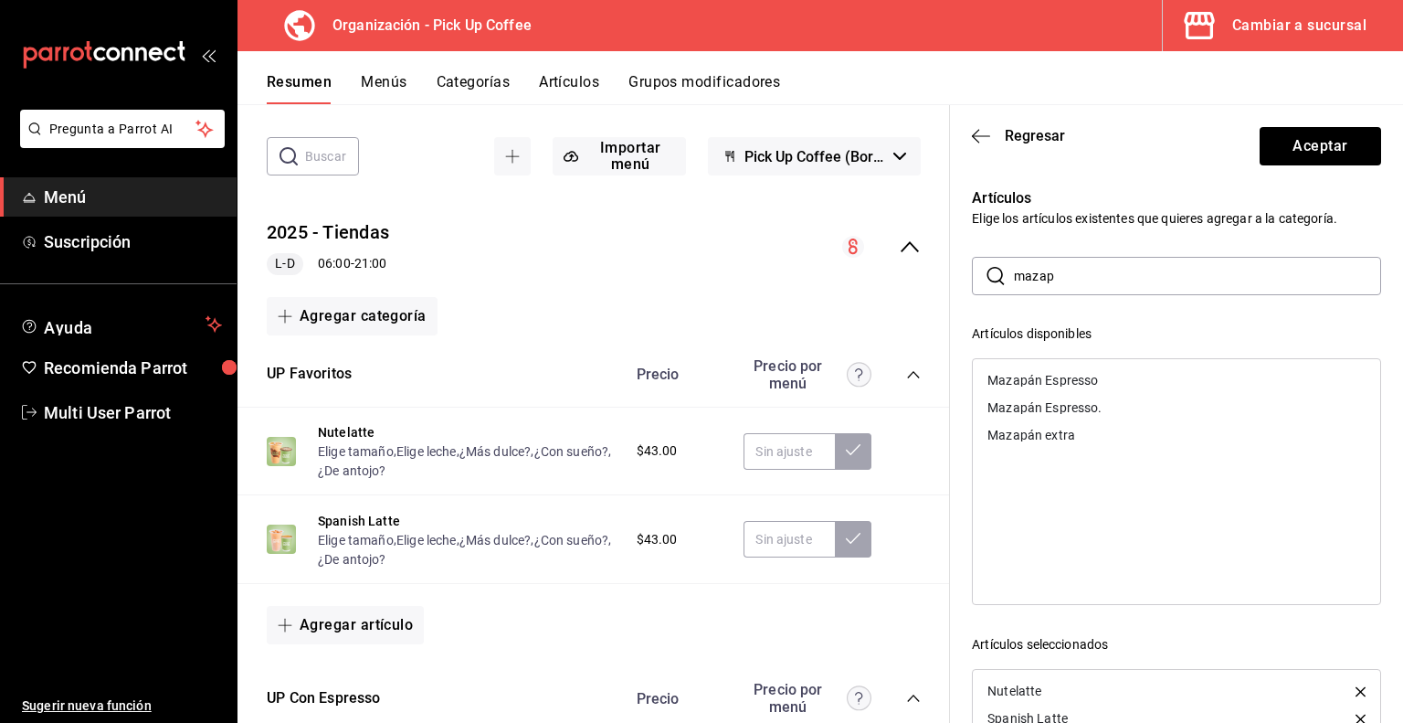
type input "mazapán"
click at [1096, 379] on div "Mazapán Espresso" at bounding box center [1043, 380] width 111 height 13
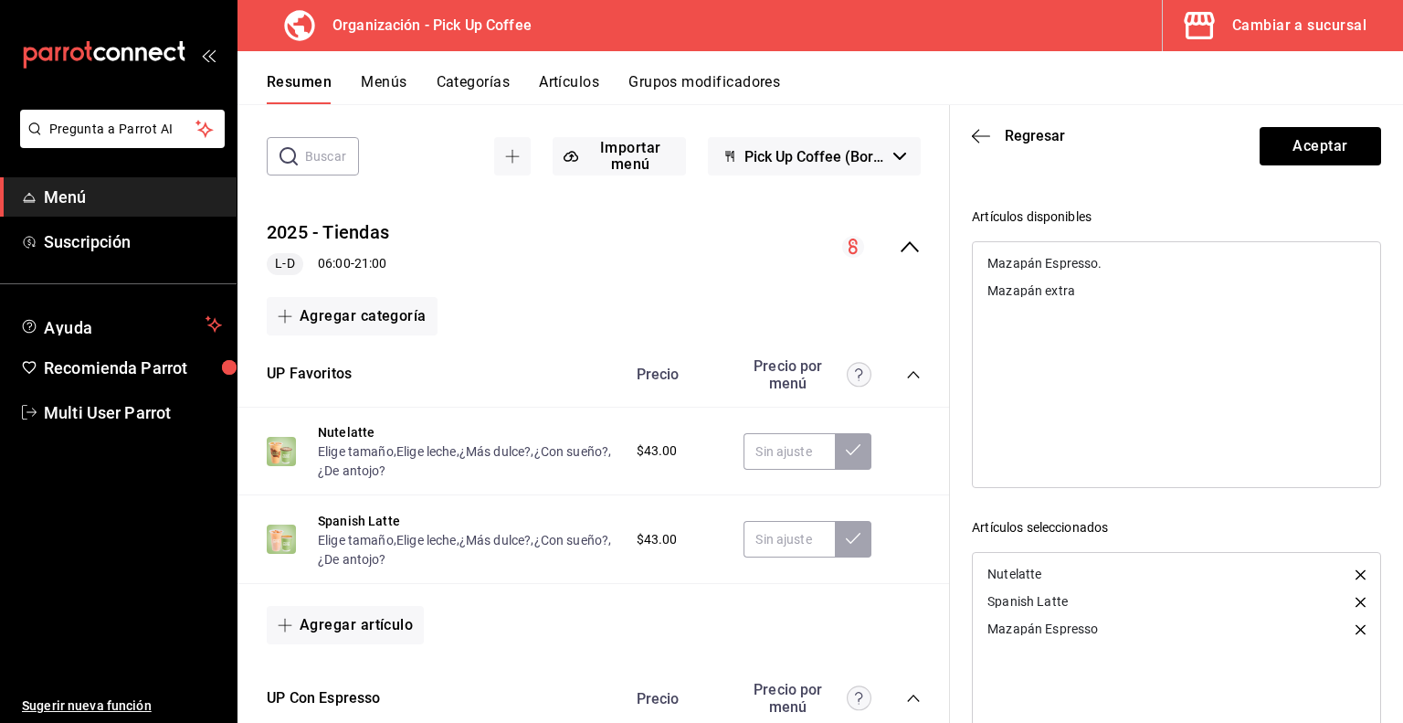
scroll to position [223, 0]
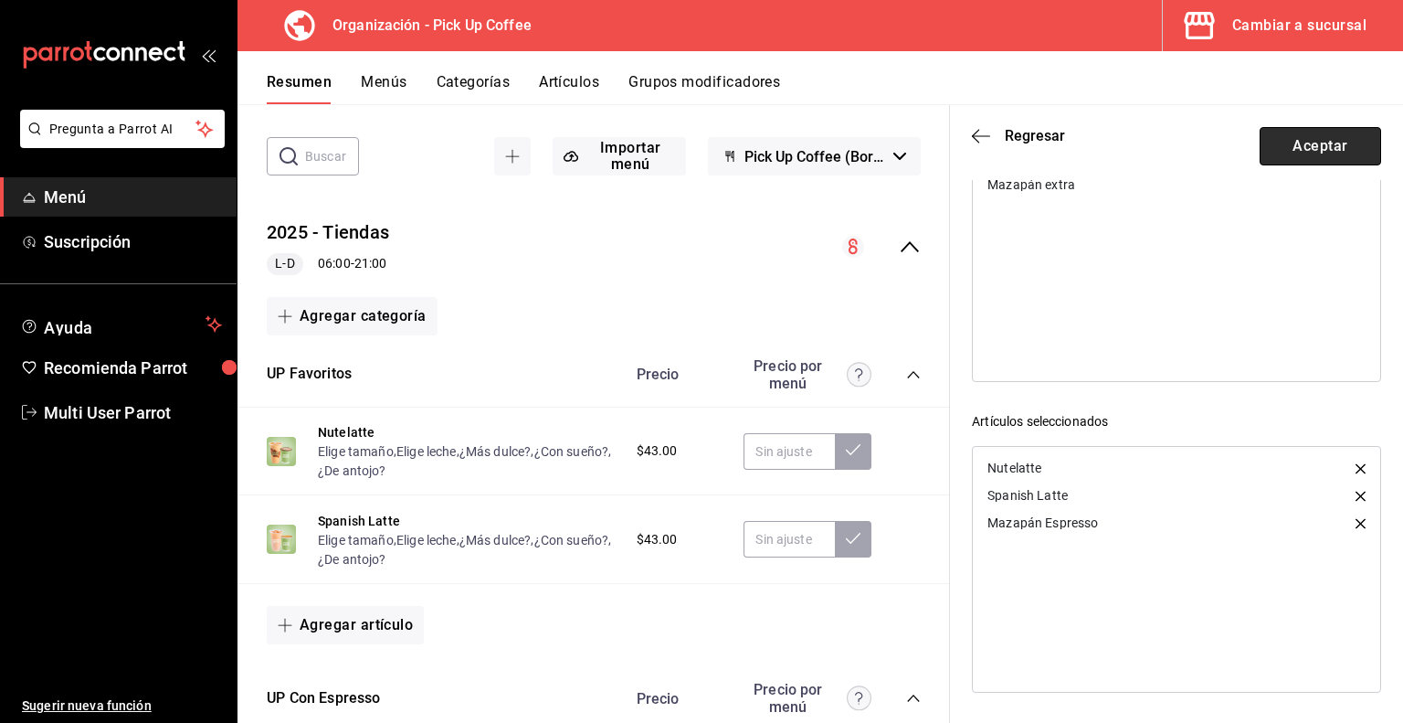
click at [1309, 150] on button "Aceptar" at bounding box center [1321, 146] width 122 height 38
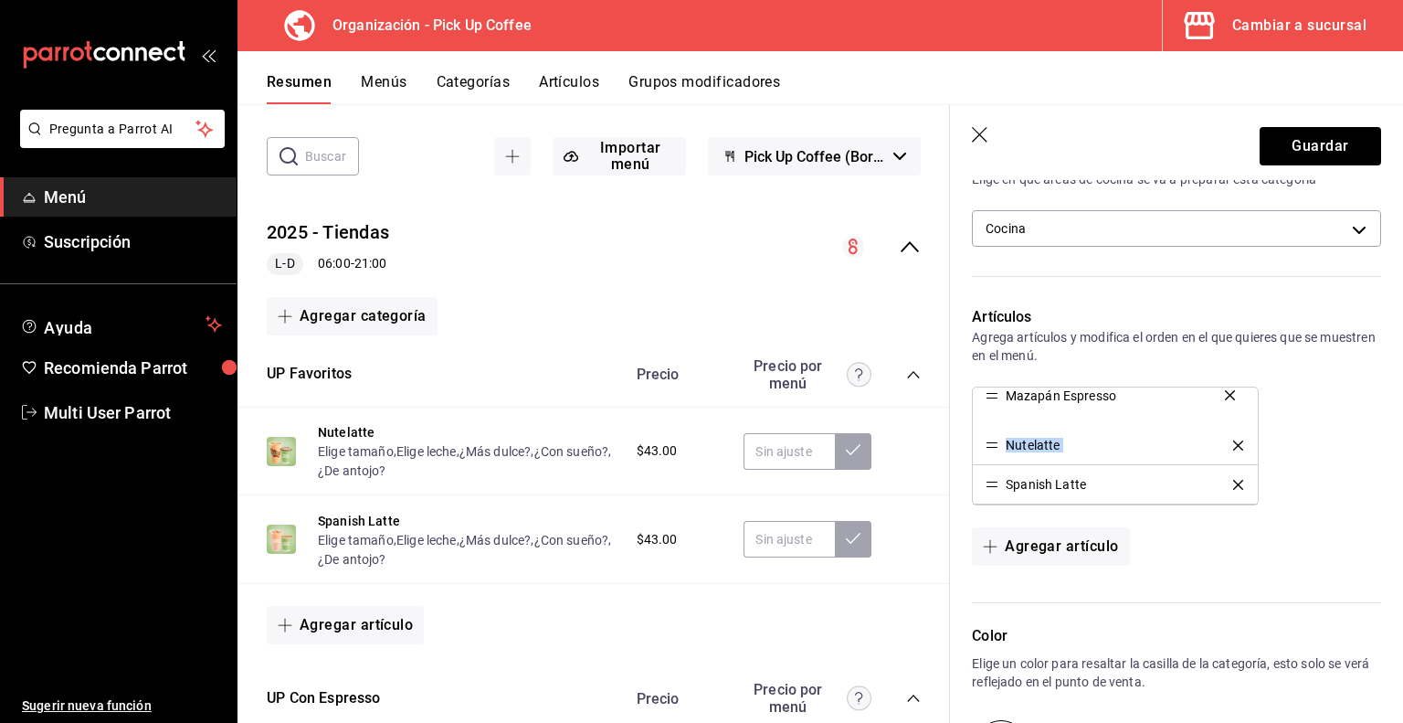
drag, startPoint x: 991, startPoint y: 485, endPoint x: 994, endPoint y: 397, distance: 88.7
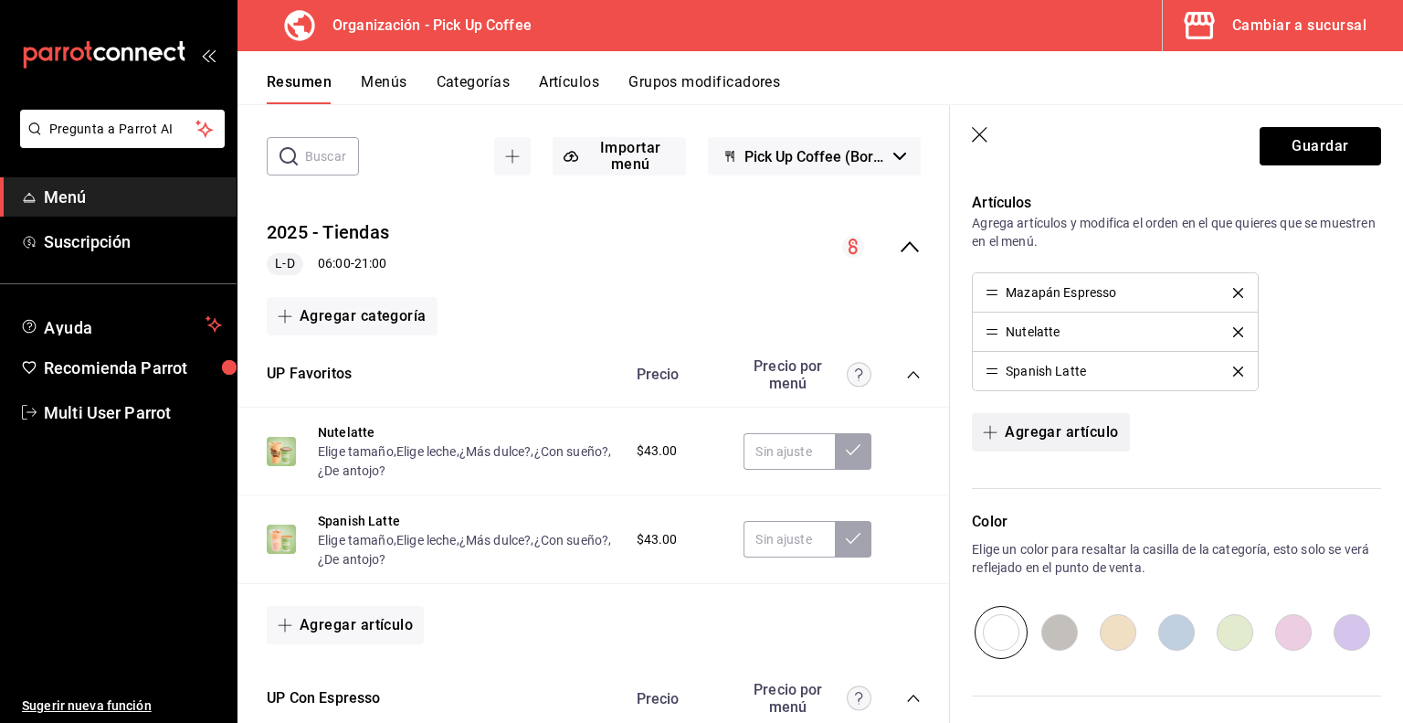
scroll to position [736, 0]
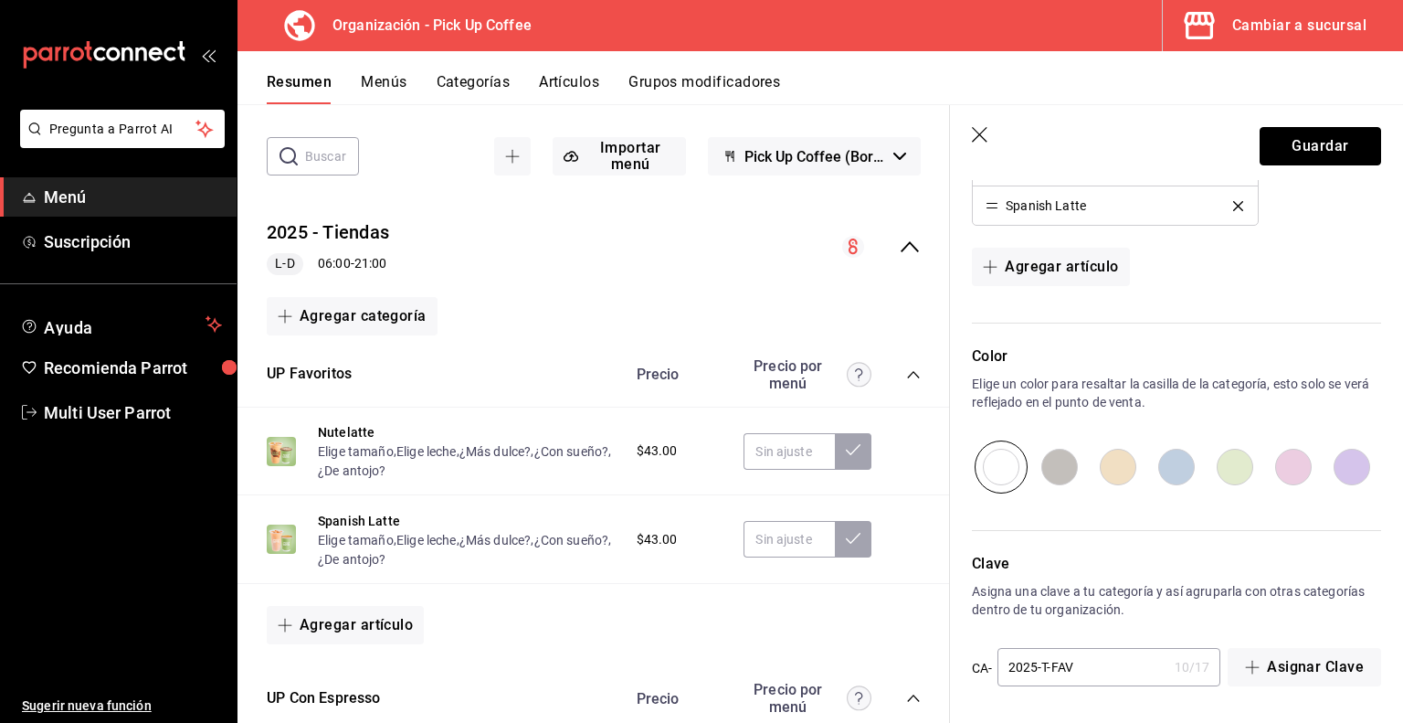
click at [1304, 144] on button "Guardar" at bounding box center [1321, 146] width 122 height 38
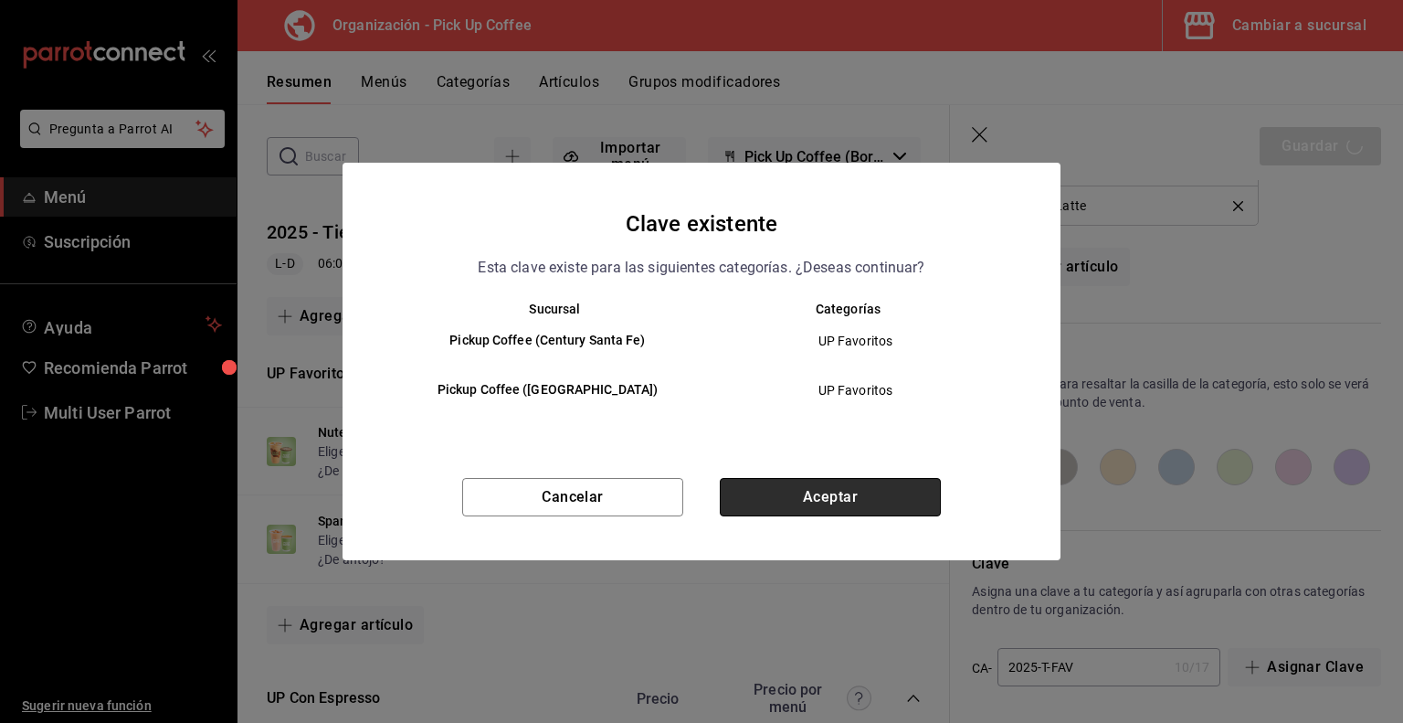
click at [874, 501] on button "Aceptar" at bounding box center [830, 497] width 221 height 38
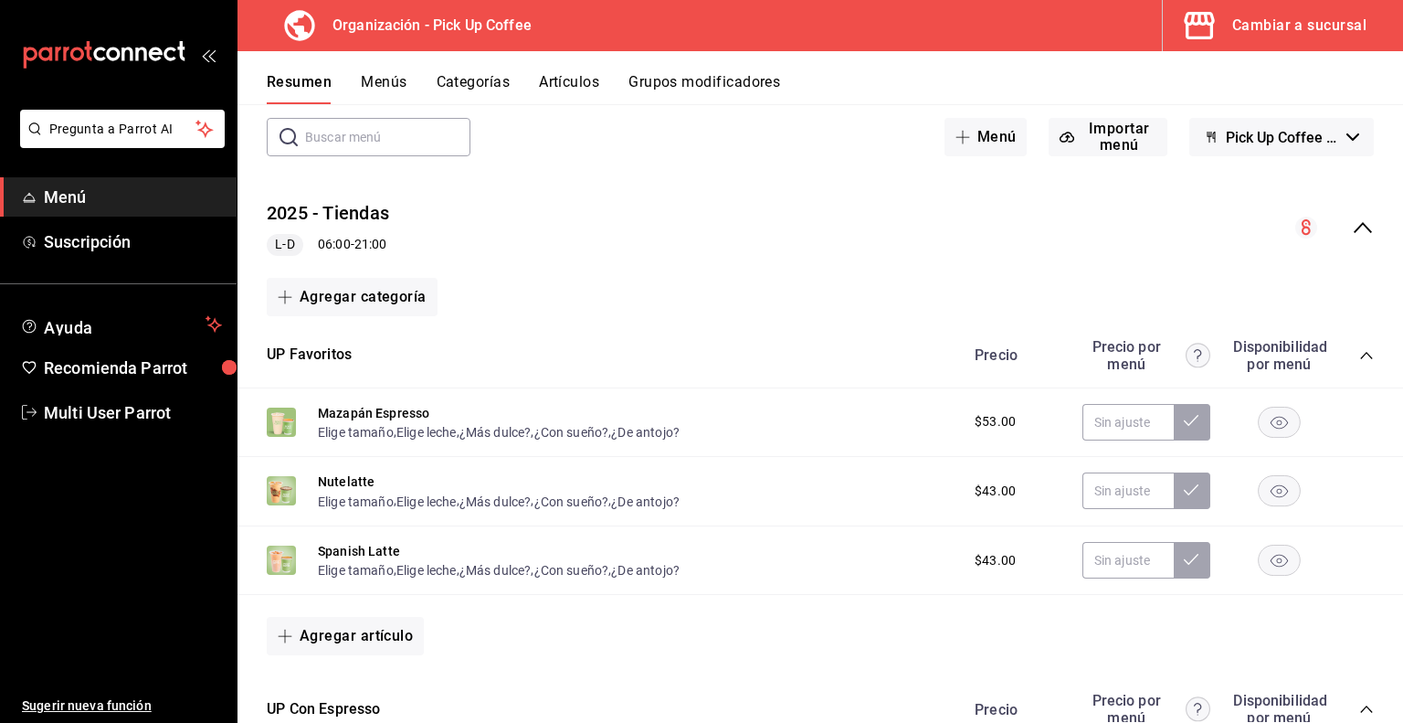
click at [389, 84] on button "Menús" at bounding box center [384, 88] width 46 height 31
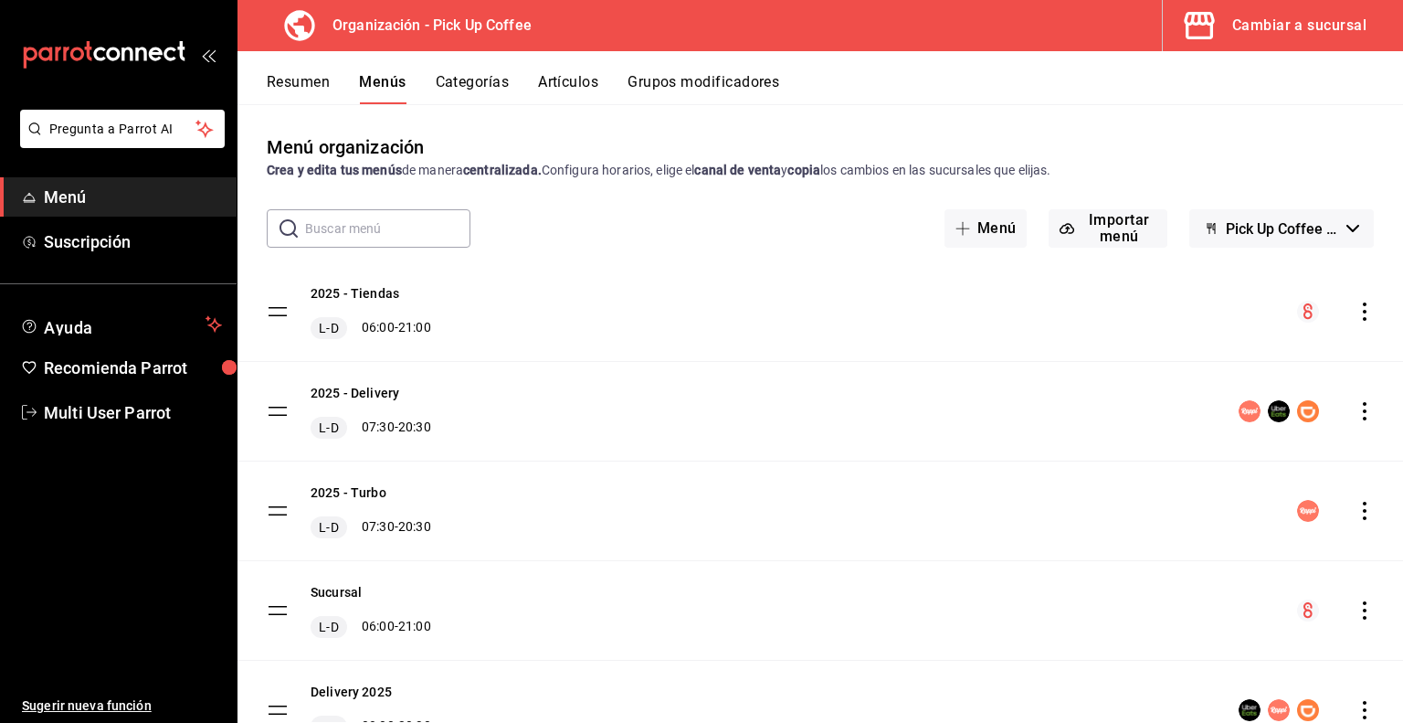
click at [1356, 308] on icon "actions" at bounding box center [1365, 311] width 18 height 18
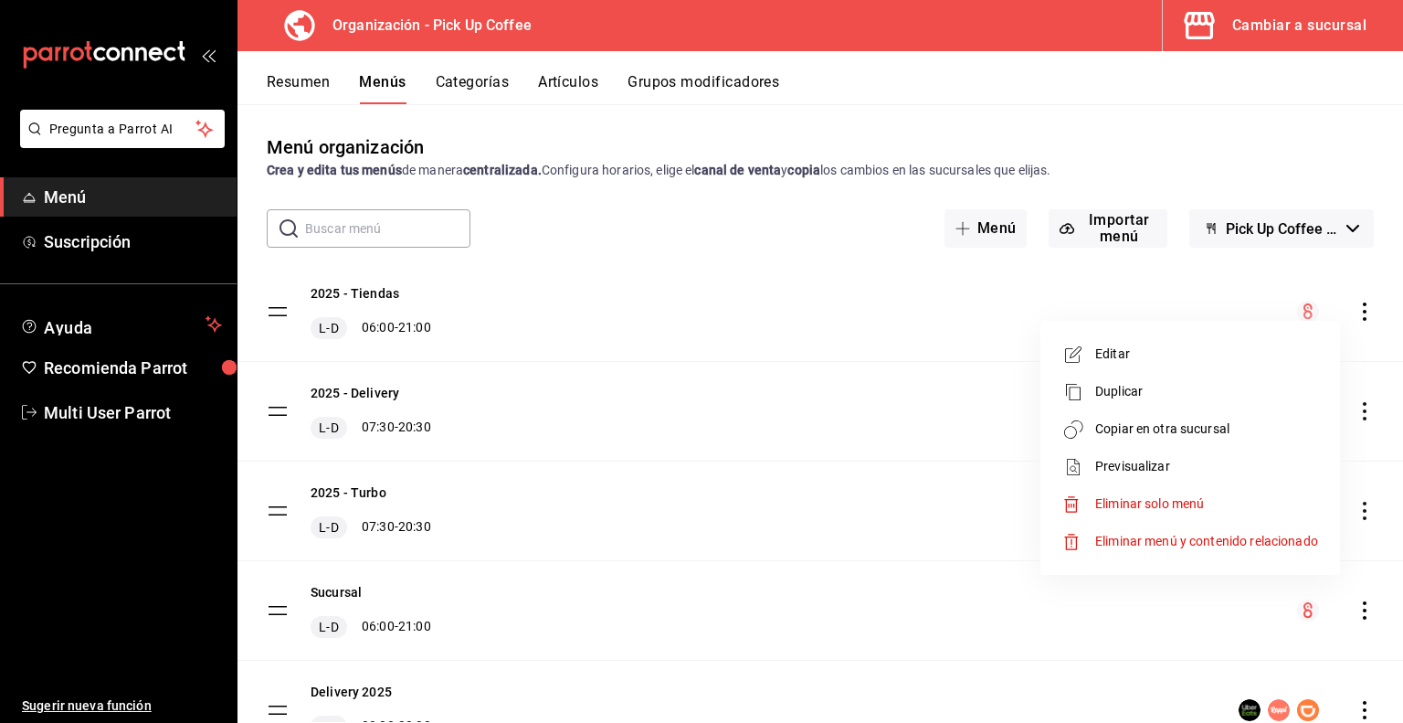
click at [1140, 429] on span "Copiar en otra sucursal" at bounding box center [1207, 428] width 223 height 19
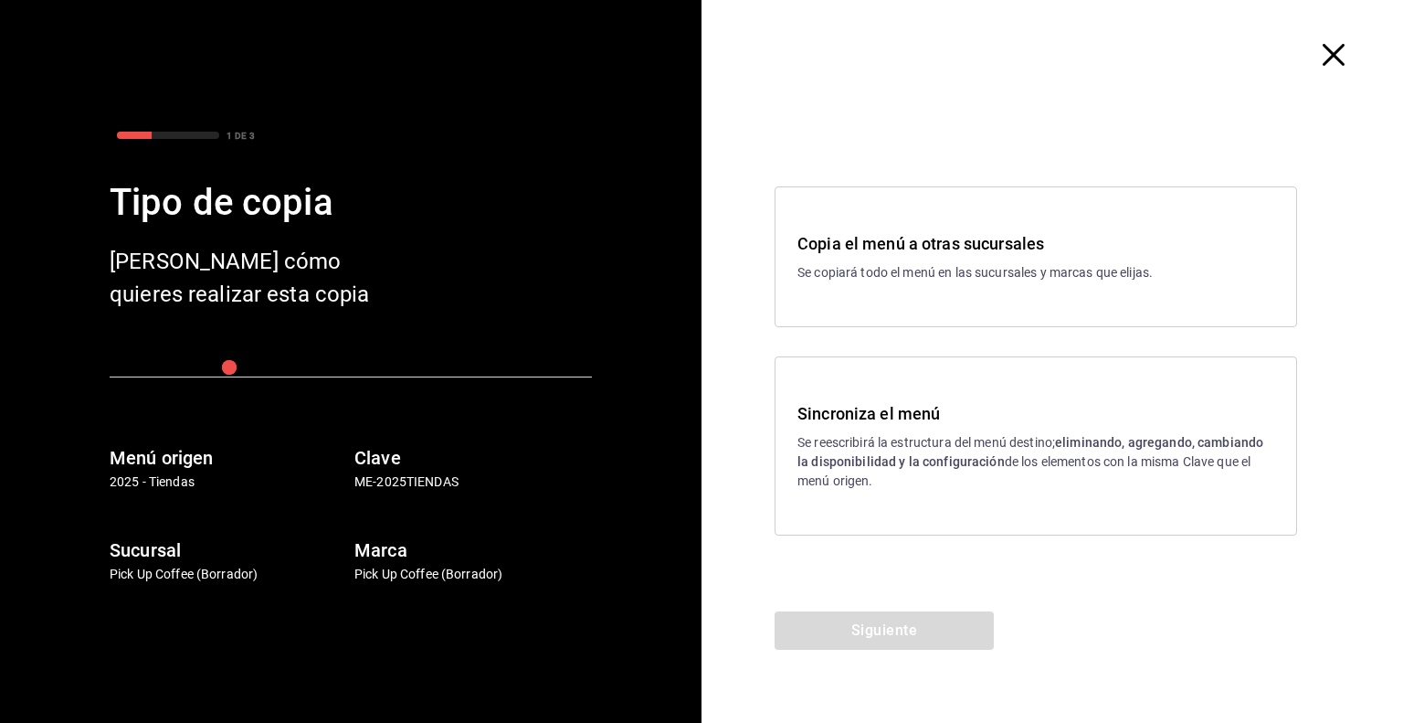
click at [870, 441] on p "Se reescribirá la estructura del menú destino; eliminando, agregando, cambiando…" at bounding box center [1036, 462] width 477 height 58
click at [874, 622] on button "Siguiente" at bounding box center [884, 630] width 219 height 38
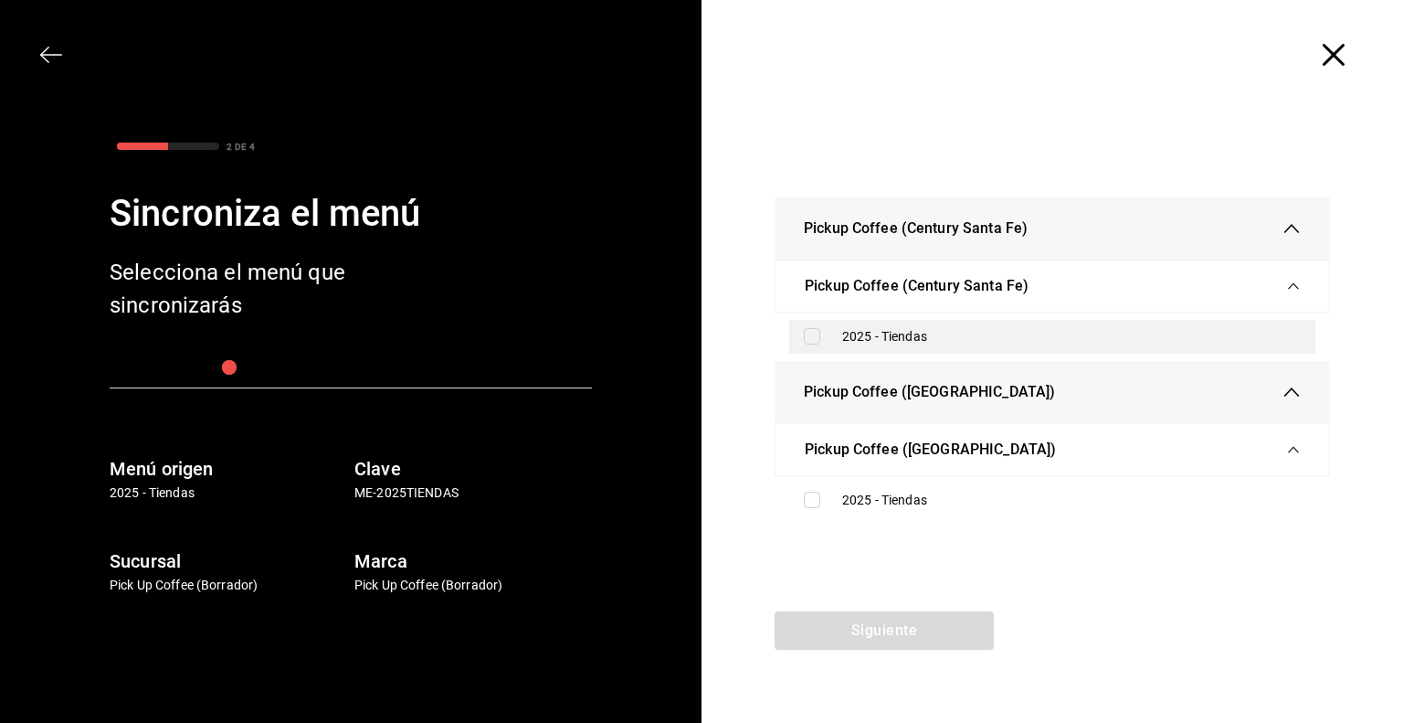
click at [894, 333] on div "2025 - Tiendas" at bounding box center [1071, 336] width 459 height 19
checkbox input "true"
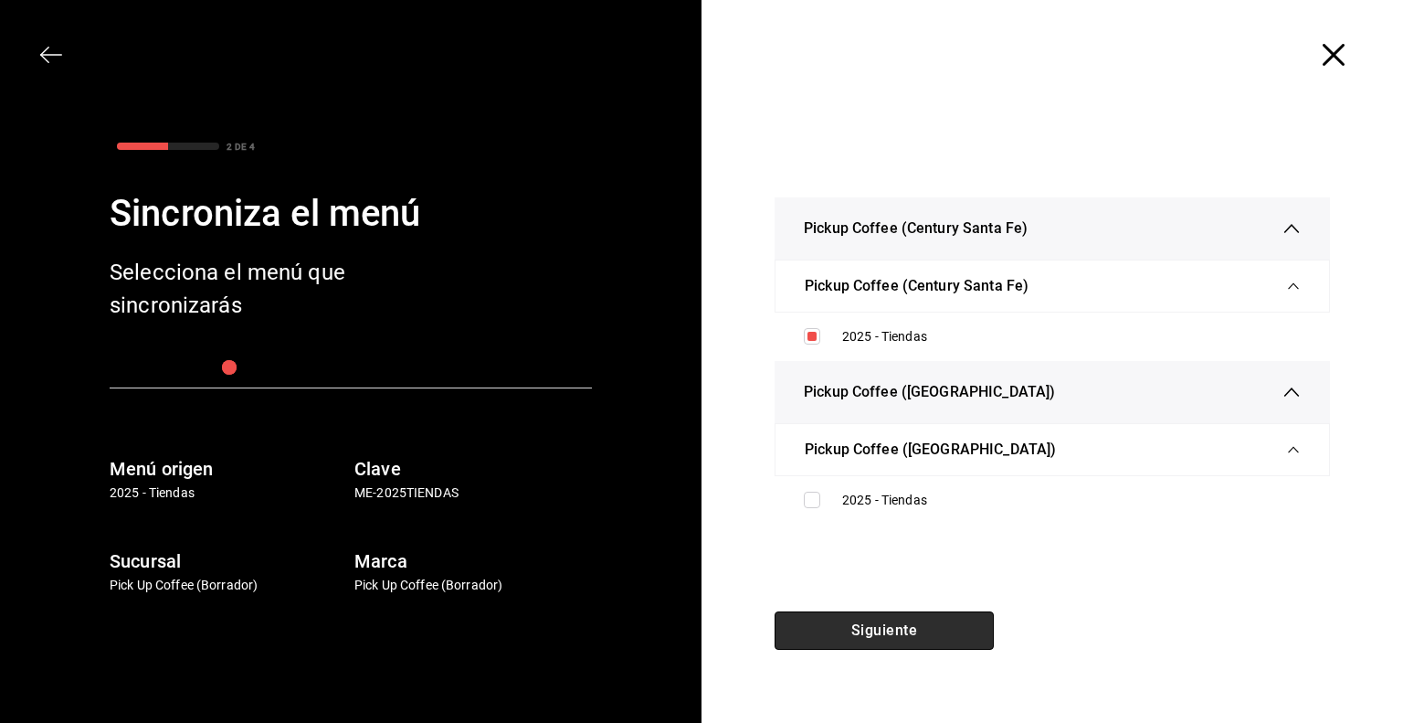
click at [896, 631] on button "Siguiente" at bounding box center [884, 630] width 219 height 38
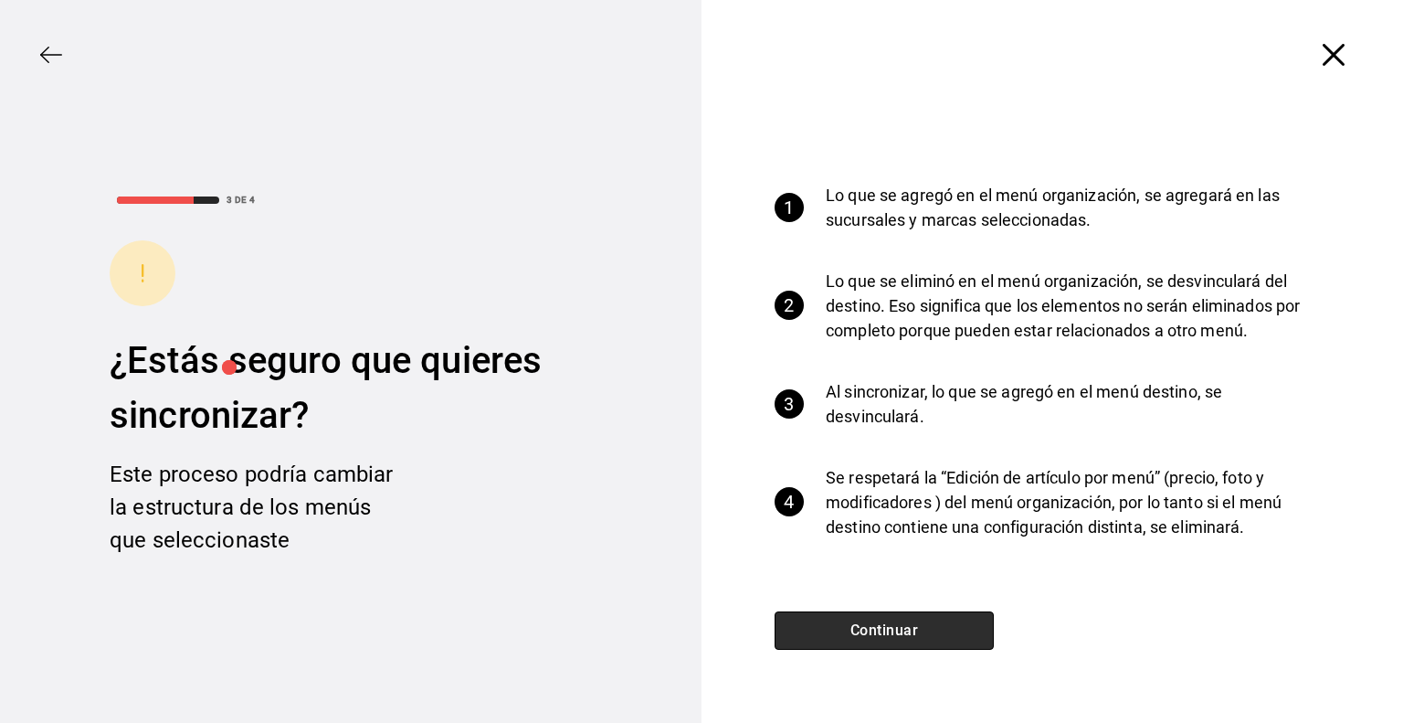
click at [888, 630] on button "Continuar" at bounding box center [884, 630] width 219 height 38
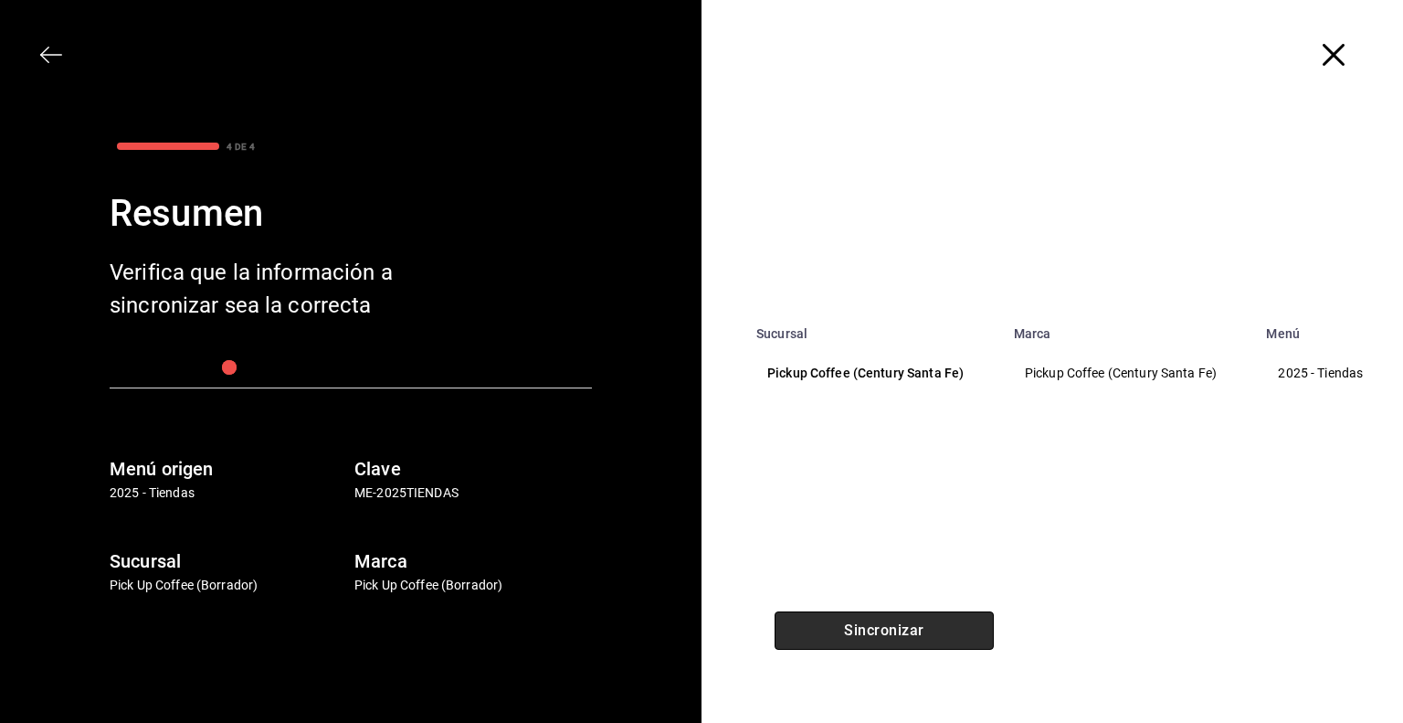
click at [886, 630] on button "Sincronizar" at bounding box center [884, 630] width 219 height 38
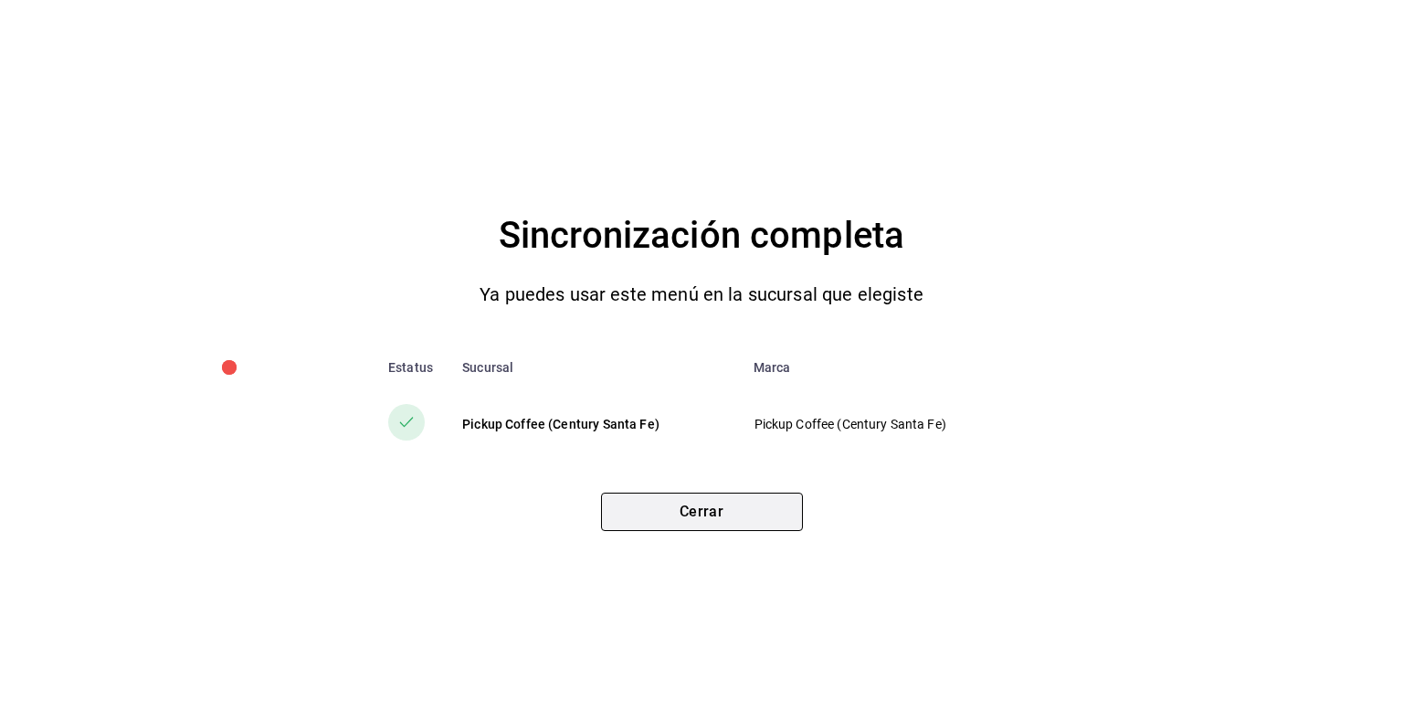
click at [730, 514] on button "Cerrar" at bounding box center [702, 512] width 202 height 38
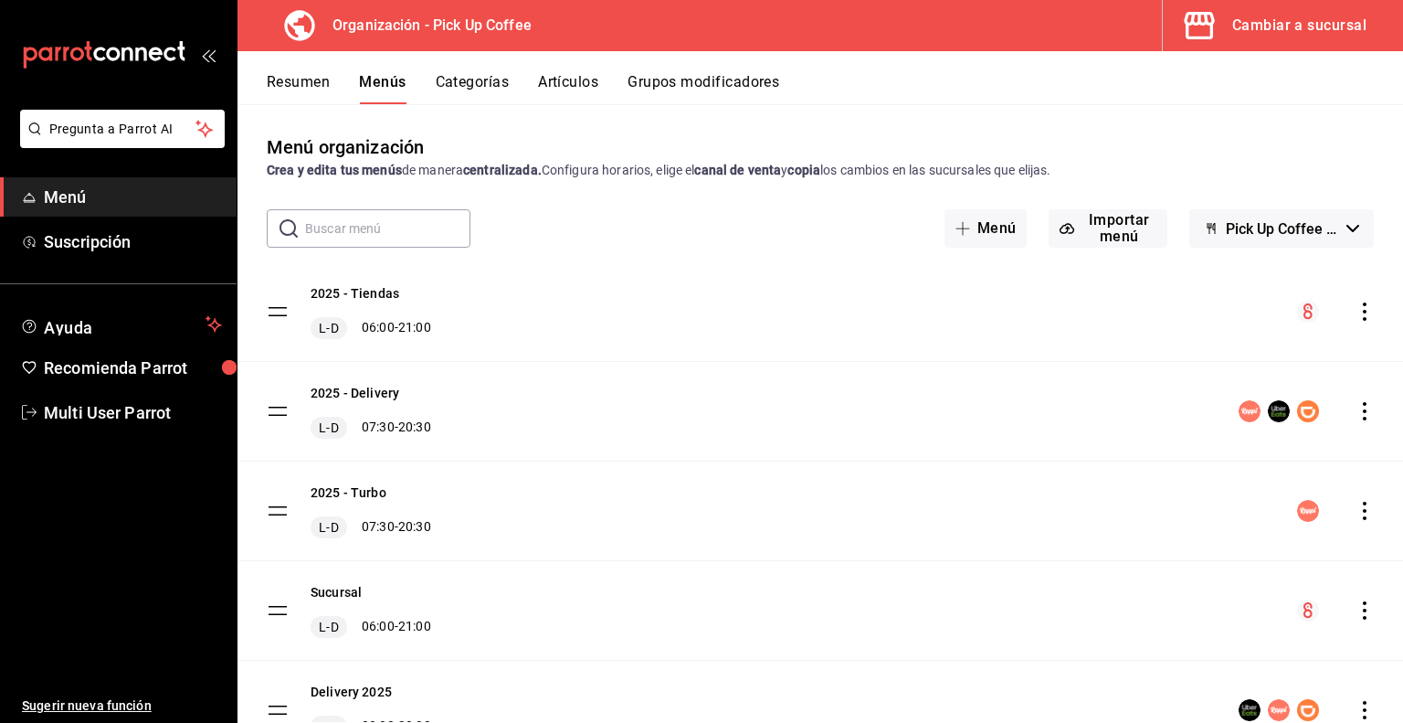
click at [1257, 32] on div "Cambiar a sucursal" at bounding box center [1300, 26] width 134 height 26
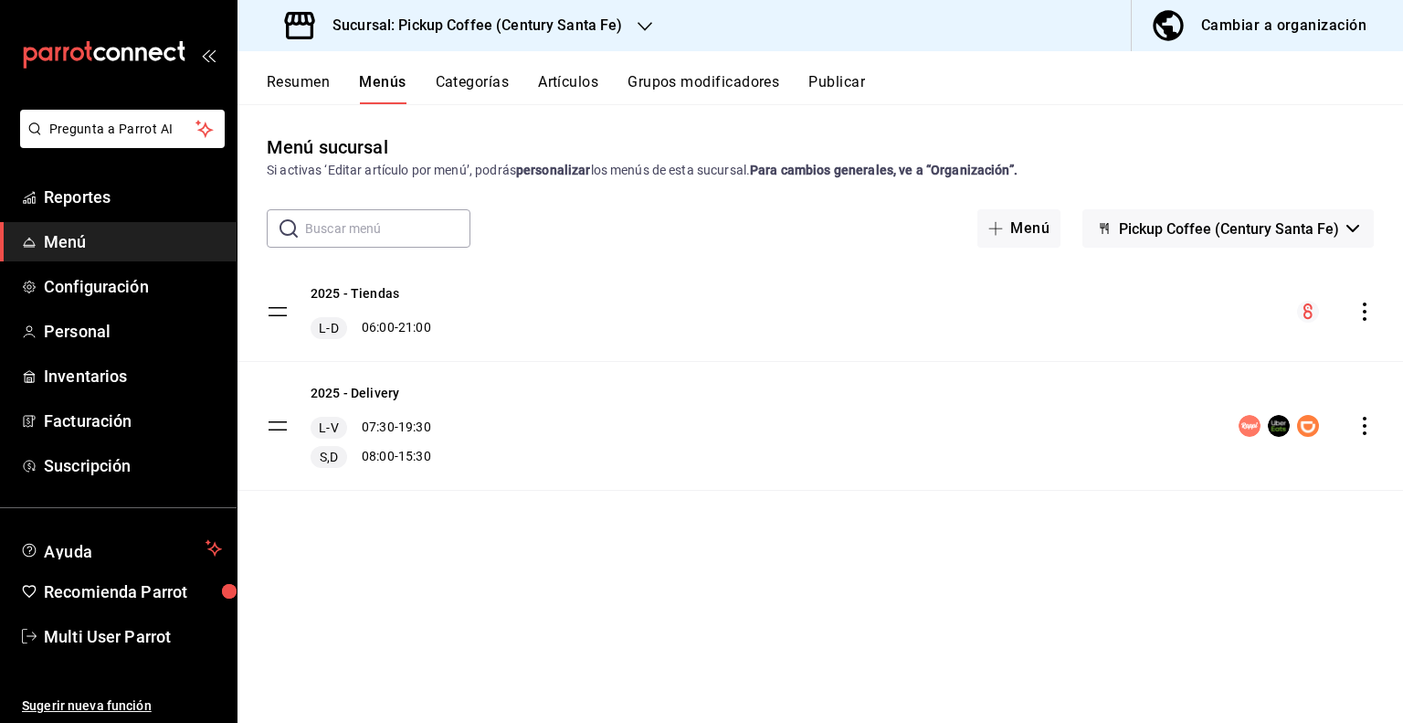
click at [319, 89] on button "Resumen" at bounding box center [298, 88] width 63 height 31
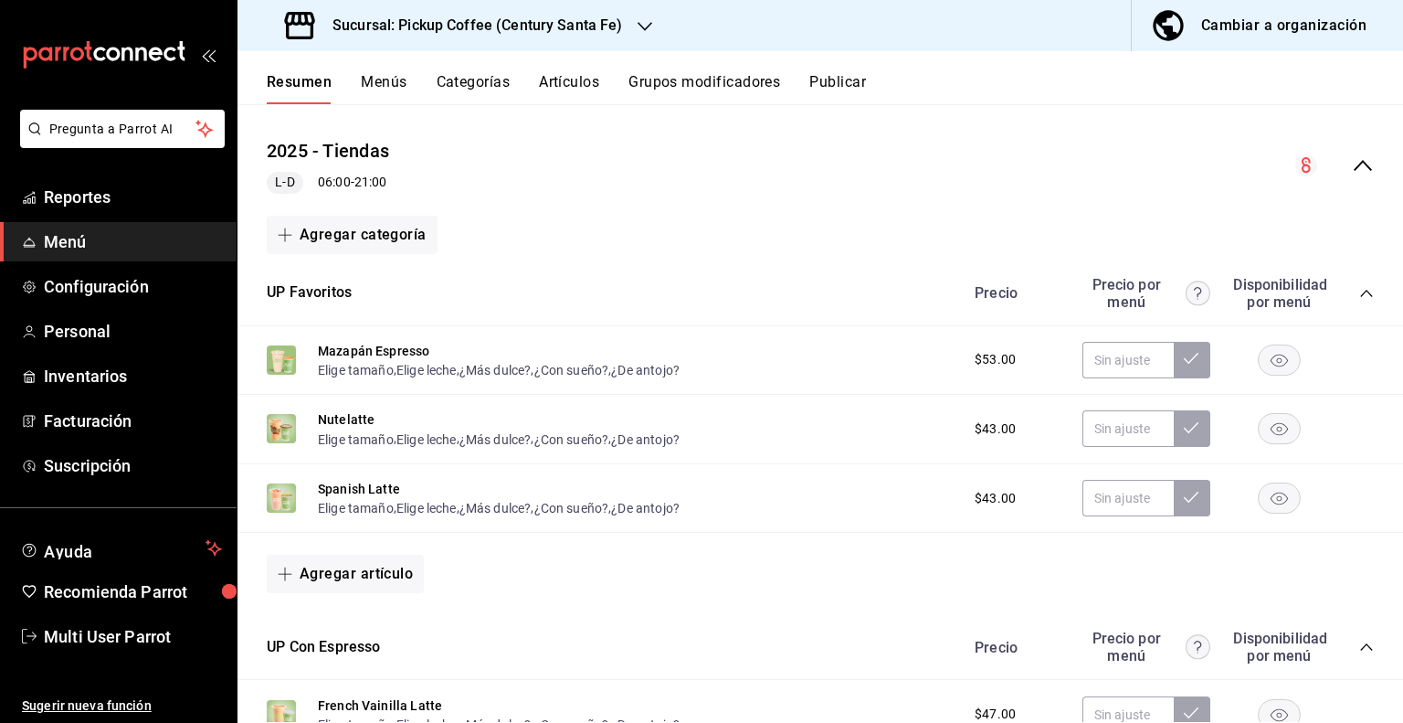
scroll to position [183, 0]
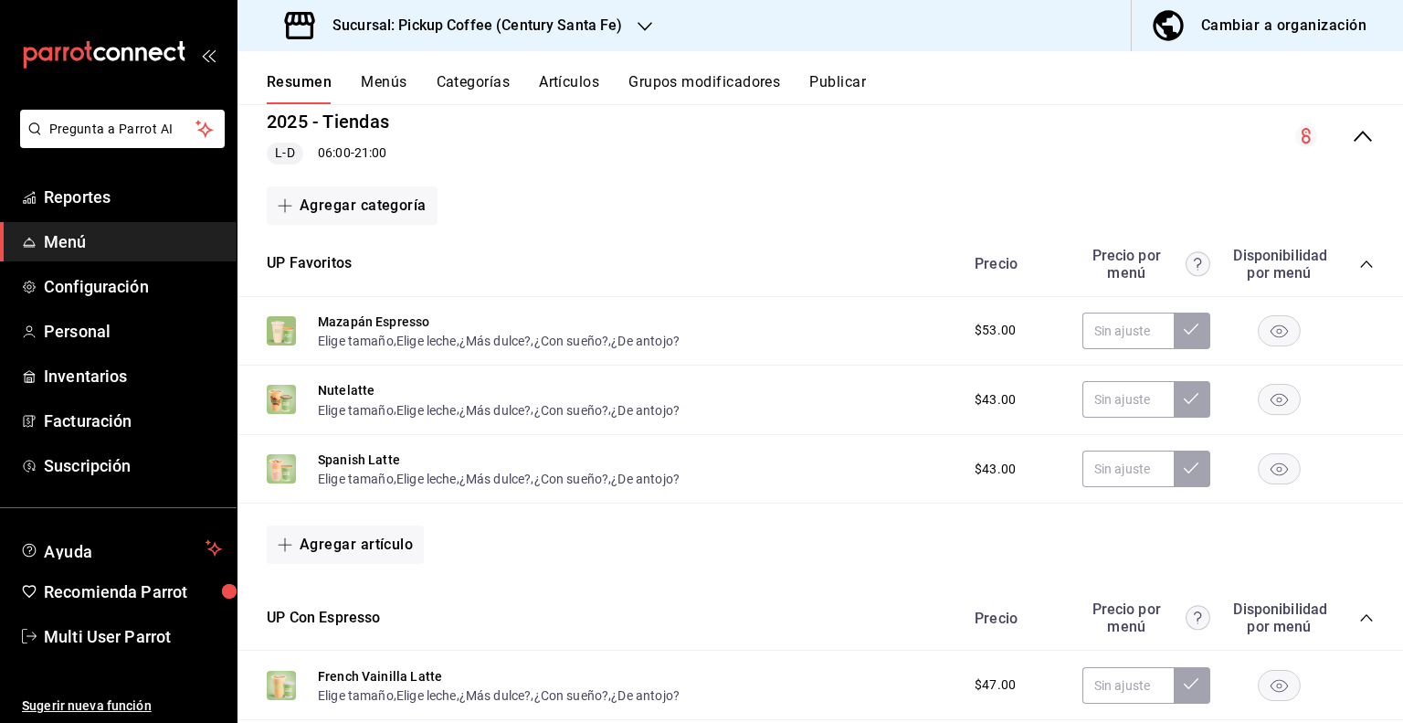
click at [844, 92] on button "Publicar" at bounding box center [838, 88] width 57 height 31
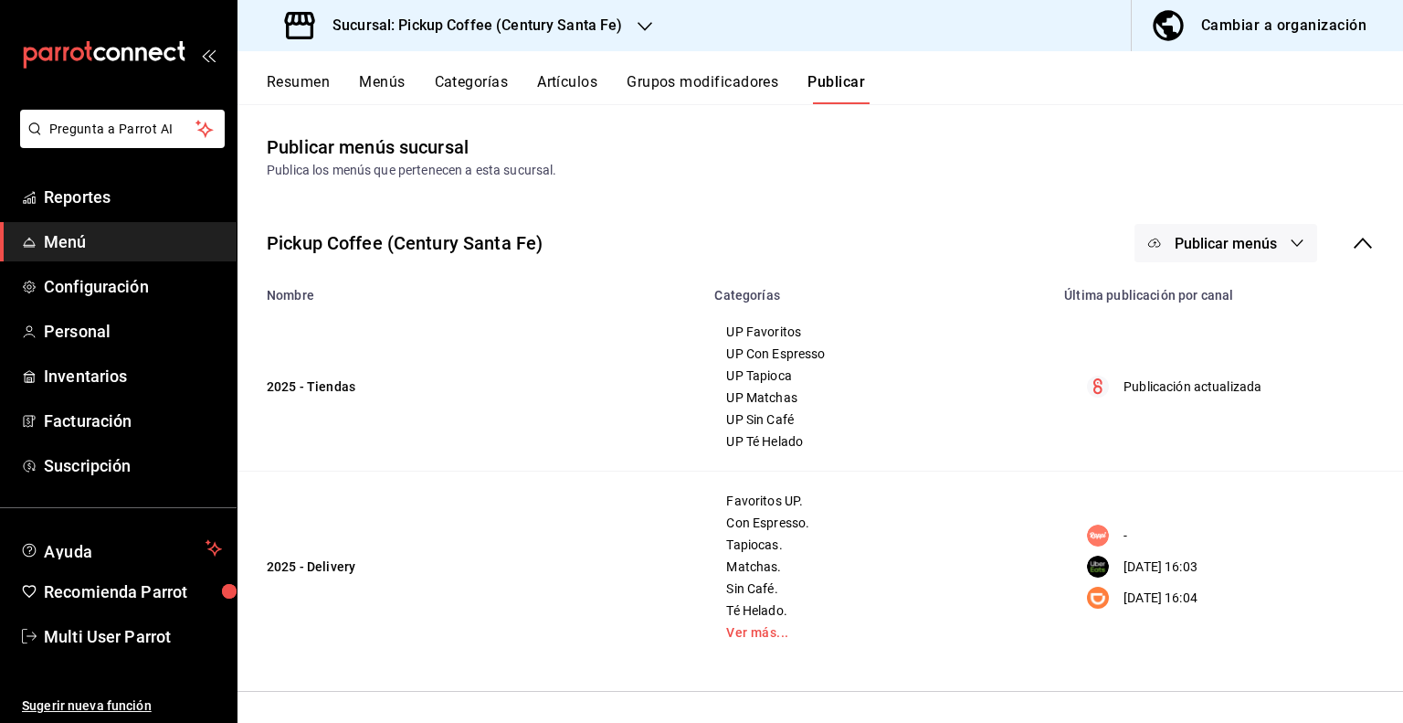
click at [1258, 244] on span "Publicar menús" at bounding box center [1226, 243] width 102 height 17
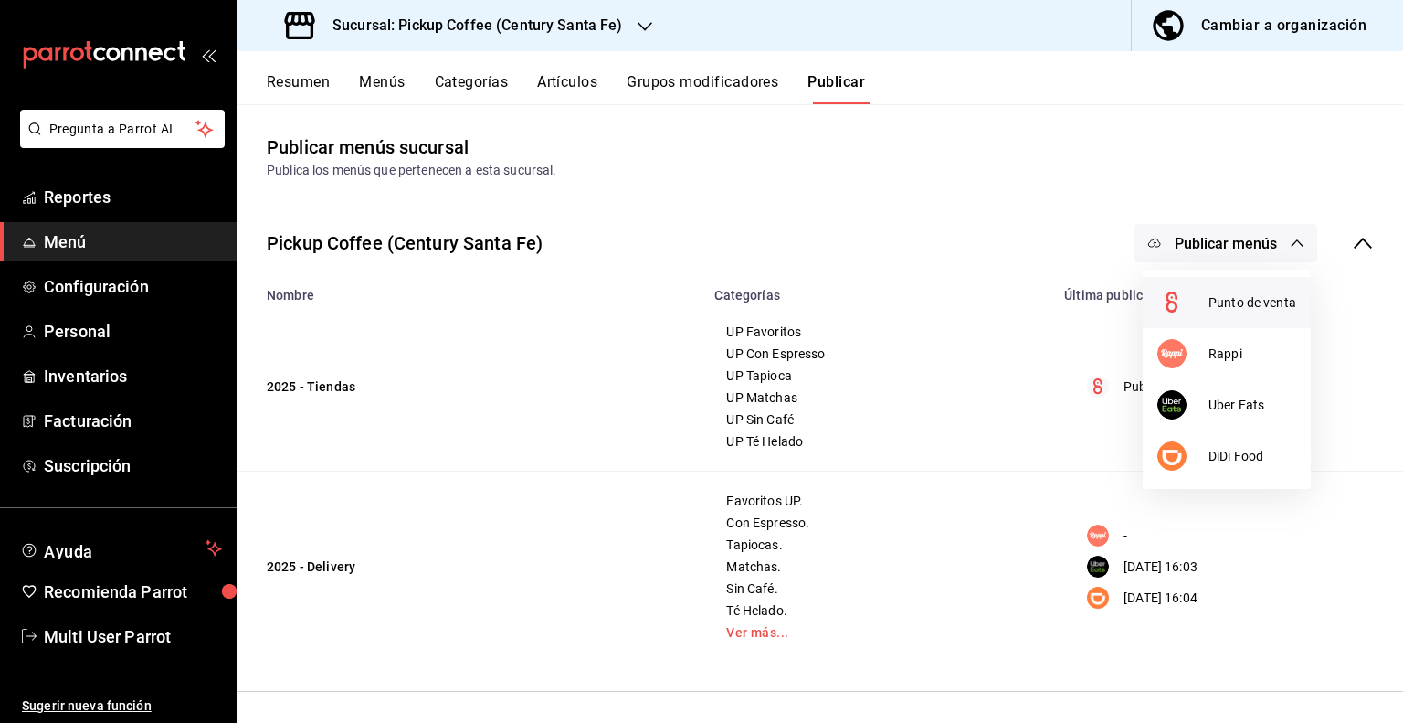
click at [1235, 306] on span "Punto de venta" at bounding box center [1253, 302] width 88 height 19
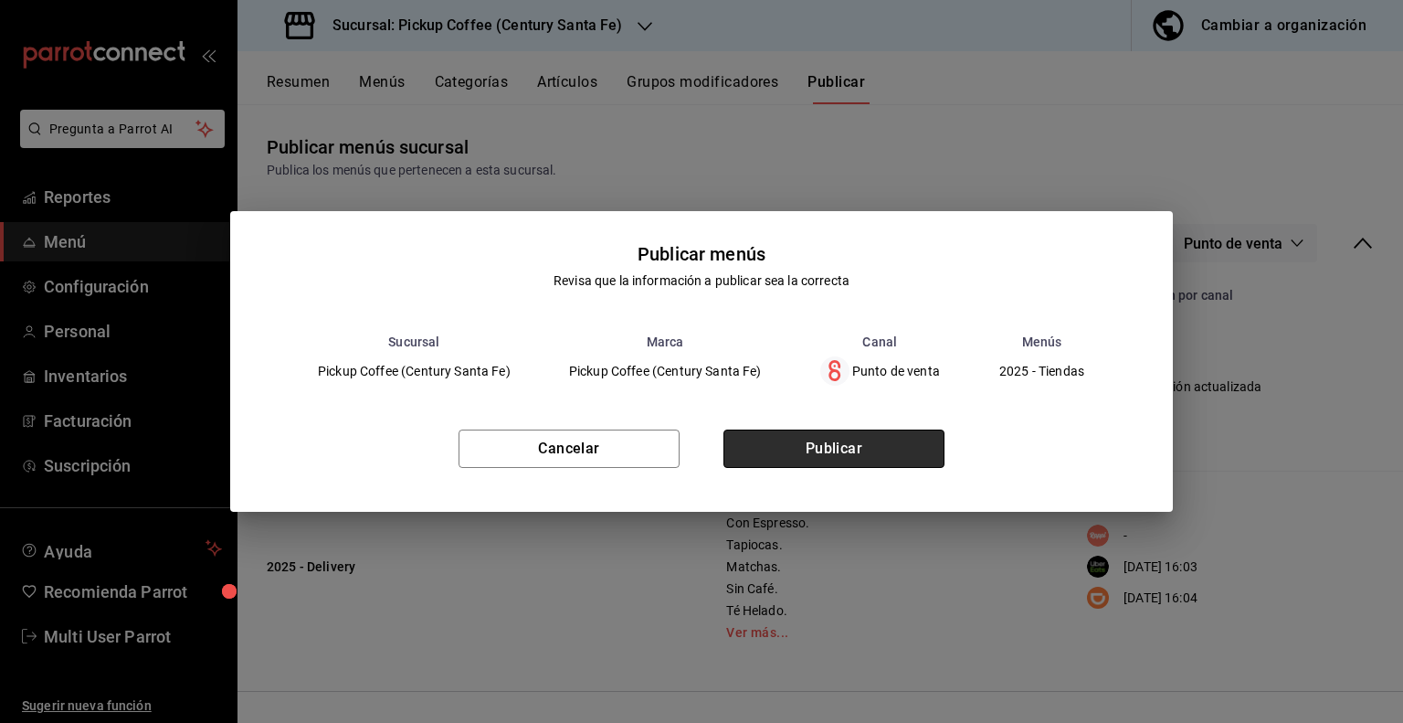
drag, startPoint x: 826, startPoint y: 445, endPoint x: 821, endPoint y: 434, distance: 11.9
click at [821, 434] on button "Publicar" at bounding box center [834, 448] width 221 height 38
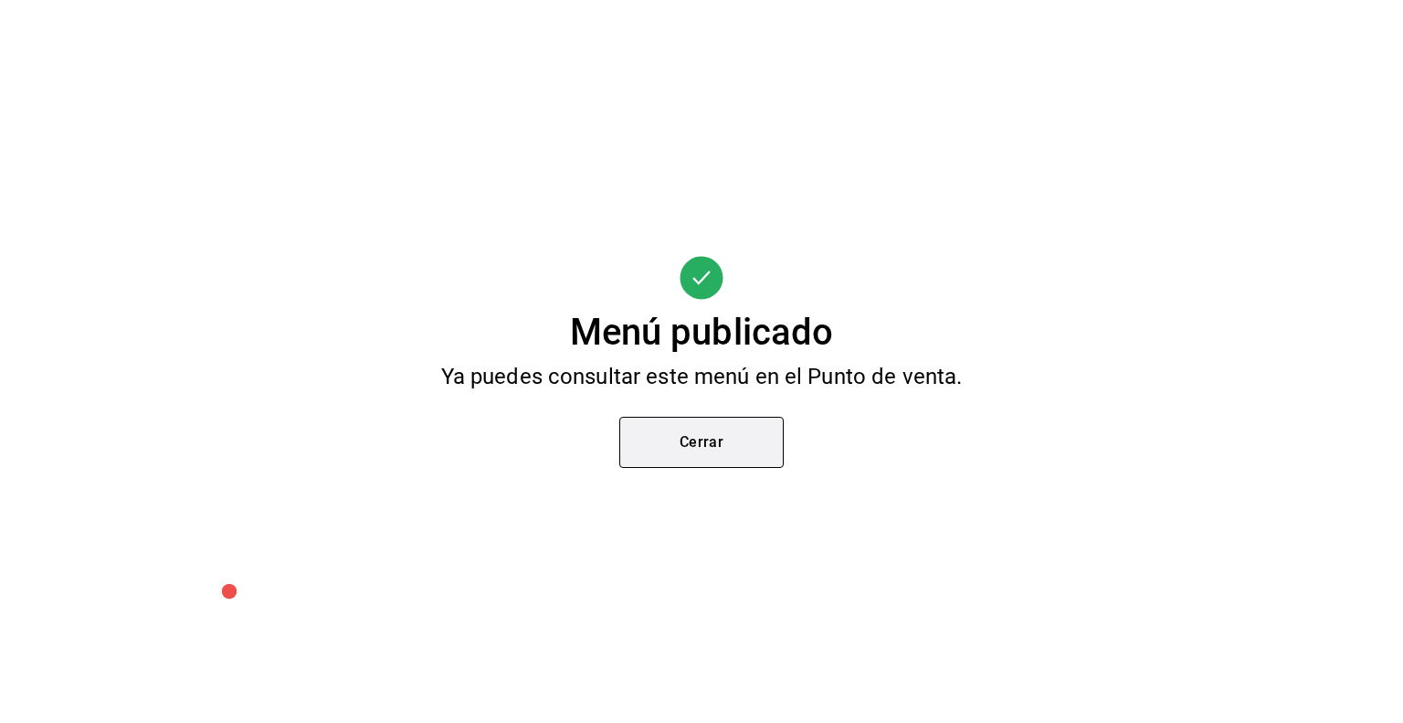
click at [702, 423] on button "Cerrar" at bounding box center [702, 442] width 164 height 51
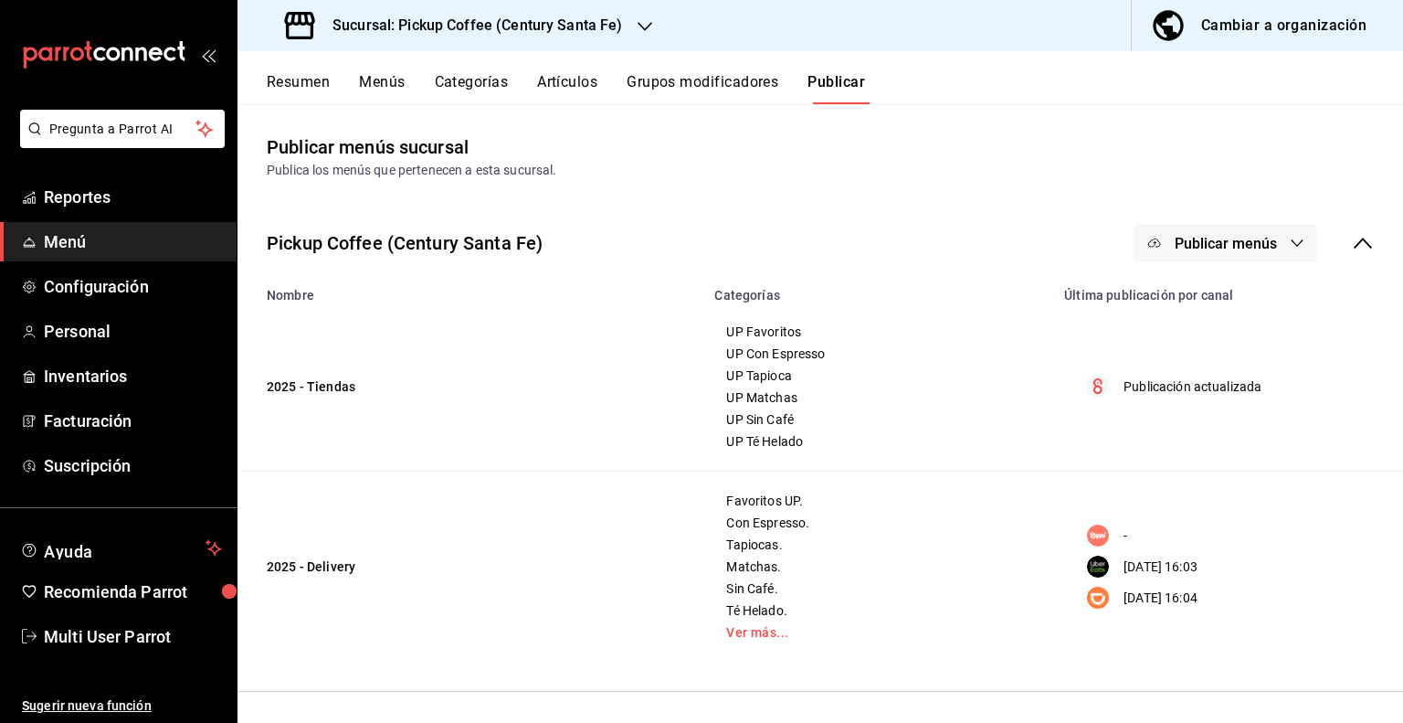
click at [289, 69] on div "Resumen Menús Categorías Artículos Grupos modificadores Publicar" at bounding box center [821, 77] width 1166 height 53
click at [293, 79] on button "Resumen" at bounding box center [298, 88] width 63 height 31
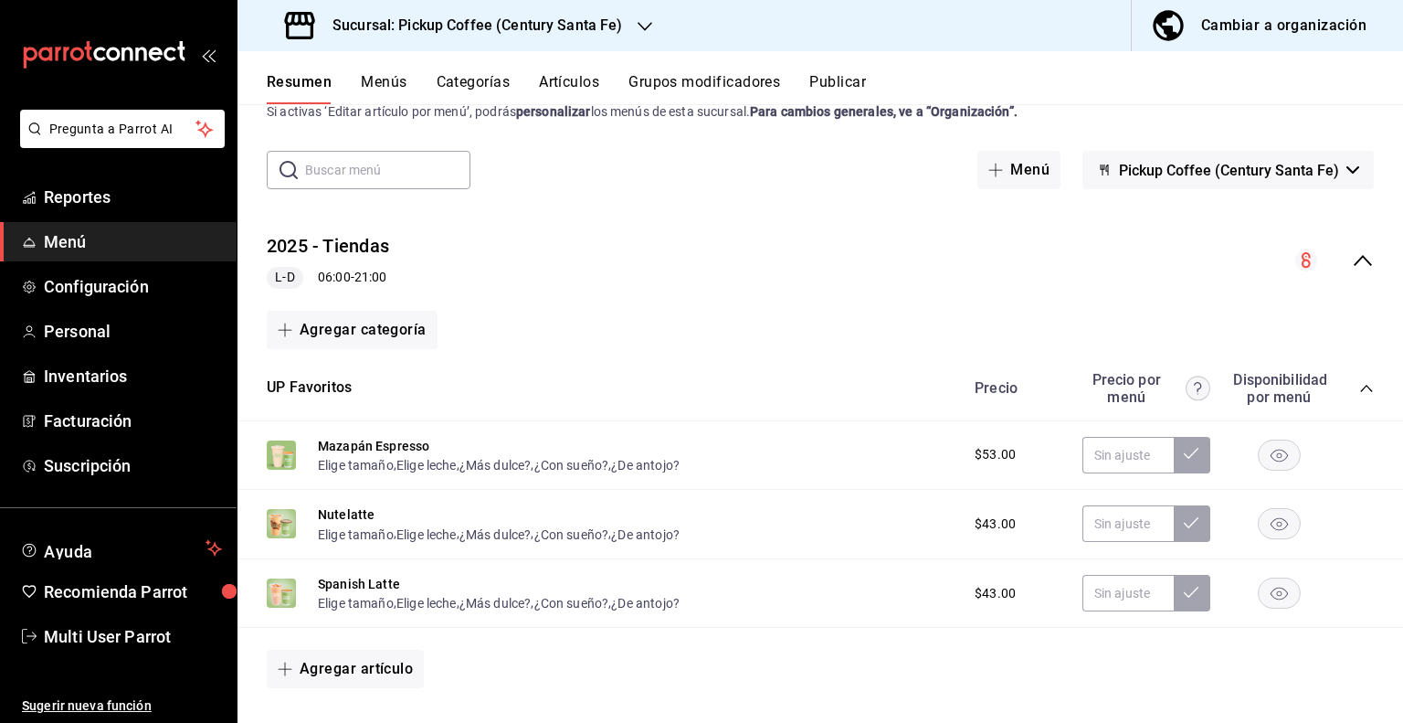
scroll to position [91, 0]
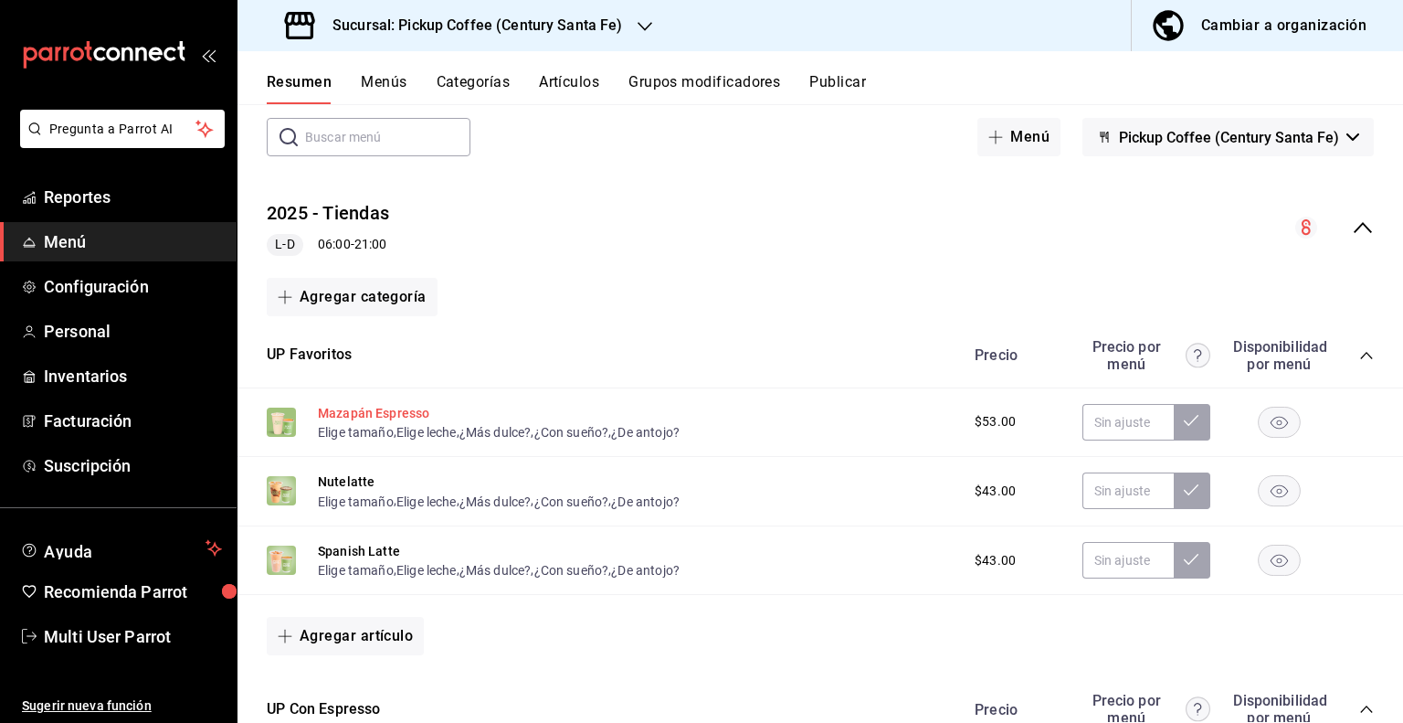
click at [365, 414] on button "Mazapán Espresso" at bounding box center [373, 413] width 111 height 18
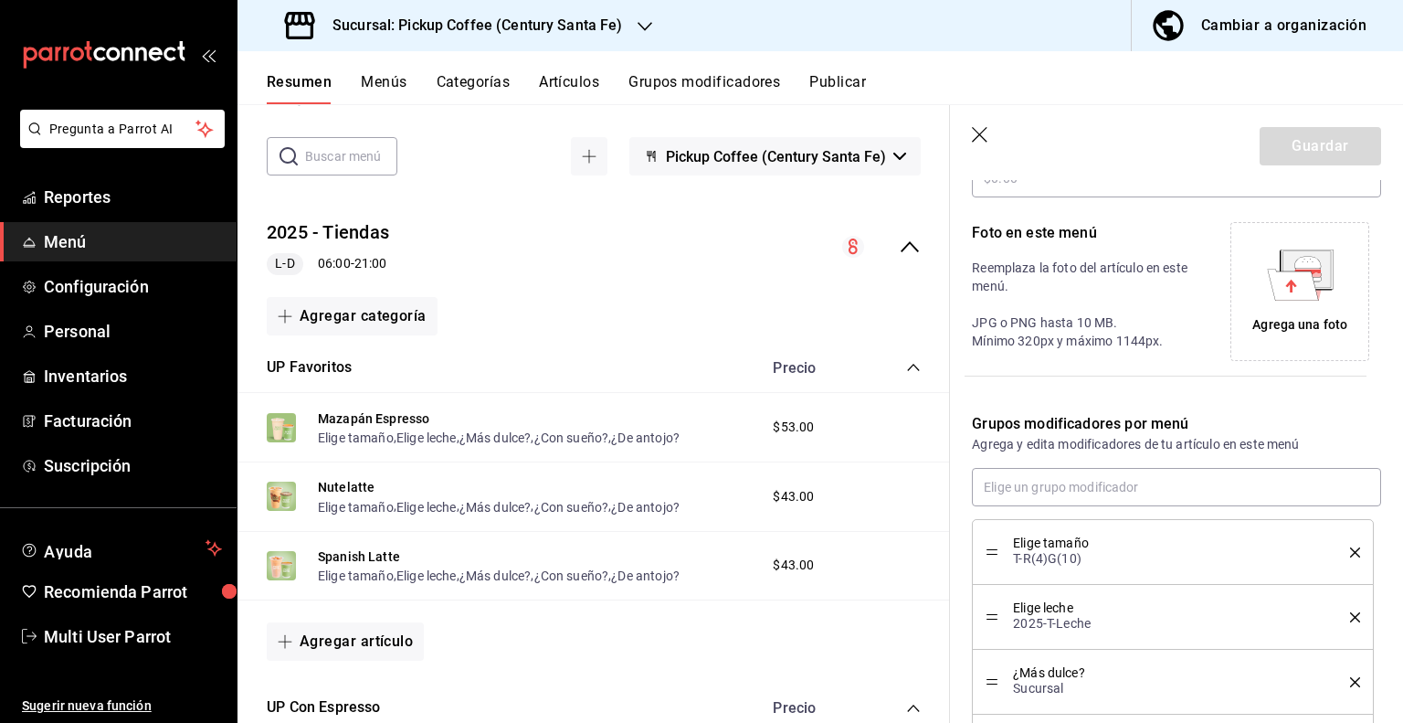
scroll to position [604, 0]
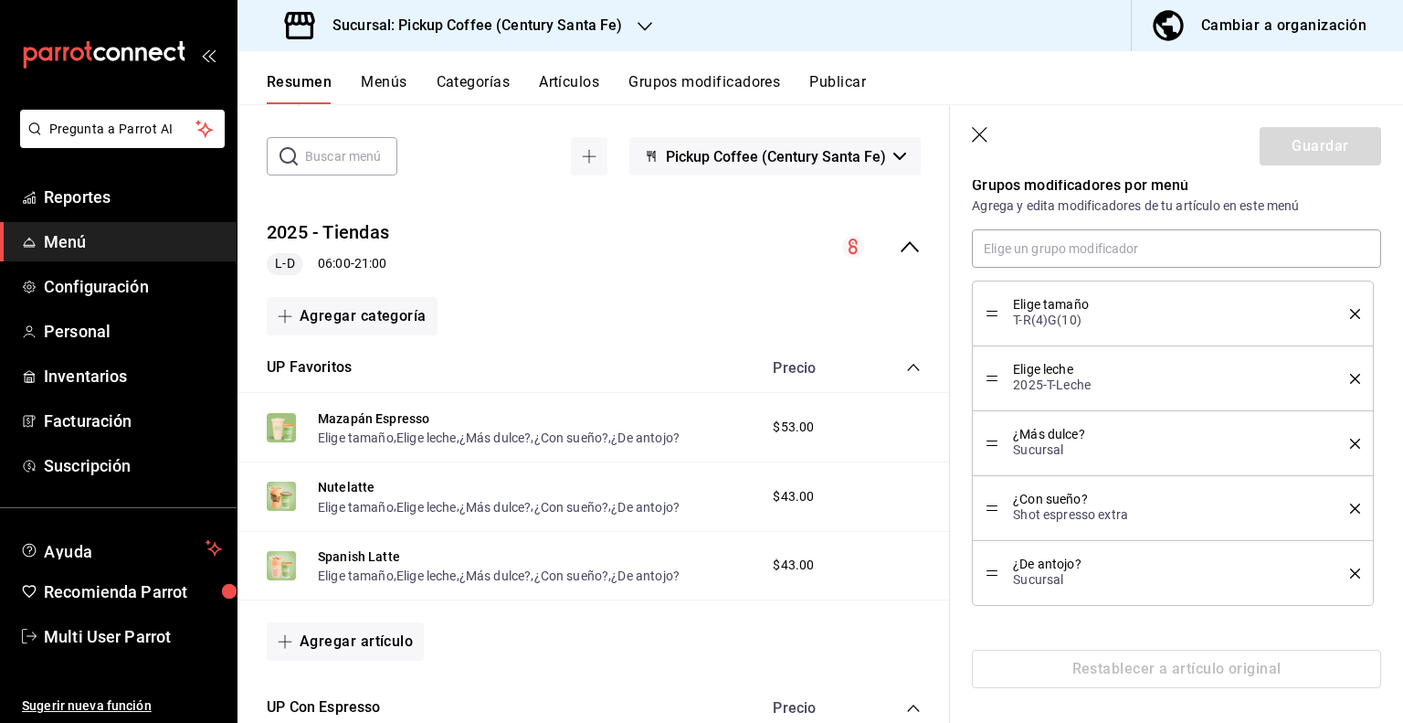
click at [1121, 662] on div "Restablecer a artículo original" at bounding box center [1176, 669] width 409 height 38
click at [988, 143] on icon "button" at bounding box center [981, 136] width 18 height 18
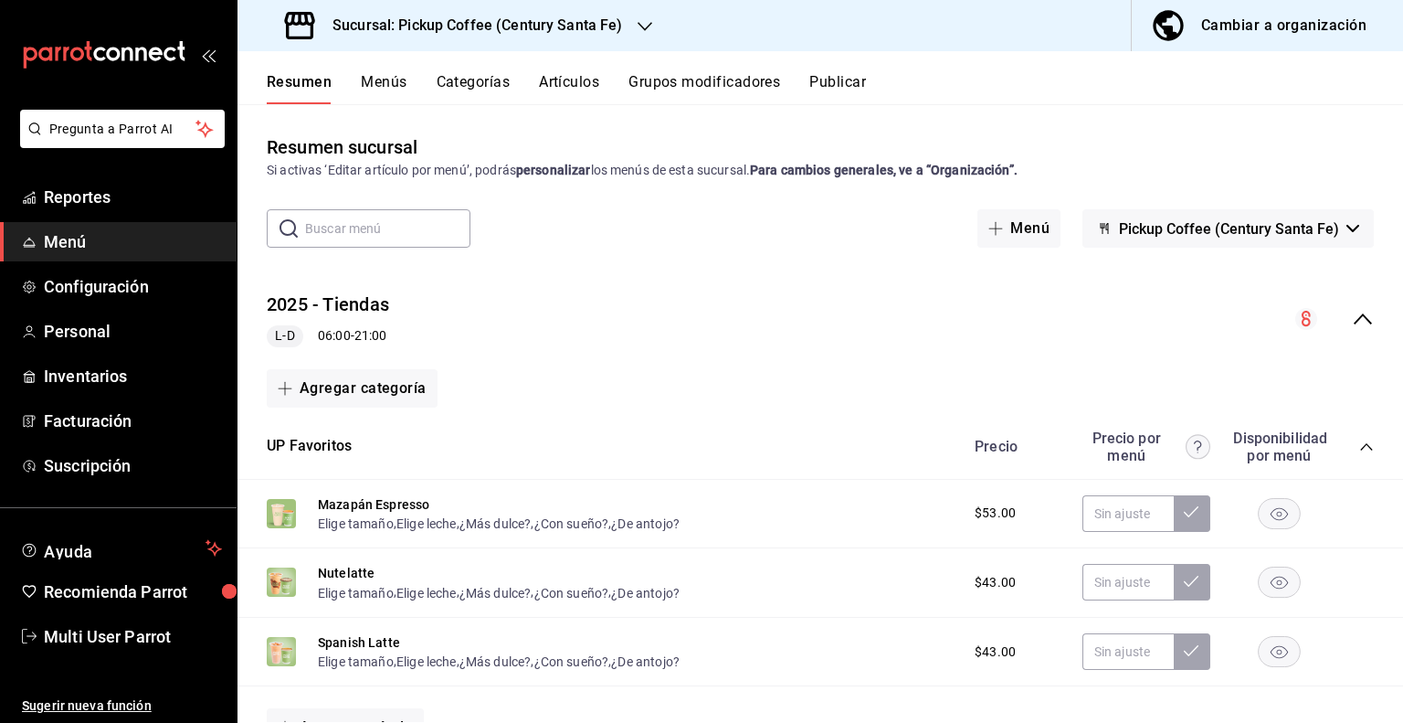
click at [815, 83] on button "Publicar" at bounding box center [838, 88] width 57 height 31
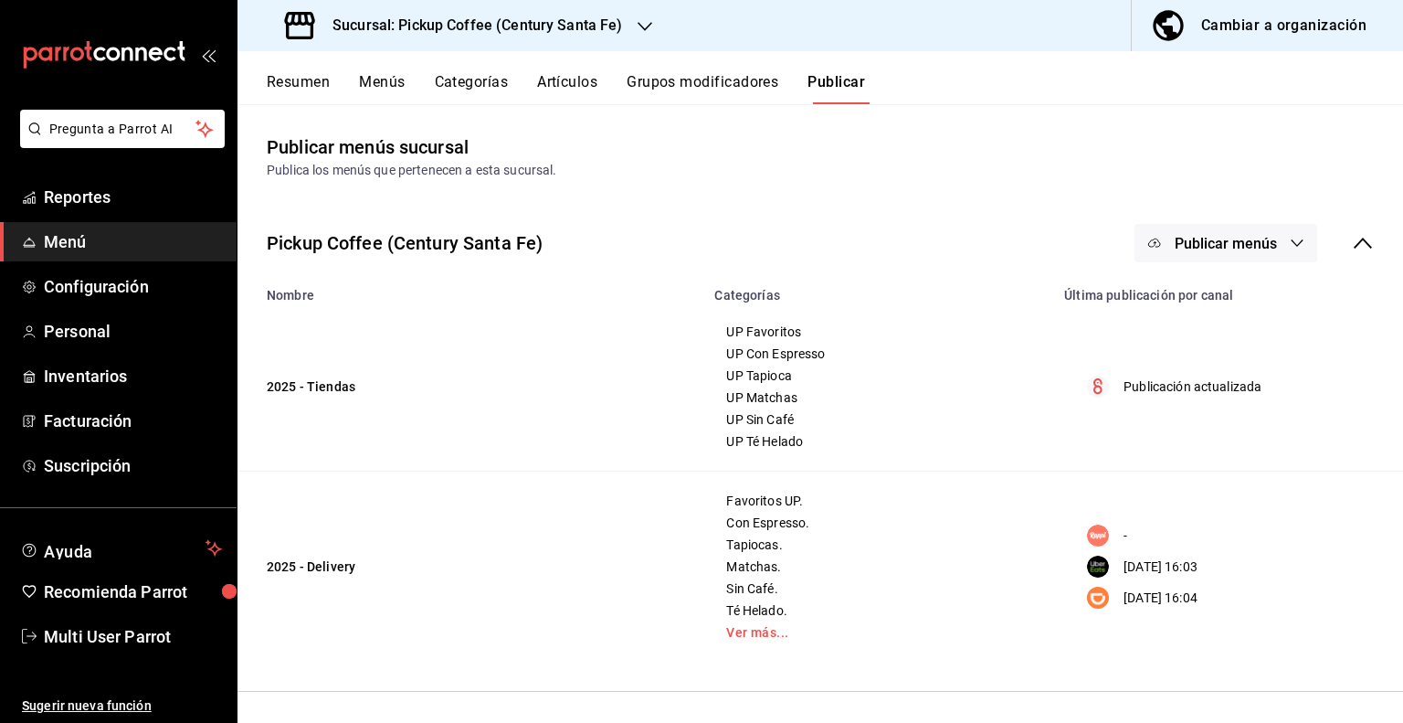
click at [387, 80] on button "Menús" at bounding box center [382, 88] width 46 height 31
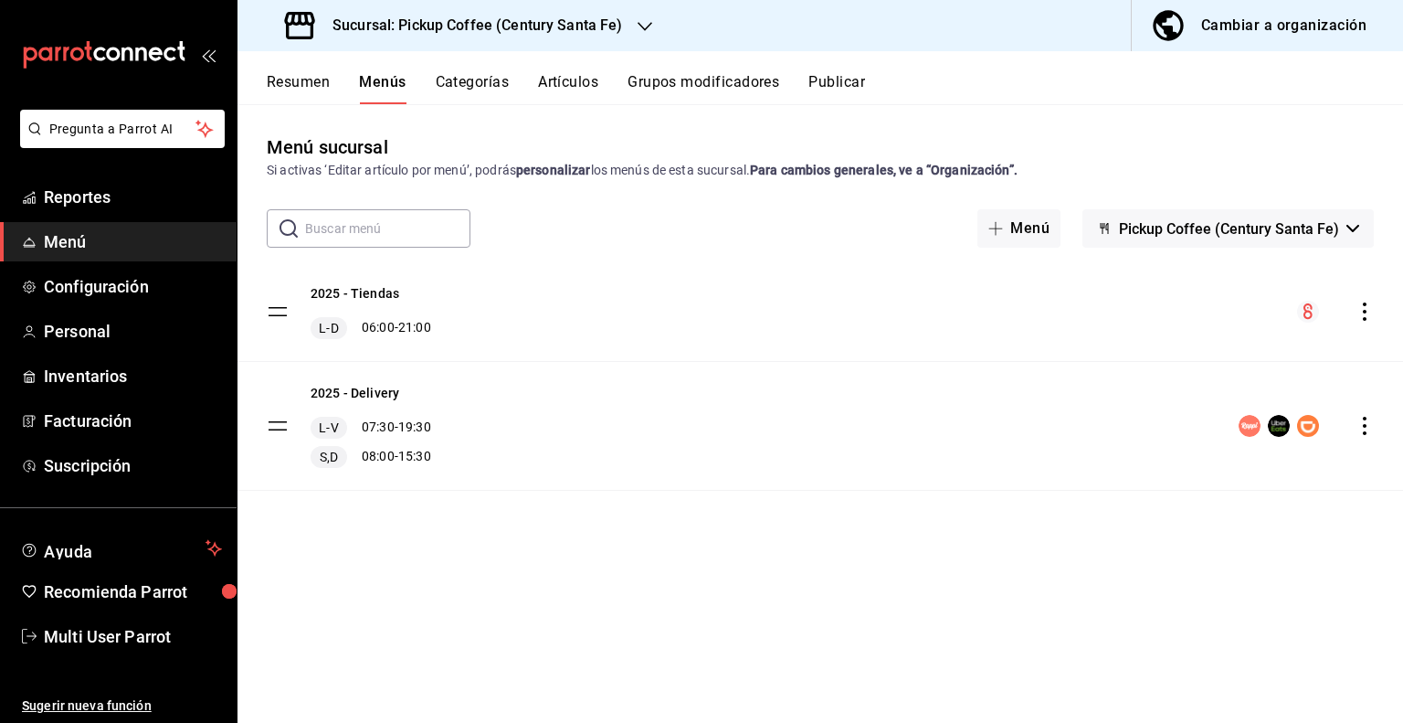
click at [1202, 26] on div "Cambiar a organización" at bounding box center [1284, 26] width 165 height 26
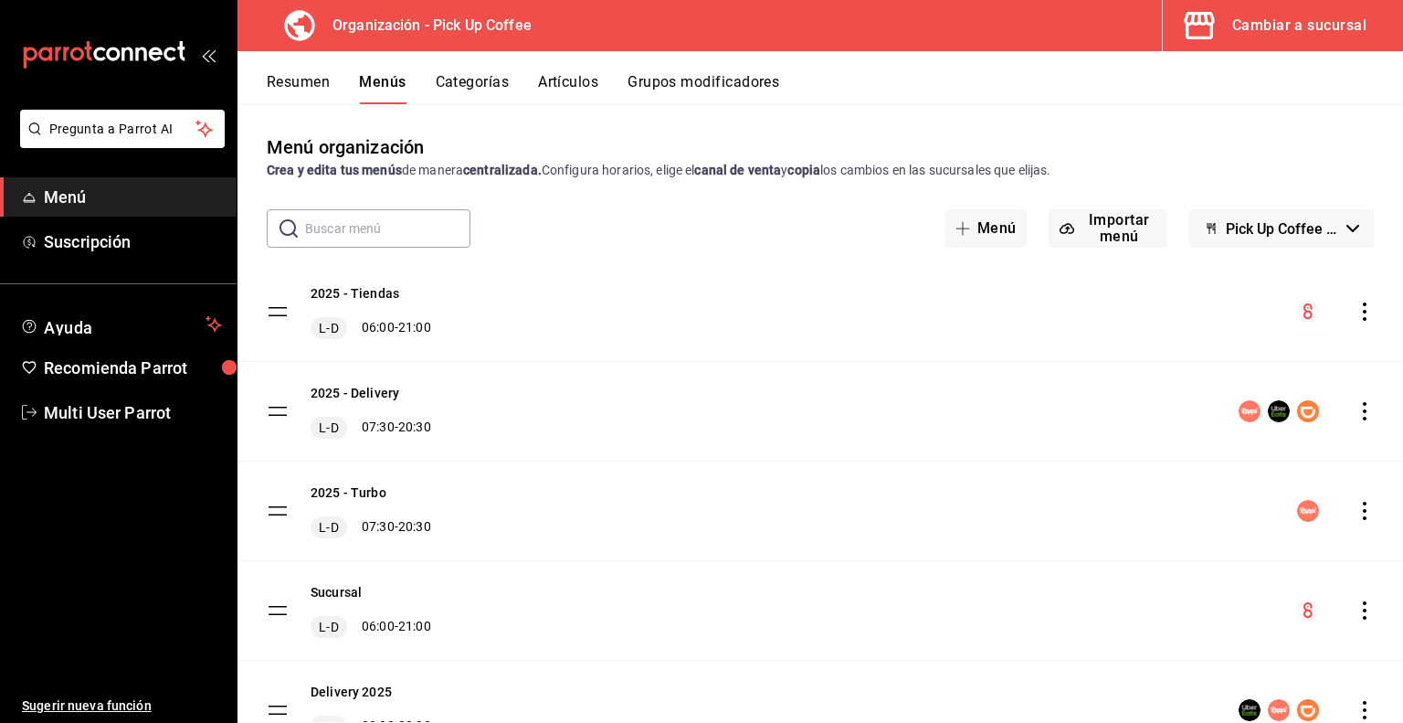
click at [1304, 27] on div "Cambiar a sucursal" at bounding box center [1300, 26] width 134 height 26
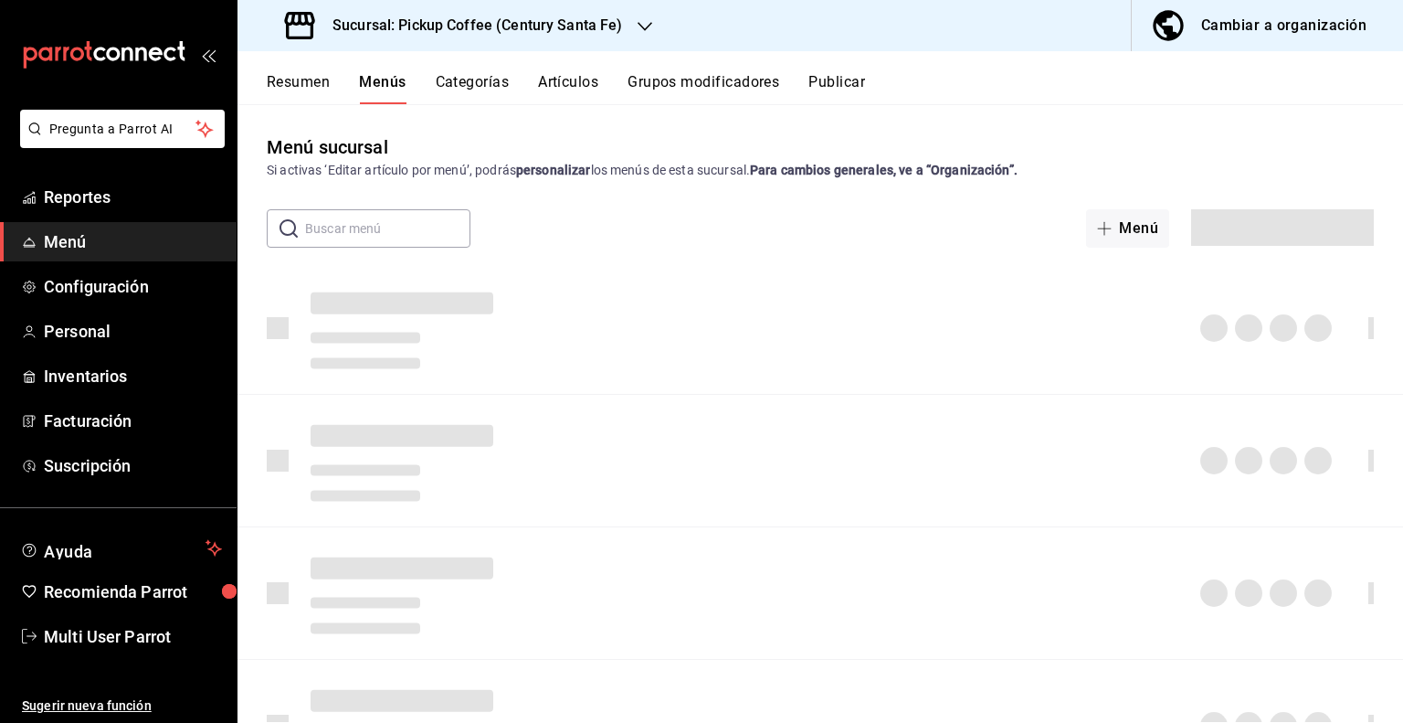
click at [630, 23] on div "Sucursal: Pickup Coffee (Century Santa Fe)" at bounding box center [456, 25] width 408 height 51
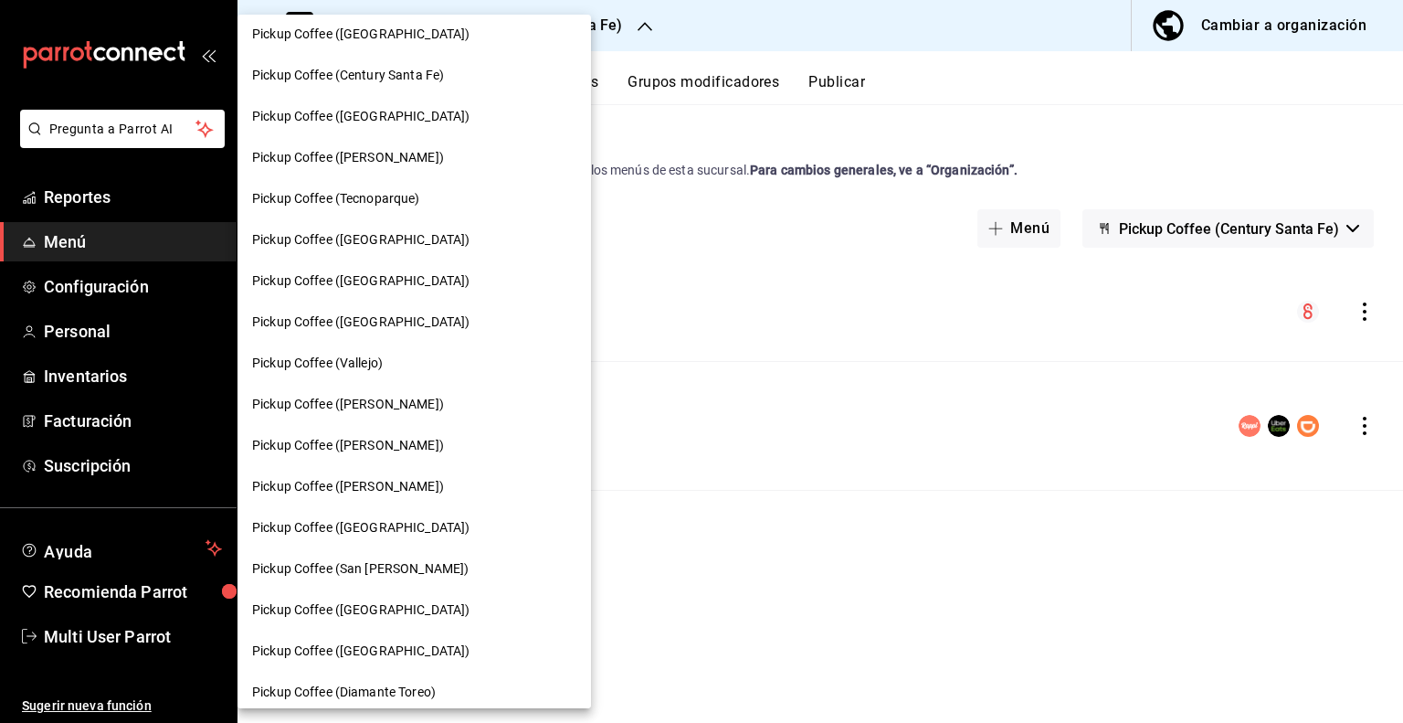
scroll to position [365, 0]
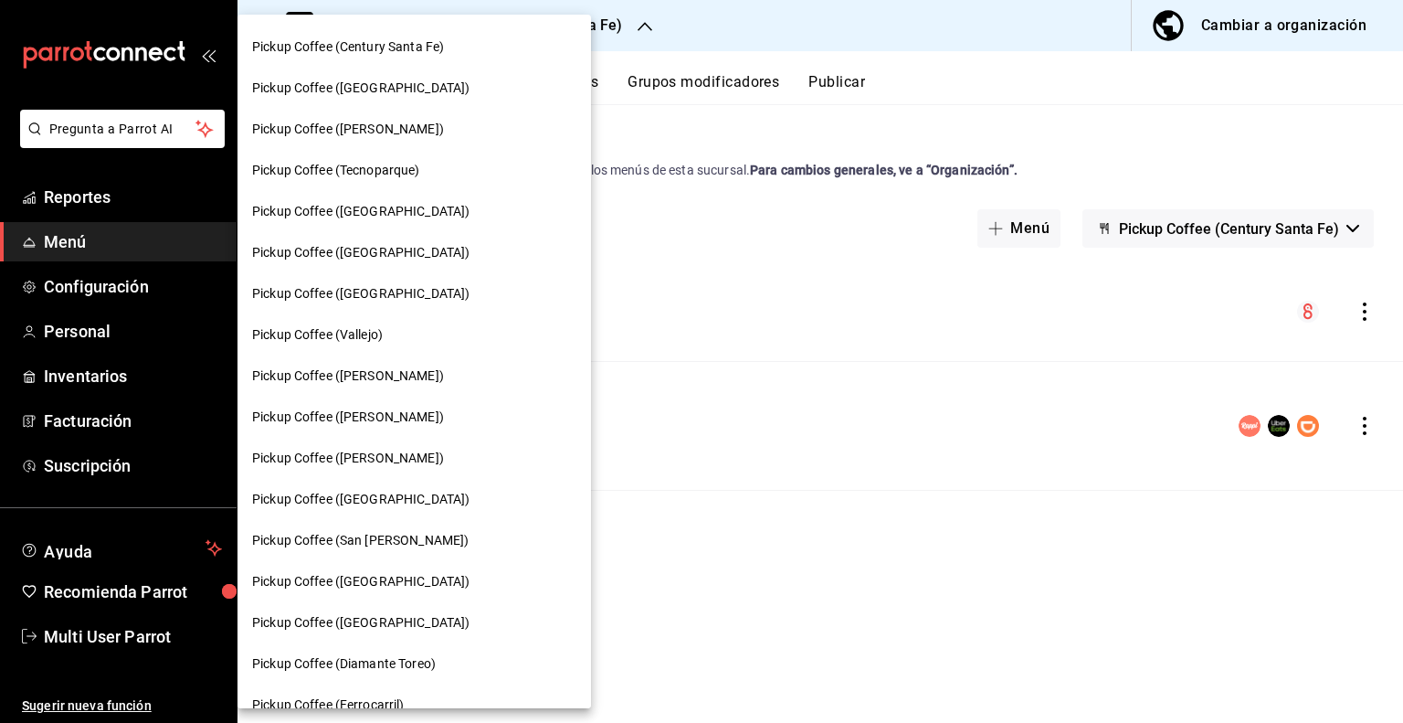
click at [367, 136] on span "Pickup Coffee ([PERSON_NAME])" at bounding box center [348, 129] width 192 height 19
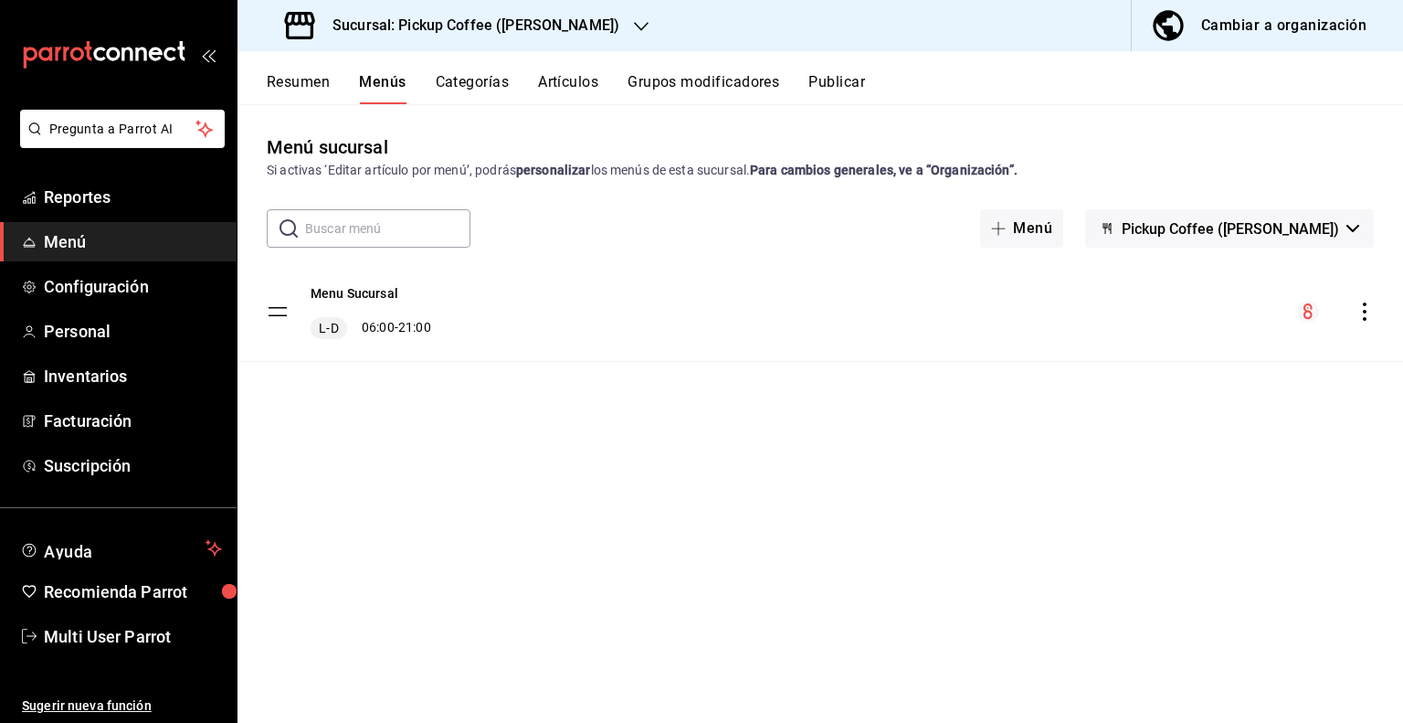
click at [1247, 224] on span "Pickup Coffee ([PERSON_NAME])" at bounding box center [1230, 228] width 217 height 17
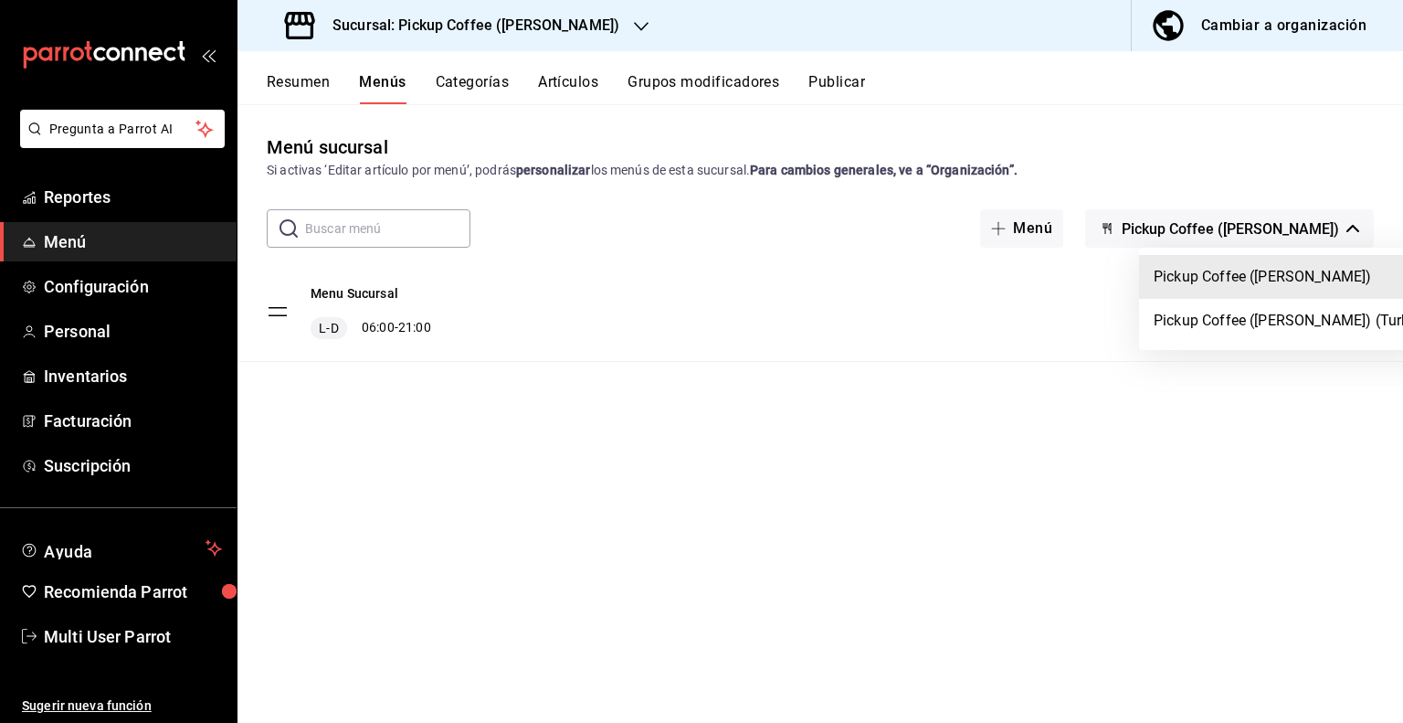
drag, startPoint x: 1226, startPoint y: 325, endPoint x: 883, endPoint y: 400, distance: 351.6
click at [883, 400] on div "Pickup Coffee (Homero) Pickup Coffee (Horacio) (Turbo)" at bounding box center [701, 361] width 1403 height 723
click at [1199, 270] on li "Pickup Coffee ([PERSON_NAME])" at bounding box center [1289, 277] width 300 height 44
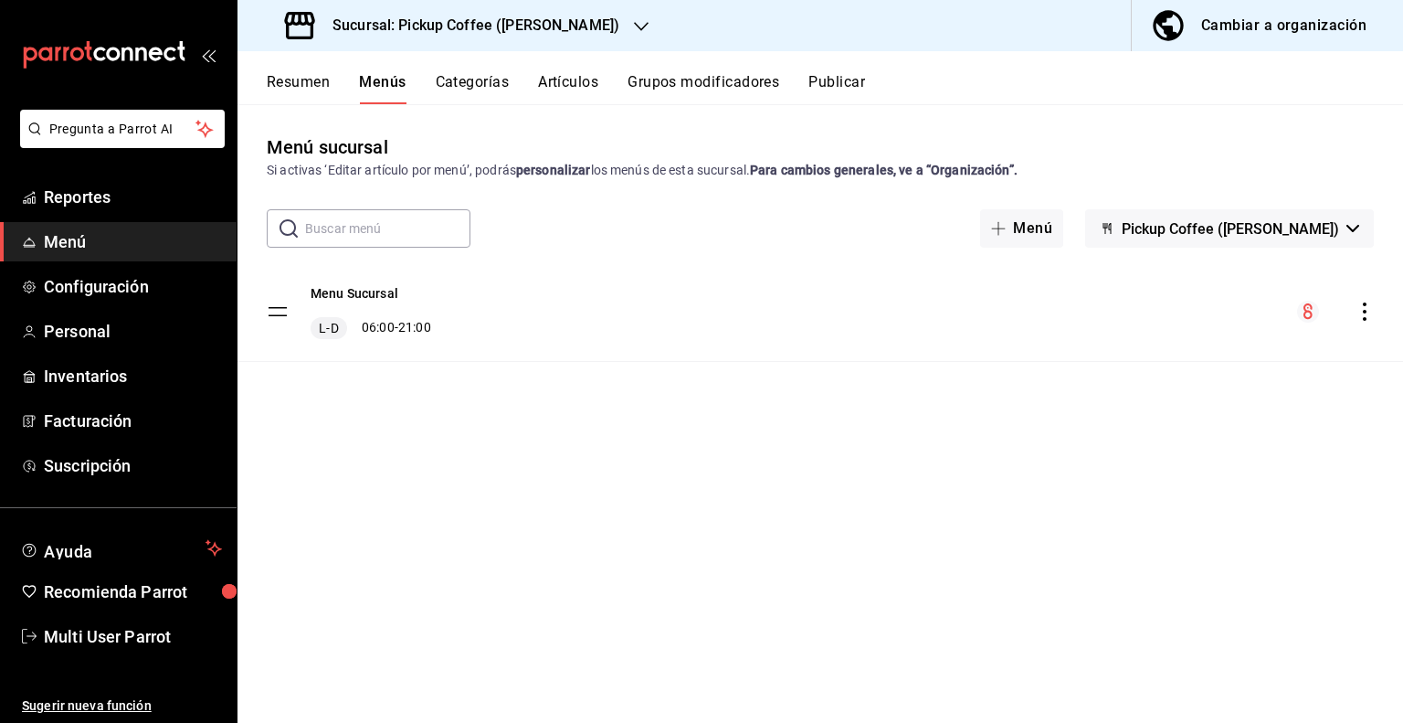
click at [317, 87] on button "Resumen" at bounding box center [298, 88] width 63 height 31
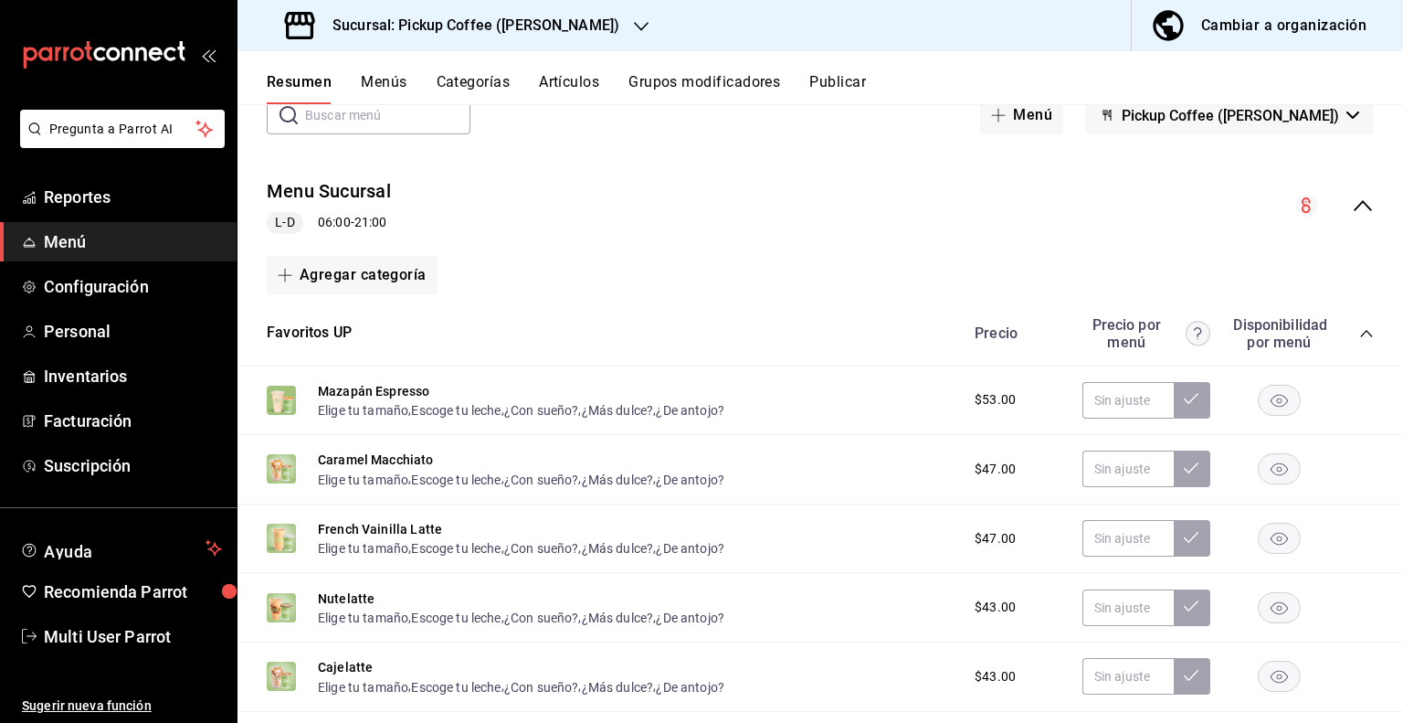
scroll to position [183, 0]
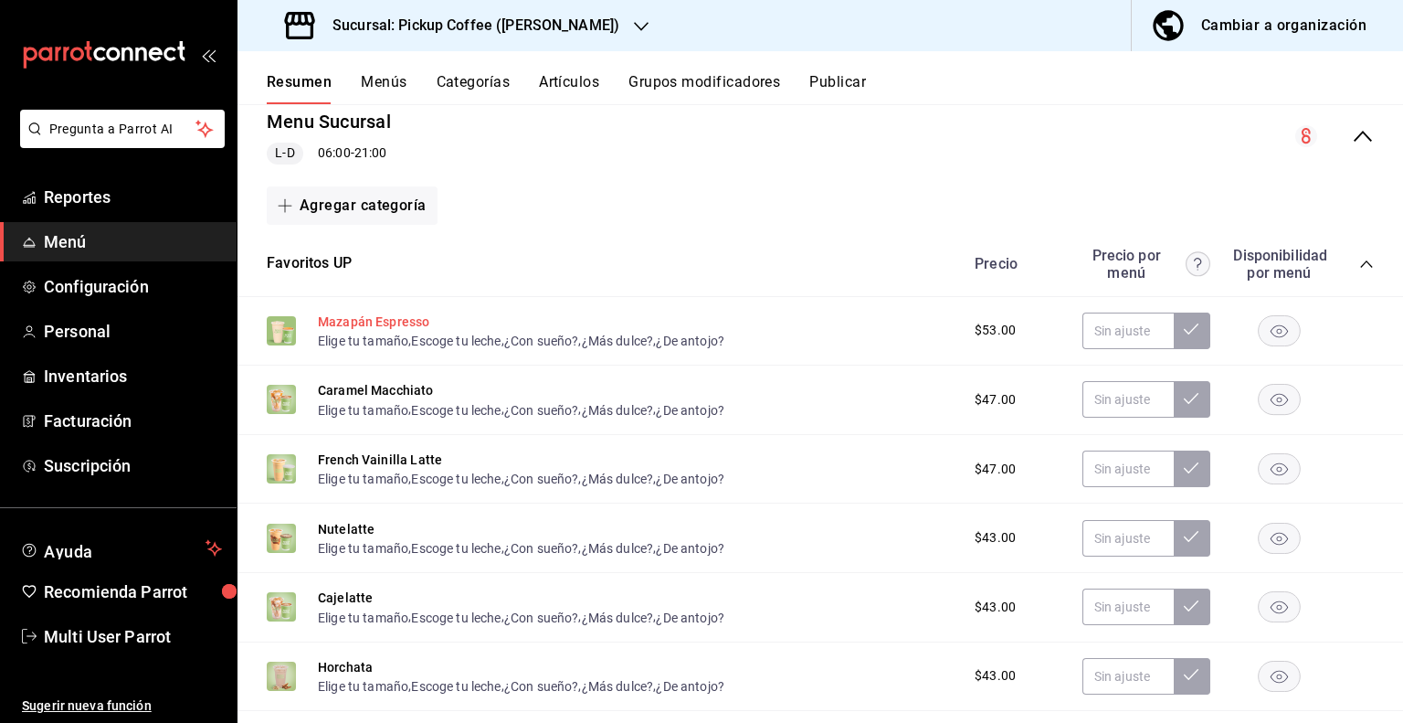
click at [340, 321] on button "Mazapán Espresso" at bounding box center [373, 321] width 111 height 18
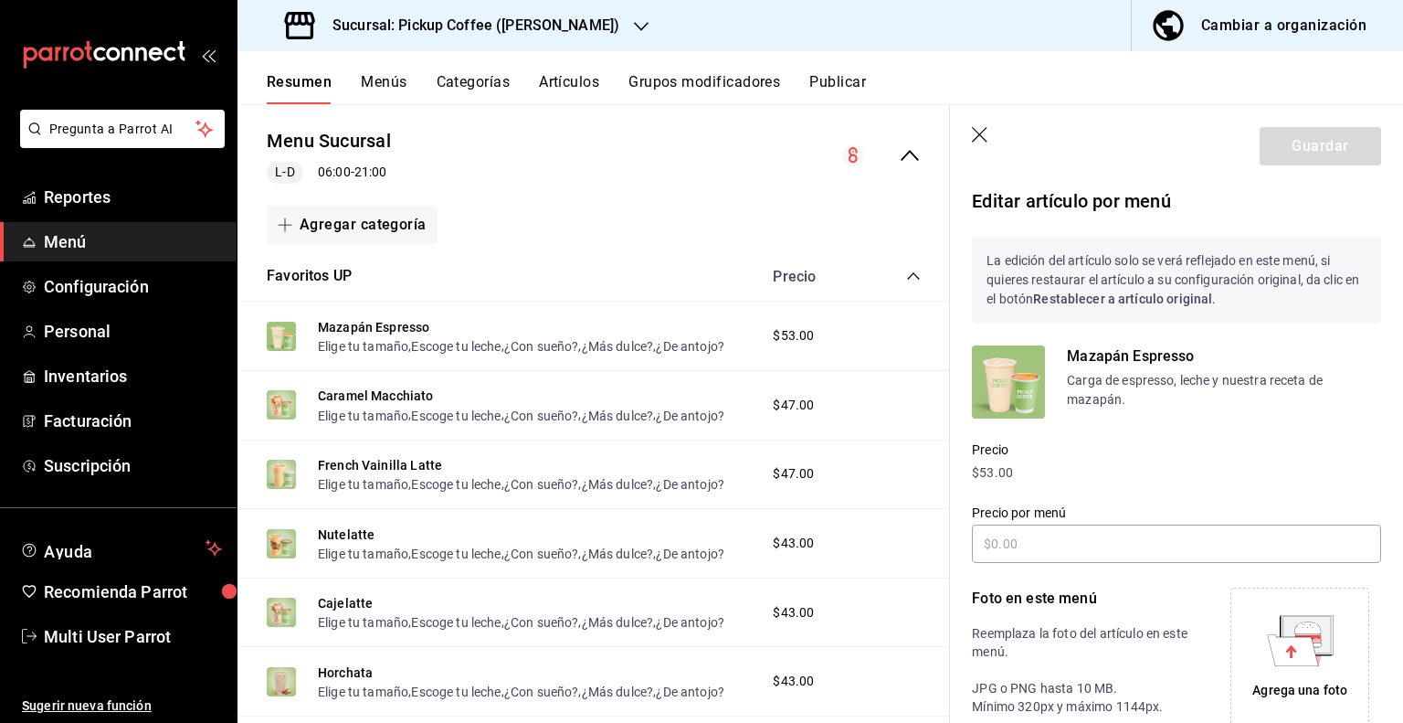
click at [986, 140] on icon "button" at bounding box center [980, 135] width 16 height 16
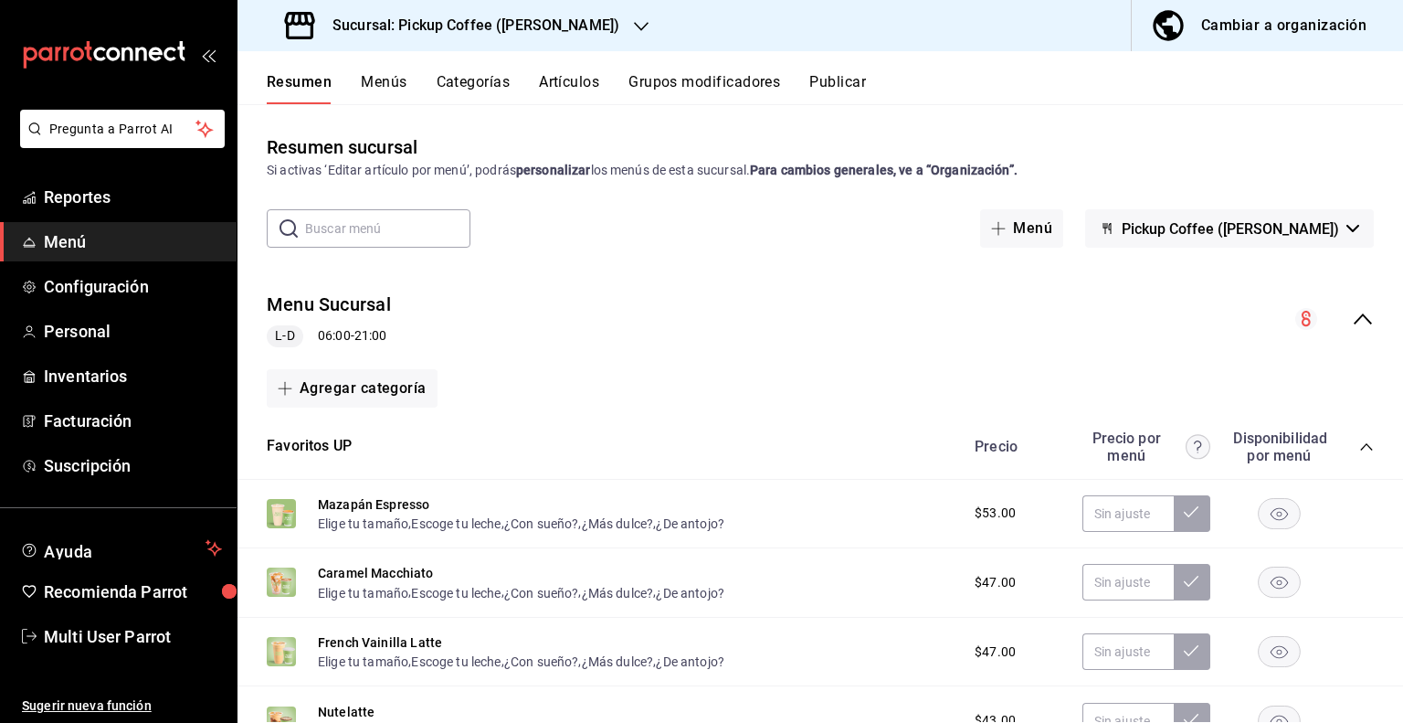
click at [1276, 24] on div "Cambiar a organización" at bounding box center [1284, 26] width 165 height 26
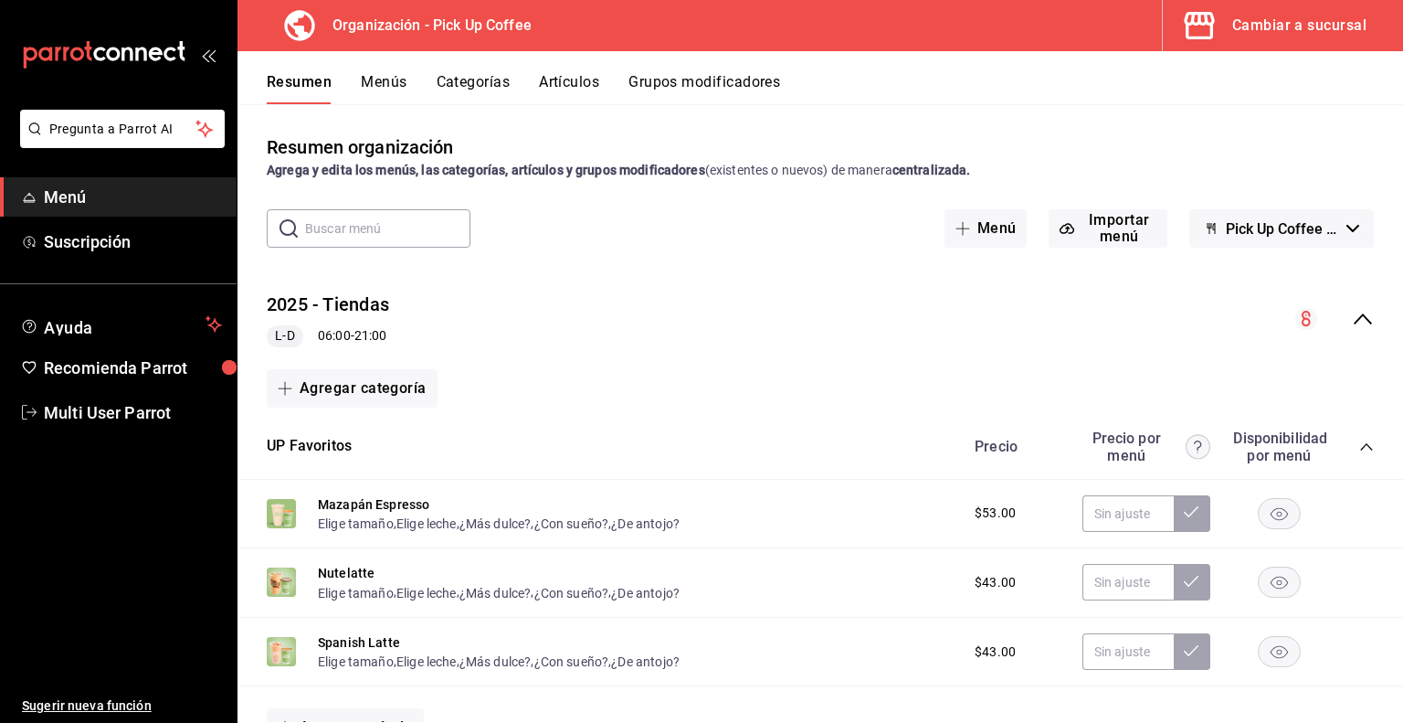
click at [1354, 317] on icon "collapse-menu-row" at bounding box center [1363, 318] width 18 height 11
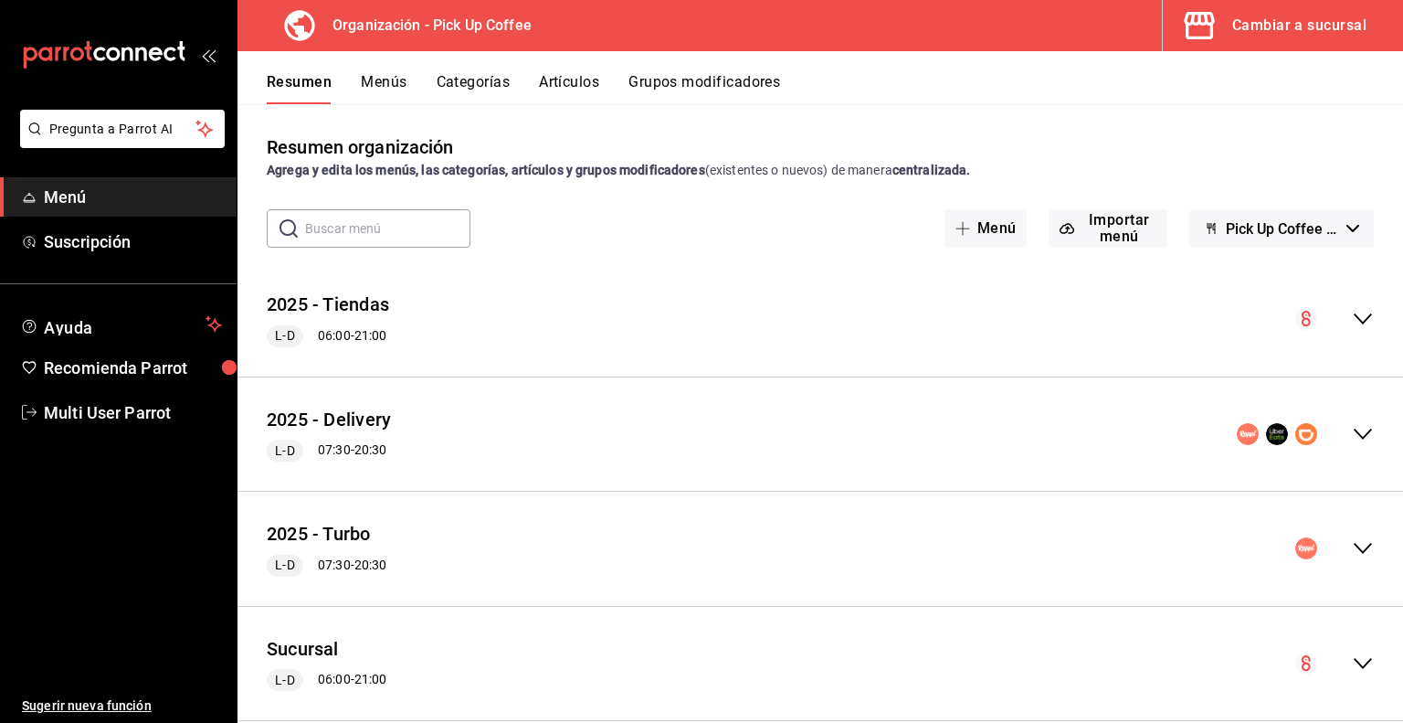
click at [394, 83] on button "Menús" at bounding box center [384, 88] width 46 height 31
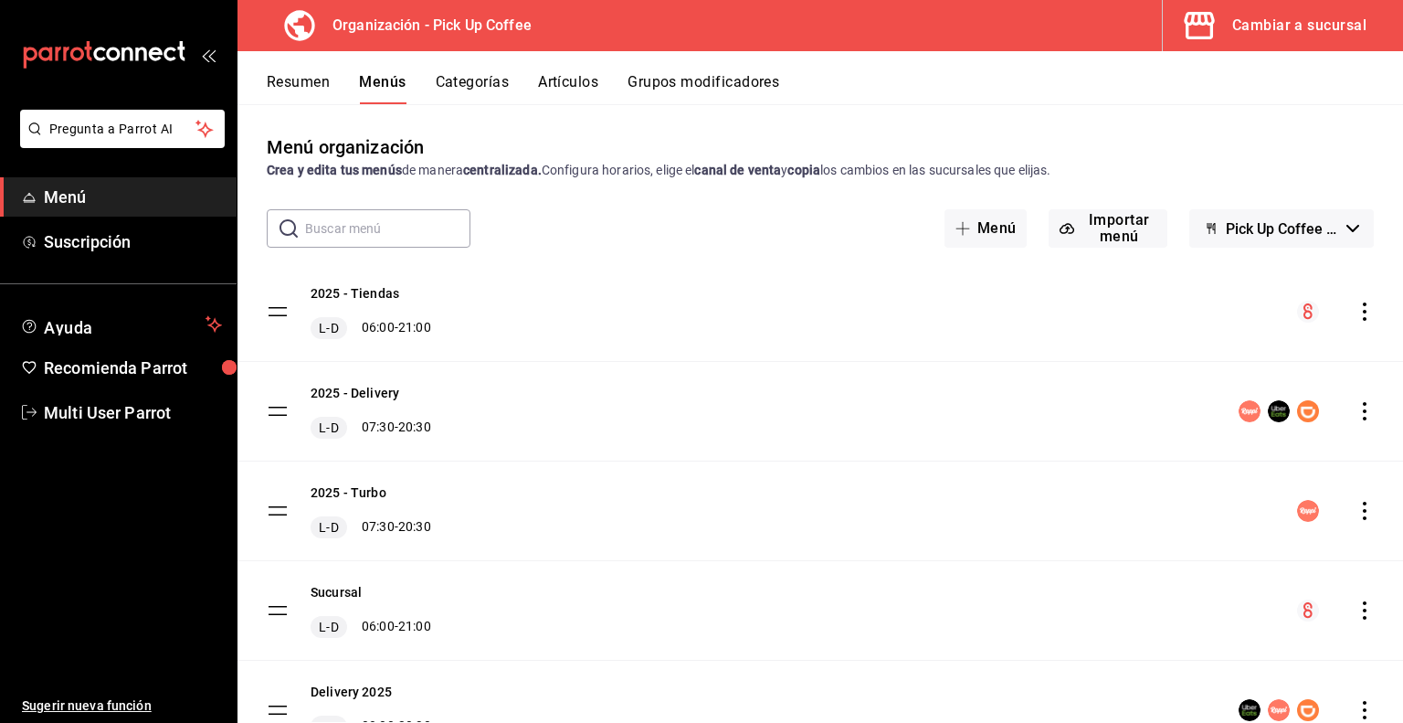
click at [1356, 304] on icon "actions" at bounding box center [1365, 311] width 18 height 18
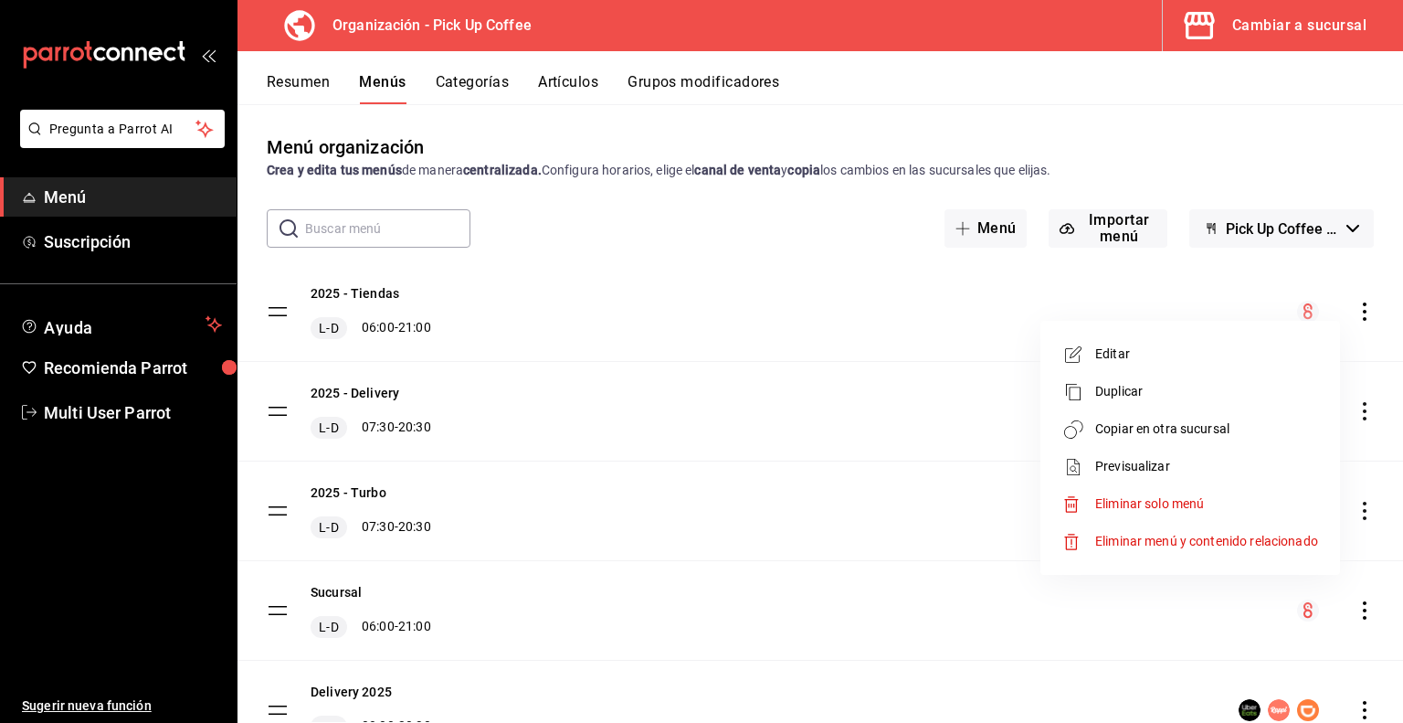
click at [1146, 428] on span "Copiar en otra sucursal" at bounding box center [1207, 428] width 223 height 19
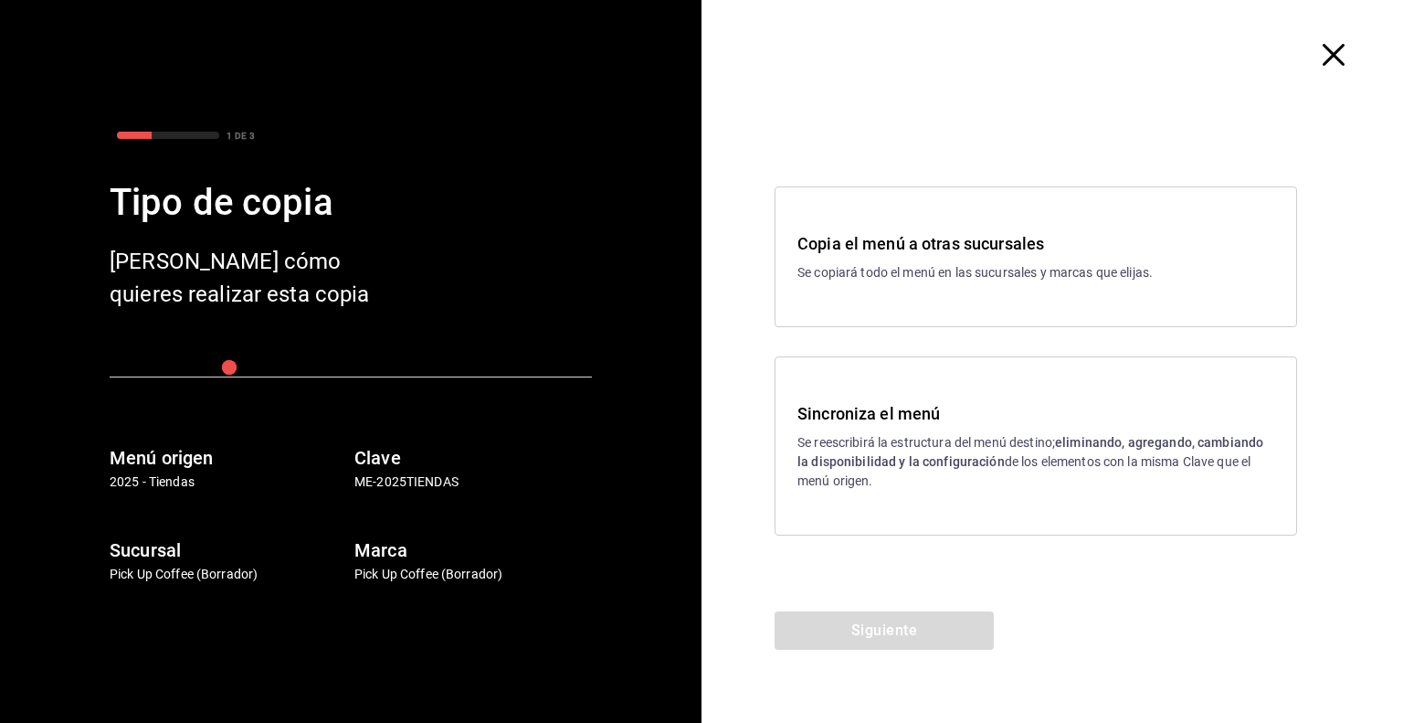
click at [860, 438] on p "Se reescribirá la estructura del menú destino; eliminando, agregando, cambiando…" at bounding box center [1036, 462] width 477 height 58
click at [883, 611] on div "Siguiente" at bounding box center [884, 666] width 365 height 111
click at [879, 628] on button "Siguiente" at bounding box center [884, 630] width 219 height 38
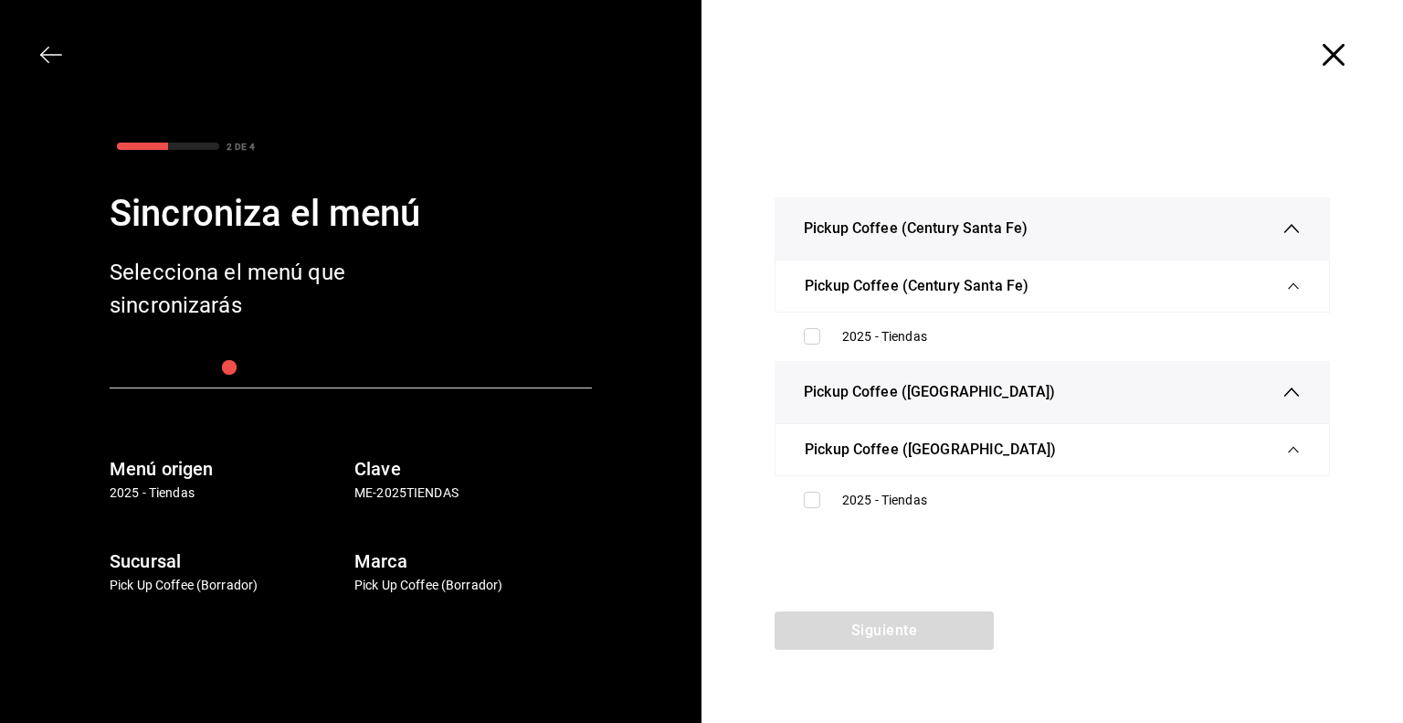
click at [1330, 49] on icon "button" at bounding box center [1334, 55] width 22 height 22
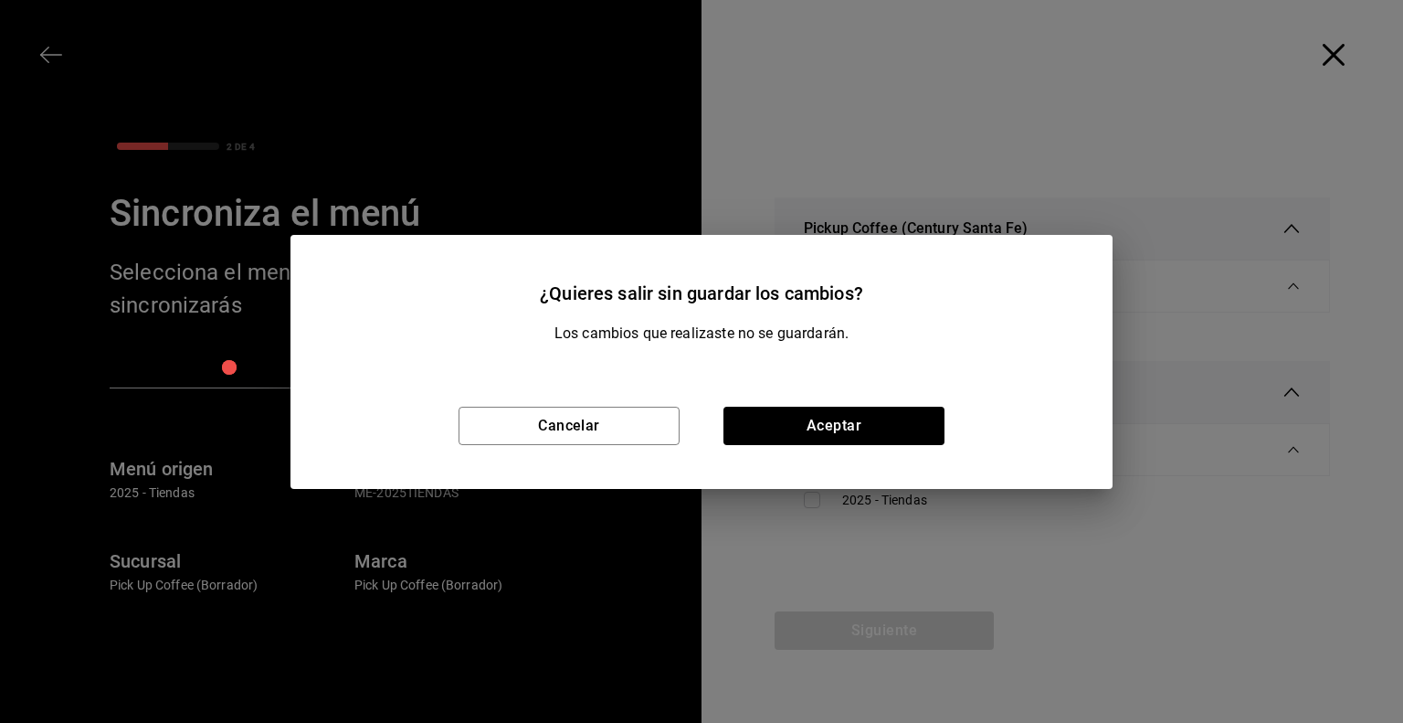
click at [574, 390] on div "Cancelar Aceptar" at bounding box center [702, 426] width 822 height 126
click at [536, 426] on button "Cancelar" at bounding box center [569, 426] width 221 height 38
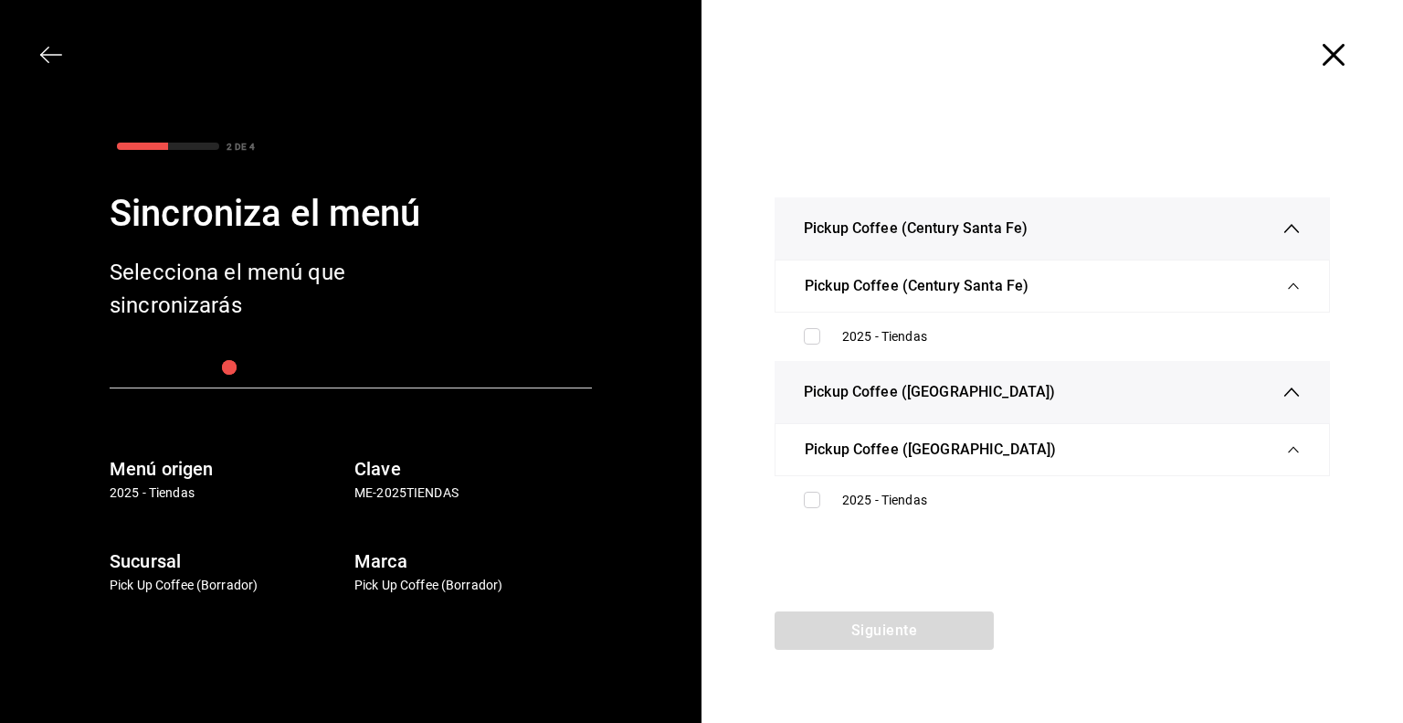
click at [46, 44] on icon "button" at bounding box center [51, 55] width 22 height 22
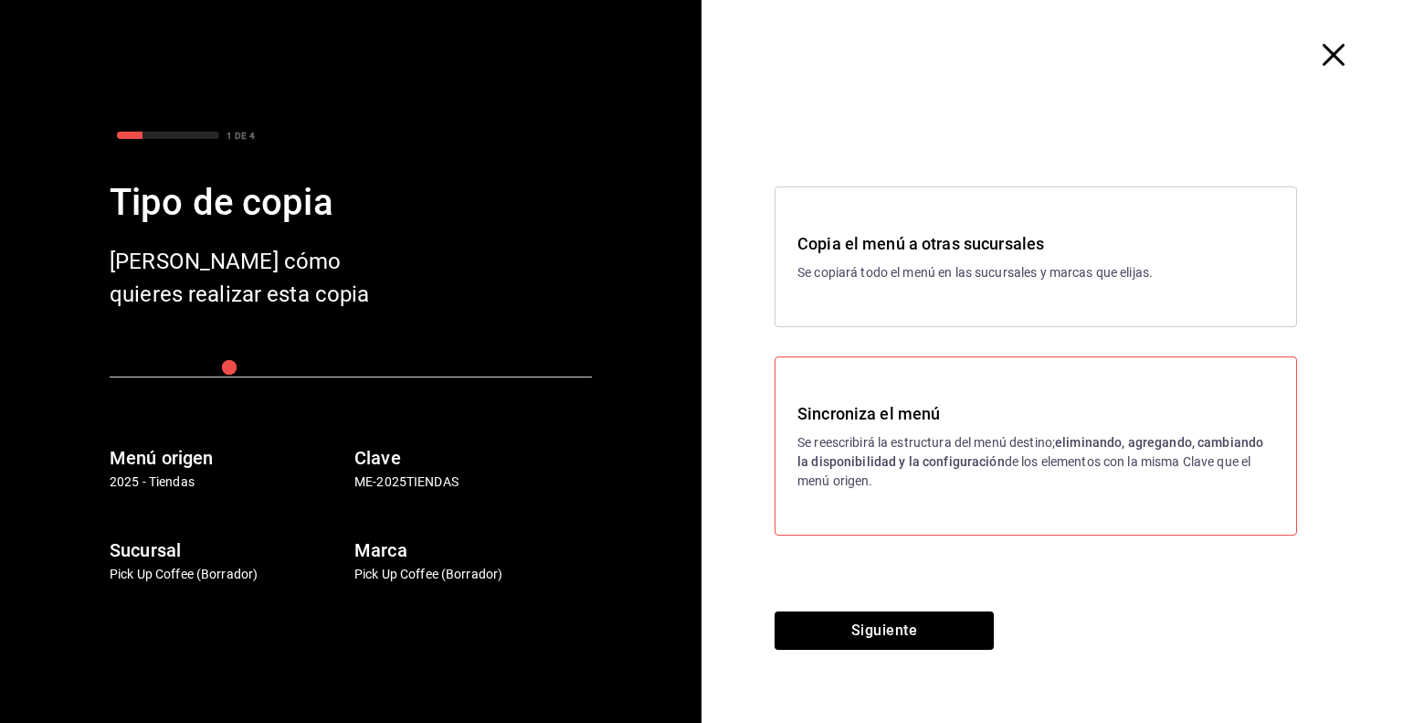
click at [907, 245] on h3 "Copia el menú a otras sucursales" at bounding box center [1036, 243] width 477 height 25
click at [912, 613] on button "Siguiente" at bounding box center [884, 630] width 219 height 38
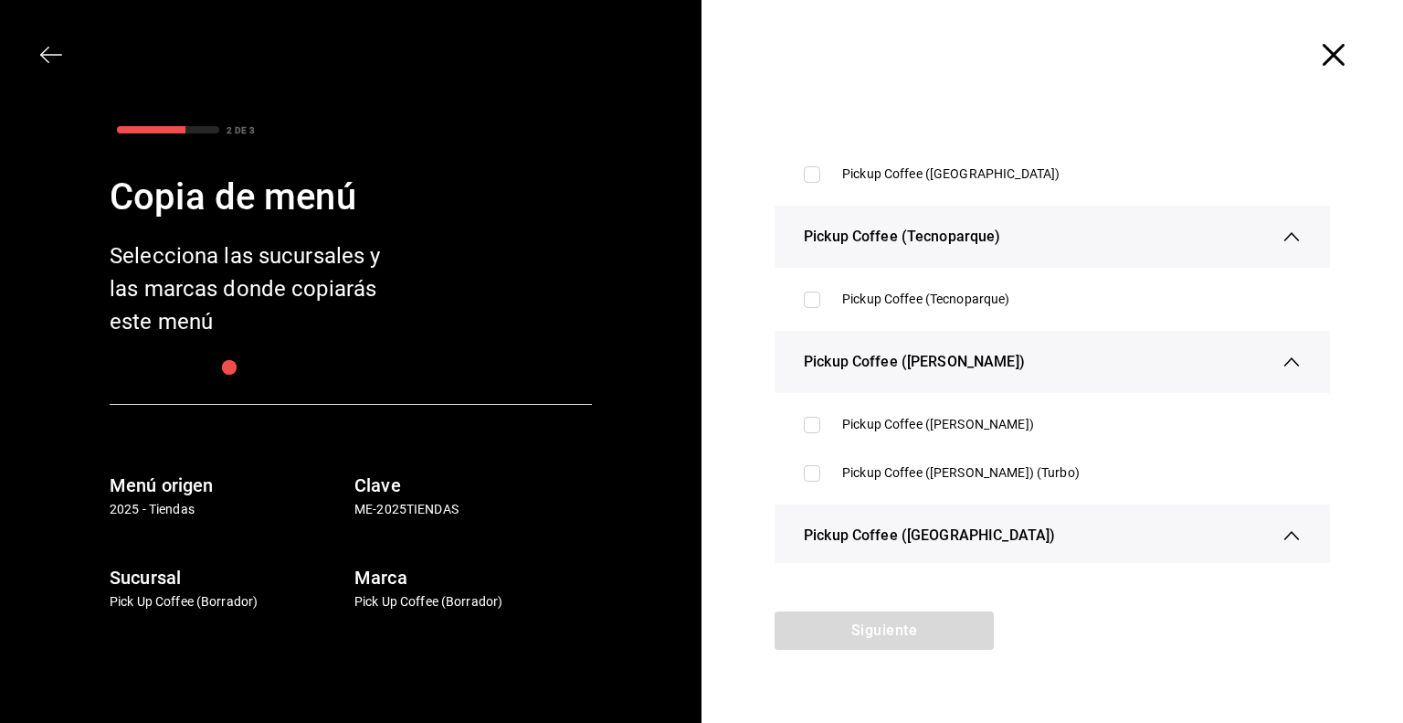
scroll to position [4477, 0]
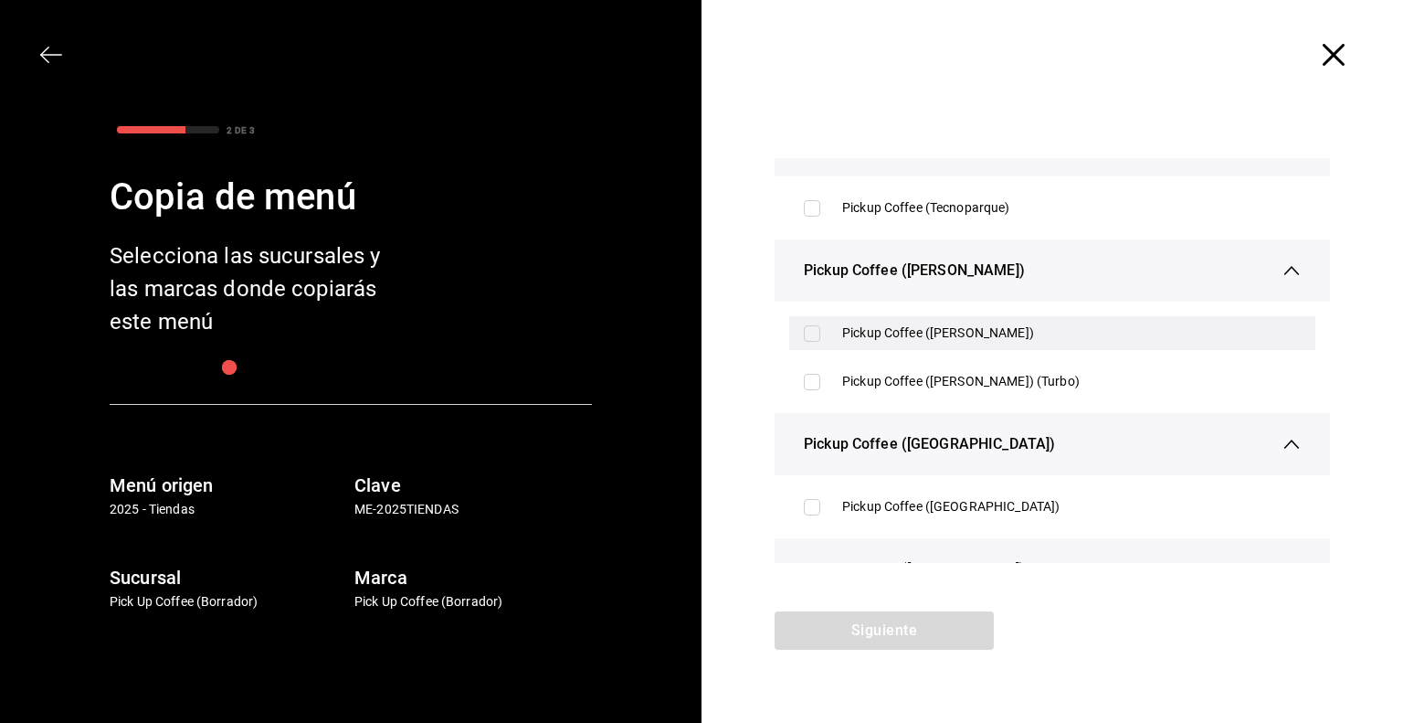
click at [886, 333] on div "Pickup Coffee ([PERSON_NAME])" at bounding box center [1071, 332] width 459 height 19
checkbox input "true"
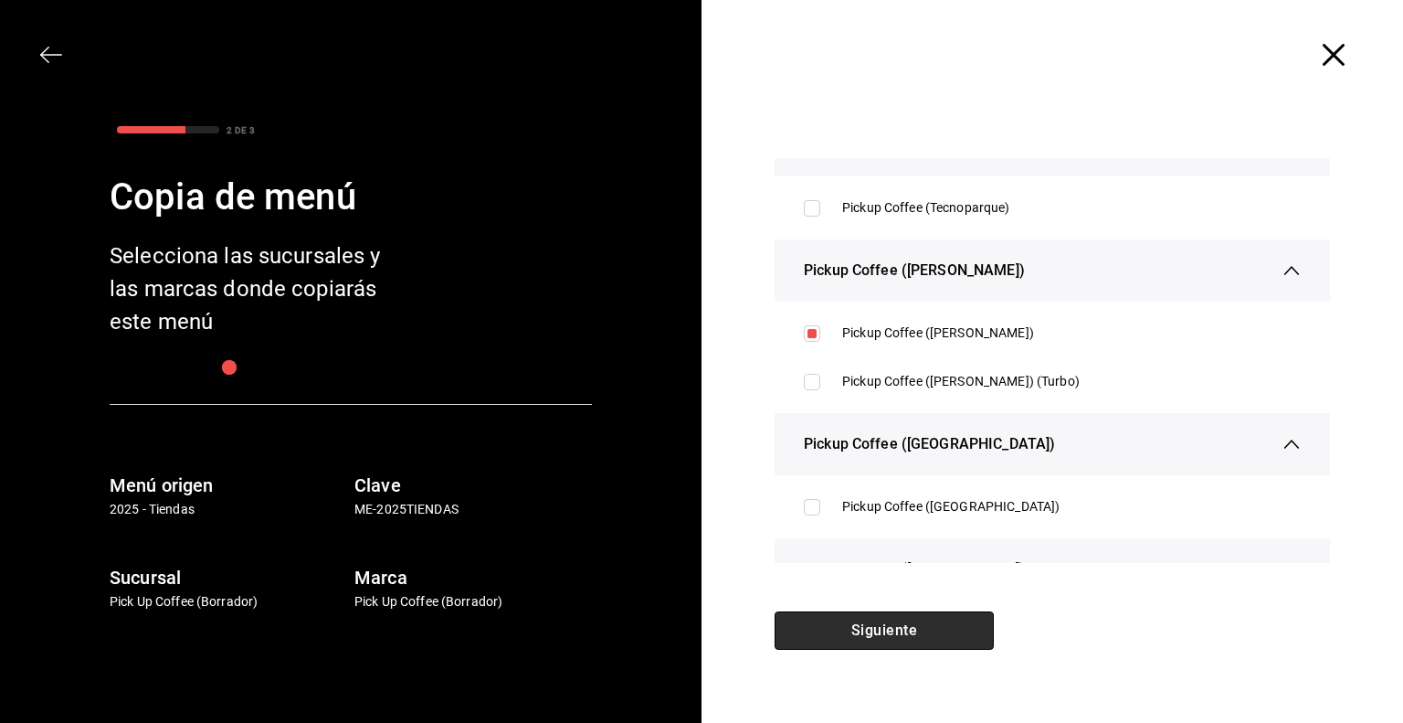
click at [884, 625] on button "Siguiente" at bounding box center [884, 630] width 219 height 38
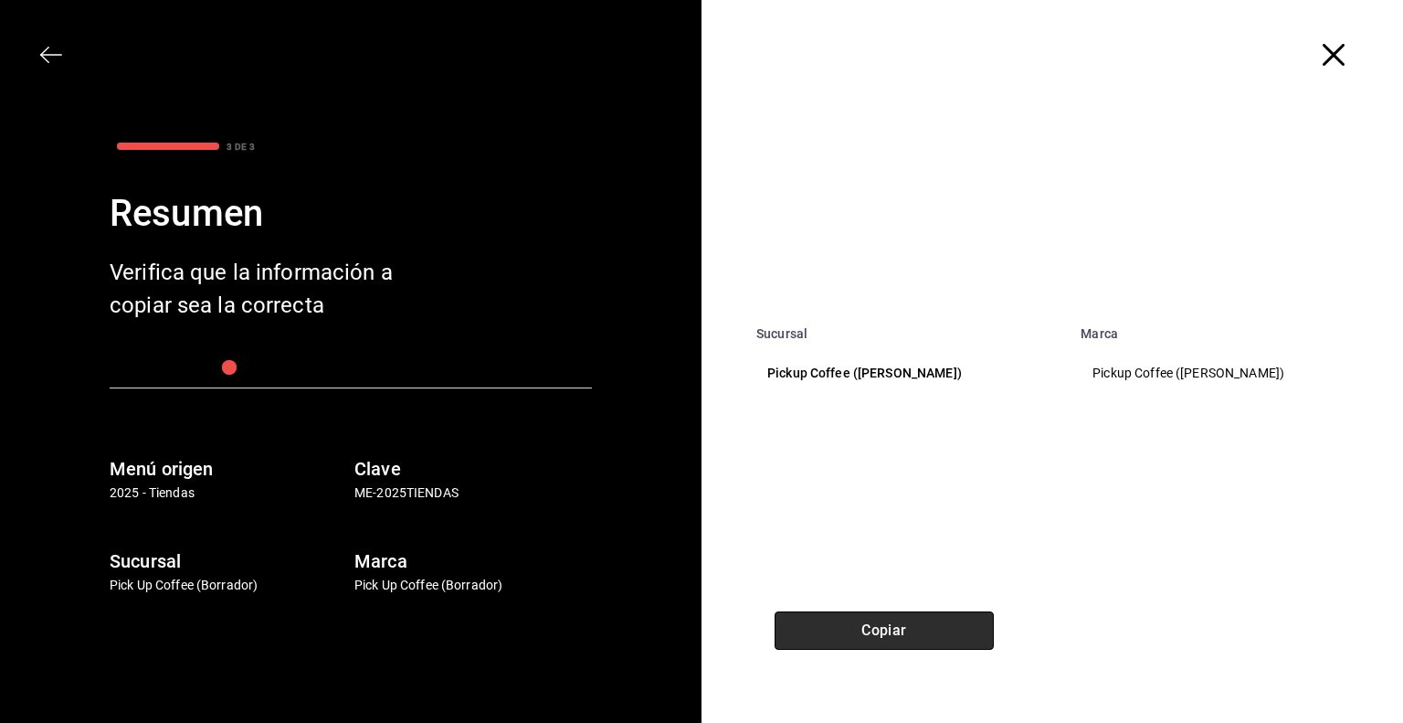
click at [875, 625] on button "Copiar" at bounding box center [884, 630] width 219 height 38
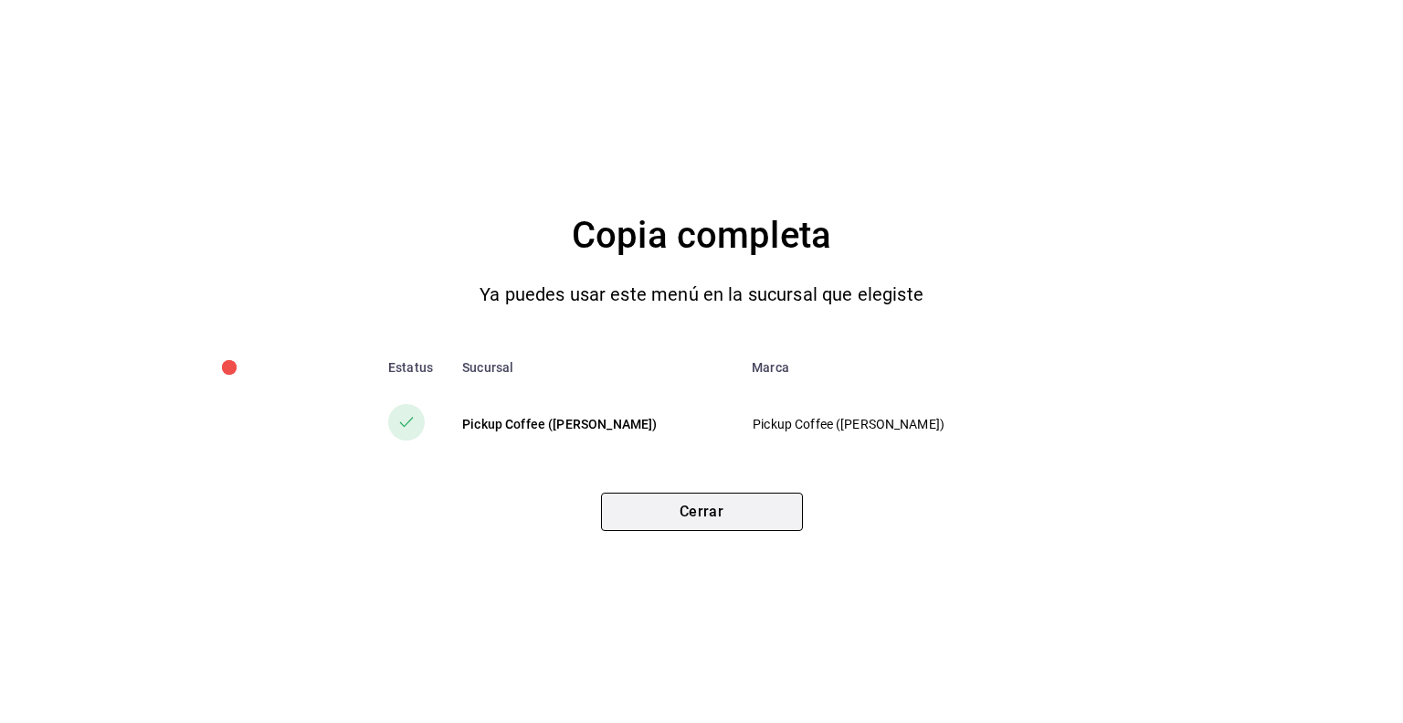
click at [728, 523] on button "Cerrar" at bounding box center [702, 512] width 202 height 38
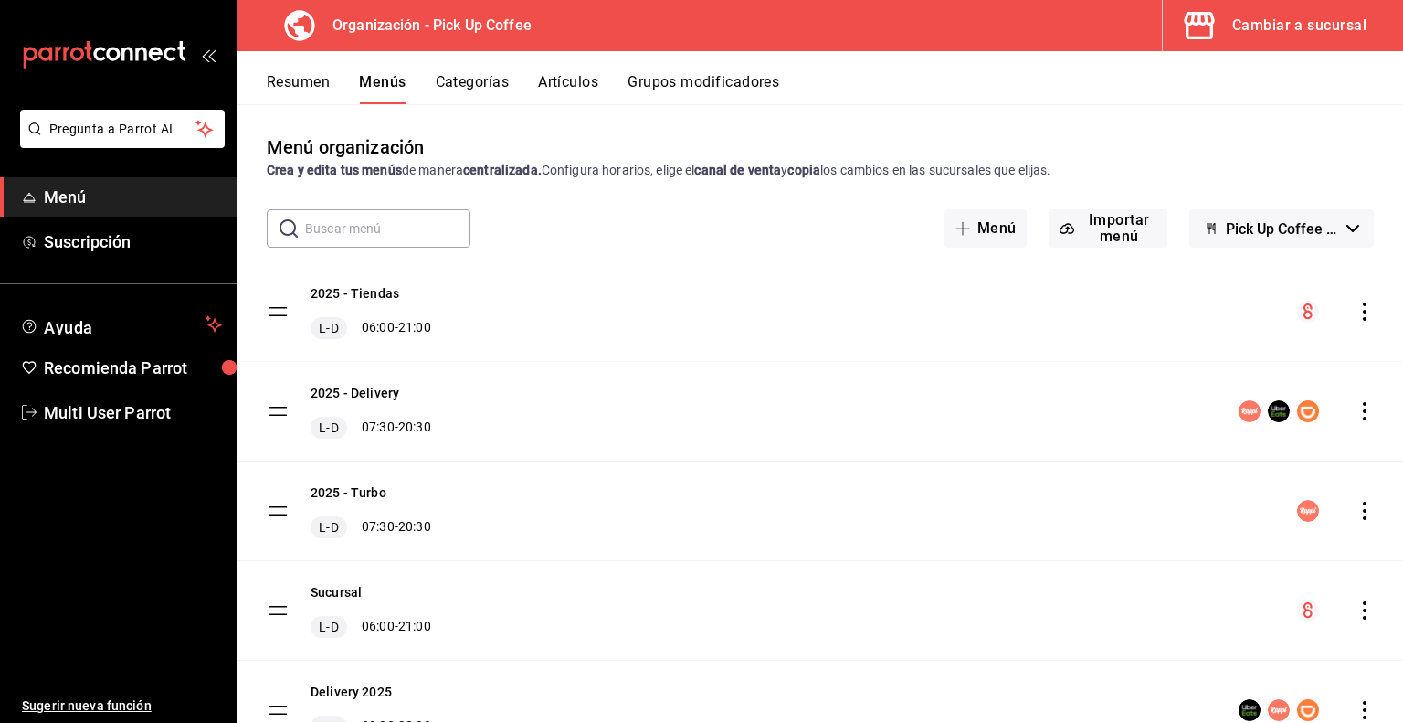
click at [1256, 34] on div "Cambiar a sucursal" at bounding box center [1300, 26] width 134 height 26
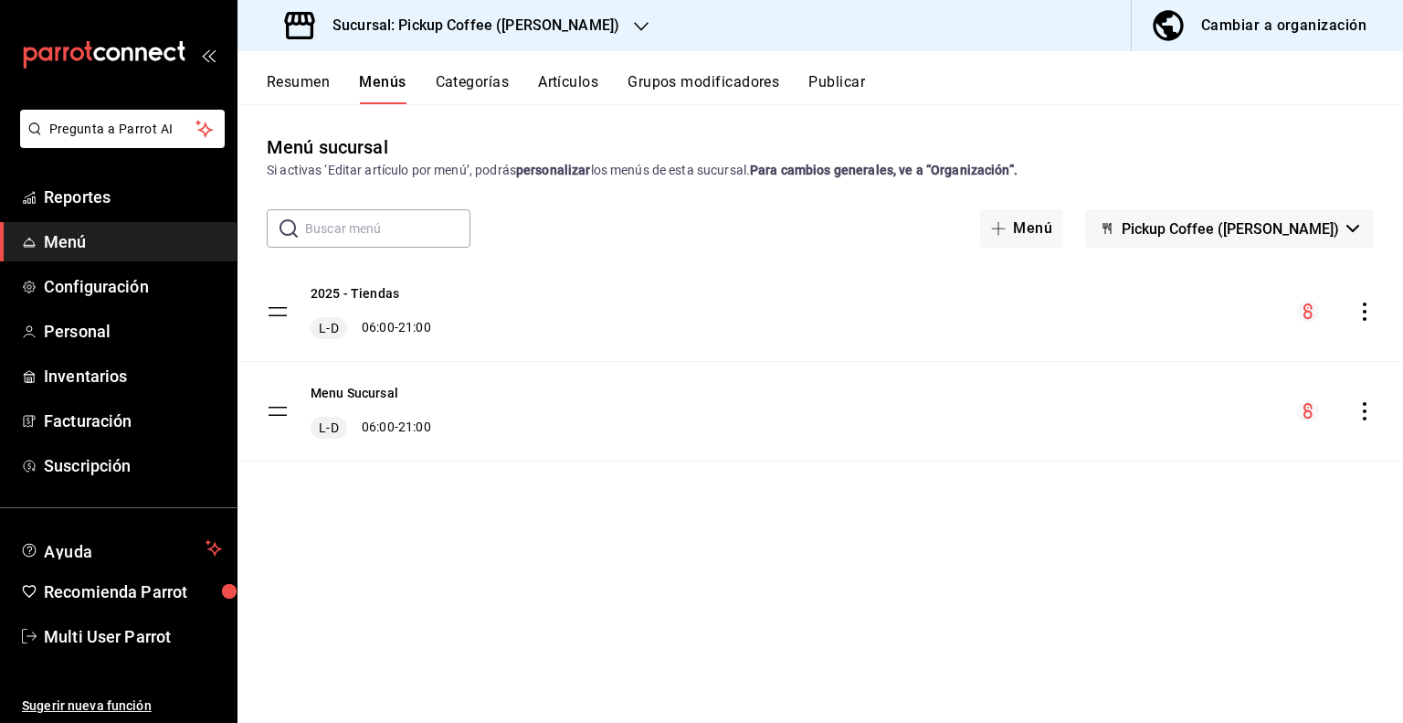
click at [1369, 418] on icon "actions" at bounding box center [1365, 411] width 18 height 18
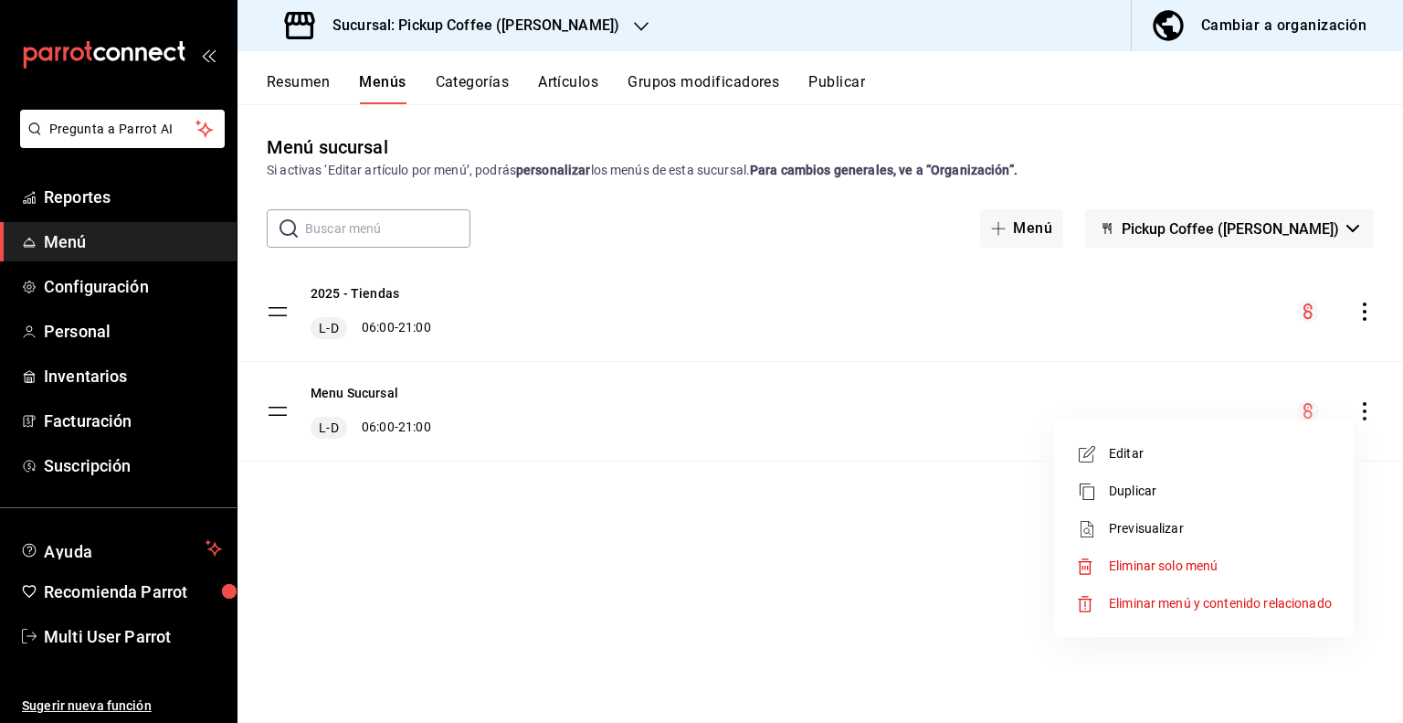
click at [1135, 563] on span "Eliminar solo menú" at bounding box center [1163, 565] width 109 height 15
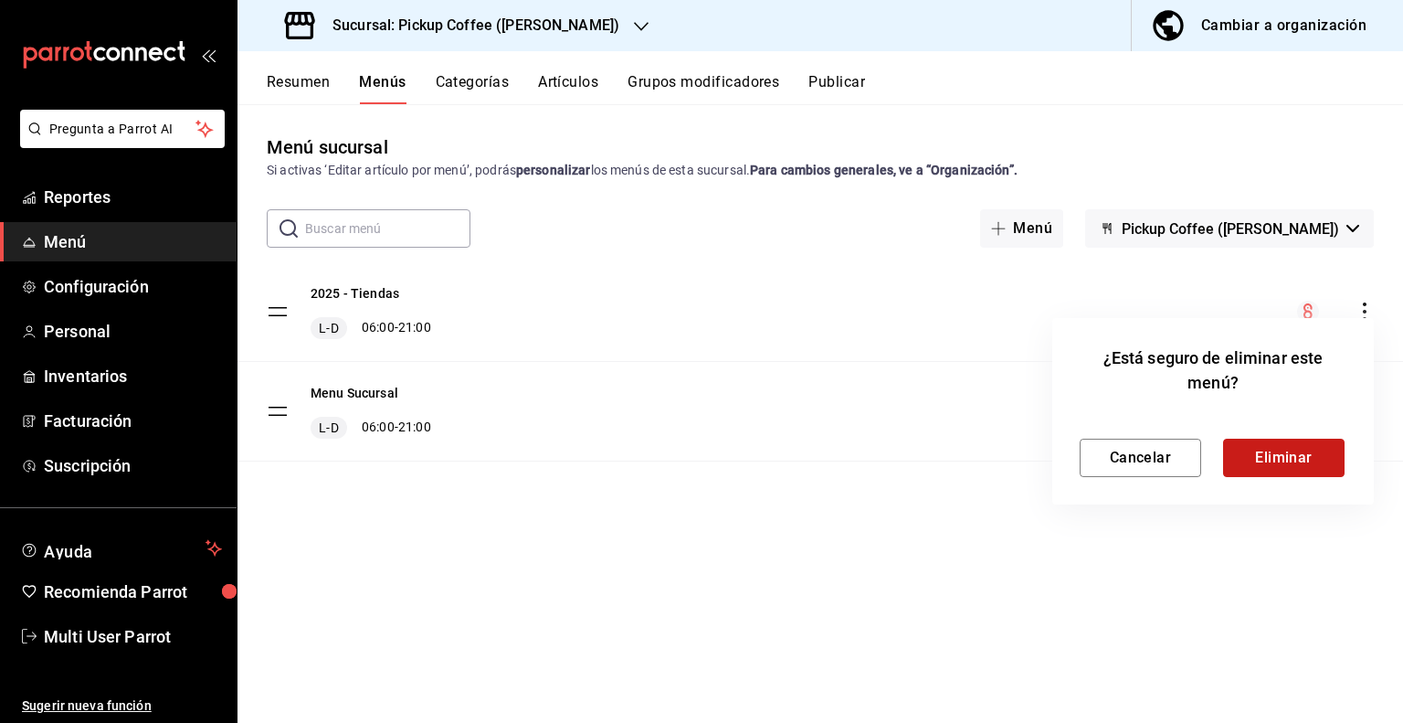
click at [1297, 471] on button "Eliminar" at bounding box center [1284, 458] width 122 height 38
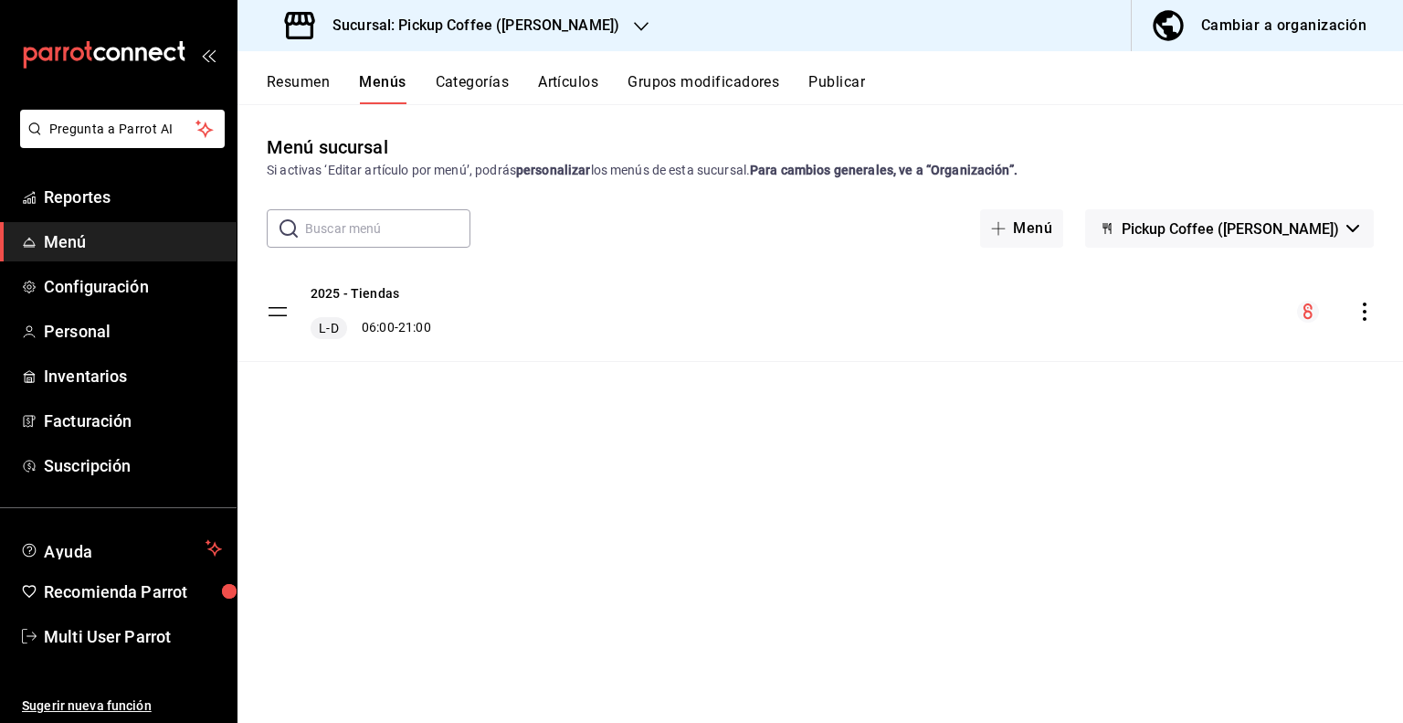
click at [297, 93] on button "Resumen" at bounding box center [298, 88] width 63 height 31
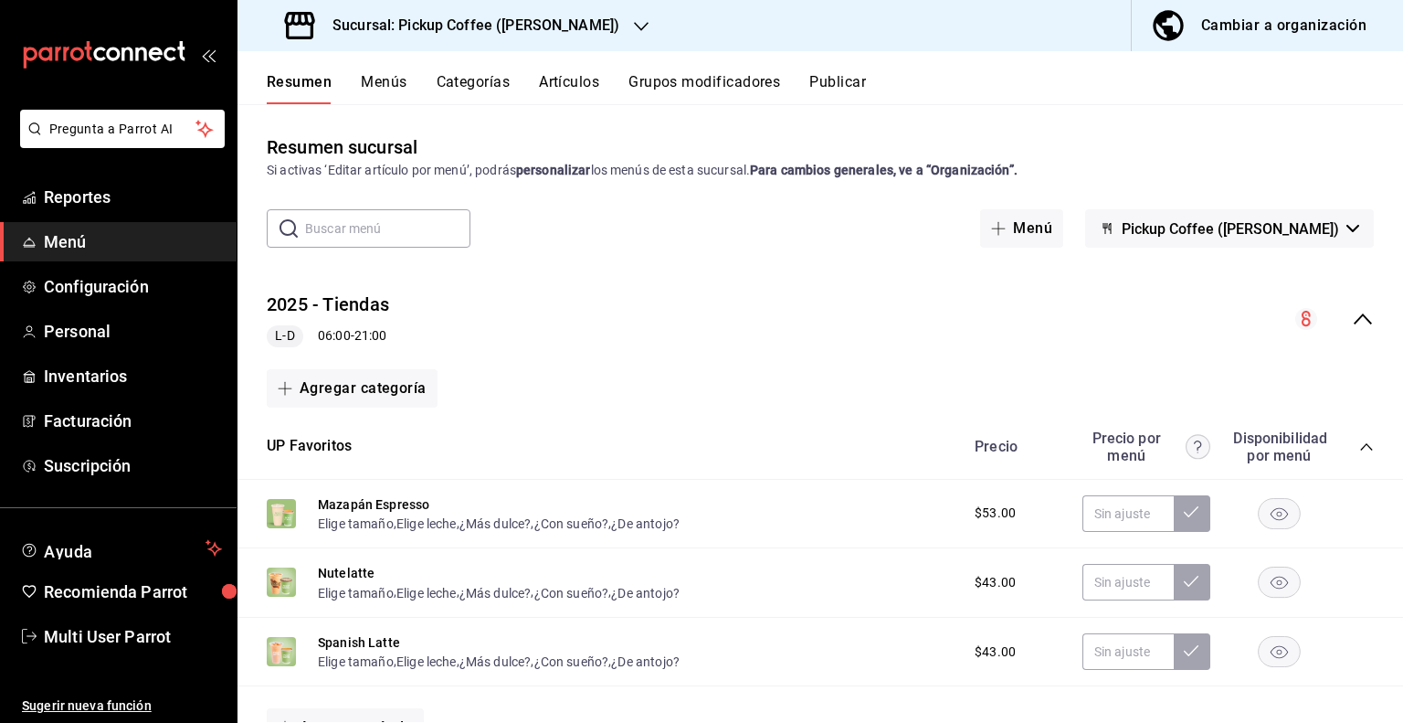
click at [837, 83] on button "Publicar" at bounding box center [838, 88] width 57 height 31
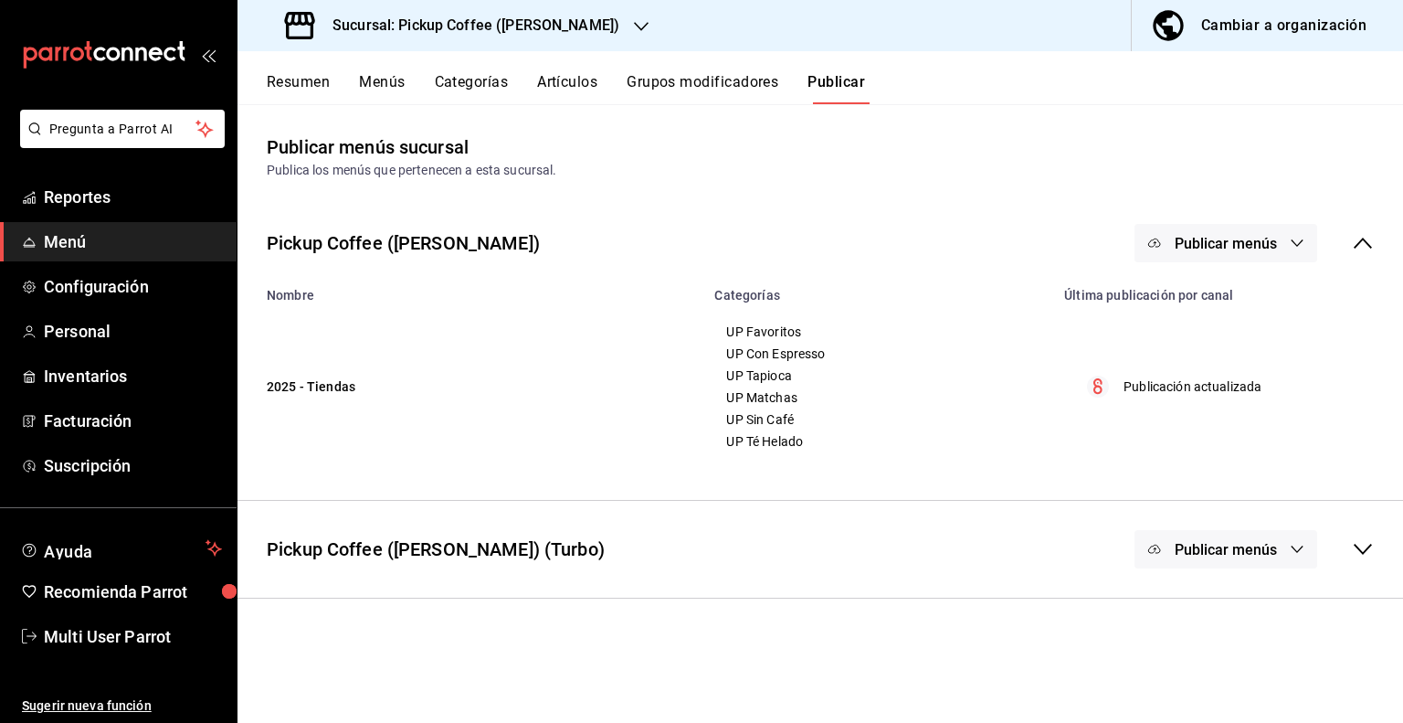
click at [1297, 238] on icon "button" at bounding box center [1297, 243] width 15 height 15
click at [1235, 306] on span "Punto de venta" at bounding box center [1253, 302] width 88 height 19
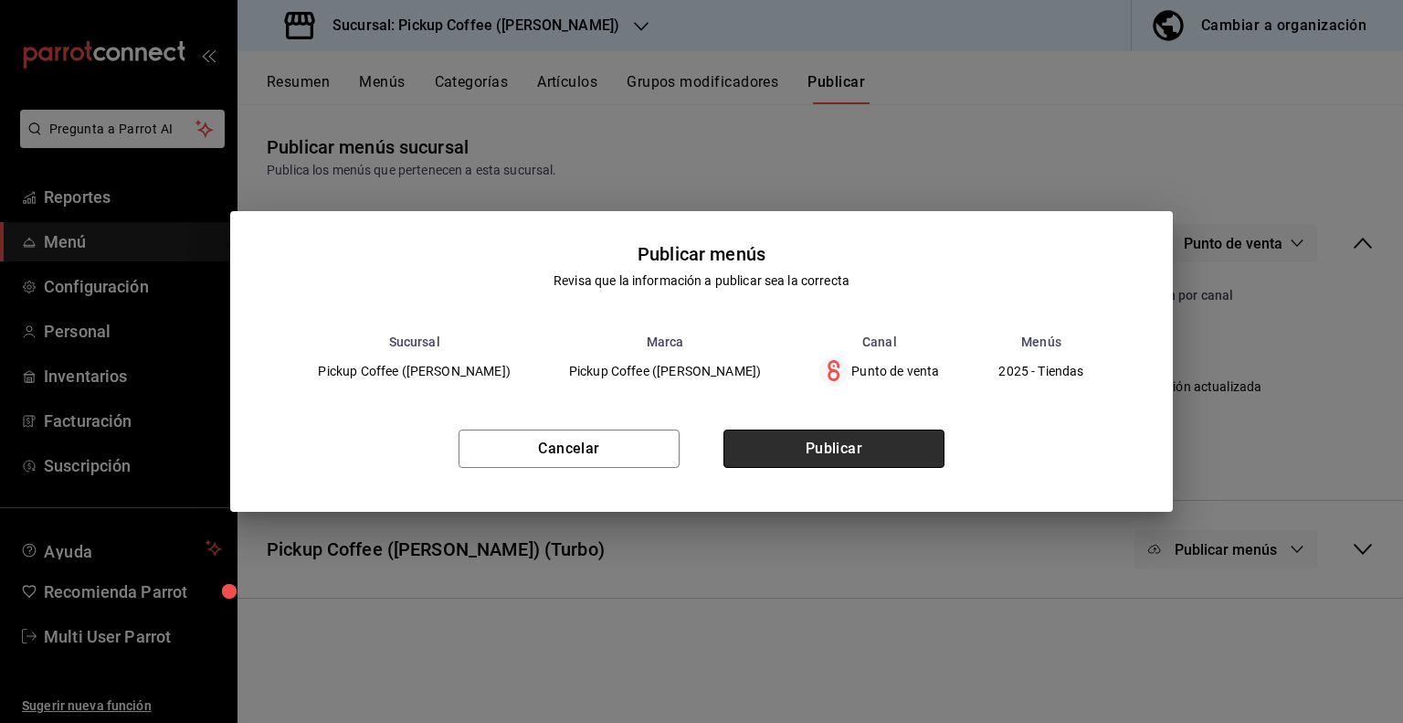
click at [842, 440] on button "Publicar" at bounding box center [834, 448] width 221 height 38
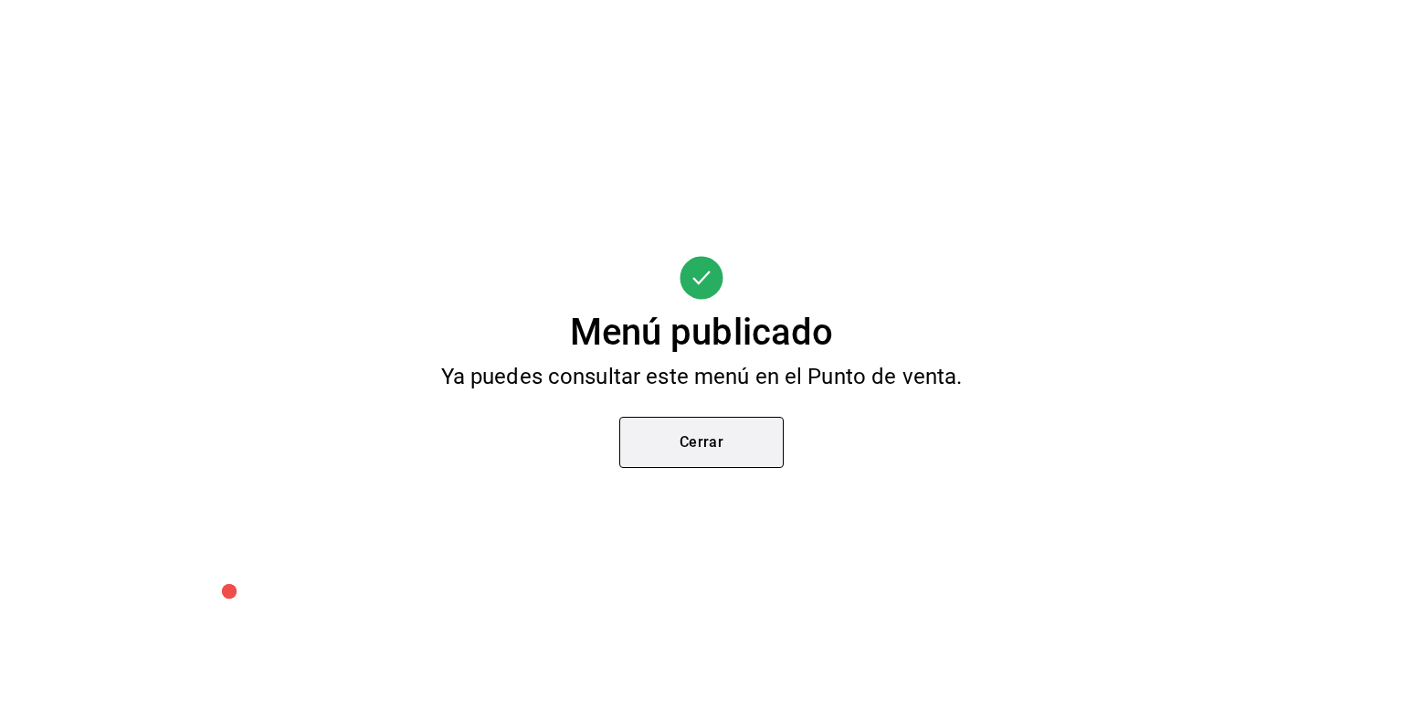
click at [722, 452] on button "Cerrar" at bounding box center [702, 442] width 164 height 51
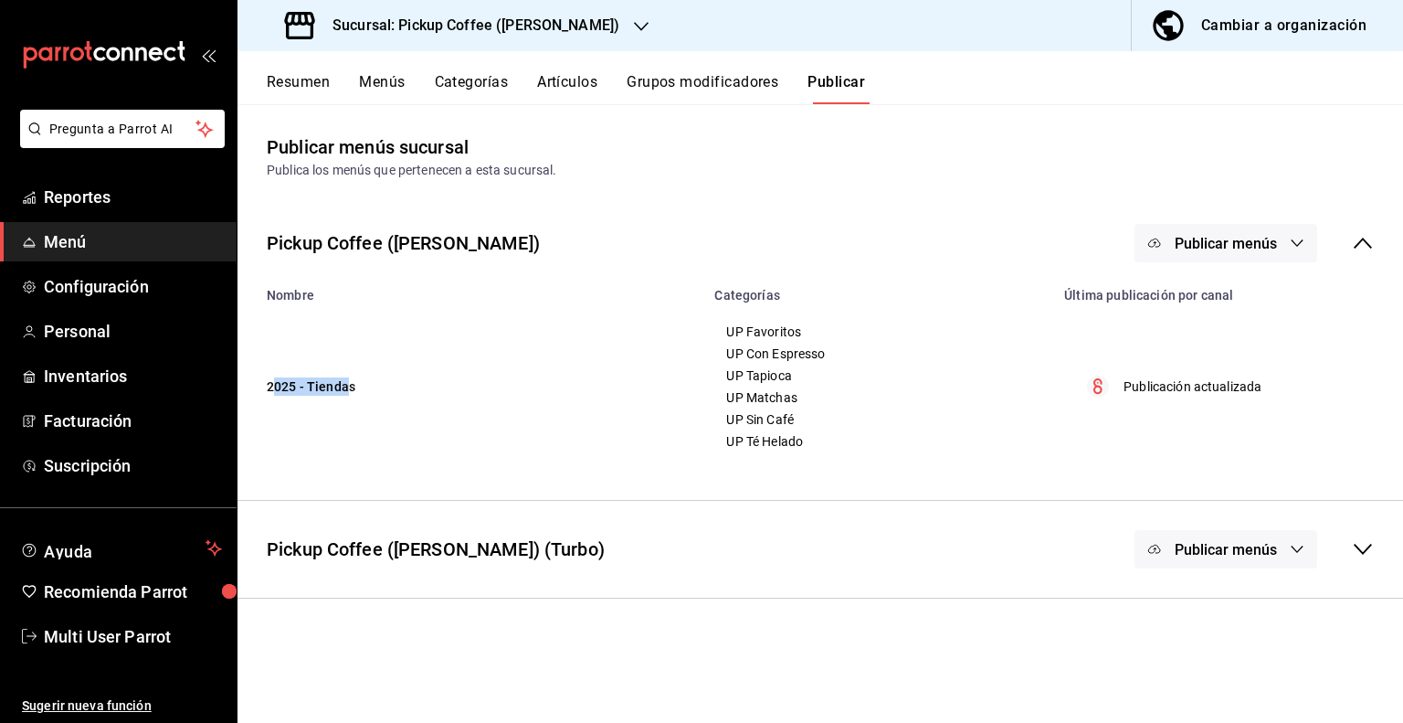
drag, startPoint x: 274, startPoint y: 389, endPoint x: 349, endPoint y: 389, distance: 74.9
click at [349, 389] on td "2025 - Tiendas" at bounding box center [471, 386] width 466 height 168
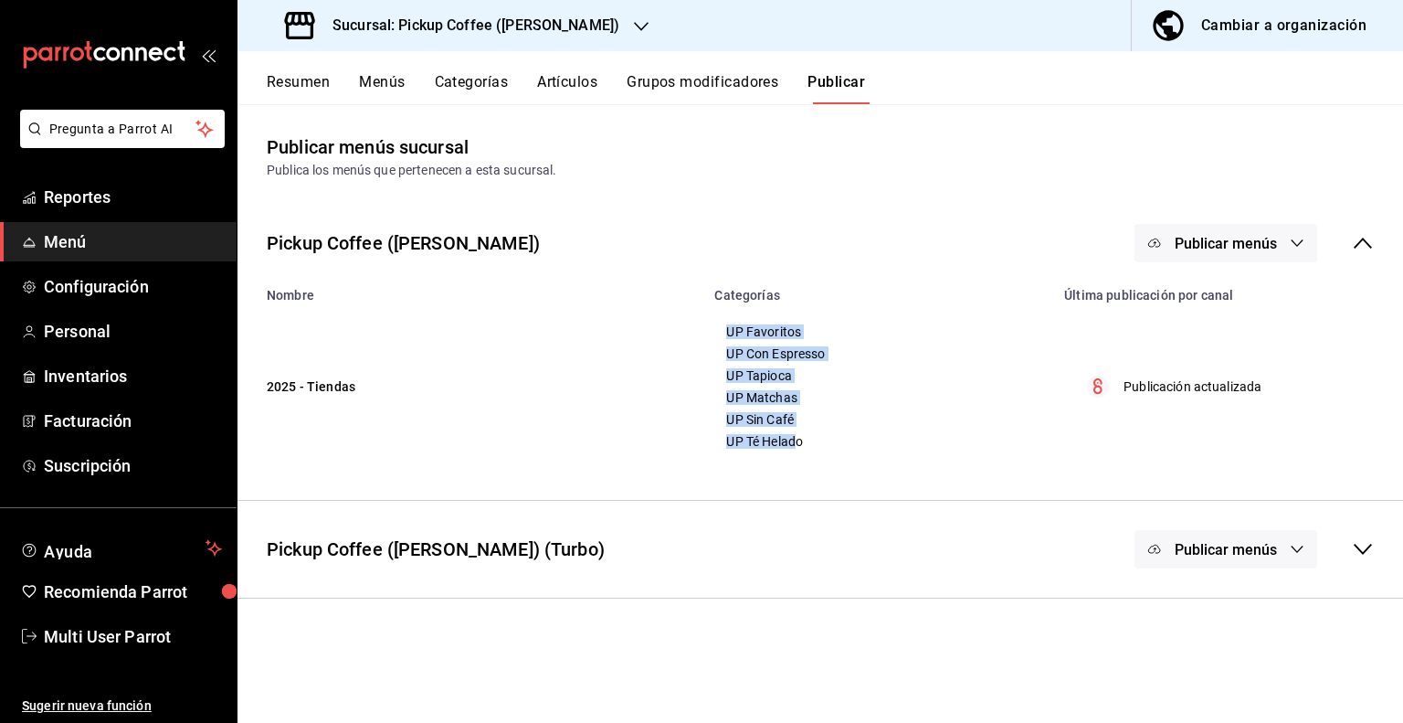
drag, startPoint x: 724, startPoint y: 328, endPoint x: 796, endPoint y: 434, distance: 128.2
click at [796, 434] on td "UP Favoritos UP Con Espresso UP Tapioca UP Matchas UP Sin Café UP Té Helado" at bounding box center [879, 386] width 350 height 168
click at [802, 447] on span "UP Té Helado" at bounding box center [878, 441] width 304 height 13
drag, startPoint x: 803, startPoint y: 440, endPoint x: 749, endPoint y: 429, distance: 55.0
click at [749, 429] on div "UP Favoritos UP Con Espresso UP Tapioca UP Matchas UP Sin Café UP Té Helado" at bounding box center [879, 386] width 306 height 124
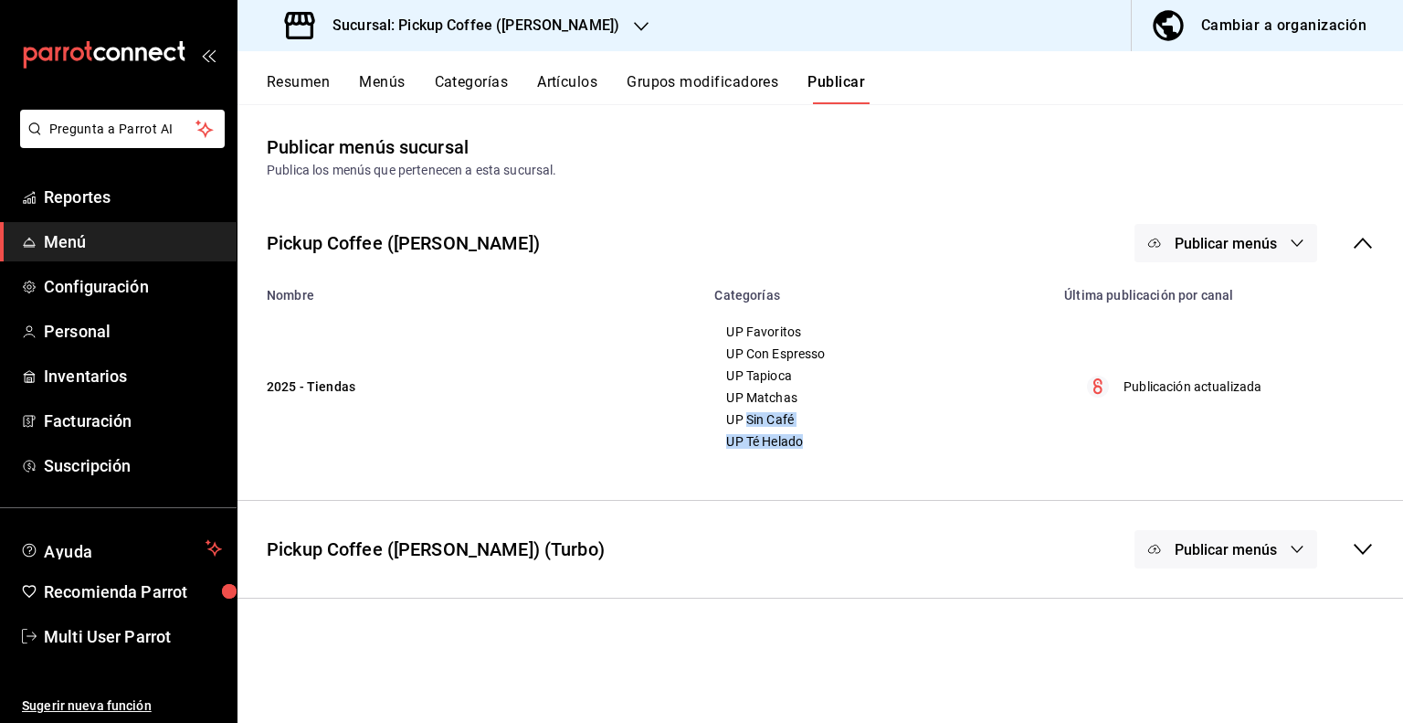
click at [486, 90] on button "Categorías" at bounding box center [472, 88] width 74 height 31
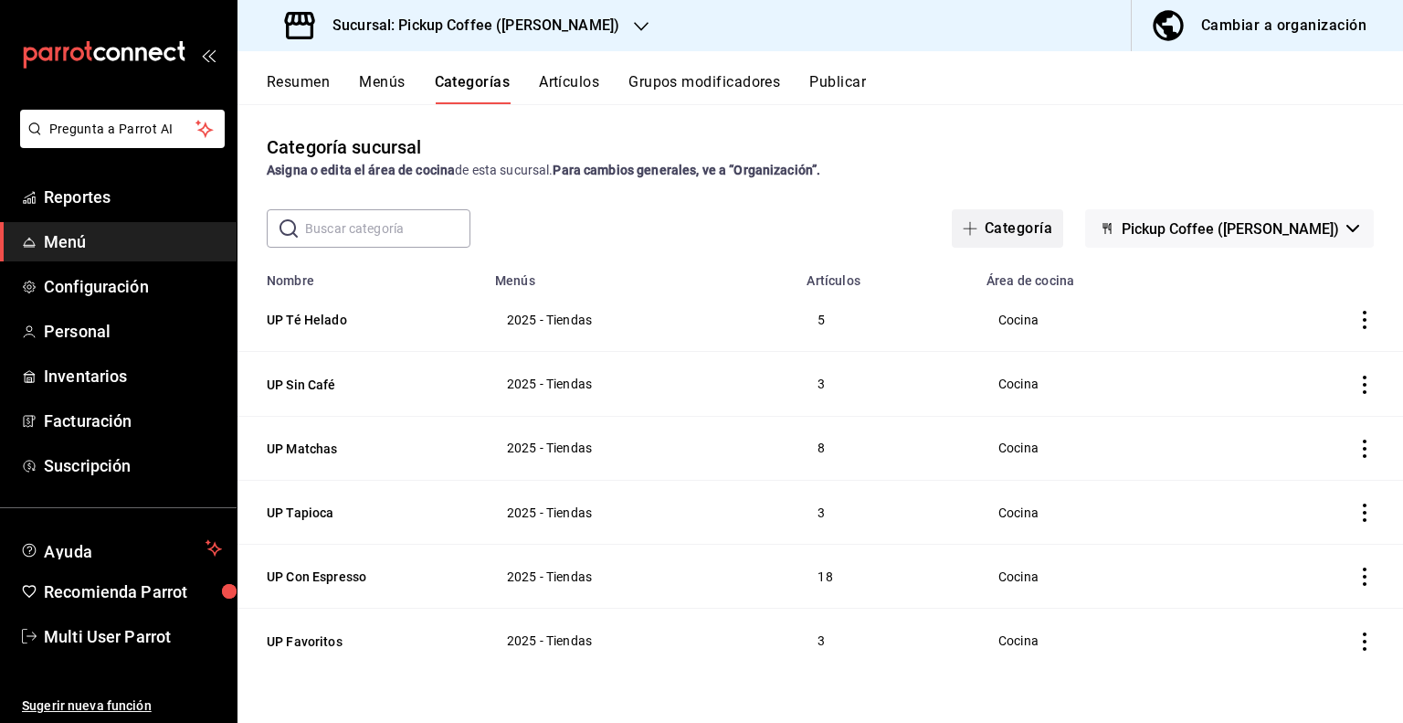
click at [985, 224] on span "button" at bounding box center [974, 228] width 22 height 15
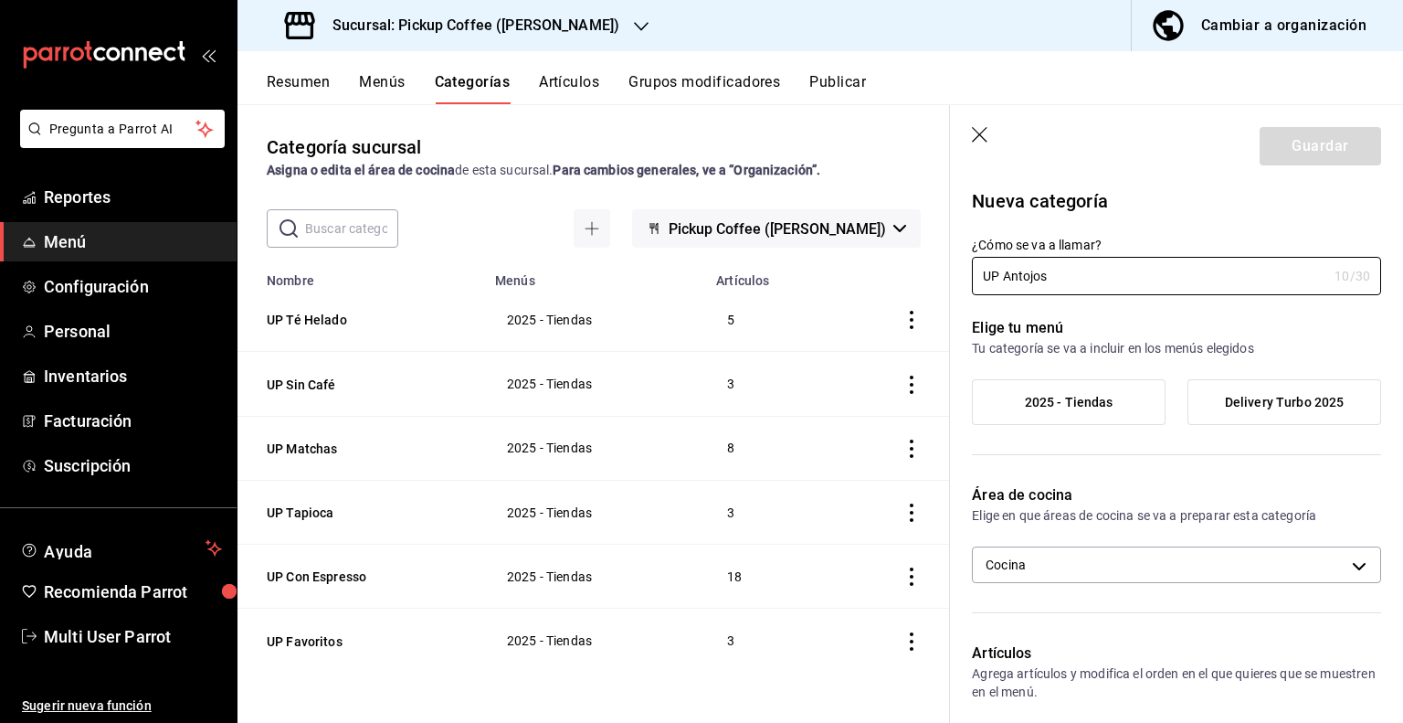
type input "UP Antojos"
click at [1070, 403] on span "2025 - Tiendas" at bounding box center [1069, 403] width 89 height 16
click at [0, 0] on input "2025 - Tiendas" at bounding box center [0, 0] width 0 height 0
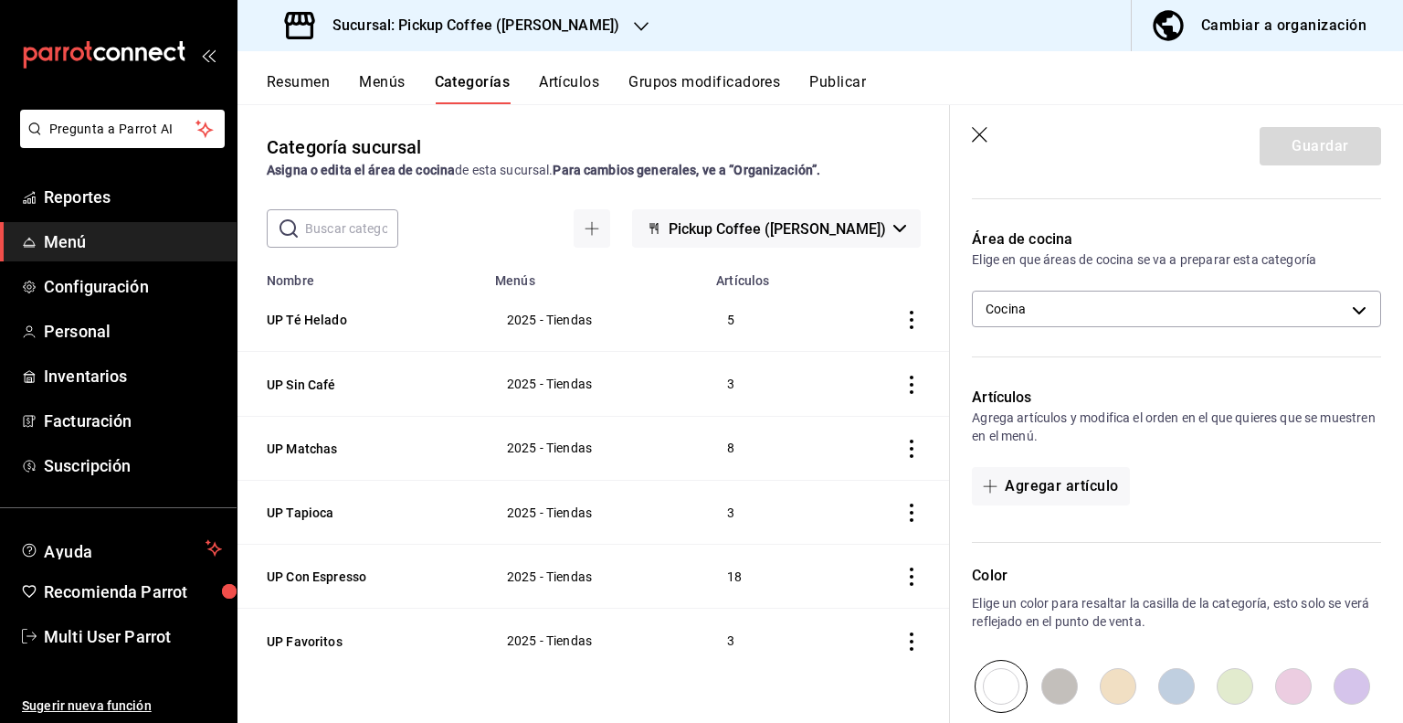
scroll to position [365, 0]
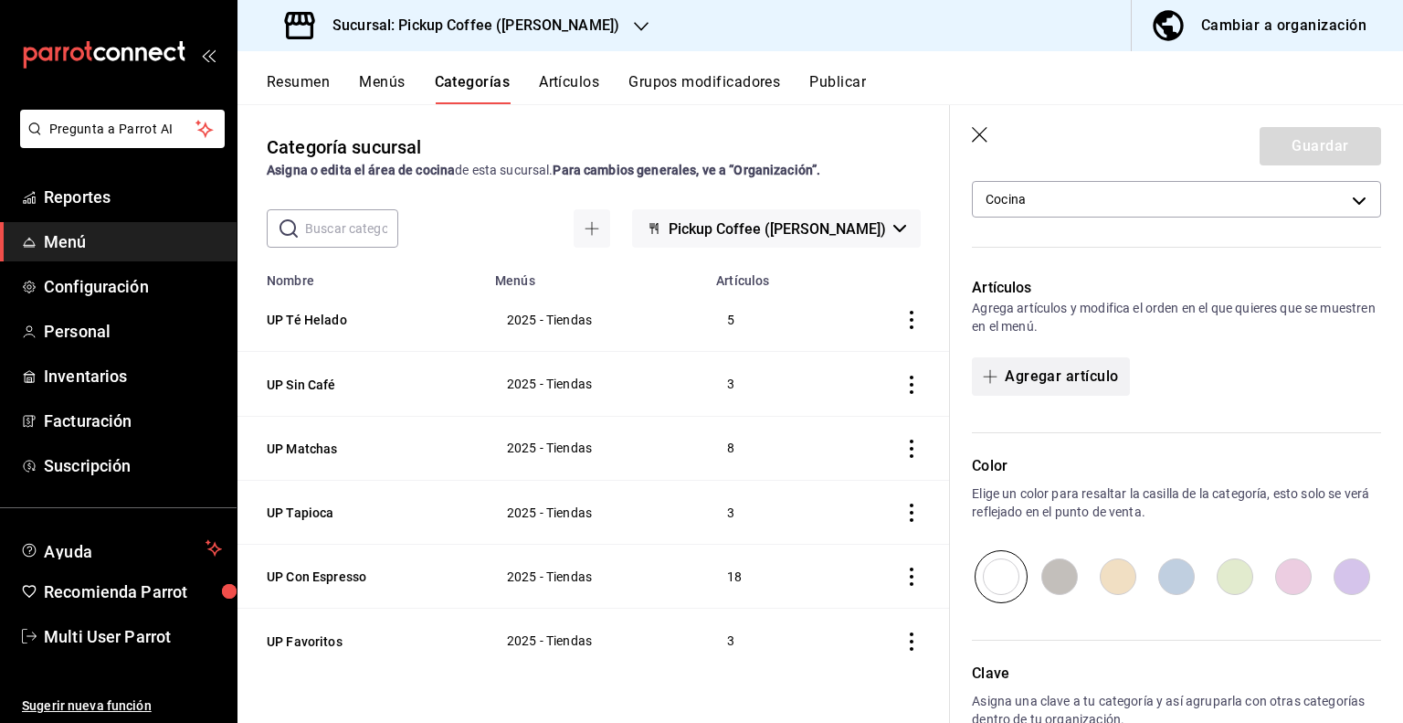
click at [1042, 376] on button "Agregar artículo" at bounding box center [1050, 376] width 157 height 38
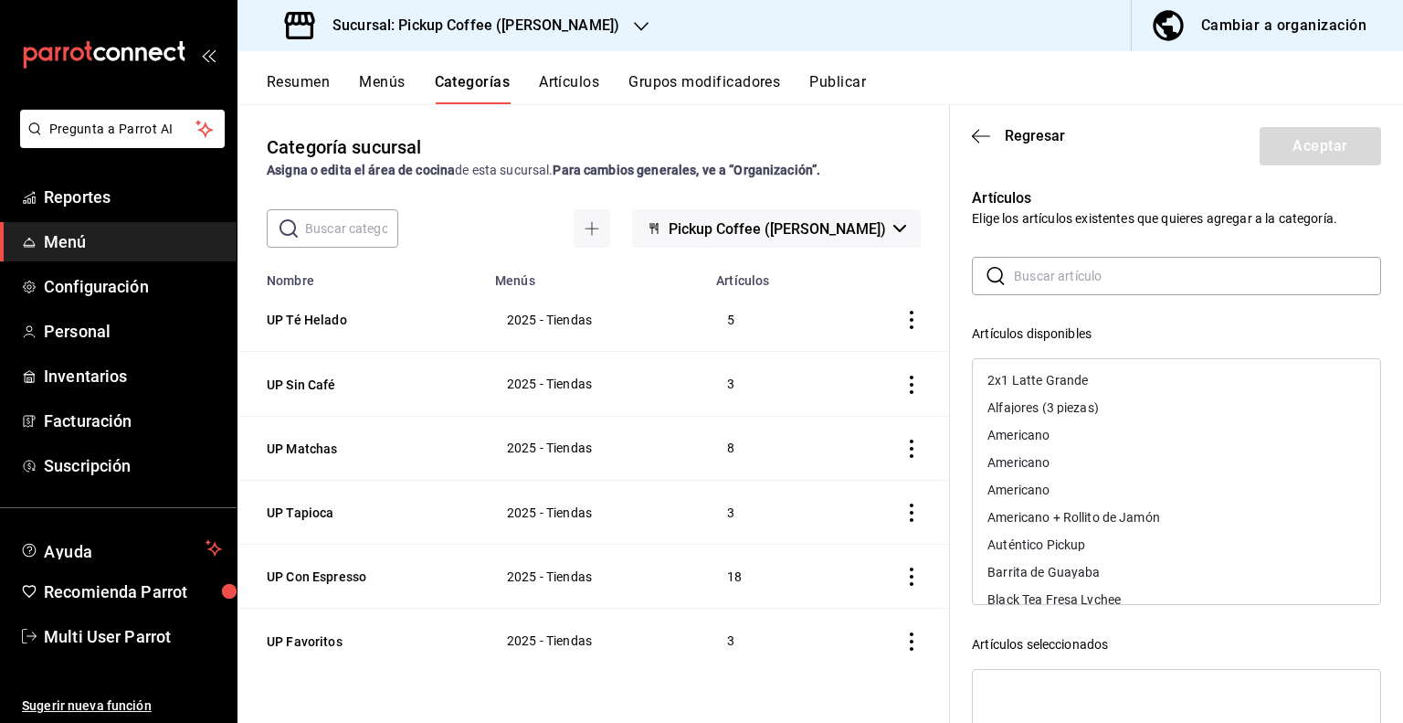
click at [1061, 281] on input "text" at bounding box center [1197, 276] width 367 height 37
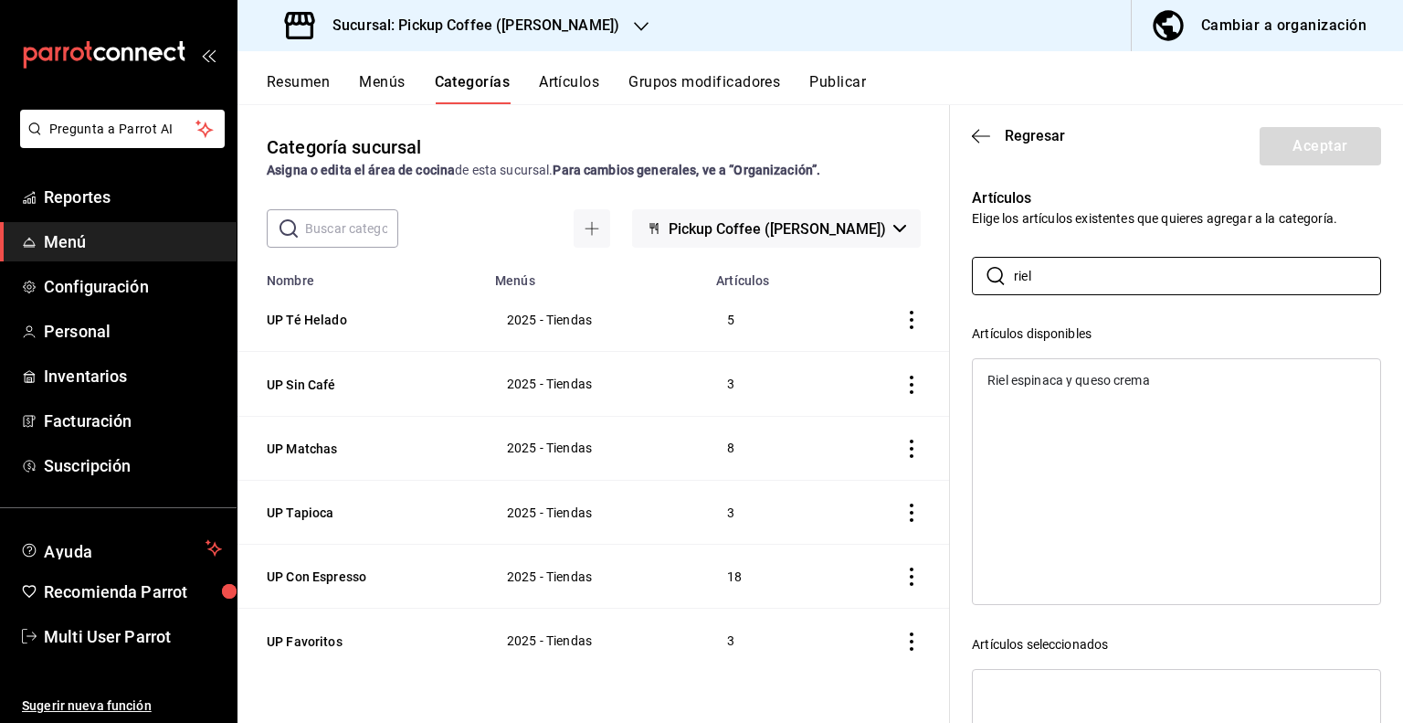
click at [1088, 387] on div "Riel espinaca y queso crema" at bounding box center [1177, 379] width 408 height 27
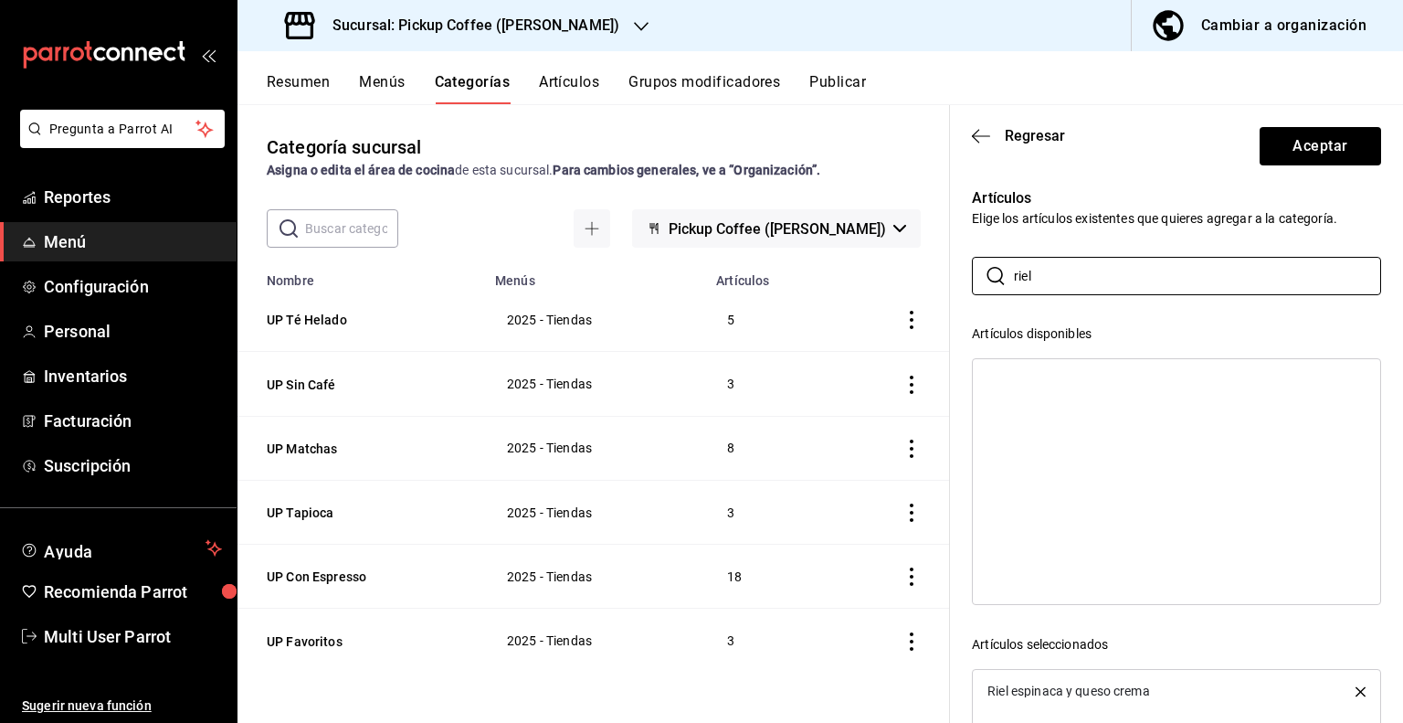
drag, startPoint x: 980, startPoint y: 272, endPoint x: 897, endPoint y: 249, distance: 85.6
click at [897, 249] on main "Categoría sucursal Asigna o edita el área de cocina de esta sucursal. Para camb…" at bounding box center [821, 413] width 1166 height 619
click at [1045, 374] on div "Triángulo jamón y queso" at bounding box center [1058, 380] width 141 height 13
drag, startPoint x: 1052, startPoint y: 289, endPoint x: 906, endPoint y: 267, distance: 147.8
click at [906, 267] on main "Categoría sucursal Asigna o edita el área de cocina de esta sucursal. Para camb…" at bounding box center [821, 413] width 1166 height 619
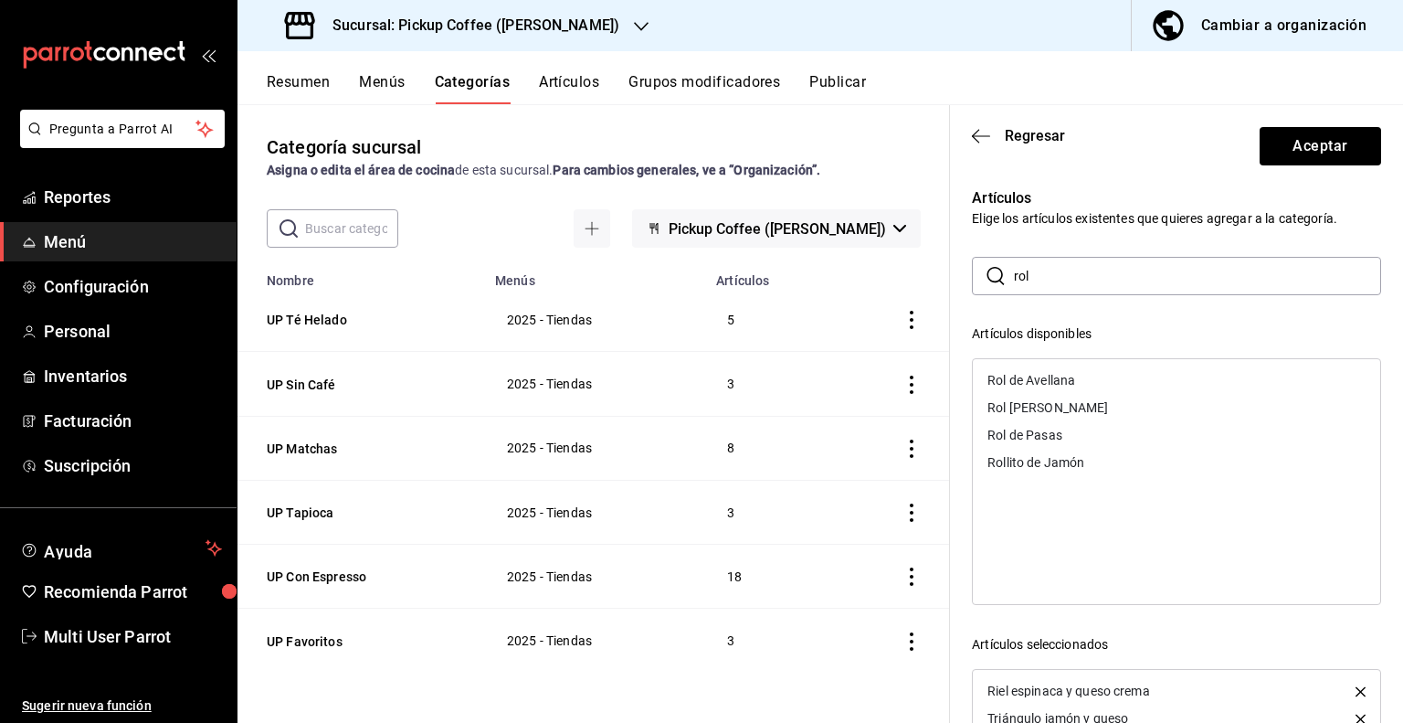
click at [1045, 390] on div "Rol de Avellana" at bounding box center [1177, 379] width 408 height 27
click at [1053, 383] on div "Rol [PERSON_NAME]" at bounding box center [1048, 380] width 121 height 13
drag, startPoint x: 1053, startPoint y: 274, endPoint x: 778, endPoint y: 266, distance: 274.2
click at [778, 267] on main "Categoría sucursal Asigna o edita el área de cocina de esta sucursal. Para camb…" at bounding box center [821, 413] width 1166 height 619
click at [1033, 378] on div "Trenza" at bounding box center [1177, 379] width 408 height 27
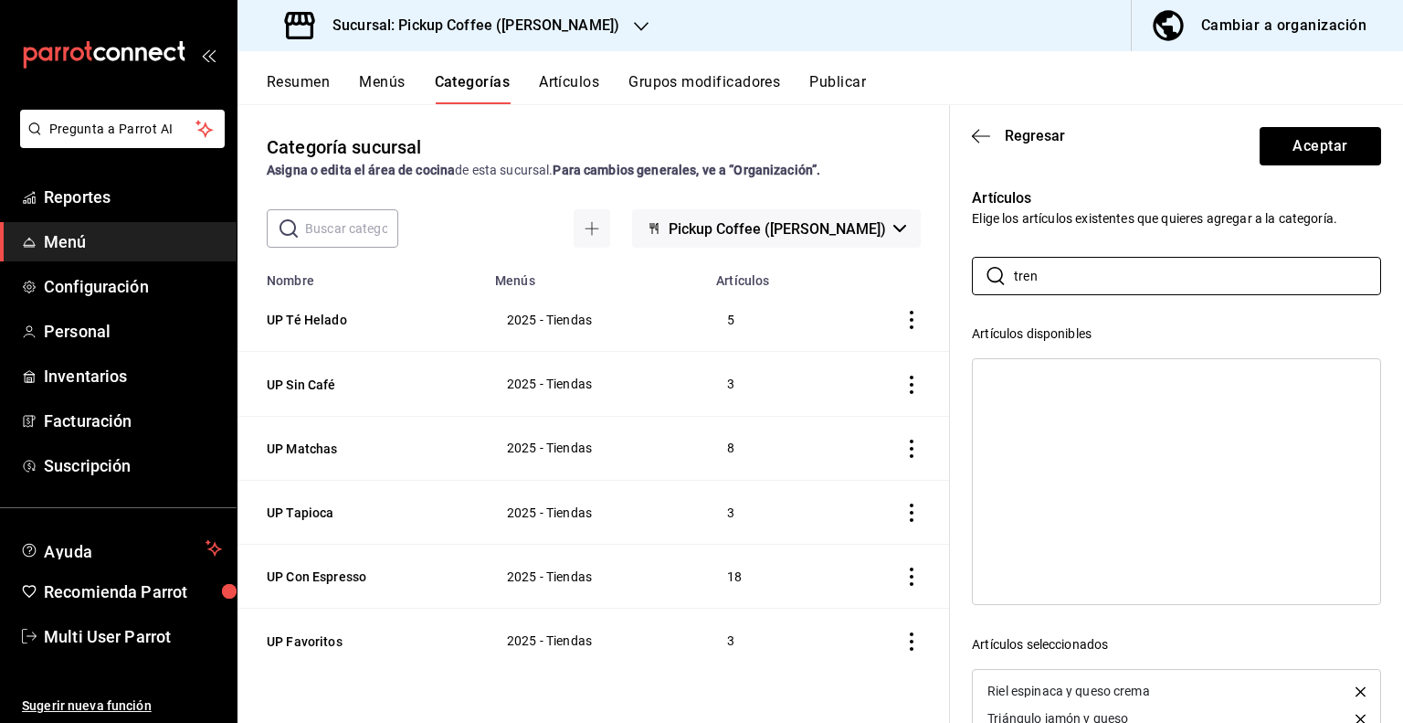
drag, startPoint x: 1054, startPoint y: 273, endPoint x: 922, endPoint y: 276, distance: 132.5
click at [924, 276] on main "Categoría sucursal Asigna o edita el área de cocina de esta sucursal. Para camb…" at bounding box center [821, 413] width 1166 height 619
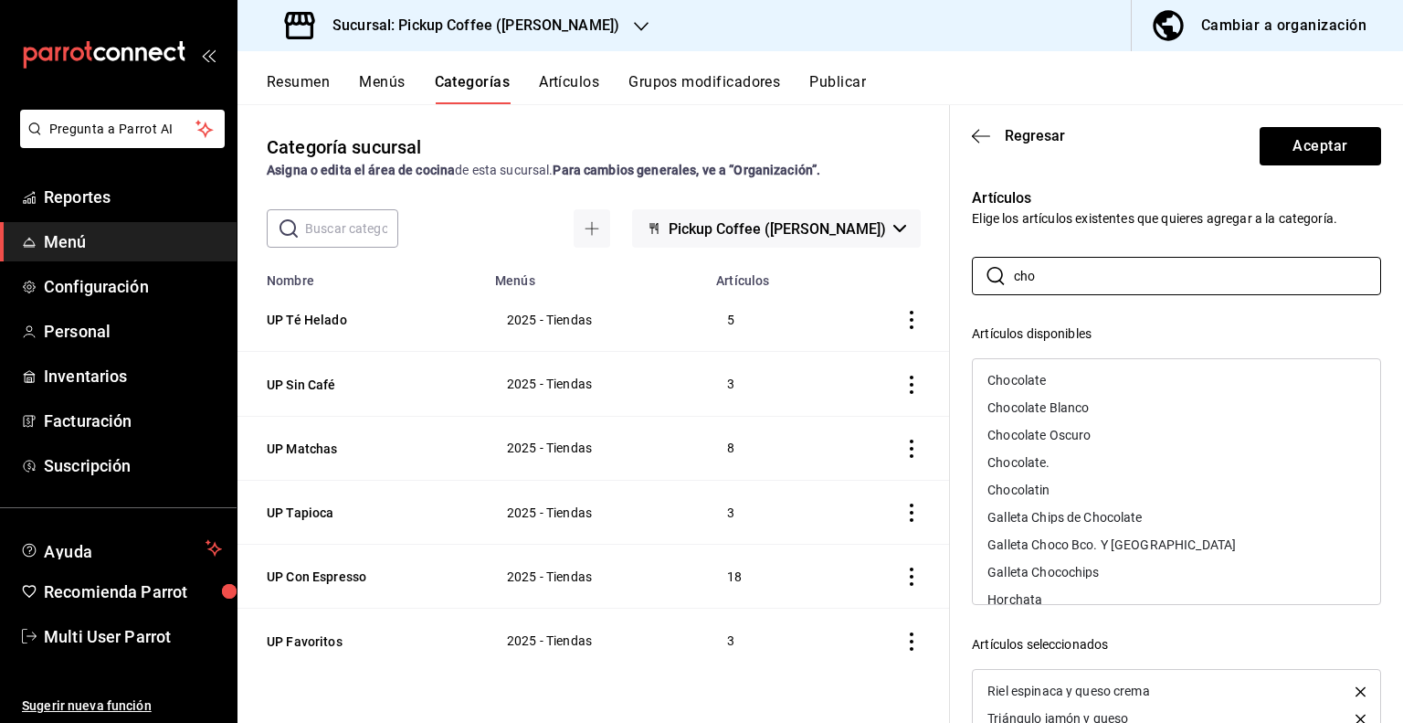
click at [1020, 488] on div "Chocolatin" at bounding box center [1019, 489] width 62 height 13
drag, startPoint x: 1055, startPoint y: 277, endPoint x: 912, endPoint y: 275, distance: 143.5
click at [912, 275] on main "Categoría sucursal Asigna o edita el área de cocina de esta sucursal. Para camb…" at bounding box center [821, 413] width 1166 height 619
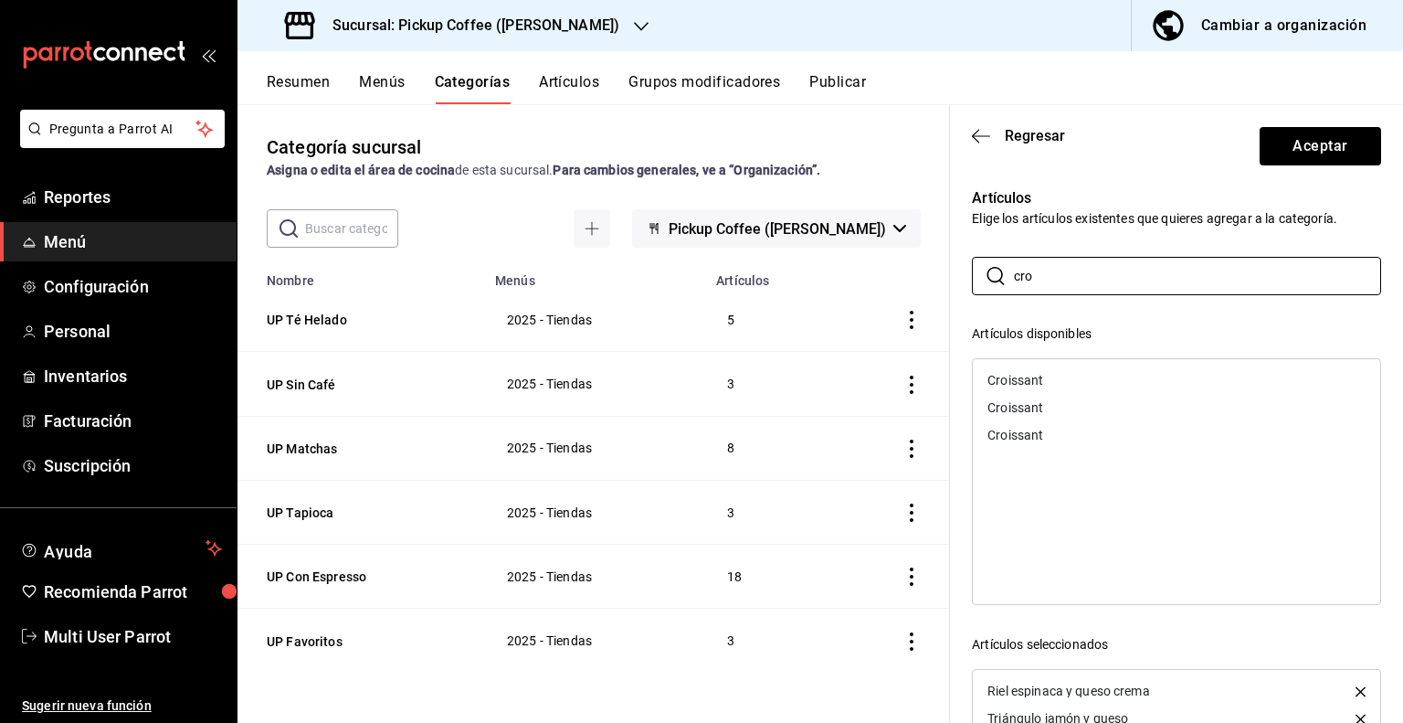
drag, startPoint x: 1056, startPoint y: 285, endPoint x: 870, endPoint y: 277, distance: 186.6
click at [870, 277] on main "Categoría sucursal Asigna o edita el área de cocina de esta sucursal. Para camb…" at bounding box center [821, 413] width 1166 height 619
type input "dona"
click at [1039, 434] on div "[PERSON_NAME]" at bounding box center [1038, 435] width 100 height 13
click at [1034, 441] on div "[PERSON_NAME] Maple" at bounding box center [1177, 434] width 408 height 27
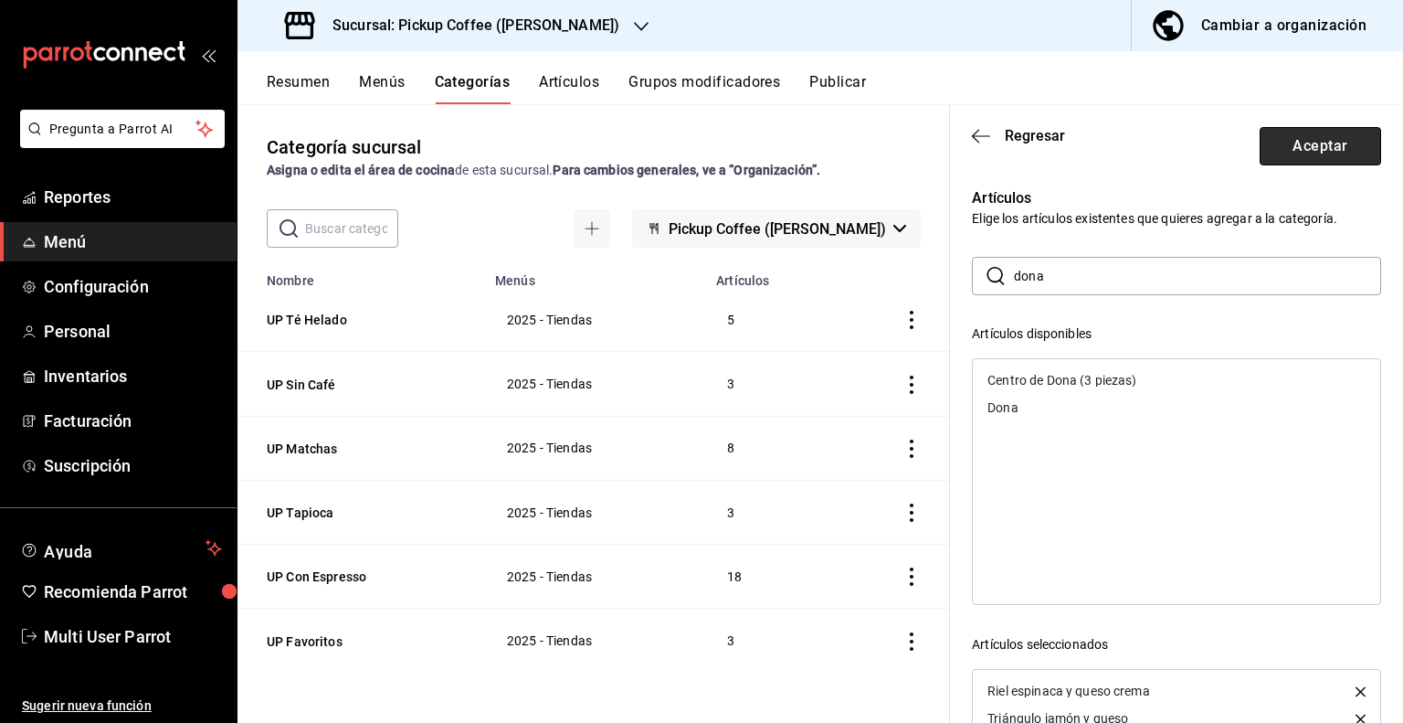
click at [1289, 131] on button "Aceptar" at bounding box center [1321, 146] width 122 height 38
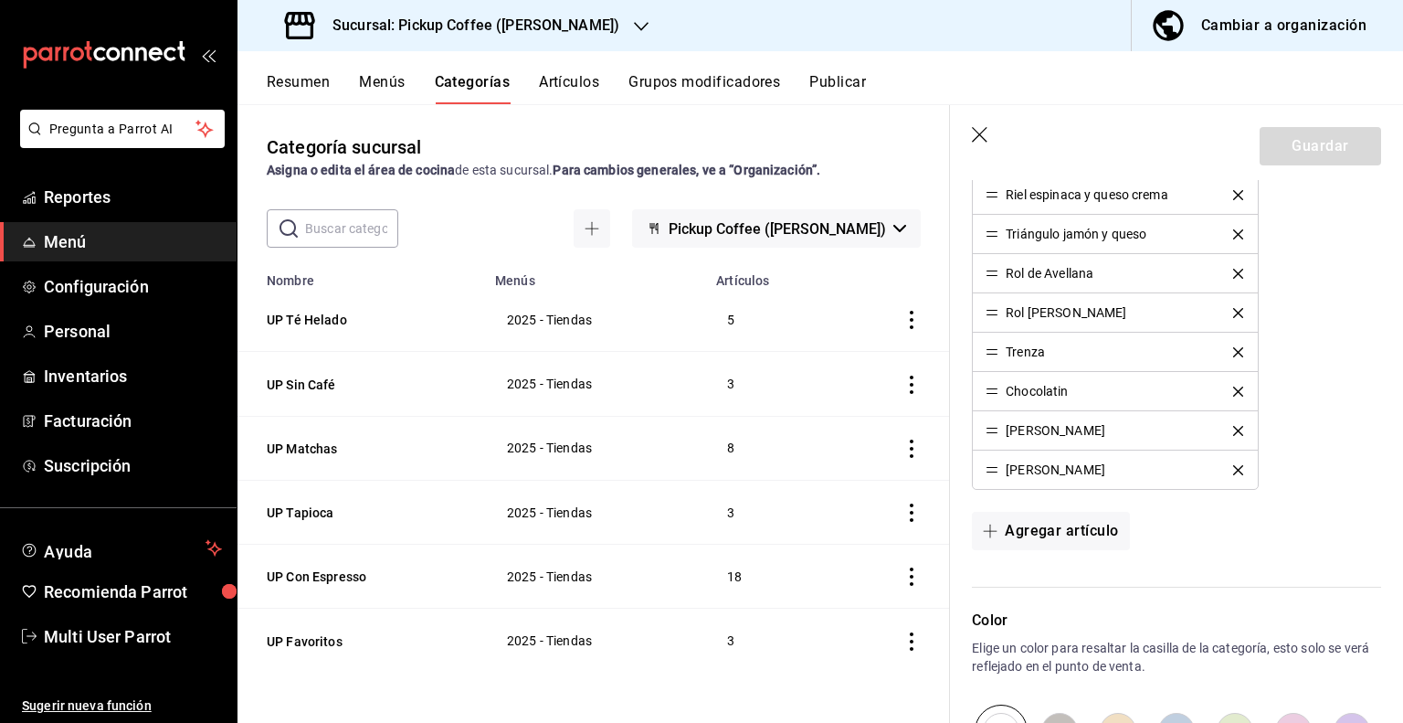
scroll to position [825, 0]
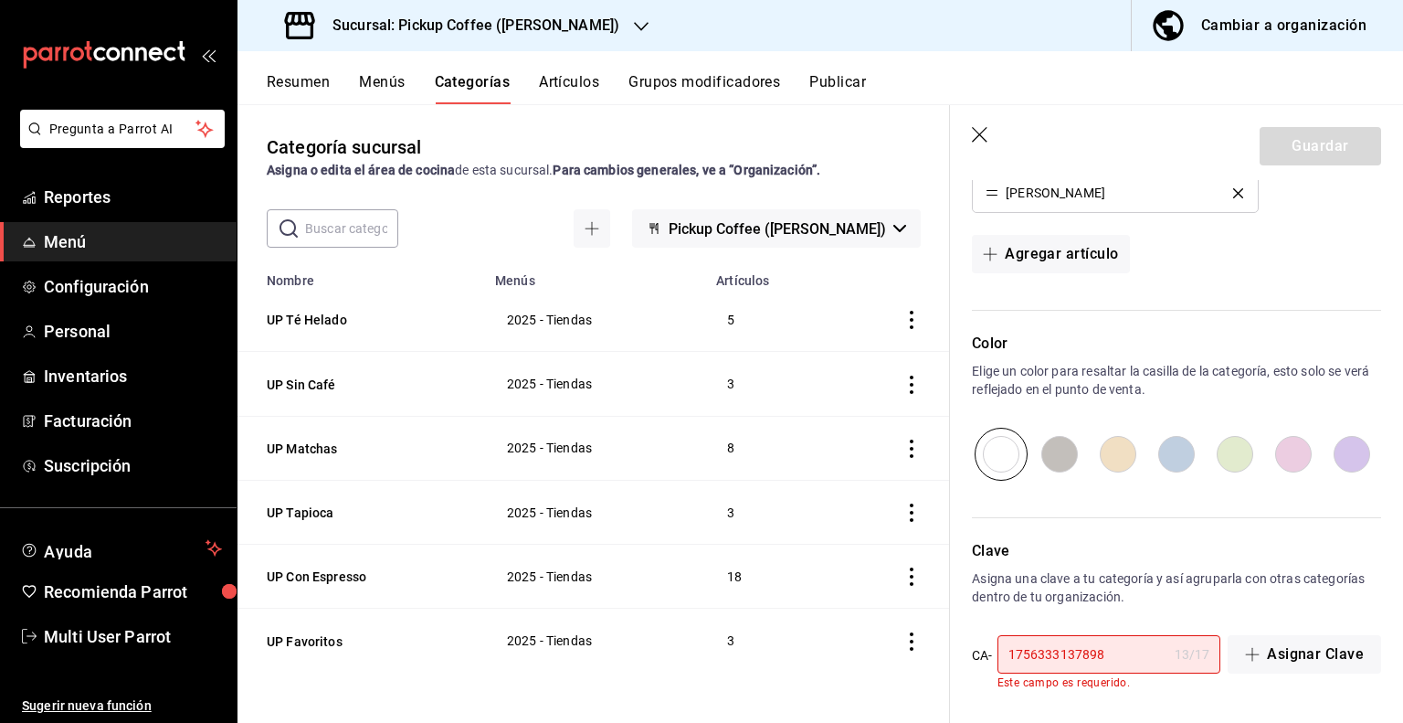
drag, startPoint x: 1111, startPoint y: 642, endPoint x: 904, endPoint y: 642, distance: 207.4
click at [904, 642] on main "Categoría sucursal Asigna o edita el área de cocina de esta sucursal. Para camb…" at bounding box center [821, 413] width 1166 height 619
paste input "2025-T-SCA"
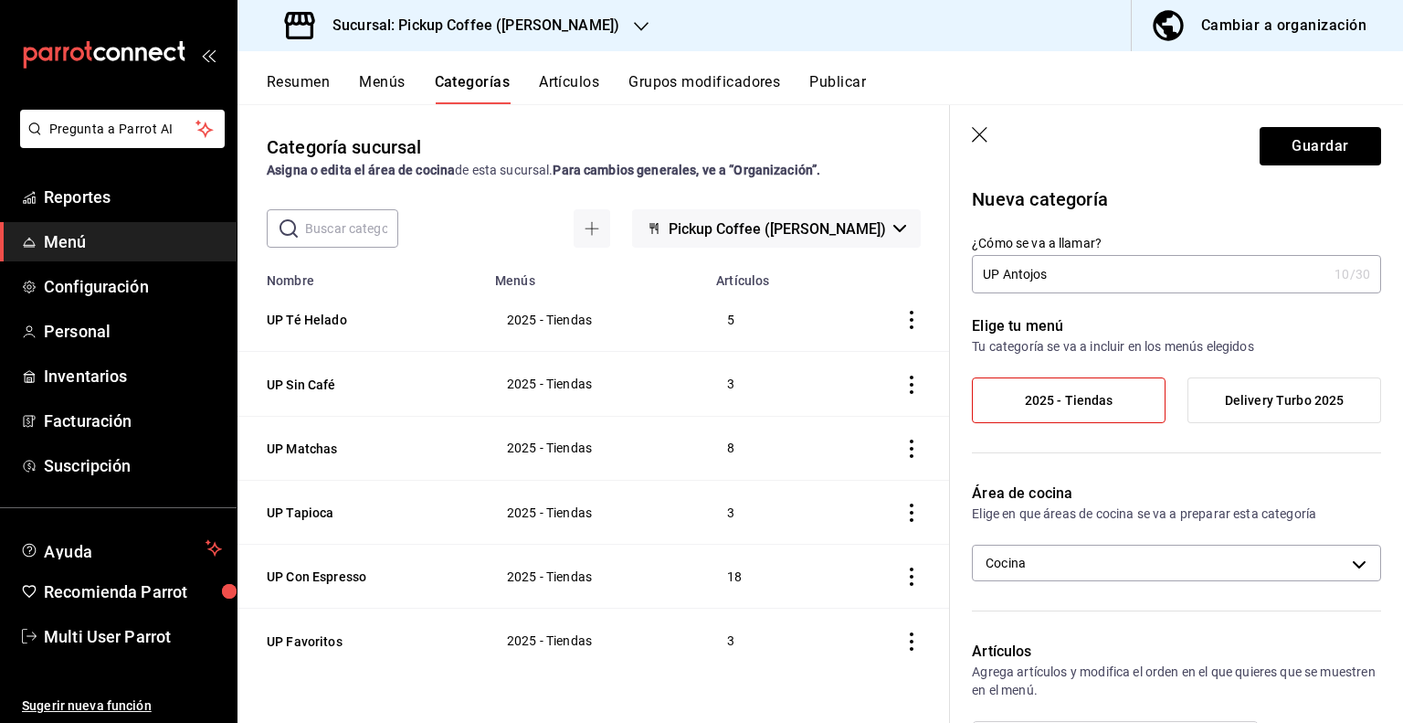
scroll to position [0, 0]
type input "2025-T-ANT"
click at [1296, 142] on button "Guardar" at bounding box center [1321, 146] width 122 height 38
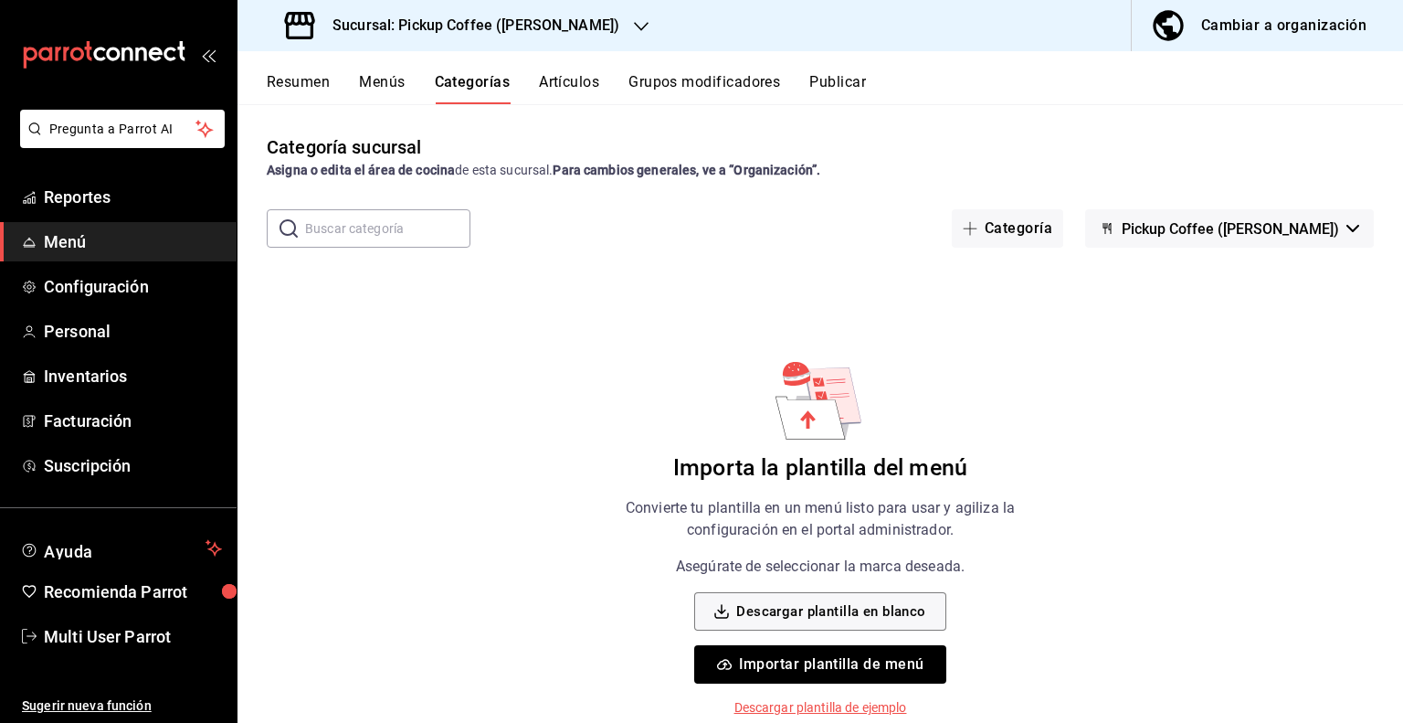
click at [566, 90] on button "Artículos" at bounding box center [569, 88] width 60 height 31
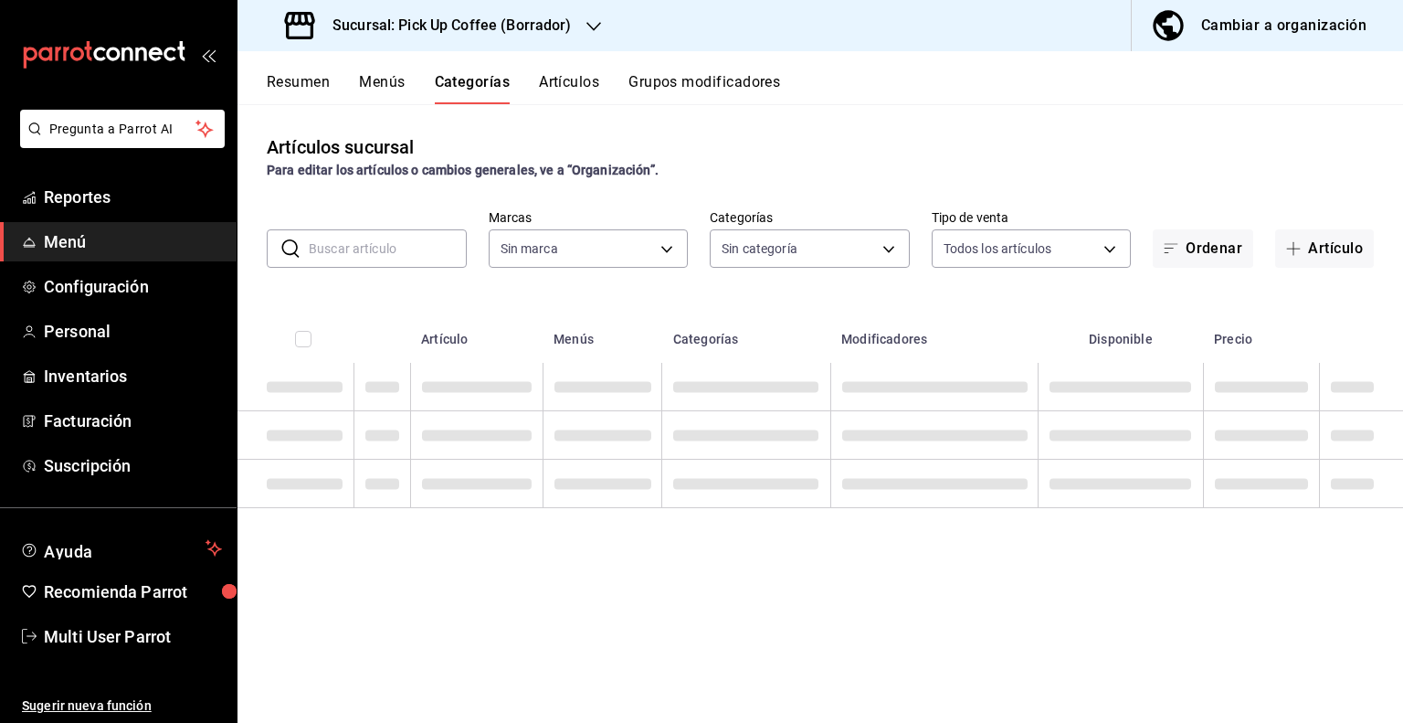
click at [487, 90] on button "Categorías" at bounding box center [473, 88] width 76 height 31
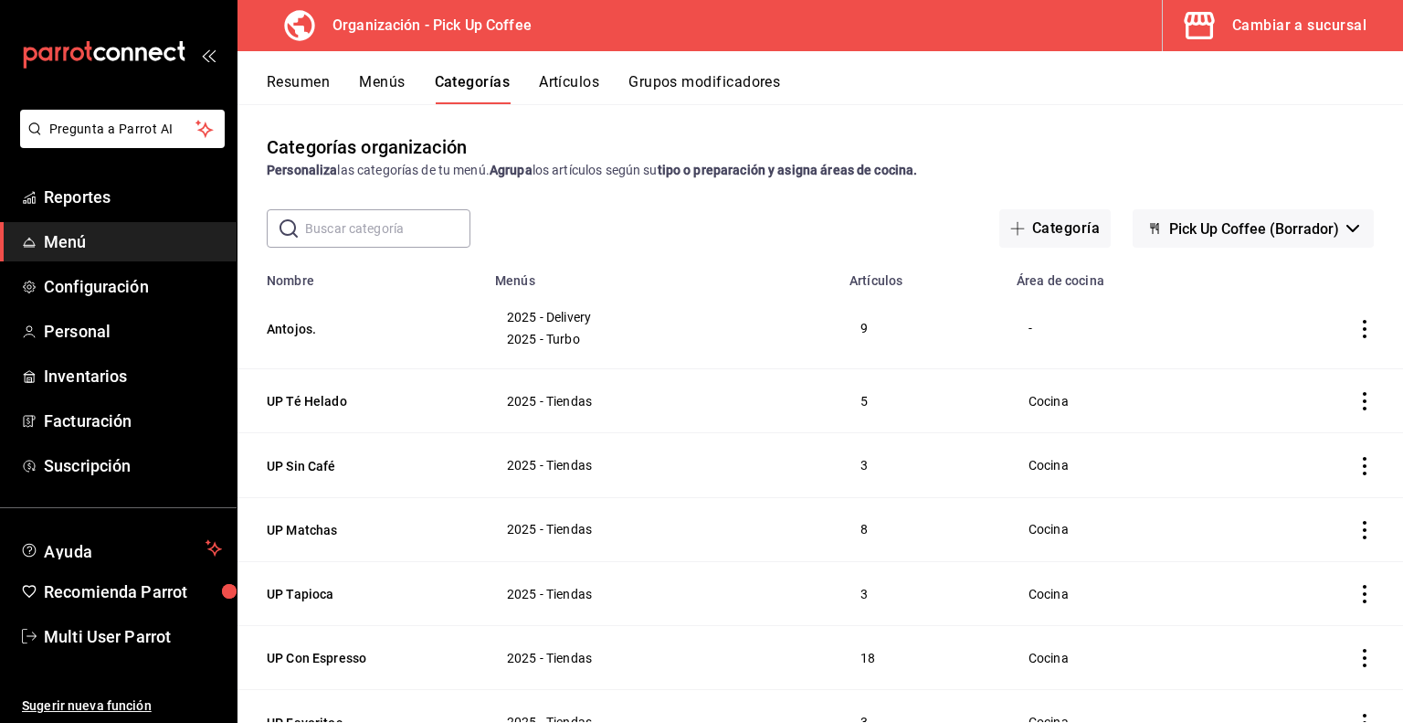
click at [389, 230] on input "text" at bounding box center [387, 228] width 165 height 37
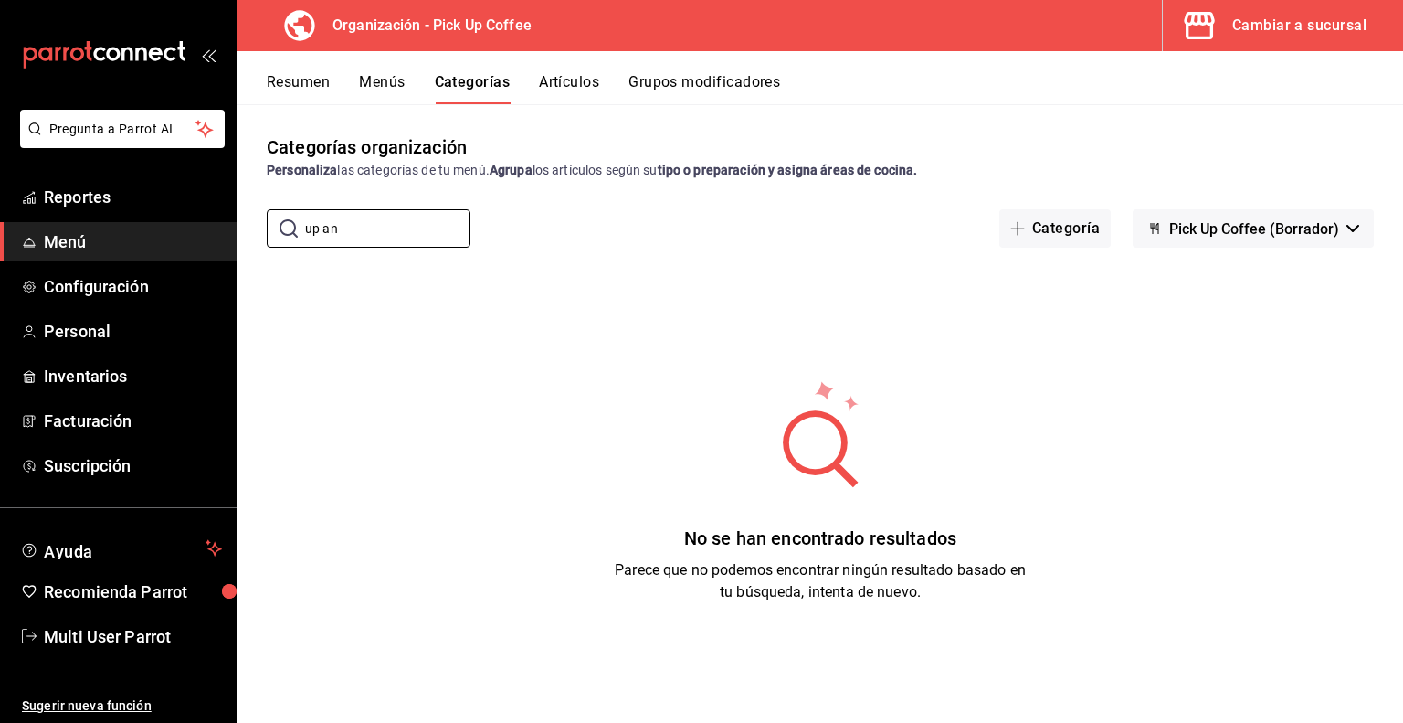
type input "up an"
click at [566, 82] on button "Artículos" at bounding box center [569, 88] width 60 height 31
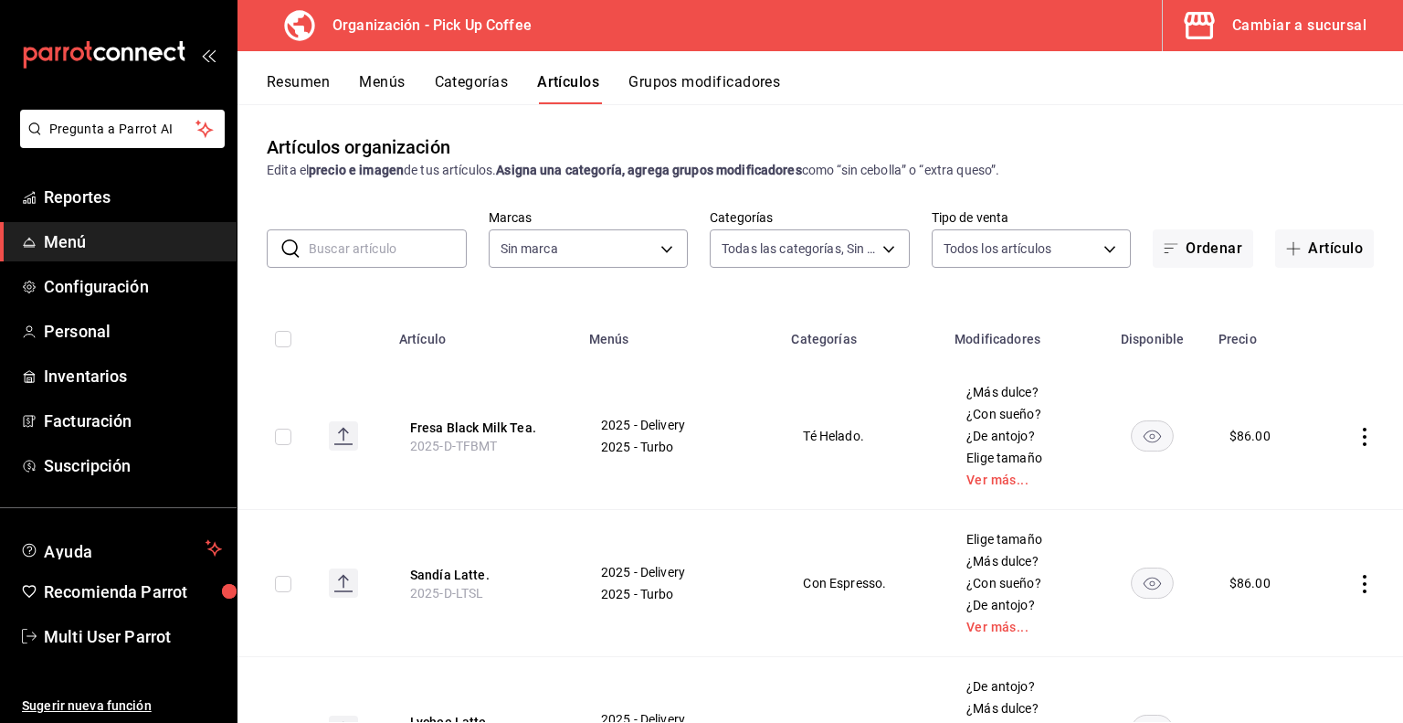
type input "be2dd662-c872-4fc9-aaab-377dbd4a662e"
click at [397, 251] on input "text" at bounding box center [388, 248] width 158 height 37
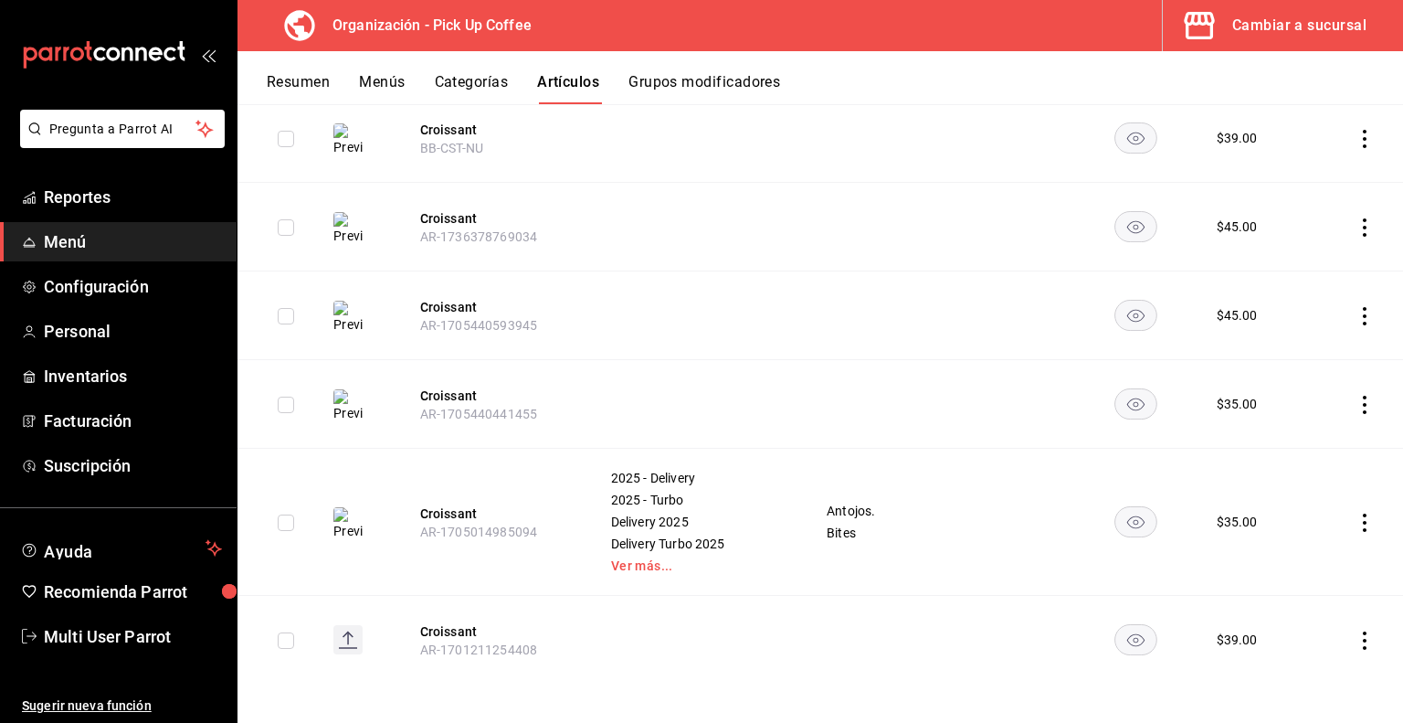
scroll to position [272, 0]
type input "crois"
click at [460, 512] on button "Croissant" at bounding box center [493, 510] width 146 height 18
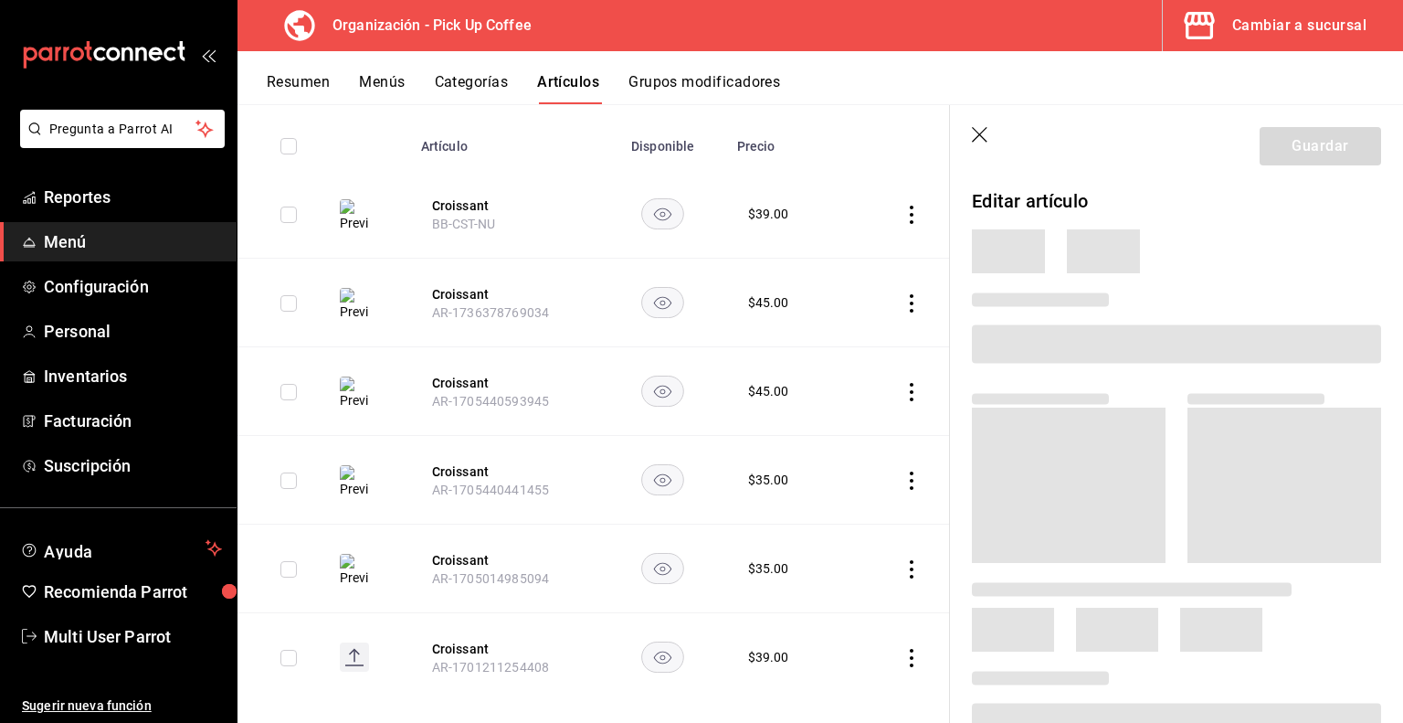
scroll to position [215, 0]
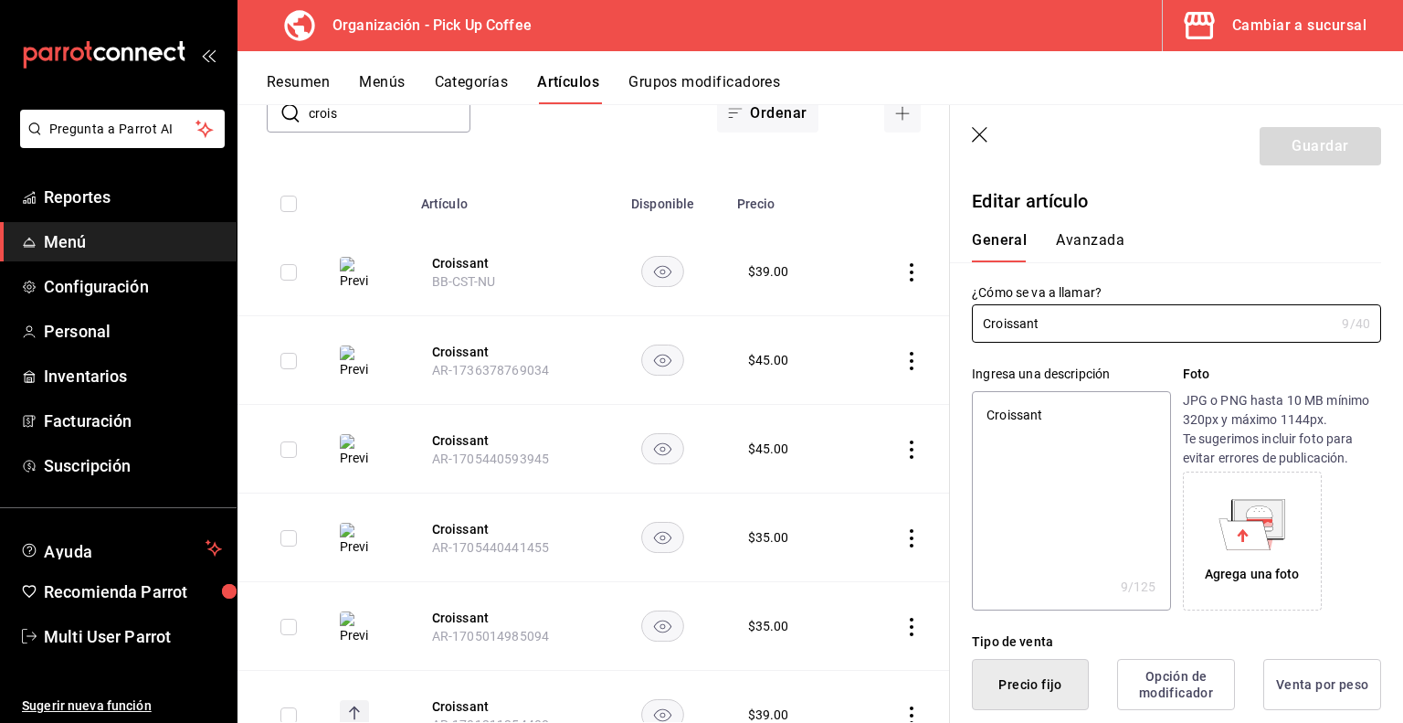
type textarea "x"
type input "$35.00"
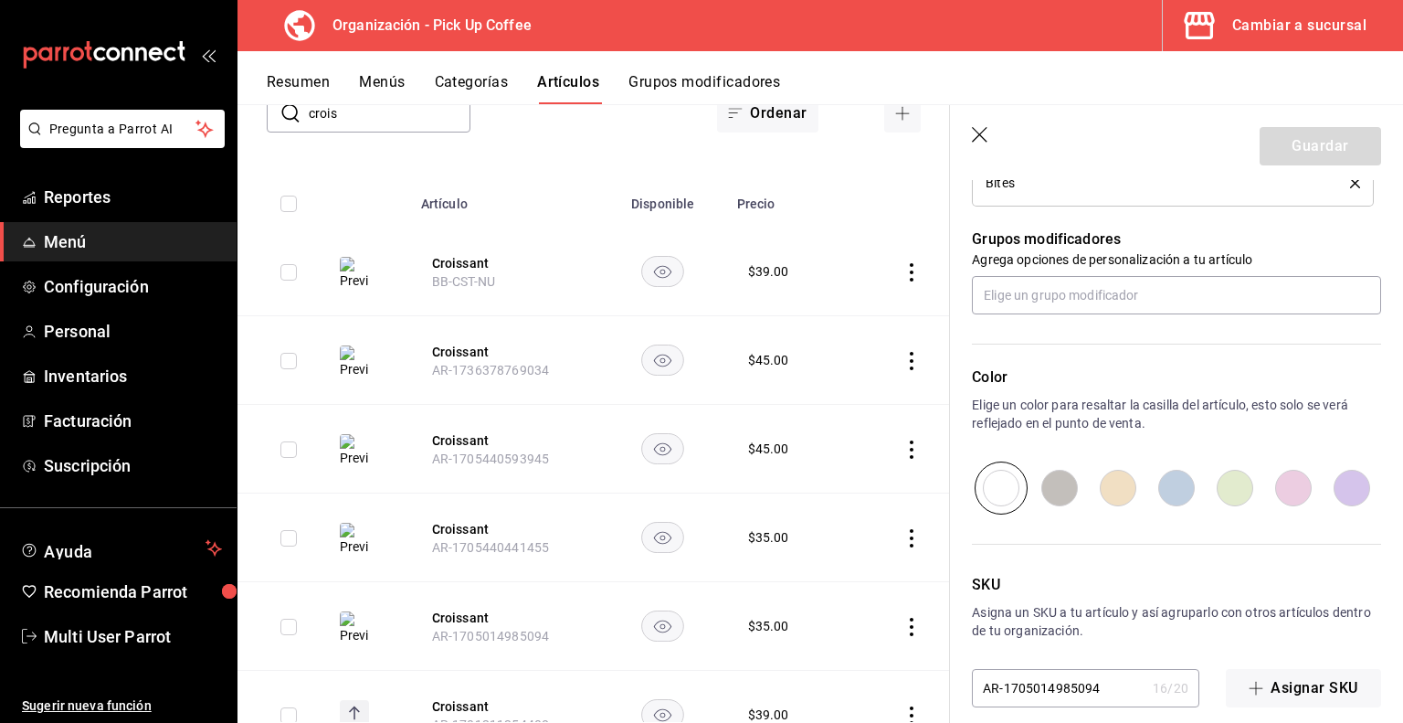
scroll to position [1149, 0]
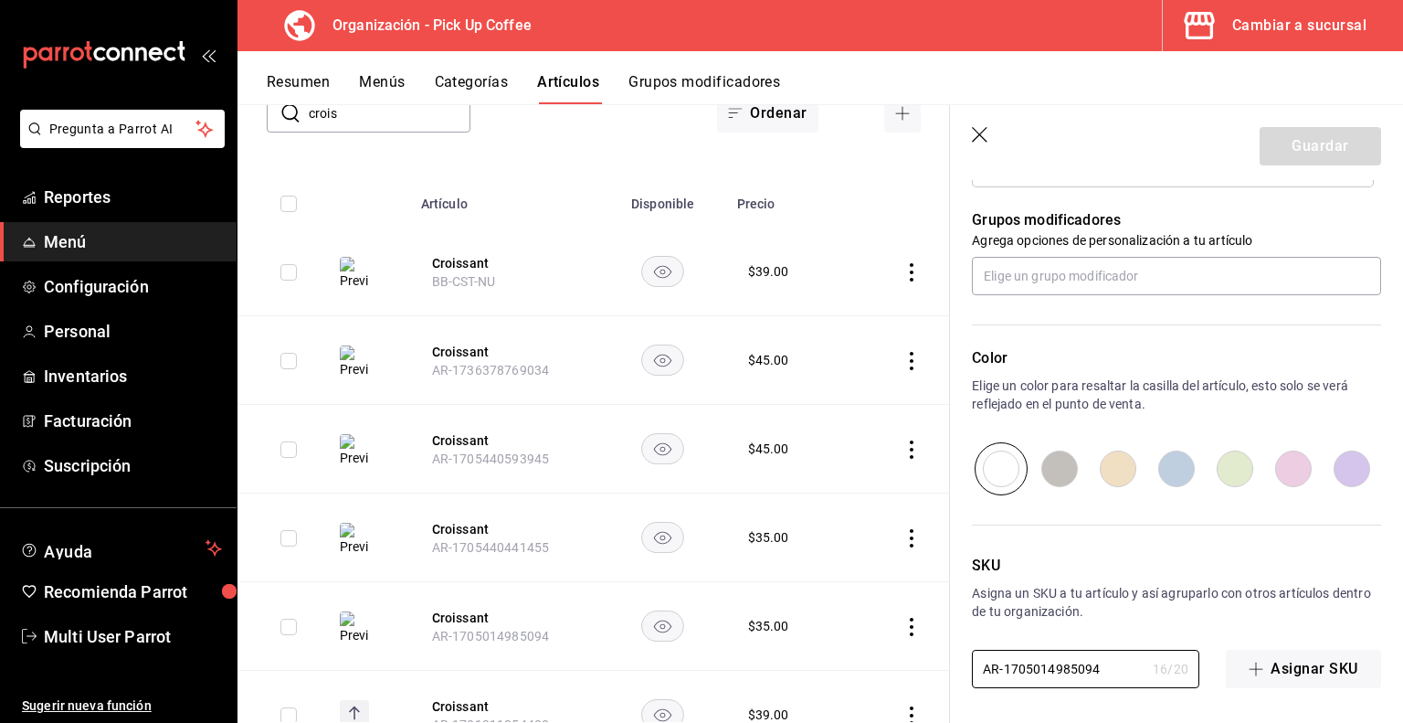
drag, startPoint x: 1102, startPoint y: 668, endPoint x: 939, endPoint y: 662, distance: 162.7
click at [939, 662] on main "Artículos organización Edita el precio e imagen de tus artículos. Asigna una ca…" at bounding box center [821, 413] width 1166 height 619
paste input "2025-T-ANTOJOS"
type textarea "x"
type input "2025-T-ANTOJOS"
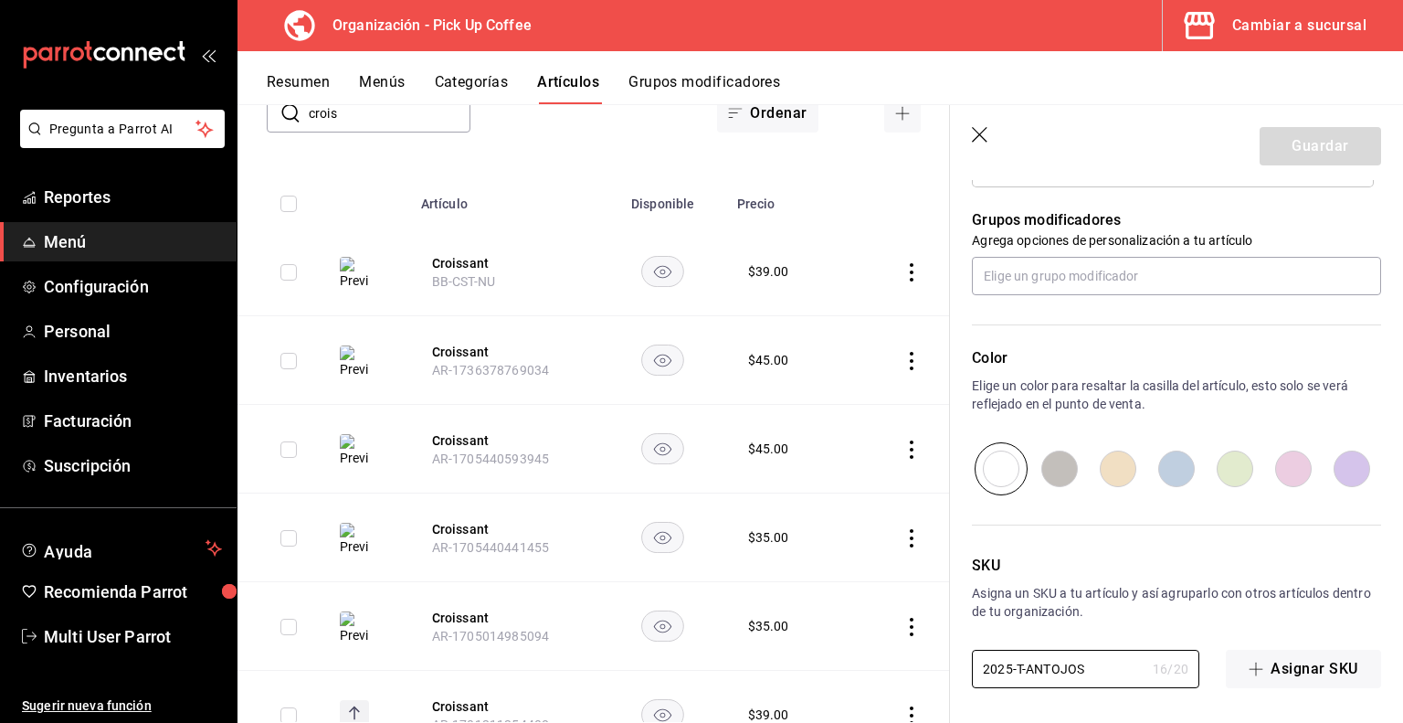
type textarea "x"
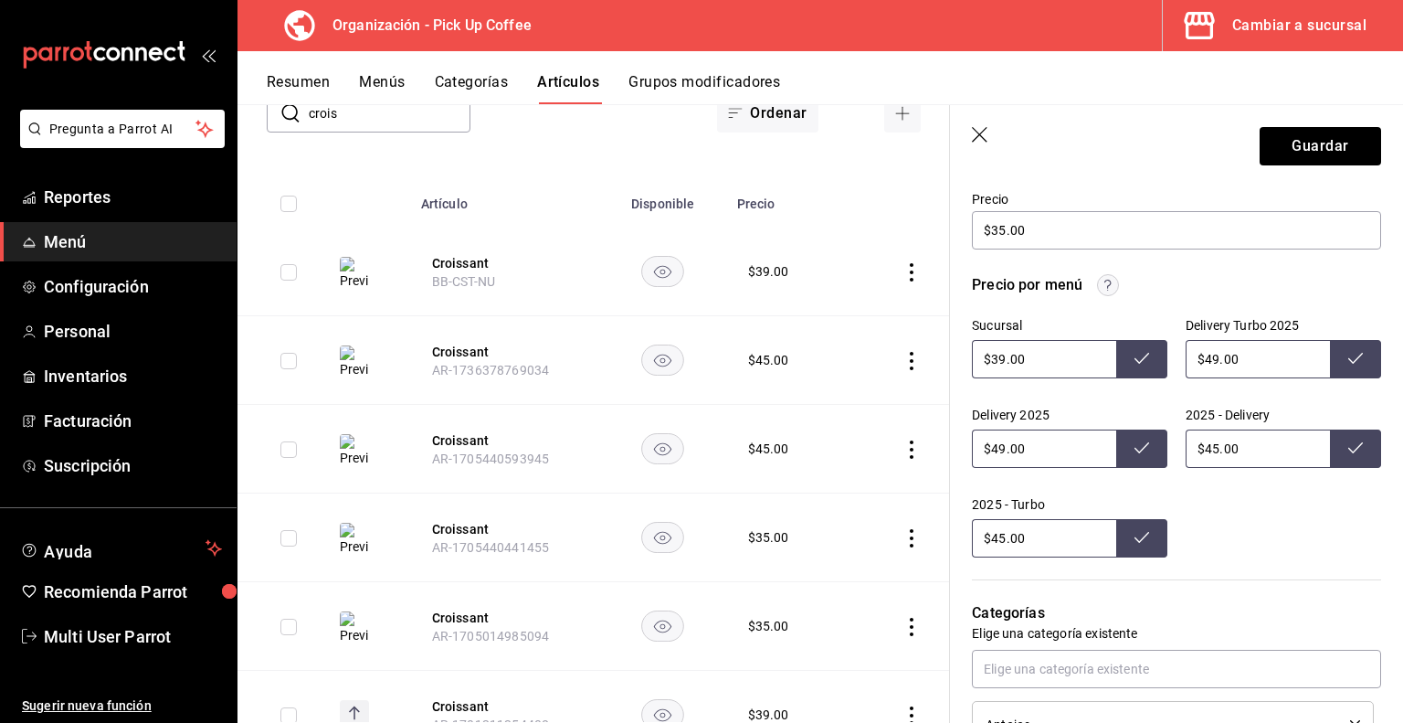
scroll to position [326, 0]
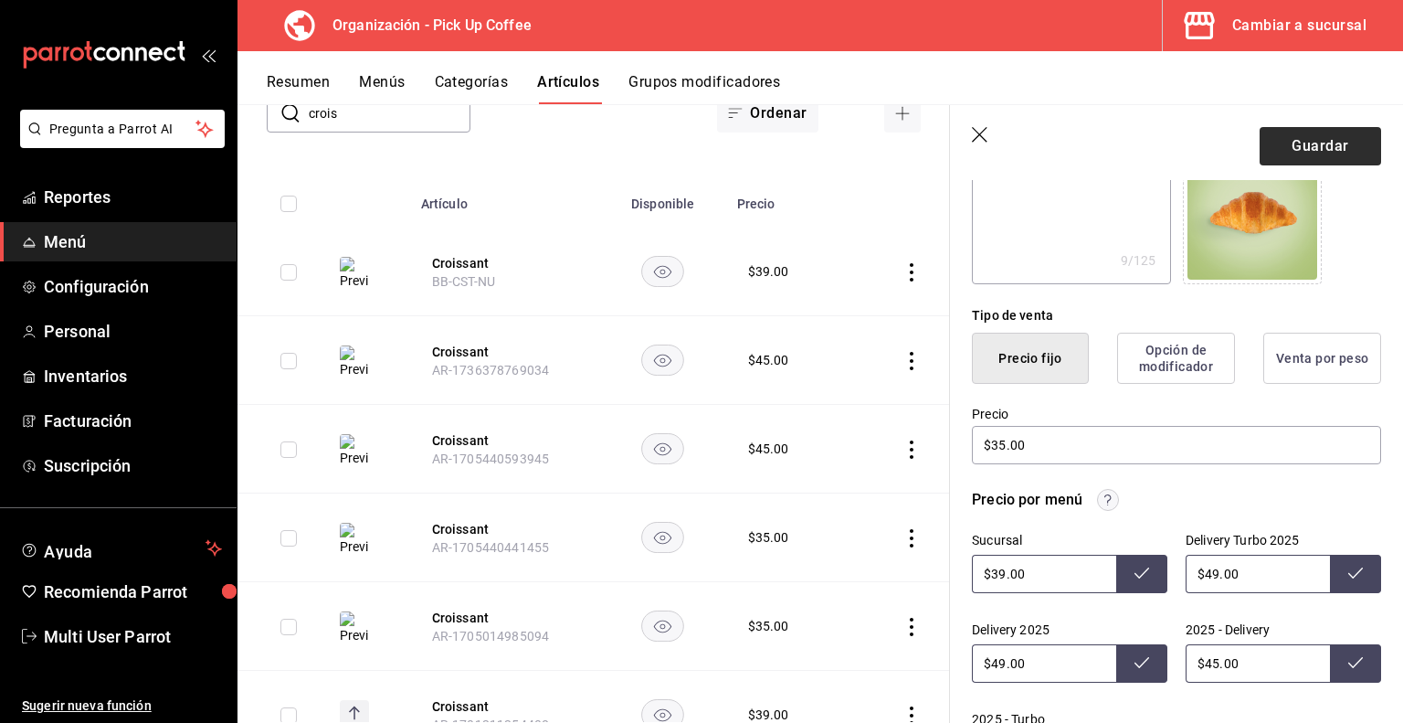
type input "2025-T-ANTOJOS"
click at [1279, 143] on button "Guardar" at bounding box center [1321, 146] width 122 height 38
type textarea "x"
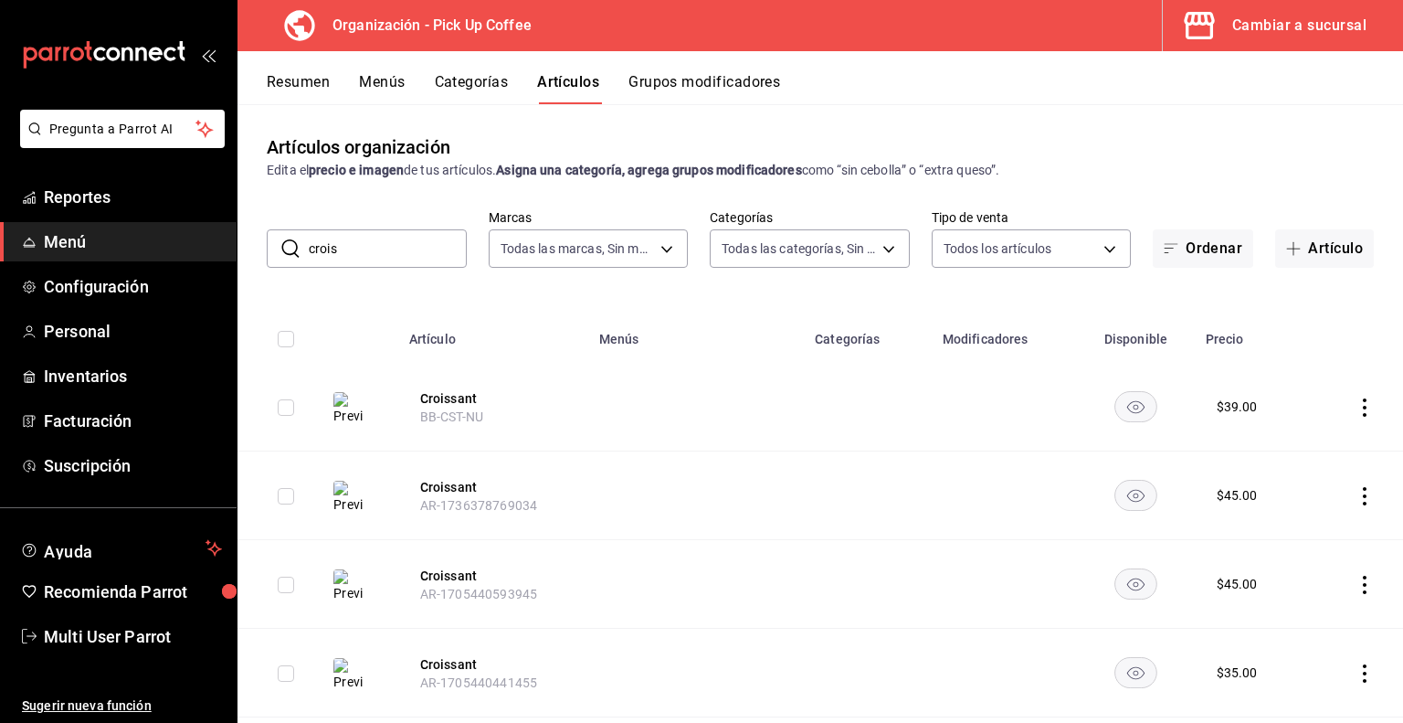
click at [1356, 411] on icon "actions" at bounding box center [1365, 407] width 18 height 18
click at [1296, 522] on span "Eliminar" at bounding box center [1296, 524] width 47 height 15
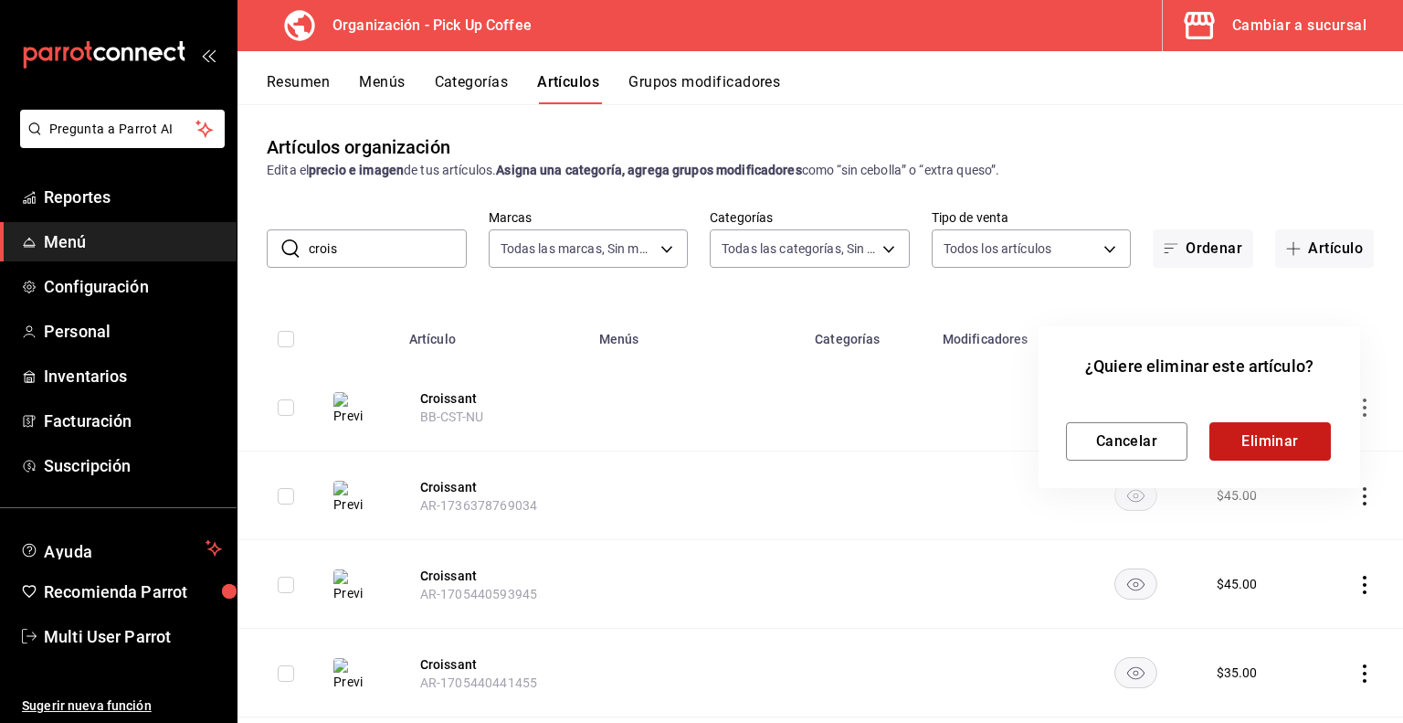
click at [1294, 448] on button "Eliminar" at bounding box center [1271, 441] width 122 height 38
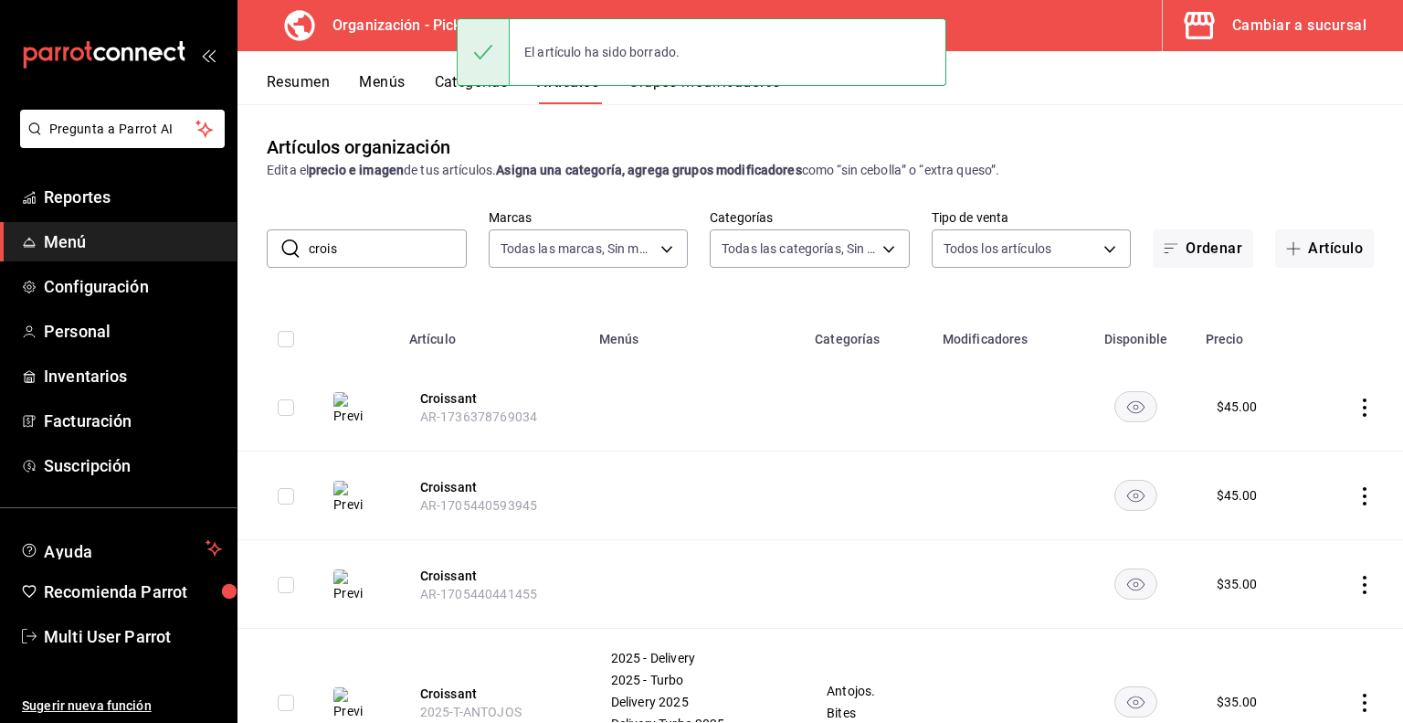
click at [1356, 405] on icon "actions" at bounding box center [1365, 407] width 18 height 18
click at [1292, 529] on span "Eliminar" at bounding box center [1296, 524] width 47 height 15
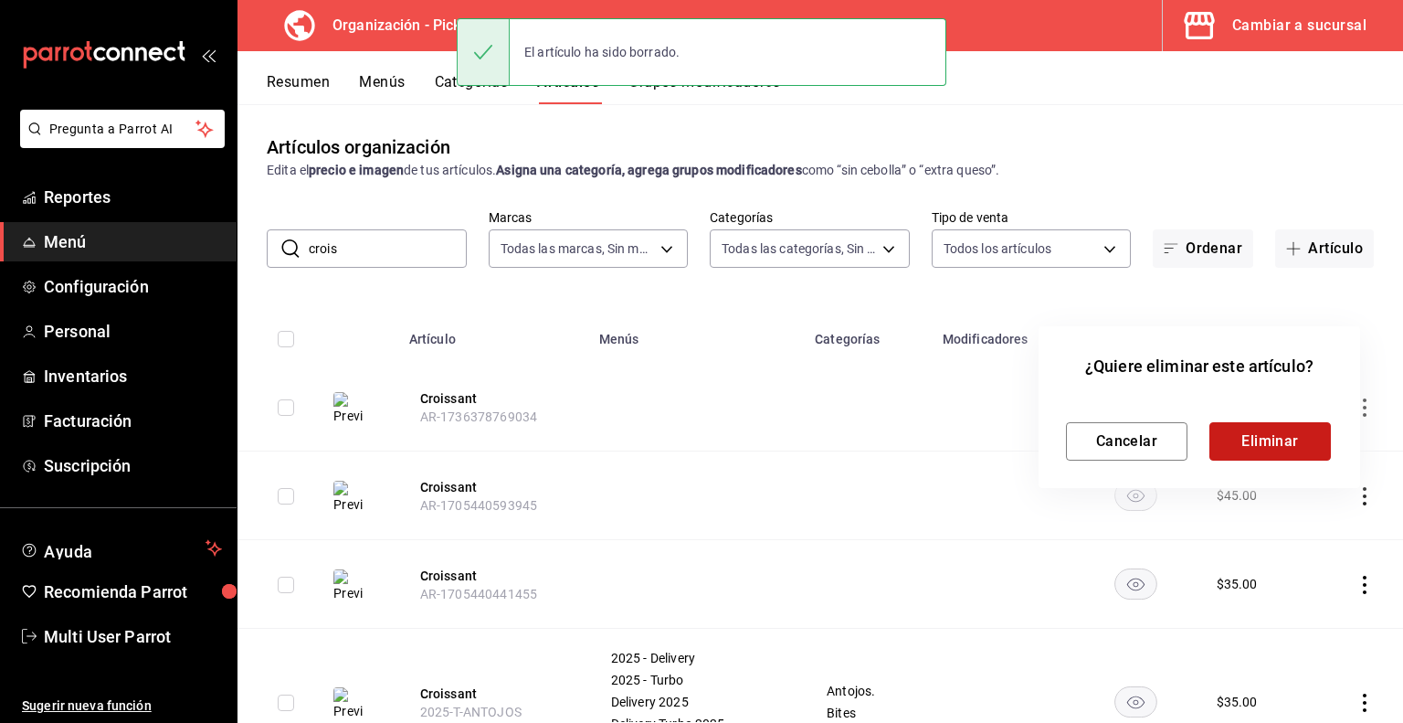
click at [1276, 451] on button "Eliminar" at bounding box center [1271, 441] width 122 height 38
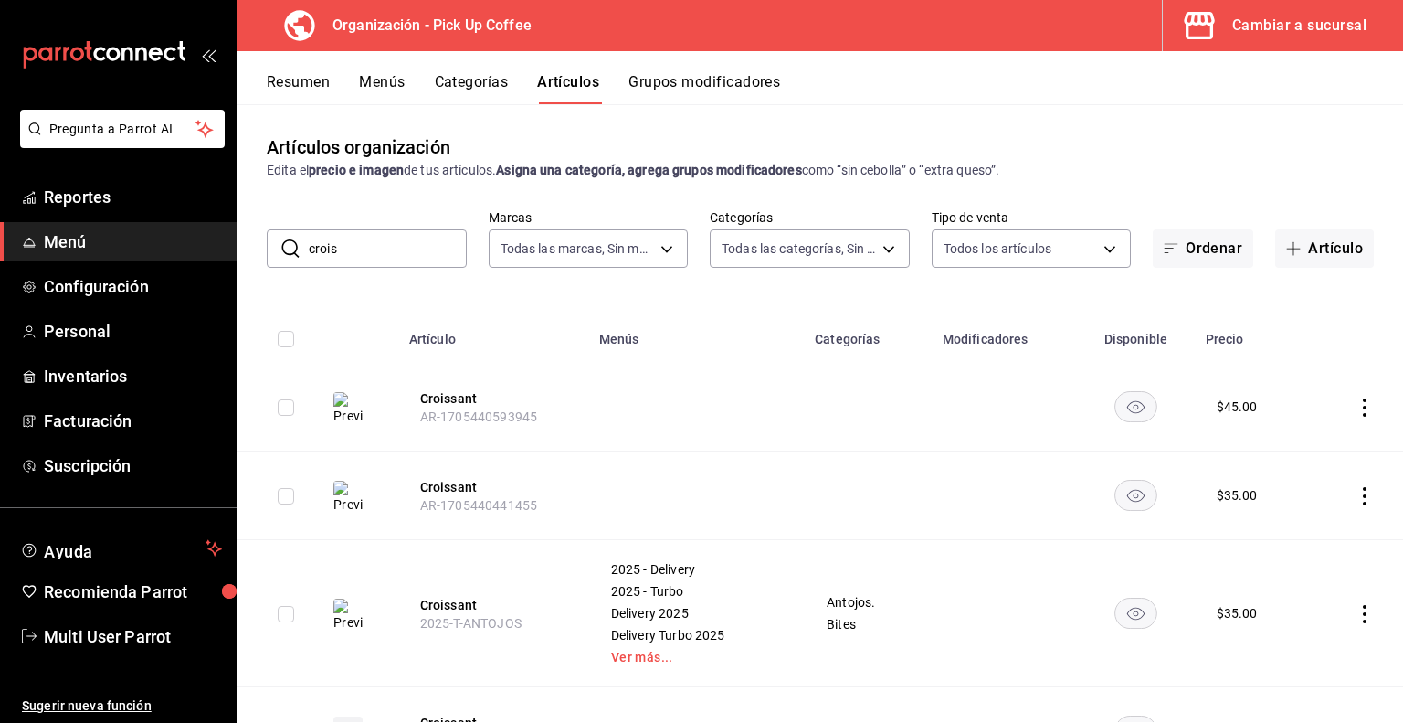
click at [1356, 403] on icon "actions" at bounding box center [1365, 407] width 18 height 18
click at [1290, 530] on span "Eliminar" at bounding box center [1296, 524] width 47 height 15
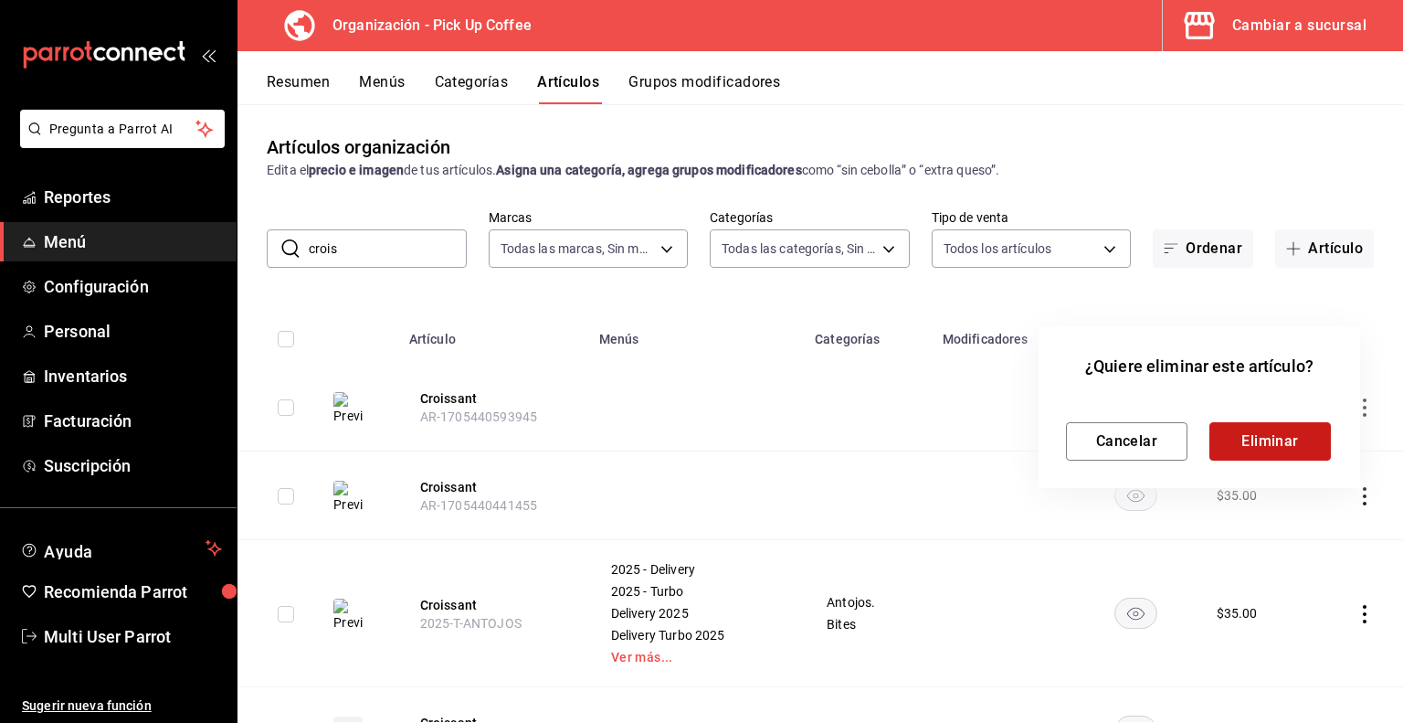
click at [1266, 435] on button "Eliminar" at bounding box center [1271, 441] width 122 height 38
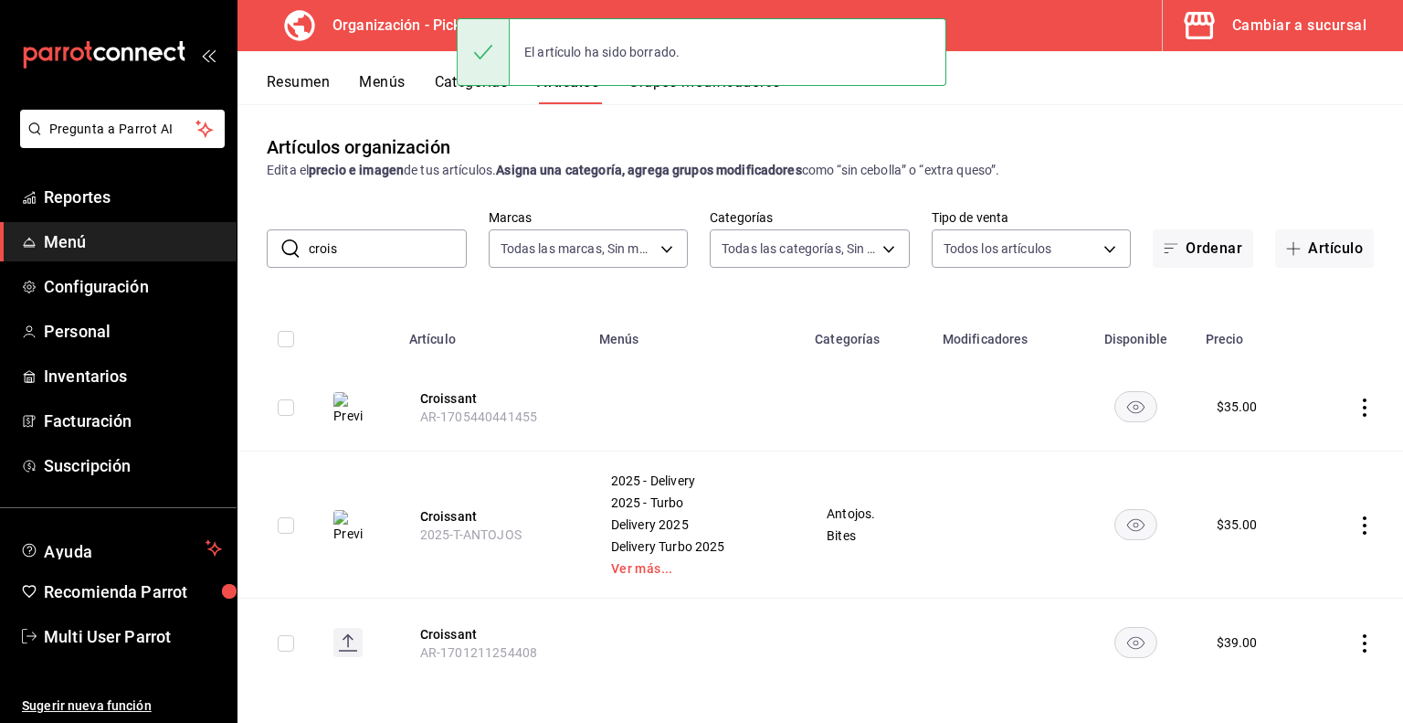
click at [1356, 403] on icon "actions" at bounding box center [1365, 407] width 18 height 18
click at [1307, 524] on span "Eliminar" at bounding box center [1296, 524] width 47 height 15
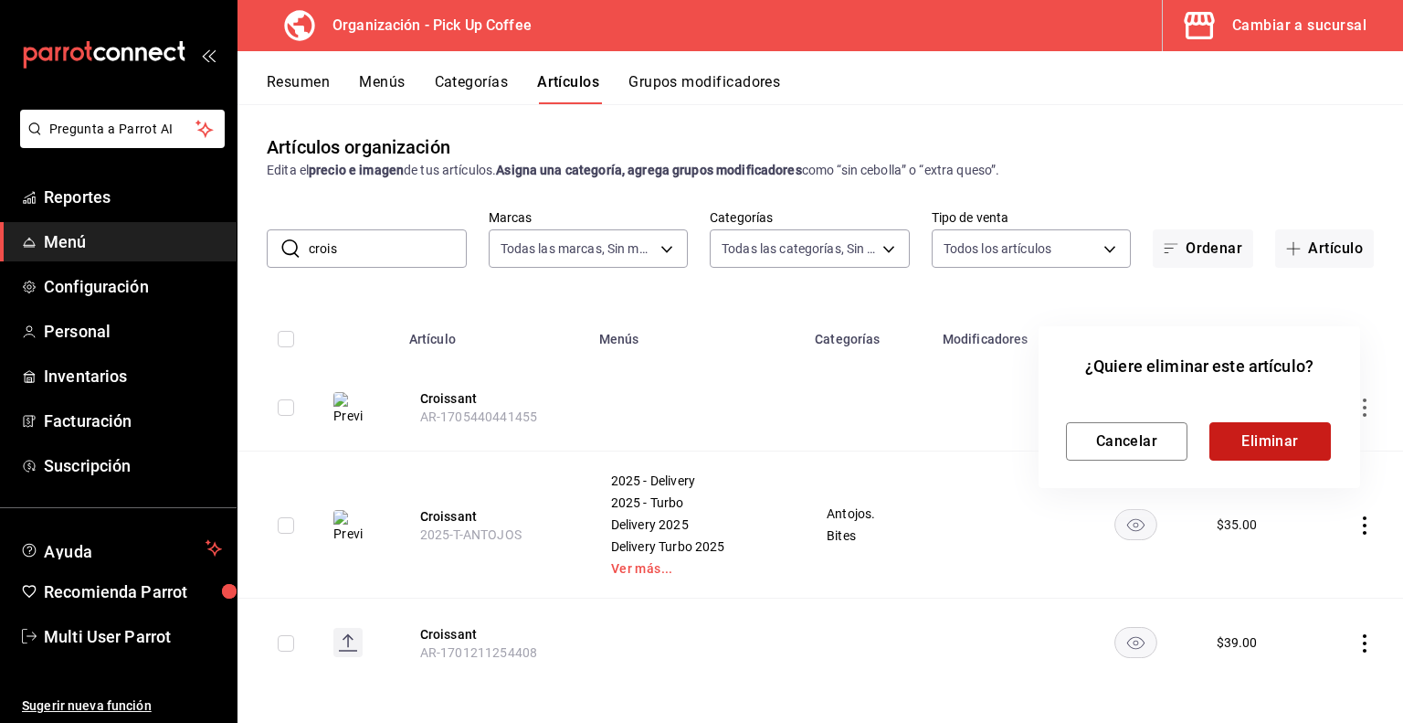
click at [1273, 447] on button "Eliminar" at bounding box center [1271, 441] width 122 height 38
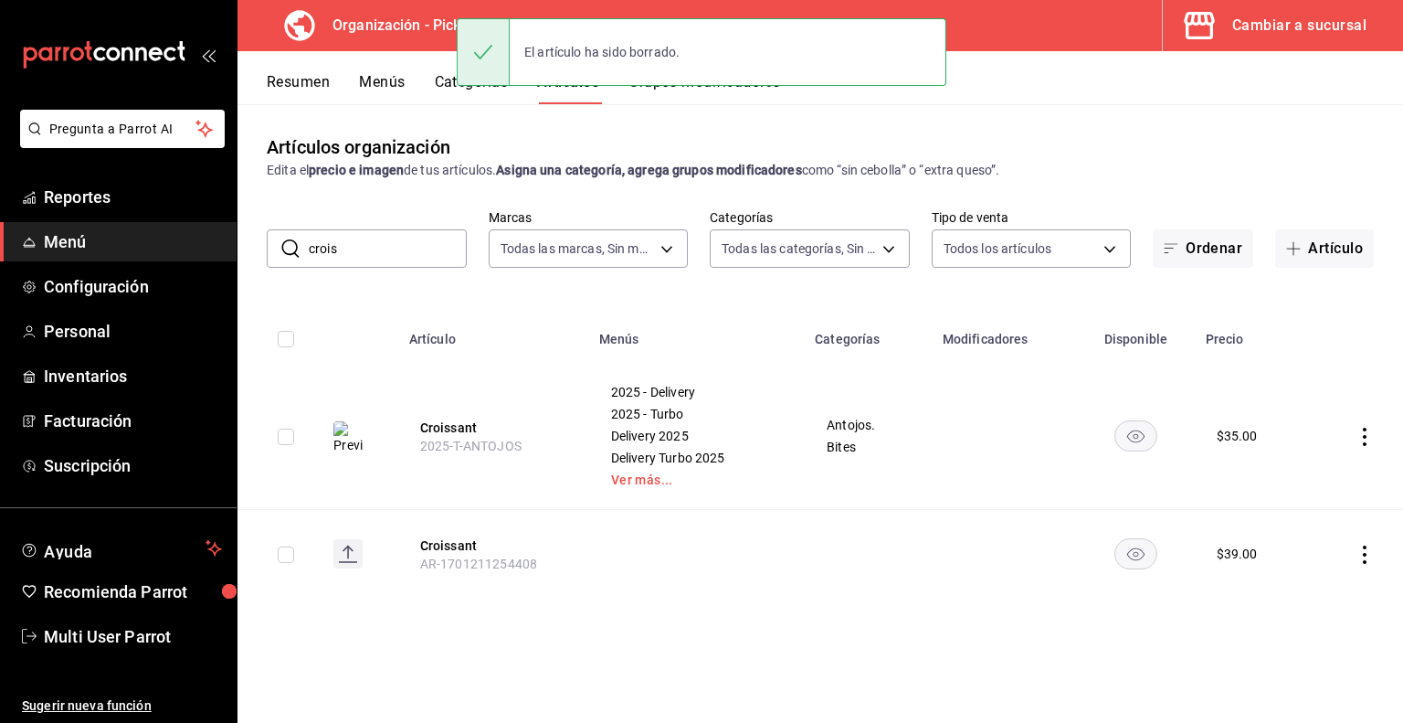
click at [1367, 553] on icon "actions" at bounding box center [1365, 554] width 18 height 18
click at [1298, 664] on span "Eliminar" at bounding box center [1310, 671] width 47 height 15
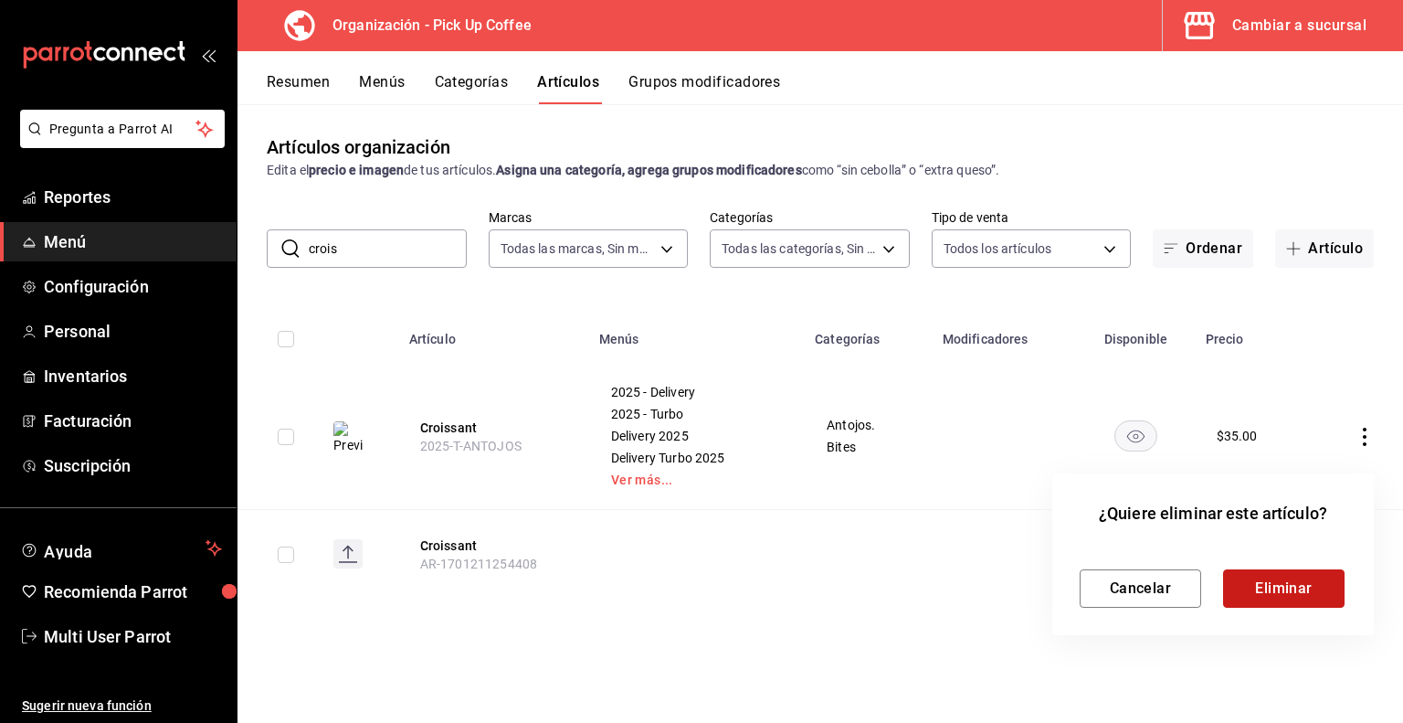
click at [1270, 592] on button "Eliminar" at bounding box center [1284, 588] width 122 height 38
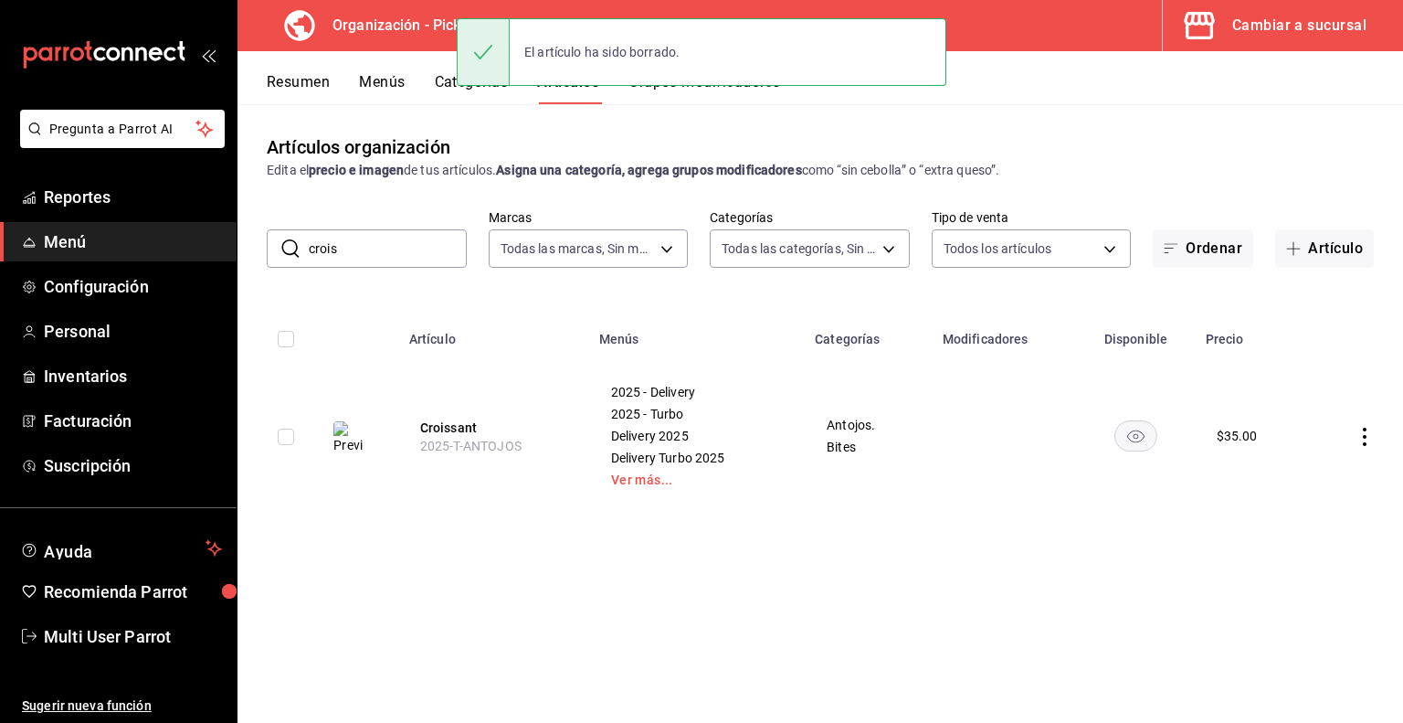
click at [443, 83] on button "Categorías" at bounding box center [472, 88] width 74 height 31
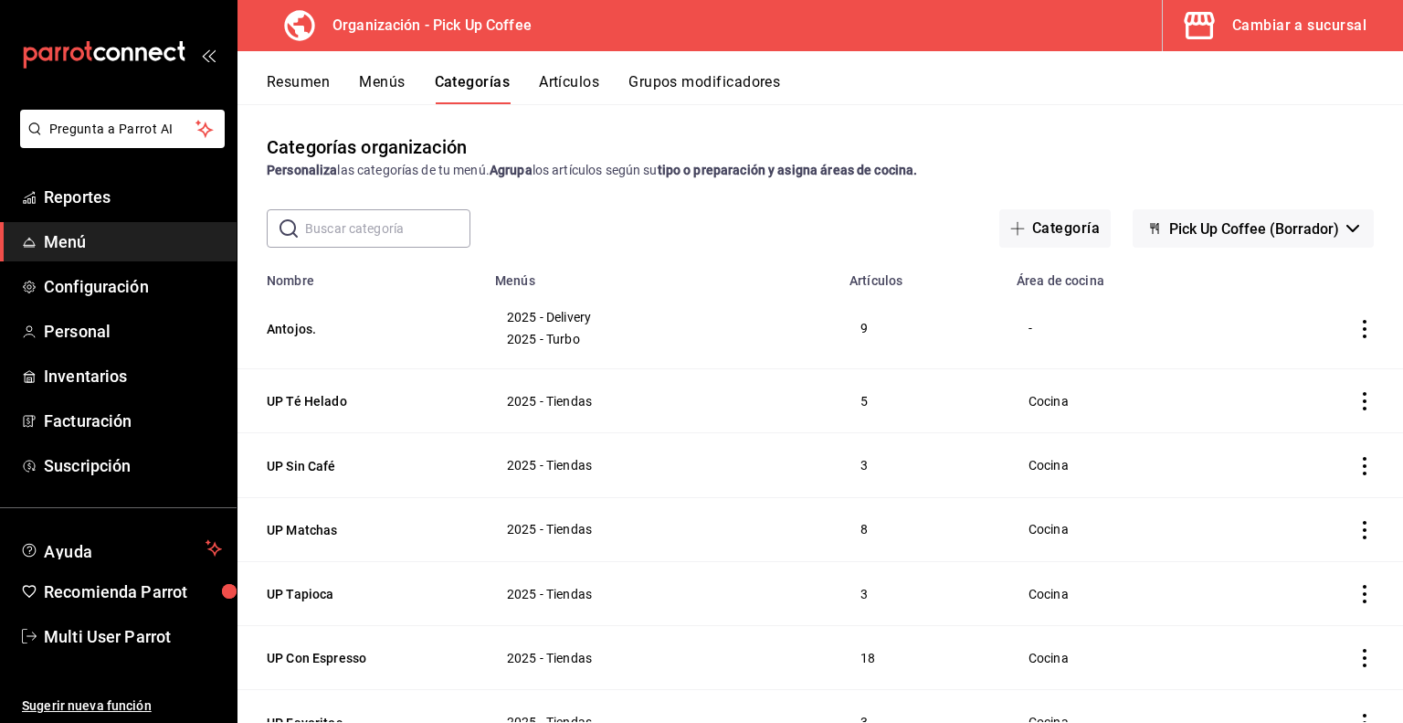
click at [379, 228] on input "text" at bounding box center [387, 228] width 165 height 37
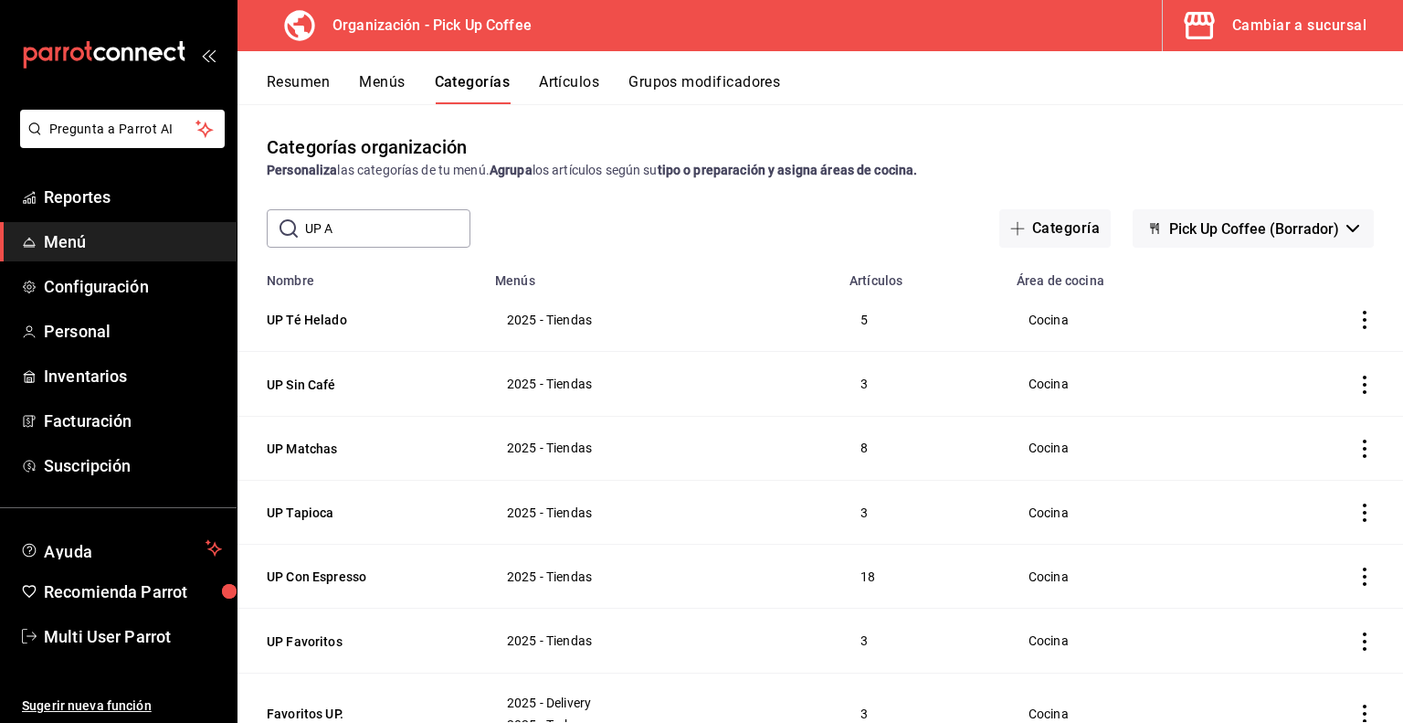
type input "UP AN"
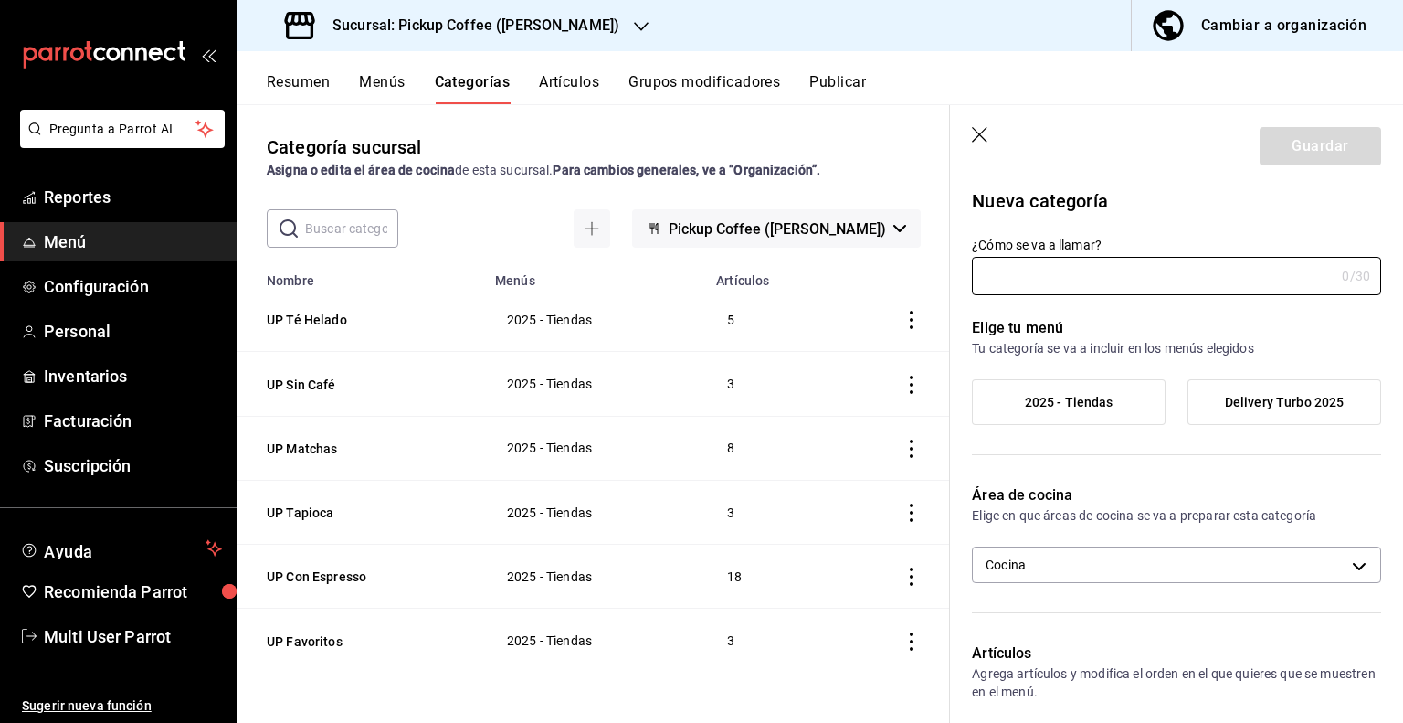
click at [1231, 27] on div "Cambiar a organización" at bounding box center [1284, 26] width 165 height 26
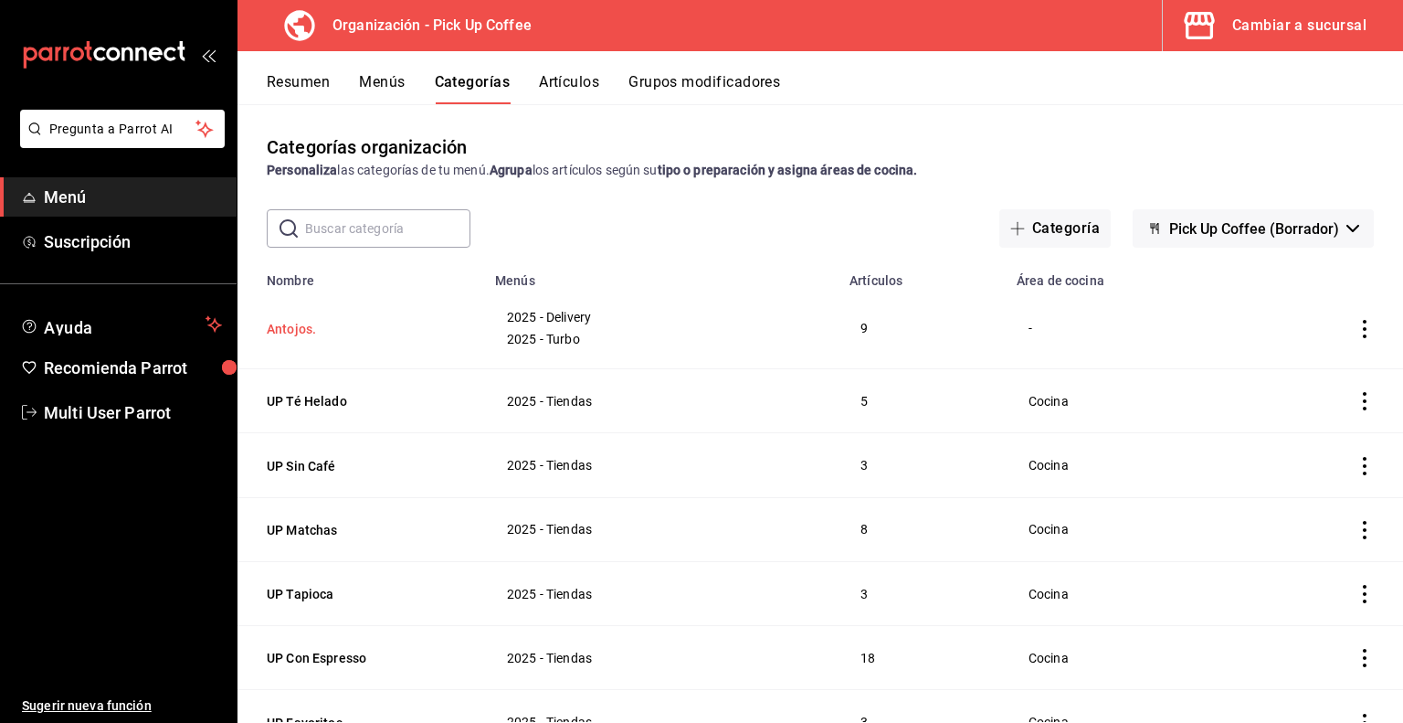
click at [298, 328] on button "Antojos." at bounding box center [358, 329] width 183 height 18
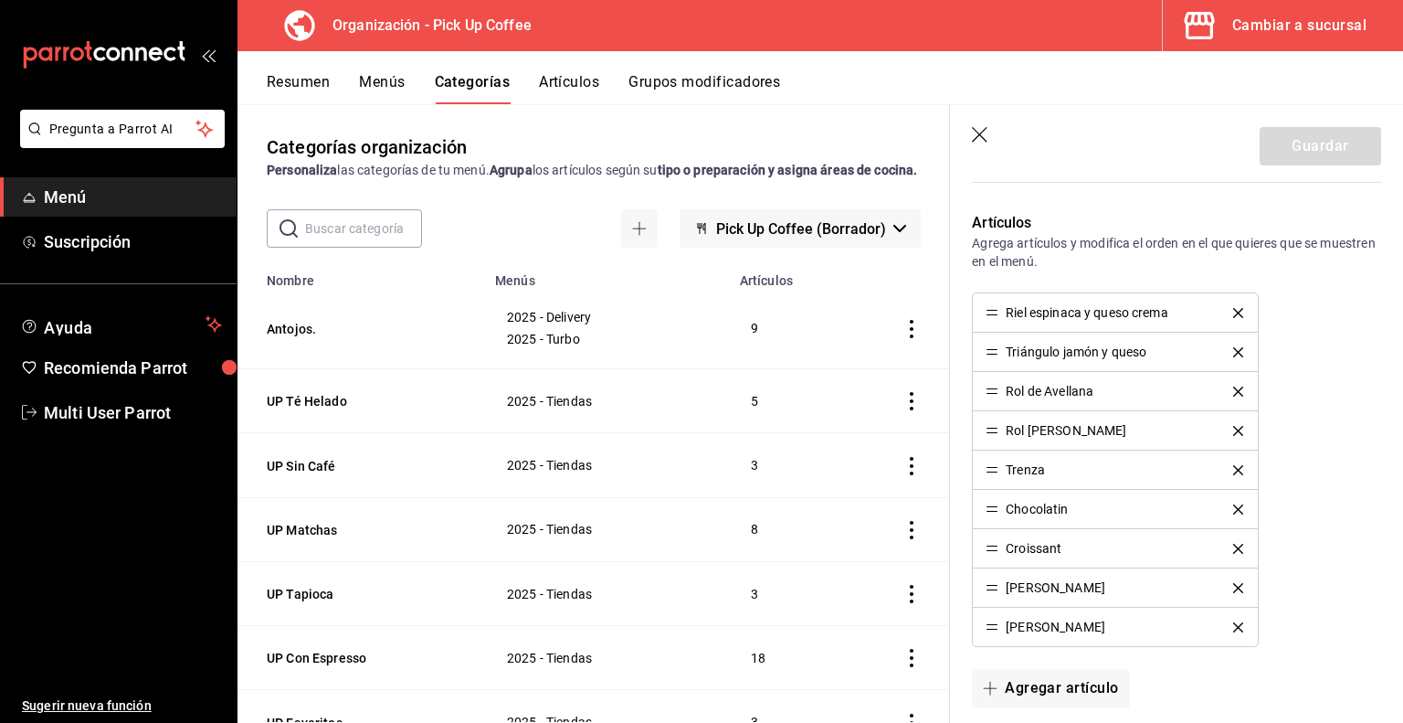
scroll to position [548, 0]
click at [296, 410] on button "UP Té Helado" at bounding box center [358, 401] width 183 height 18
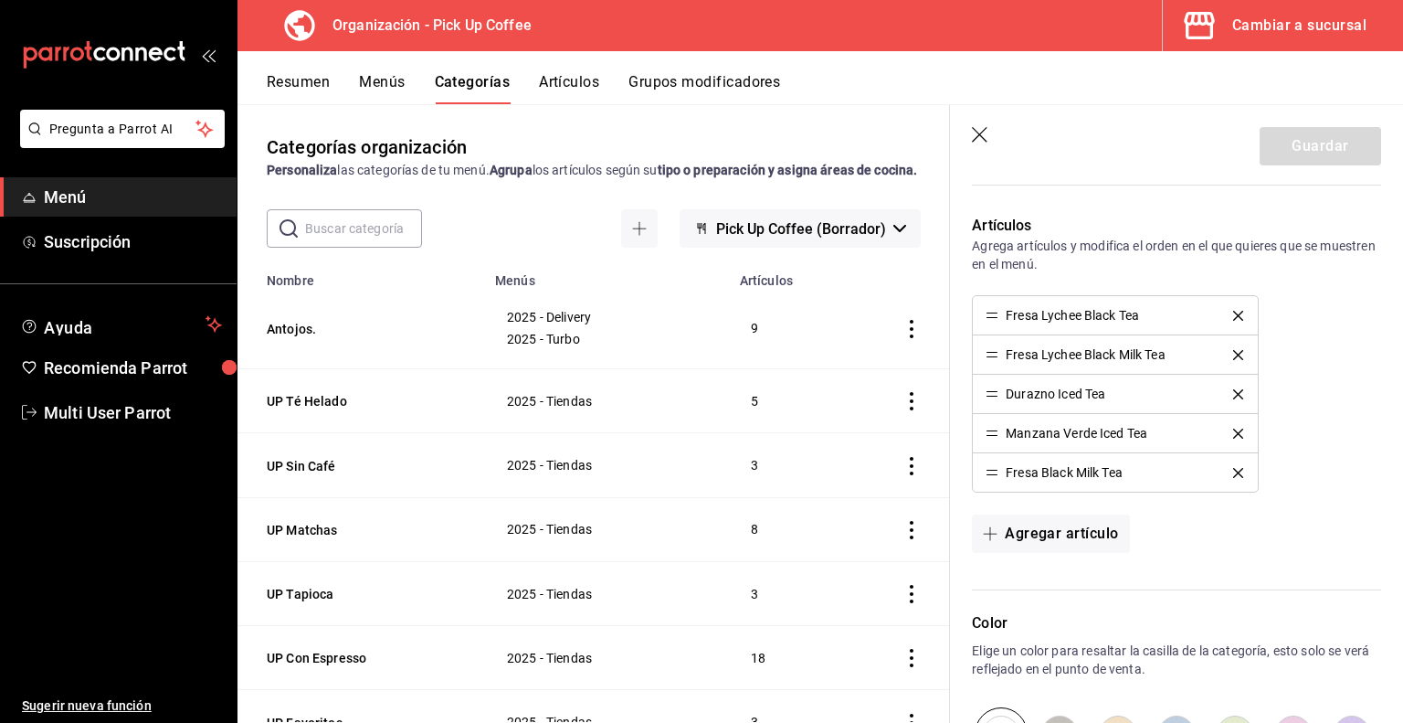
scroll to position [815, 0]
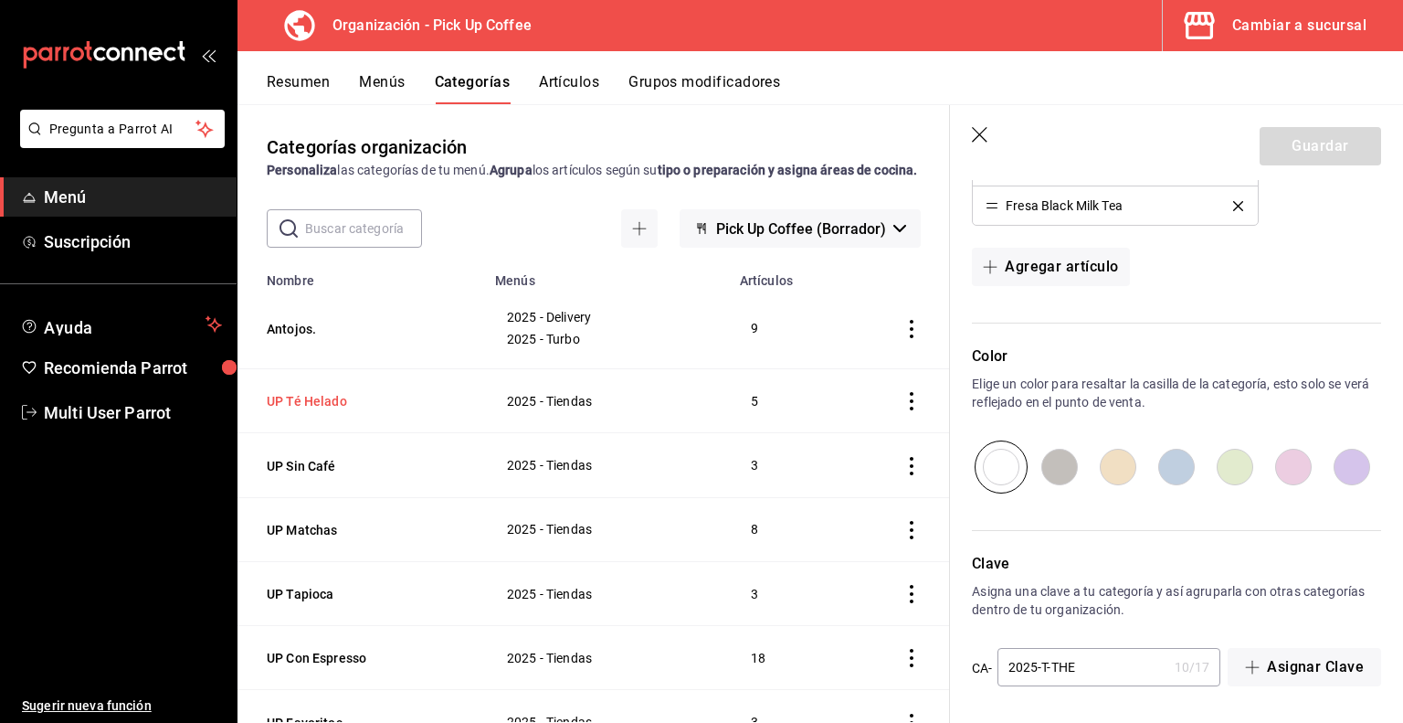
click at [300, 410] on button "UP Té Helado" at bounding box center [358, 401] width 183 height 18
click at [316, 475] on button "UP Sin Café" at bounding box center [358, 466] width 183 height 18
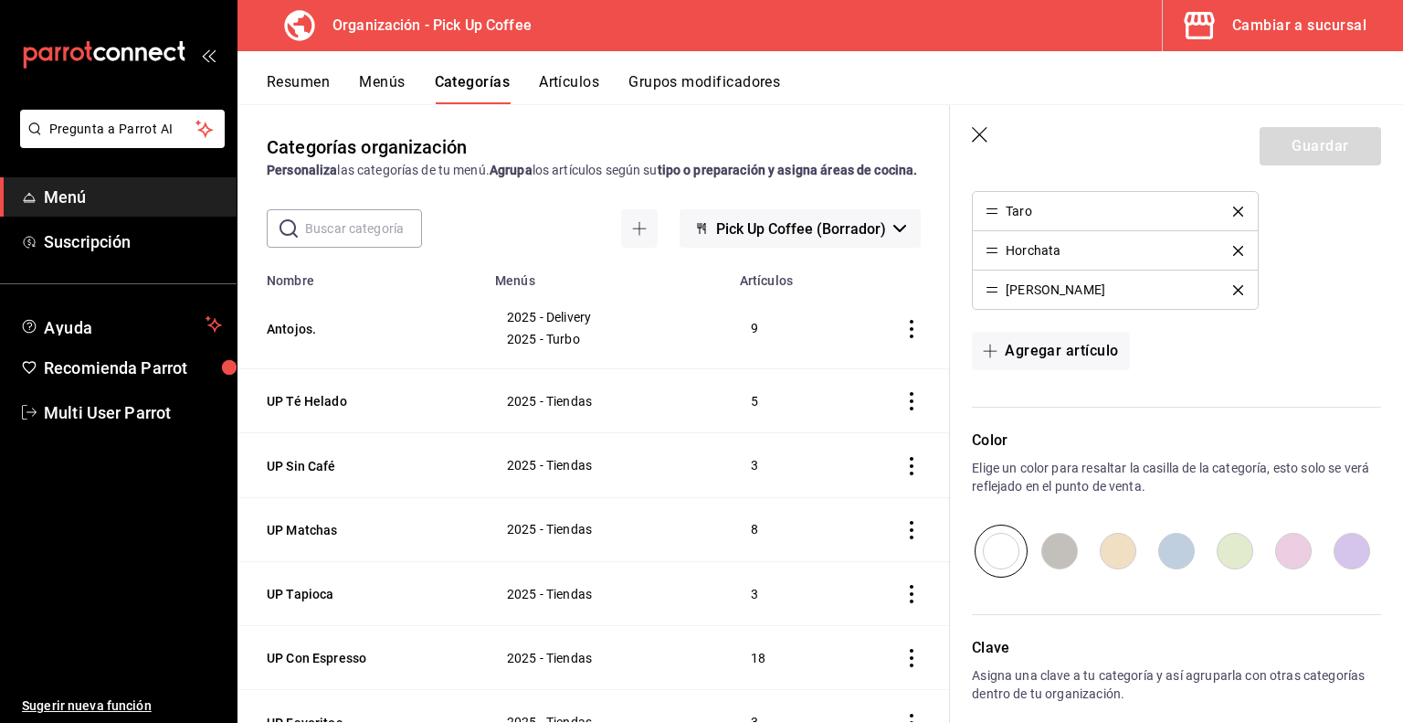
scroll to position [736, 0]
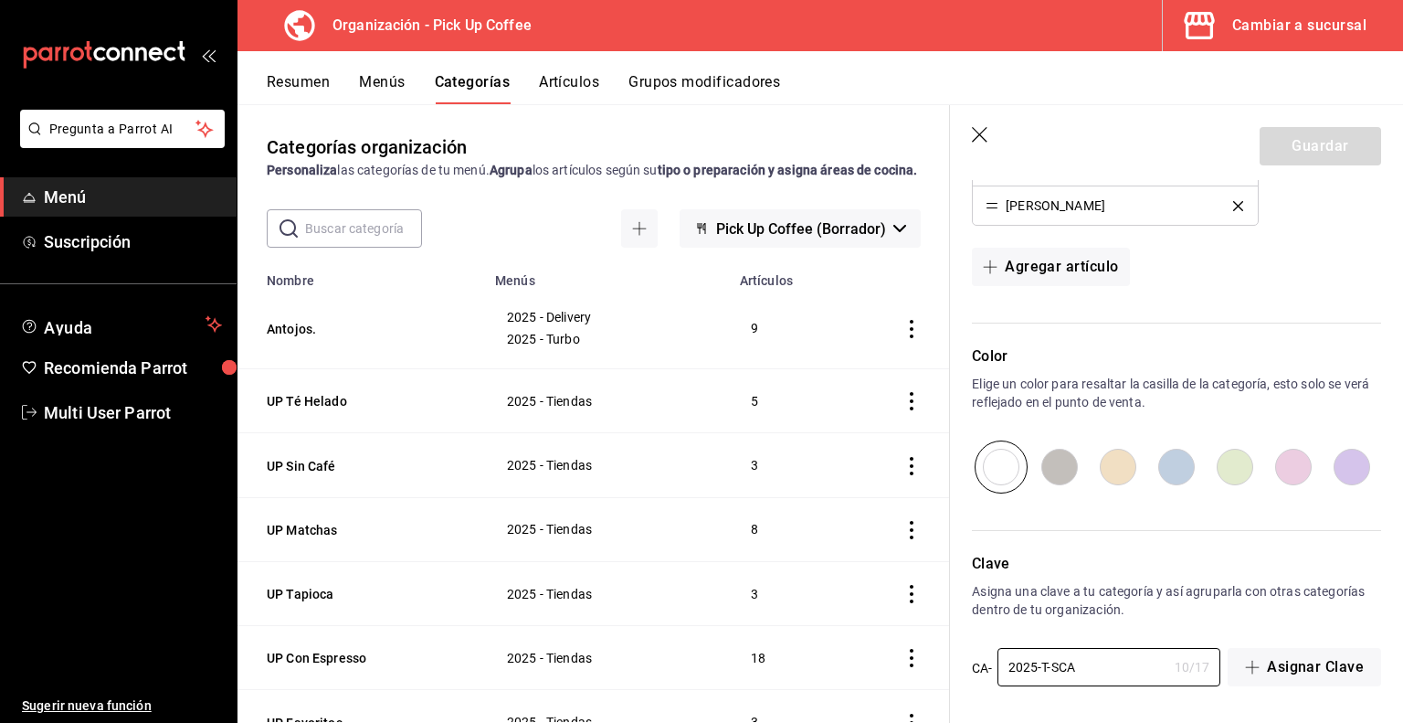
drag, startPoint x: 1099, startPoint y: 669, endPoint x: 950, endPoint y: 656, distance: 149.5
click at [950, 656] on div "Clave Asigna una clave a tu categoría y así agruparla con otras categorías dent…" at bounding box center [1165, 609] width 431 height 157
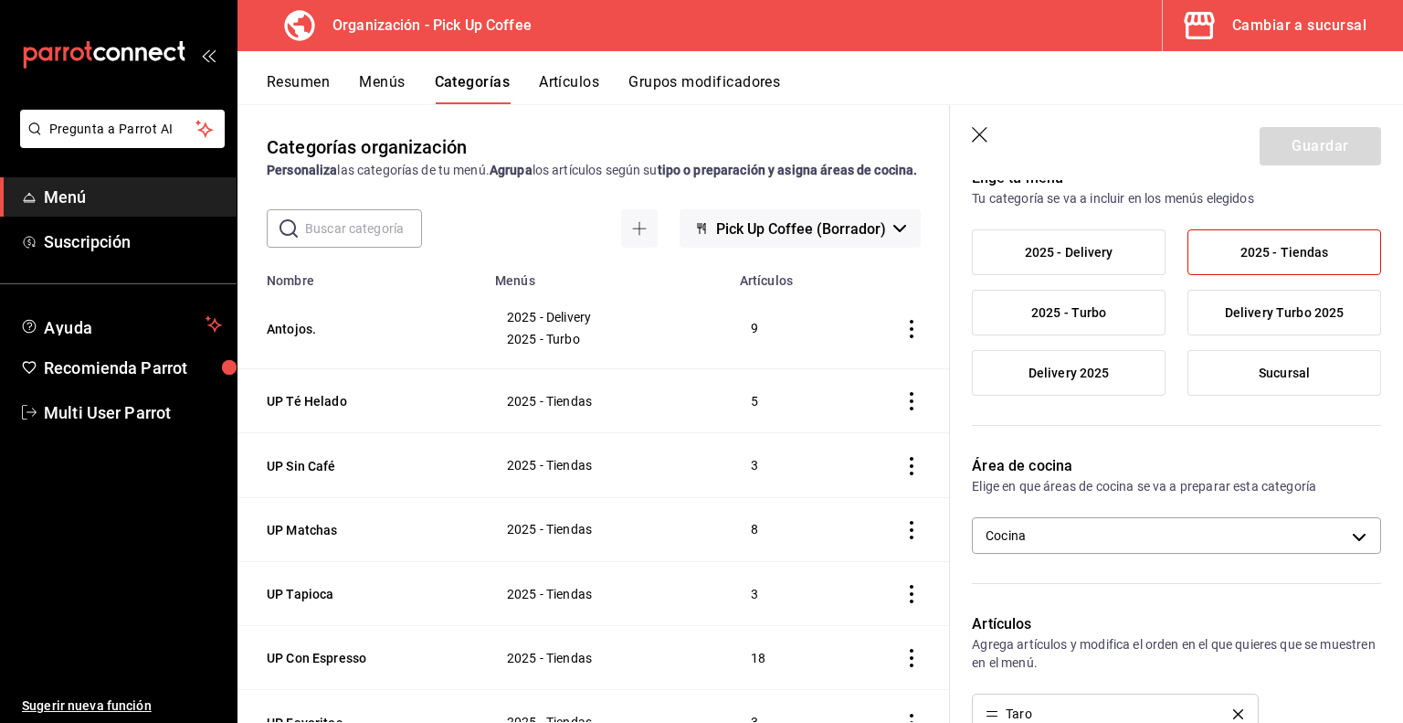
scroll to position [0, 0]
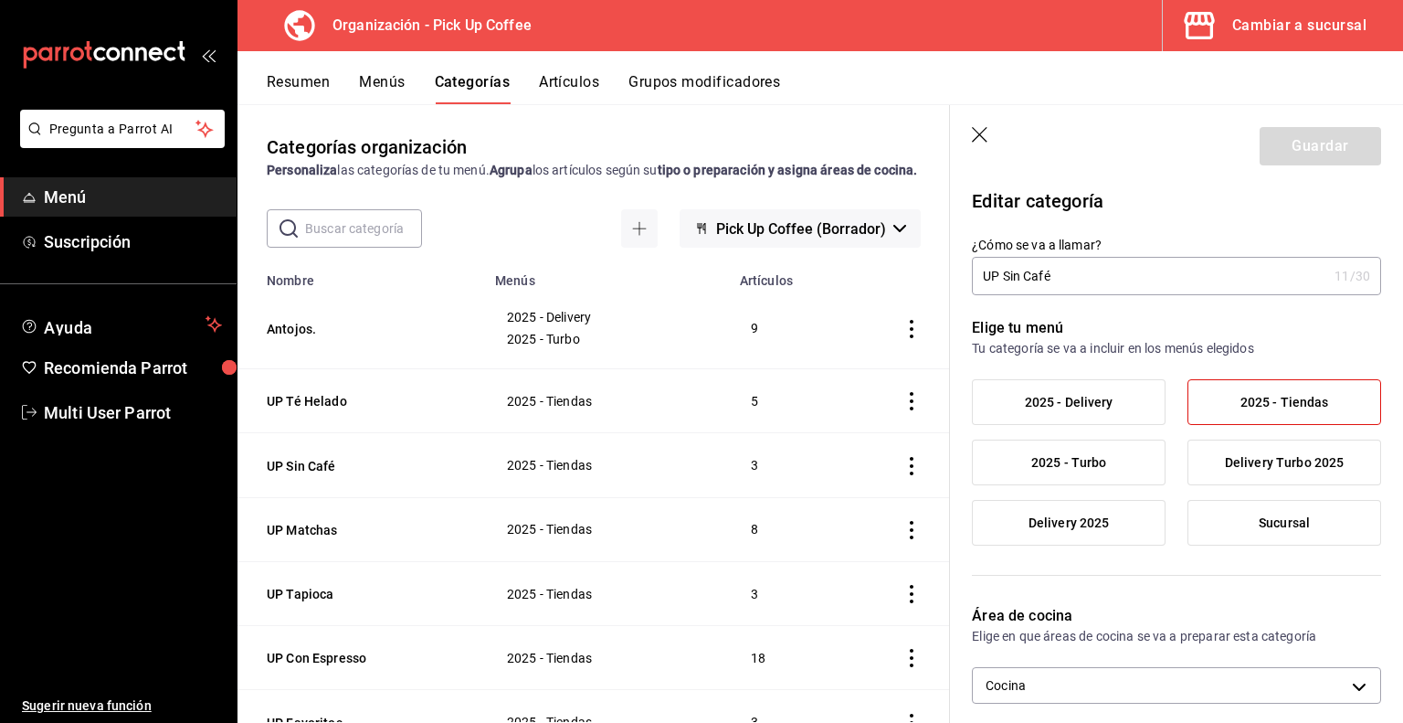
click at [281, 334] on th "Antojos." at bounding box center [361, 328] width 247 height 81
click at [281, 338] on button "Antojos." at bounding box center [358, 329] width 183 height 18
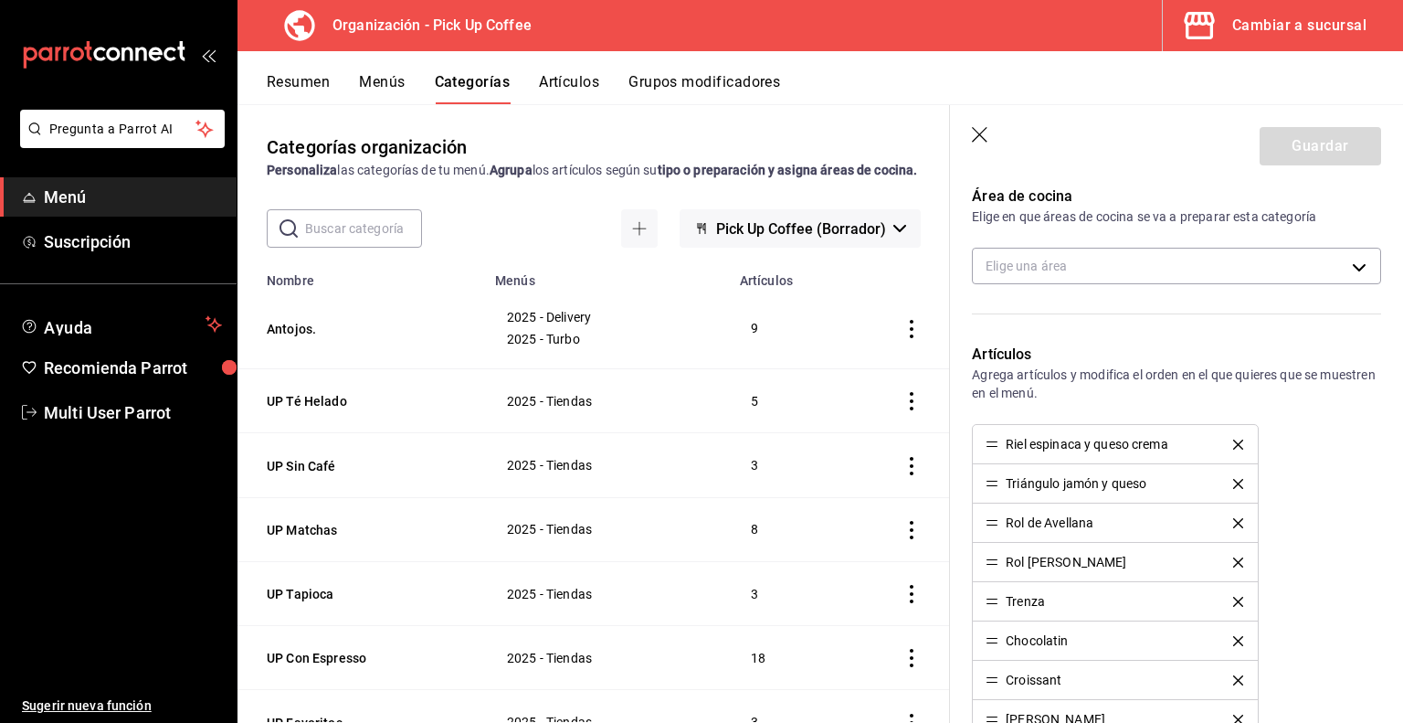
scroll to position [548, 0]
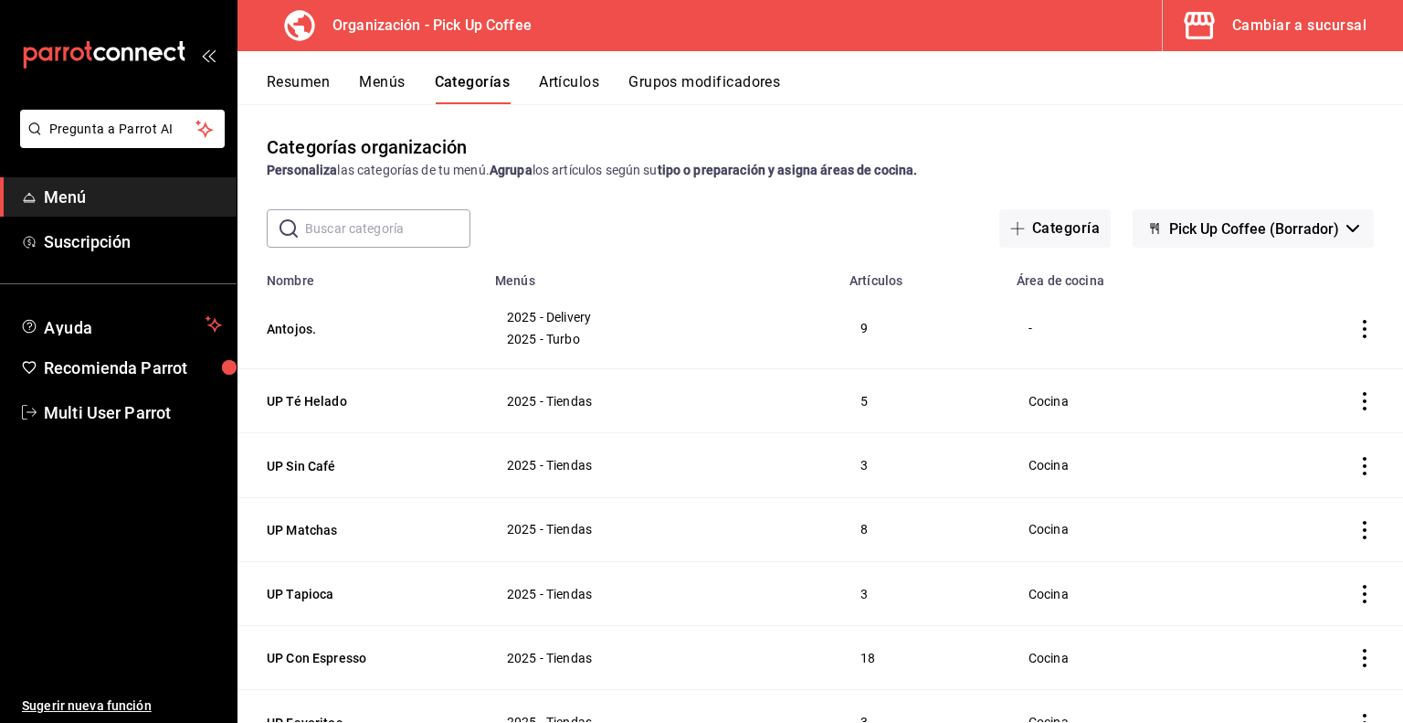
click at [1363, 322] on icon "actions" at bounding box center [1365, 329] width 4 height 18
click at [1294, 416] on span "Duplicar" at bounding box center [1297, 409] width 48 height 19
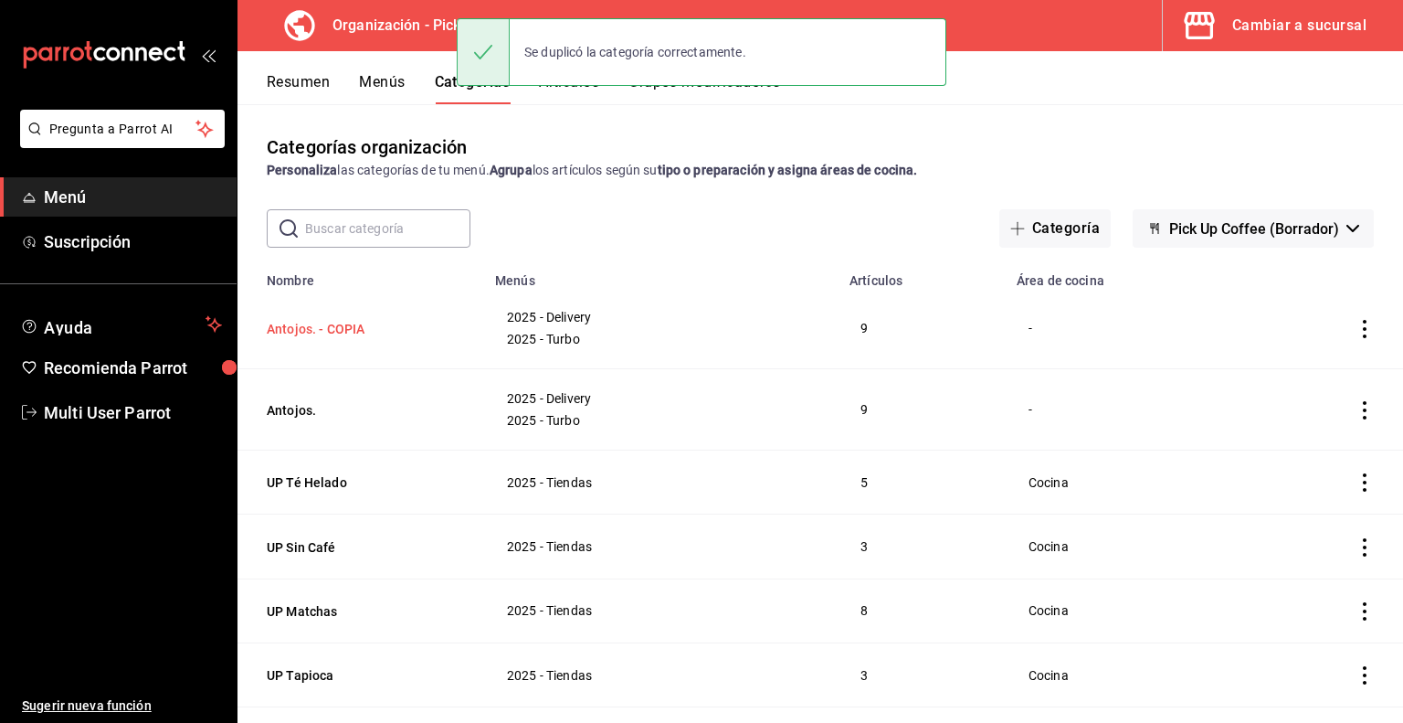
click at [334, 332] on button "Antojos. - COPIA" at bounding box center [358, 329] width 183 height 18
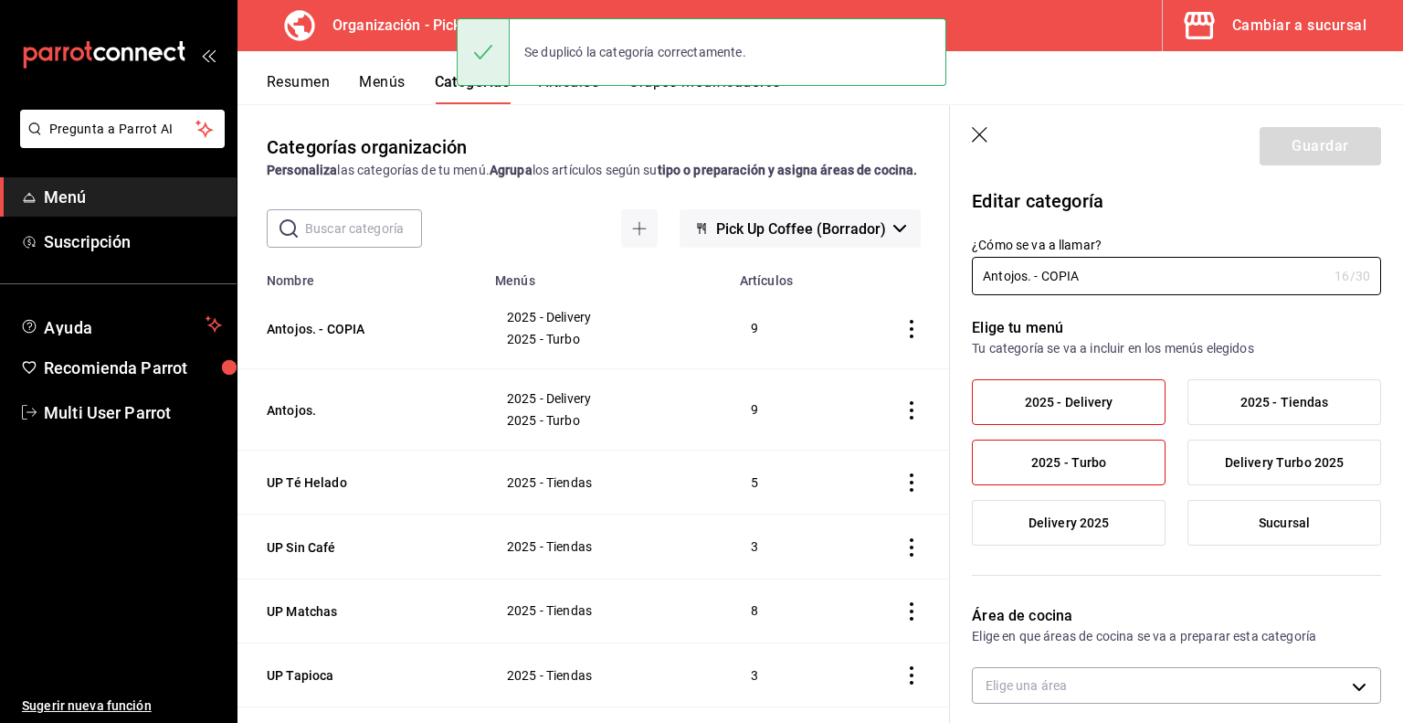
drag, startPoint x: 1129, startPoint y: 280, endPoint x: 597, endPoint y: 275, distance: 532.7
click at [597, 275] on main "Categorías organización Personaliza las categorías de tu menú. Agrupa los artíc…" at bounding box center [821, 413] width 1166 height 619
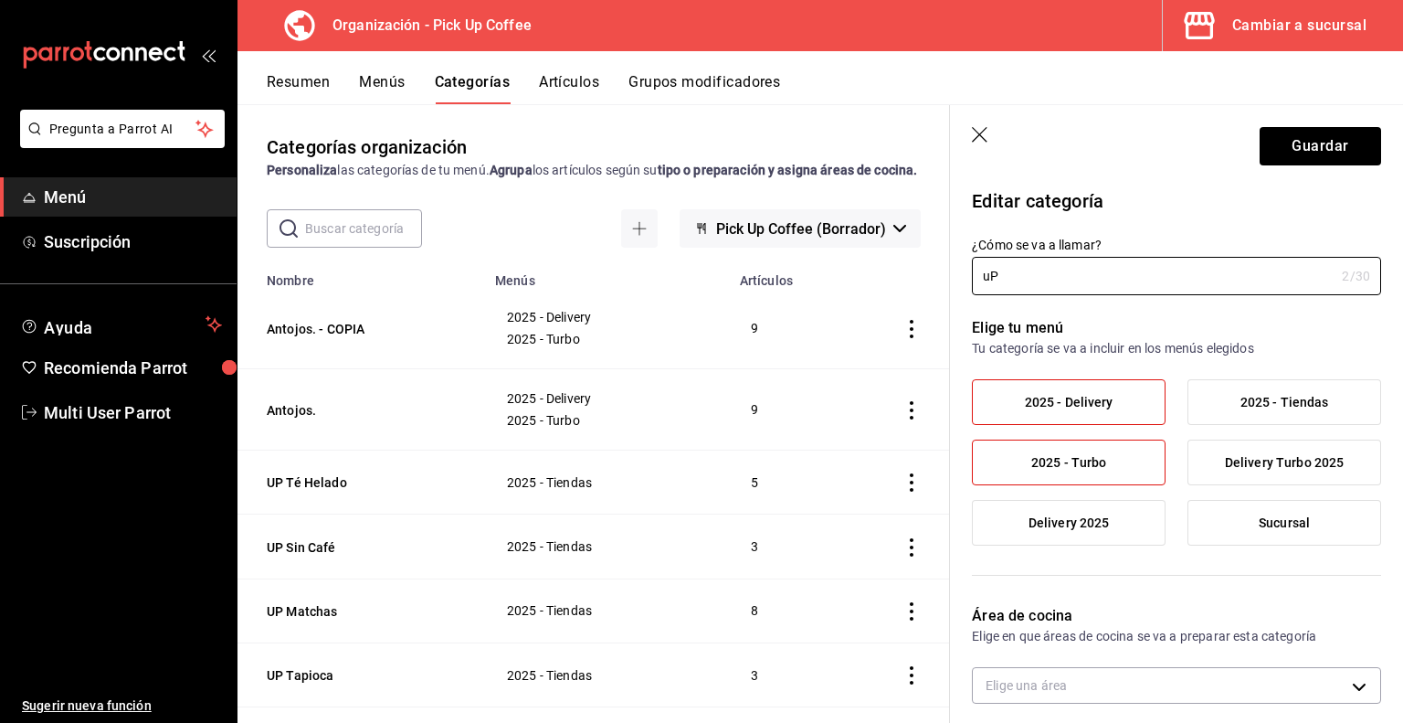
type input "u"
type input "UP Antojos"
click at [1122, 415] on label "2025 - Delivery" at bounding box center [1069, 402] width 192 height 44
click at [0, 0] on input "2025 - Delivery" at bounding box center [0, 0] width 0 height 0
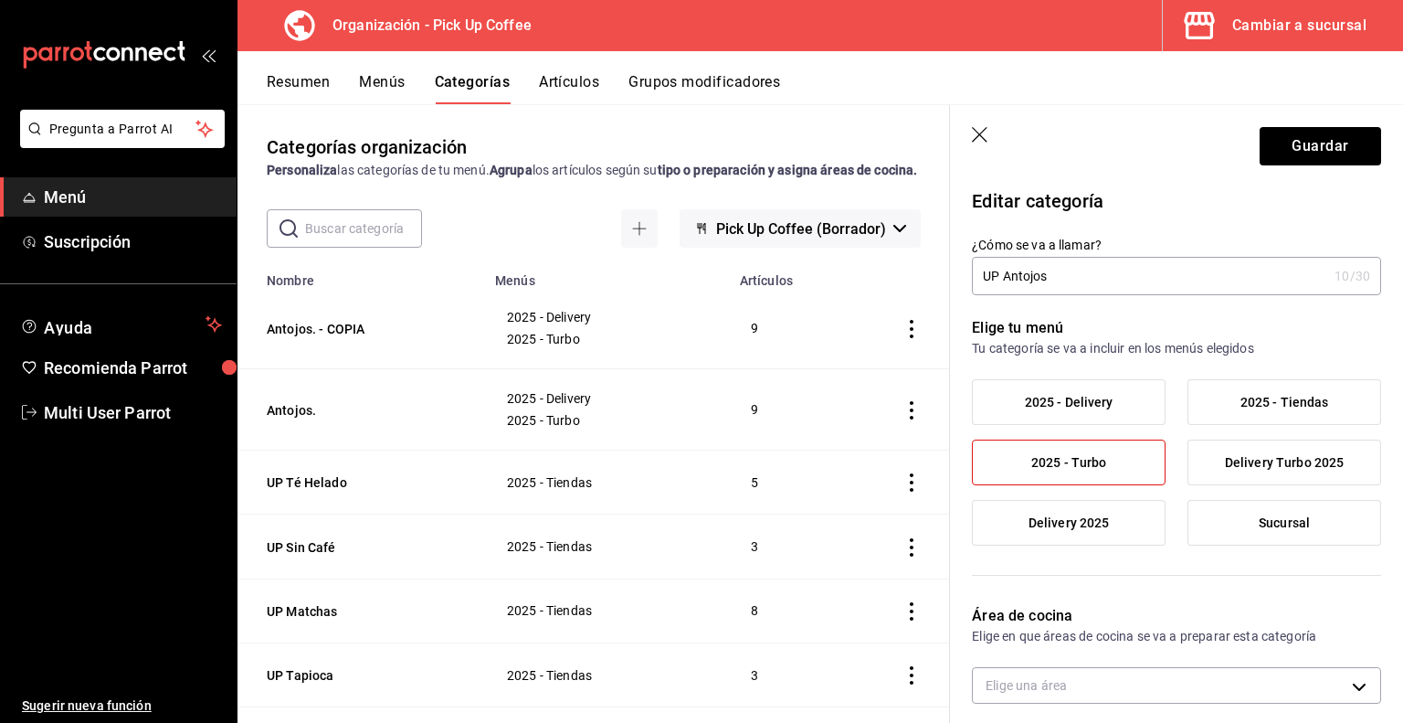
click at [1114, 449] on label "2025 - Turbo" at bounding box center [1069, 462] width 192 height 44
click at [0, 0] on input "2025 - Turbo" at bounding box center [0, 0] width 0 height 0
click at [1252, 416] on label "2025 - Tiendas" at bounding box center [1285, 402] width 192 height 44
click at [0, 0] on input "2025 - Tiendas" at bounding box center [0, 0] width 0 height 0
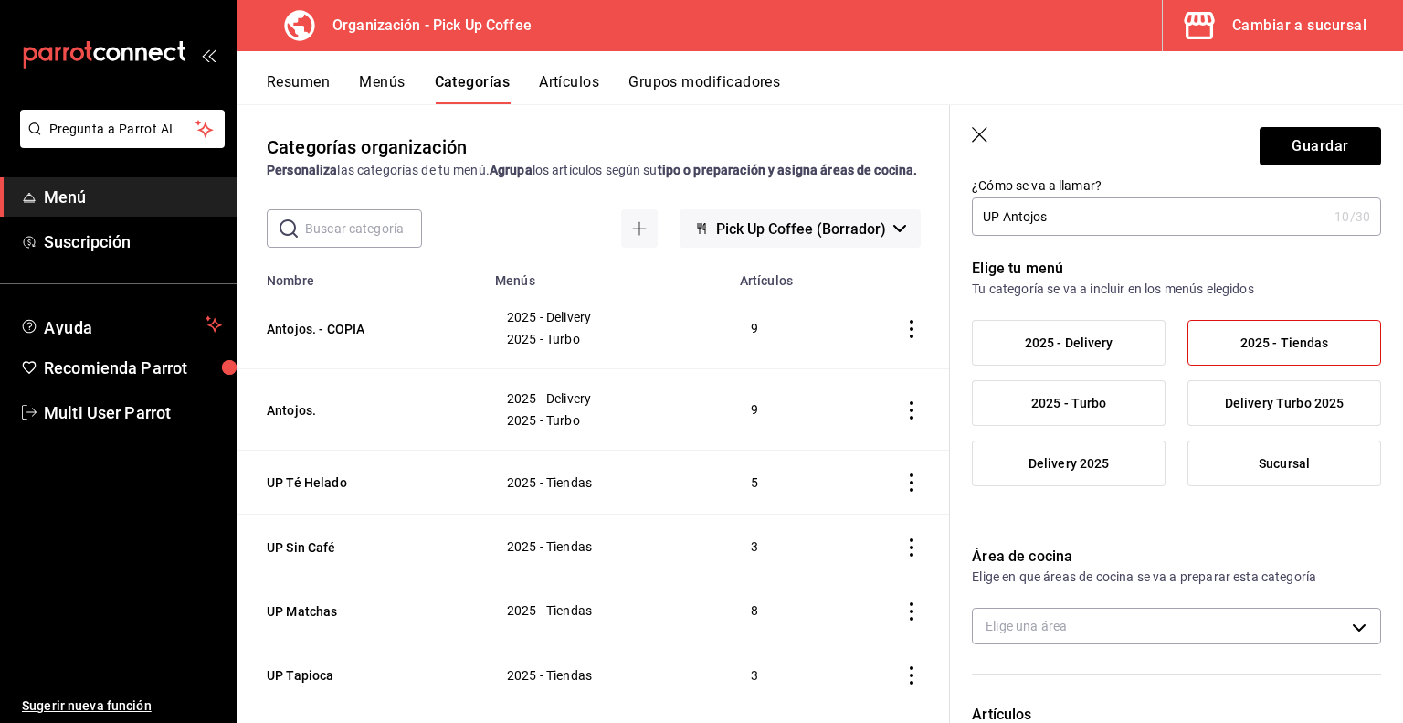
scroll to position [91, 0]
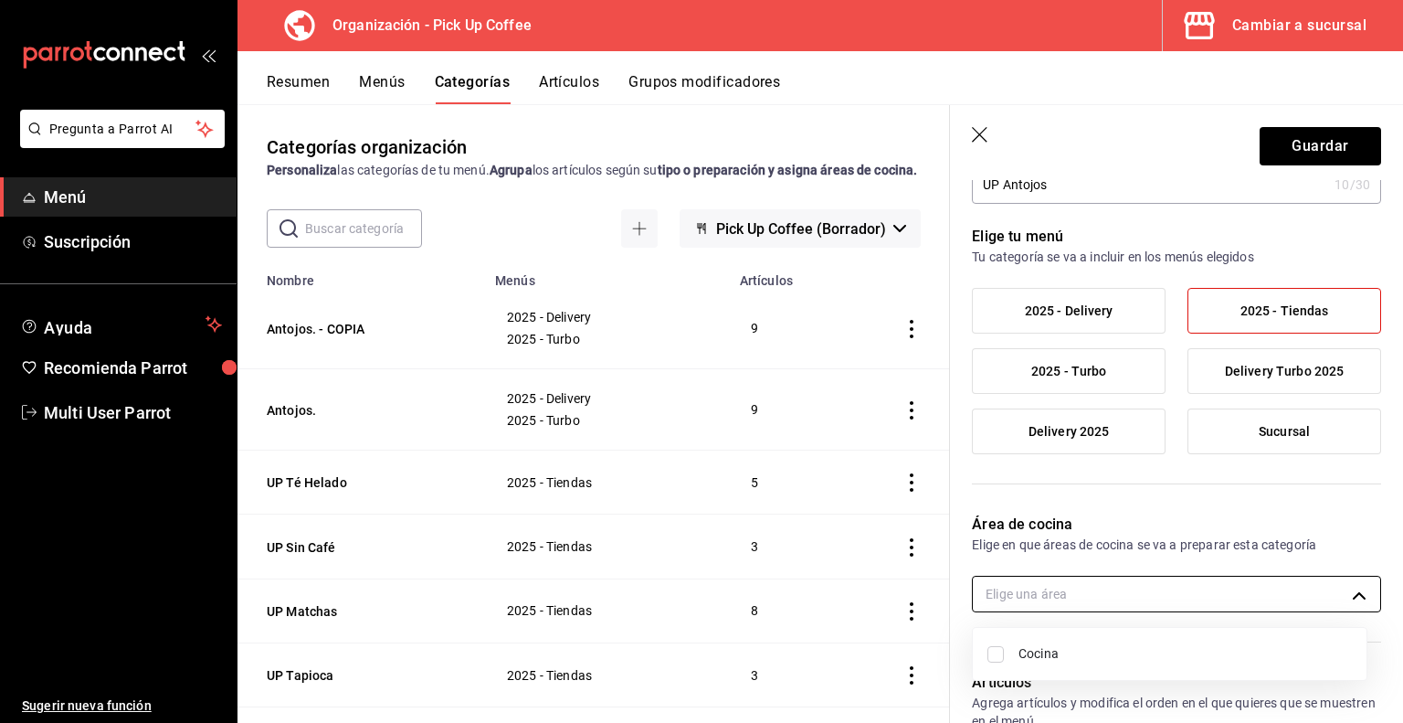
click at [1047, 595] on body "Pregunta a Parrot AI Menú Suscripción Ayuda Recomienda Parrot Multi User Parrot…" at bounding box center [701, 361] width 1403 height 723
click at [1045, 650] on span "Cocina" at bounding box center [1186, 653] width 334 height 19
type input "9450133a-d932-44ff-a833-2990ac893b49"
checkbox input "true"
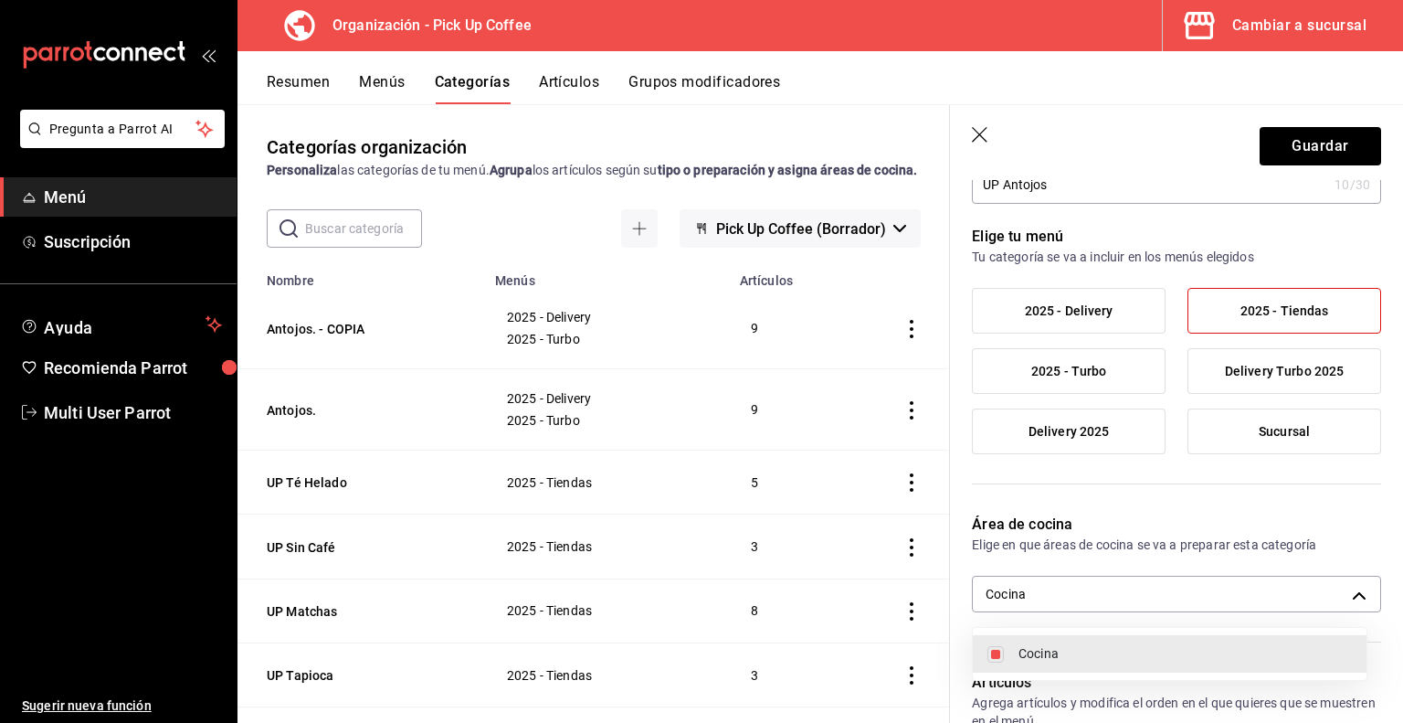
click at [1162, 493] on div at bounding box center [701, 361] width 1403 height 723
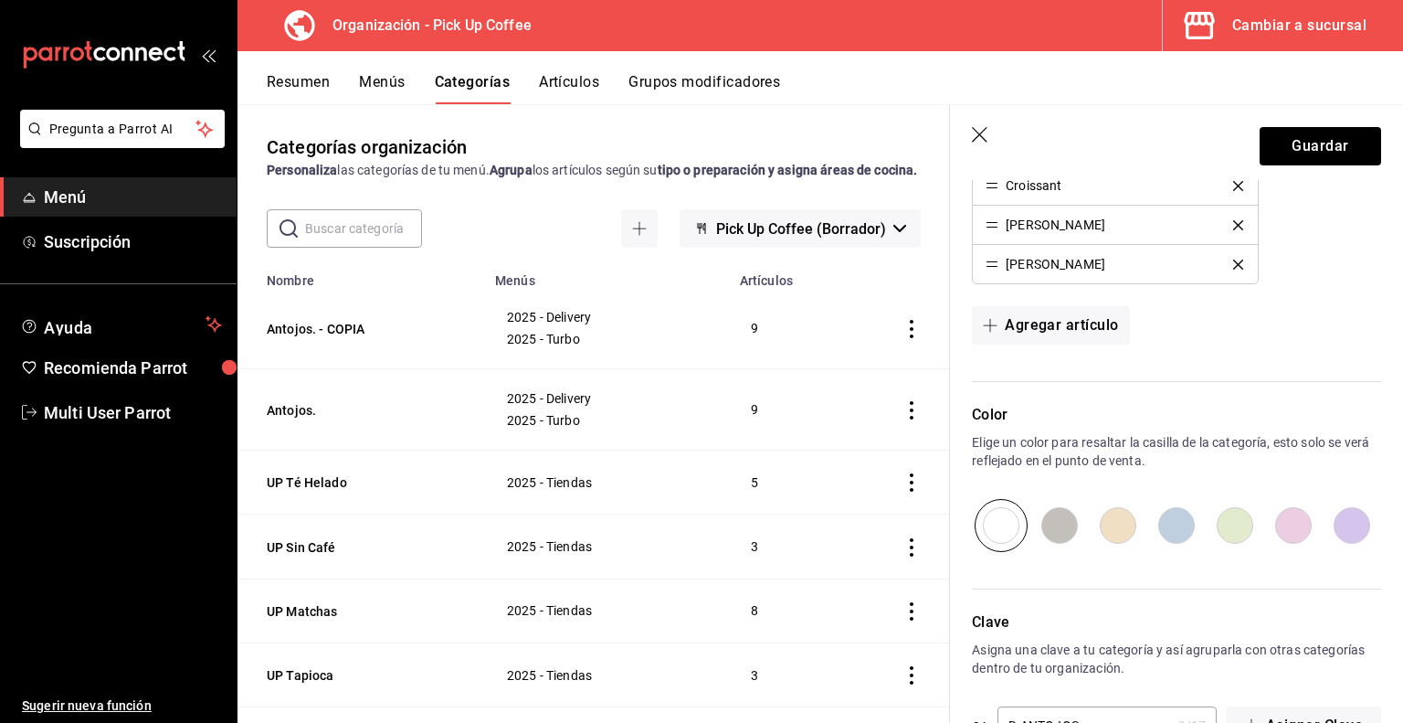
scroll to position [971, 0]
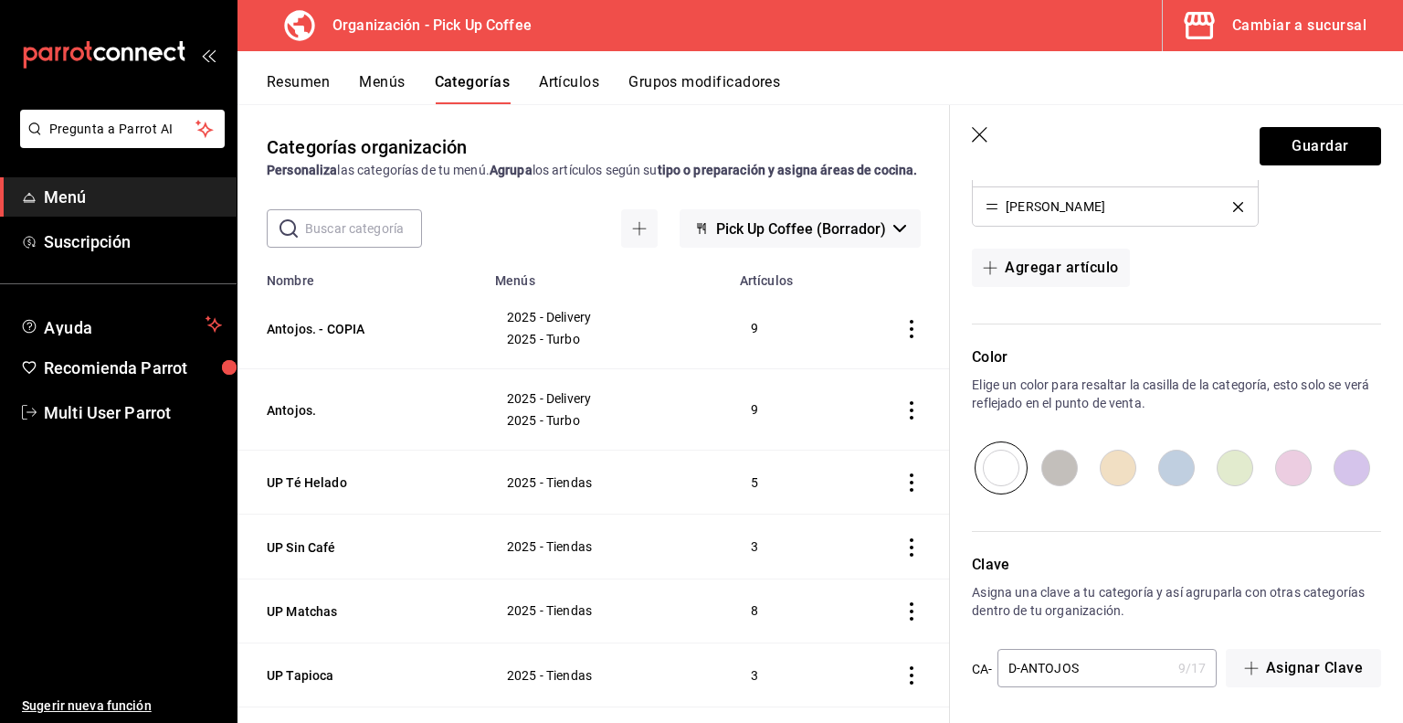
click at [1017, 661] on input "D-ANTOJOS" at bounding box center [1085, 668] width 174 height 37
type input "T-ANTOJOS"
click at [1297, 143] on button "Guardar" at bounding box center [1321, 146] width 122 height 38
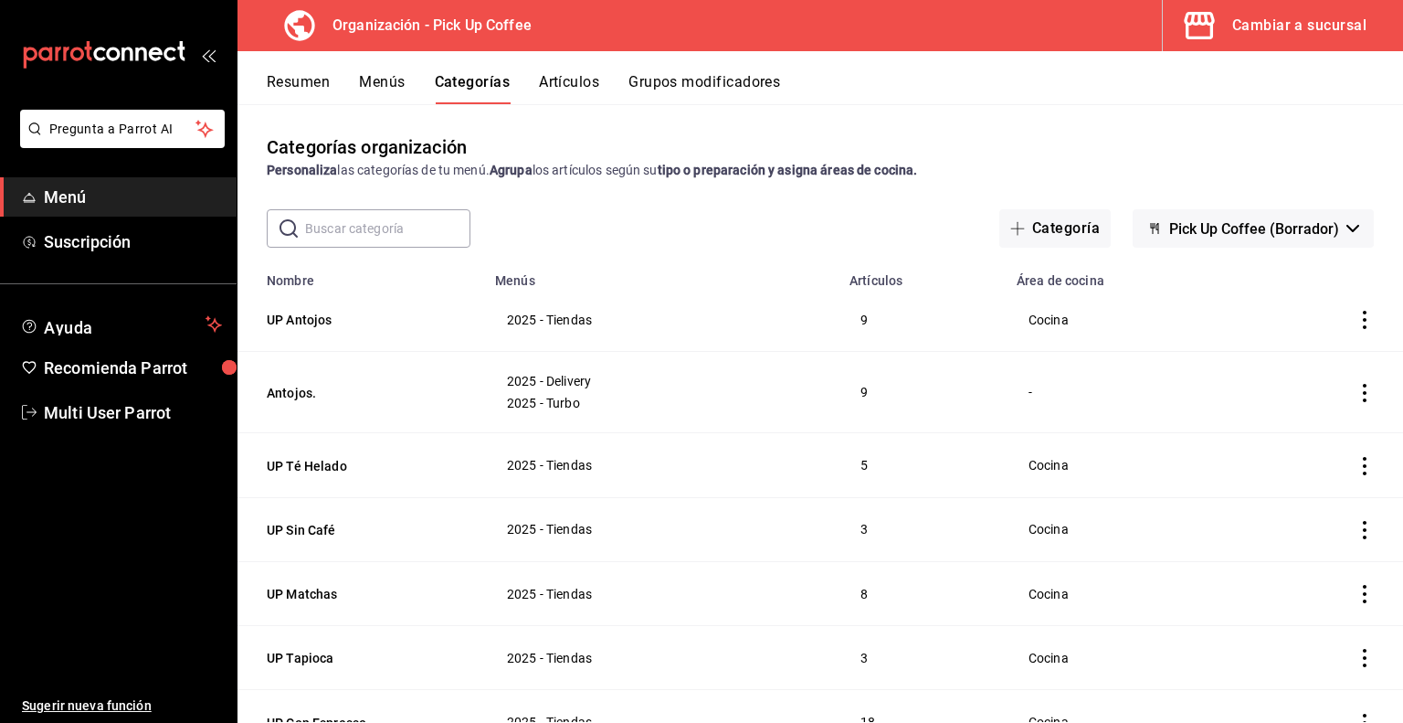
click at [380, 83] on button "Menús" at bounding box center [382, 88] width 46 height 31
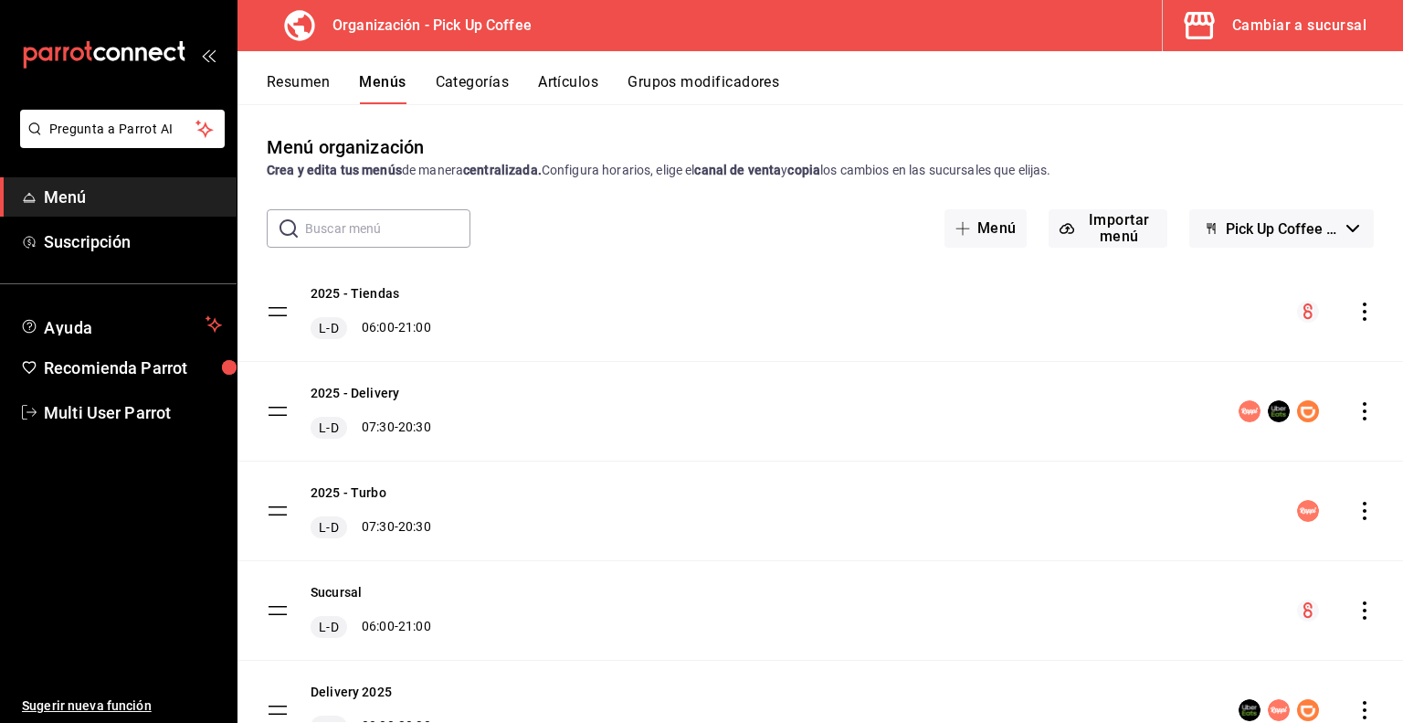
click at [297, 81] on button "Resumen" at bounding box center [298, 88] width 63 height 31
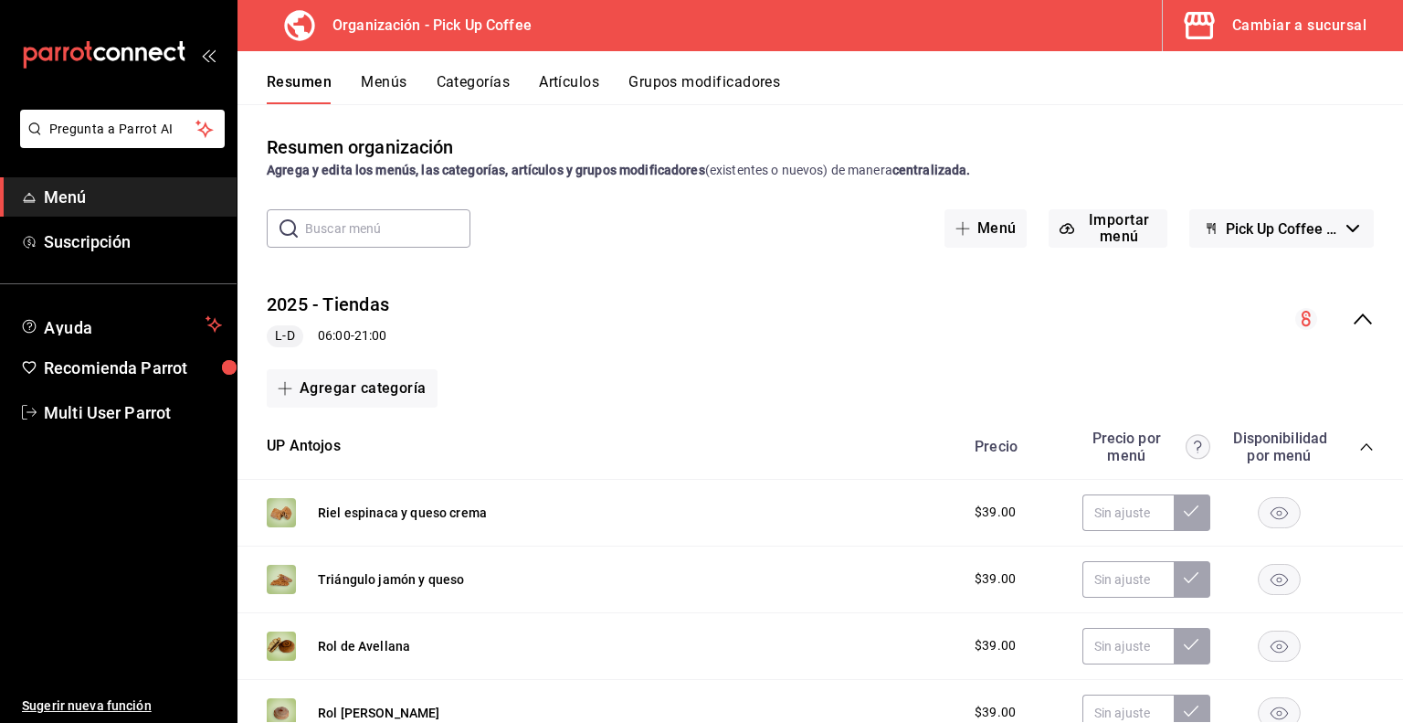
click at [373, 303] on button "2025 - Tiendas" at bounding box center [328, 304] width 122 height 26
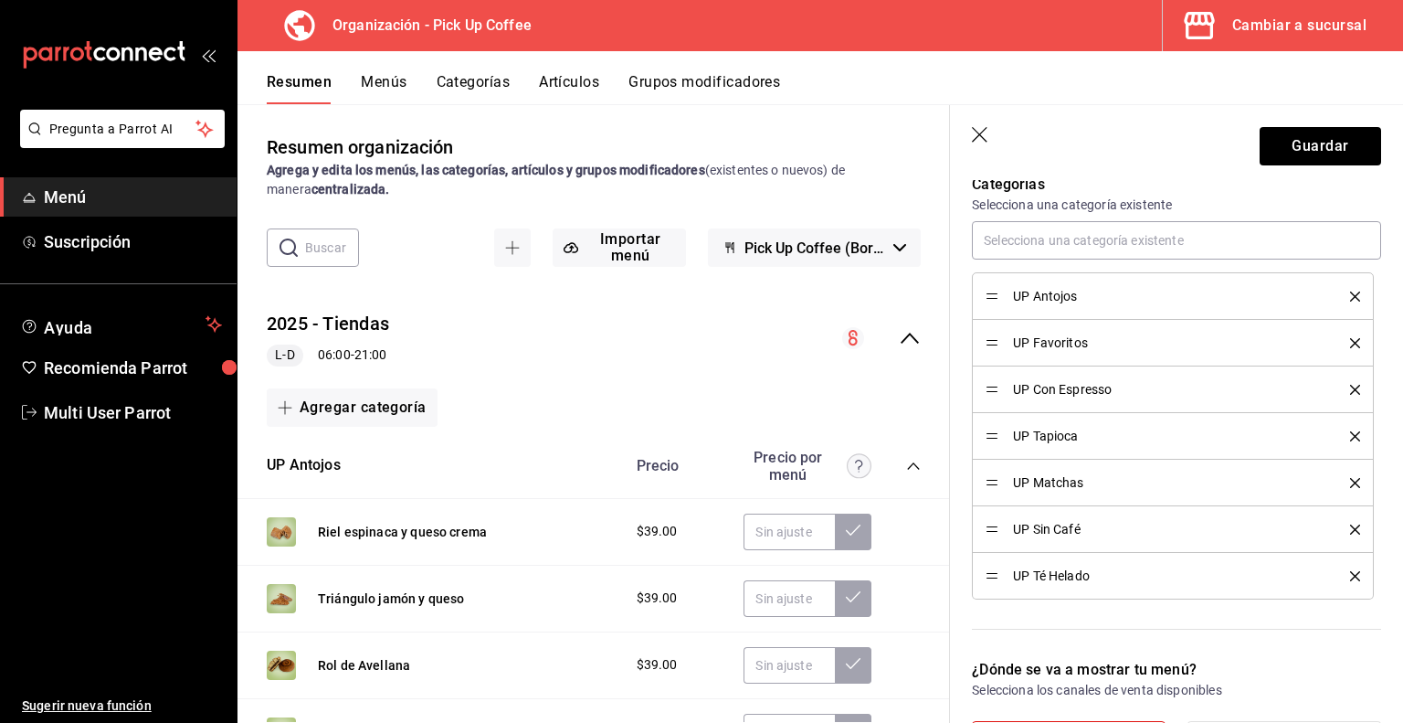
scroll to position [548, 0]
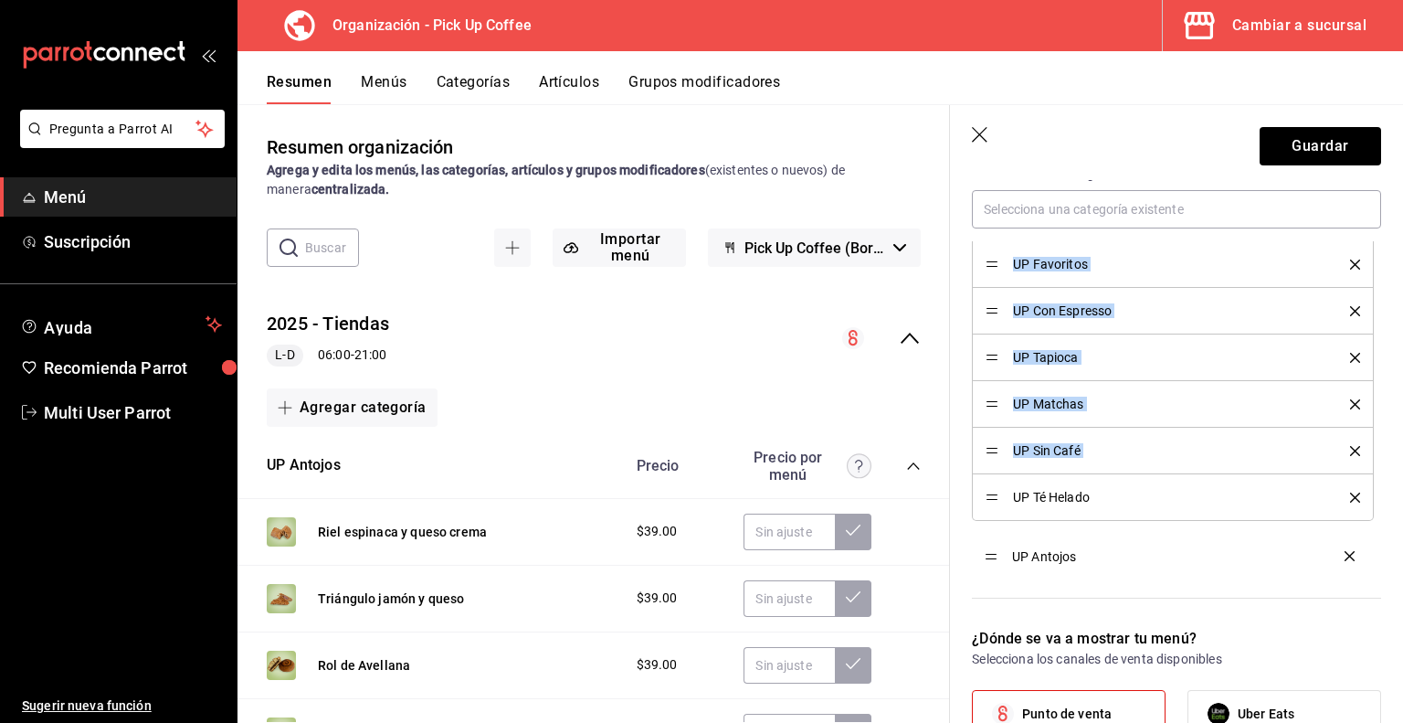
drag, startPoint x: 990, startPoint y: 264, endPoint x: 990, endPoint y: 556, distance: 291.5
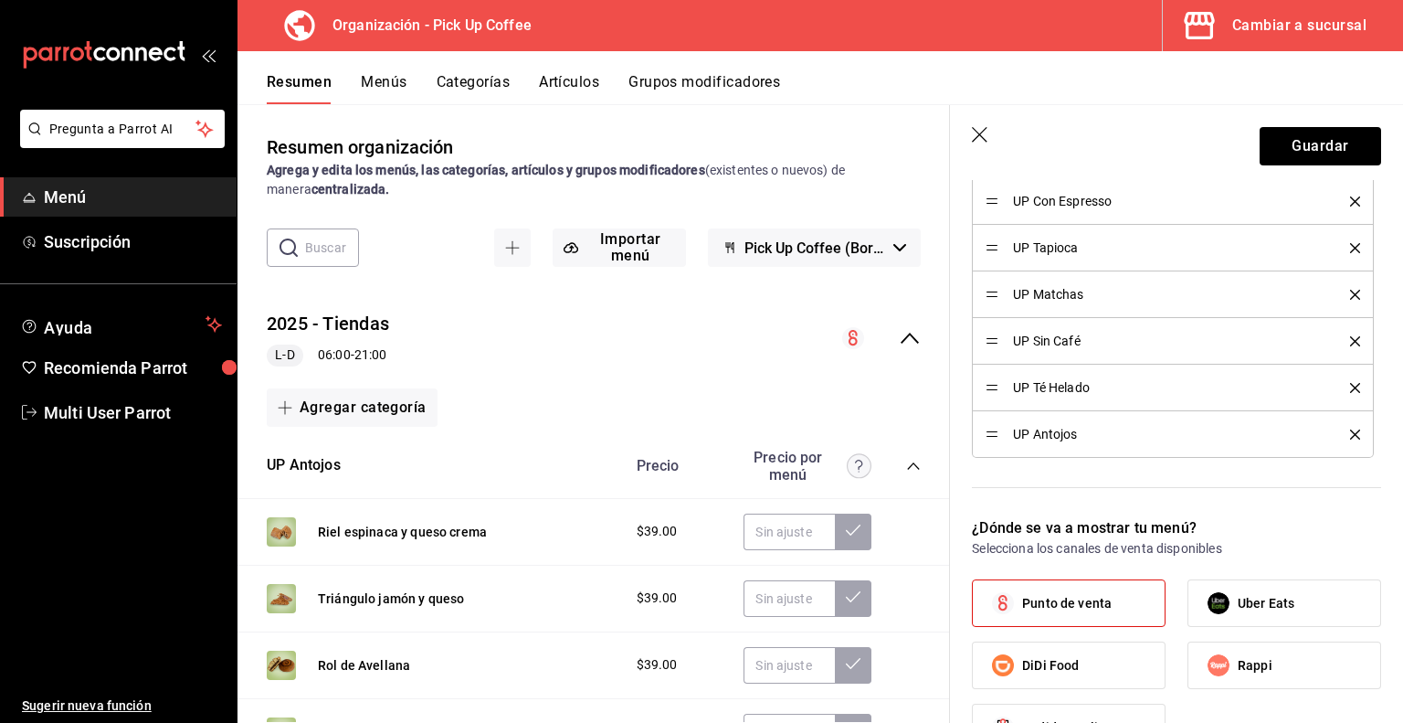
scroll to position [822, 0]
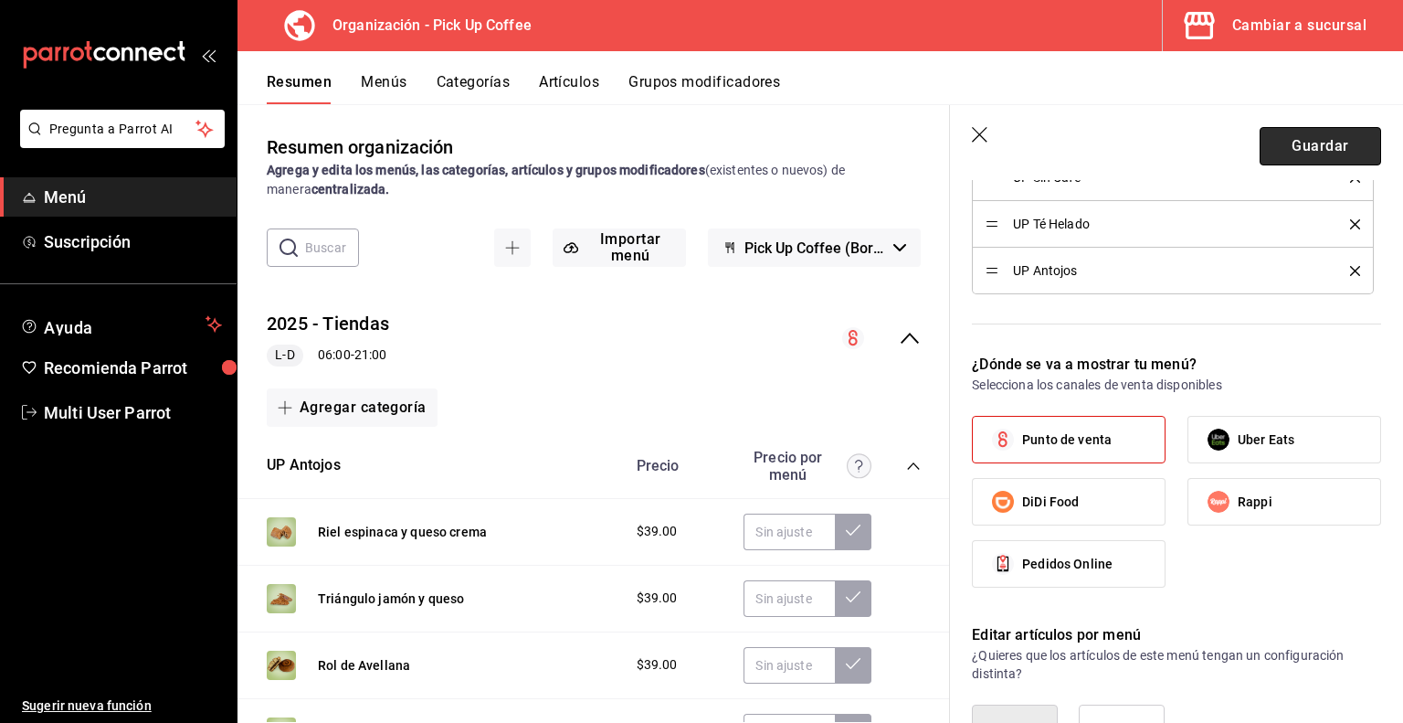
click at [1283, 154] on button "Guardar" at bounding box center [1321, 146] width 122 height 38
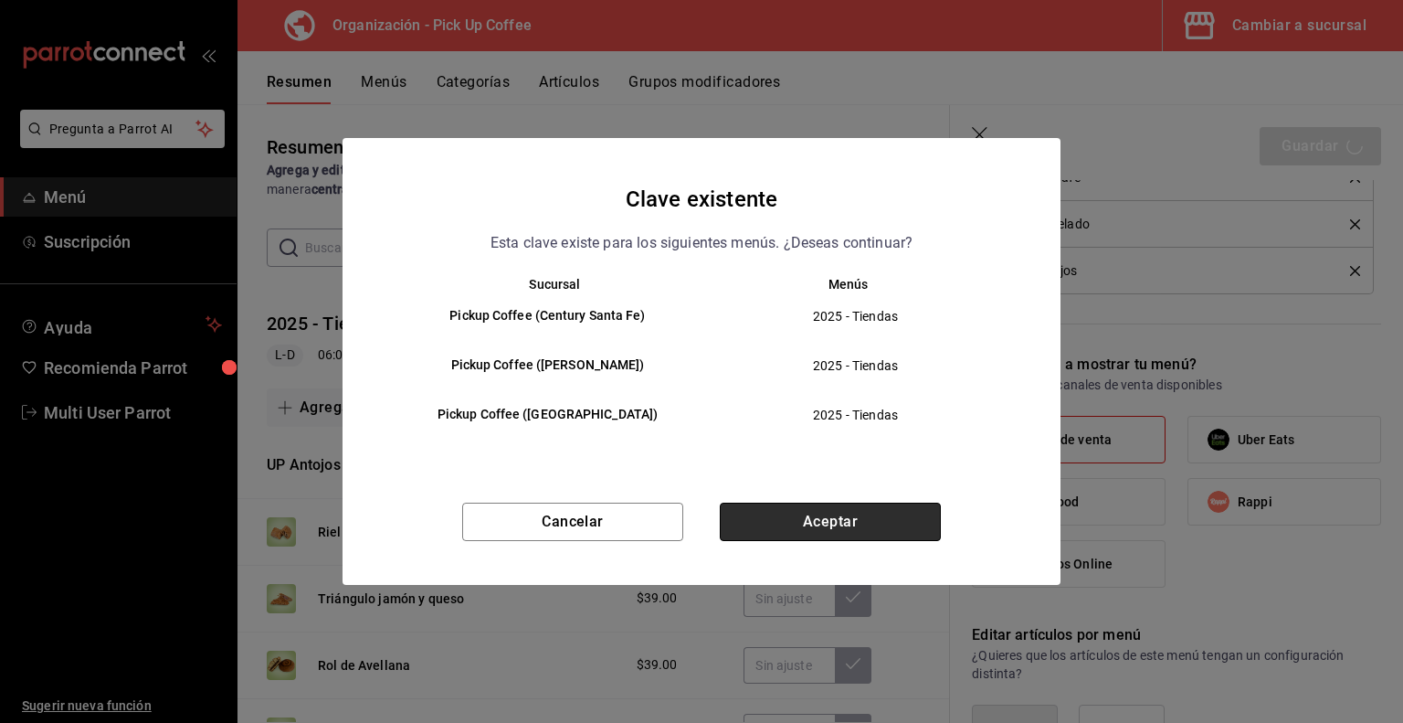
click at [851, 530] on button "Aceptar" at bounding box center [830, 522] width 221 height 38
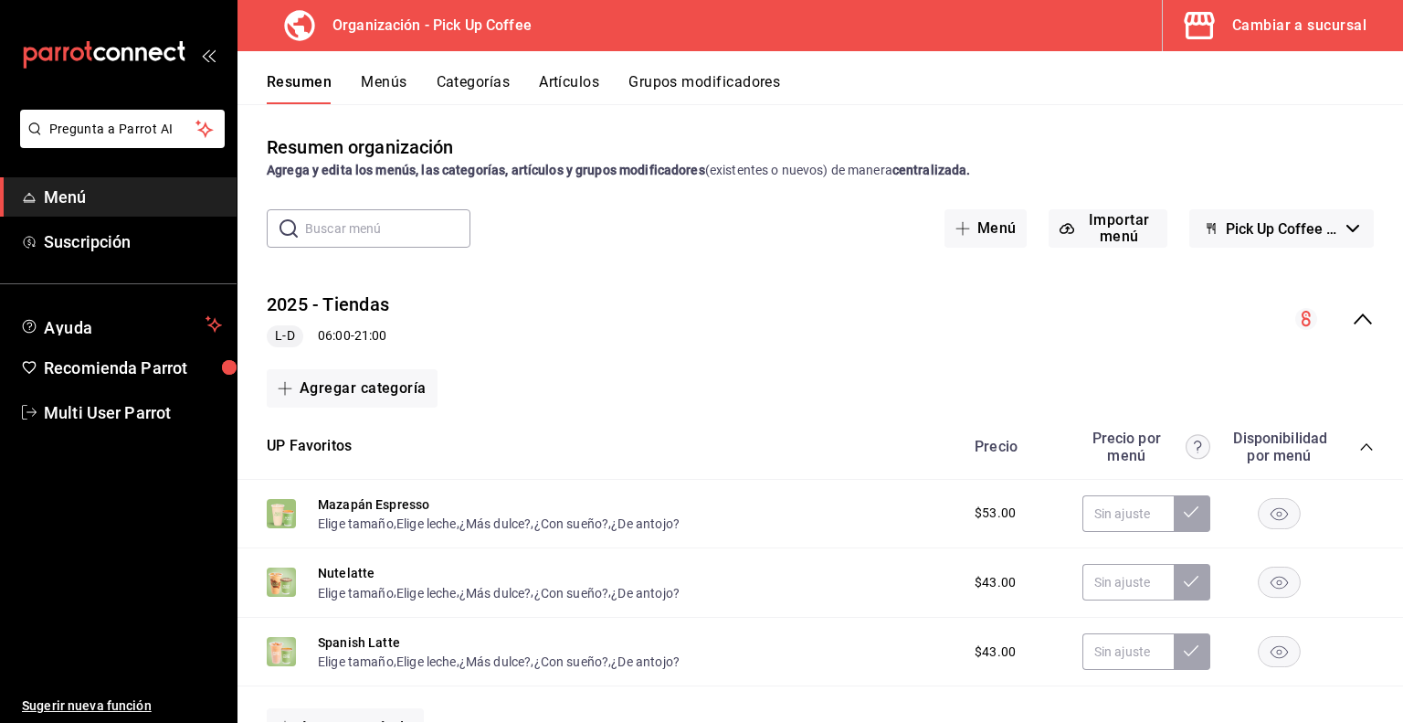
click at [384, 89] on button "Menús" at bounding box center [384, 88] width 46 height 31
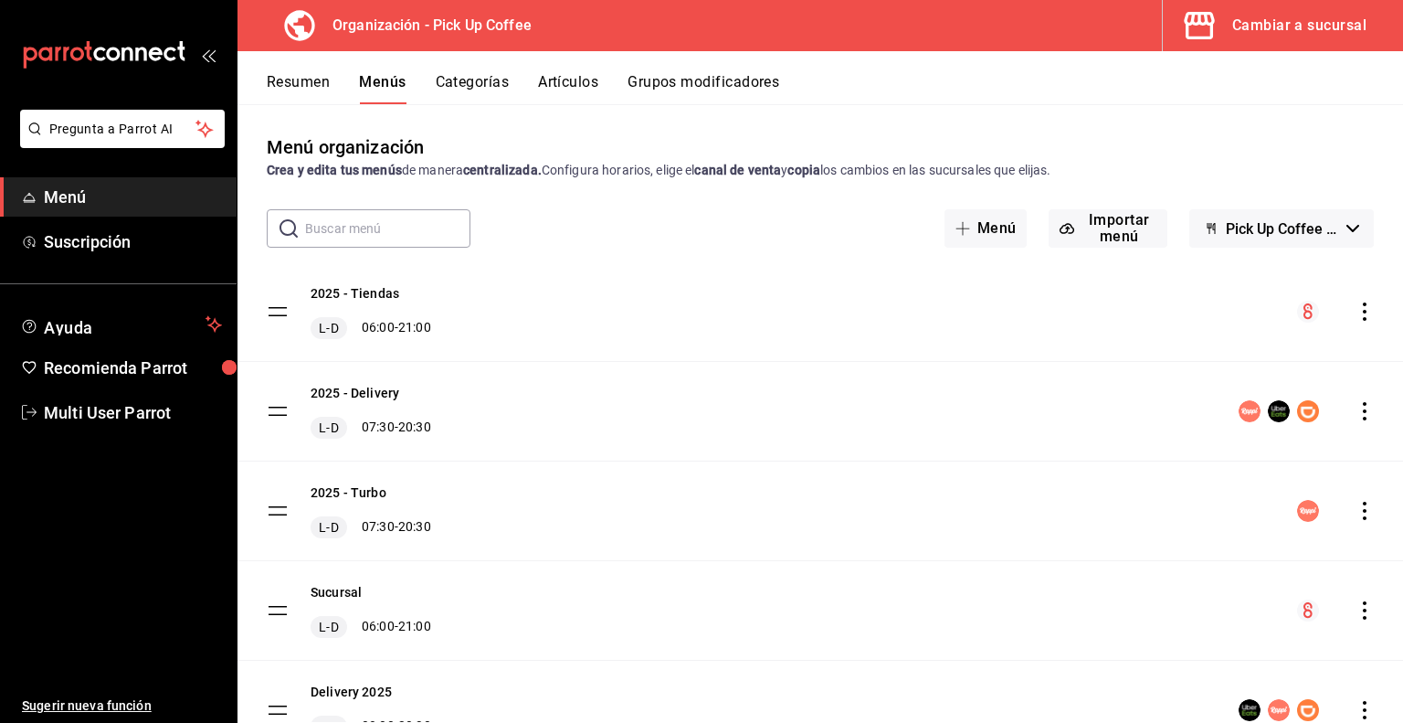
click at [1356, 317] on icon "actions" at bounding box center [1365, 311] width 18 height 18
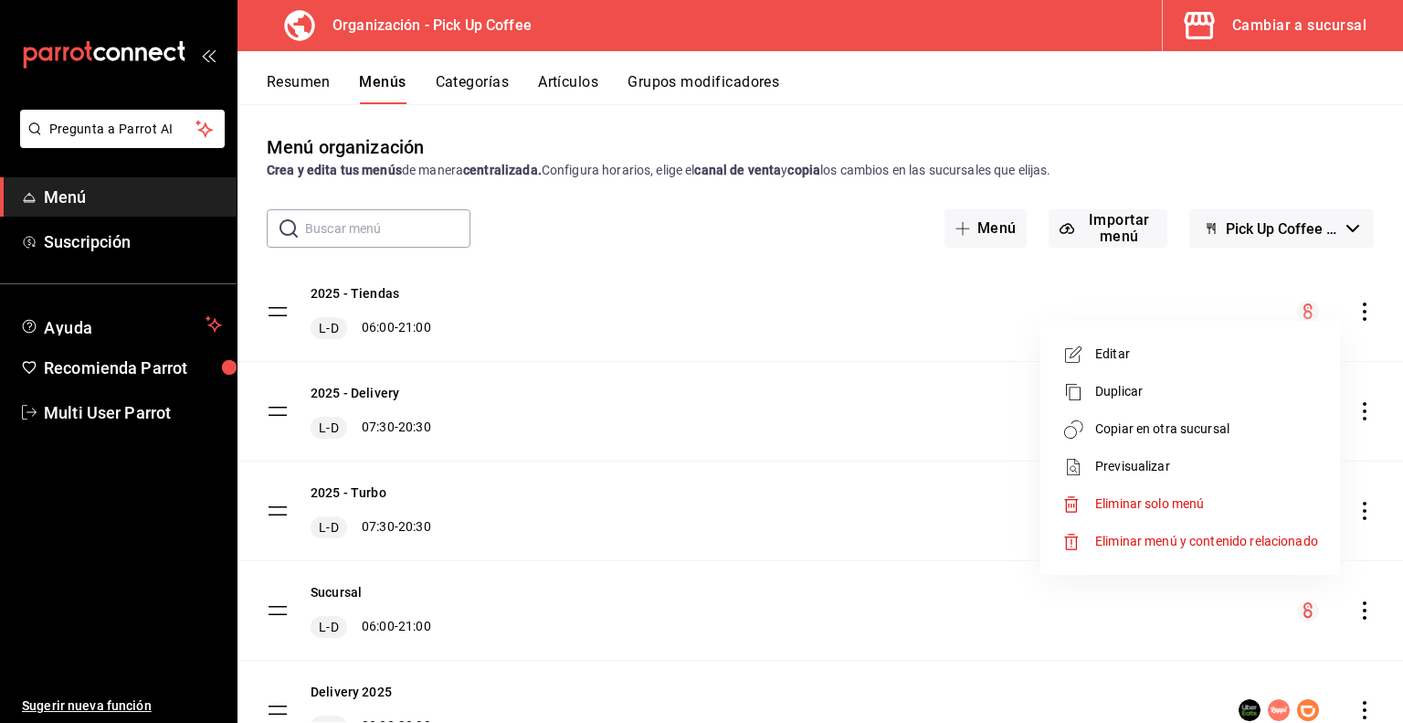
click at [1184, 431] on span "Copiar en otra sucursal" at bounding box center [1207, 428] width 223 height 19
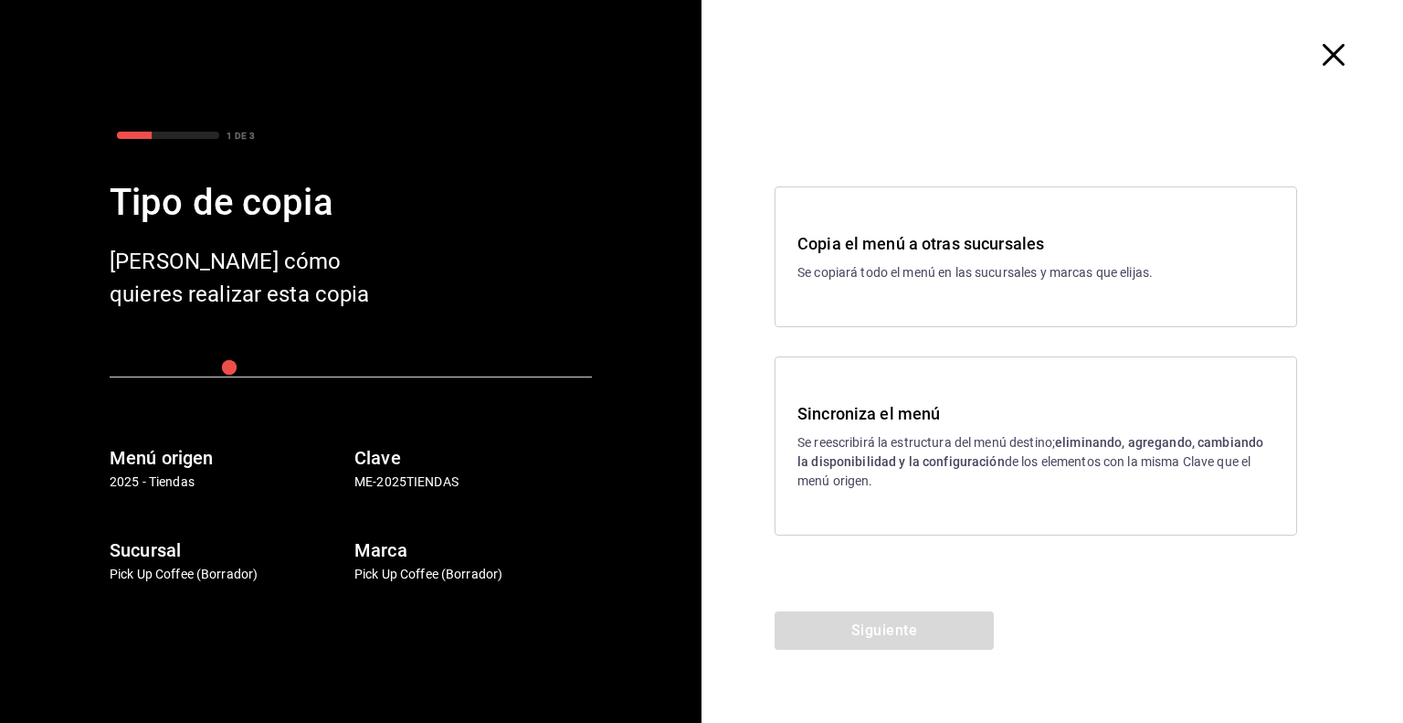
click at [870, 429] on div "Sincroniza el menú Se reescribirá la estructura del menú destino; eliminando, a…" at bounding box center [1036, 446] width 477 height 90
click at [926, 624] on button "Siguiente" at bounding box center [884, 630] width 219 height 38
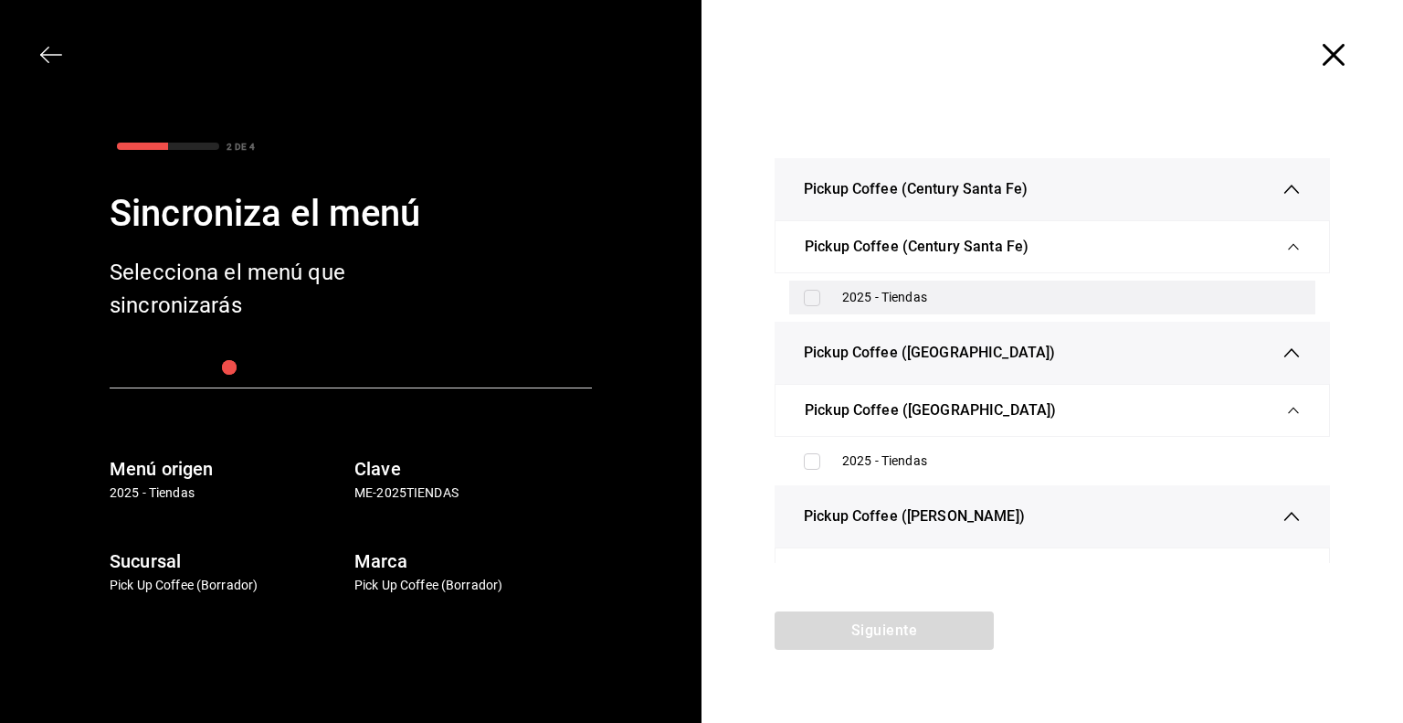
click at [807, 301] on input "checkbox" at bounding box center [812, 298] width 16 height 16
checkbox input "true"
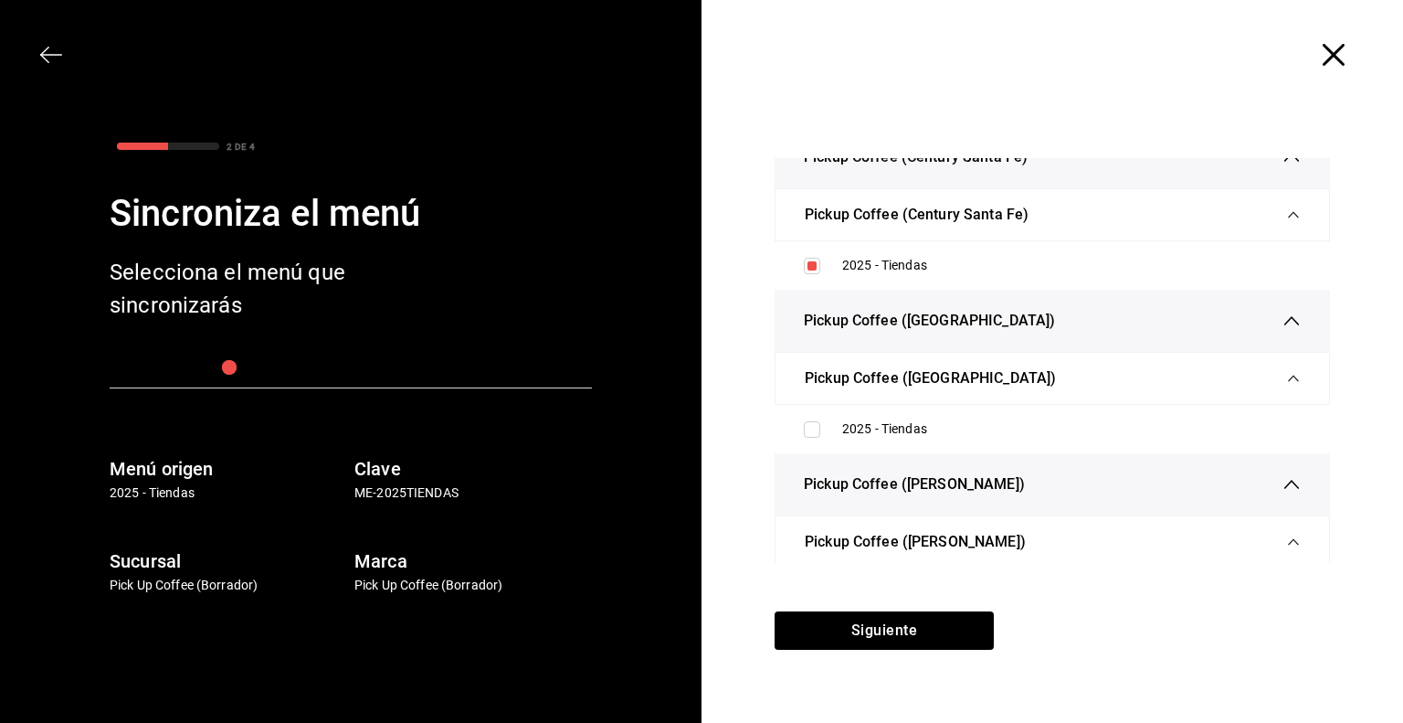
scroll to position [84, 0]
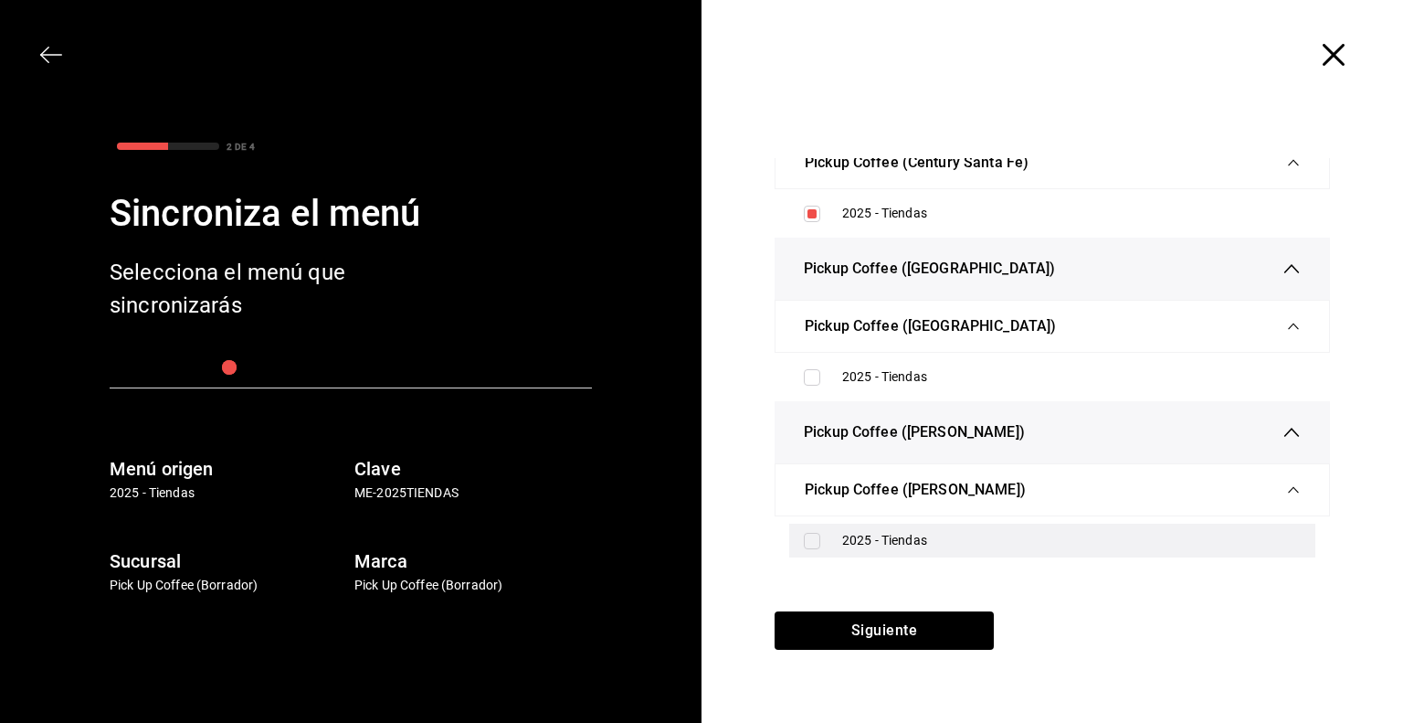
click at [814, 540] on input "checkbox" at bounding box center [812, 541] width 16 height 16
checkbox input "true"
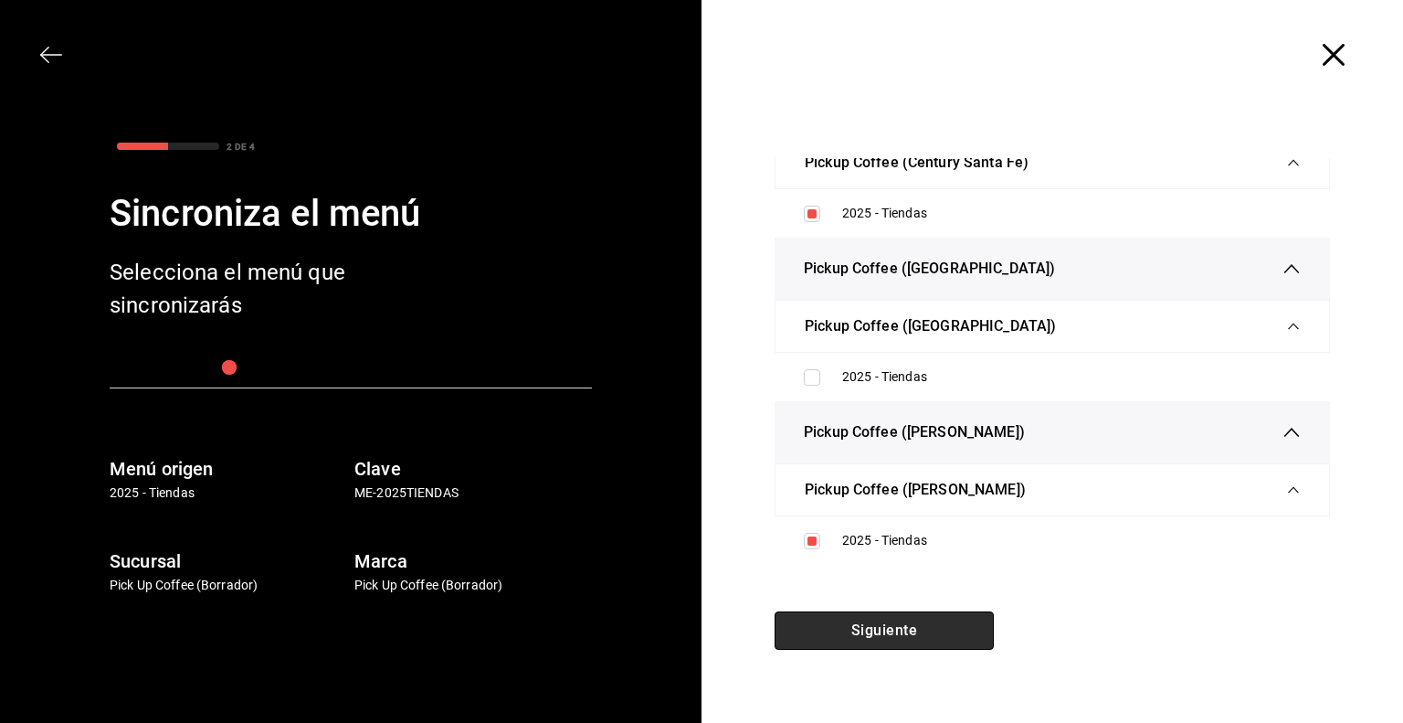
click at [914, 624] on button "Siguiente" at bounding box center [884, 630] width 219 height 38
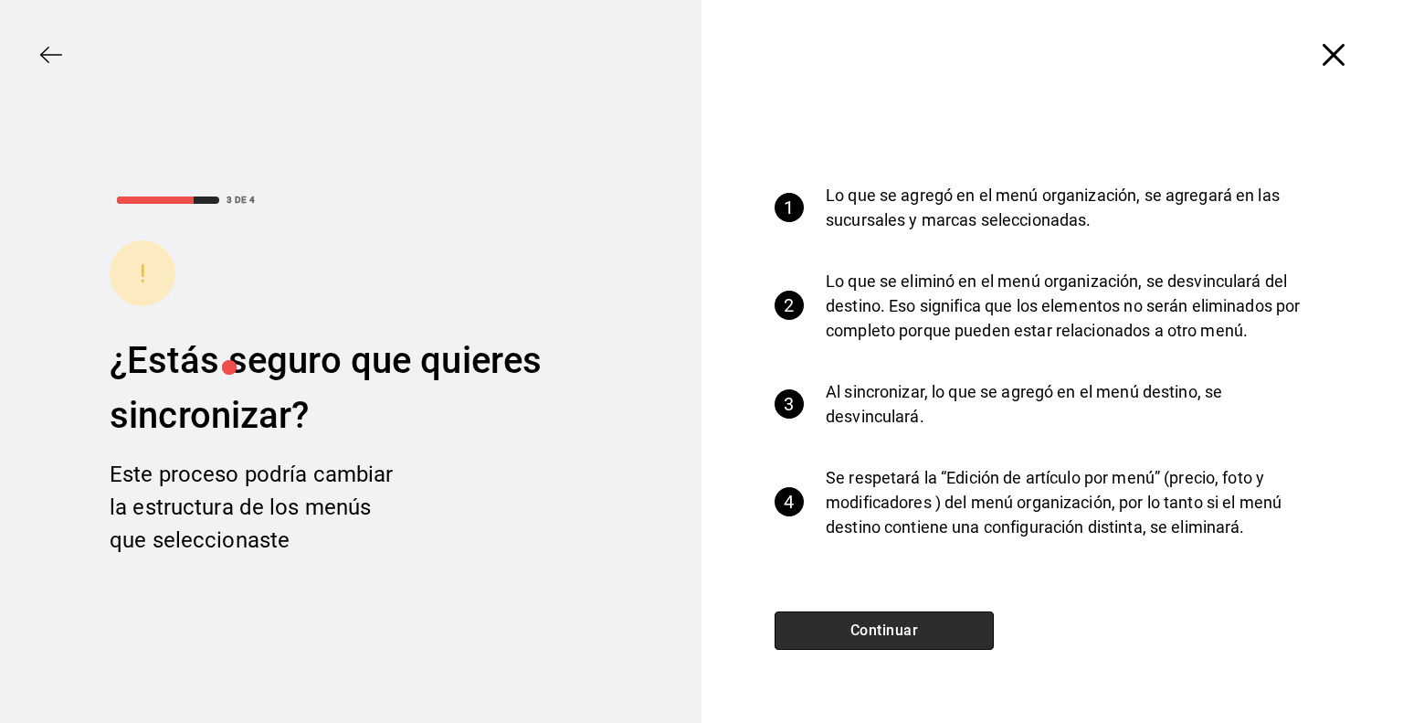
click at [895, 623] on button "Continuar" at bounding box center [884, 630] width 219 height 38
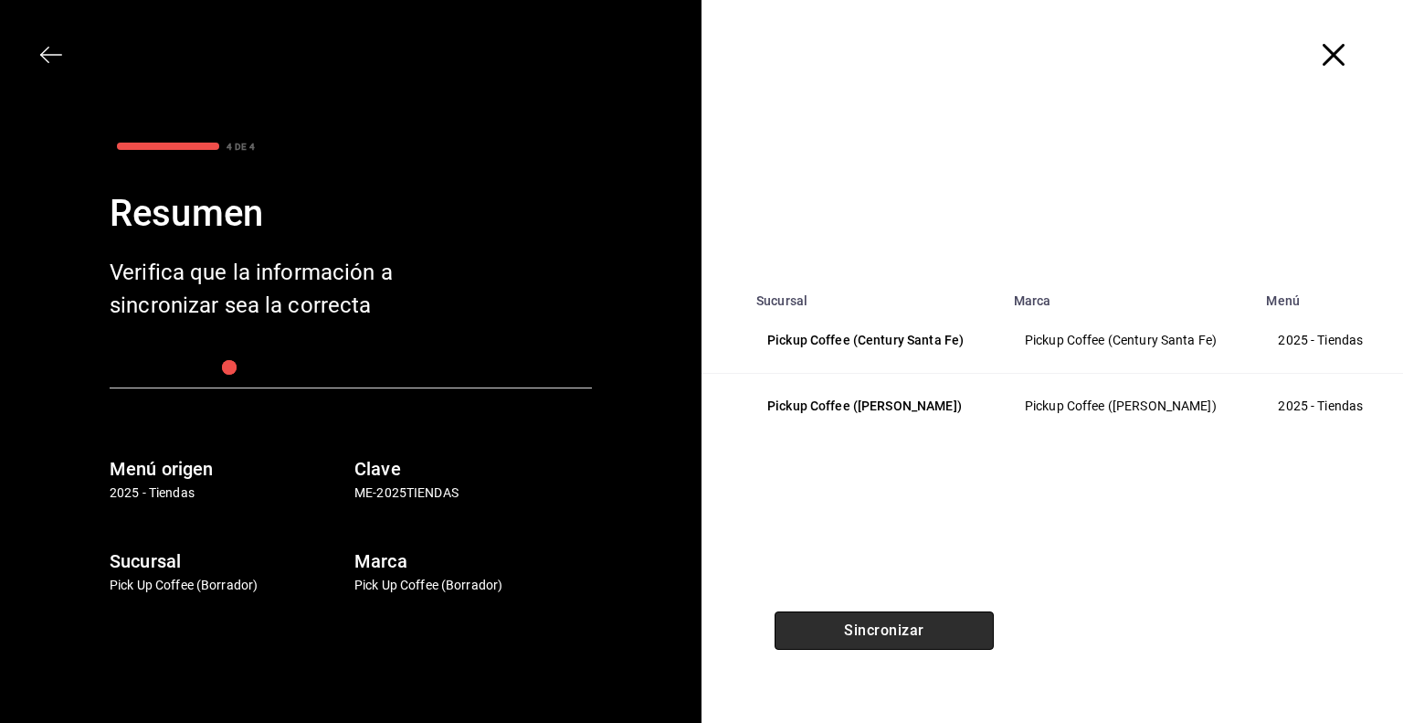
click at [886, 627] on button "Sincronizar" at bounding box center [884, 630] width 219 height 38
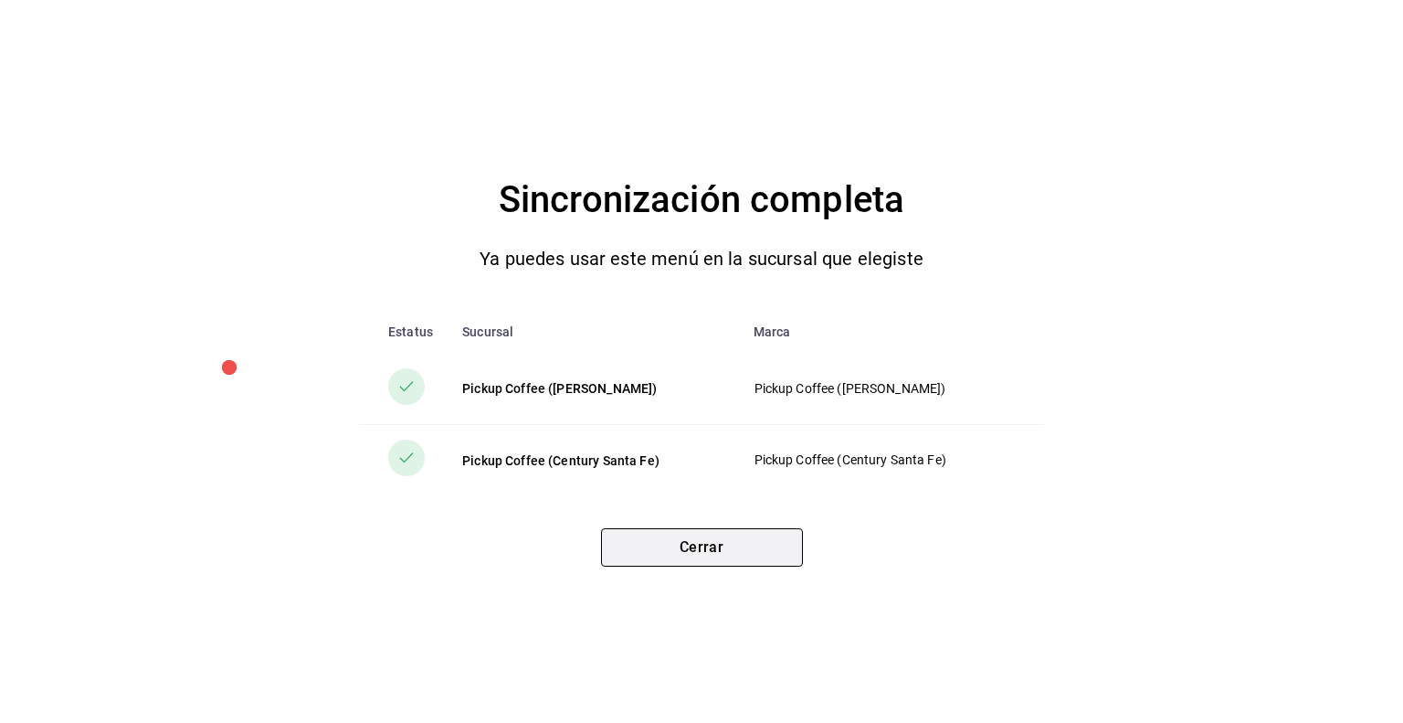
click at [735, 553] on button "Cerrar" at bounding box center [702, 547] width 202 height 38
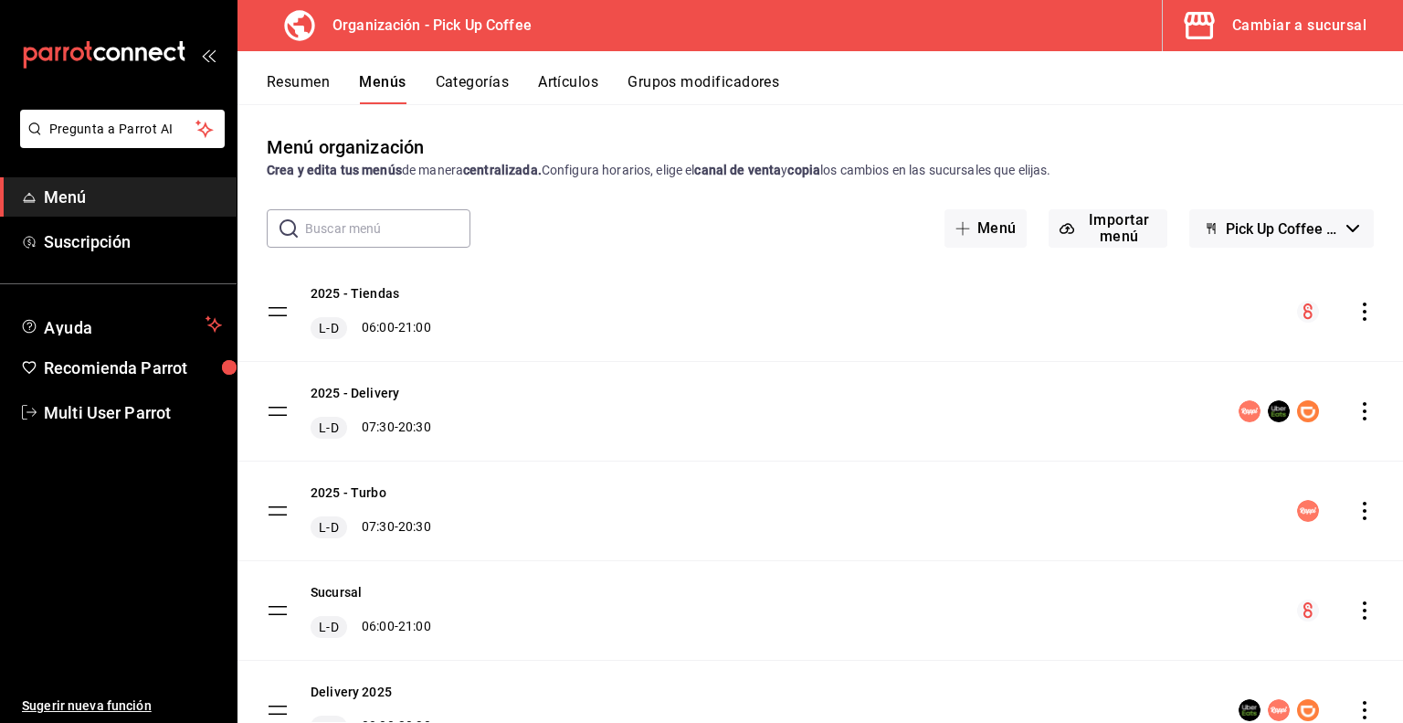
click at [1245, 28] on div "Cambiar a sucursal" at bounding box center [1300, 26] width 134 height 26
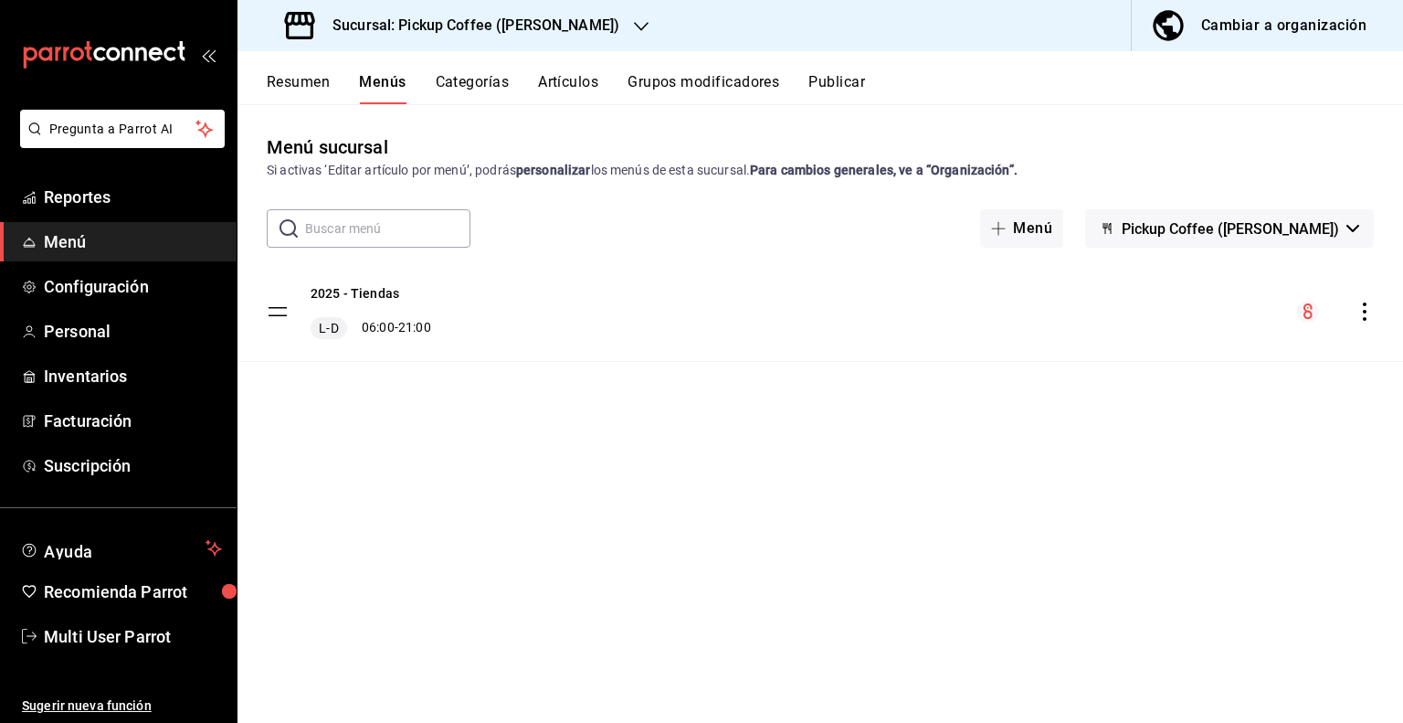
click at [310, 83] on button "Resumen" at bounding box center [298, 88] width 63 height 31
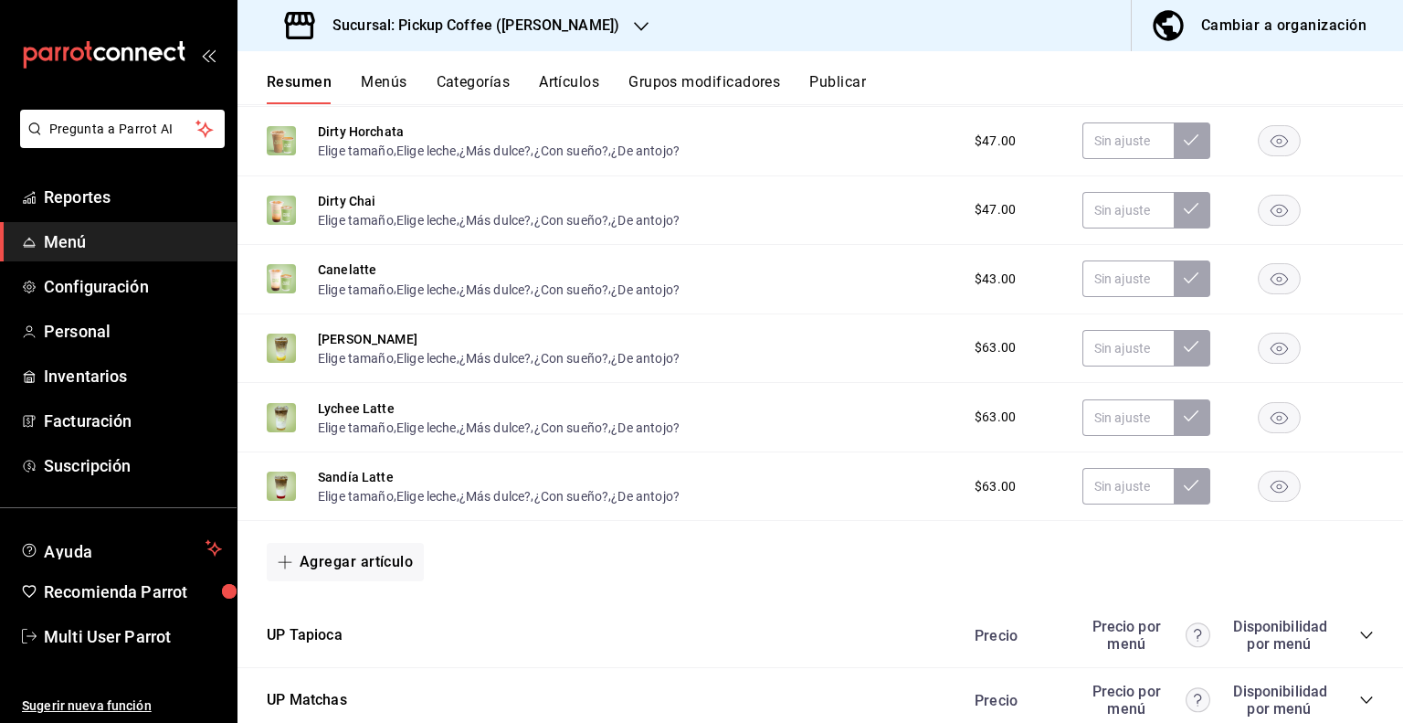
scroll to position [1816, 0]
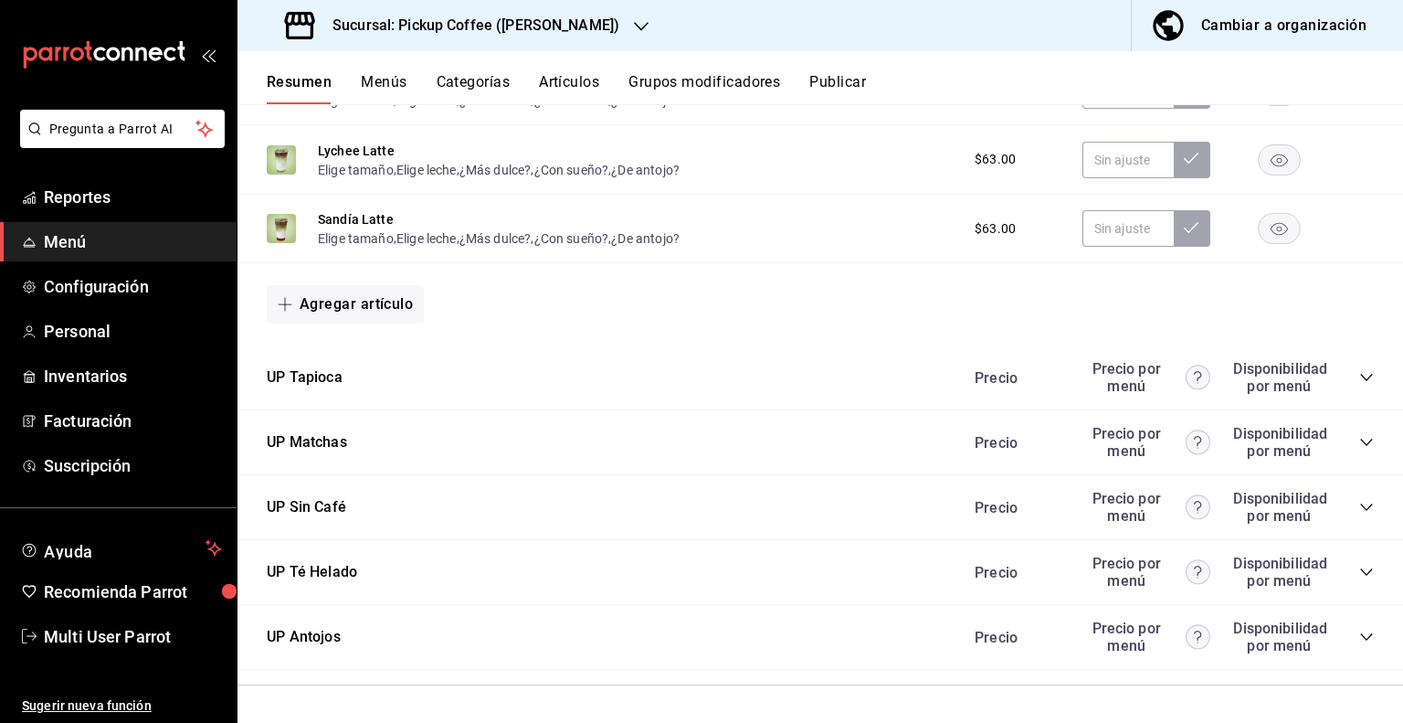
click at [1360, 635] on icon "collapse-category-row" at bounding box center [1367, 637] width 15 height 15
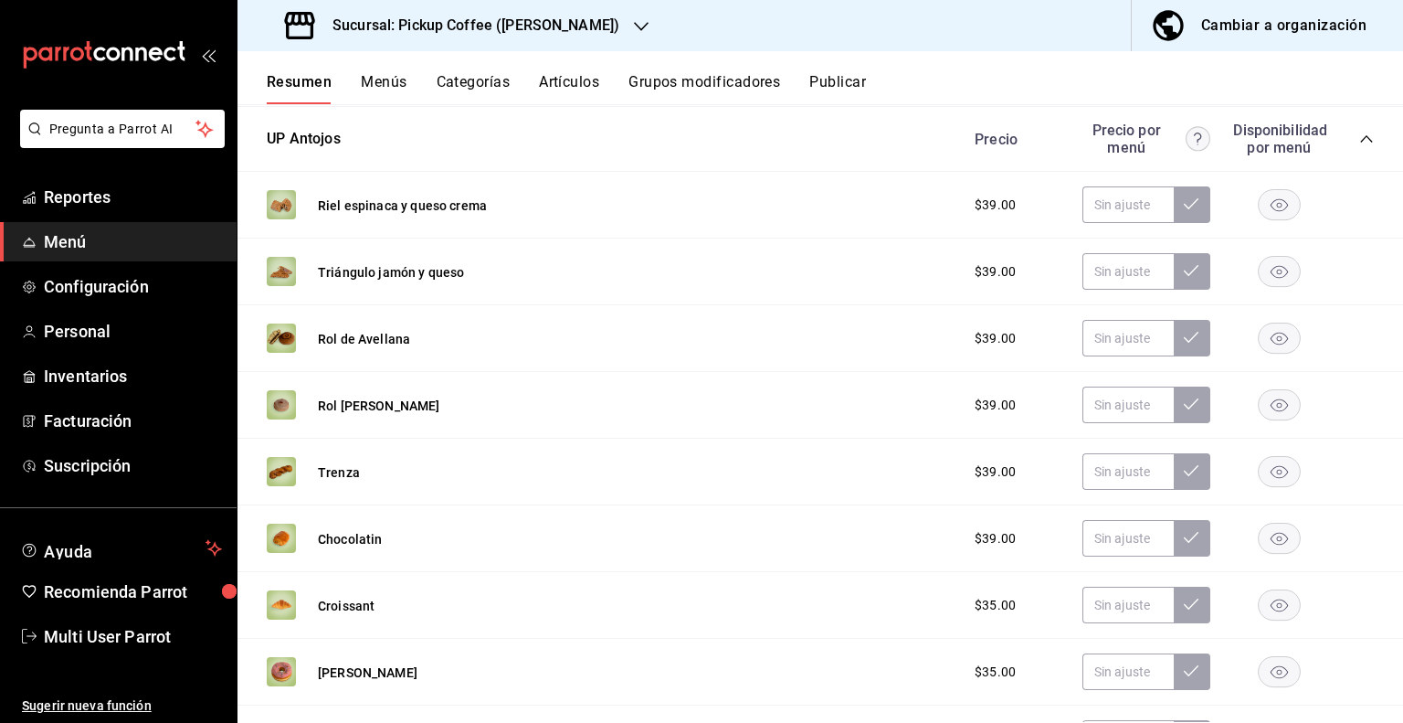
scroll to position [2496, 0]
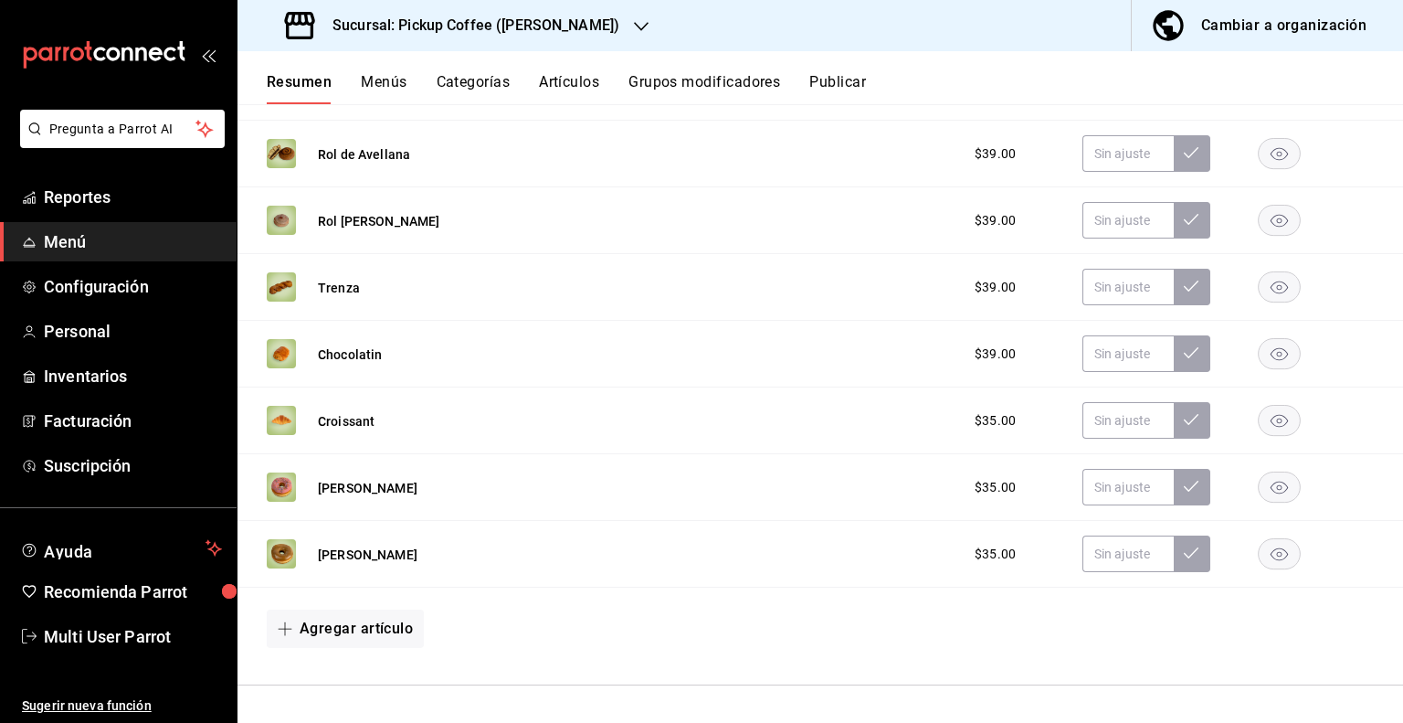
click at [835, 82] on button "Publicar" at bounding box center [838, 88] width 57 height 31
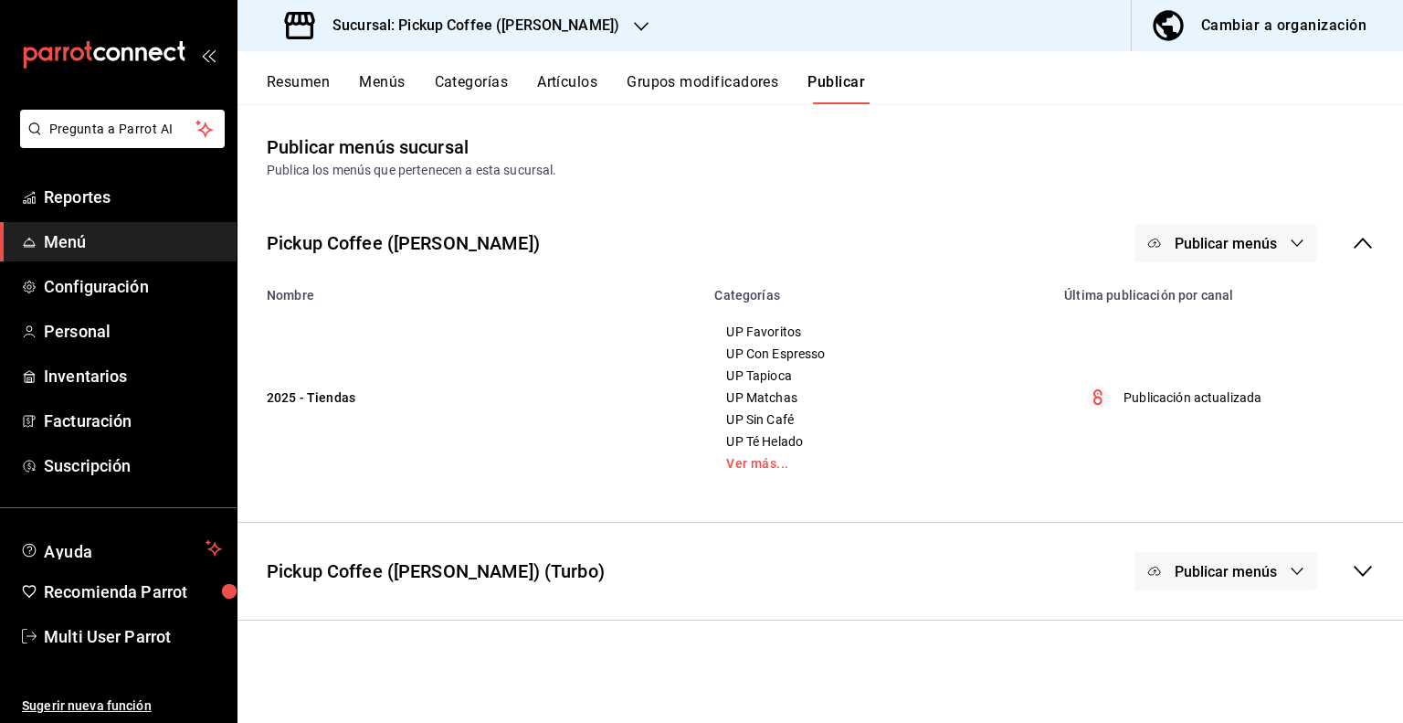
click at [1308, 244] on button "Publicar menús" at bounding box center [1226, 243] width 183 height 38
click at [1239, 296] on span "Punto de venta" at bounding box center [1253, 302] width 88 height 19
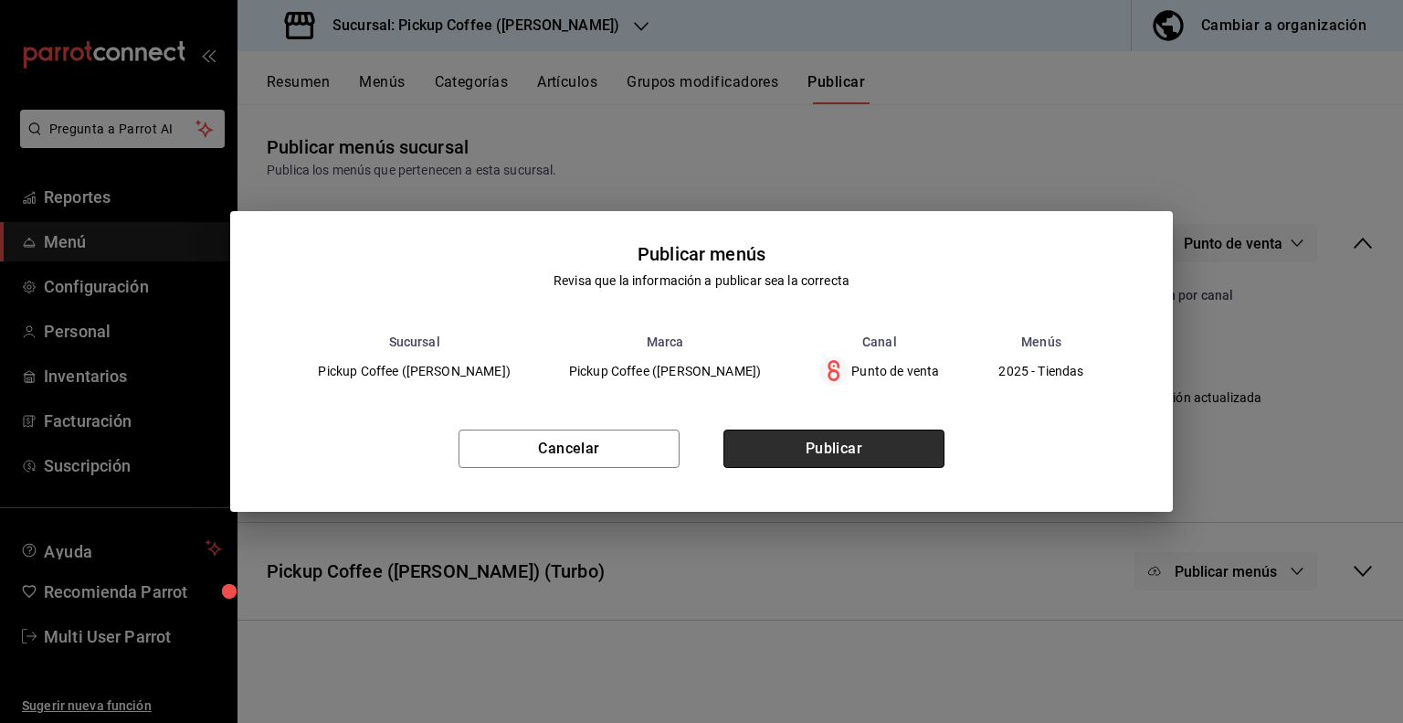
click at [844, 457] on button "Publicar" at bounding box center [834, 448] width 221 height 38
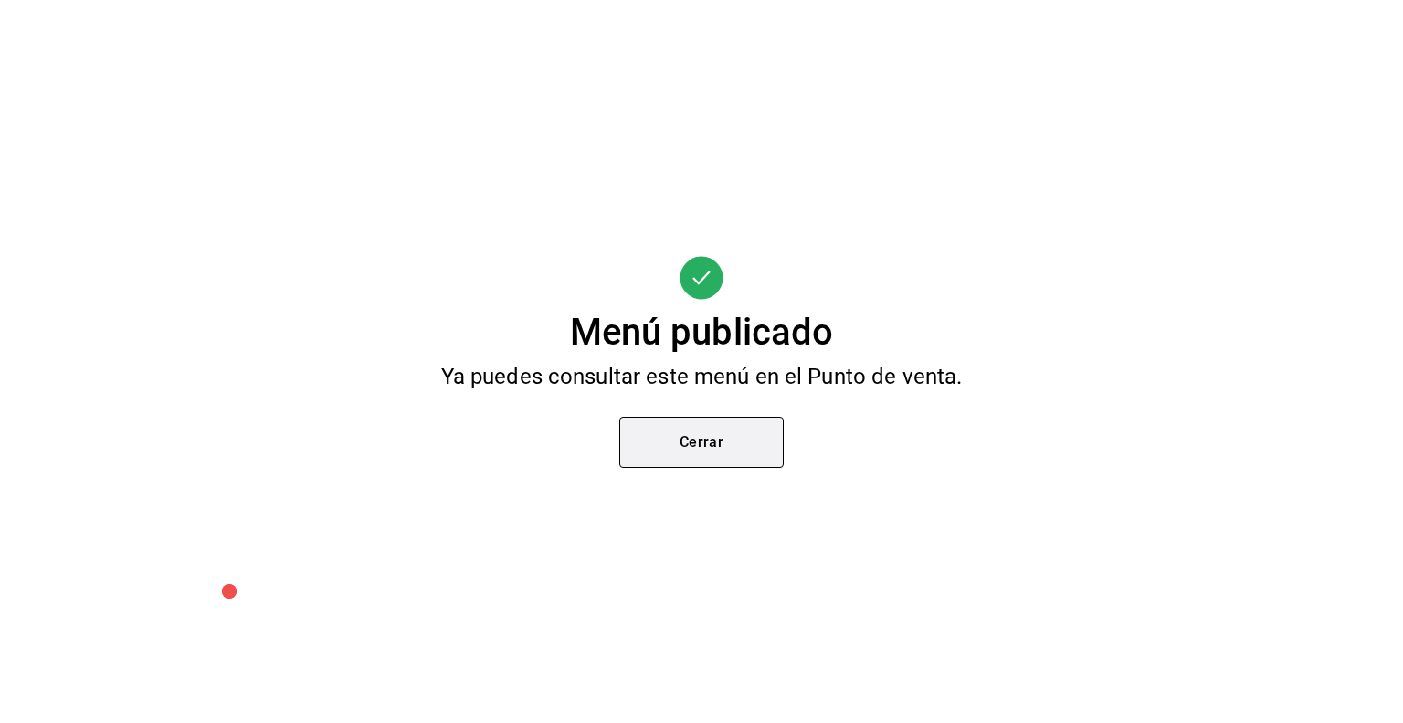
click at [709, 453] on button "Cerrar" at bounding box center [702, 442] width 164 height 51
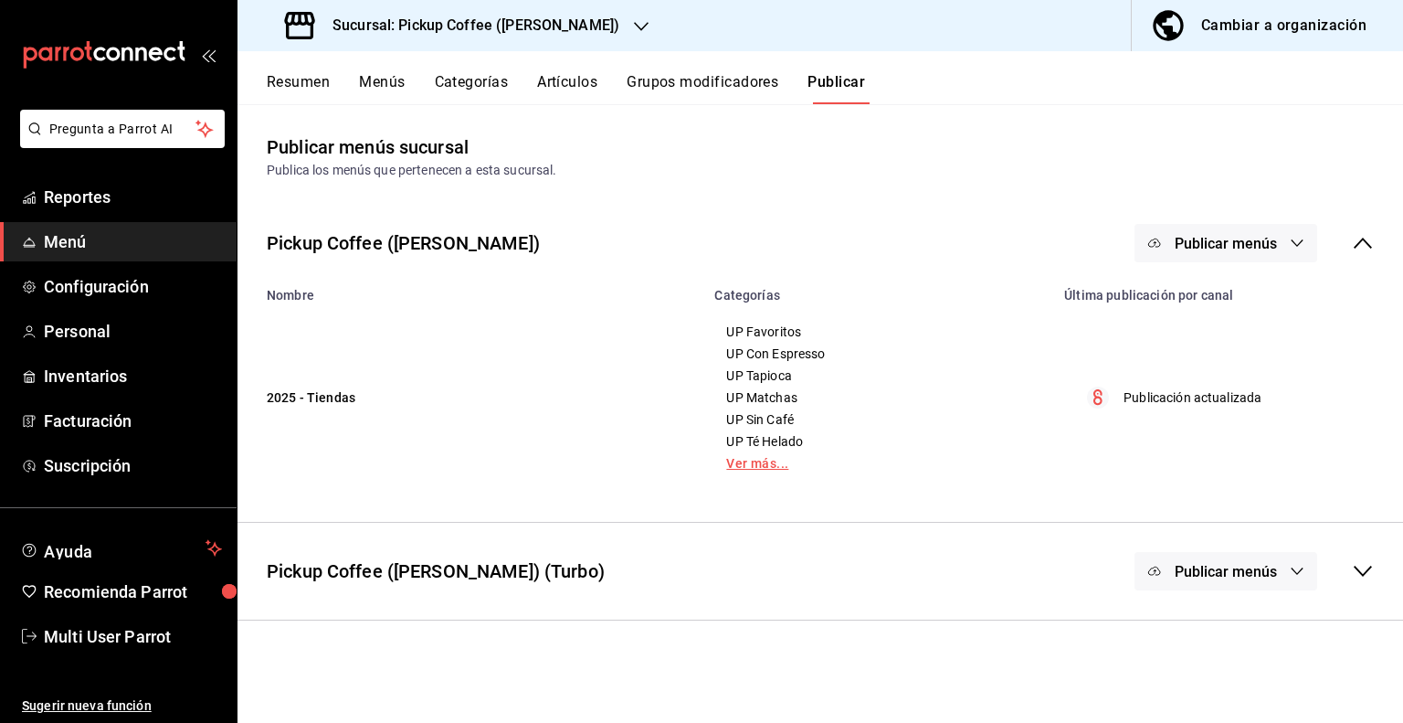
click at [768, 459] on link "Ver más..." at bounding box center [878, 463] width 304 height 13
click at [1218, 32] on div "Cambiar a organización" at bounding box center [1284, 26] width 165 height 26
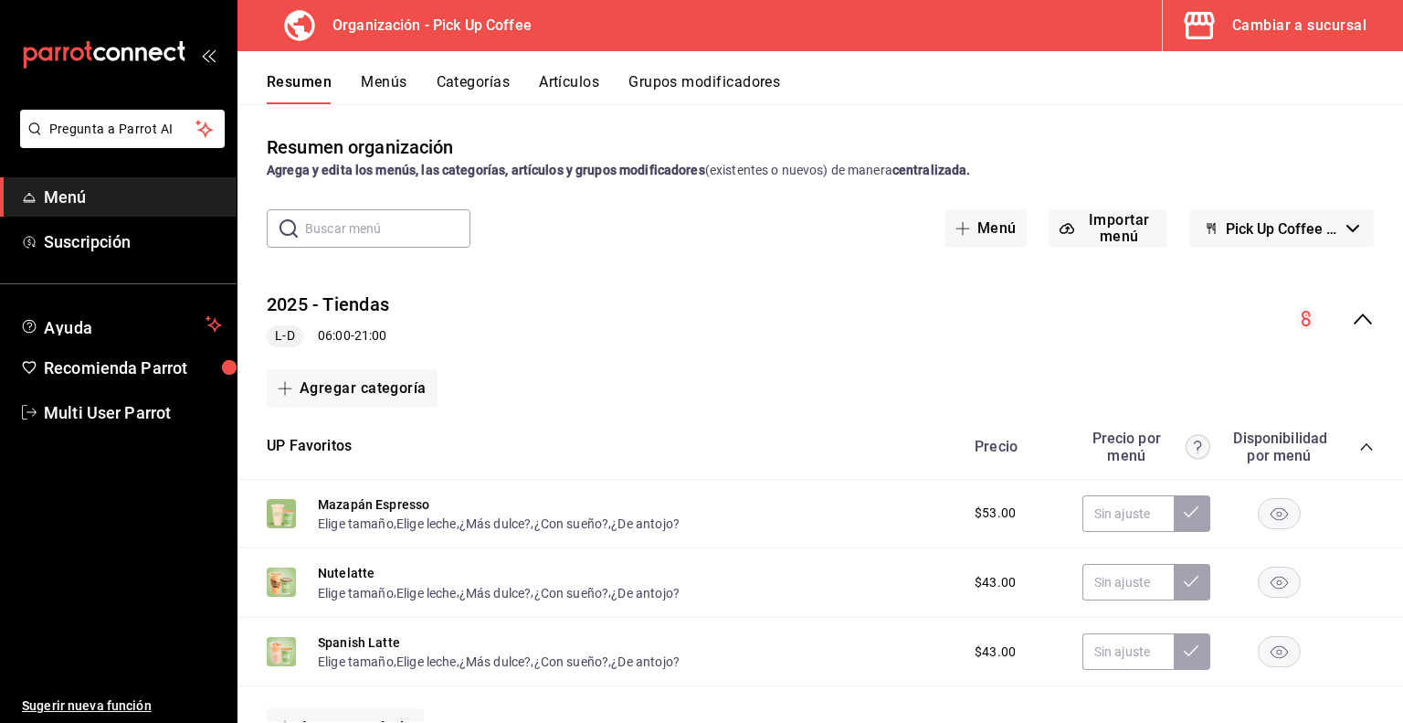
click at [1356, 326] on icon "collapse-menu-row" at bounding box center [1363, 319] width 22 height 22
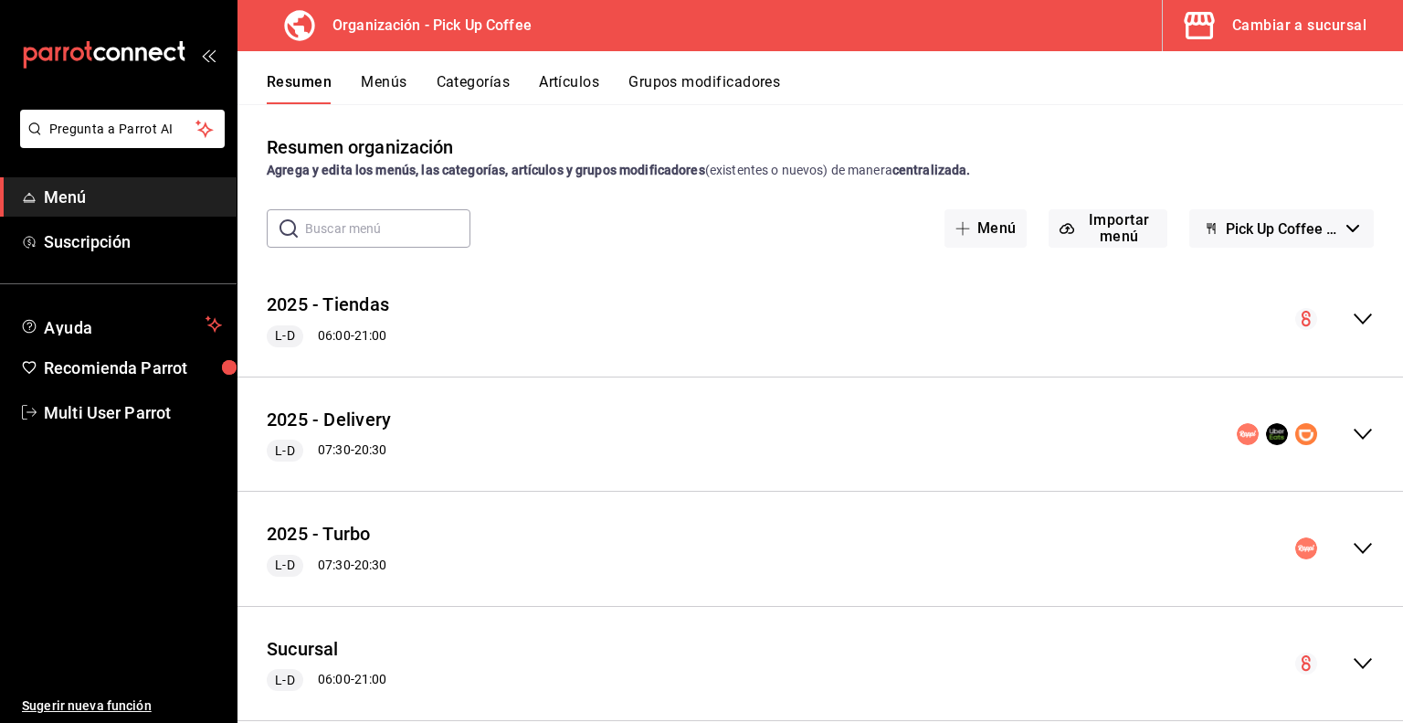
click at [387, 85] on button "Menús" at bounding box center [384, 88] width 46 height 31
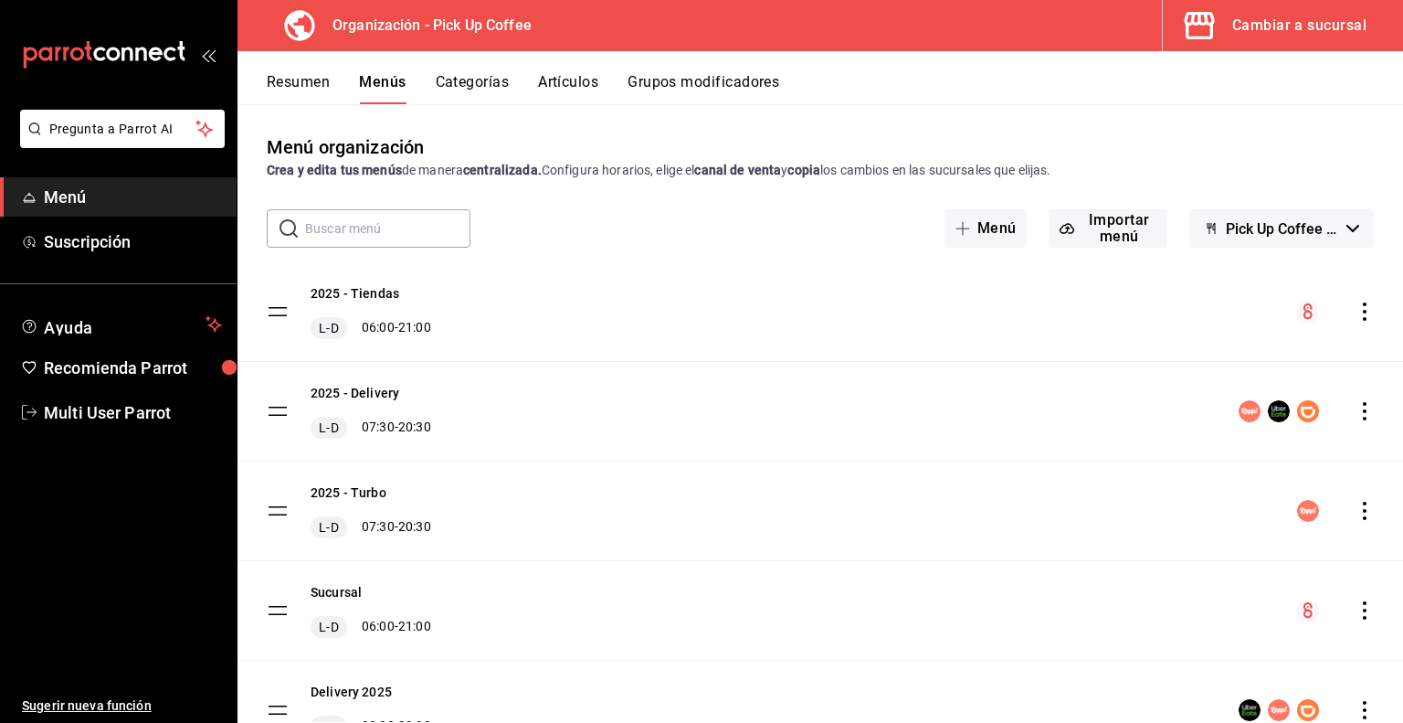
click at [1356, 313] on icon "actions" at bounding box center [1365, 311] width 18 height 18
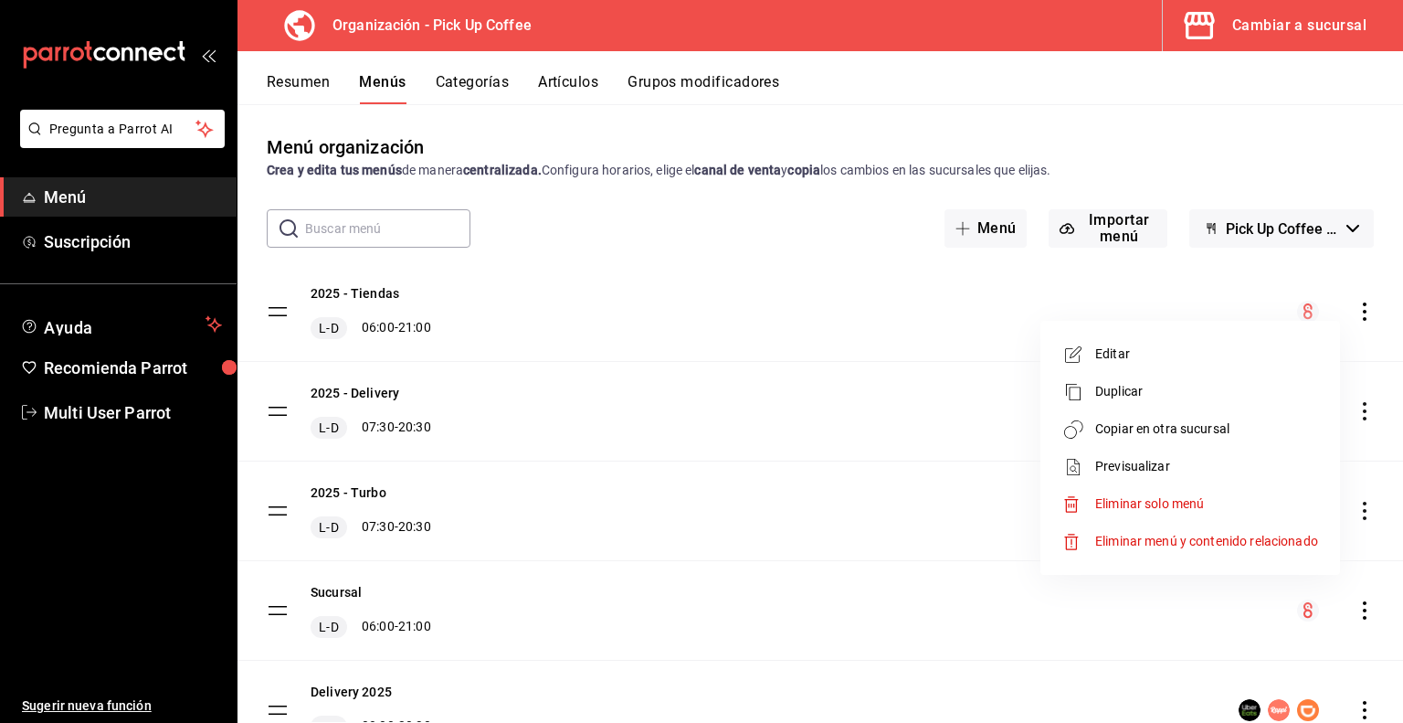
click at [1164, 430] on span "Copiar en otra sucursal" at bounding box center [1207, 428] width 223 height 19
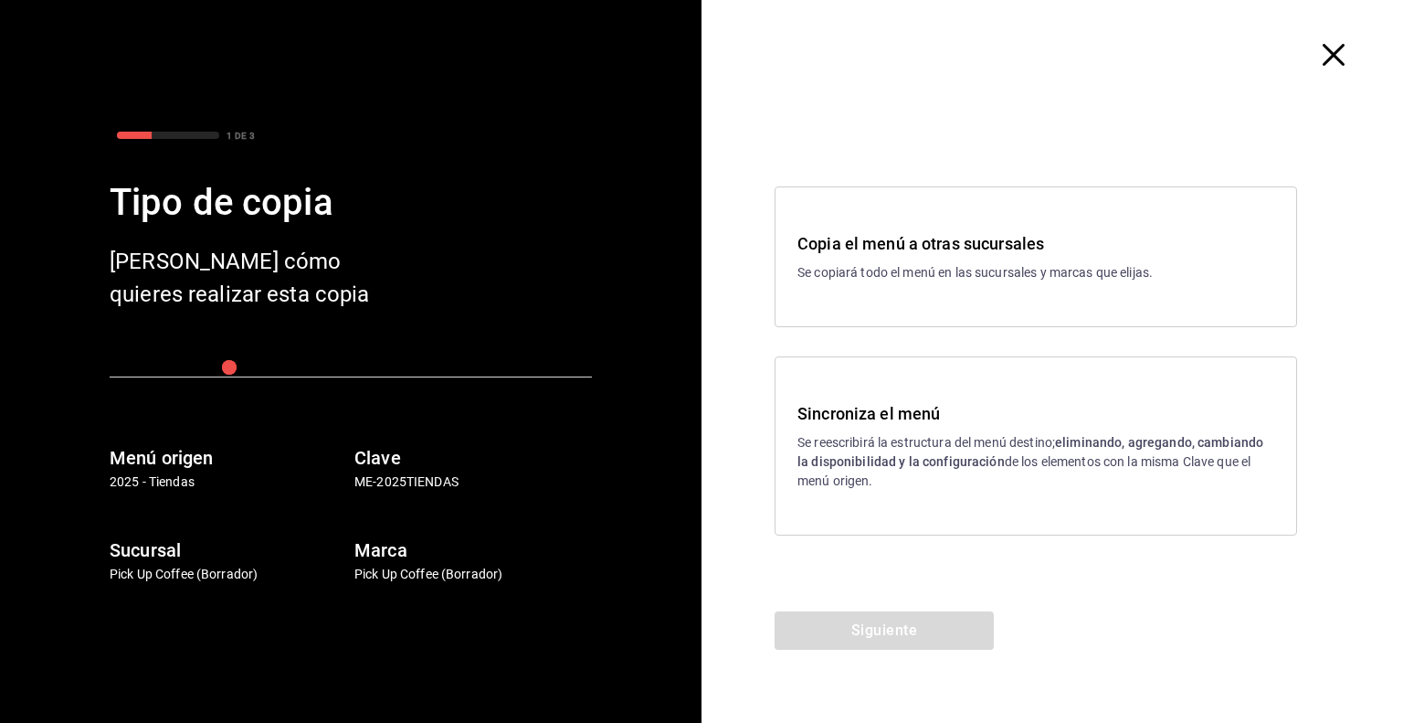
click at [886, 427] on div "Sincroniza el menú Se reescribirá la estructura del menú destino; eliminando, a…" at bounding box center [1036, 446] width 477 height 90
click at [882, 633] on button "Siguiente" at bounding box center [884, 630] width 219 height 38
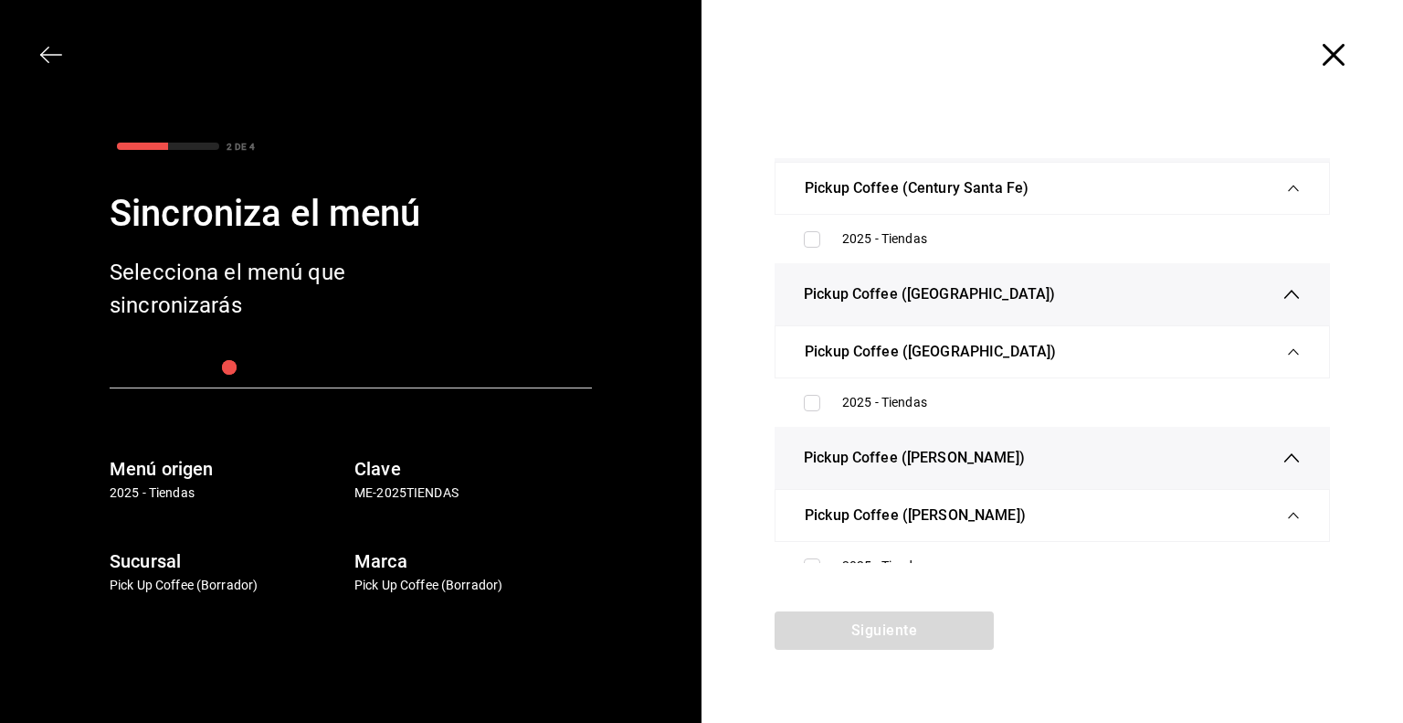
scroll to position [84, 0]
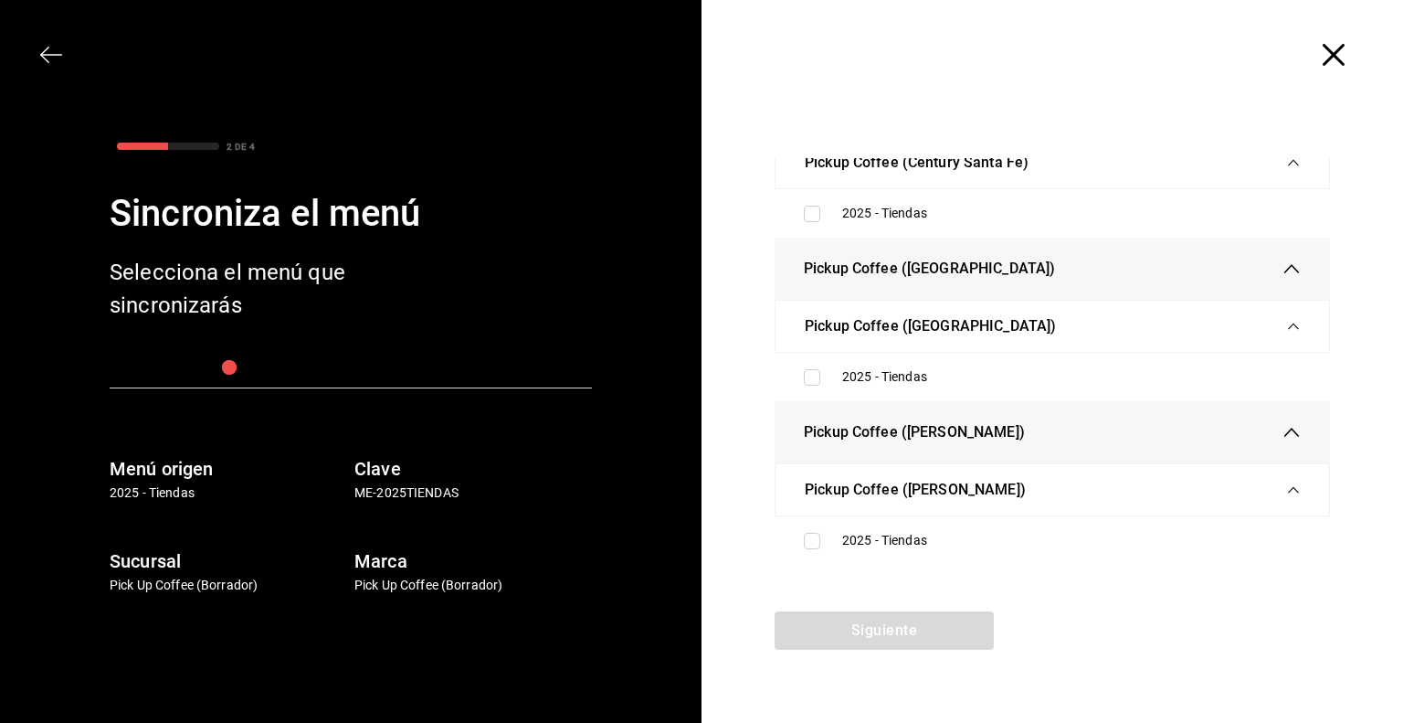
click at [1328, 54] on icon "button" at bounding box center [1334, 55] width 22 height 22
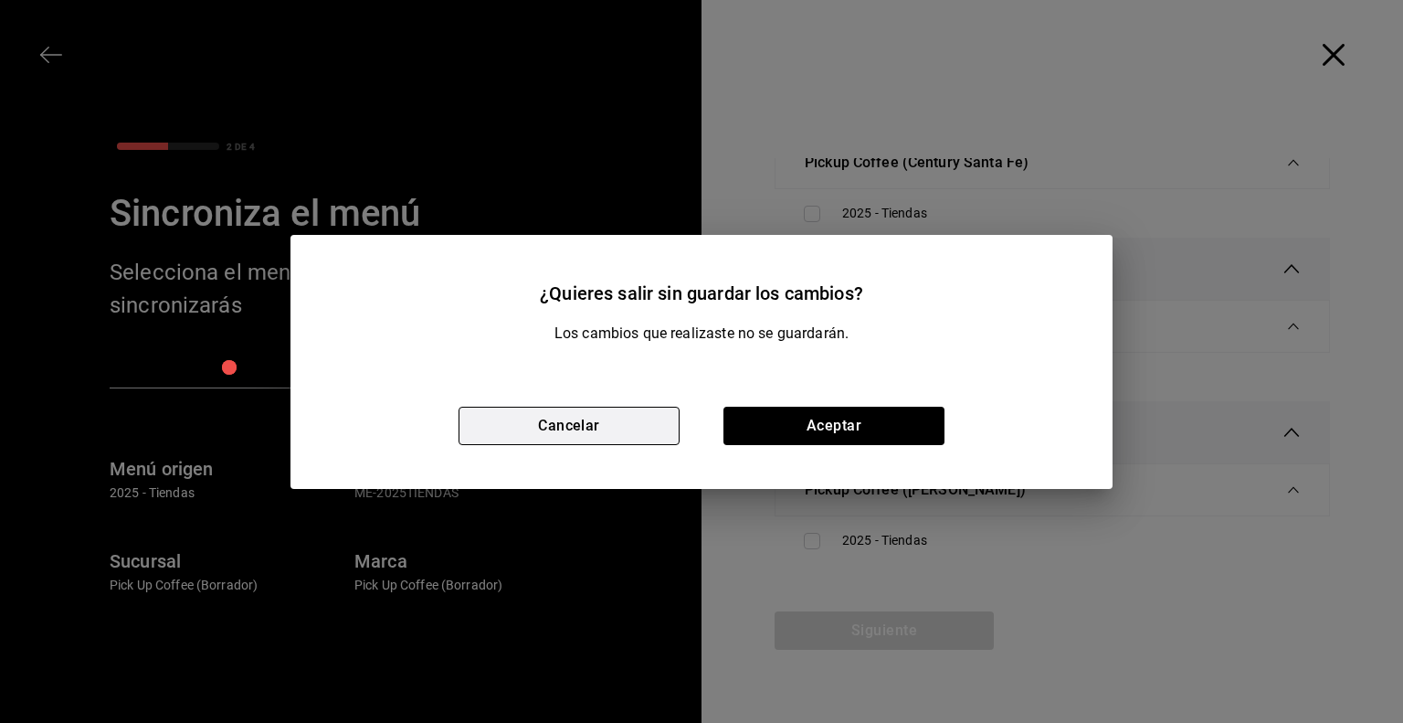
click at [590, 426] on button "Cancelar" at bounding box center [569, 426] width 221 height 38
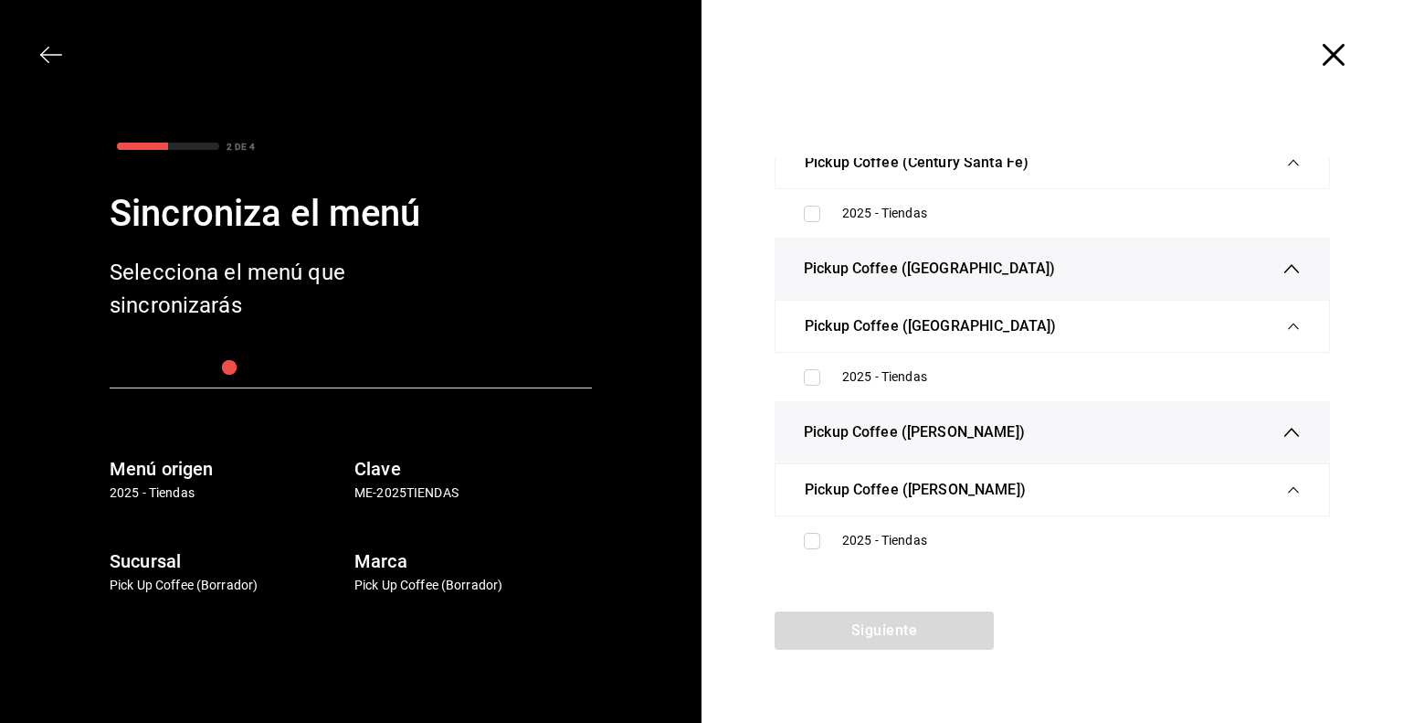
click at [44, 58] on icon "button" at bounding box center [44, 55] width 9 height 16
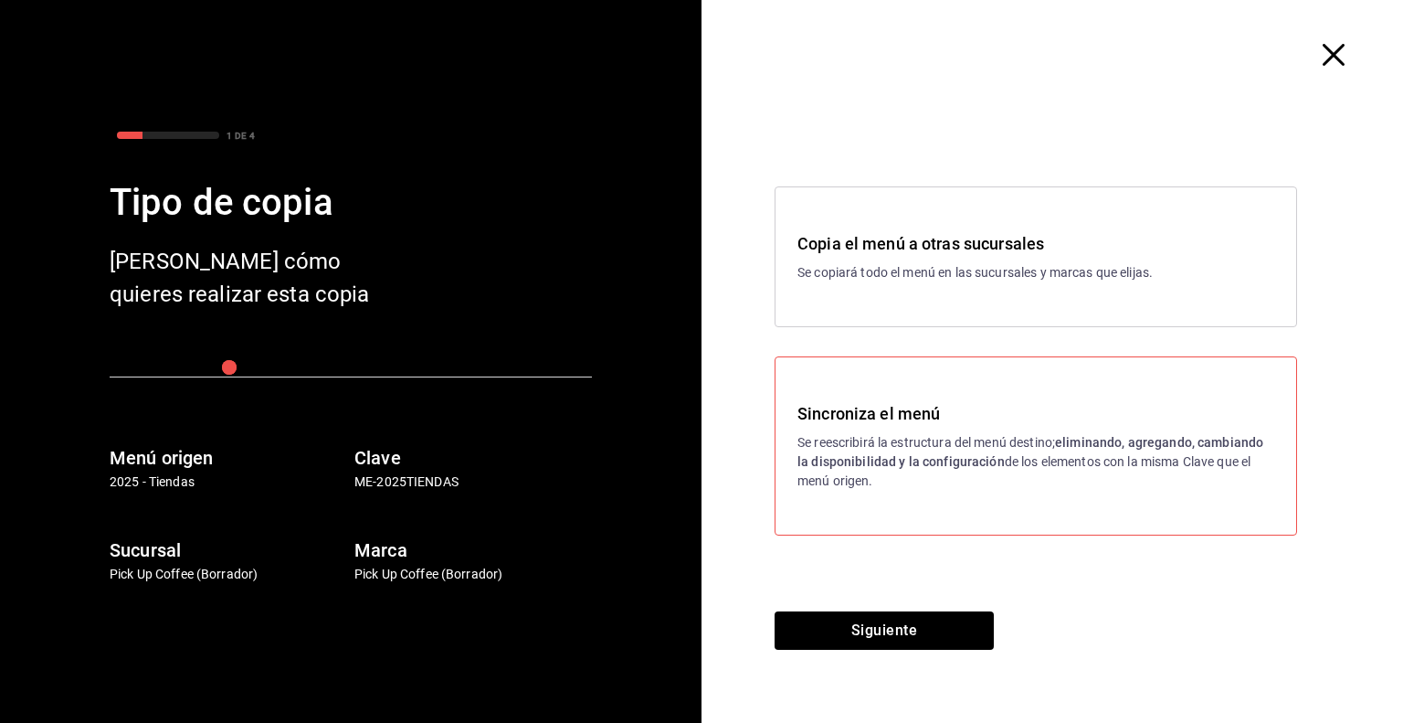
click at [943, 259] on div "Copia el menú a otras sucursales Se copiará todo el menú en las sucursales y ma…" at bounding box center [1036, 256] width 477 height 51
click at [900, 619] on button "Siguiente" at bounding box center [884, 630] width 219 height 38
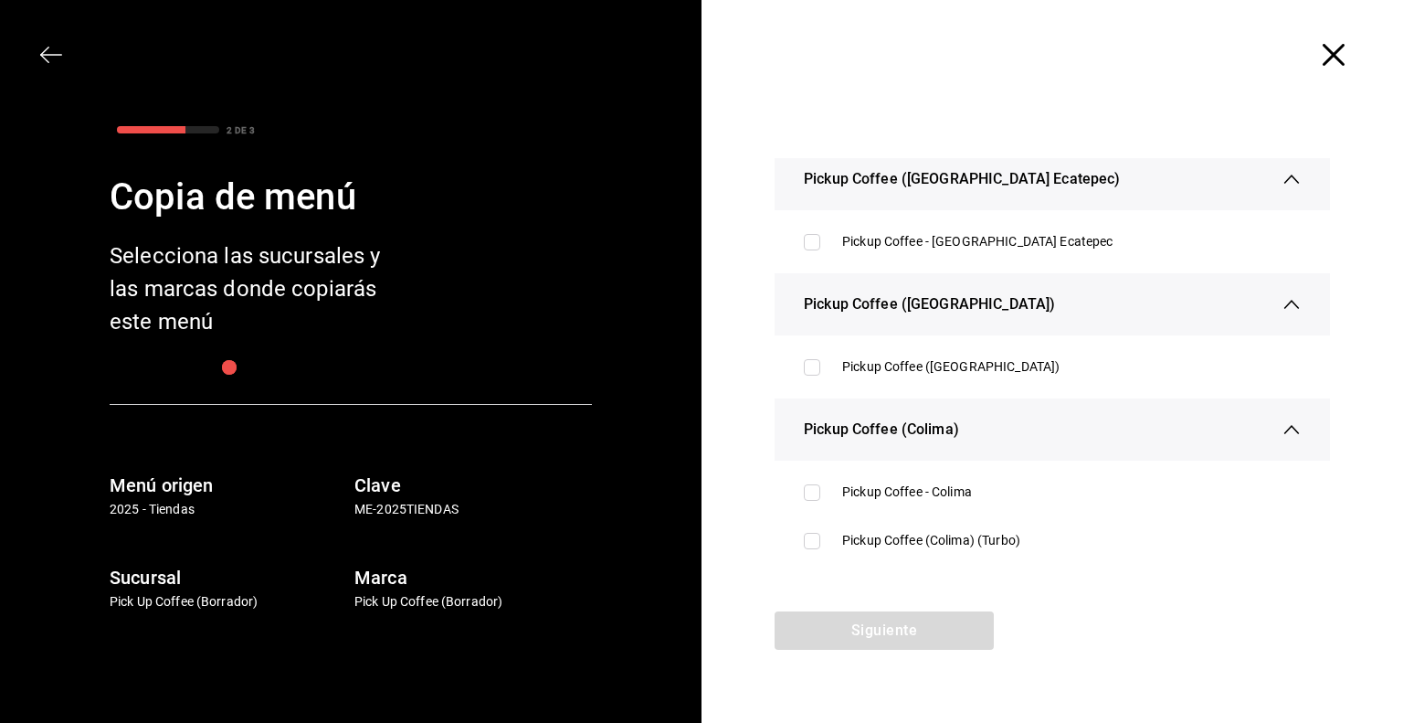
scroll to position [1005, 0]
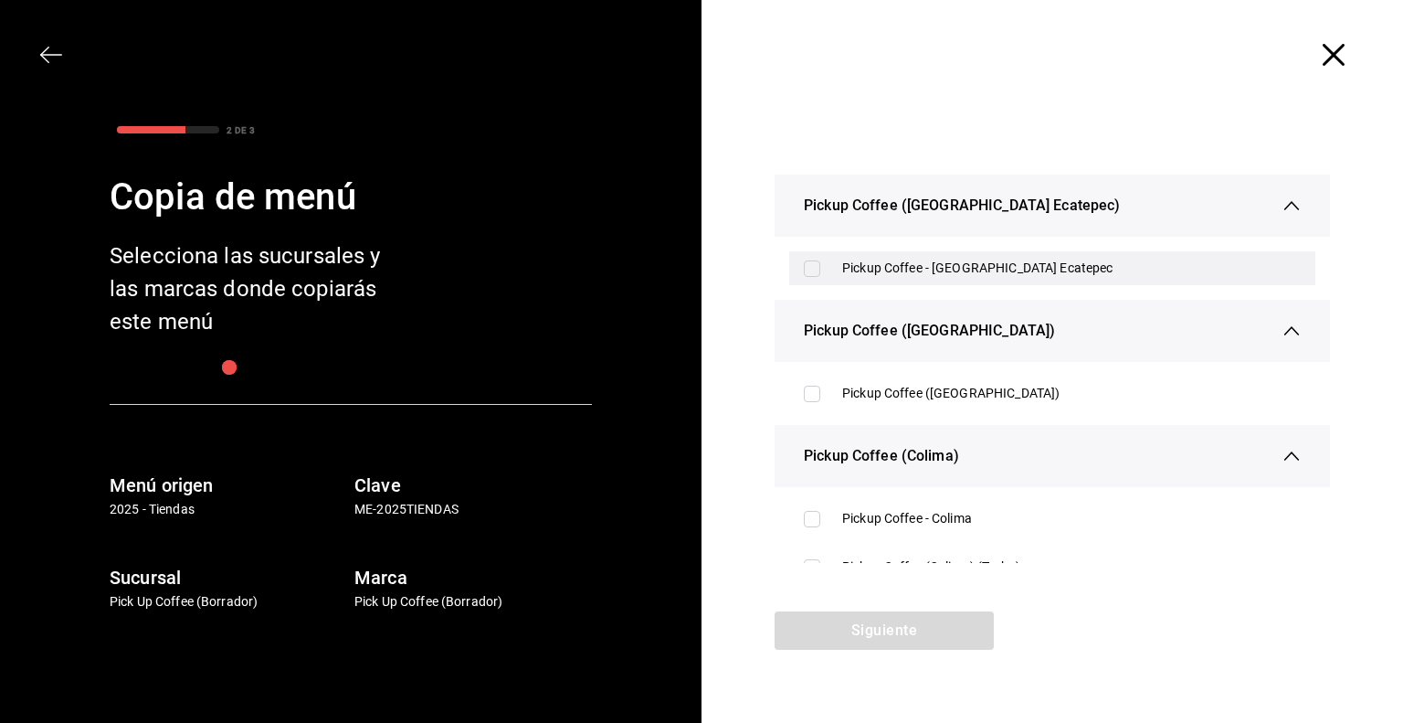
click at [923, 277] on div "Pickup Coffee - [GEOGRAPHIC_DATA] Ecatepec" at bounding box center [1071, 268] width 459 height 19
checkbox input "true"
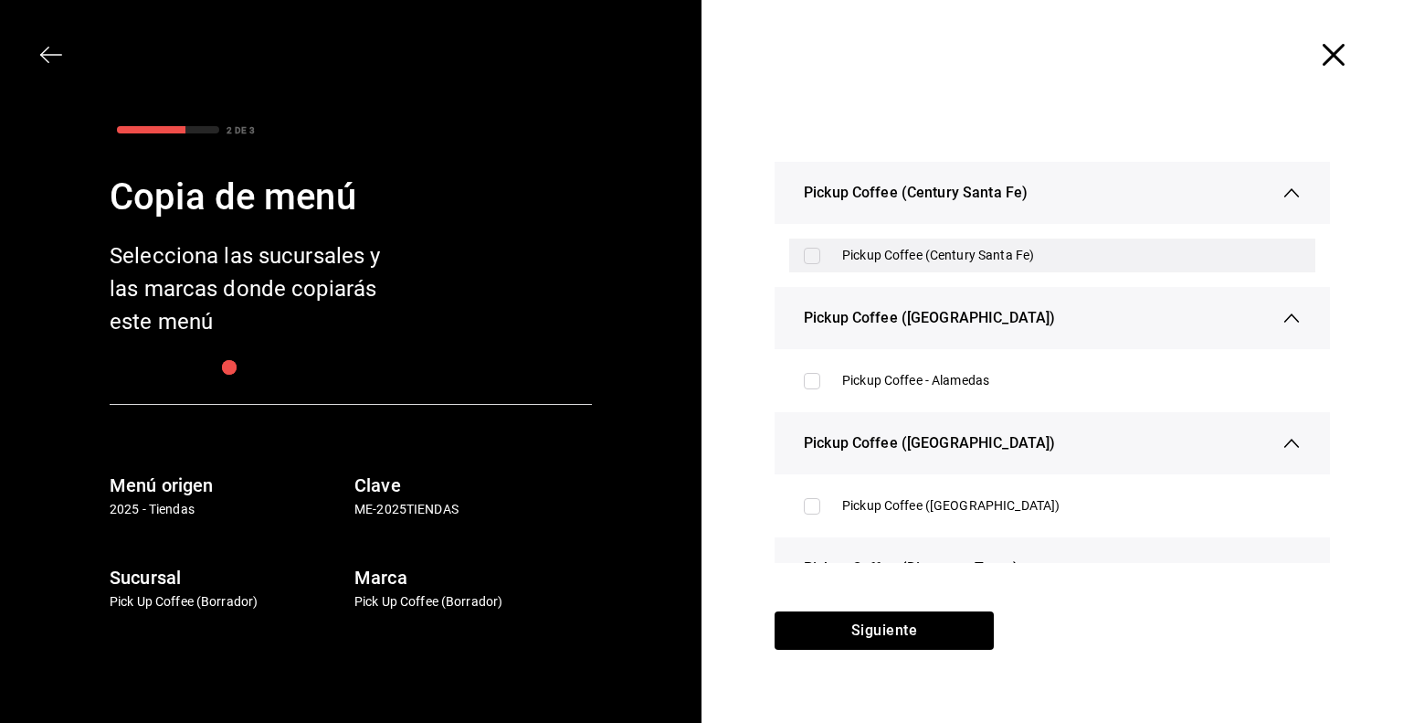
scroll to position [2467, 0]
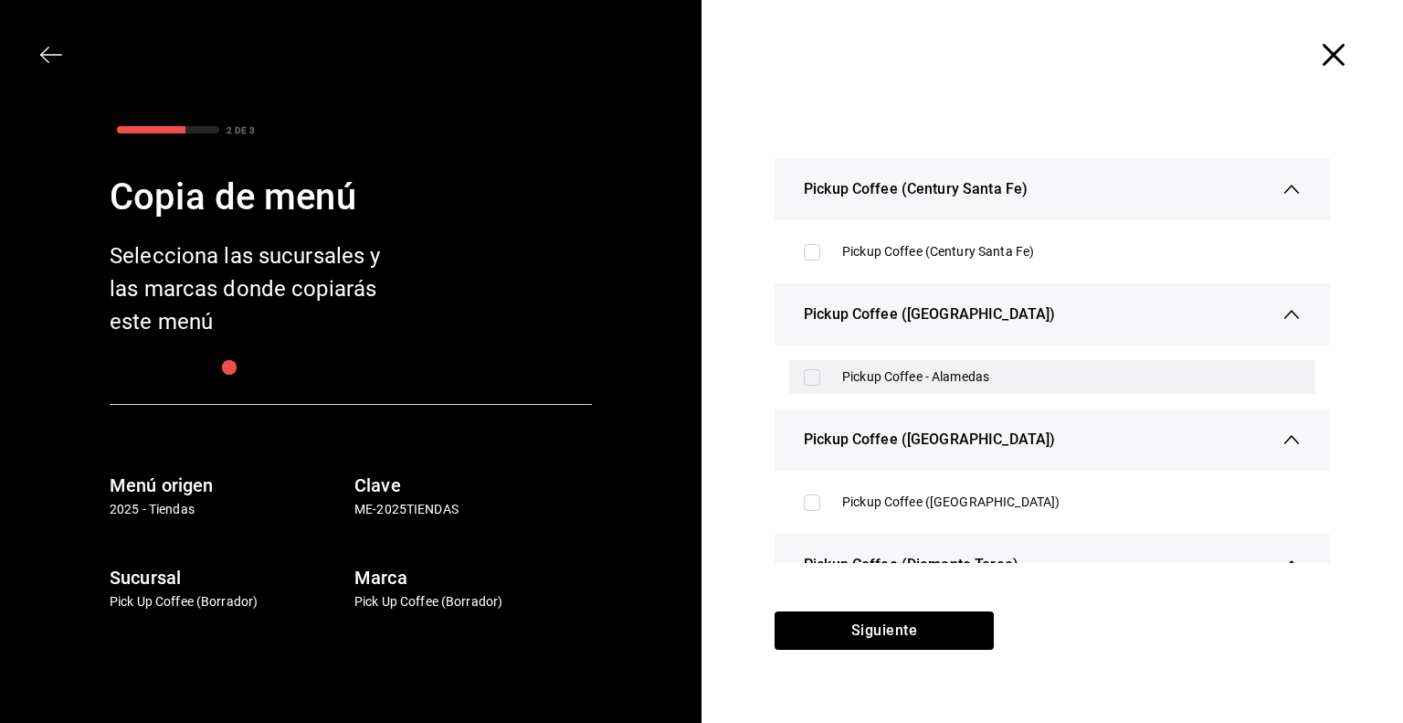
click at [898, 393] on div "Pickup Coffee - Alamedas" at bounding box center [1052, 377] width 526 height 34
checkbox input "true"
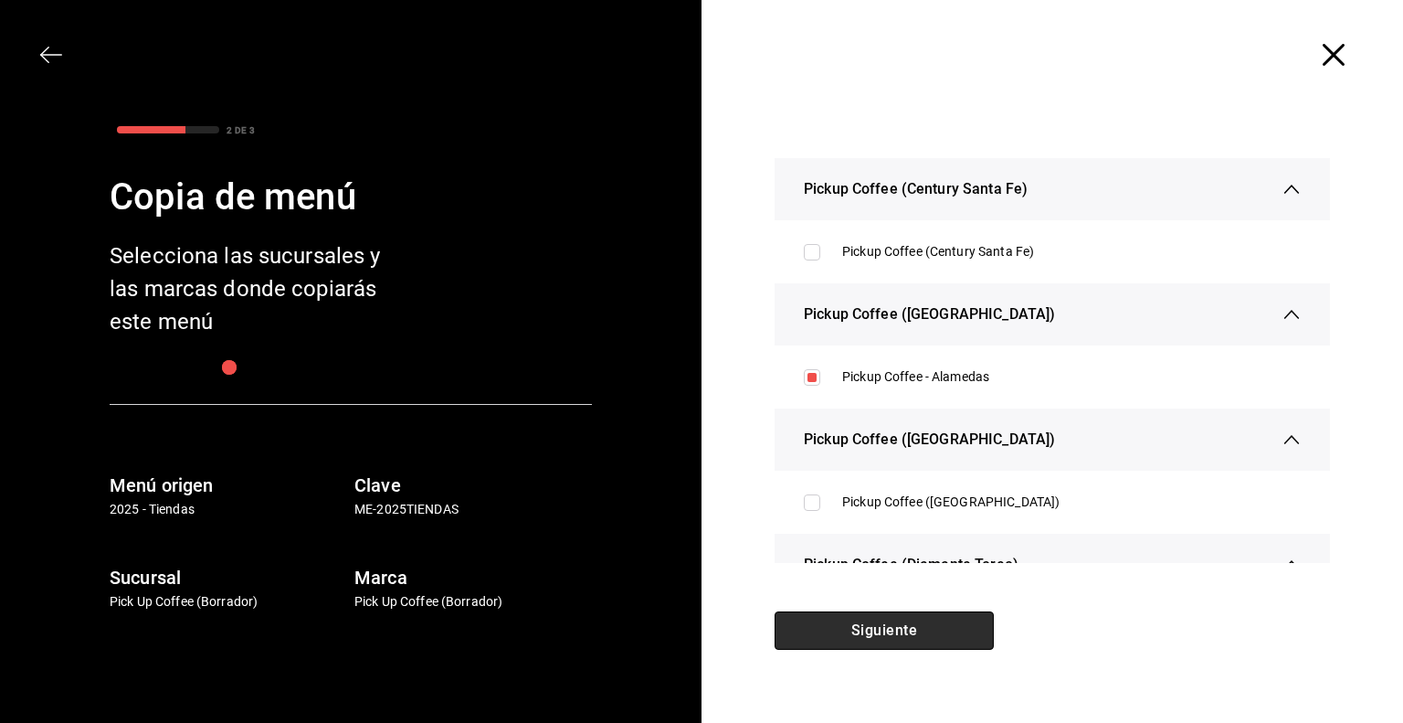
click at [886, 636] on button "Siguiente" at bounding box center [884, 630] width 219 height 38
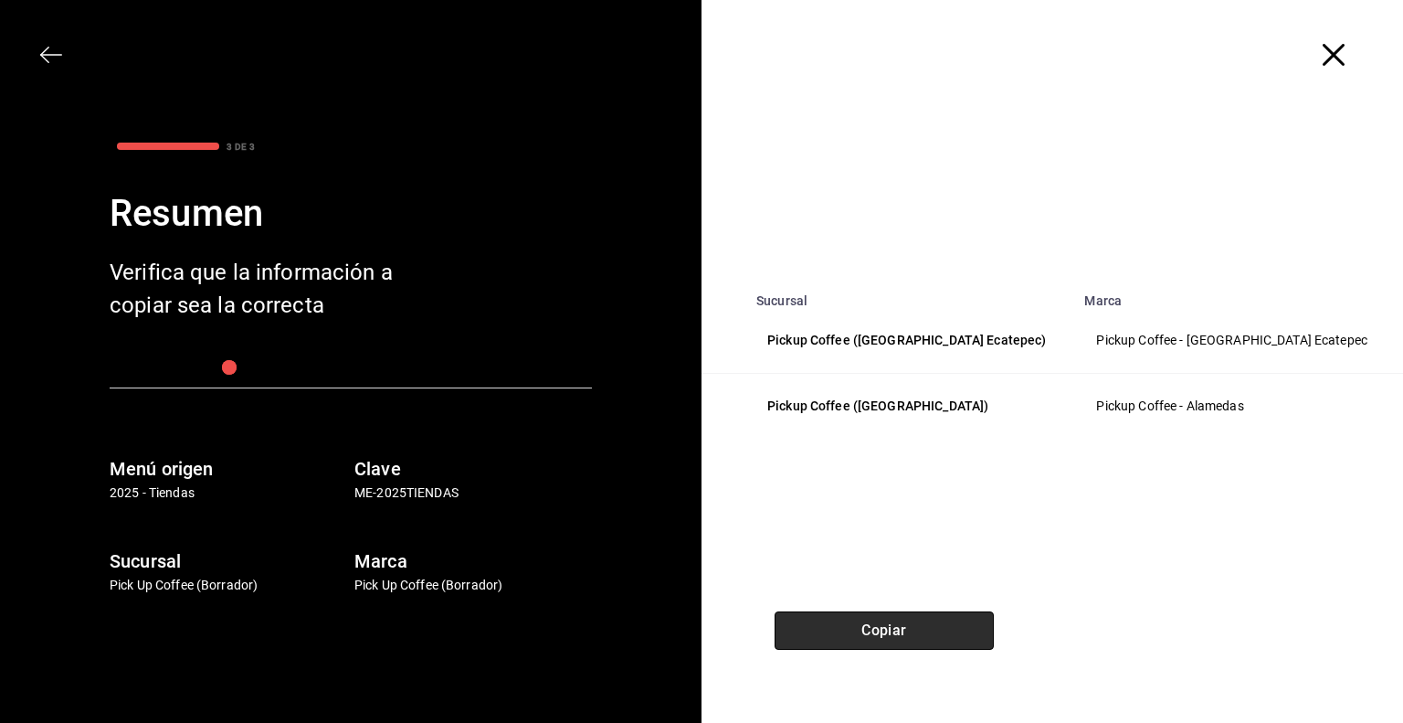
click at [882, 635] on button "Copiar" at bounding box center [884, 630] width 219 height 38
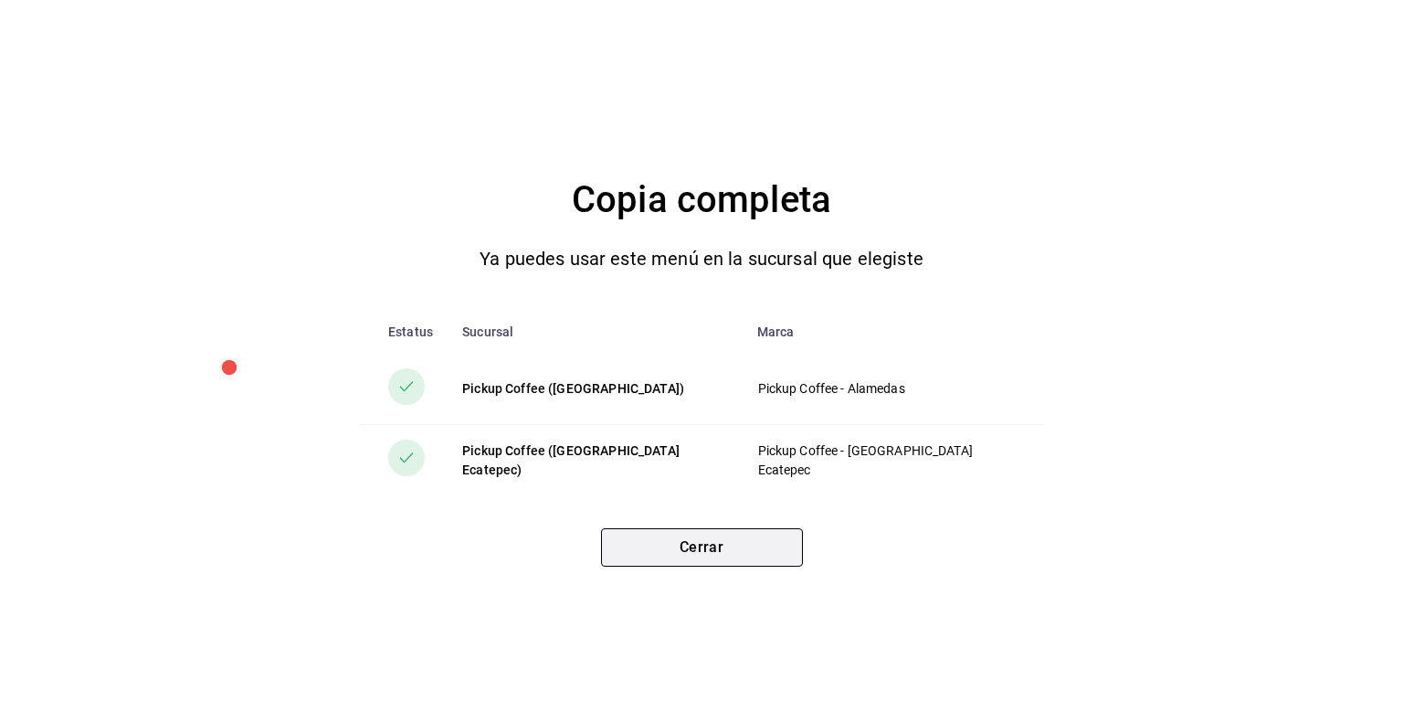
click at [735, 551] on button "Cerrar" at bounding box center [702, 547] width 202 height 38
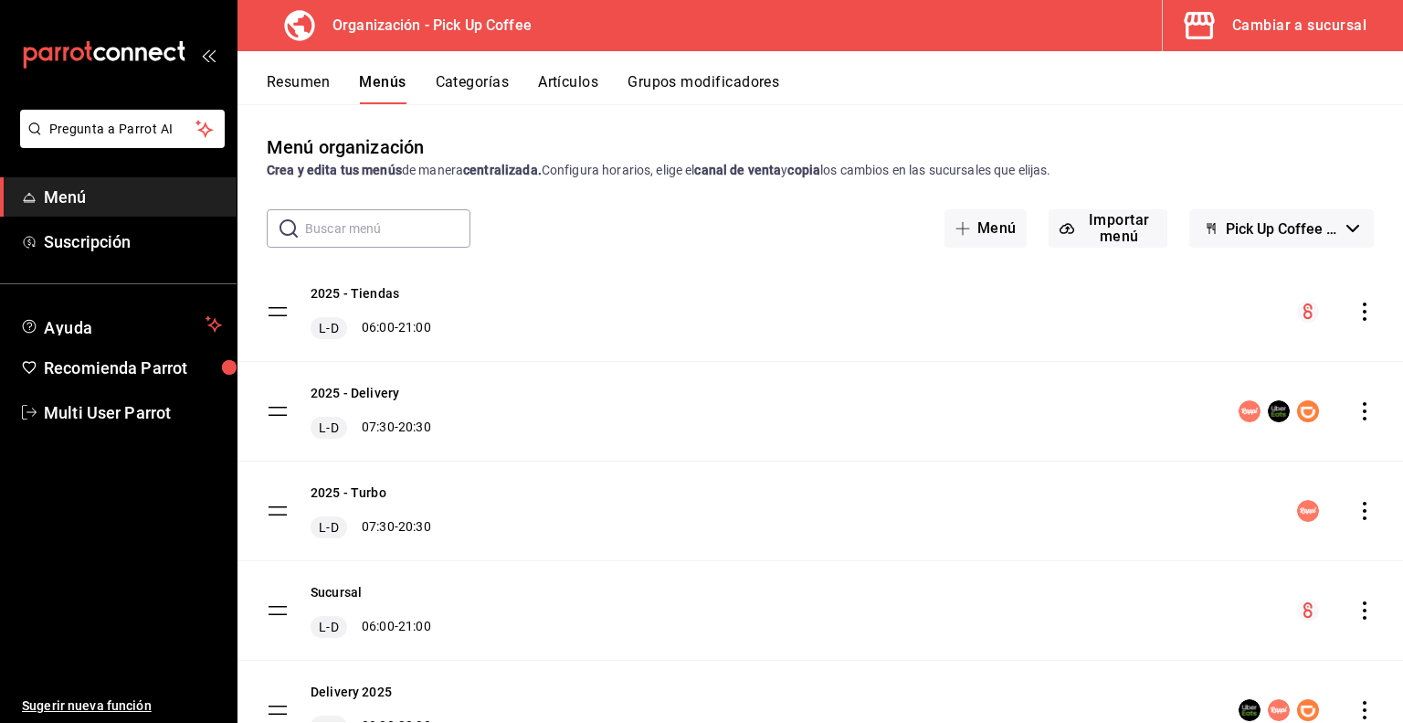
click at [1333, 26] on div "Cambiar a sucursal" at bounding box center [1300, 26] width 134 height 26
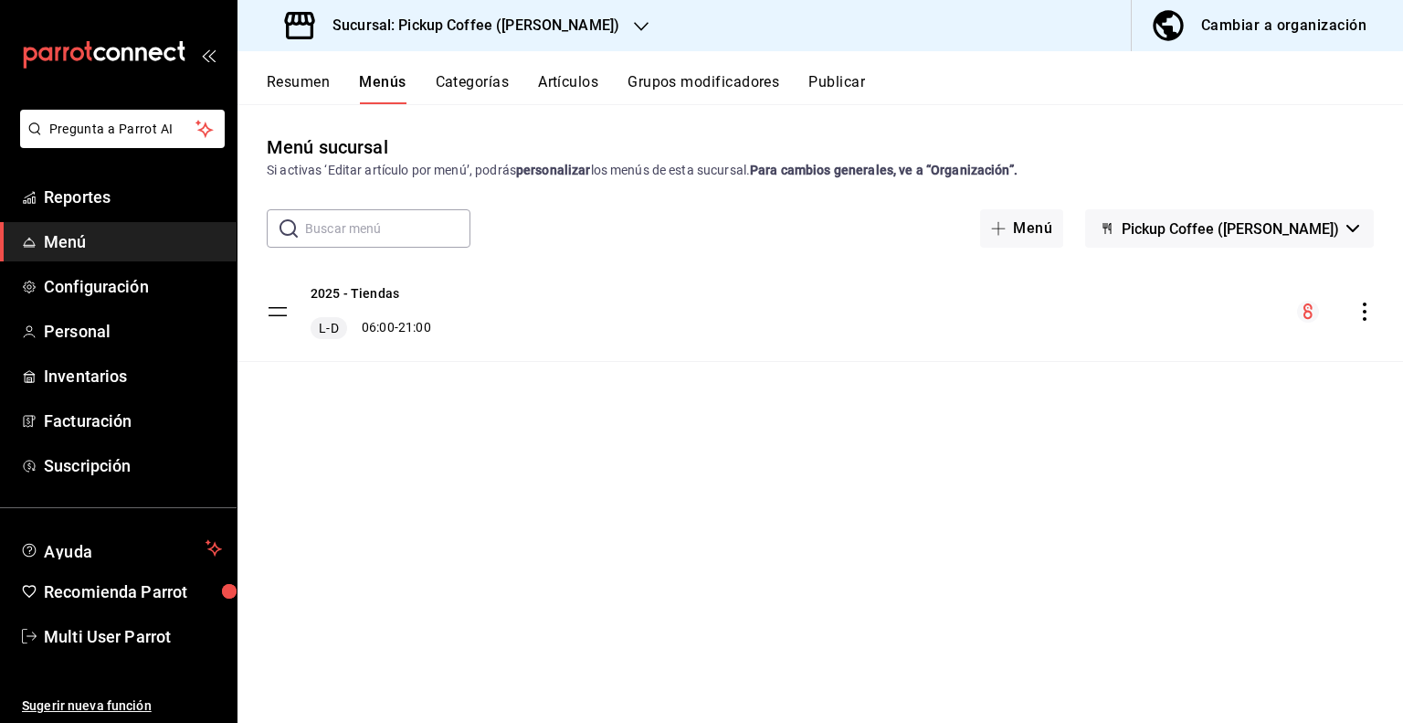
click at [634, 26] on icon "button" at bounding box center [641, 26] width 15 height 15
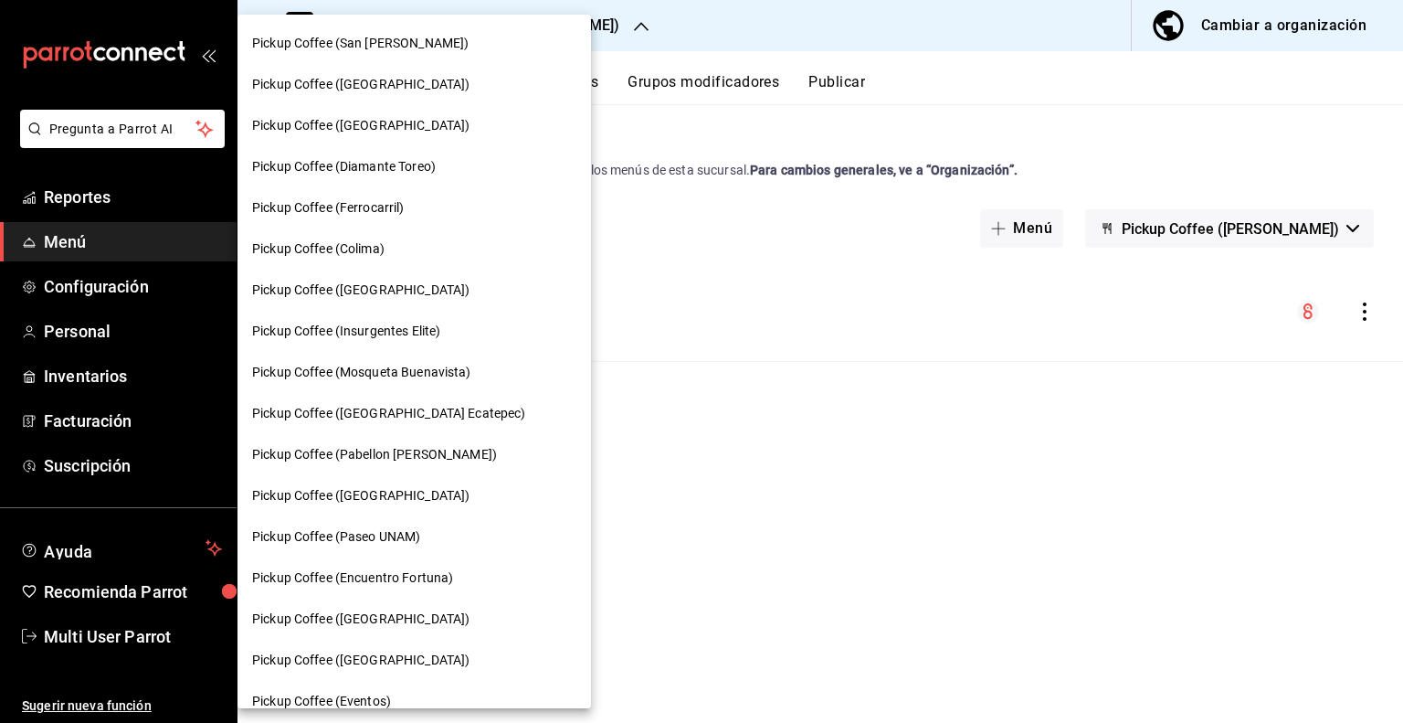
scroll to position [884, 0]
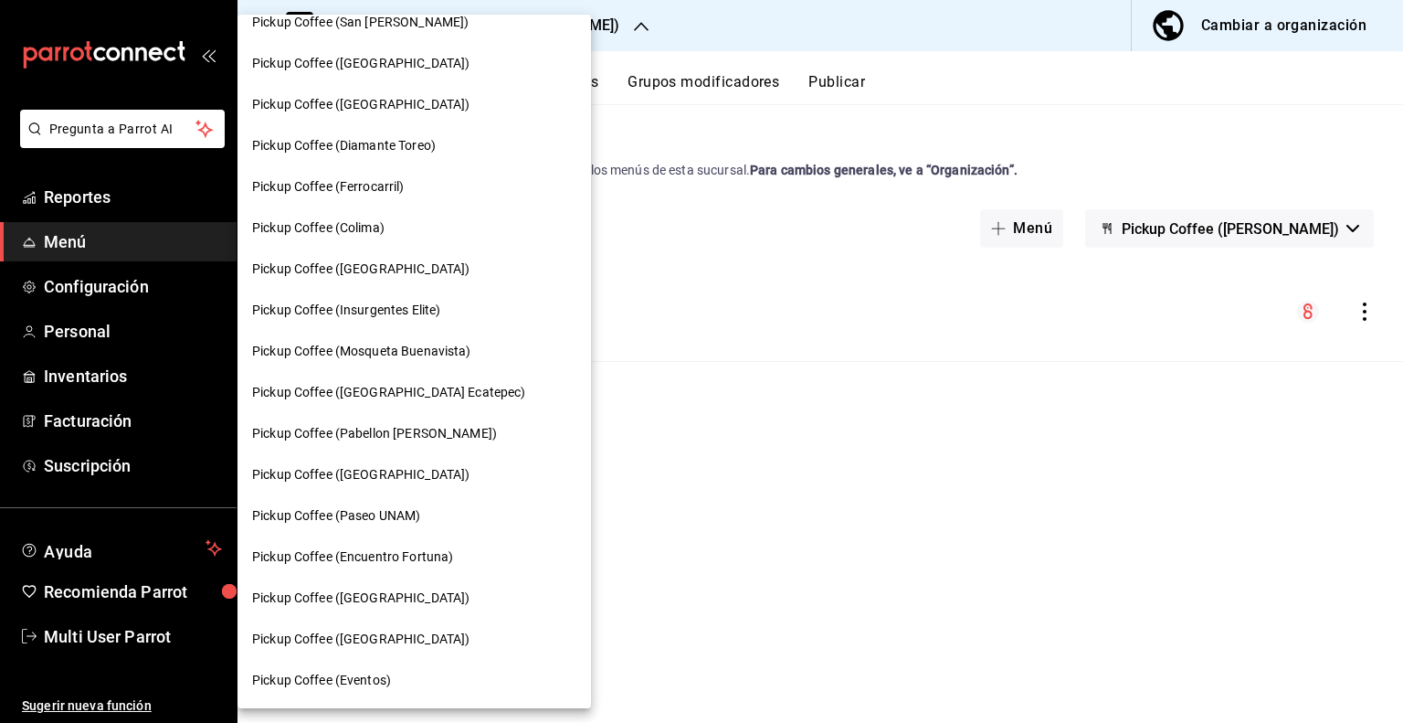
click at [406, 385] on span "Pickup Coffee ([GEOGRAPHIC_DATA] Ecatepec)" at bounding box center [389, 392] width 274 height 19
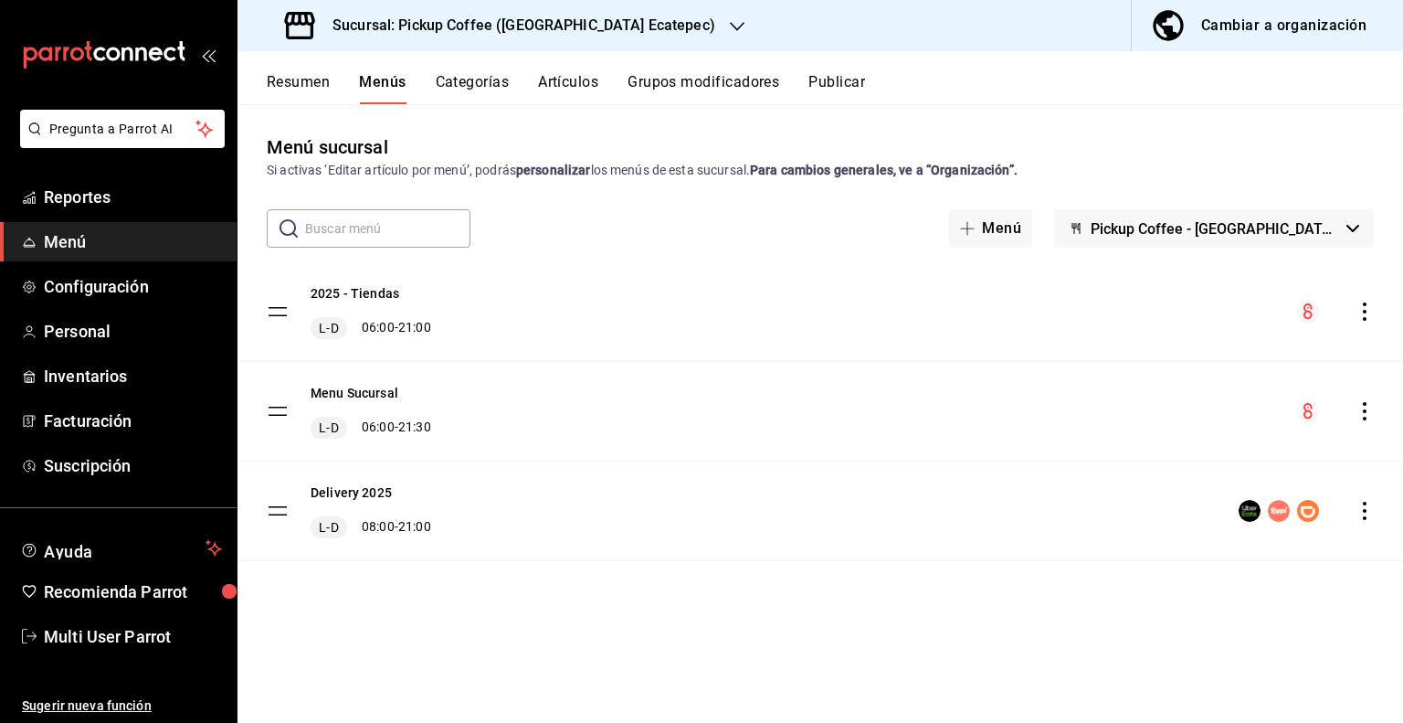
click at [1361, 410] on icon "actions" at bounding box center [1365, 411] width 18 height 18
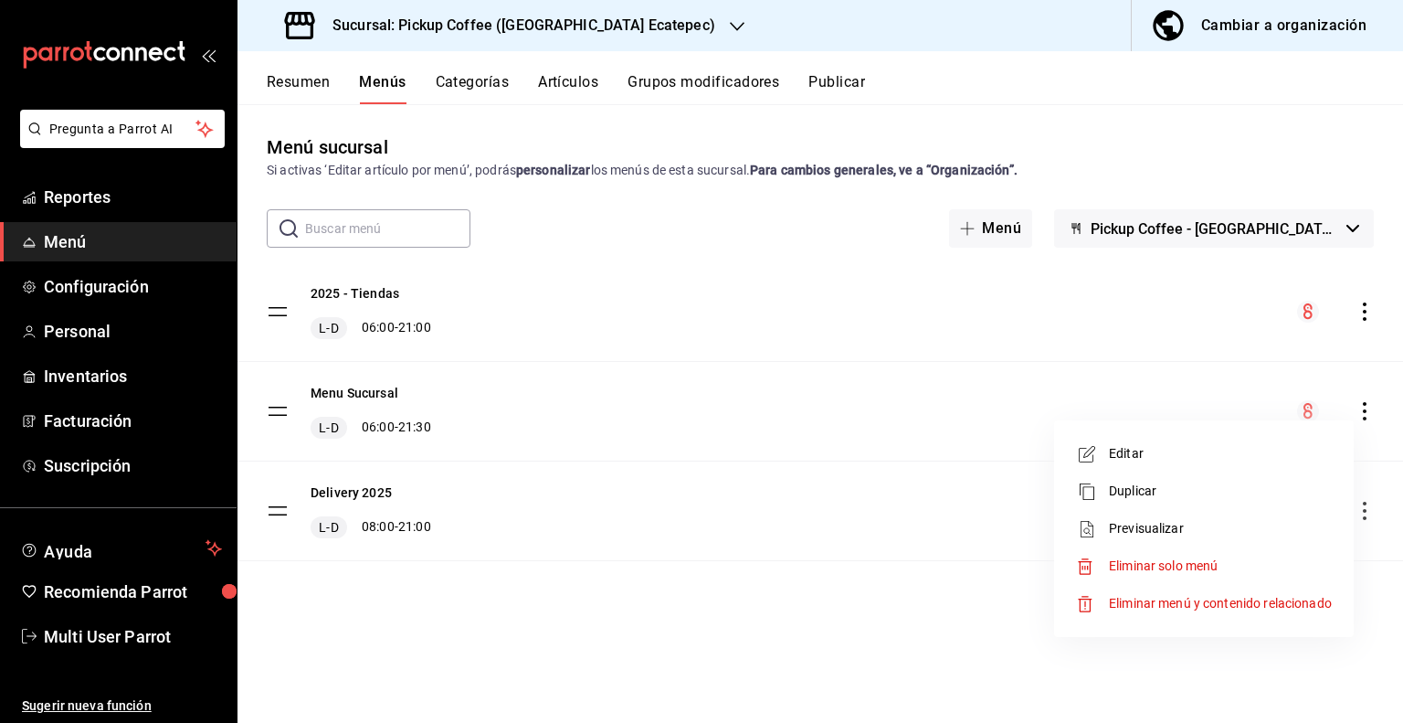
click at [1128, 559] on span "Eliminar solo menú" at bounding box center [1163, 565] width 109 height 15
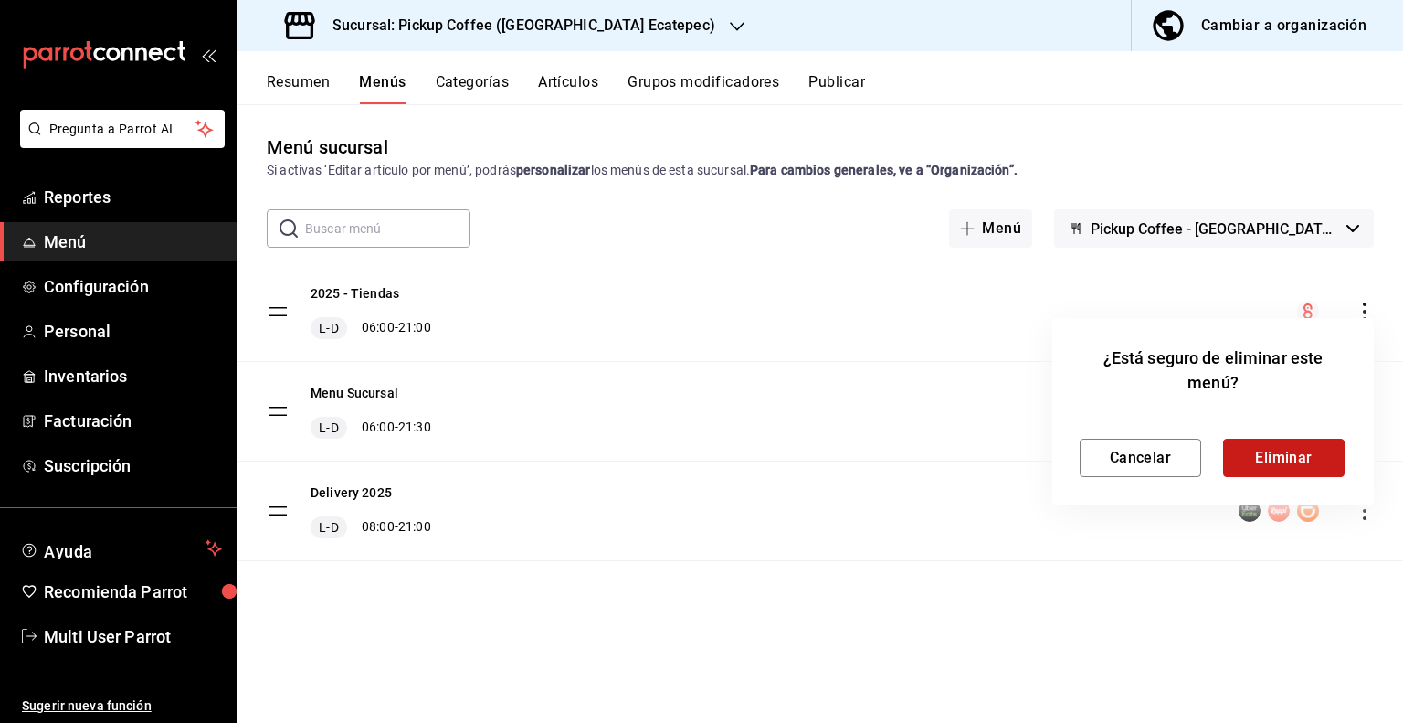
click at [1286, 463] on button "Eliminar" at bounding box center [1284, 458] width 122 height 38
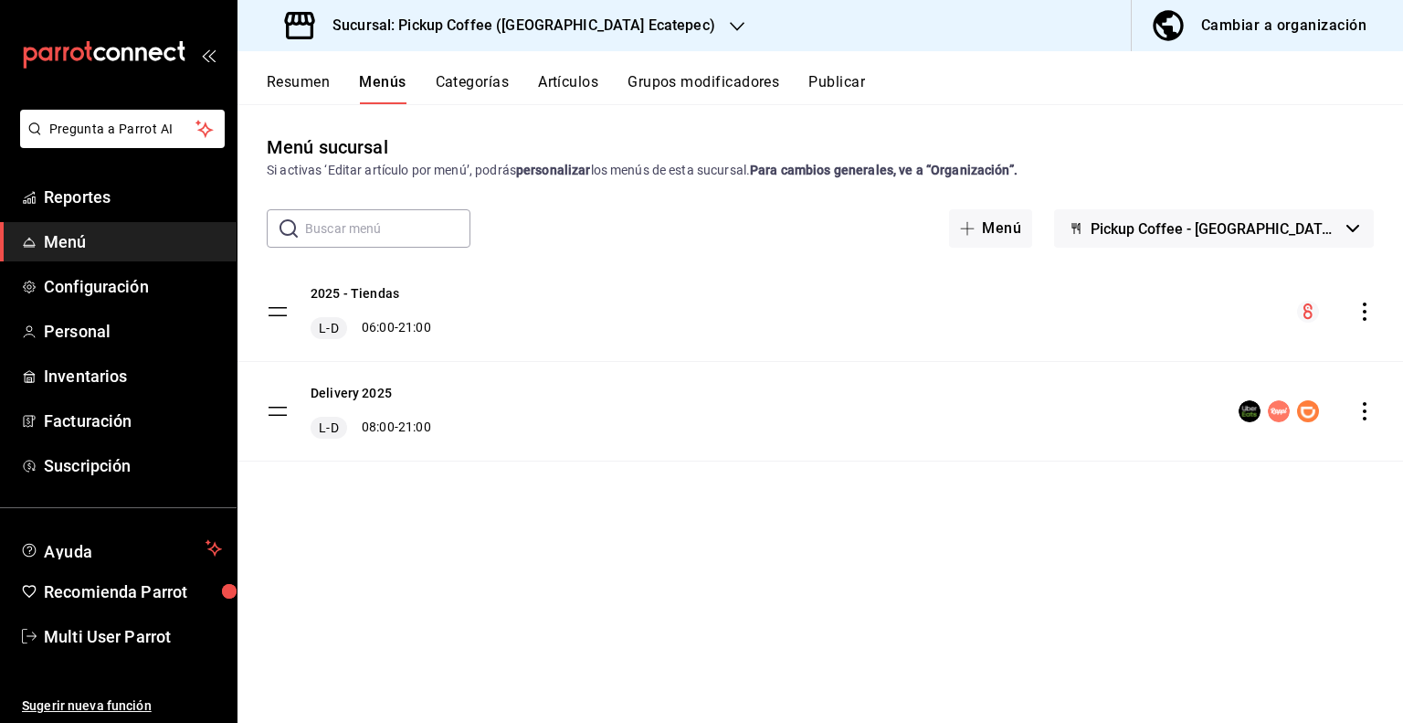
click at [308, 90] on button "Resumen" at bounding box center [298, 88] width 63 height 31
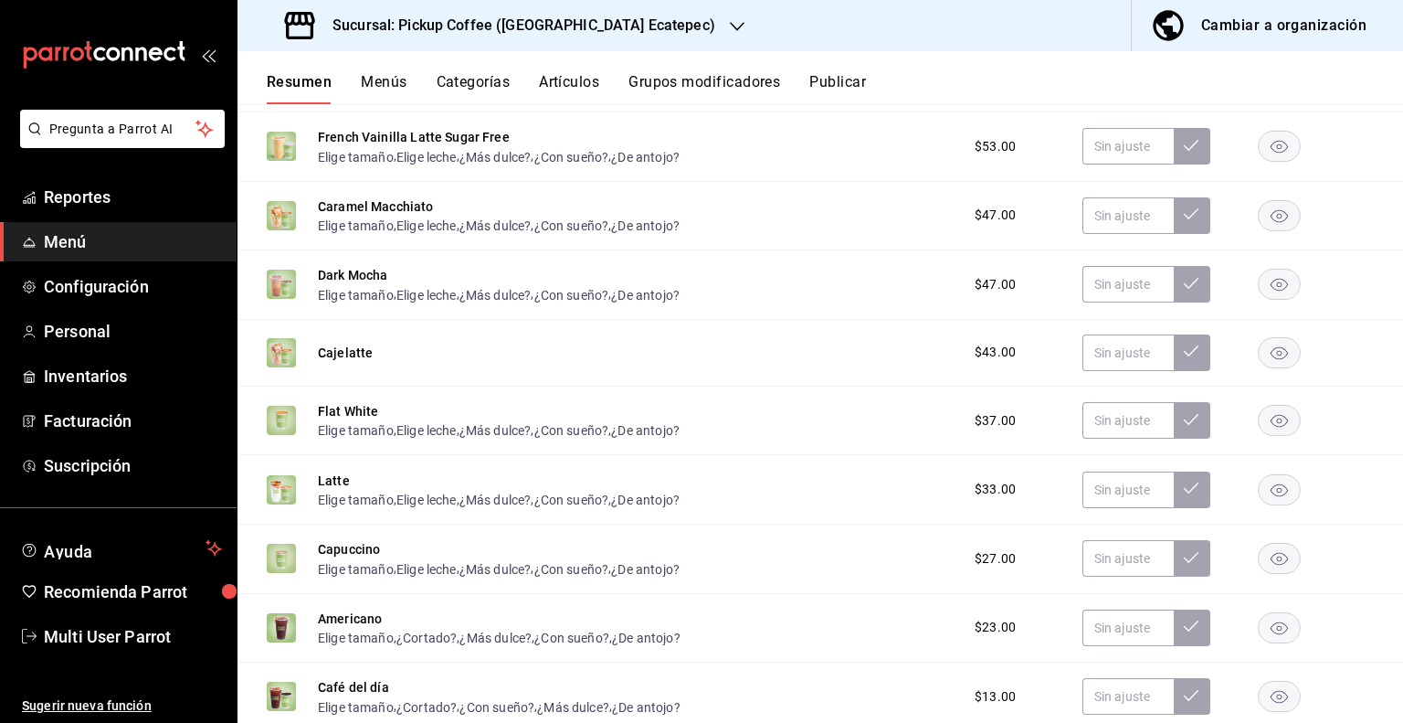
scroll to position [822, 0]
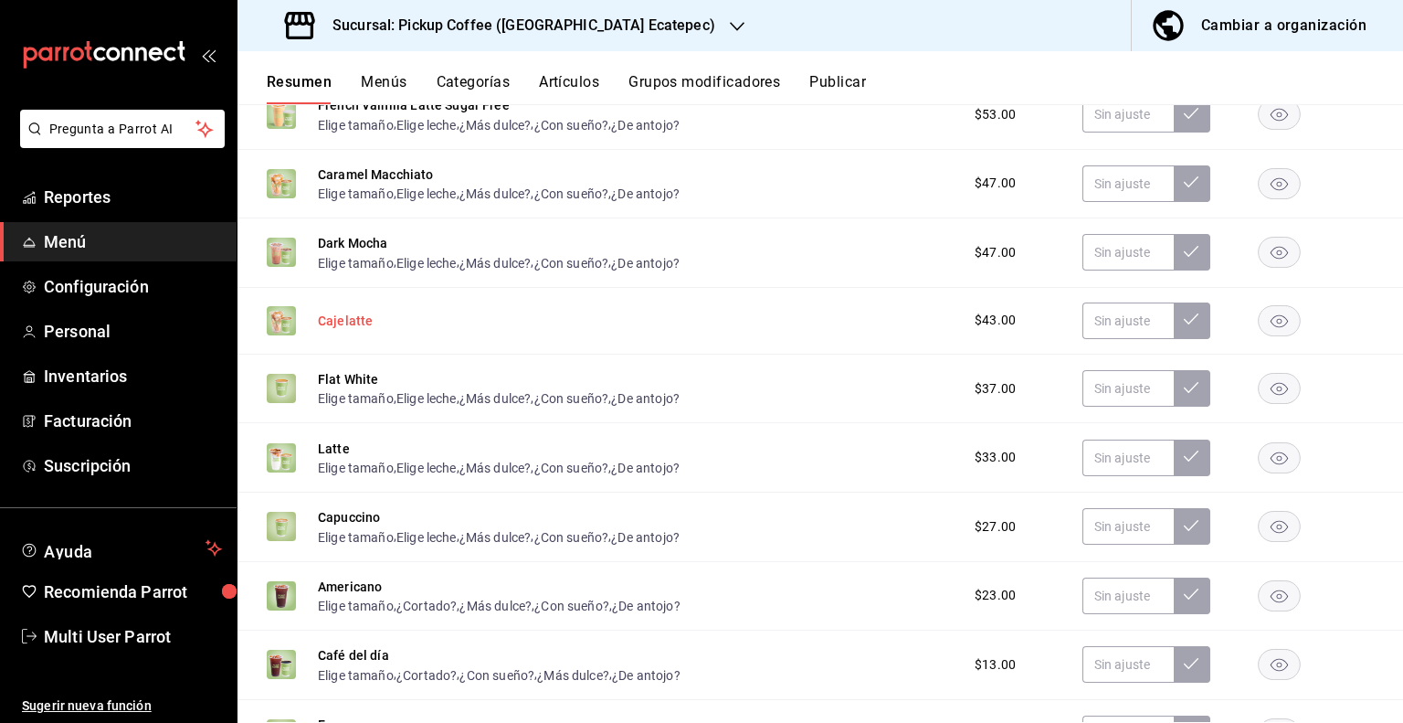
click at [352, 319] on button "Cajelatte" at bounding box center [345, 321] width 55 height 18
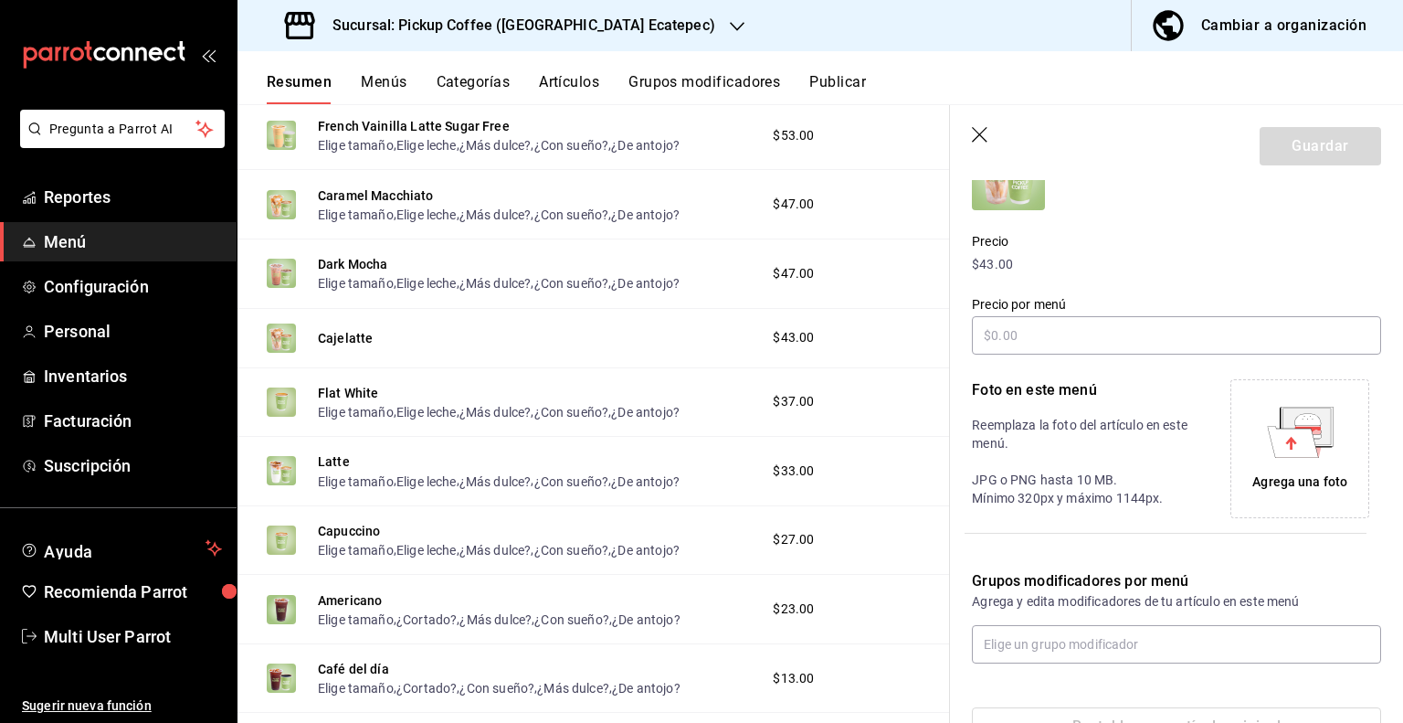
scroll to position [267, 0]
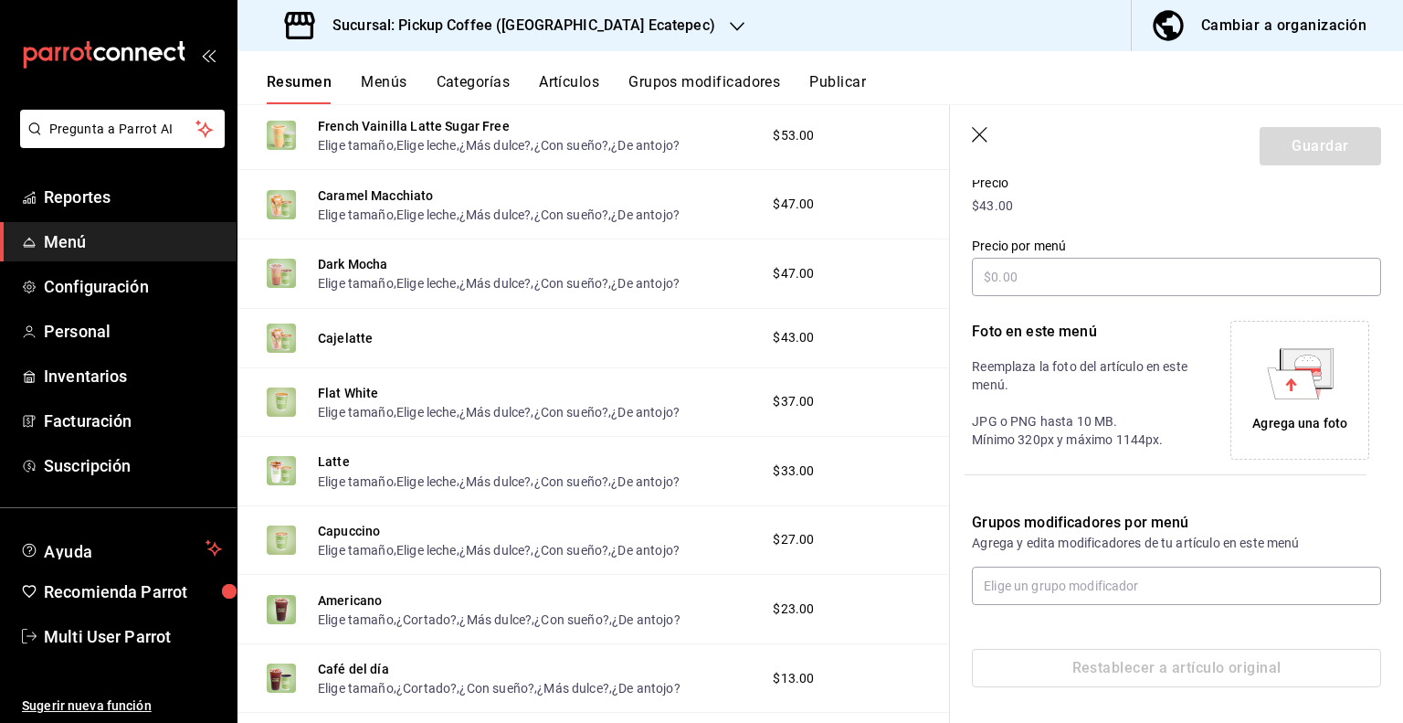
click at [980, 133] on icon "button" at bounding box center [980, 135] width 16 height 16
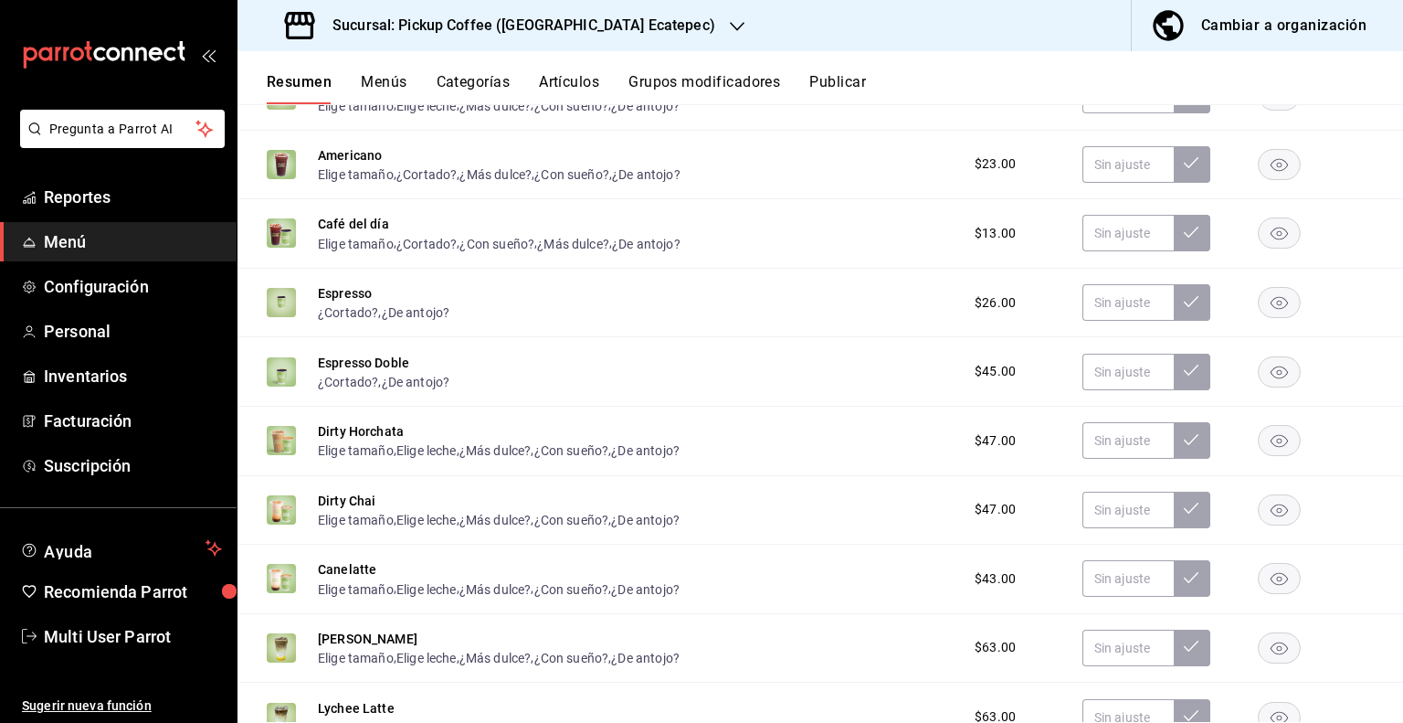
scroll to position [888, 0]
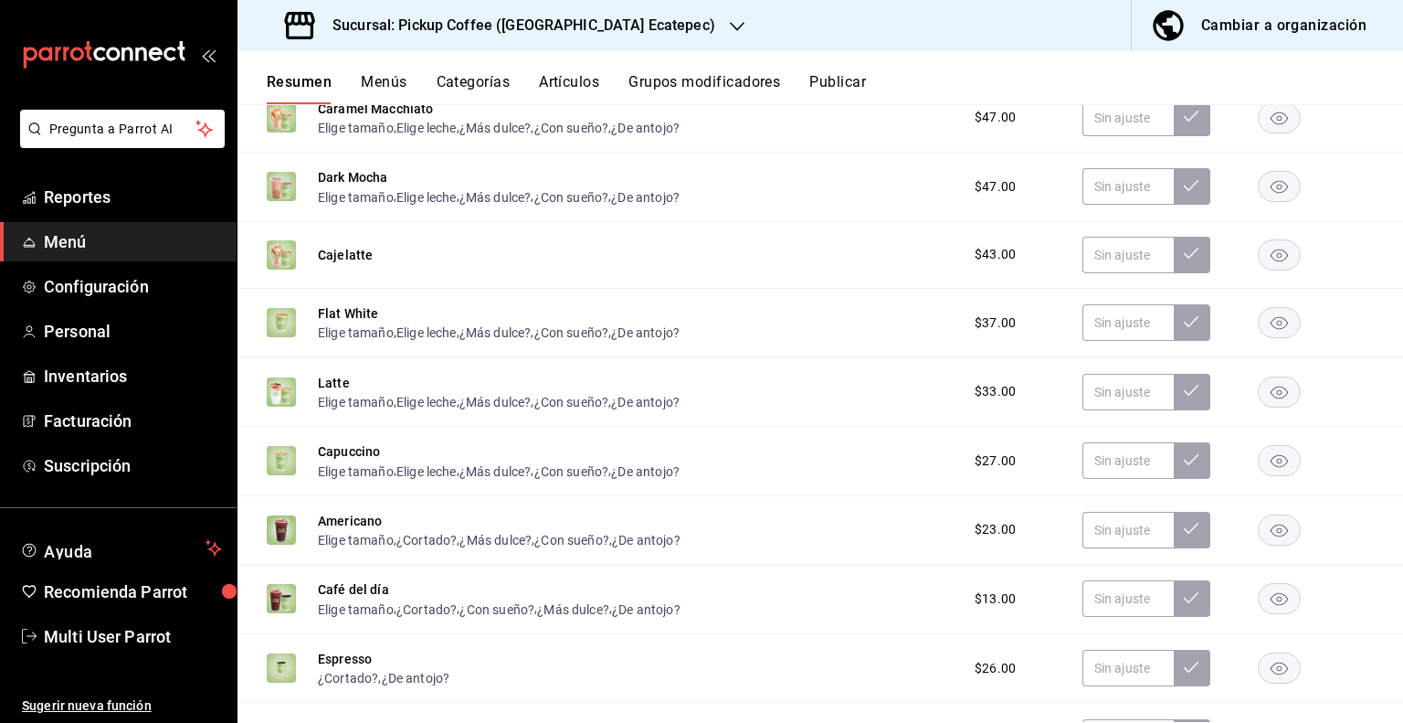
click at [1245, 25] on div "Cambiar a organización" at bounding box center [1284, 26] width 165 height 26
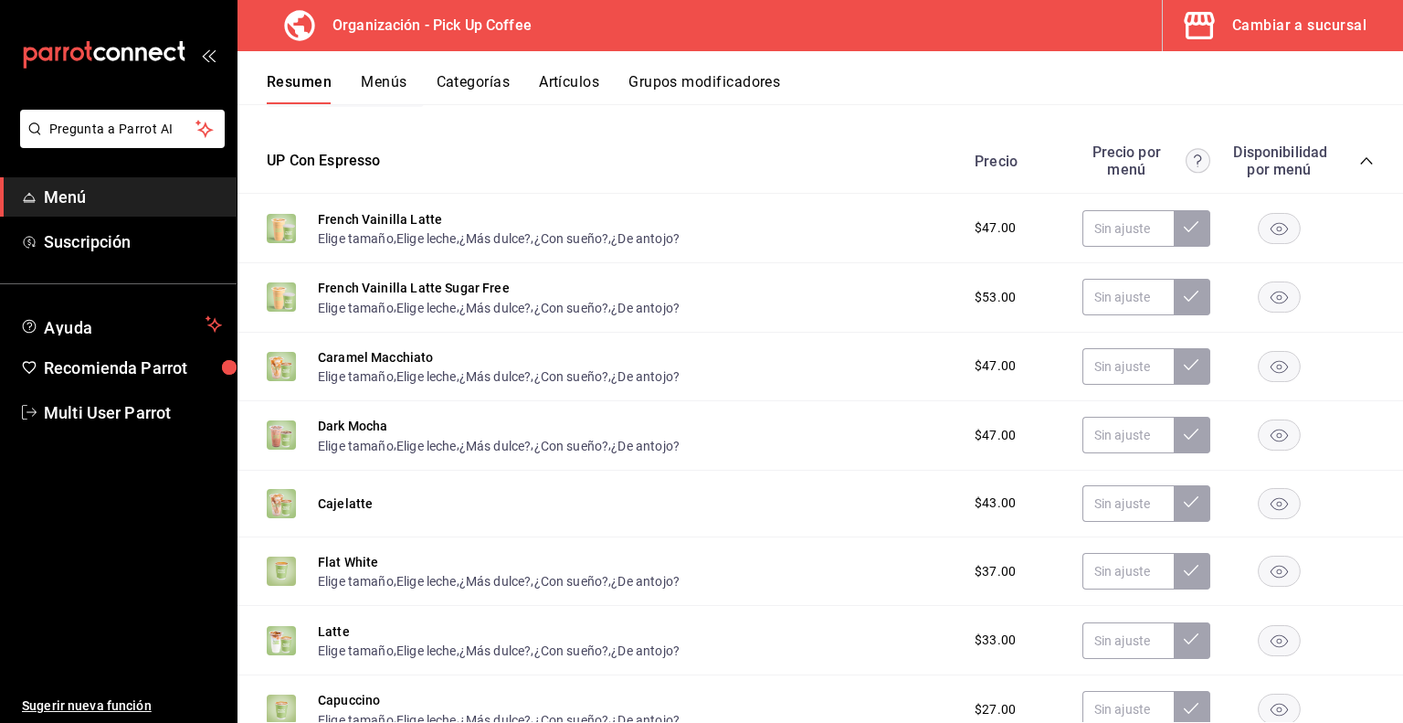
scroll to position [548, 0]
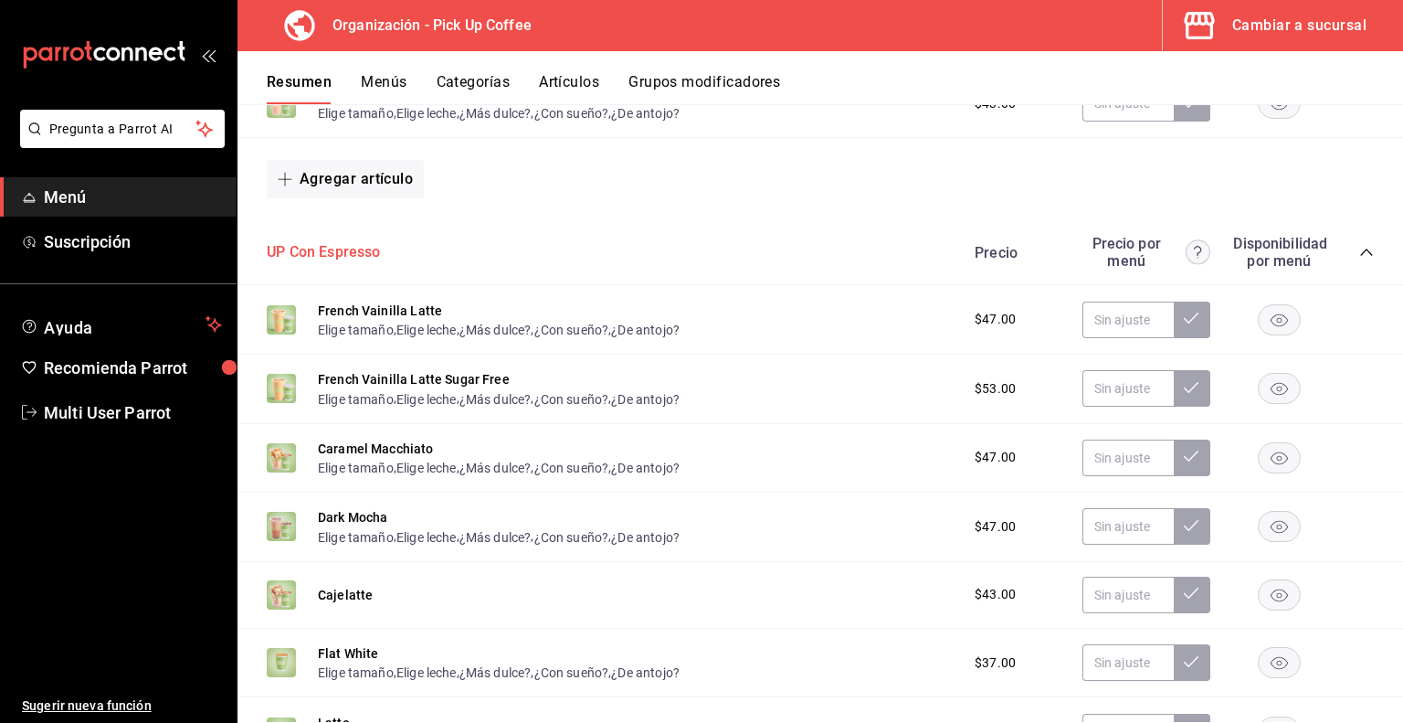
click at [341, 259] on button "UP Con Espresso" at bounding box center [324, 252] width 114 height 21
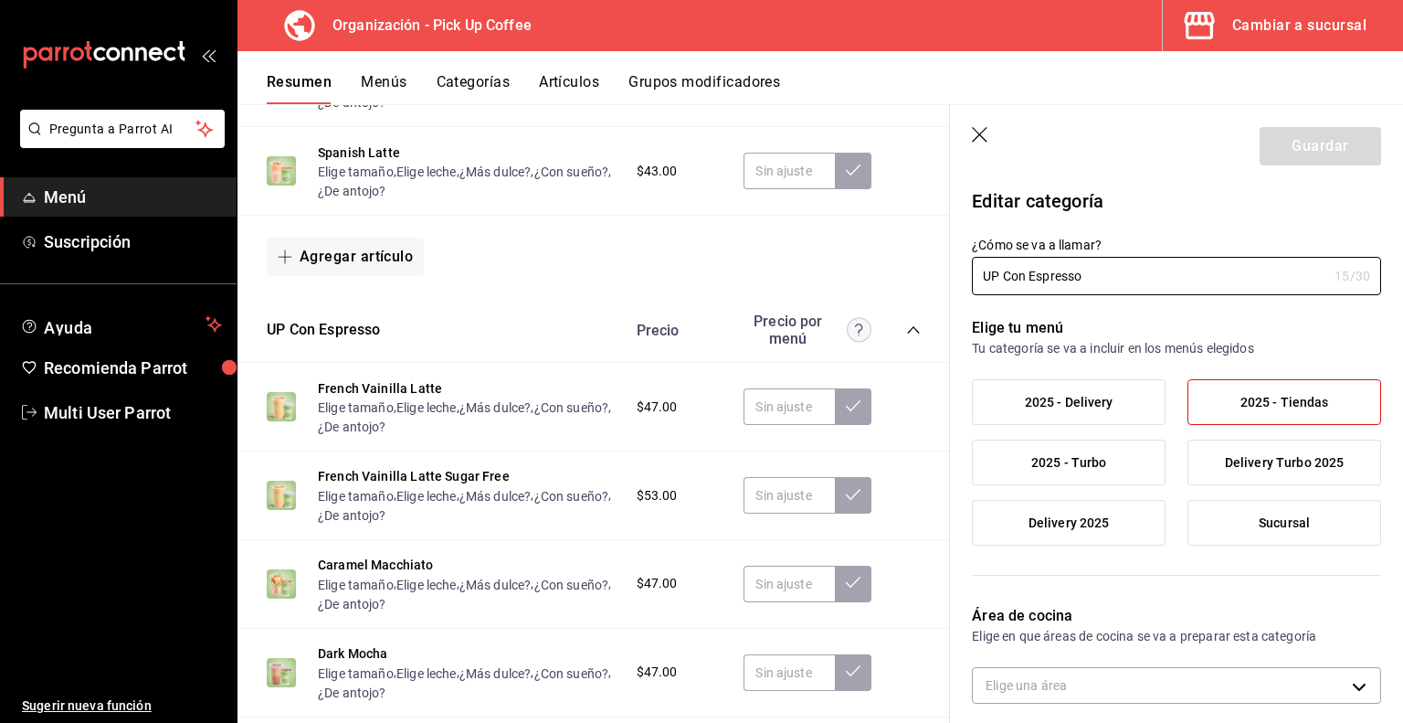
type input "9450133a-d932-44ff-a833-2990ac893b49"
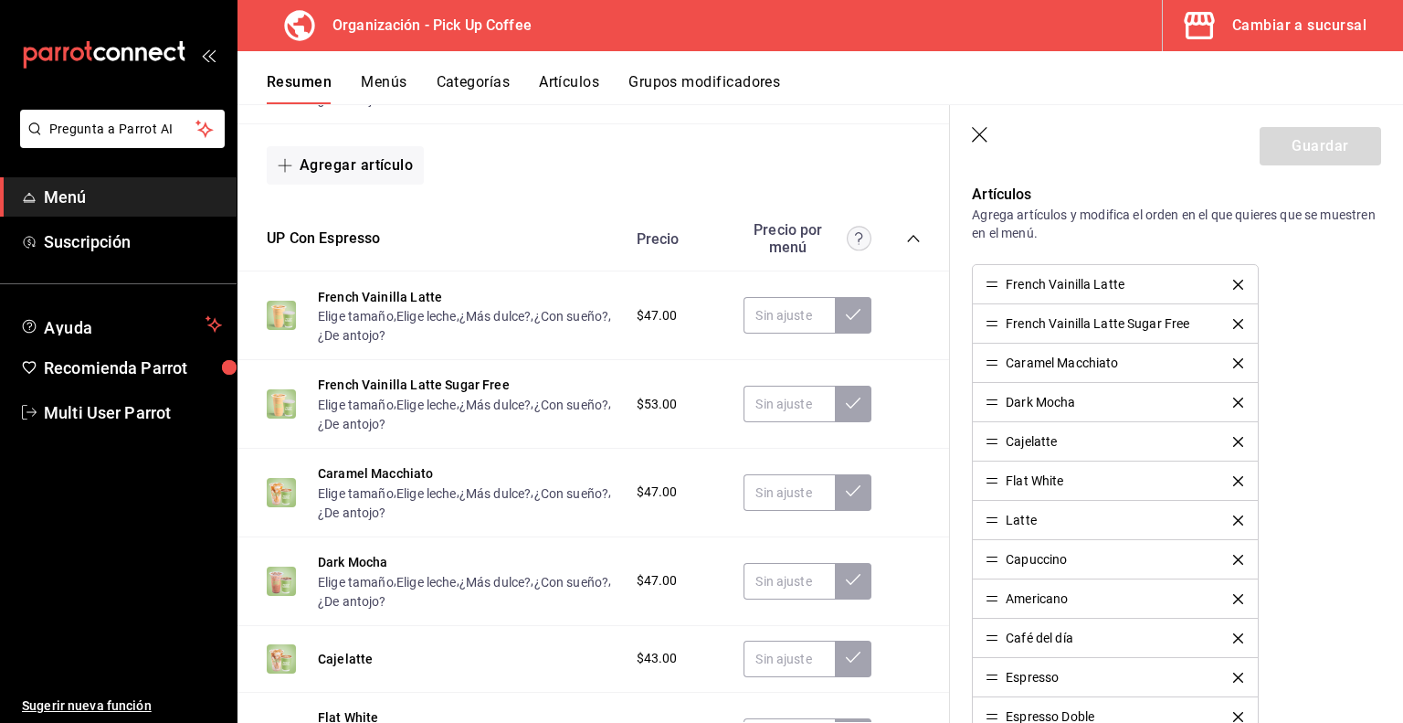
scroll to position [548, 0]
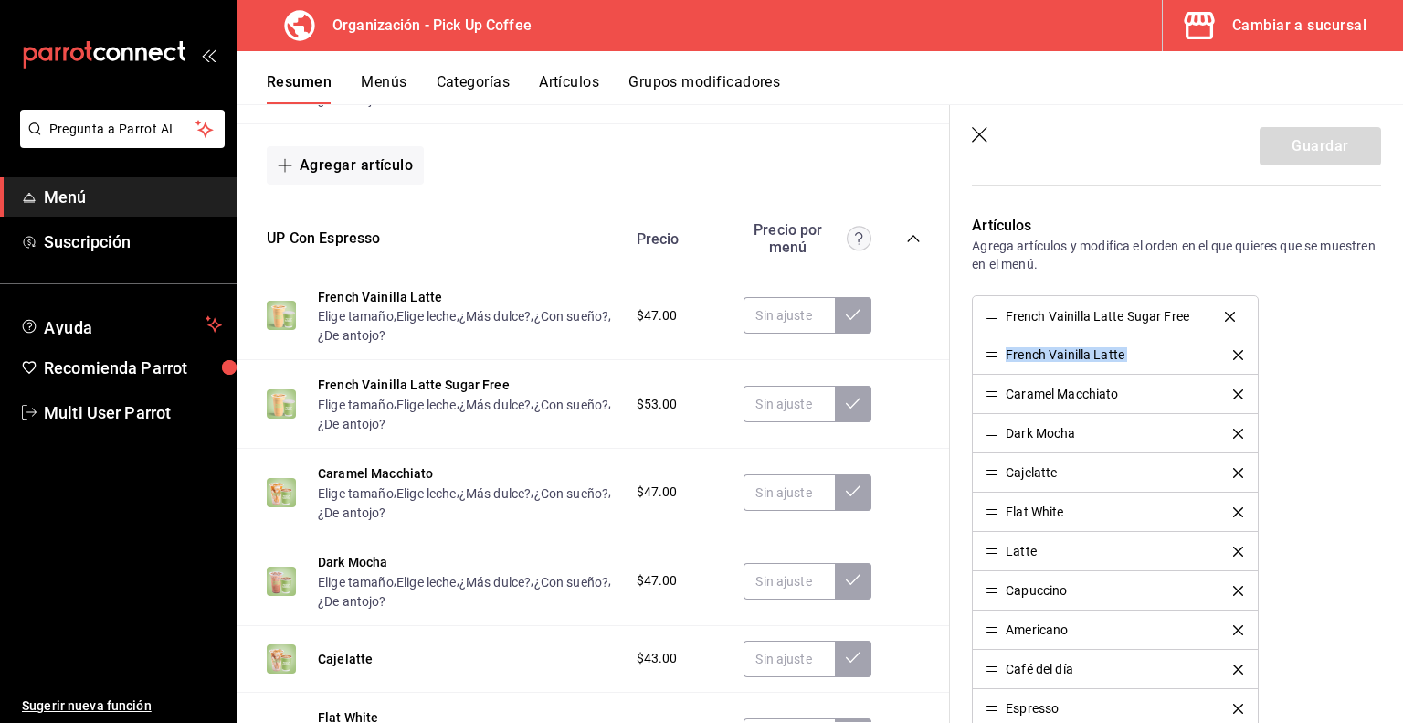
drag, startPoint x: 993, startPoint y: 355, endPoint x: 988, endPoint y: 317, distance: 37.9
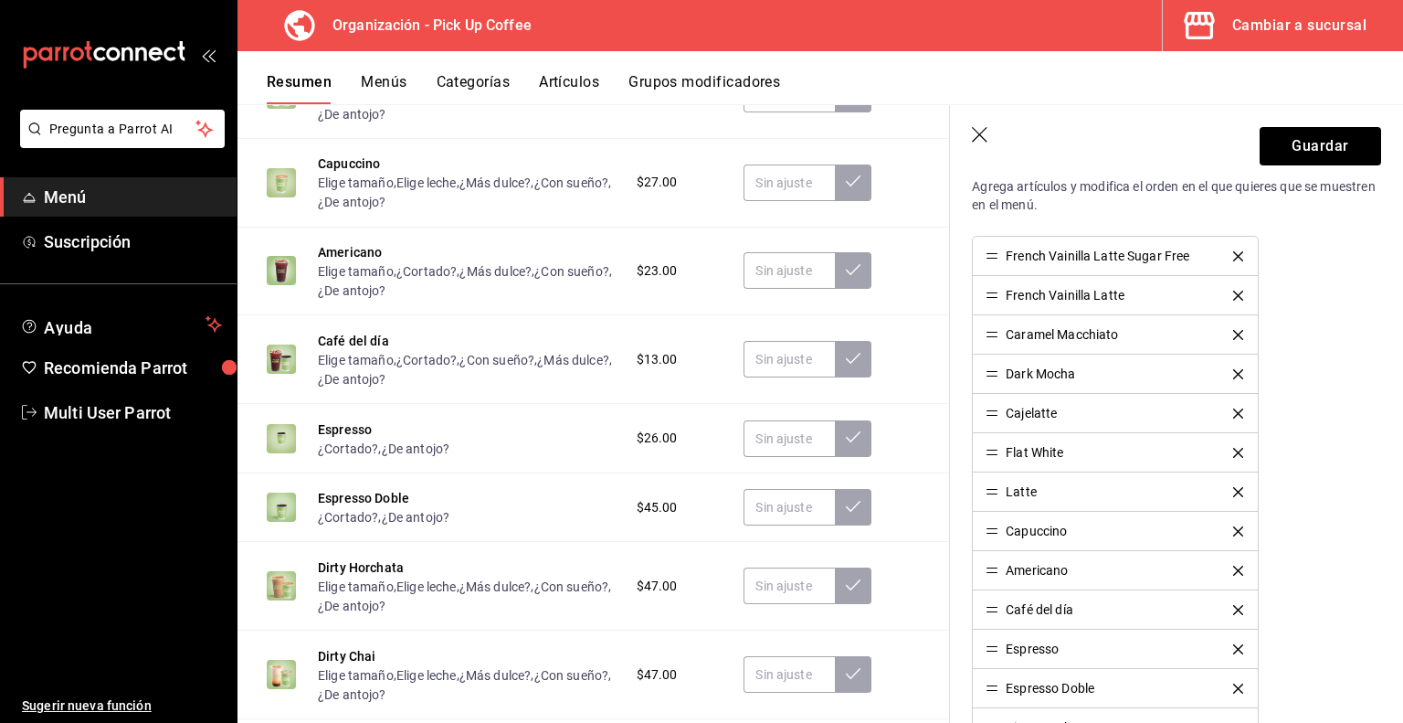
scroll to position [640, 0]
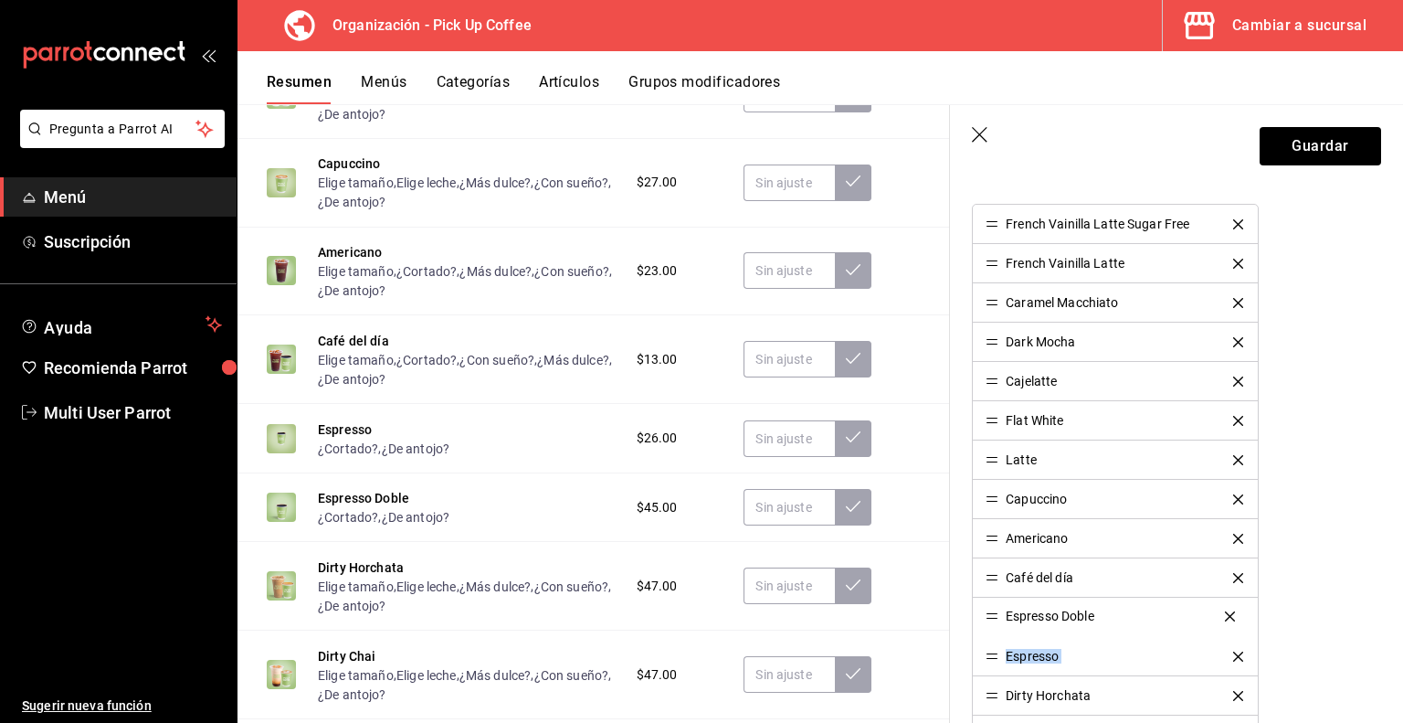
drag, startPoint x: 991, startPoint y: 657, endPoint x: 990, endPoint y: 620, distance: 37.5
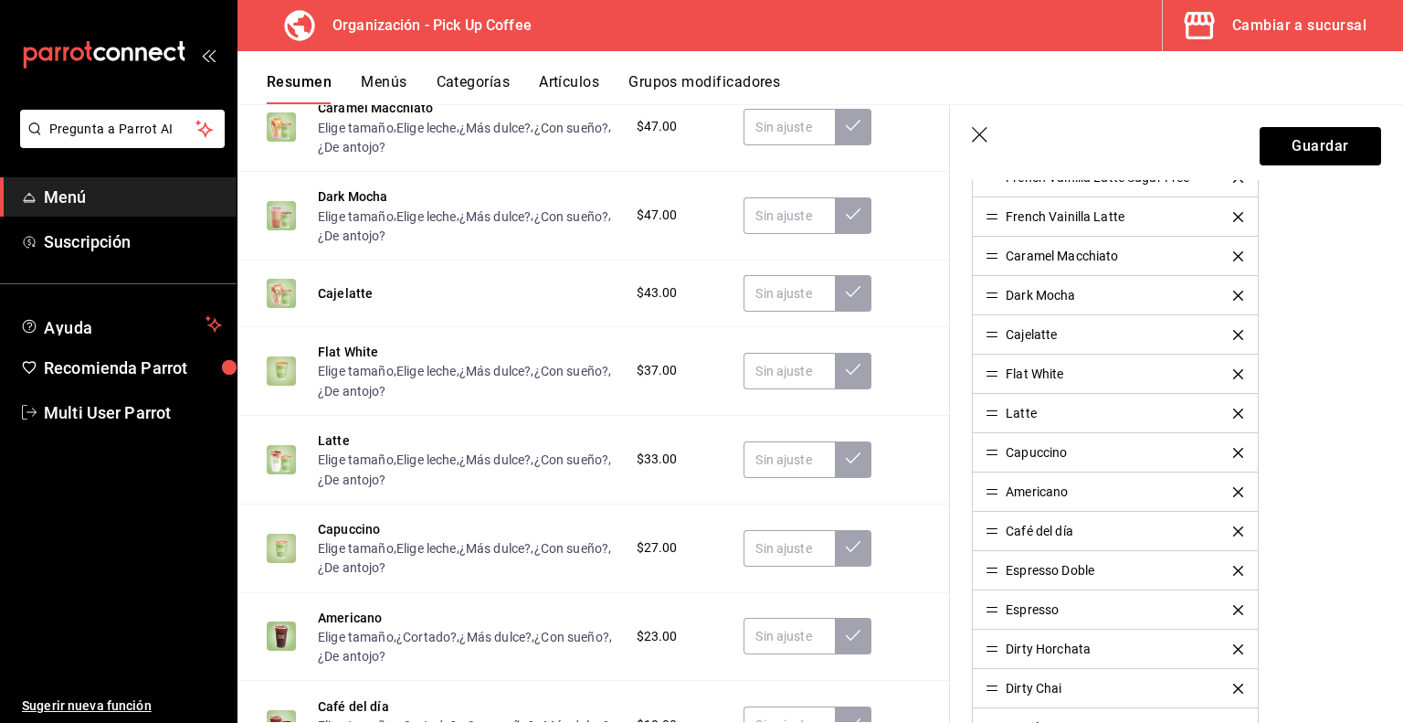
scroll to position [731, 0]
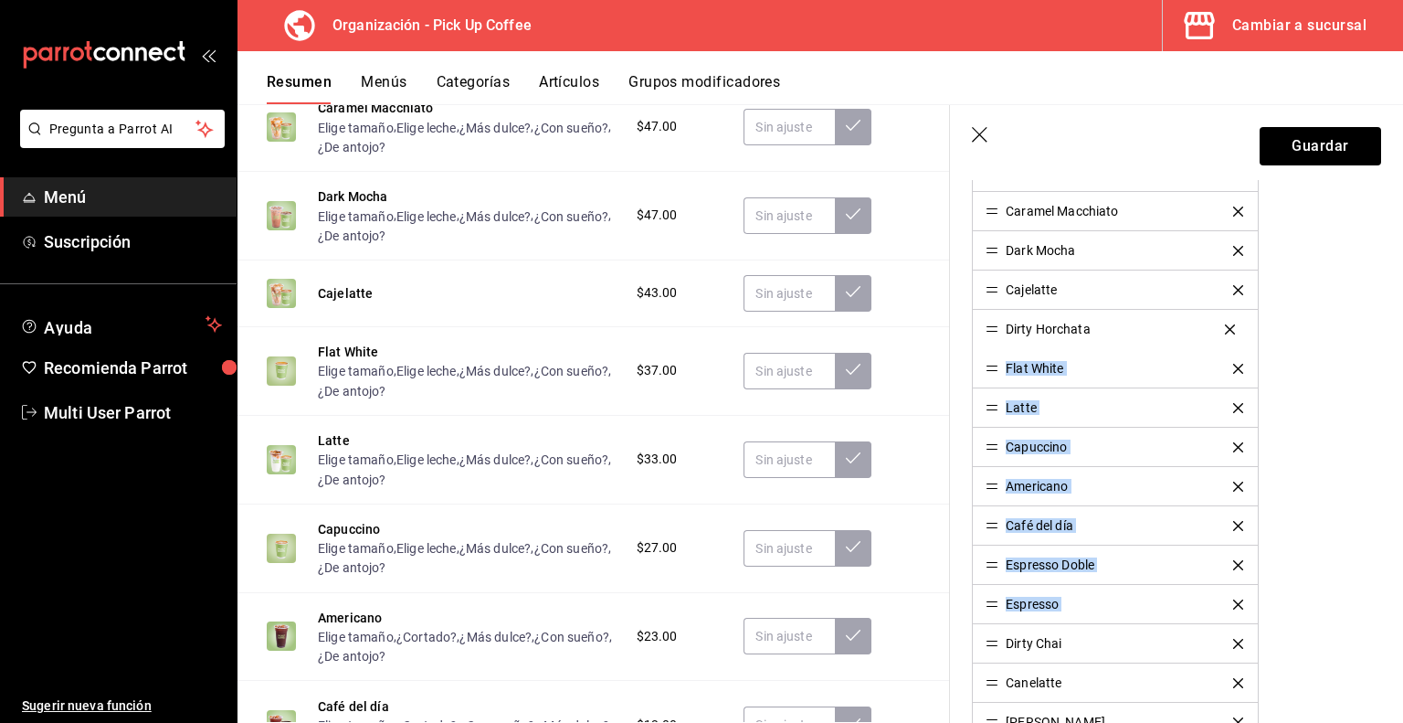
drag, startPoint x: 992, startPoint y: 606, endPoint x: 990, endPoint y: 334, distance: 272.3
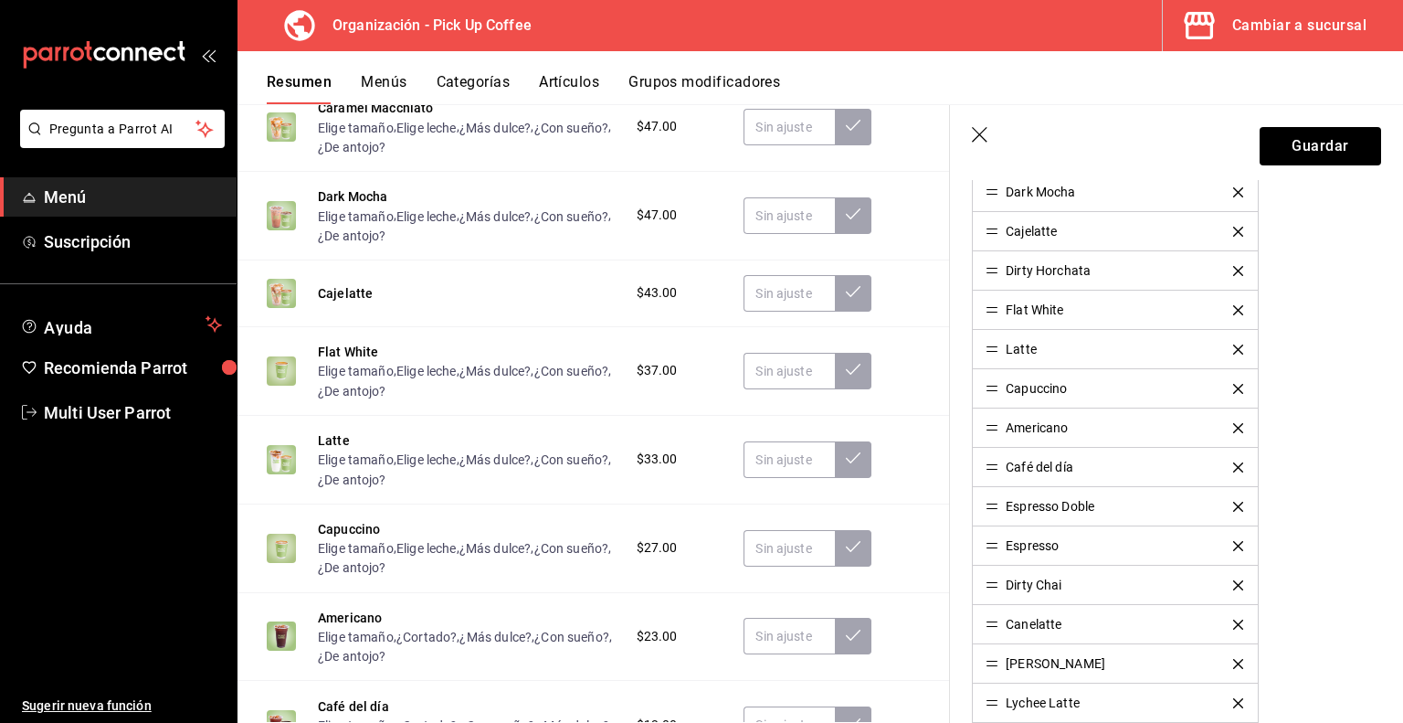
scroll to position [822, 0]
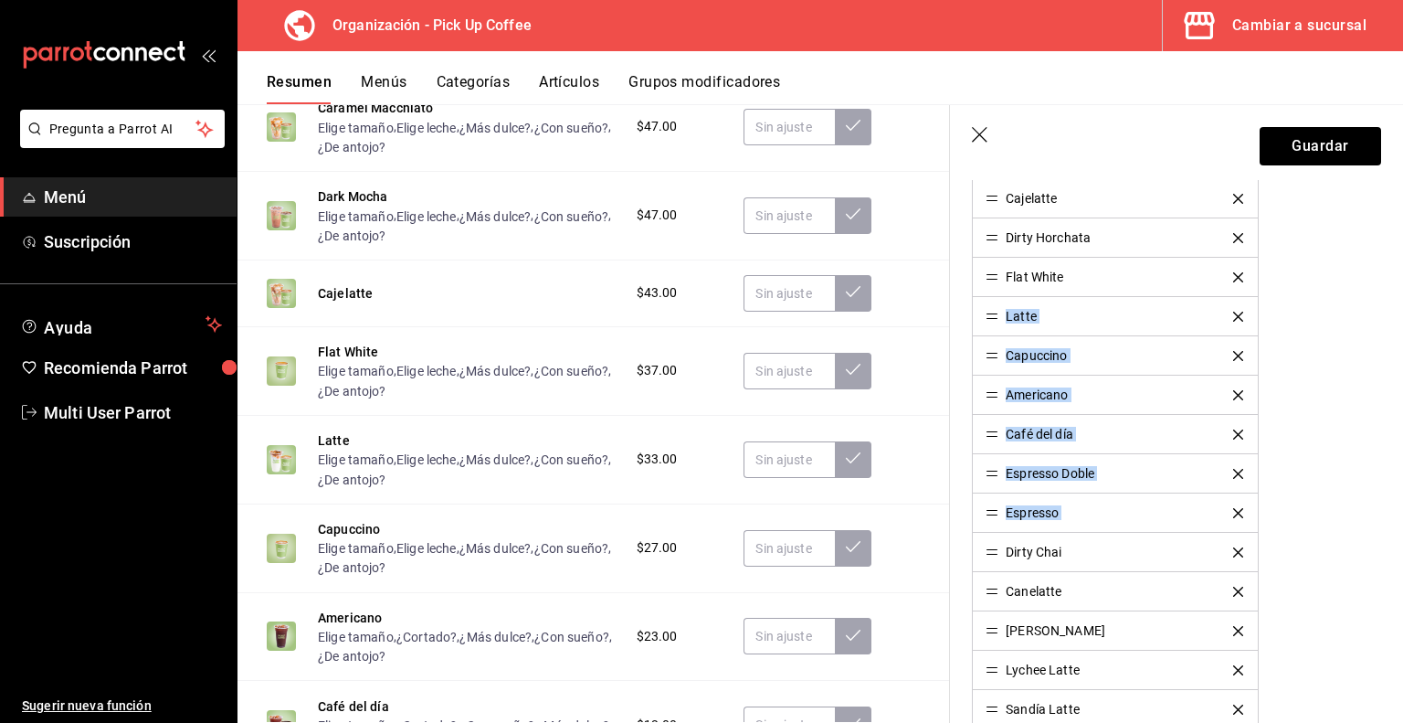
drag, startPoint x: 998, startPoint y: 549, endPoint x: 990, endPoint y: 298, distance: 251.4
click at [990, 298] on ul "French Vainilla Latte Sugar Free French Vainilla Latte Caramel Macchiato Dark M…" at bounding box center [1115, 375] width 286 height 708
click at [998, 550] on div "Dirty Chai" at bounding box center [1024, 551] width 76 height 13
drag, startPoint x: 997, startPoint y: 550, endPoint x: 1020, endPoint y: 243, distance: 307.9
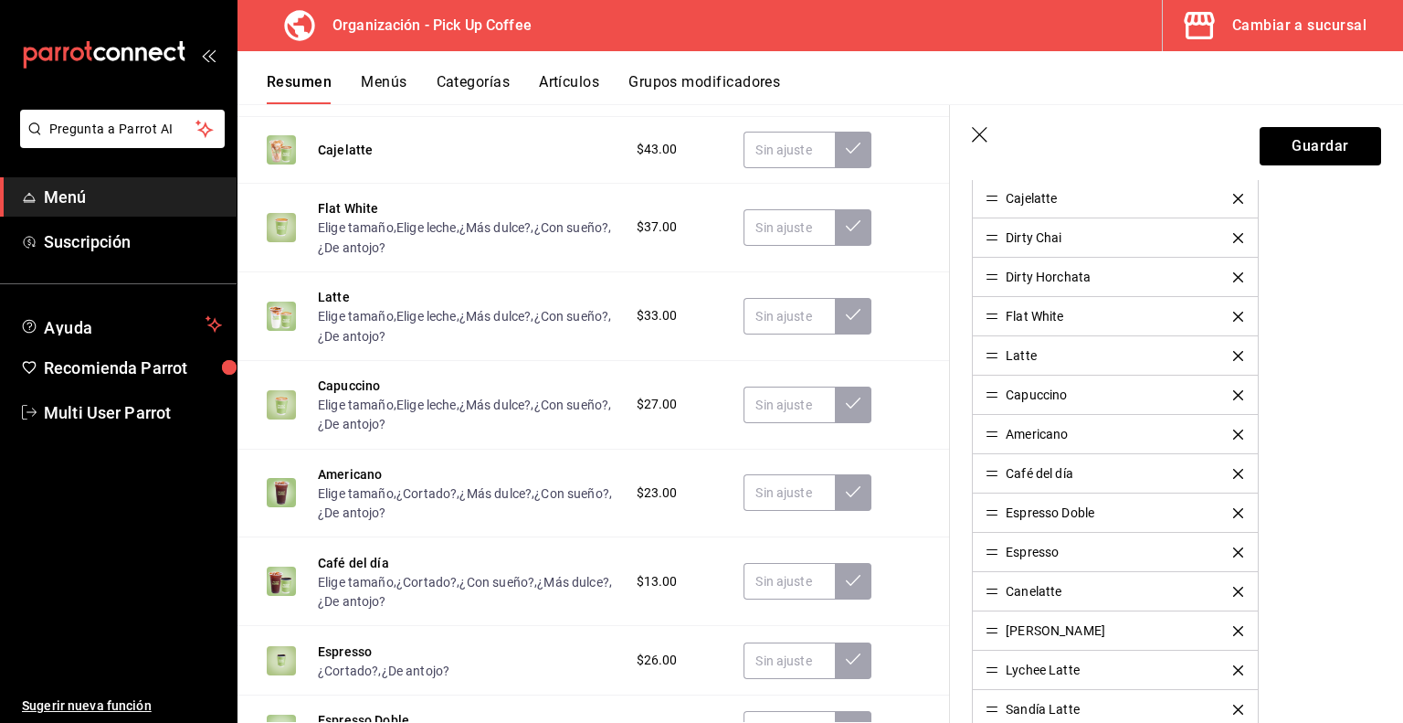
scroll to position [1096, 0]
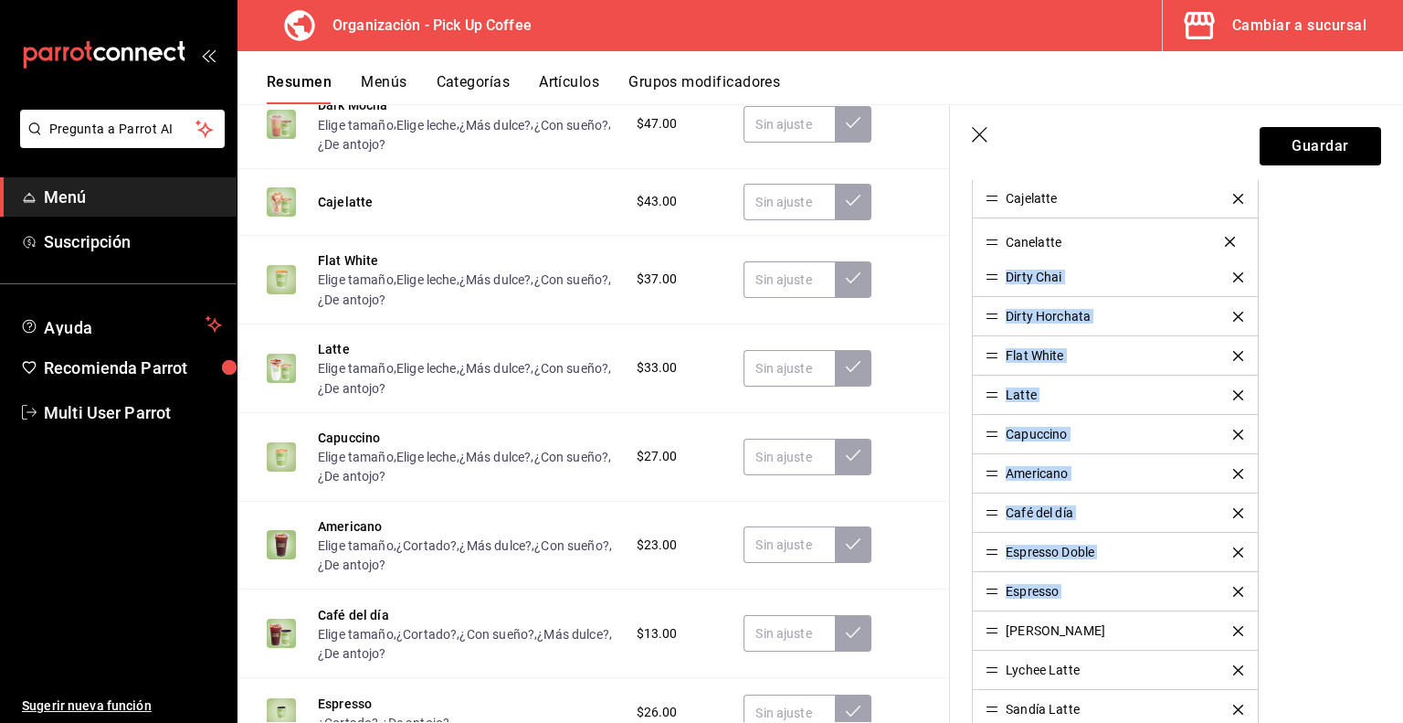
drag, startPoint x: 992, startPoint y: 589, endPoint x: 1002, endPoint y: 243, distance: 346.4
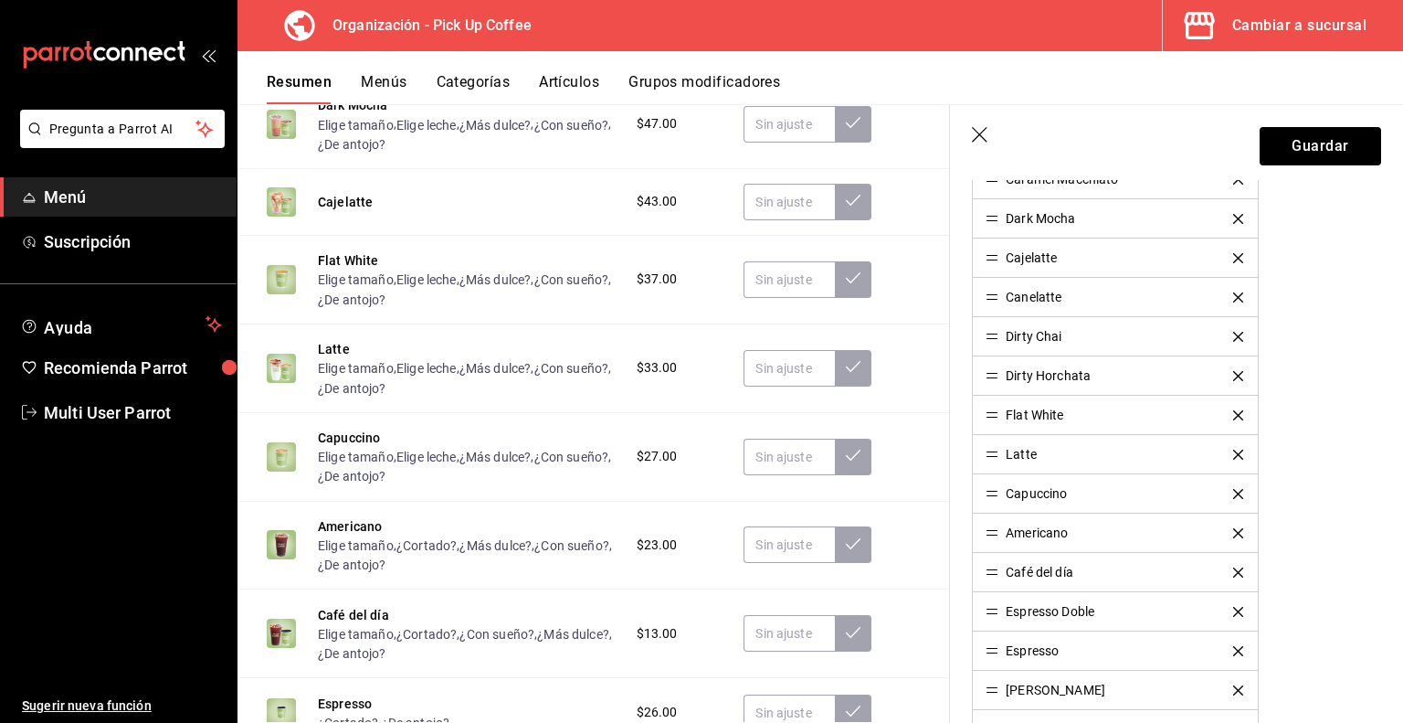
scroll to position [731, 0]
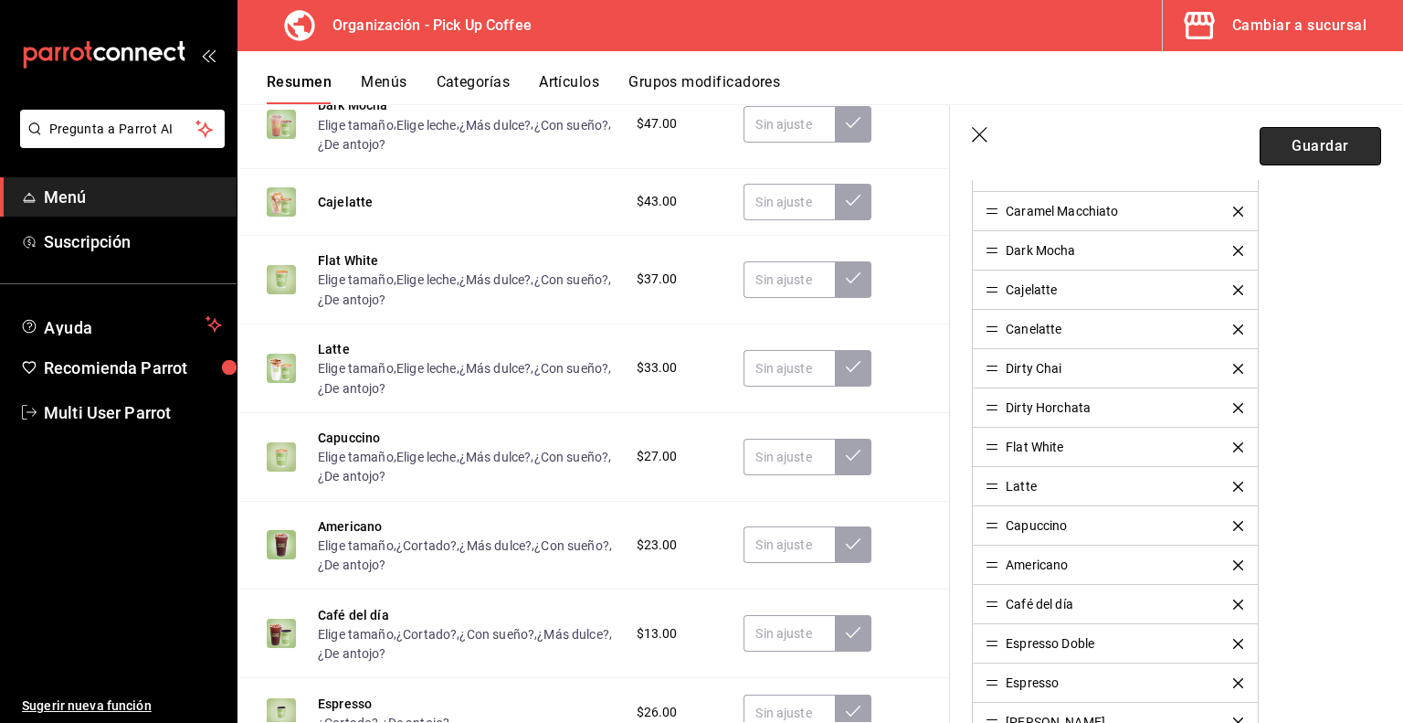
click at [1316, 153] on button "Guardar" at bounding box center [1321, 146] width 122 height 38
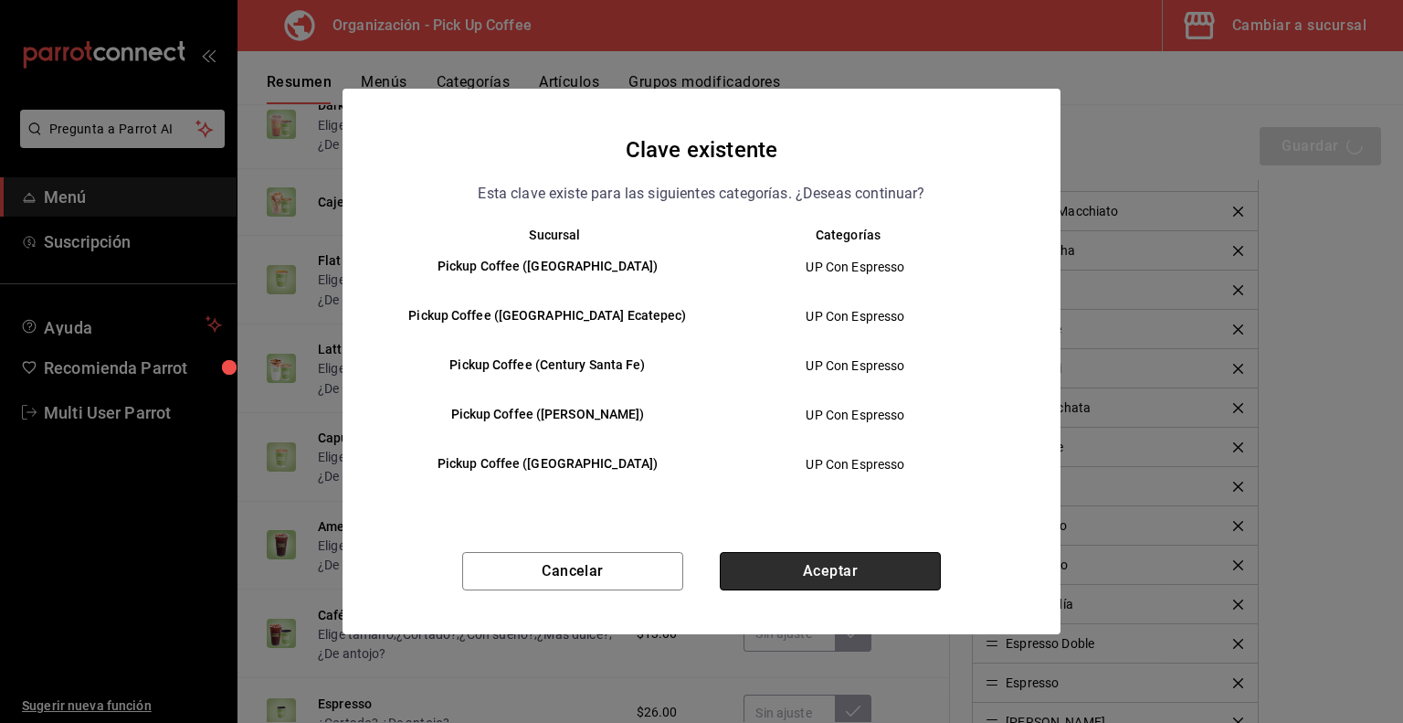
click at [833, 564] on button "Aceptar" at bounding box center [830, 571] width 221 height 38
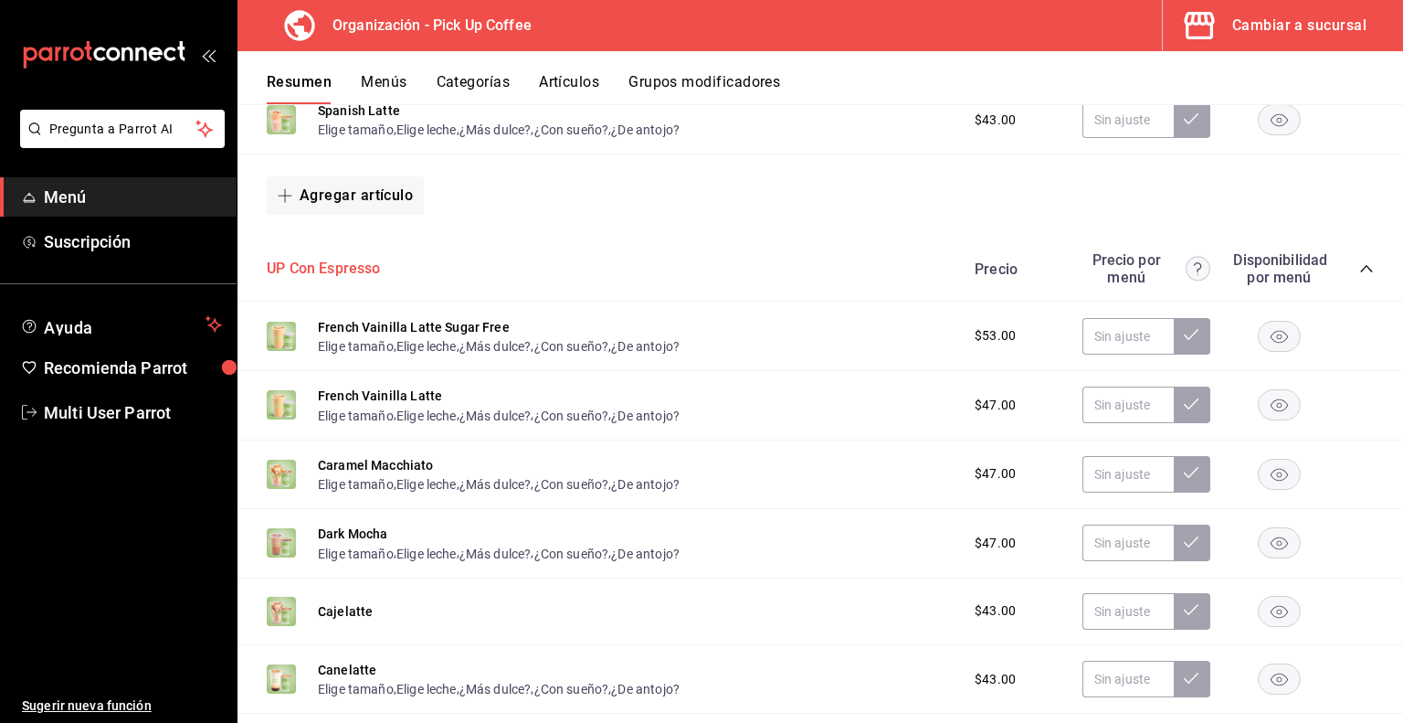
scroll to position [531, 0]
click at [362, 272] on button "UP Con Espresso" at bounding box center [324, 269] width 114 height 21
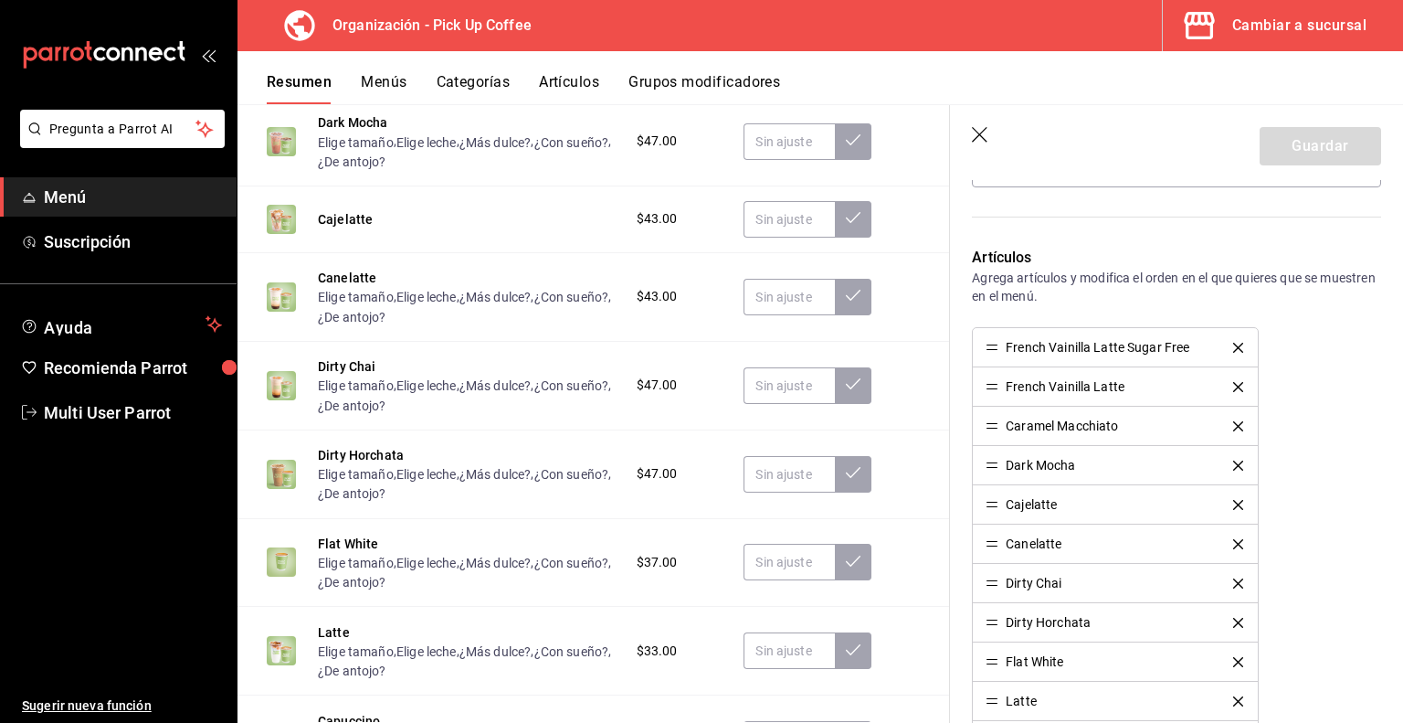
scroll to position [548, 0]
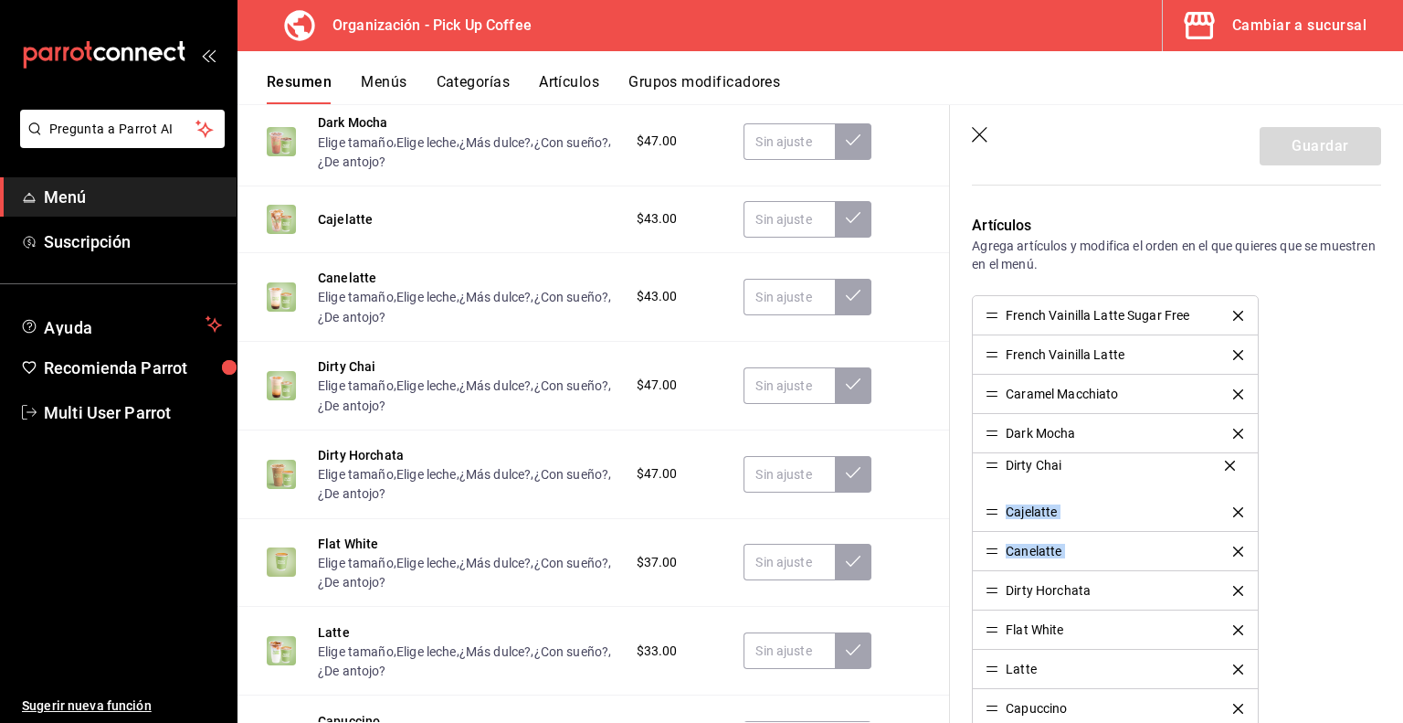
drag, startPoint x: 994, startPoint y: 552, endPoint x: 994, endPoint y: 468, distance: 84.1
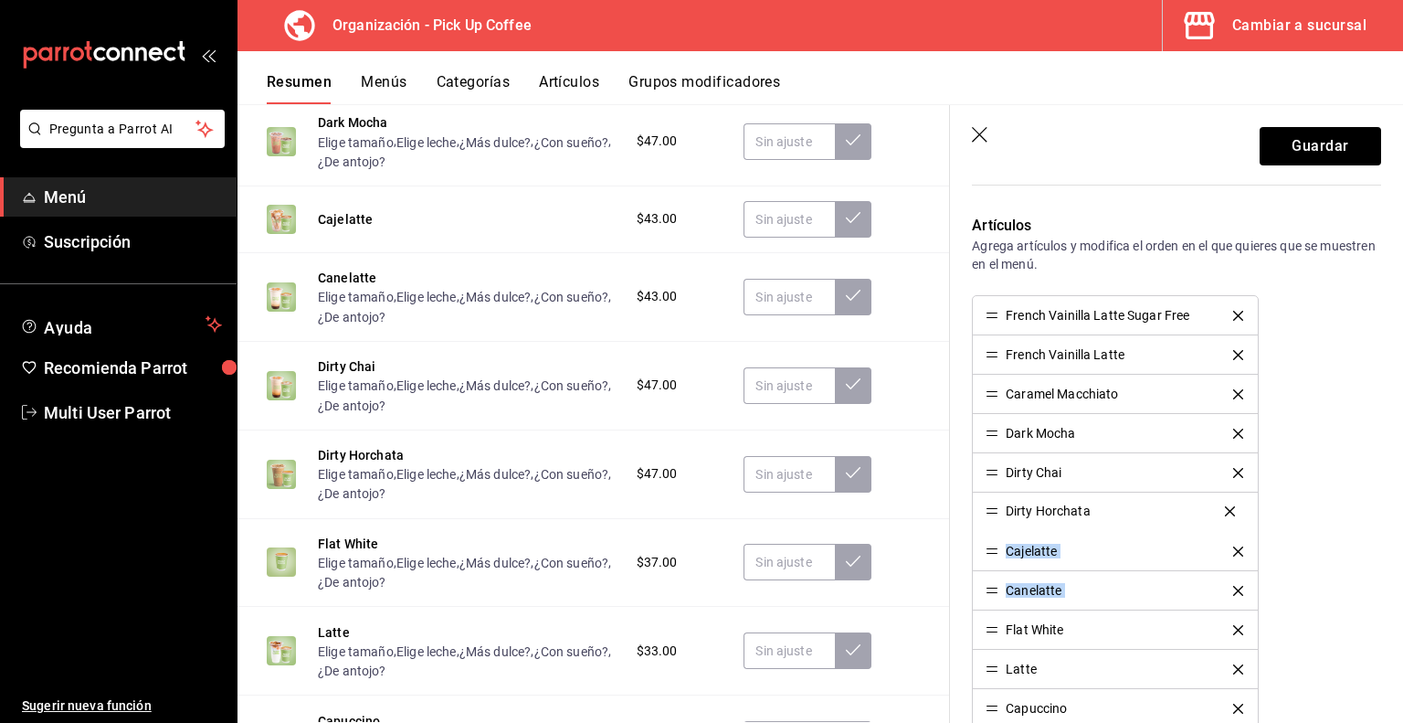
drag, startPoint x: 993, startPoint y: 588, endPoint x: 995, endPoint y: 511, distance: 77.7
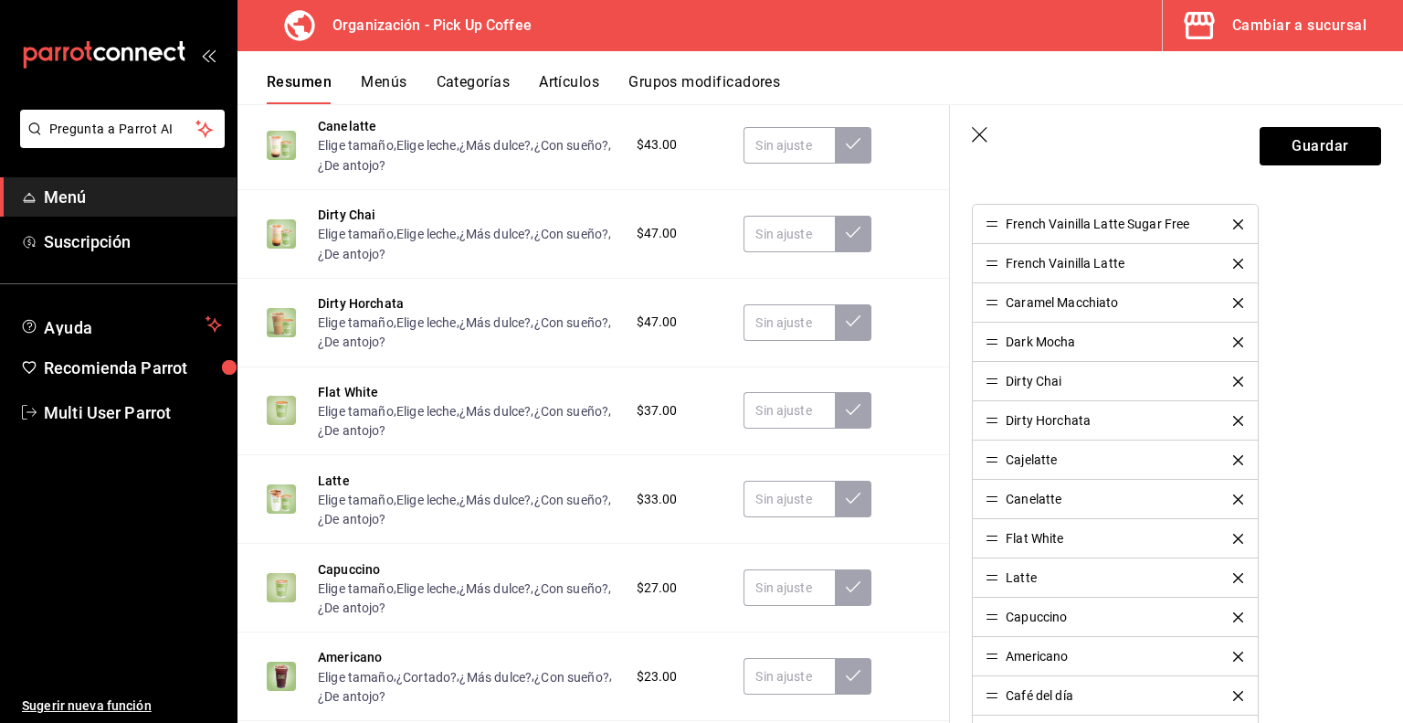
scroll to position [1262, 0]
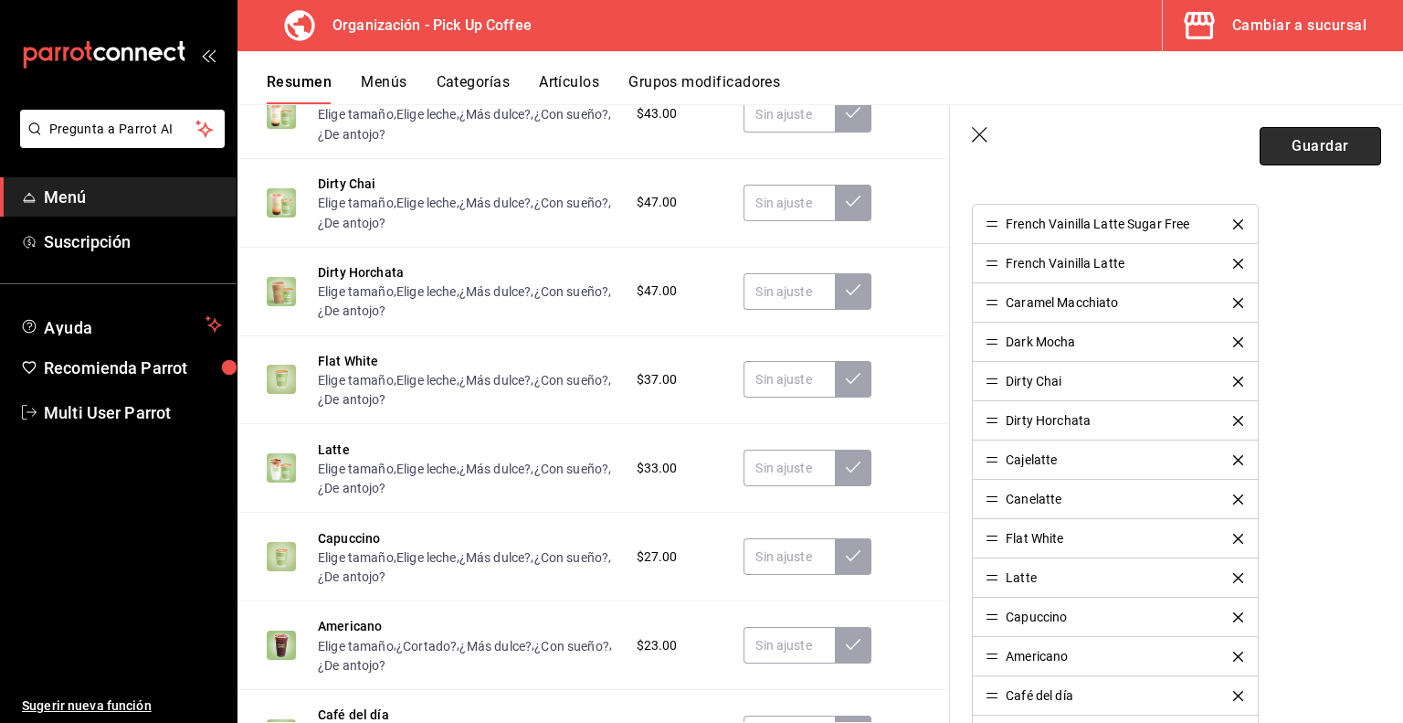
click at [1334, 145] on button "Guardar" at bounding box center [1321, 146] width 122 height 38
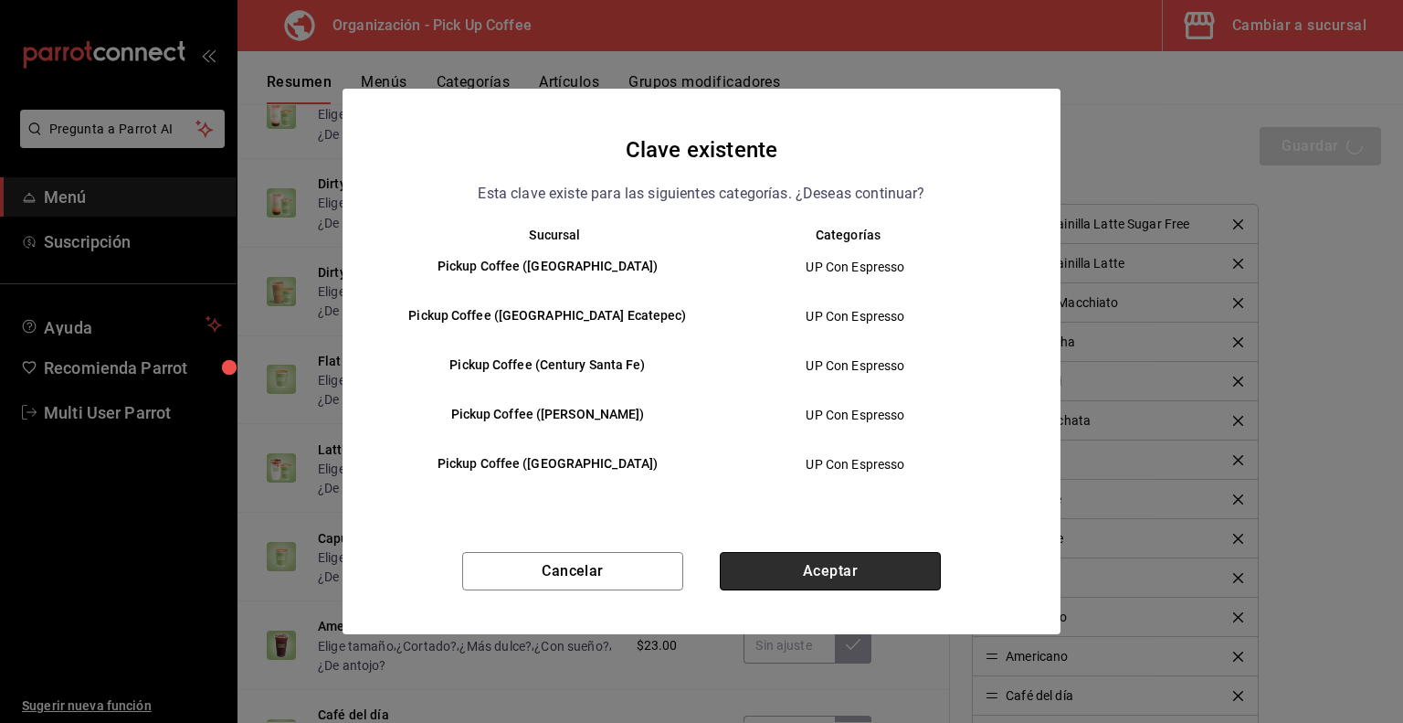
click at [819, 565] on button "Aceptar" at bounding box center [830, 571] width 221 height 38
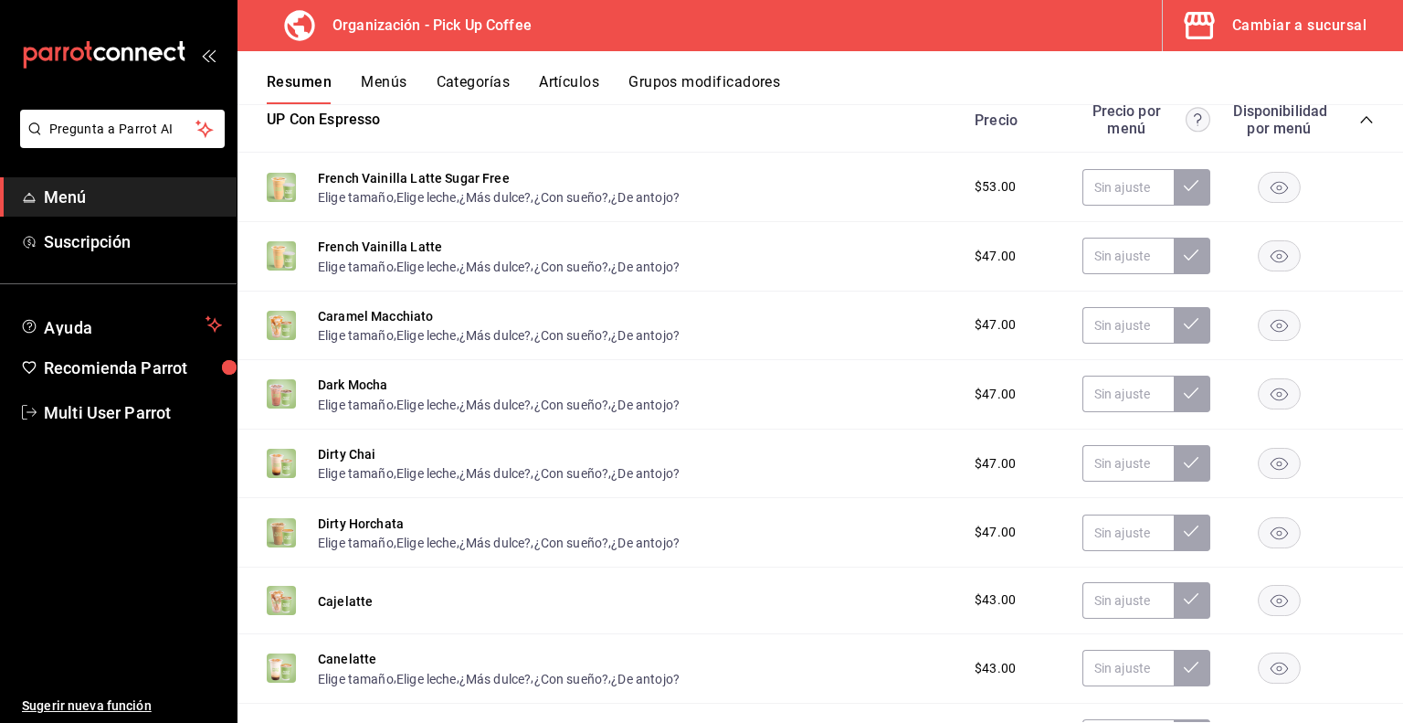
scroll to position [589, 0]
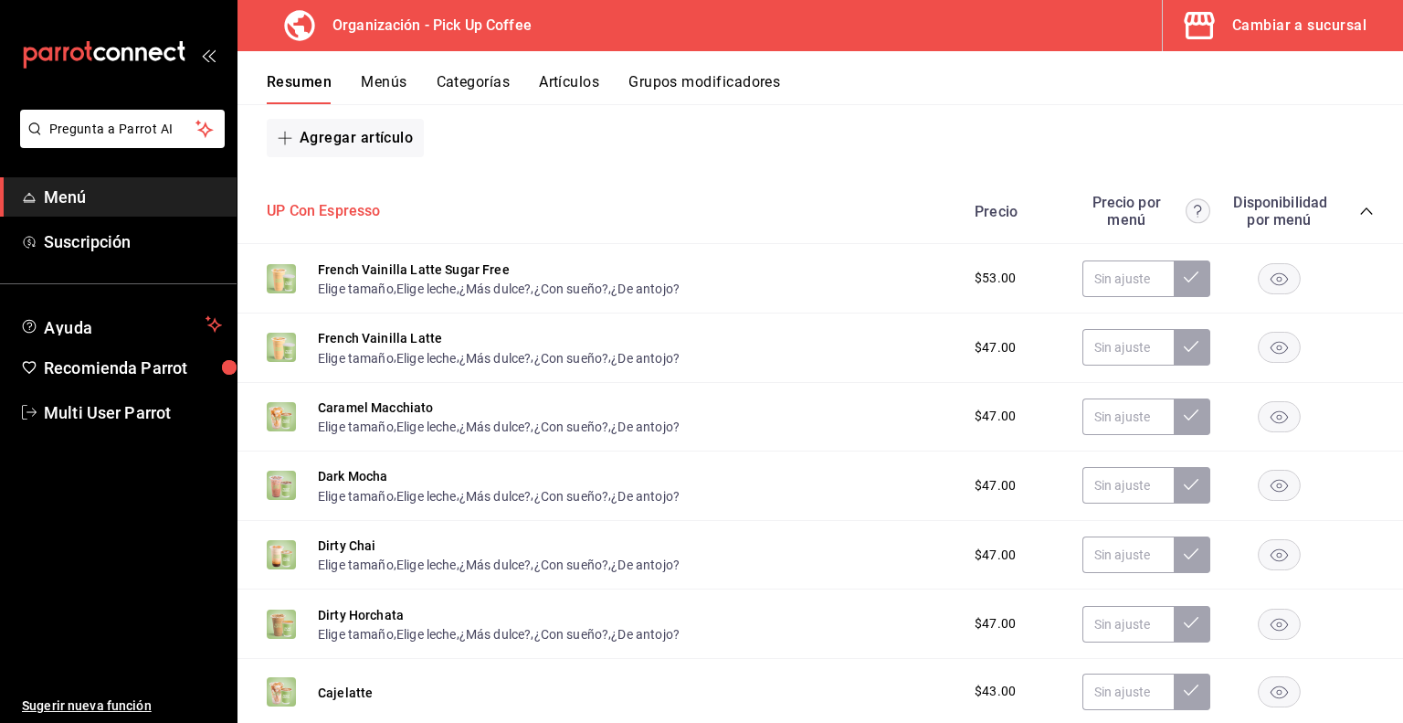
click at [359, 213] on button "UP Con Espresso" at bounding box center [324, 211] width 114 height 21
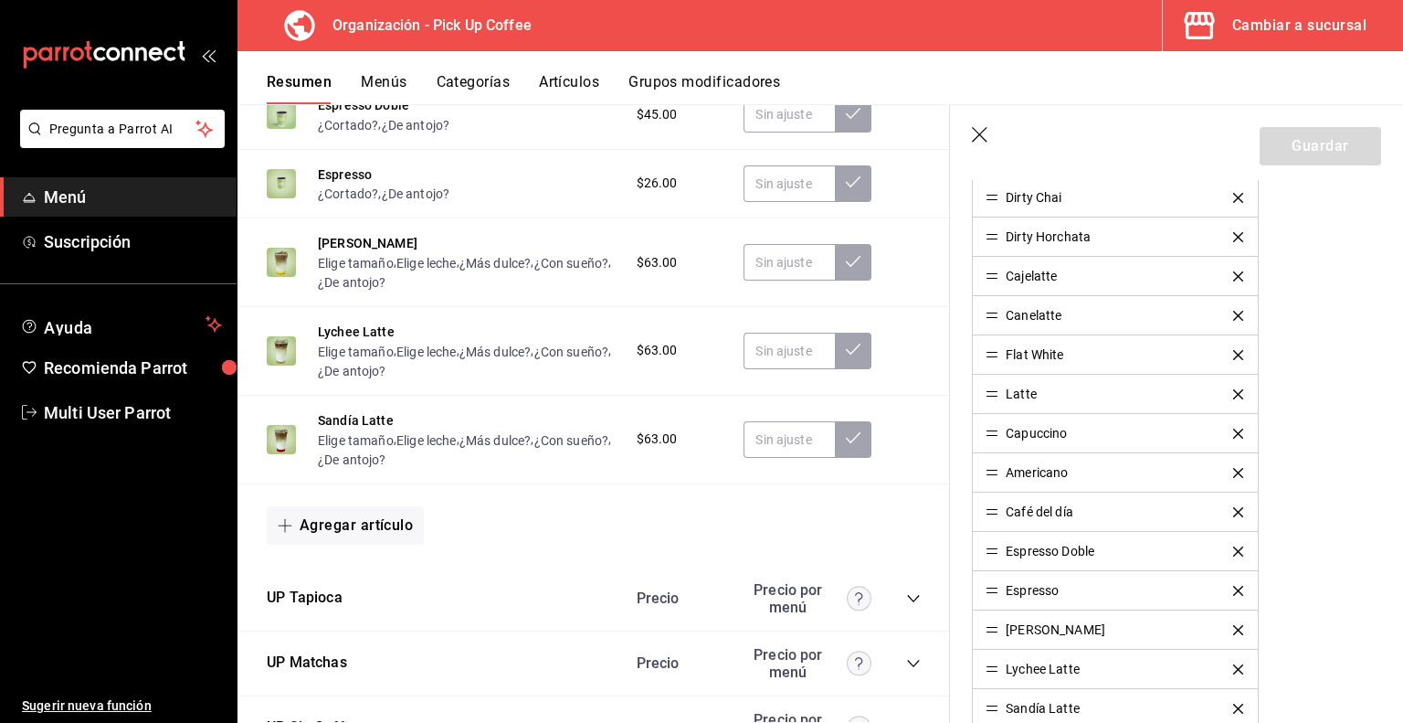
scroll to position [822, 0]
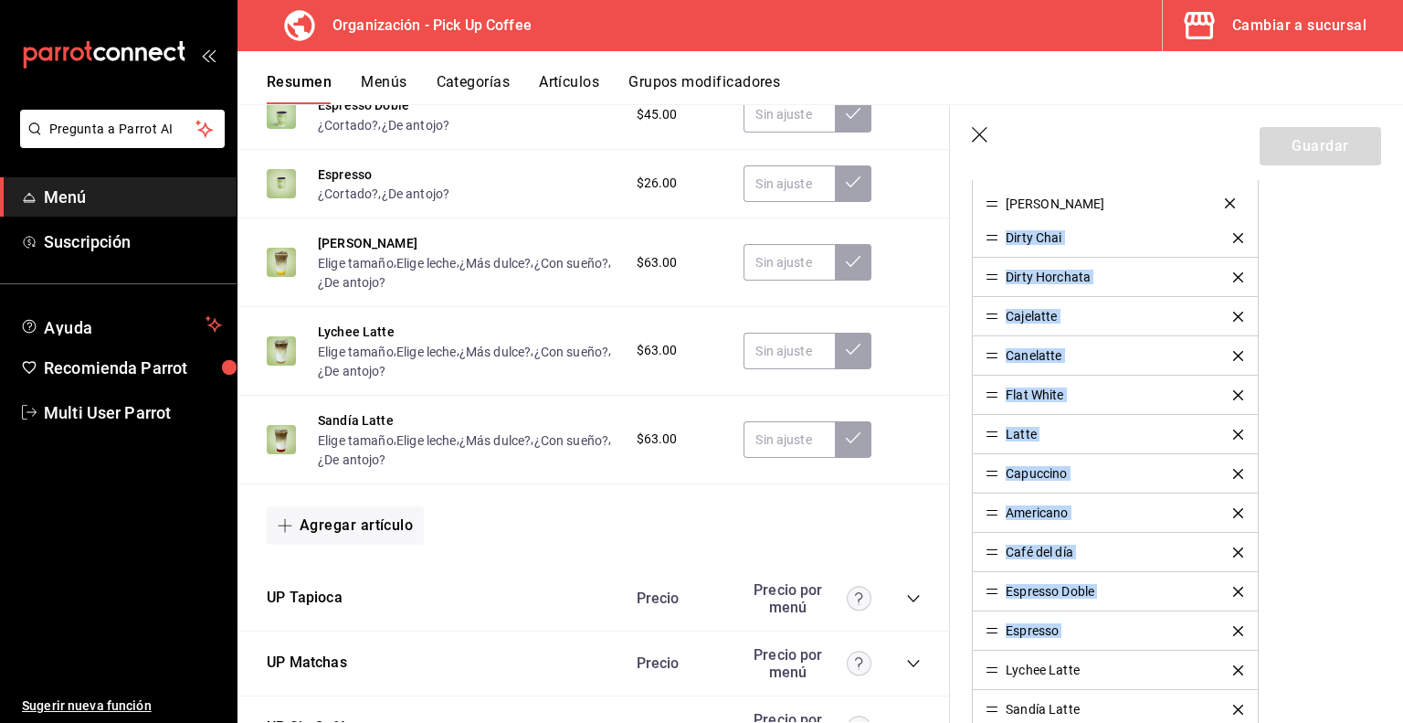
drag, startPoint x: 997, startPoint y: 628, endPoint x: 990, endPoint y: 204, distance: 424.0
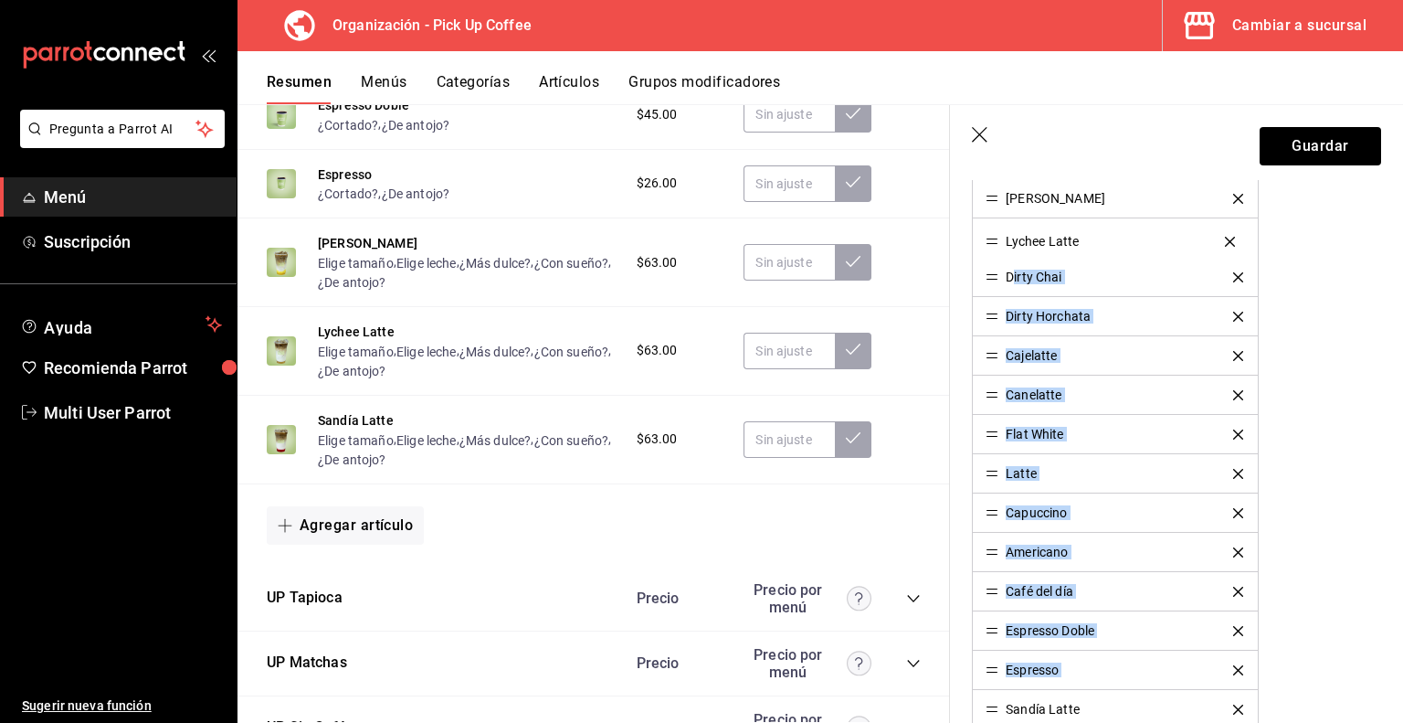
drag, startPoint x: 992, startPoint y: 668, endPoint x: 1011, endPoint y: 243, distance: 425.3
drag, startPoint x: 992, startPoint y: 705, endPoint x: 988, endPoint y: 273, distance: 432.2
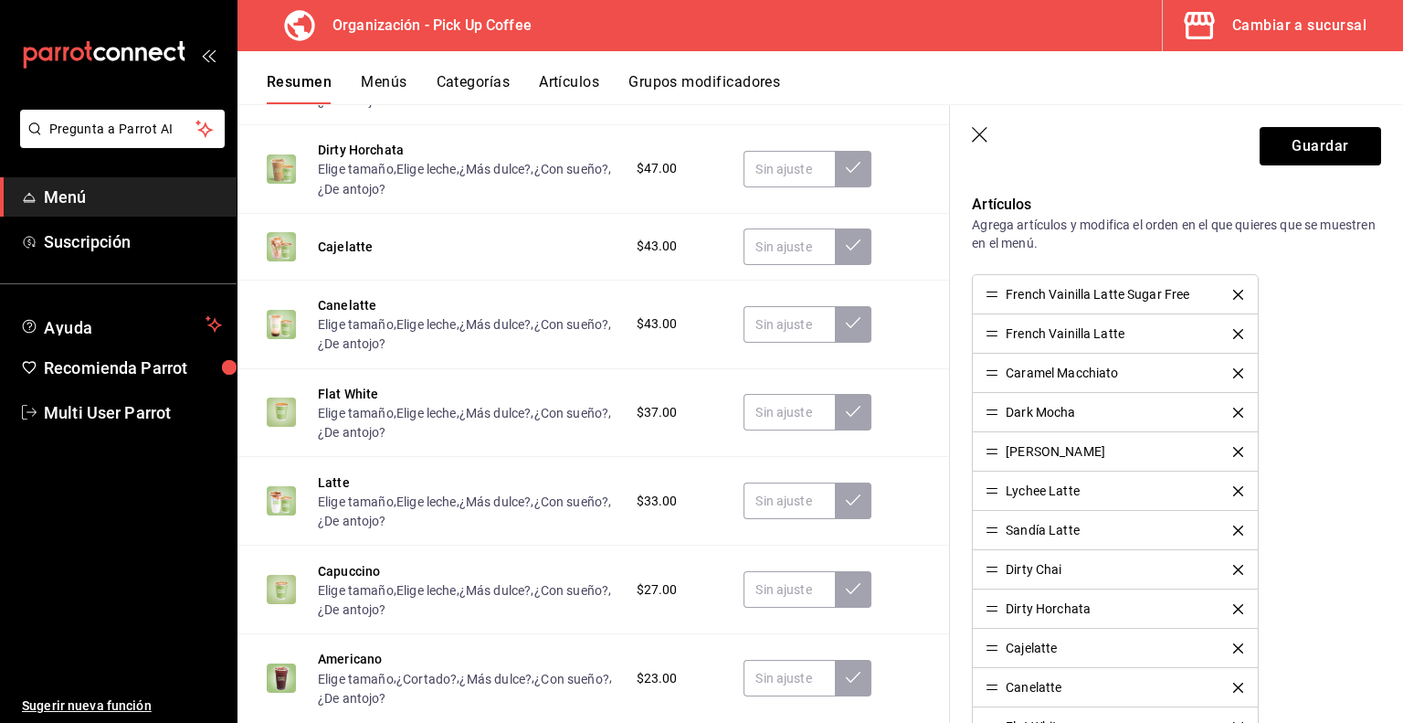
scroll to position [548, 0]
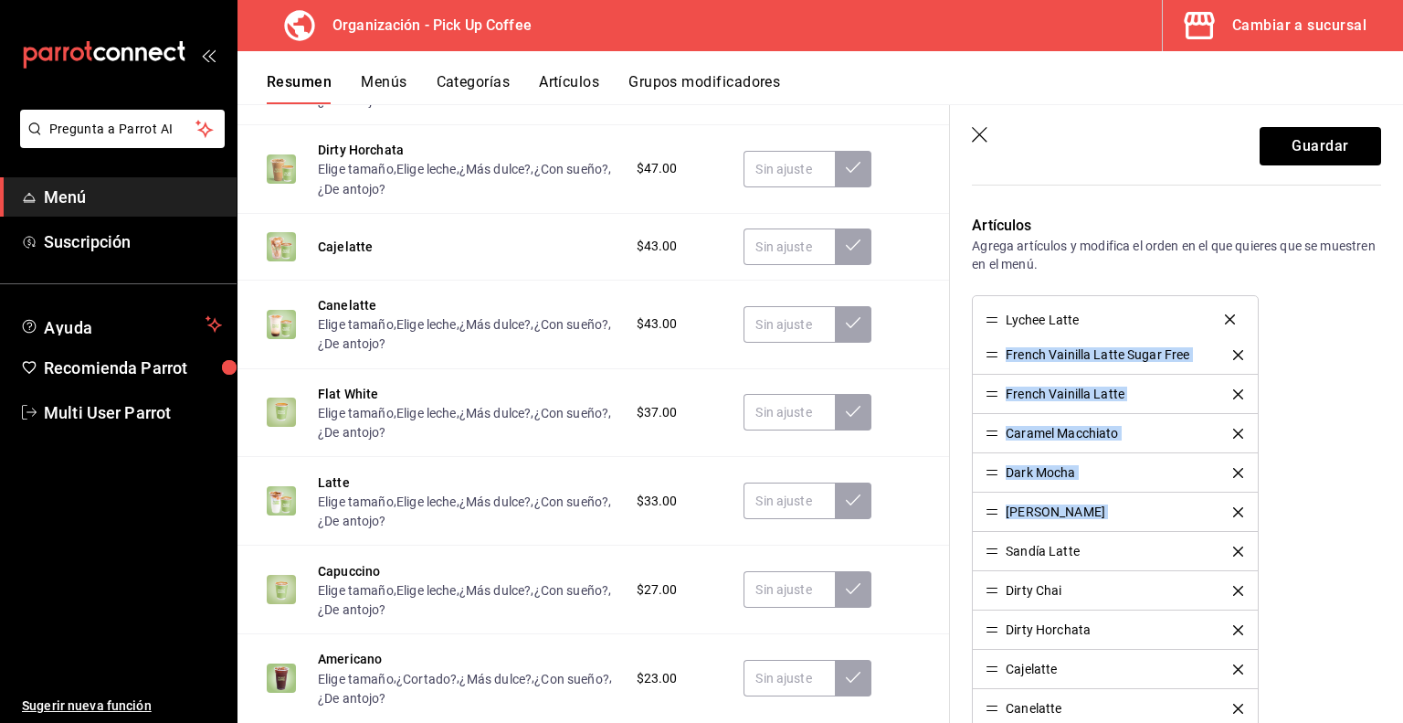
drag, startPoint x: 991, startPoint y: 507, endPoint x: 980, endPoint y: 316, distance: 191.3
drag, startPoint x: 992, startPoint y: 510, endPoint x: 994, endPoint y: 349, distance: 160.8
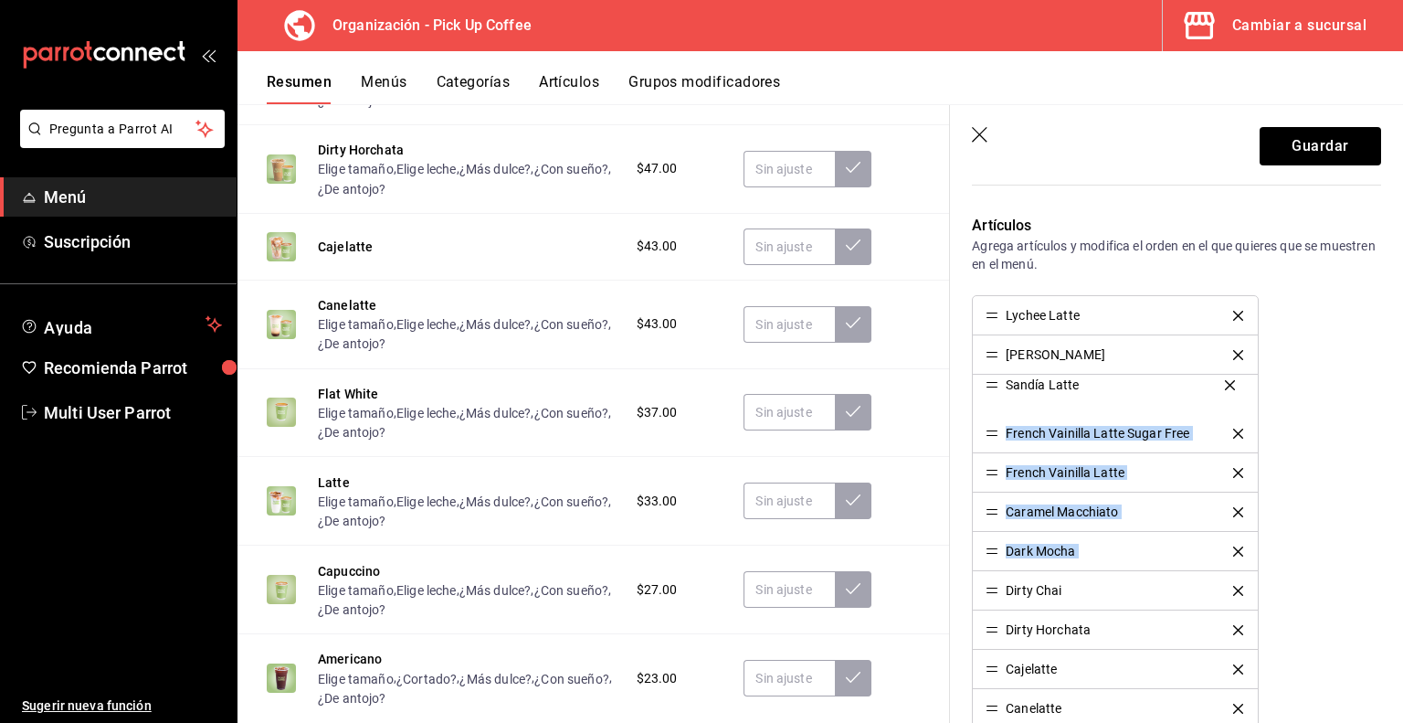
drag, startPoint x: 996, startPoint y: 547, endPoint x: 992, endPoint y: 383, distance: 164.5
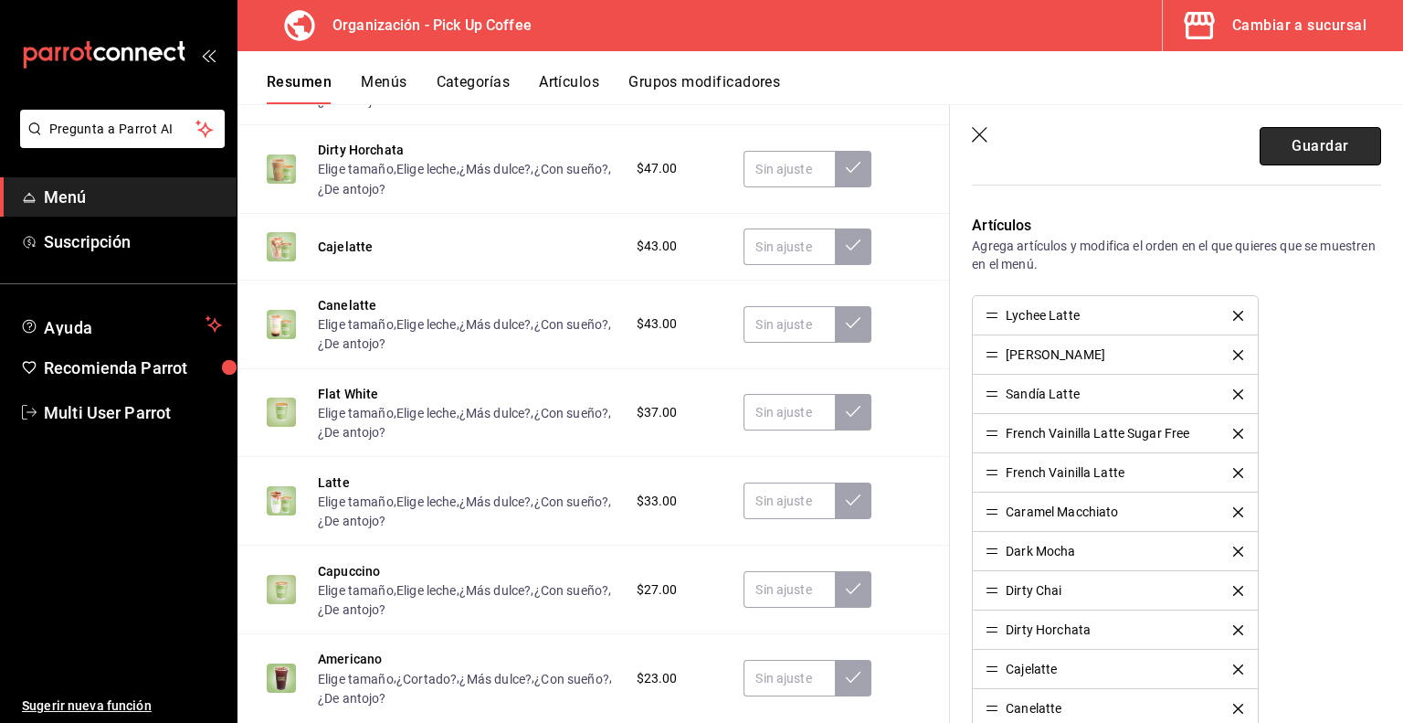
click at [1302, 153] on button "Guardar" at bounding box center [1321, 146] width 122 height 38
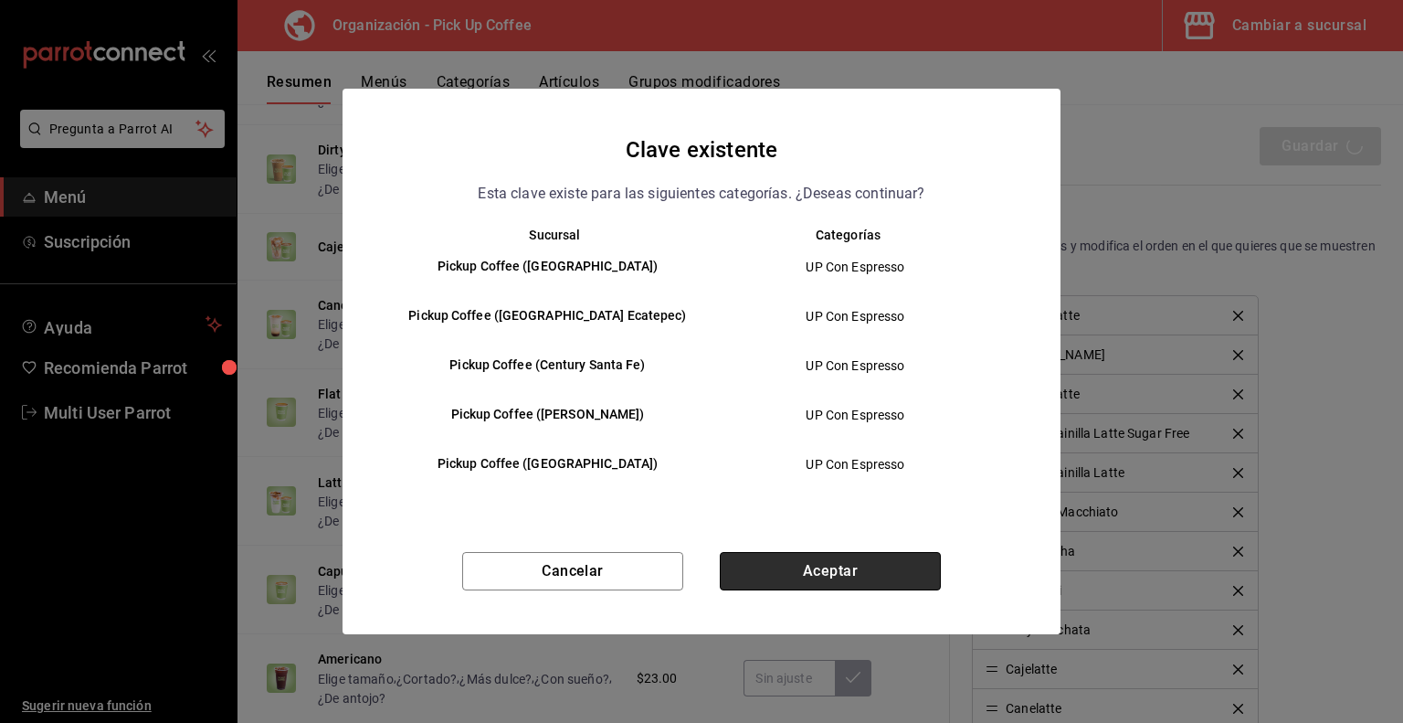
click at [868, 563] on button "Aceptar" at bounding box center [830, 571] width 221 height 38
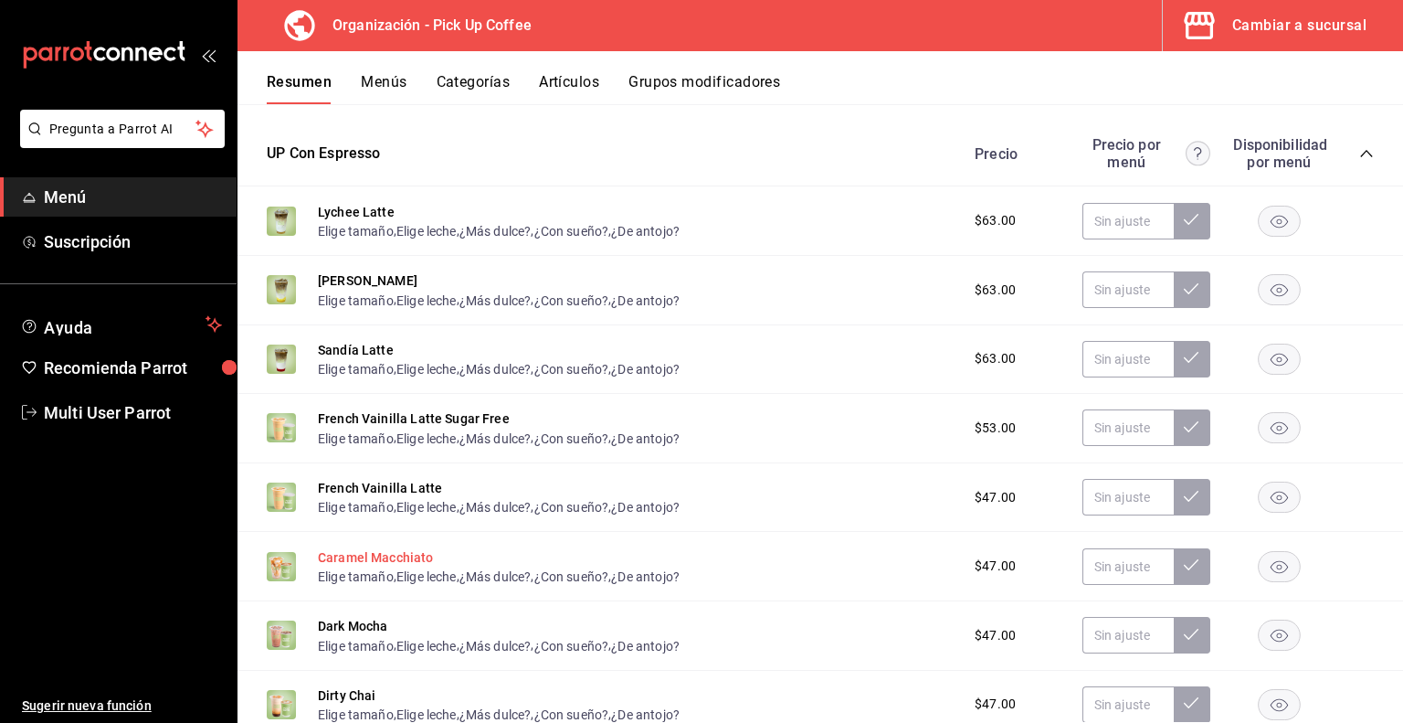
scroll to position [556, 0]
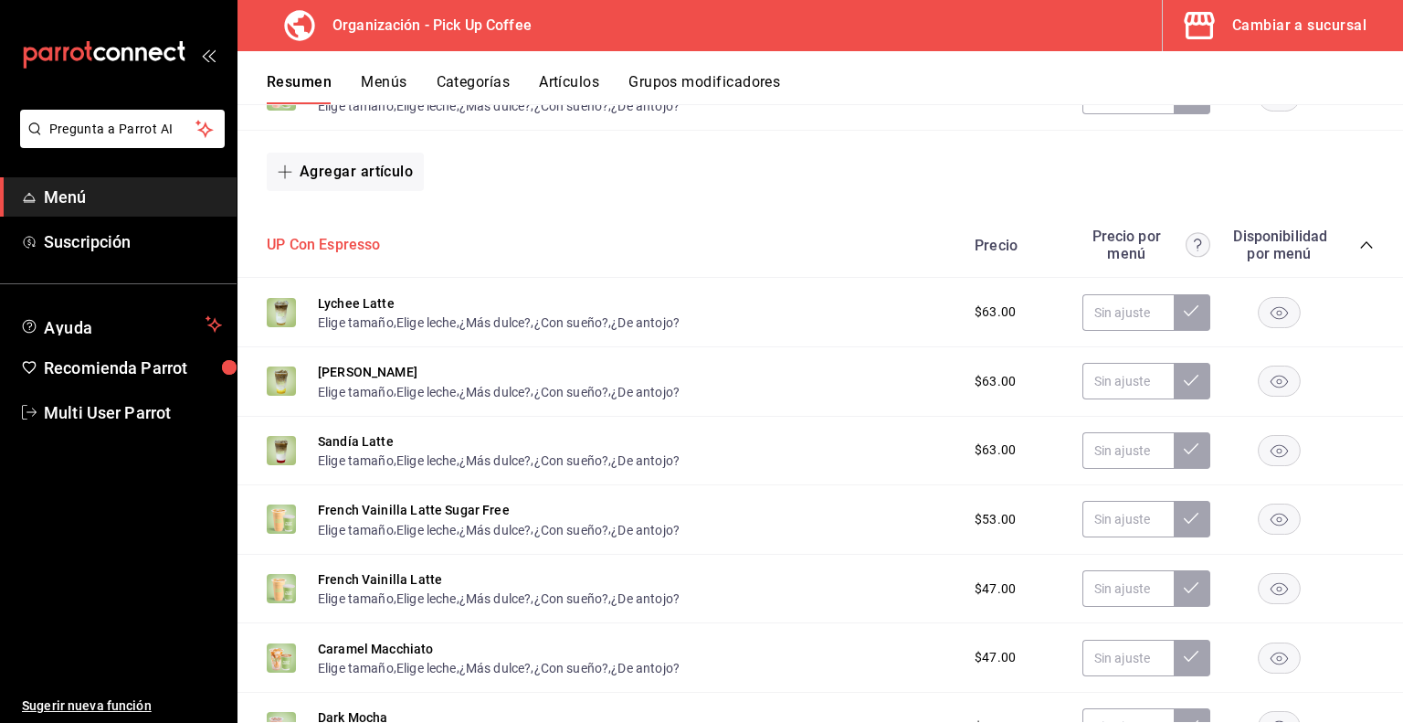
click at [365, 250] on button "UP Con Espresso" at bounding box center [324, 245] width 114 height 21
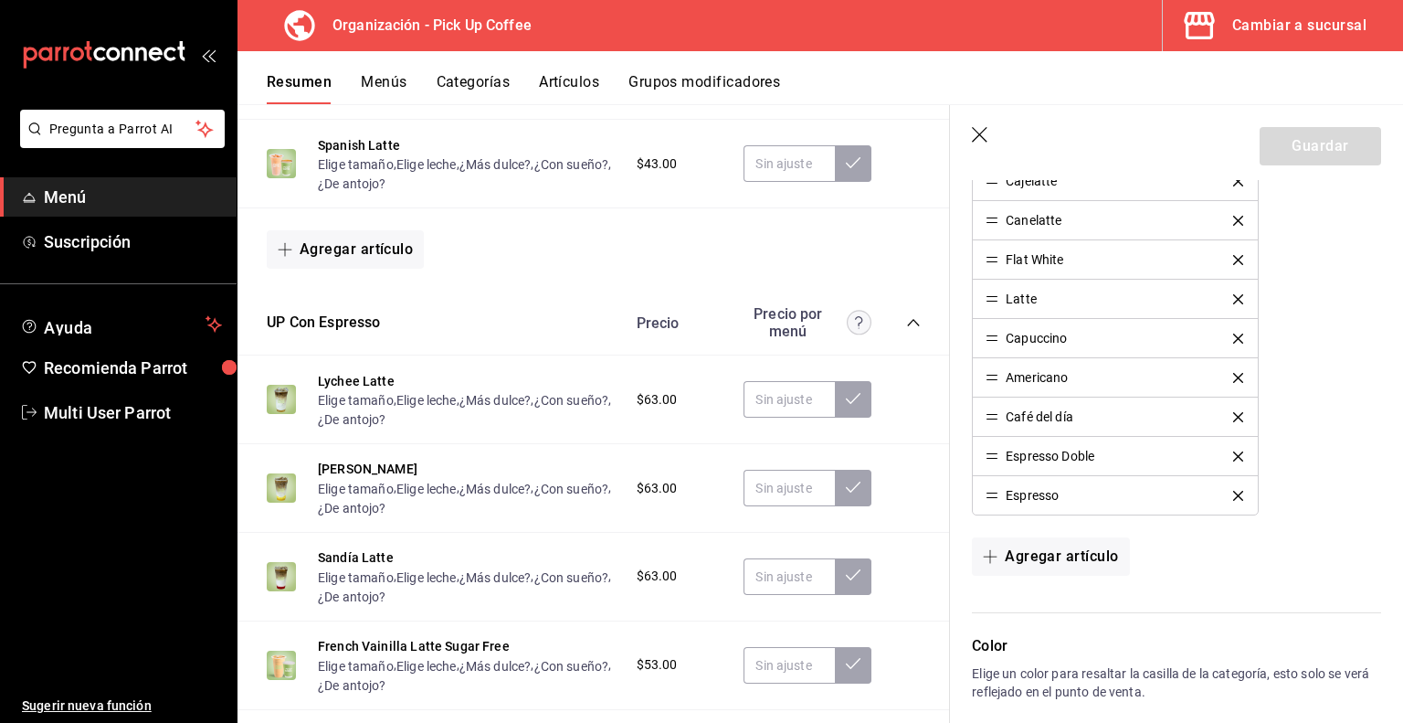
scroll to position [1005, 0]
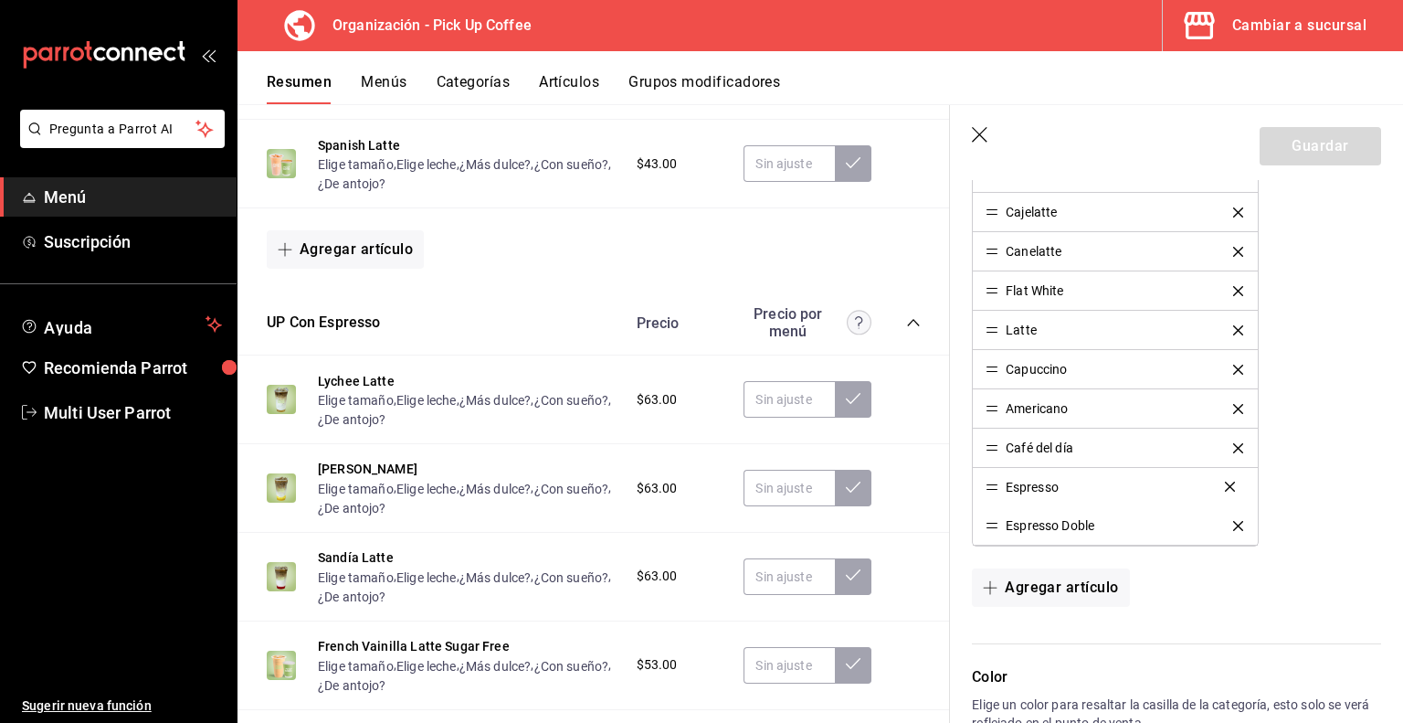
drag, startPoint x: 994, startPoint y: 521, endPoint x: 994, endPoint y: 485, distance: 35.6
click at [1304, 151] on button "Guardar" at bounding box center [1321, 146] width 122 height 38
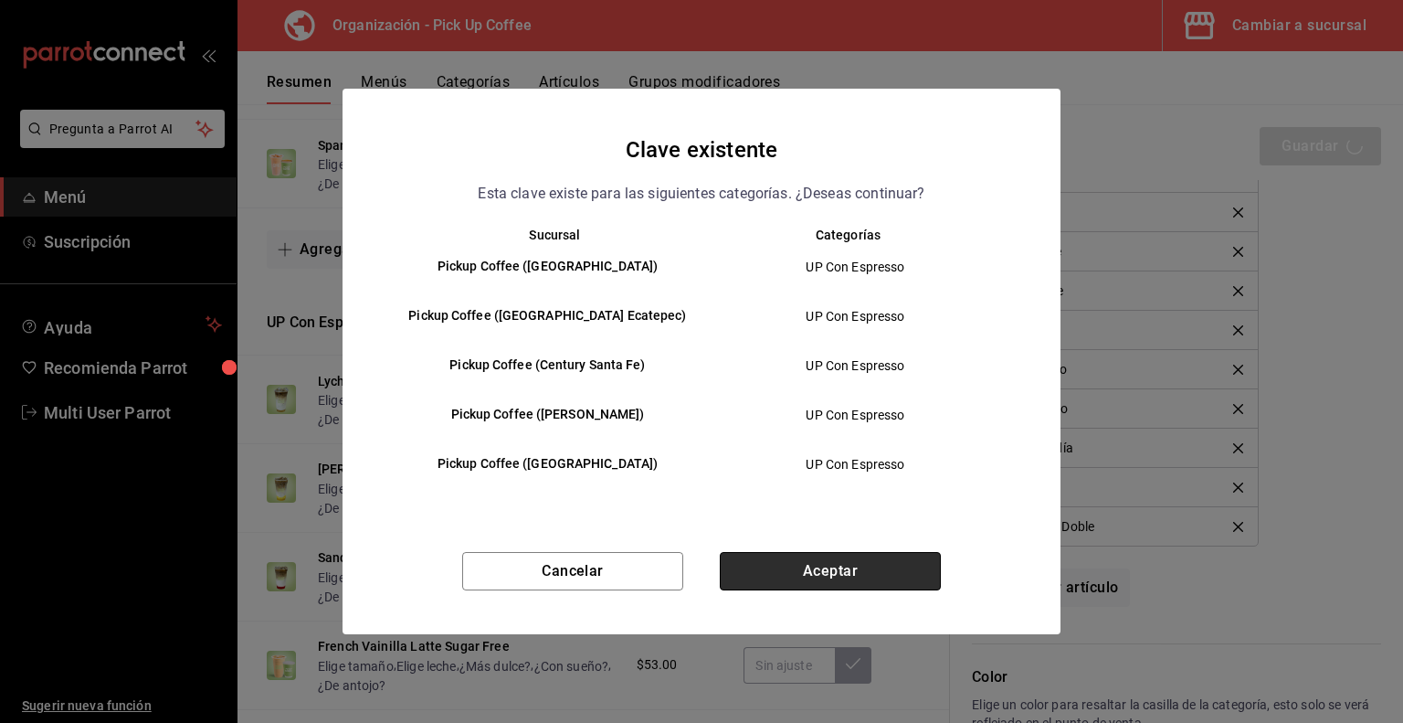
click at [807, 568] on button "Aceptar" at bounding box center [830, 571] width 221 height 38
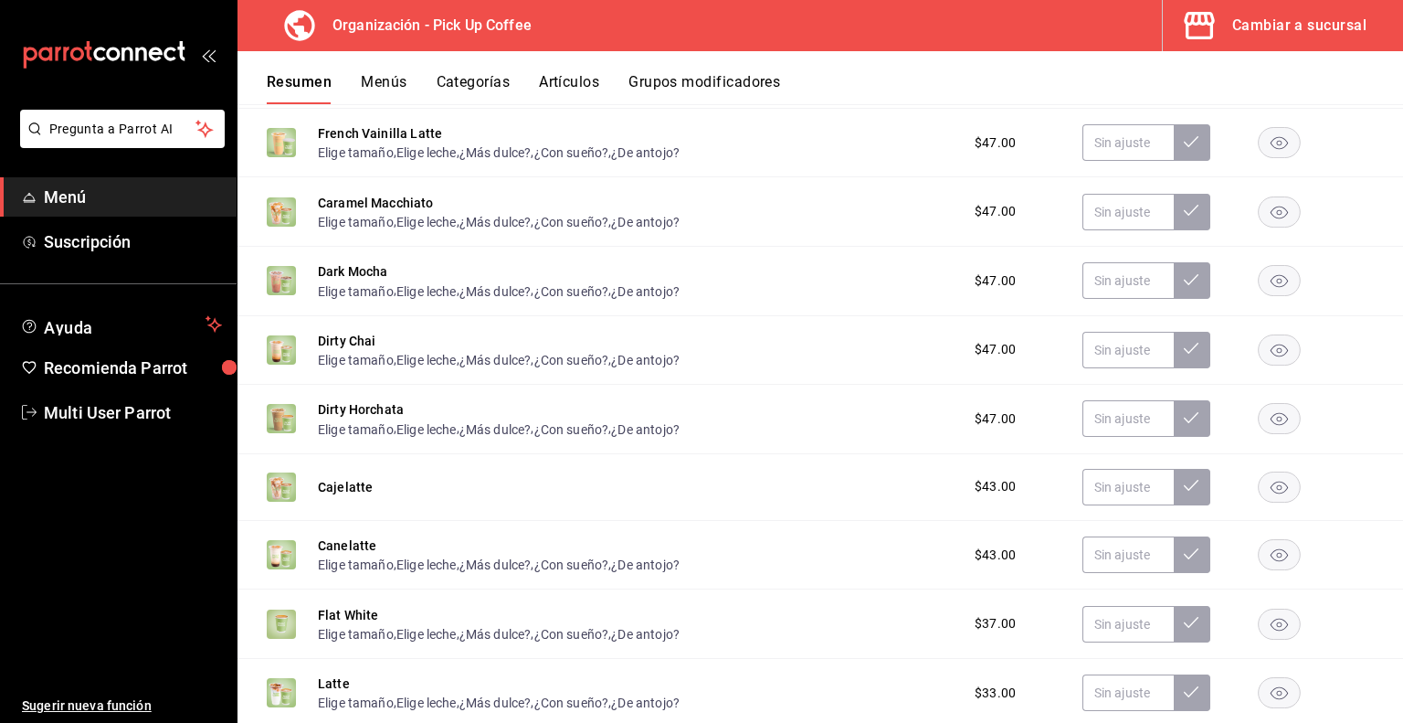
scroll to position [1032, 0]
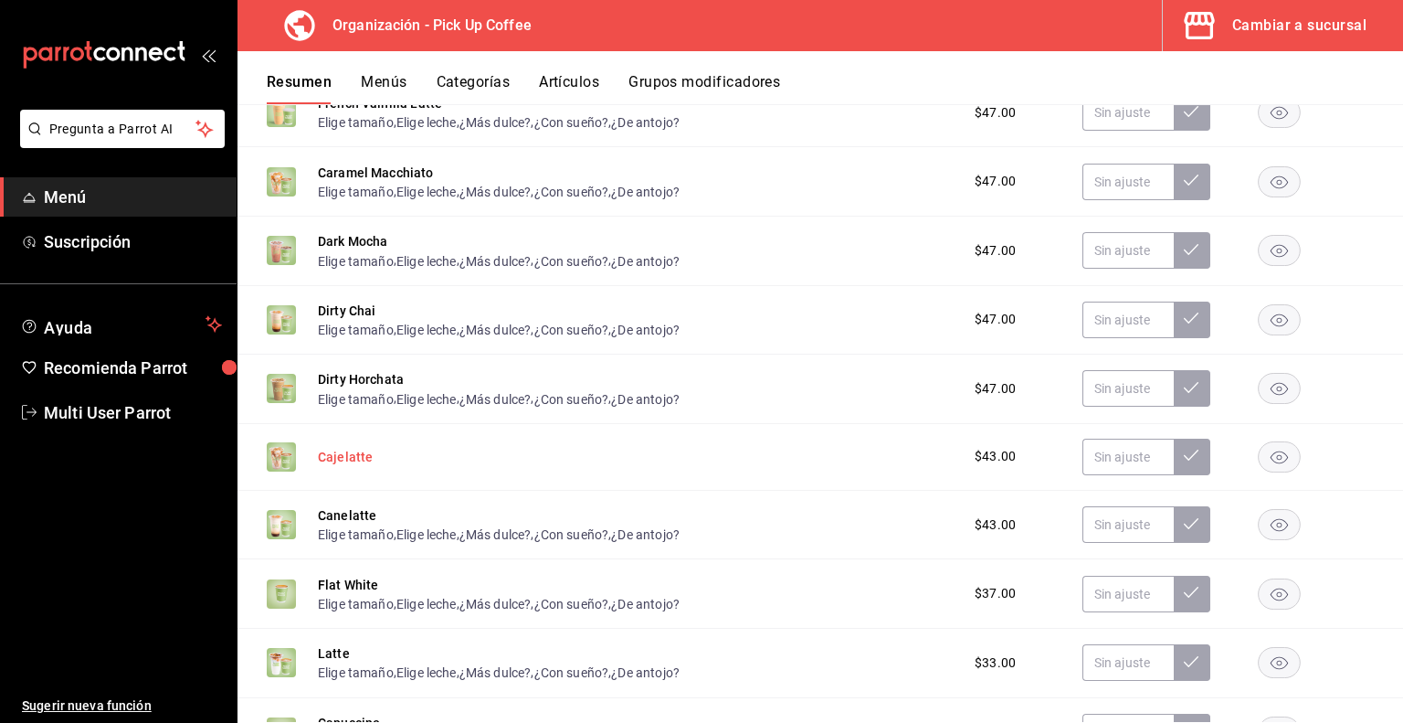
click at [355, 465] on button "Cajelatte" at bounding box center [345, 457] width 55 height 18
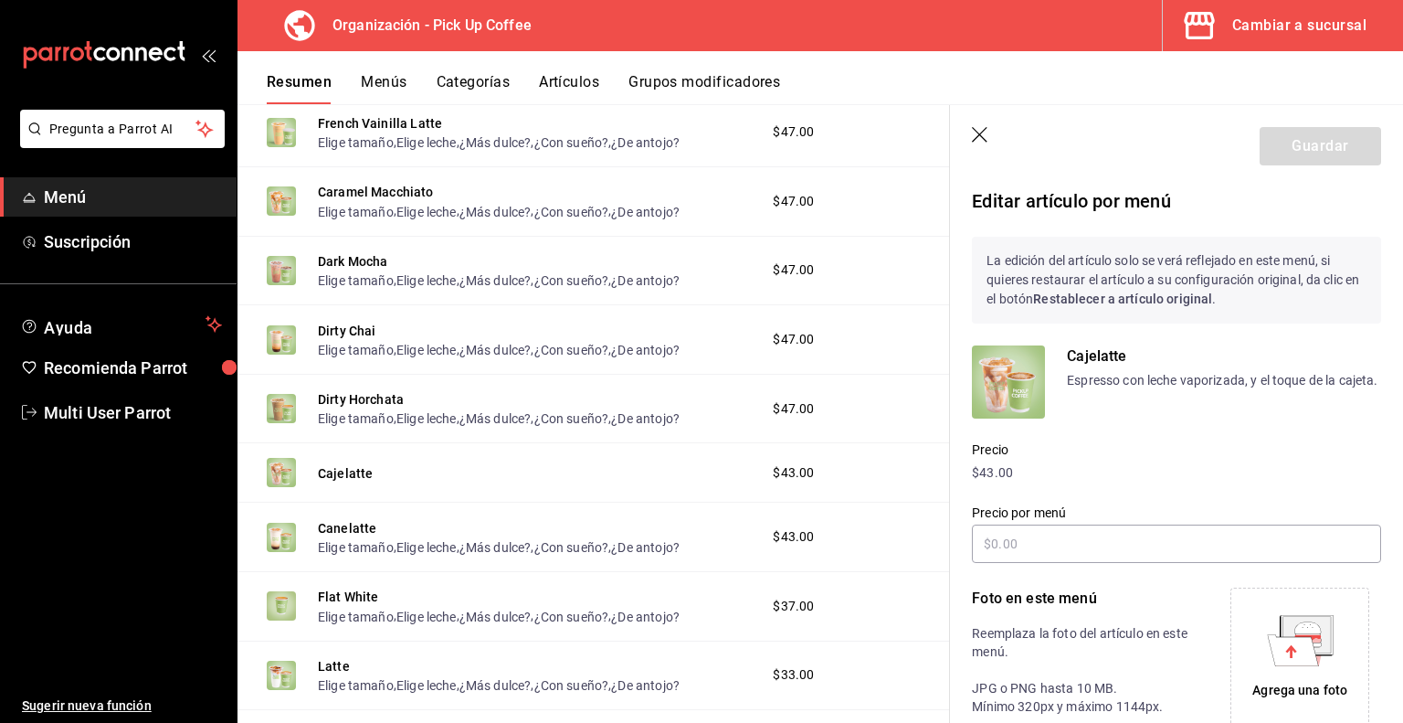
scroll to position [267, 0]
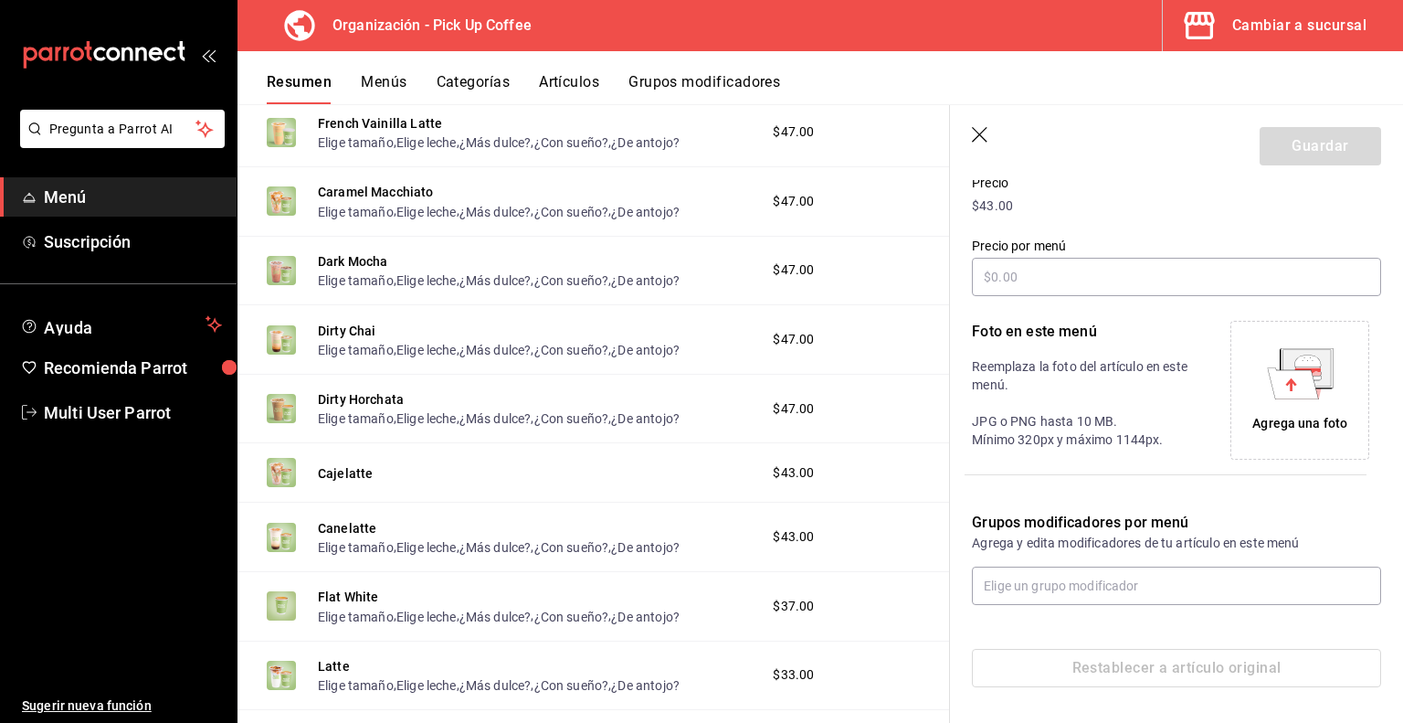
click at [984, 138] on icon "button" at bounding box center [980, 135] width 16 height 16
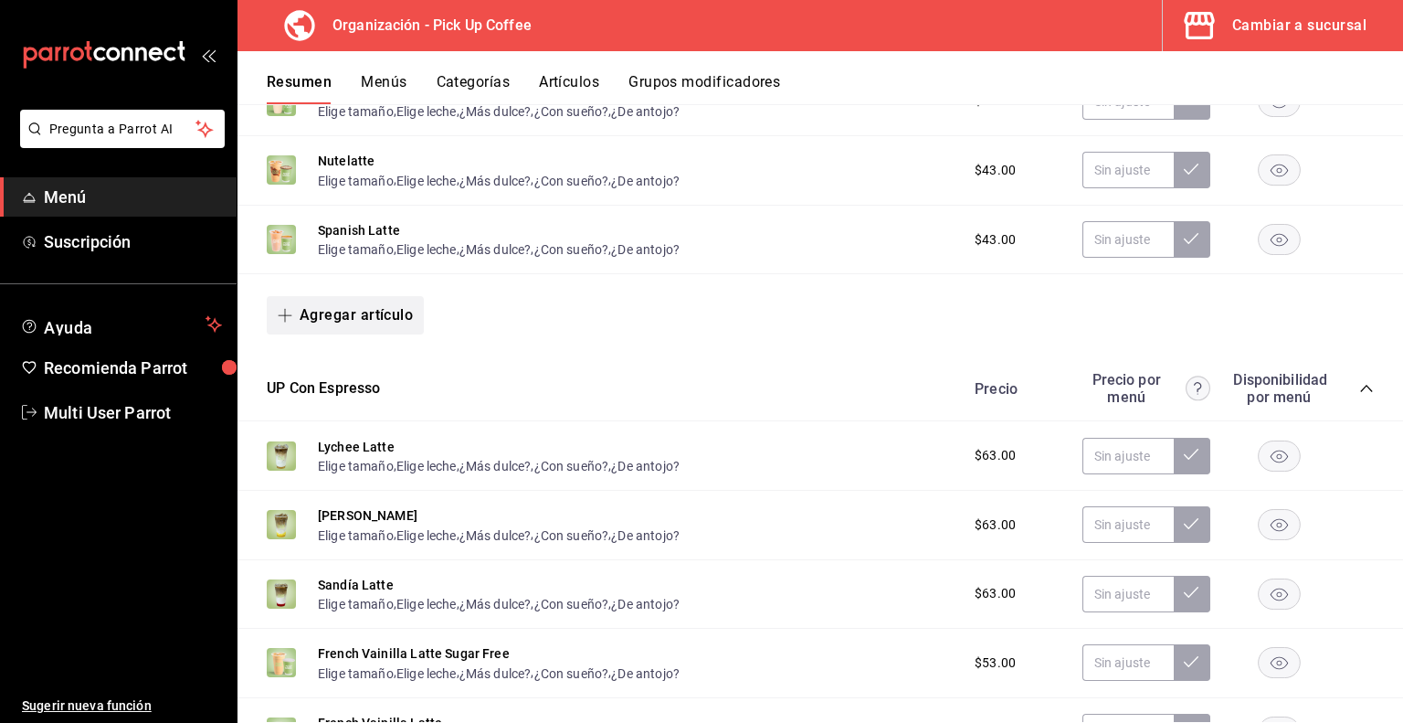
scroll to position [409, 0]
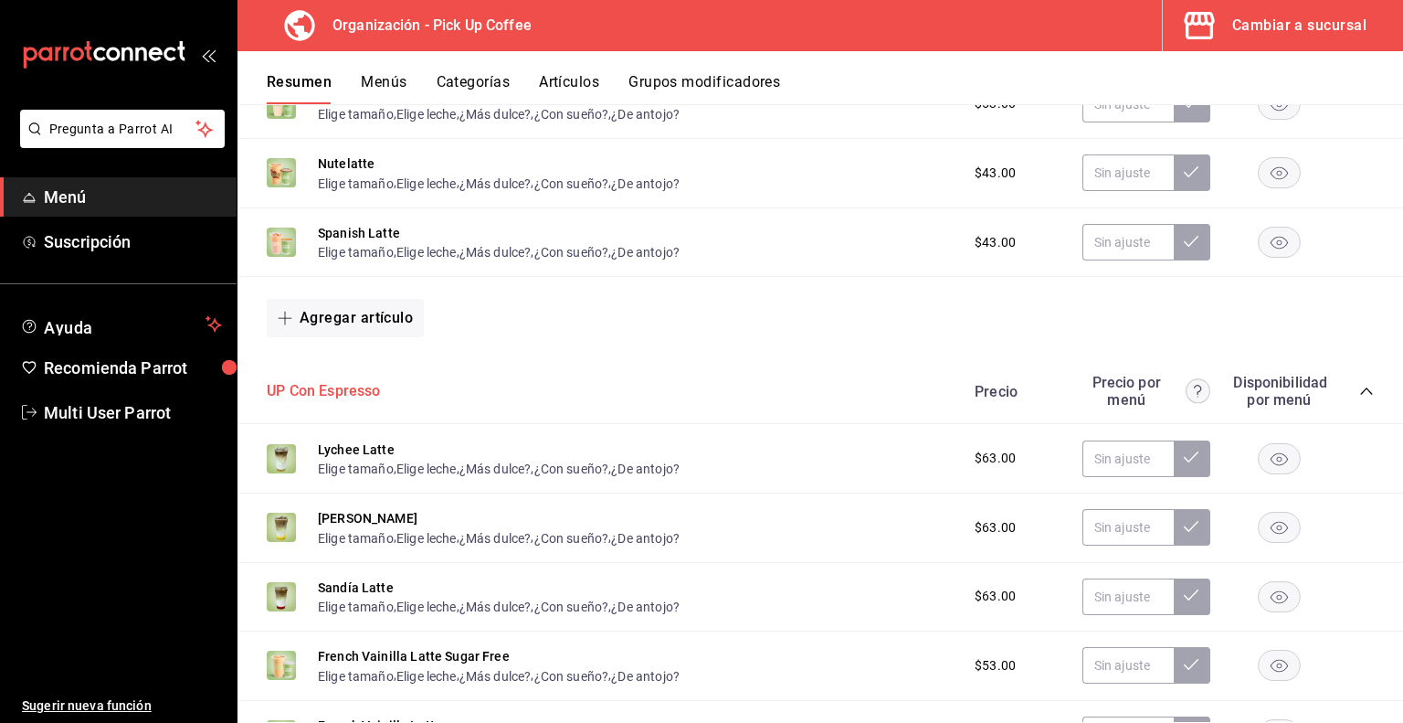
click at [340, 397] on button "UP Con Espresso" at bounding box center [324, 391] width 114 height 21
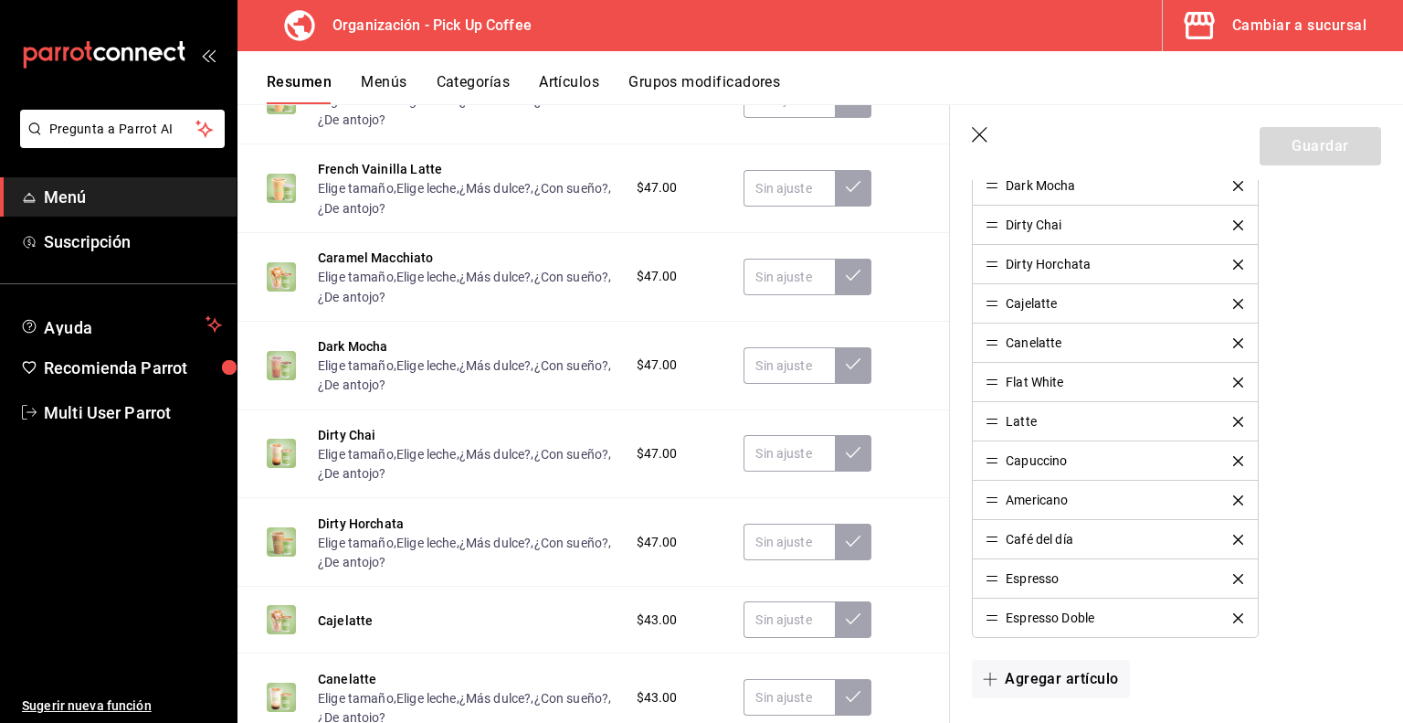
scroll to position [1232, 0]
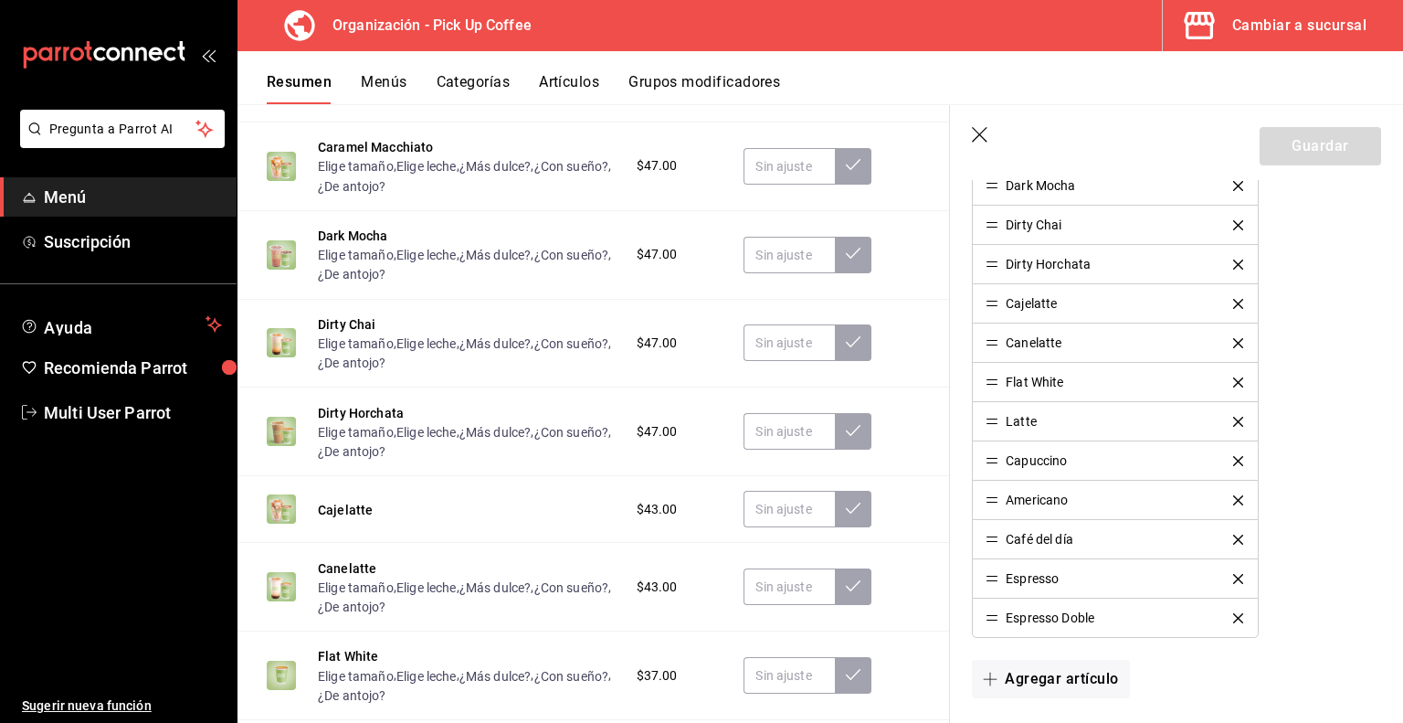
click at [1234, 299] on icon "delete" at bounding box center [1239, 304] width 10 height 10
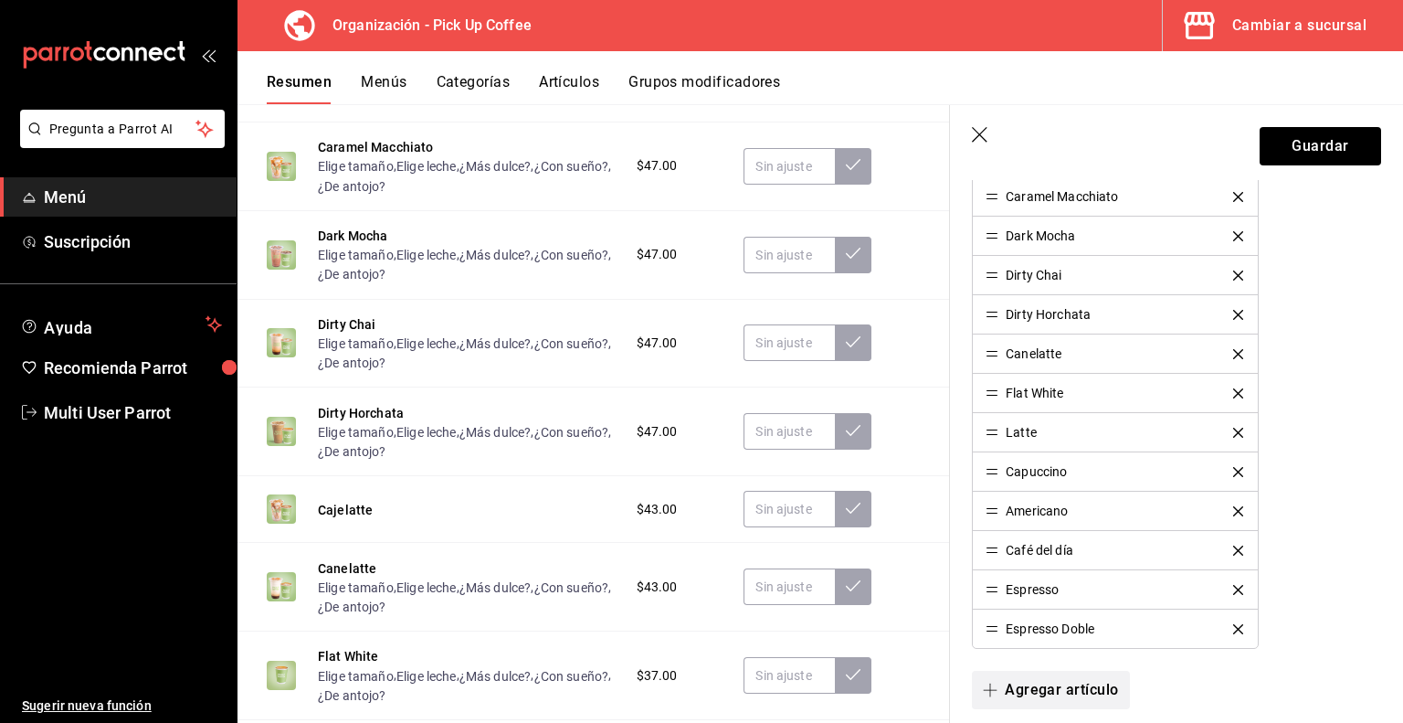
scroll to position [1005, 0]
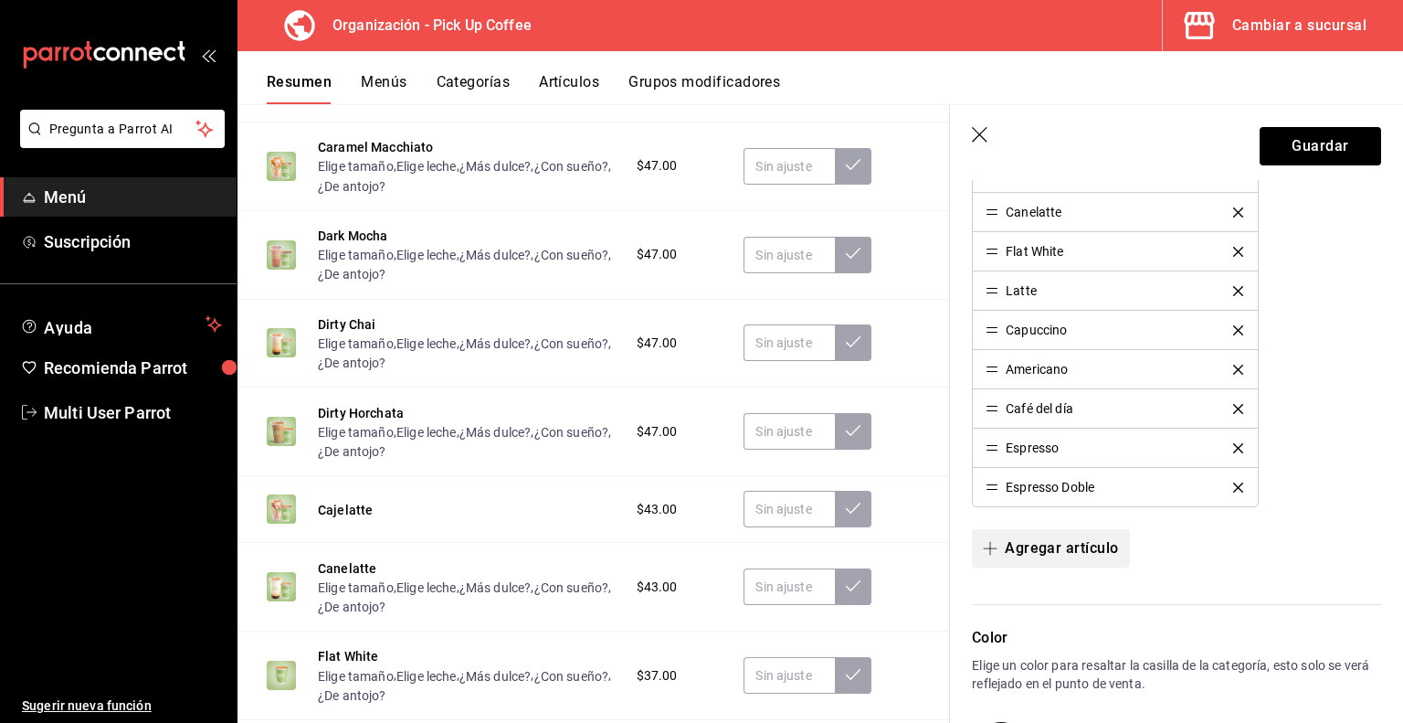
click at [1046, 550] on button "Agregar artículo" at bounding box center [1050, 548] width 157 height 38
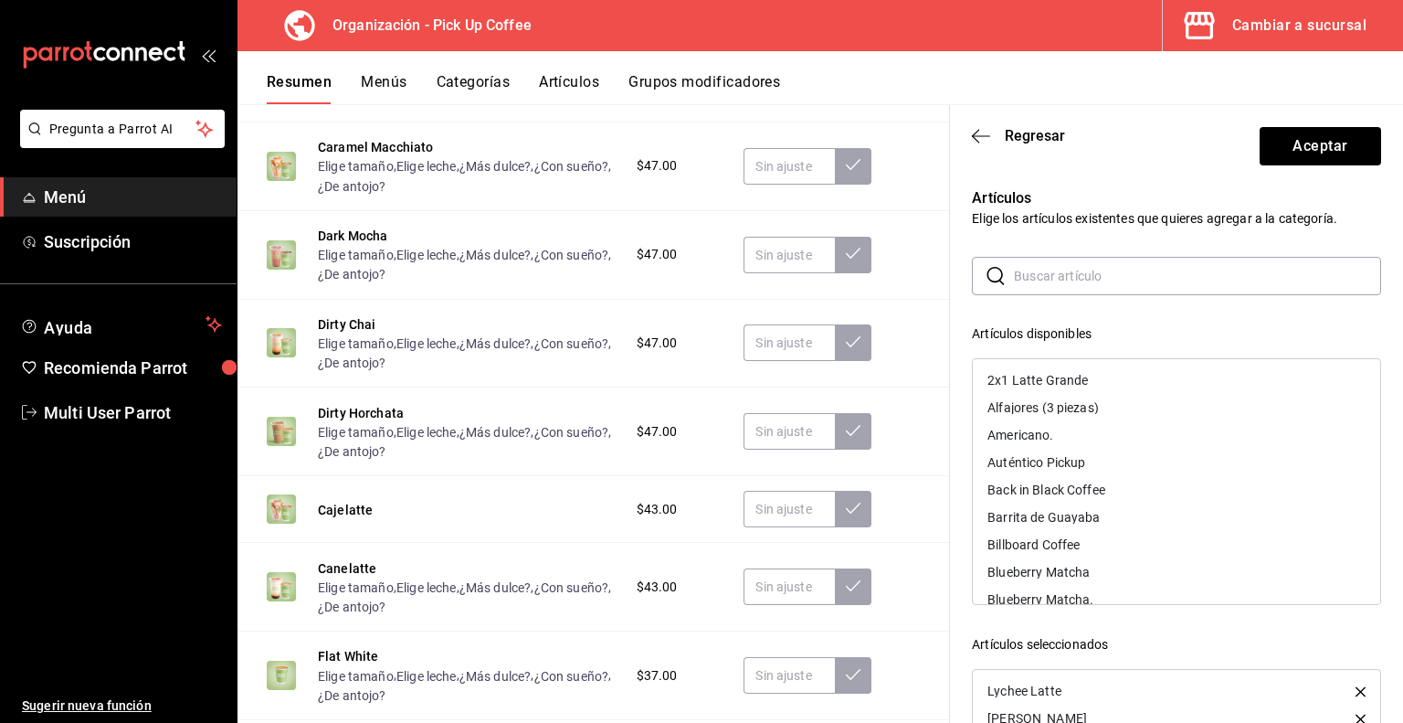
click at [1058, 281] on input "text" at bounding box center [1197, 276] width 367 height 37
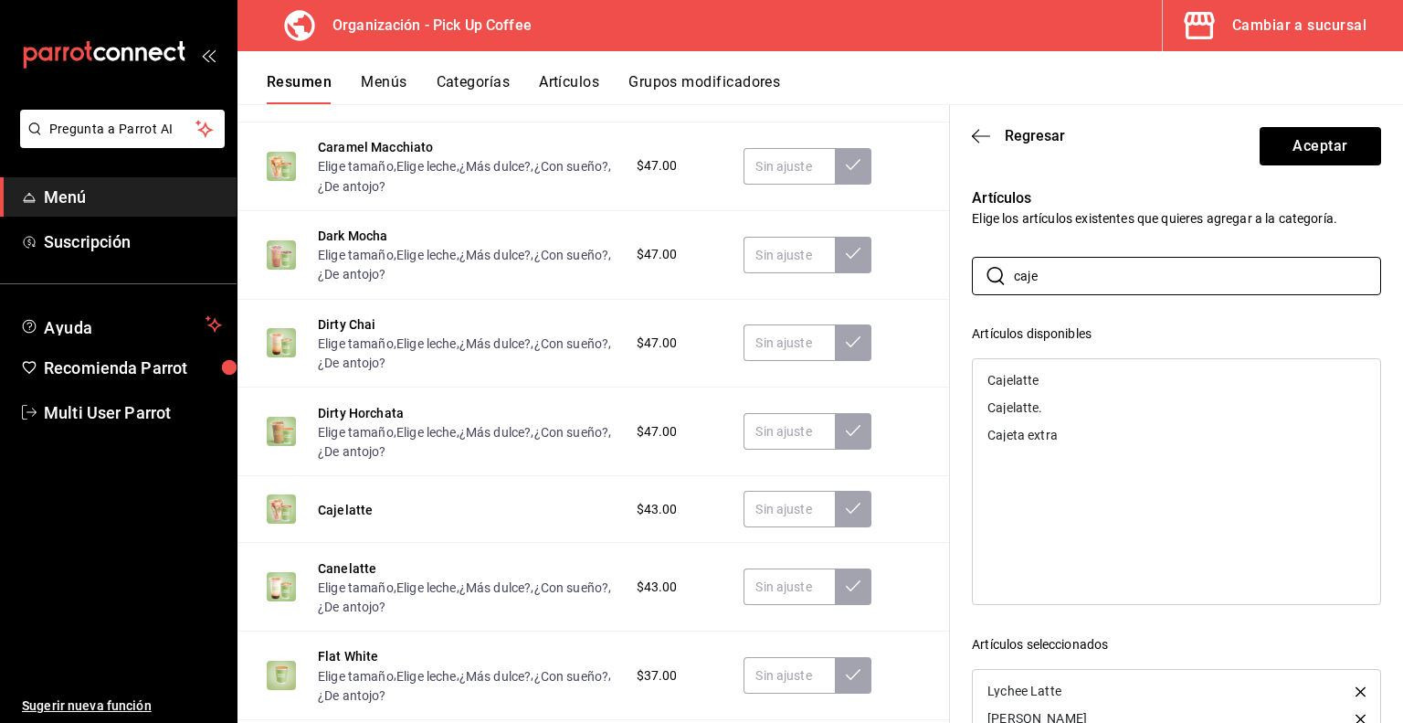
type input "caje"
click at [1075, 379] on div "Cajelatte" at bounding box center [1177, 379] width 408 height 27
click at [1316, 147] on button "Aceptar" at bounding box center [1321, 146] width 122 height 38
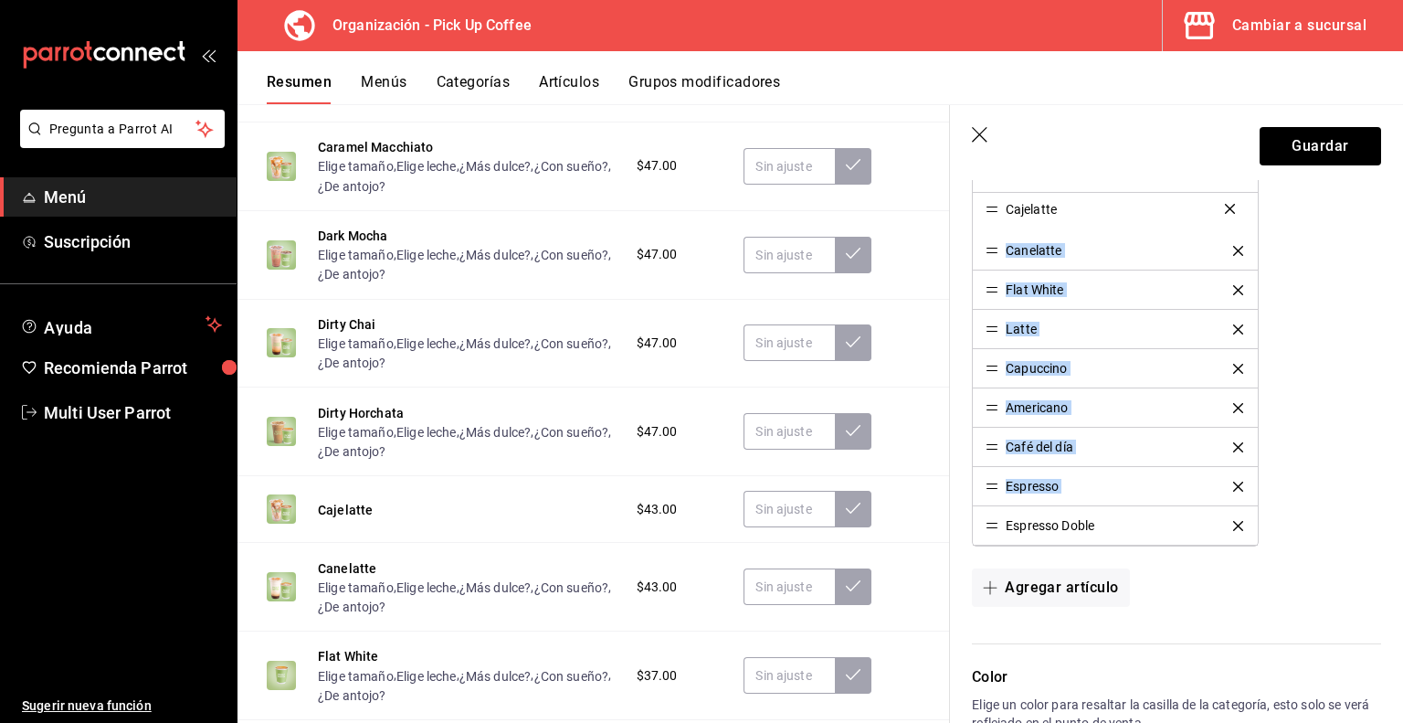
drag, startPoint x: 994, startPoint y: 522, endPoint x: 1006, endPoint y: 210, distance: 311.8
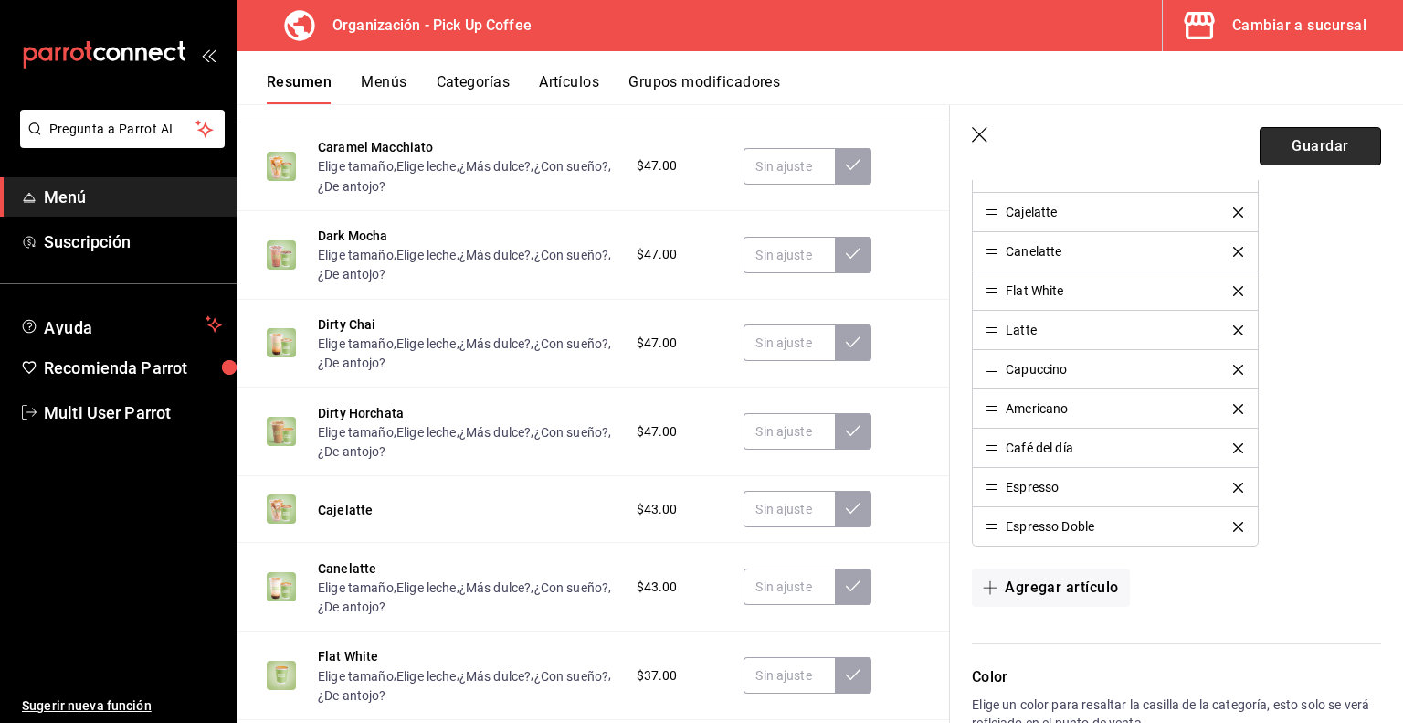
click at [1287, 150] on button "Guardar" at bounding box center [1321, 146] width 122 height 38
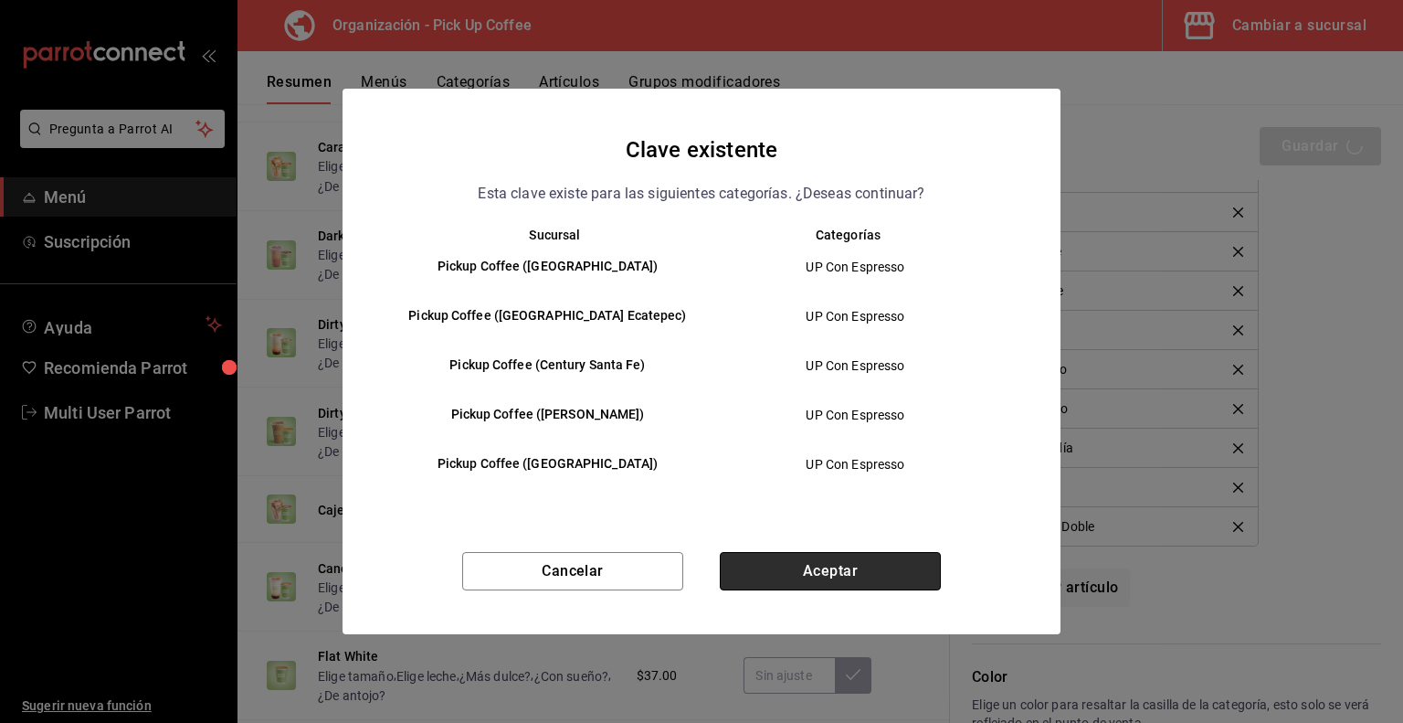
click at [804, 574] on button "Aceptar" at bounding box center [830, 571] width 221 height 38
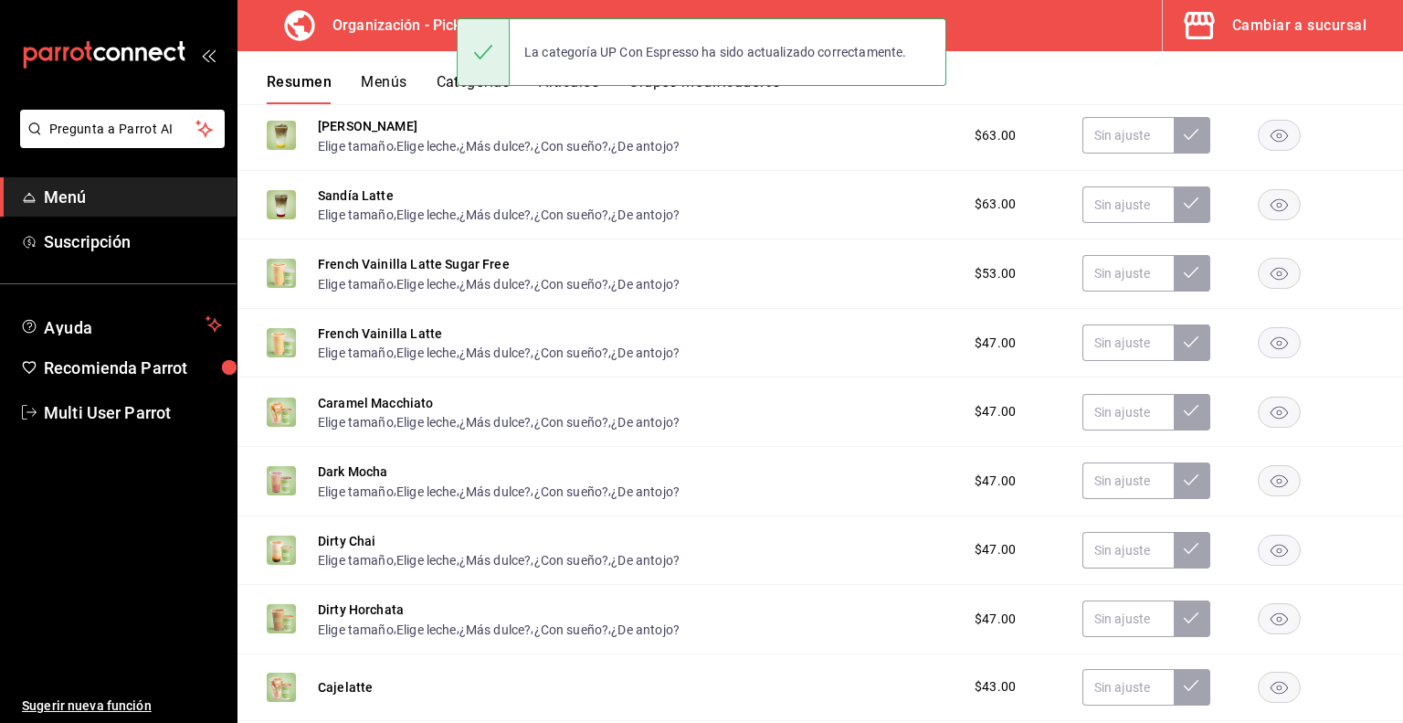
scroll to position [984, 0]
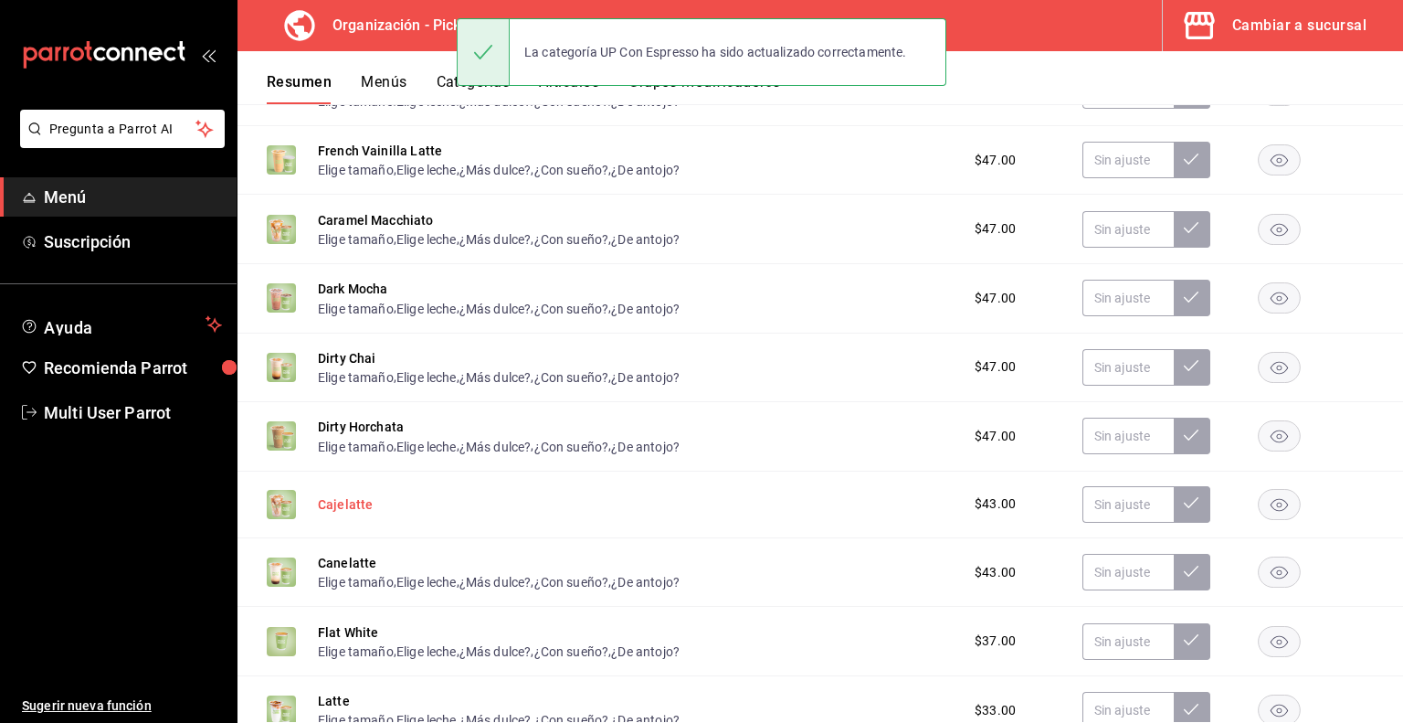
click at [356, 508] on button "Cajelatte" at bounding box center [345, 504] width 55 height 18
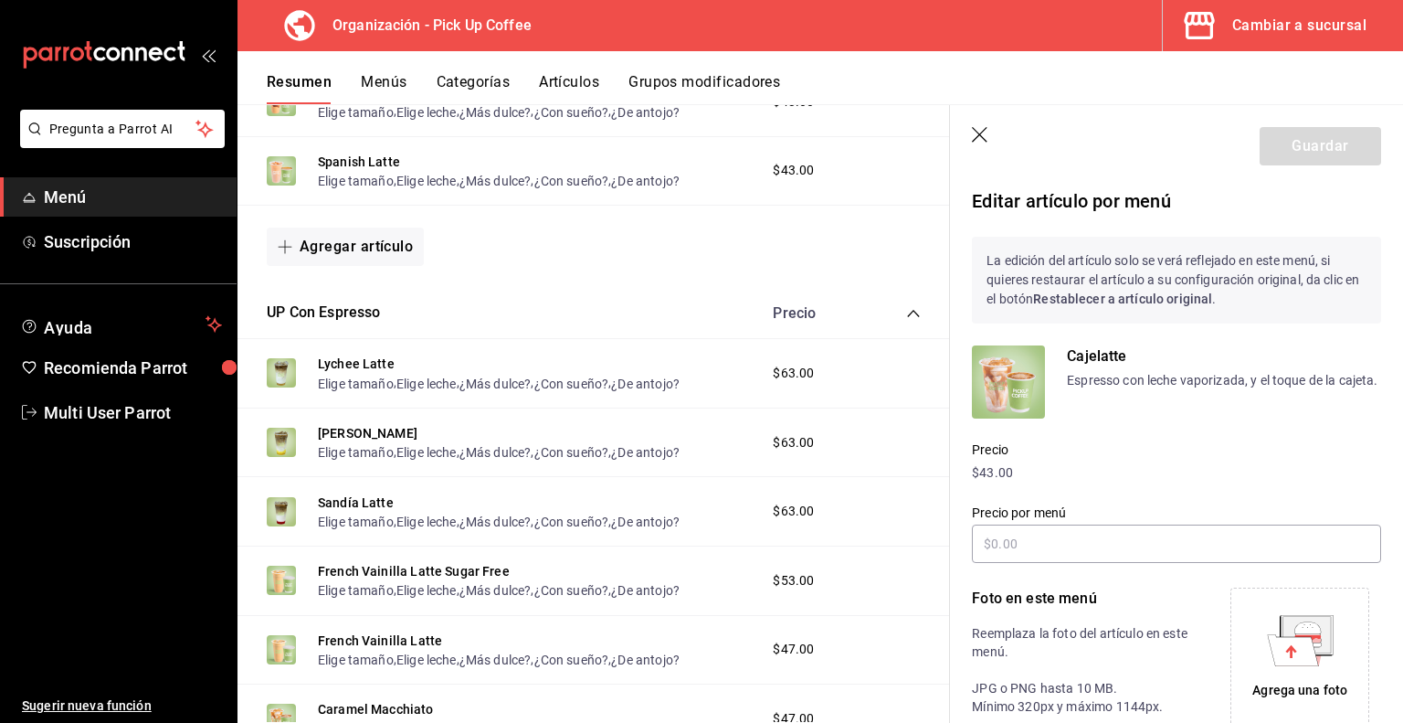
scroll to position [408, 0]
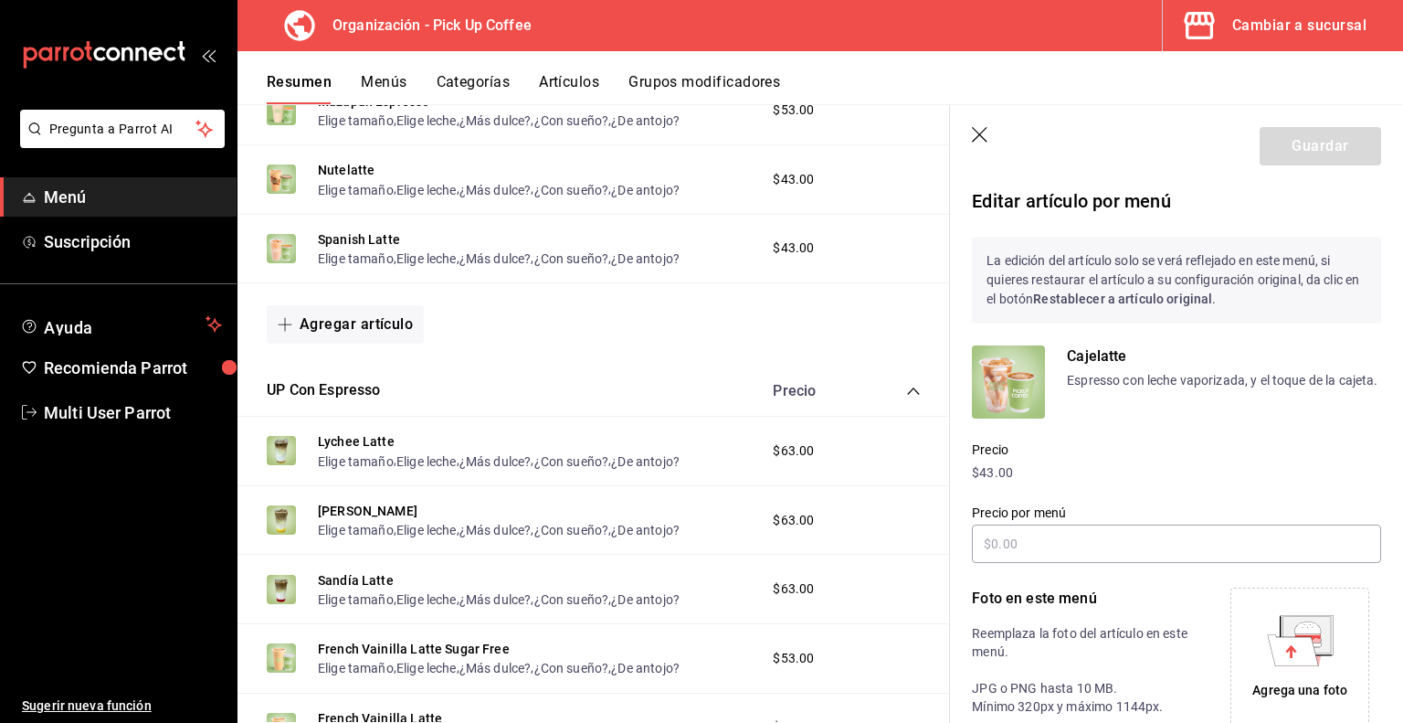
click at [558, 78] on button "Artículos" at bounding box center [569, 88] width 60 height 31
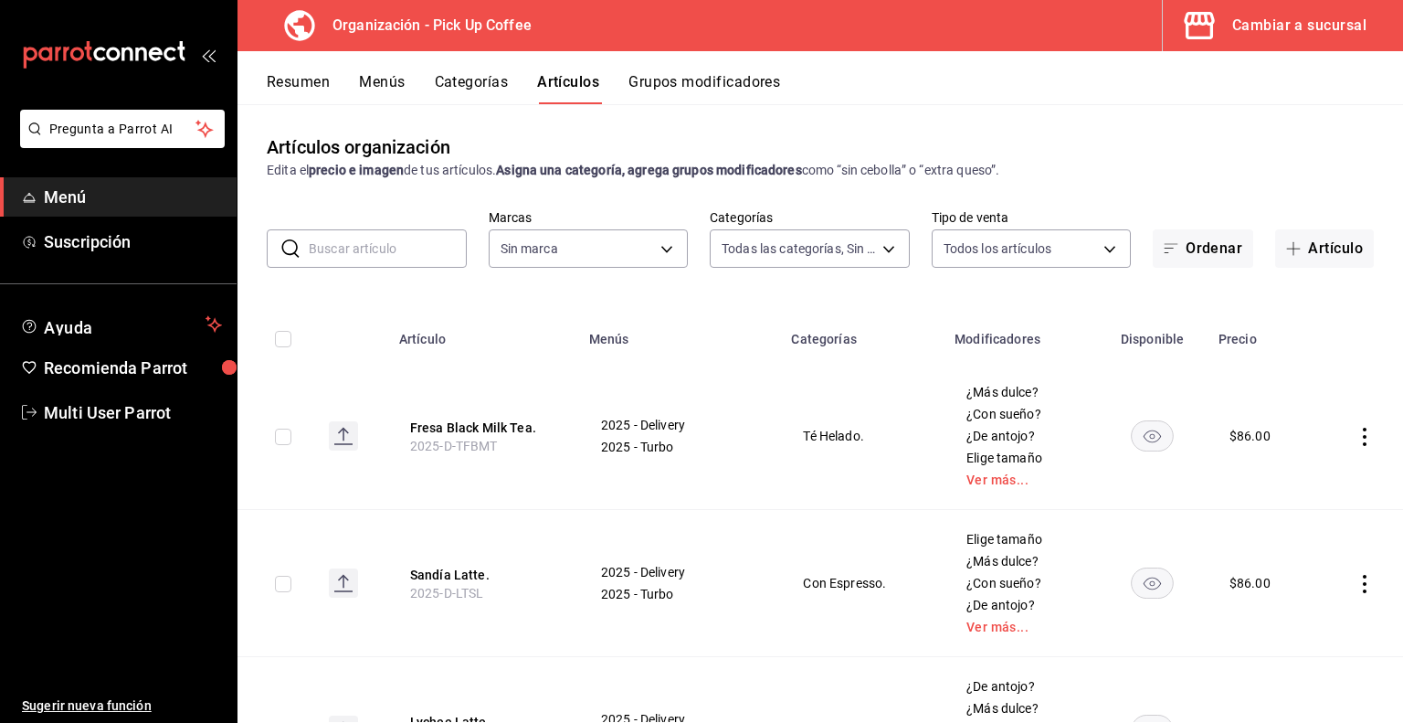
type input "ffc7ceaa-dc43-486a-906b-65b847d5931d,800540e3-0b61-4d7a-86ce-fdccc5228e6c,ade33…"
click at [369, 255] on input "text" at bounding box center [388, 248] width 158 height 37
type input "be2dd662-c872-4fc9-aaab-377dbd4a662e"
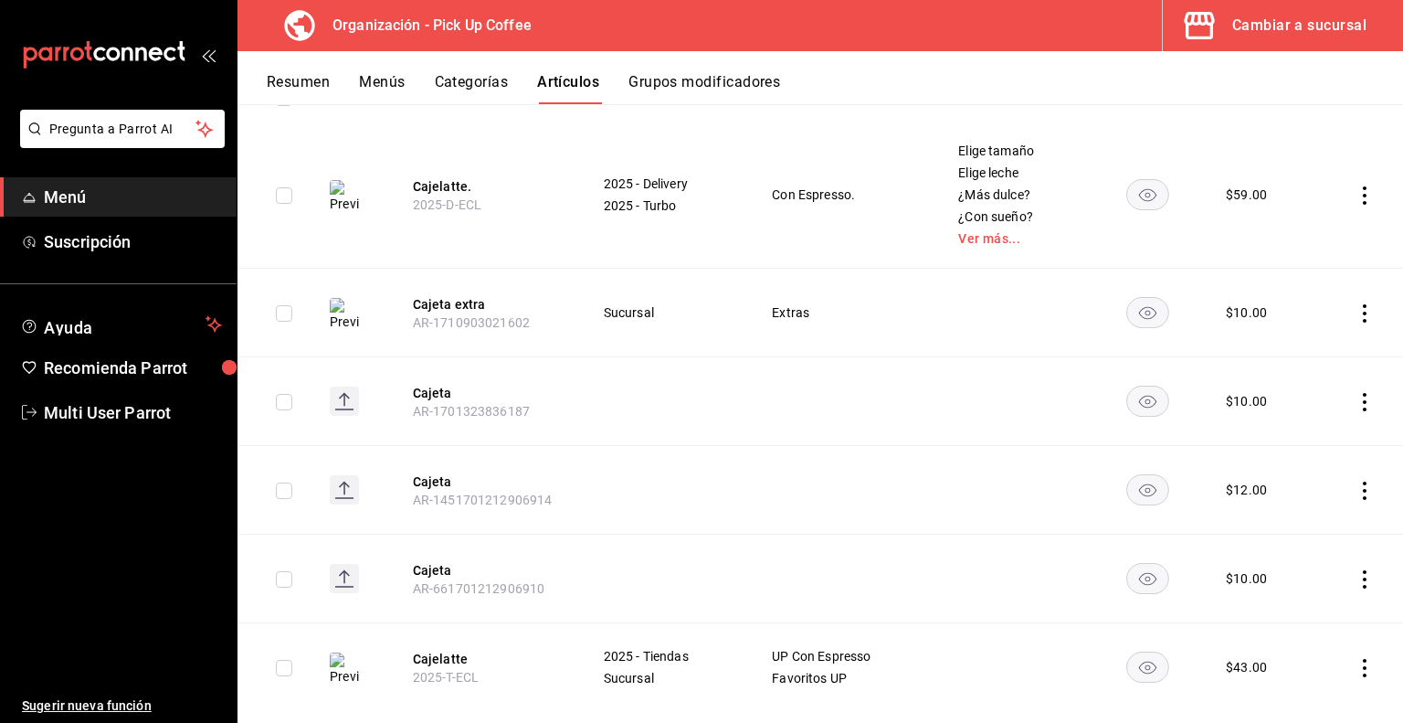
scroll to position [272, 0]
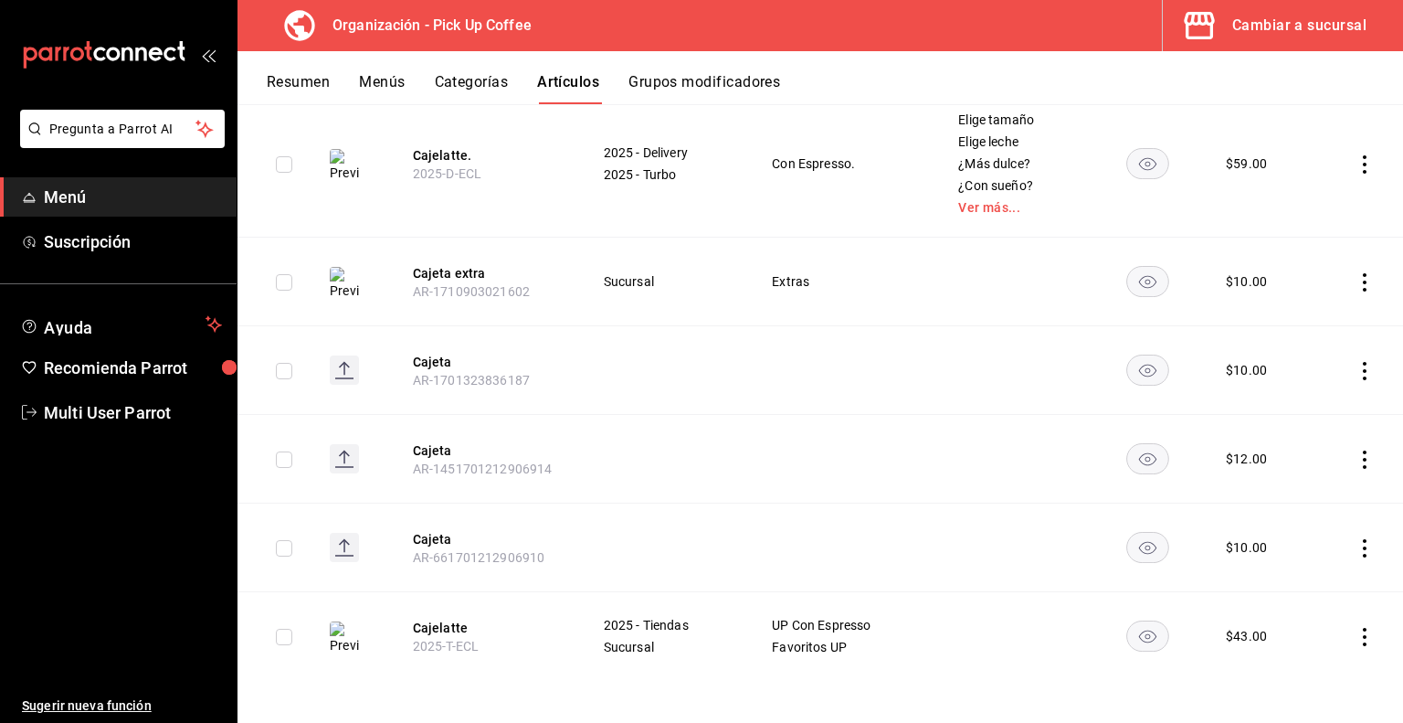
type input "caje"
click at [467, 694] on div "Artículos organización Edita el precio e imagen de tus artículos. Asigna una ca…" at bounding box center [821, 413] width 1166 height 618
click at [431, 622] on button "Cajelatte" at bounding box center [486, 628] width 146 height 18
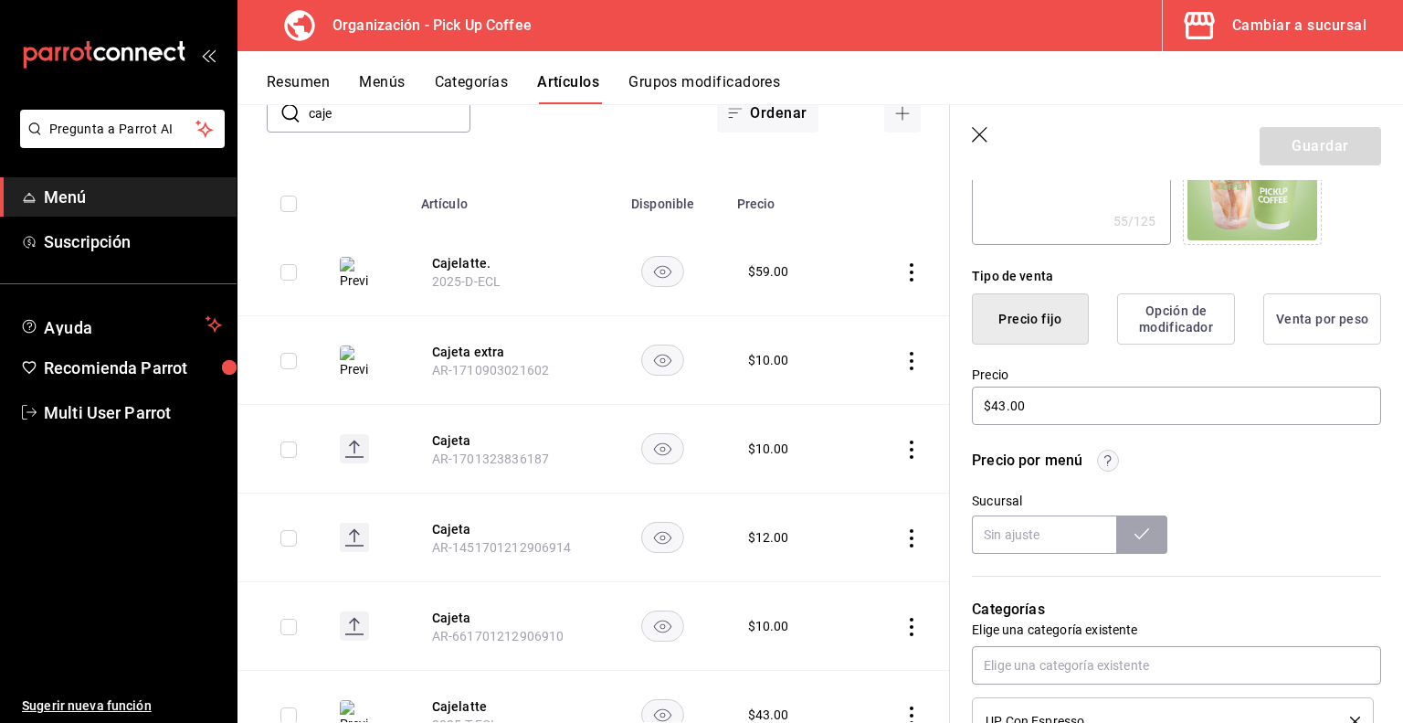
scroll to position [640, 0]
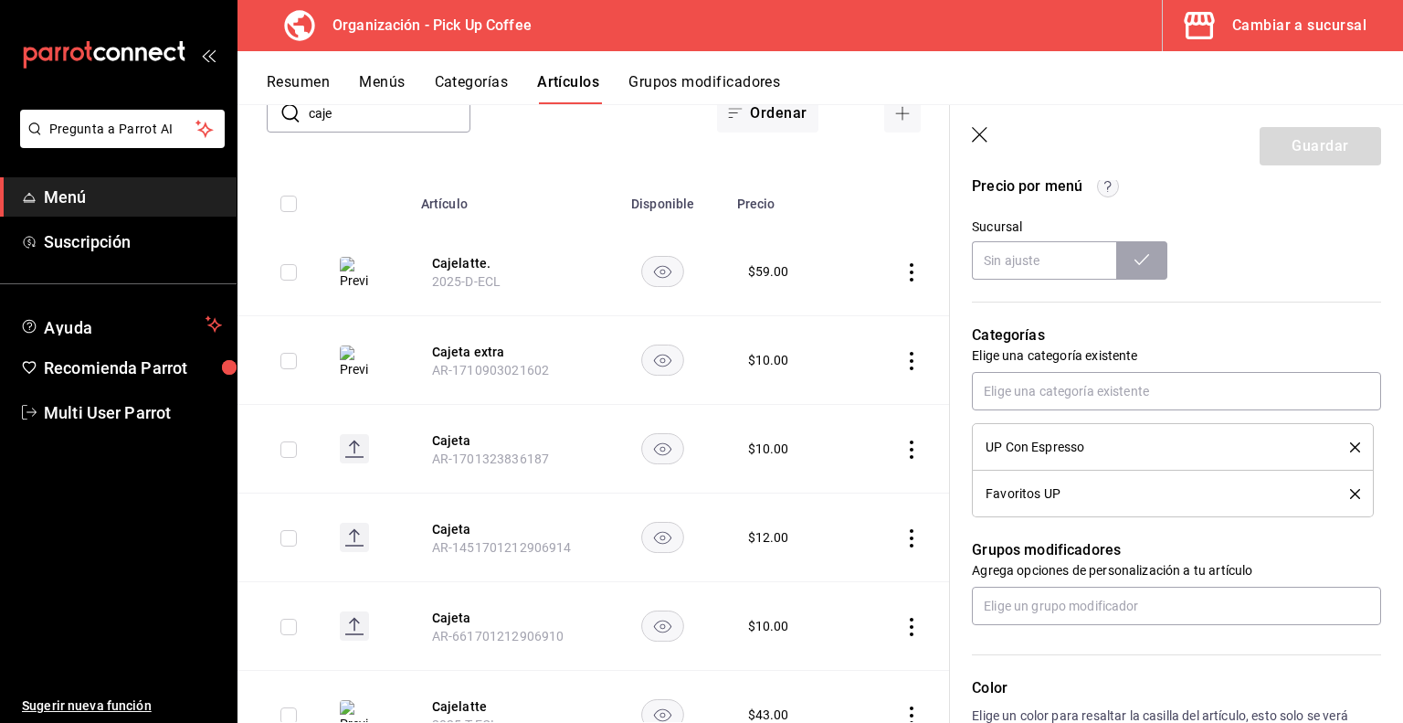
click at [1350, 492] on icon "delete" at bounding box center [1355, 494] width 10 height 10
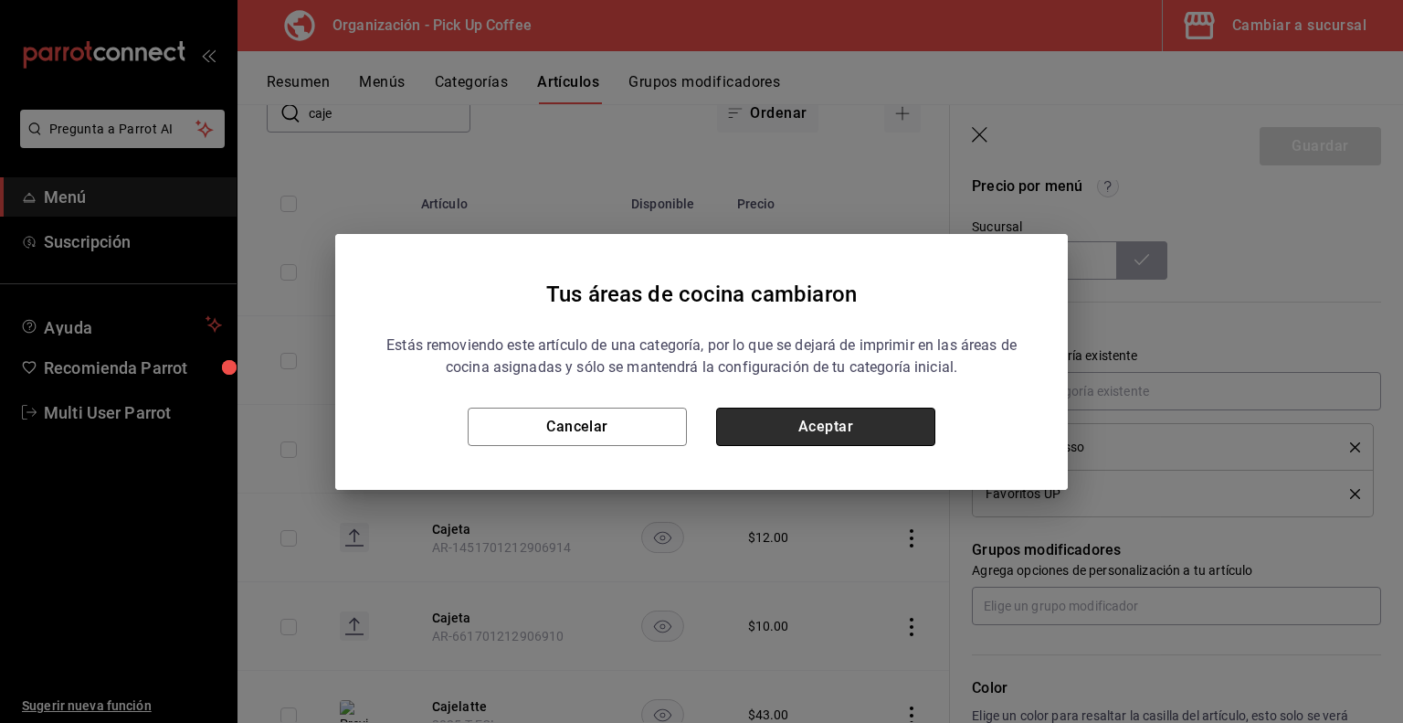
click at [800, 420] on button "Aceptar" at bounding box center [825, 427] width 219 height 38
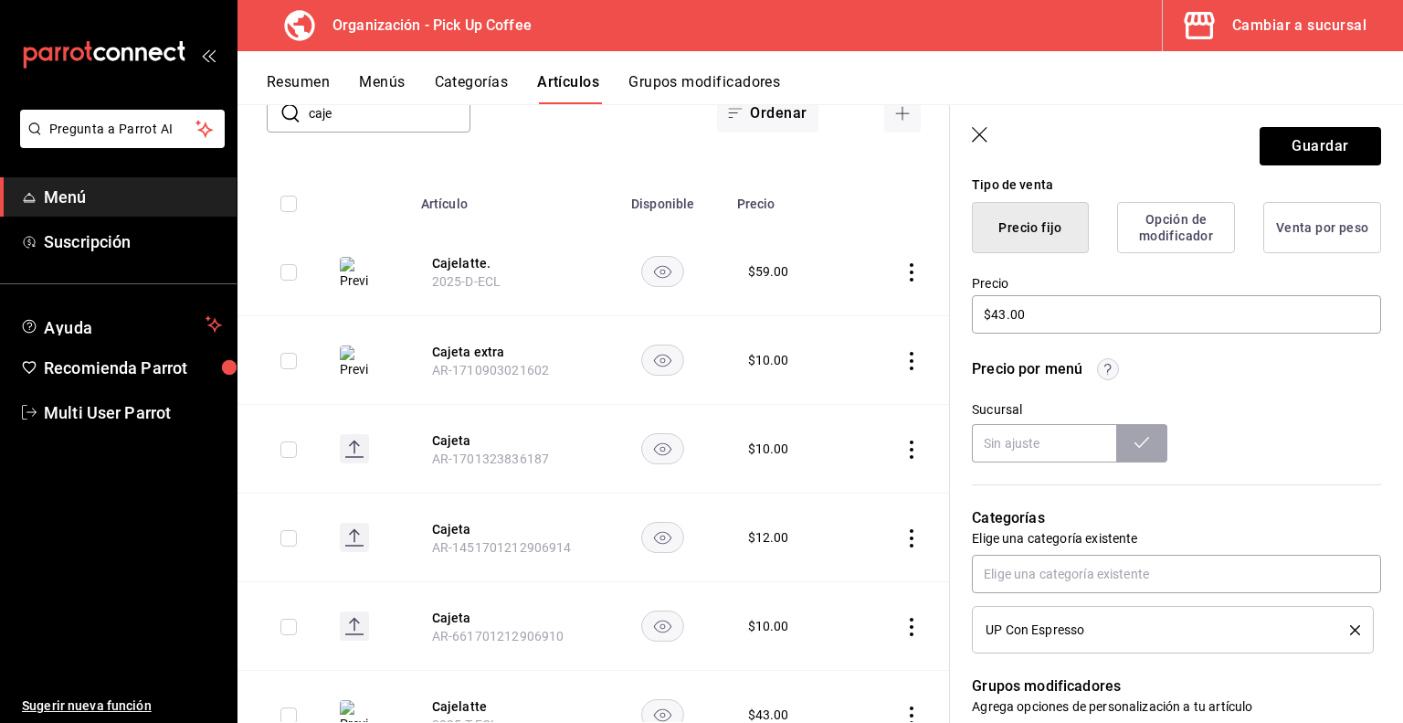
scroll to position [924, 0]
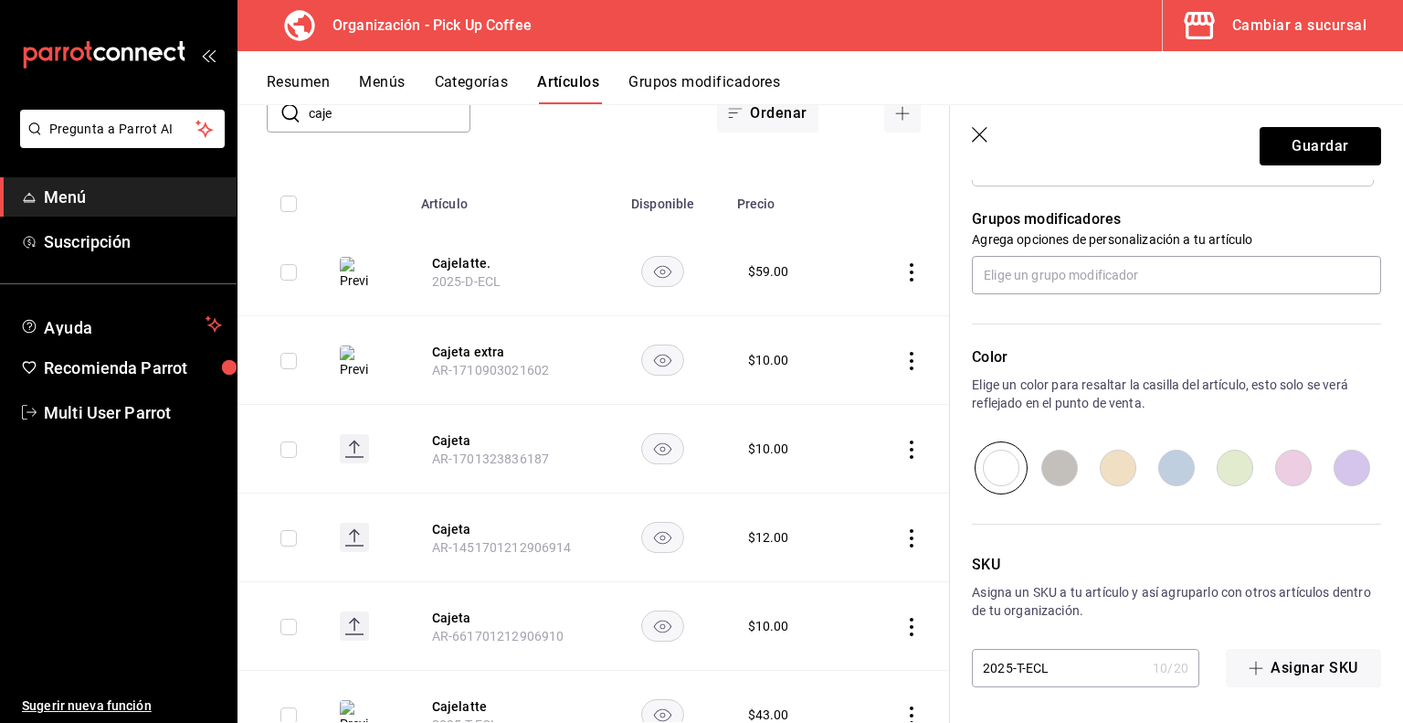
click at [1064, 675] on input "2025-T-ECL" at bounding box center [1059, 668] width 174 height 37
type textarea "x"
type input "2025-T-EC"
type textarea "x"
type input "2025-T-ECJ"
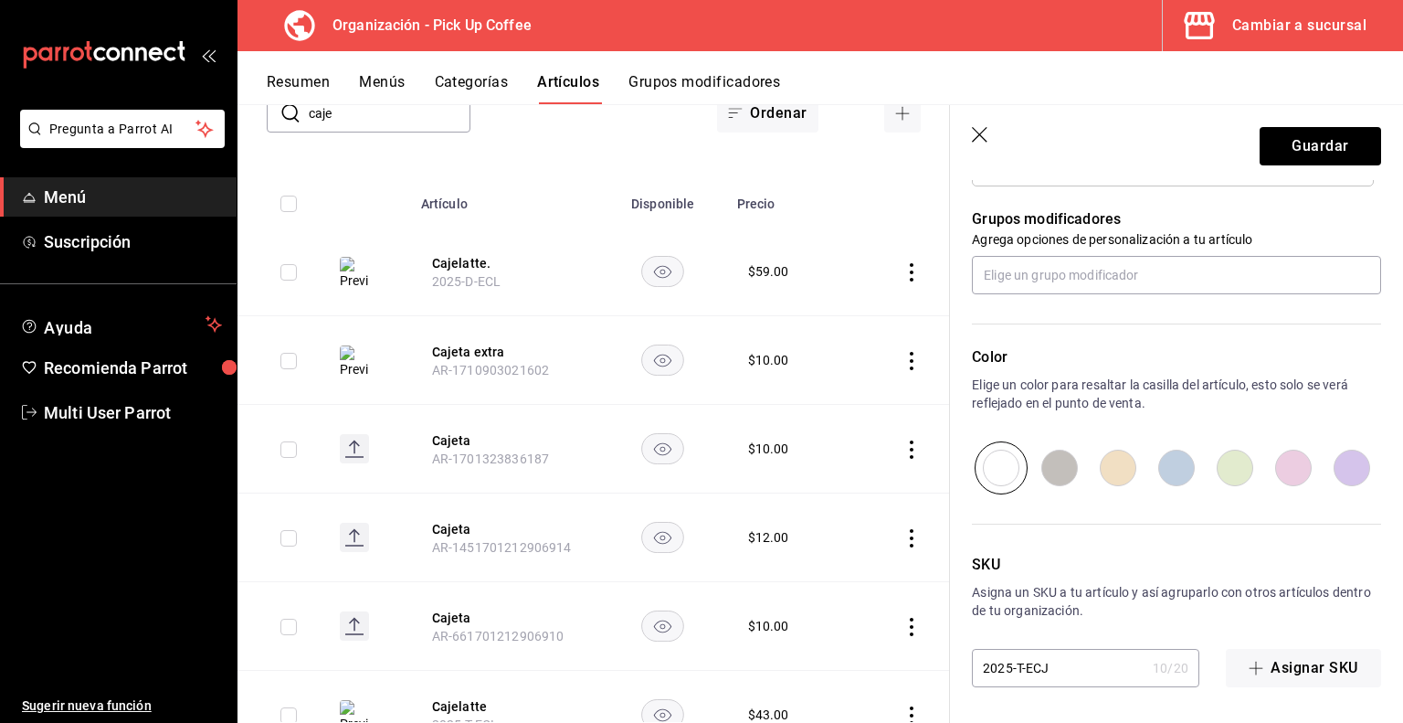
type textarea "x"
type input "2025-T-ECJL"
type textarea "x"
type input "2025-T-ECJL"
click at [1301, 151] on button "Guardar" at bounding box center [1321, 146] width 122 height 38
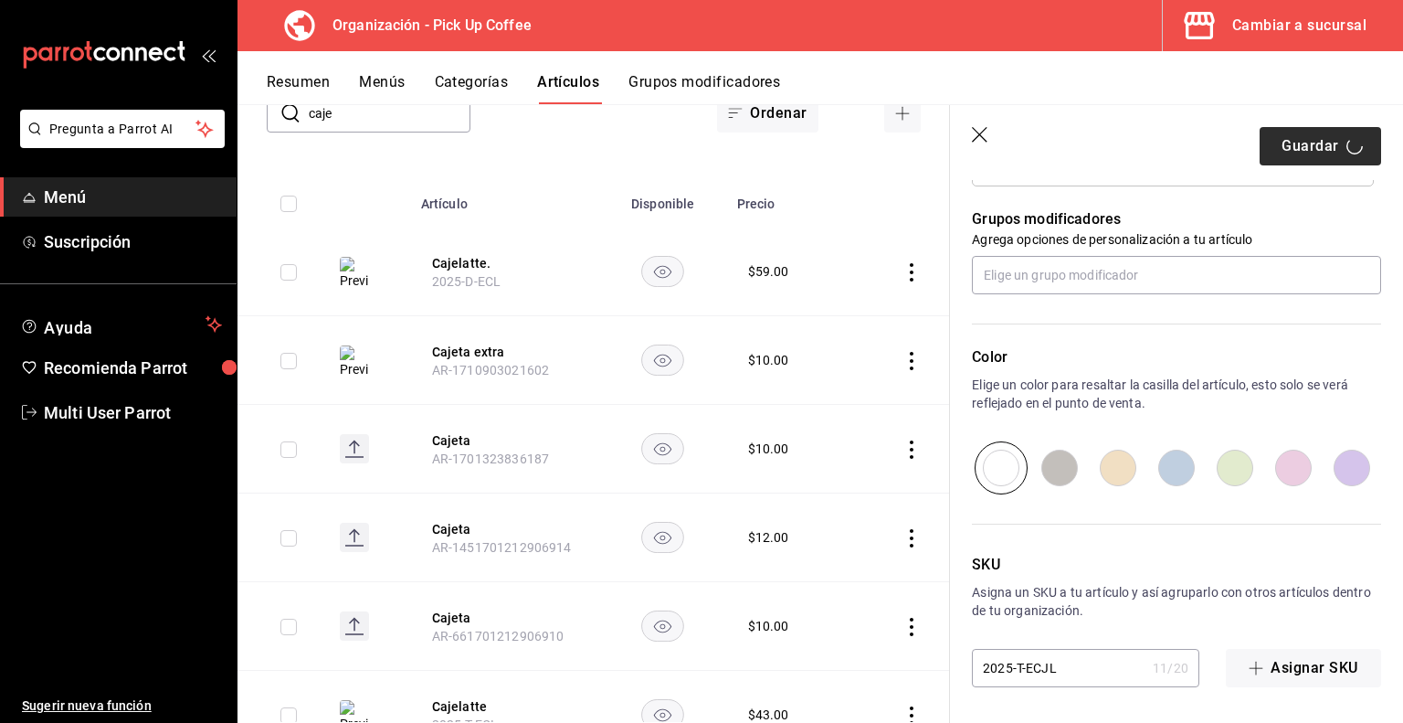
type textarea "x"
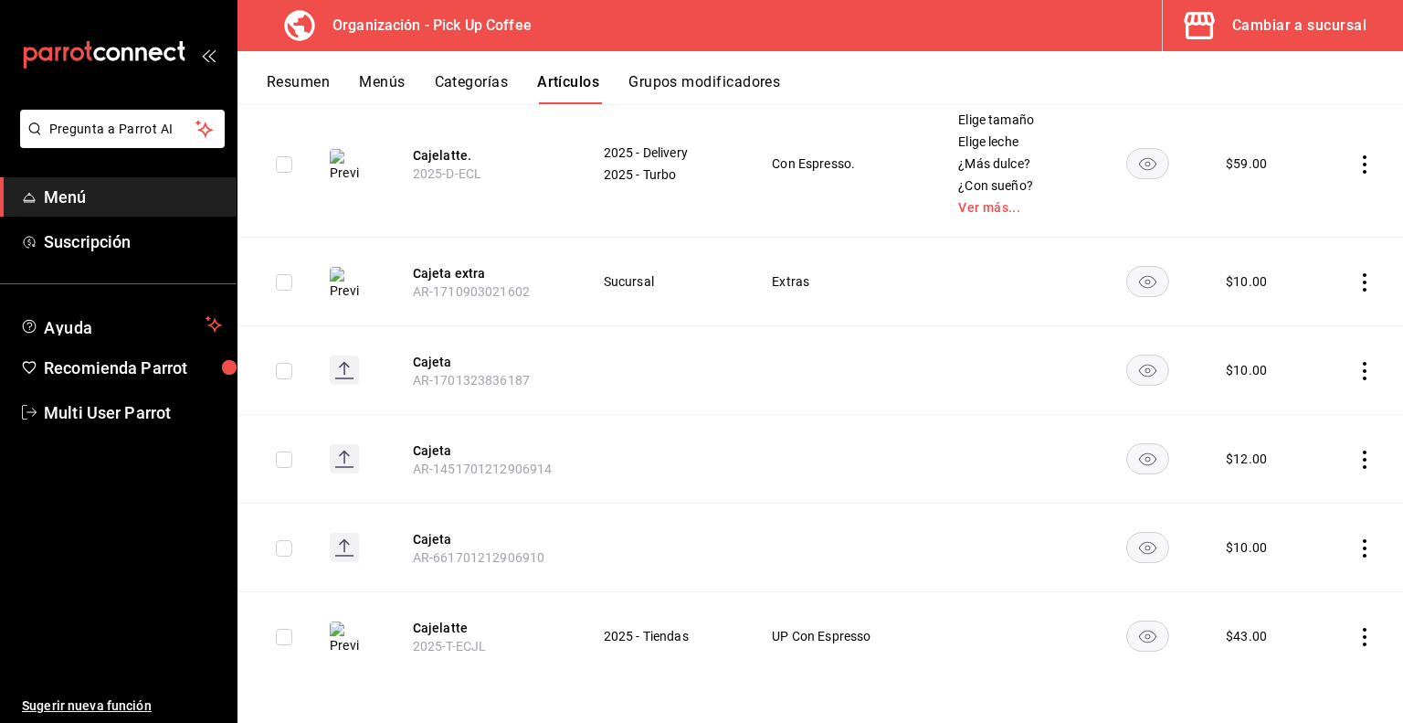
scroll to position [181, 0]
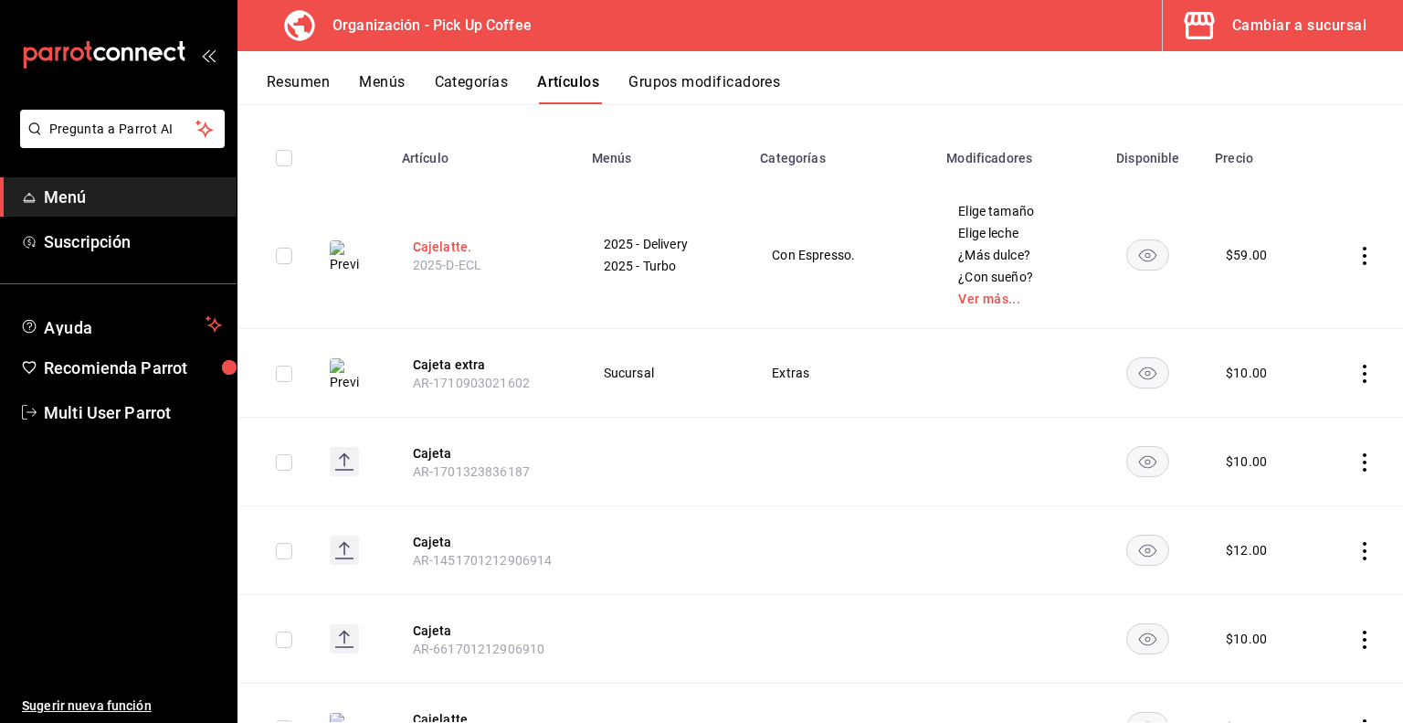
click at [442, 244] on button "Cajelatte." at bounding box center [486, 247] width 146 height 18
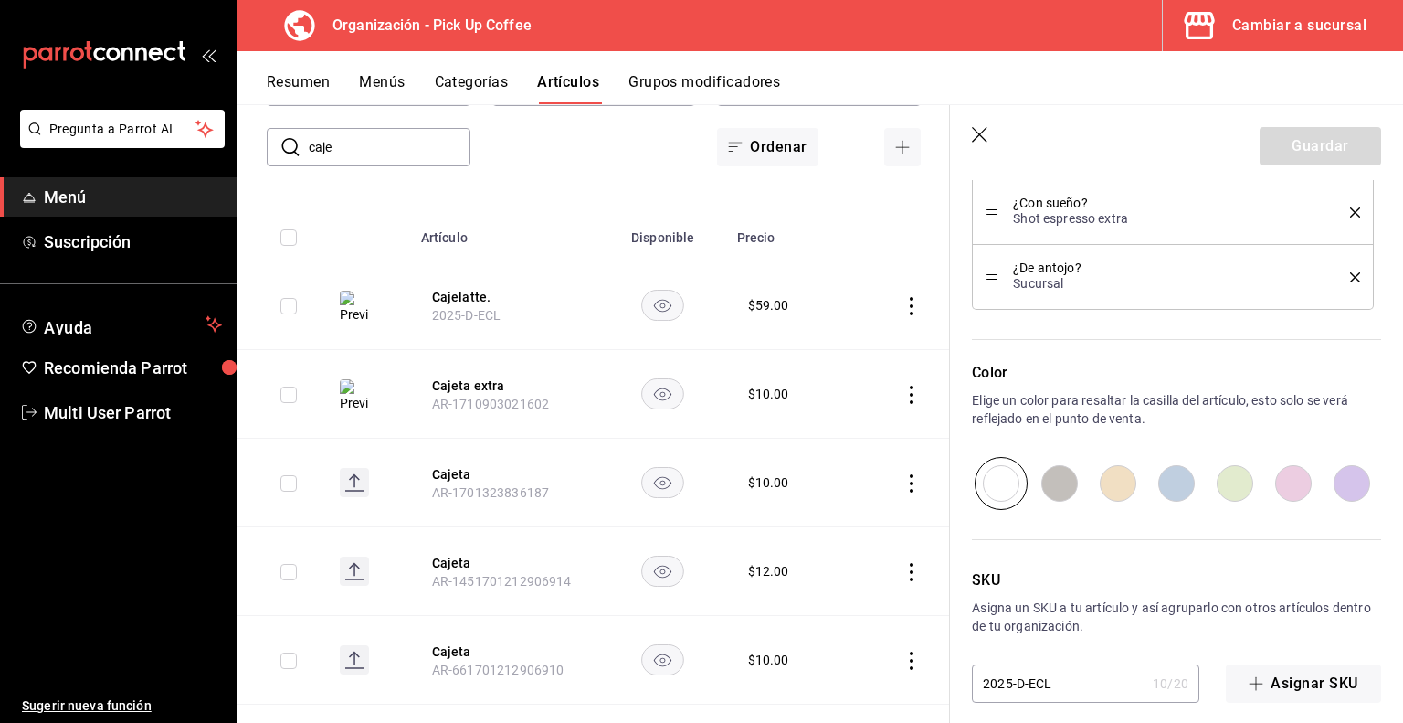
scroll to position [1134, 0]
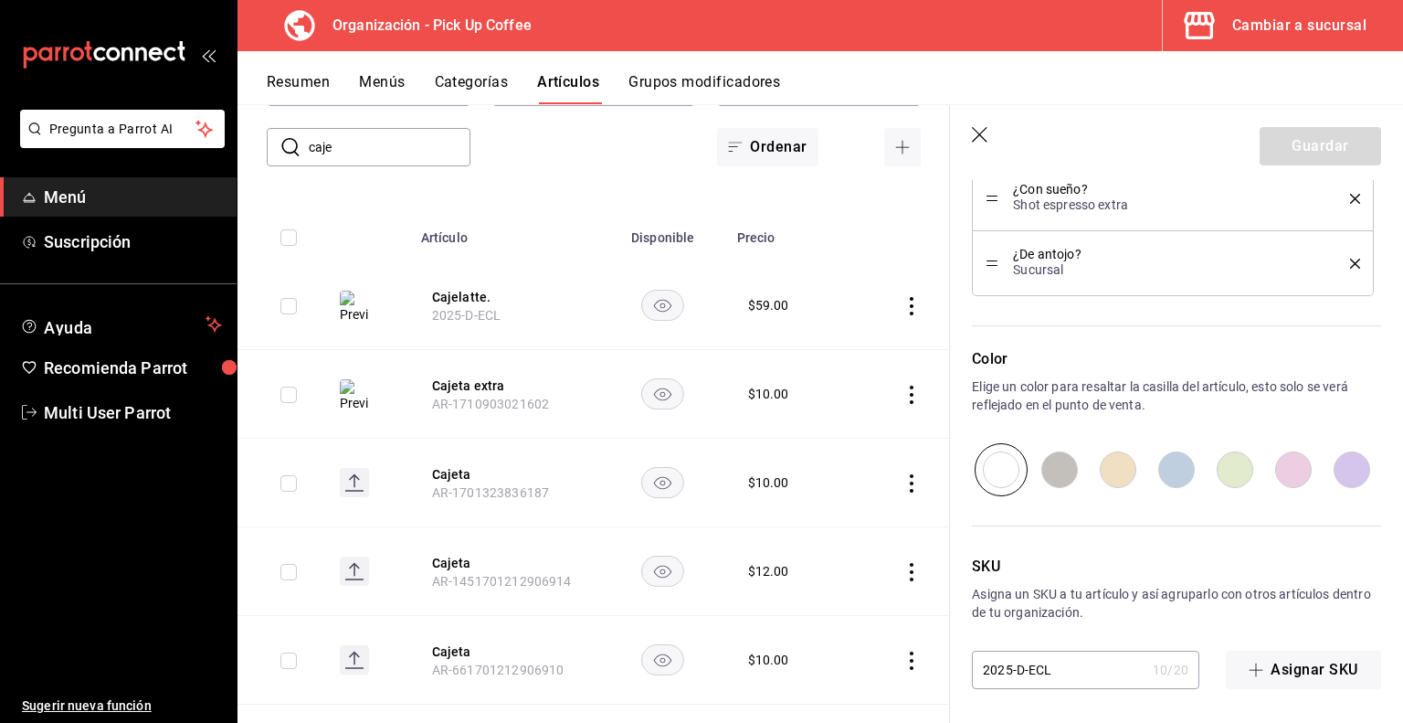
click at [1043, 670] on input "2025-D-ECL" at bounding box center [1059, 669] width 174 height 37
type textarea "x"
type input "2025-D-ECJL"
type textarea "x"
type input "2025-D-ECJL"
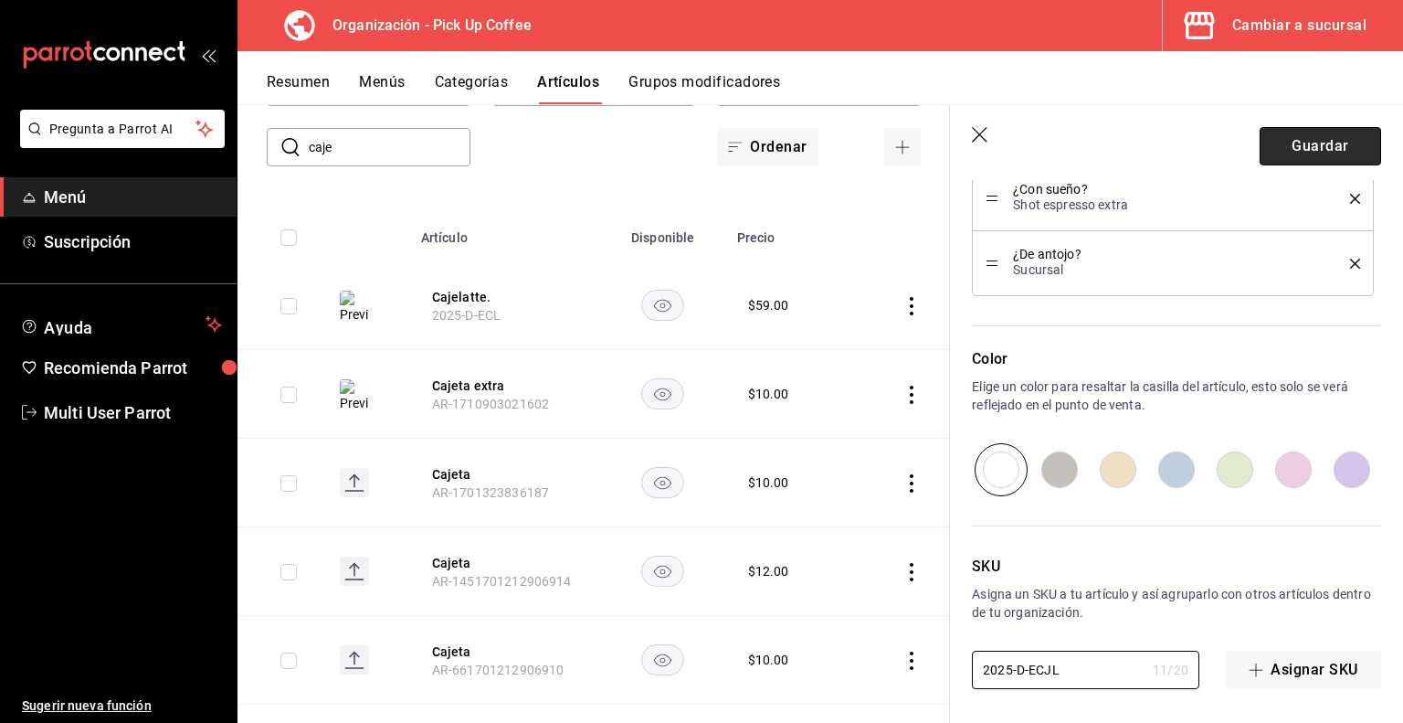
click at [1295, 141] on button "Guardar" at bounding box center [1321, 146] width 122 height 38
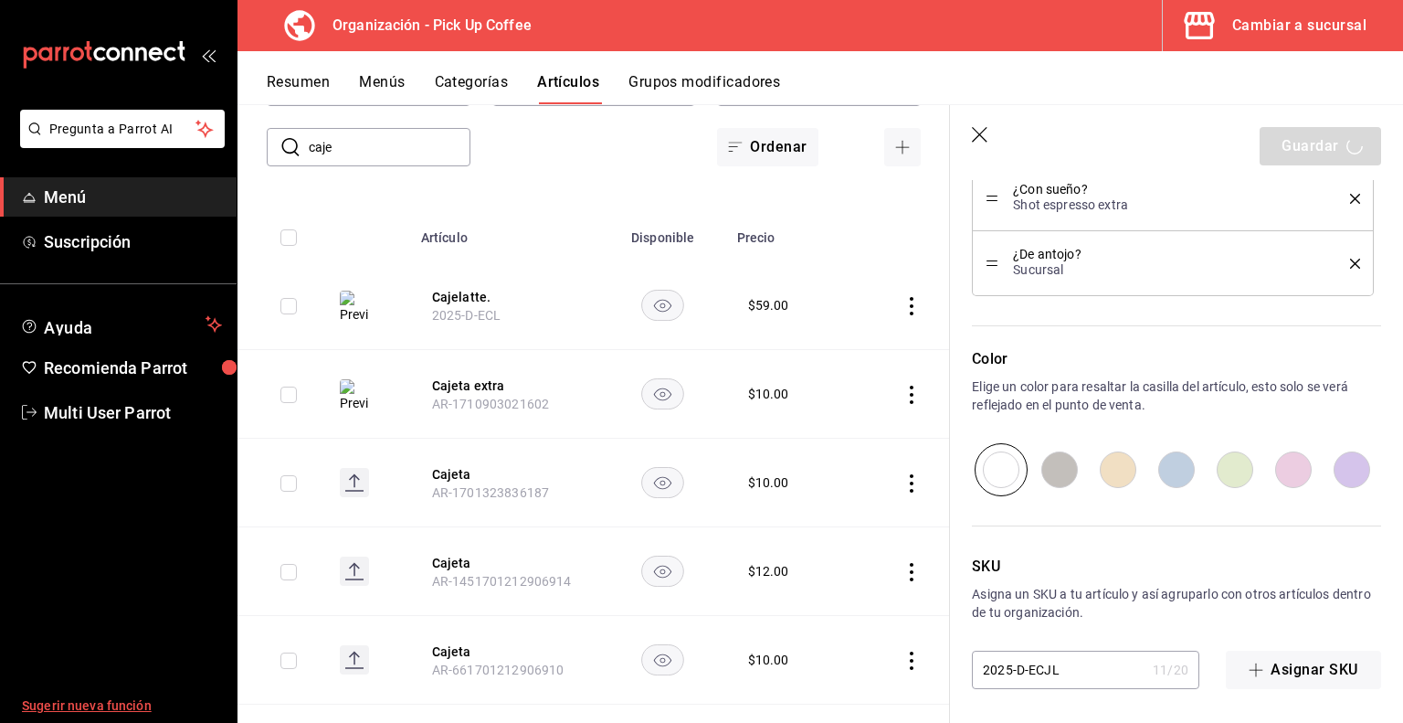
type textarea "x"
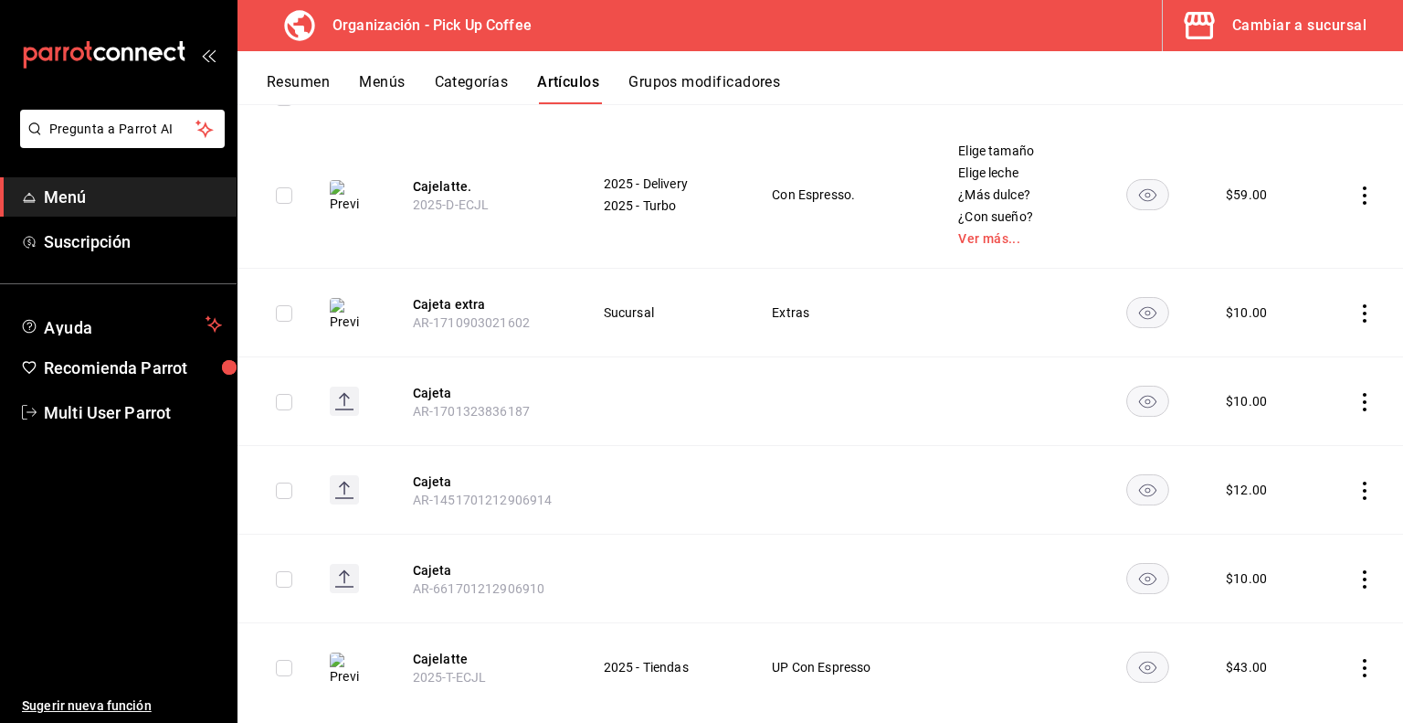
scroll to position [272, 0]
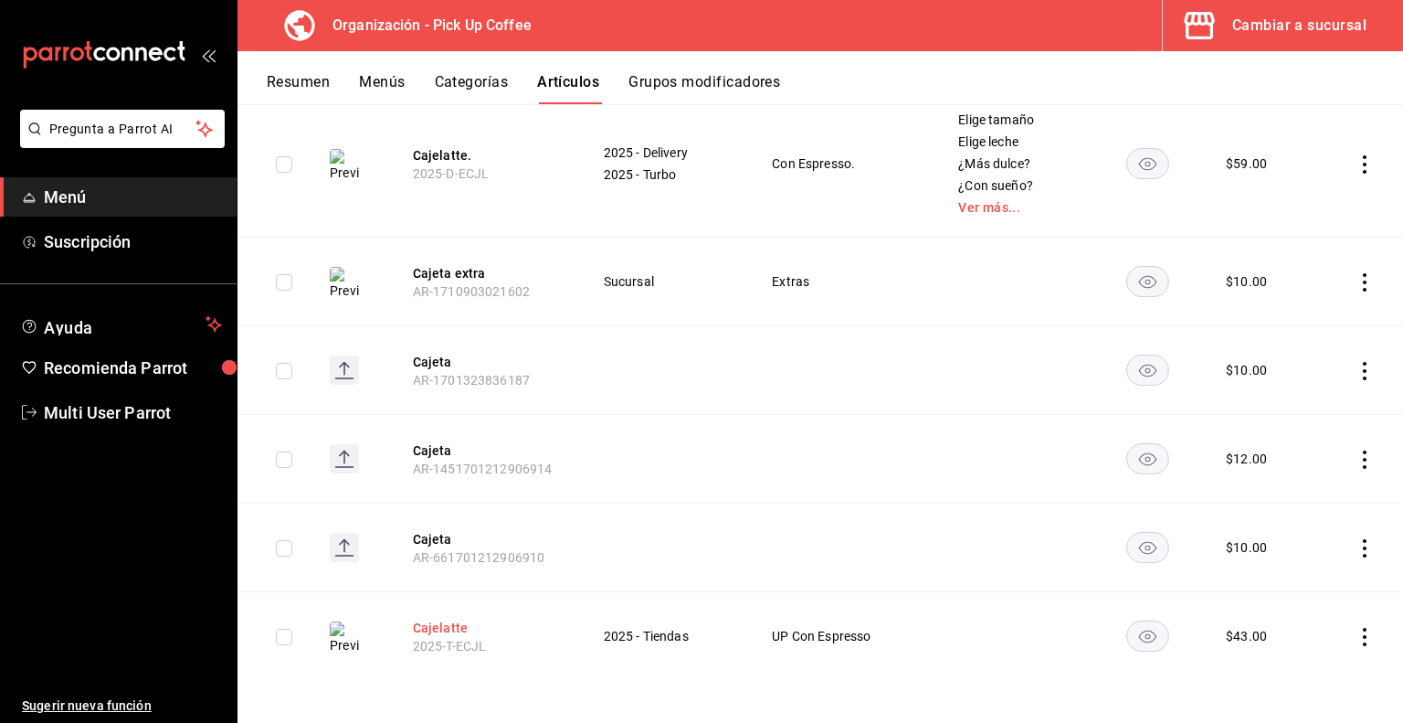
click at [445, 631] on button "Cajelatte" at bounding box center [486, 628] width 146 height 18
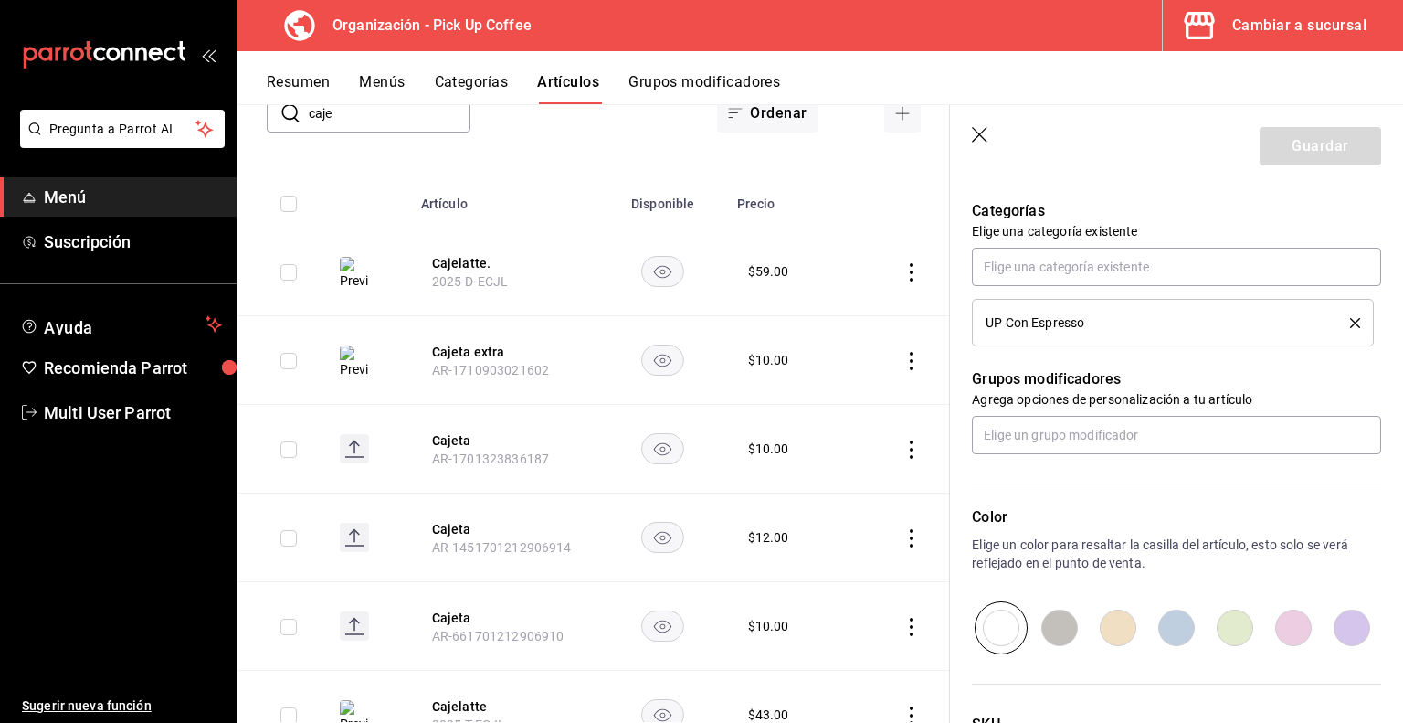
scroll to position [640, 0]
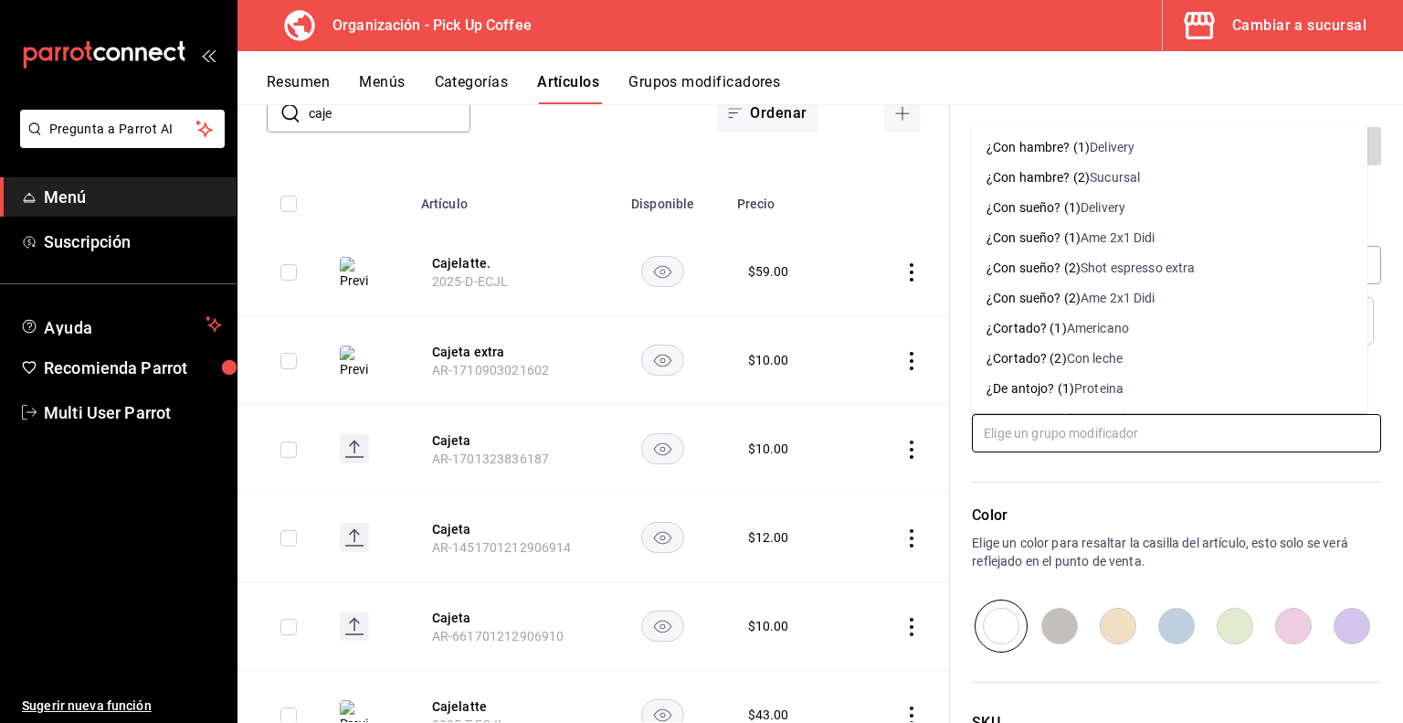
click at [1075, 427] on input "text" at bounding box center [1176, 433] width 409 height 38
type input "elige"
type input "elige tam"
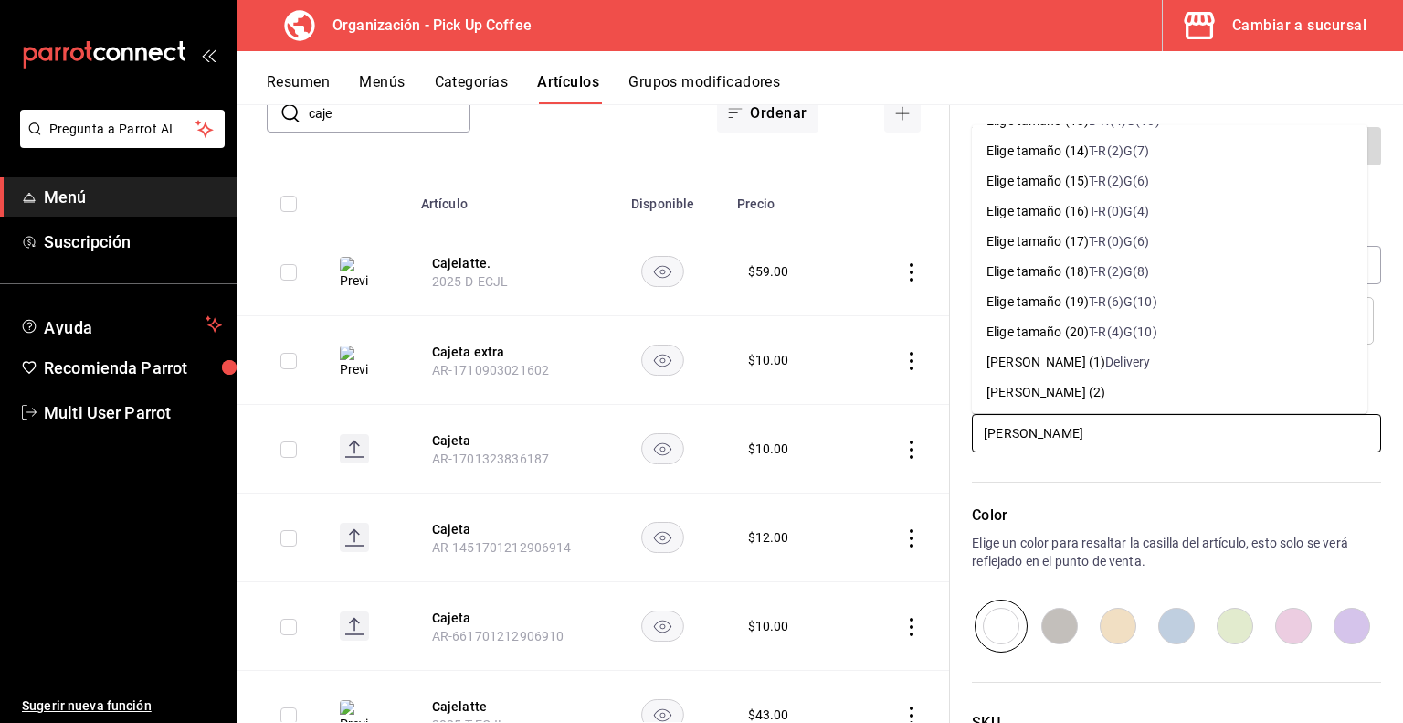
click at [1111, 334] on div "T-R(4)G(10)" at bounding box center [1123, 331] width 68 height 19
type textarea "x"
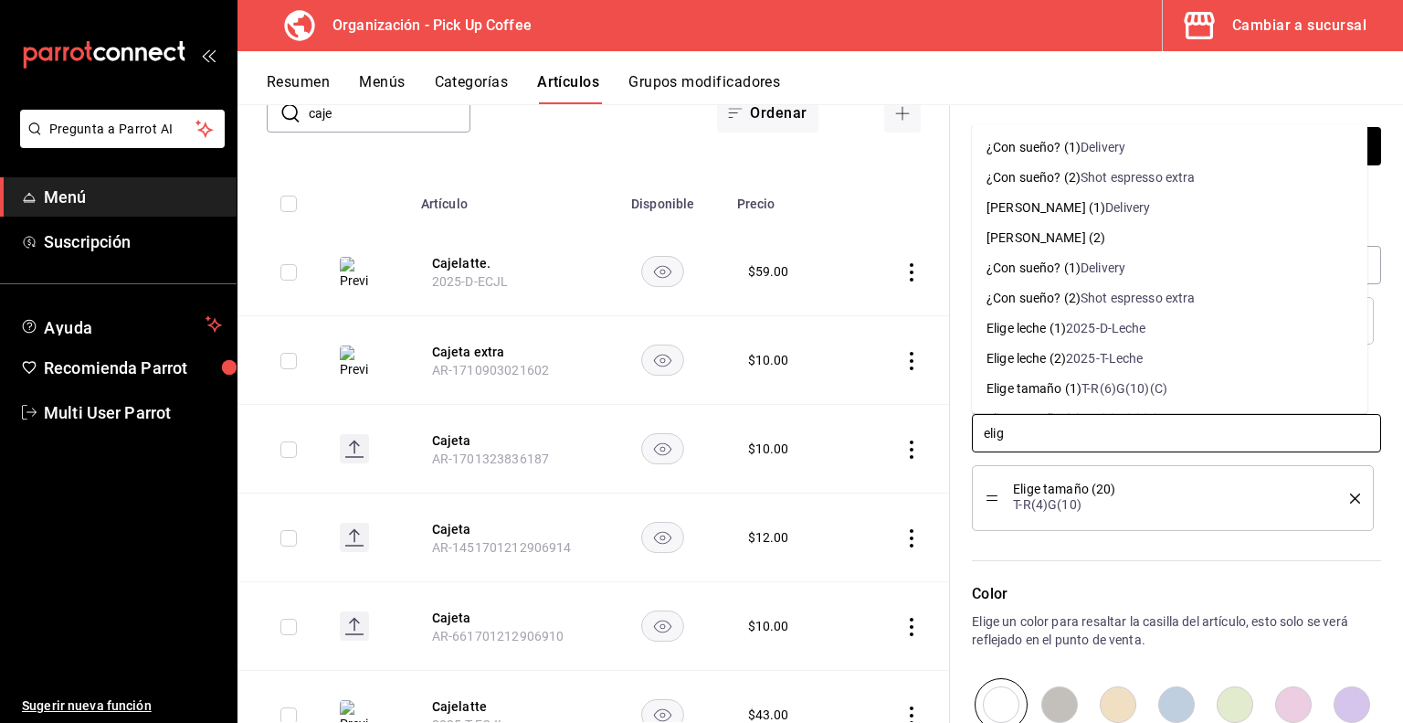
type input "elige"
click at [1041, 357] on div "Elige leche (2)" at bounding box center [1026, 357] width 79 height 19
type textarea "x"
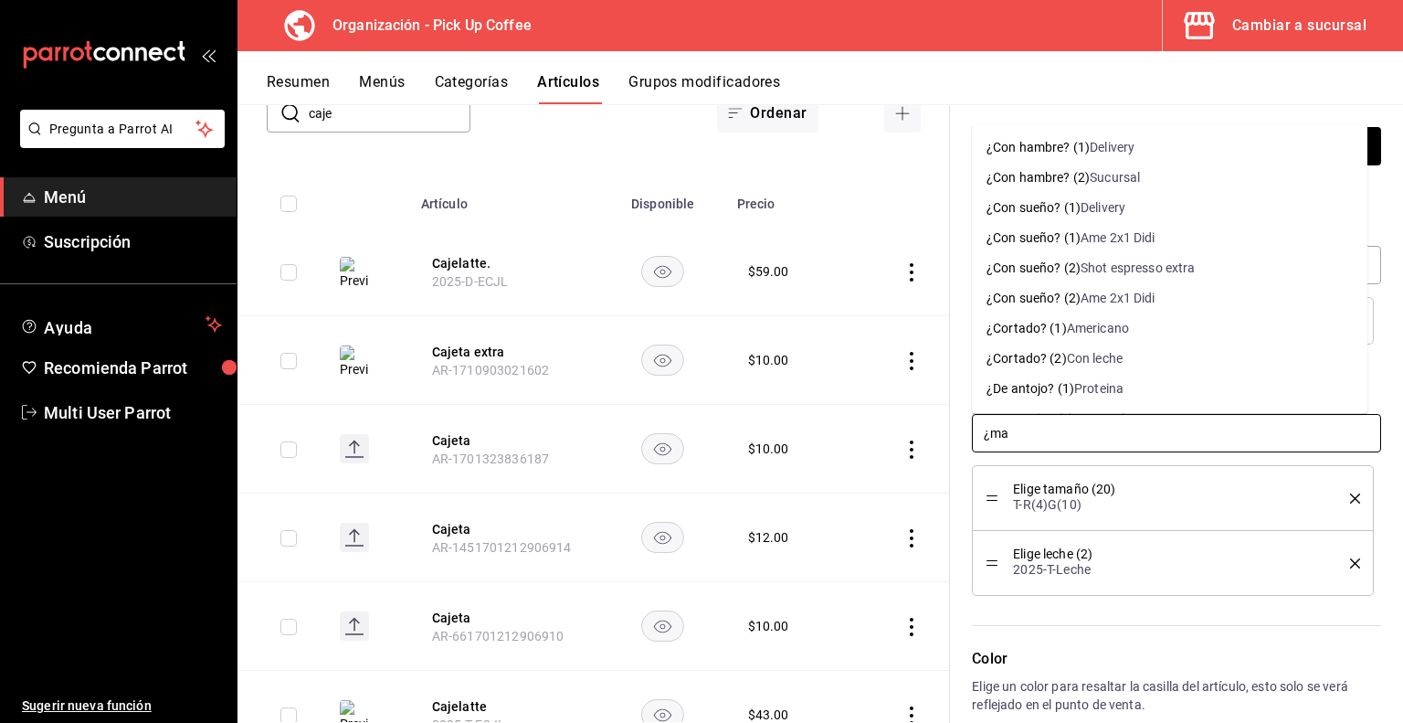
type input "¿mas"
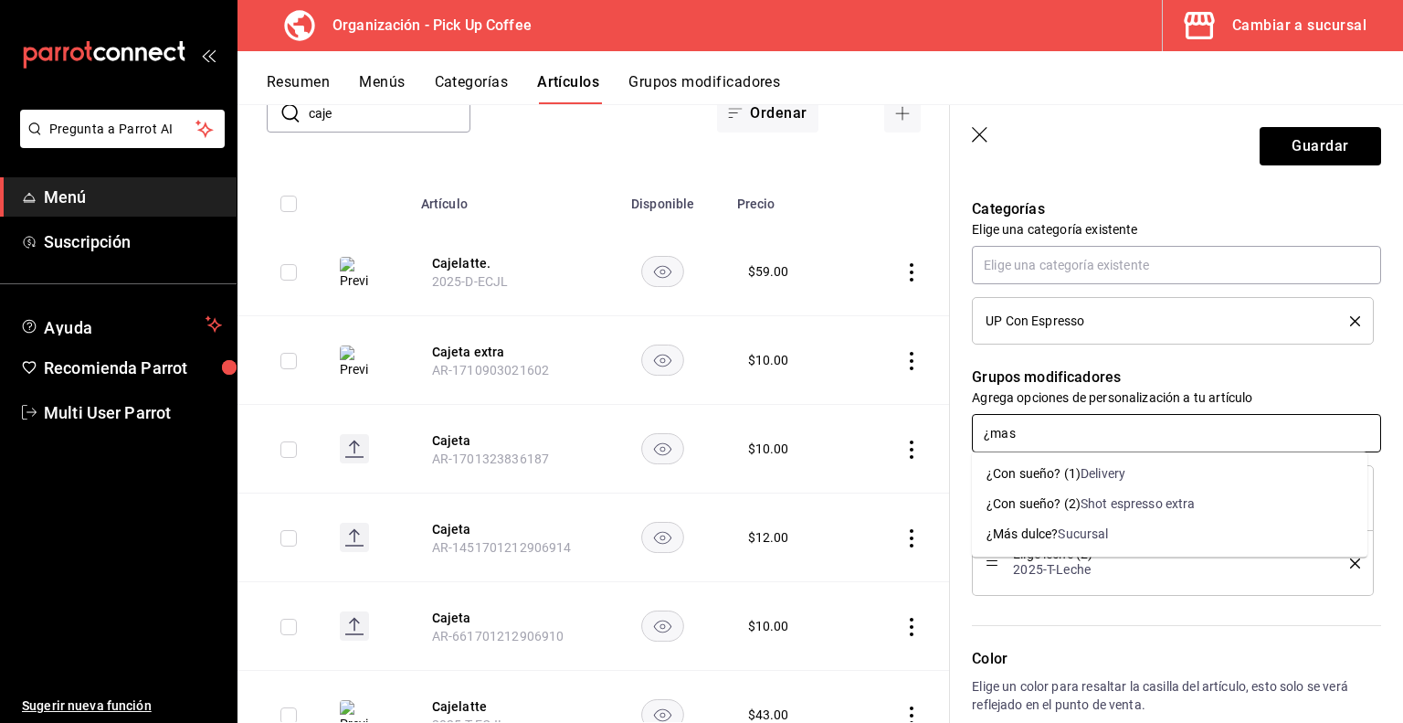
click at [1073, 533] on div "Sucursal" at bounding box center [1083, 533] width 50 height 19
type textarea "x"
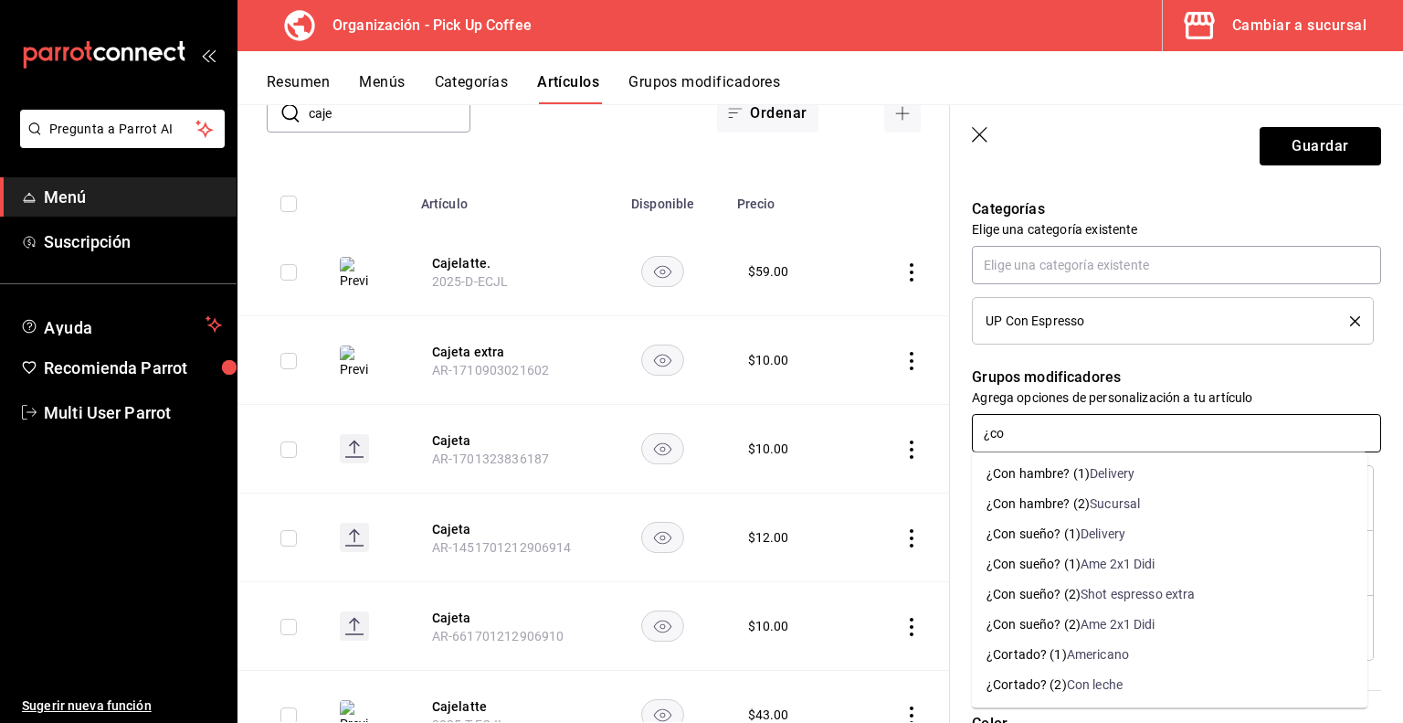
type input "¿con"
click at [1061, 588] on div "¿Con sueño? (2)" at bounding box center [1034, 594] width 94 height 19
type textarea "x"
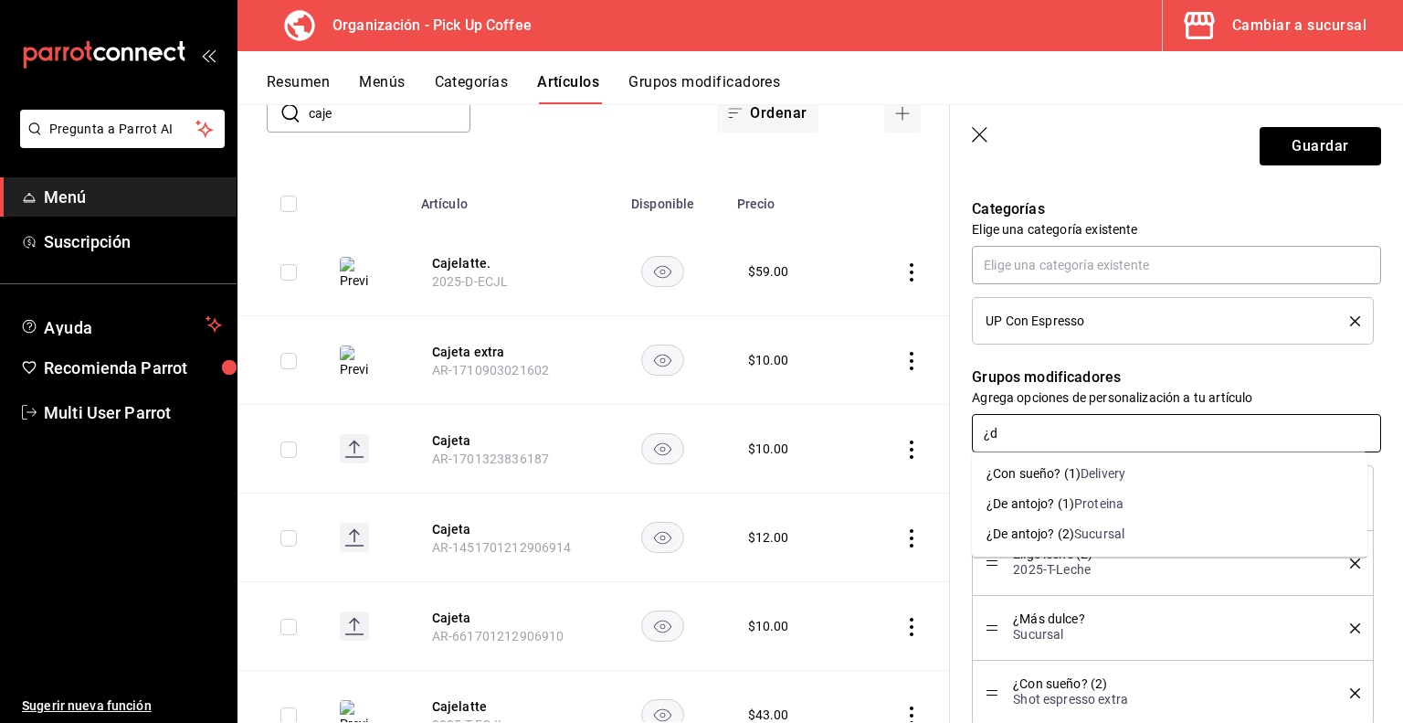
type input "¿de"
click at [1084, 533] on div "Sucursal" at bounding box center [1100, 533] width 50 height 19
type textarea "x"
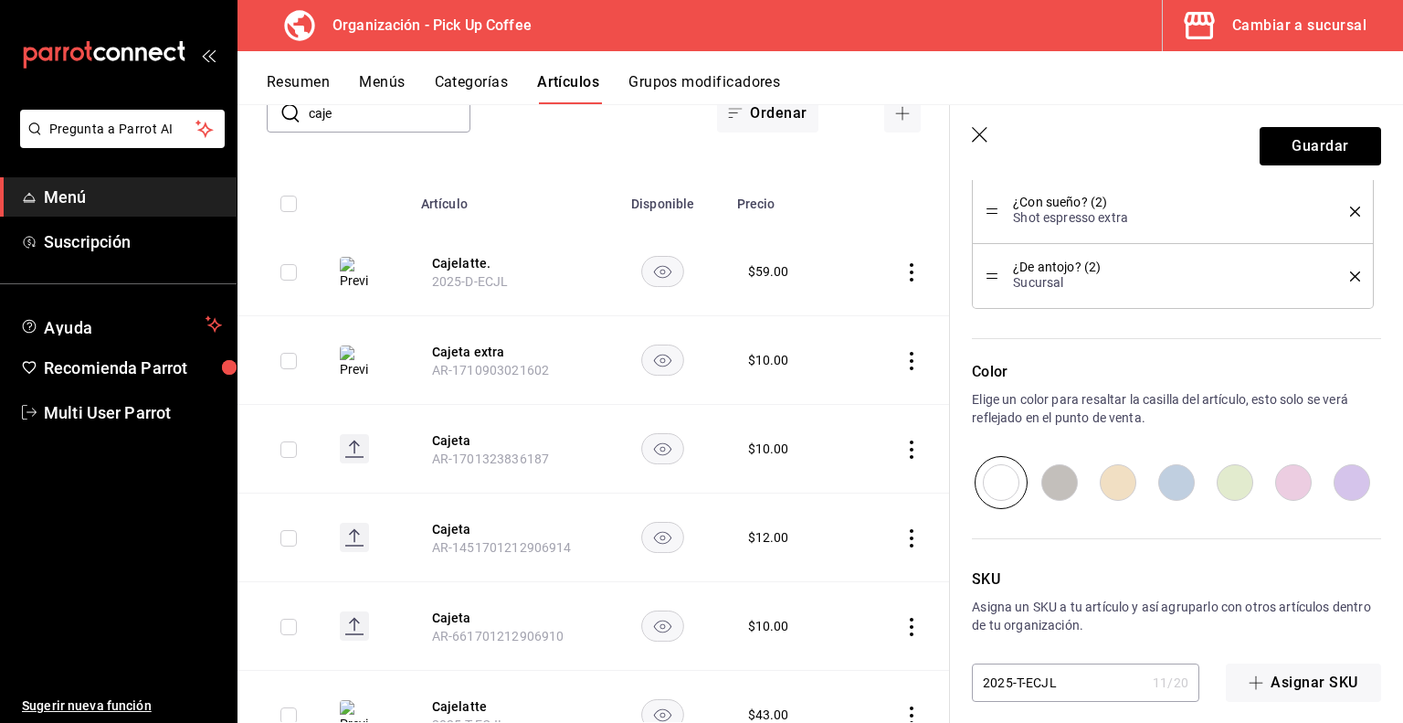
scroll to position [1134, 0]
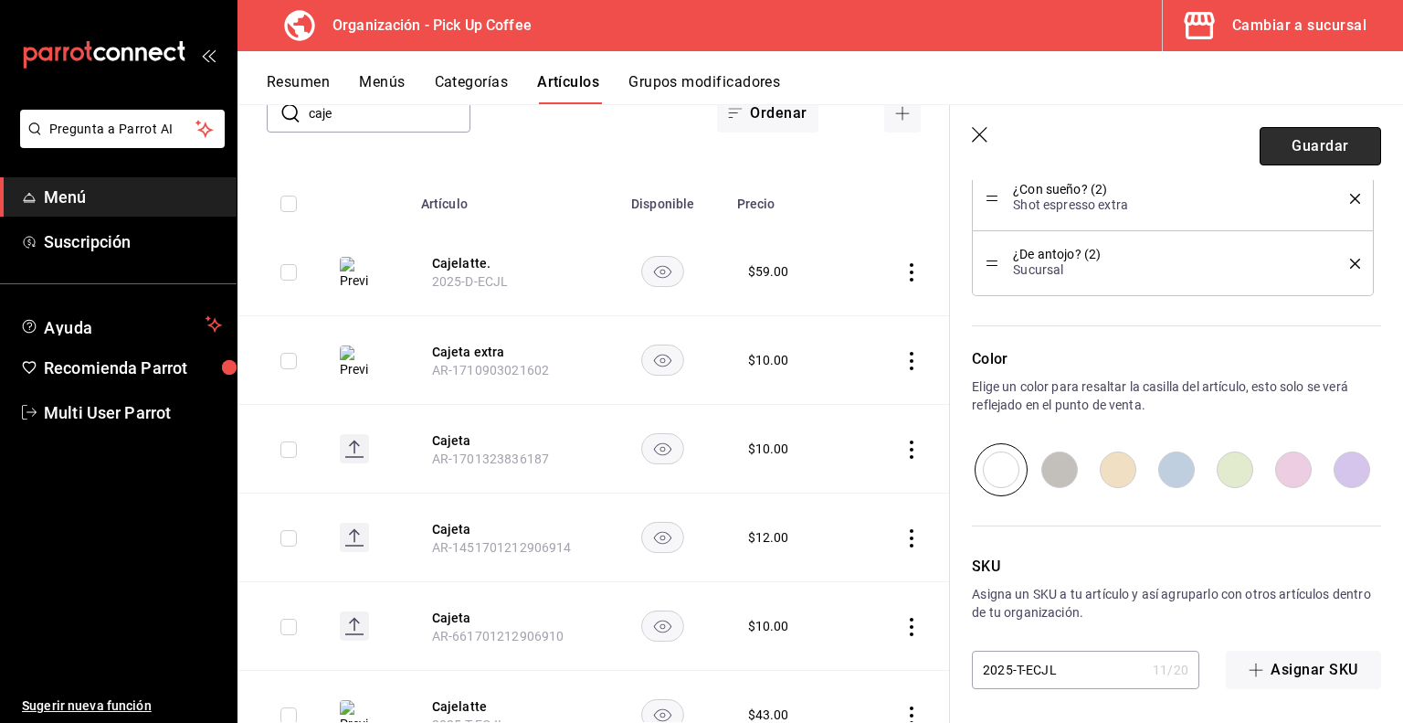
click at [1283, 155] on button "Guardar" at bounding box center [1321, 146] width 122 height 38
type textarea "x"
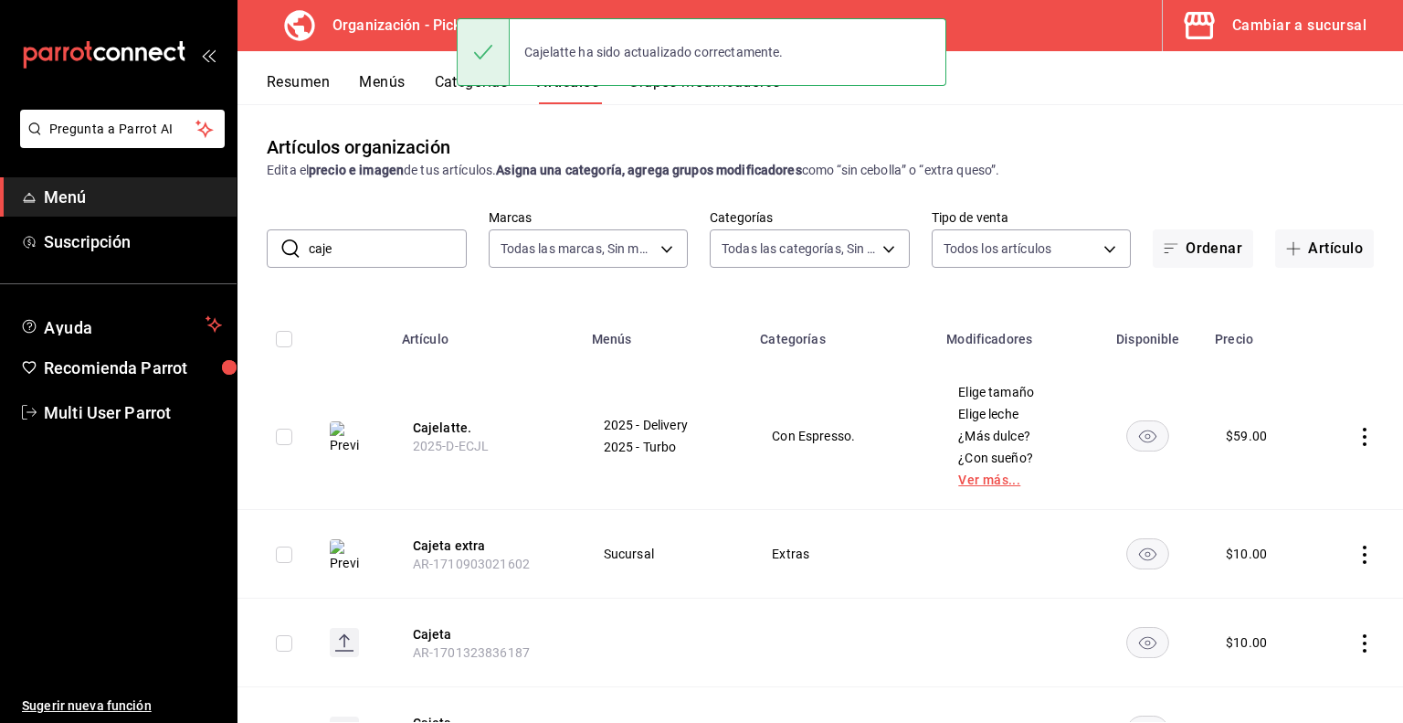
click at [980, 477] on link "Ver más..." at bounding box center [1014, 479] width 111 height 13
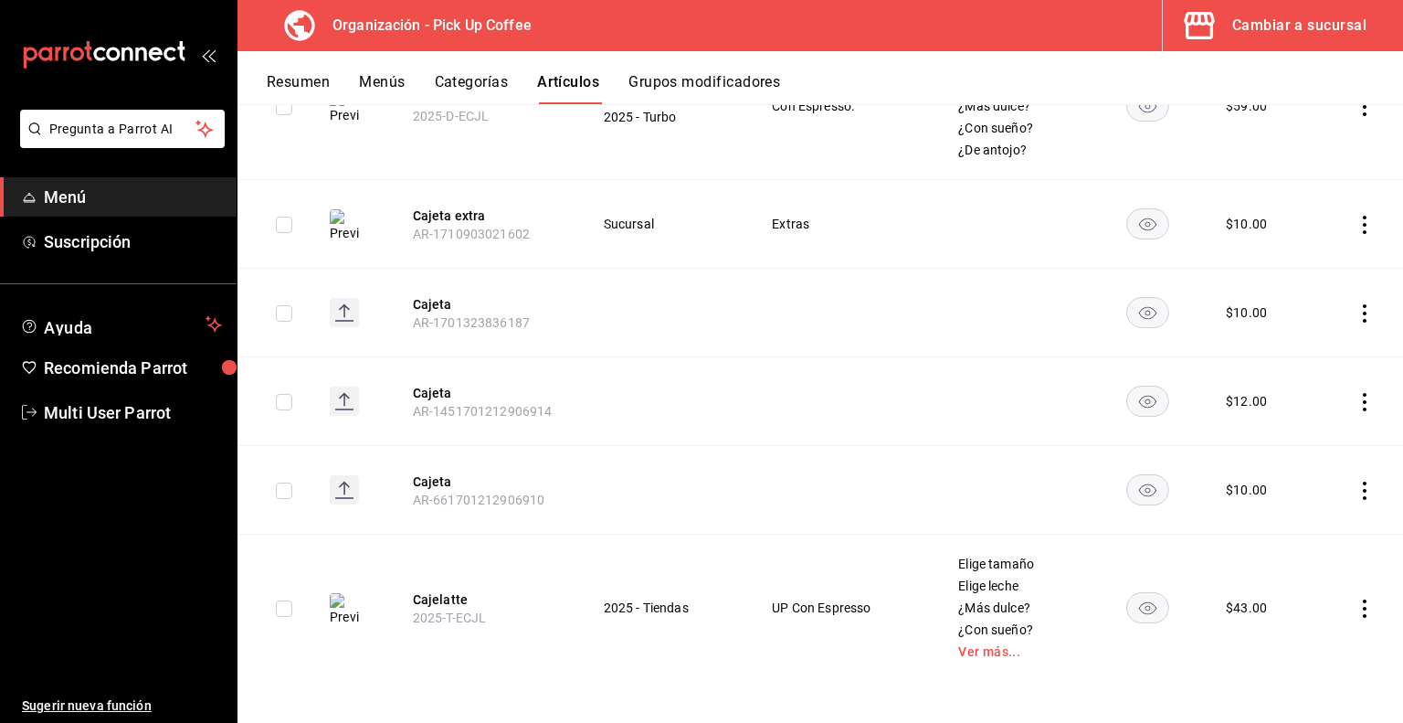
scroll to position [331, 0]
click at [984, 654] on link "Ver más..." at bounding box center [1014, 650] width 111 height 13
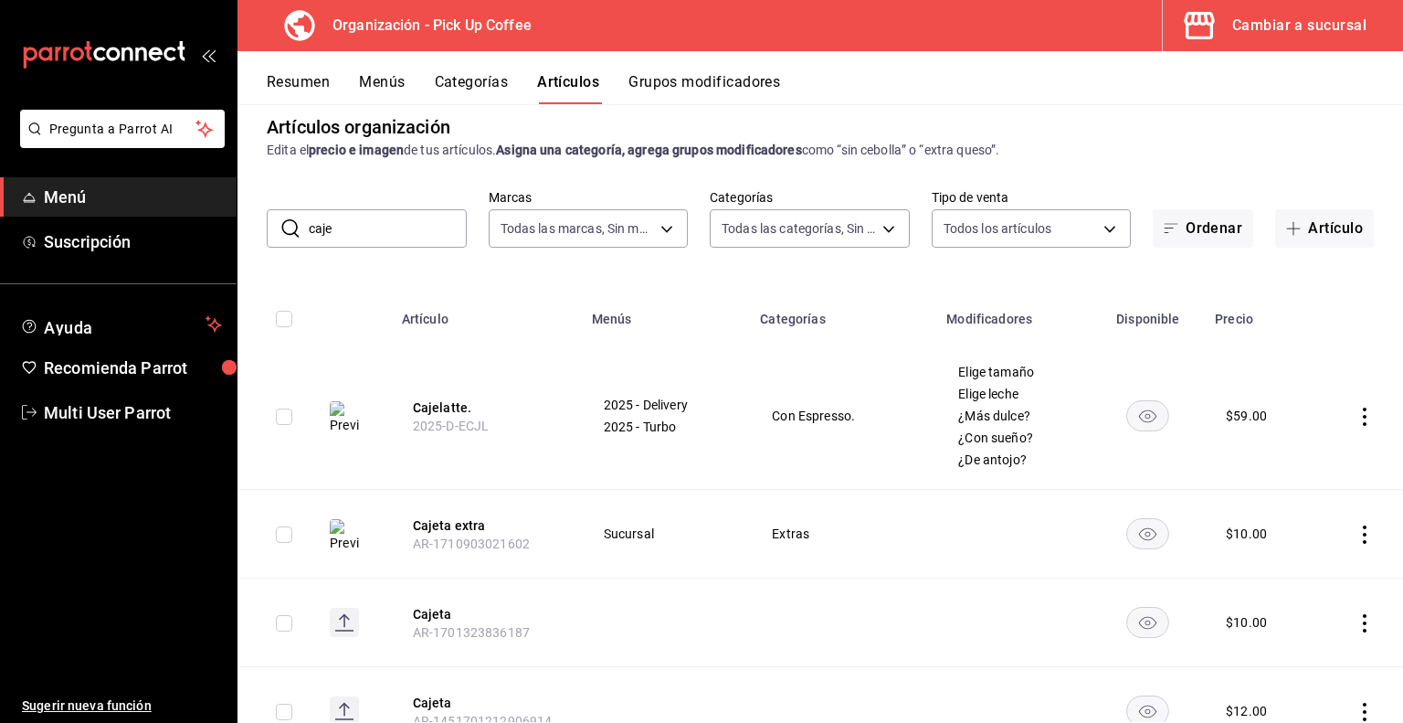
scroll to position [0, 0]
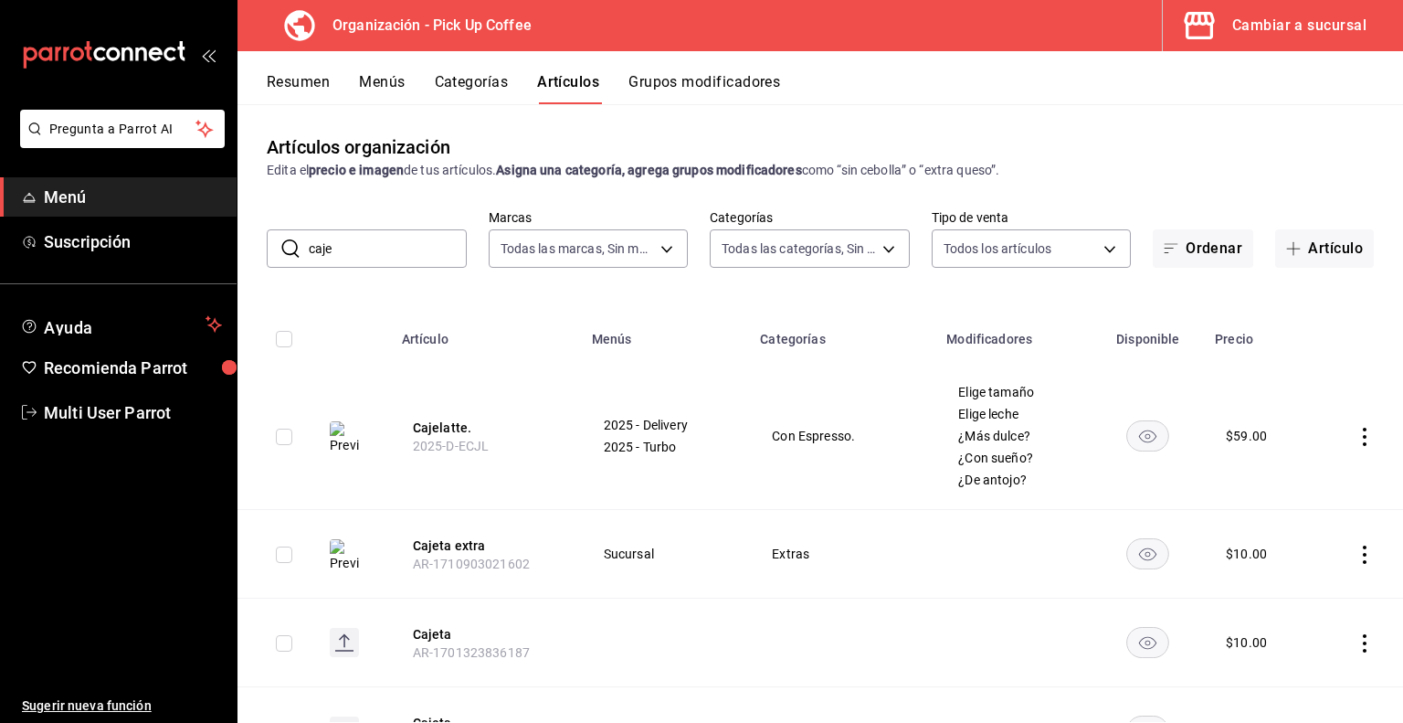
click at [311, 89] on button "Resumen" at bounding box center [298, 88] width 63 height 31
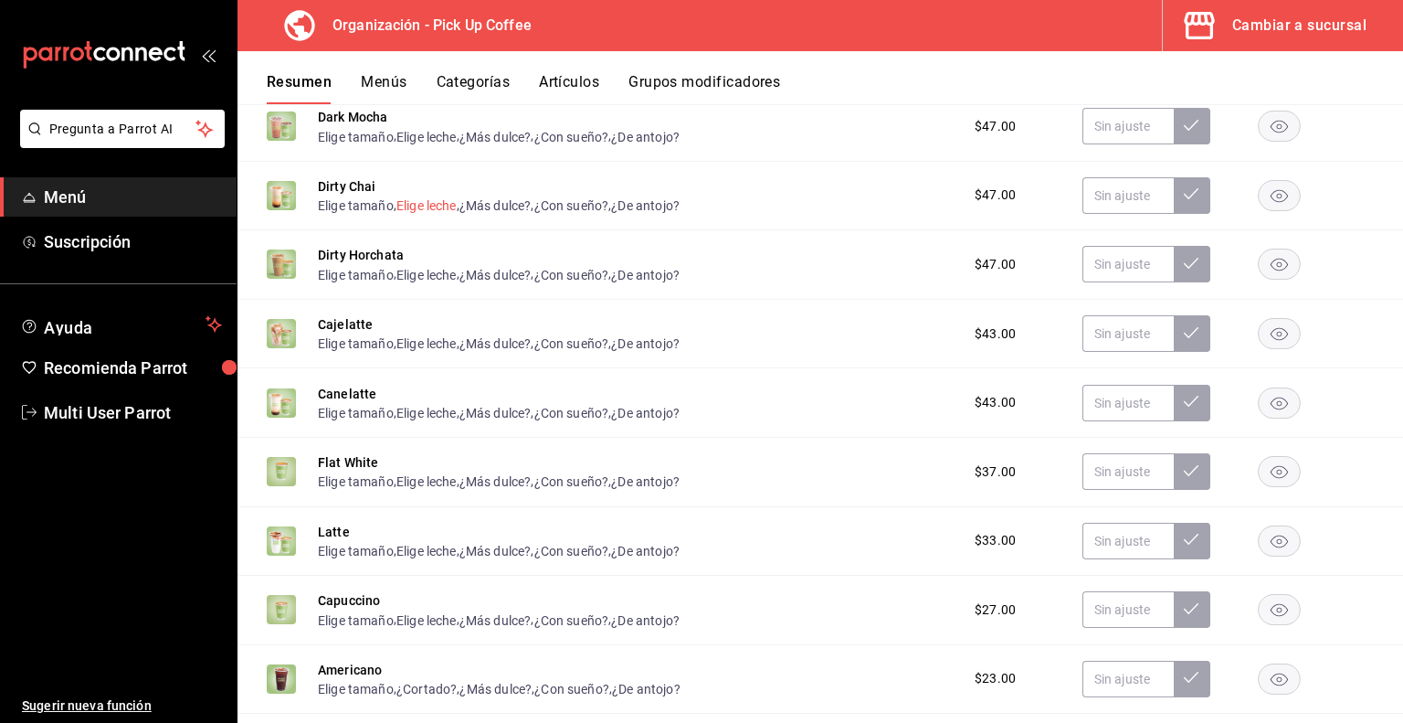
scroll to position [1188, 0]
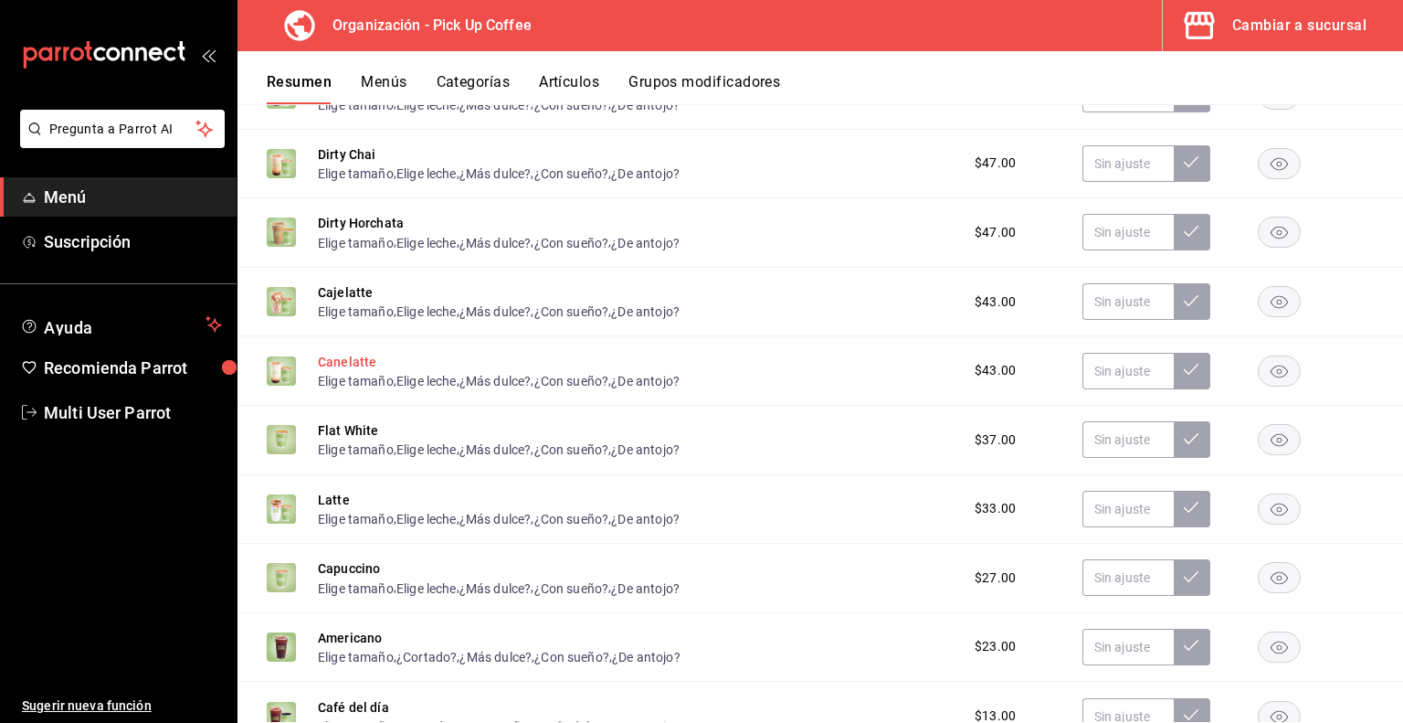
click at [355, 366] on button "Canelatte" at bounding box center [347, 362] width 58 height 18
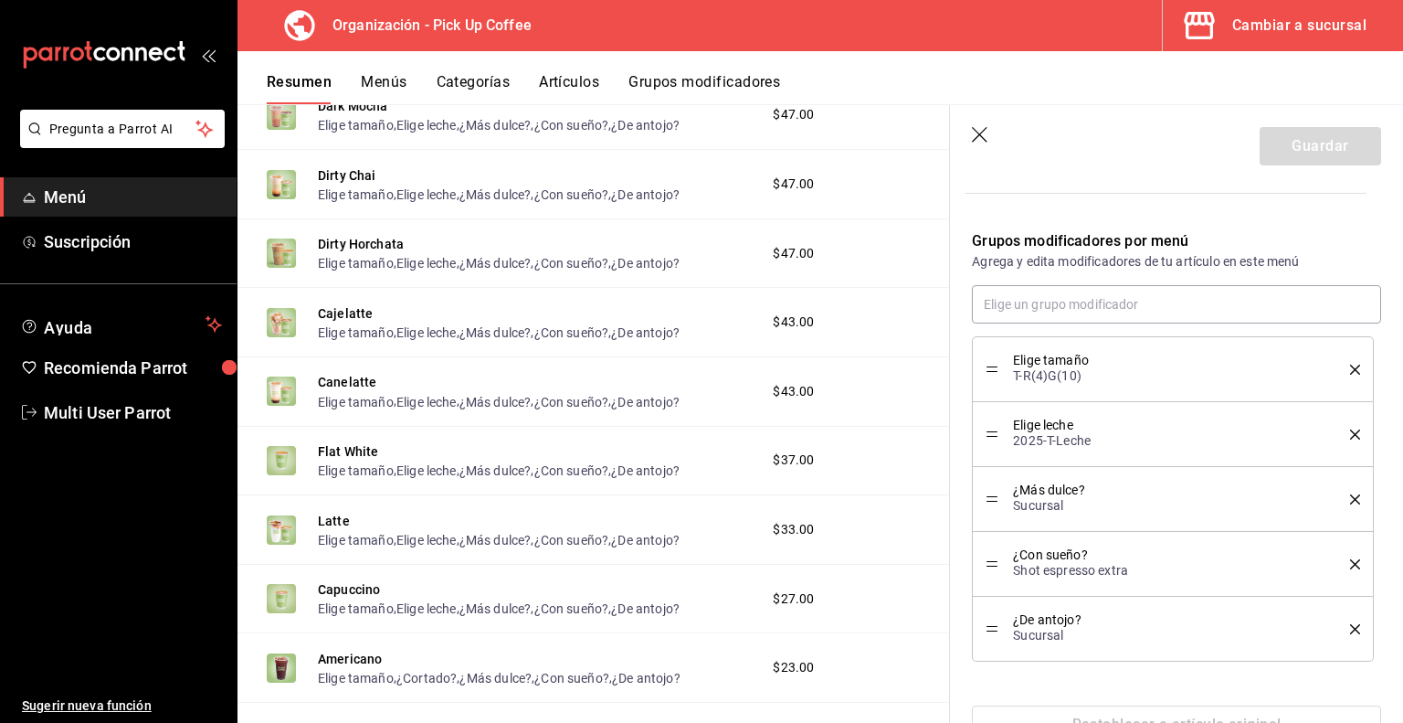
scroll to position [604, 0]
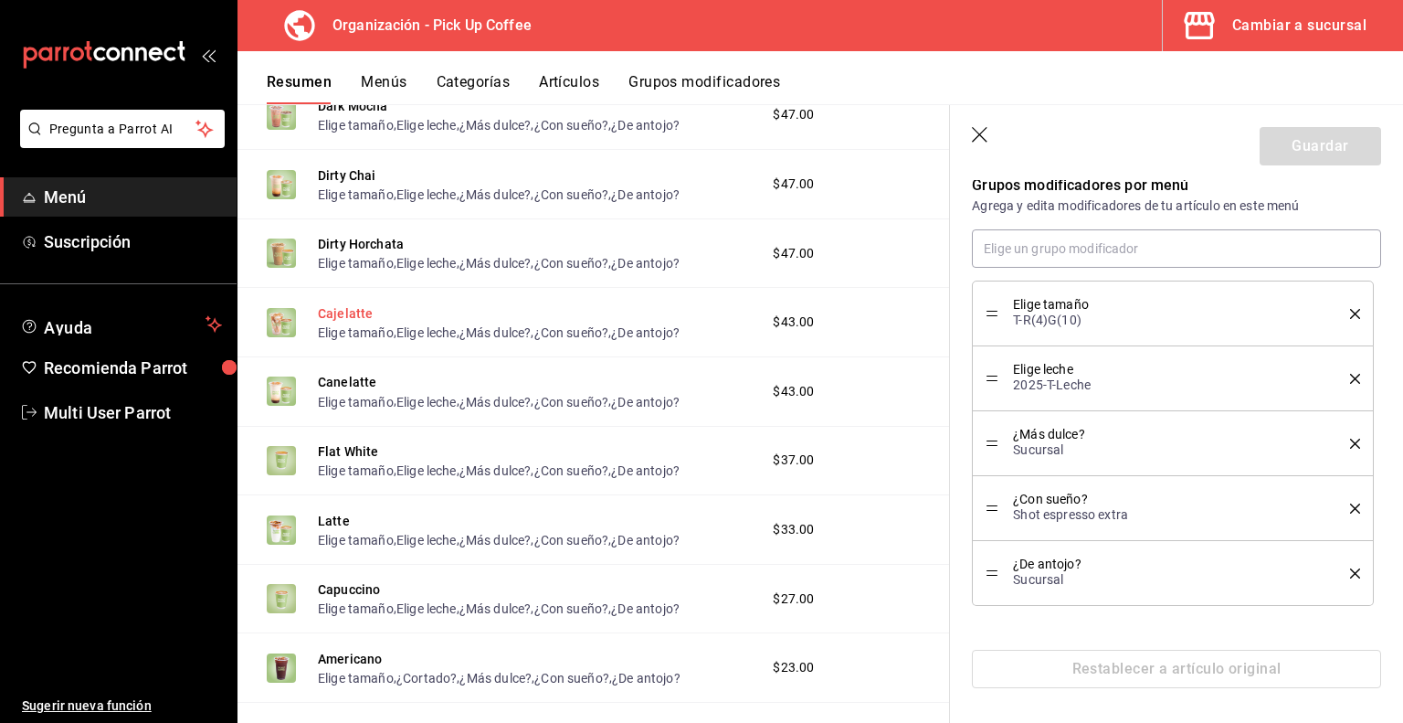
click at [344, 312] on button "Cajelatte" at bounding box center [345, 313] width 55 height 18
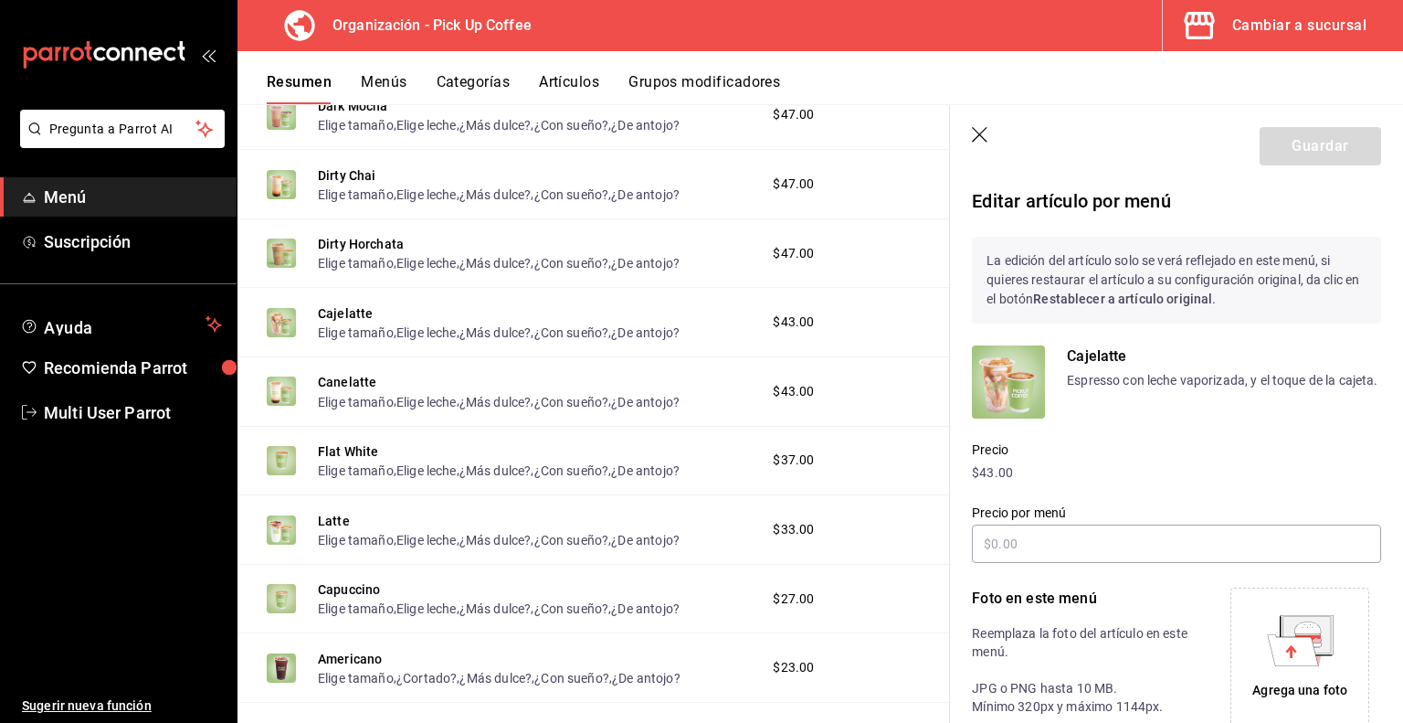
click at [980, 142] on icon "button" at bounding box center [981, 136] width 18 height 18
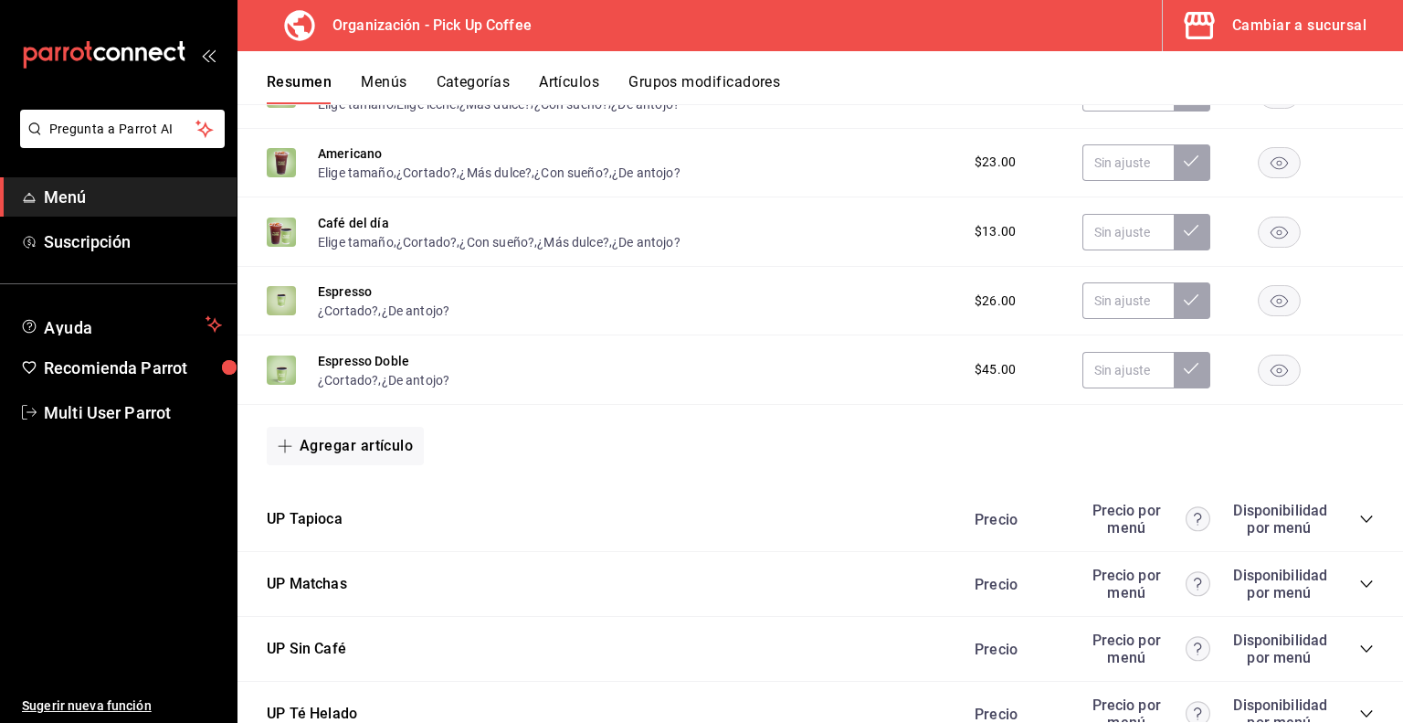
scroll to position [1944, 0]
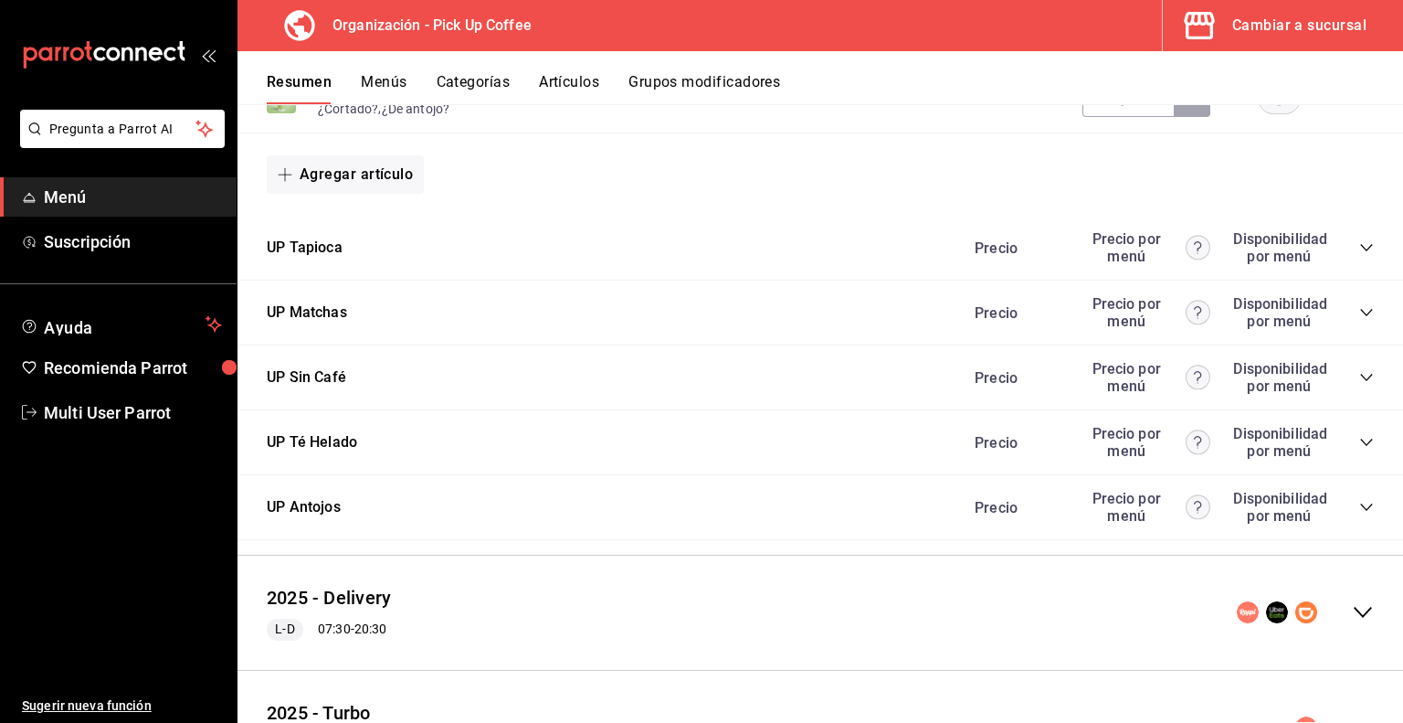
click at [1360, 316] on icon "collapse-category-row" at bounding box center [1367, 312] width 15 height 15
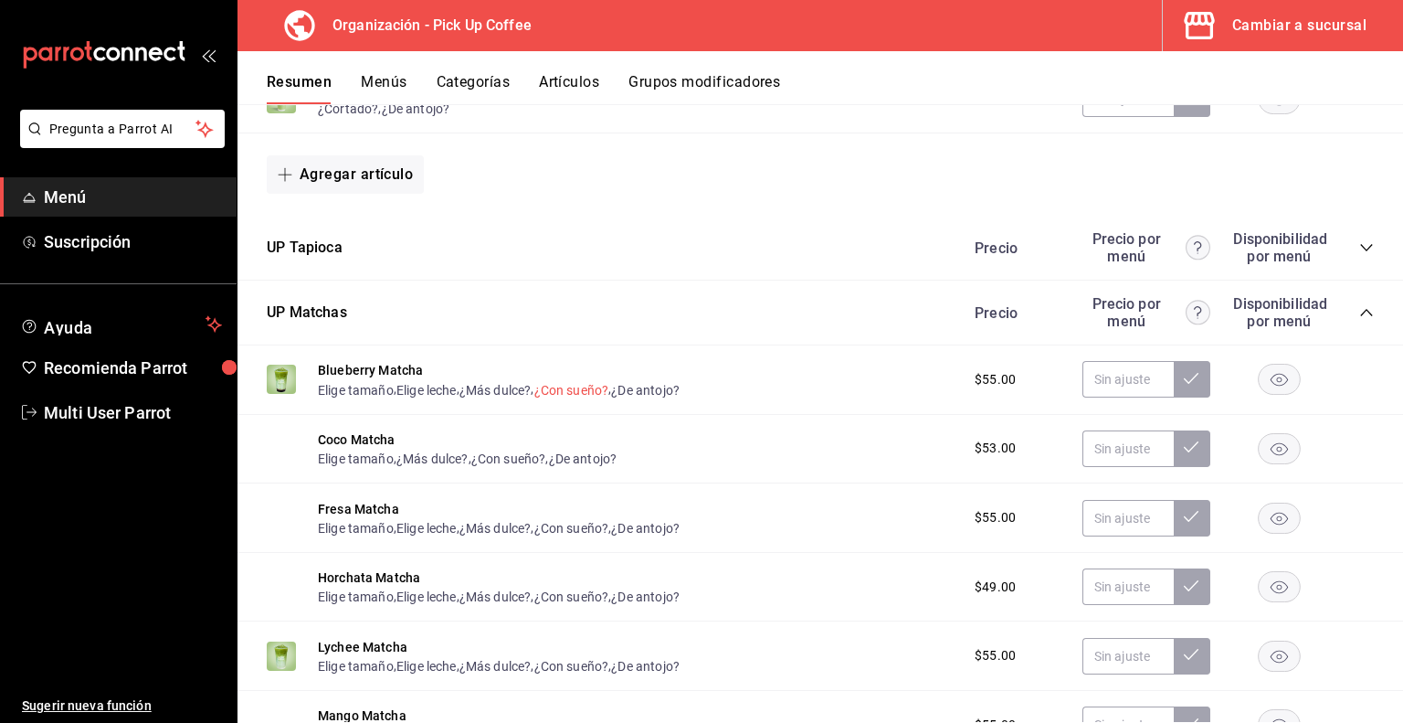
scroll to position [2035, 0]
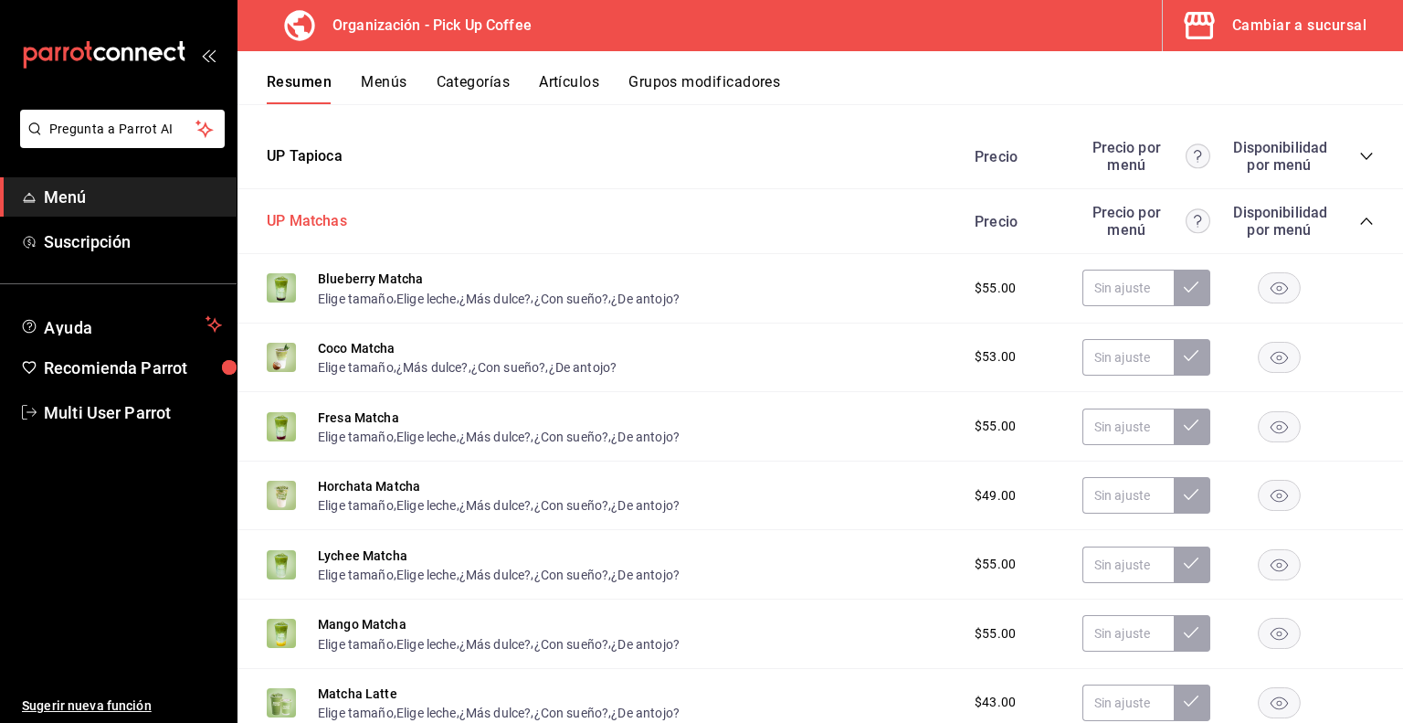
click at [318, 225] on button "UP Matchas" at bounding box center [307, 221] width 80 height 21
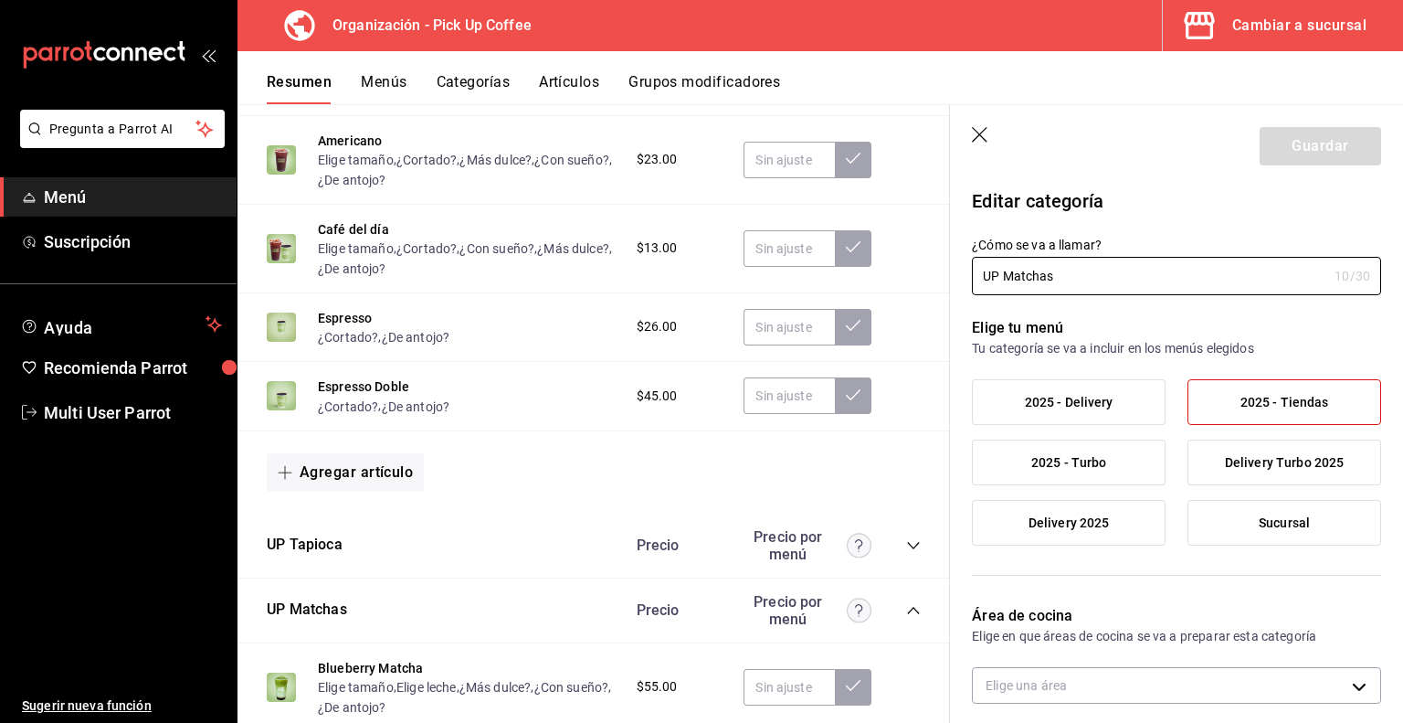
type input "9450133a-d932-44ff-a833-2990ac893b49"
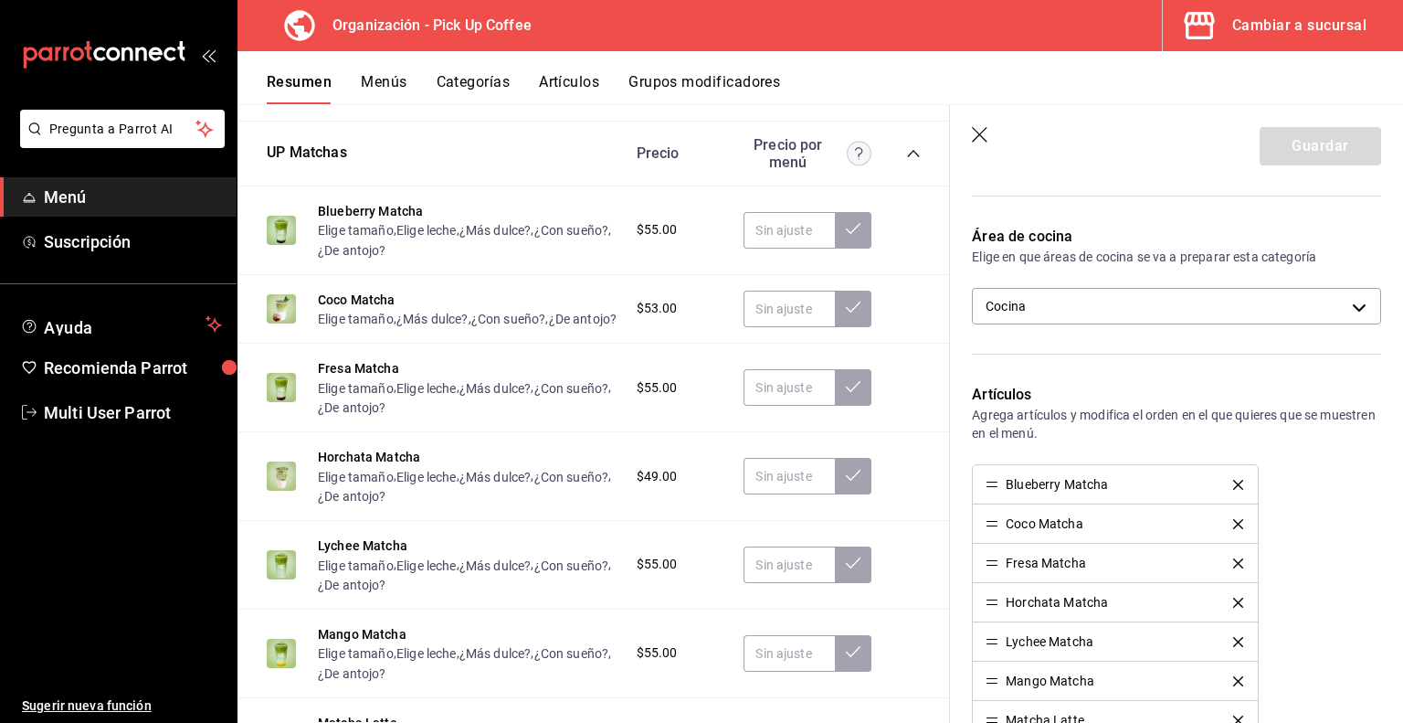
scroll to position [457, 0]
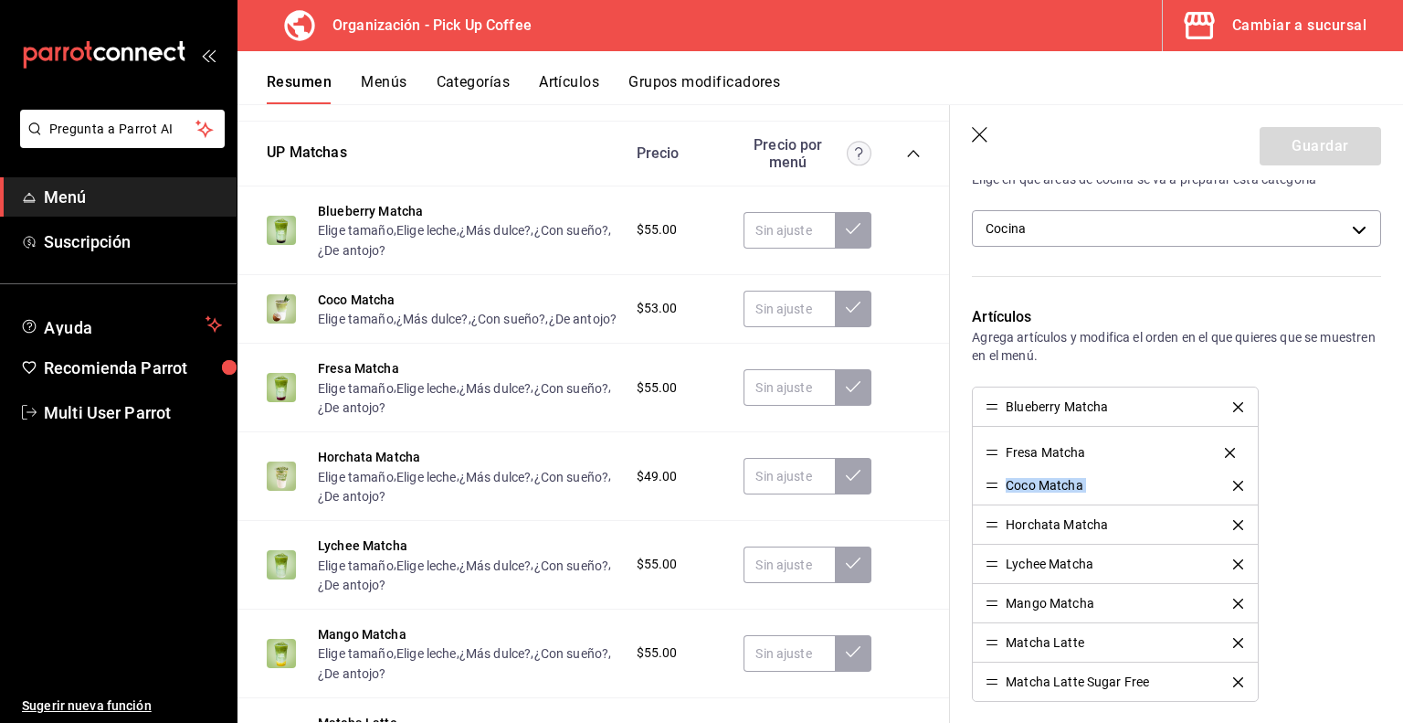
drag, startPoint x: 990, startPoint y: 483, endPoint x: 990, endPoint y: 451, distance: 32.0
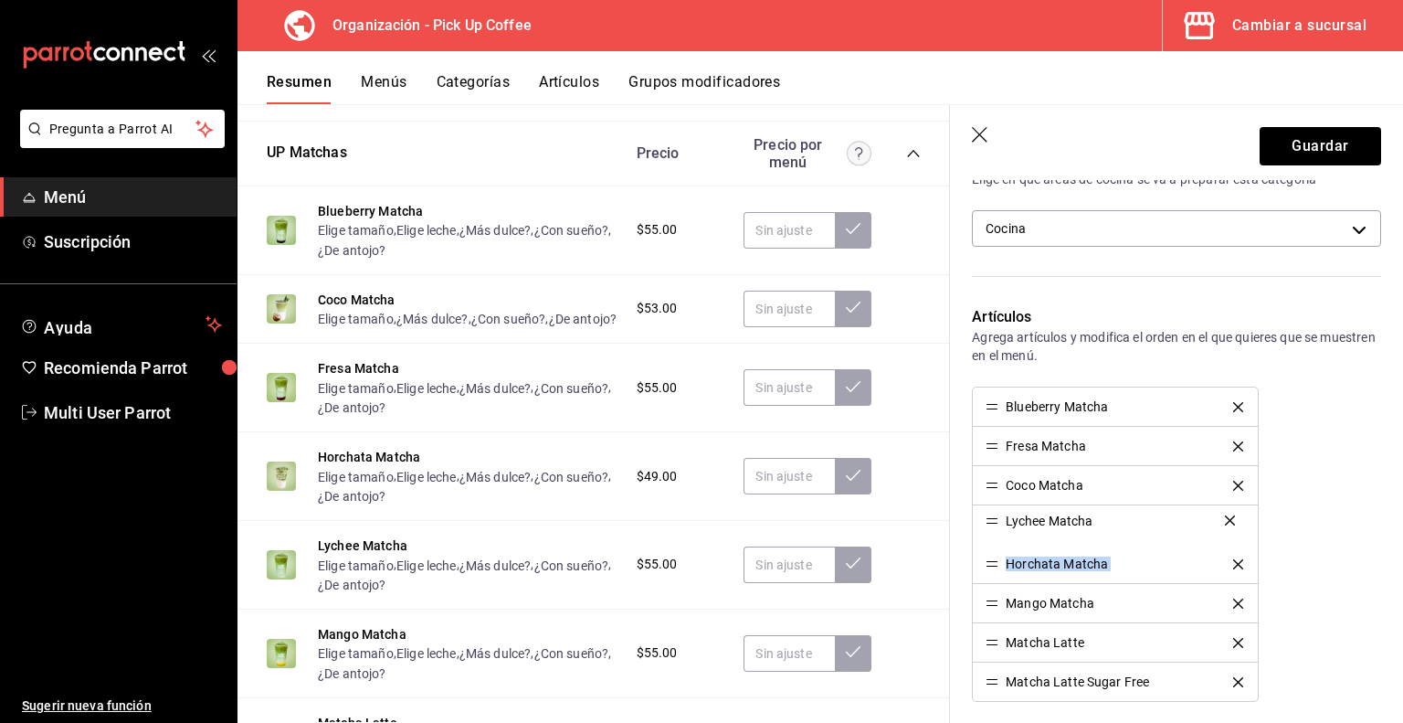
drag, startPoint x: 993, startPoint y: 556, endPoint x: 998, endPoint y: 514, distance: 42.3
drag, startPoint x: 993, startPoint y: 597, endPoint x: 988, endPoint y: 558, distance: 38.8
click at [1302, 149] on button "Guardar" at bounding box center [1321, 146] width 122 height 38
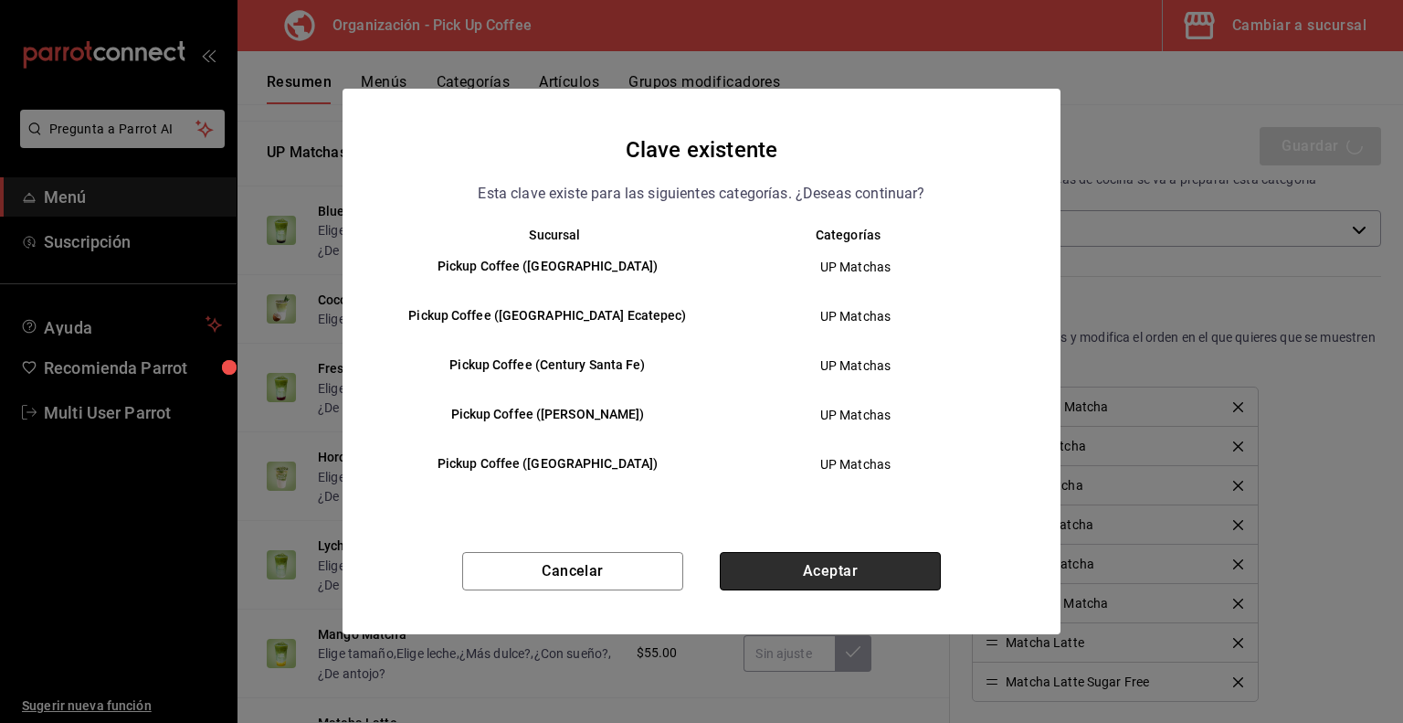
click at [854, 575] on button "Aceptar" at bounding box center [830, 571] width 221 height 38
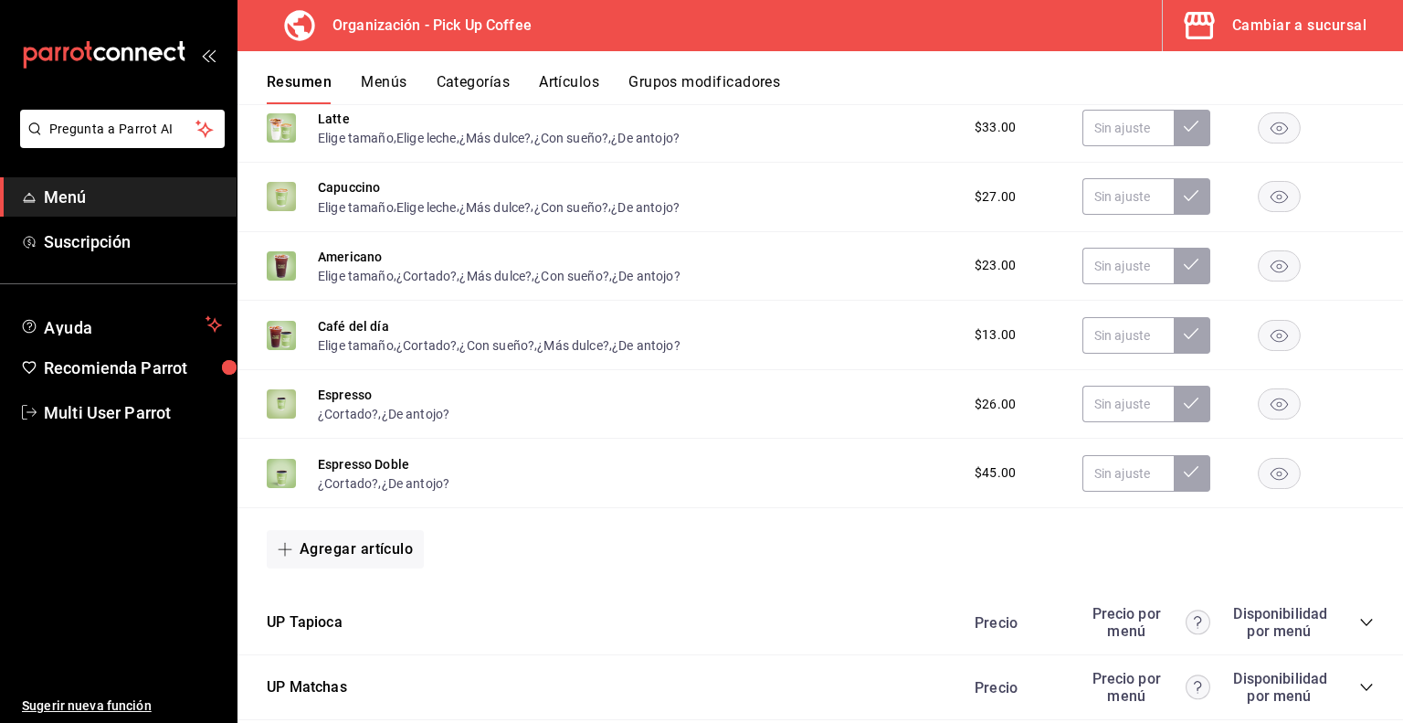
scroll to position [1934, 0]
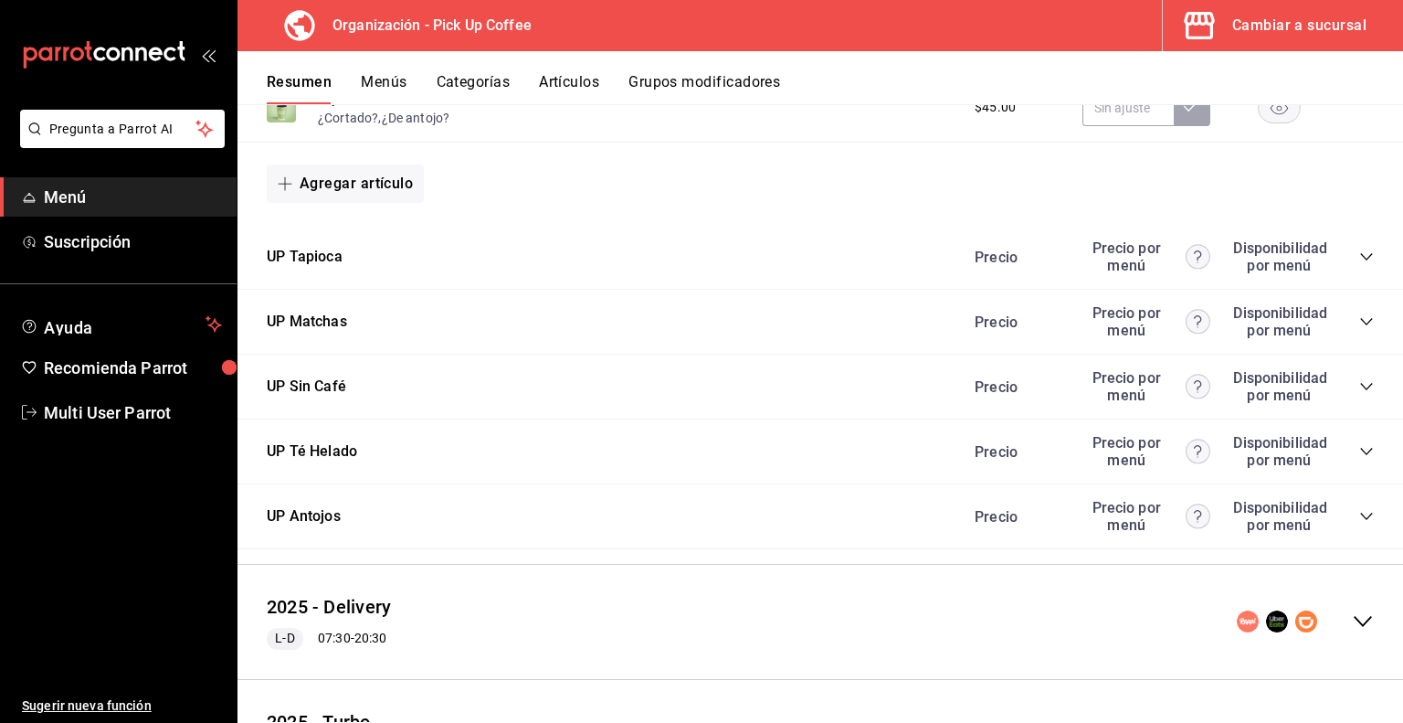
click at [1360, 328] on icon "collapse-category-row" at bounding box center [1367, 321] width 15 height 15
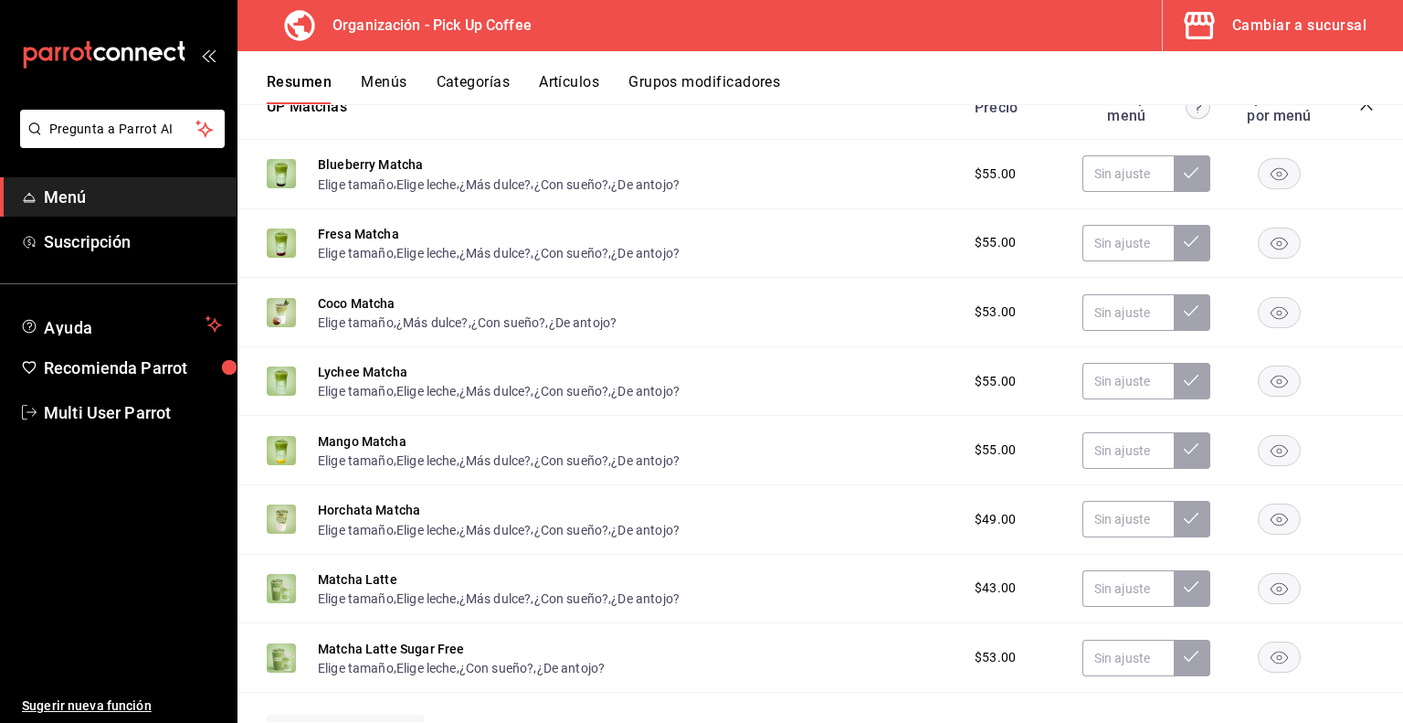
scroll to position [2117, 0]
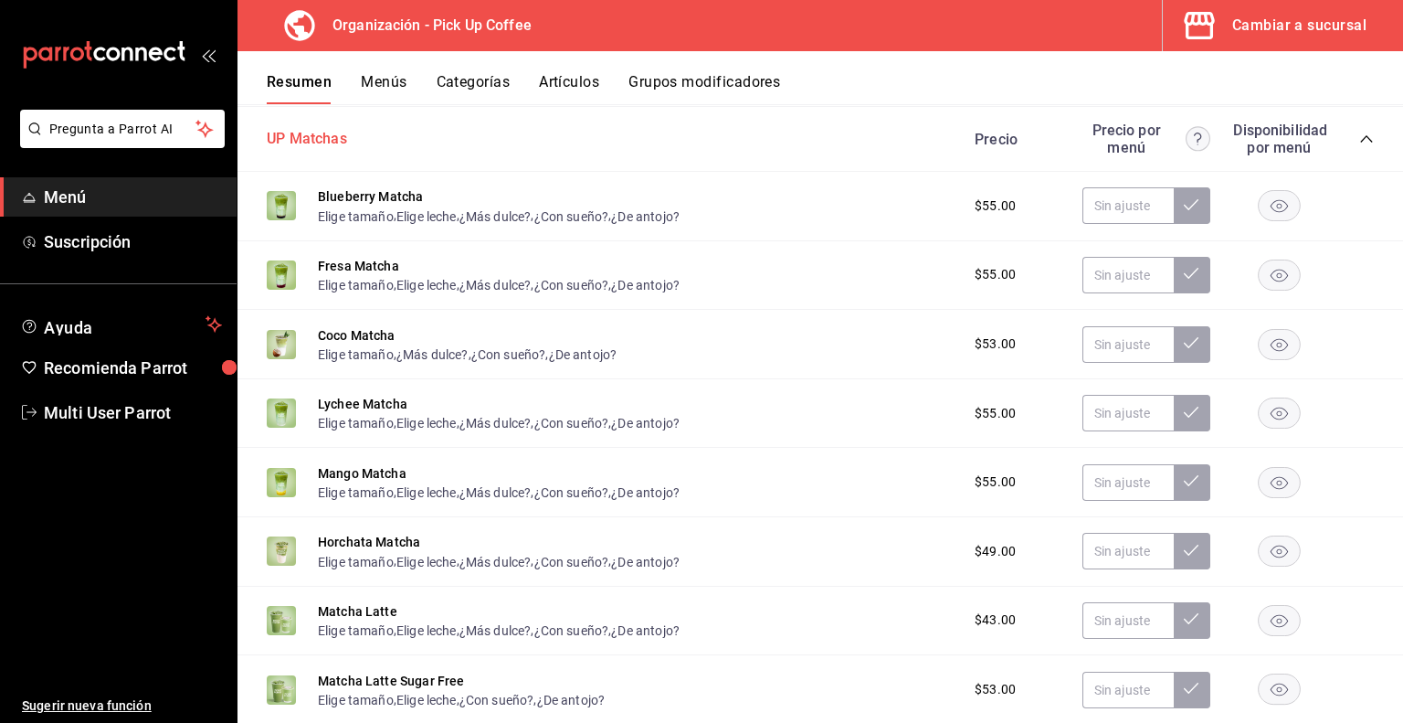
click at [328, 149] on button "UP Matchas" at bounding box center [307, 139] width 80 height 21
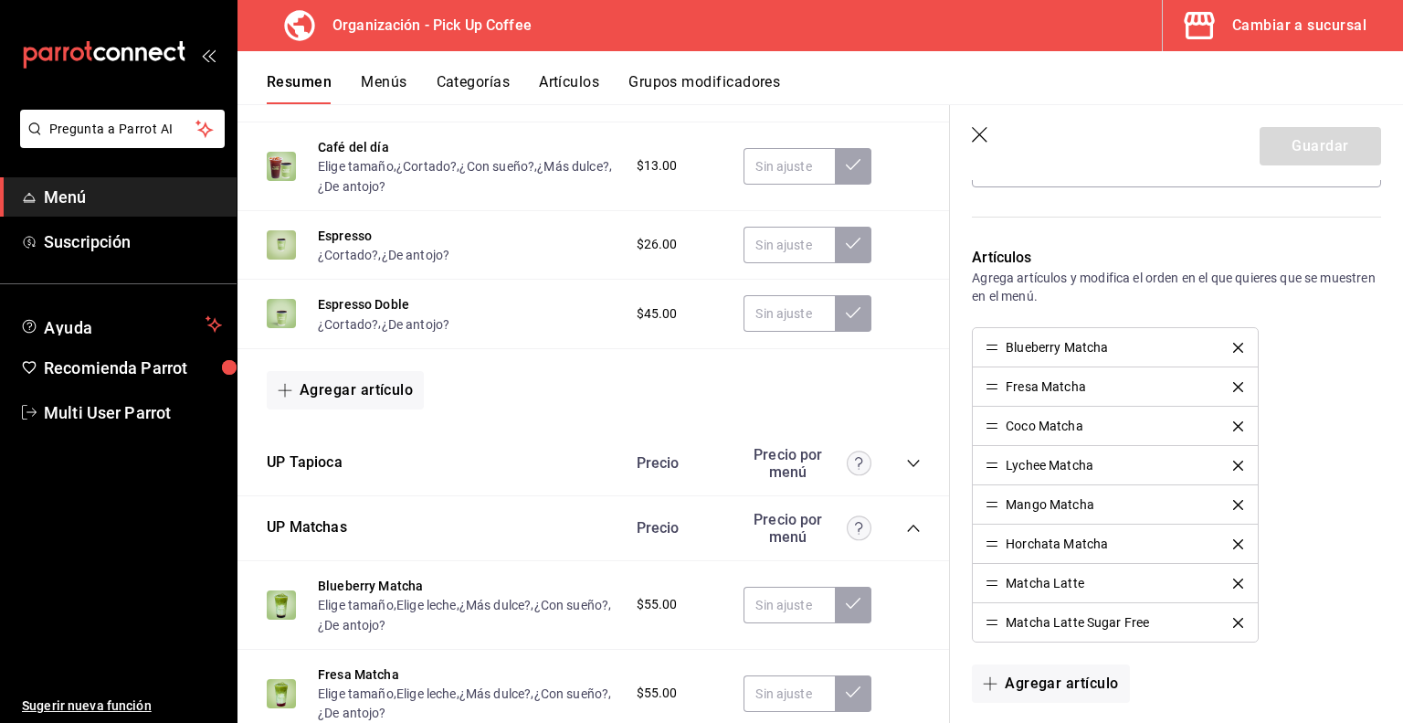
scroll to position [548, 0]
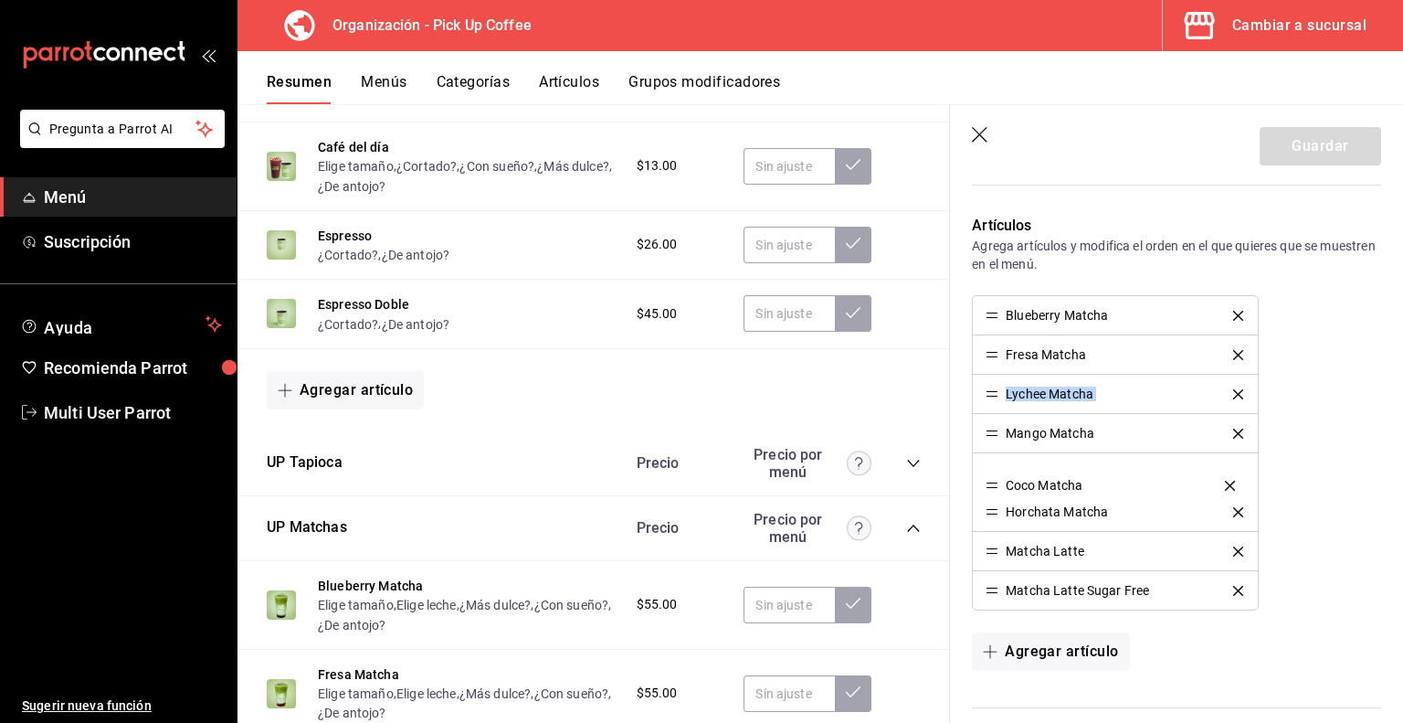
drag, startPoint x: 993, startPoint y: 389, endPoint x: 990, endPoint y: 482, distance: 92.3
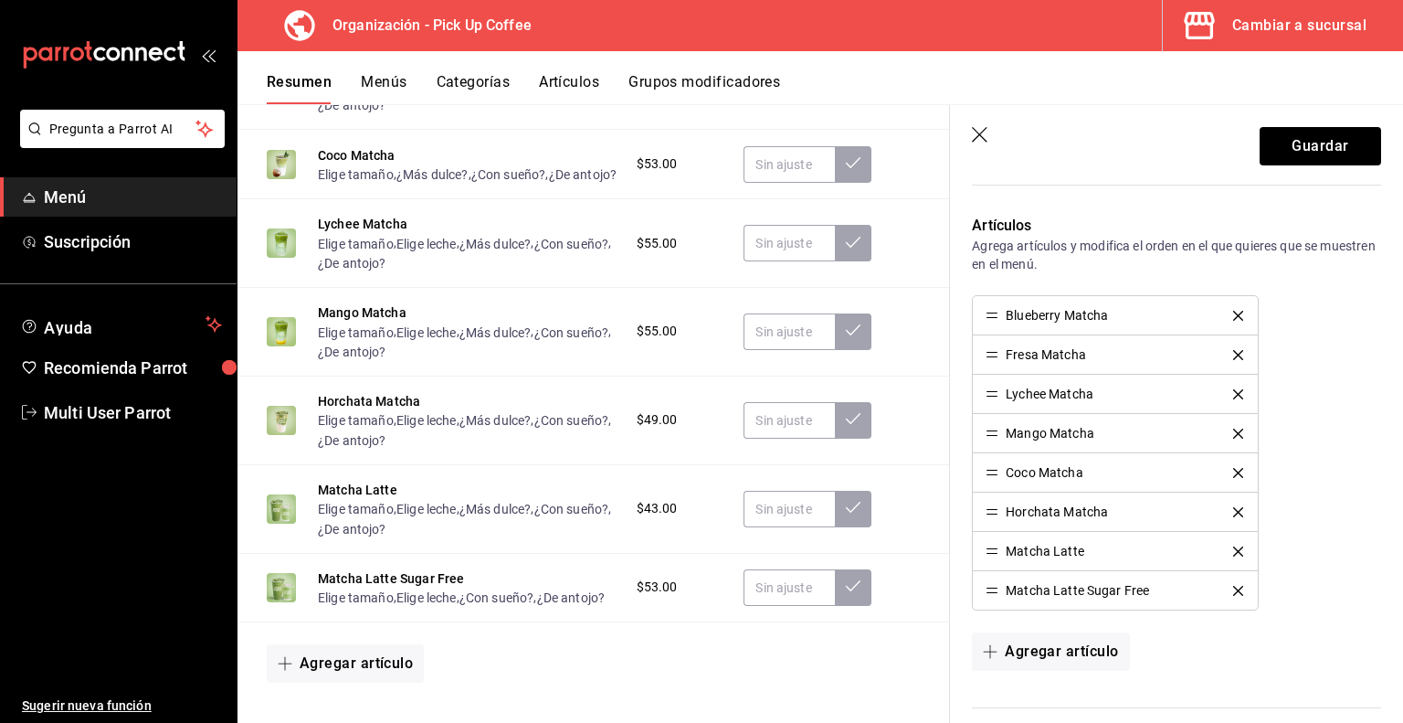
scroll to position [2757, 0]
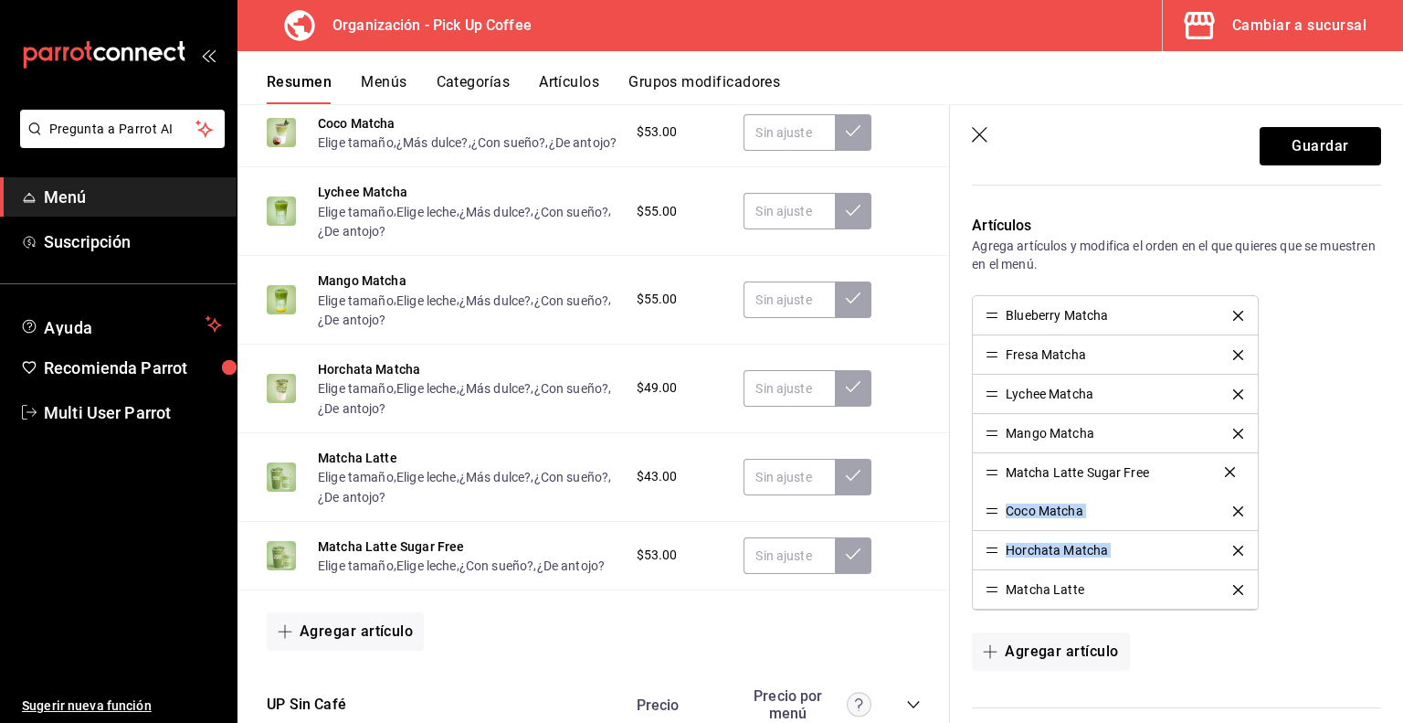
drag, startPoint x: 997, startPoint y: 592, endPoint x: 981, endPoint y: 476, distance: 117.1
click at [1310, 149] on button "Guardar" at bounding box center [1321, 146] width 122 height 38
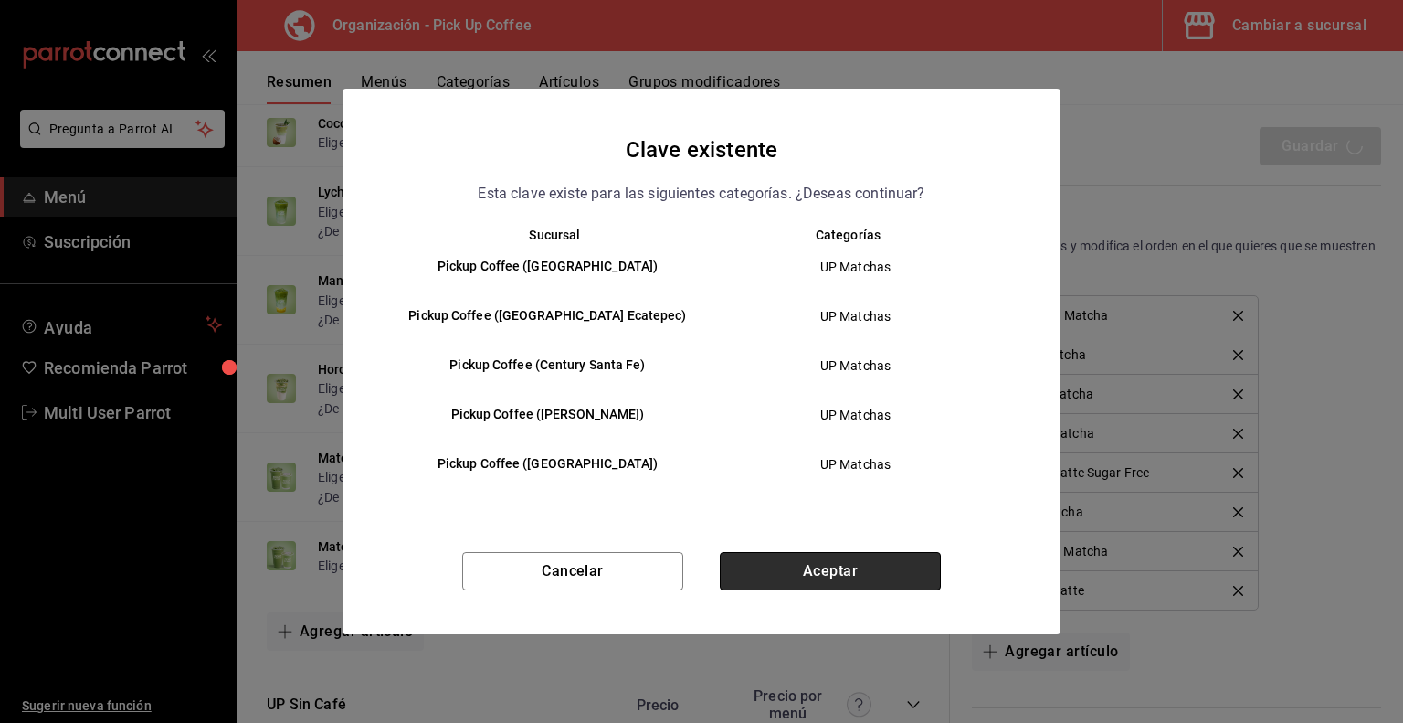
click at [834, 565] on button "Aceptar" at bounding box center [830, 571] width 221 height 38
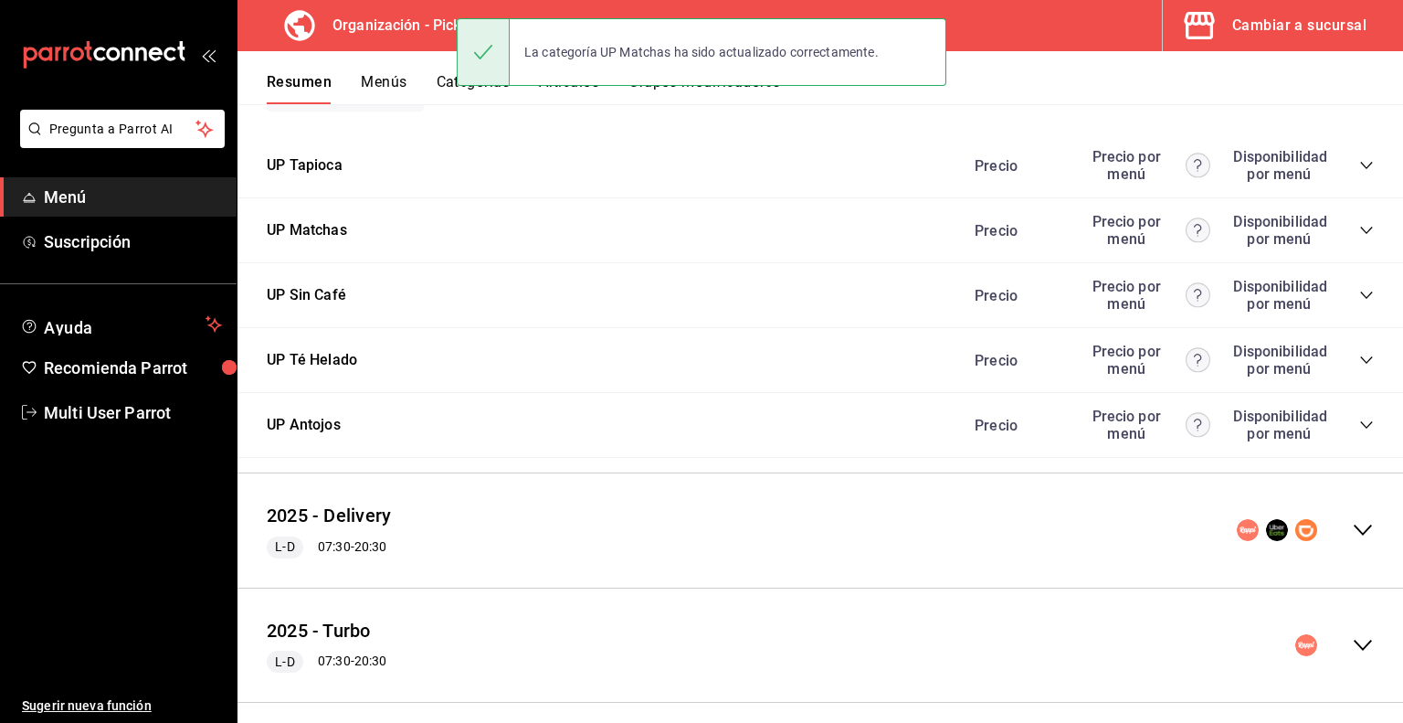
scroll to position [1843, 0]
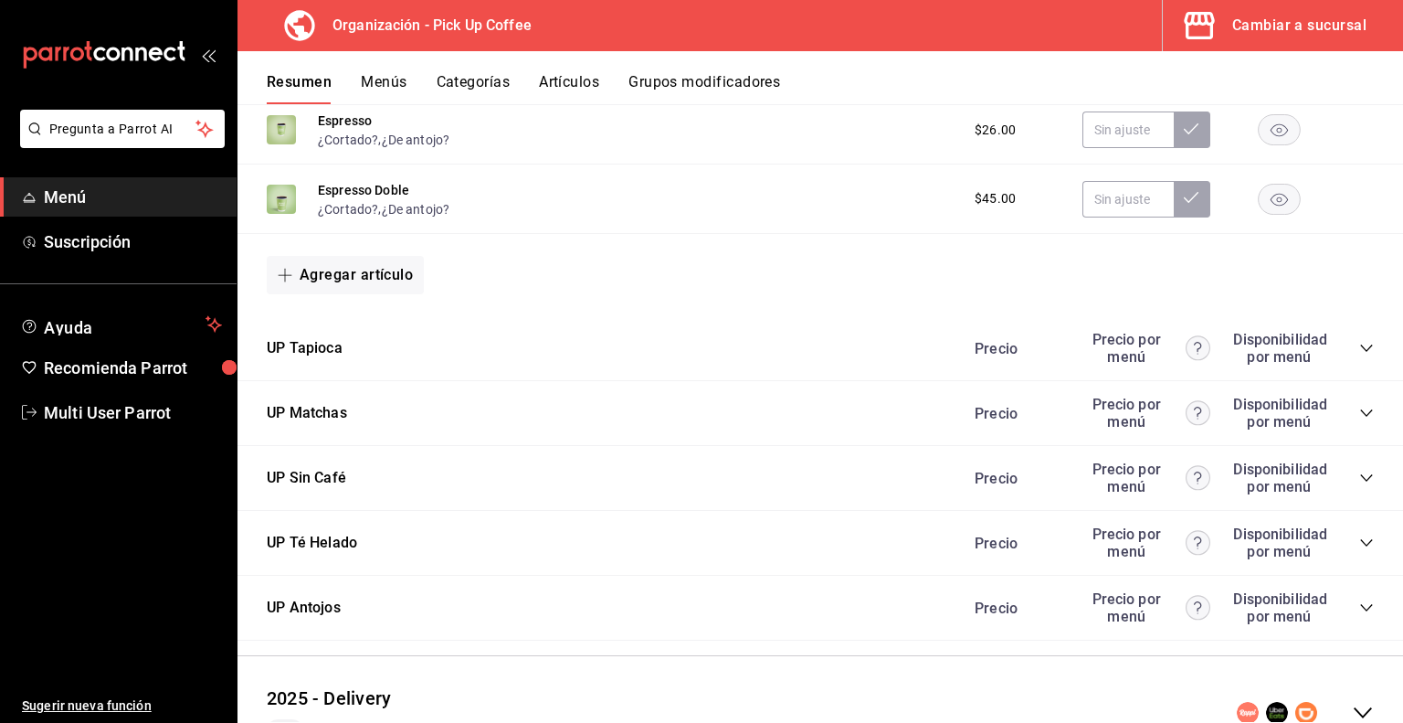
click at [1360, 415] on icon "collapse-category-row" at bounding box center [1367, 413] width 15 height 15
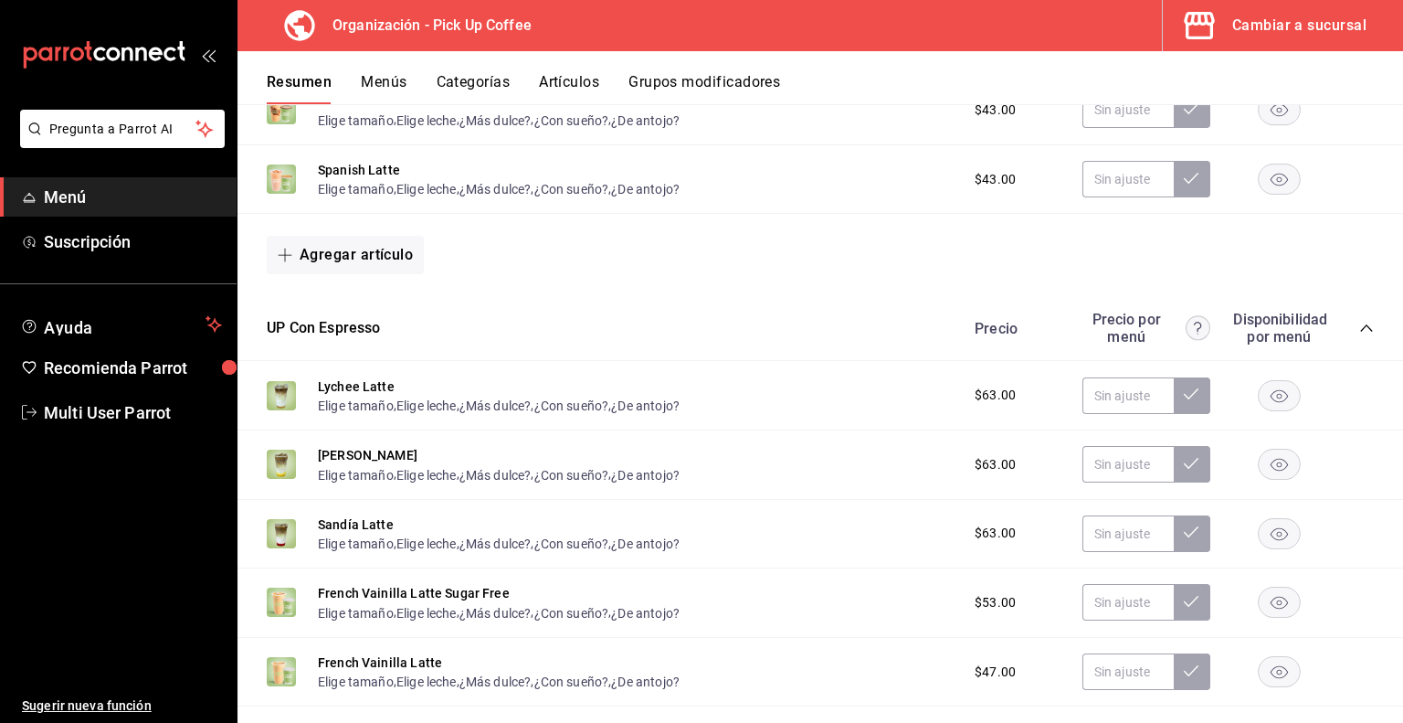
scroll to position [0, 0]
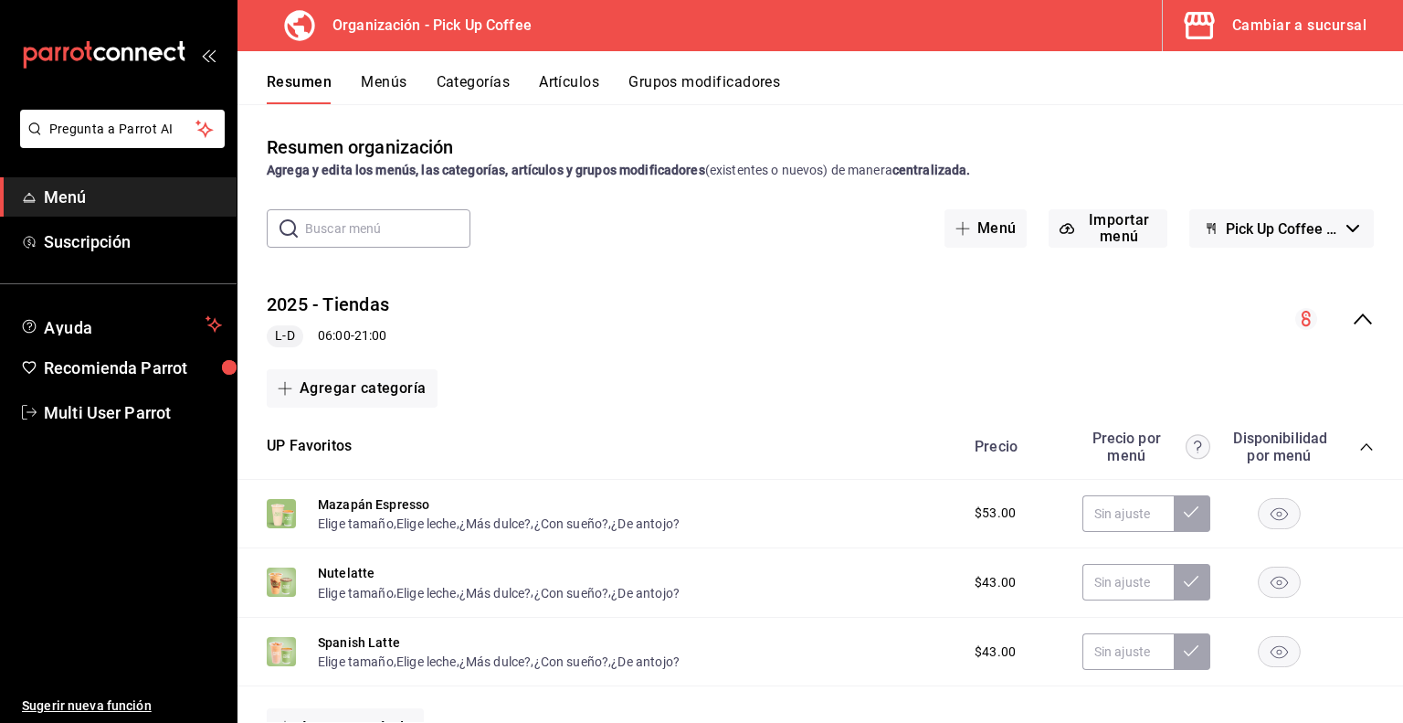
click at [1352, 320] on icon "collapse-menu-row" at bounding box center [1363, 319] width 22 height 22
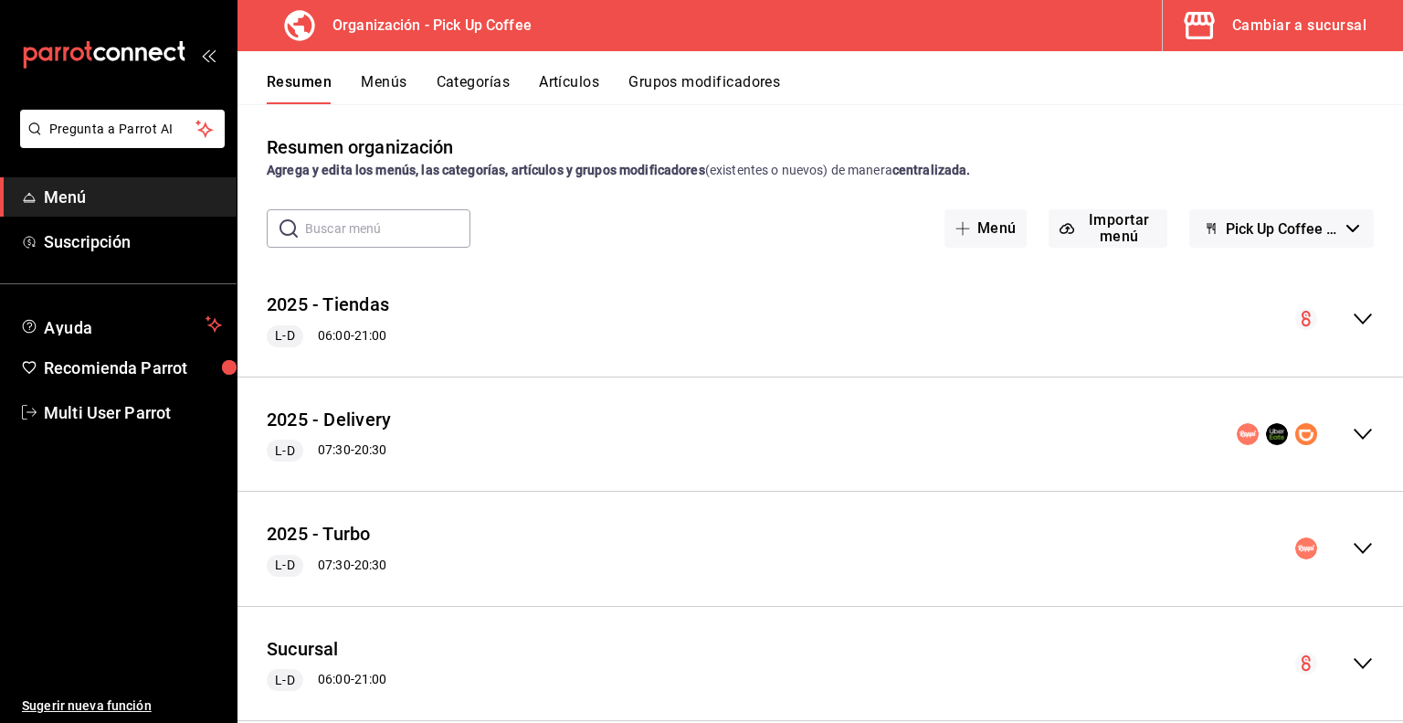
click at [366, 86] on button "Menús" at bounding box center [384, 88] width 46 height 31
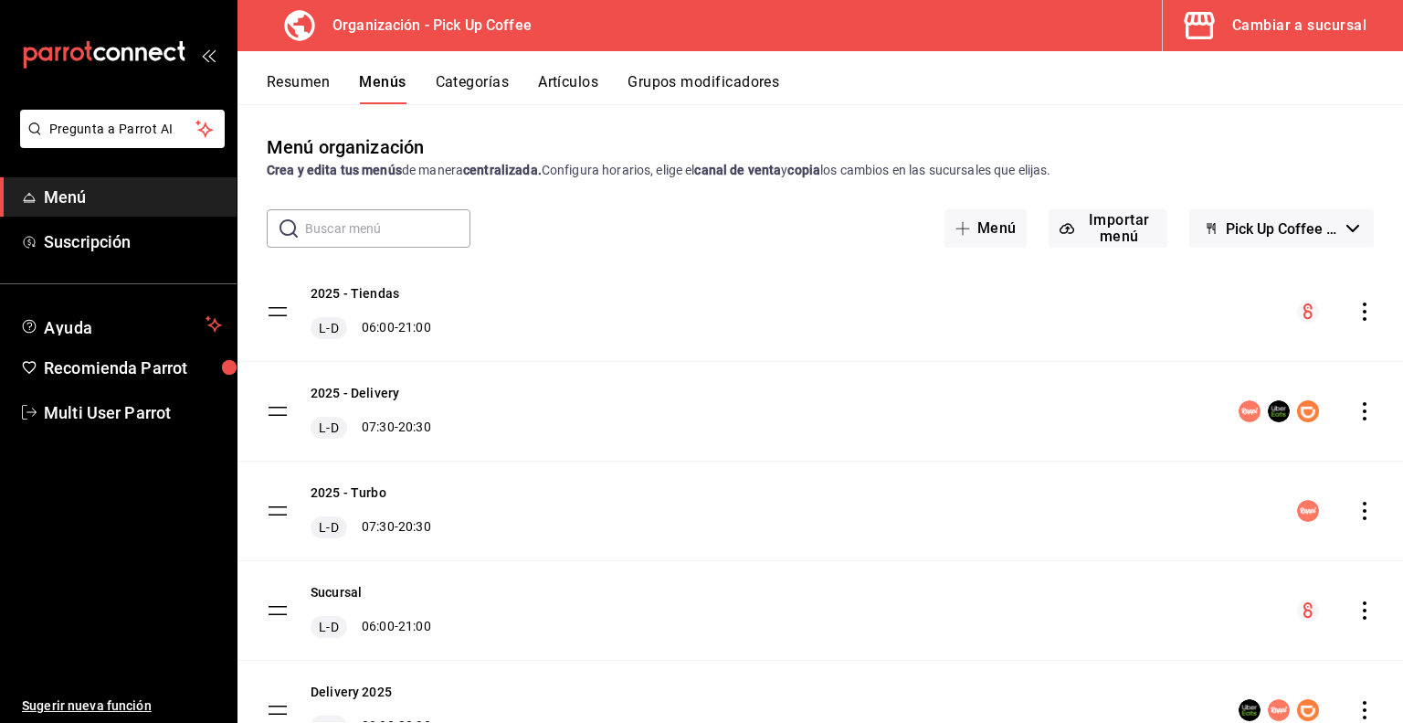
click at [1363, 310] on icon "actions" at bounding box center [1365, 311] width 4 height 18
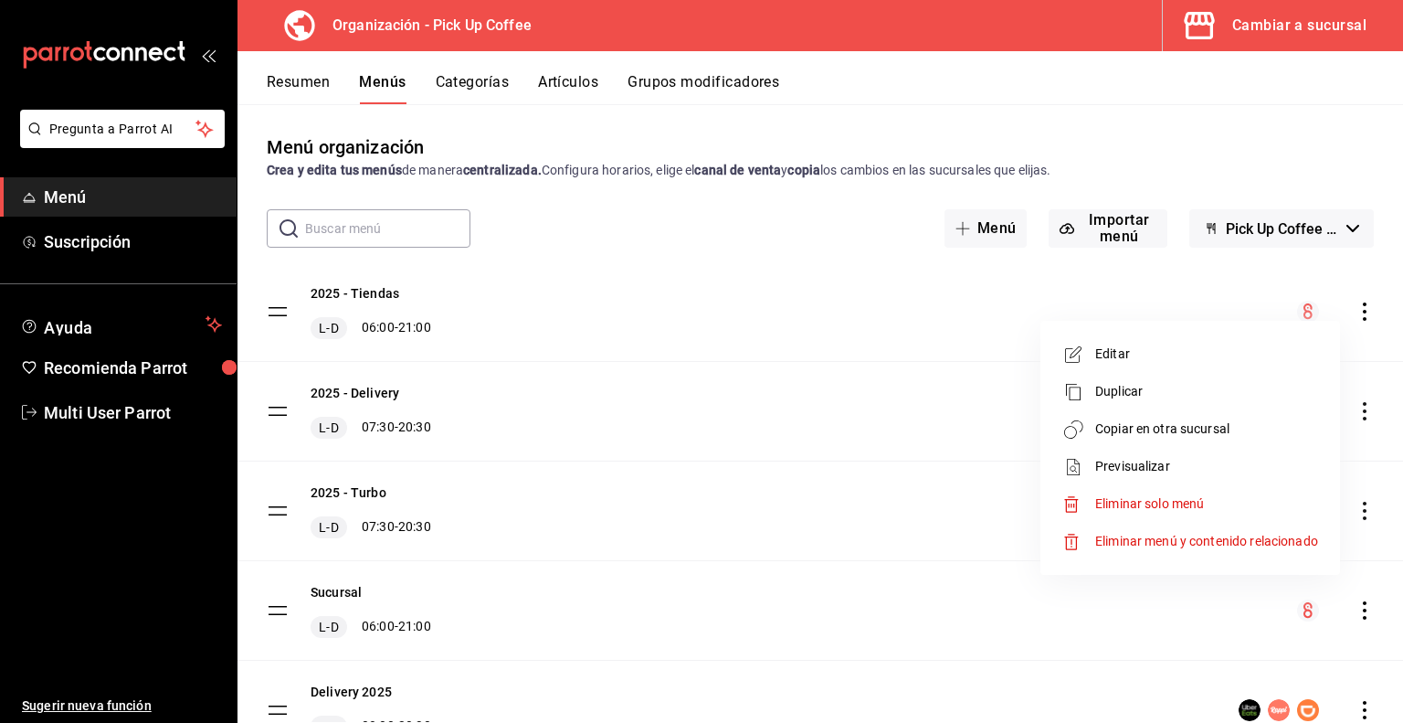
click at [1164, 424] on span "Copiar en otra sucursal" at bounding box center [1207, 428] width 223 height 19
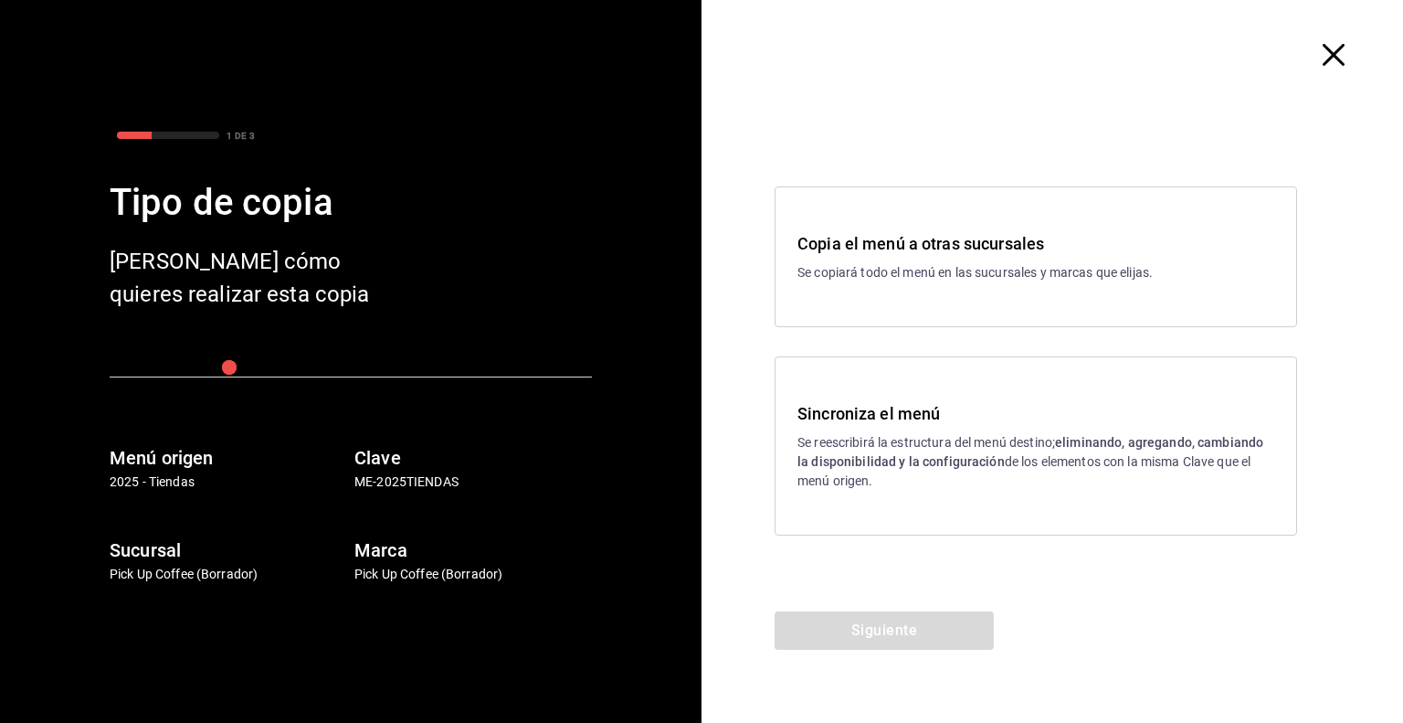
click at [912, 440] on p "Se reescribirá la estructura del menú destino; eliminando, agregando, cambiando…" at bounding box center [1036, 462] width 477 height 58
click at [874, 632] on button "Siguiente" at bounding box center [884, 630] width 219 height 38
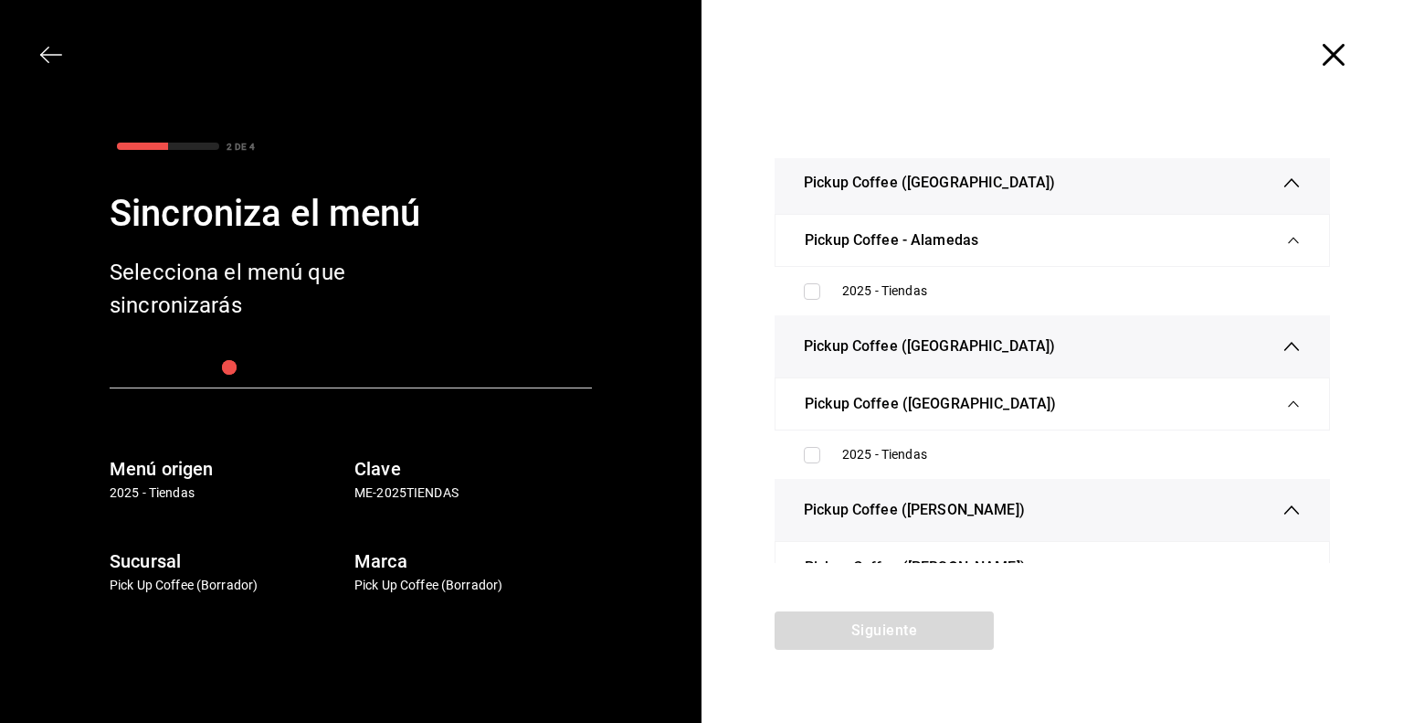
scroll to position [410, 0]
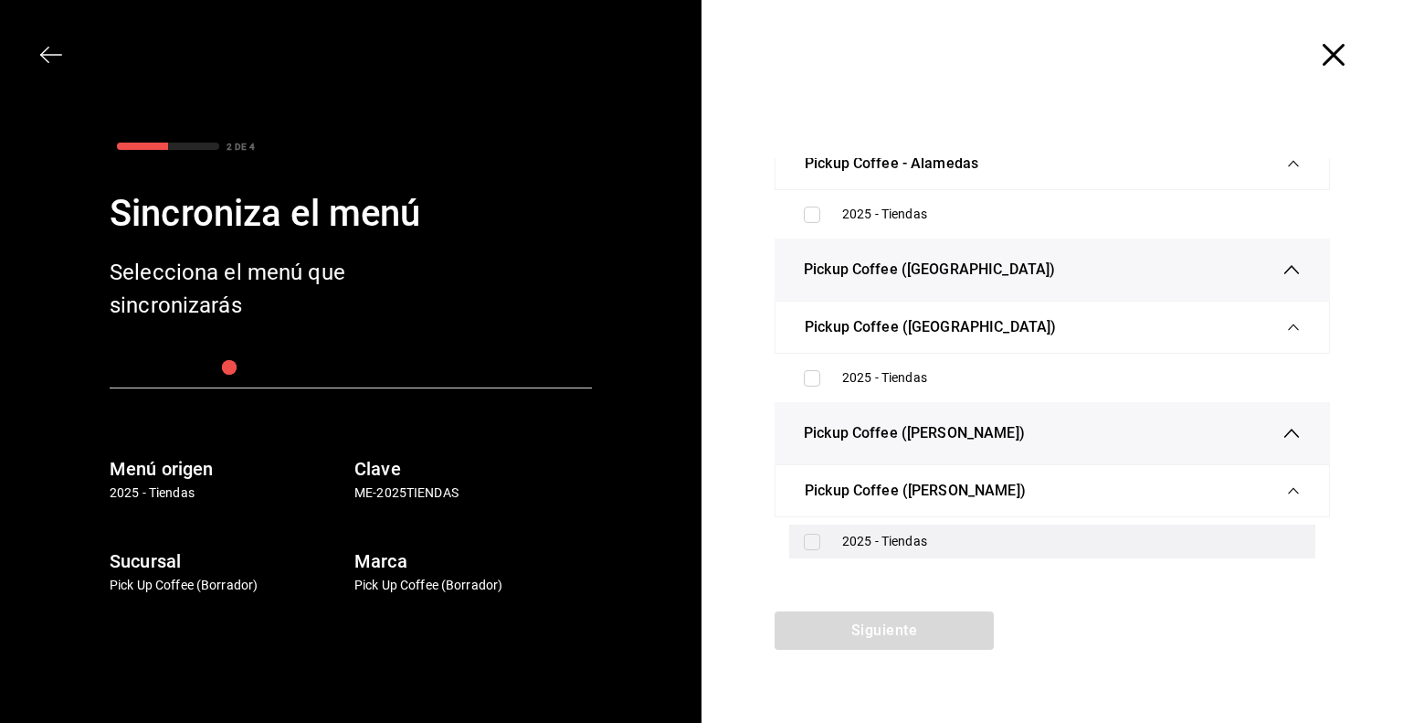
click at [885, 543] on div "2025 - Tiendas" at bounding box center [1071, 541] width 459 height 19
checkbox input "true"
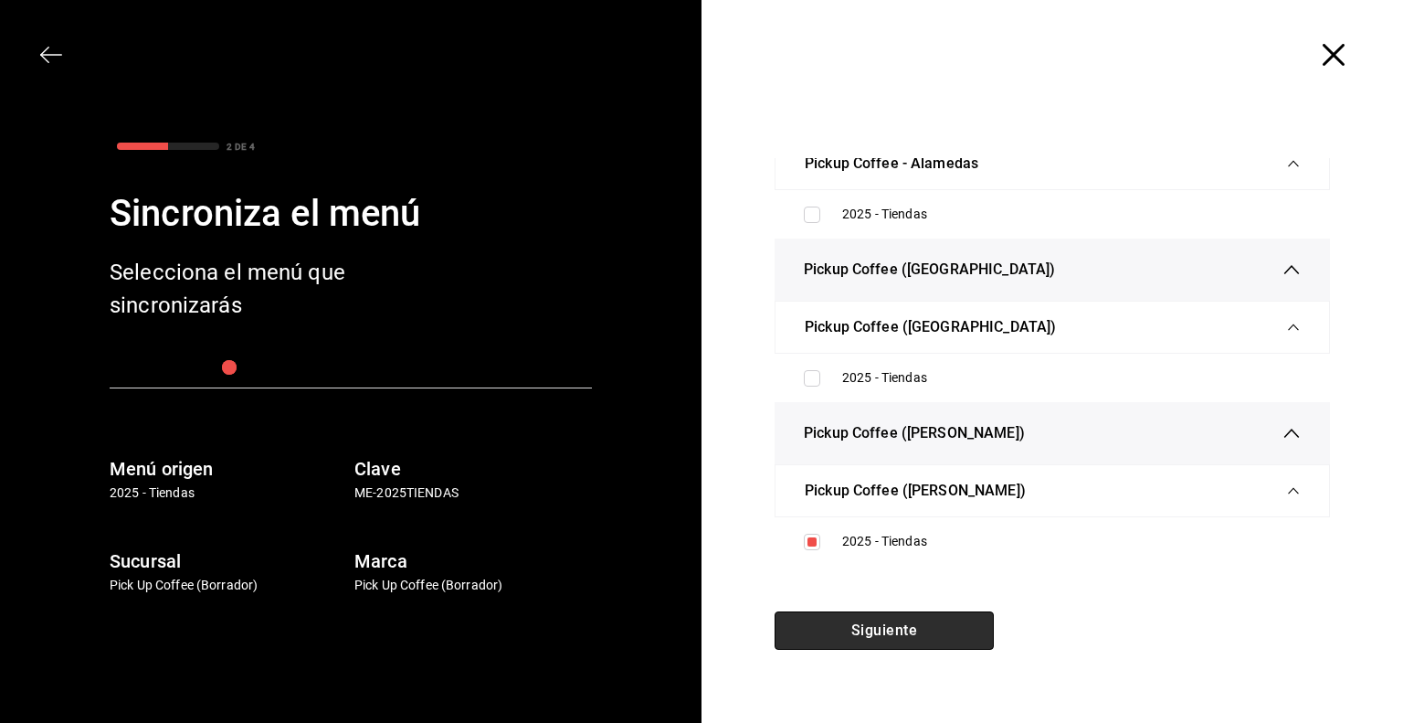
click at [867, 629] on button "Siguiente" at bounding box center [884, 630] width 219 height 38
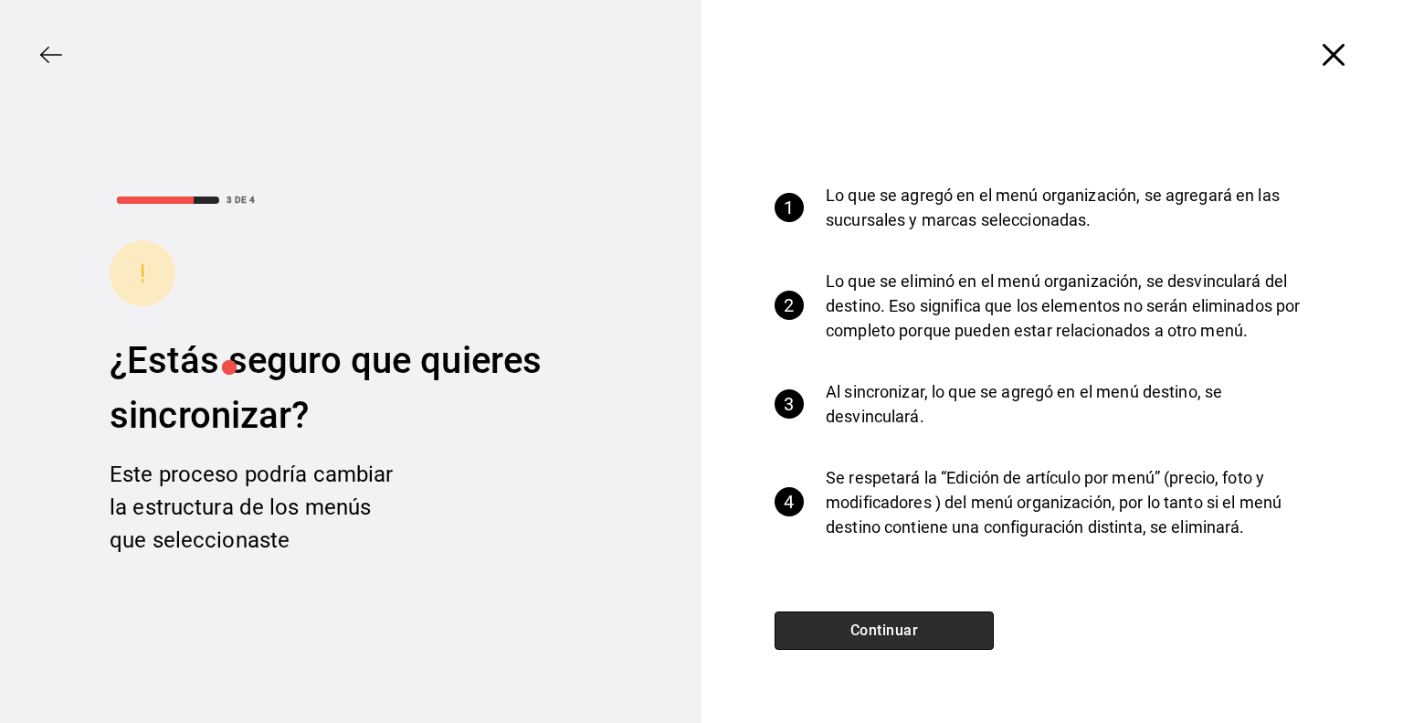
click at [874, 630] on button "Continuar" at bounding box center [884, 630] width 219 height 38
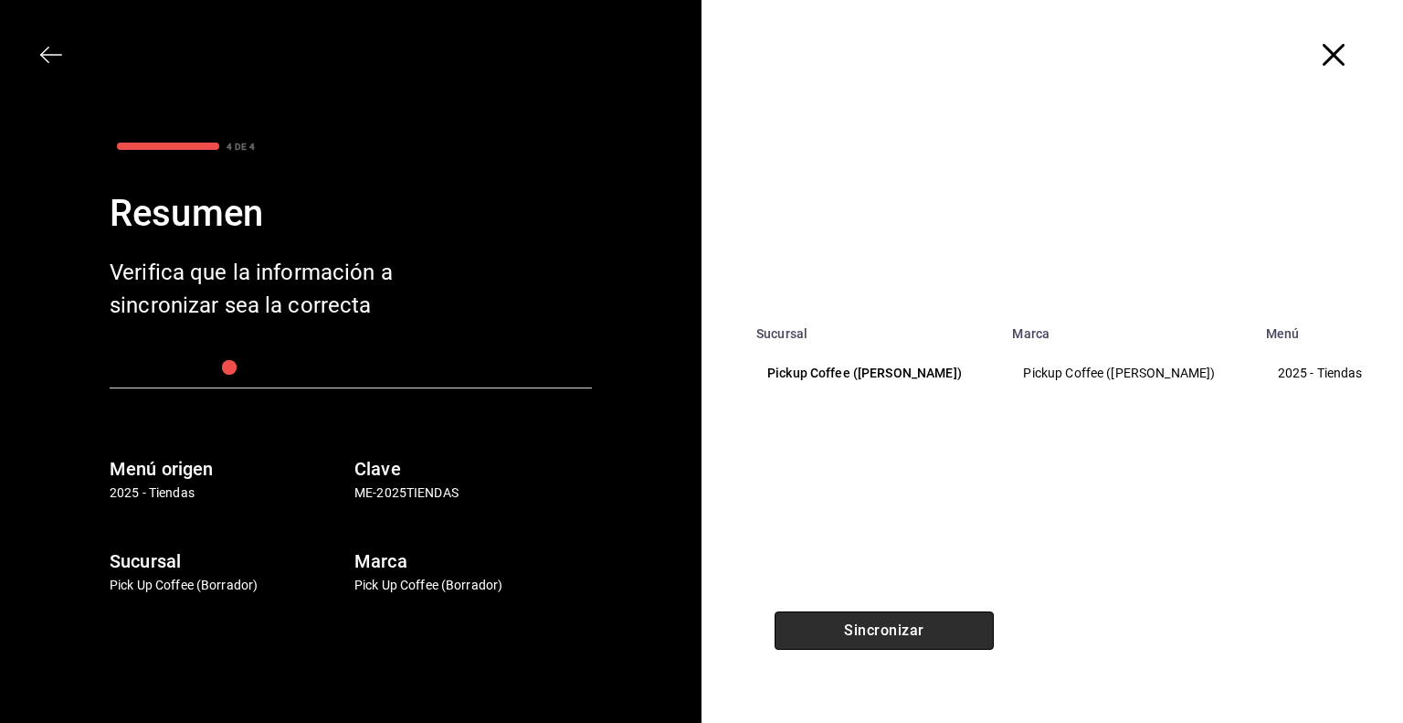
click at [874, 630] on button "Sincronizar" at bounding box center [884, 630] width 219 height 38
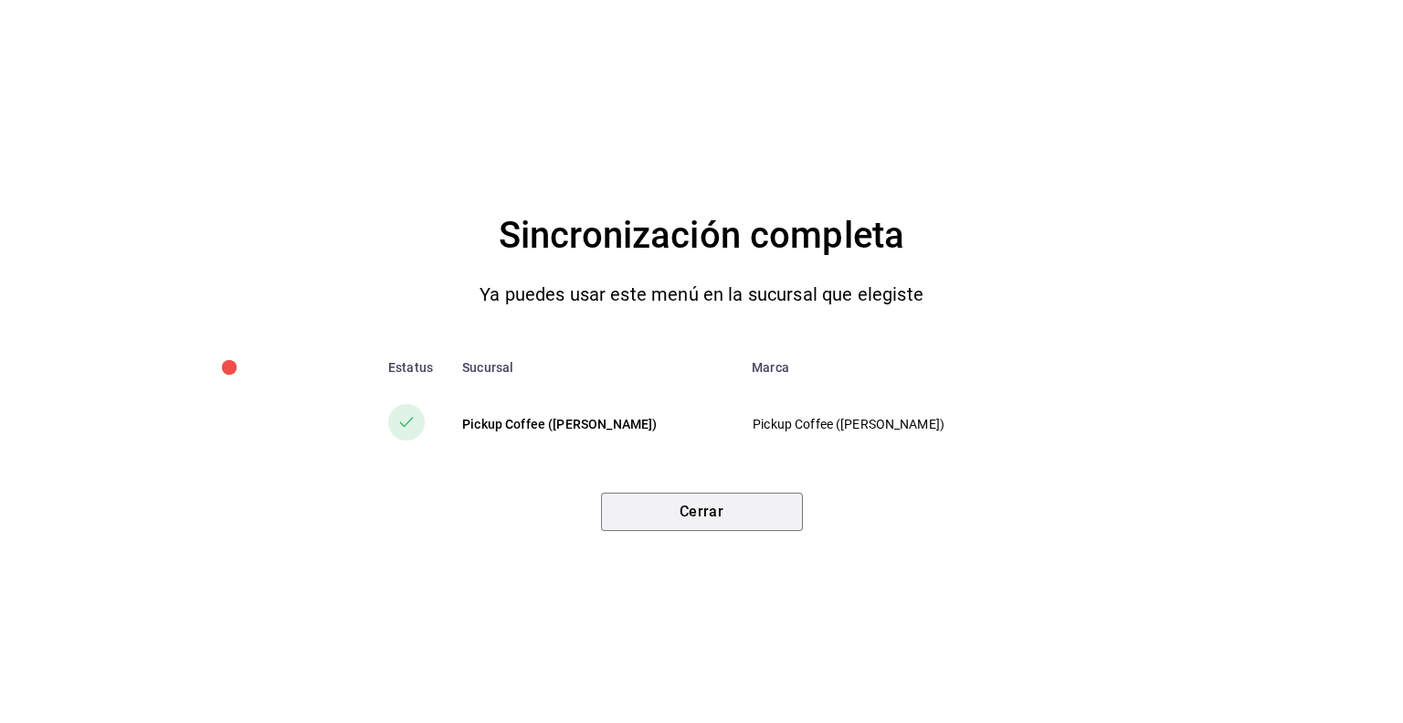
click at [693, 517] on button "Cerrar" at bounding box center [702, 512] width 202 height 38
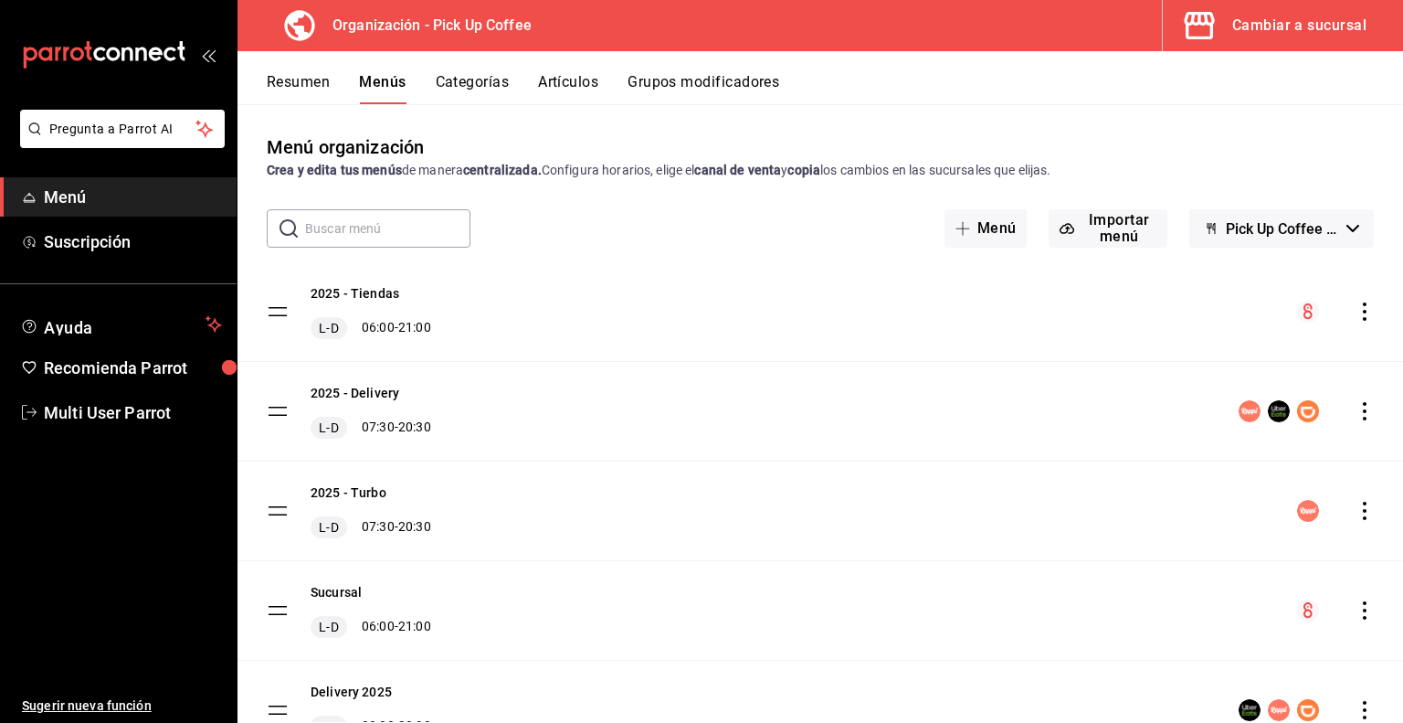
click at [1323, 30] on div "Cambiar a sucursal" at bounding box center [1300, 26] width 134 height 26
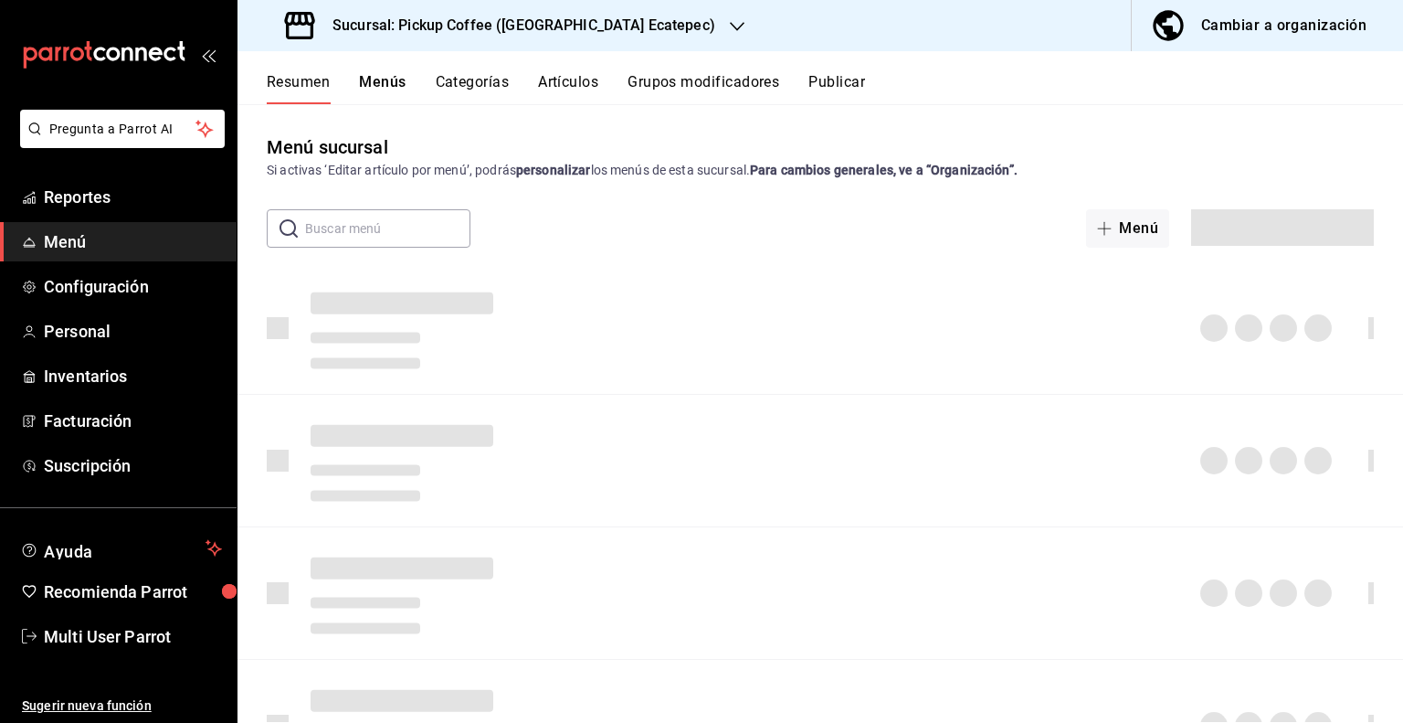
click at [561, 25] on h3 "Sucursal: Pickup Coffee ([GEOGRAPHIC_DATA] Ecatepec)" at bounding box center [516, 26] width 397 height 22
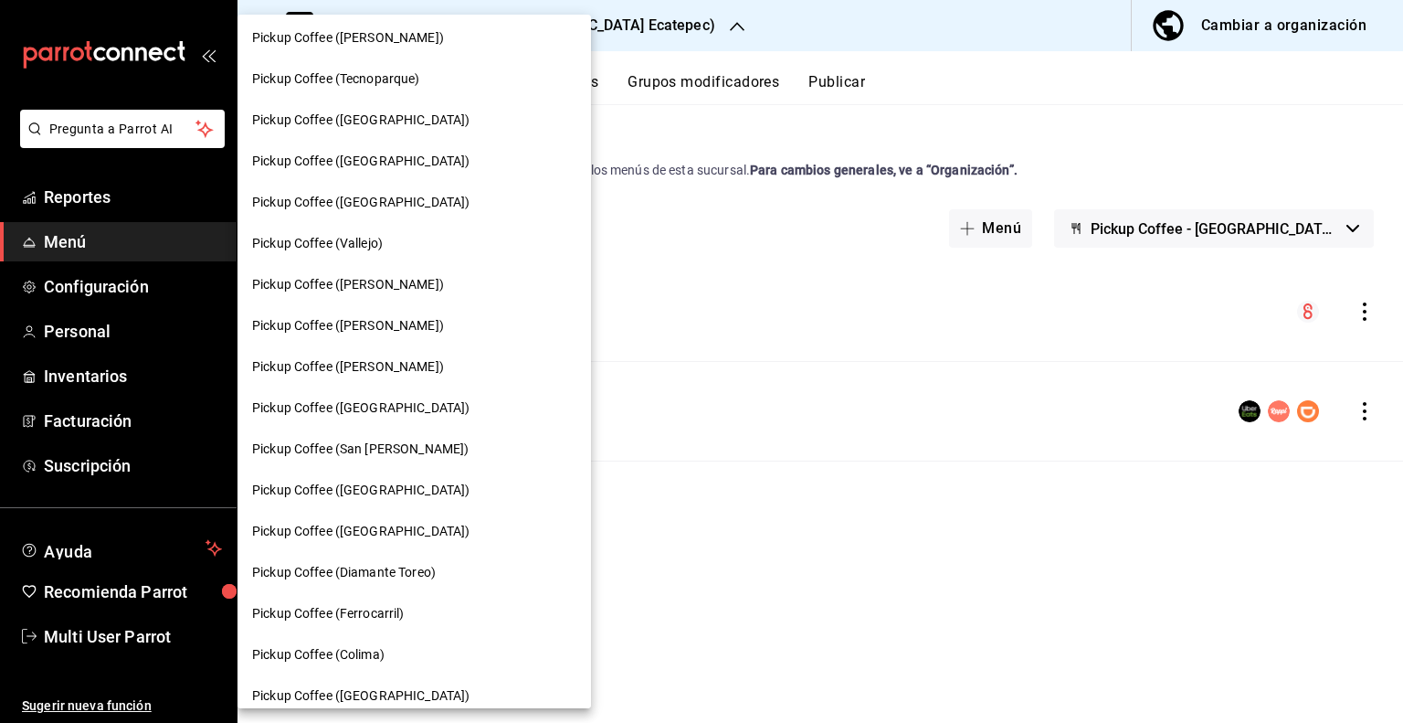
scroll to position [365, 0]
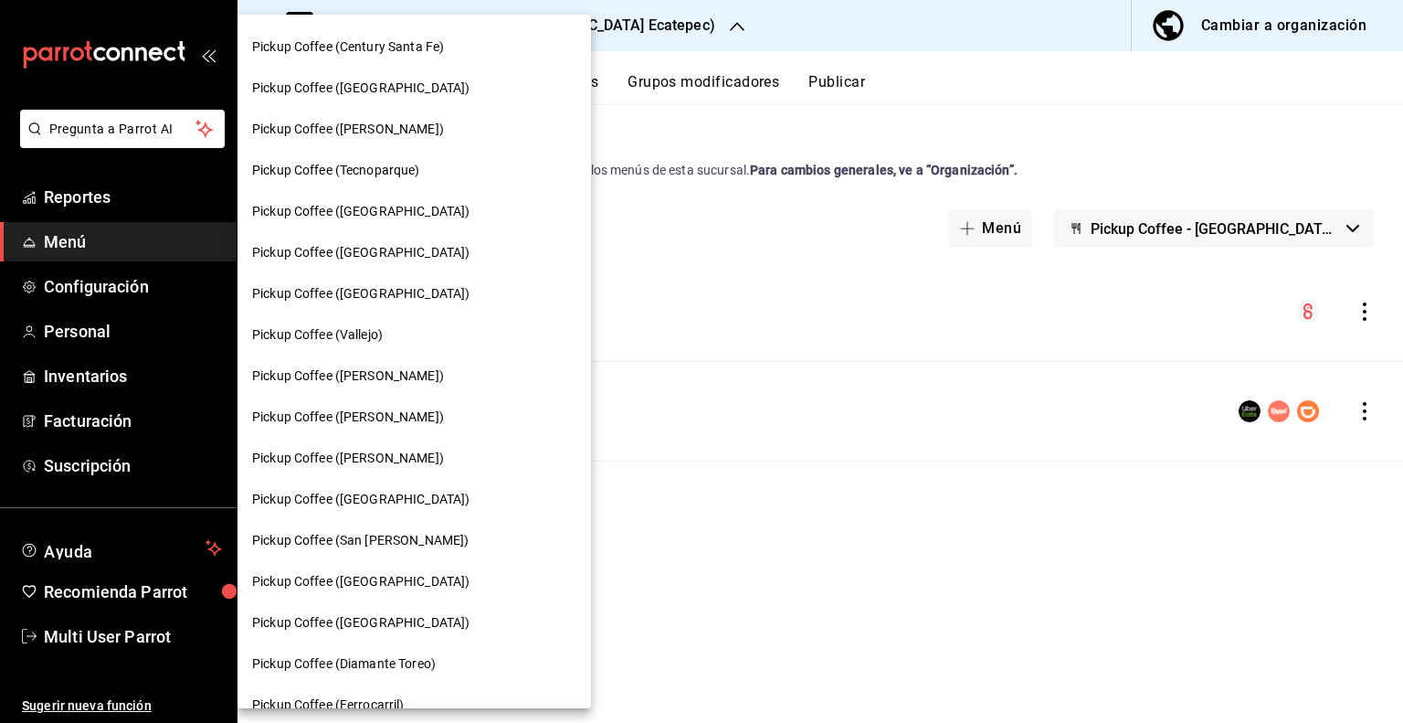
click at [370, 138] on span "Pickup Coffee ([PERSON_NAME])" at bounding box center [348, 129] width 192 height 19
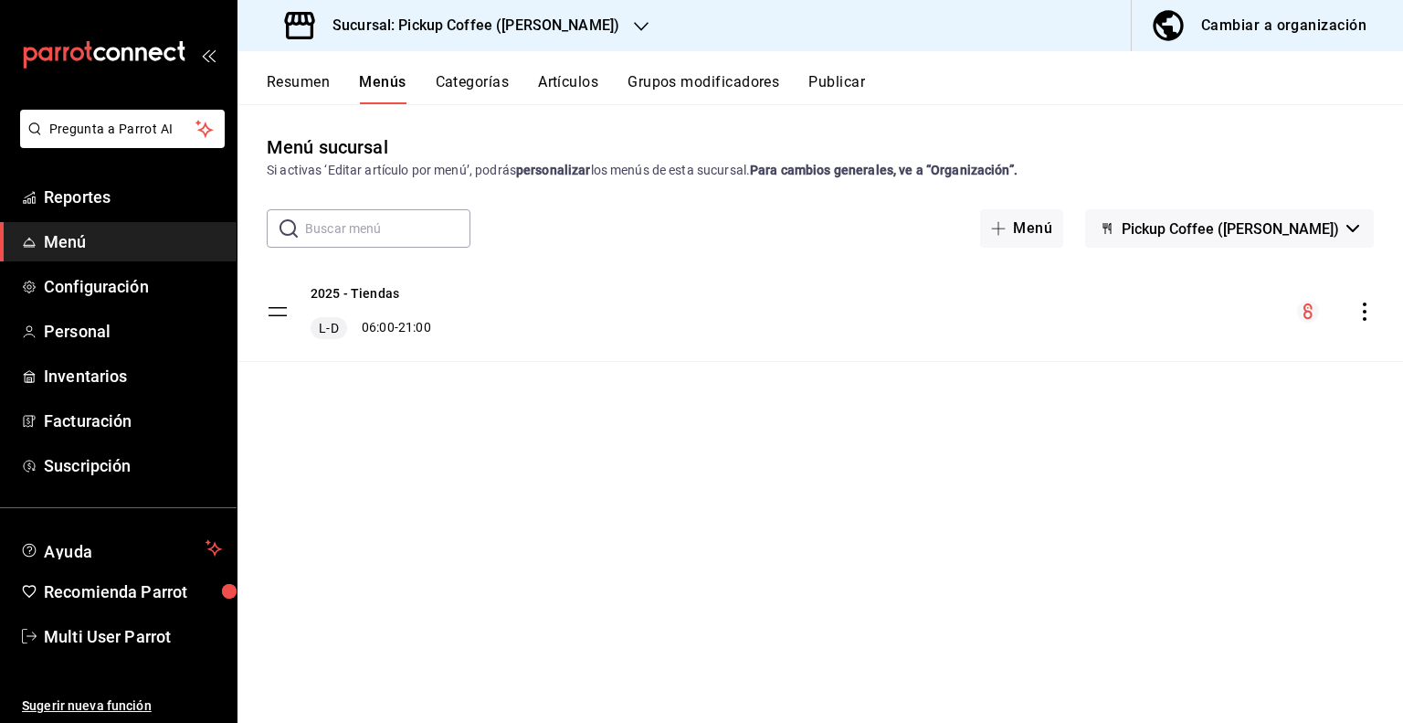
click at [826, 83] on button "Publicar" at bounding box center [837, 88] width 57 height 31
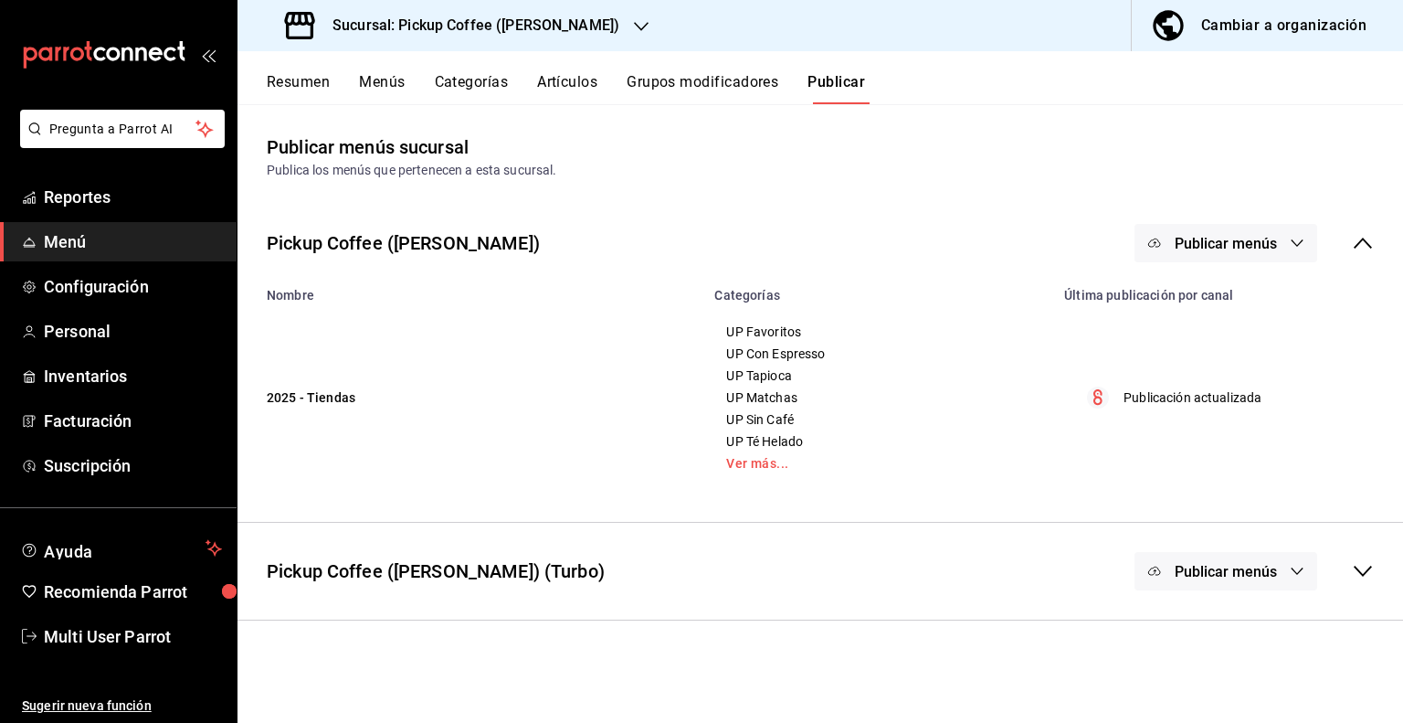
click at [1302, 239] on icon "button" at bounding box center [1297, 243] width 15 height 15
click at [1233, 307] on span "Punto de venta" at bounding box center [1253, 302] width 88 height 19
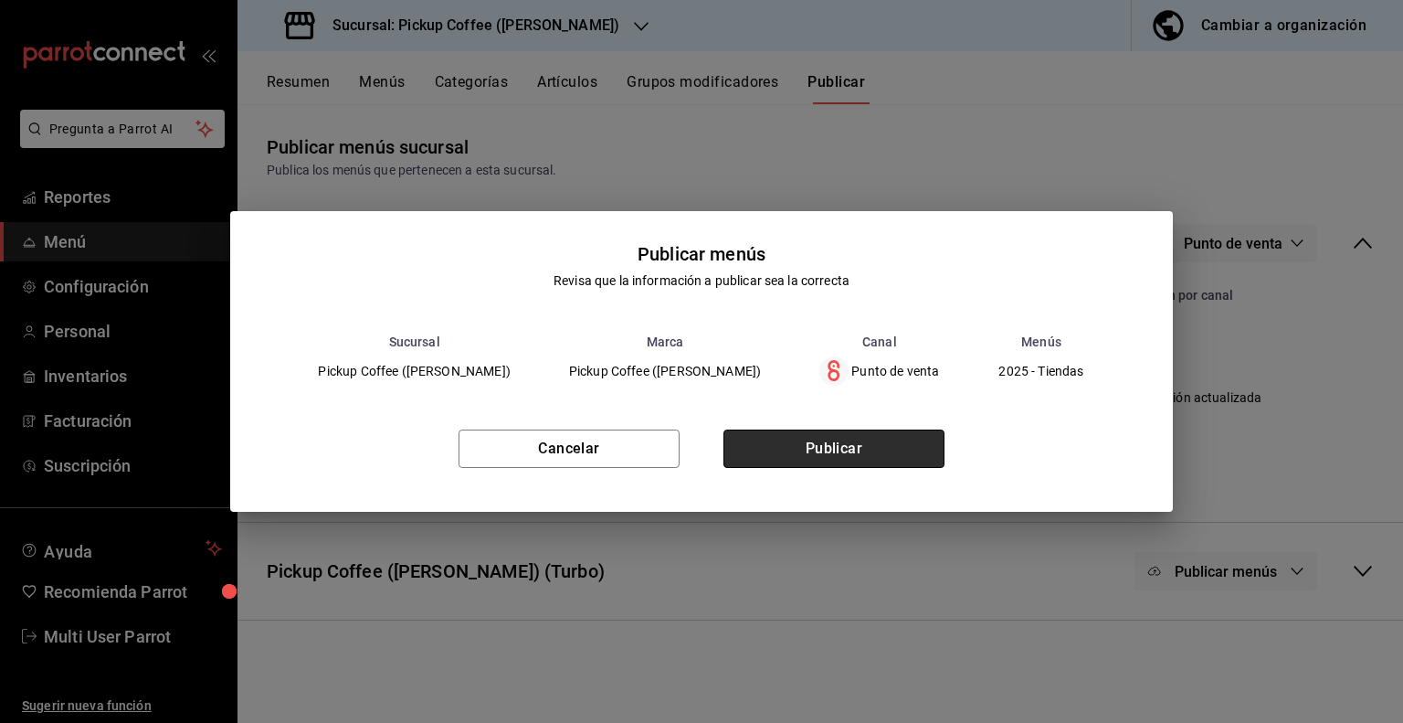
click at [840, 460] on button "Publicar" at bounding box center [834, 448] width 221 height 38
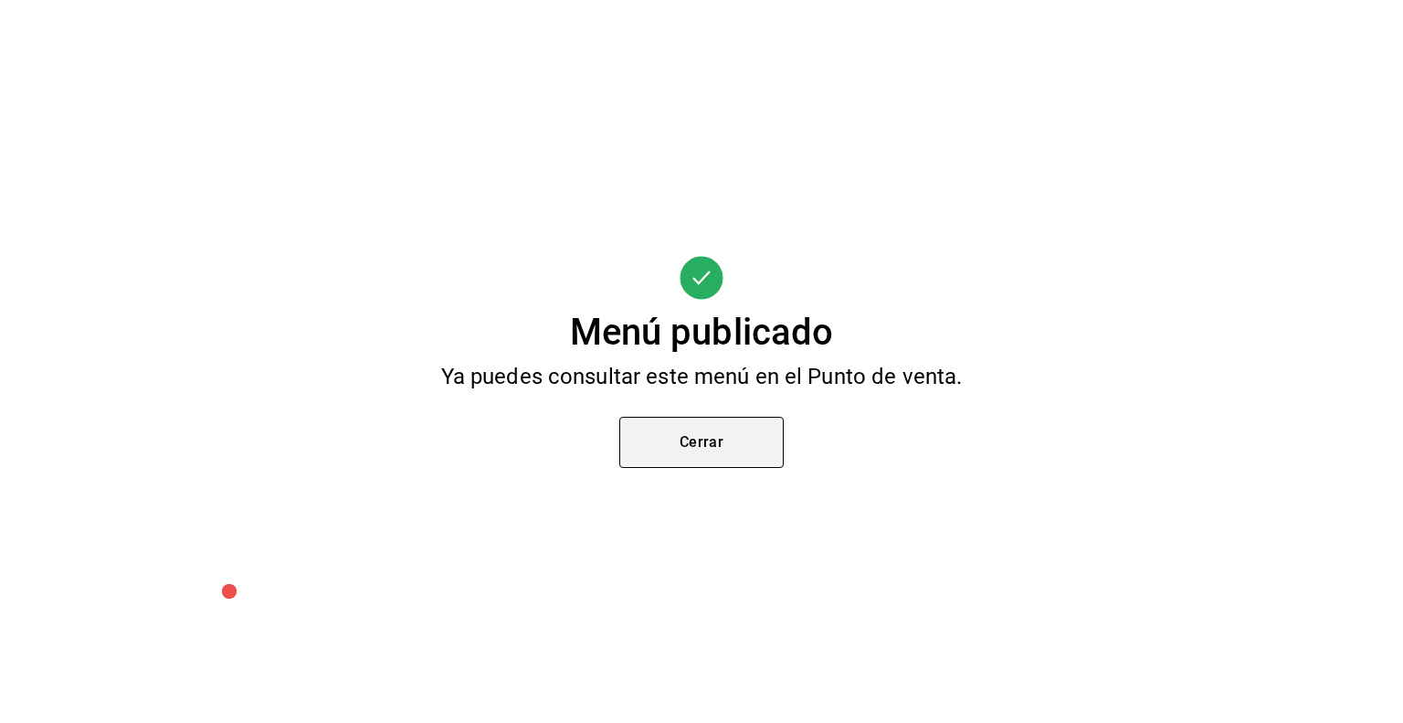
click at [732, 429] on button "Cerrar" at bounding box center [702, 442] width 164 height 51
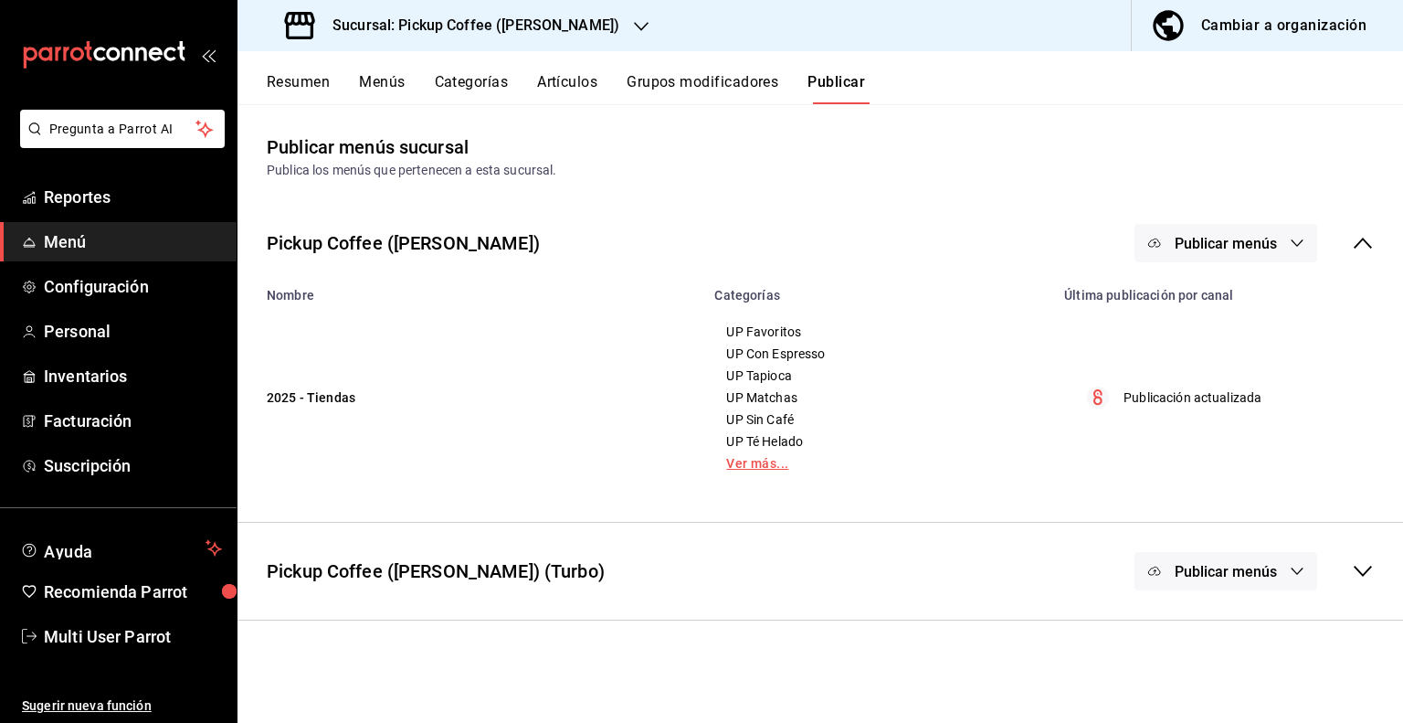
click at [744, 470] on link "Ver más..." at bounding box center [878, 463] width 304 height 13
click at [1315, 21] on div "Cambiar a organización" at bounding box center [1284, 26] width 165 height 26
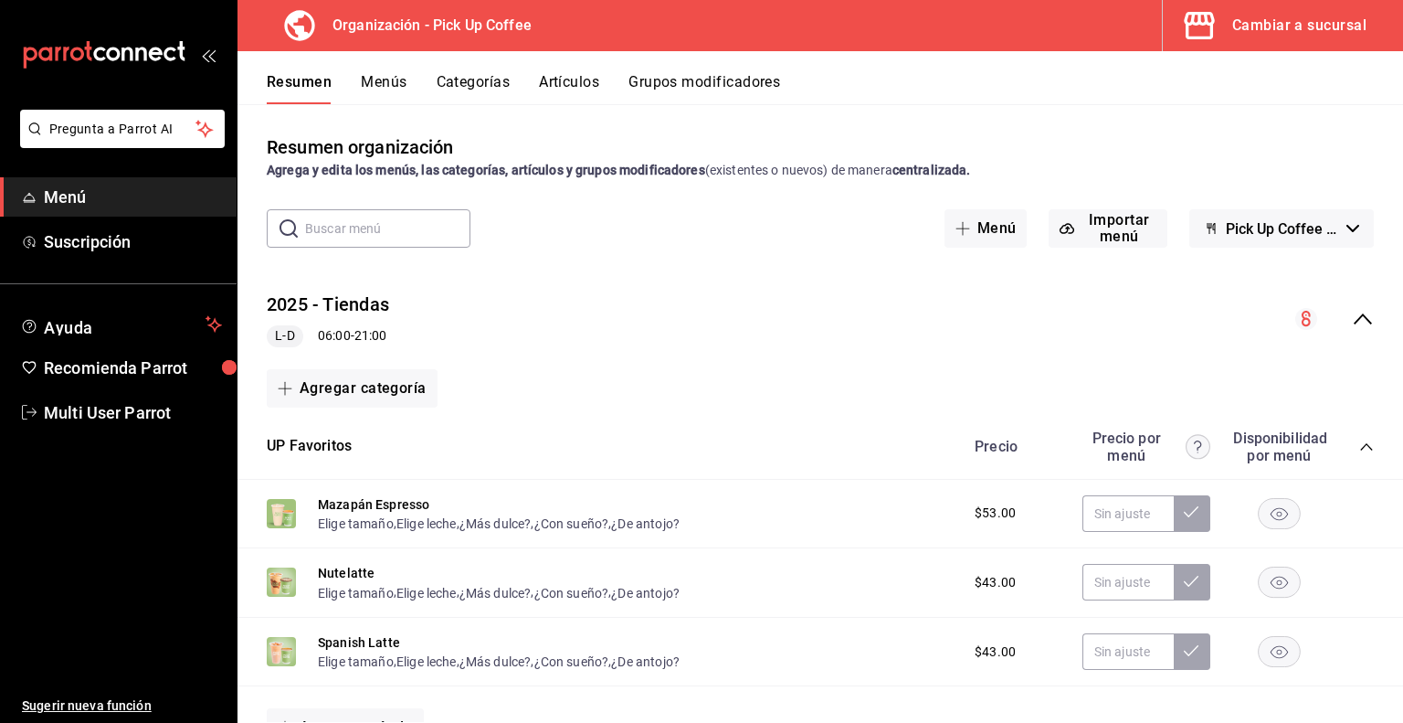
click at [1352, 328] on icon "collapse-menu-row" at bounding box center [1363, 319] width 22 height 22
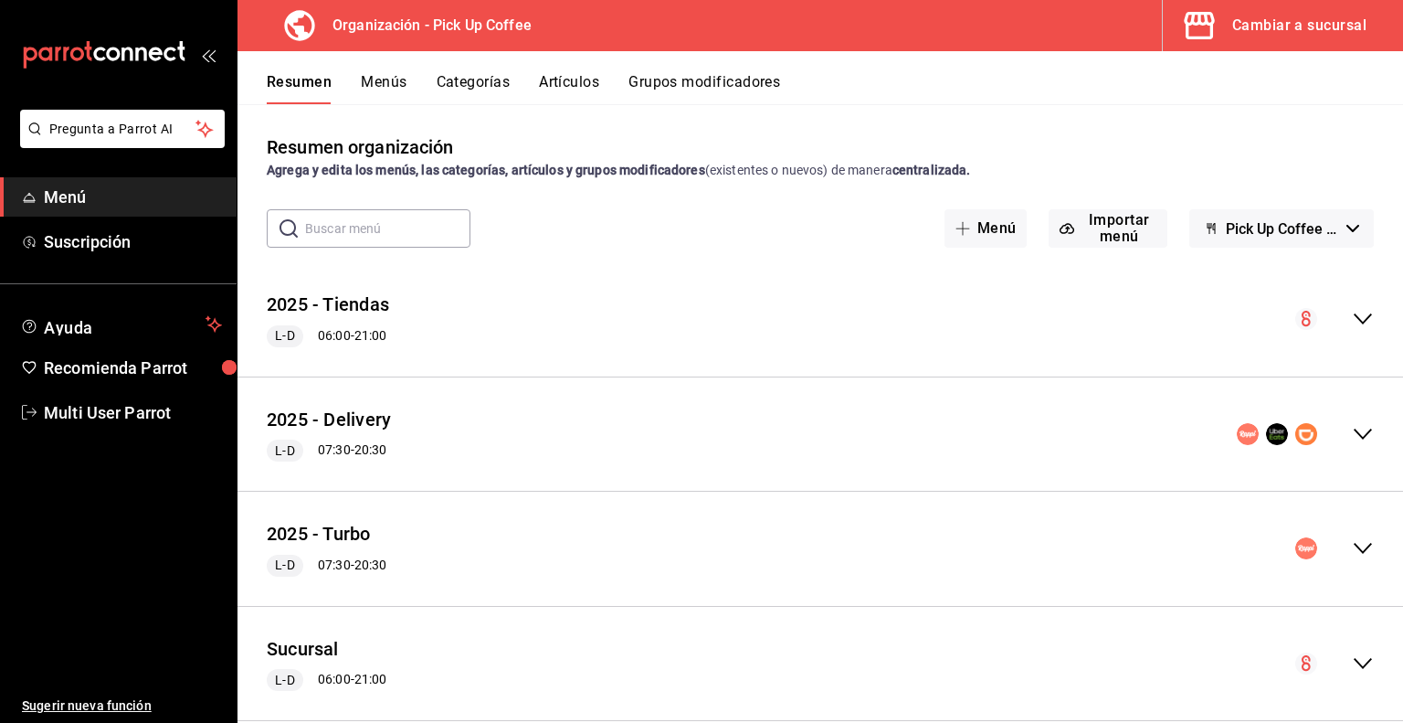
click at [388, 83] on button "Menús" at bounding box center [384, 88] width 46 height 31
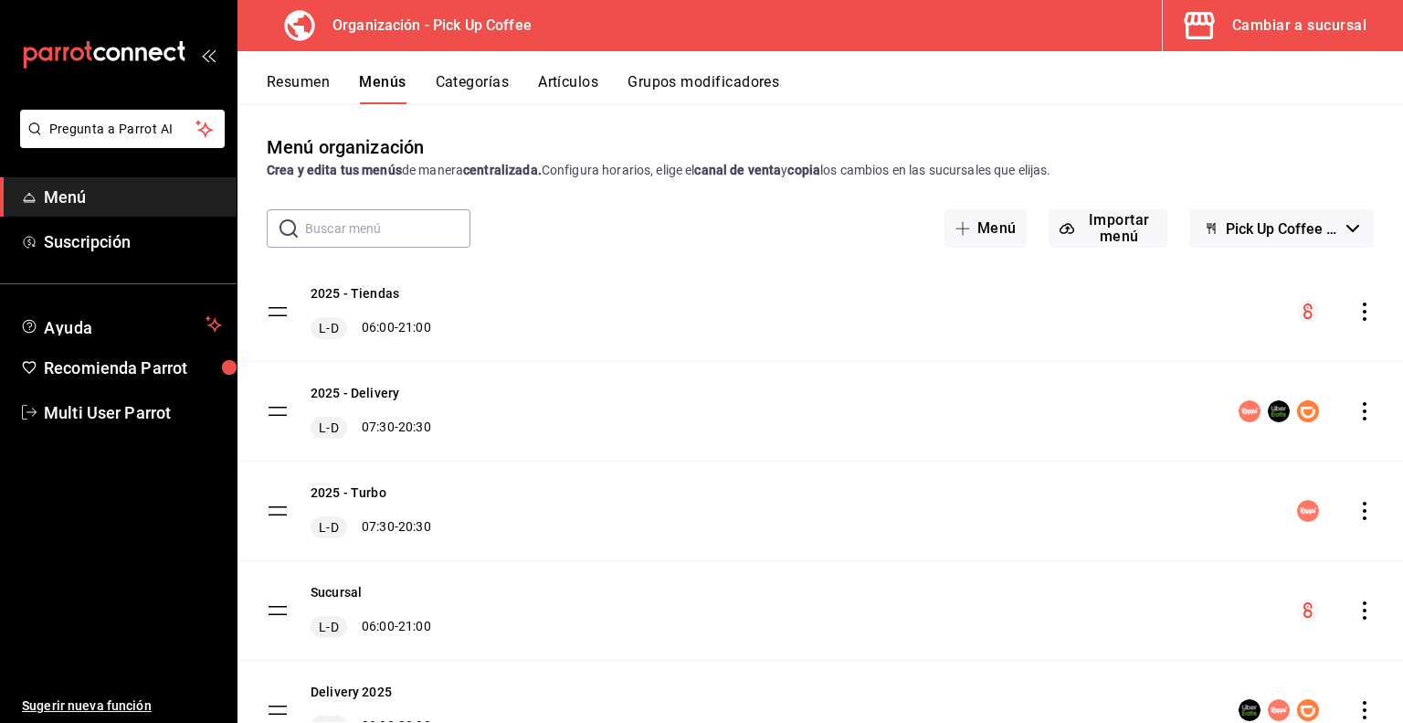
click at [1356, 317] on icon "actions" at bounding box center [1365, 311] width 18 height 18
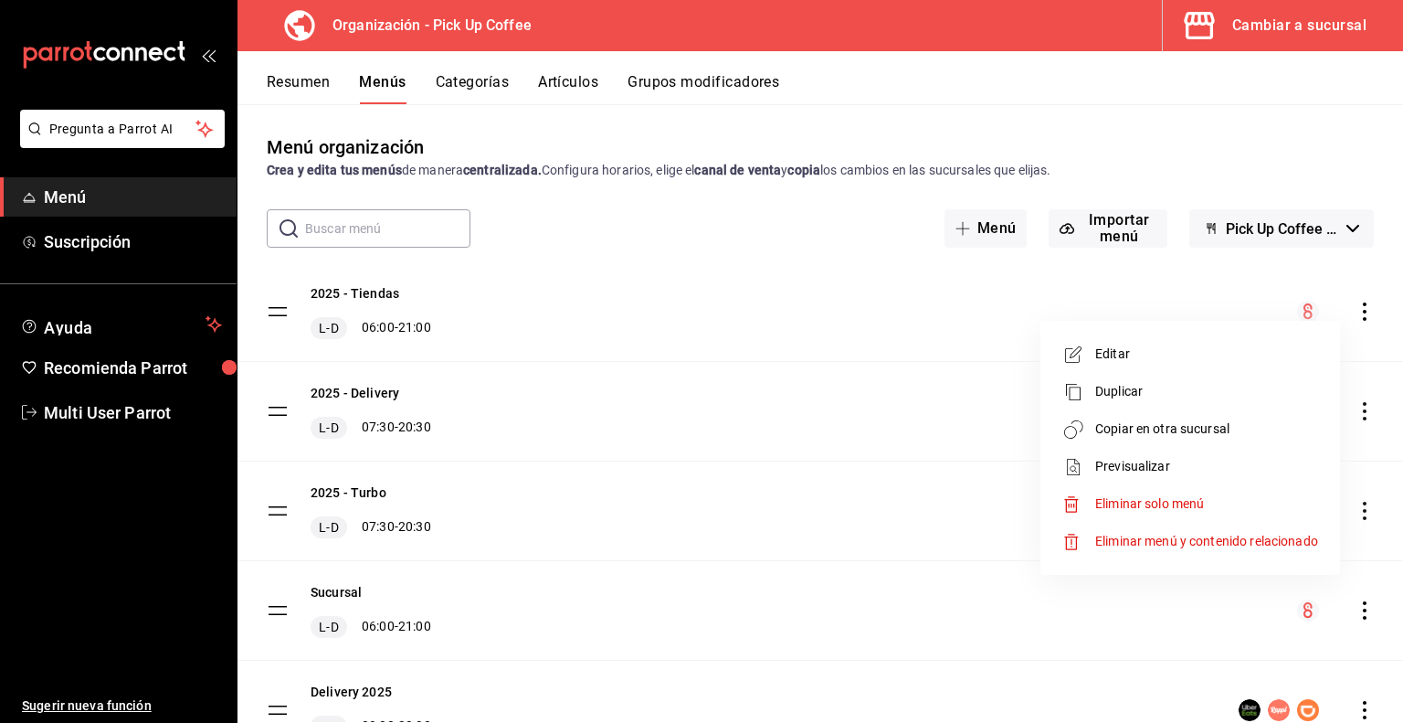
click at [1122, 387] on span "Duplicar" at bounding box center [1207, 391] width 223 height 19
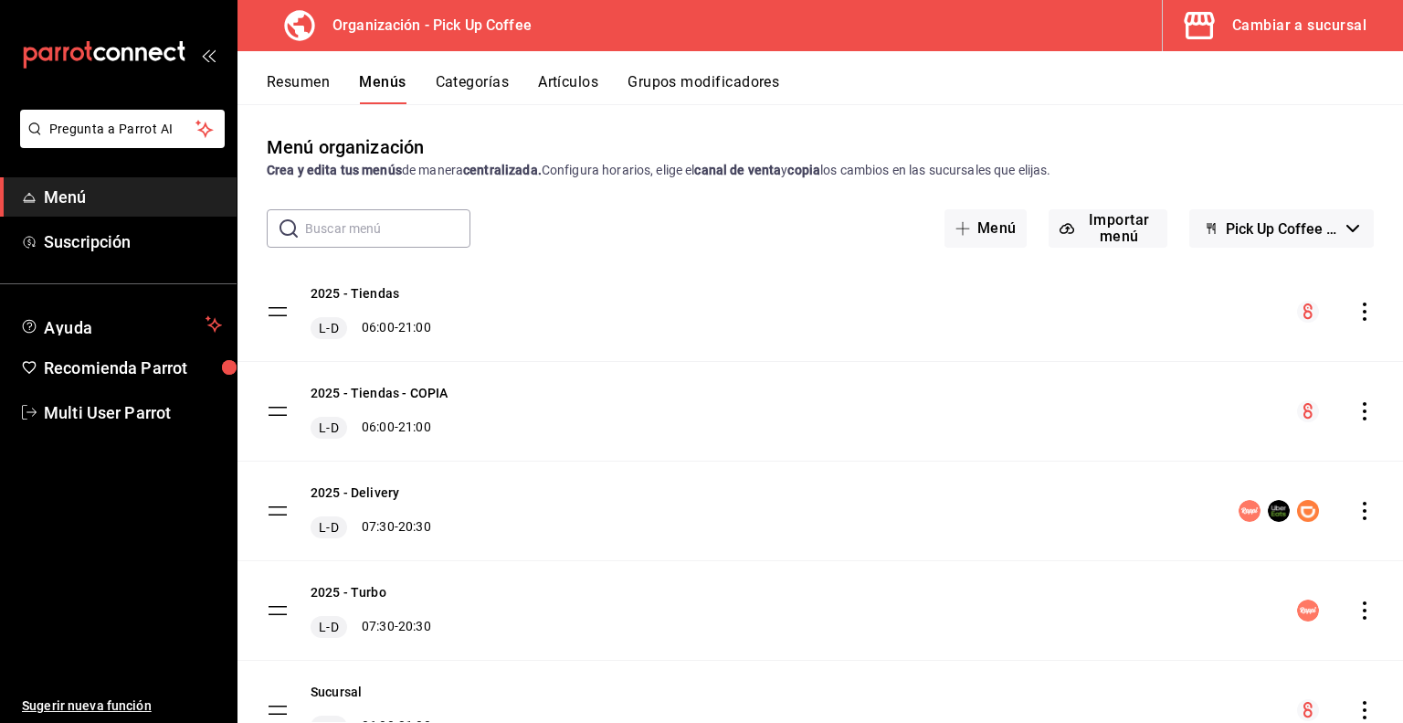
click at [1356, 416] on icon "actions" at bounding box center [1365, 411] width 18 height 18
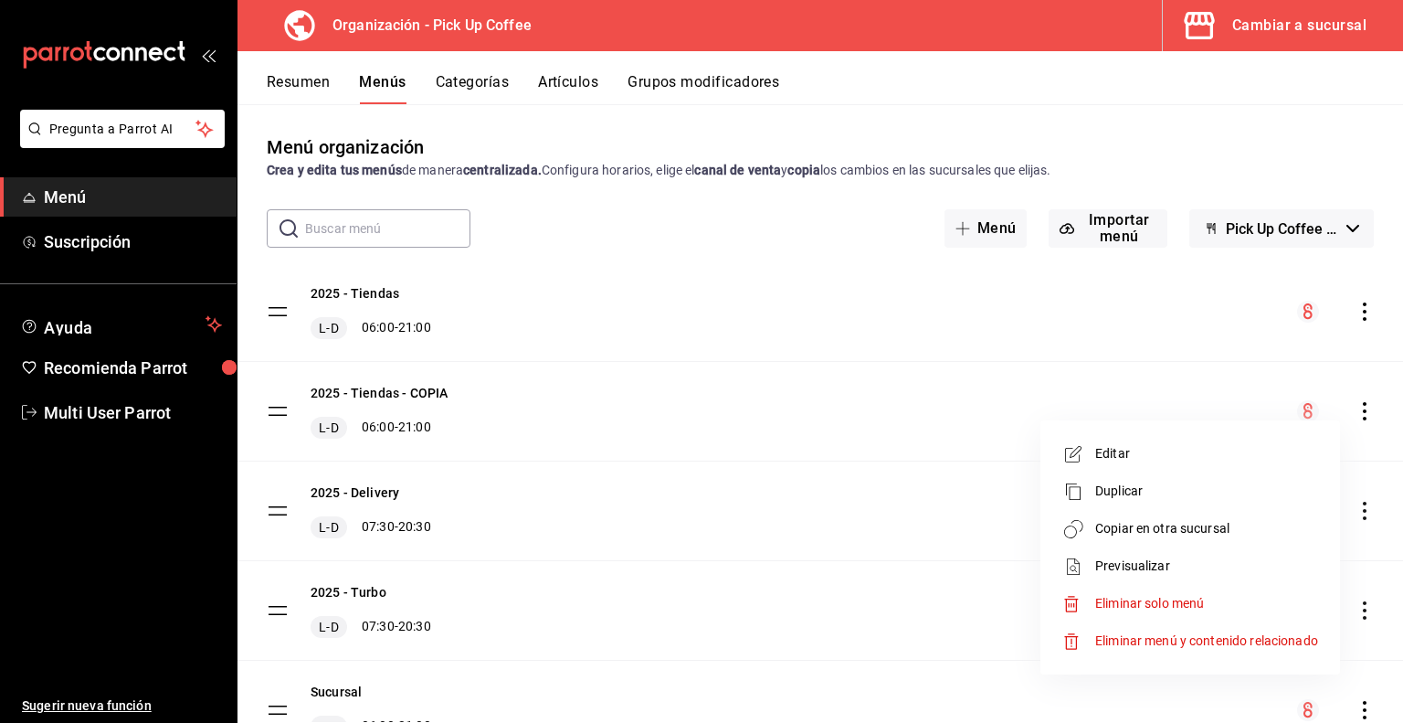
click at [1124, 598] on span "Eliminar solo menú" at bounding box center [1150, 603] width 109 height 15
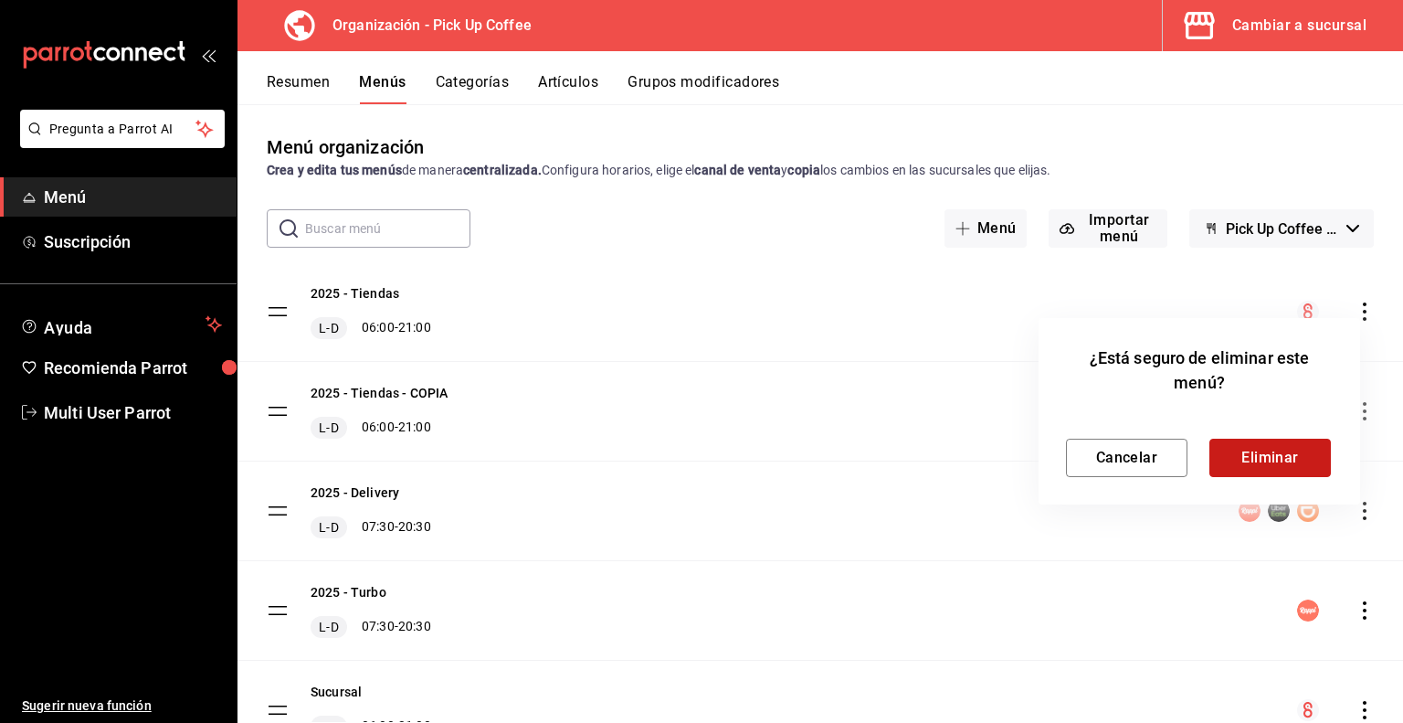
click at [1258, 467] on button "Eliminar" at bounding box center [1271, 458] width 122 height 38
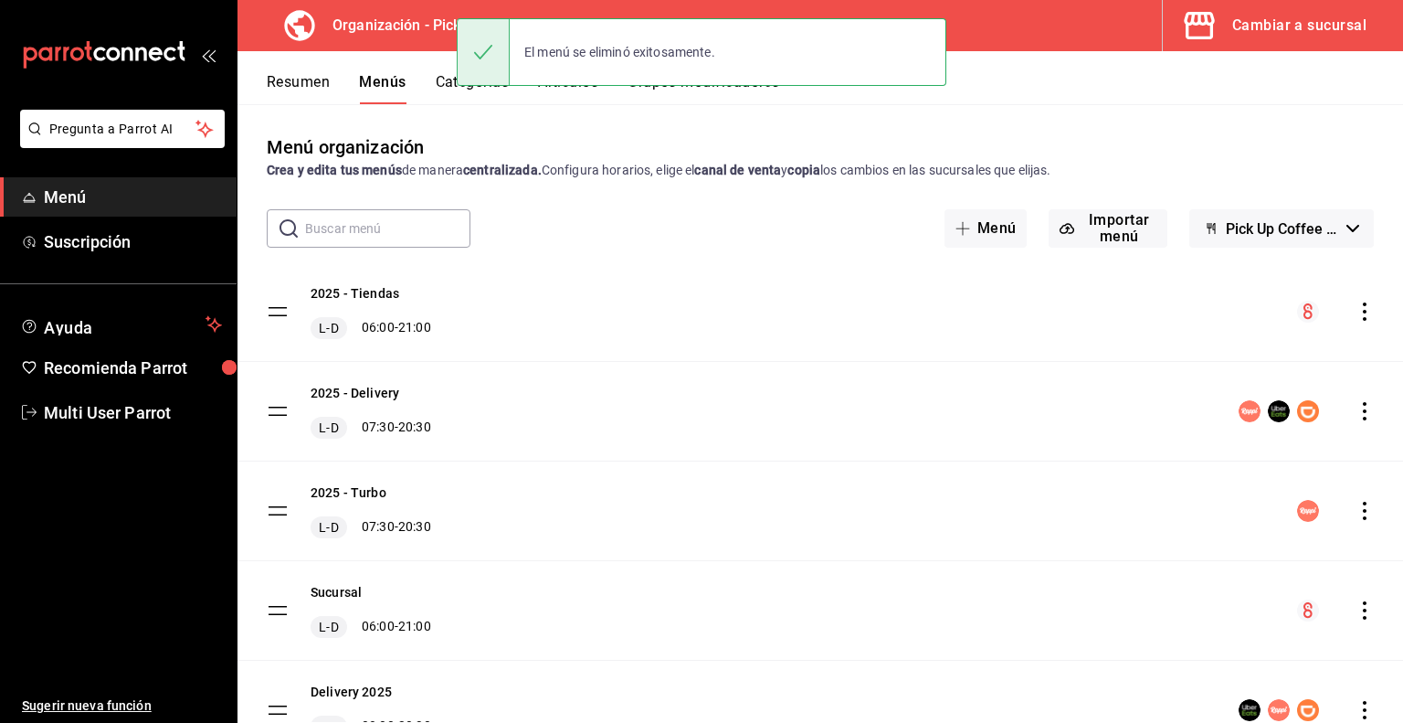
click at [1356, 311] on icon "actions" at bounding box center [1365, 311] width 18 height 18
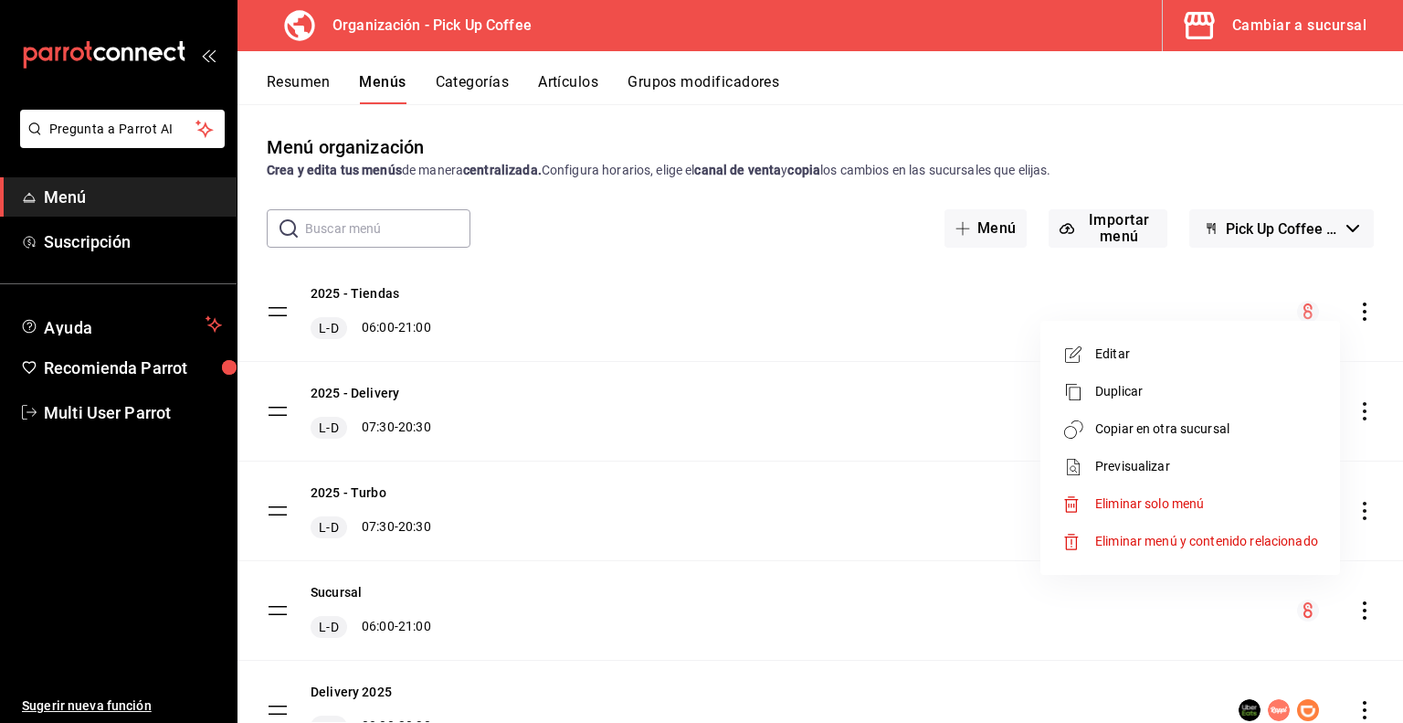
click at [1129, 424] on span "Copiar en otra sucursal" at bounding box center [1207, 428] width 223 height 19
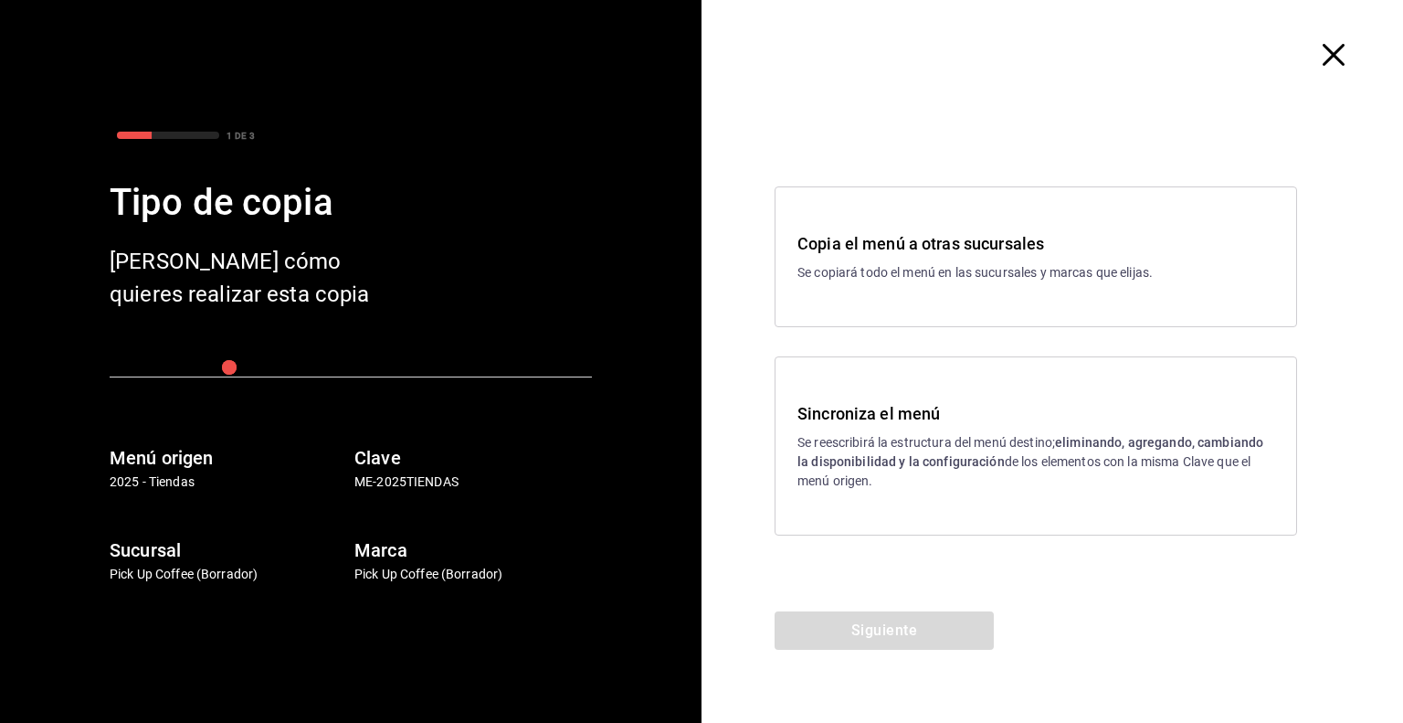
click at [906, 427] on div "Sincroniza el menú Se reescribirá la estructura del menú destino; eliminando, a…" at bounding box center [1036, 446] width 477 height 90
click at [883, 617] on button "Siguiente" at bounding box center [884, 630] width 219 height 38
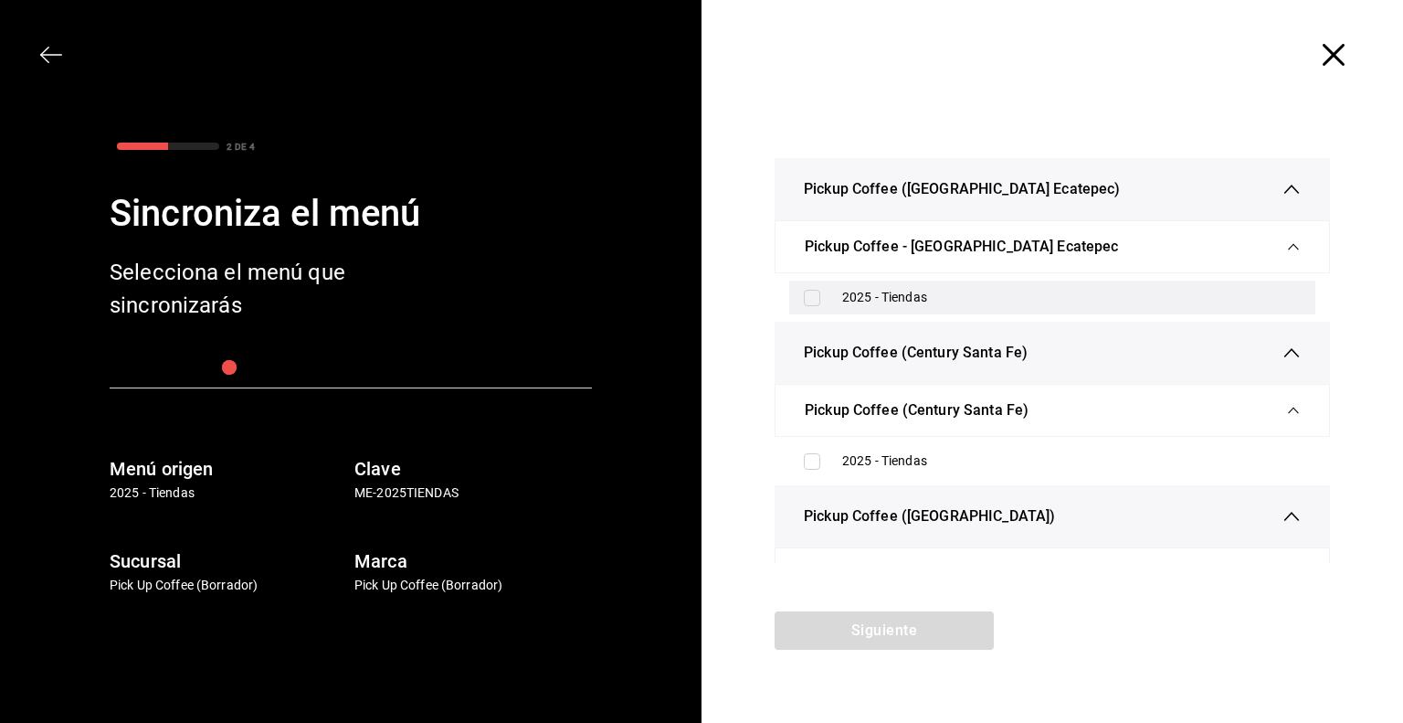
click at [899, 291] on div "2025 - Tiendas" at bounding box center [1071, 297] width 459 height 19
checkbox input "true"
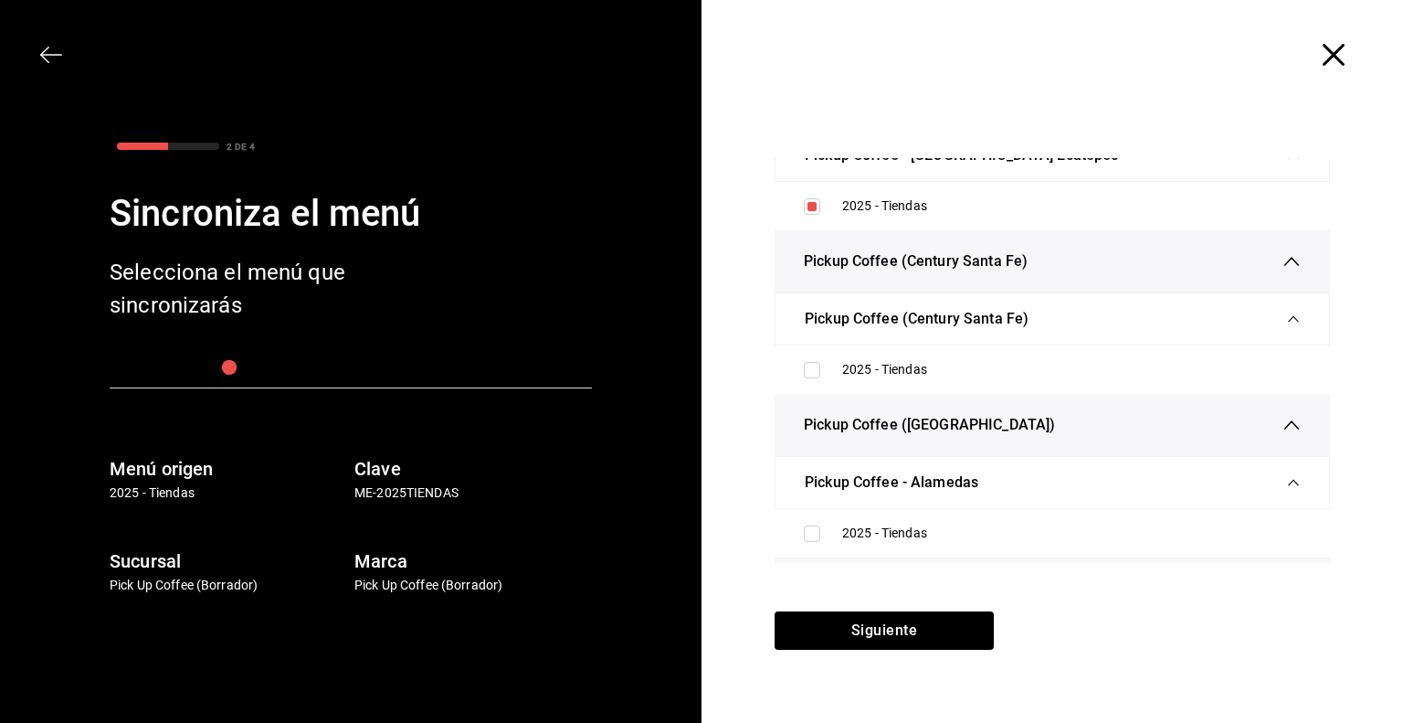
scroll to position [183, 0]
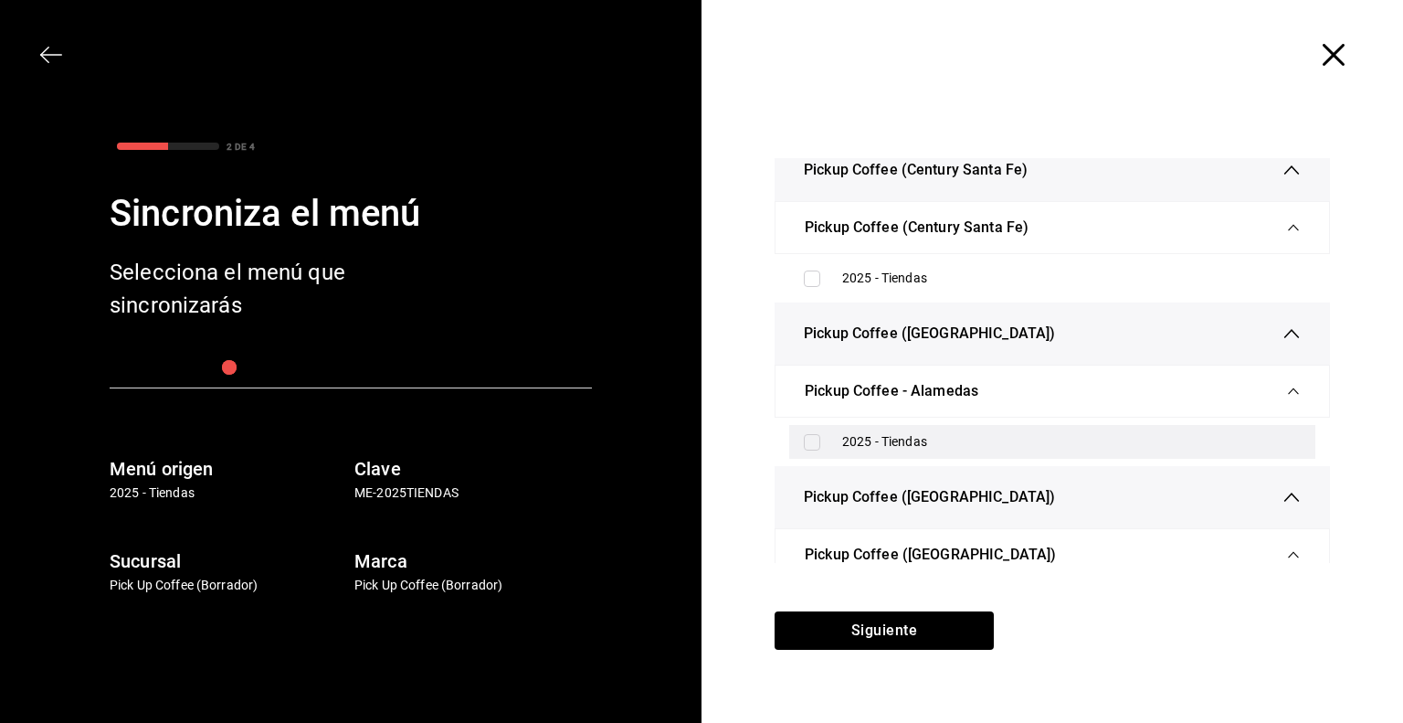
click at [847, 442] on div "2025 - Tiendas" at bounding box center [1071, 441] width 459 height 19
checkbox input "true"
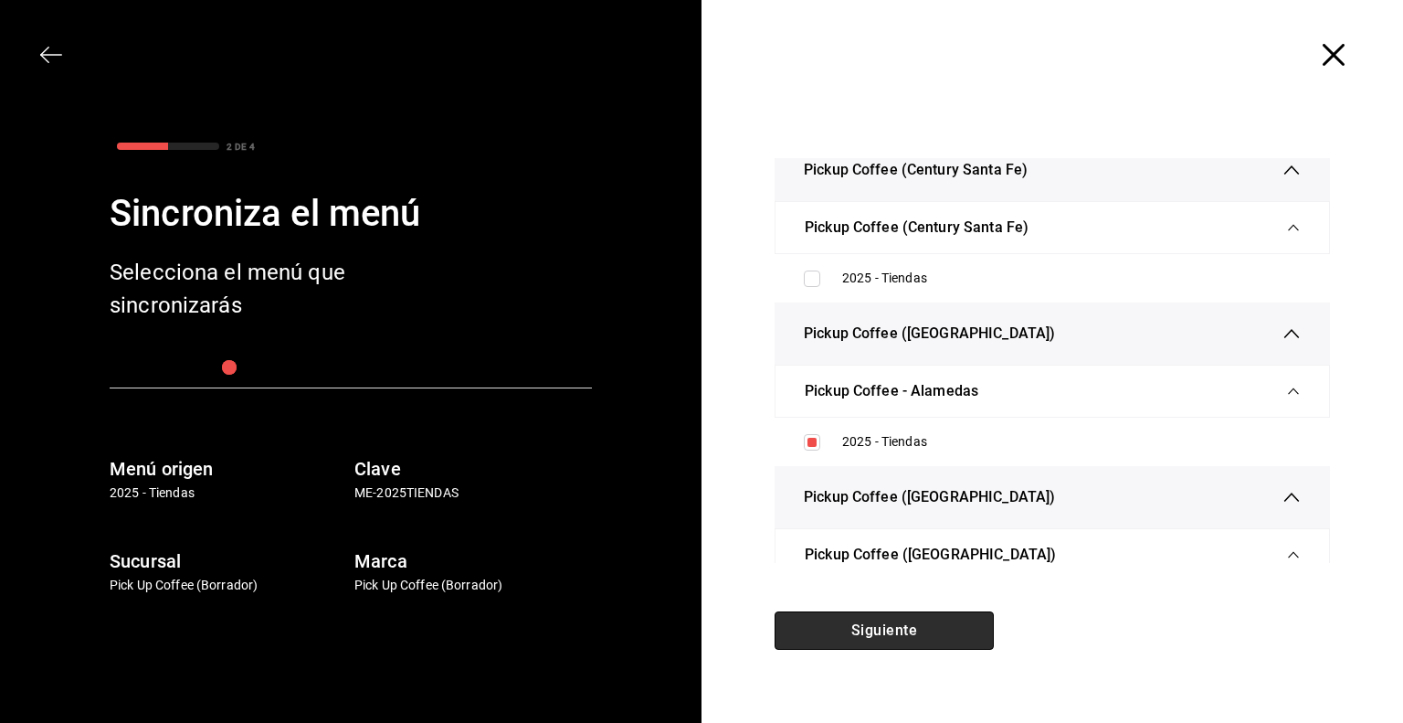
click at [881, 635] on button "Siguiente" at bounding box center [884, 630] width 219 height 38
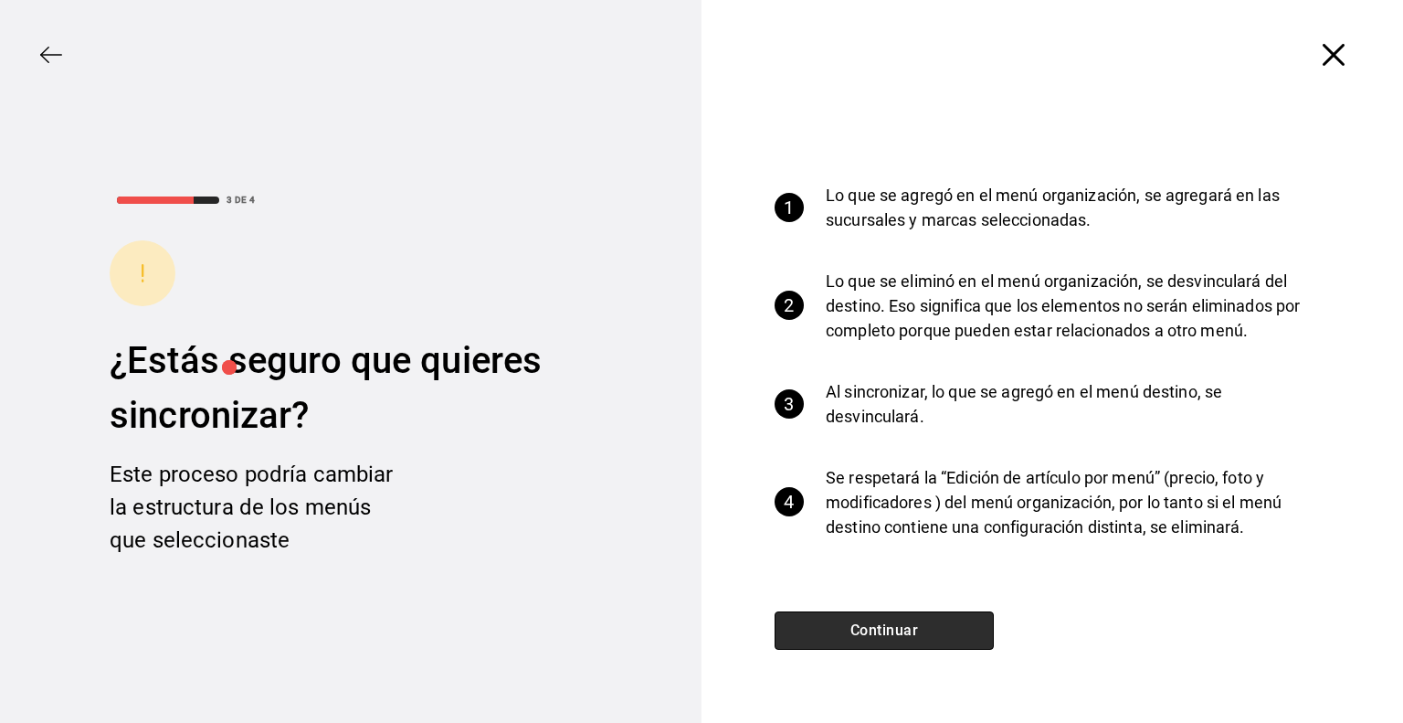
click at [873, 632] on button "Continuar" at bounding box center [884, 630] width 219 height 38
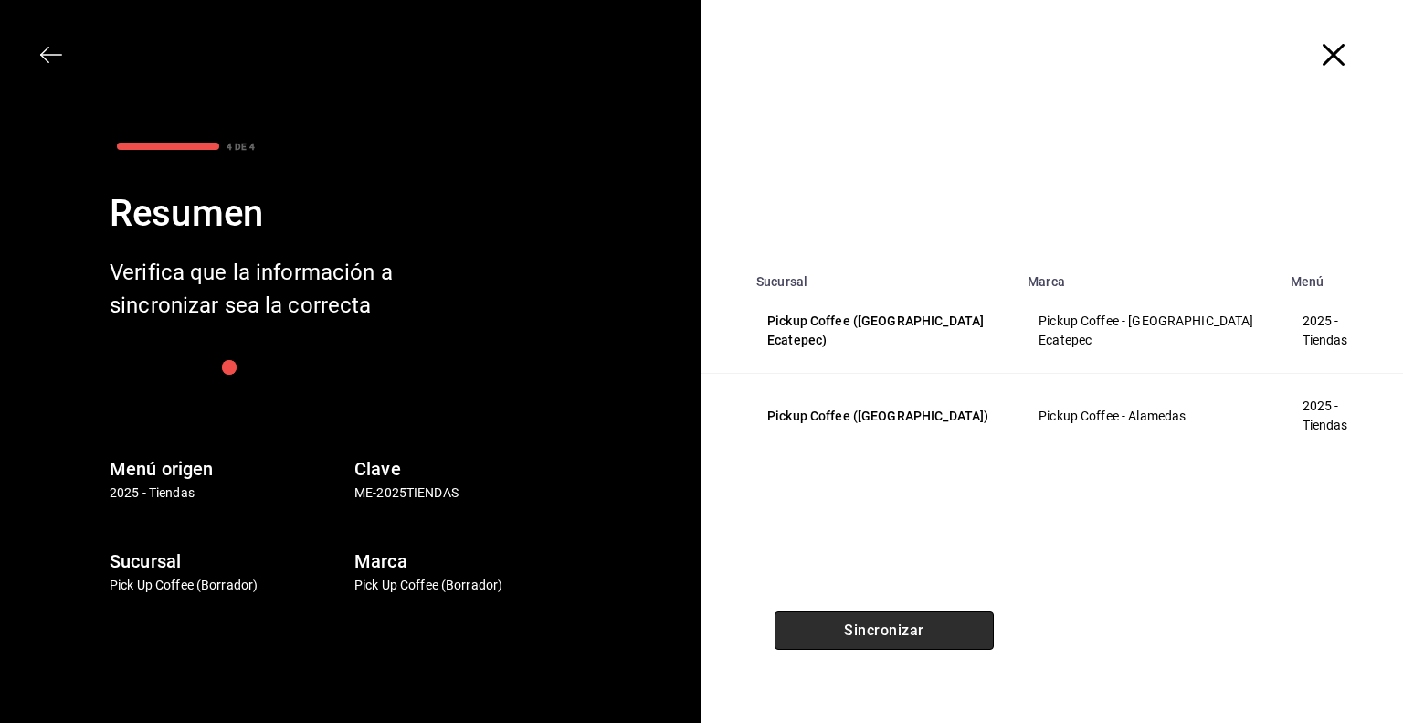
click at [884, 630] on button "Sincronizar" at bounding box center [884, 630] width 219 height 38
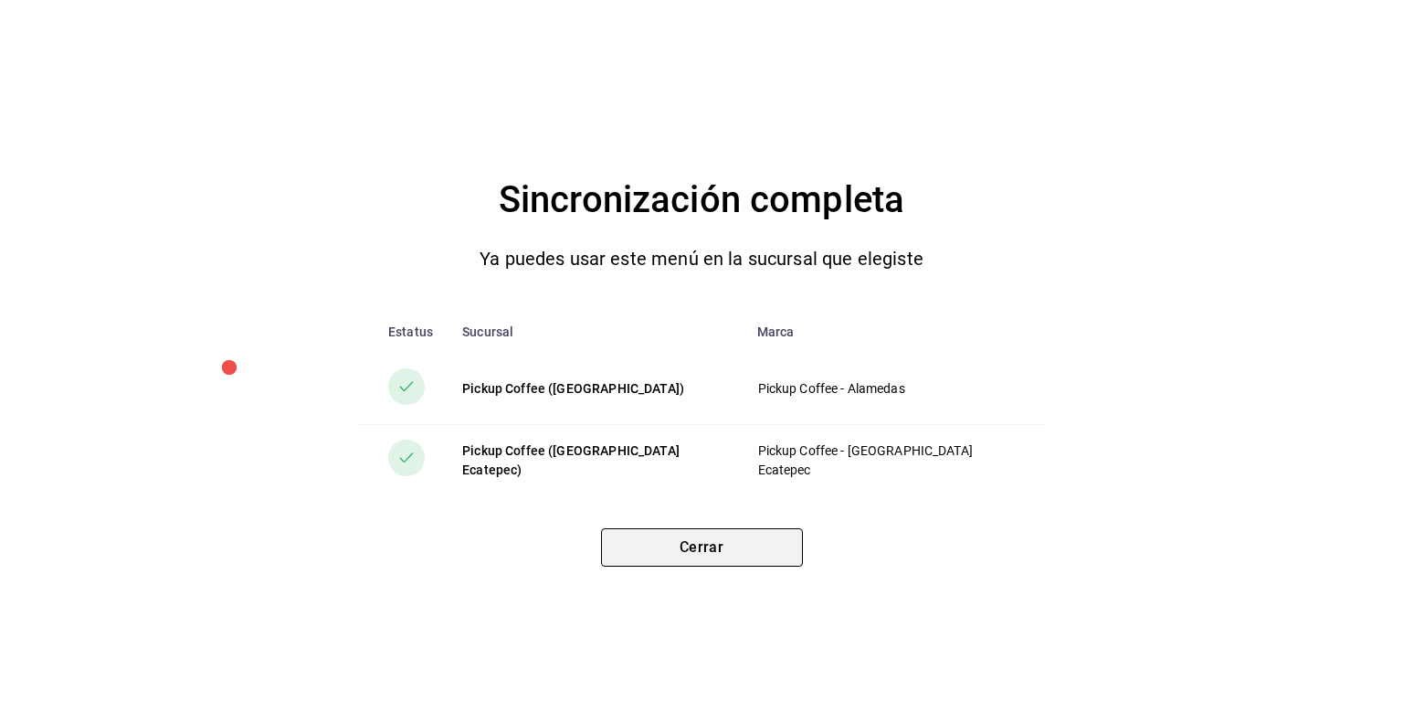
click at [702, 539] on button "Cerrar" at bounding box center [702, 547] width 202 height 38
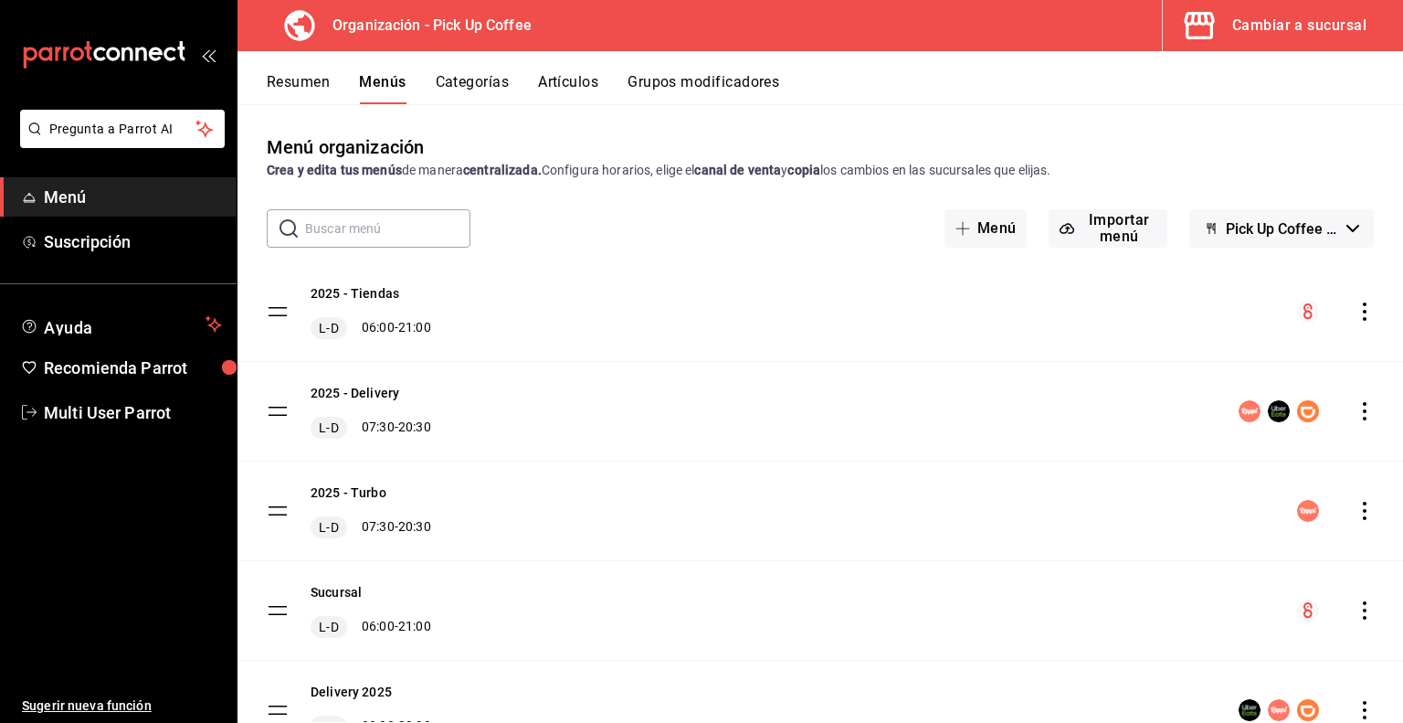
click at [1264, 31] on div "Cambiar a sucursal" at bounding box center [1300, 26] width 134 height 26
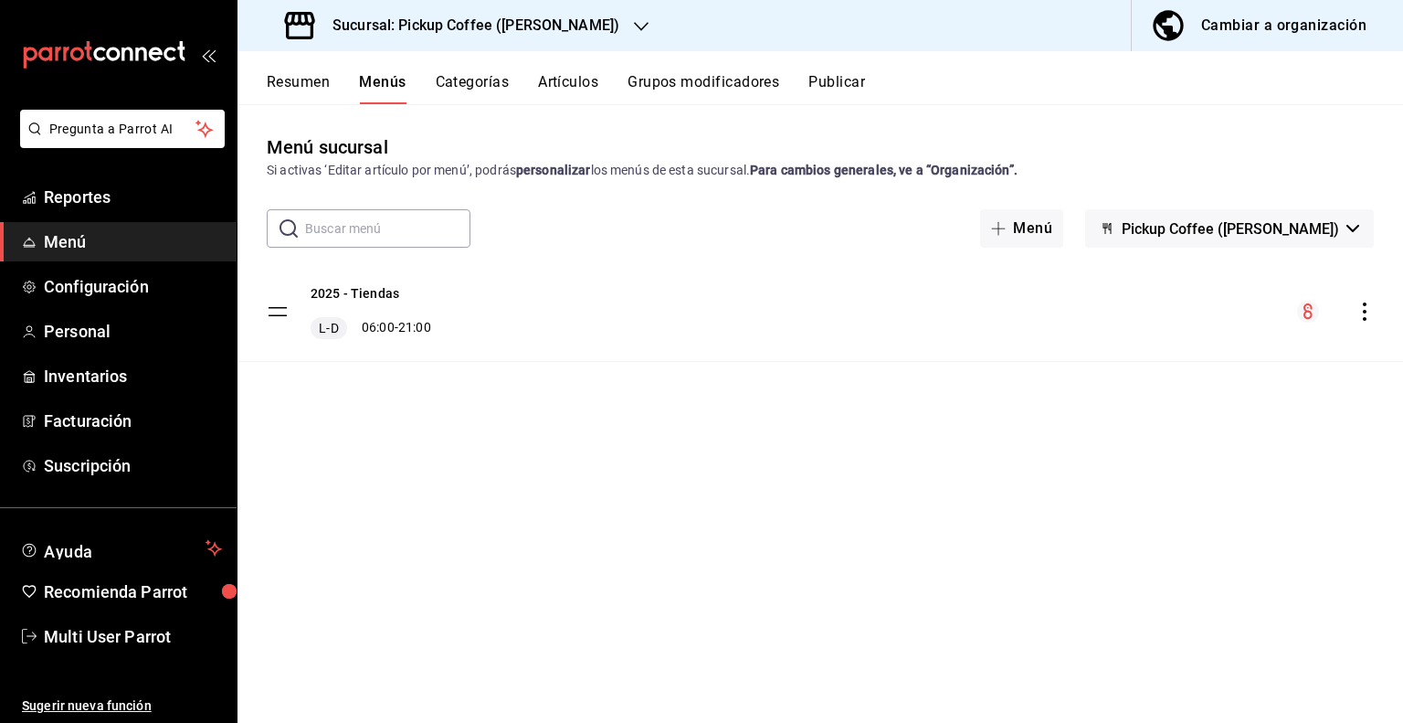
click at [552, 32] on h3 "Sucursal: Pickup Coffee (Homero)" at bounding box center [469, 26] width 302 height 22
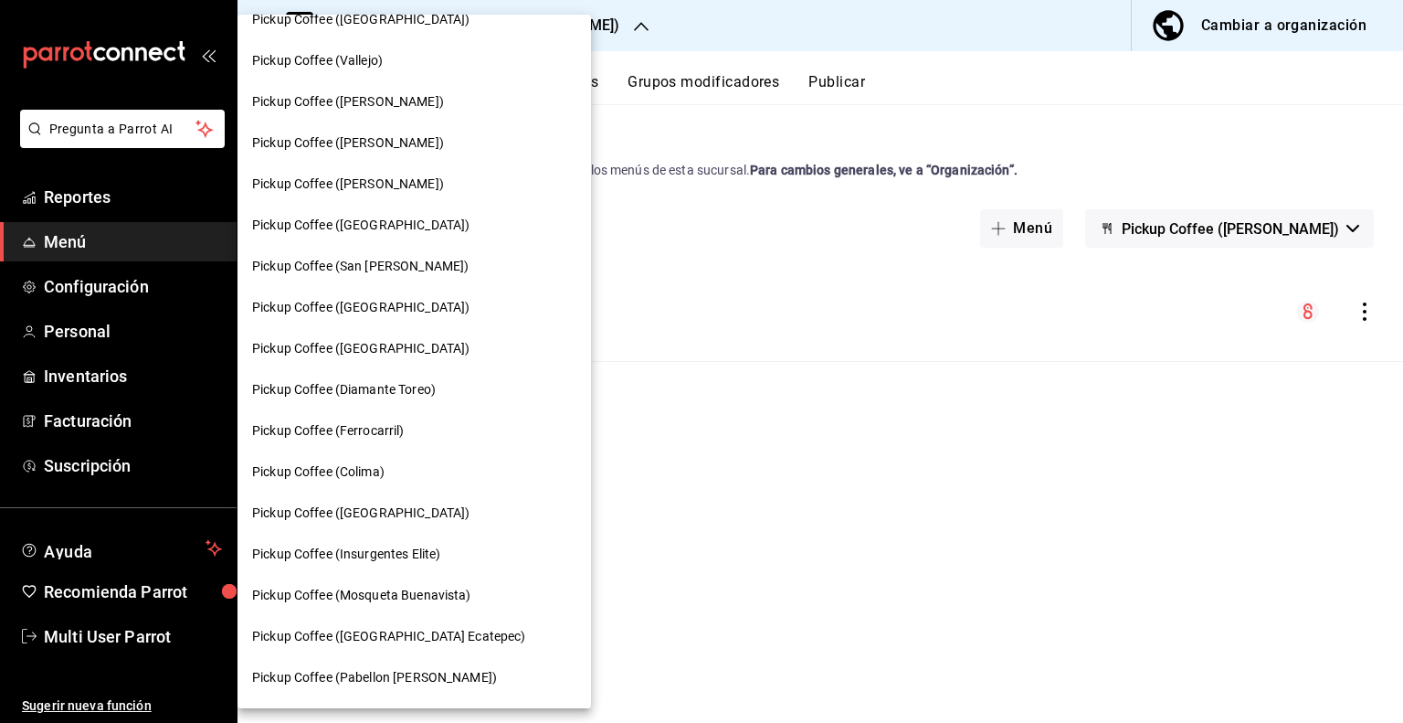
scroll to position [822, 0]
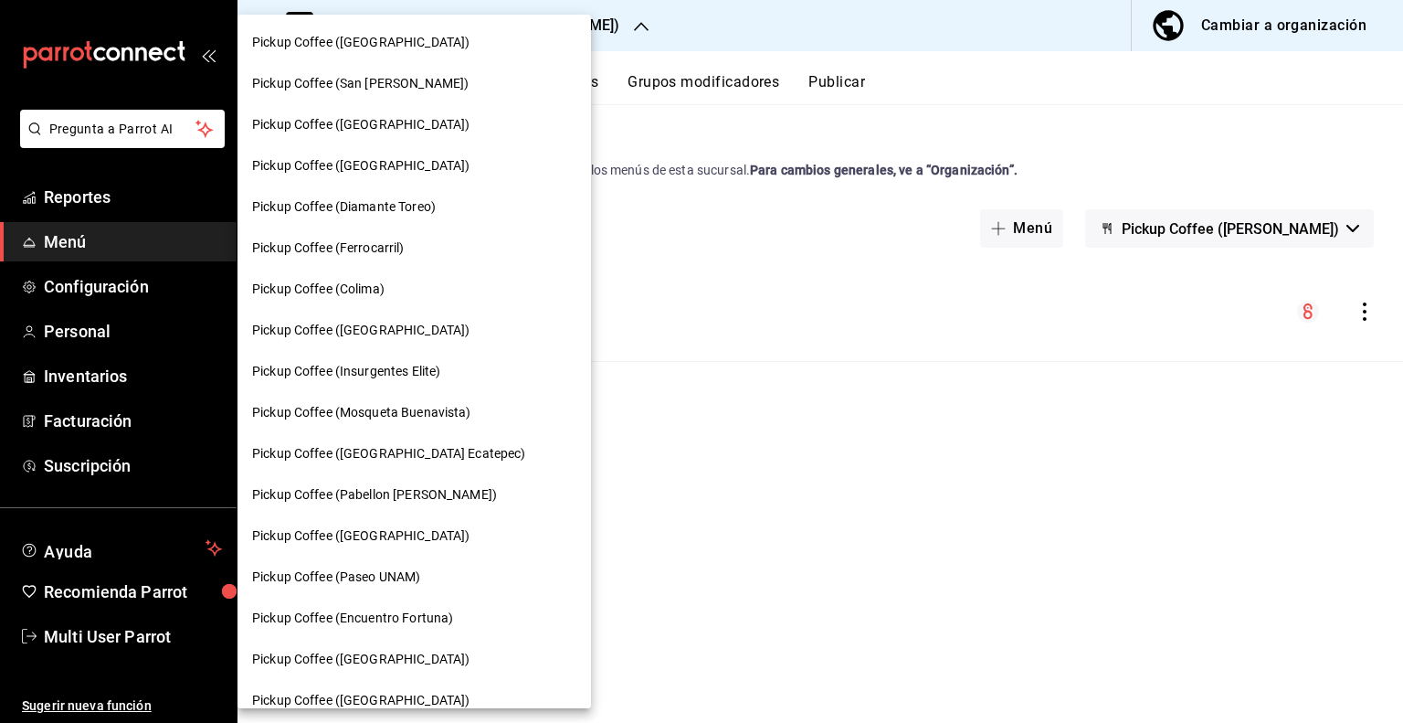
click at [389, 456] on span "Pickup Coffee ([GEOGRAPHIC_DATA] Ecatepec)" at bounding box center [389, 453] width 274 height 19
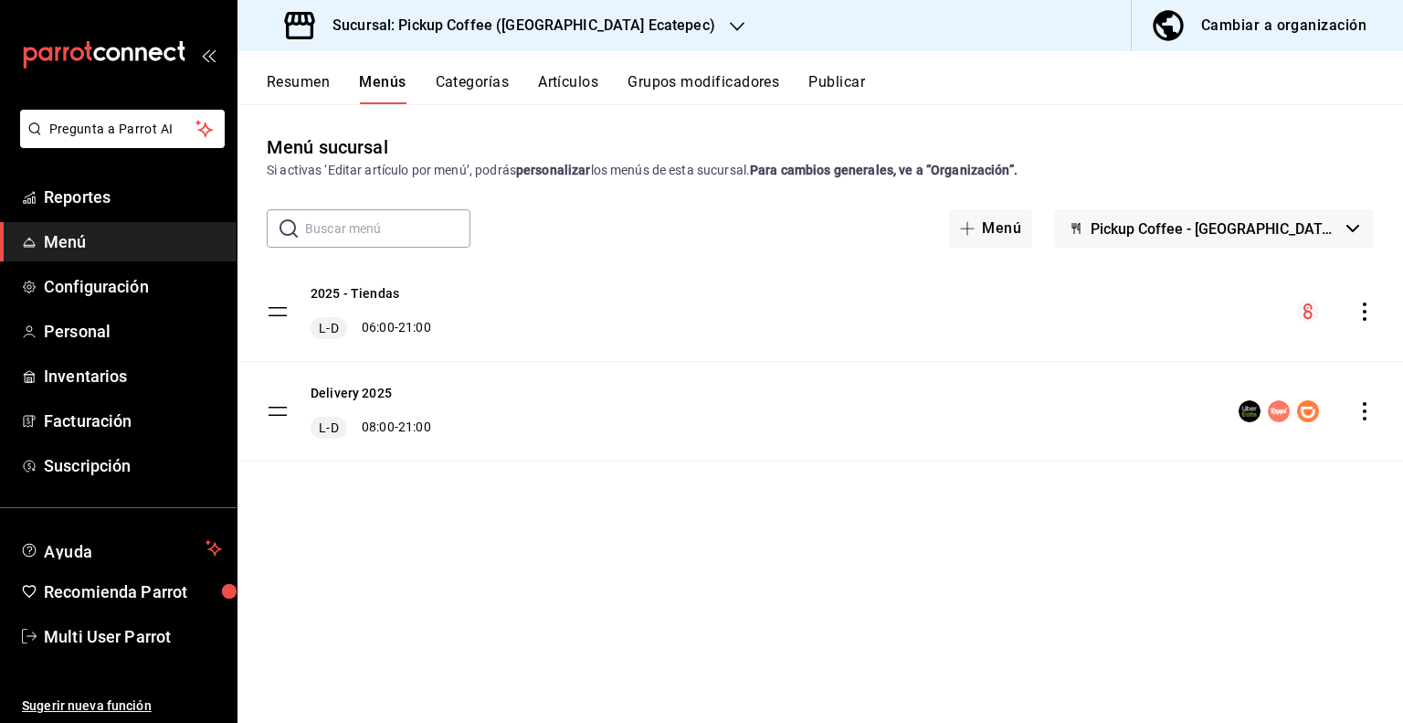
click at [836, 86] on button "Publicar" at bounding box center [837, 88] width 57 height 31
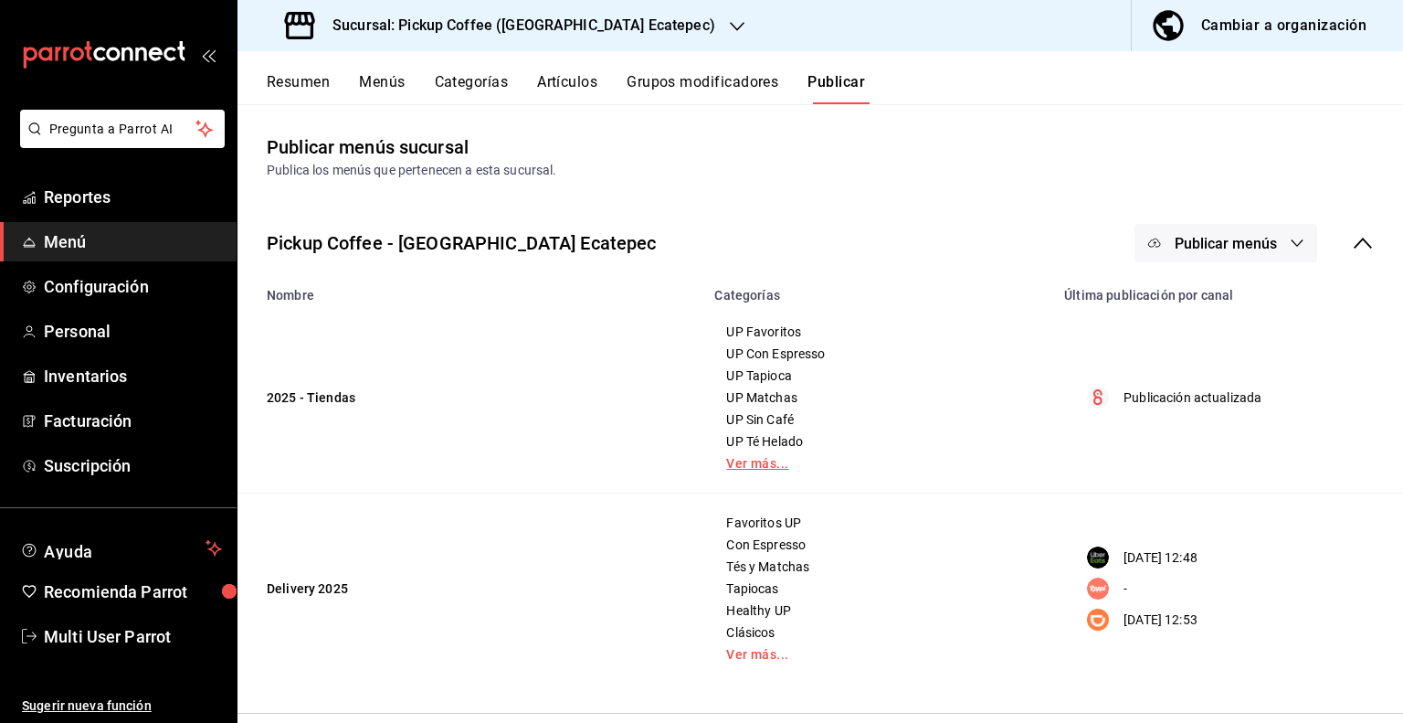
click at [757, 463] on link "Ver más..." at bounding box center [878, 463] width 304 height 13
click at [305, 85] on button "Resumen" at bounding box center [298, 88] width 63 height 31
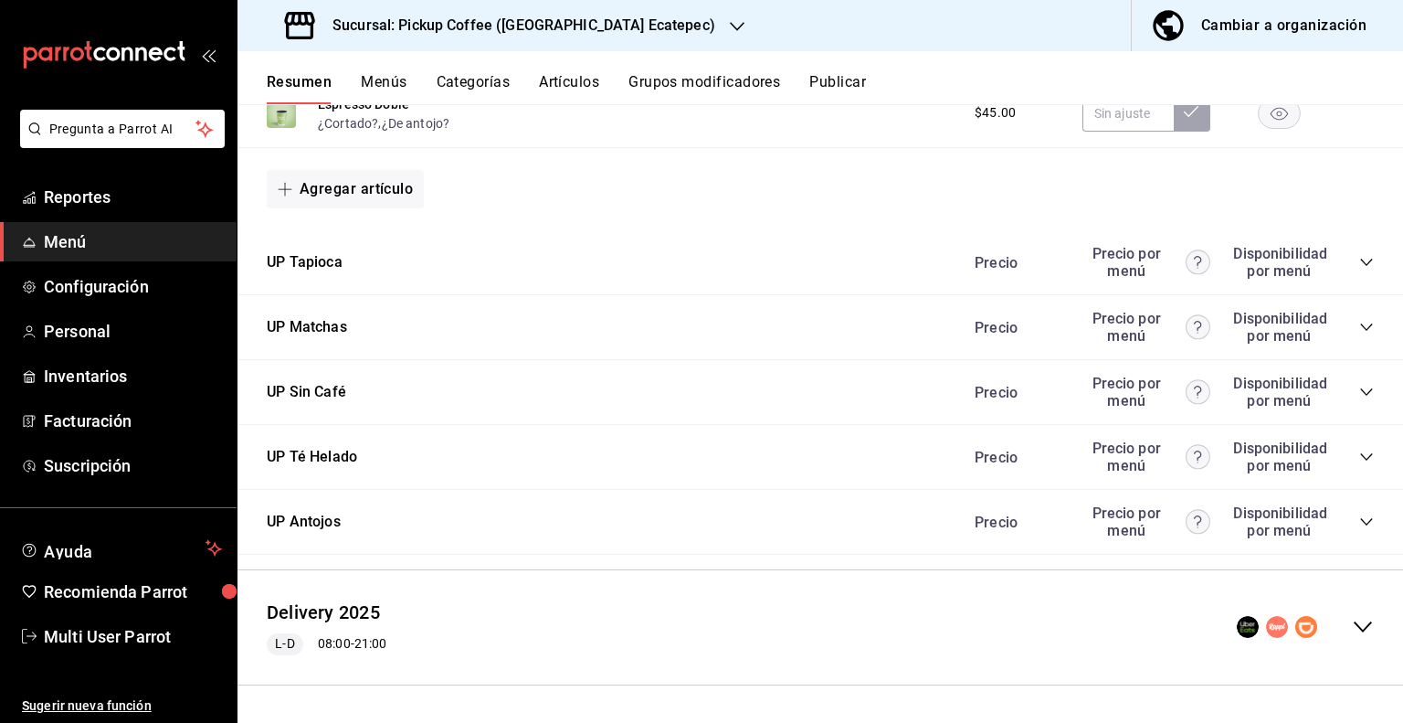
scroll to position [1933, 0]
click at [1360, 263] on icon "collapse-category-row" at bounding box center [1367, 262] width 15 height 15
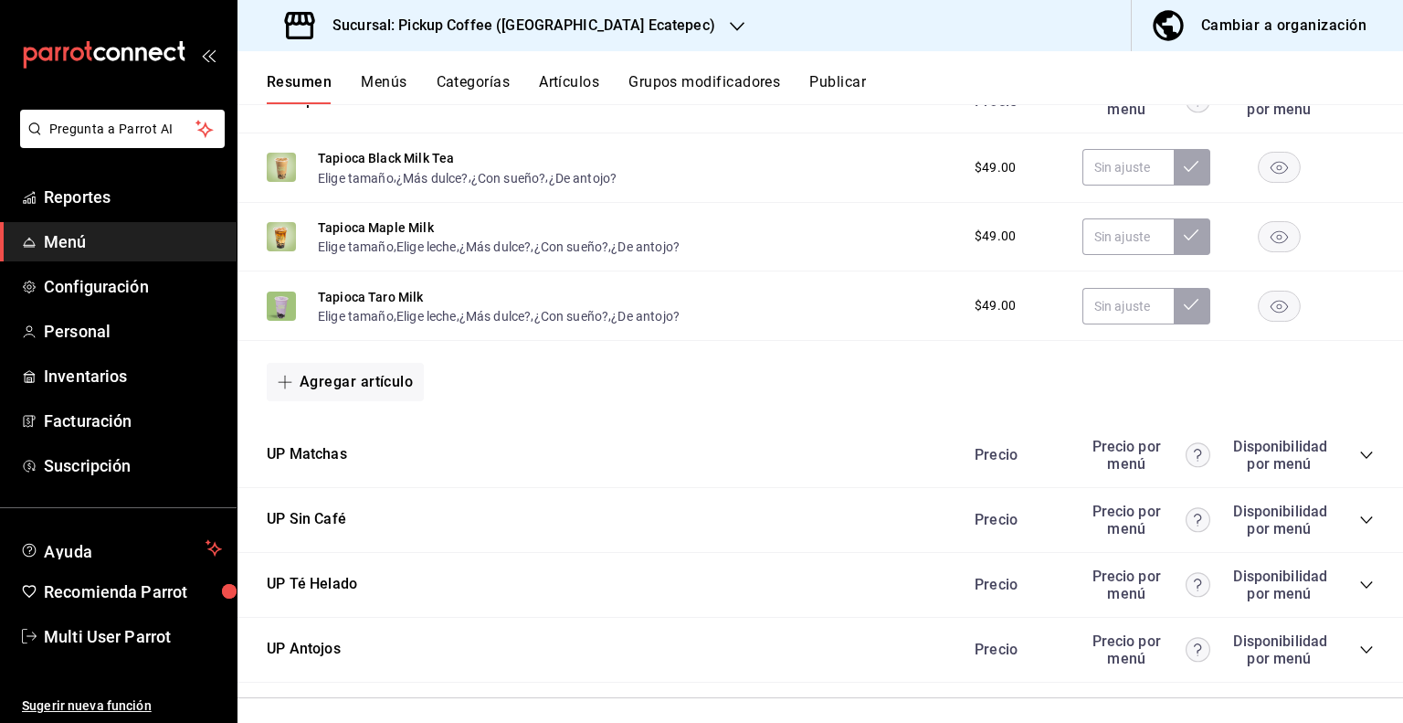
scroll to position [2116, 0]
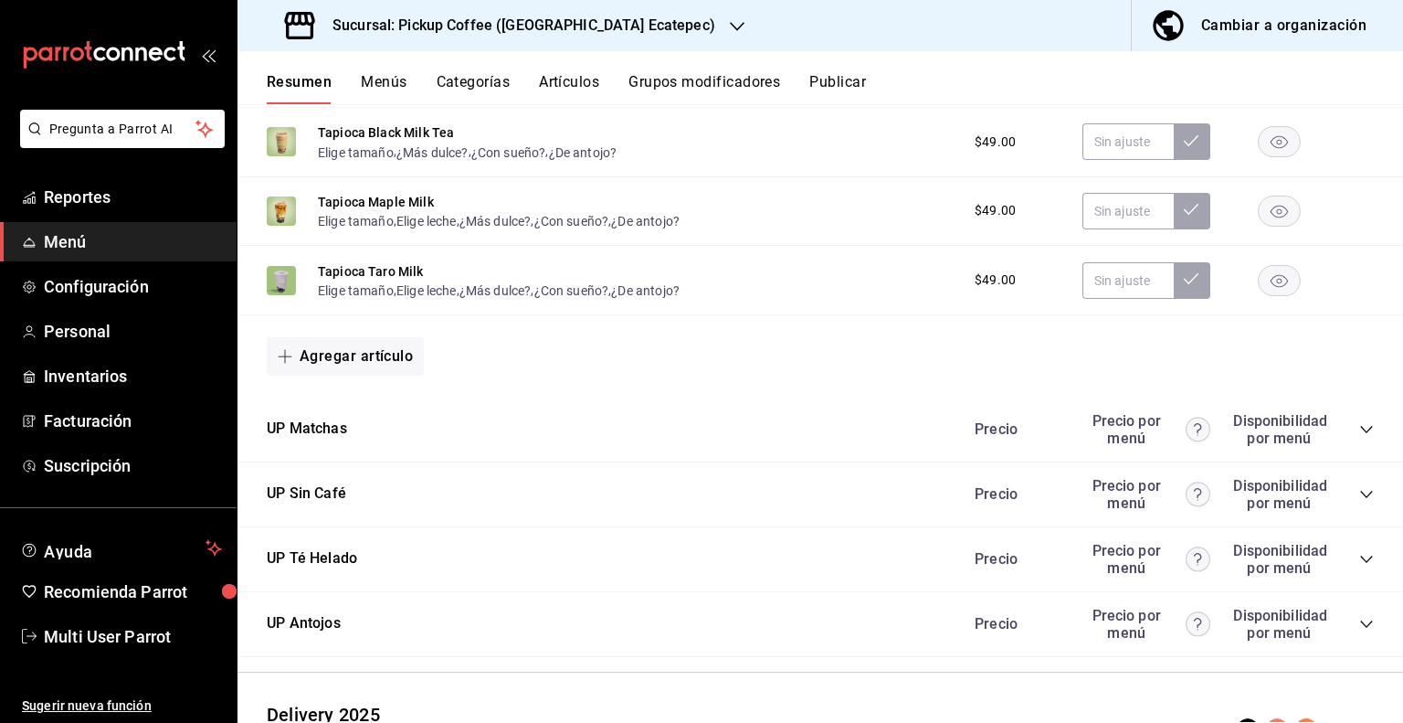
click at [1360, 431] on icon "collapse-category-row" at bounding box center [1367, 429] width 15 height 15
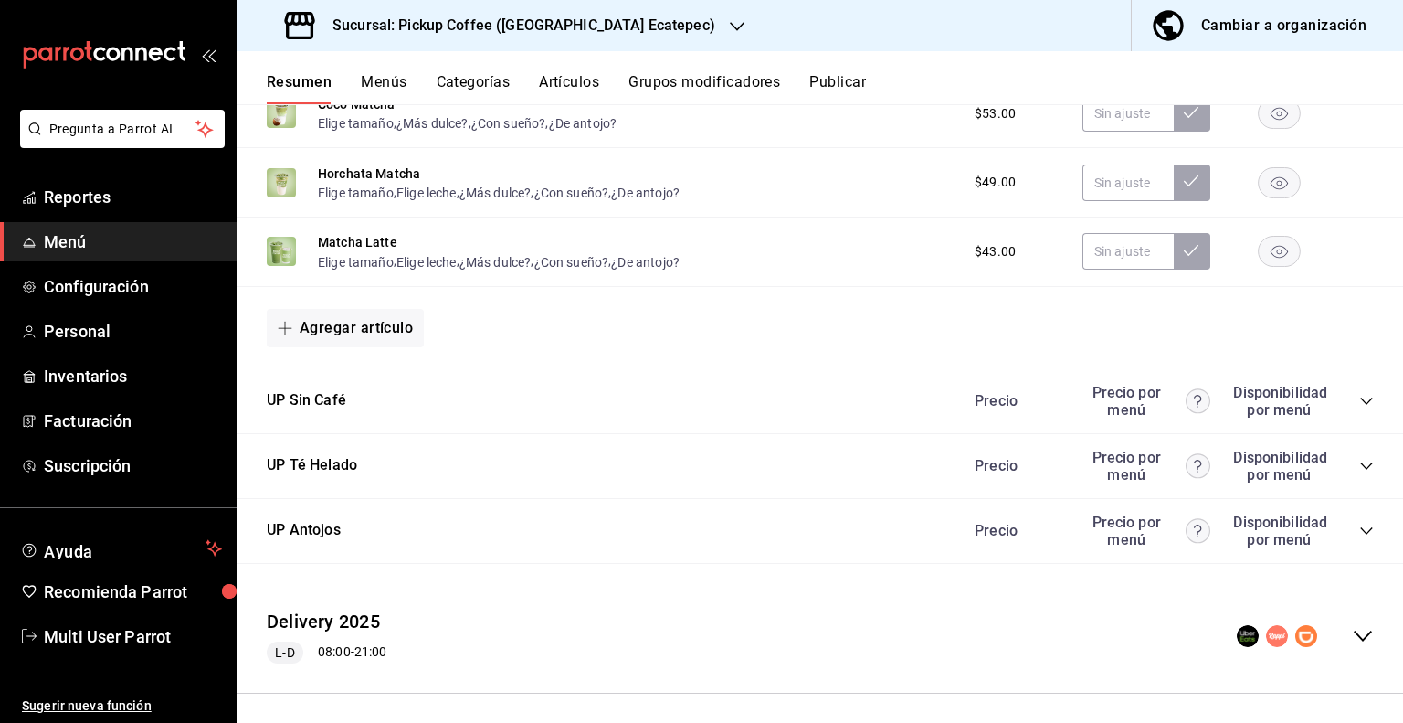
scroll to position [2847, 0]
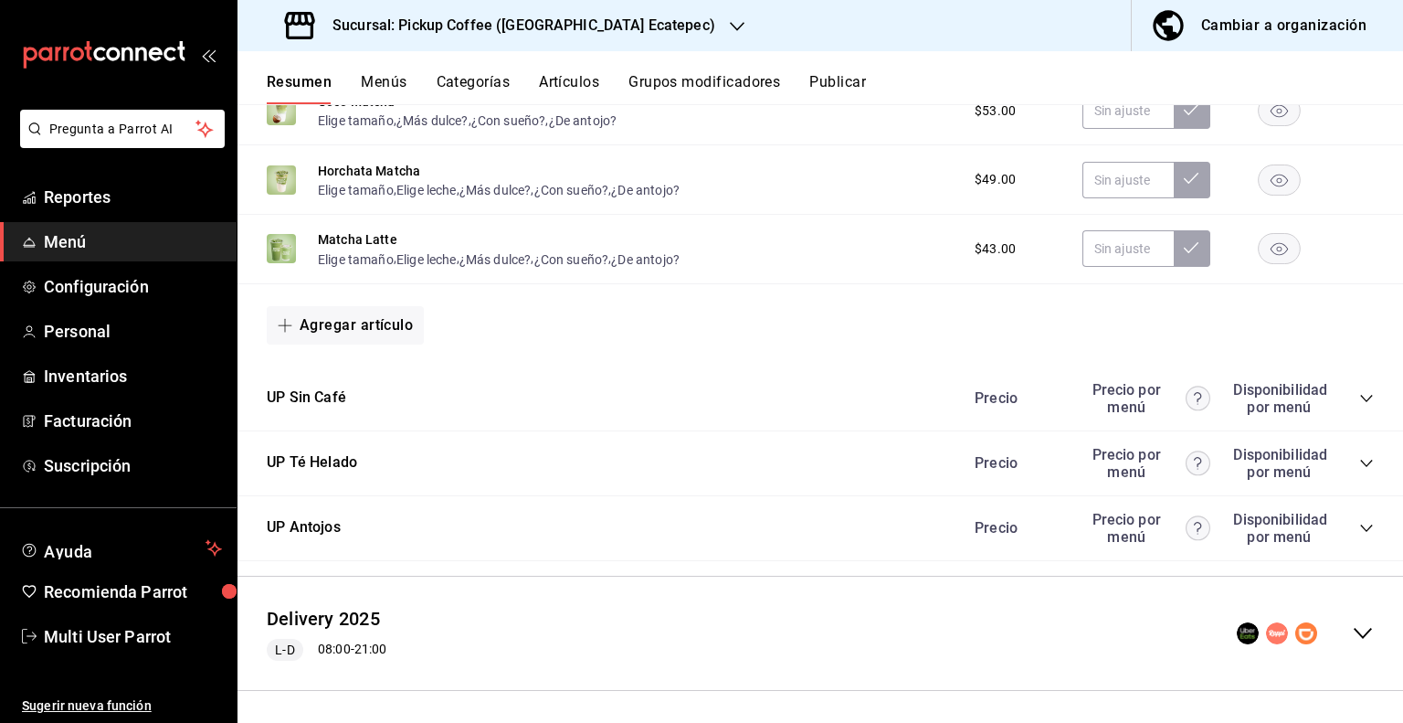
click at [1361, 402] on icon "collapse-category-row" at bounding box center [1367, 398] width 12 height 7
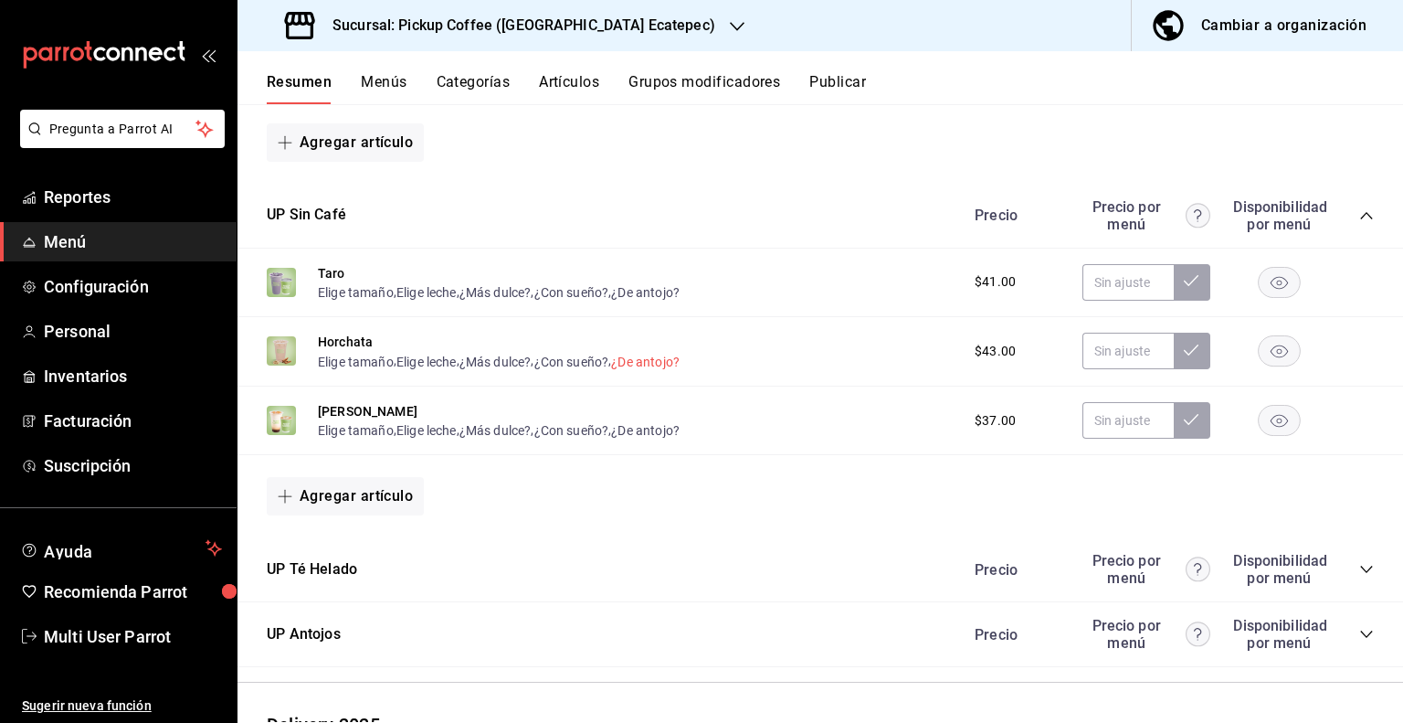
scroll to position [2664, 0]
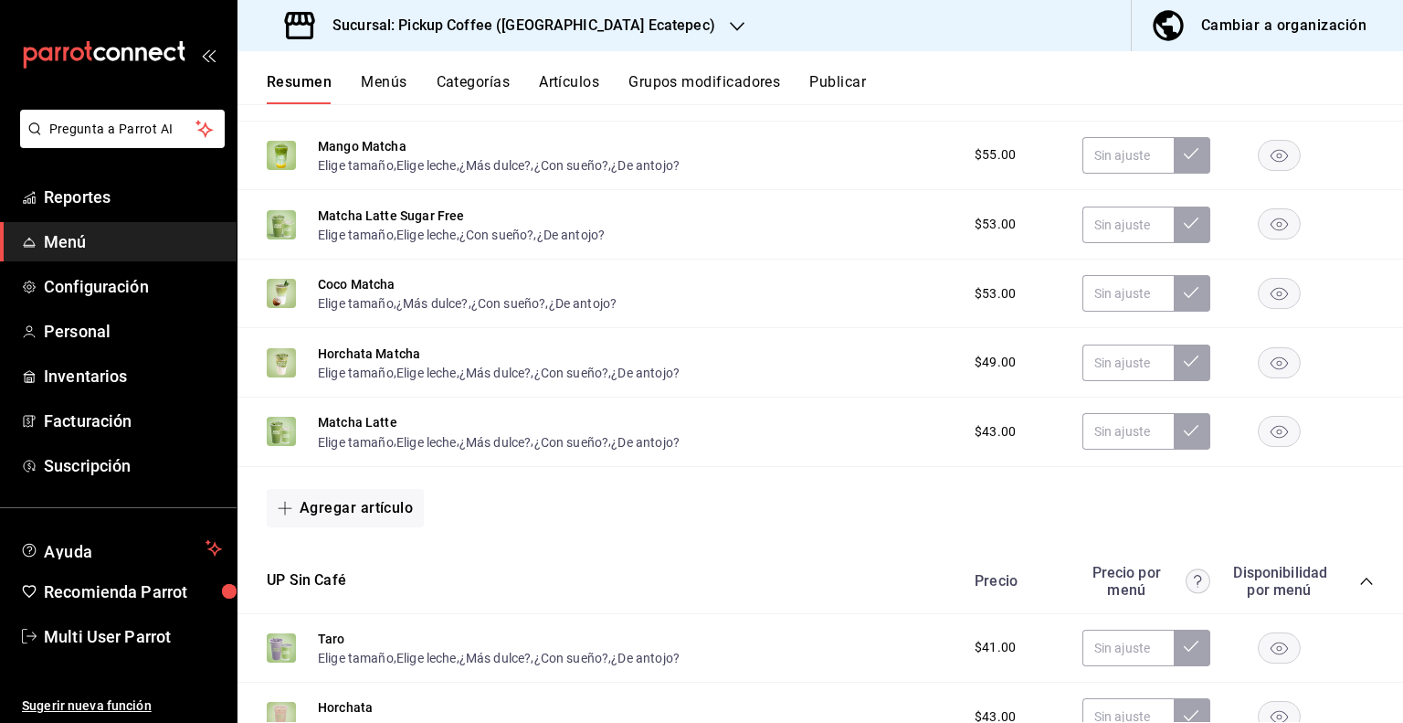
click at [375, 81] on button "Menús" at bounding box center [384, 88] width 46 height 31
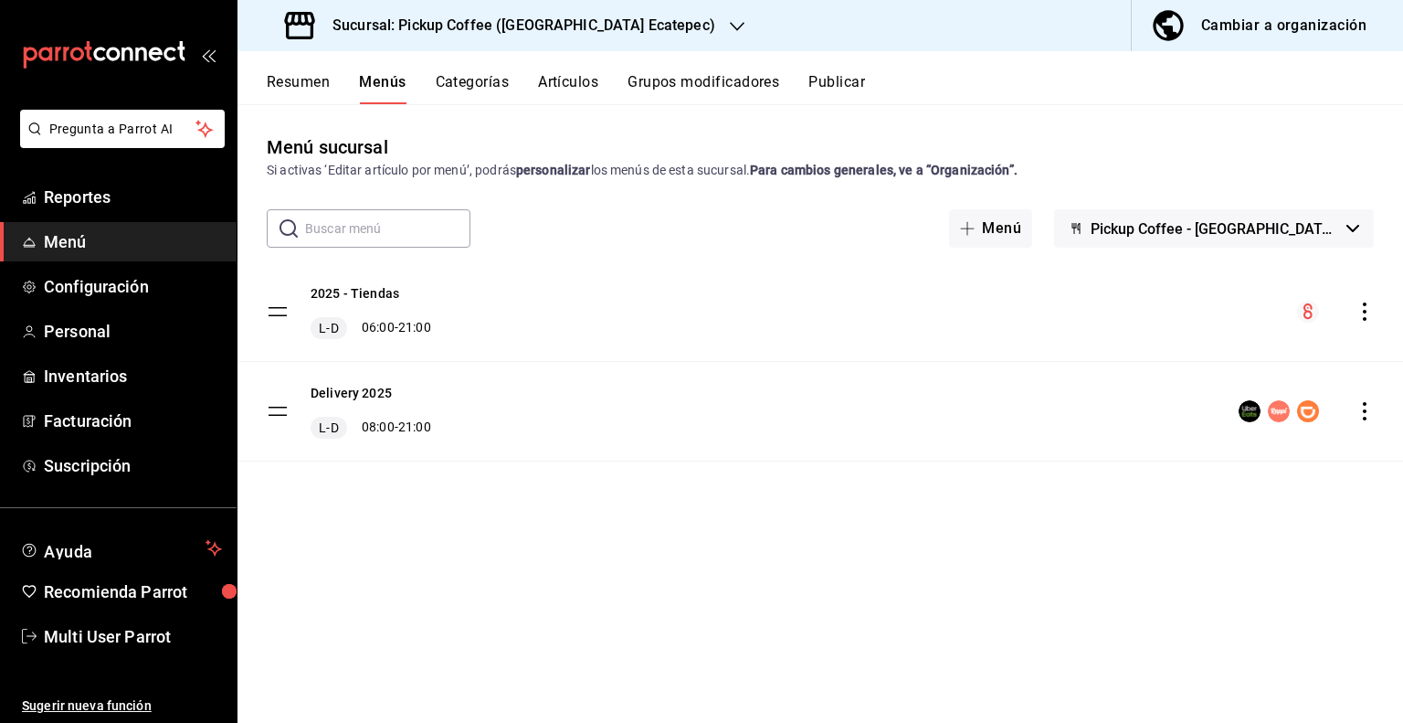
click at [1287, 23] on div "Cambiar a organización" at bounding box center [1284, 26] width 165 height 26
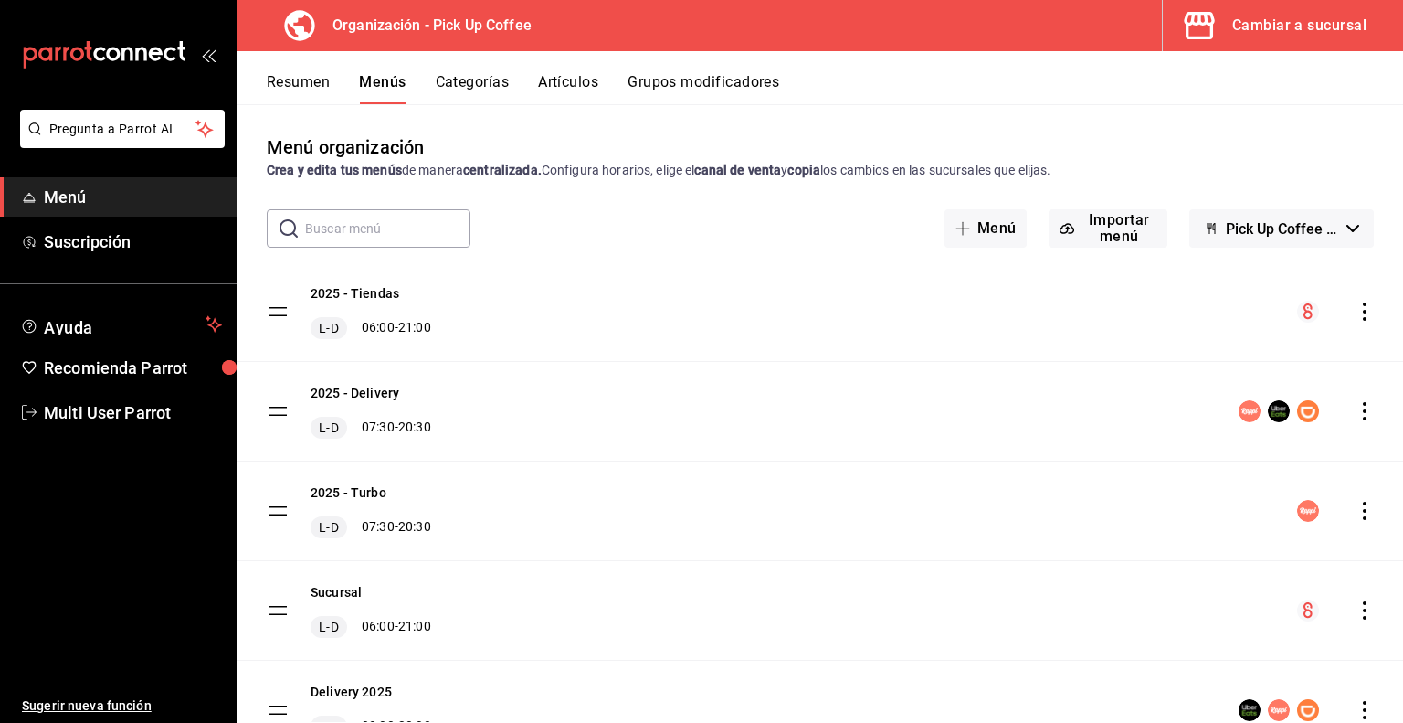
click at [1356, 310] on icon "actions" at bounding box center [1365, 311] width 18 height 18
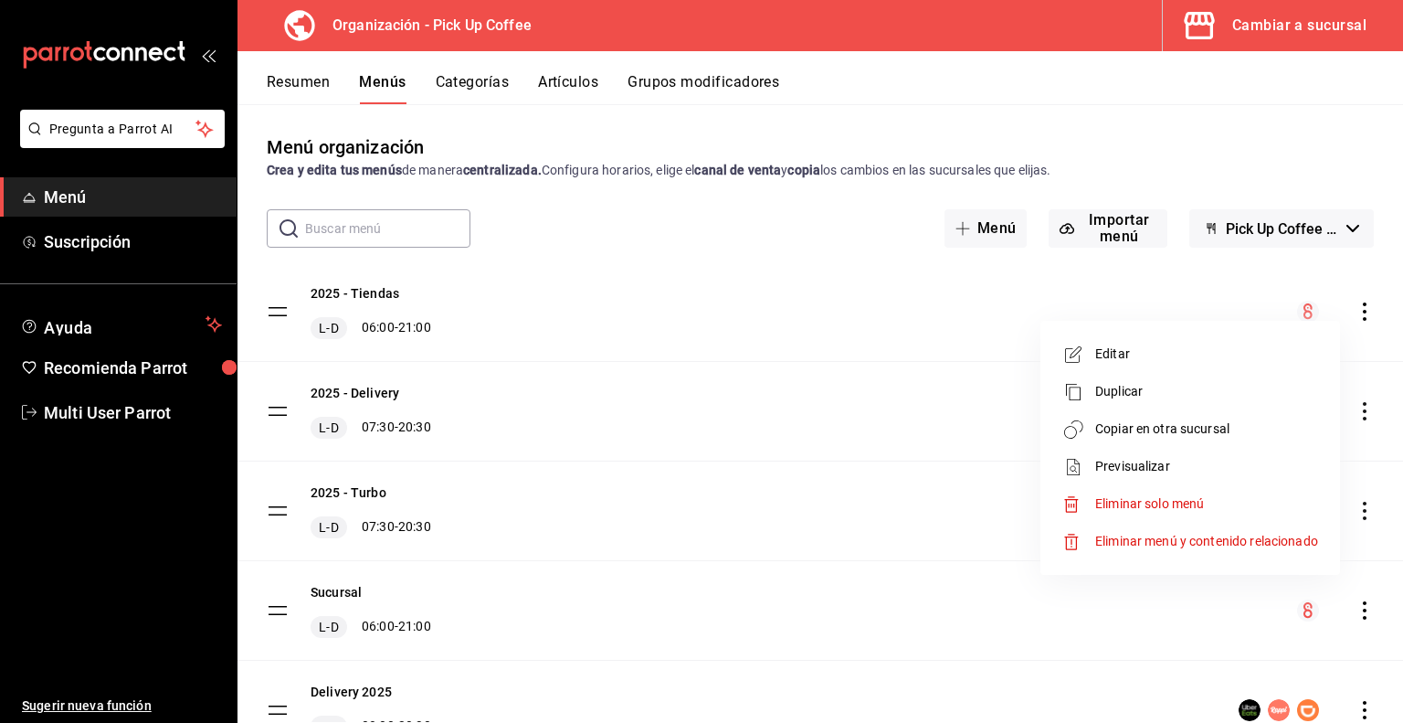
click at [1115, 462] on span "Previsualizar" at bounding box center [1207, 466] width 223 height 19
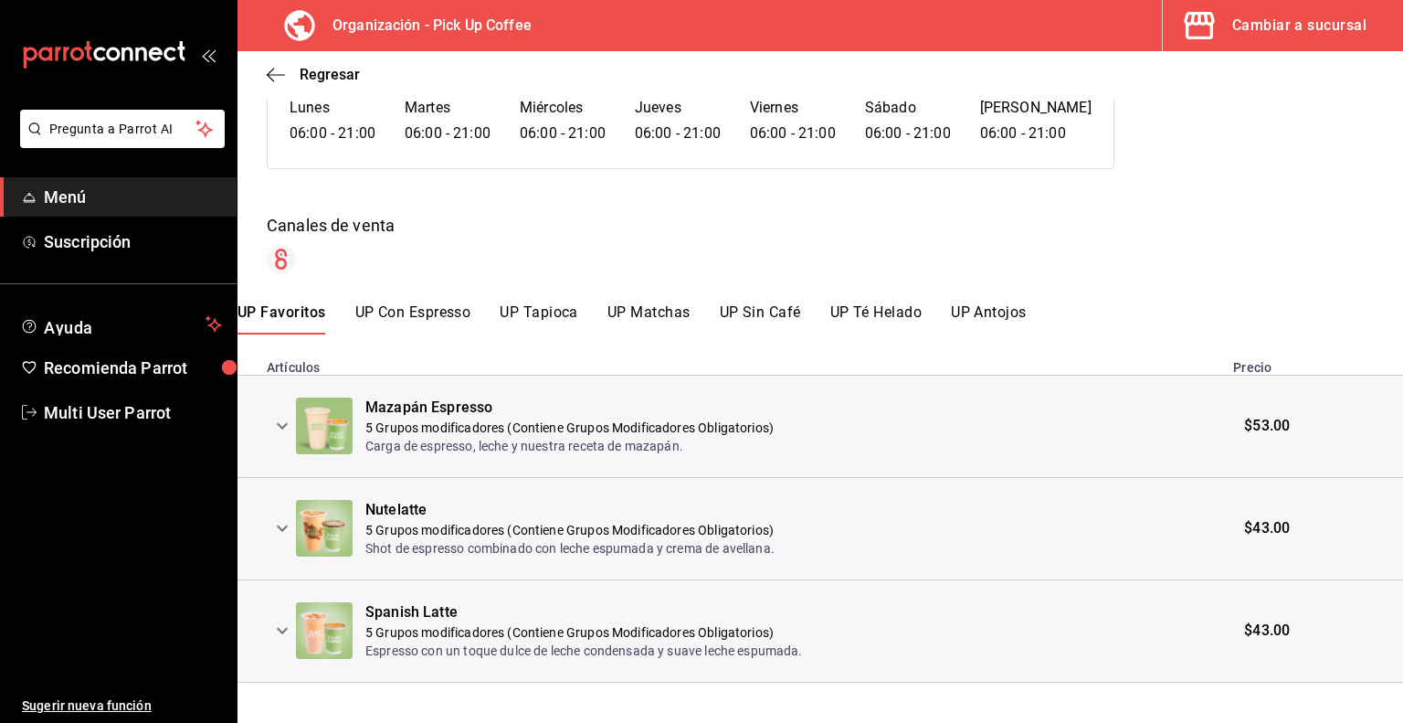
scroll to position [192, 0]
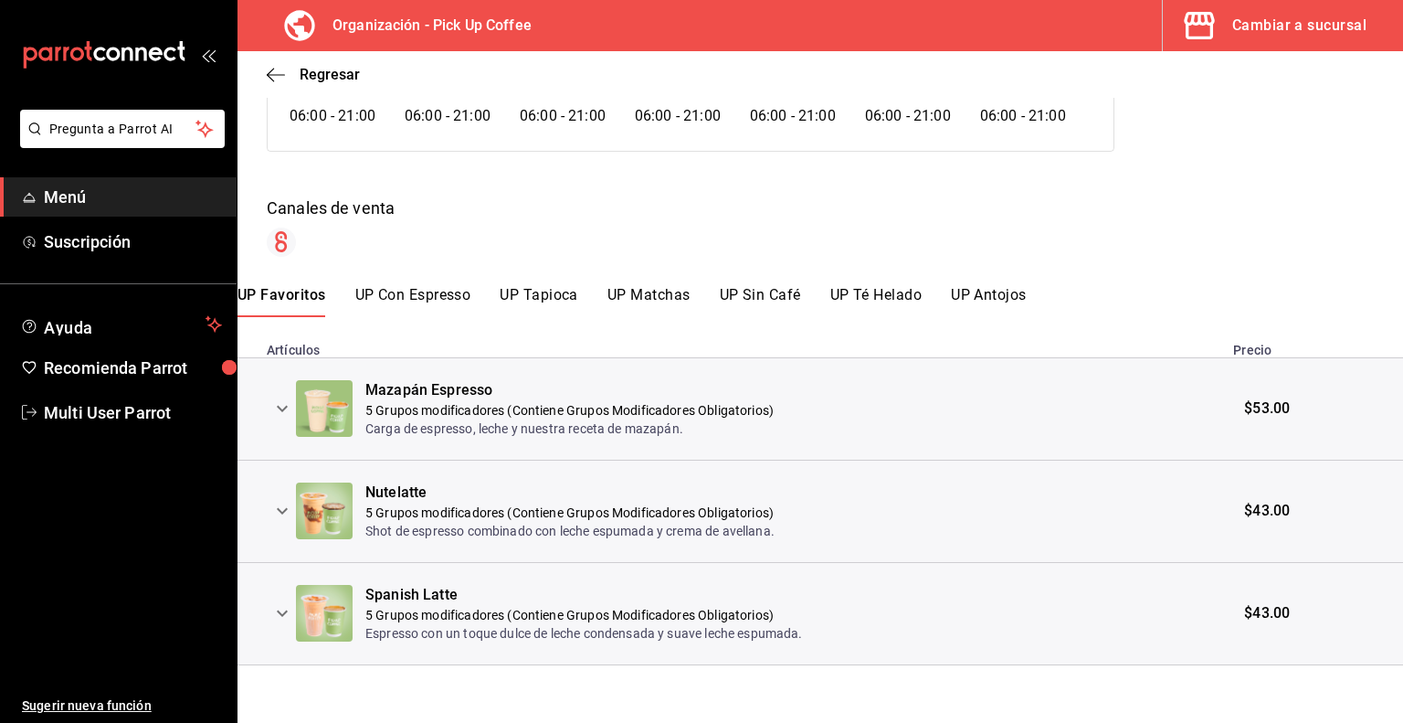
click at [285, 408] on icon "expand row" at bounding box center [282, 409] width 11 height 6
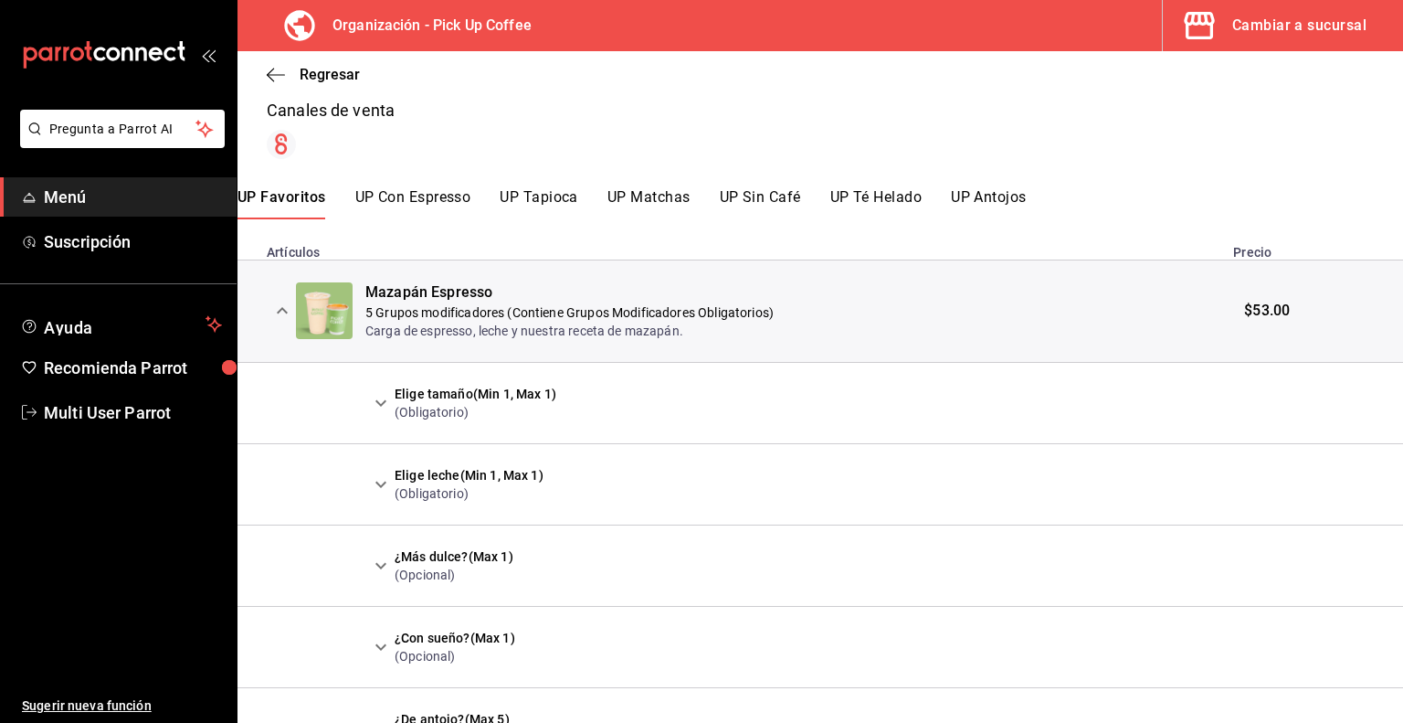
scroll to position [375, 0]
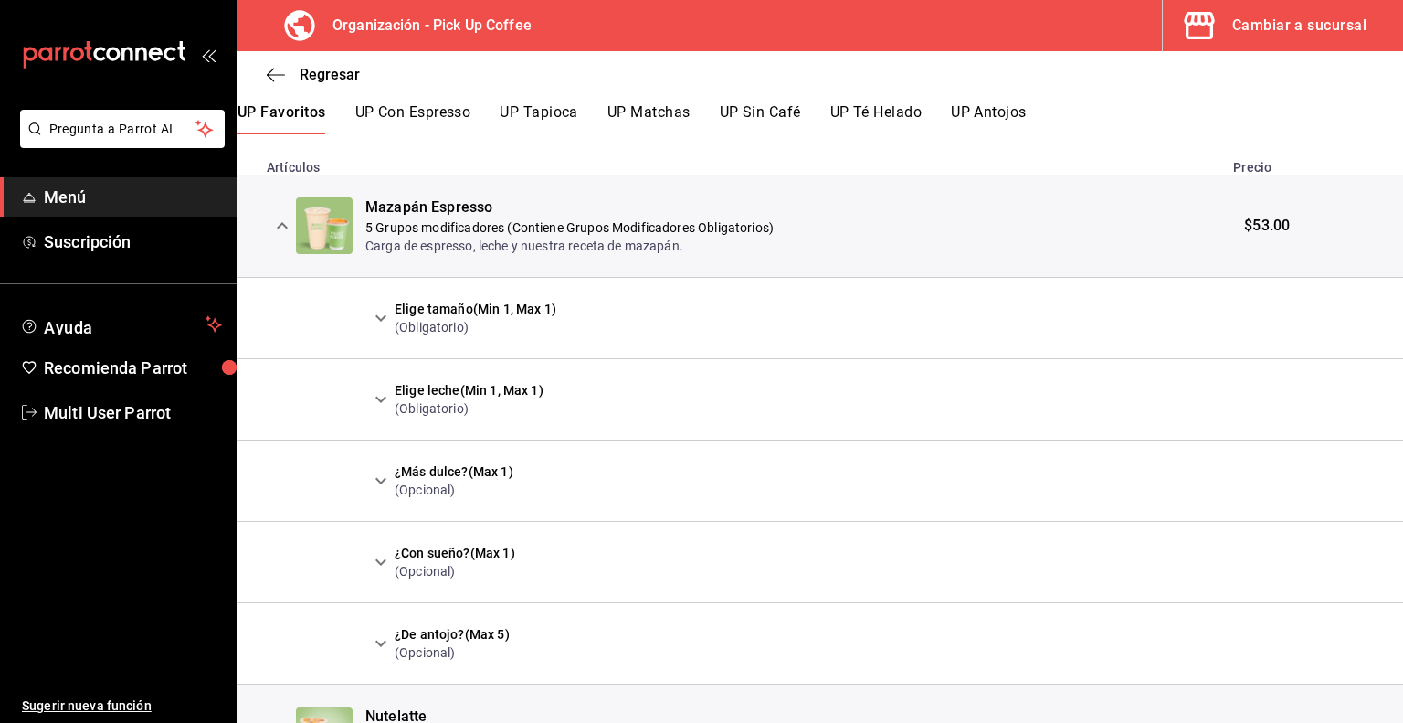
click at [384, 313] on icon "expand row" at bounding box center [381, 318] width 22 height 22
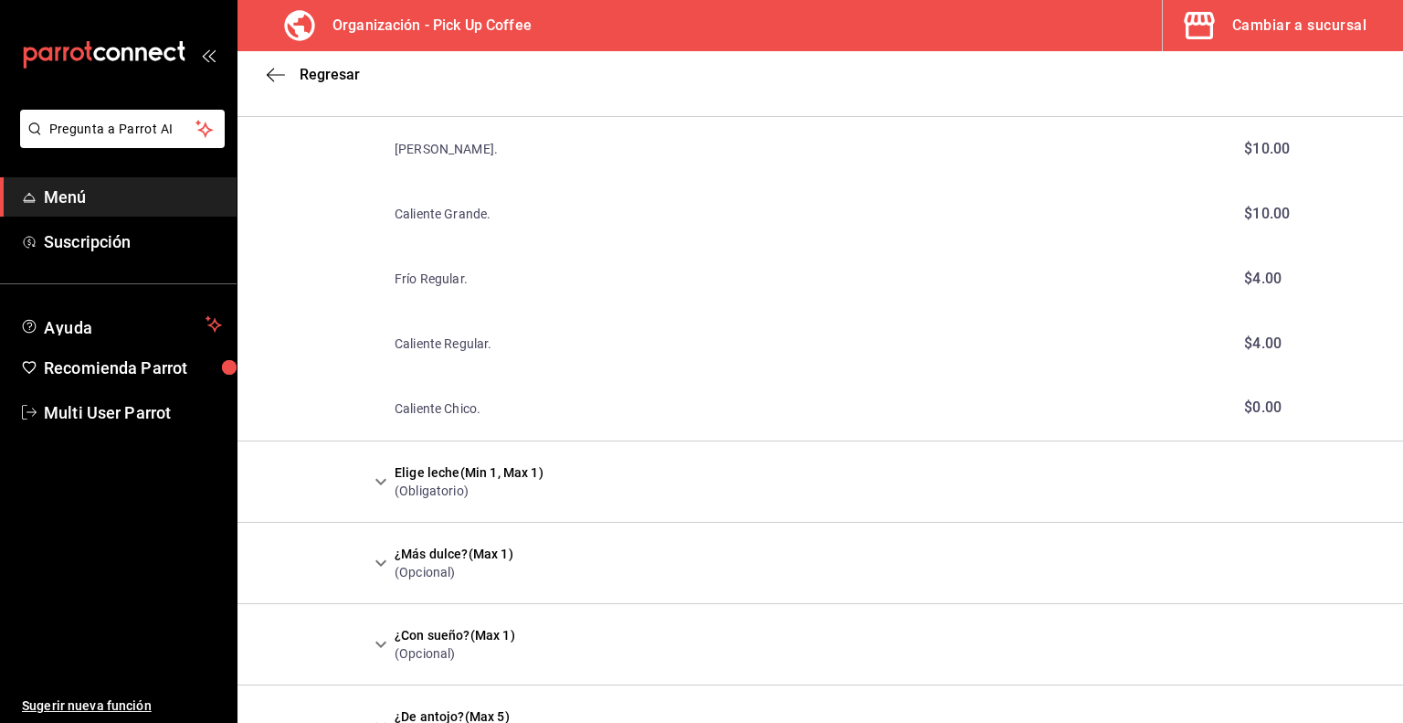
scroll to position [649, 0]
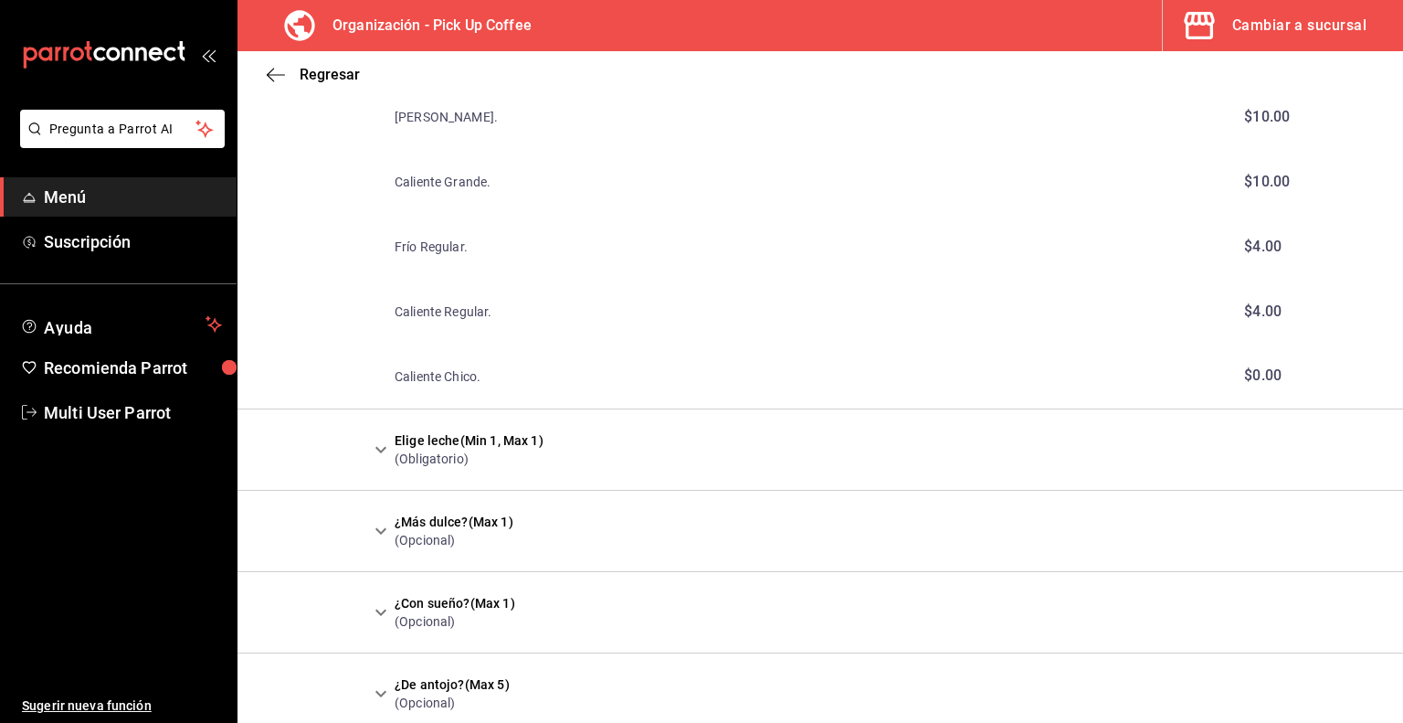
click at [374, 450] on icon "expand row" at bounding box center [381, 450] width 22 height 22
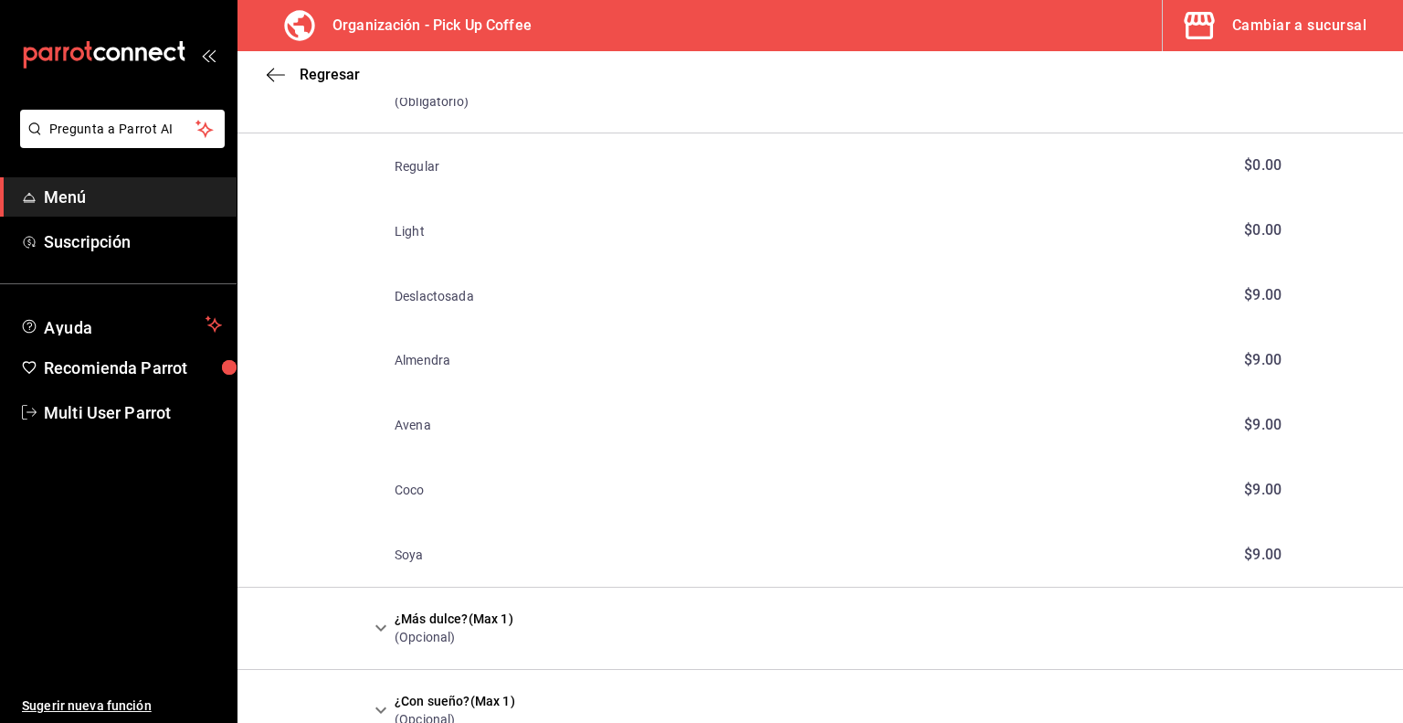
scroll to position [1106, 0]
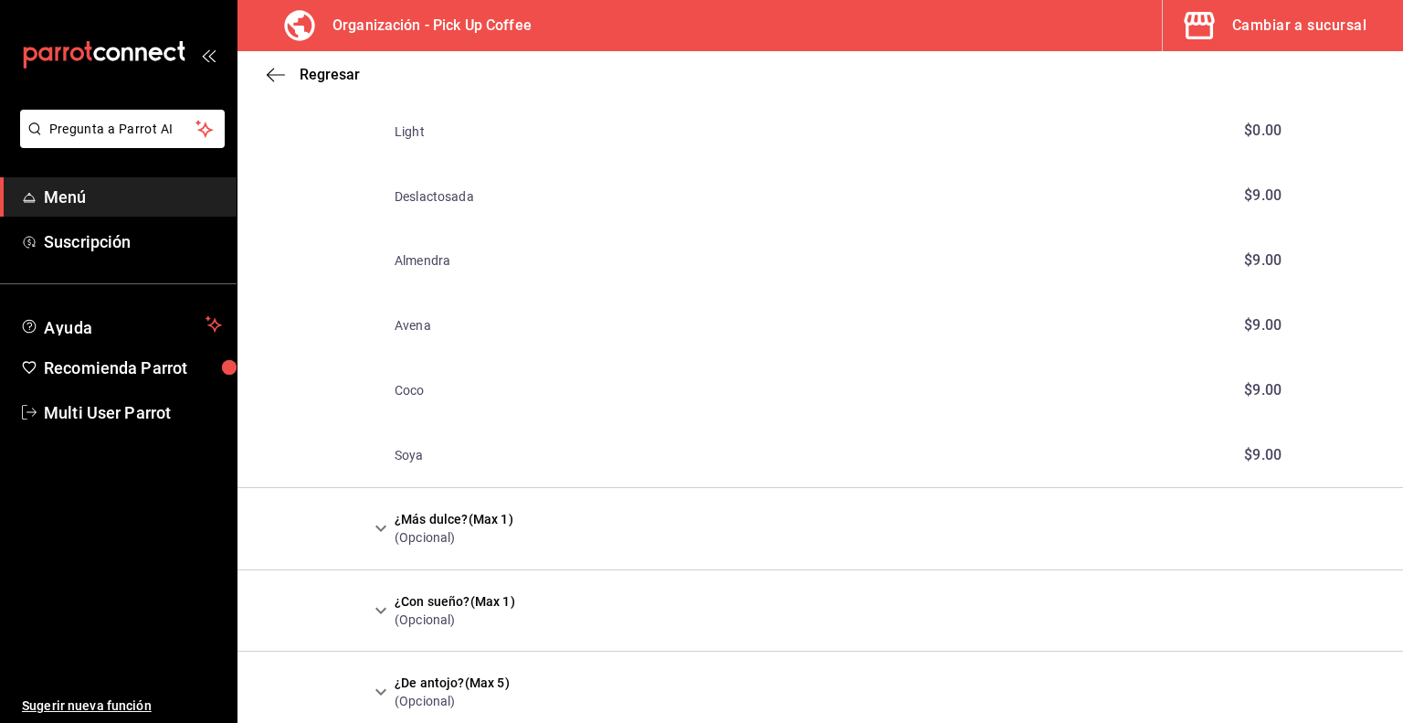
click at [383, 528] on icon "expand row" at bounding box center [381, 528] width 11 height 6
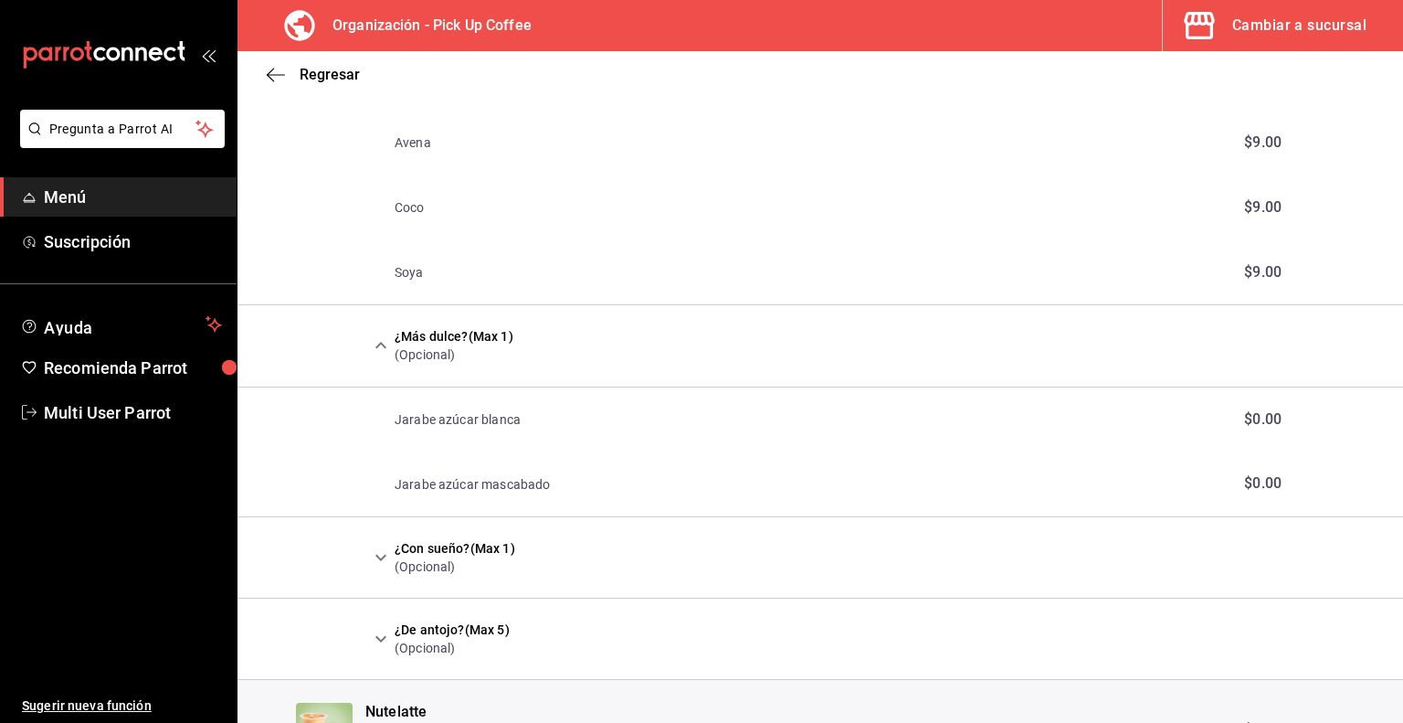
click at [380, 551] on icon "expand row" at bounding box center [381, 557] width 22 height 22
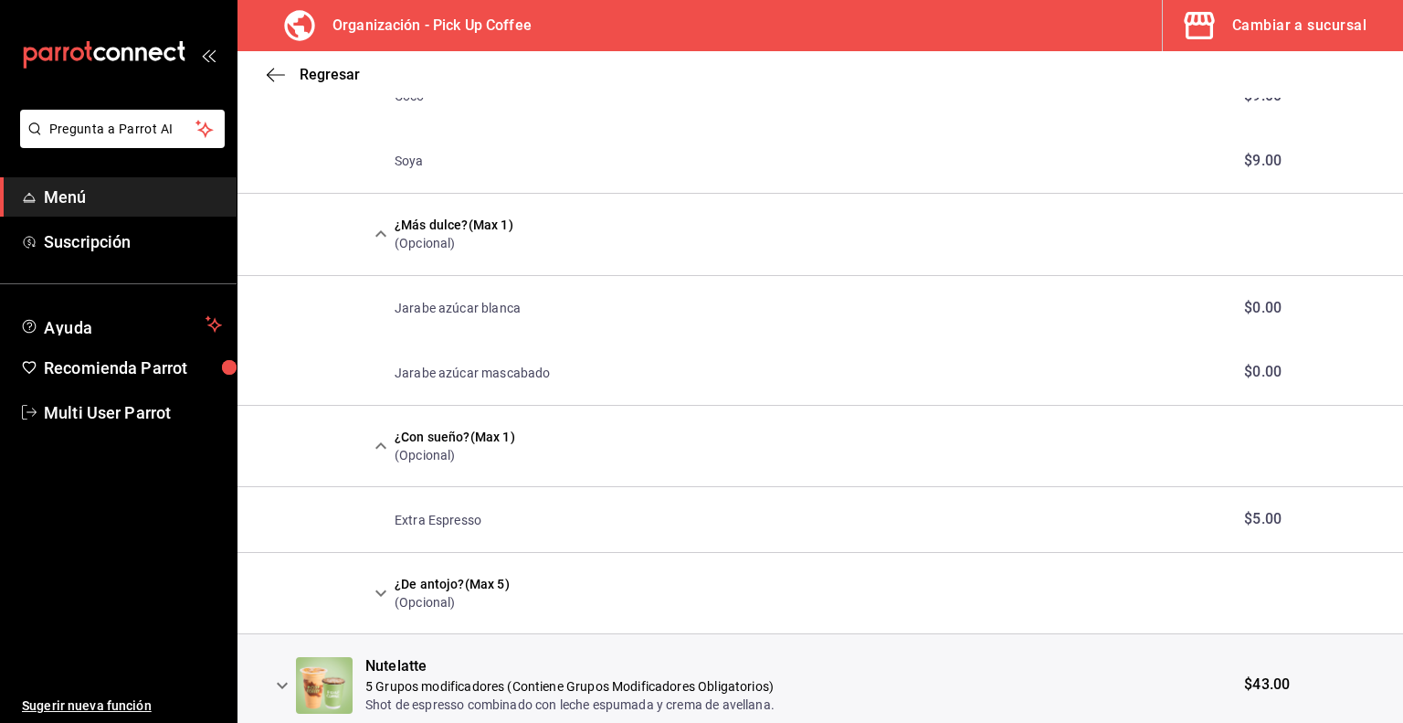
scroll to position [1562, 0]
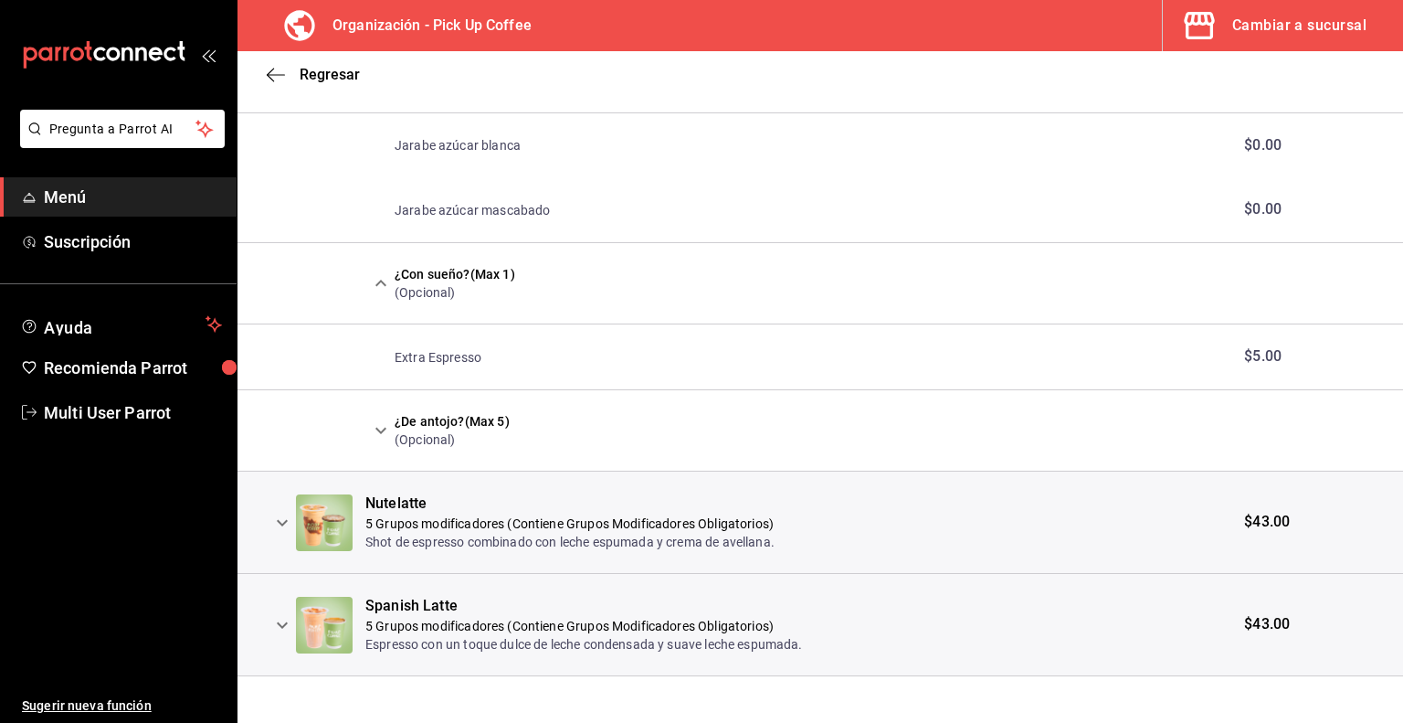
click at [376, 428] on icon "expand row" at bounding box center [381, 431] width 11 height 6
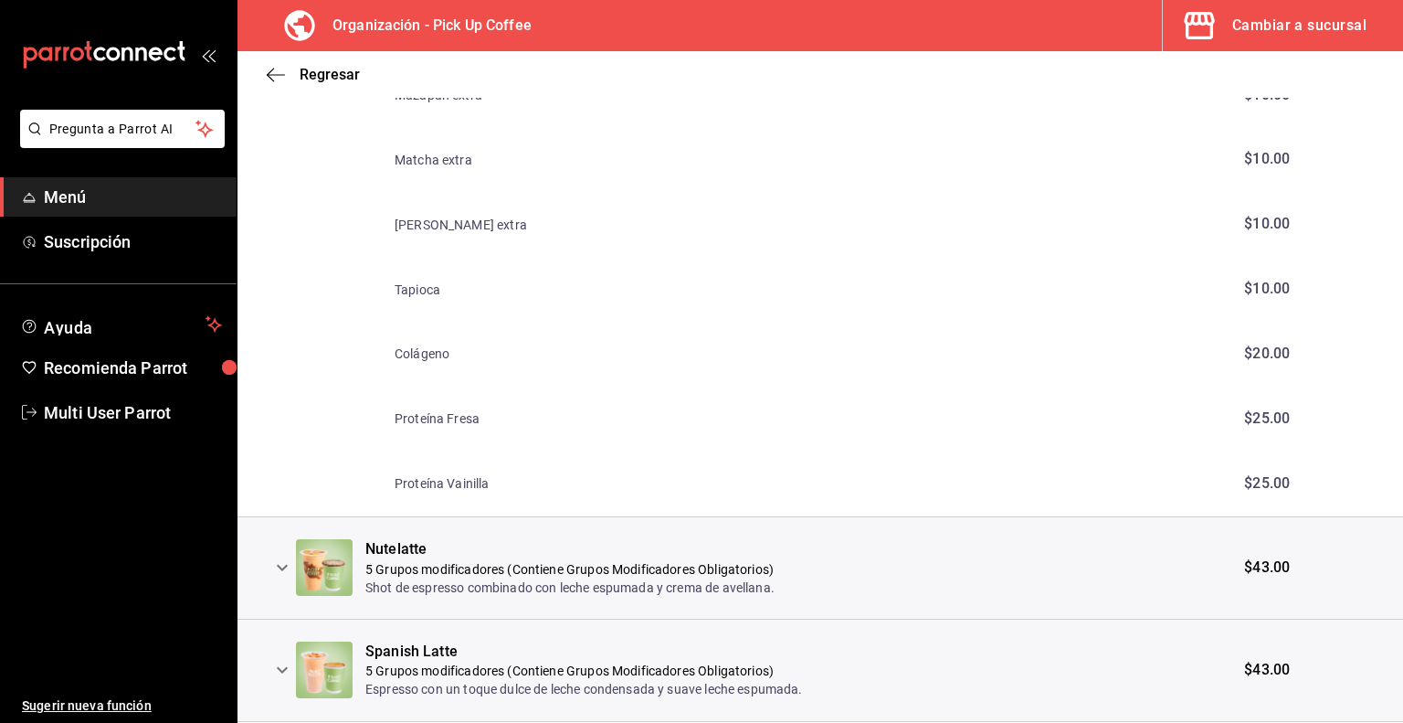
scroll to position [2350, 0]
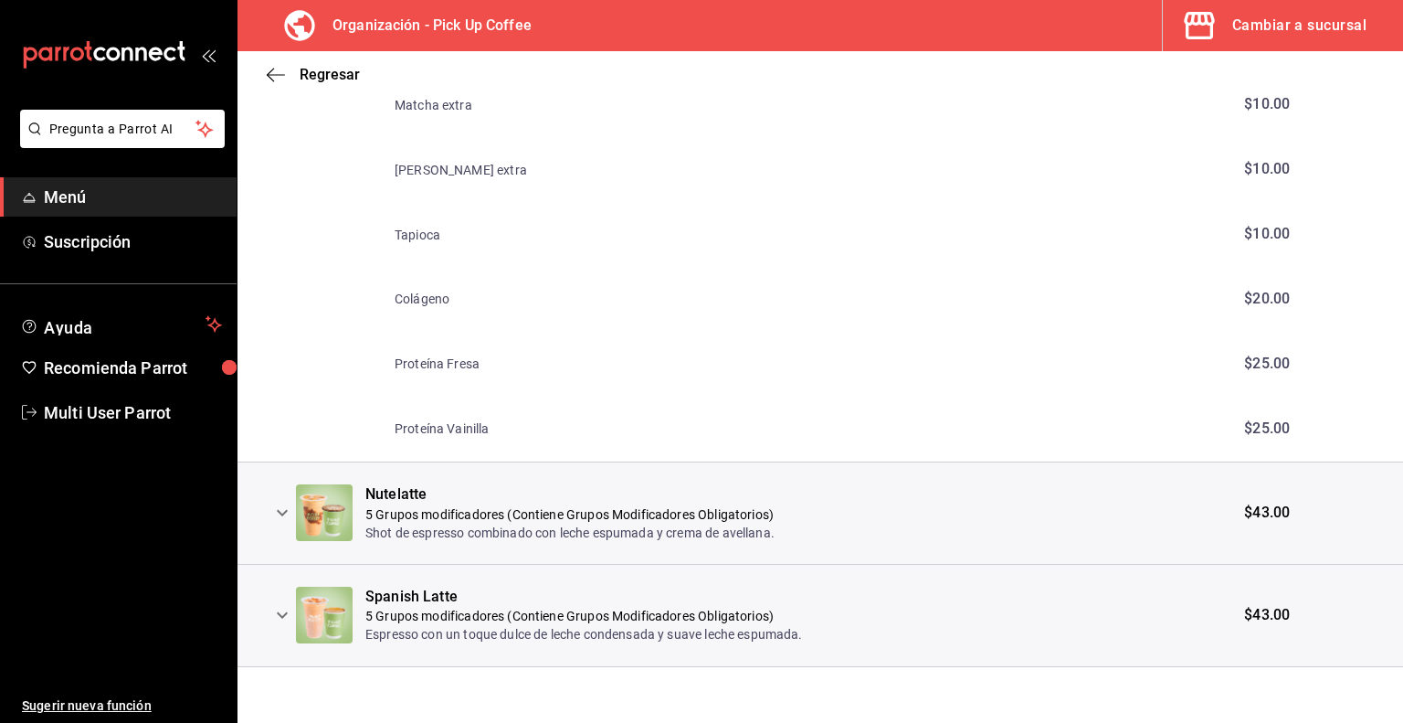
click at [282, 505] on icon "expand row" at bounding box center [282, 513] width 22 height 22
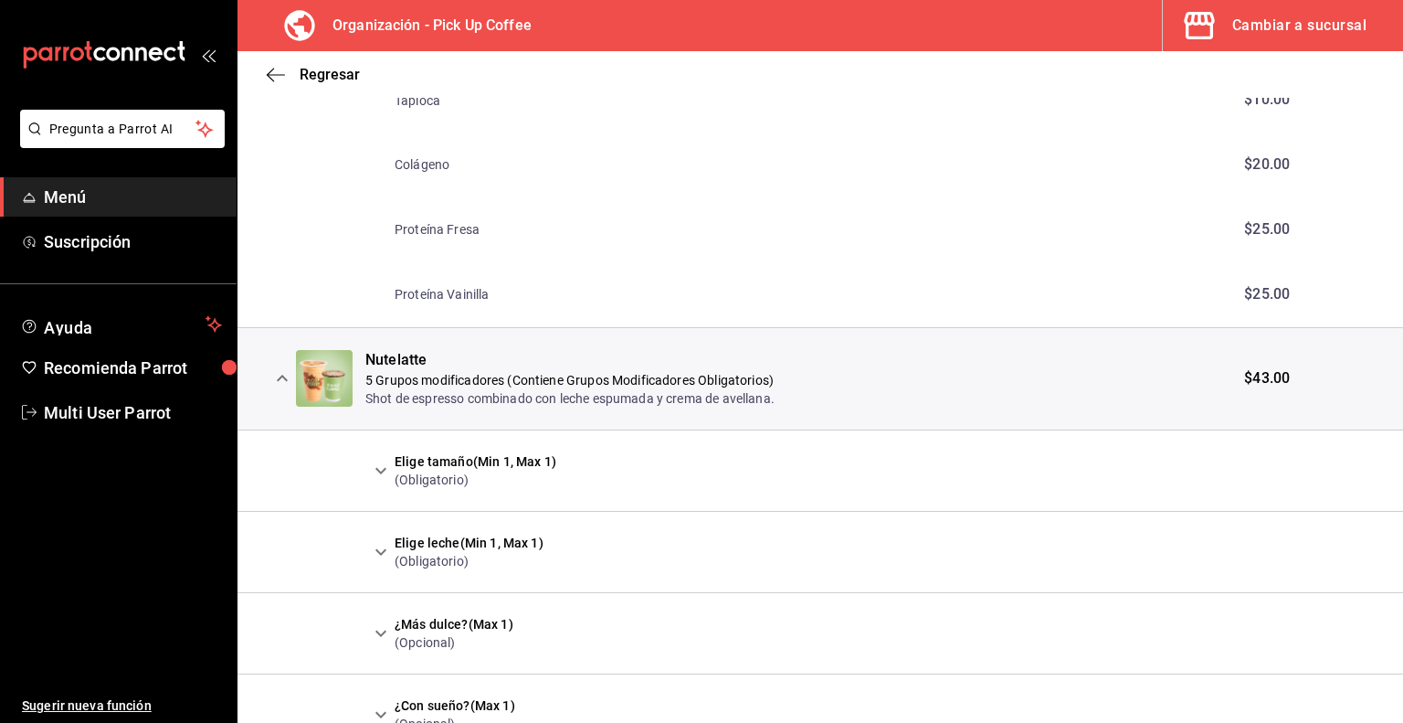
scroll to position [2624, 0]
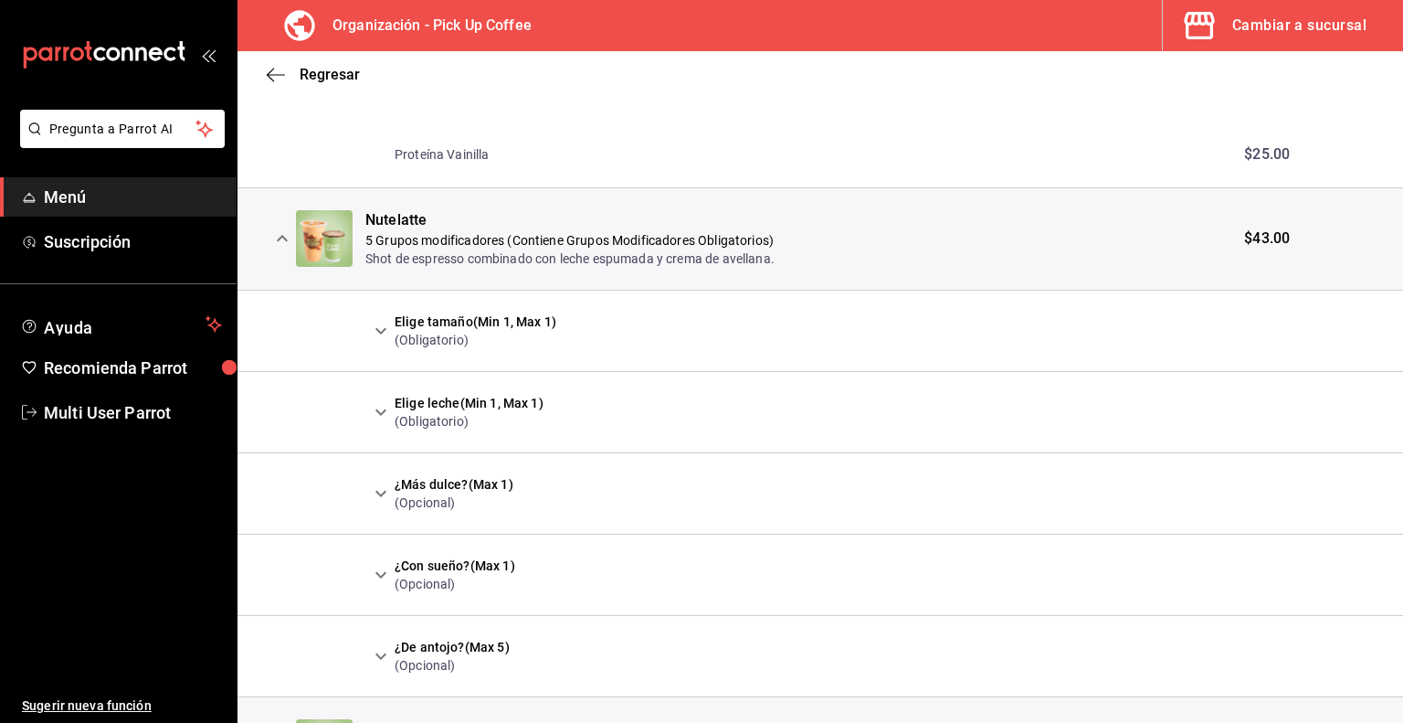
click at [379, 324] on icon "expand row" at bounding box center [381, 331] width 22 height 22
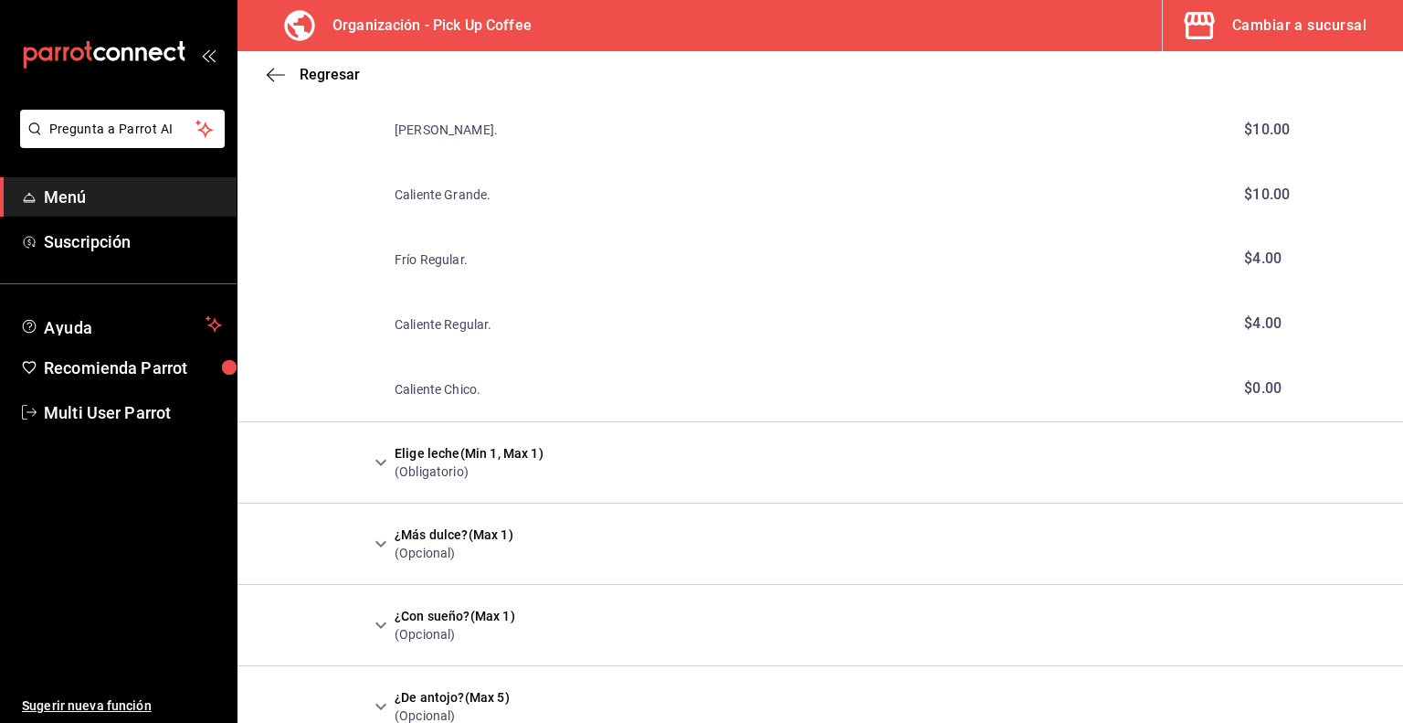
scroll to position [3080, 0]
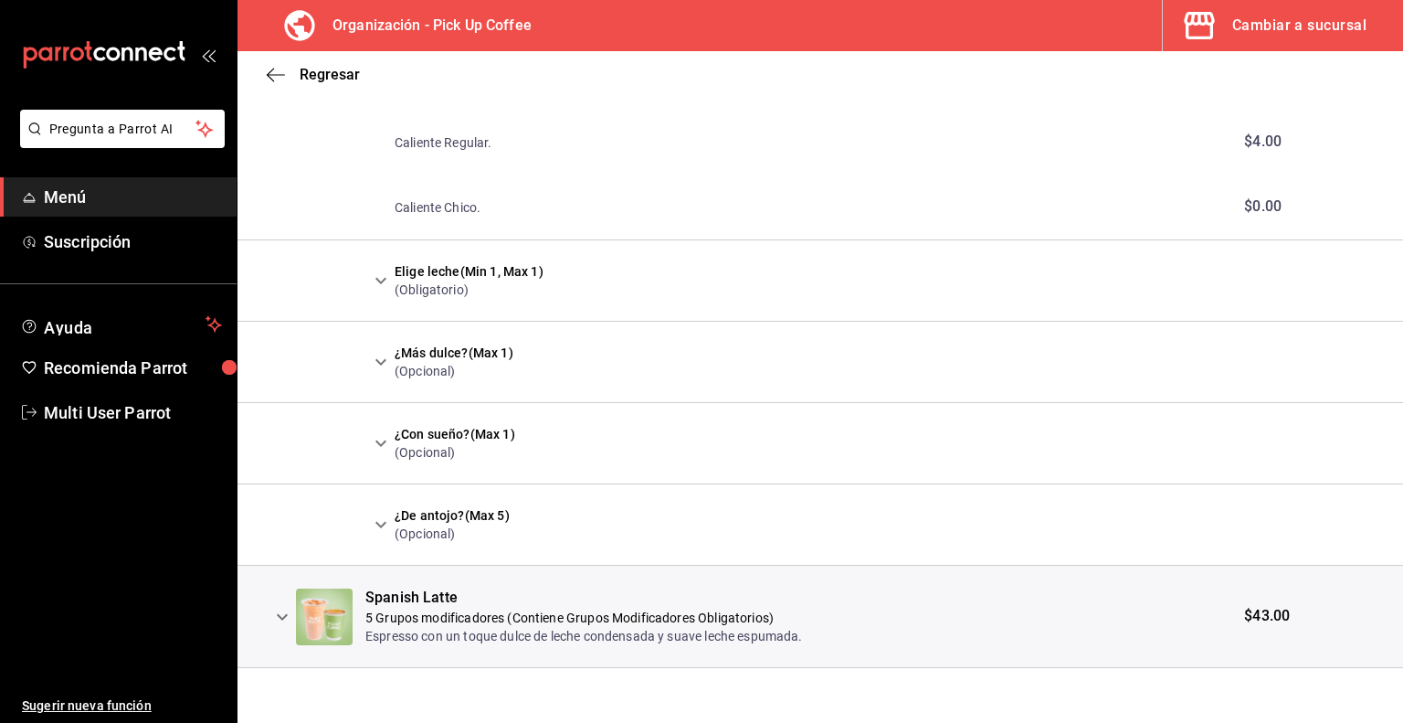
click at [285, 613] on icon "expand row" at bounding box center [282, 616] width 11 height 6
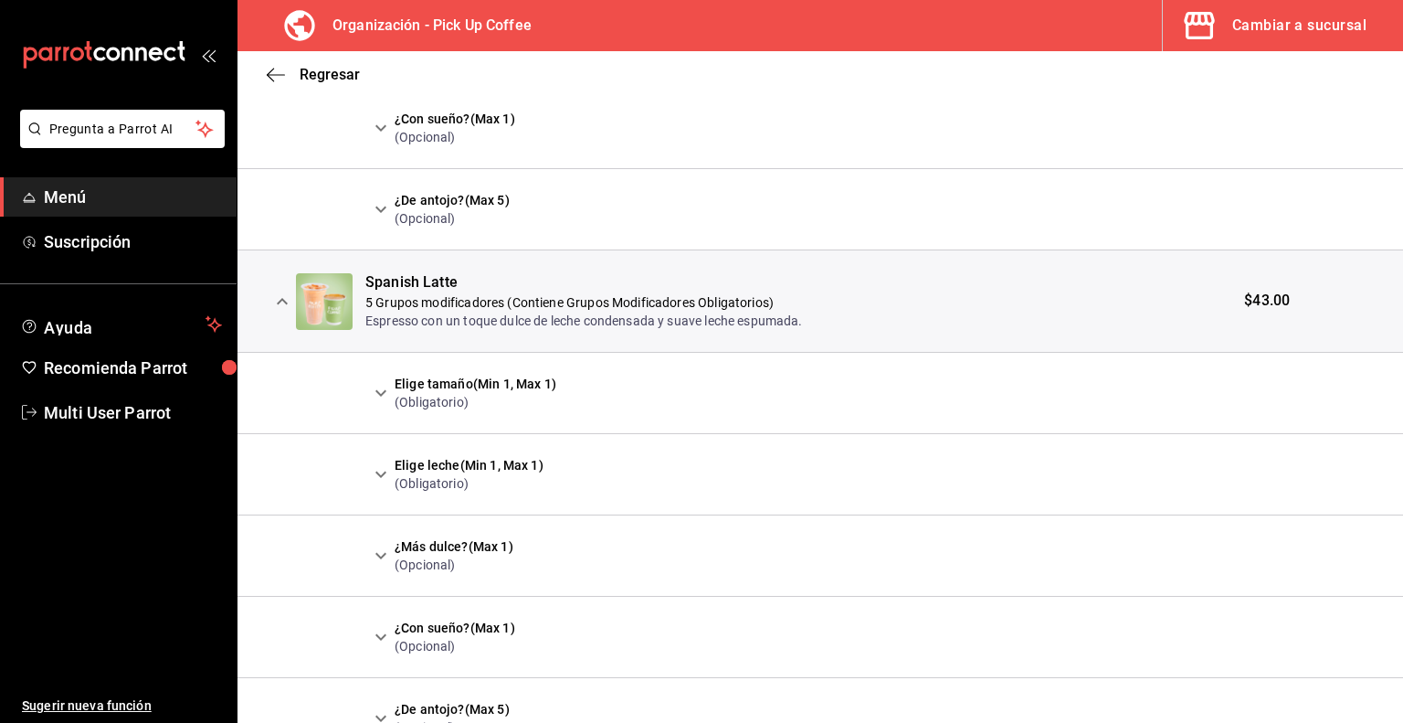
scroll to position [3486, 0]
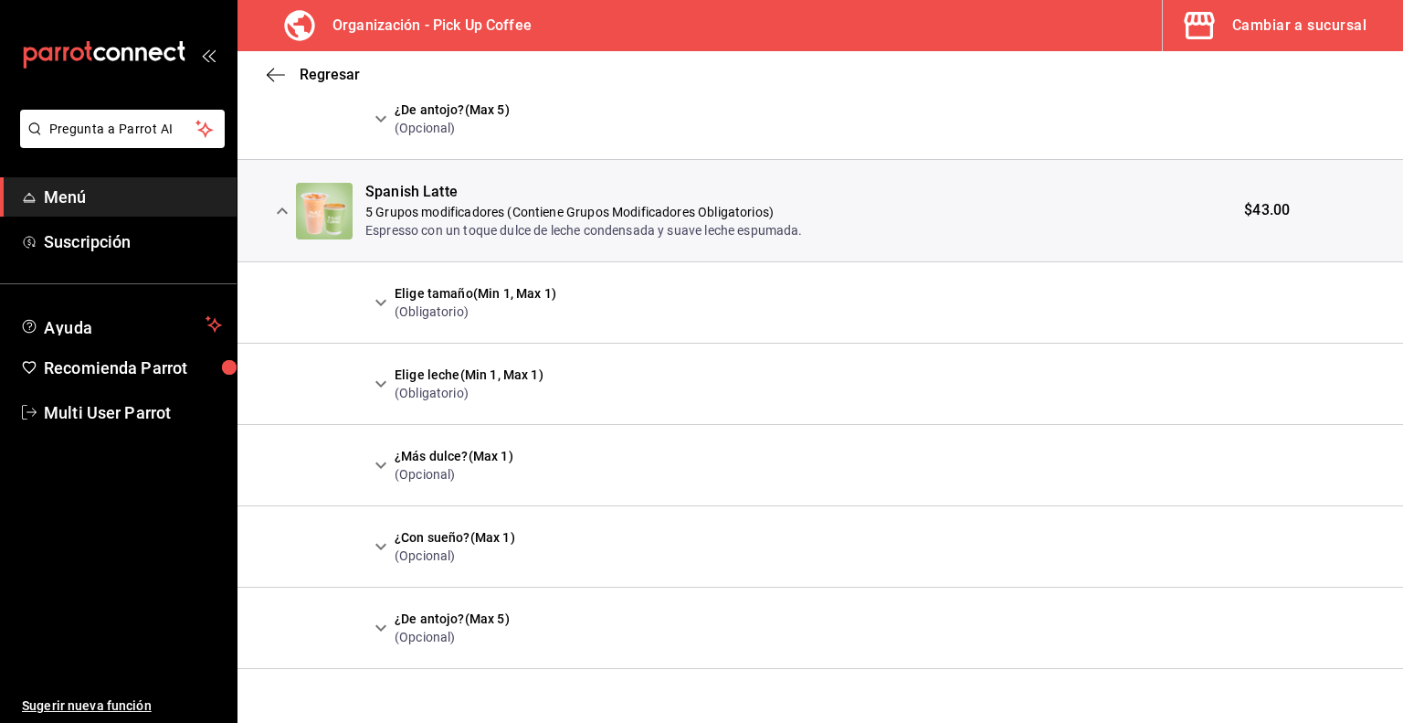
click at [380, 301] on icon "expand row" at bounding box center [381, 303] width 11 height 6
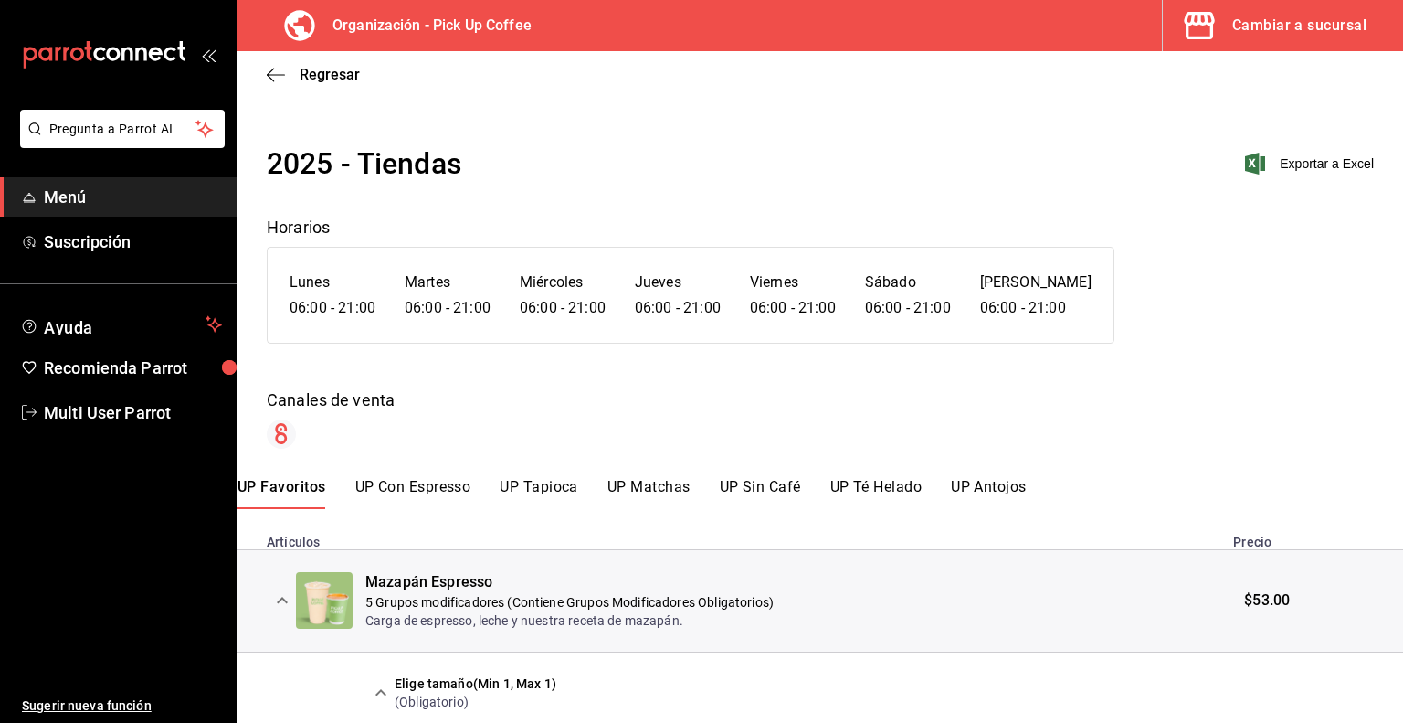
scroll to position [91, 0]
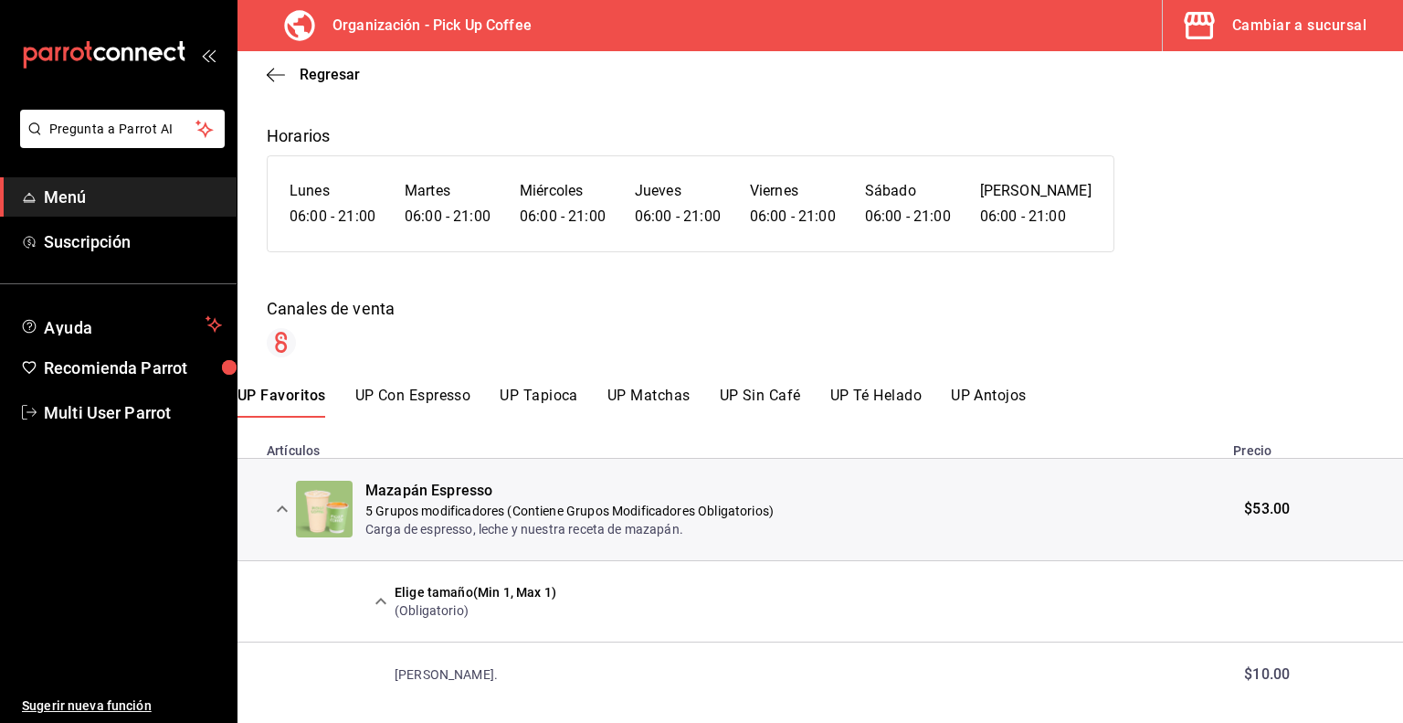
click at [418, 395] on button "UP Con Espresso" at bounding box center [413, 402] width 116 height 31
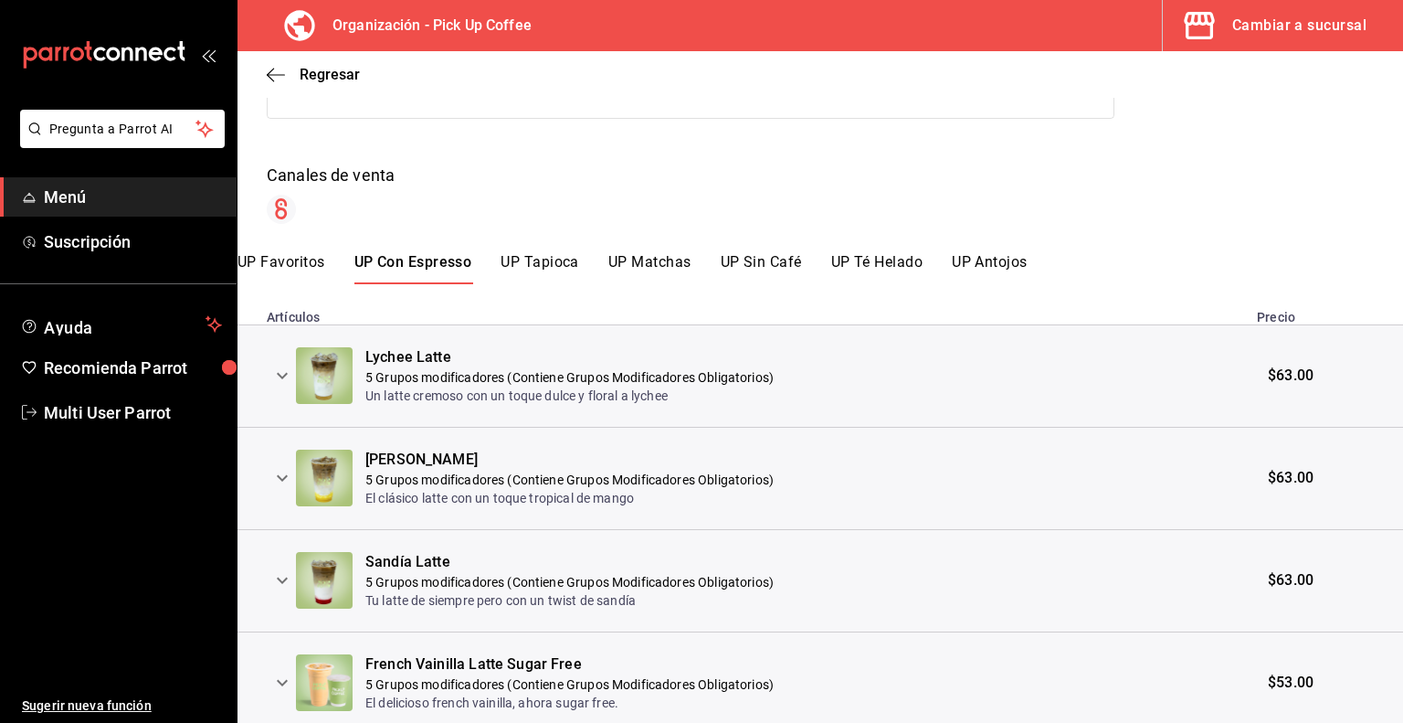
scroll to position [274, 0]
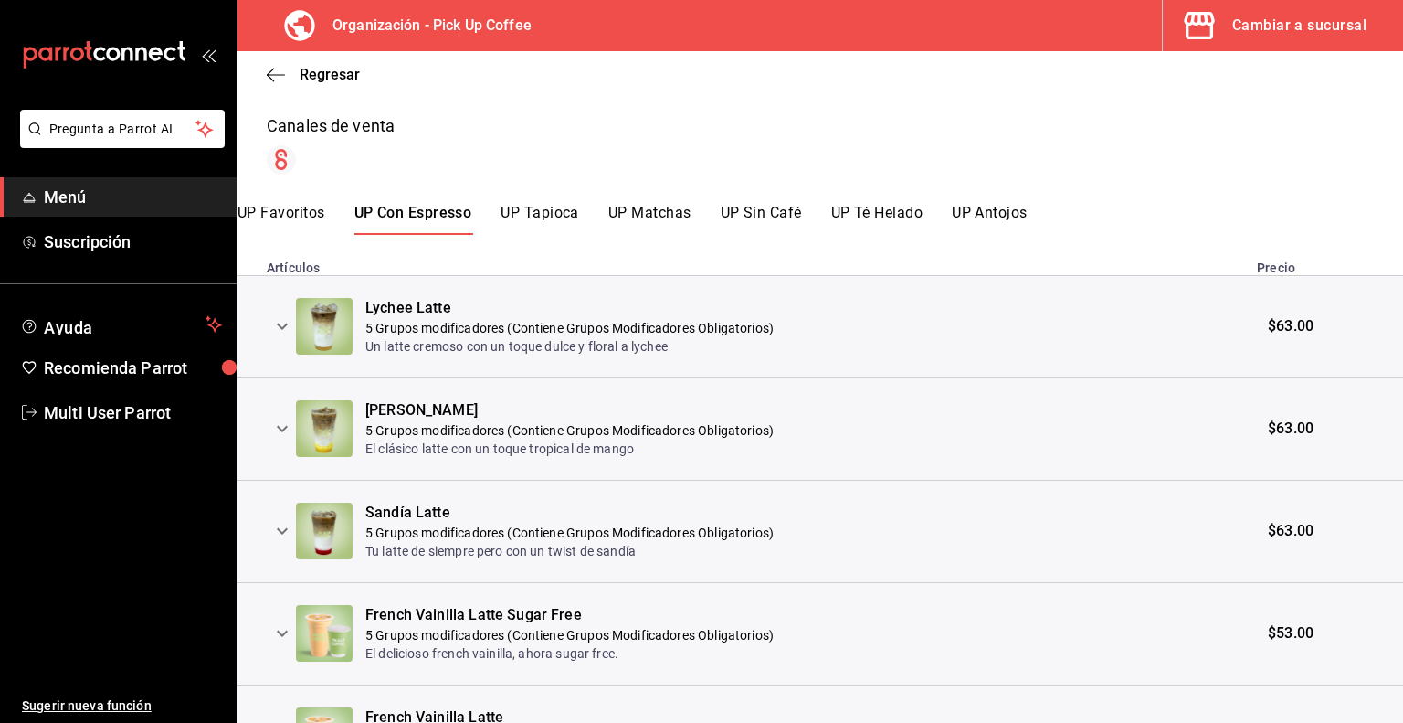
click at [286, 328] on icon "expand row" at bounding box center [282, 326] width 22 height 22
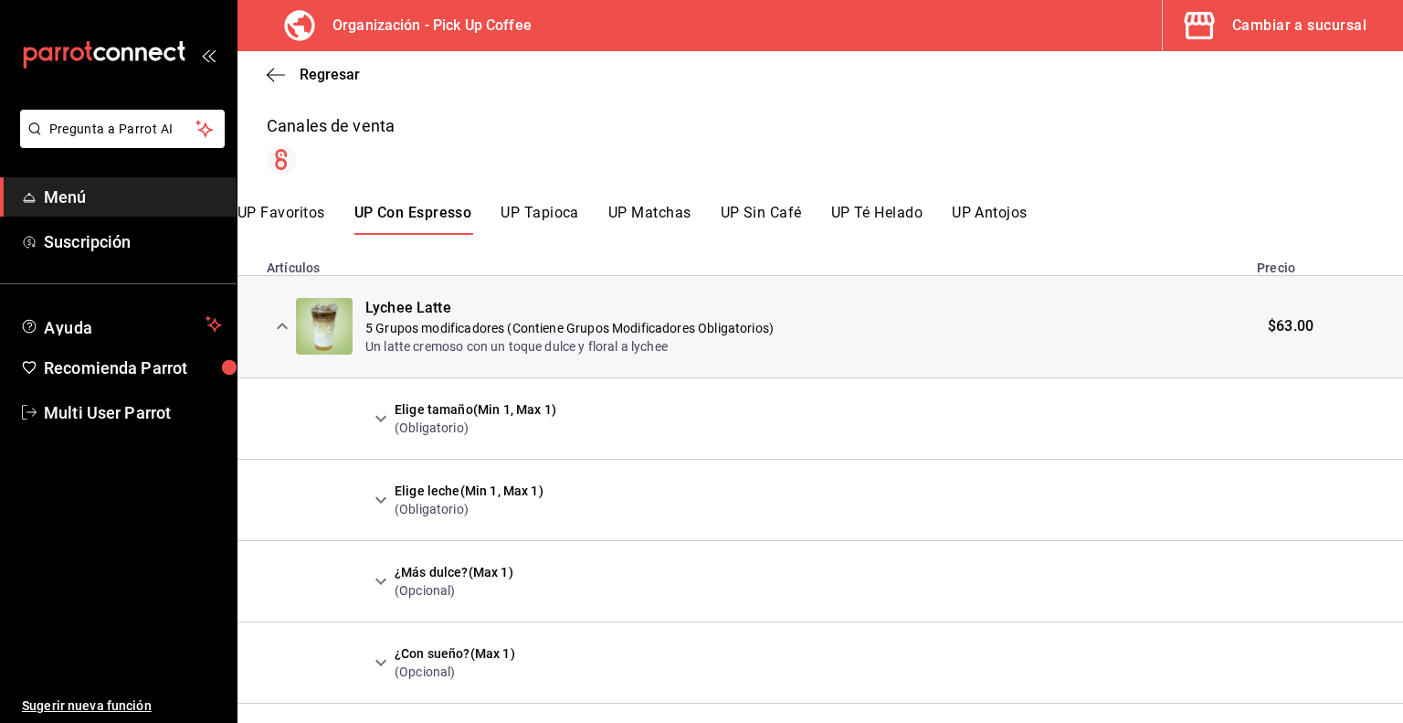
click at [375, 418] on icon "expand row" at bounding box center [381, 419] width 22 height 22
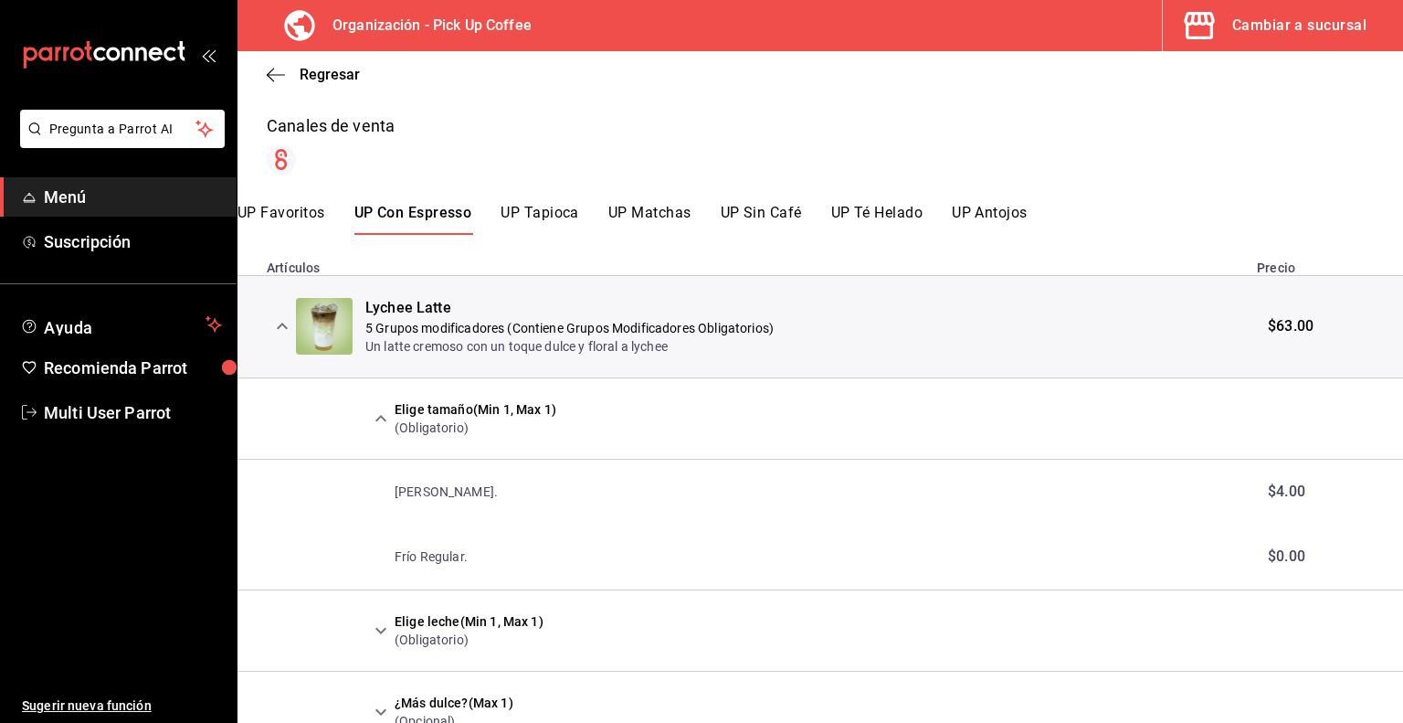
click at [376, 418] on icon "expand row" at bounding box center [381, 419] width 22 height 22
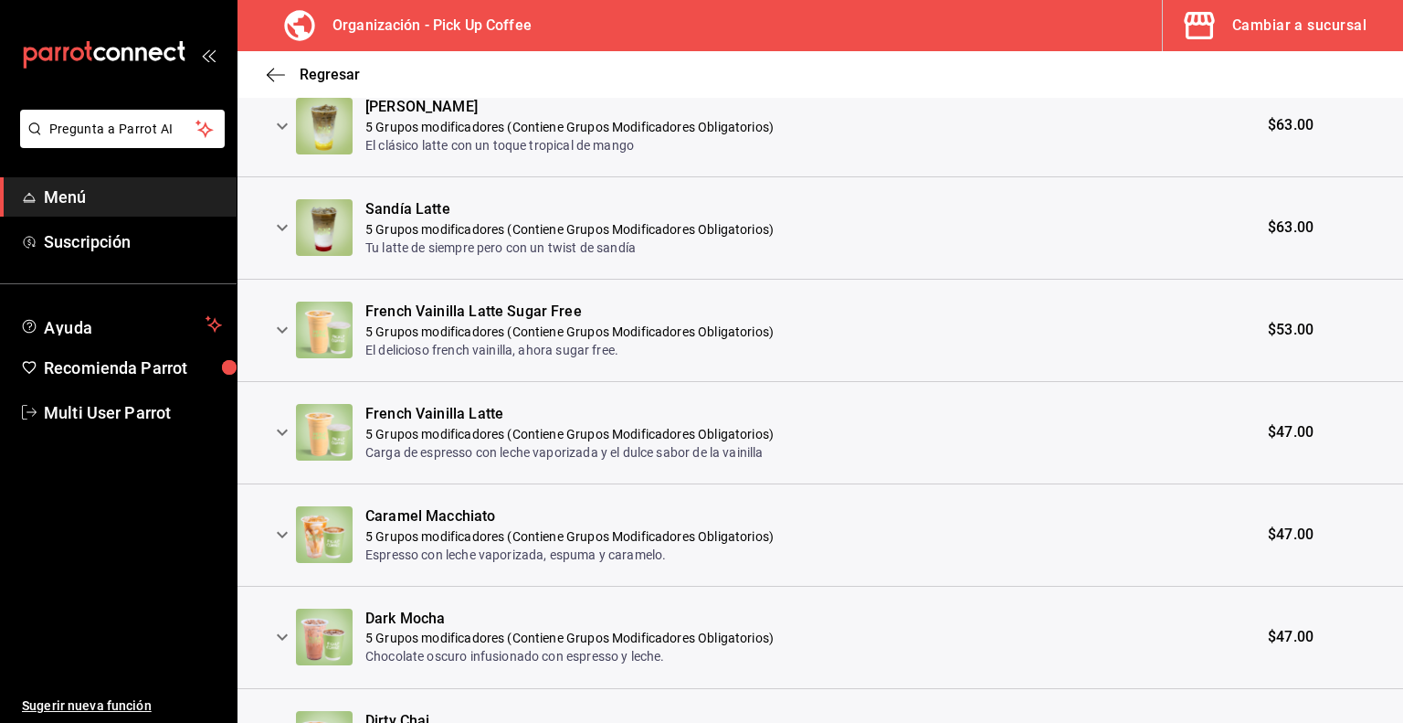
scroll to position [1005, 0]
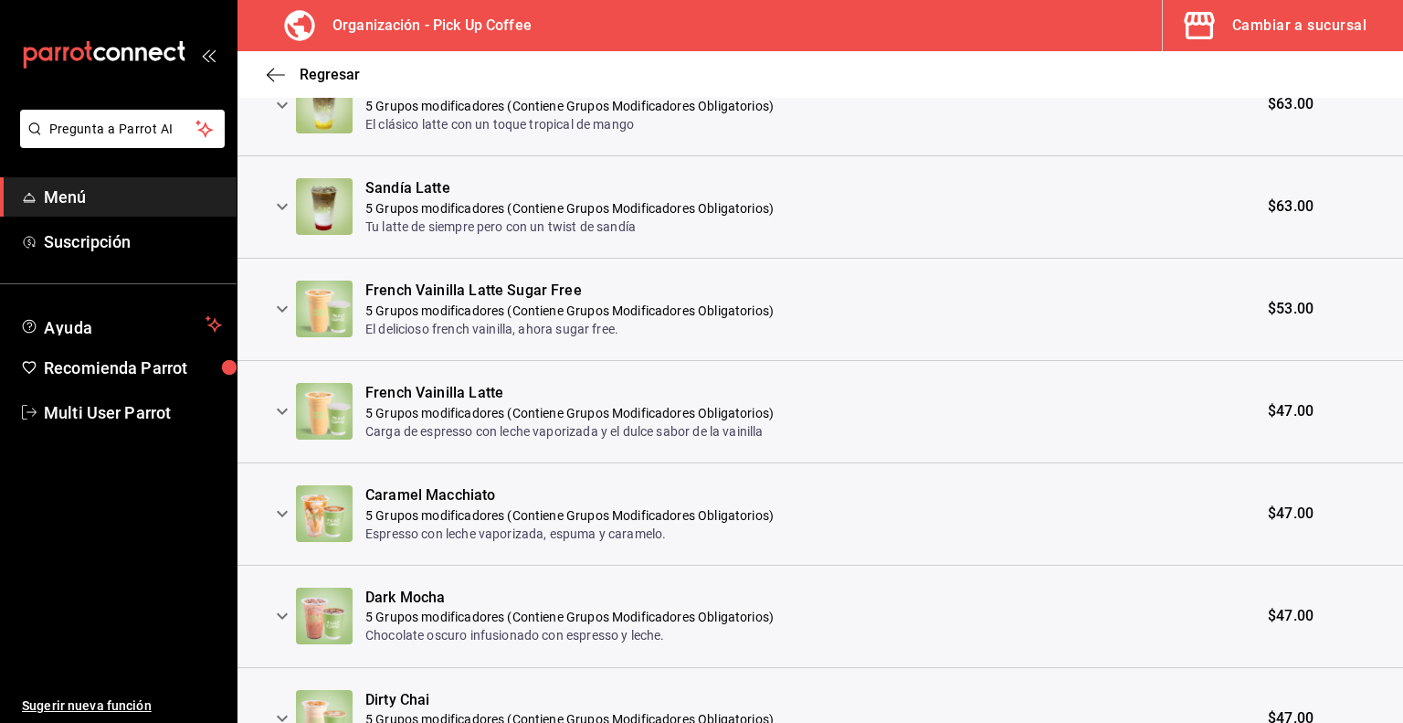
click at [288, 508] on icon "expand row" at bounding box center [282, 514] width 22 height 22
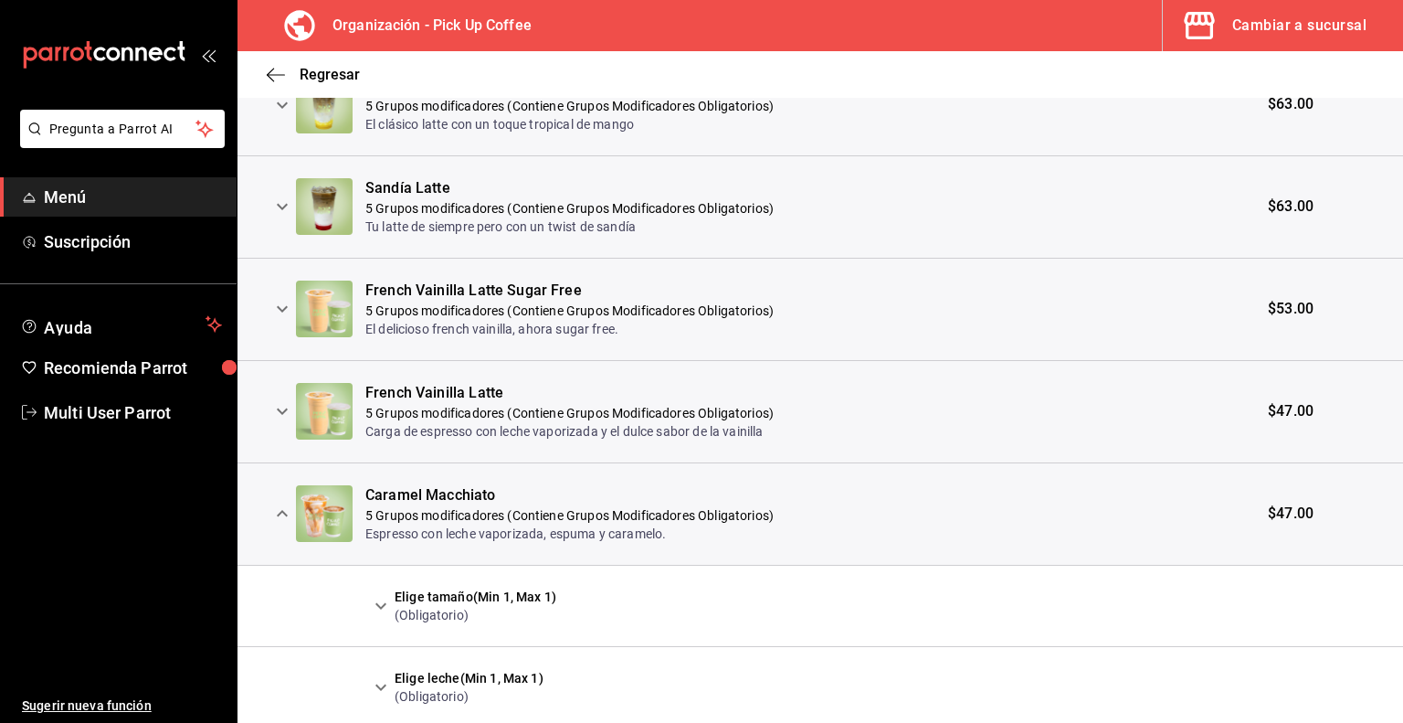
click at [384, 598] on icon "expand row" at bounding box center [381, 606] width 22 height 22
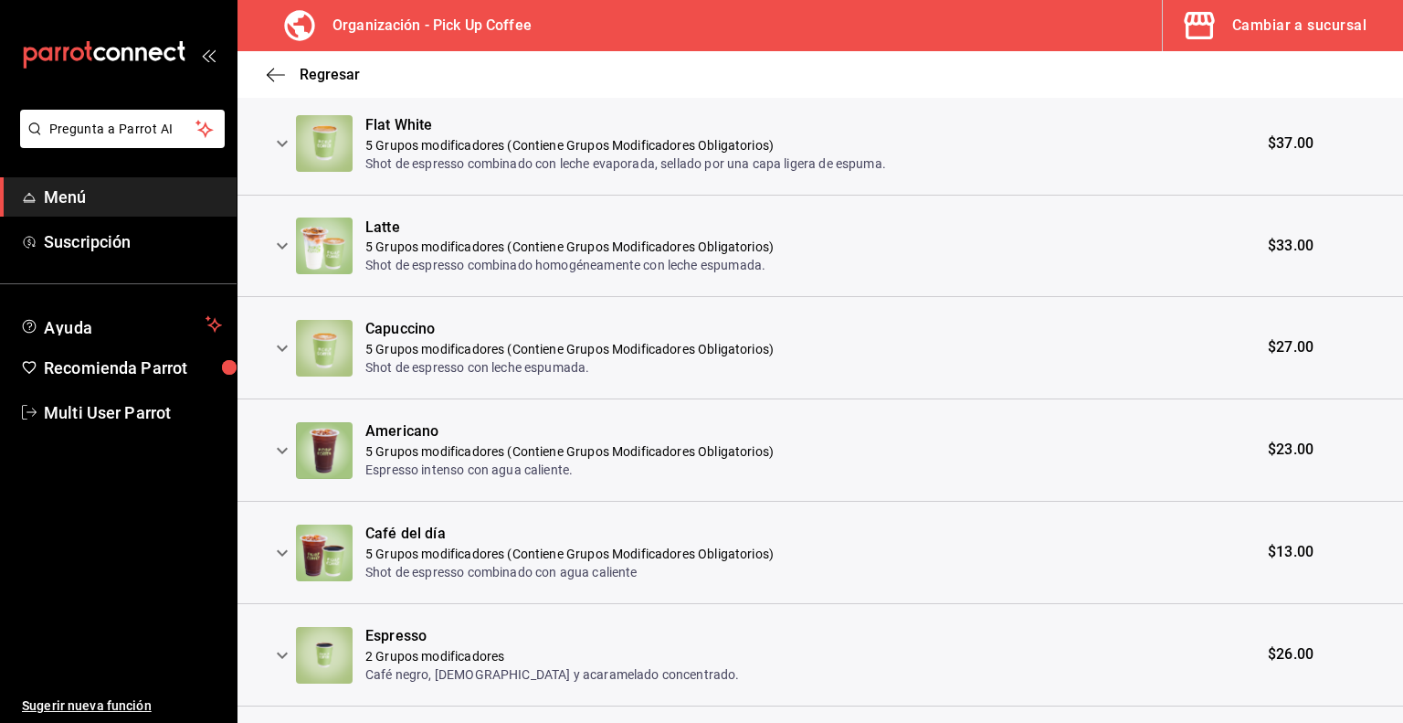
scroll to position [2741, 0]
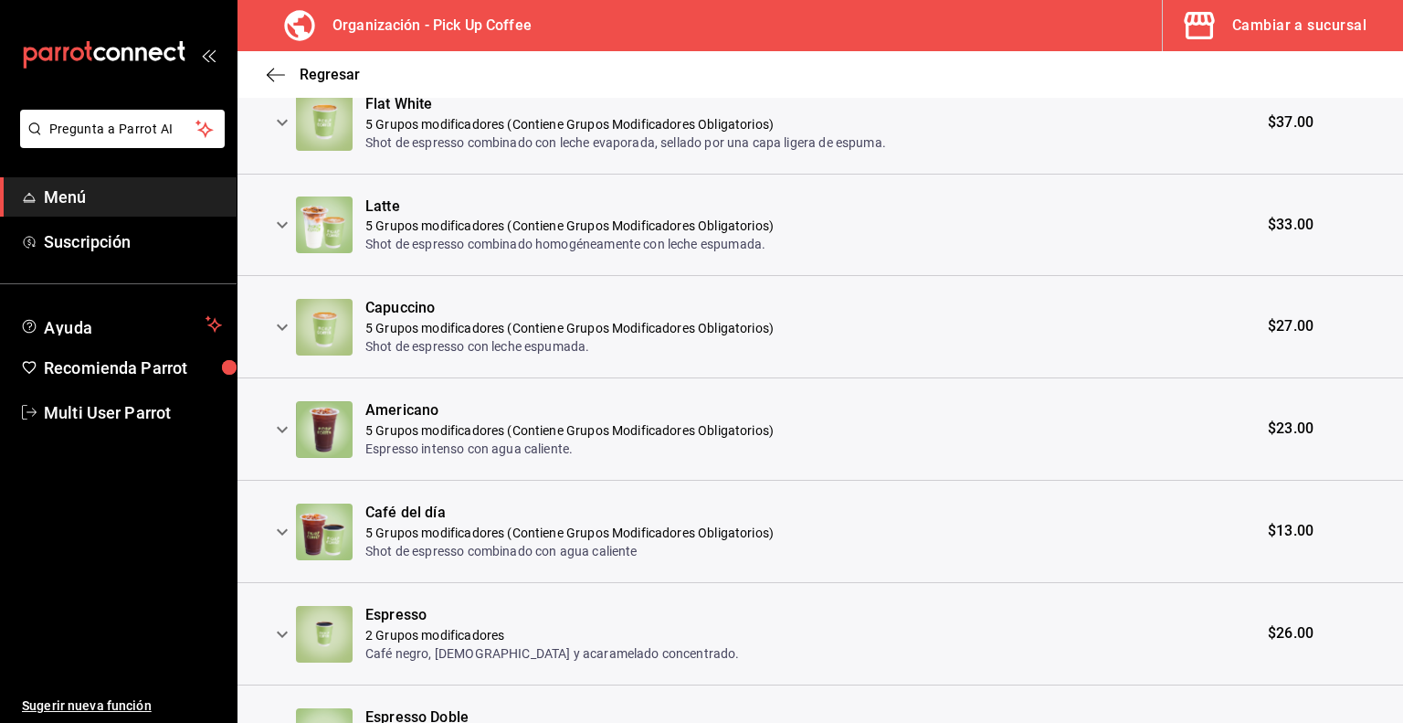
click at [278, 324] on icon "expand row" at bounding box center [282, 327] width 22 height 22
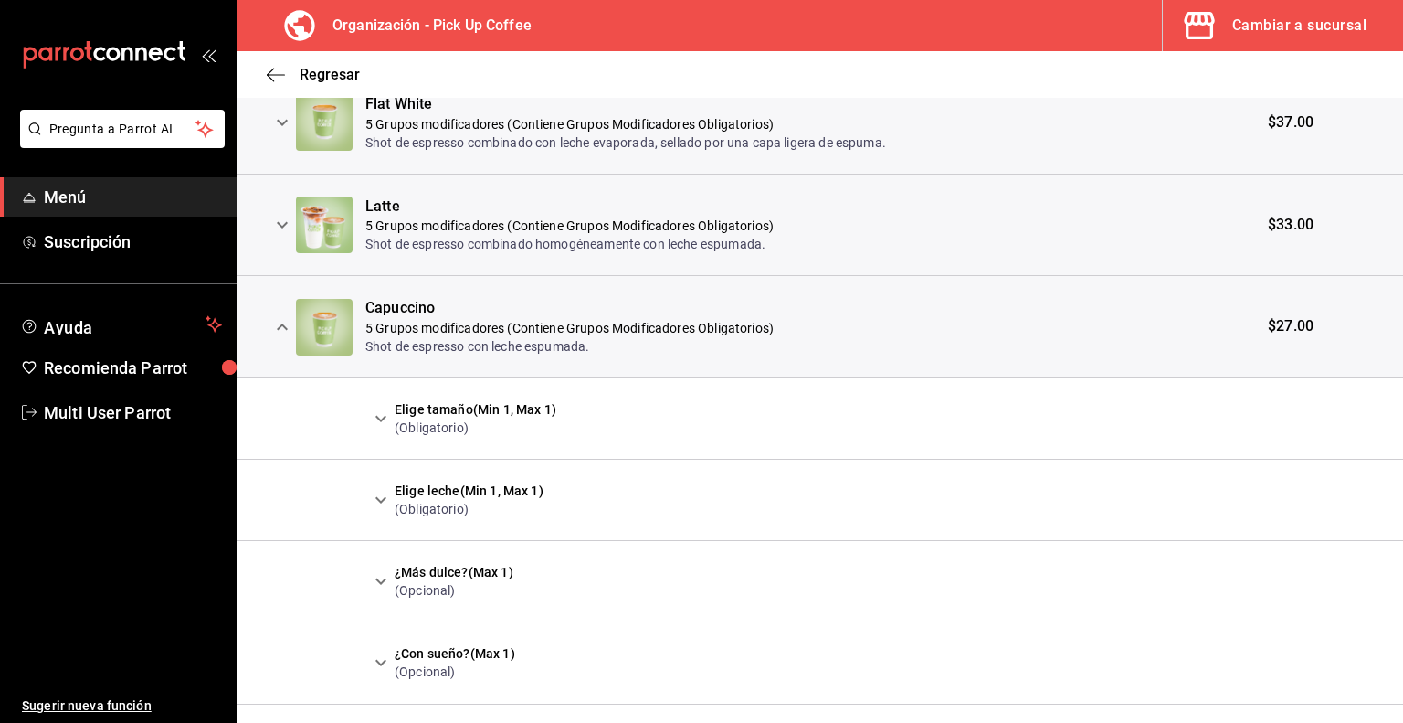
click at [380, 408] on icon "expand row" at bounding box center [381, 419] width 22 height 22
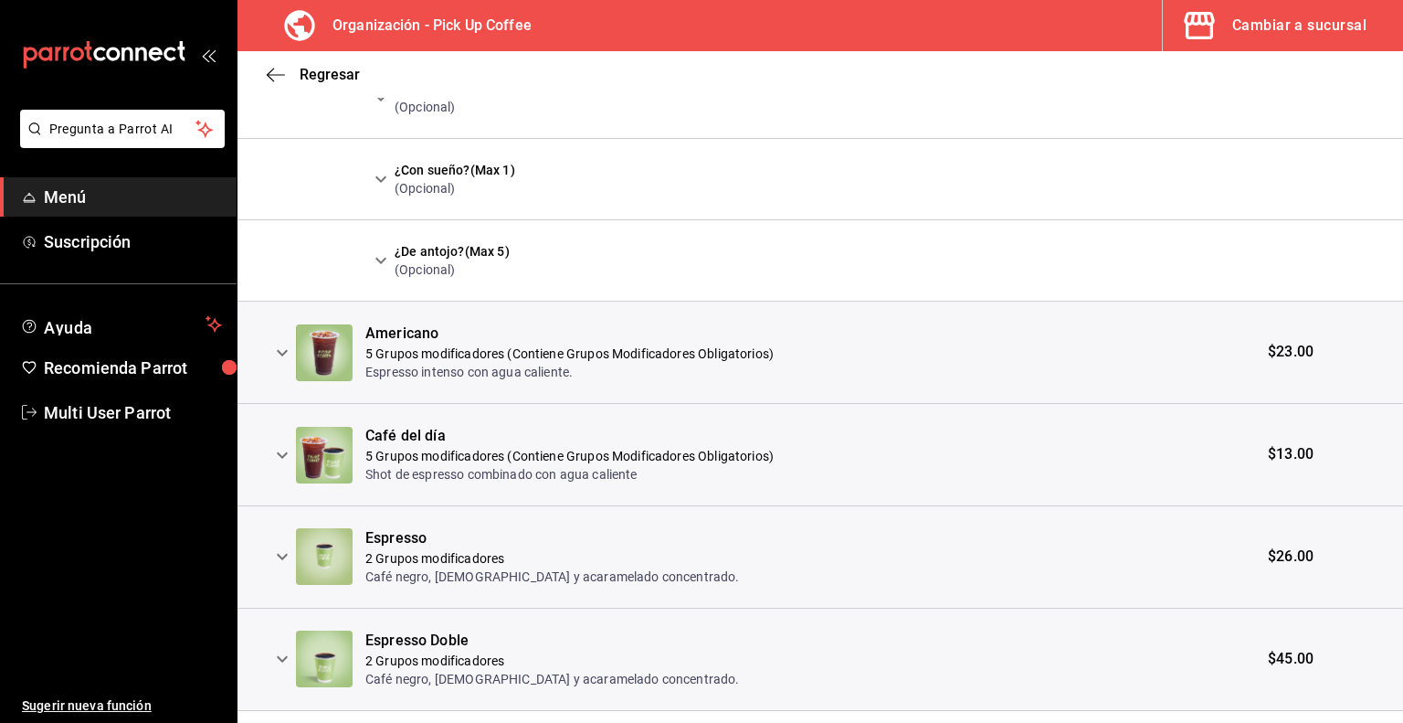
scroll to position [3459, 0]
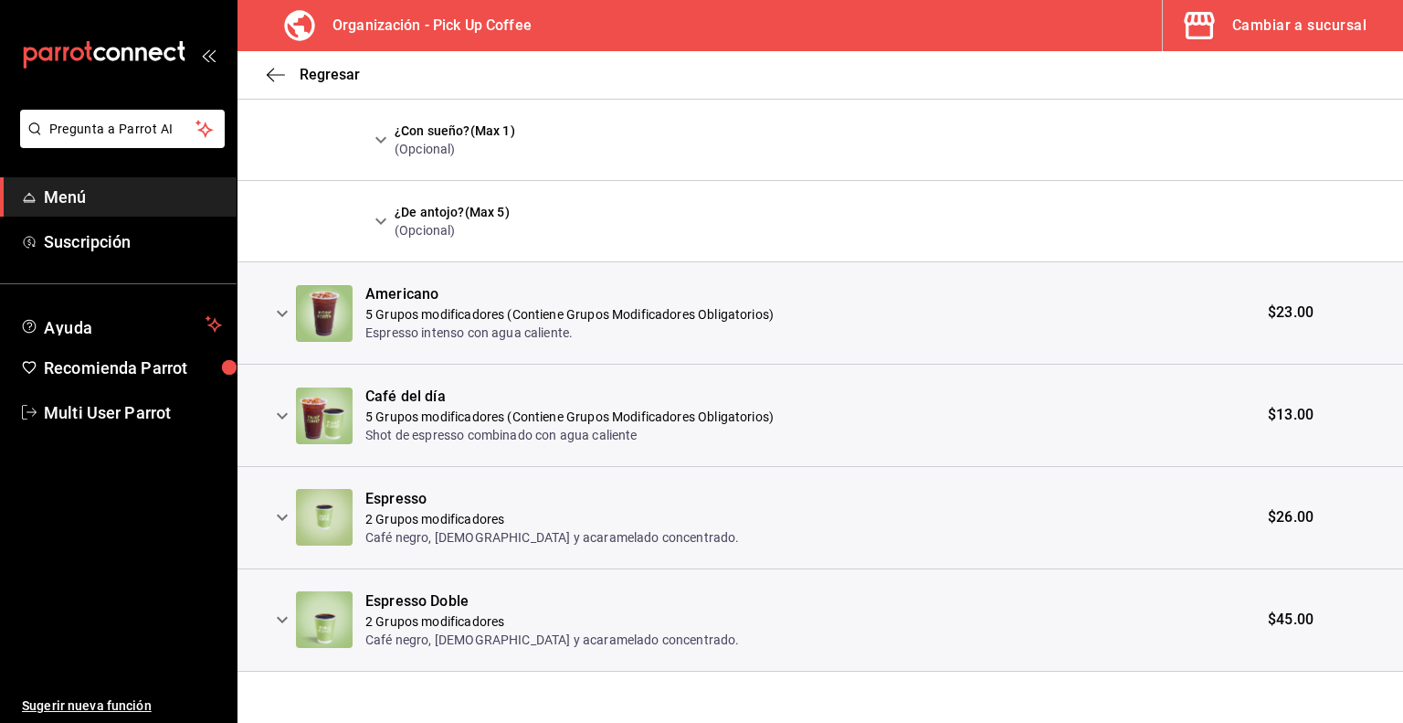
click at [286, 512] on icon "expand row" at bounding box center [282, 517] width 22 height 22
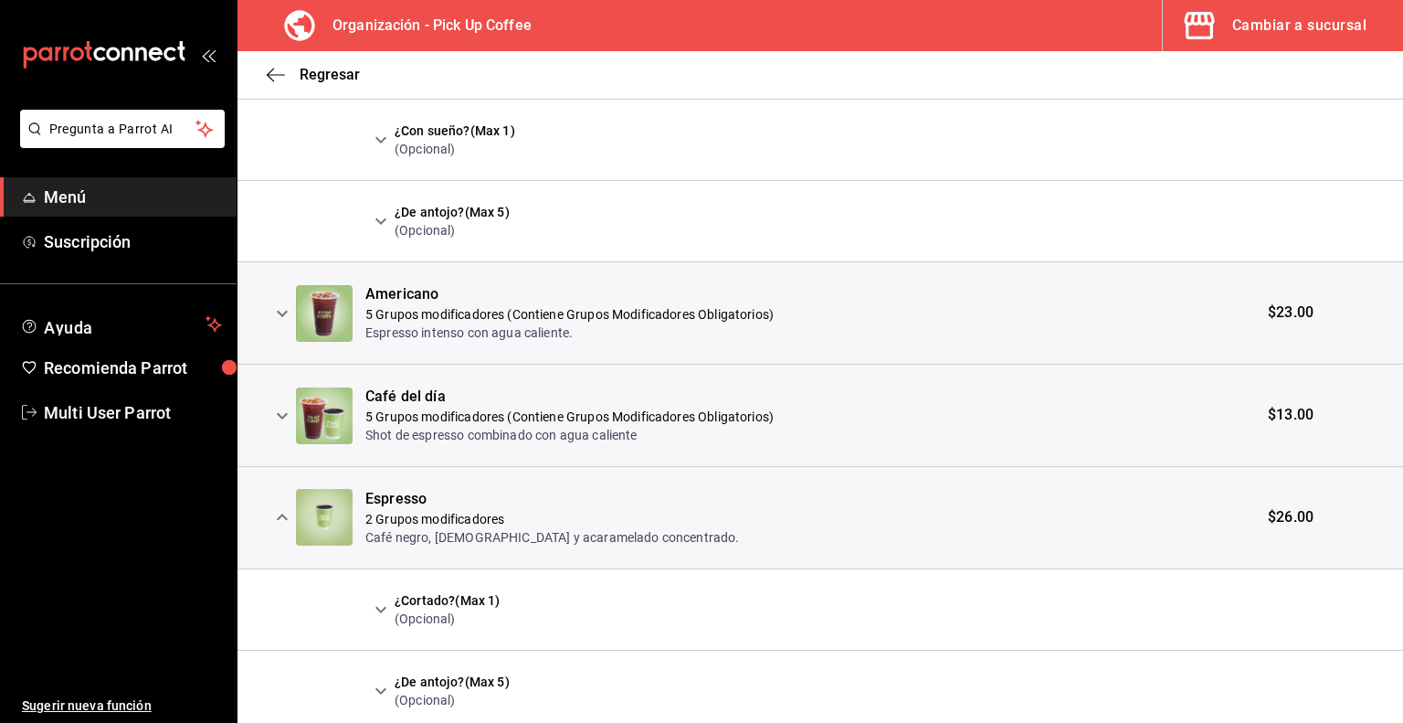
scroll to position [3622, 0]
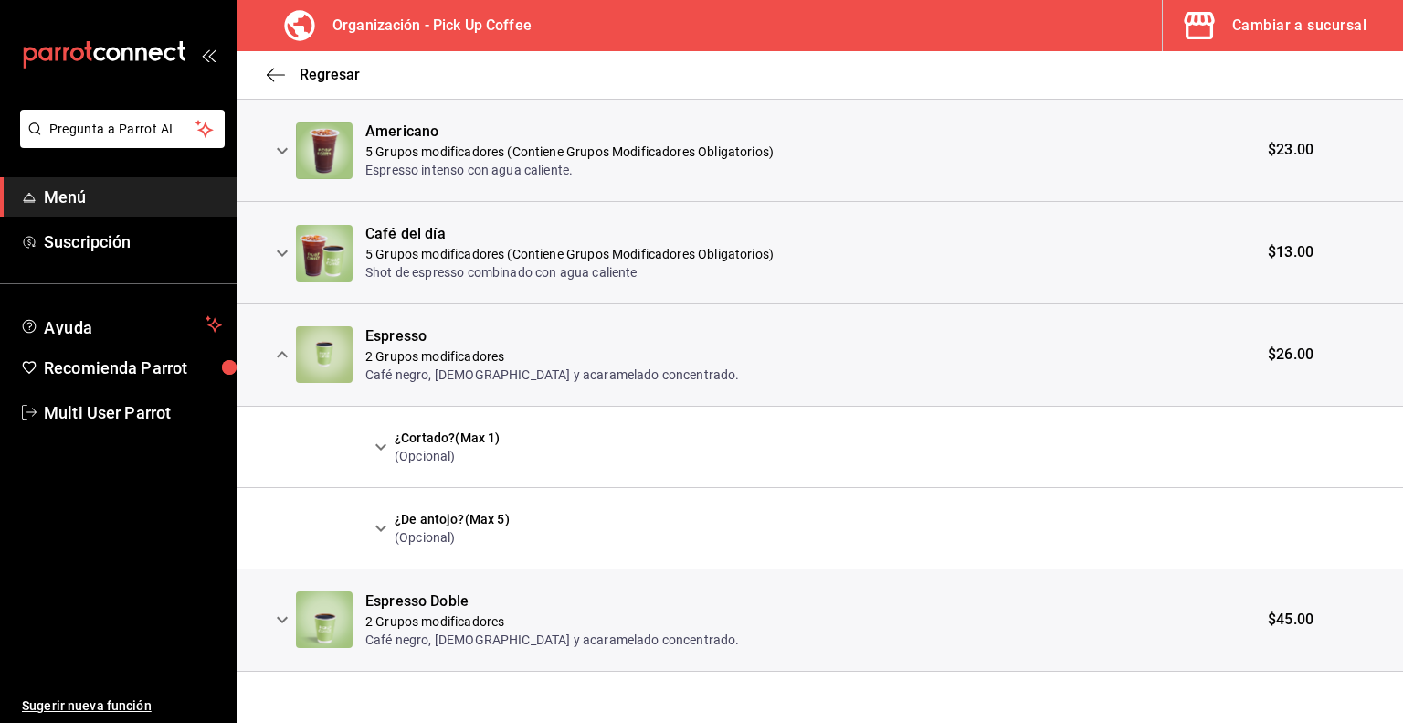
click at [383, 444] on icon "expand row" at bounding box center [381, 447] width 22 height 22
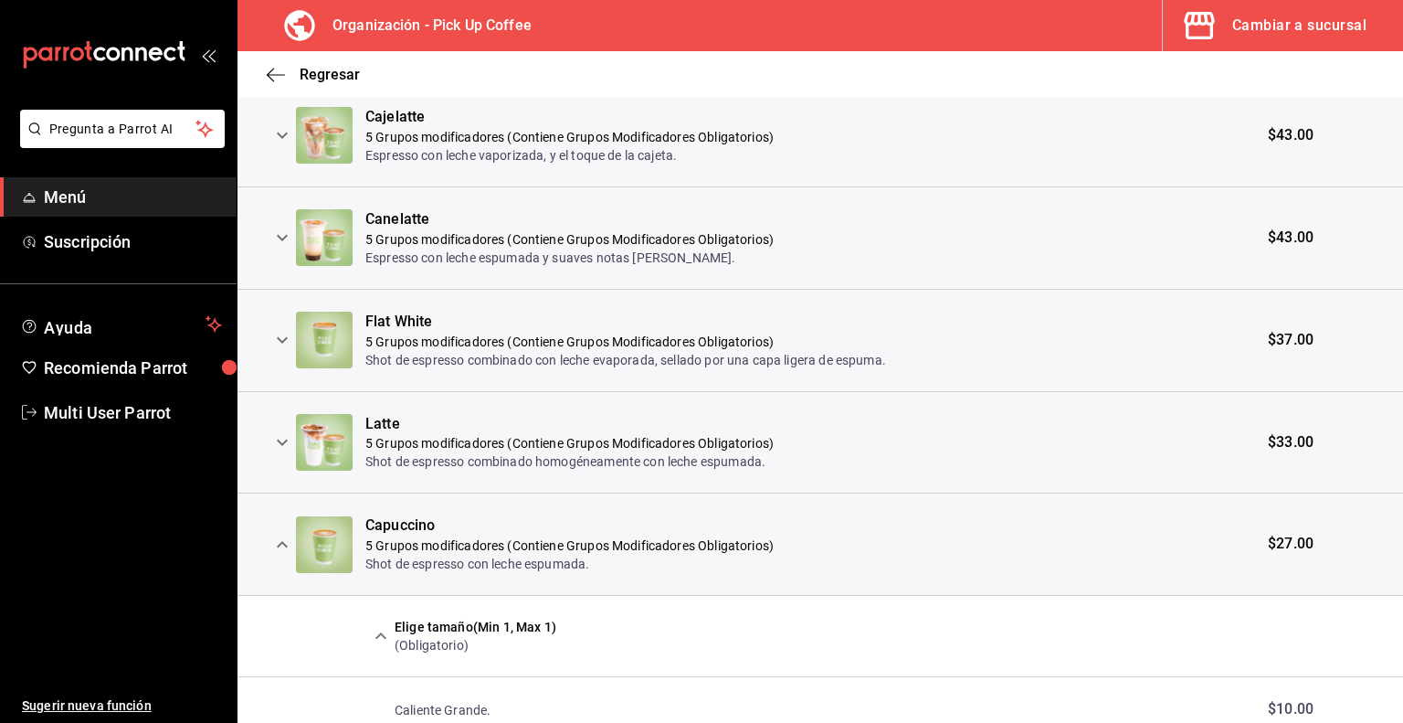
scroll to position [2523, 0]
click at [270, 71] on icon "button" at bounding box center [270, 75] width 7 height 14
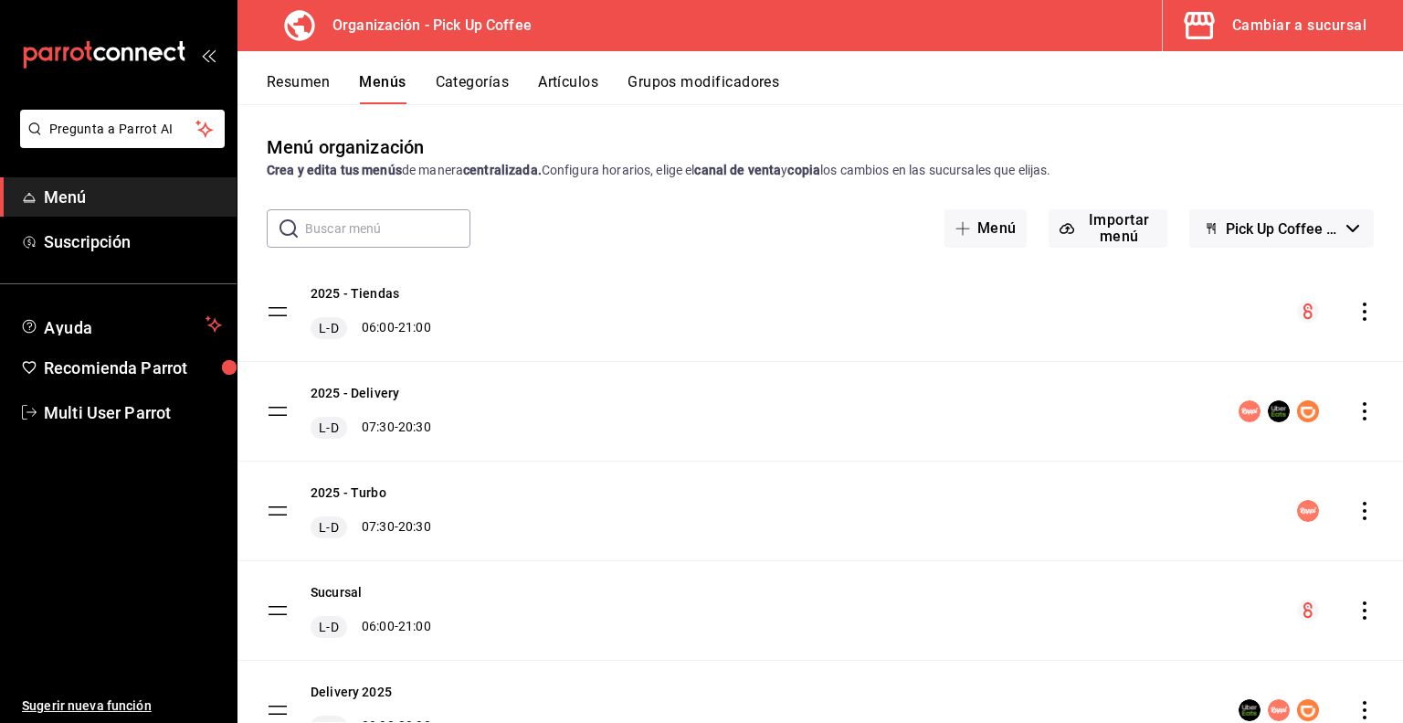
click at [1356, 313] on icon "actions" at bounding box center [1365, 311] width 18 height 18
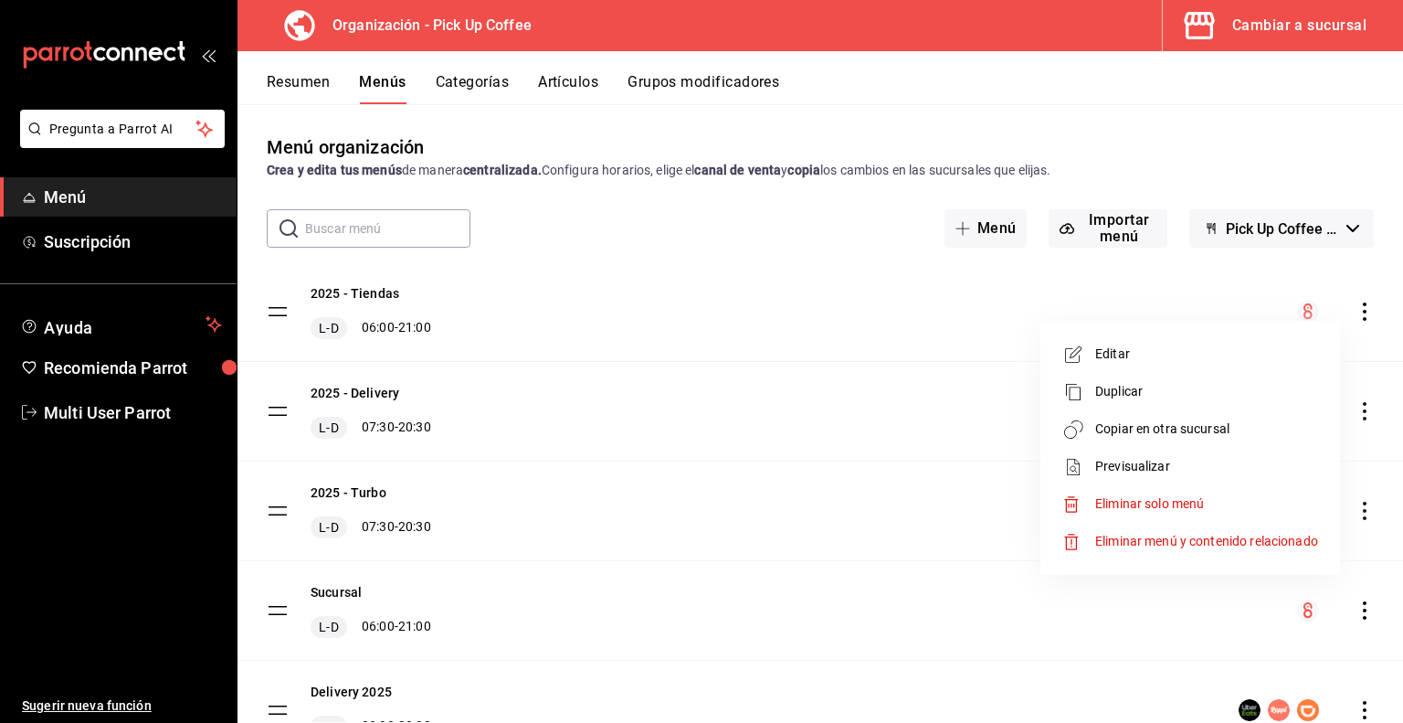
click at [1152, 434] on span "Copiar en otra sucursal" at bounding box center [1207, 428] width 223 height 19
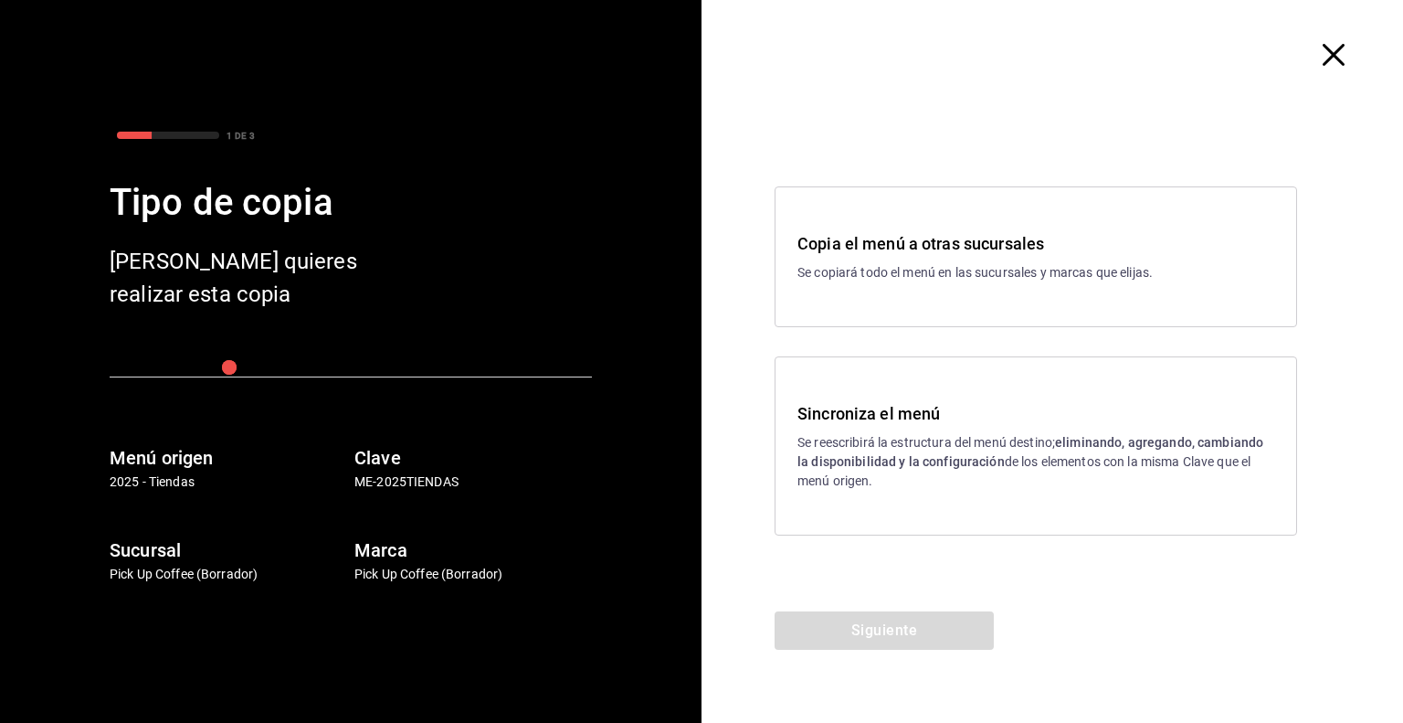
click at [886, 299] on div "Copia el menú a otras sucursales Se copiará todo el menú en las sucursales y ma…" at bounding box center [1036, 256] width 523 height 141
click at [908, 621] on button "Siguiente" at bounding box center [884, 630] width 219 height 38
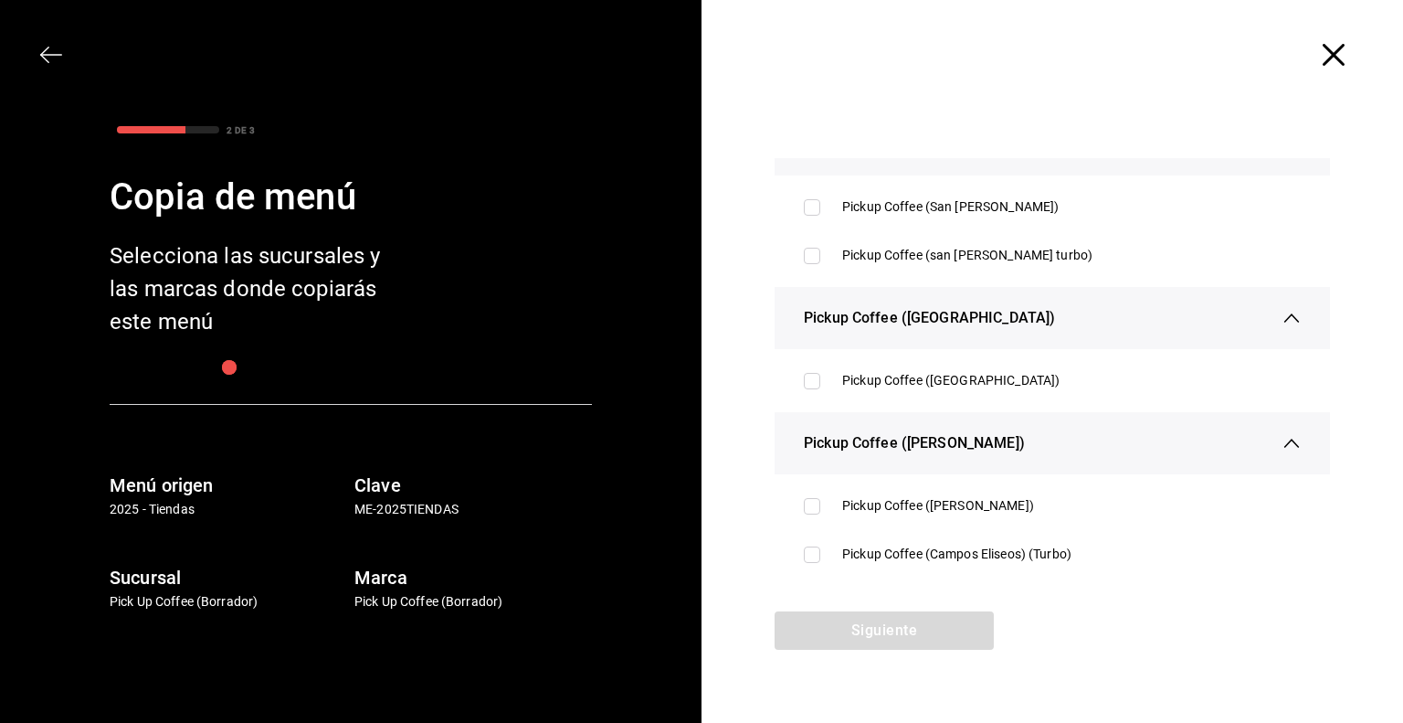
scroll to position [3015, 0]
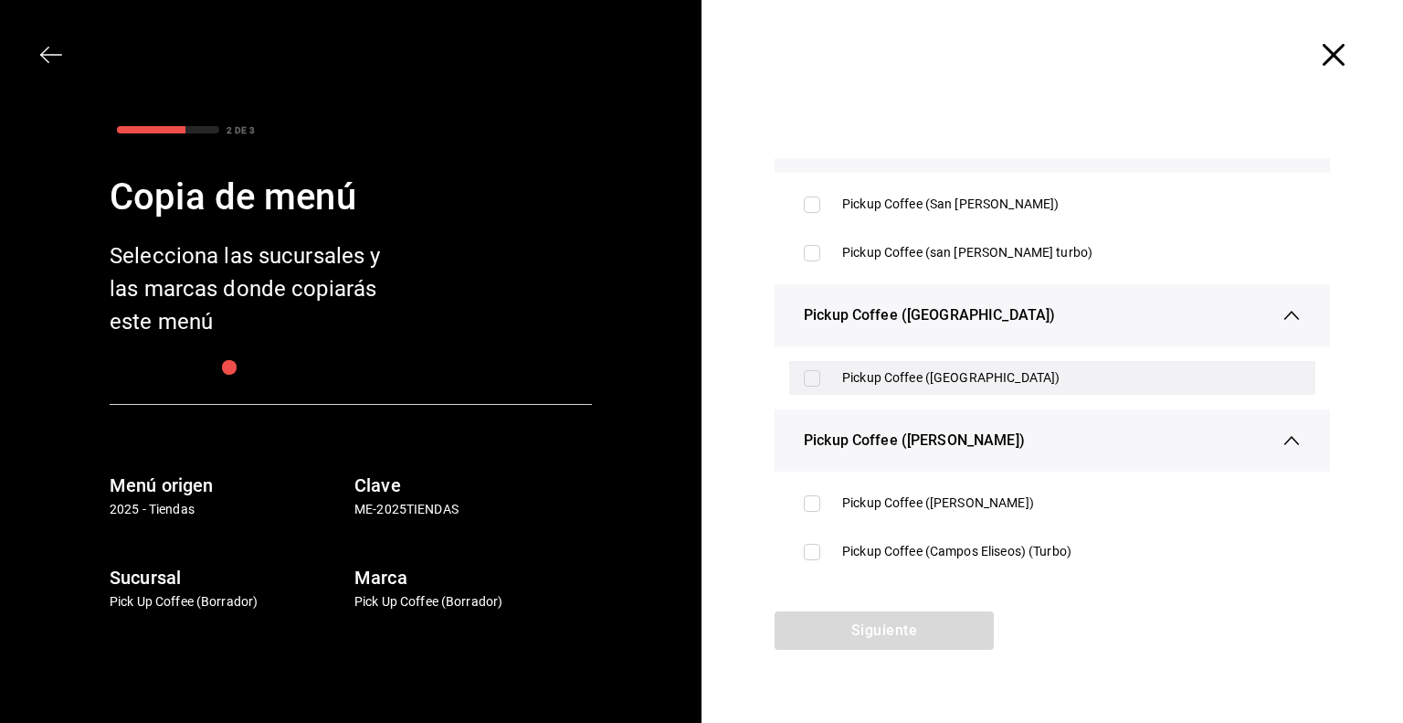
click at [859, 380] on div "Pickup Coffee ([GEOGRAPHIC_DATA])" at bounding box center [1071, 377] width 459 height 19
checkbox input "true"
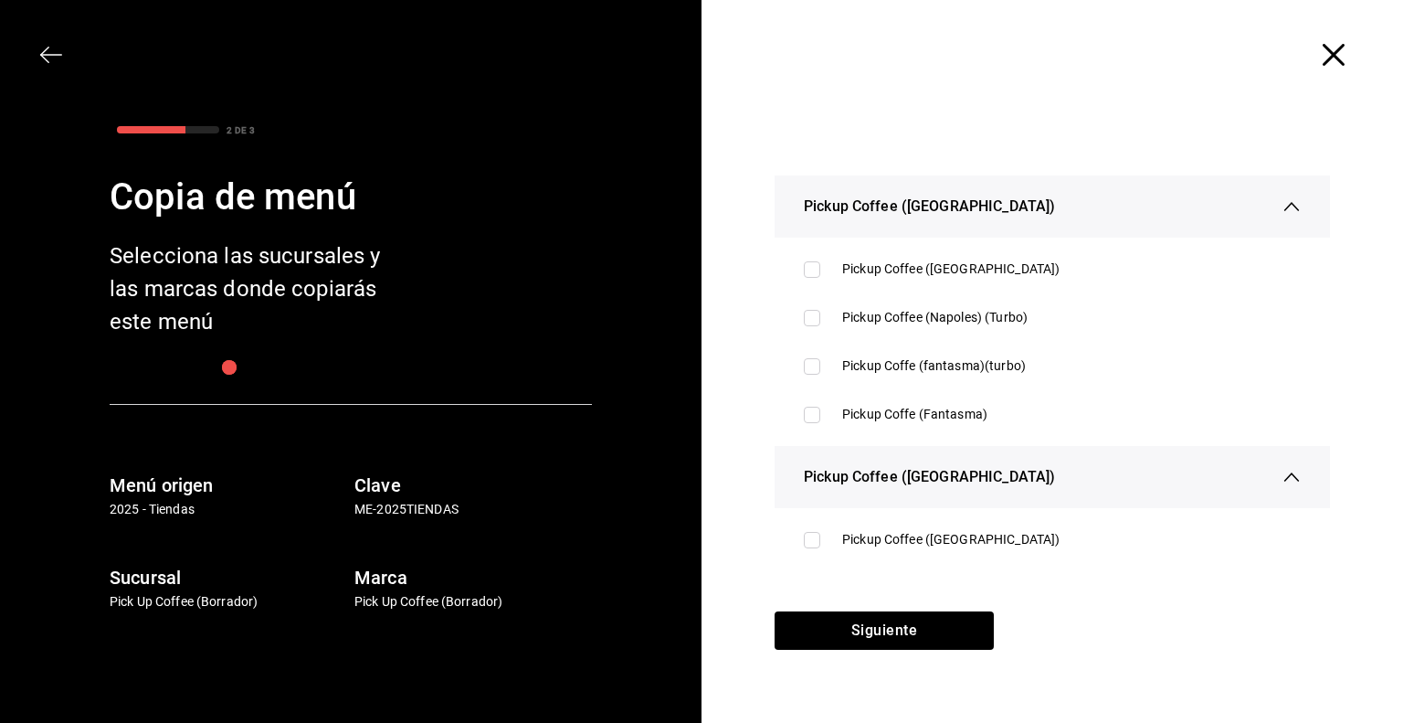
scroll to position [4112, 0]
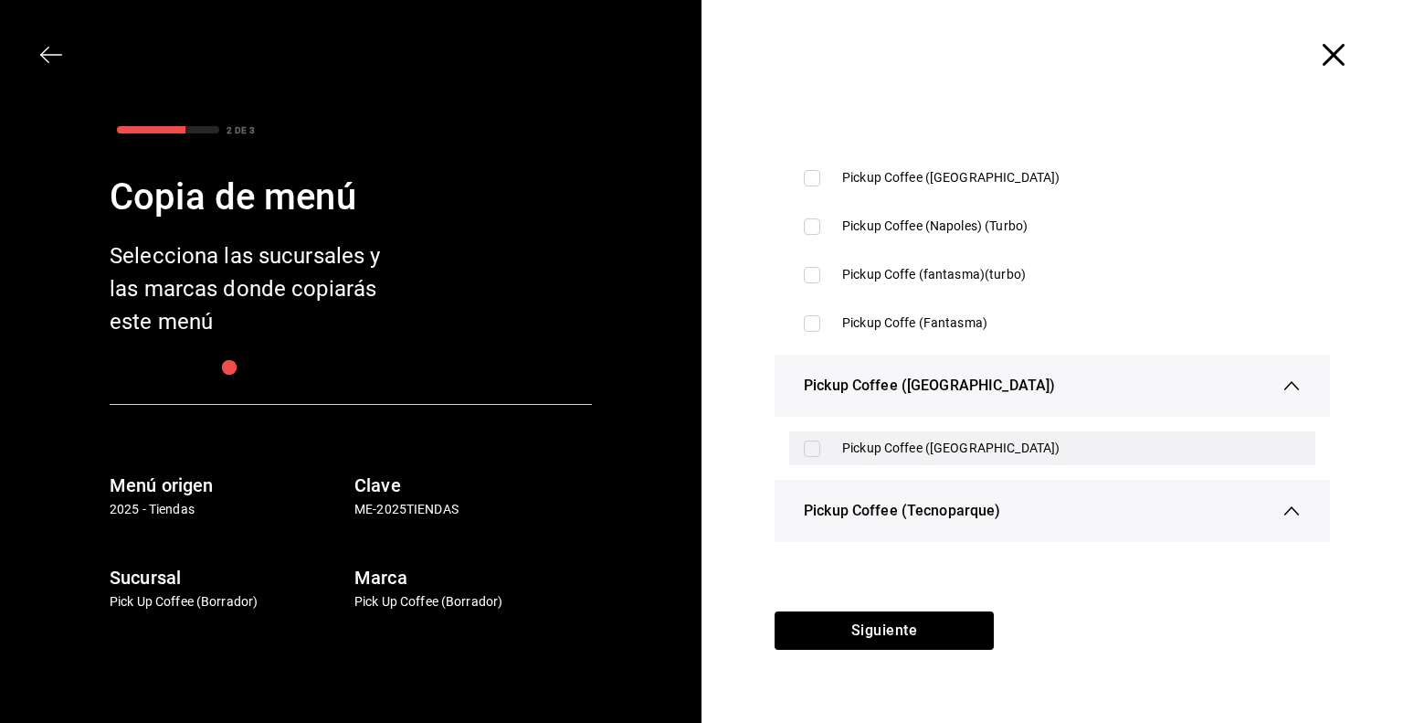
click at [886, 439] on div "Pickup Coffee ([GEOGRAPHIC_DATA])" at bounding box center [1071, 448] width 459 height 19
checkbox input "true"
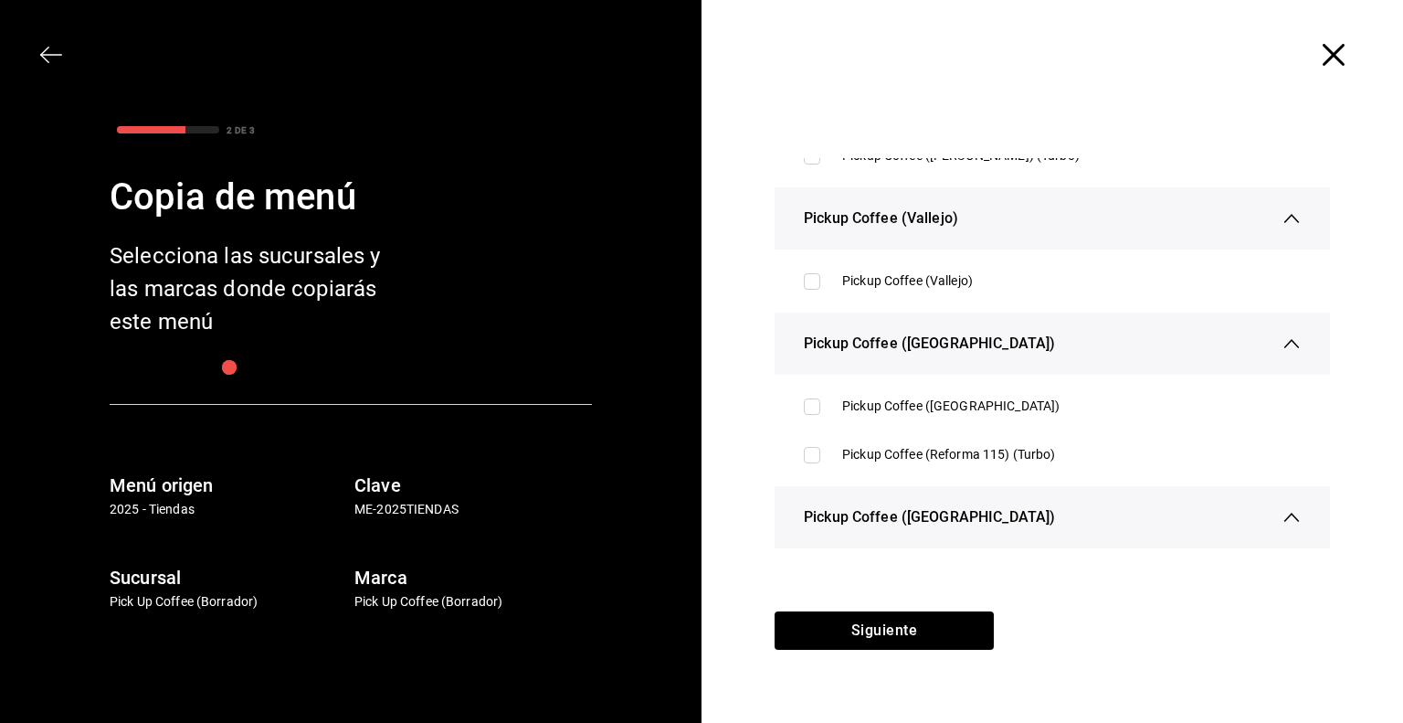
scroll to position [3219, 0]
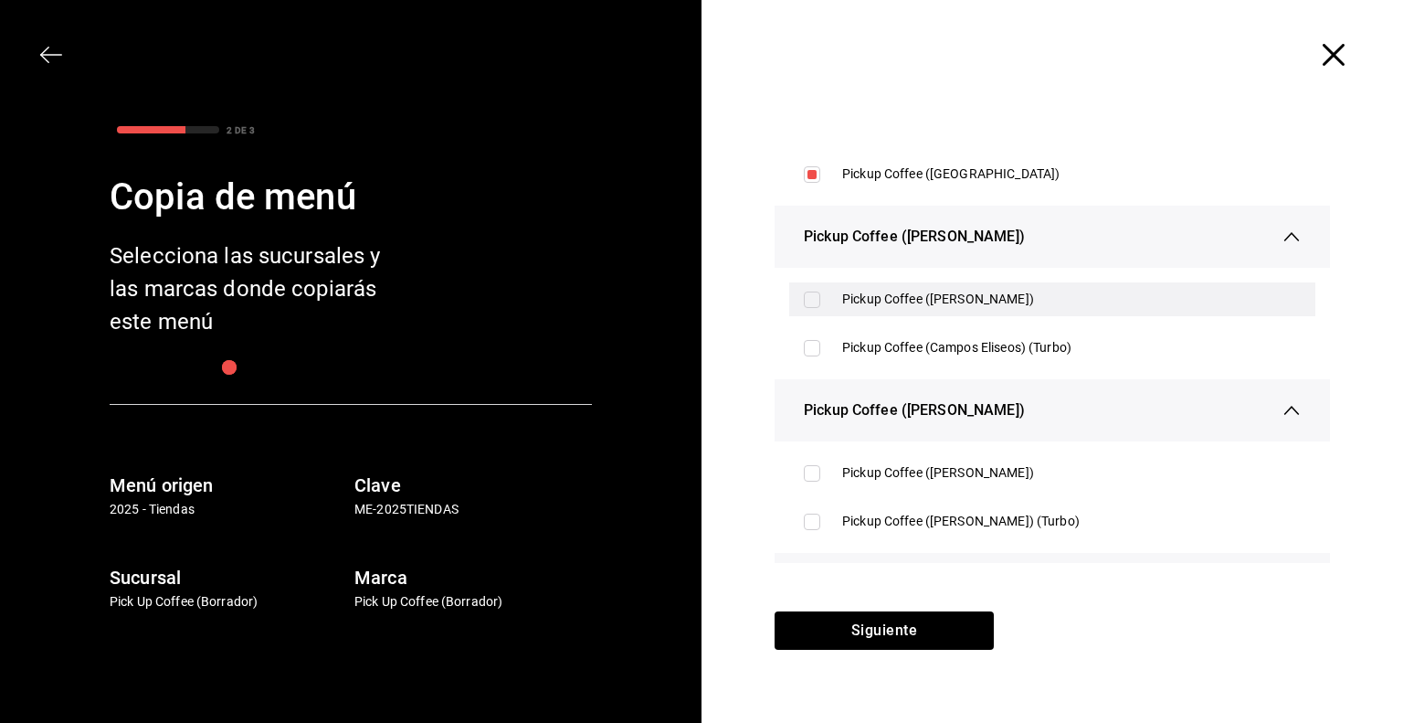
click at [815, 302] on input "checkbox" at bounding box center [812, 299] width 16 height 16
checkbox input "true"
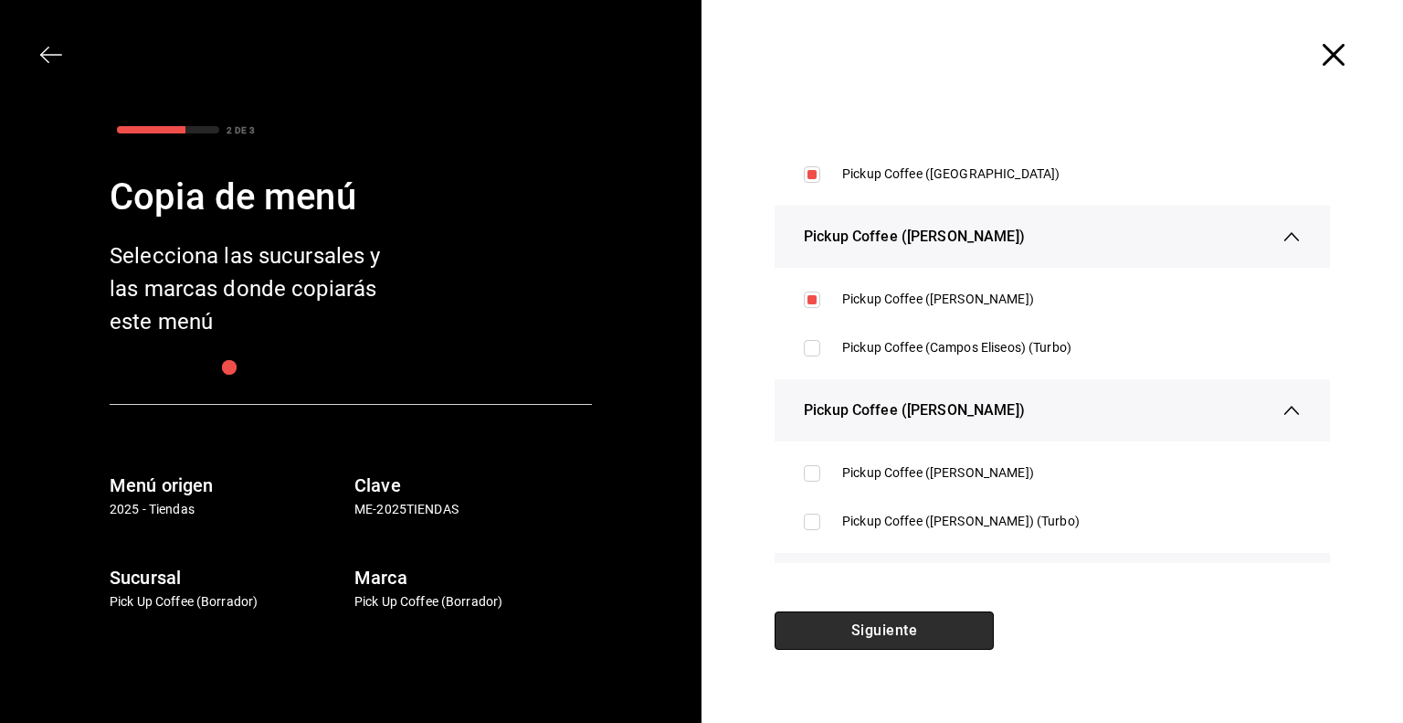
click at [882, 617] on button "Siguiente" at bounding box center [884, 630] width 219 height 38
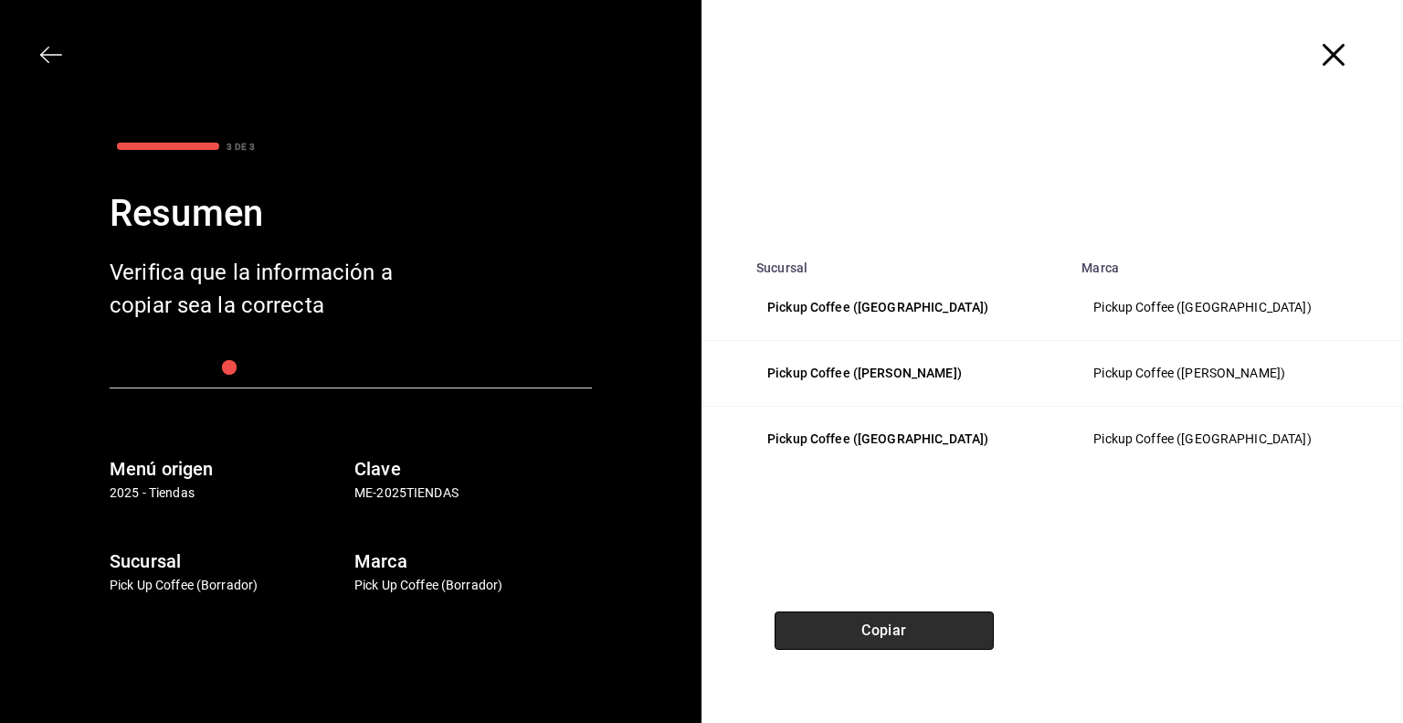
click at [894, 626] on button "Copiar" at bounding box center [884, 630] width 219 height 38
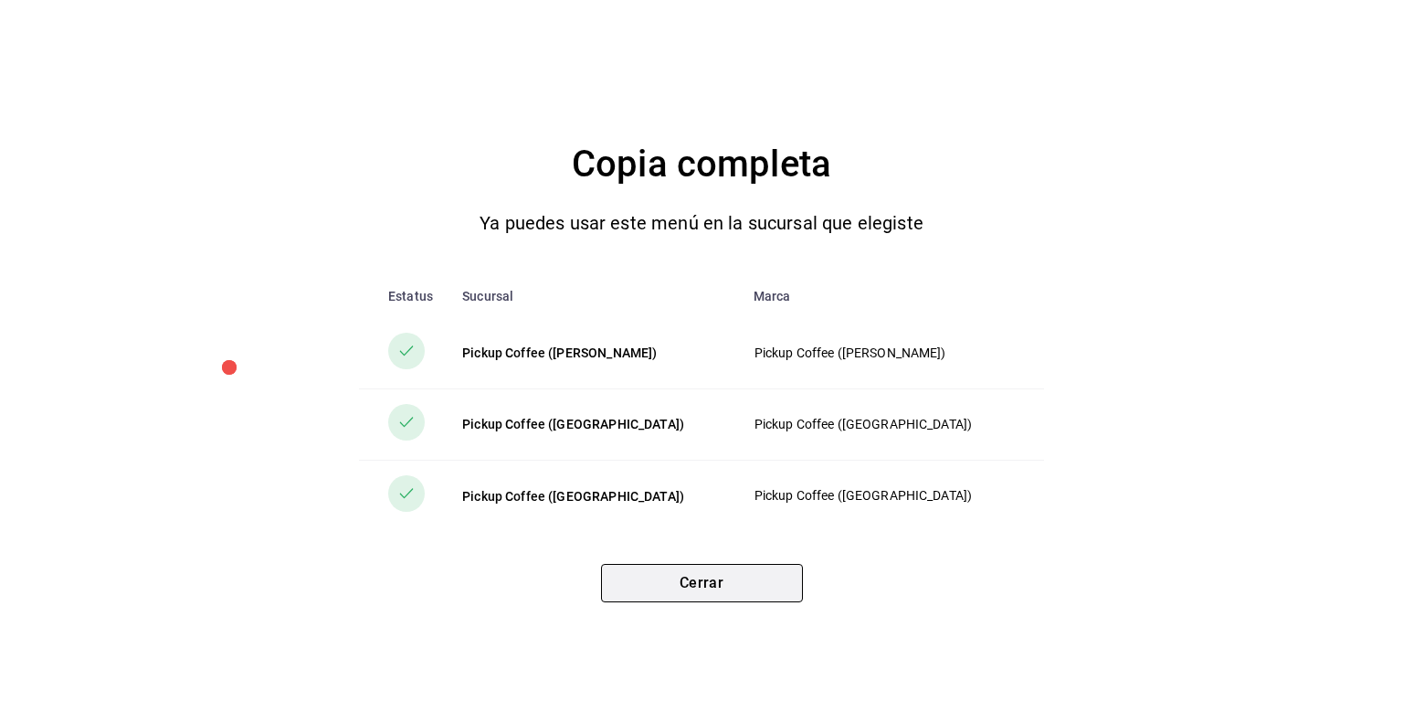
click at [759, 588] on button "Cerrar" at bounding box center [702, 583] width 202 height 38
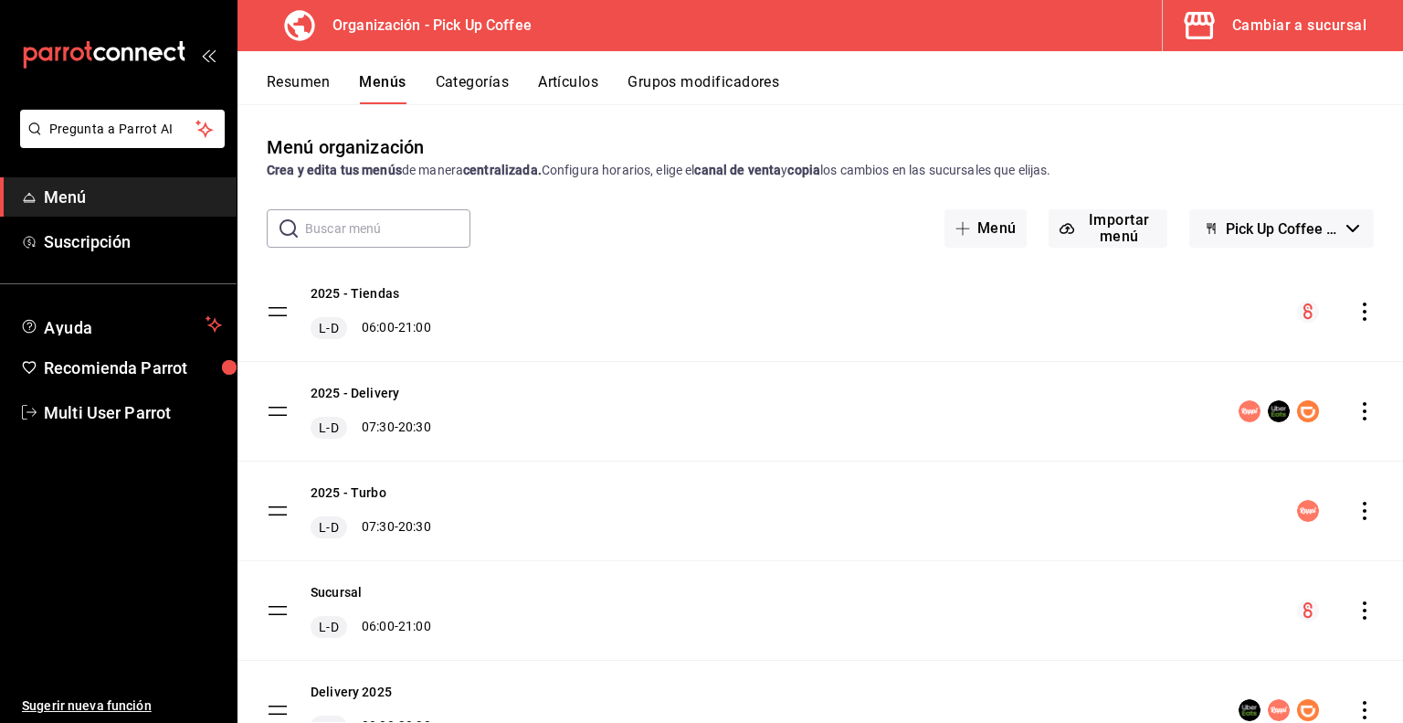
click at [1252, 37] on div "Cambiar a sucursal" at bounding box center [1300, 26] width 134 height 26
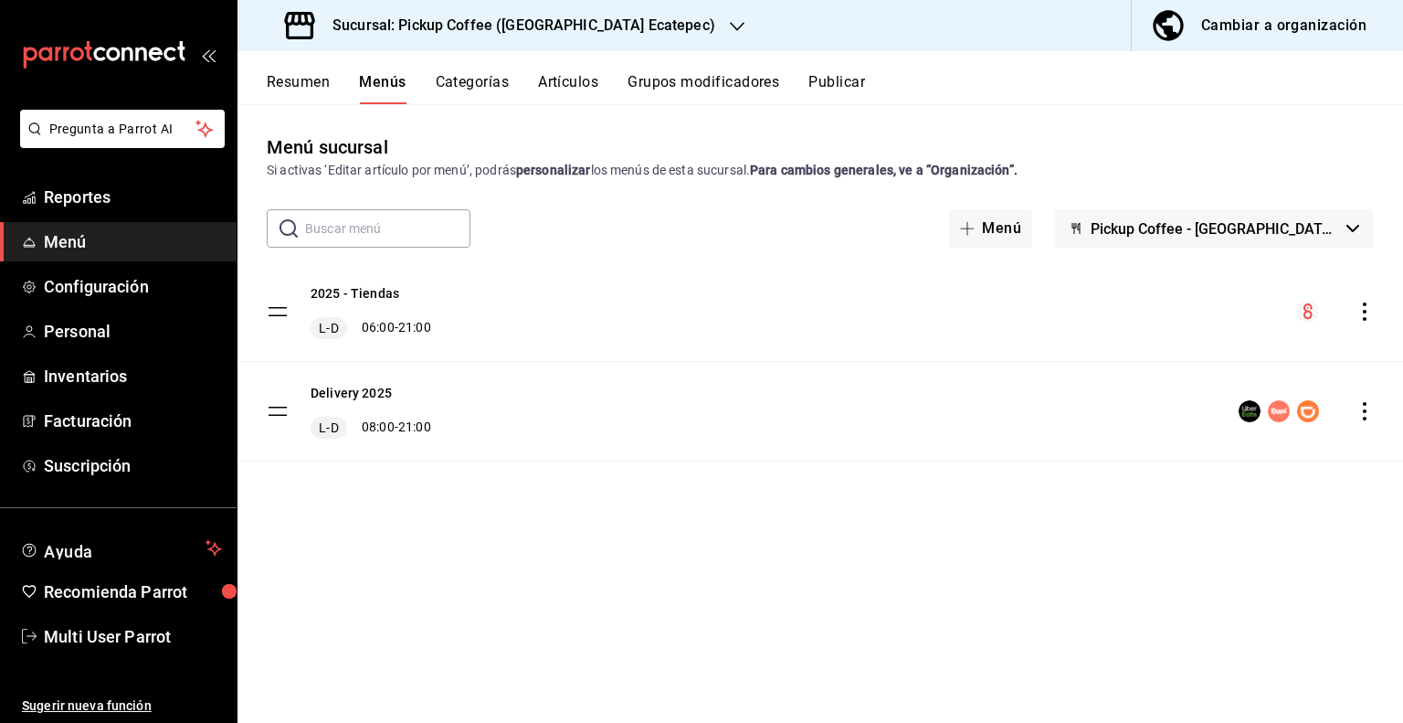
click at [614, 25] on h3 "Sucursal: Pickup Coffee ([GEOGRAPHIC_DATA] Ecatepec)" at bounding box center [516, 26] width 397 height 22
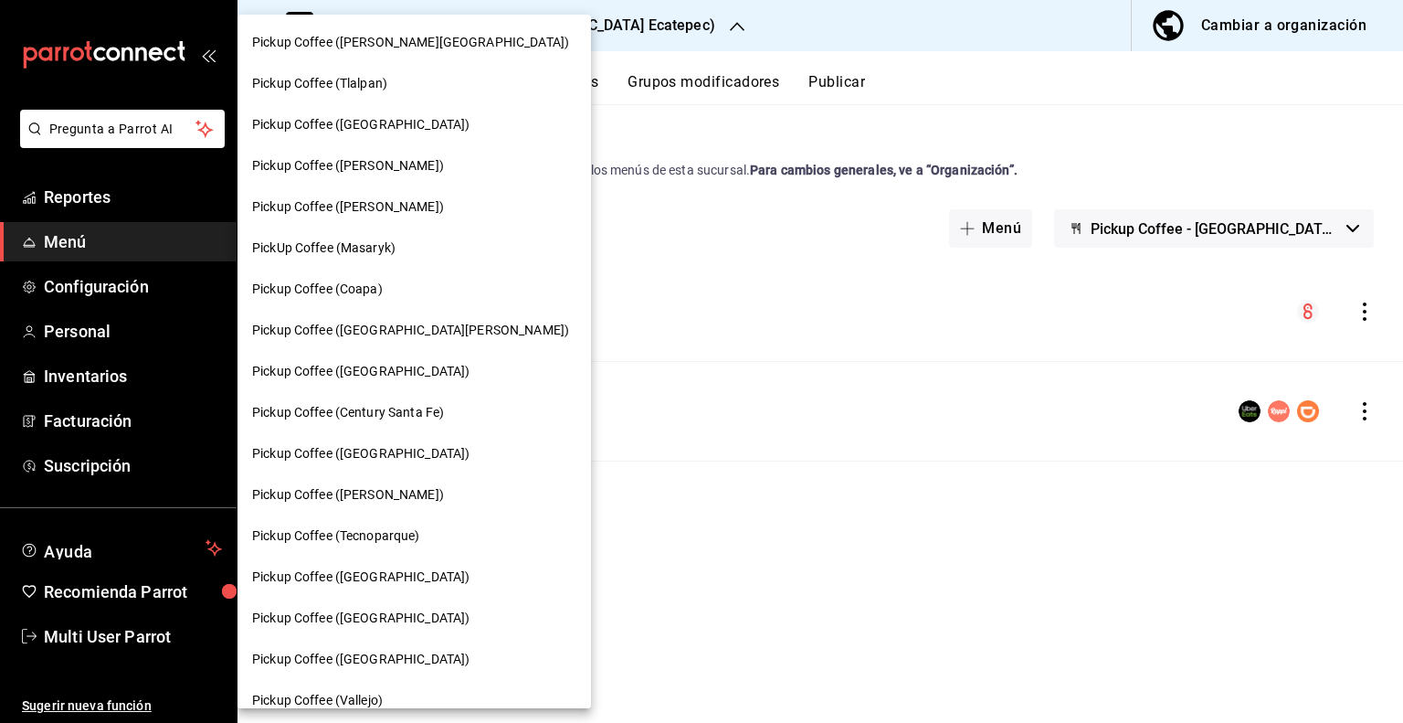
click at [347, 569] on span "Pickup Coffee ([GEOGRAPHIC_DATA])" at bounding box center [360, 576] width 217 height 19
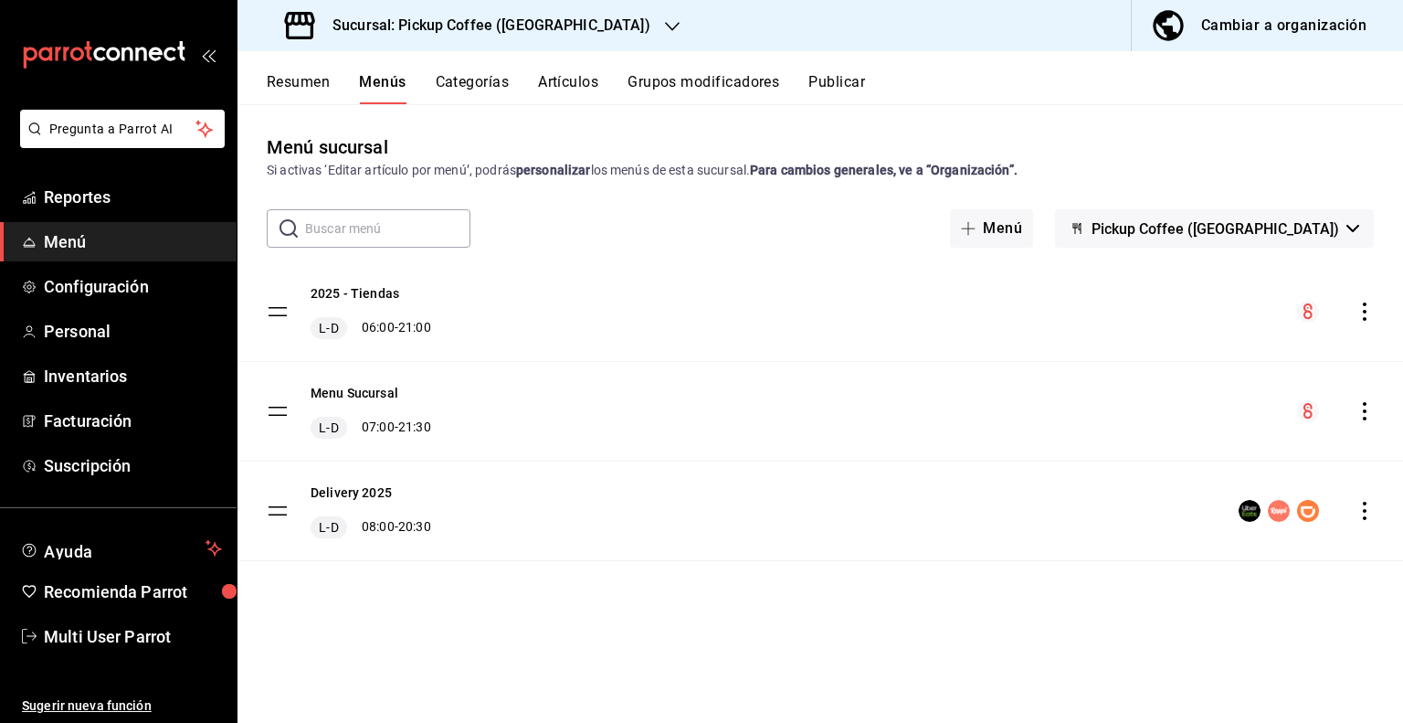
click at [1361, 409] on icon "actions" at bounding box center [1365, 411] width 18 height 18
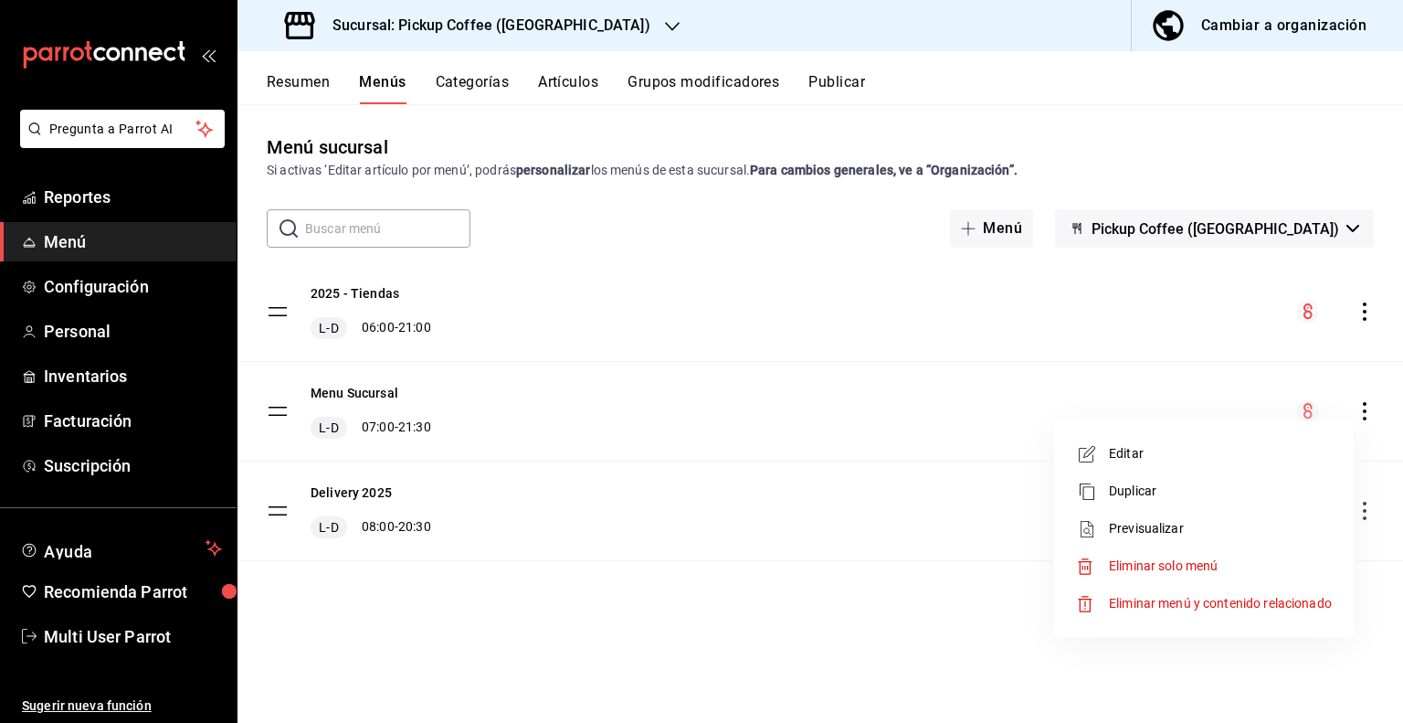
click at [1138, 568] on span "Eliminar solo menú" at bounding box center [1163, 565] width 109 height 15
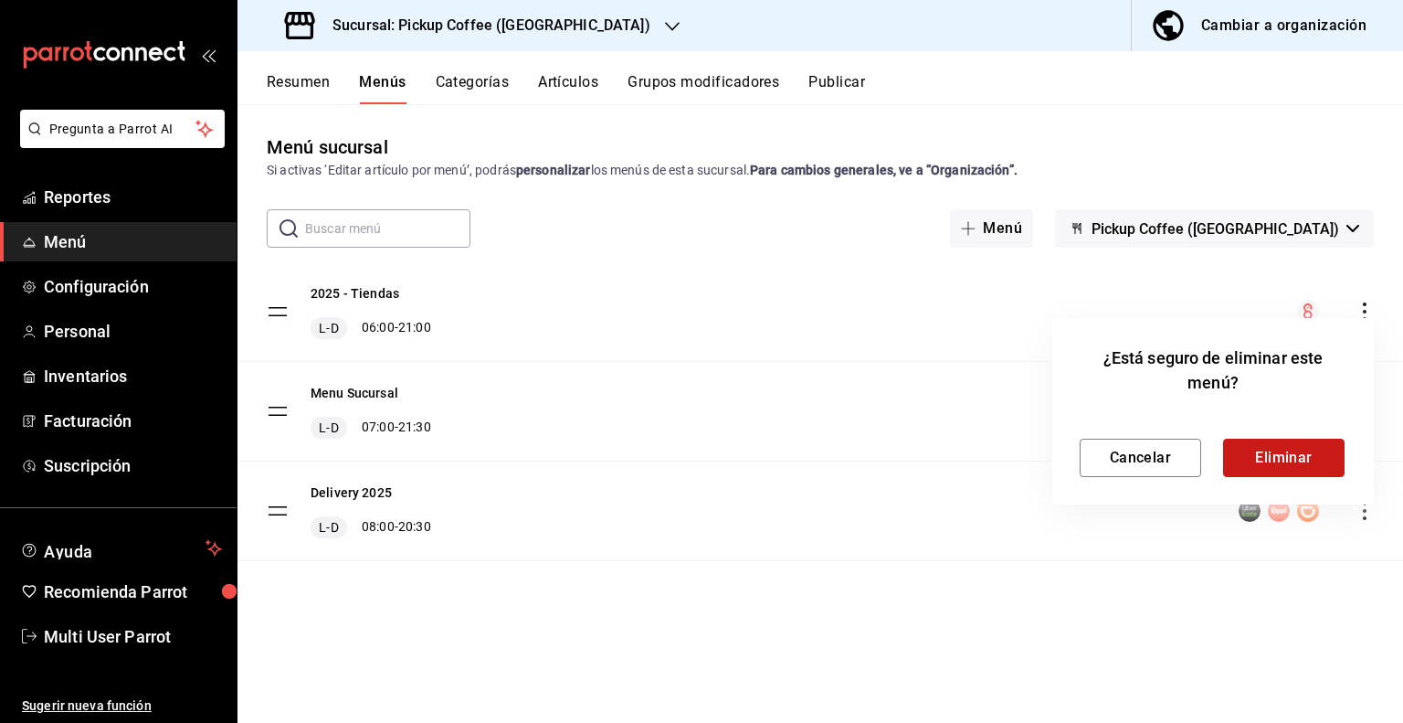
click at [1267, 458] on button "Eliminar" at bounding box center [1284, 458] width 122 height 38
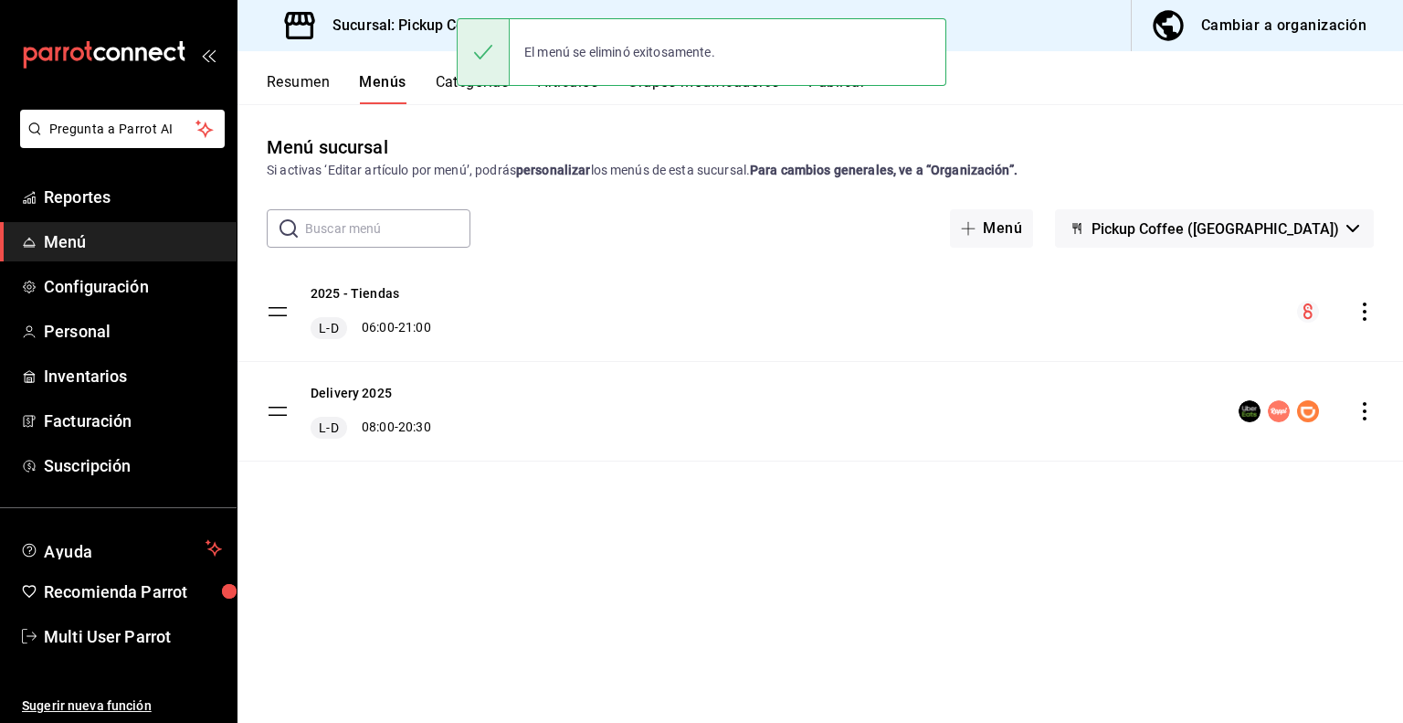
click at [846, 91] on button "Publicar" at bounding box center [837, 88] width 57 height 31
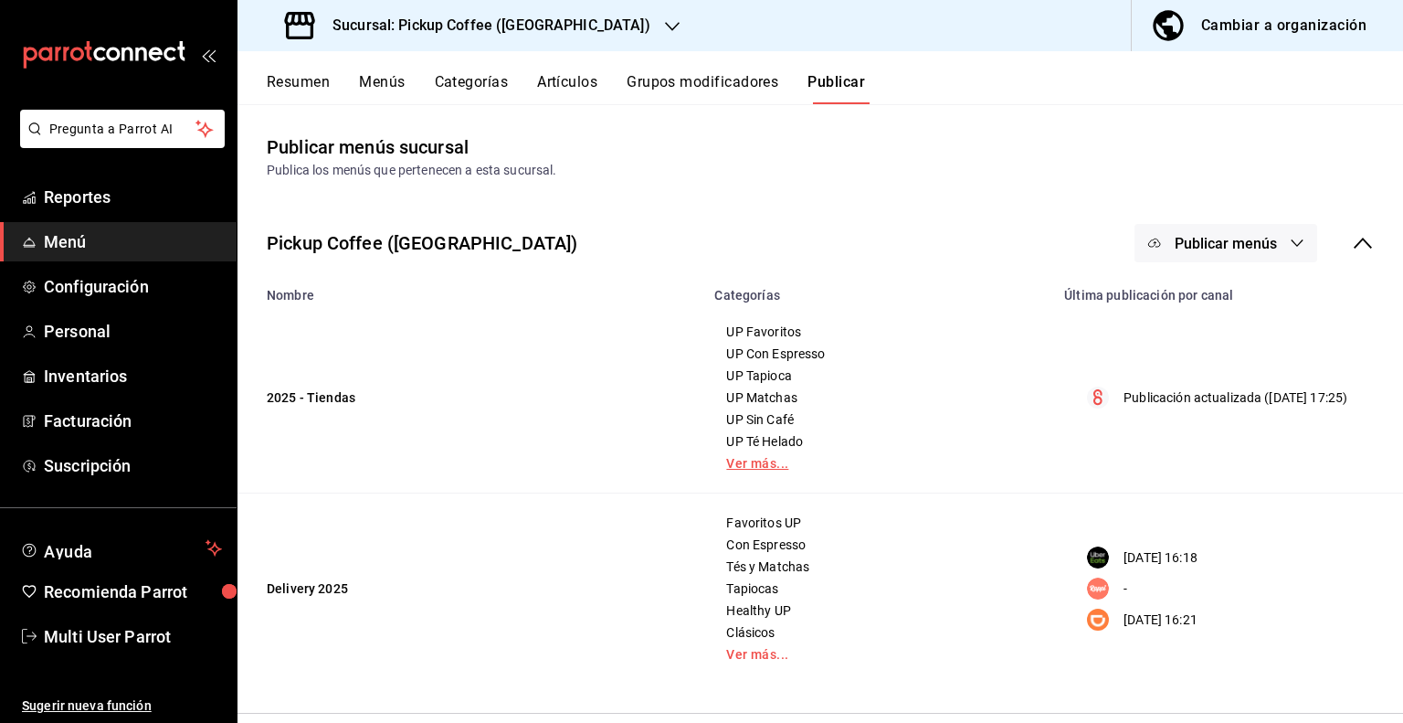
click at [757, 461] on link "Ver más..." at bounding box center [878, 463] width 304 height 13
click at [1291, 249] on icon "button" at bounding box center [1297, 243] width 15 height 15
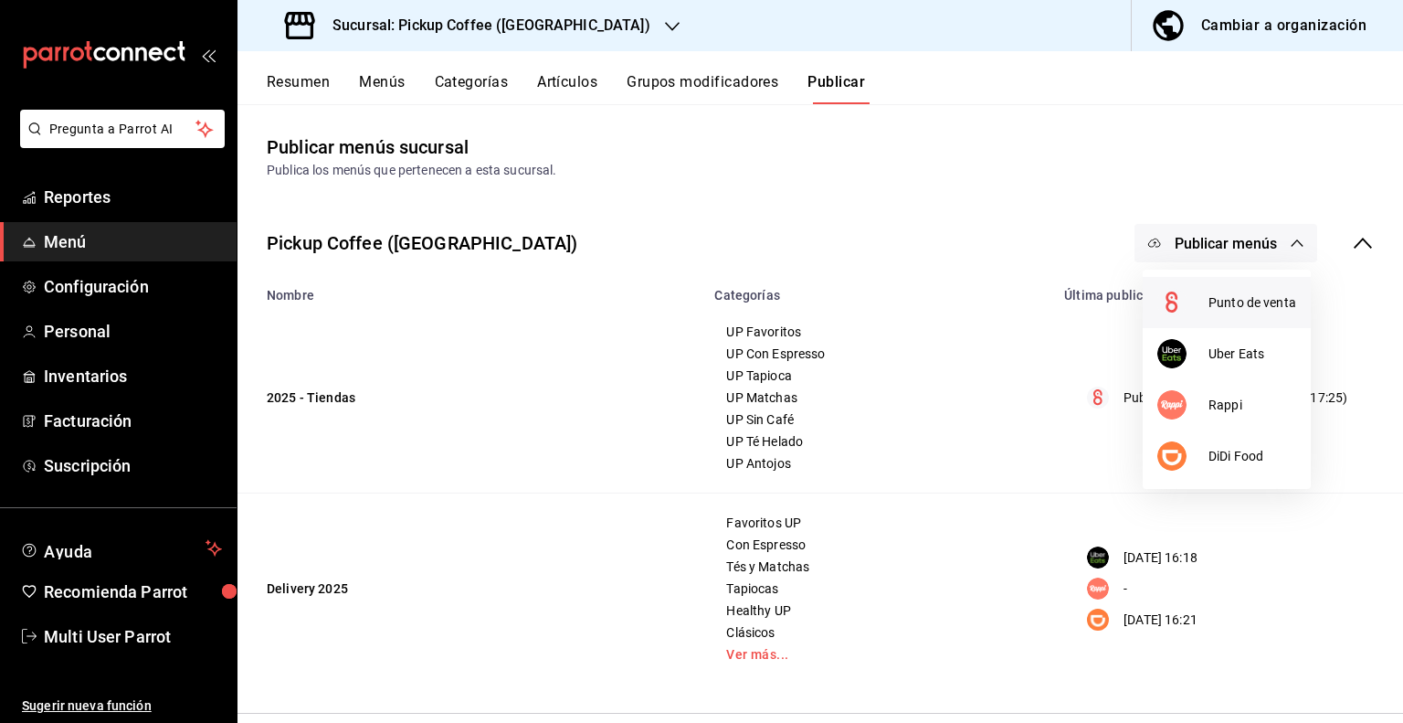
click at [1235, 307] on span "Punto de venta" at bounding box center [1253, 302] width 88 height 19
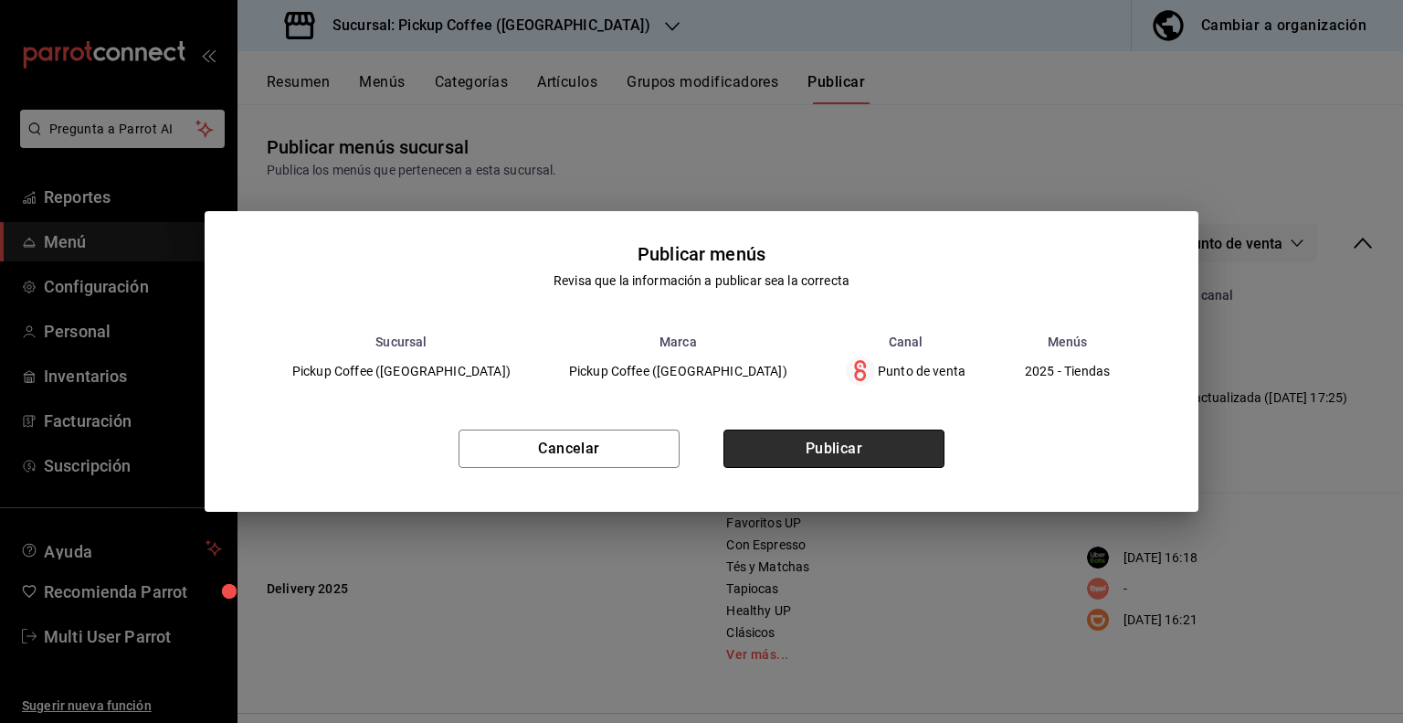
click at [806, 445] on button "Publicar" at bounding box center [834, 448] width 221 height 38
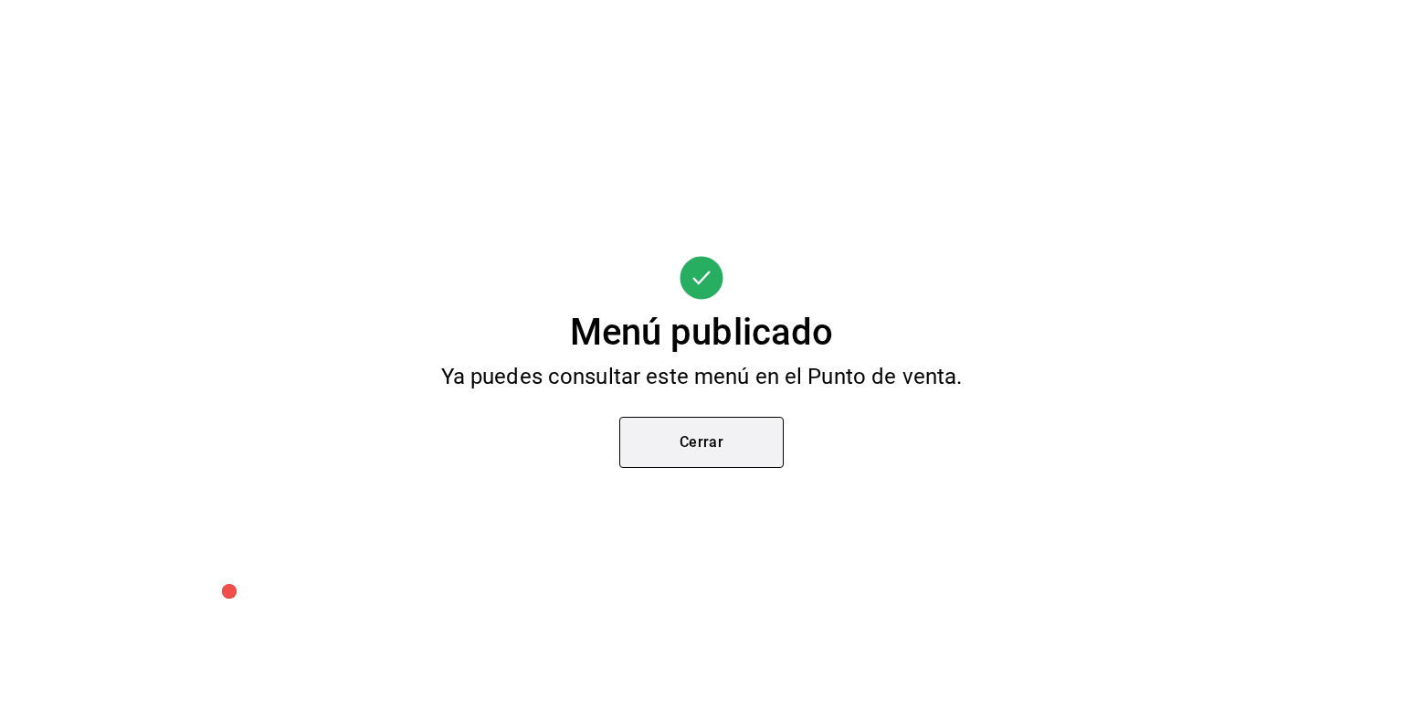
click at [680, 445] on button "Cerrar" at bounding box center [702, 442] width 164 height 51
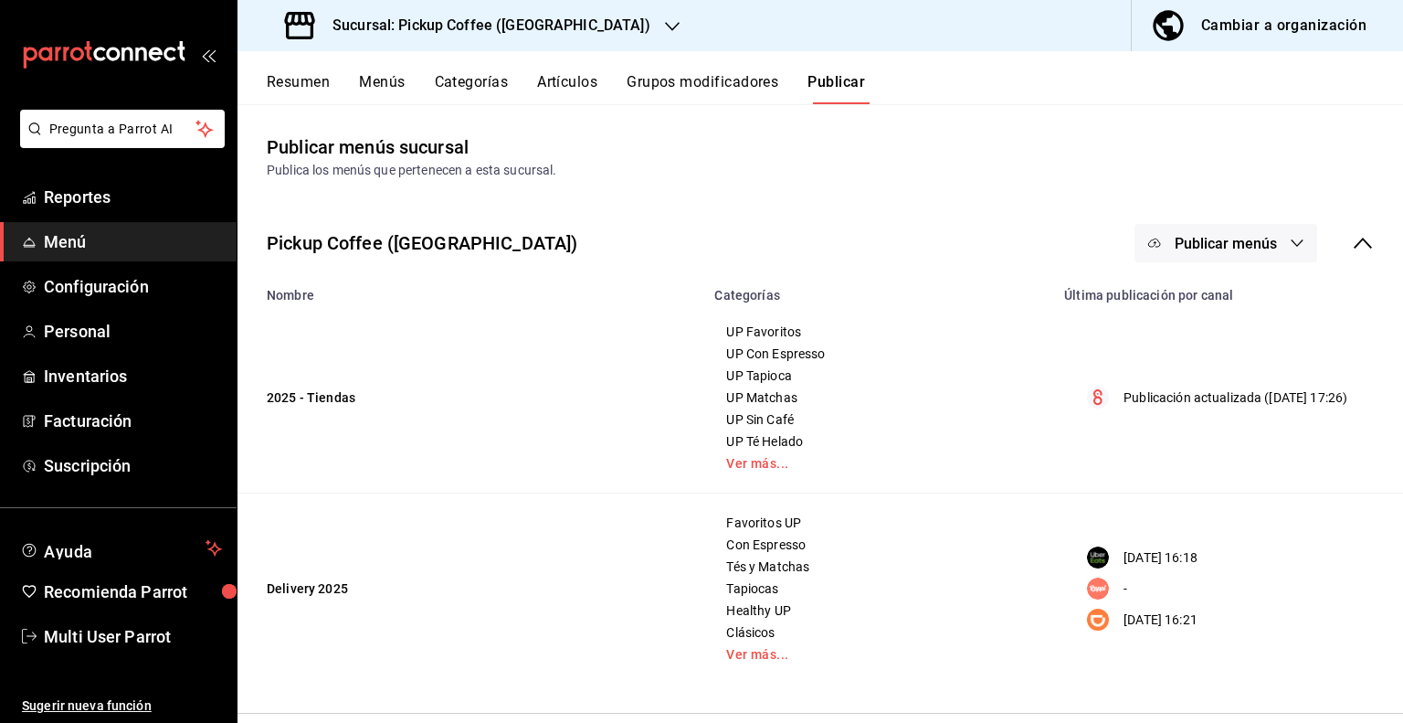
click at [567, 25] on div "Sucursal: Pickup Coffee ([GEOGRAPHIC_DATA])" at bounding box center [469, 25] width 435 height 51
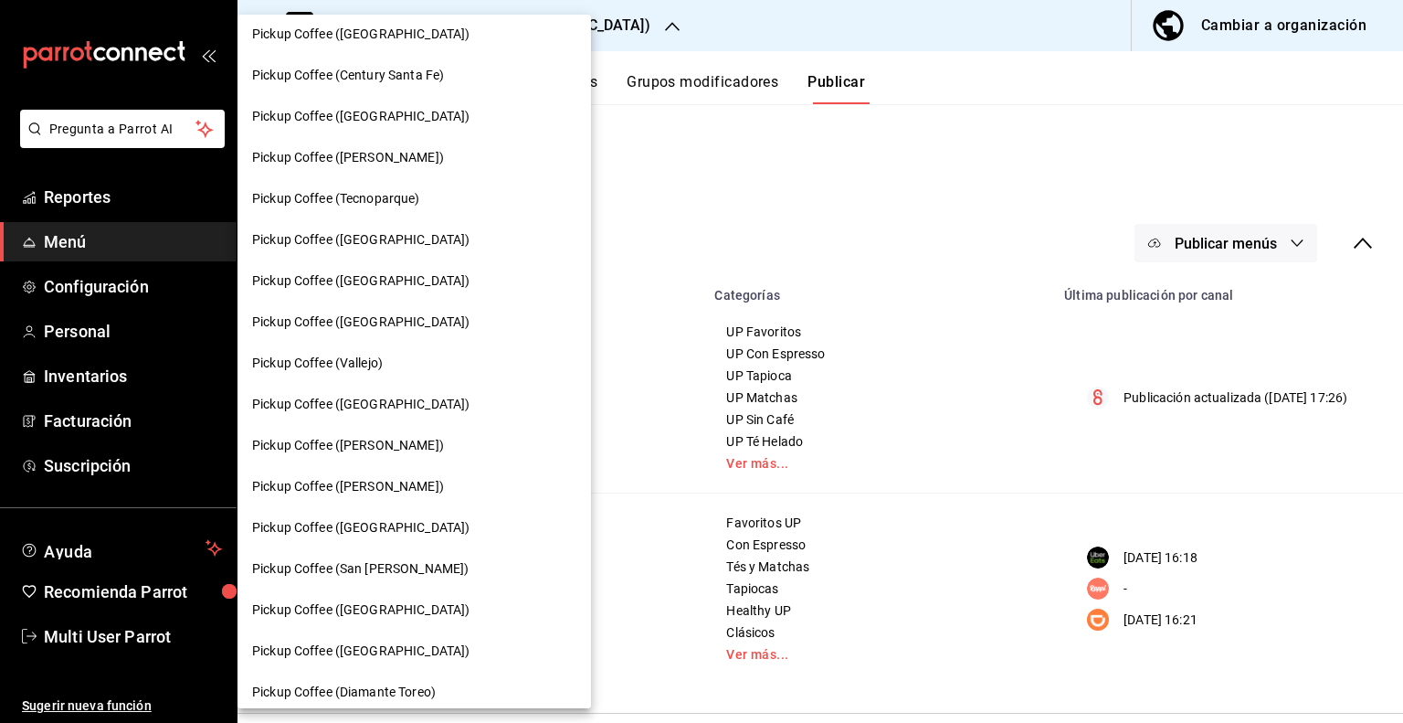
scroll to position [365, 0]
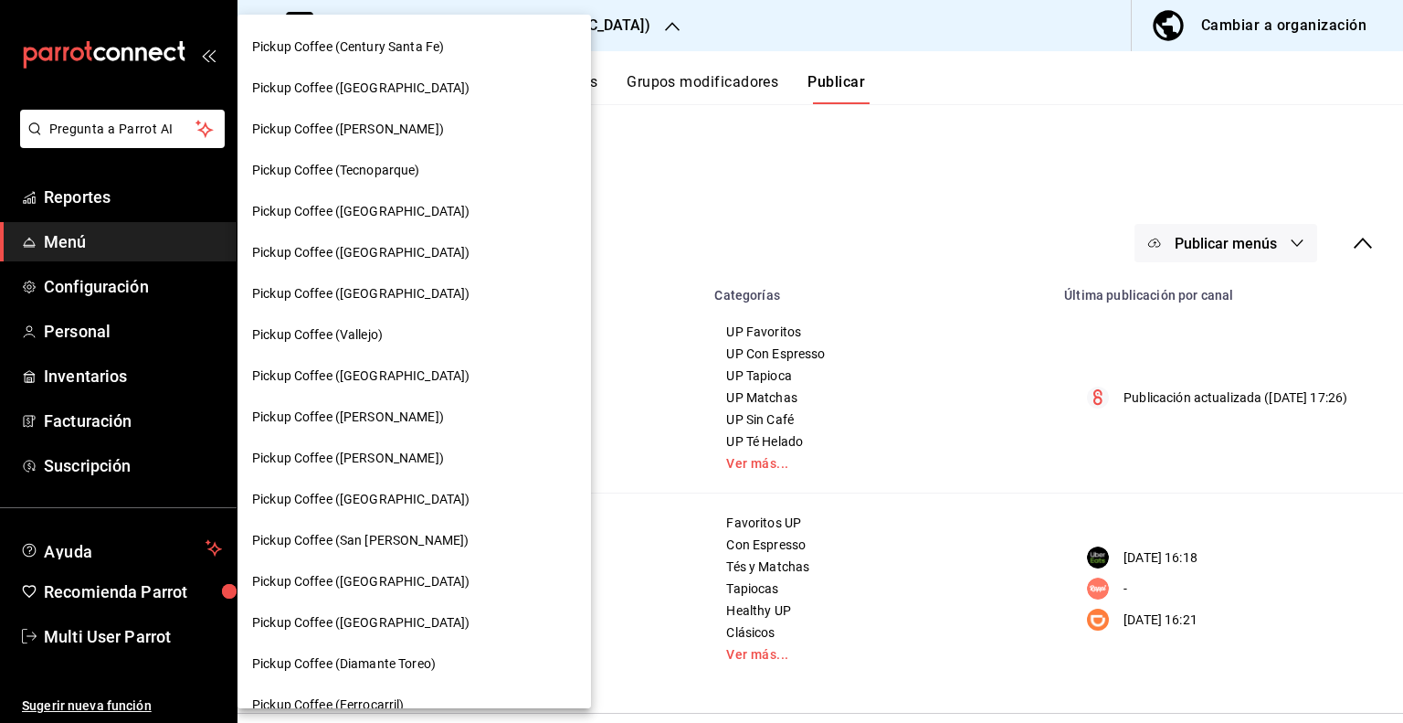
click at [361, 502] on span "Pickup Coffee ([GEOGRAPHIC_DATA])" at bounding box center [360, 499] width 217 height 19
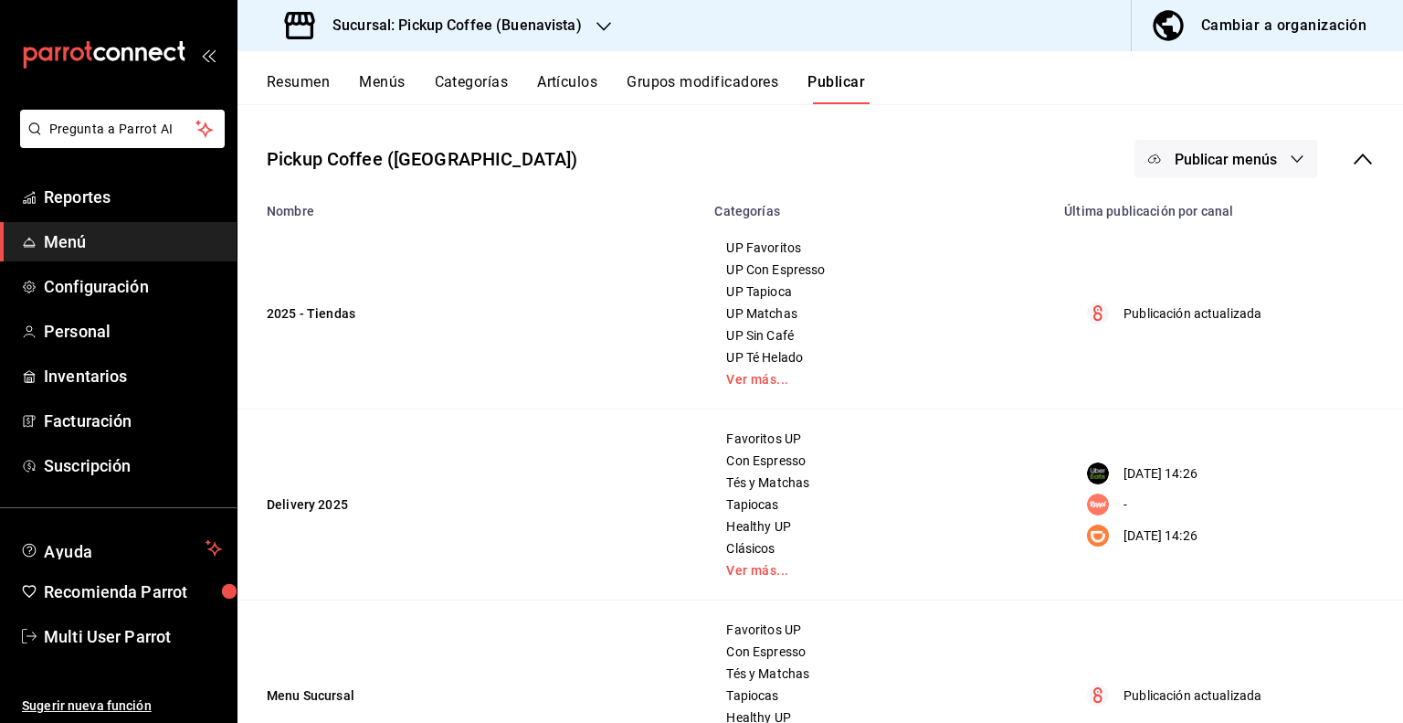
scroll to position [0, 0]
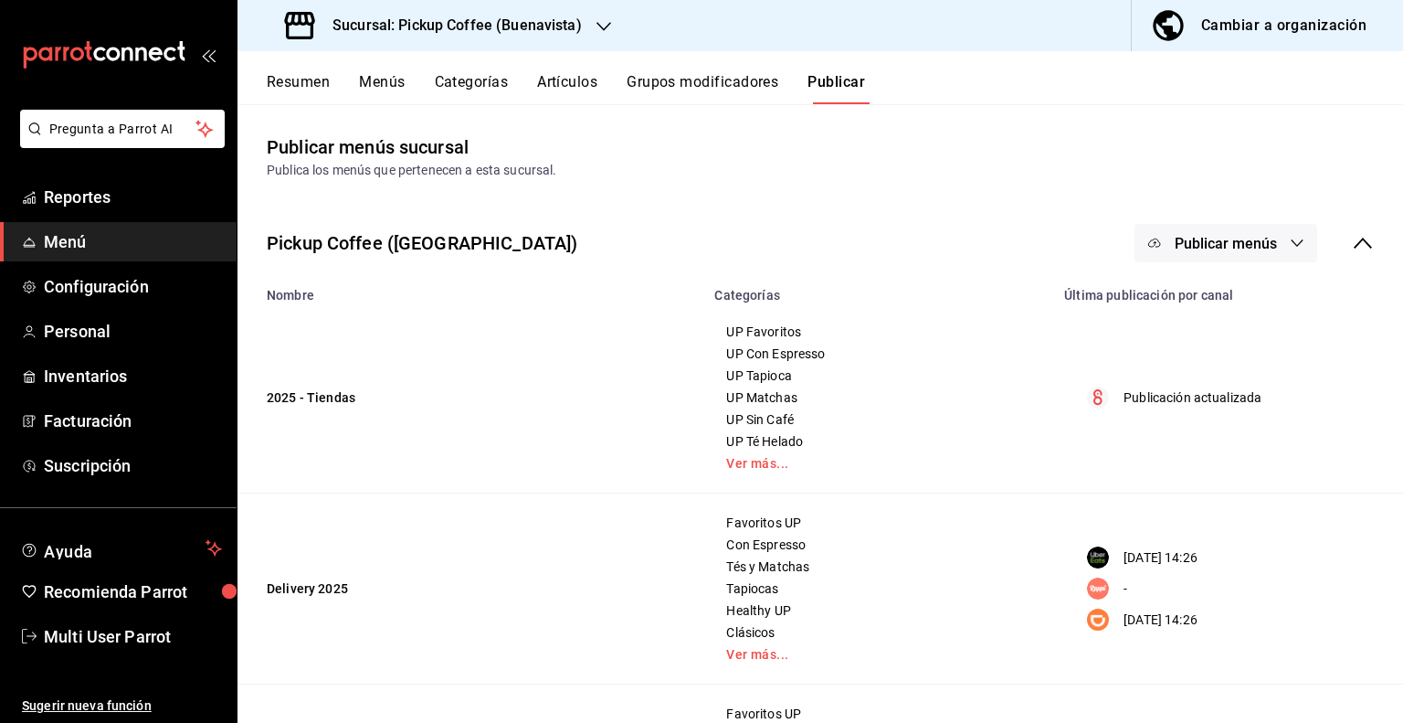
click at [390, 88] on button "Menús" at bounding box center [382, 88] width 46 height 31
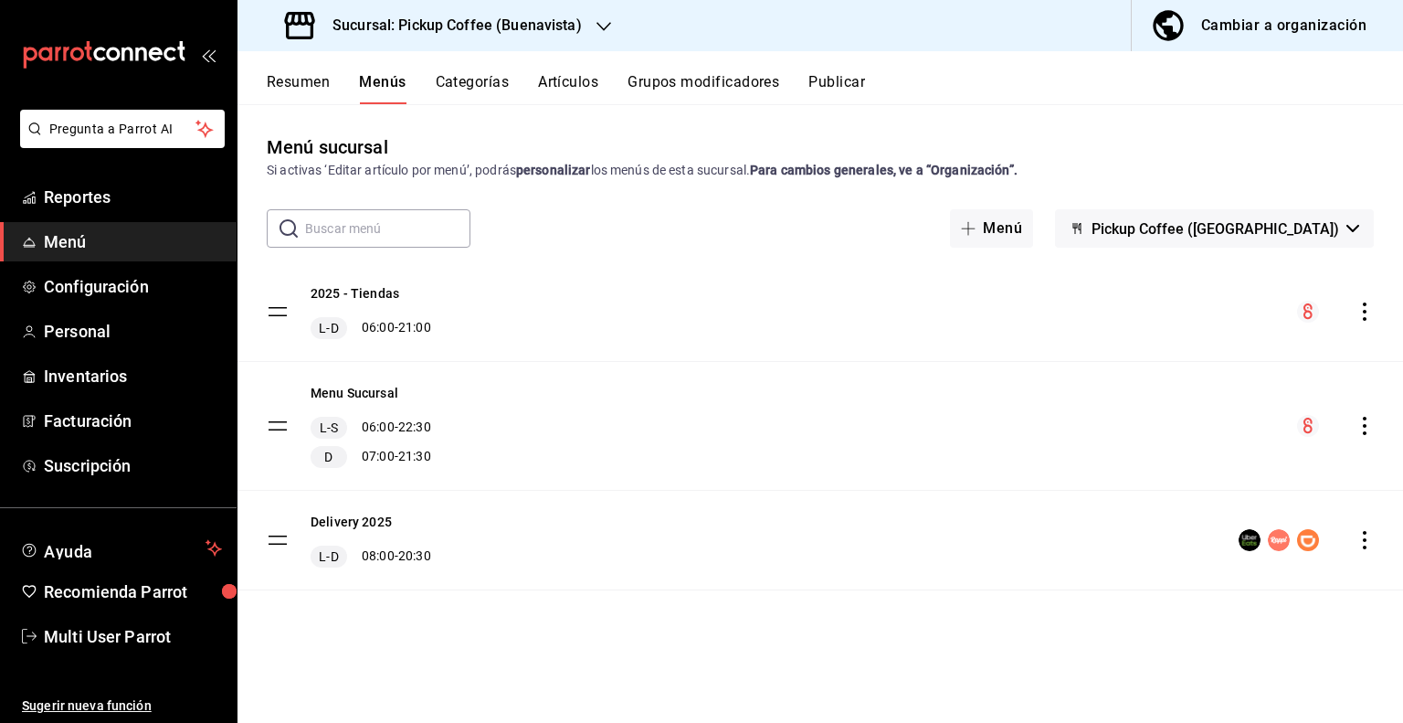
click at [1363, 421] on icon "actions" at bounding box center [1365, 426] width 18 height 18
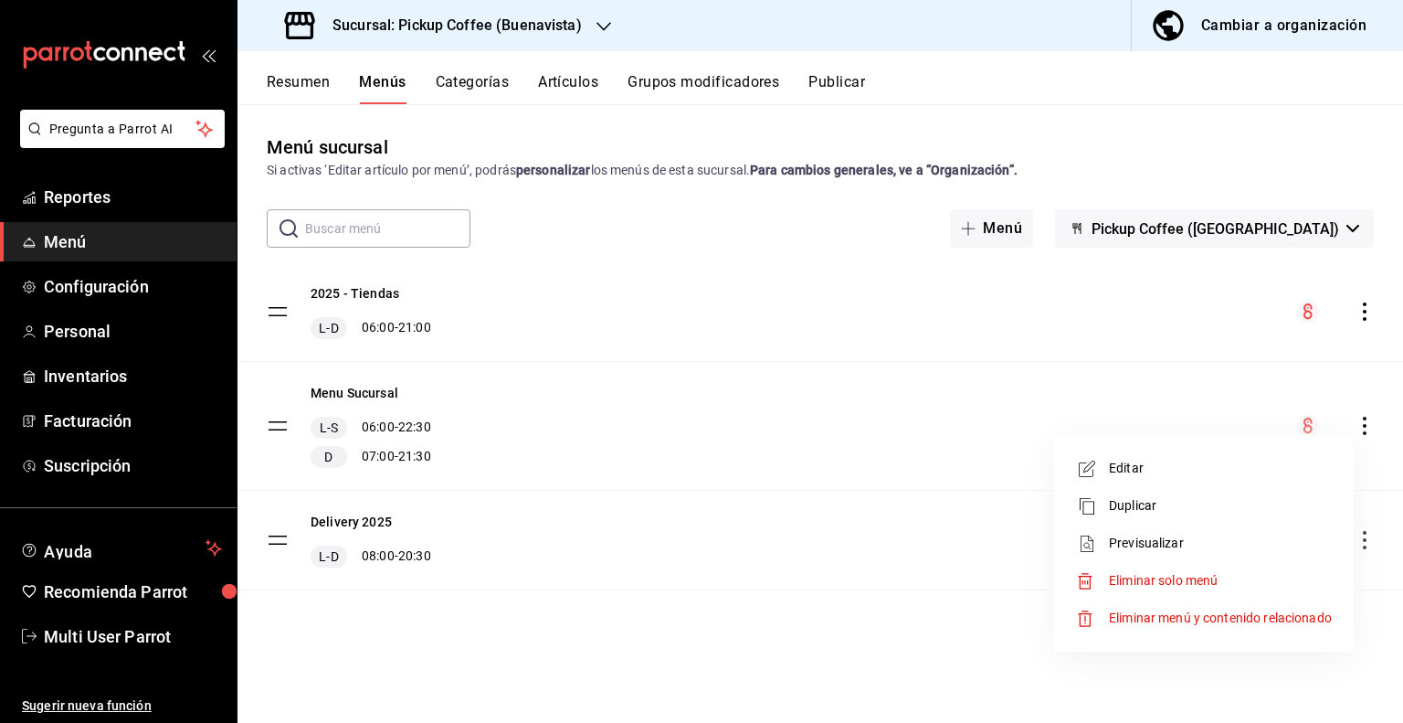
click at [1121, 576] on span "Eliminar solo menú" at bounding box center [1163, 580] width 109 height 15
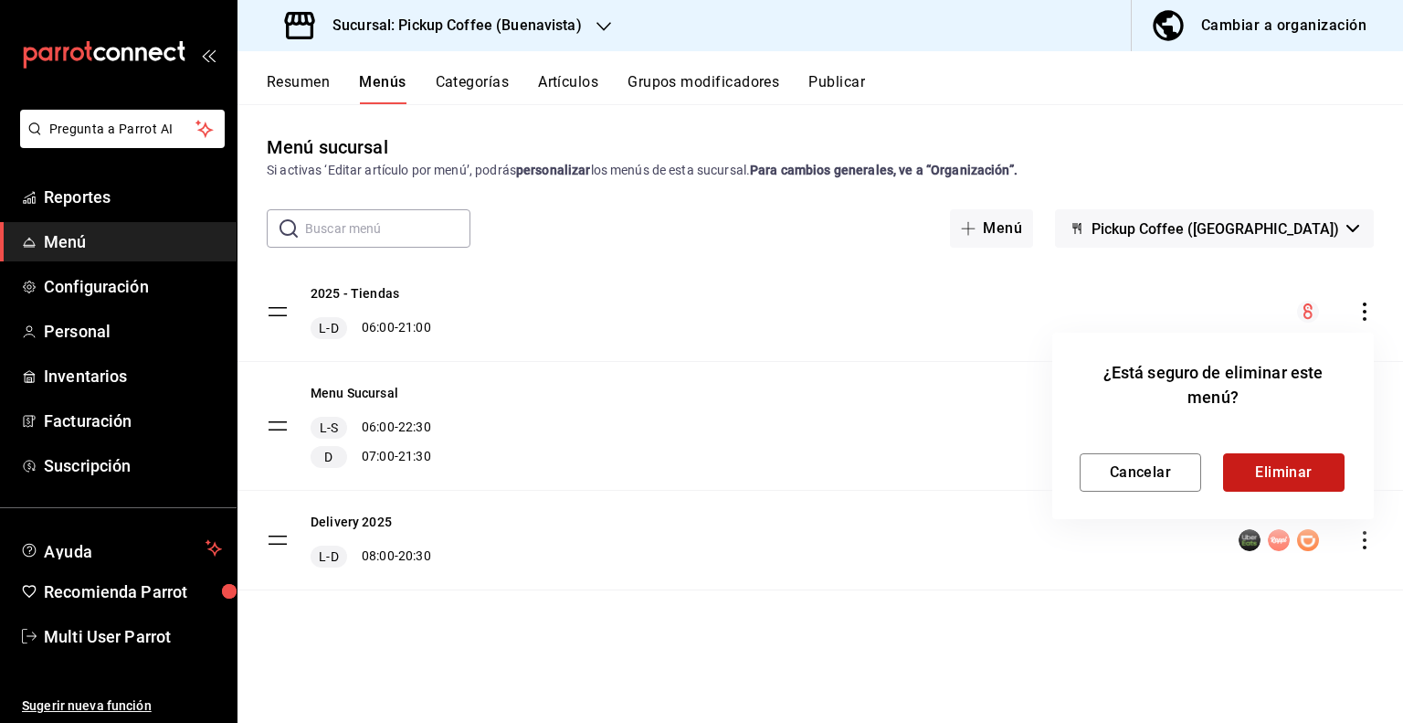
click at [1256, 468] on button "Eliminar" at bounding box center [1284, 472] width 122 height 38
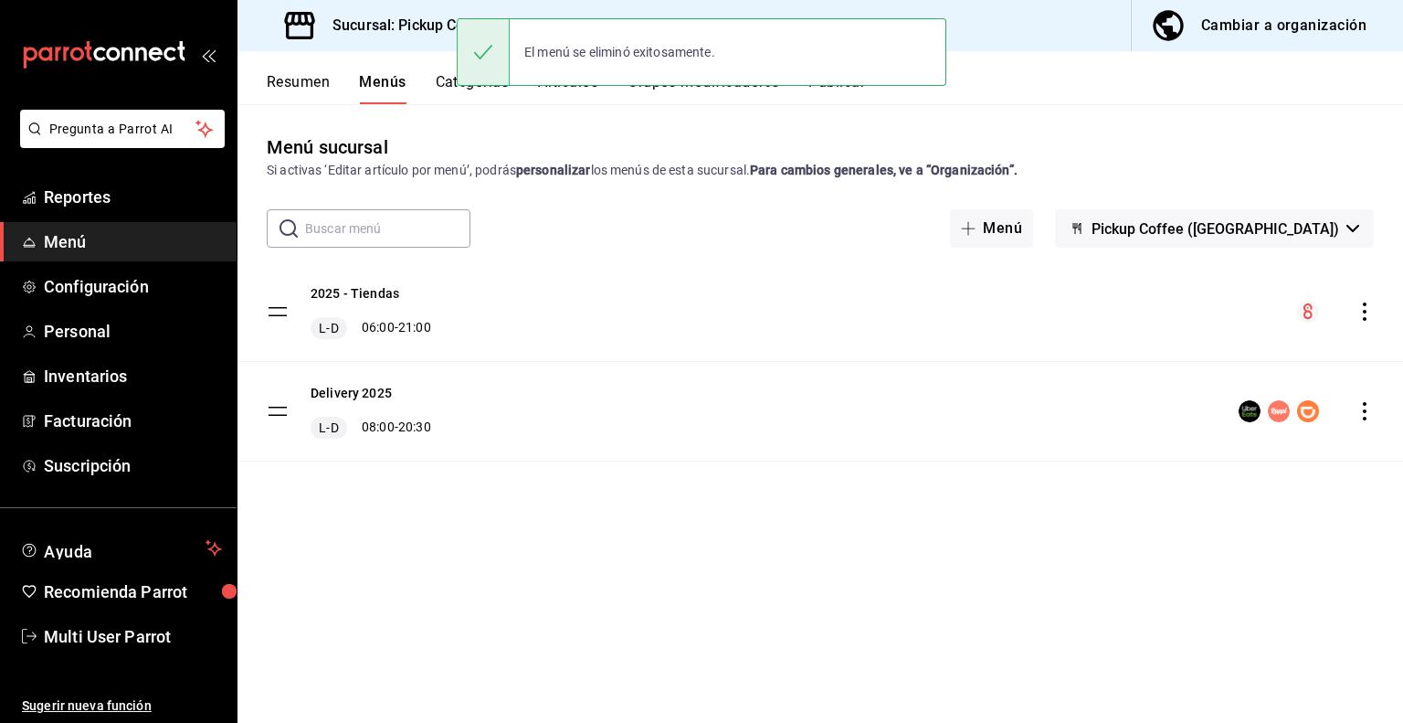
click at [844, 91] on button "Publicar" at bounding box center [837, 88] width 57 height 31
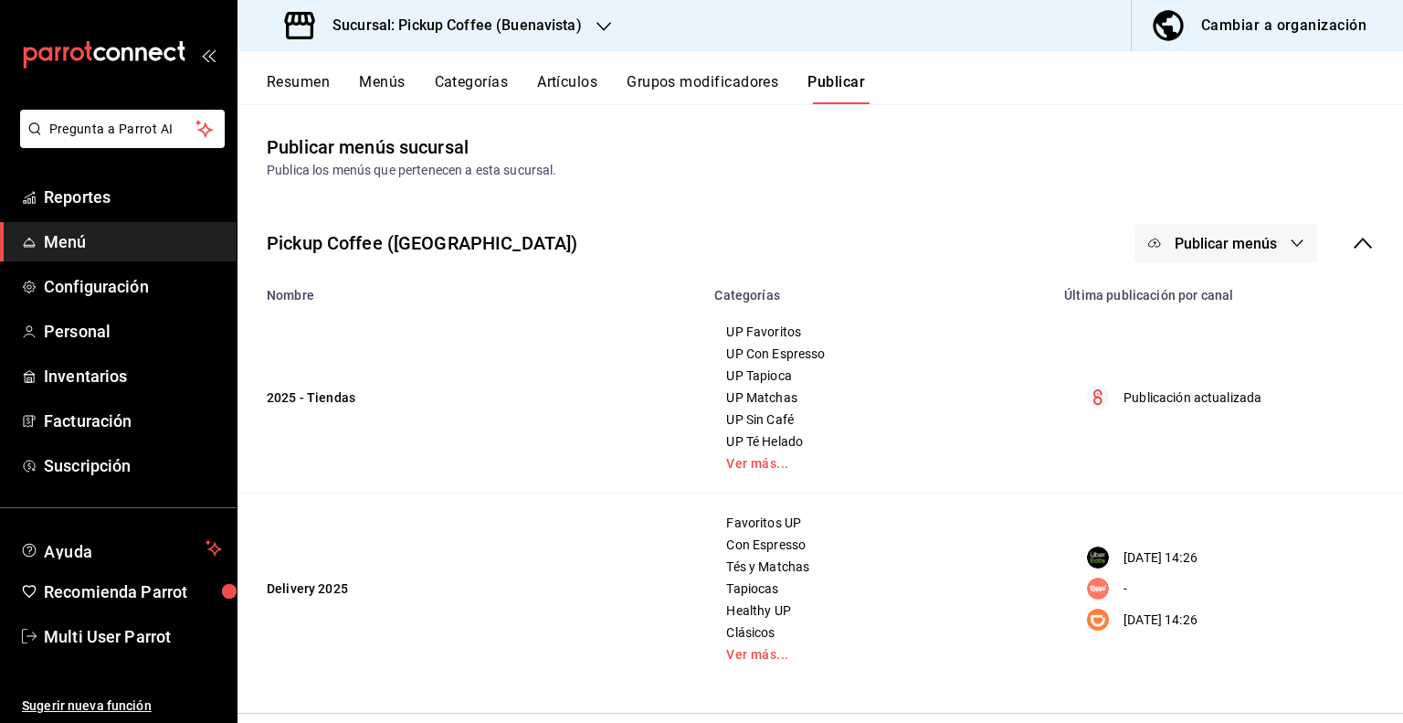
click at [741, 472] on td "UP Favoritos UP Con Espresso UP Tapioca UP Matchas UP Sin Café UP Té Helado Ver…" at bounding box center [879, 397] width 350 height 191
click at [1272, 245] on span "Publicar menús" at bounding box center [1226, 243] width 102 height 17
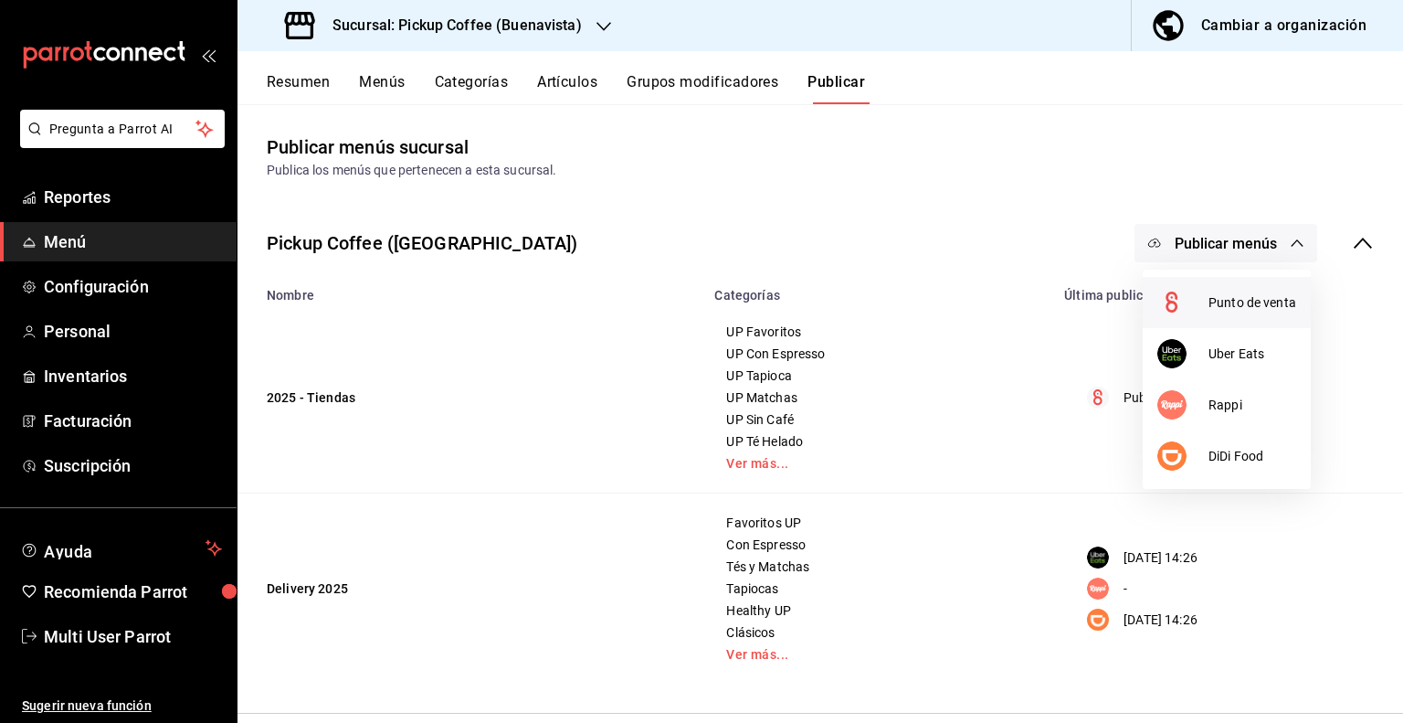
click at [1215, 304] on span "Punto de venta" at bounding box center [1253, 302] width 88 height 19
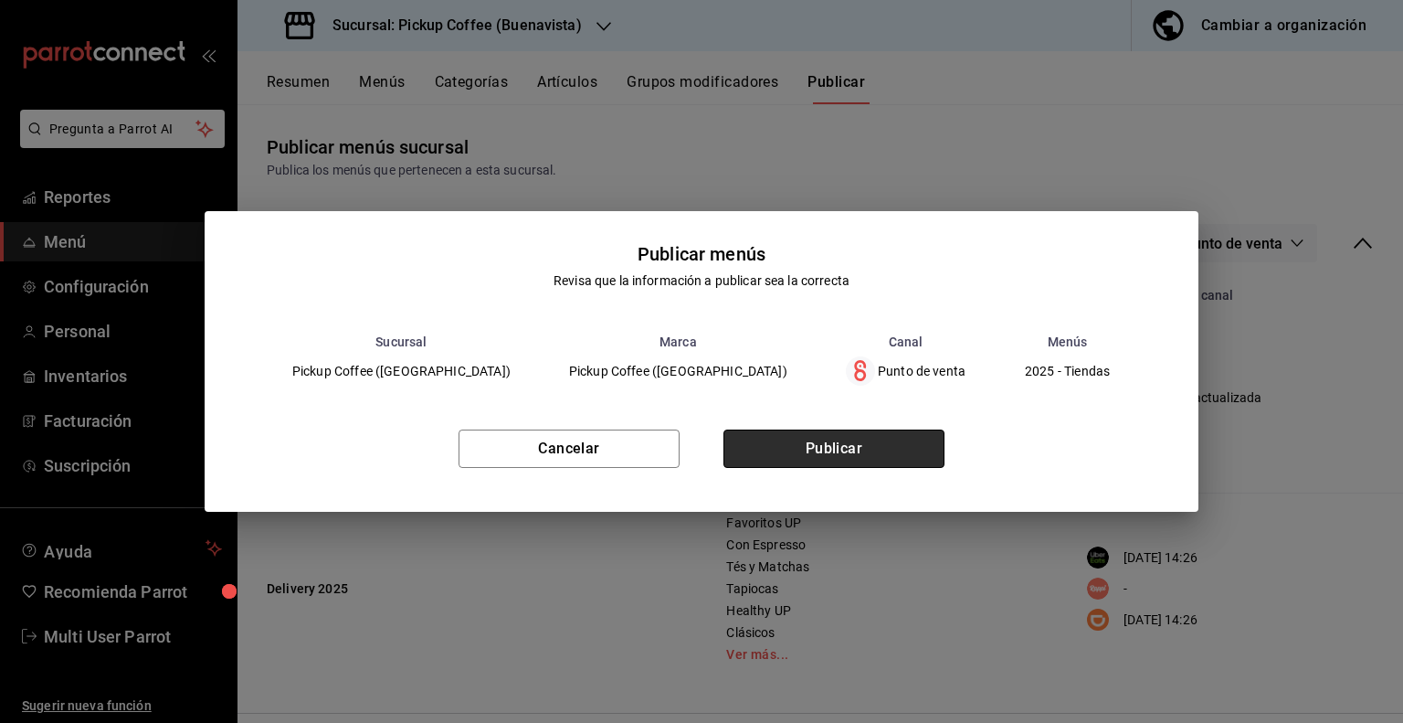
click at [813, 442] on button "Publicar" at bounding box center [834, 448] width 221 height 38
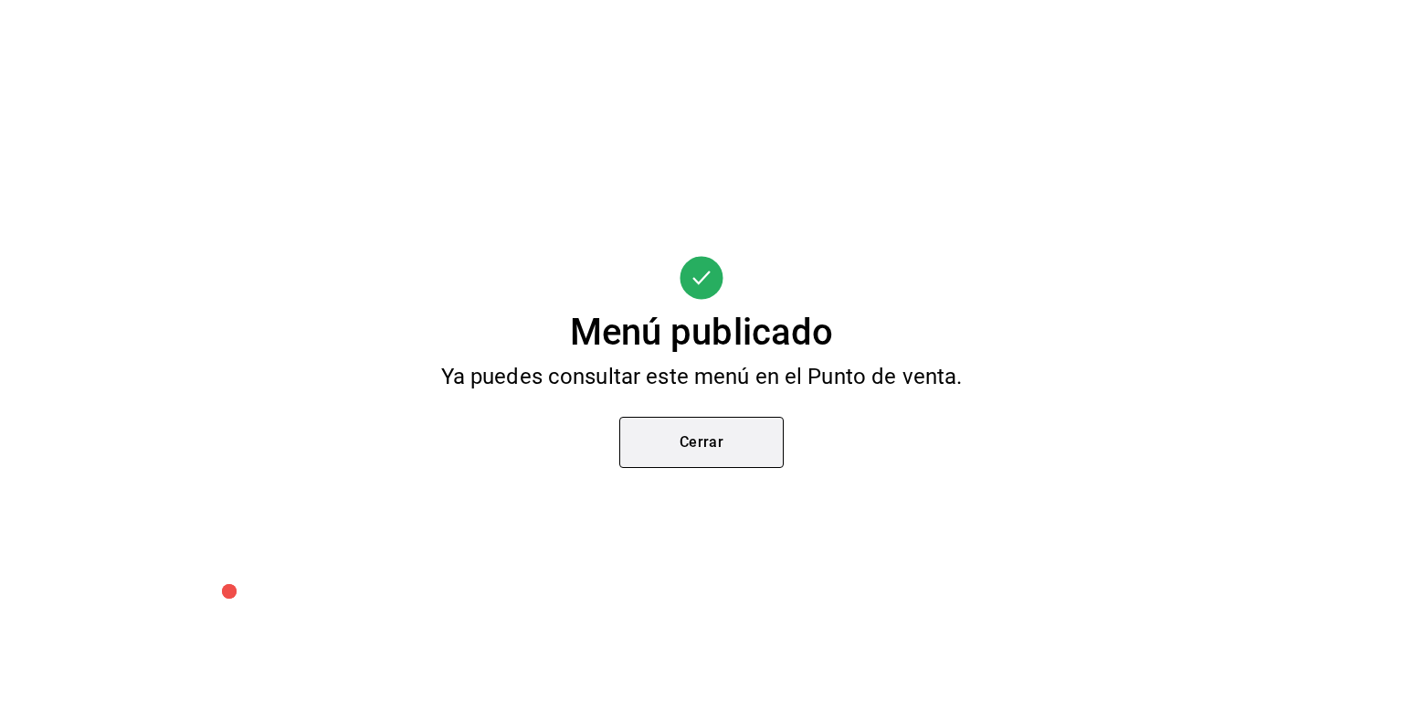
click at [705, 446] on button "Cerrar" at bounding box center [702, 442] width 164 height 51
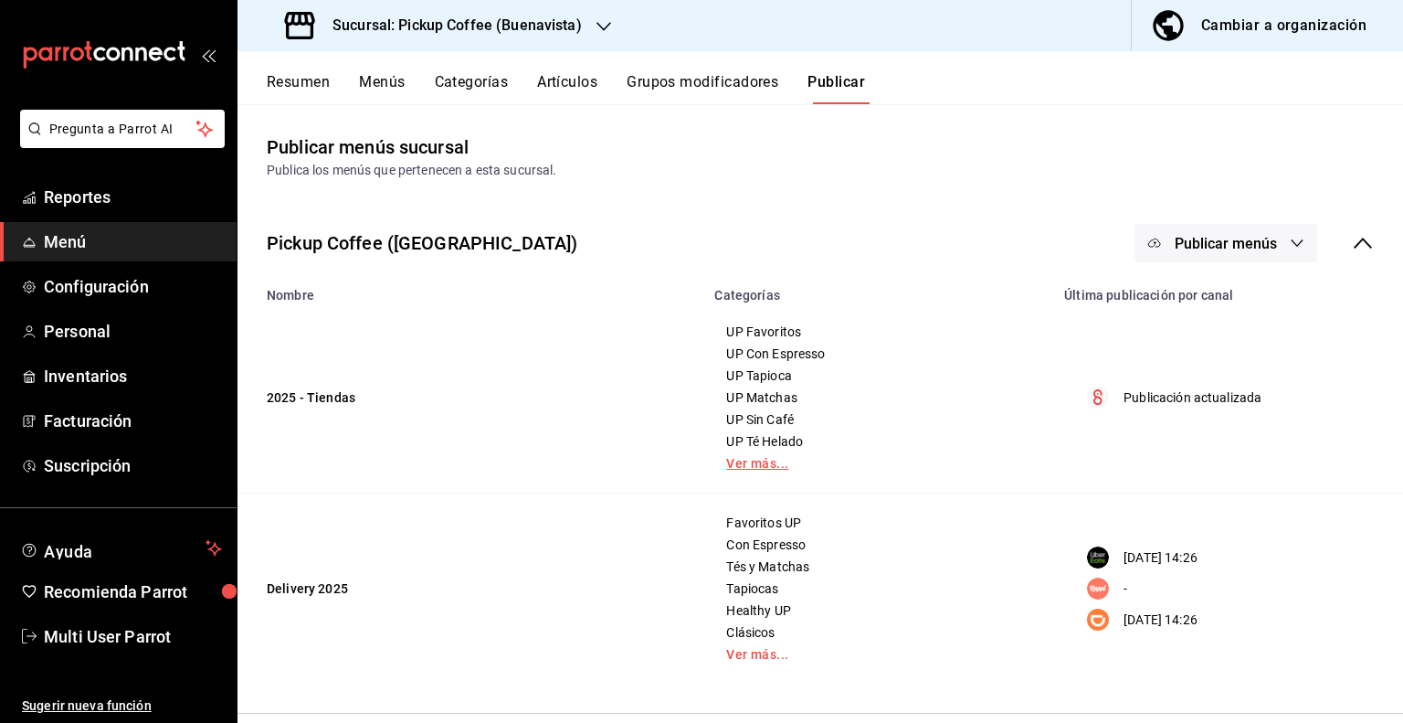
click at [756, 463] on link "Ver más..." at bounding box center [878, 463] width 304 height 13
click at [387, 89] on button "Menús" at bounding box center [382, 88] width 46 height 31
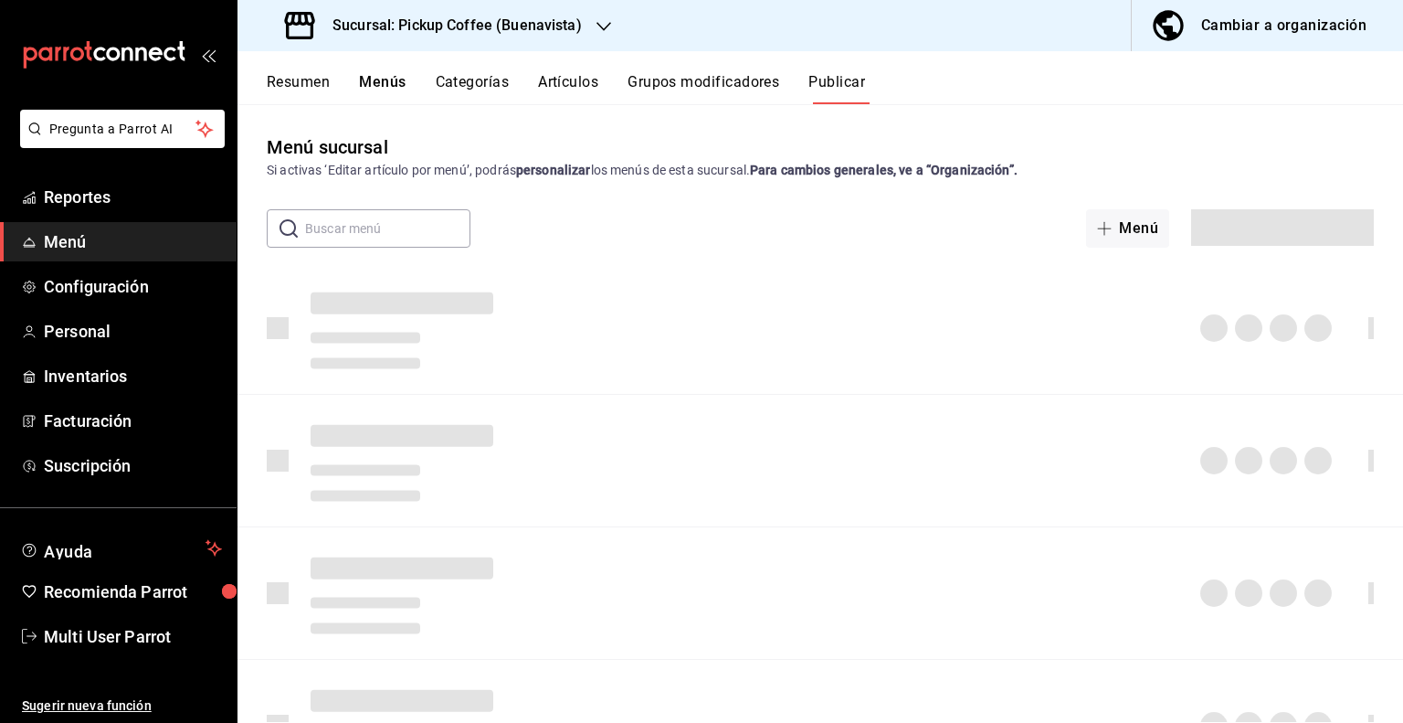
click at [311, 90] on button "Resumen" at bounding box center [298, 88] width 63 height 31
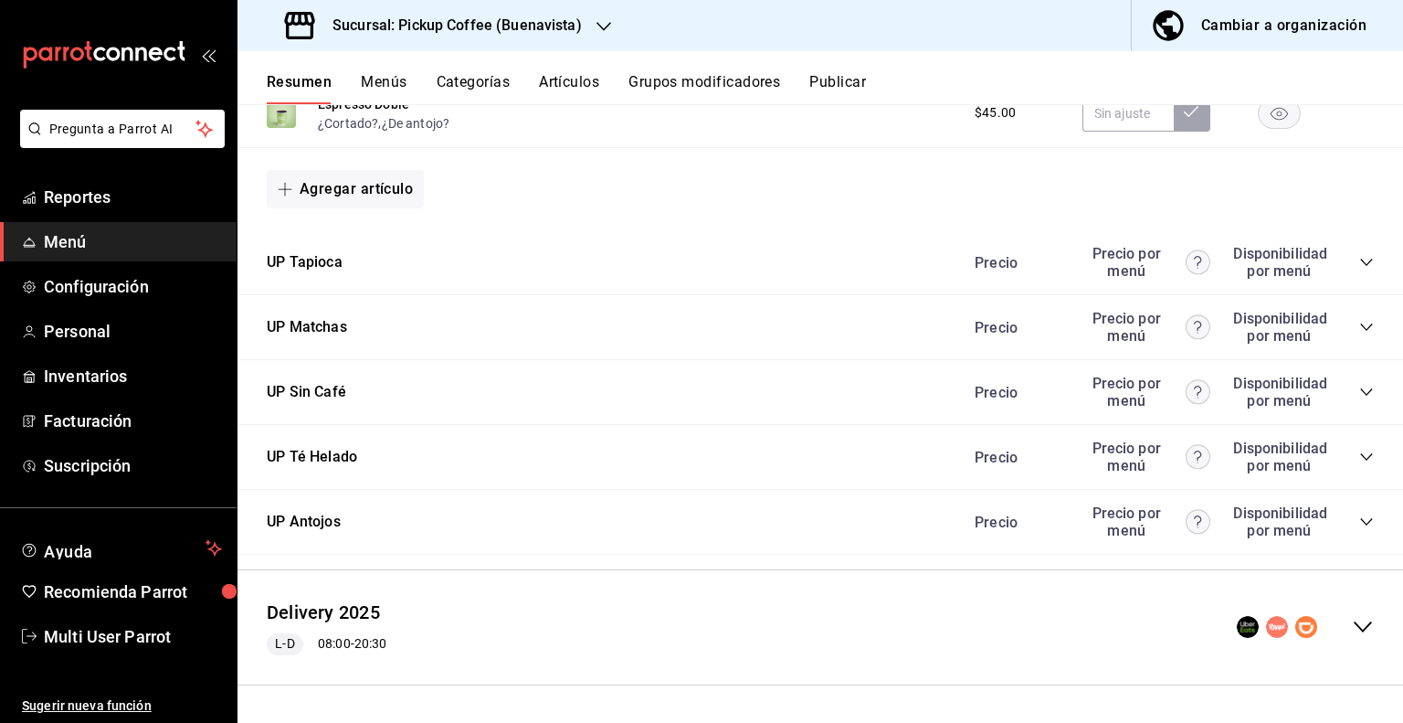
scroll to position [1933, 0]
click at [1360, 515] on icon "collapse-category-row" at bounding box center [1367, 521] width 15 height 15
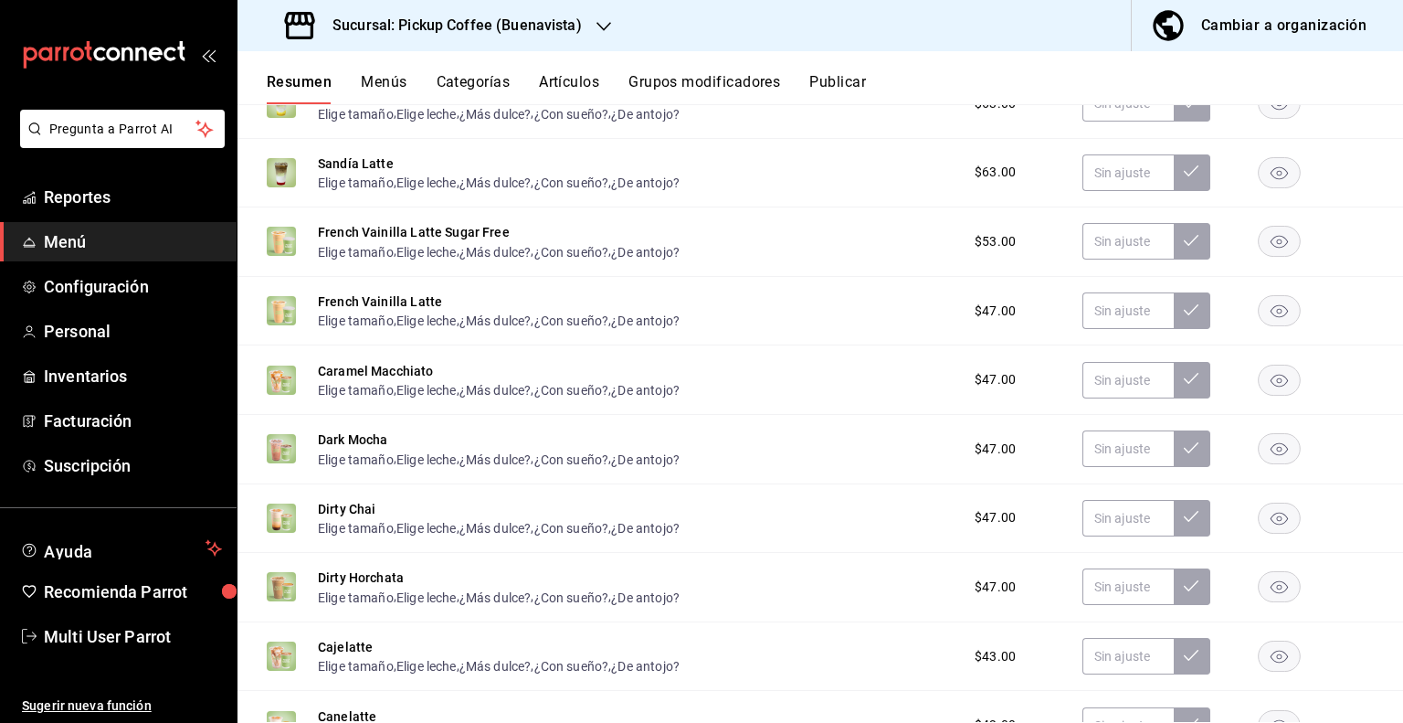
scroll to position [563, 0]
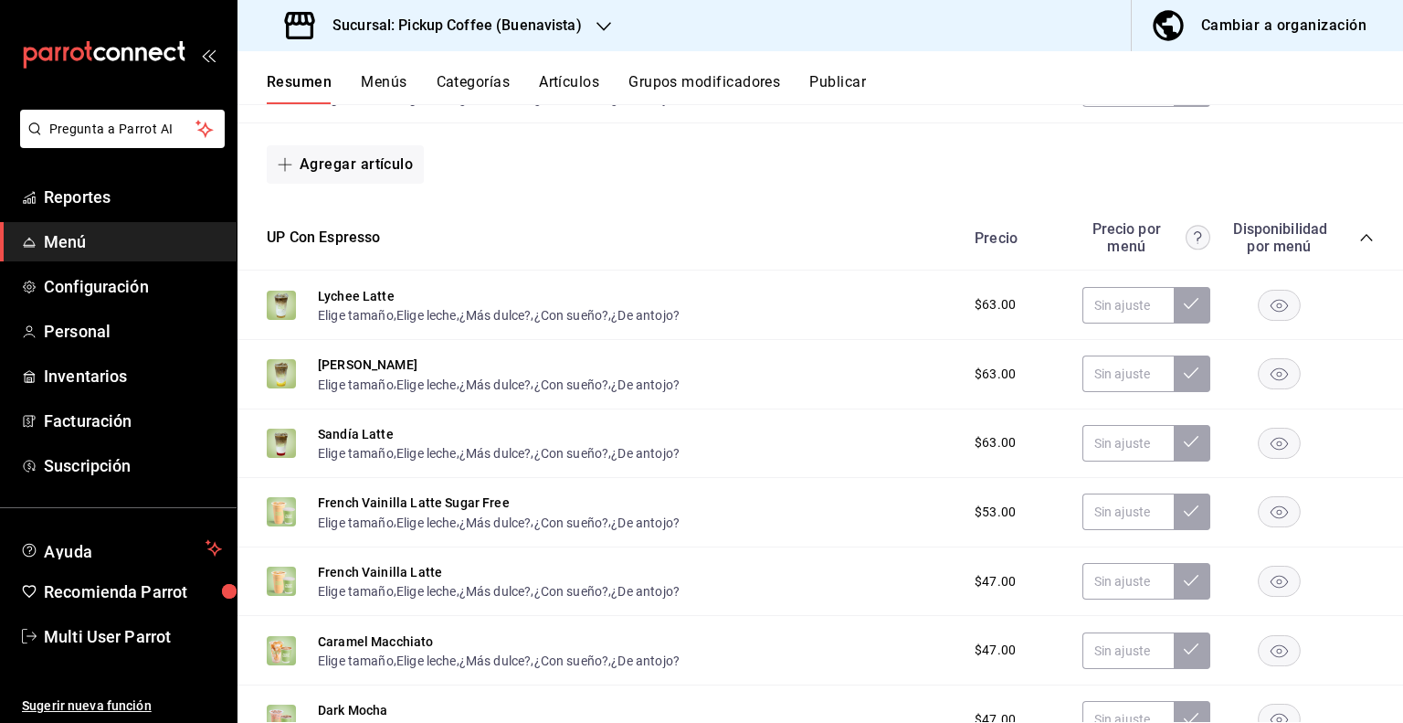
click at [601, 32] on icon "button" at bounding box center [604, 26] width 15 height 15
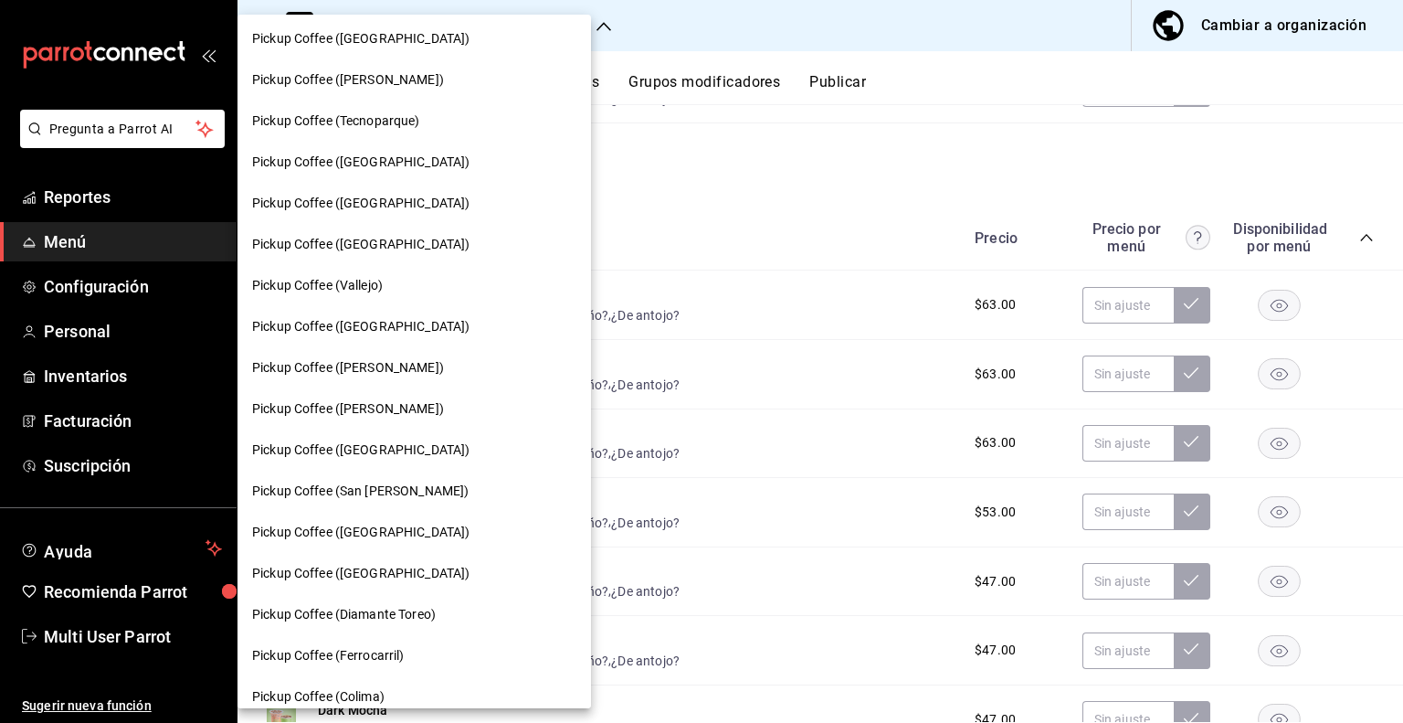
scroll to position [457, 0]
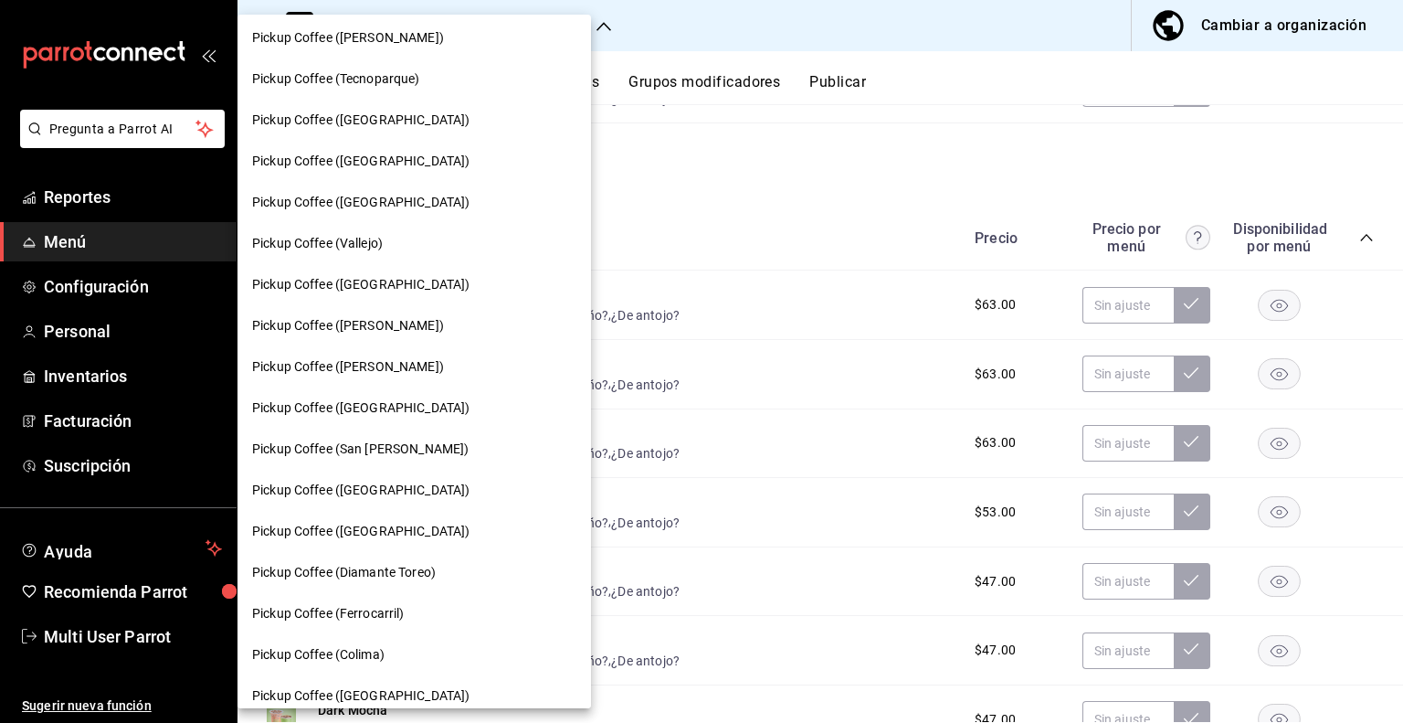
click at [402, 365] on span "Pickup Coffee ([PERSON_NAME])" at bounding box center [348, 366] width 192 height 19
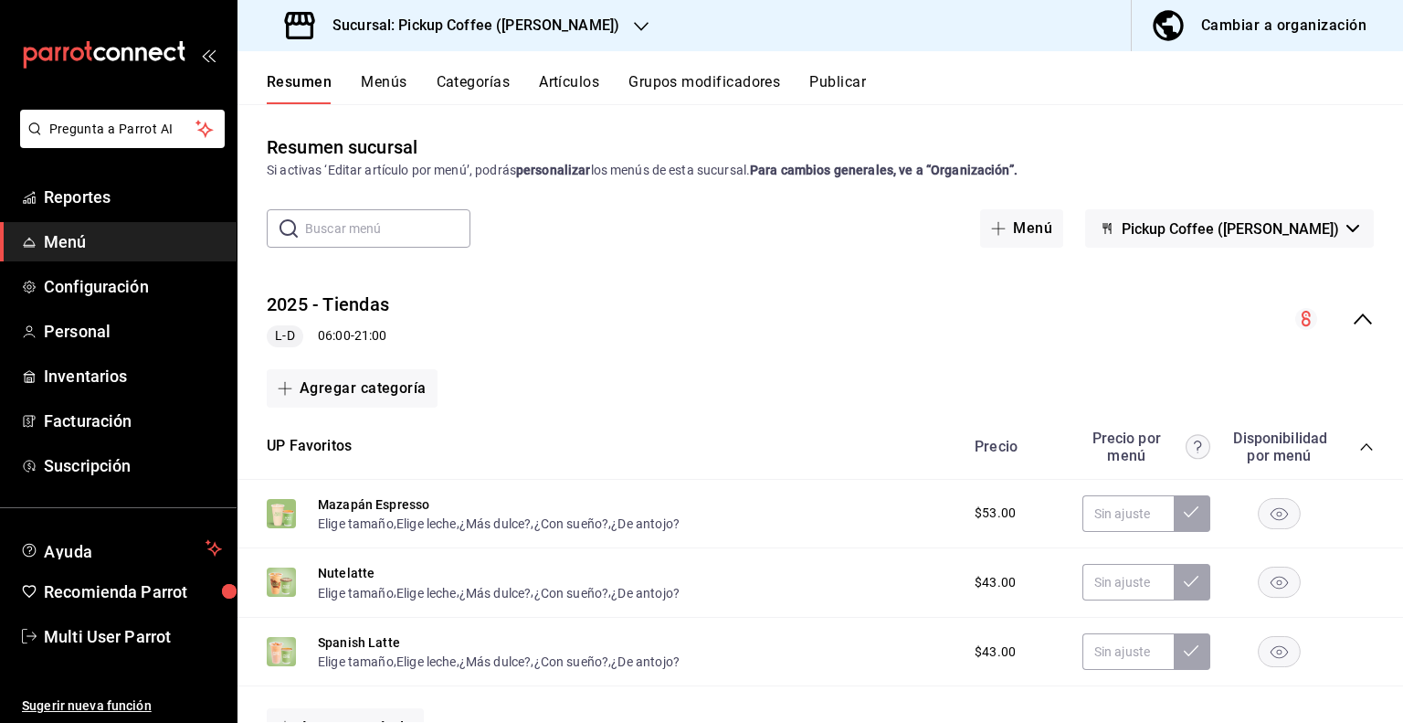
click at [402, 92] on button "Menús" at bounding box center [384, 88] width 46 height 31
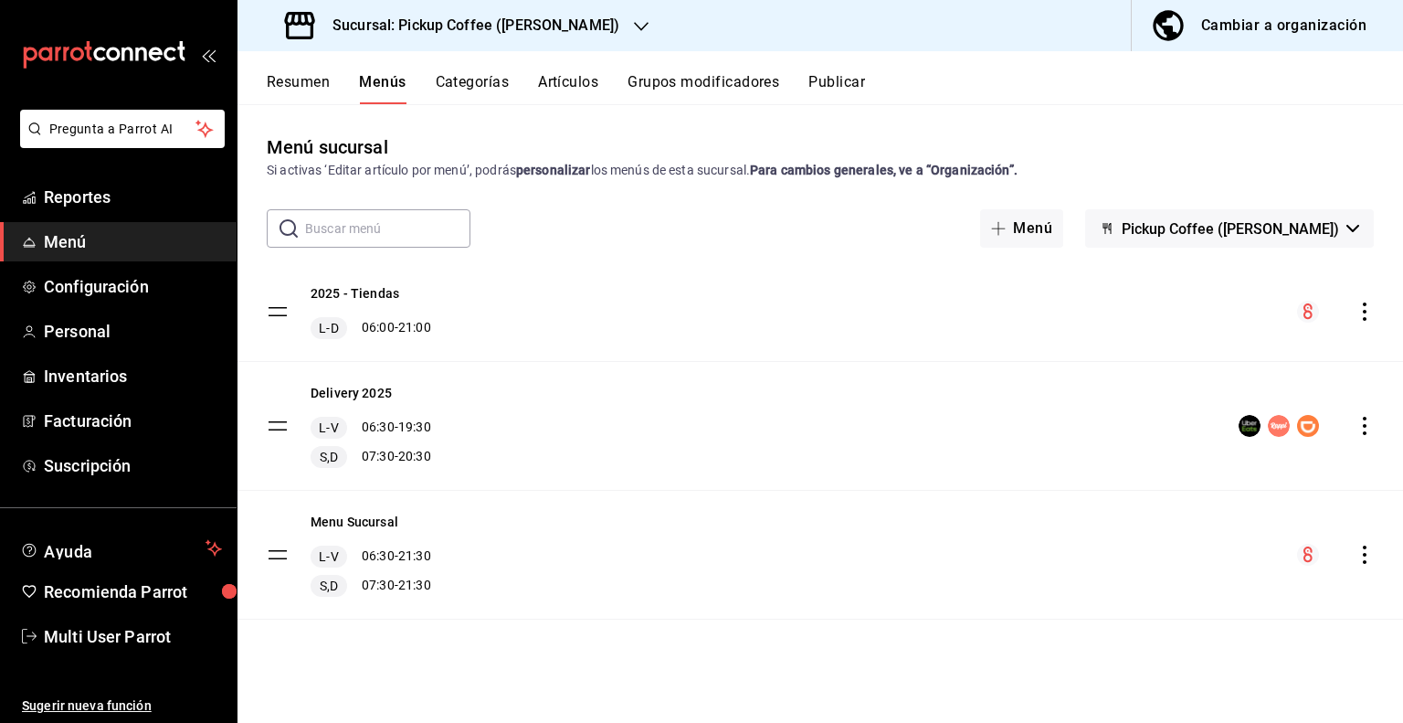
click at [1364, 560] on icon "actions" at bounding box center [1365, 554] width 4 height 18
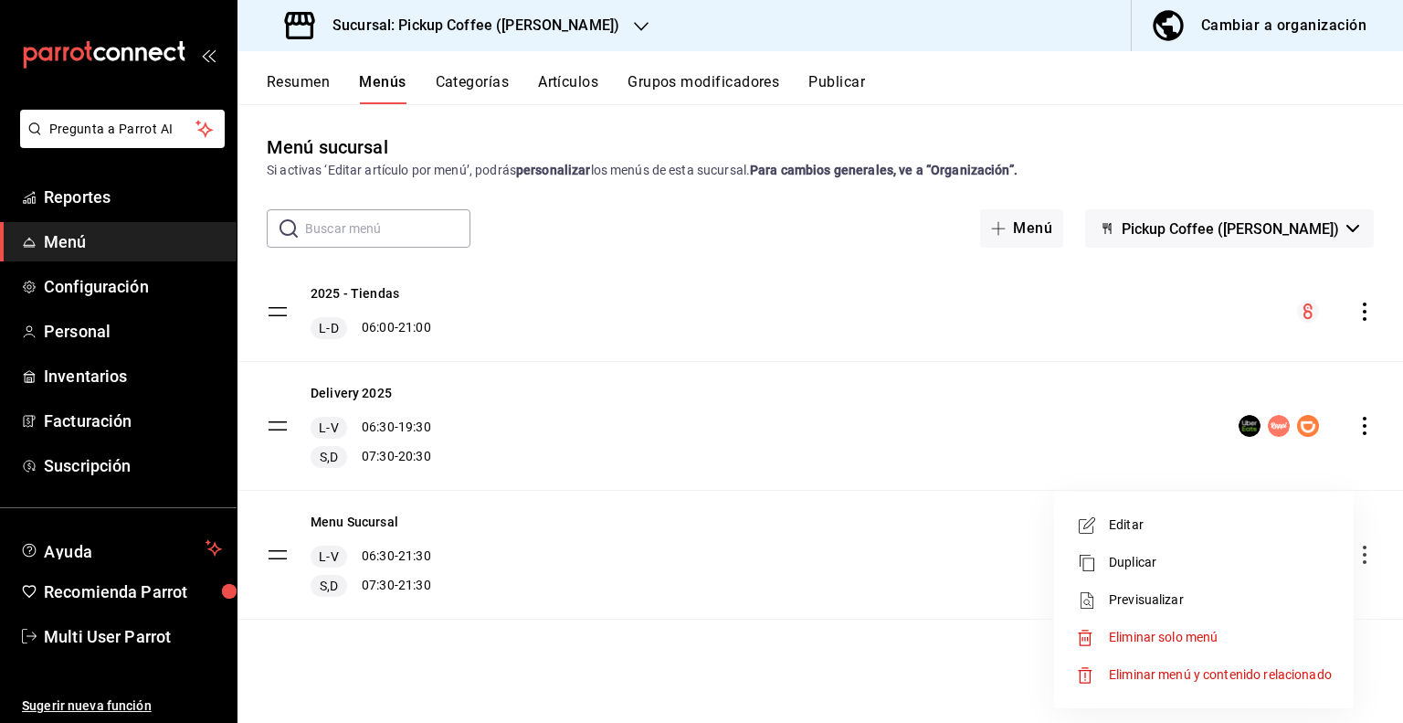
click at [1149, 641] on span "Eliminar solo menú" at bounding box center [1163, 637] width 109 height 15
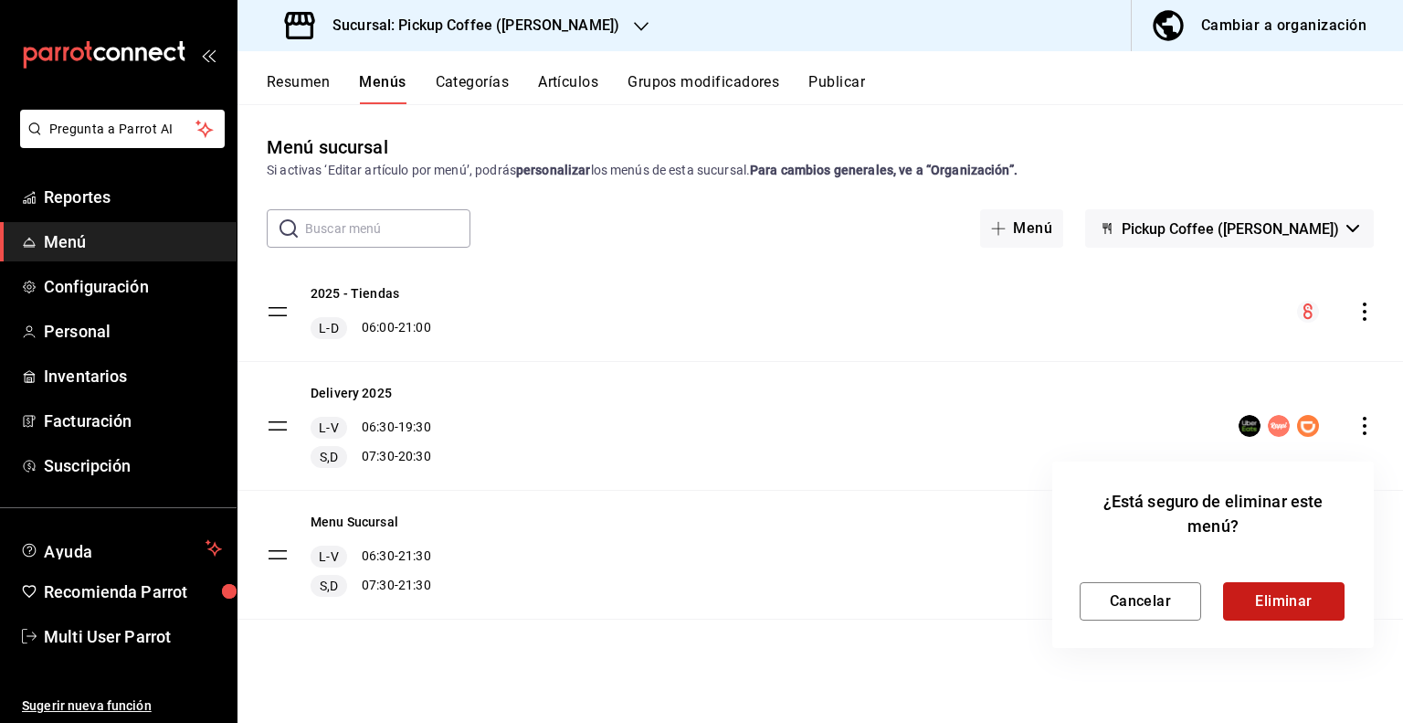
click at [1261, 603] on button "Eliminar" at bounding box center [1284, 601] width 122 height 38
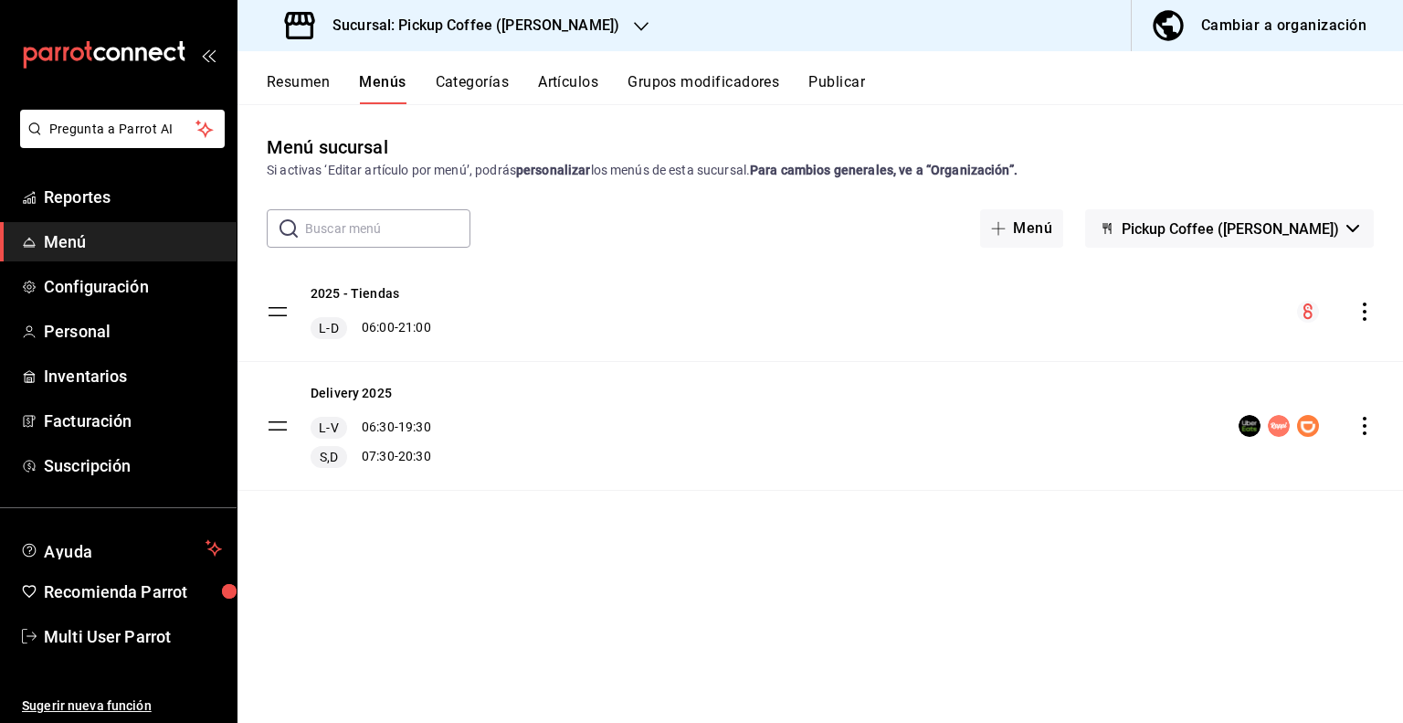
click at [1258, 33] on div "Cambiar a organización" at bounding box center [1284, 26] width 165 height 26
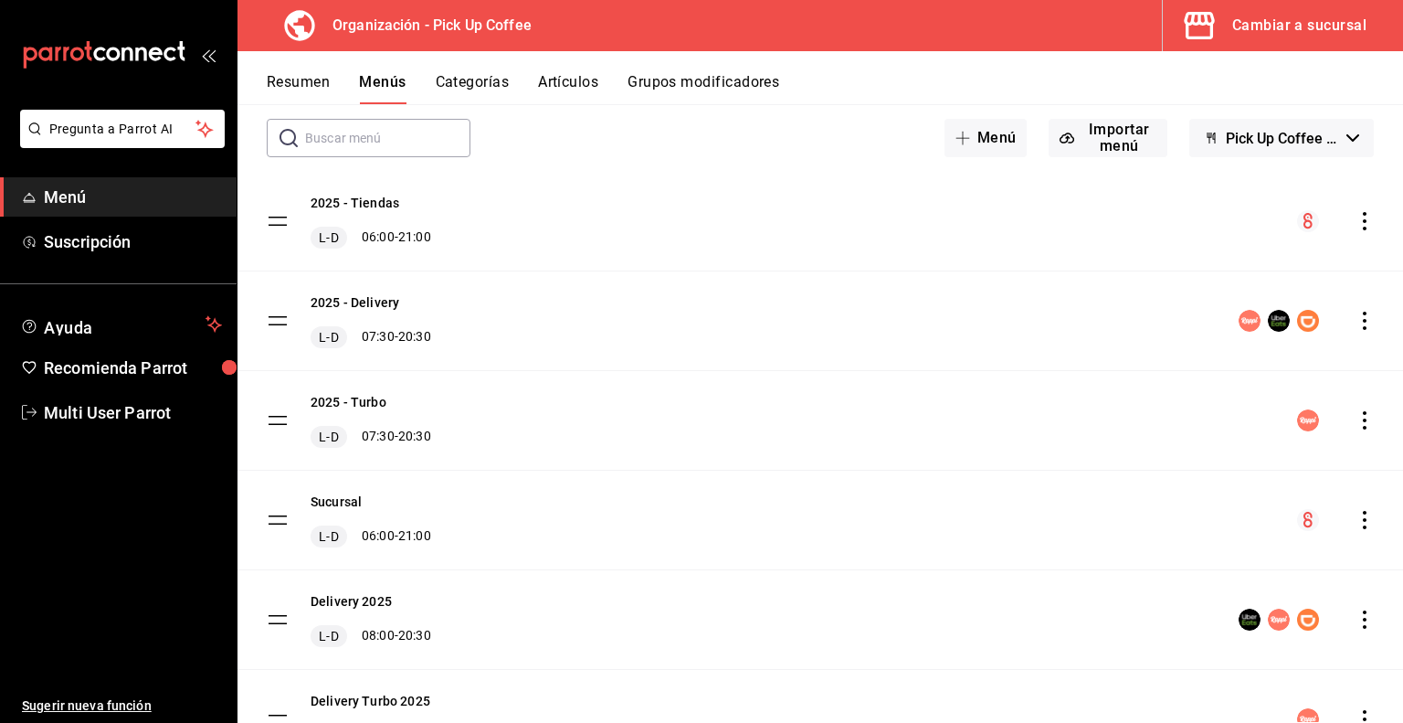
scroll to position [91, 0]
click at [315, 86] on button "Resumen" at bounding box center [298, 88] width 63 height 31
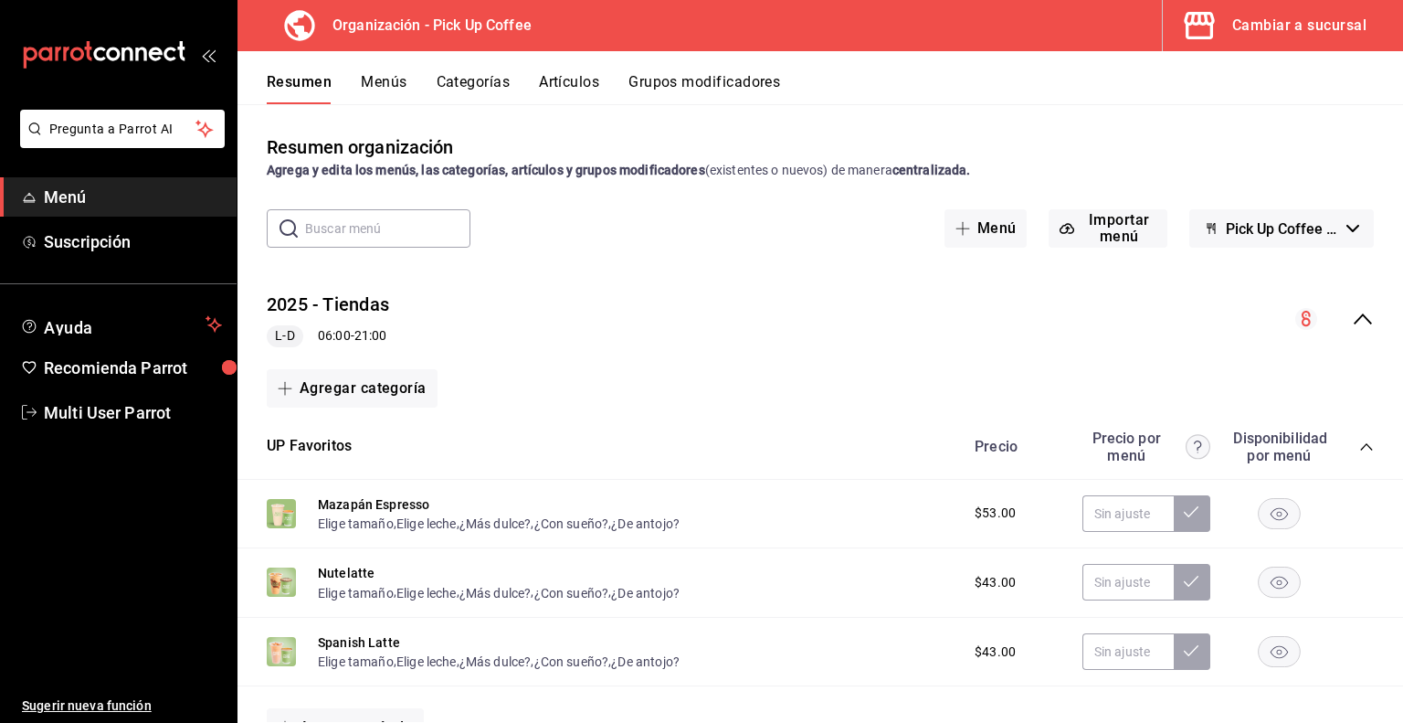
click at [380, 77] on button "Menús" at bounding box center [384, 88] width 46 height 31
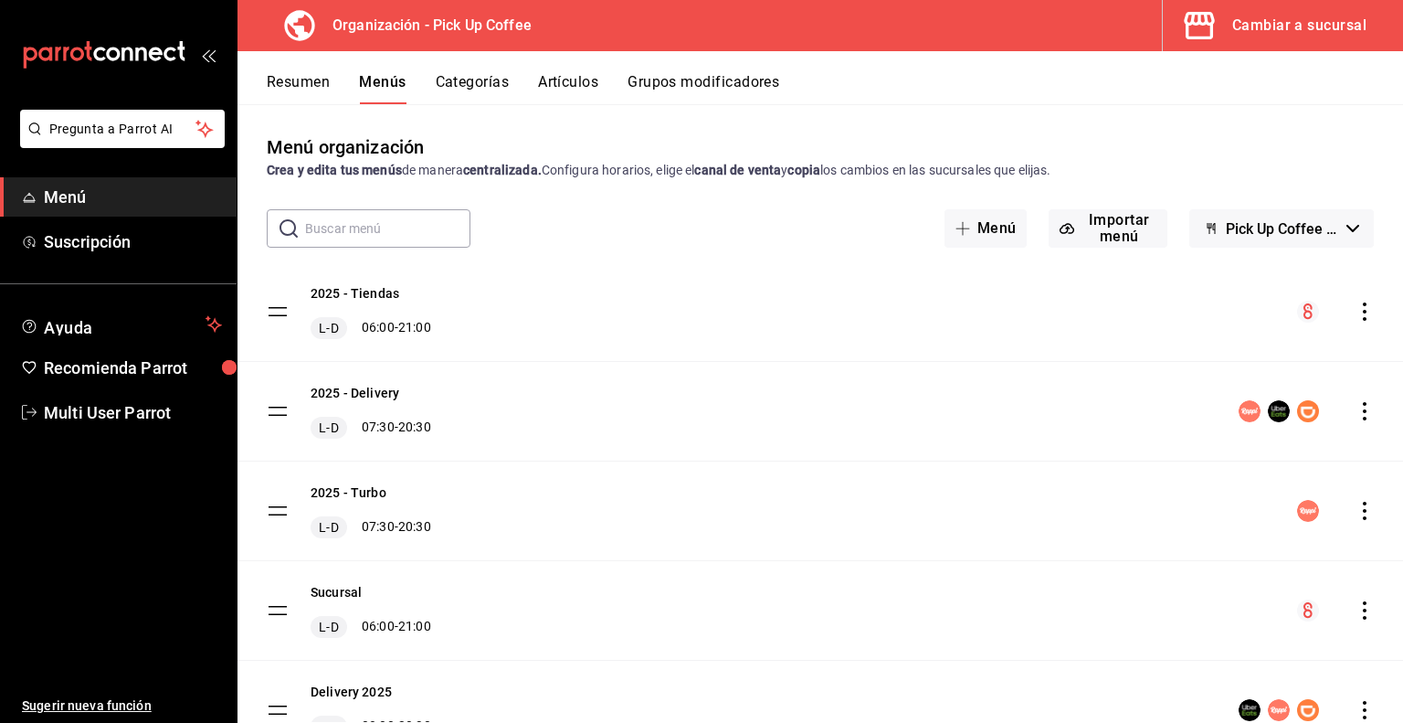
click at [1357, 408] on icon "actions" at bounding box center [1365, 411] width 18 height 18
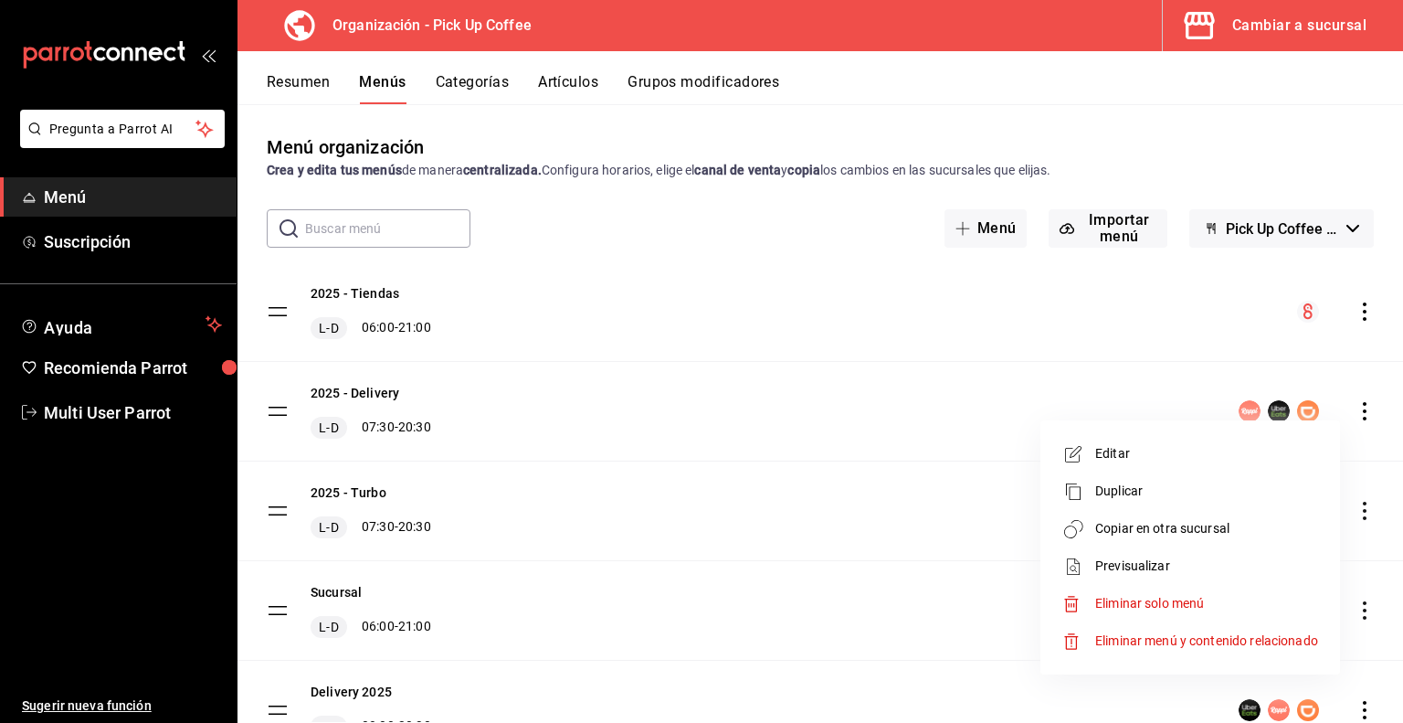
click at [1143, 558] on span "Previsualizar" at bounding box center [1207, 565] width 223 height 19
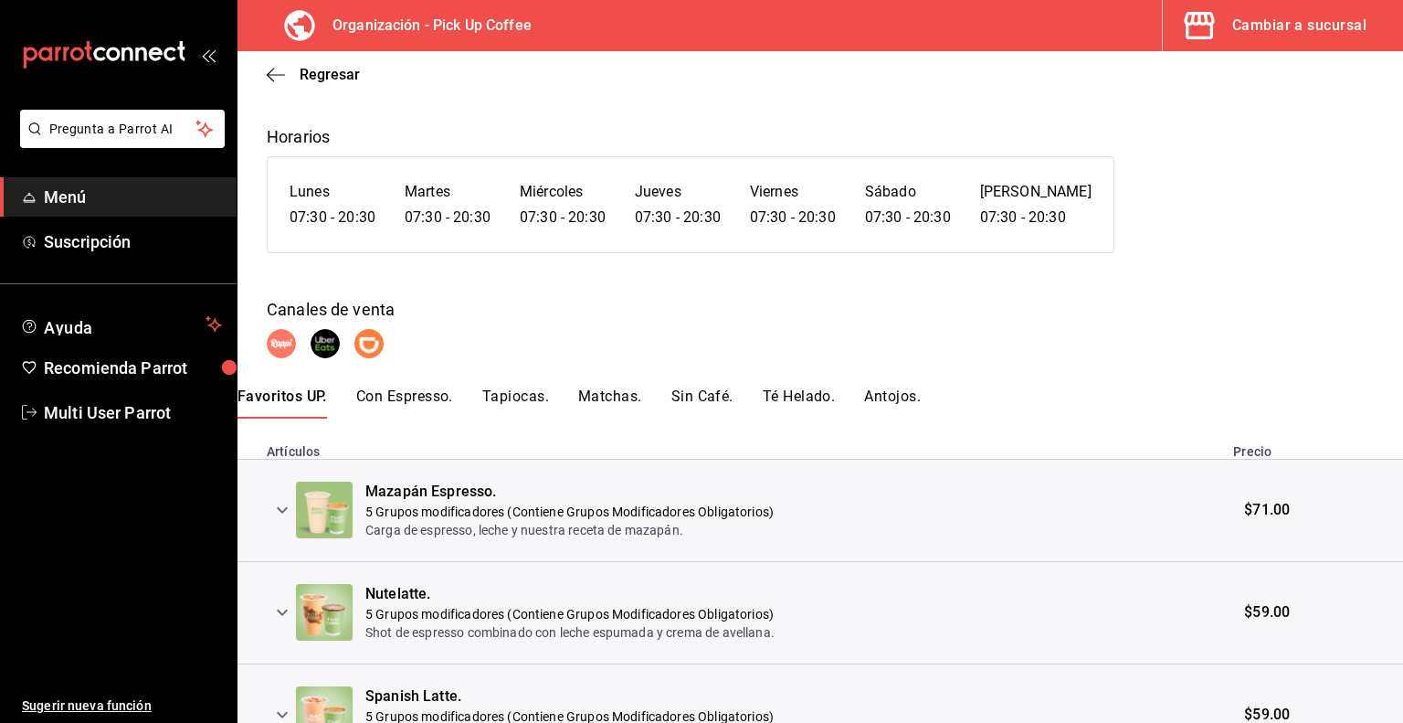
scroll to position [192, 0]
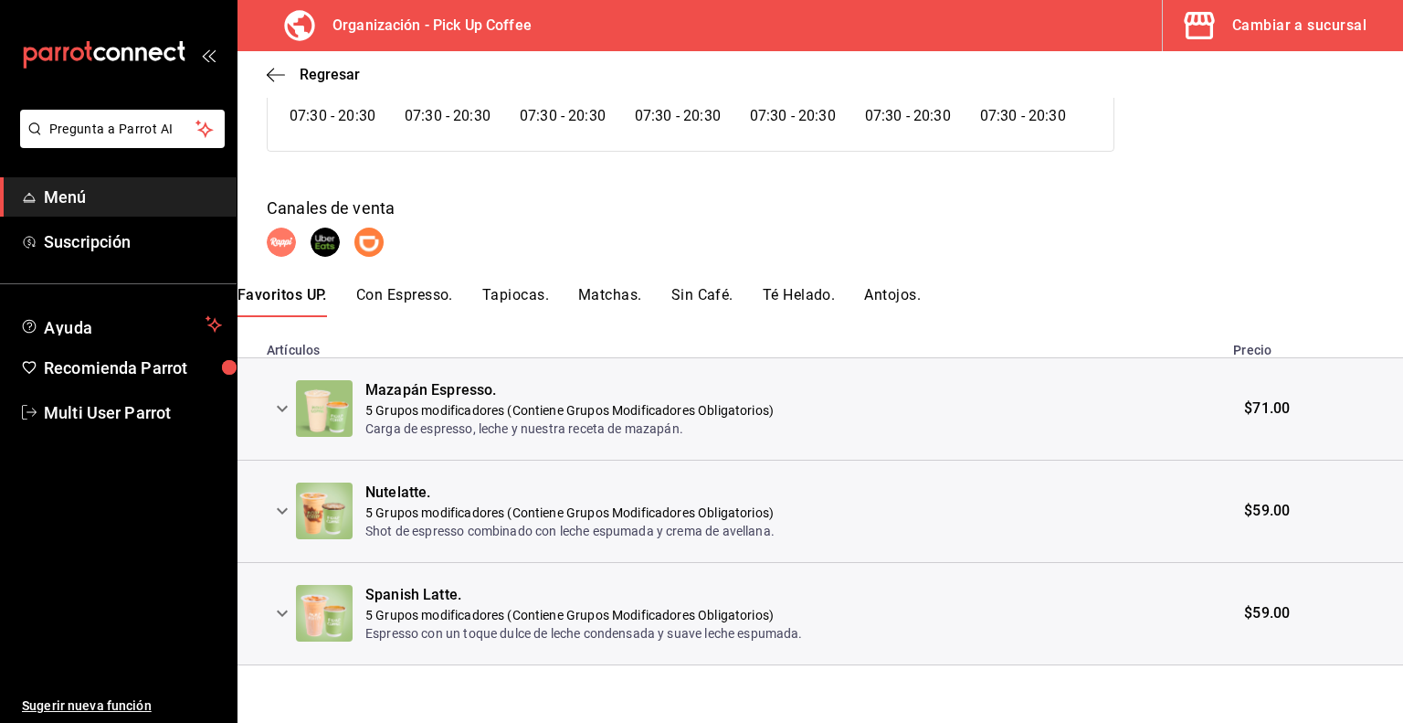
click at [289, 412] on icon "expand row" at bounding box center [282, 408] width 22 height 22
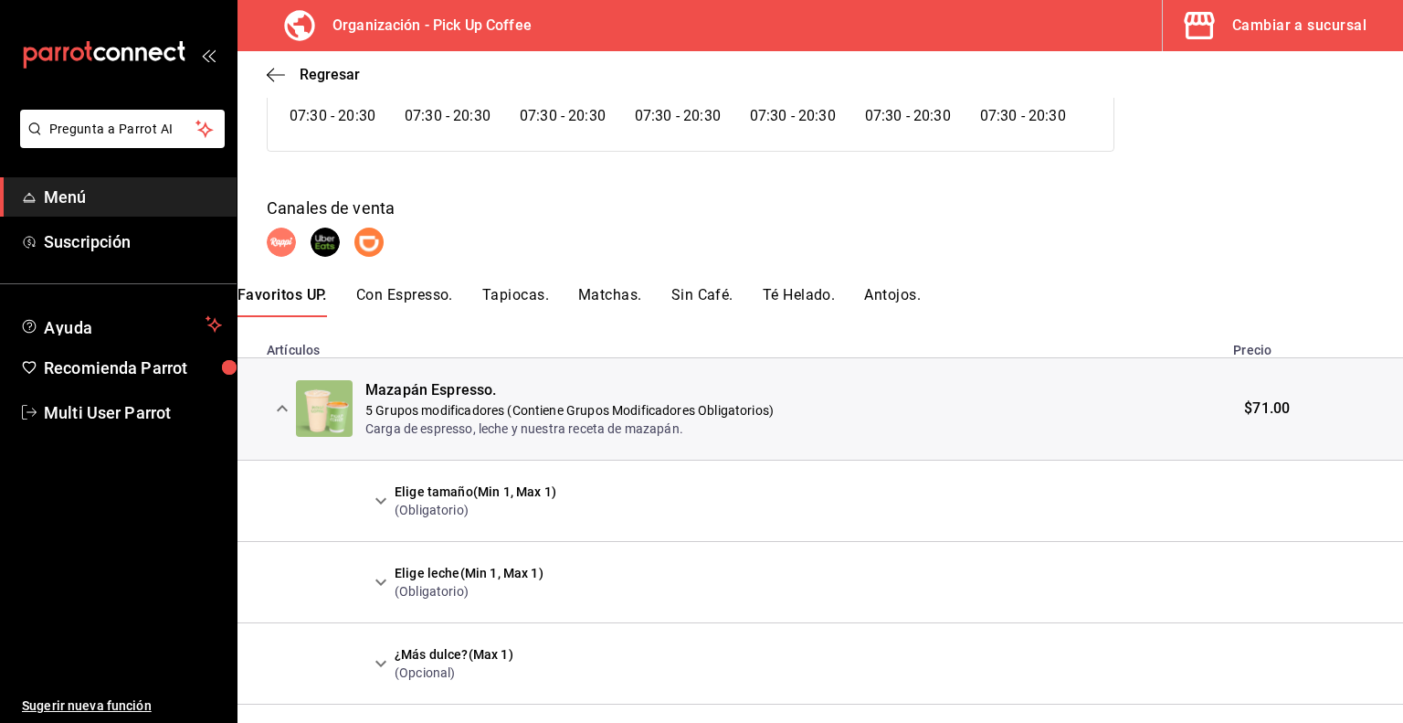
click at [383, 501] on icon "expand row" at bounding box center [381, 501] width 11 height 6
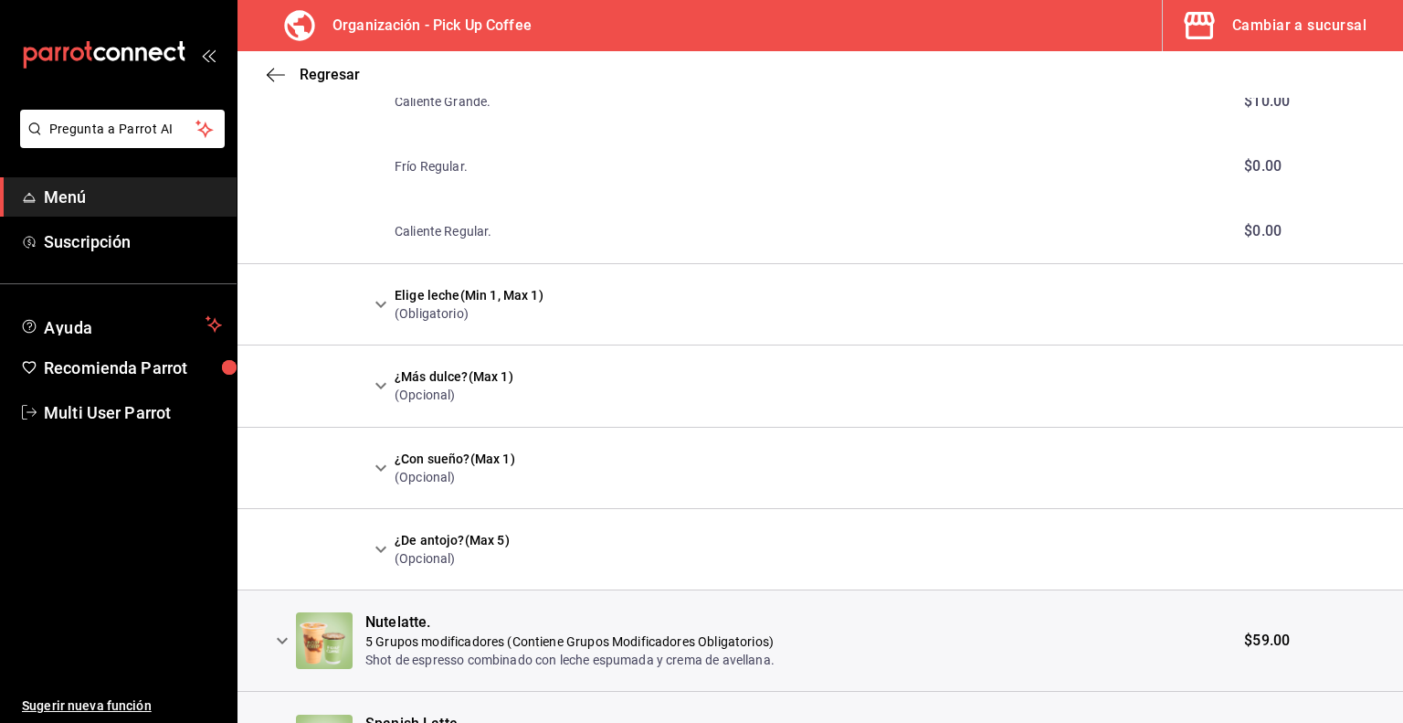
scroll to position [740, 0]
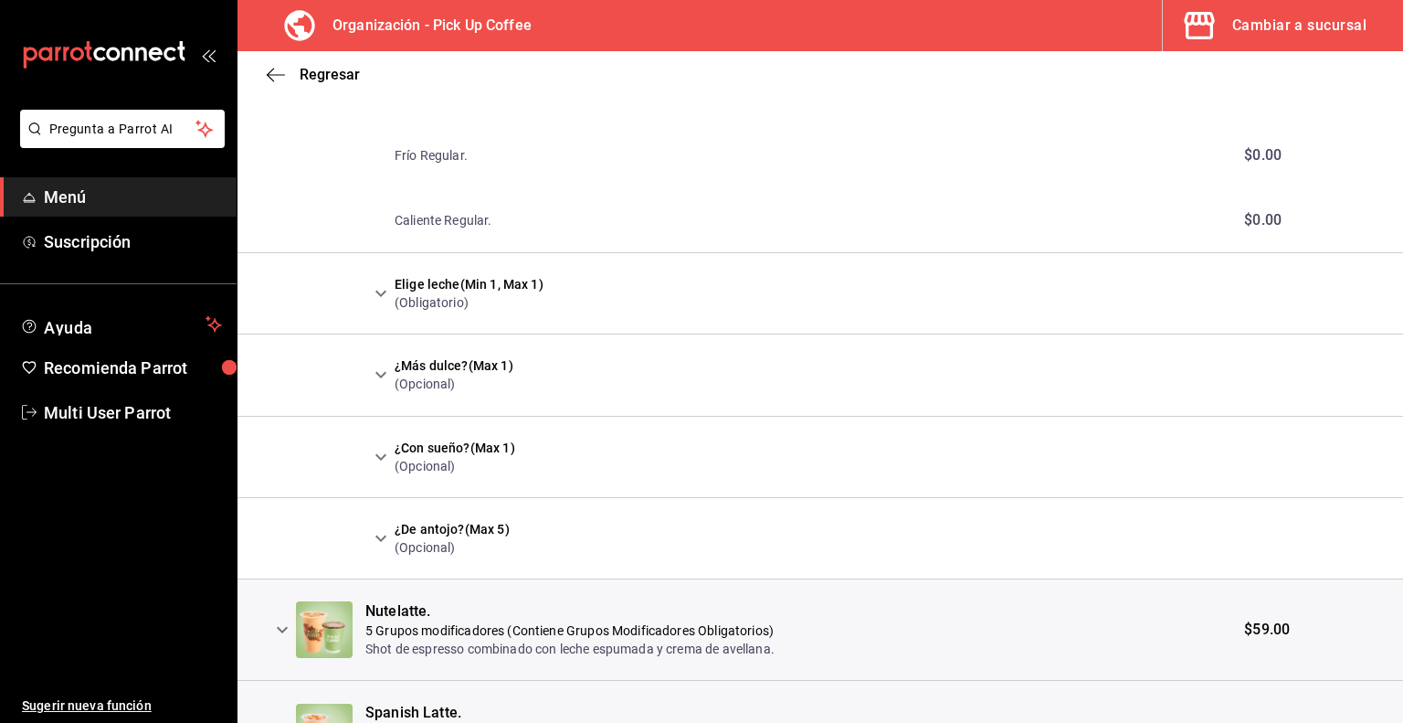
click at [374, 288] on icon "expand row" at bounding box center [381, 293] width 22 height 22
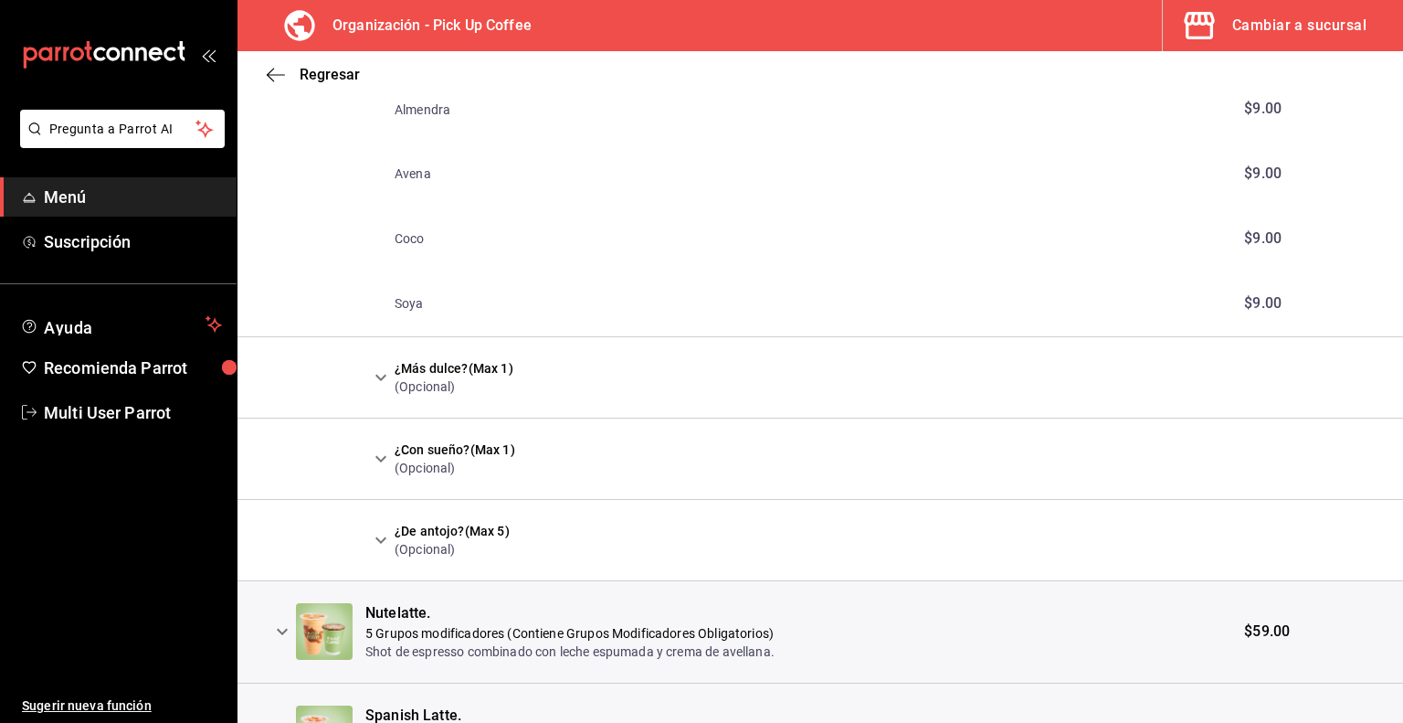
scroll to position [1288, 0]
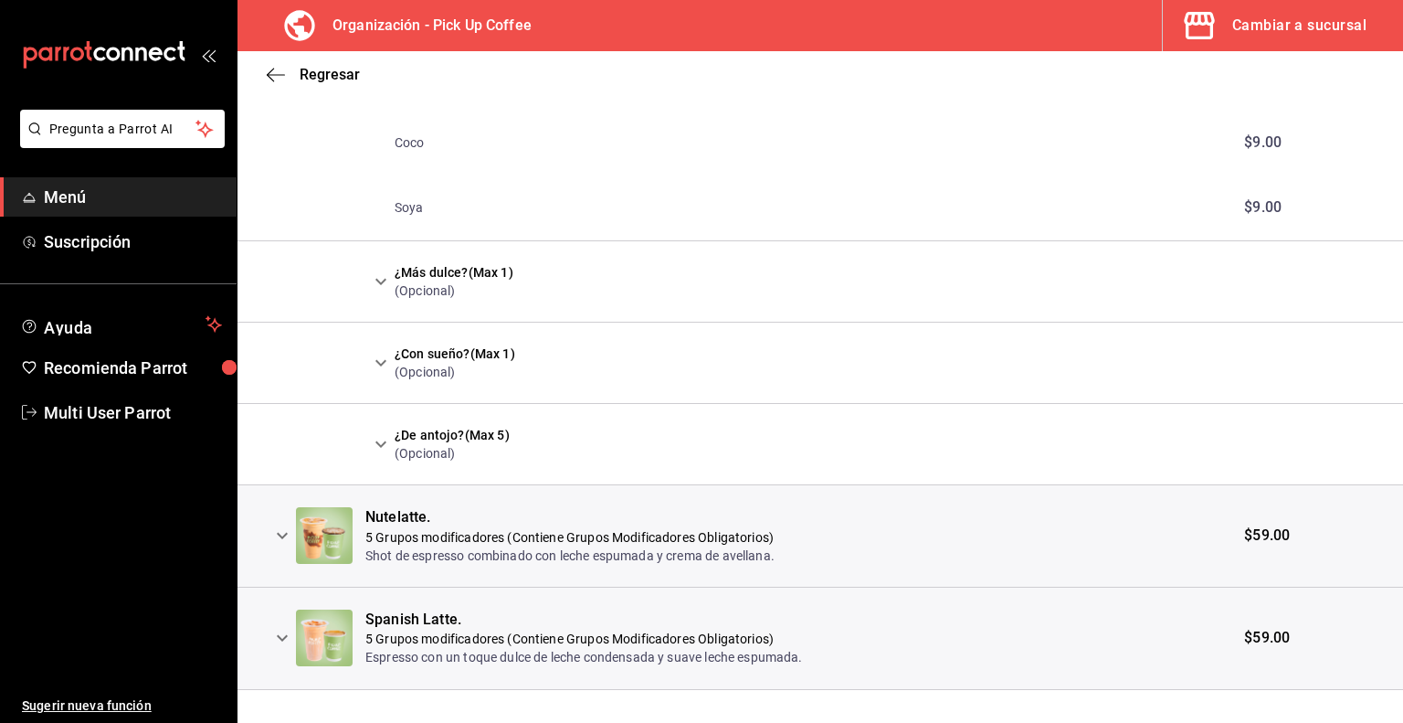
click at [381, 441] on icon "expand row" at bounding box center [381, 444] width 22 height 22
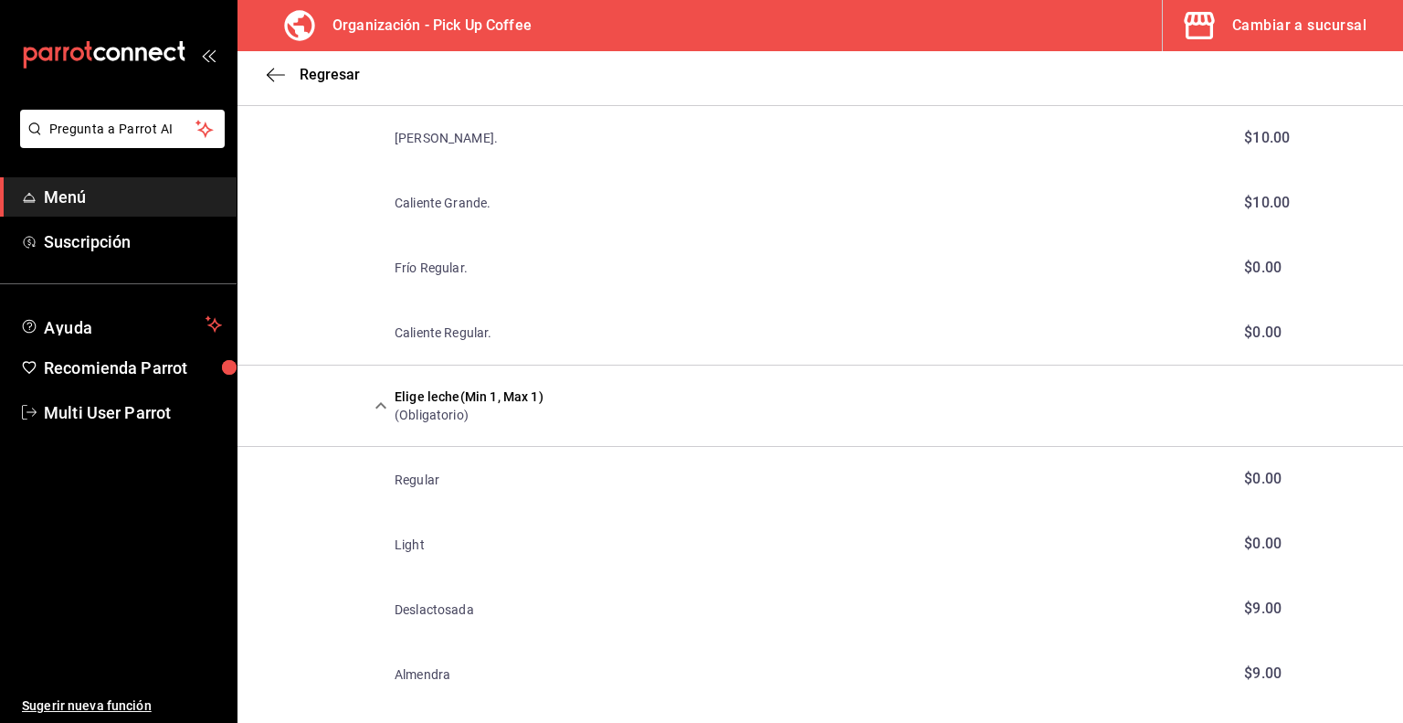
scroll to position [0, 0]
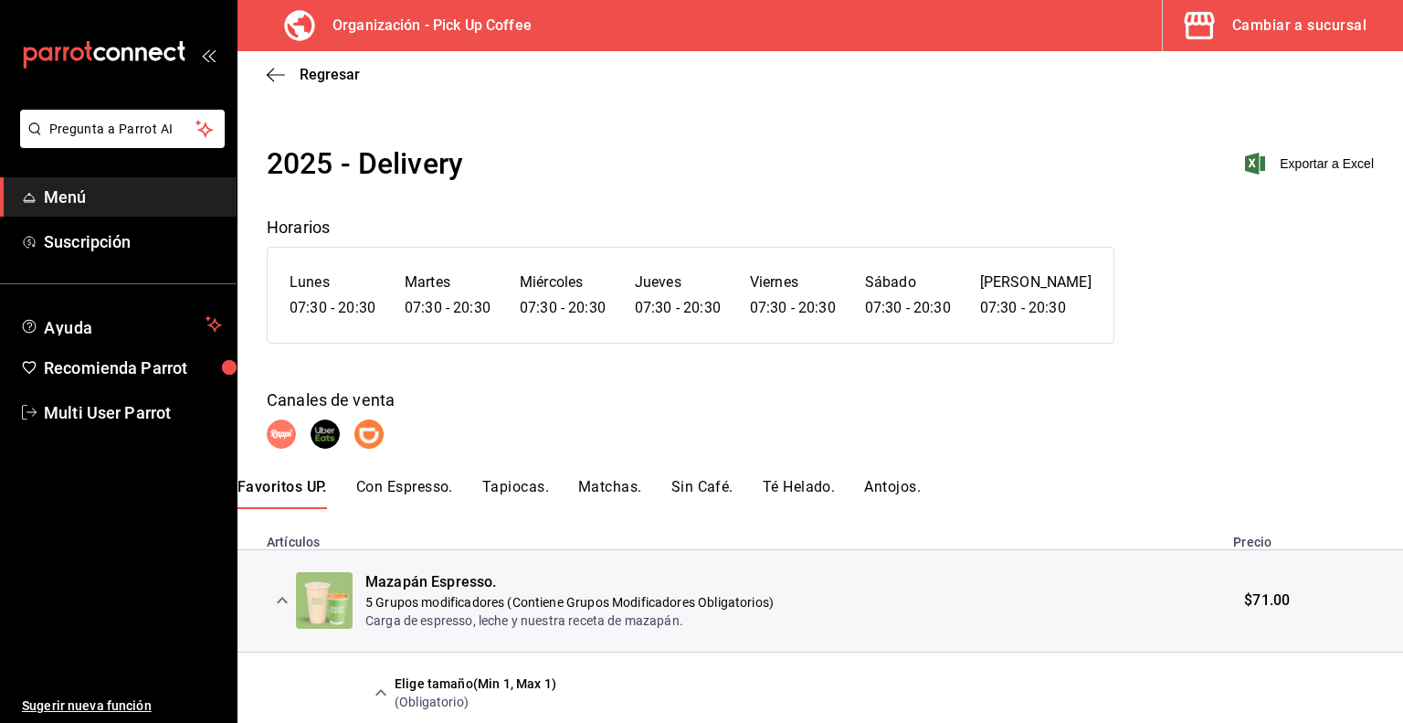
click at [425, 492] on button "Con Espresso." at bounding box center [404, 493] width 97 height 31
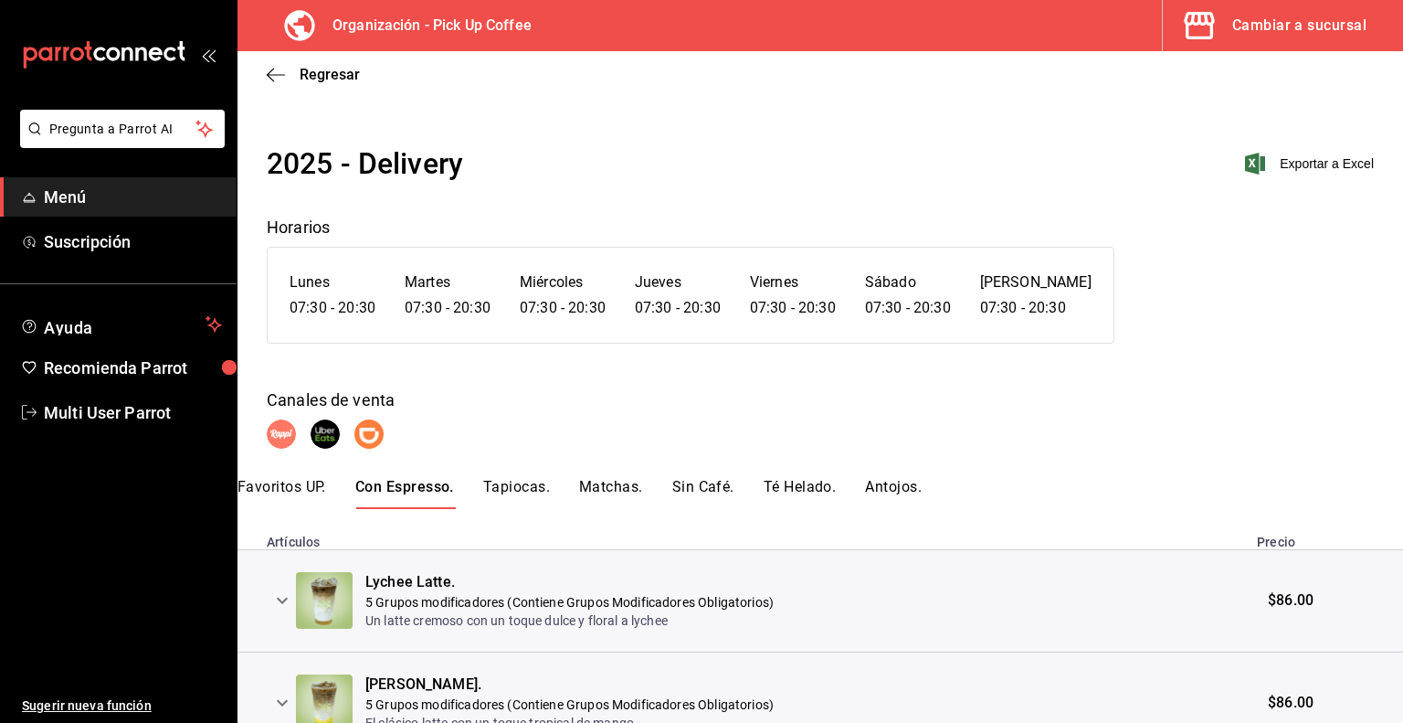
click at [533, 493] on button "Tapiocas." at bounding box center [516, 493] width 67 height 31
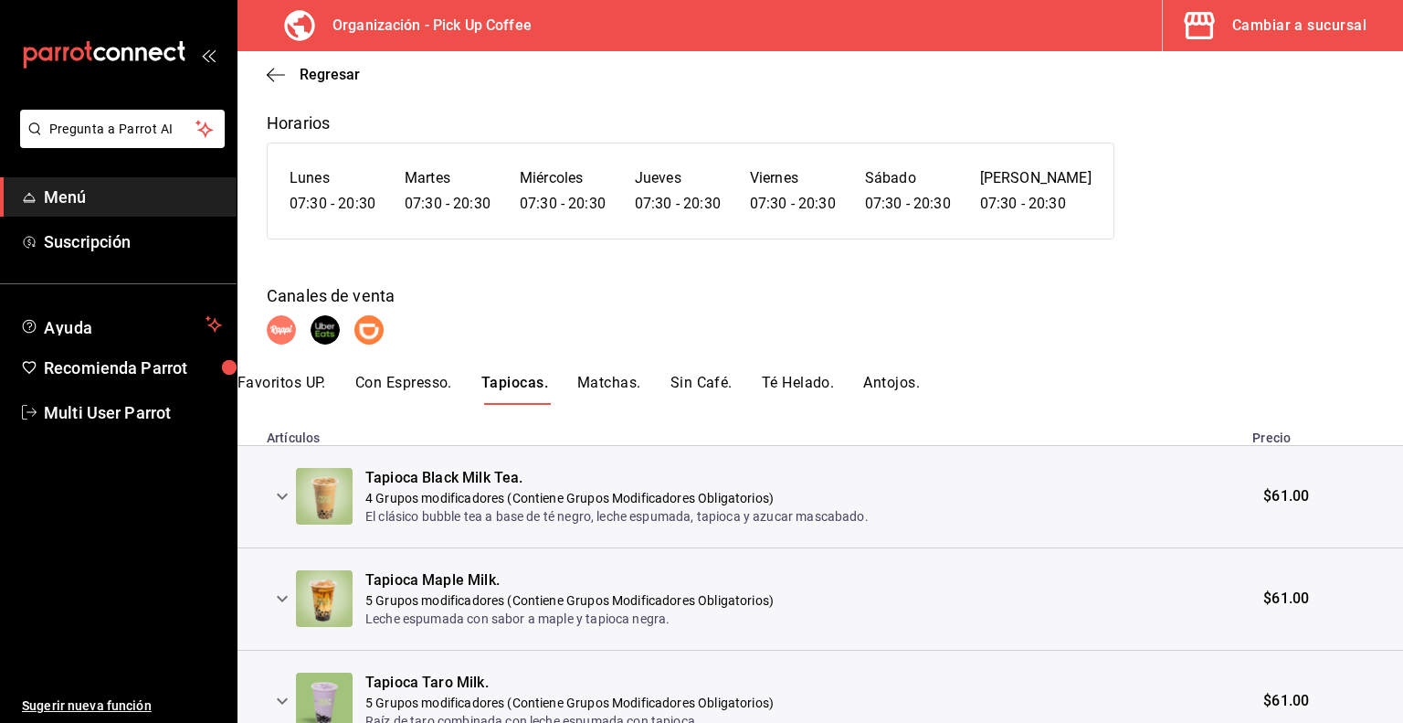
scroll to position [183, 0]
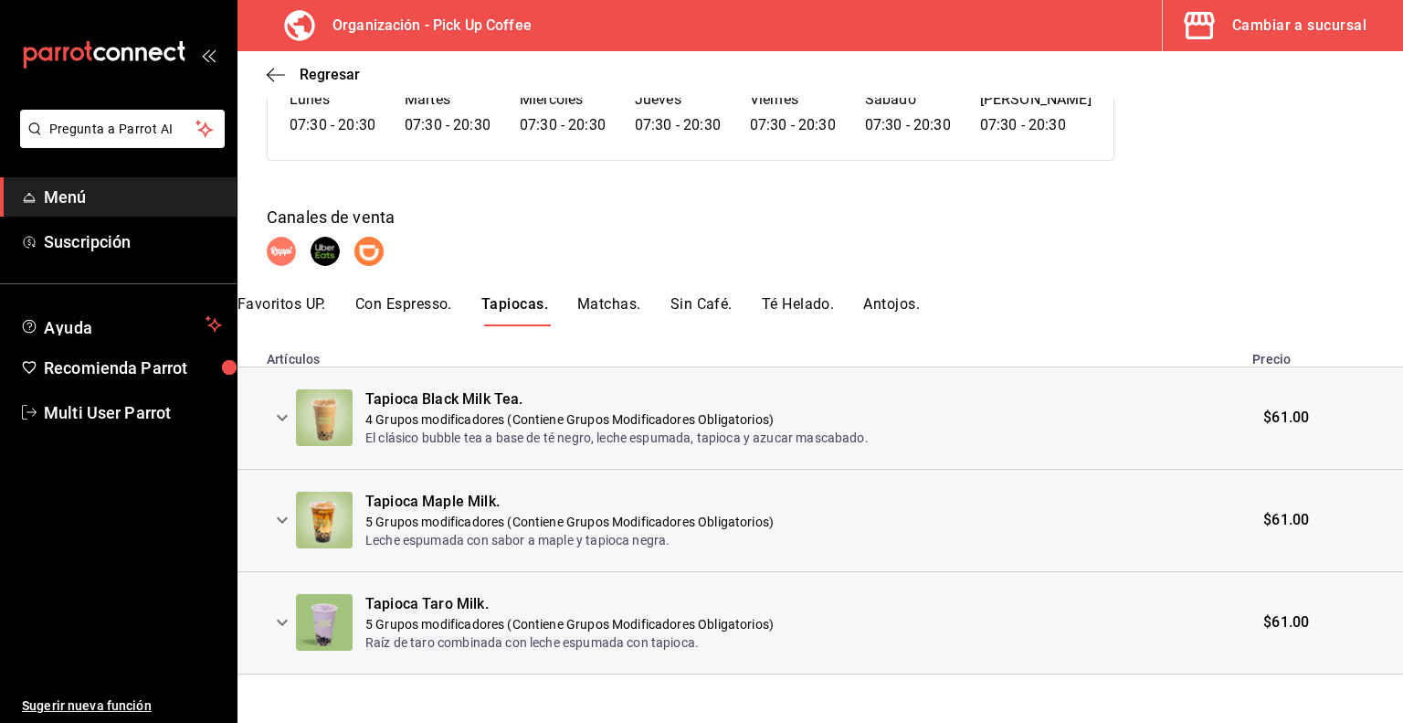
click at [628, 310] on button "Matchas." at bounding box center [609, 310] width 64 height 31
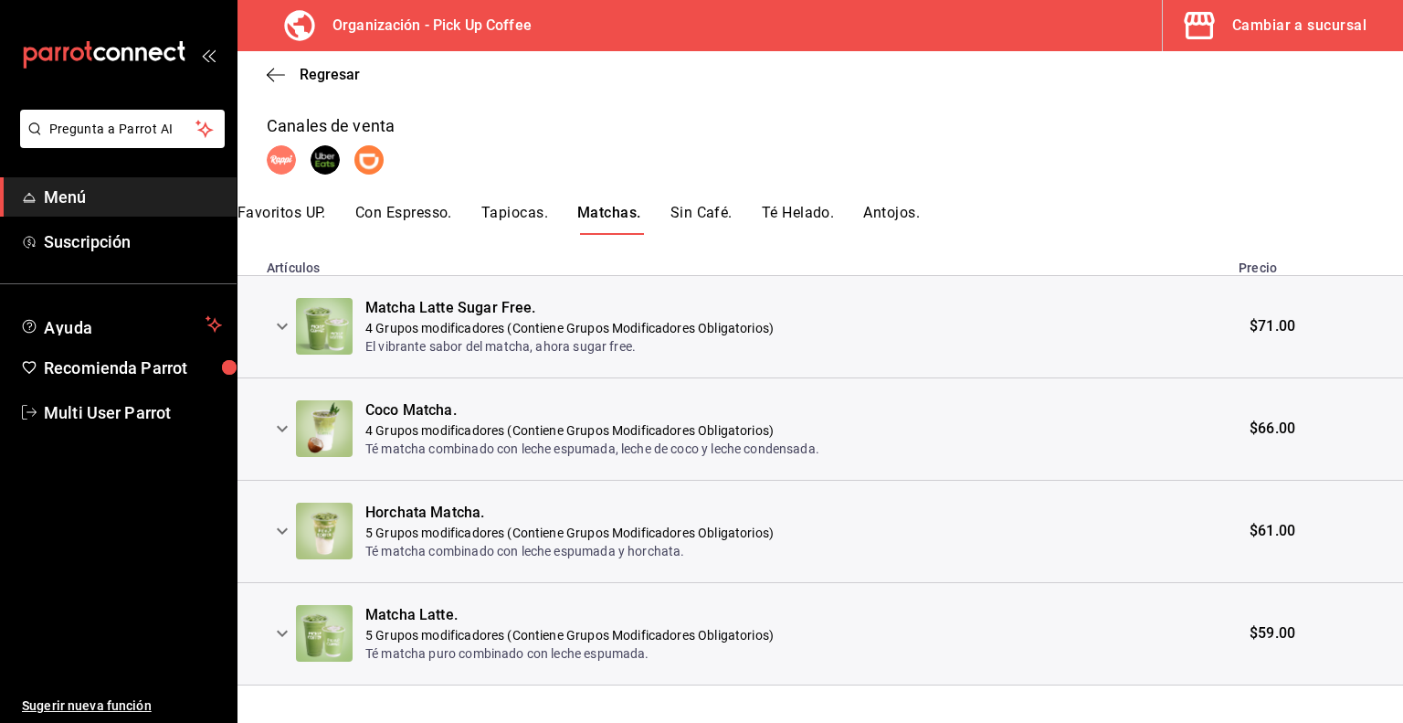
scroll to position [294, 0]
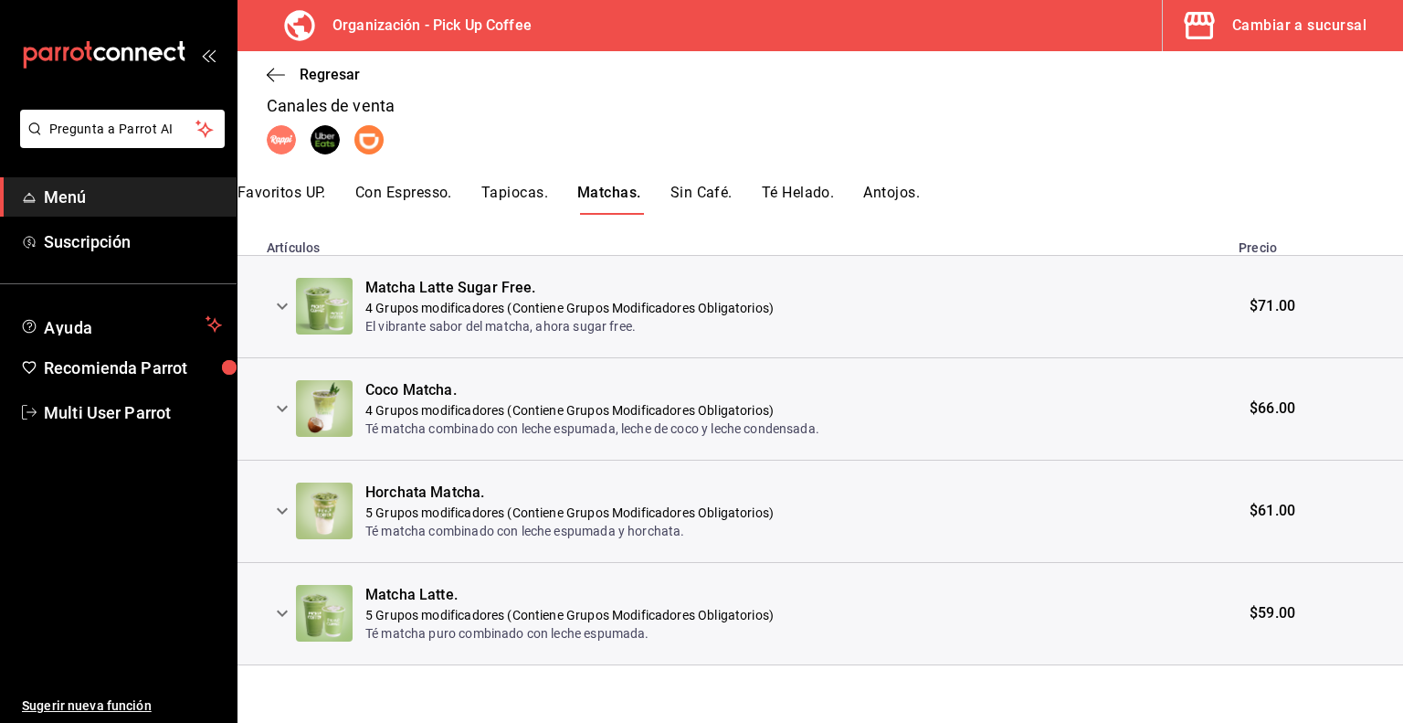
click at [705, 193] on button "Sin Café." at bounding box center [702, 199] width 62 height 31
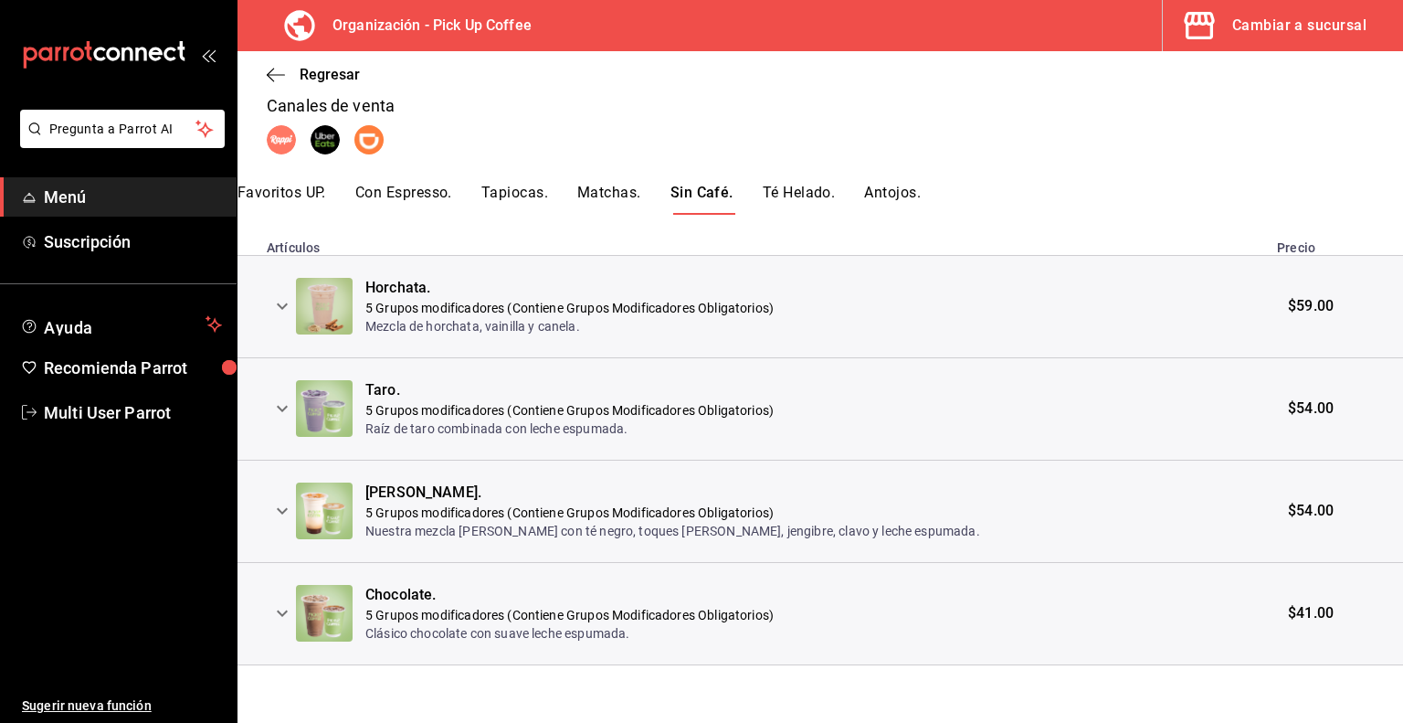
click at [785, 200] on button "Té Helado." at bounding box center [799, 199] width 73 height 31
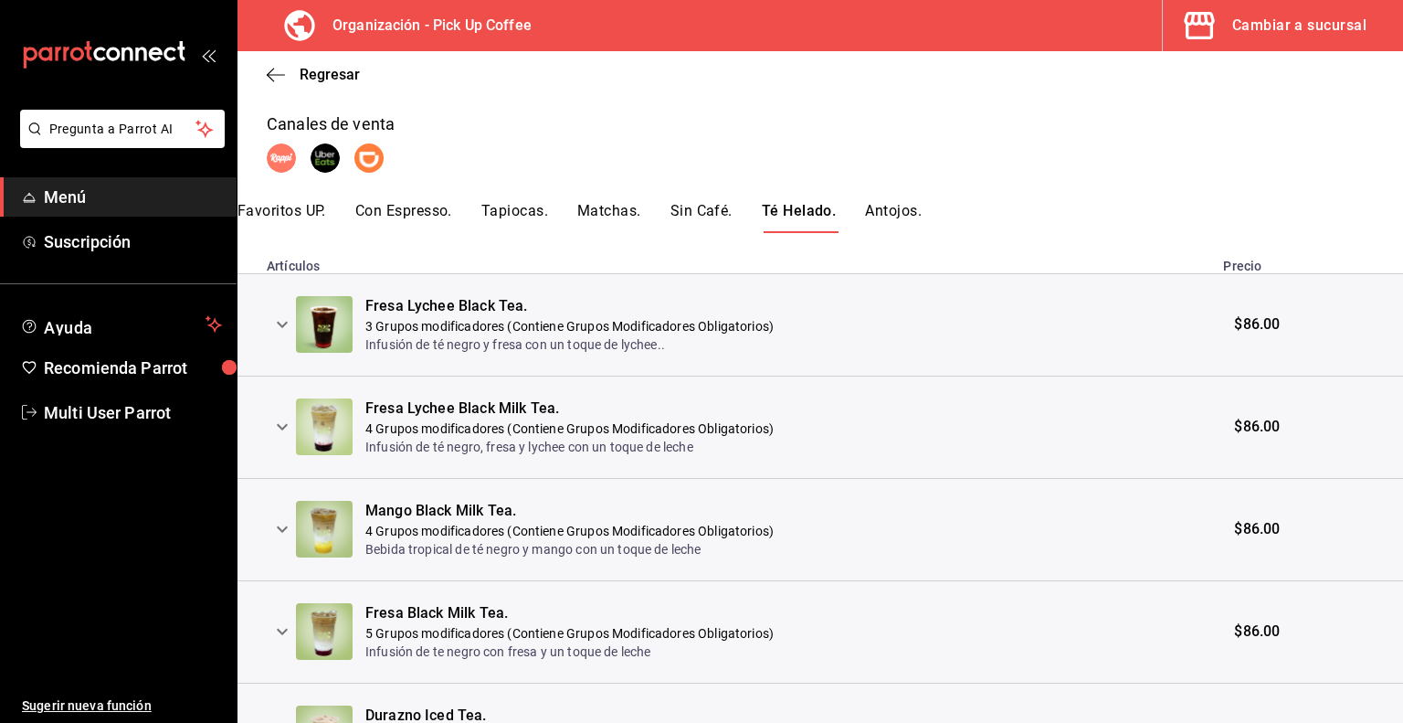
scroll to position [41, 0]
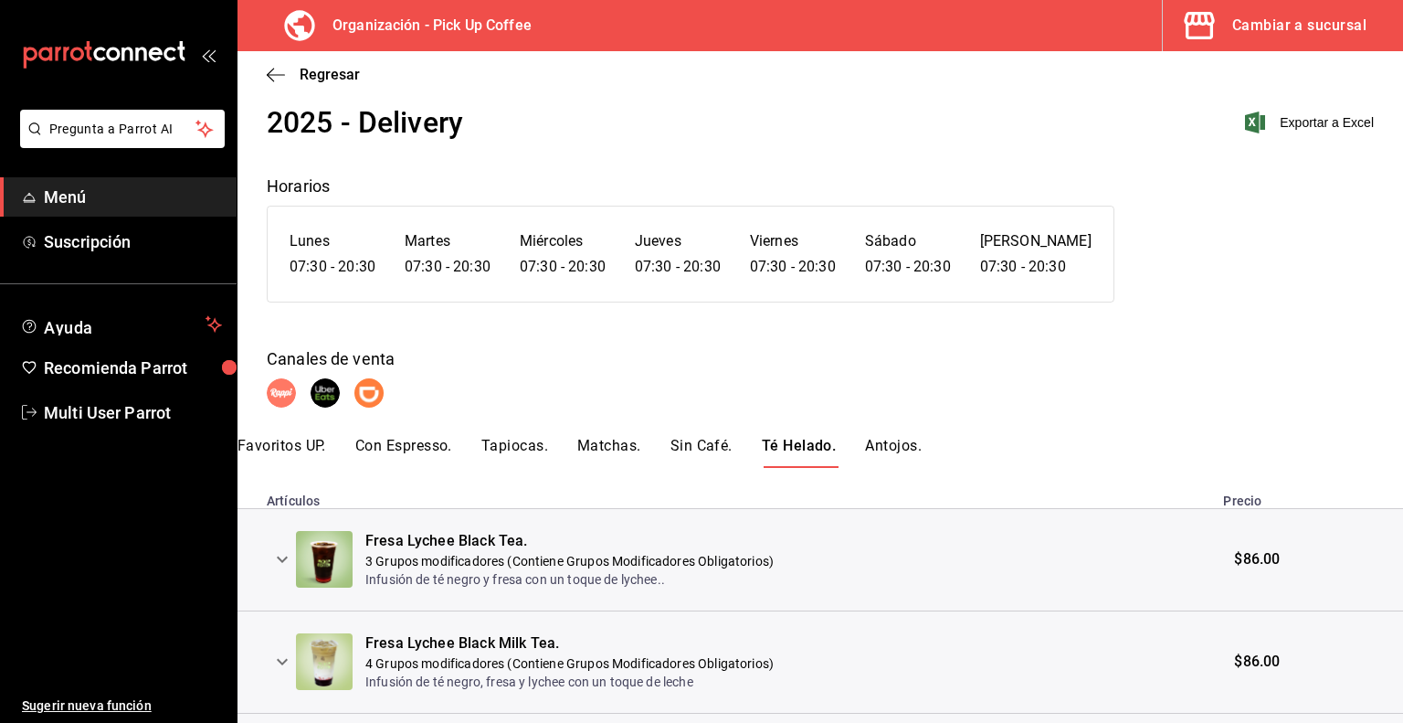
click at [896, 447] on button "Antojos." at bounding box center [893, 452] width 57 height 31
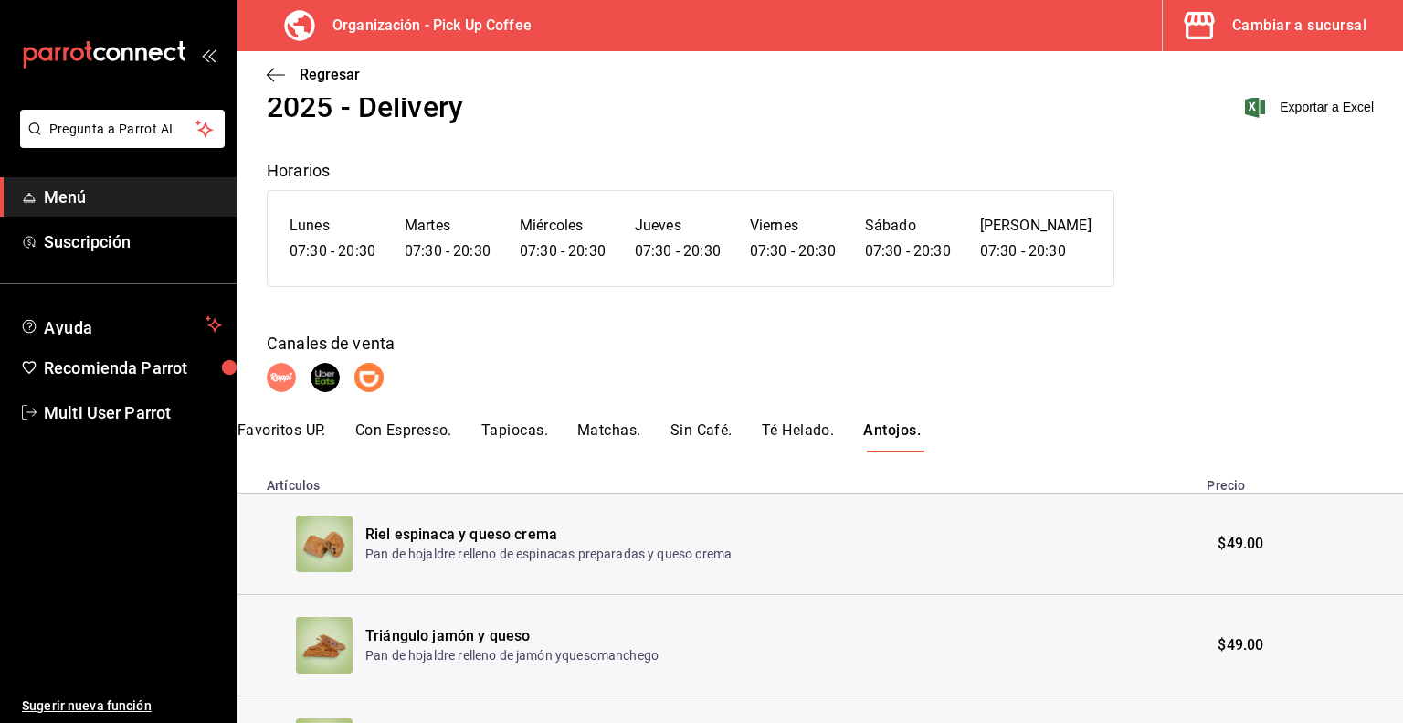
scroll to position [0, 0]
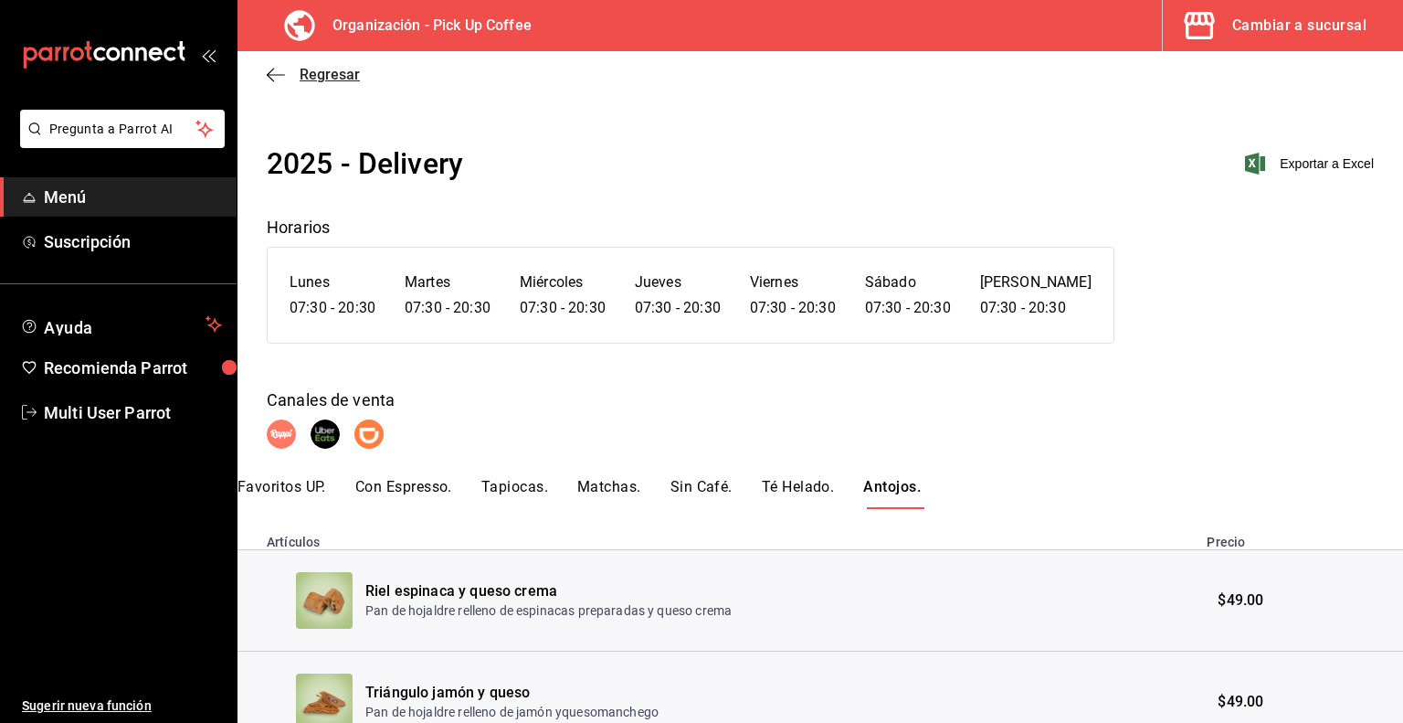
click at [281, 77] on icon "button" at bounding box center [276, 75] width 18 height 16
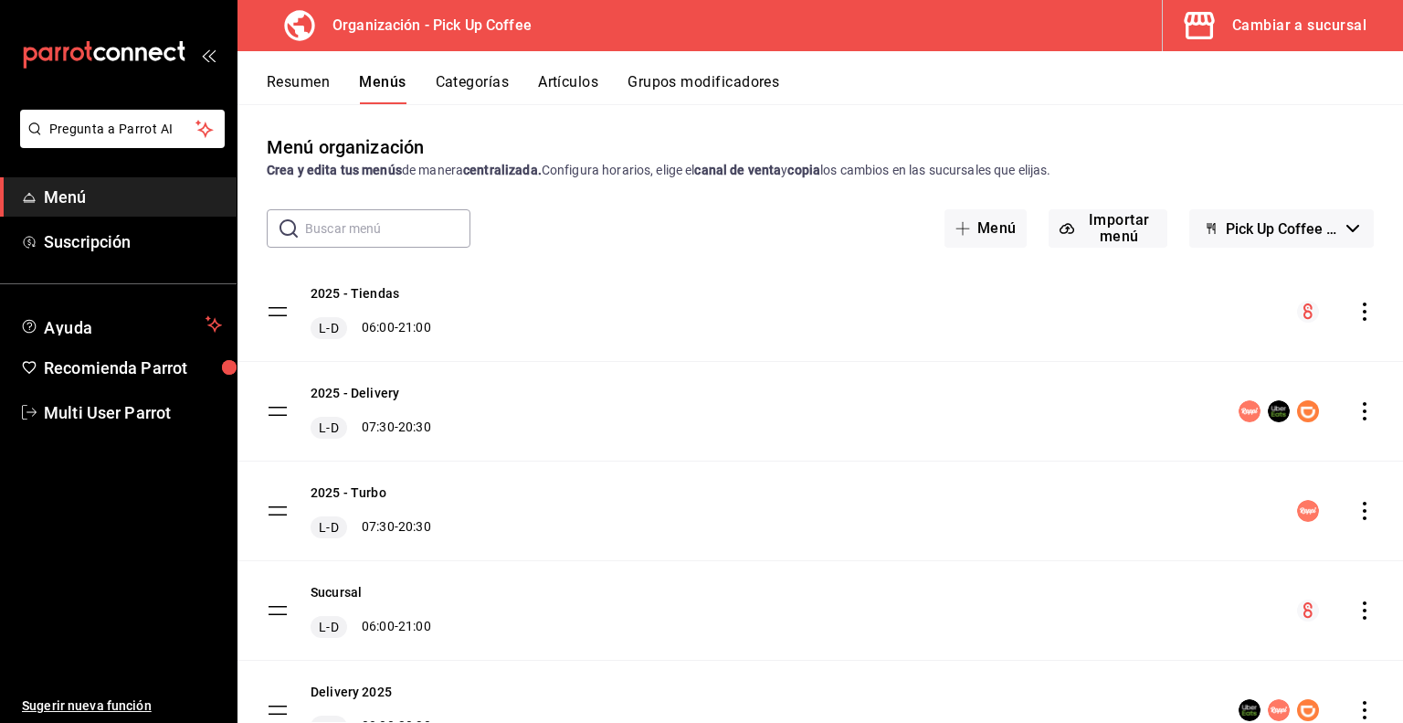
click at [1356, 413] on icon "actions" at bounding box center [1365, 411] width 18 height 18
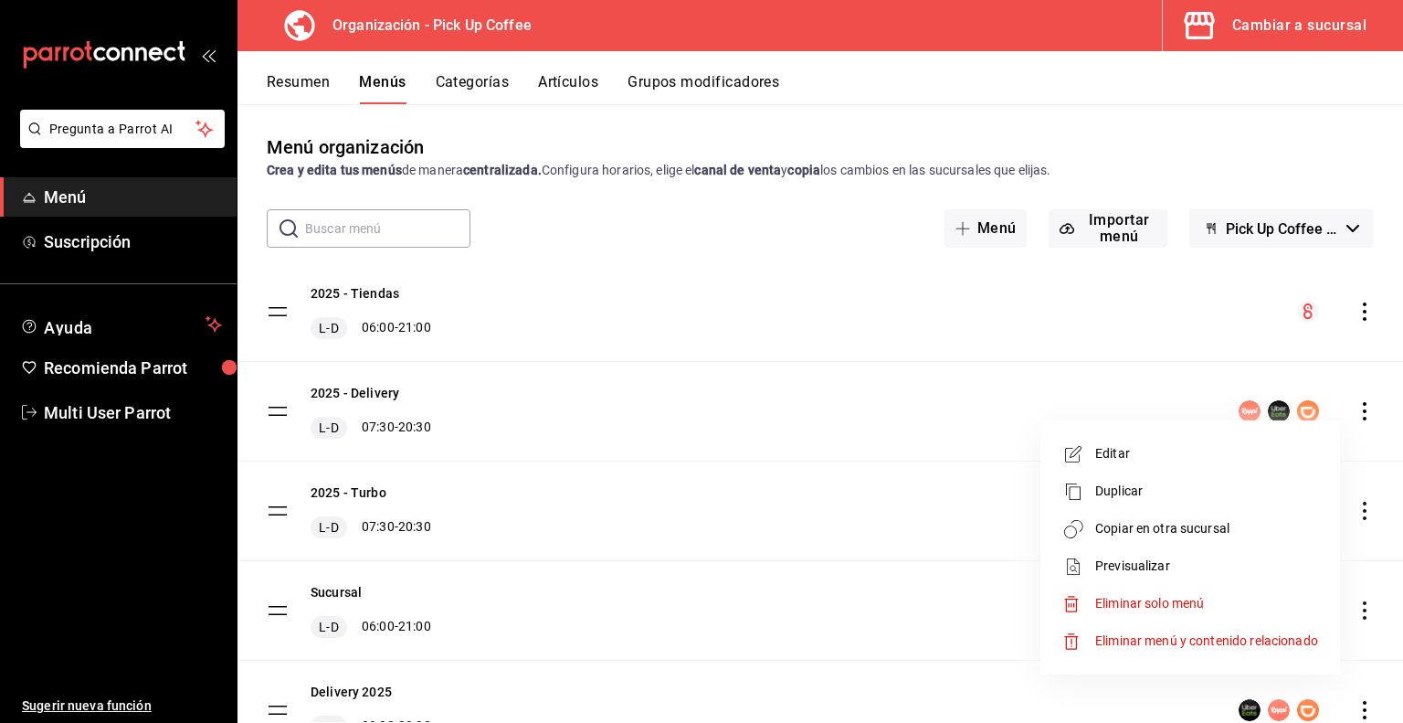
click at [1150, 531] on span "Copiar en otra sucursal" at bounding box center [1207, 528] width 223 height 19
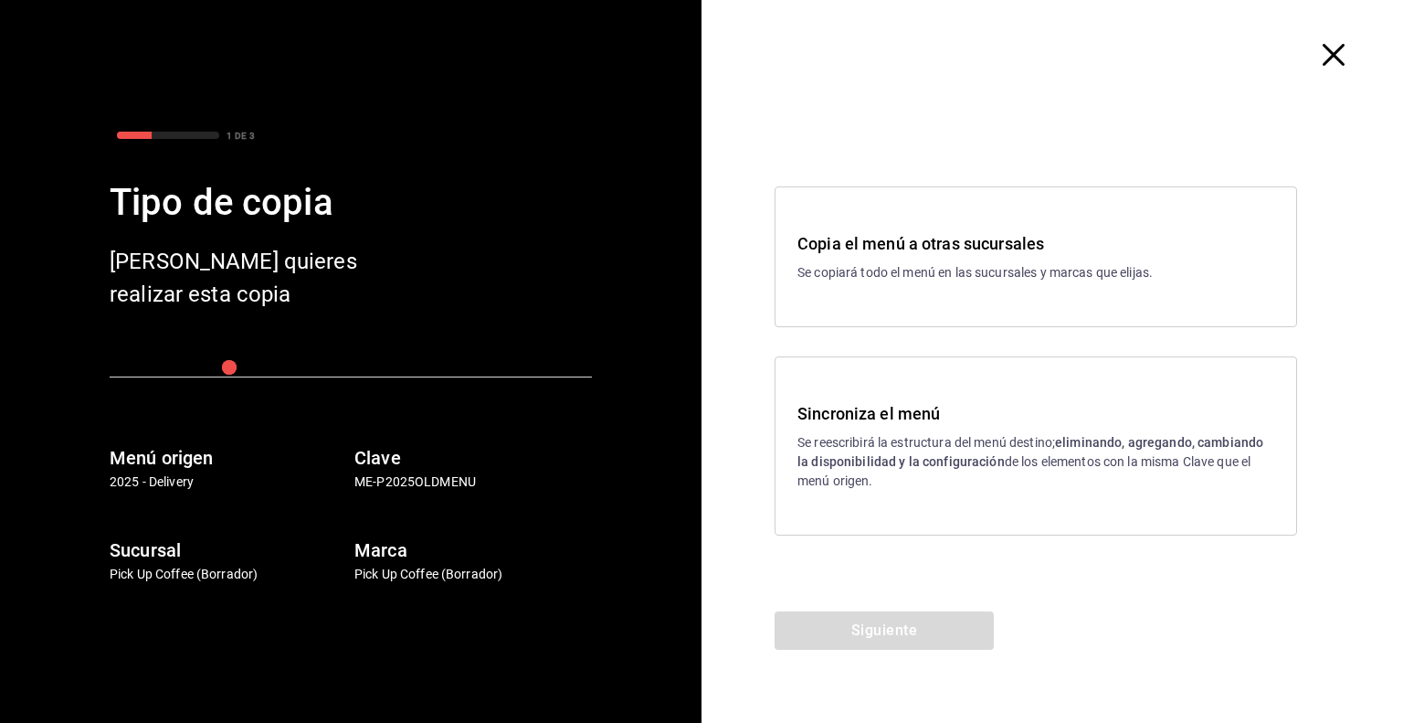
click at [895, 279] on p "Se copiará todo el menú en las sucursales y marcas que elijas." at bounding box center [1036, 272] width 477 height 19
click at [876, 631] on button "Siguiente" at bounding box center [884, 630] width 219 height 38
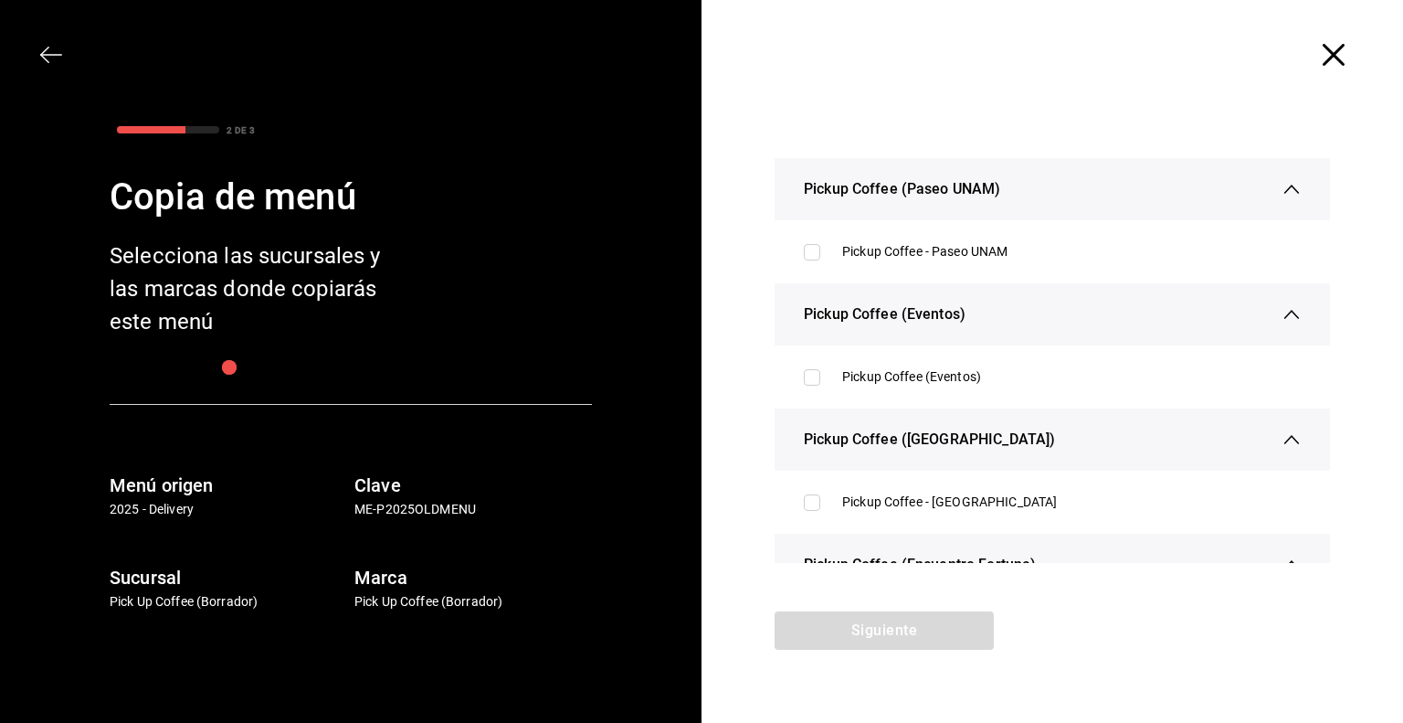
click at [46, 64] on icon "button" at bounding box center [51, 55] width 22 height 22
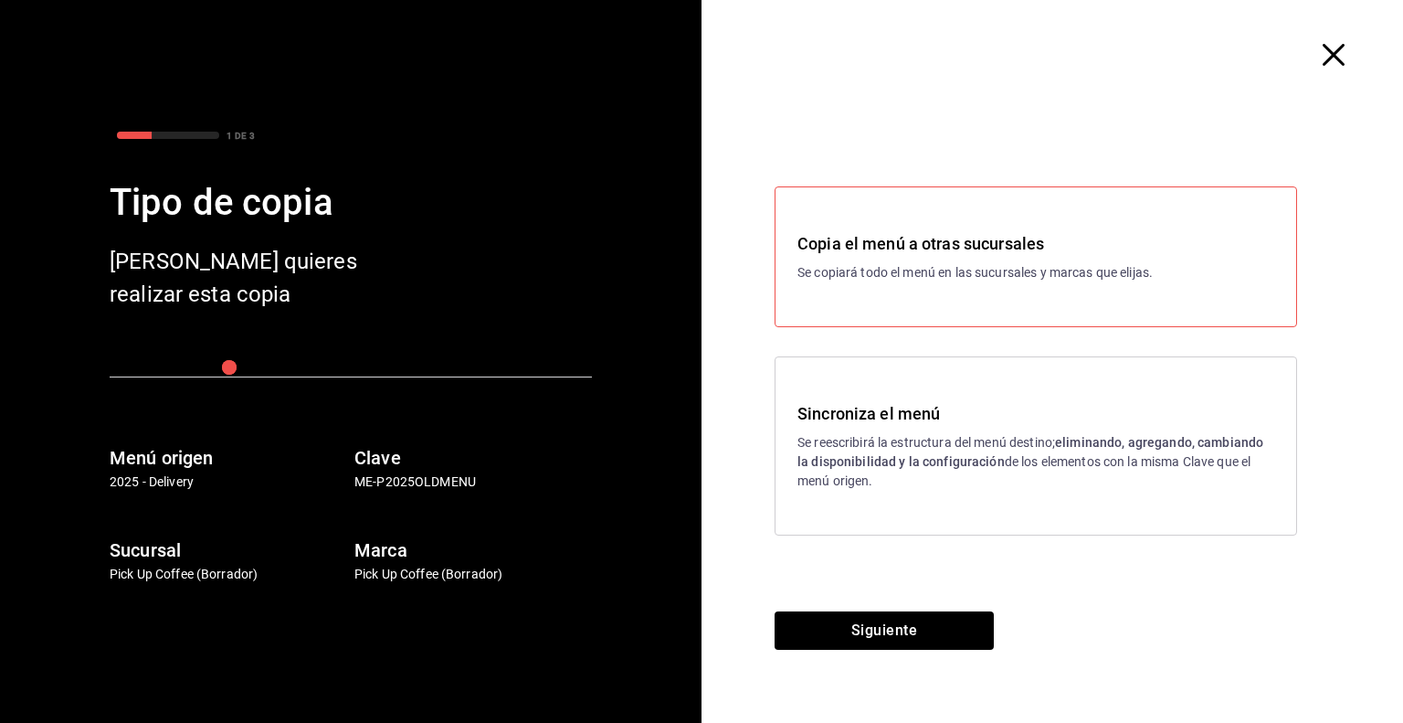
click at [911, 429] on div "Sincroniza el menú Se reescribirá la estructura del menú destino; eliminando, a…" at bounding box center [1036, 446] width 477 height 90
click at [865, 636] on button "Siguiente" at bounding box center [884, 630] width 219 height 38
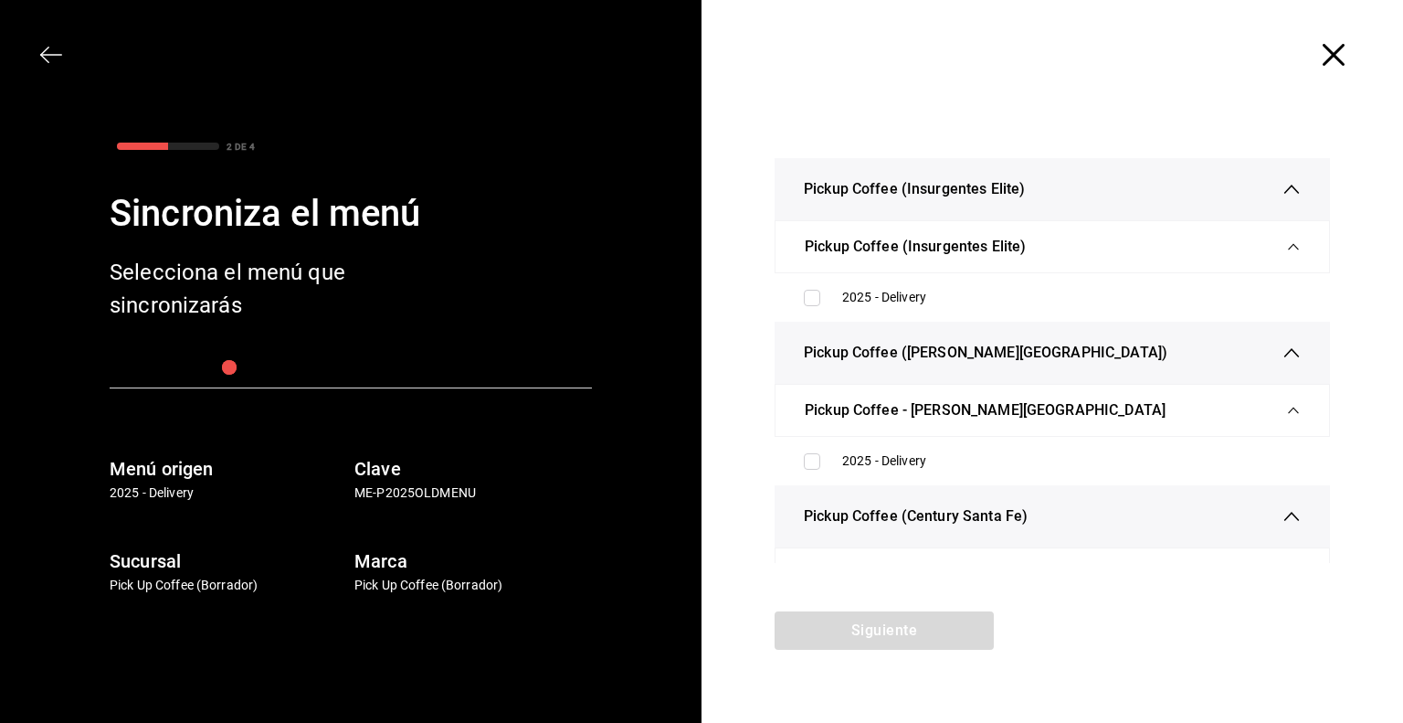
click at [62, 58] on span "button" at bounding box center [60, 55] width 33 height 22
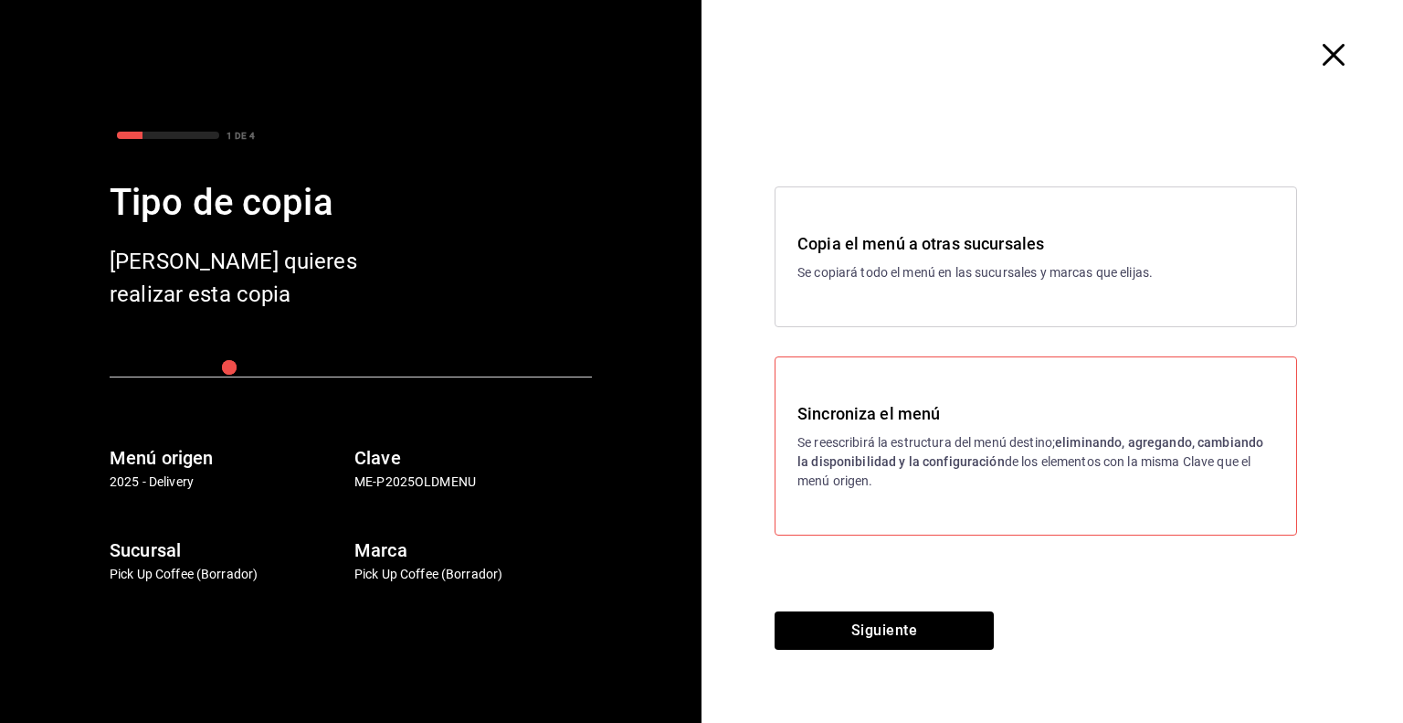
click at [897, 283] on div "Copia el menú a otras sucursales Se copiará todo el menú en las sucursales y ma…" at bounding box center [1036, 256] width 523 height 141
click at [871, 625] on button "Siguiente" at bounding box center [884, 630] width 219 height 38
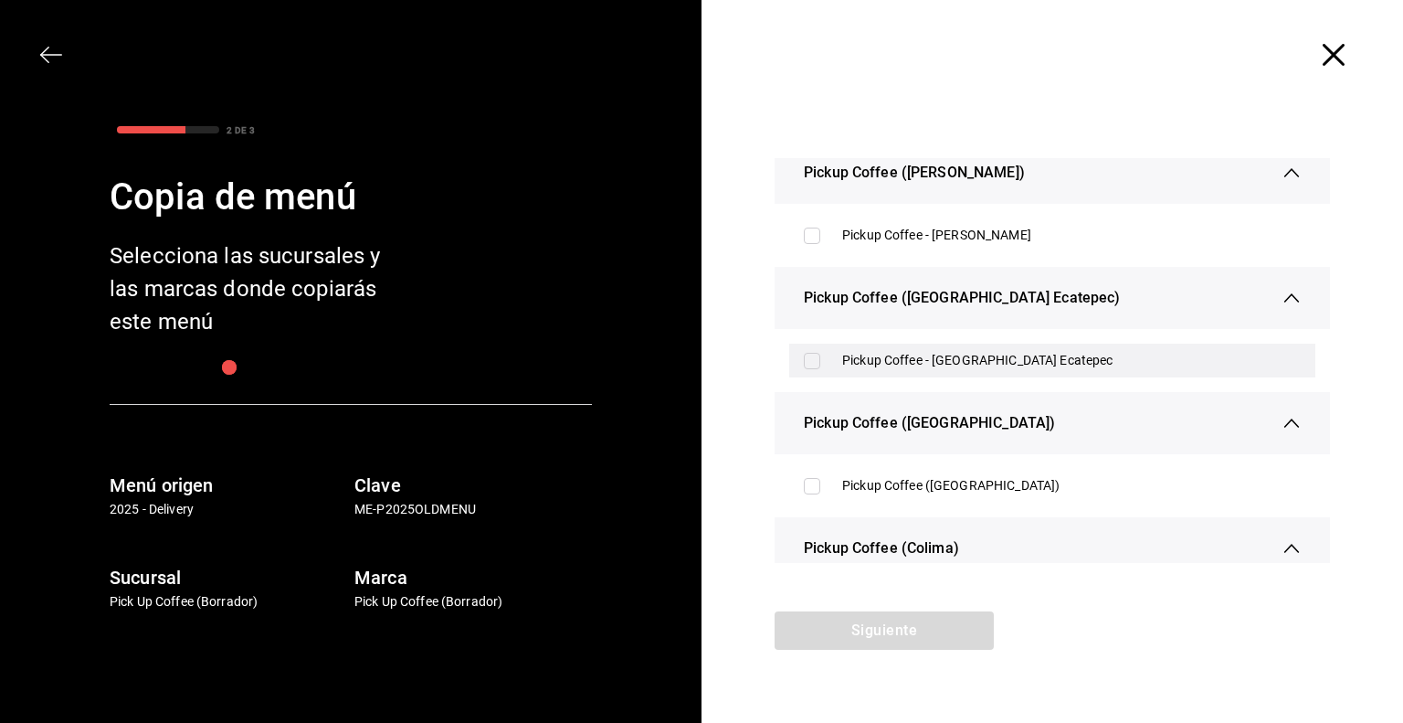
scroll to position [914, 0]
click at [814, 362] on input "checkbox" at bounding box center [812, 360] width 16 height 16
checkbox input "true"
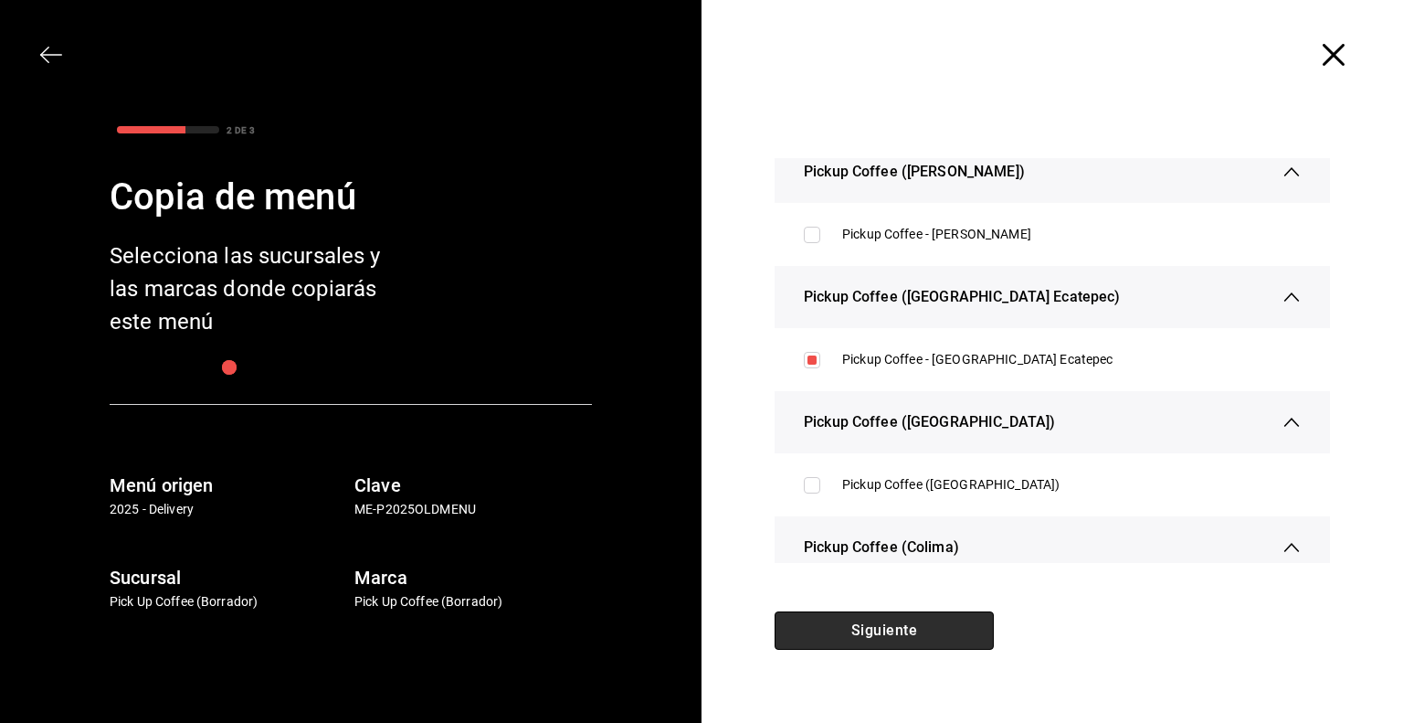
click at [855, 631] on button "Siguiente" at bounding box center [884, 630] width 219 height 38
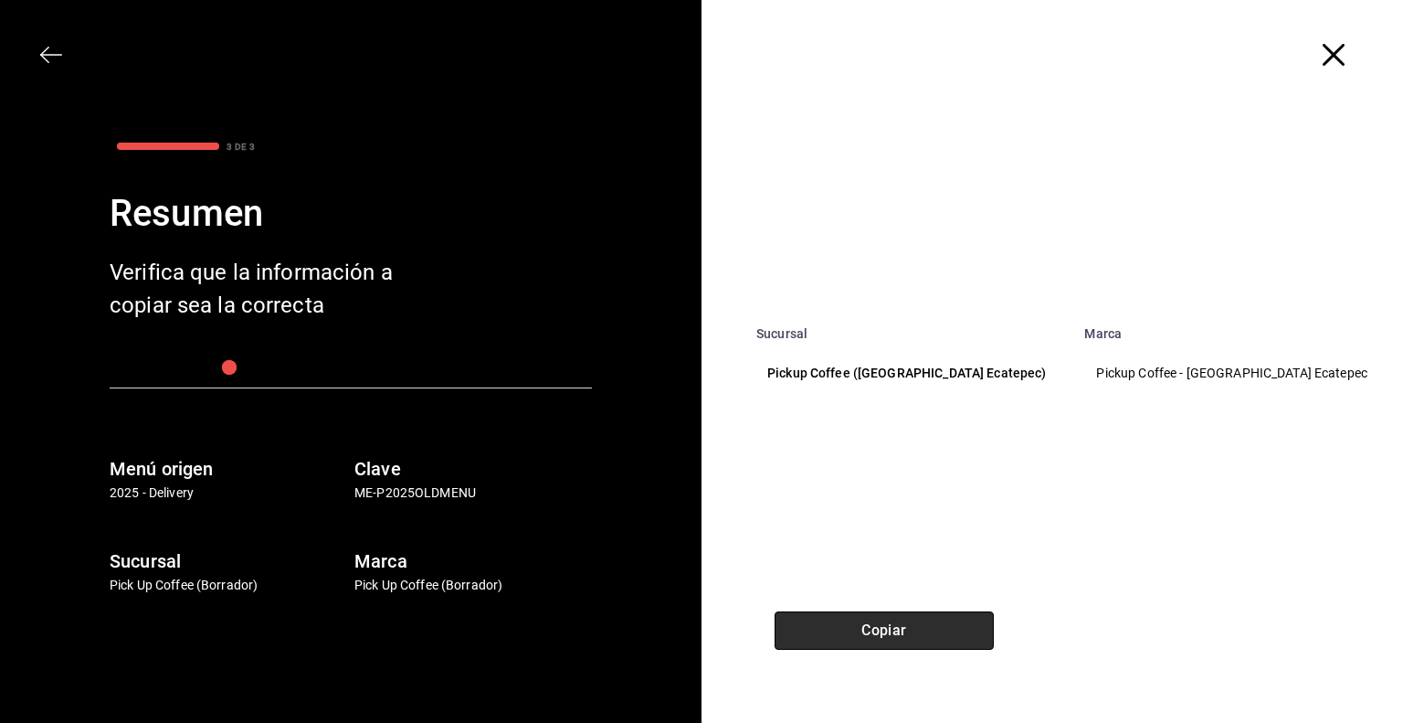
click at [884, 630] on button "Copiar" at bounding box center [884, 630] width 219 height 38
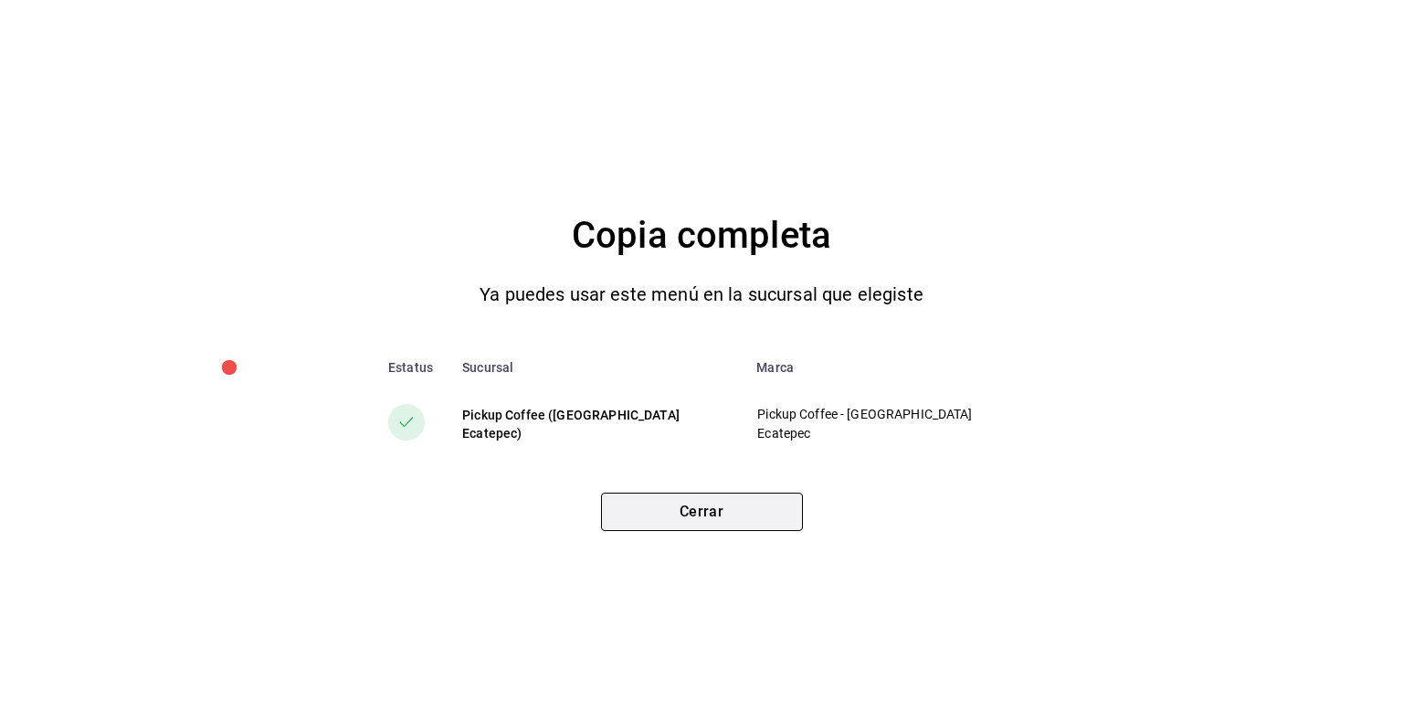
click at [695, 520] on button "Cerrar" at bounding box center [702, 512] width 202 height 38
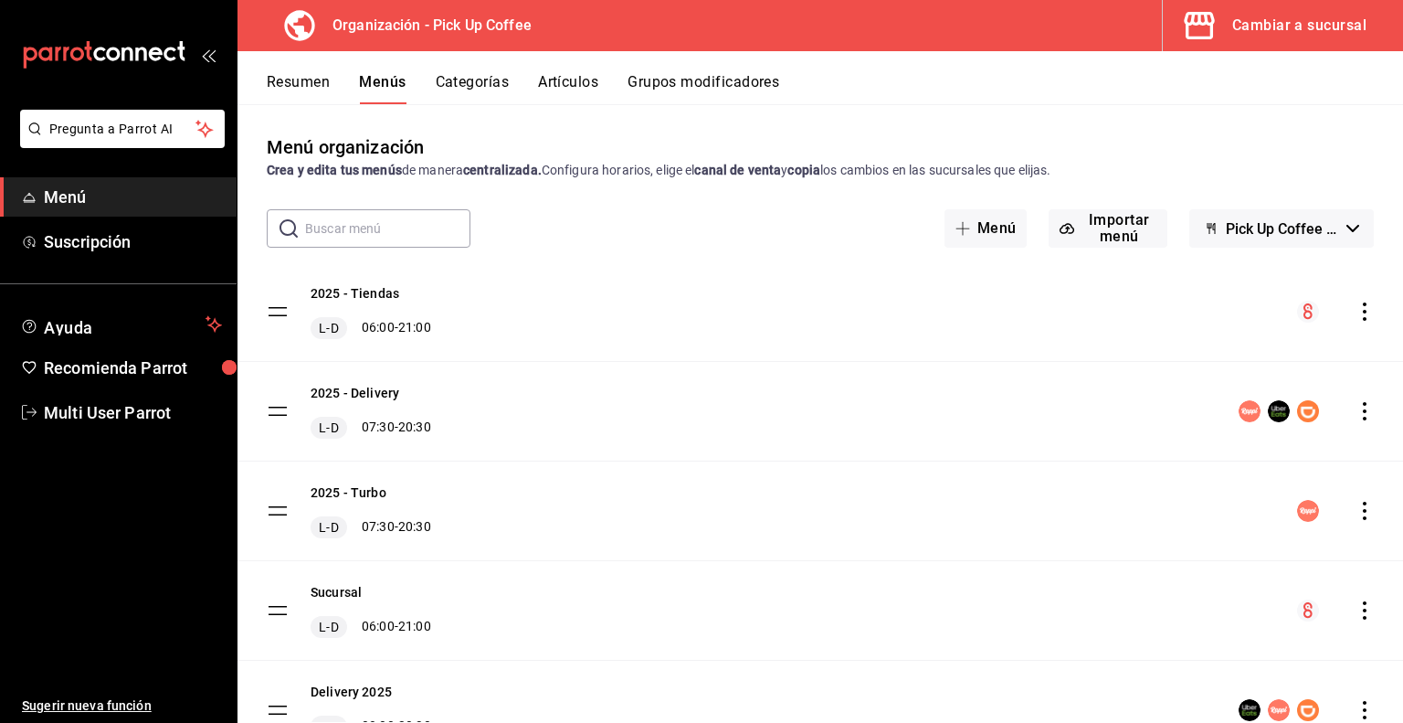
click at [1305, 35] on div "Cambiar a sucursal" at bounding box center [1300, 26] width 134 height 26
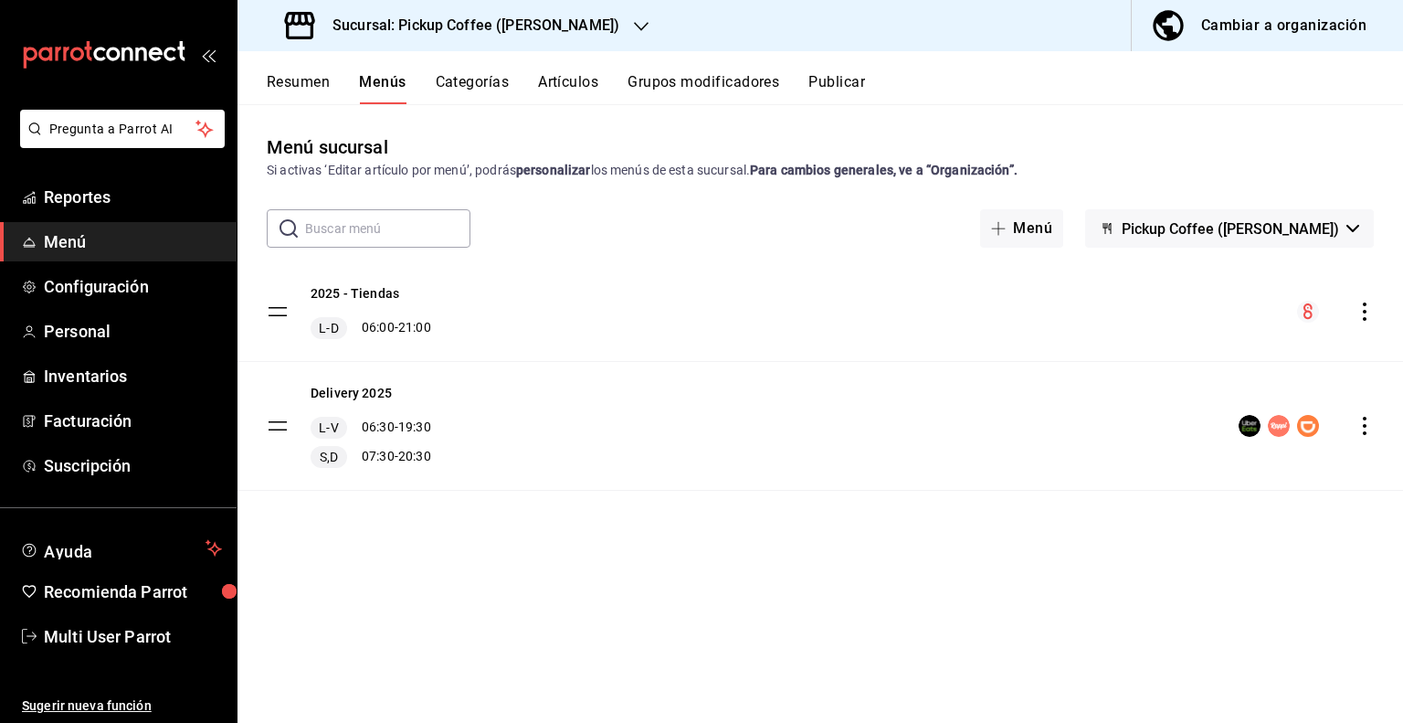
click at [594, 22] on h3 "Sucursal: Pickup Coffee ([PERSON_NAME])" at bounding box center [469, 26] width 302 height 22
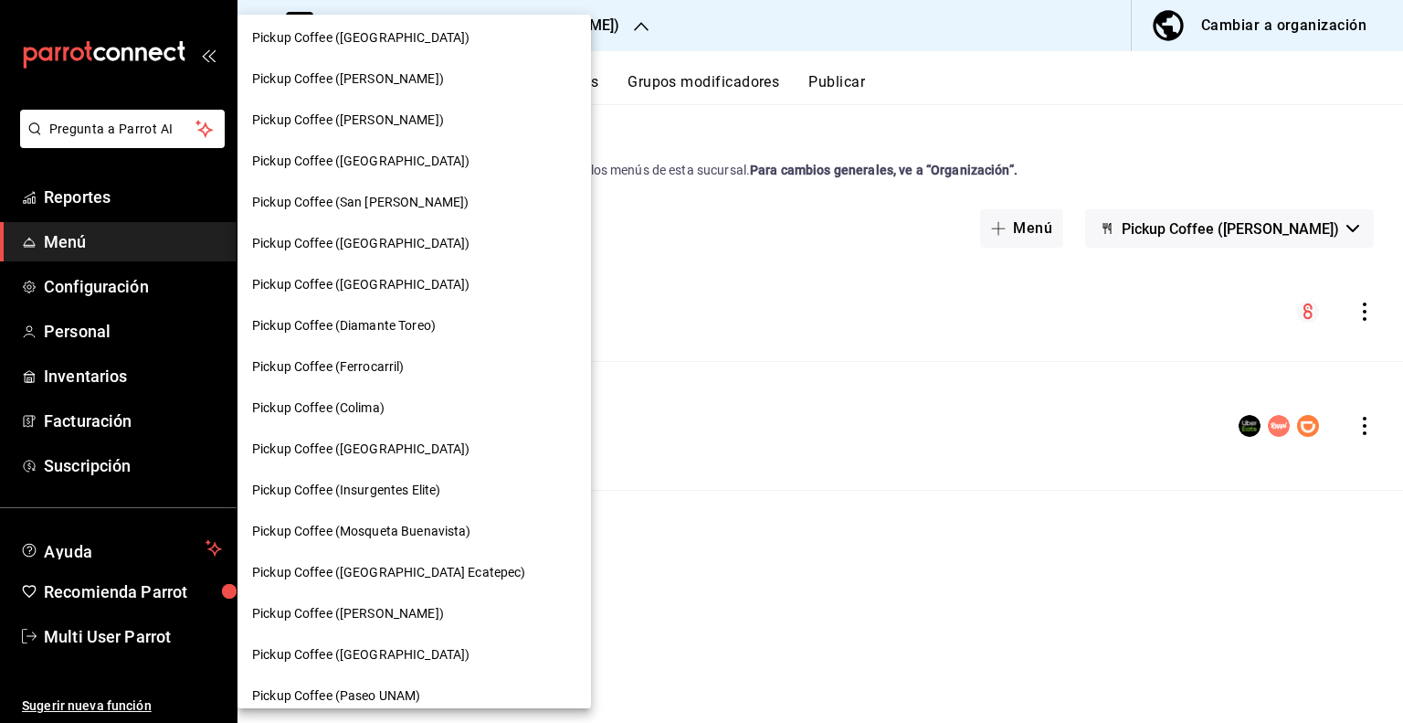
scroll to position [731, 0]
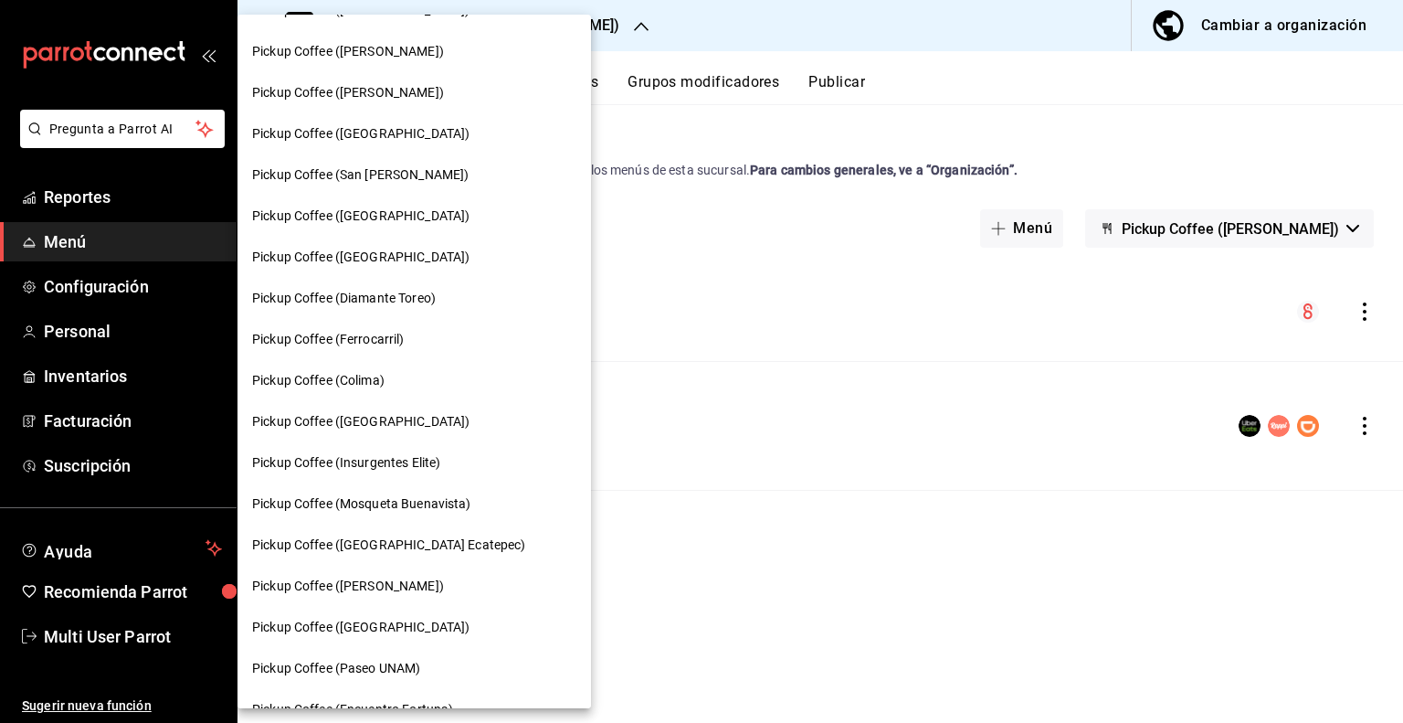
click at [373, 535] on span "Pickup Coffee ([GEOGRAPHIC_DATA] Ecatepec)" at bounding box center [389, 544] width 274 height 19
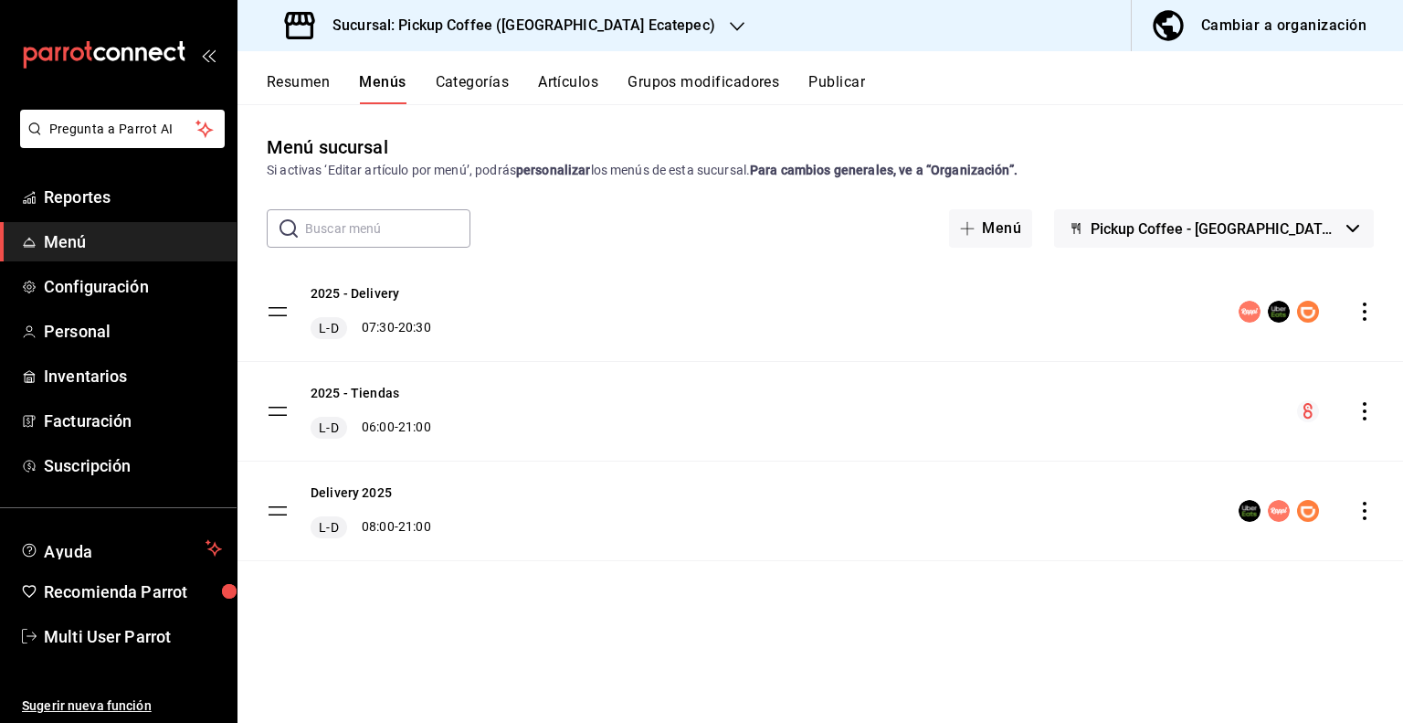
click at [1363, 513] on icon "actions" at bounding box center [1365, 511] width 18 height 18
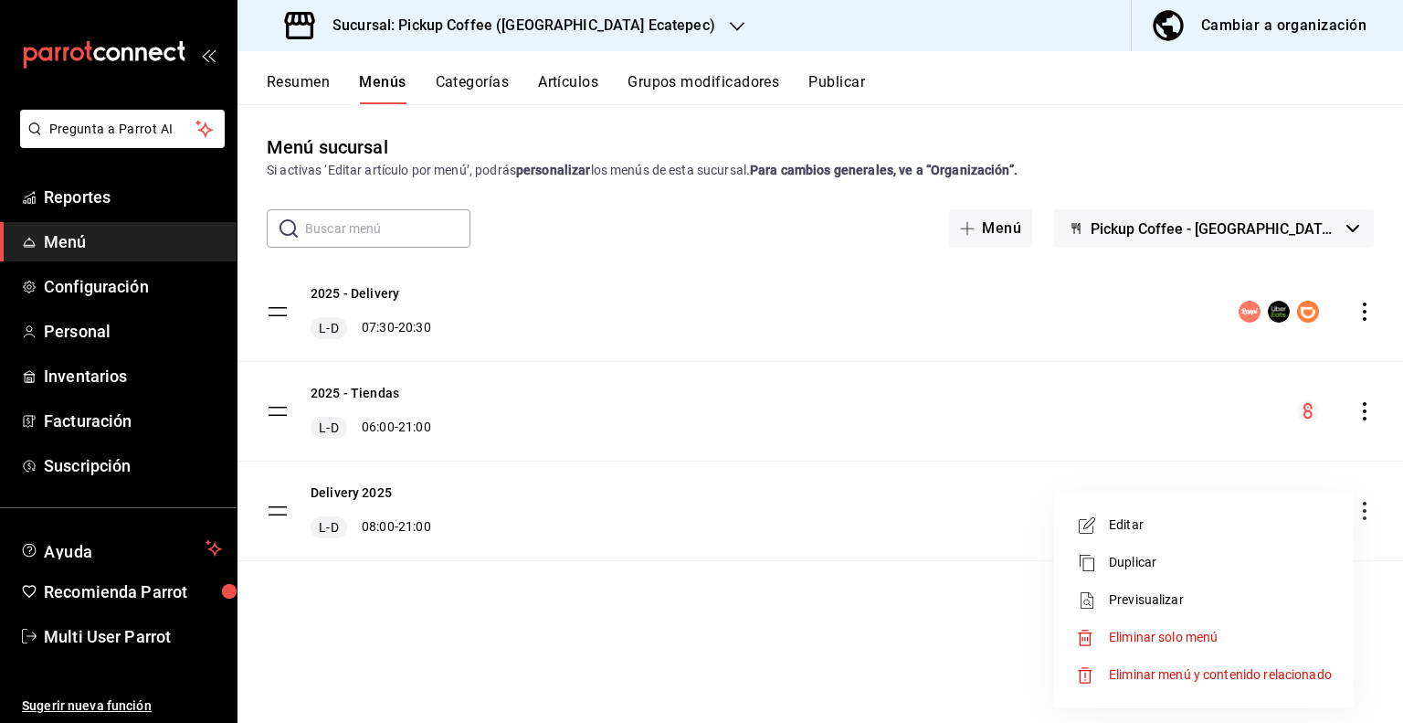
click at [1137, 630] on span "Eliminar solo menú" at bounding box center [1163, 637] width 109 height 15
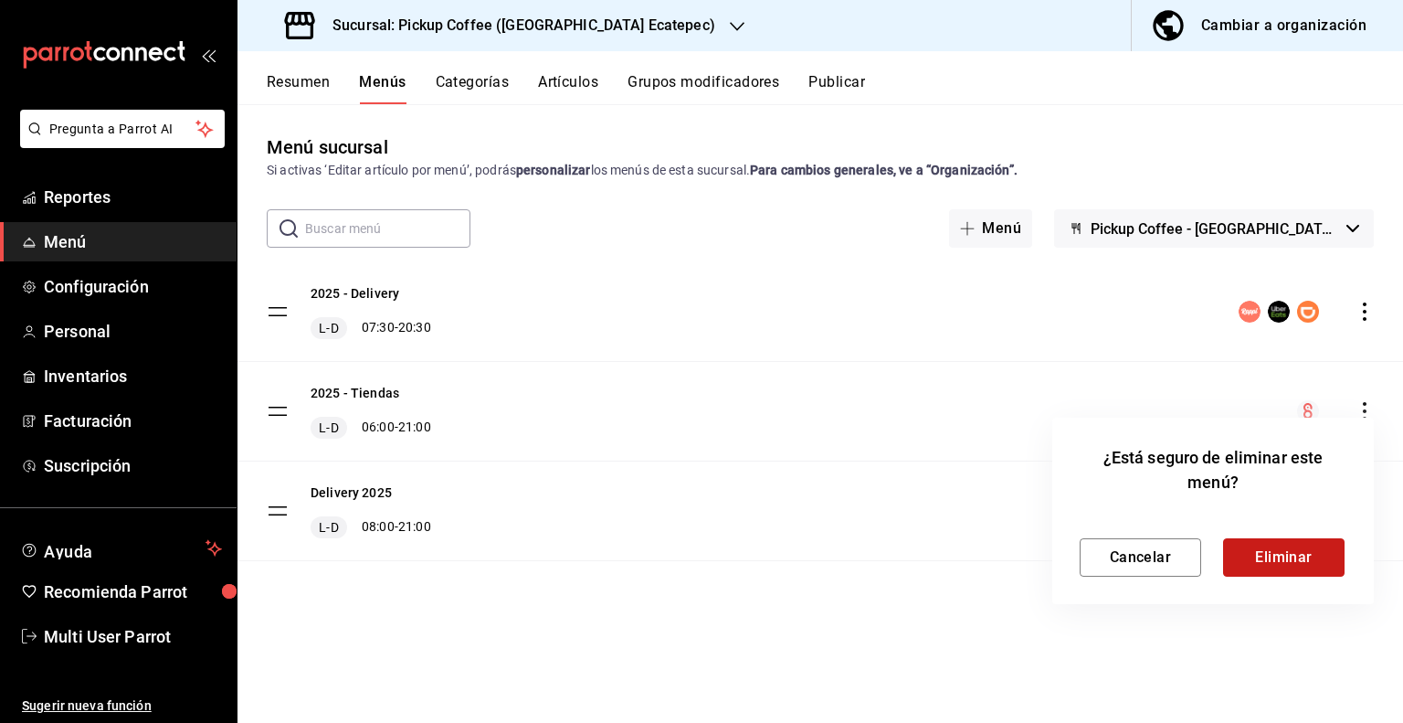
click at [1255, 555] on button "Eliminar" at bounding box center [1284, 557] width 122 height 38
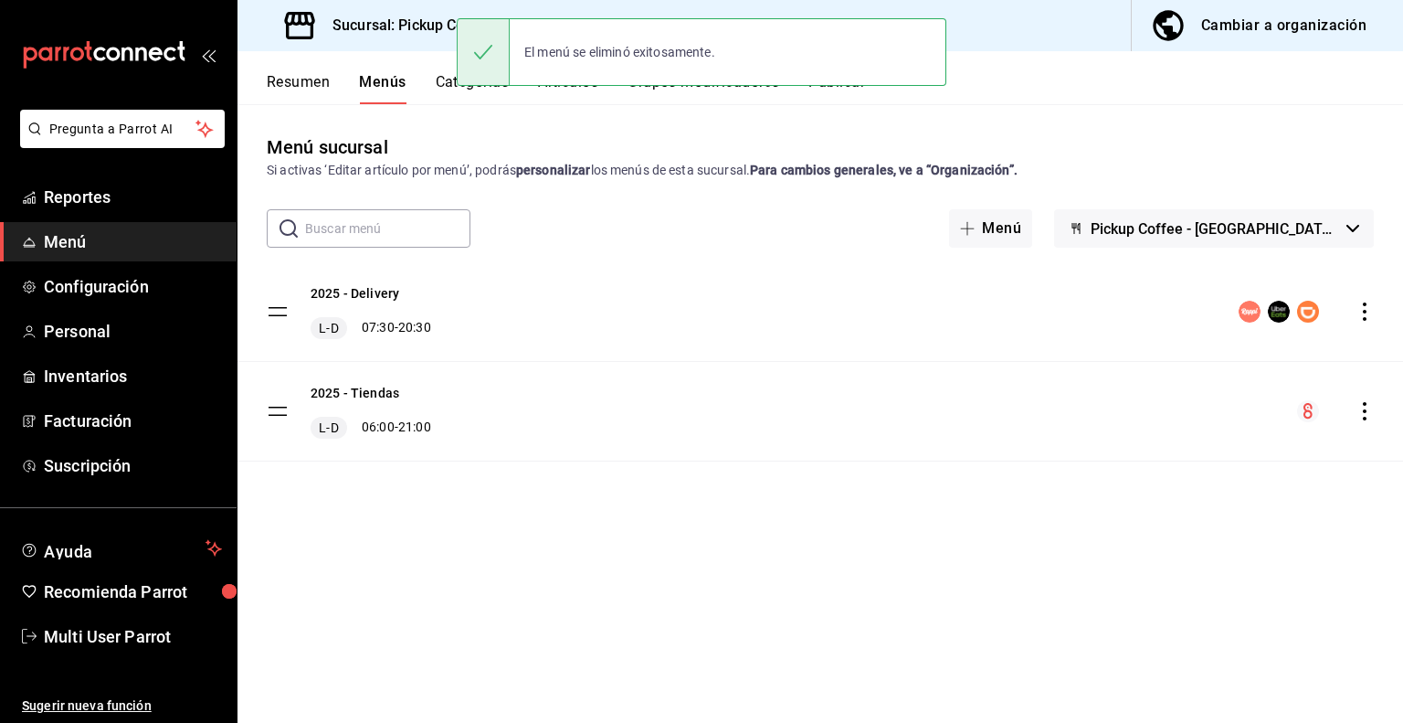
click at [1244, 228] on span "Pickup Coffee - [GEOGRAPHIC_DATA] Ecatepec" at bounding box center [1215, 228] width 249 height 17
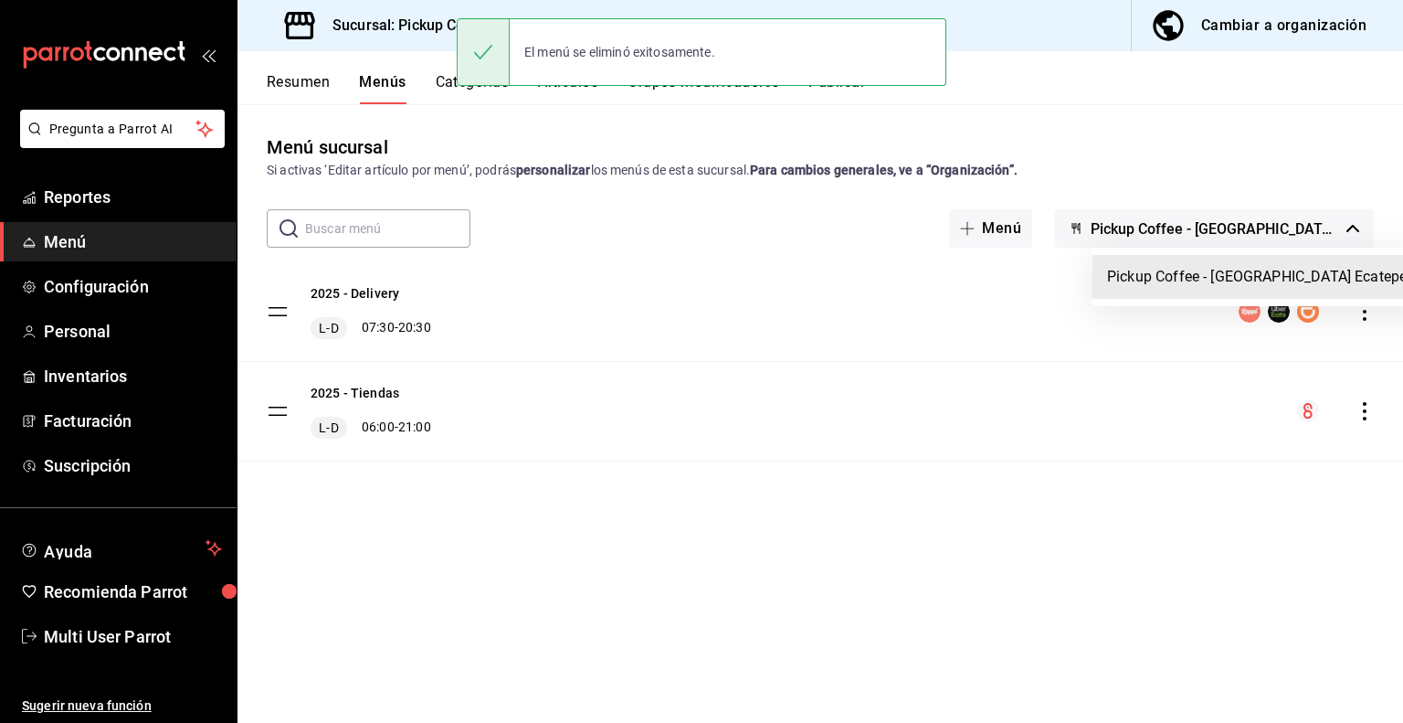
click at [1239, 229] on div at bounding box center [701, 361] width 1403 height 723
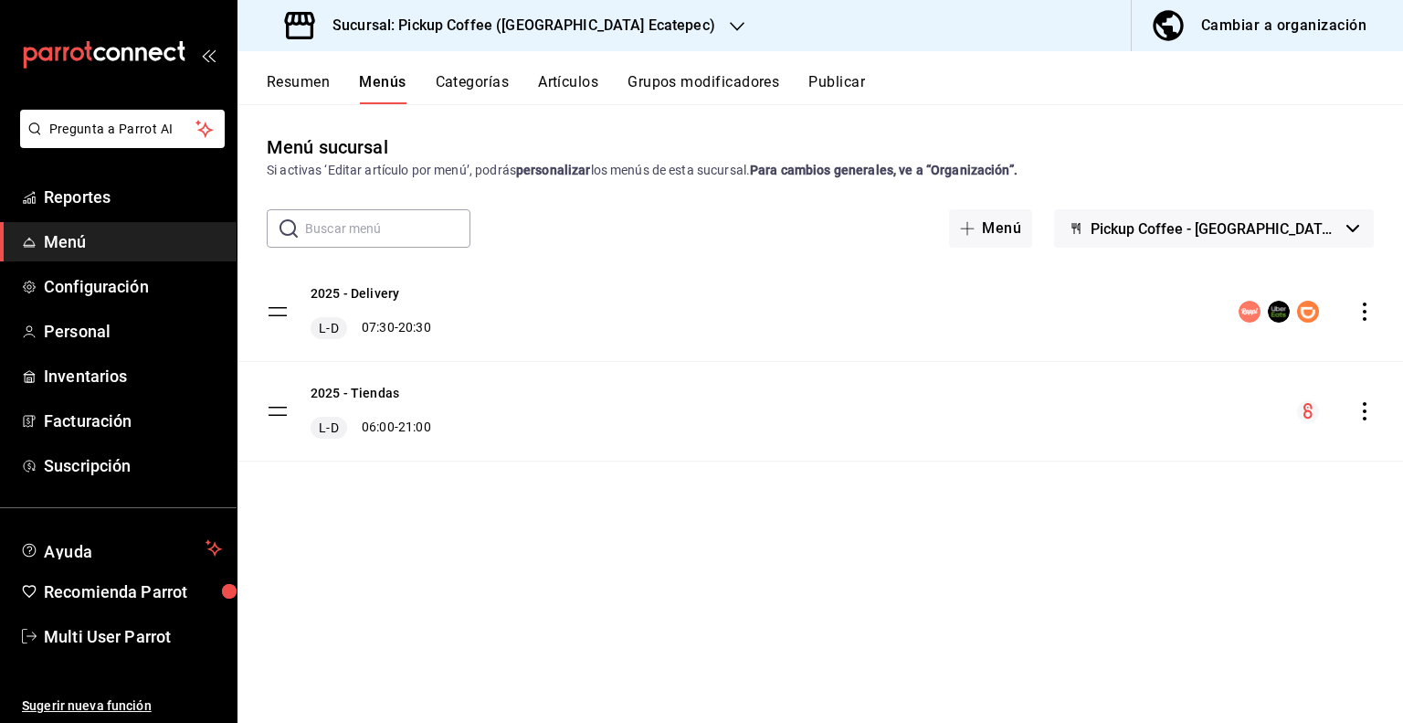
click at [842, 83] on button "Publicar" at bounding box center [837, 88] width 57 height 31
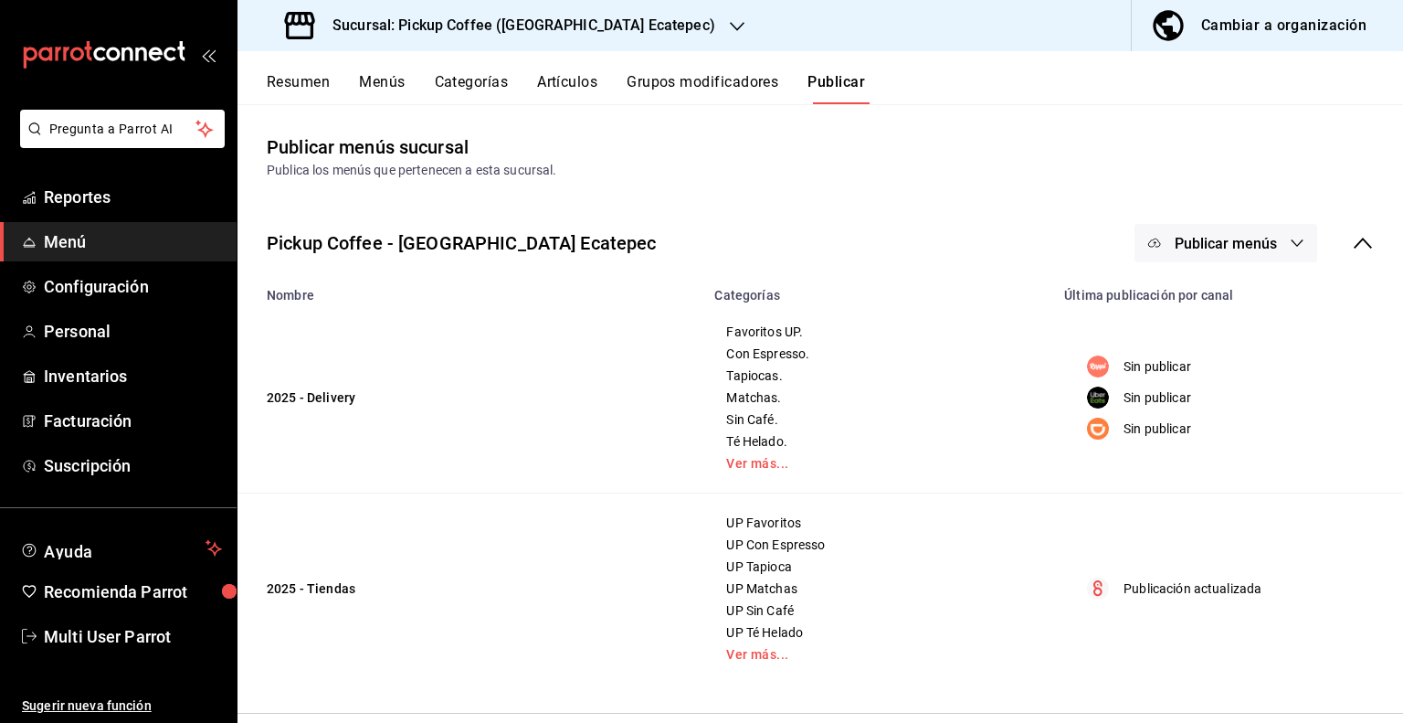
click at [1250, 249] on span "Publicar menús" at bounding box center [1226, 243] width 102 height 17
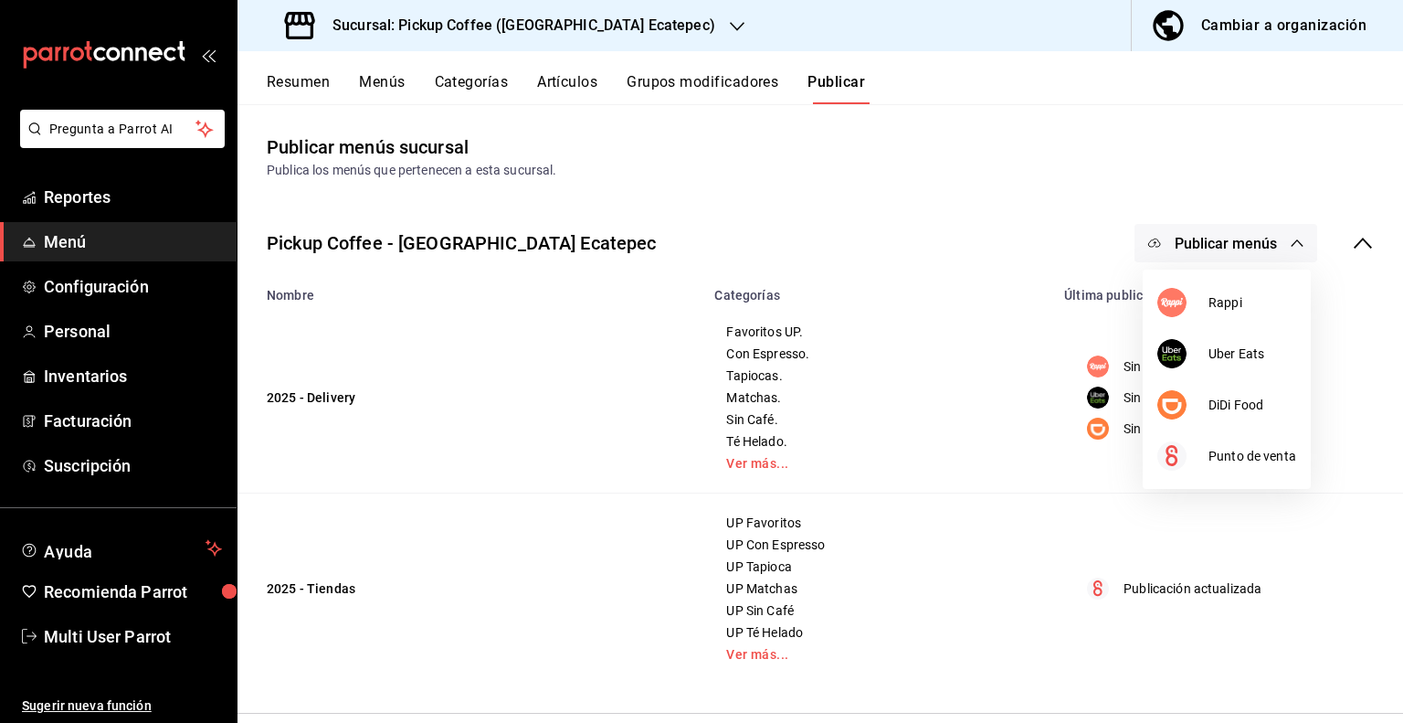
click at [453, 395] on div at bounding box center [701, 361] width 1403 height 723
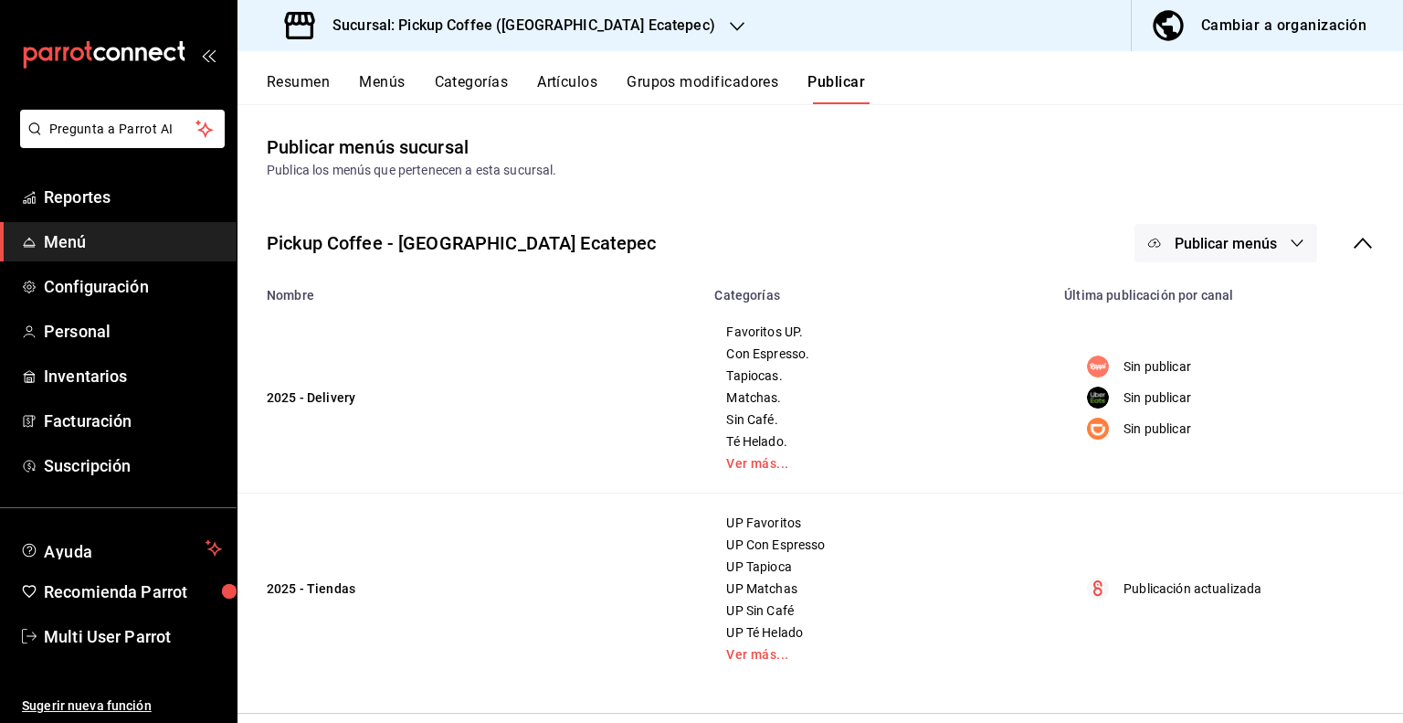
click at [301, 84] on button "Resumen" at bounding box center [298, 88] width 63 height 31
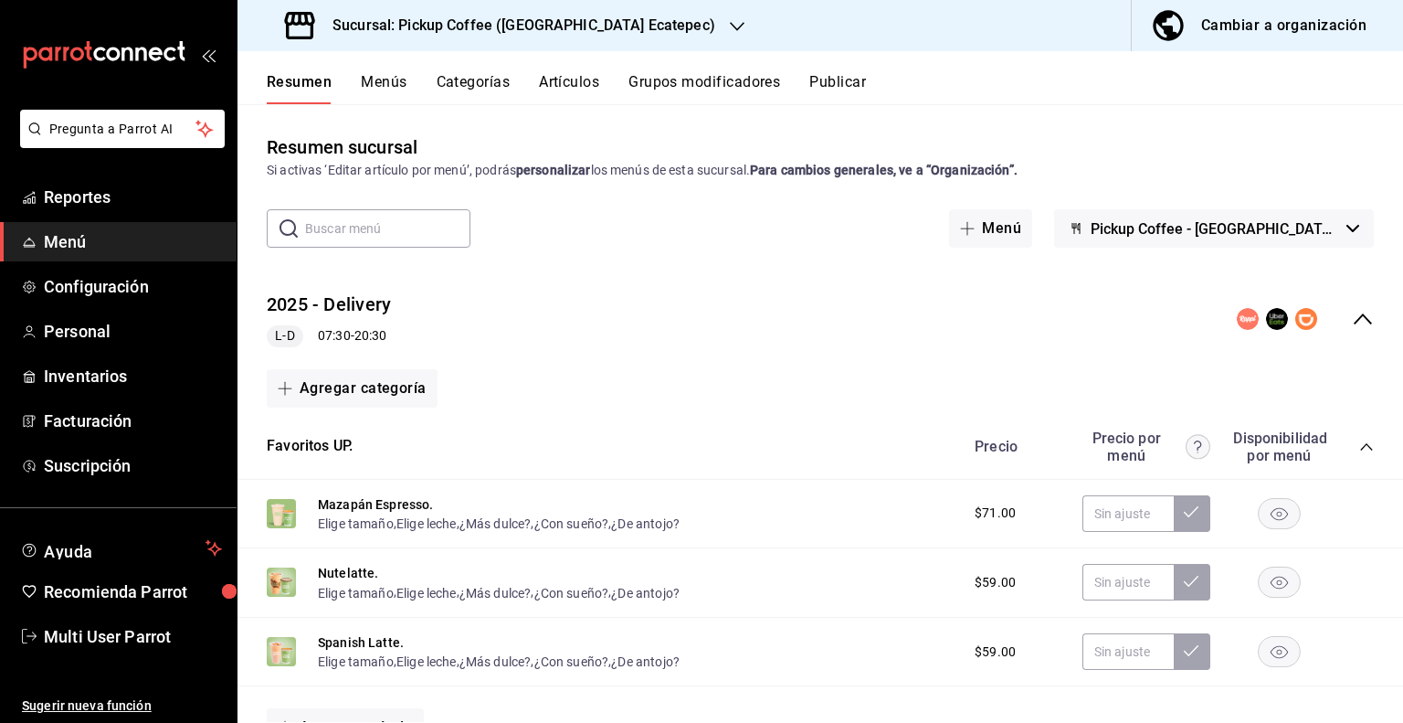
click at [819, 79] on button "Publicar" at bounding box center [838, 88] width 57 height 31
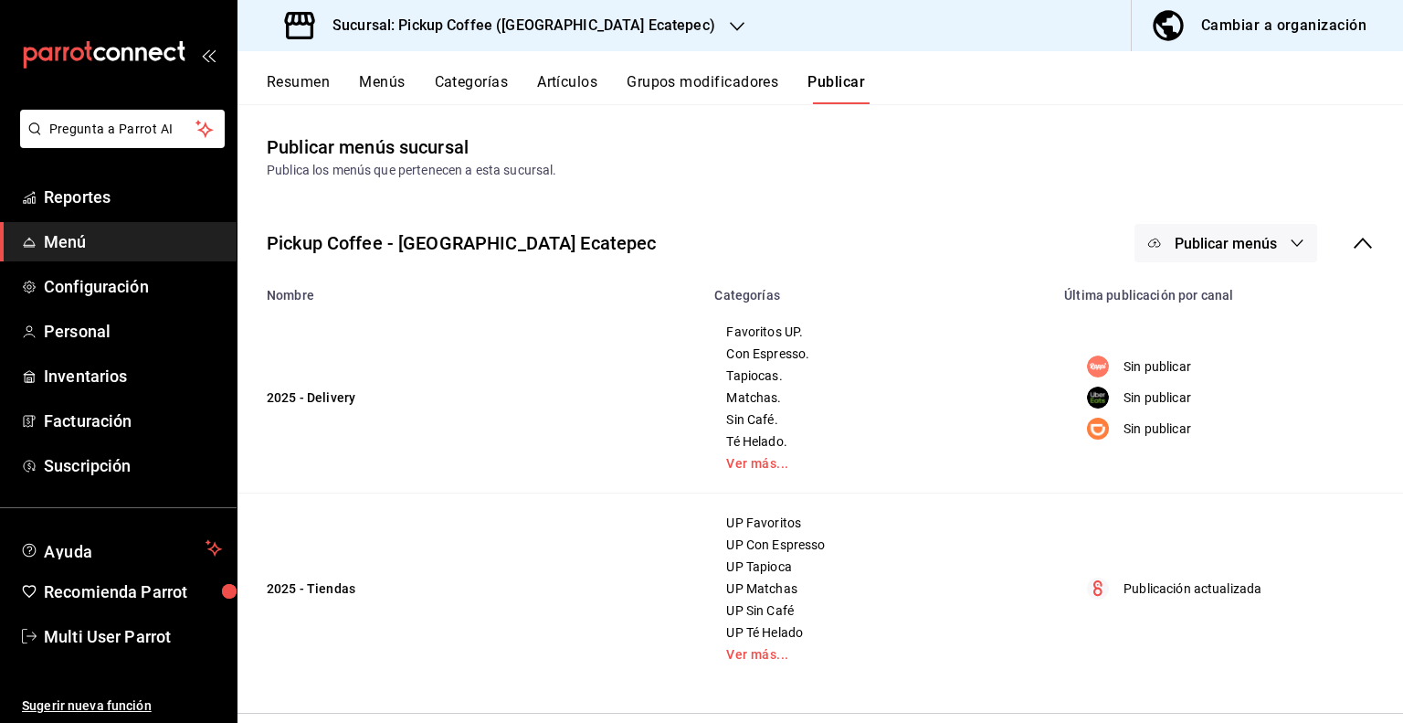
click at [1281, 251] on button "Publicar menús" at bounding box center [1226, 243] width 183 height 38
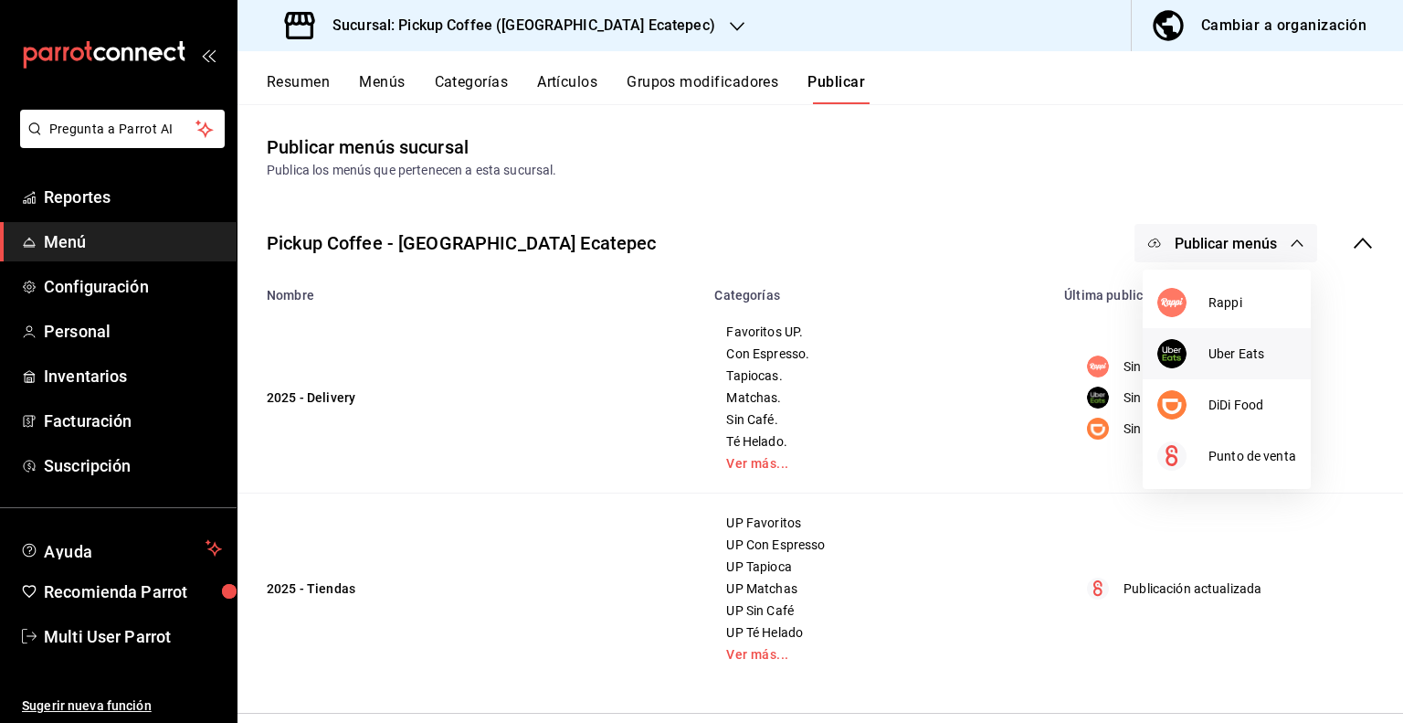
click at [1214, 354] on span "Uber Eats" at bounding box center [1253, 353] width 88 height 19
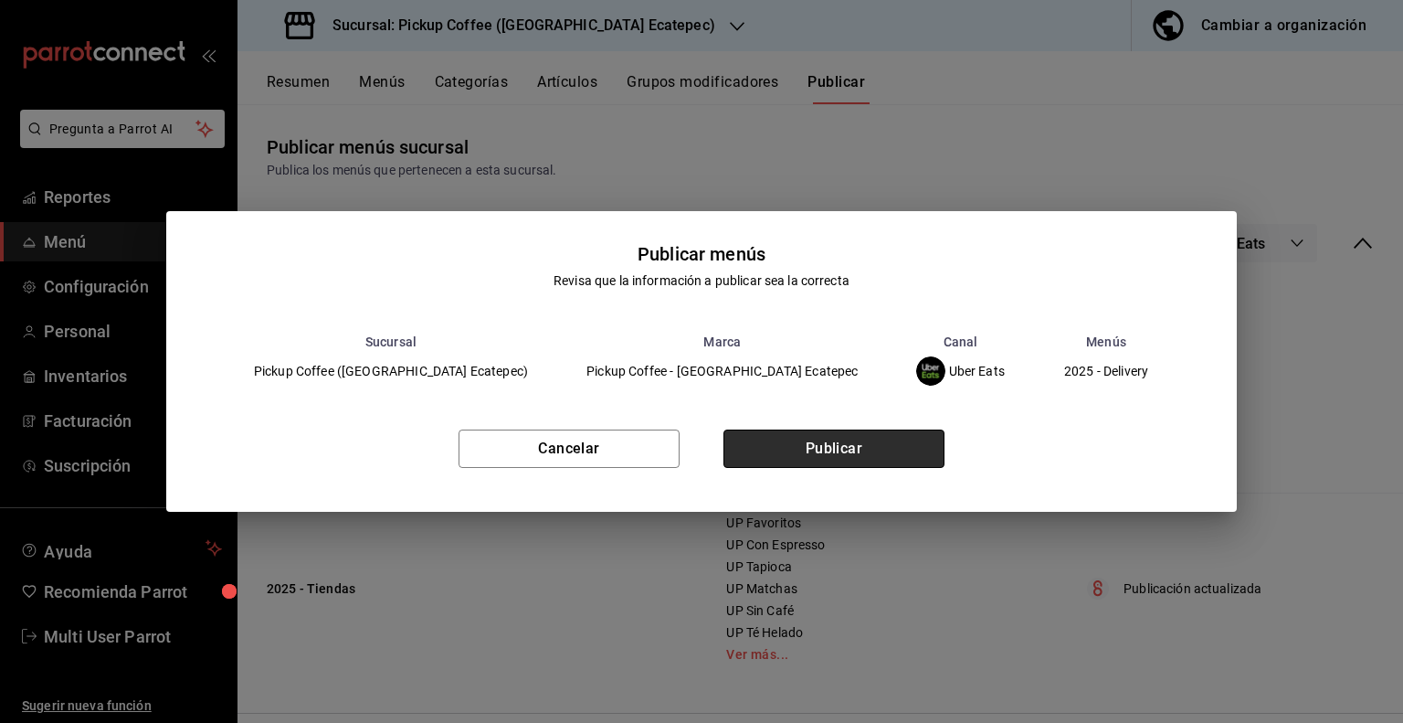
click at [866, 446] on button "Publicar" at bounding box center [834, 448] width 221 height 38
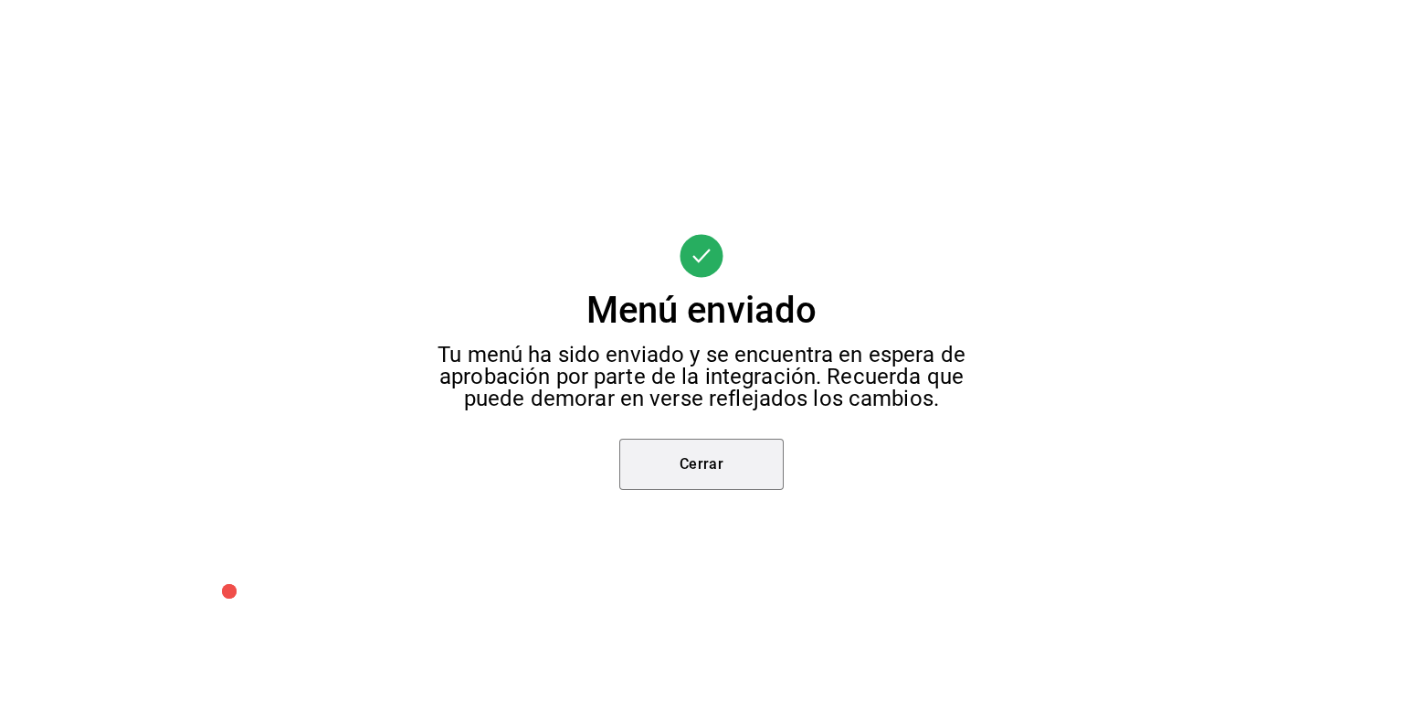
click at [680, 456] on button "Cerrar" at bounding box center [702, 464] width 164 height 51
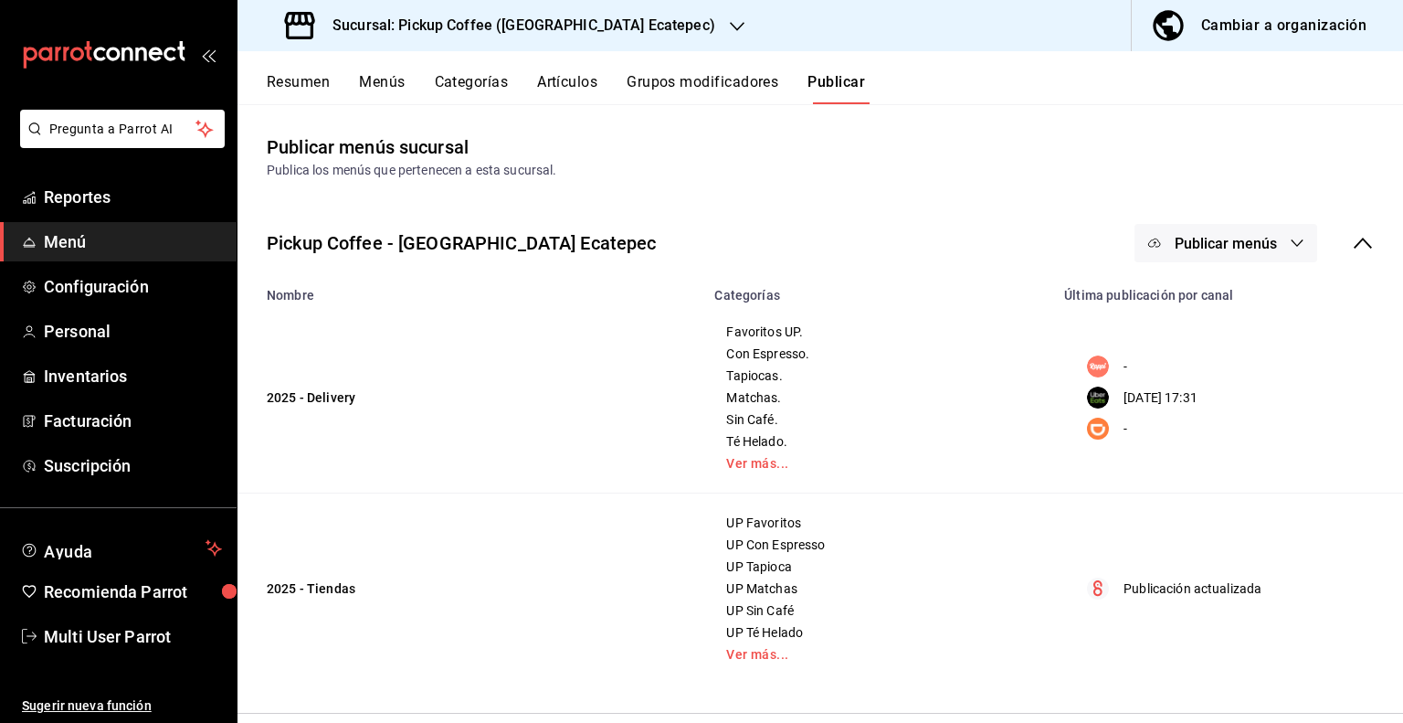
click at [1271, 244] on span "Publicar menús" at bounding box center [1226, 243] width 102 height 17
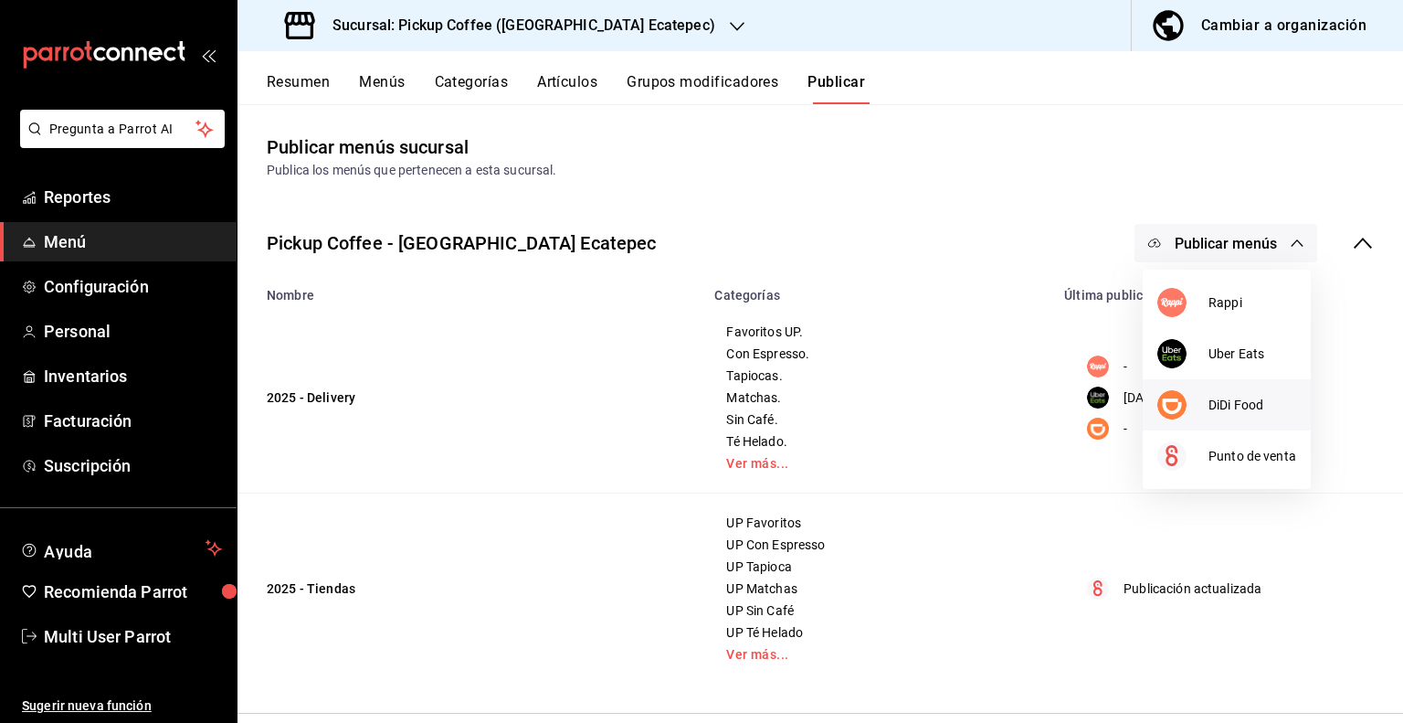
click at [1210, 401] on span "DiDi Food" at bounding box center [1253, 405] width 88 height 19
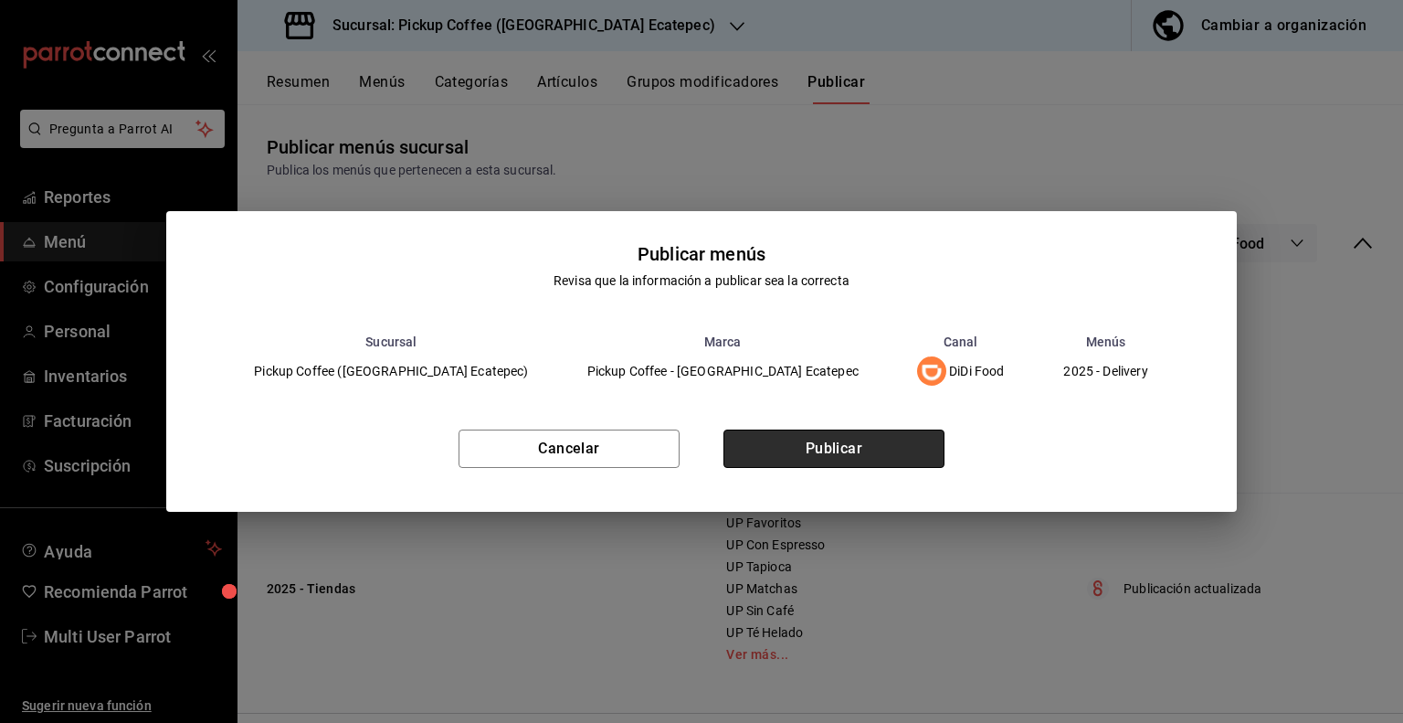
click at [898, 441] on button "Publicar" at bounding box center [834, 448] width 221 height 38
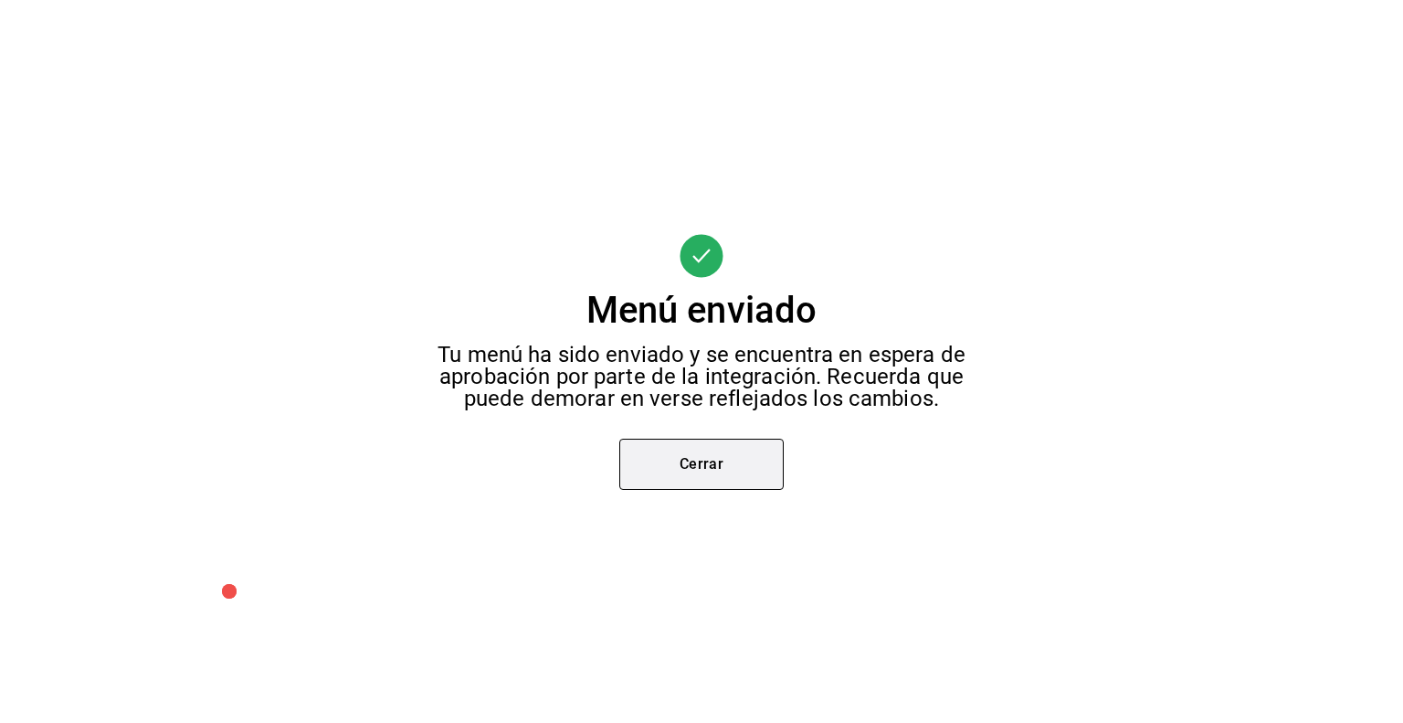
click at [722, 463] on button "Cerrar" at bounding box center [702, 464] width 164 height 51
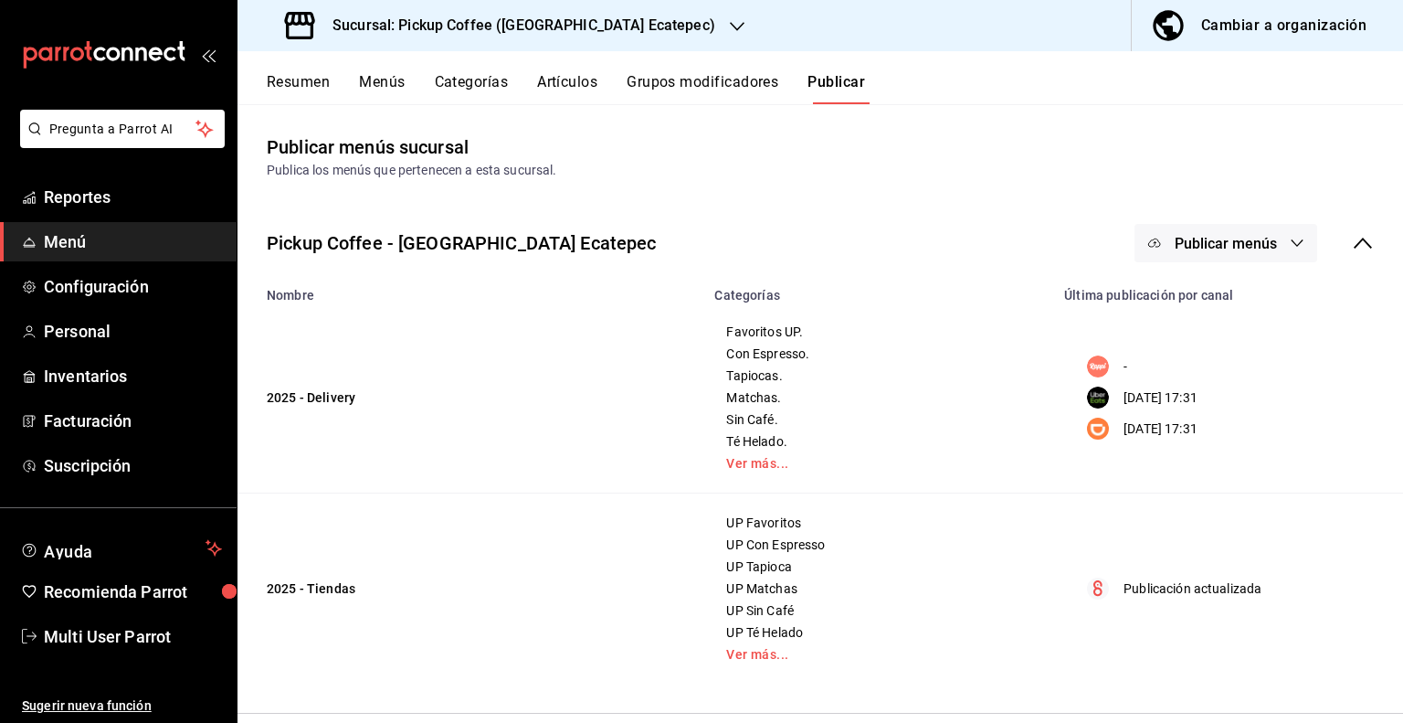
click at [1245, 30] on div "Cambiar a organización" at bounding box center [1284, 26] width 165 height 26
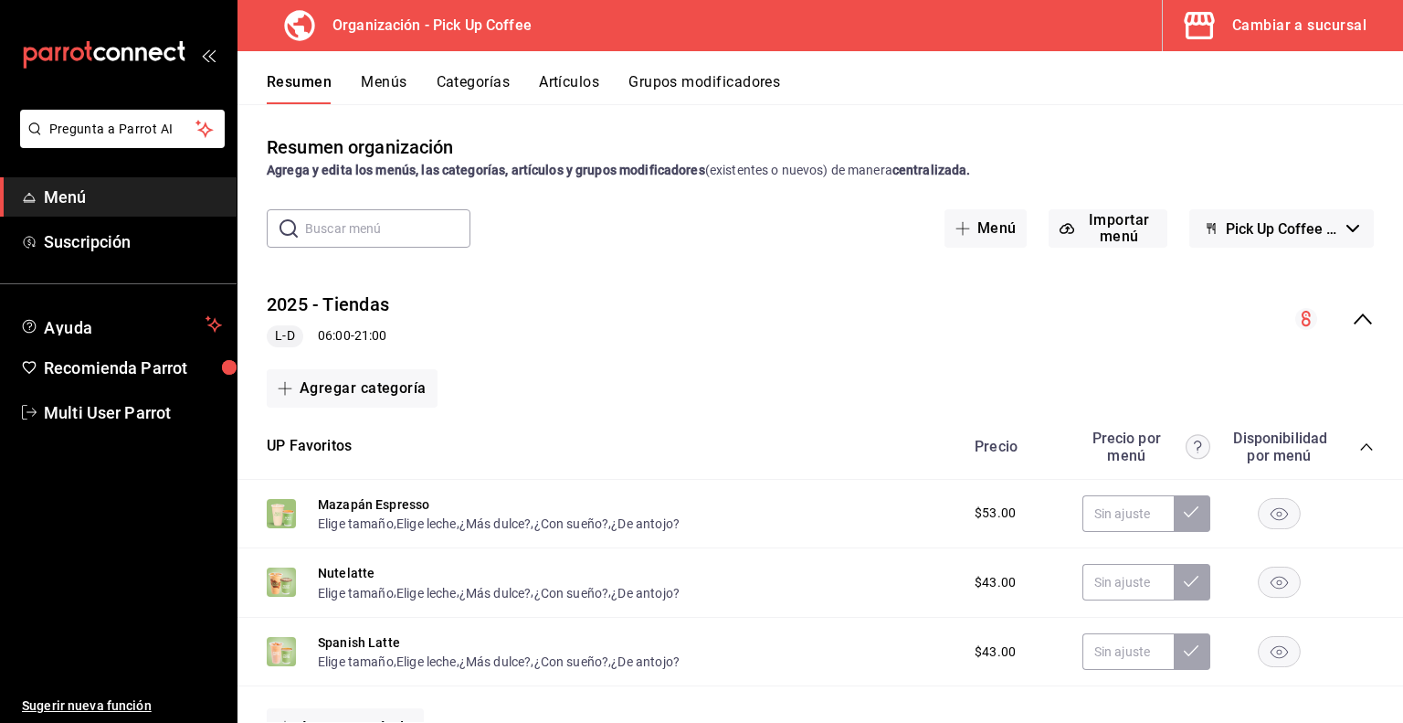
click at [384, 75] on button "Menús" at bounding box center [384, 88] width 46 height 31
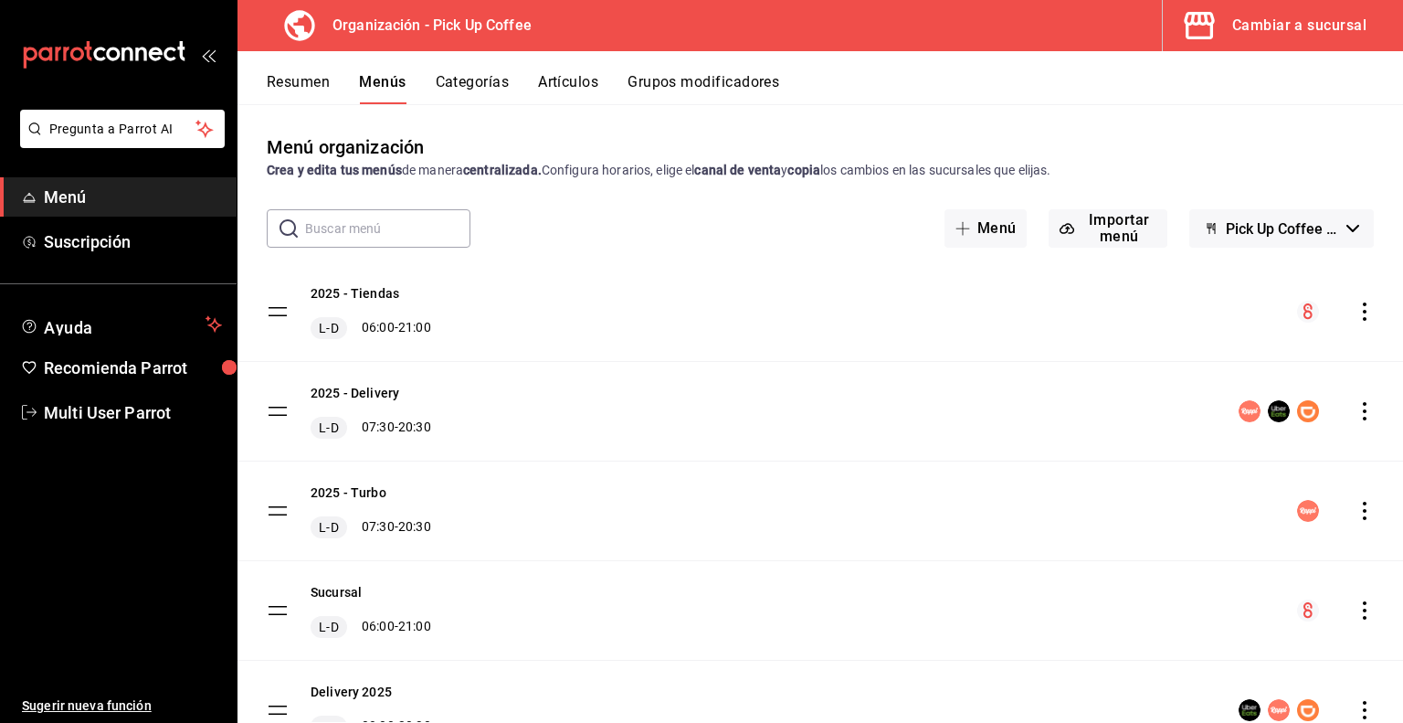
click at [1356, 414] on icon "actions" at bounding box center [1365, 411] width 18 height 18
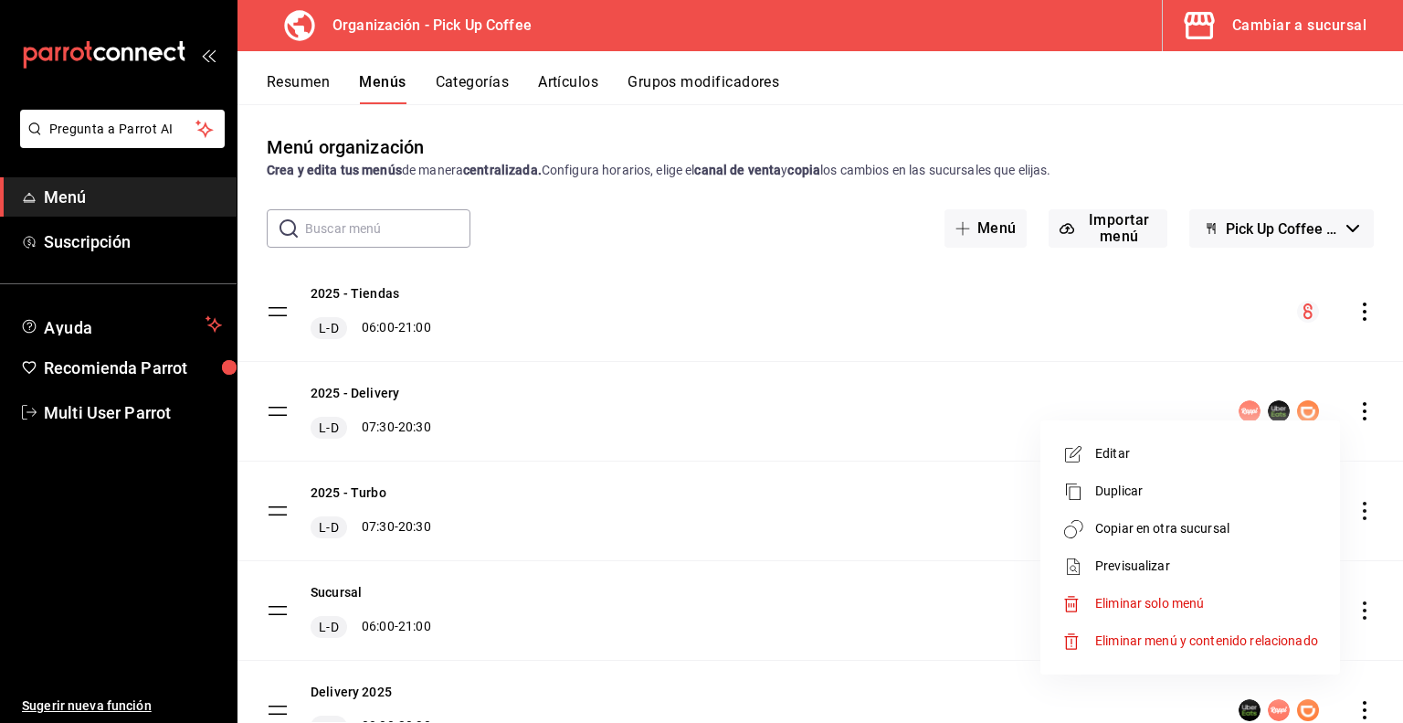
click at [1126, 530] on span "Copiar en otra sucursal" at bounding box center [1207, 528] width 223 height 19
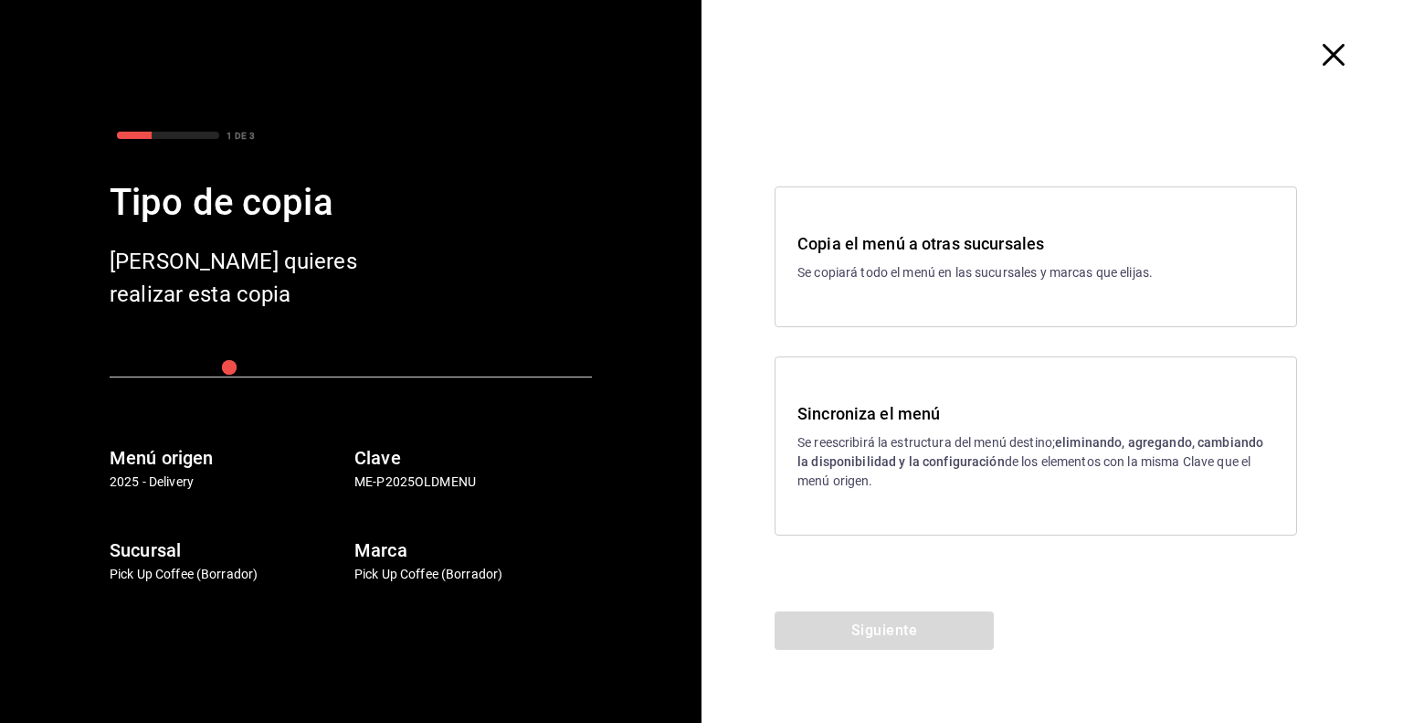
click at [892, 282] on div "Copia el menú a otras sucursales Se copiará todo el menú en las sucursales y ma…" at bounding box center [1036, 256] width 523 height 141
click at [884, 627] on button "Siguiente" at bounding box center [884, 630] width 219 height 38
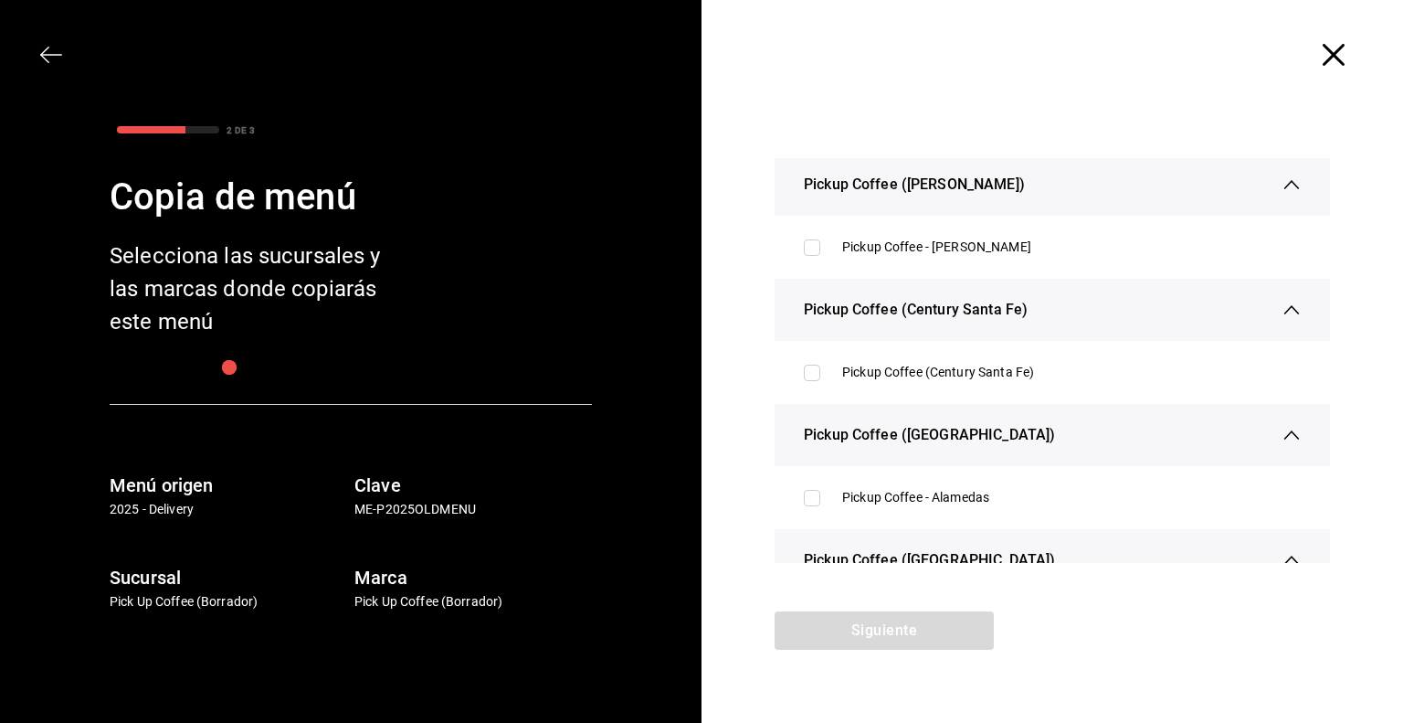
scroll to position [2376, 0]
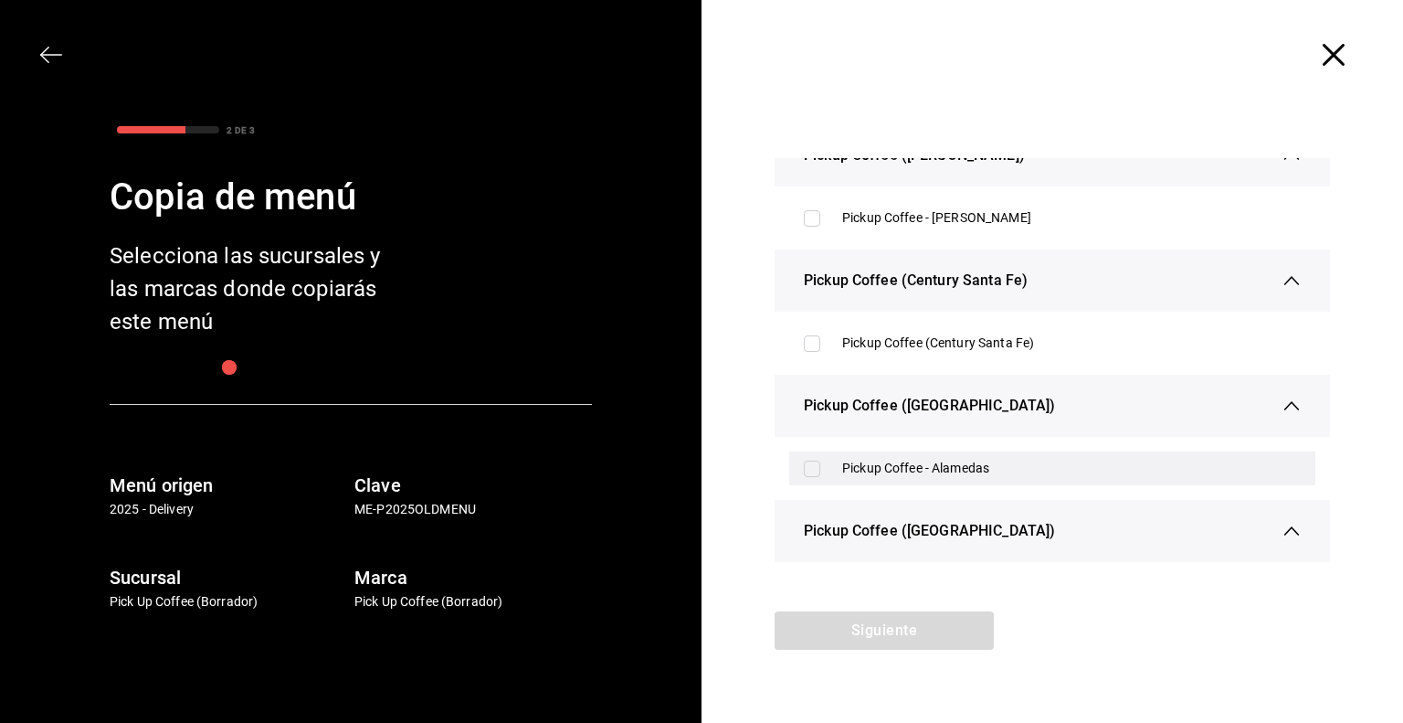
click at [921, 471] on div "Pickup Coffee - Alamedas" at bounding box center [1071, 468] width 459 height 19
checkbox input "true"
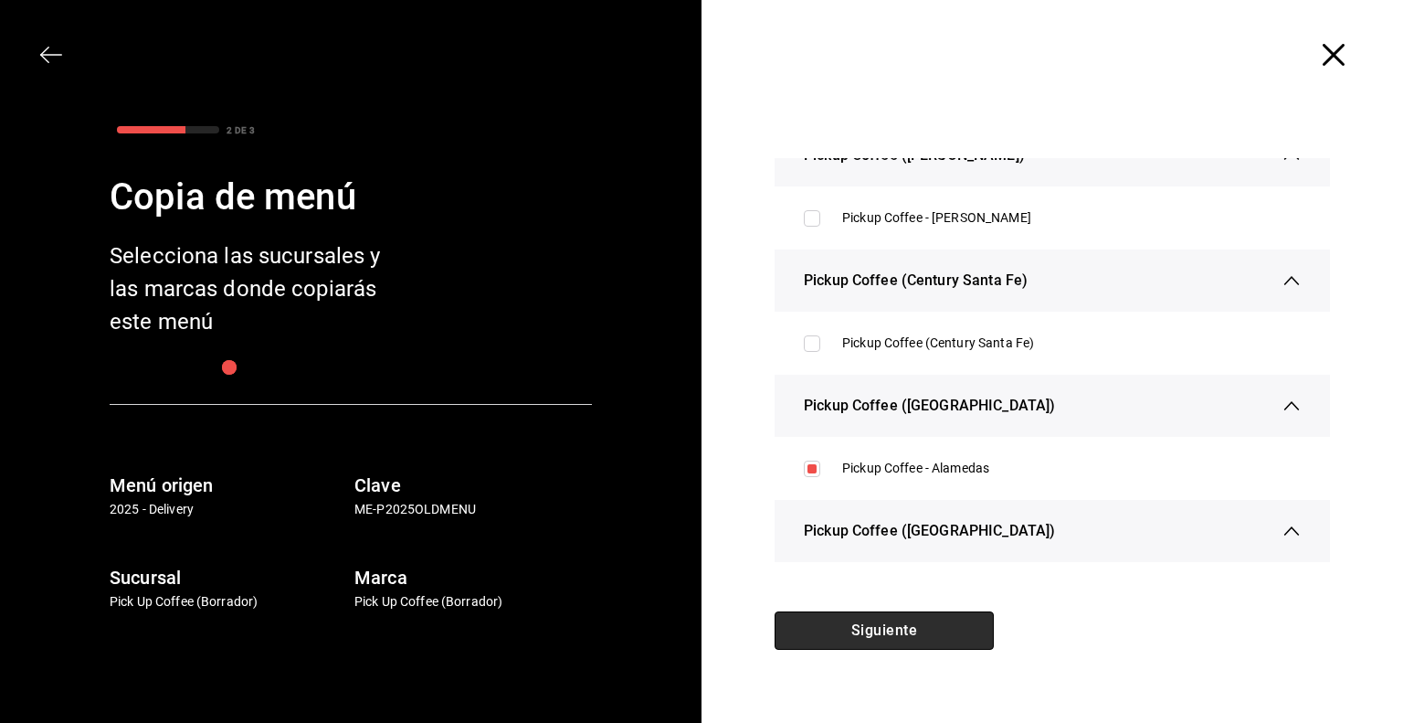
click at [897, 631] on button "Siguiente" at bounding box center [884, 630] width 219 height 38
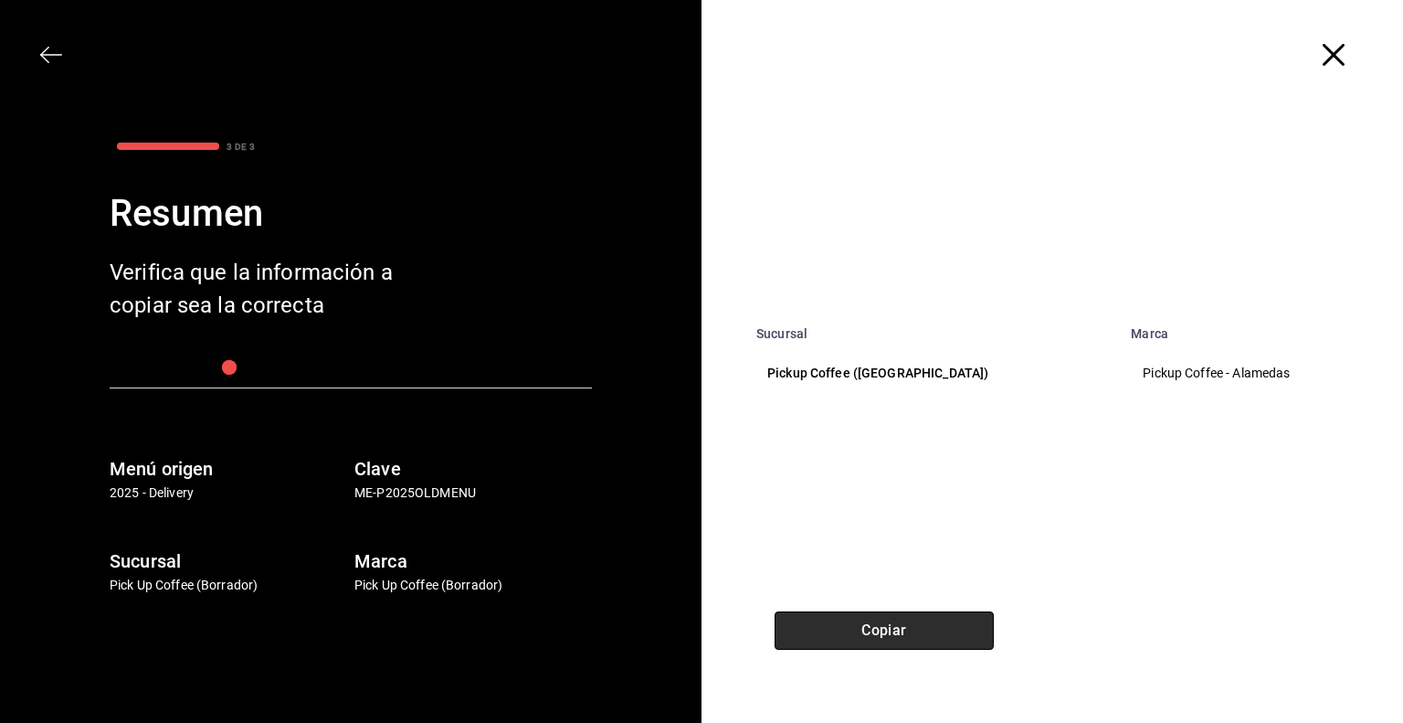
click at [885, 632] on button "Copiar" at bounding box center [884, 630] width 219 height 38
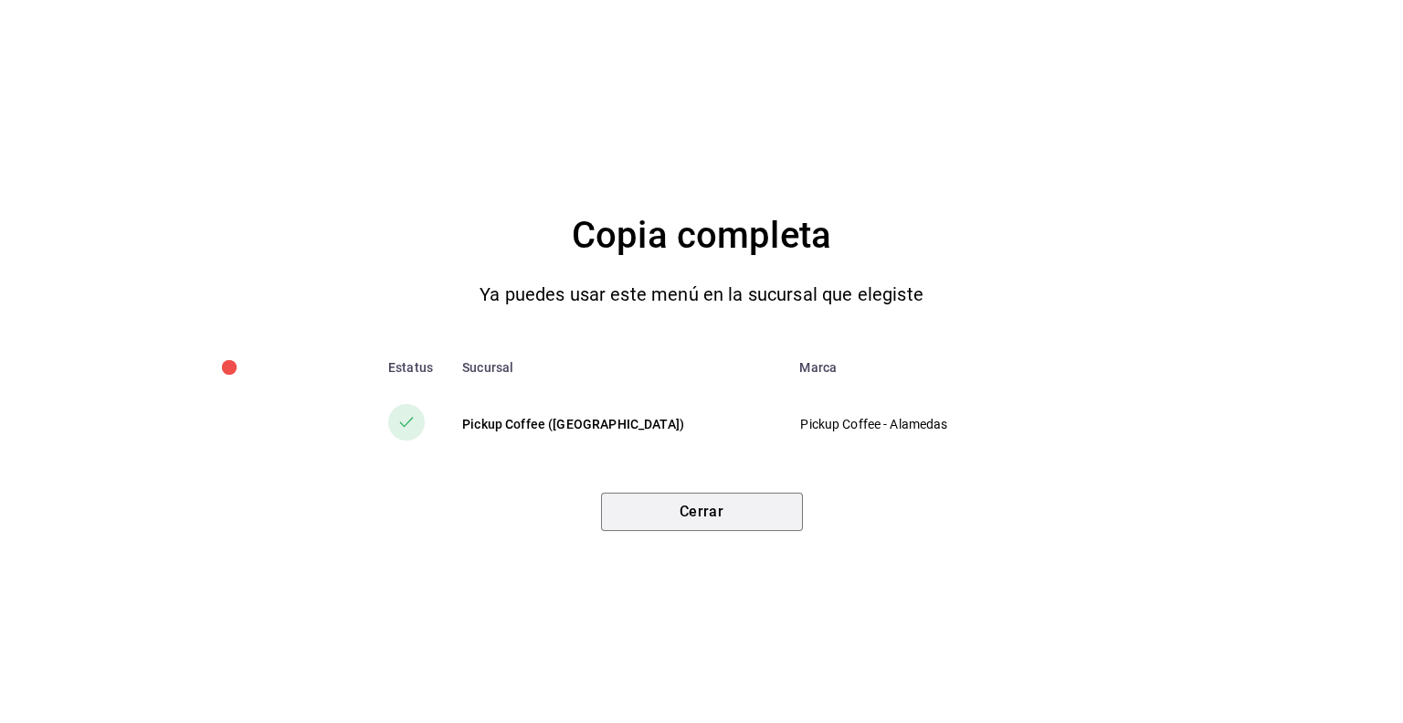
click at [720, 500] on button "Cerrar" at bounding box center [702, 512] width 202 height 38
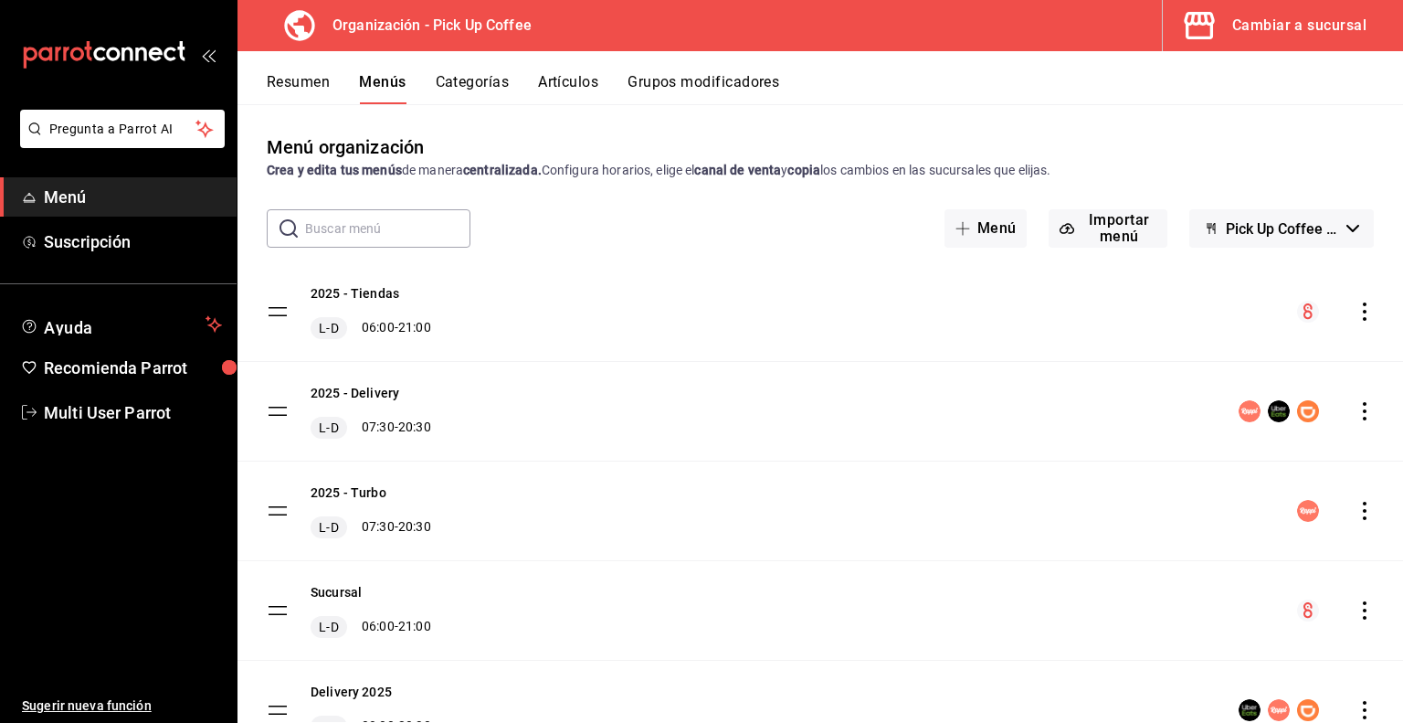
click at [1275, 32] on div "Cambiar a sucursal" at bounding box center [1300, 26] width 134 height 26
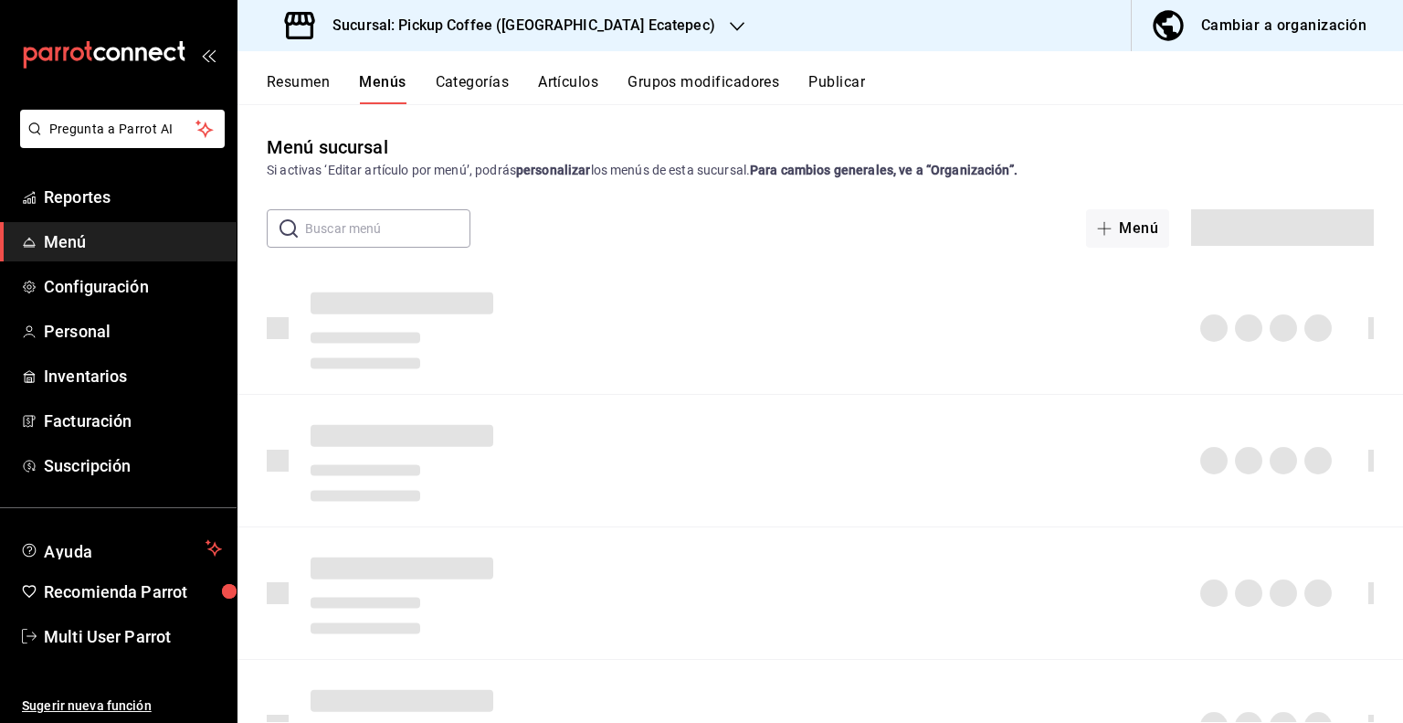
click at [577, 21] on h3 "Sucursal: Pickup Coffee ([GEOGRAPHIC_DATA] Ecatepec)" at bounding box center [516, 26] width 397 height 22
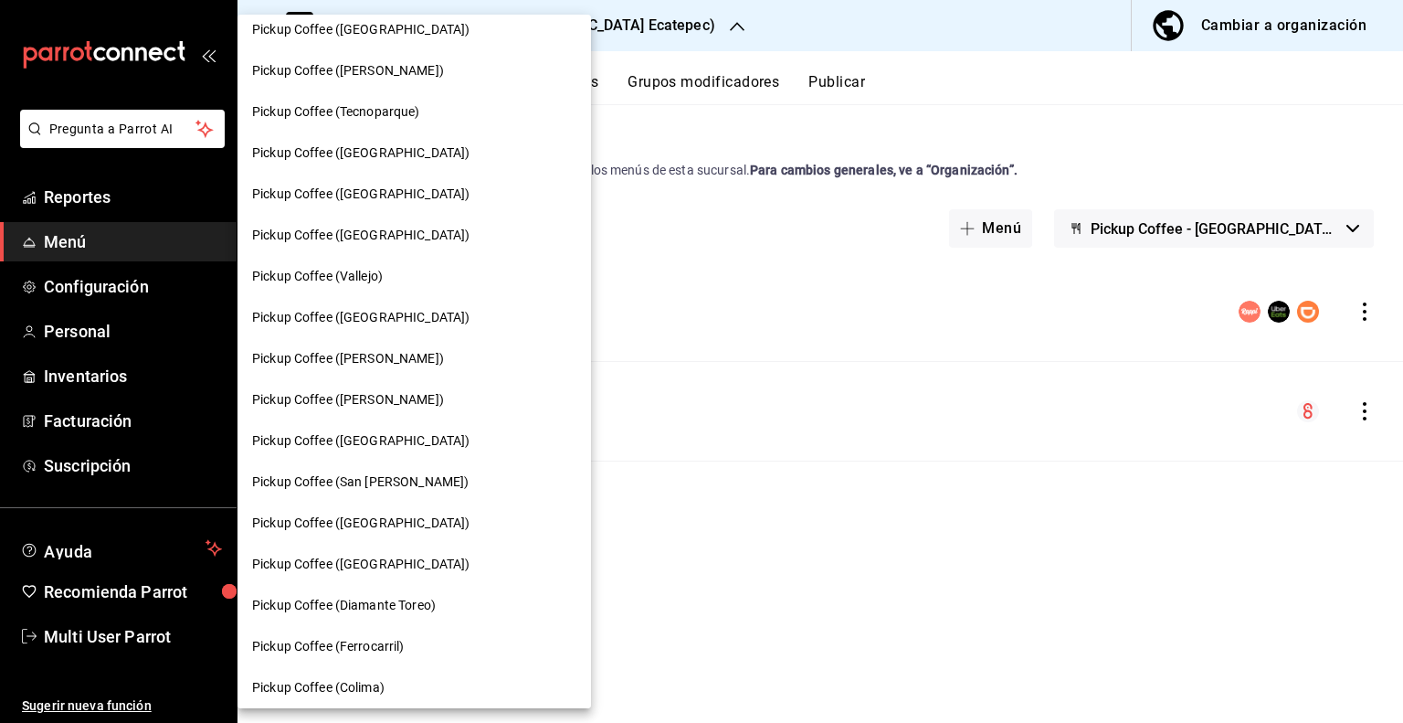
scroll to position [457, 0]
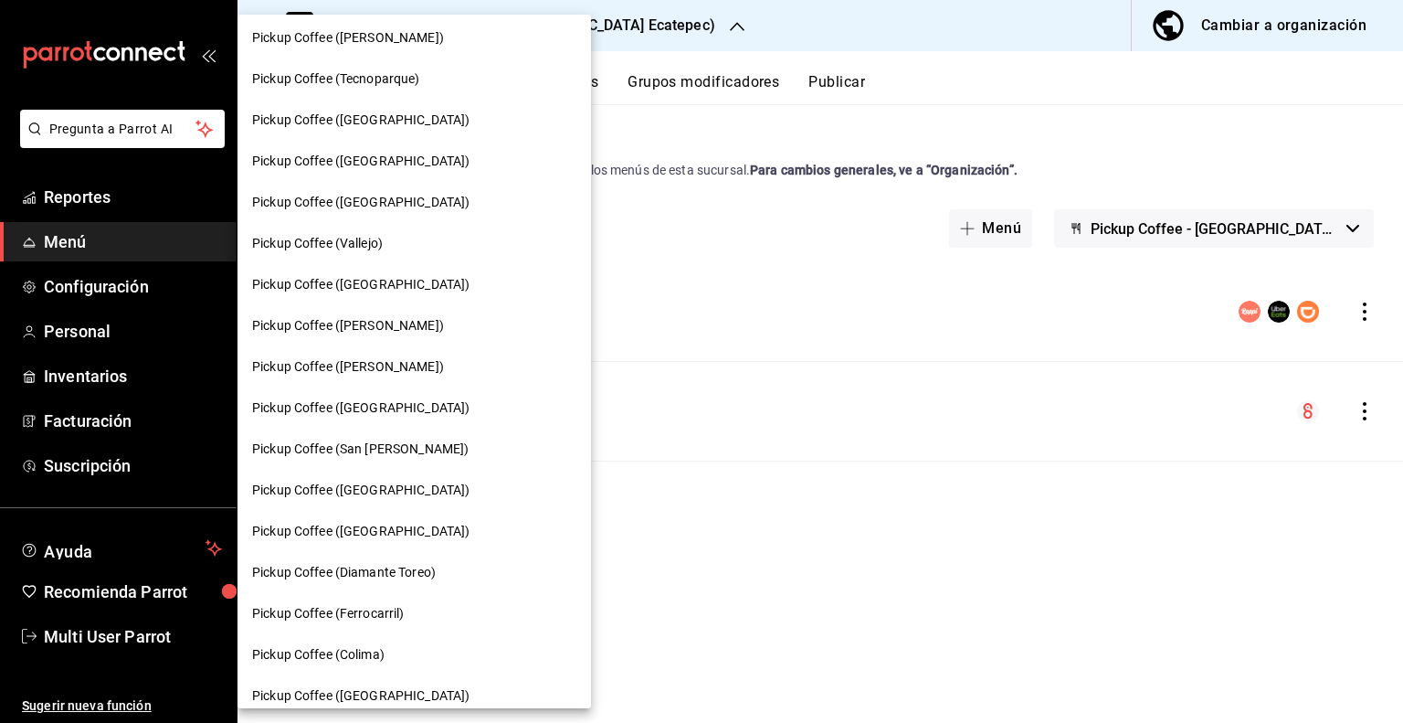
click at [365, 525] on span "Pickup Coffee ([GEOGRAPHIC_DATA])" at bounding box center [360, 531] width 217 height 19
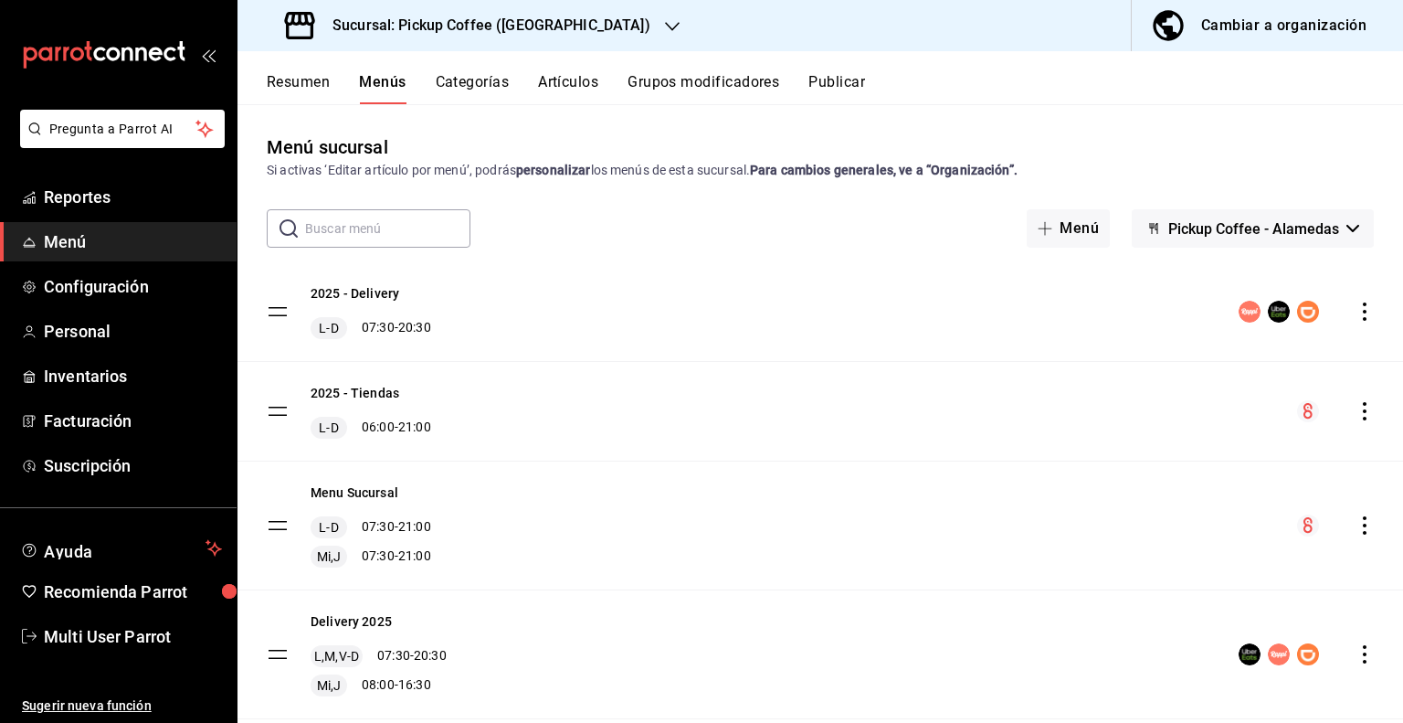
scroll to position [48, 0]
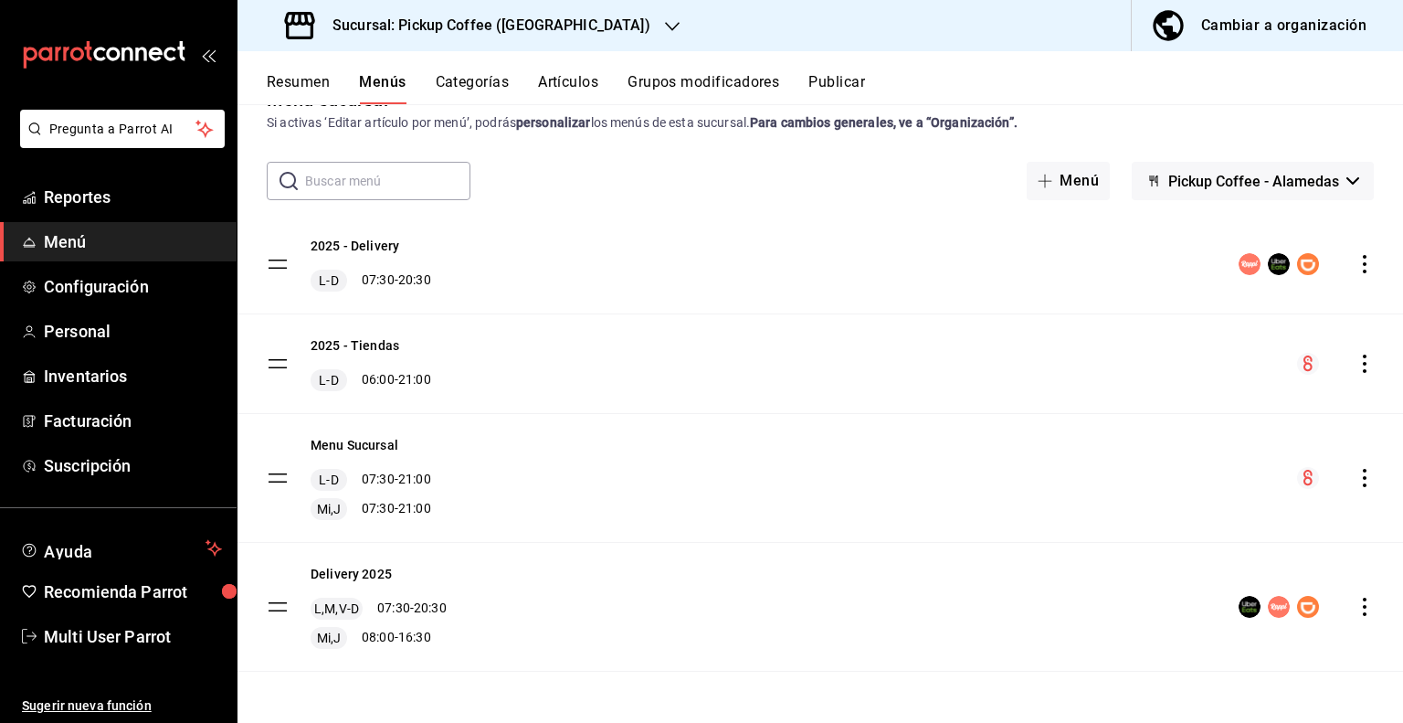
click at [1356, 484] on icon "actions" at bounding box center [1365, 478] width 18 height 18
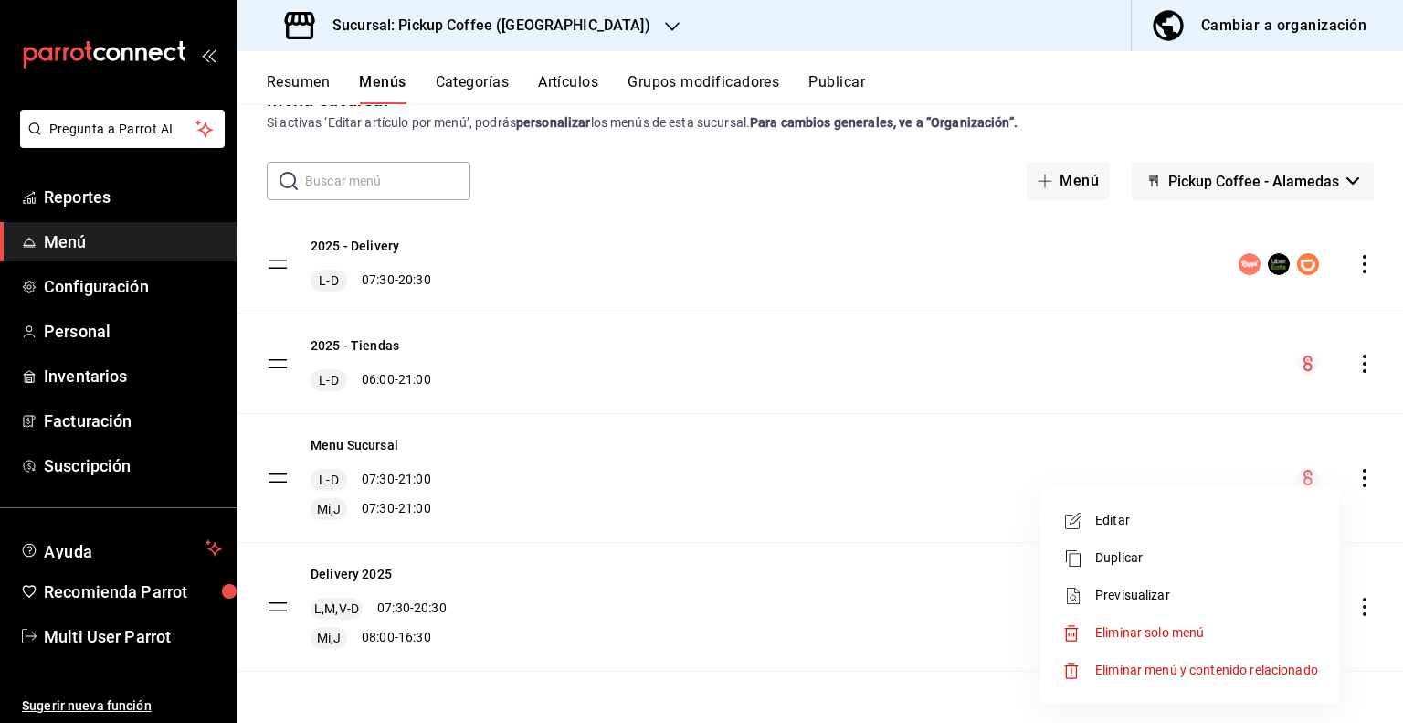
click at [1122, 635] on span "Eliminar solo menú" at bounding box center [1150, 632] width 109 height 15
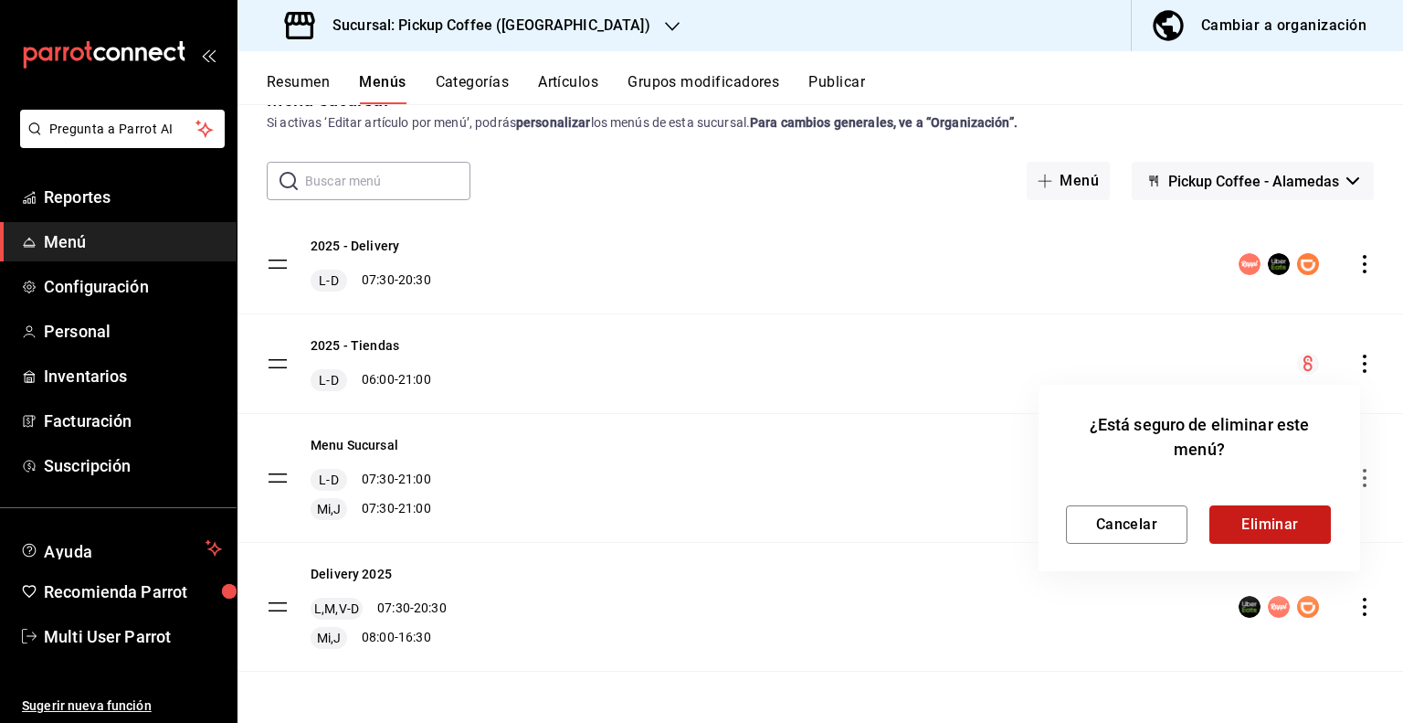
click at [1252, 521] on button "Eliminar" at bounding box center [1271, 524] width 122 height 38
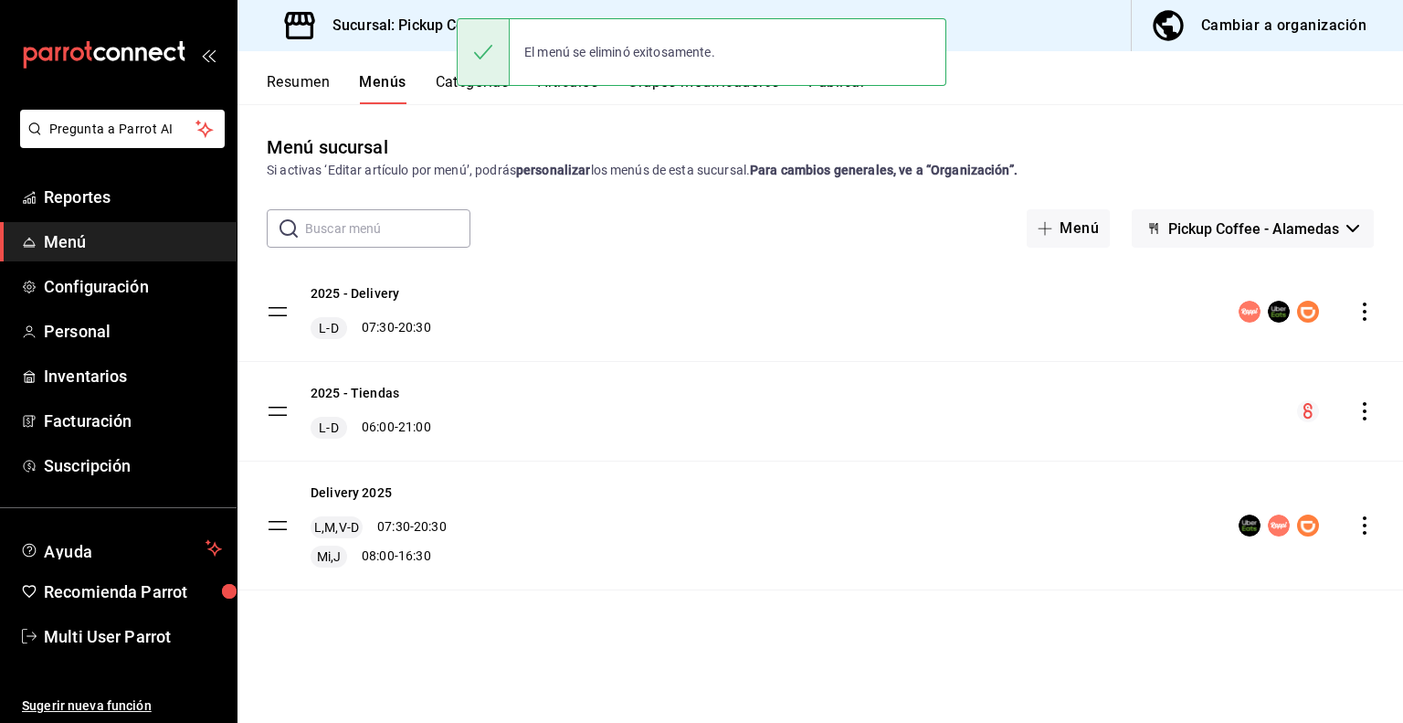
scroll to position [0, 0]
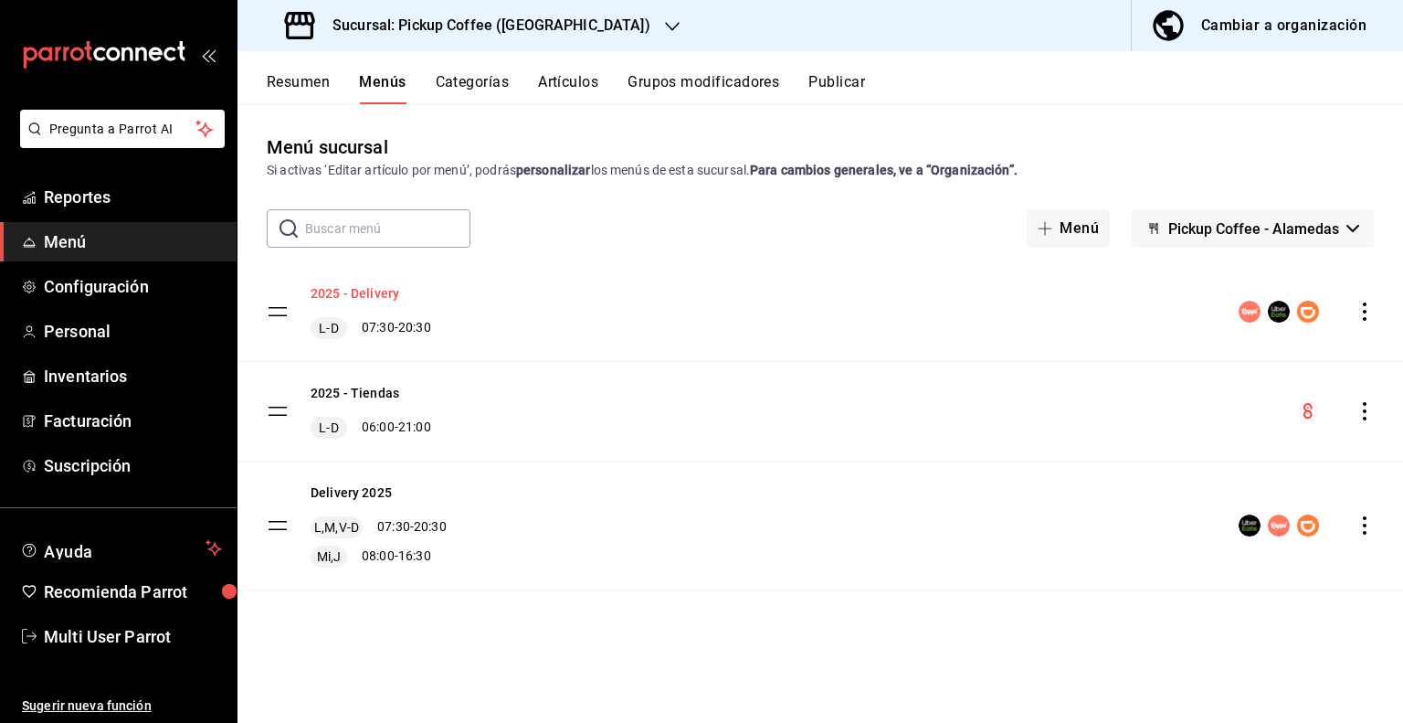
click at [370, 299] on button "2025 - Delivery" at bounding box center [355, 293] width 89 height 18
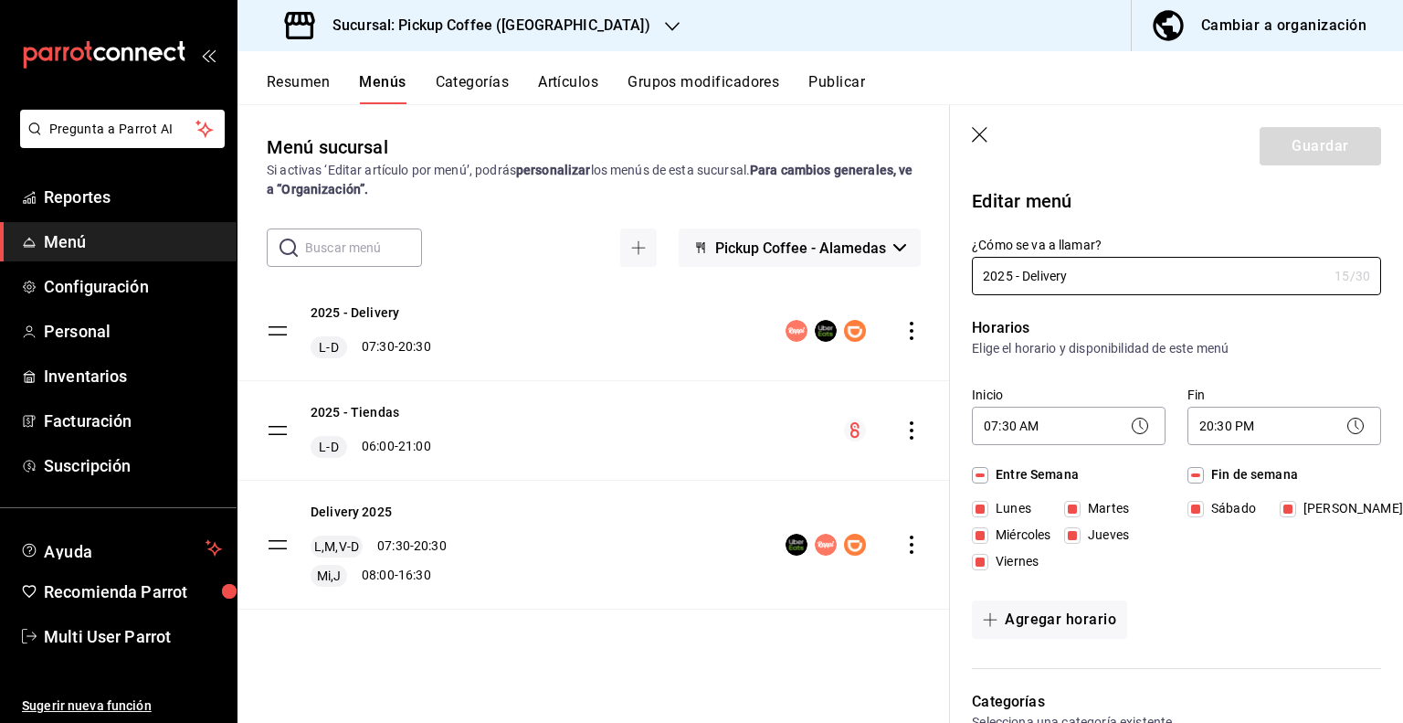
click at [1000, 536] on span "Miércoles" at bounding box center [1020, 534] width 62 height 19
click at [989, 536] on input "Miércoles" at bounding box center [980, 535] width 16 height 16
checkbox input "false"
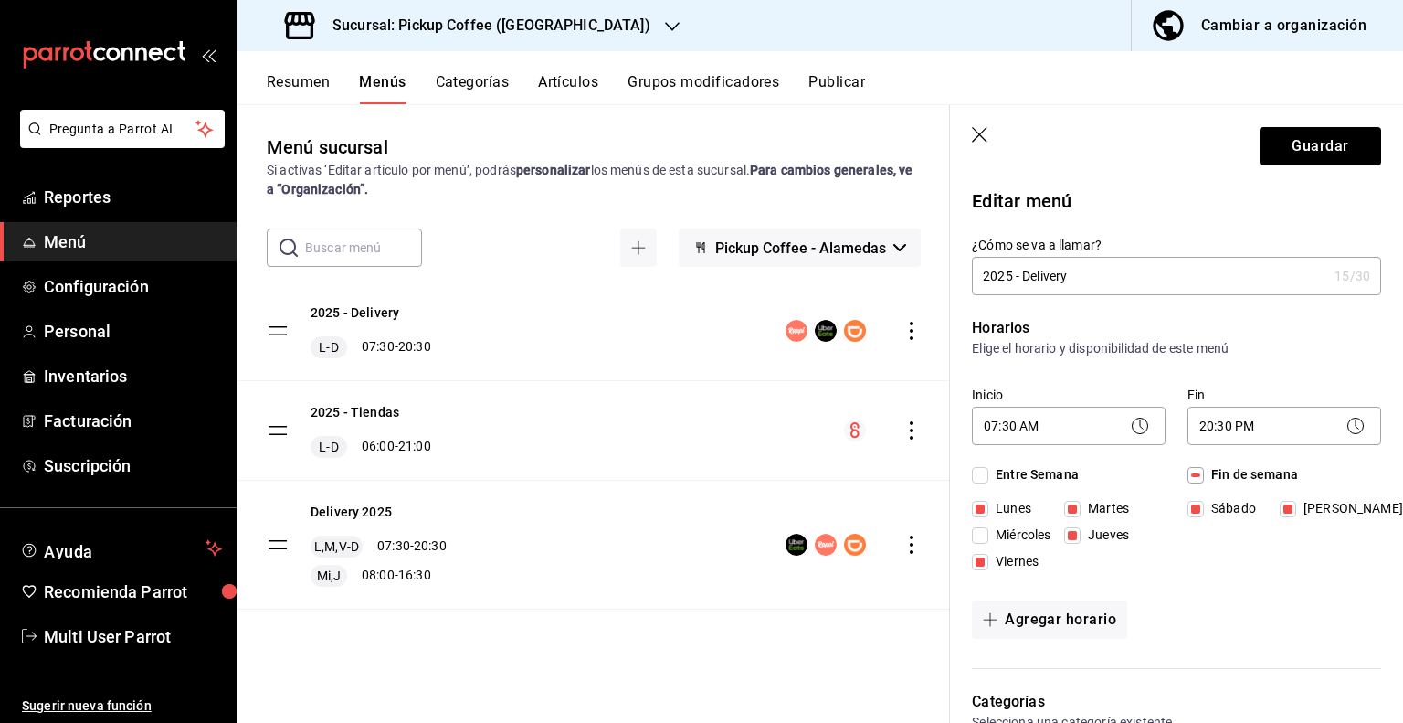
click at [1008, 556] on span "Viernes" at bounding box center [1014, 561] width 50 height 19
click at [989, 556] on input "Viernes" at bounding box center [980, 562] width 16 height 16
checkbox input "false"
drag, startPoint x: 1104, startPoint y: 537, endPoint x: 1113, endPoint y: 529, distance: 12.3
click at [1105, 536] on span "Jueves" at bounding box center [1105, 534] width 48 height 19
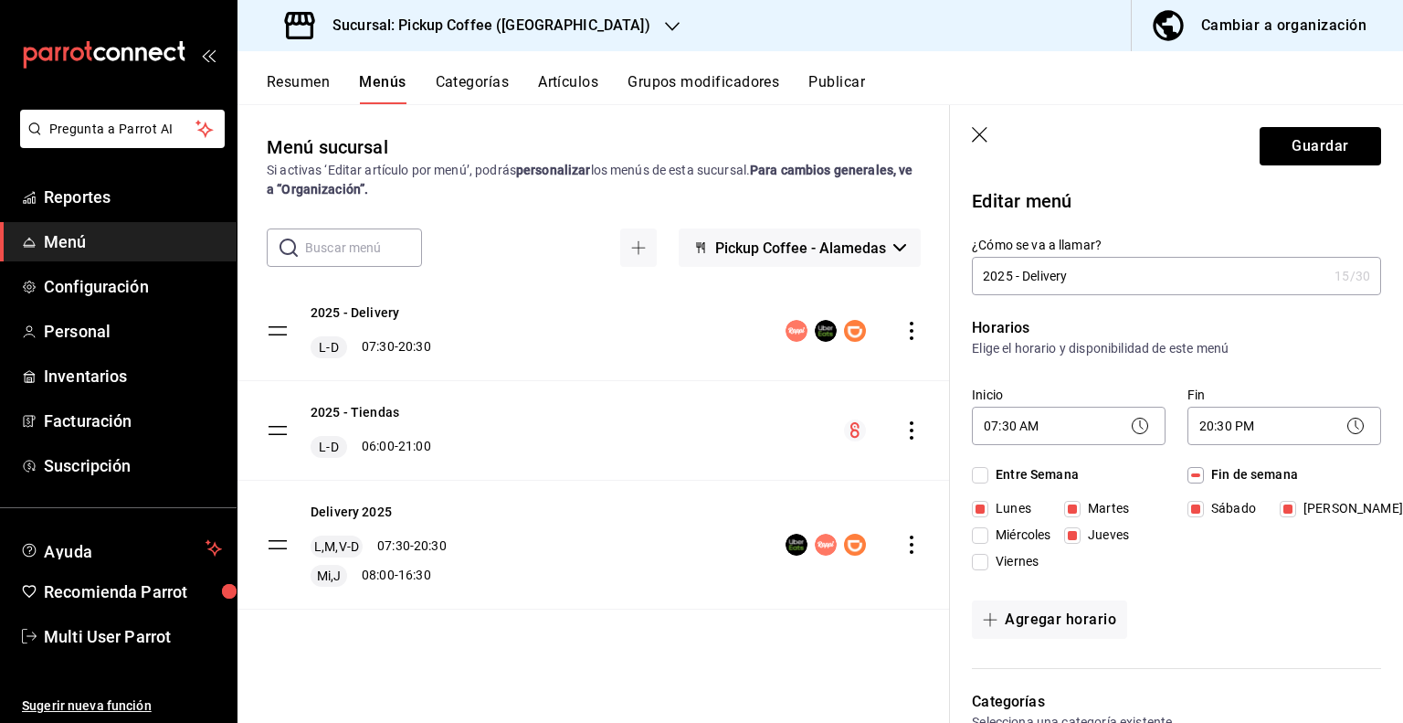
click at [1081, 536] on input "Jueves" at bounding box center [1072, 535] width 16 height 16
checkbox input "false"
click at [1204, 507] on span "Sábado" at bounding box center [1230, 508] width 52 height 19
click at [1199, 507] on input "Sábado" at bounding box center [1196, 509] width 16 height 16
checkbox input "false"
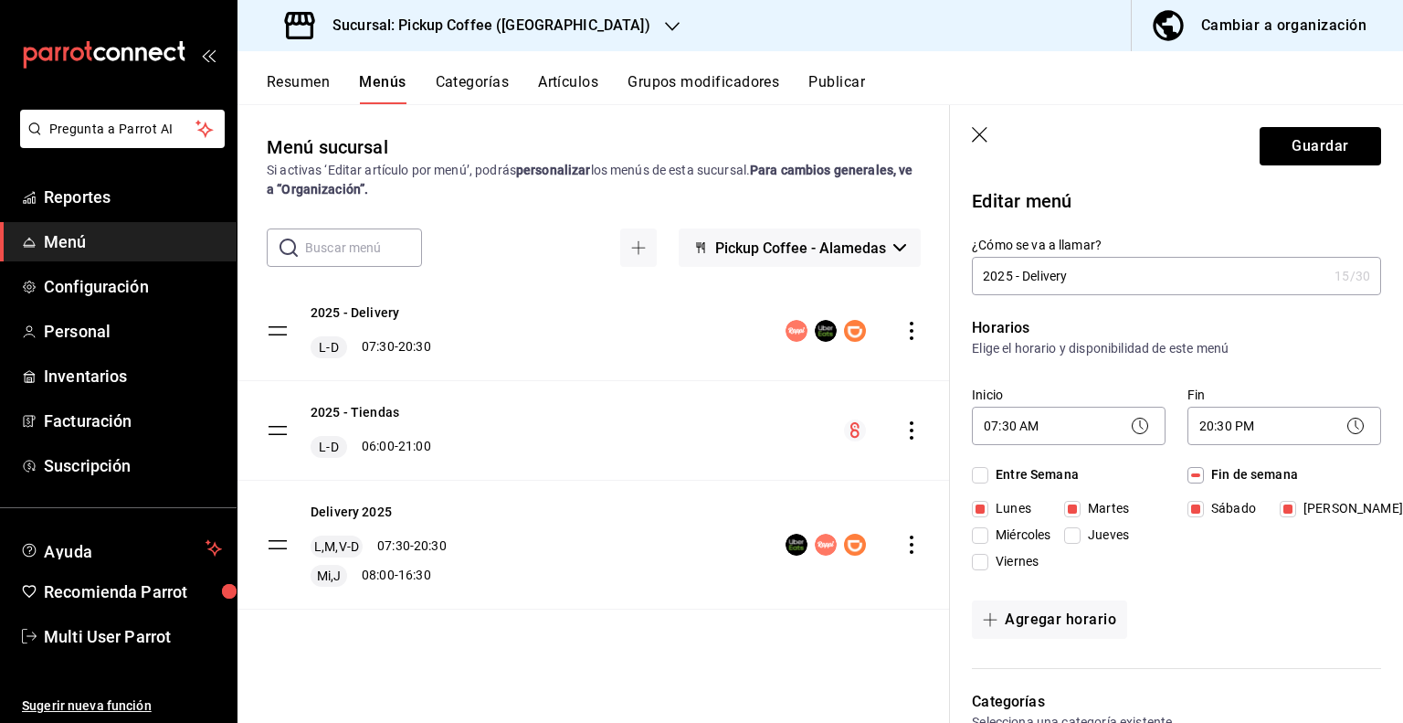
checkbox input "false"
click at [1329, 507] on span "[PERSON_NAME]" at bounding box center [1350, 508] width 107 height 19
click at [1297, 507] on input "[PERSON_NAME]" at bounding box center [1288, 509] width 16 height 16
checkbox input "false"
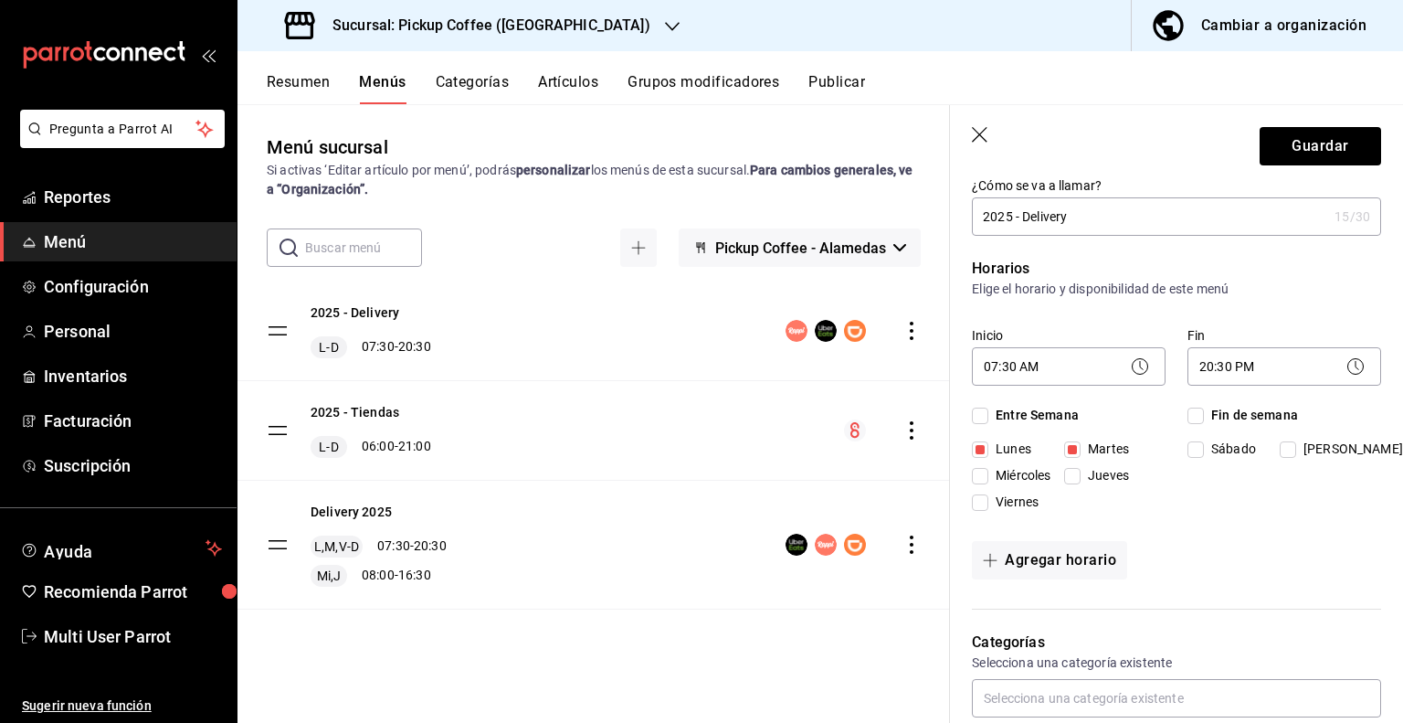
scroll to position [91, 0]
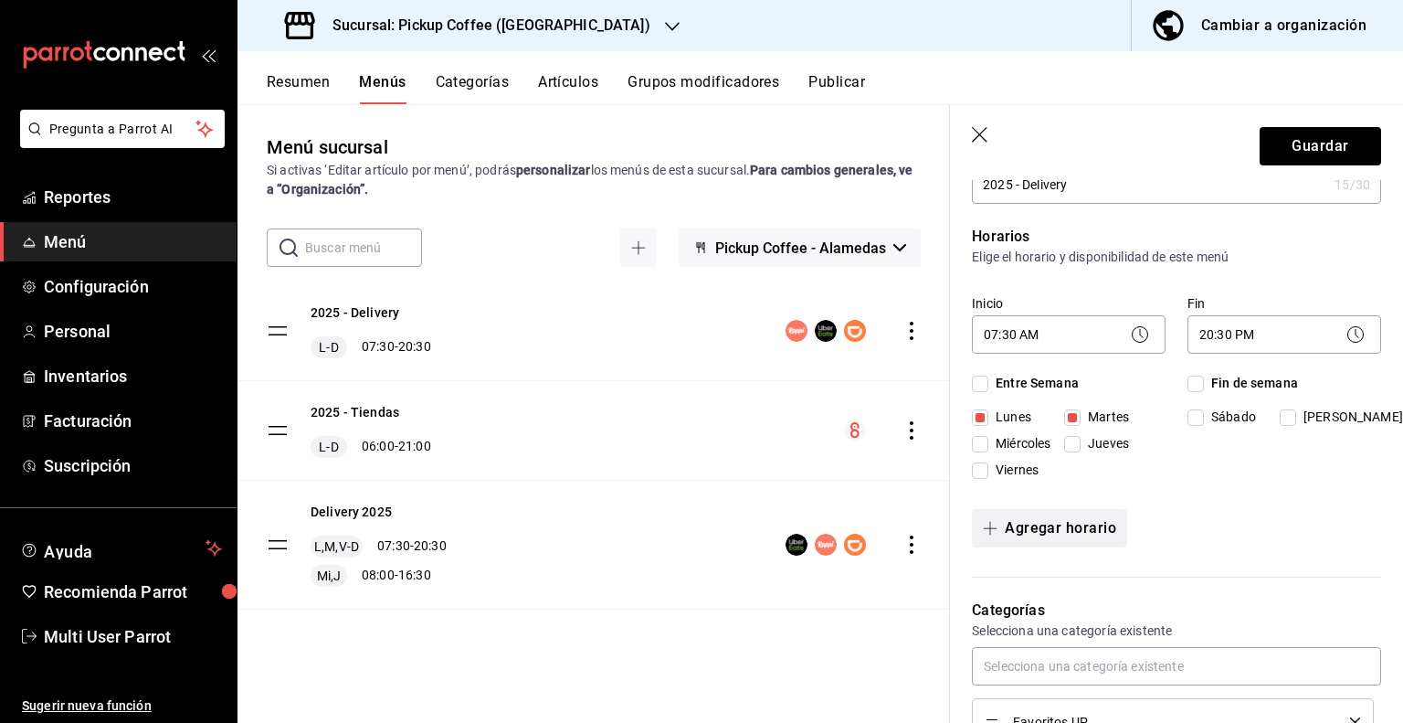
click at [1082, 535] on button "Agregar horario" at bounding box center [1049, 528] width 155 height 38
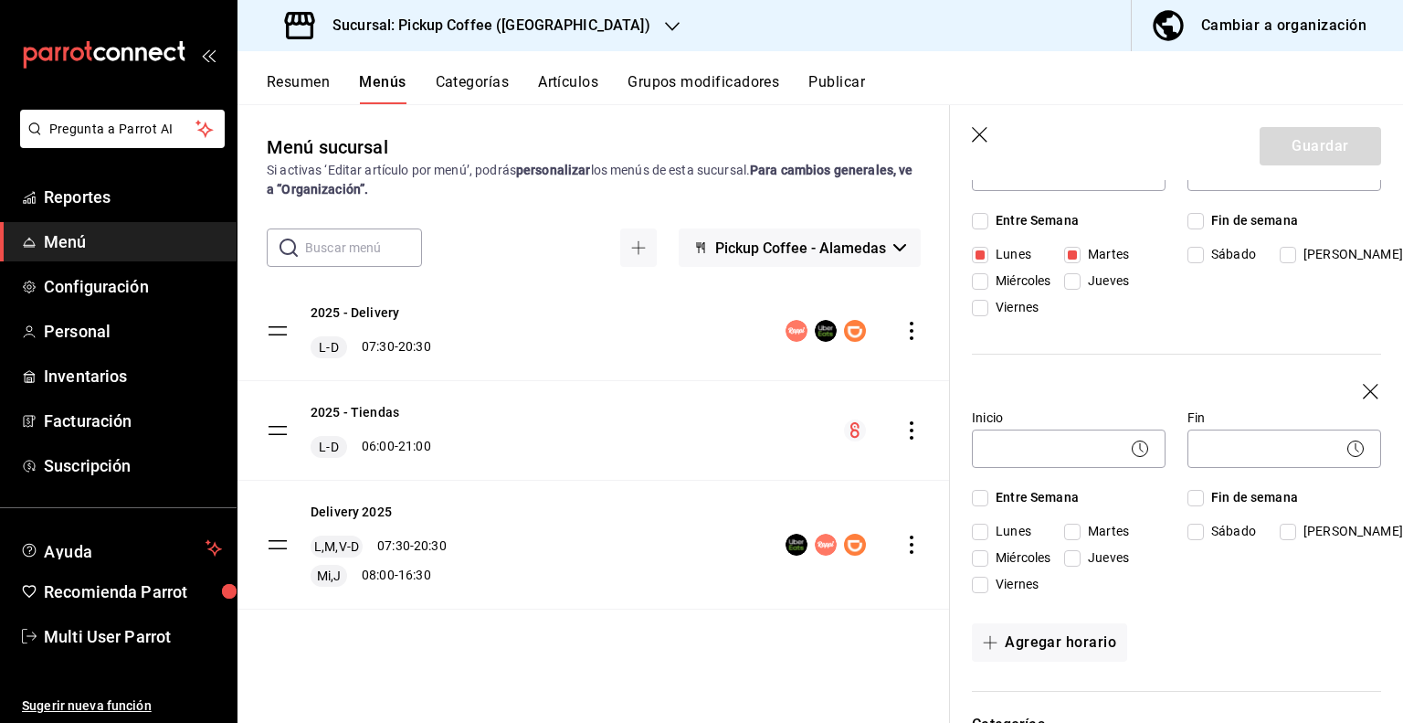
scroll to position [274, 0]
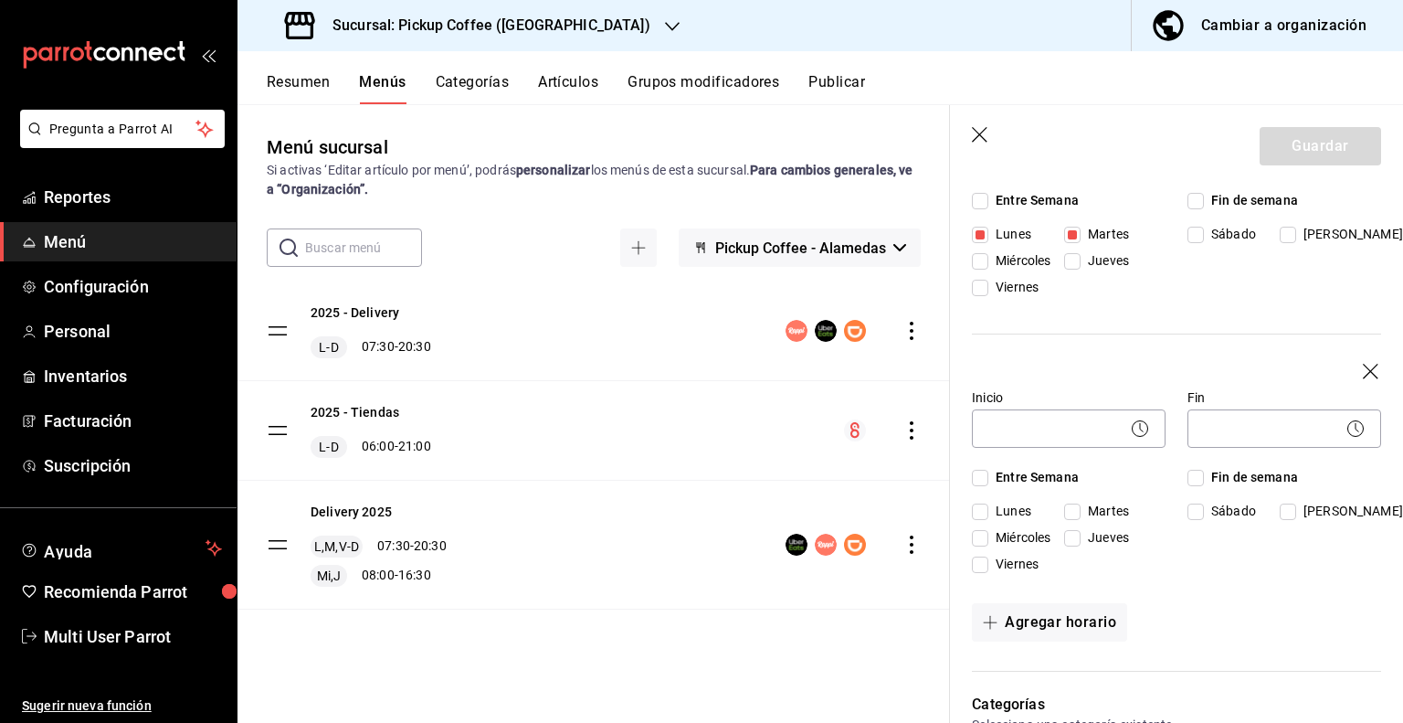
drag, startPoint x: 1003, startPoint y: 544, endPoint x: 1057, endPoint y: 536, distance: 54.4
click at [1004, 270] on span "Miércoles" at bounding box center [1020, 260] width 62 height 19
click at [989, 544] on input "Miércoles" at bounding box center [980, 538] width 16 height 16
checkbox input "true"
click at [1084, 270] on span "Jueves" at bounding box center [1105, 260] width 48 height 19
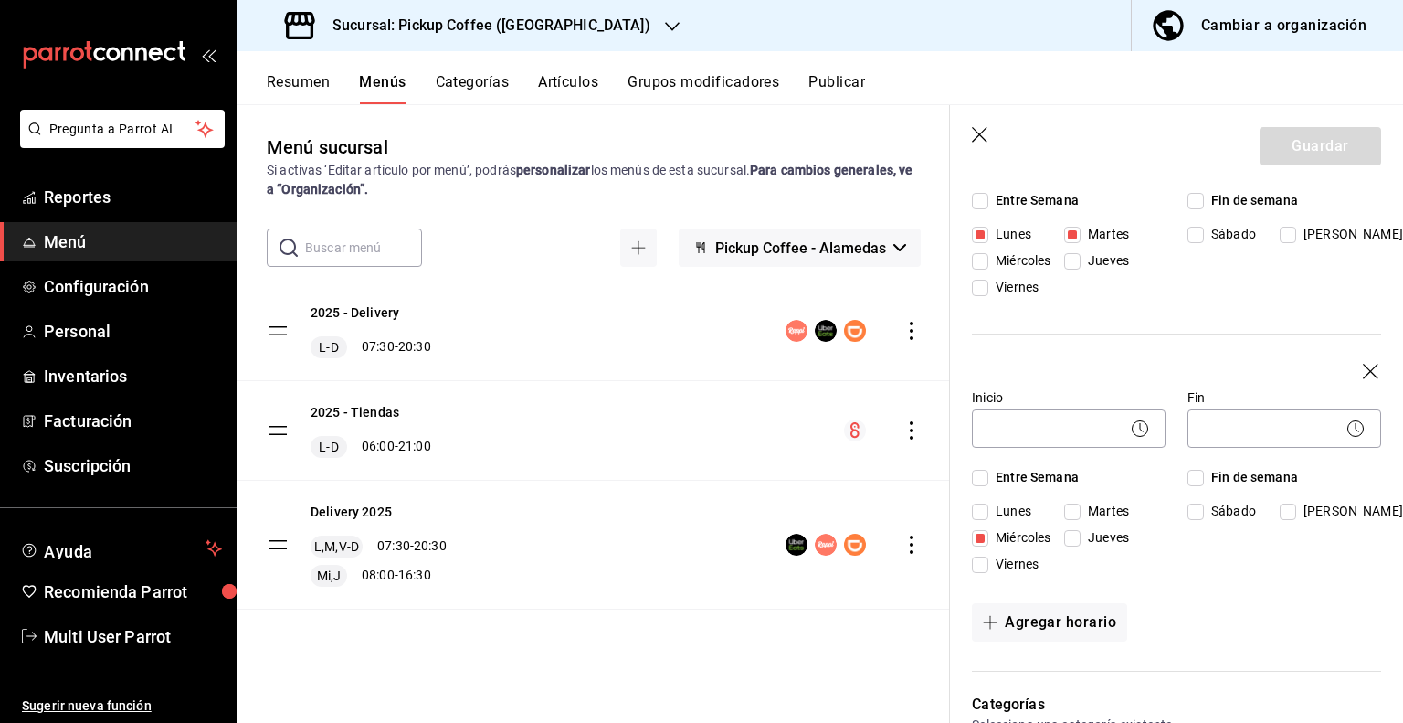
click at [1081, 535] on input "Jueves" at bounding box center [1072, 538] width 16 height 16
checkbox input "true"
click at [1075, 434] on body "Pregunta a Parrot AI Reportes Menú Configuración Personal Inventarios Facturaci…" at bounding box center [701, 361] width 1403 height 723
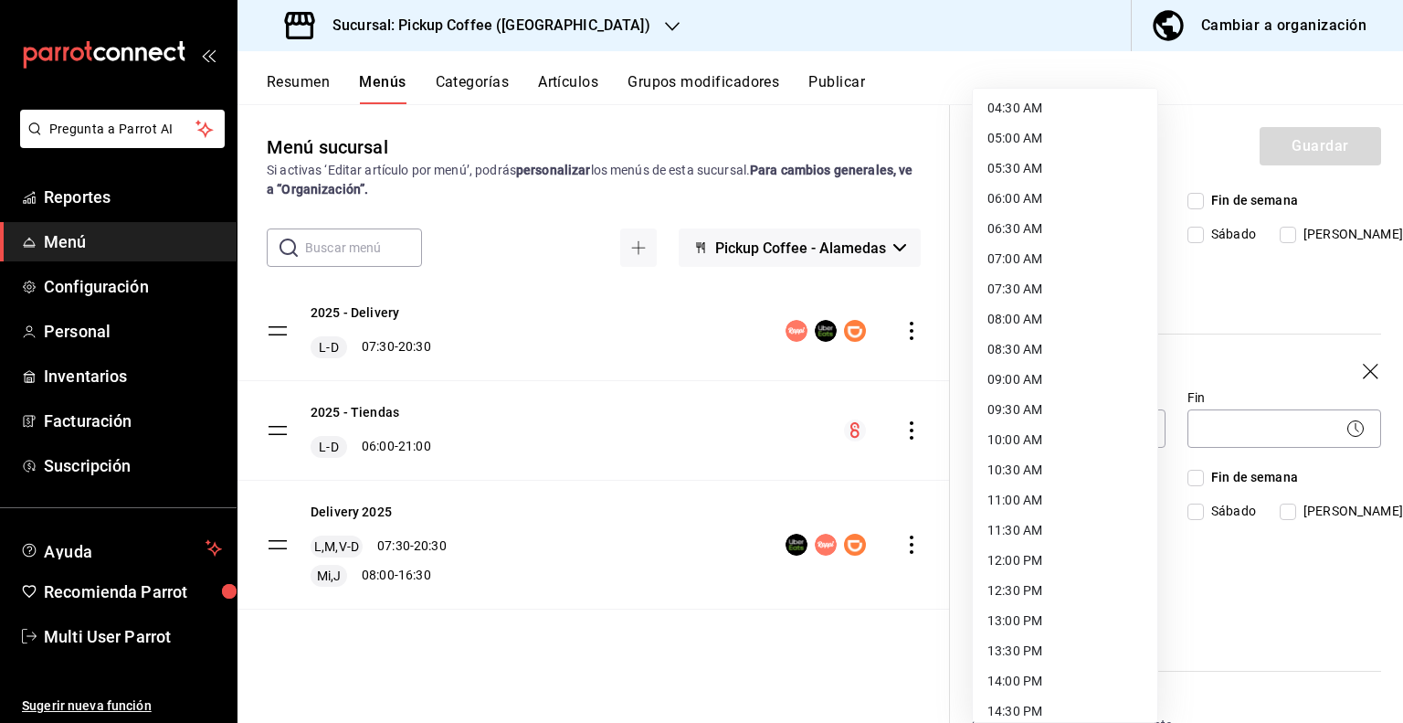
click at [1026, 323] on li "08:00 AM" at bounding box center [1065, 319] width 185 height 30
type input "08:00"
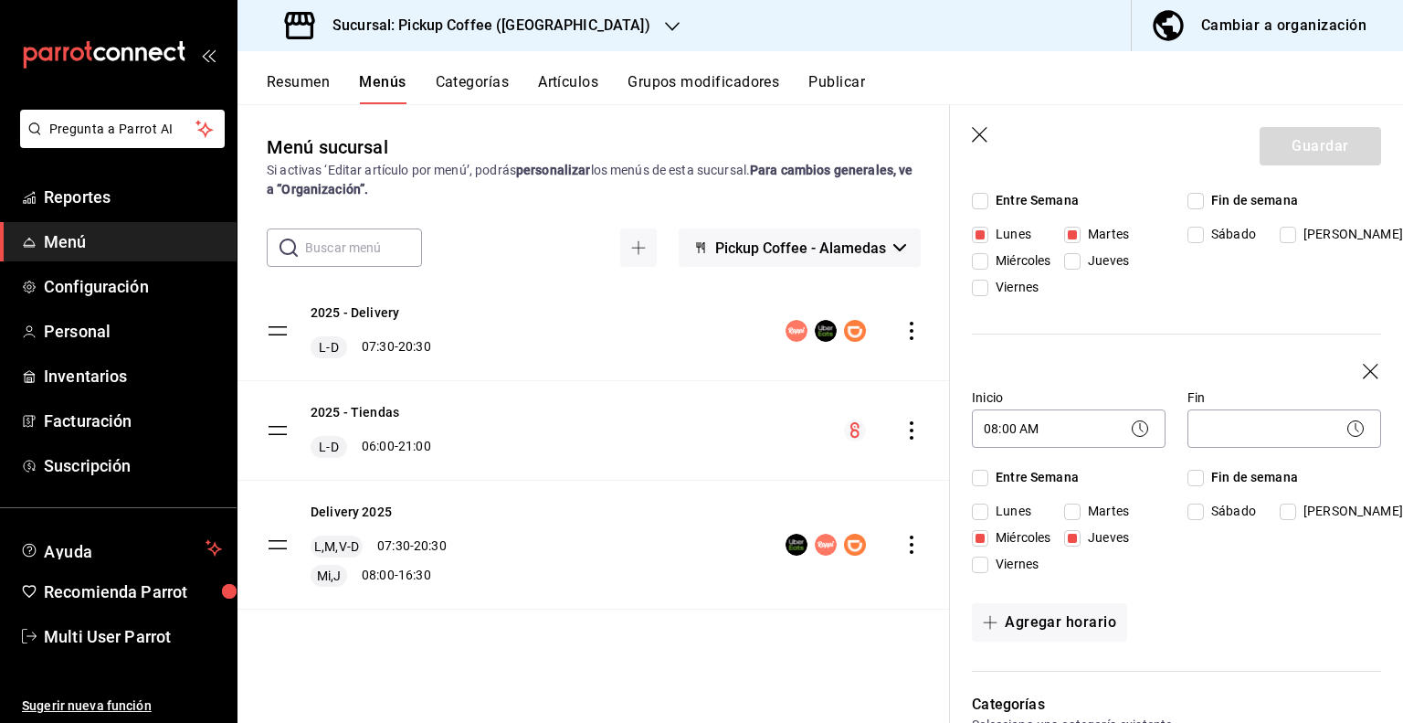
click at [1224, 437] on body "Pregunta a Parrot AI Reportes Menú Configuración Personal Inventarios Facturaci…" at bounding box center [701, 361] width 1403 height 723
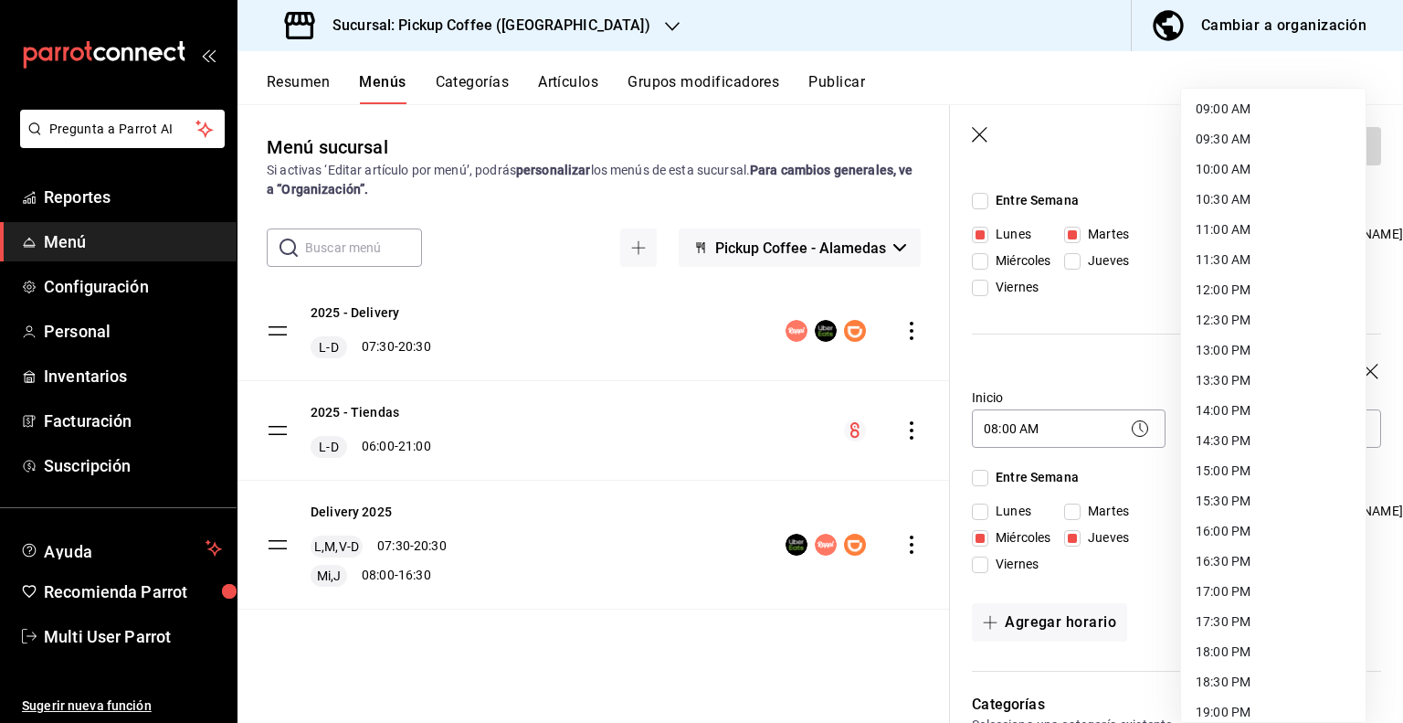
scroll to position [548, 0]
click at [1233, 496] on li "15:30 PM" at bounding box center [1273, 497] width 185 height 30
type input "15:30"
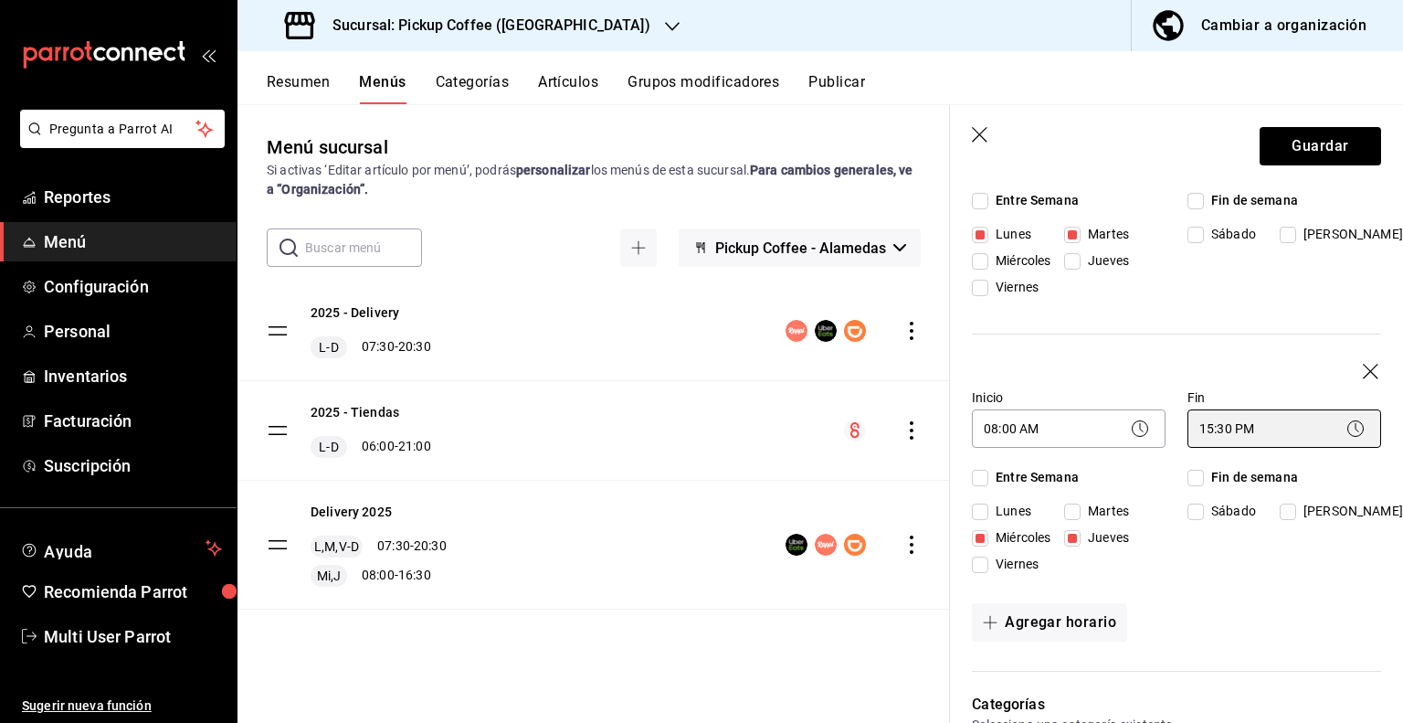
scroll to position [365, 0]
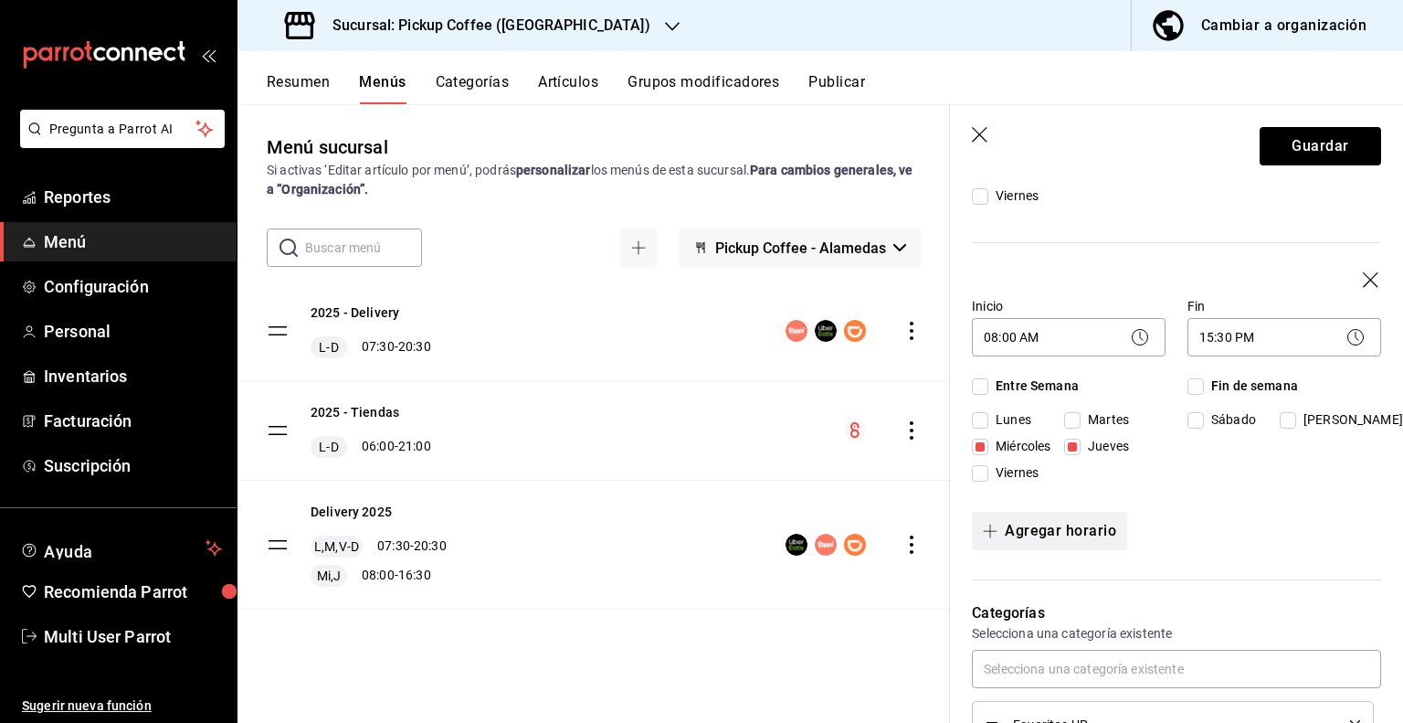
click at [1073, 533] on button "Agregar horario" at bounding box center [1049, 531] width 155 height 38
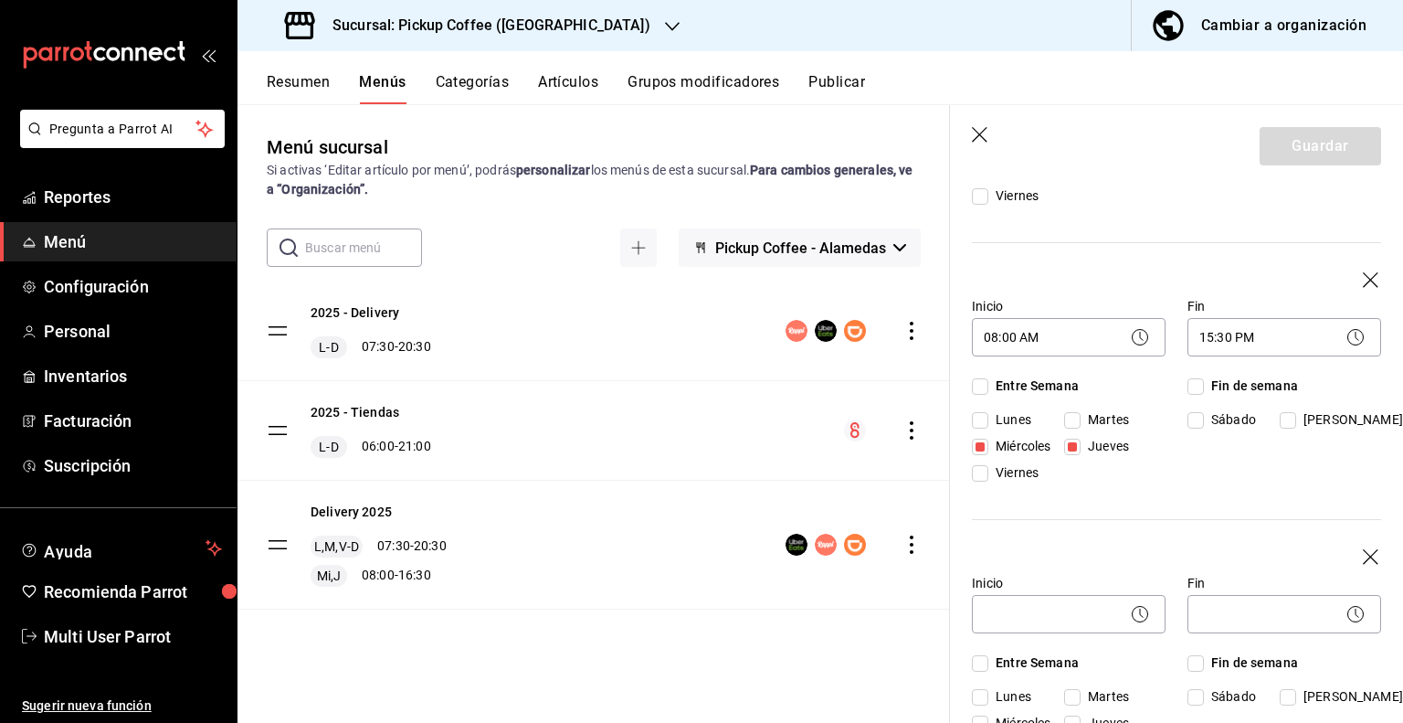
click at [1363, 553] on icon "button" at bounding box center [1372, 558] width 18 height 18
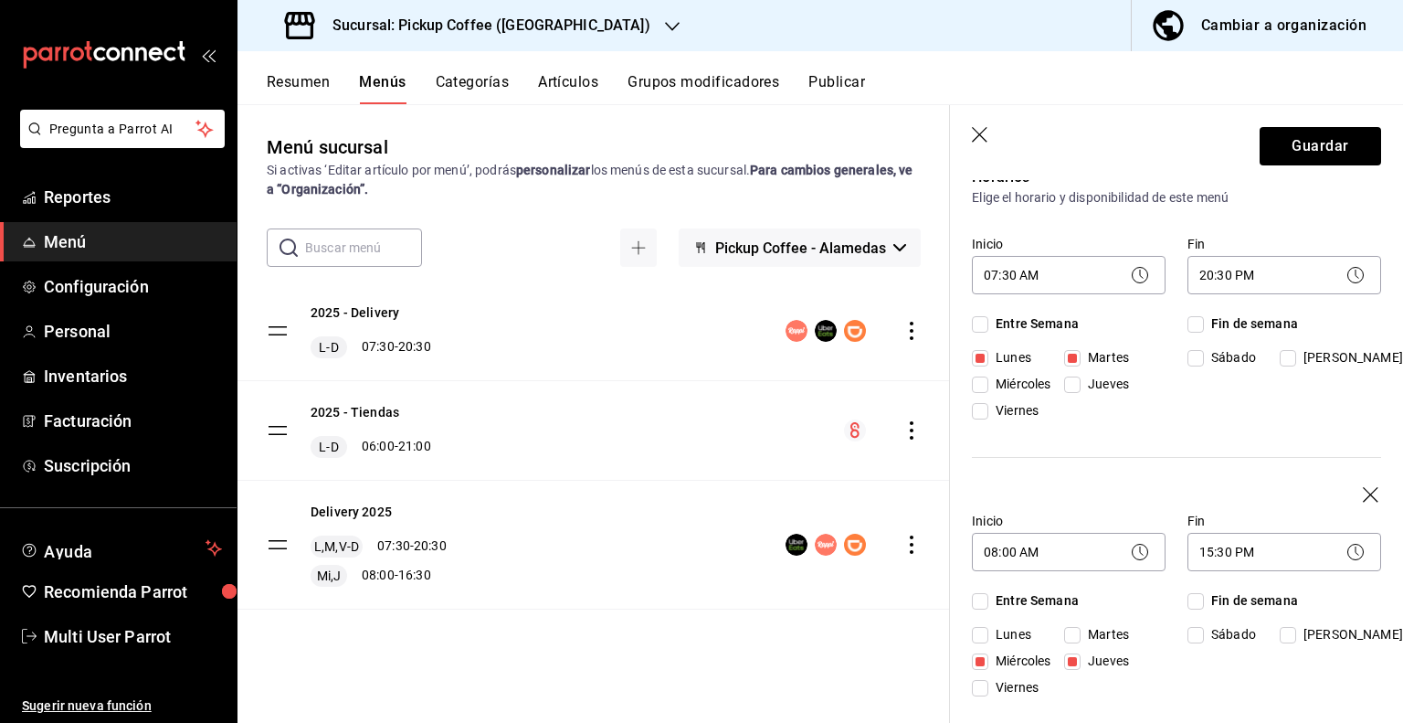
scroll to position [183, 0]
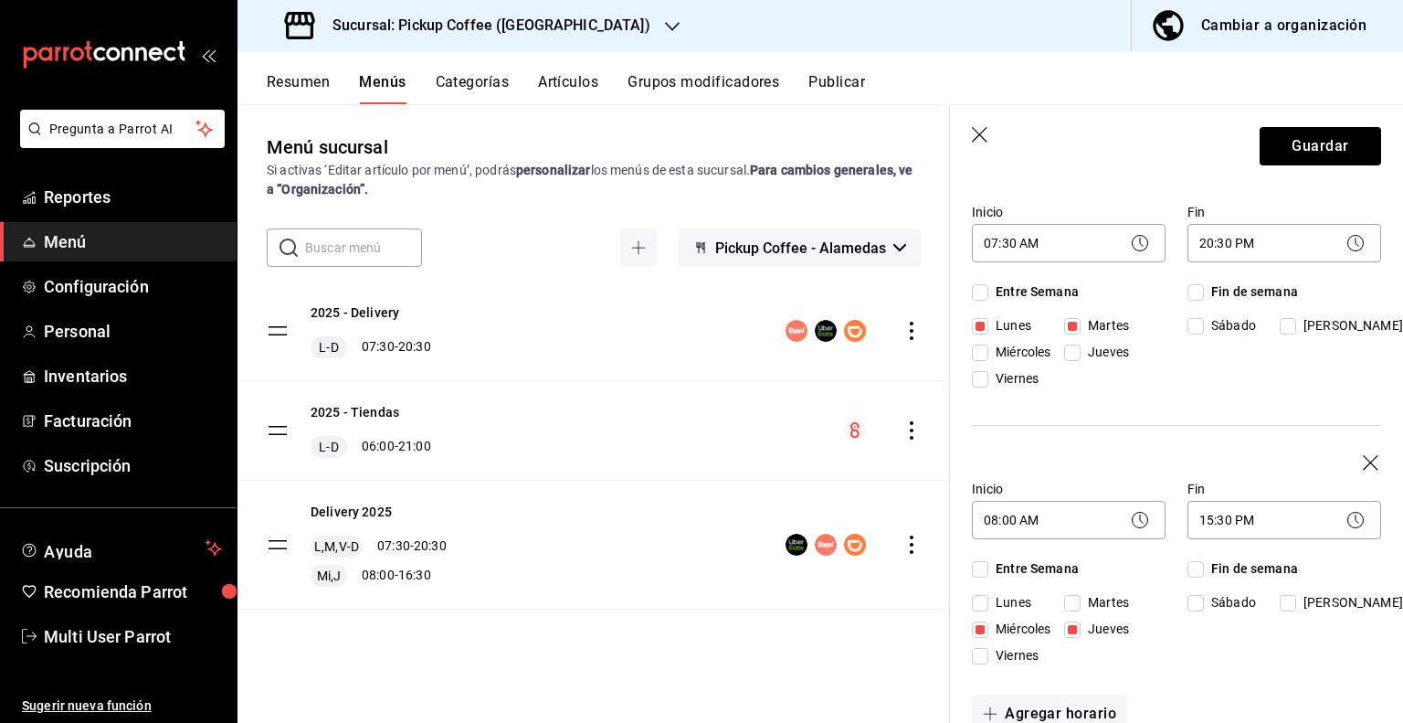
click at [987, 379] on input "Viernes" at bounding box center [980, 379] width 16 height 16
checkbox input "true"
click at [1193, 332] on input "Sábado" at bounding box center [1196, 326] width 16 height 16
checkbox input "true"
click at [1283, 328] on input "[PERSON_NAME]" at bounding box center [1288, 326] width 16 height 16
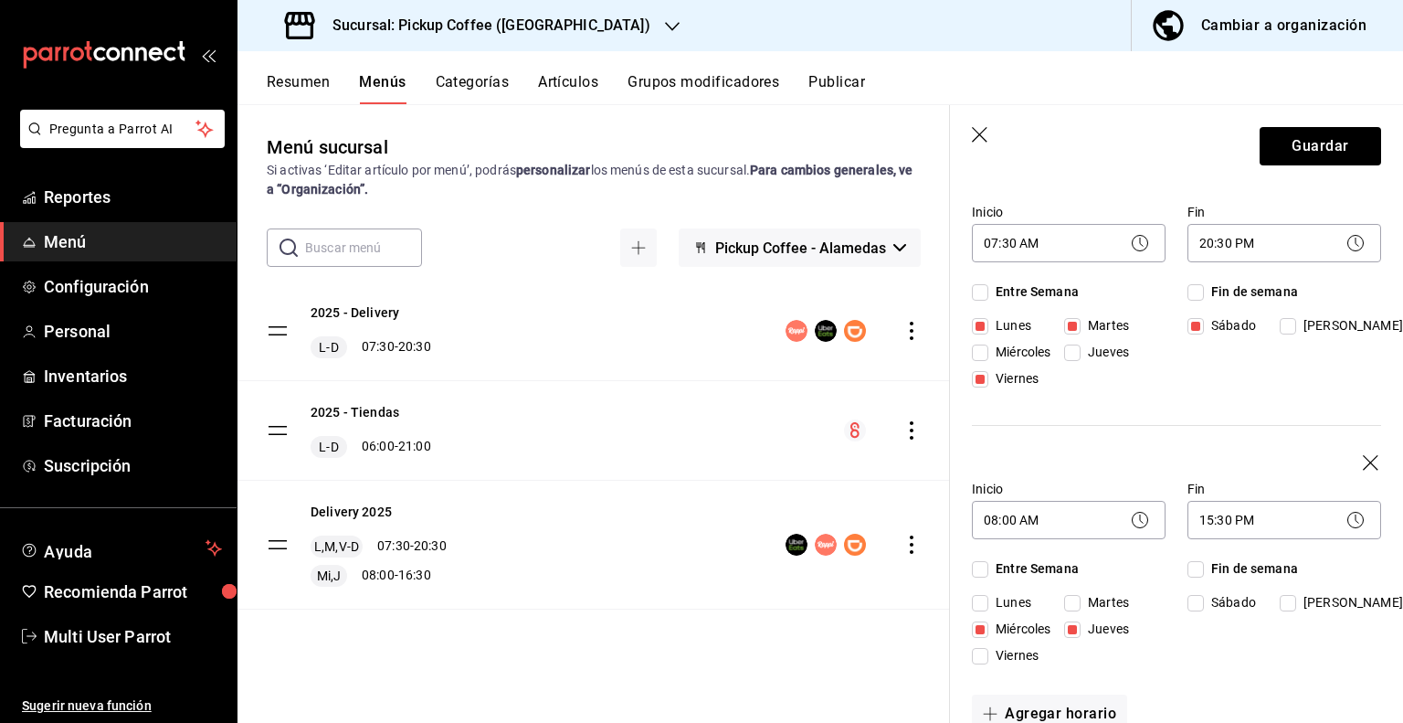
checkbox input "true"
click at [1294, 148] on button "Guardar" at bounding box center [1321, 146] width 122 height 38
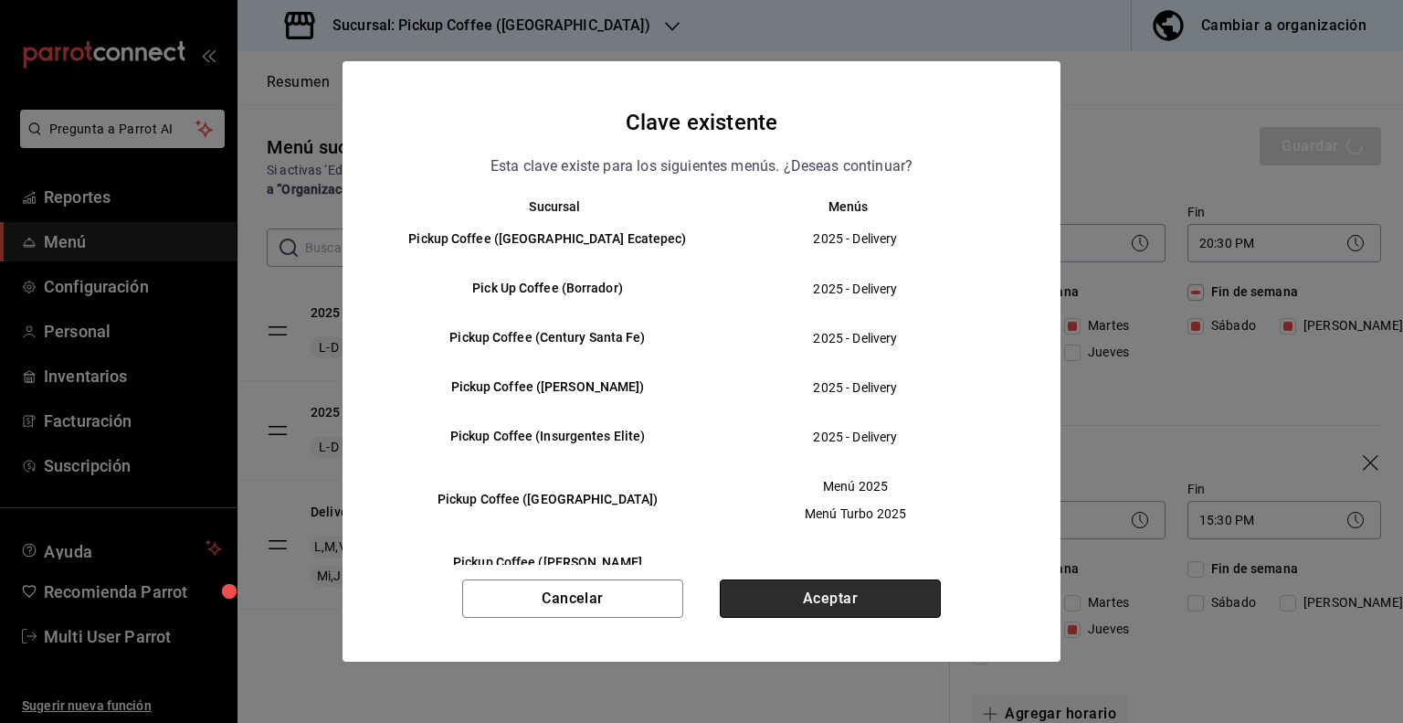
click at [806, 604] on button "Aceptar" at bounding box center [830, 598] width 221 height 38
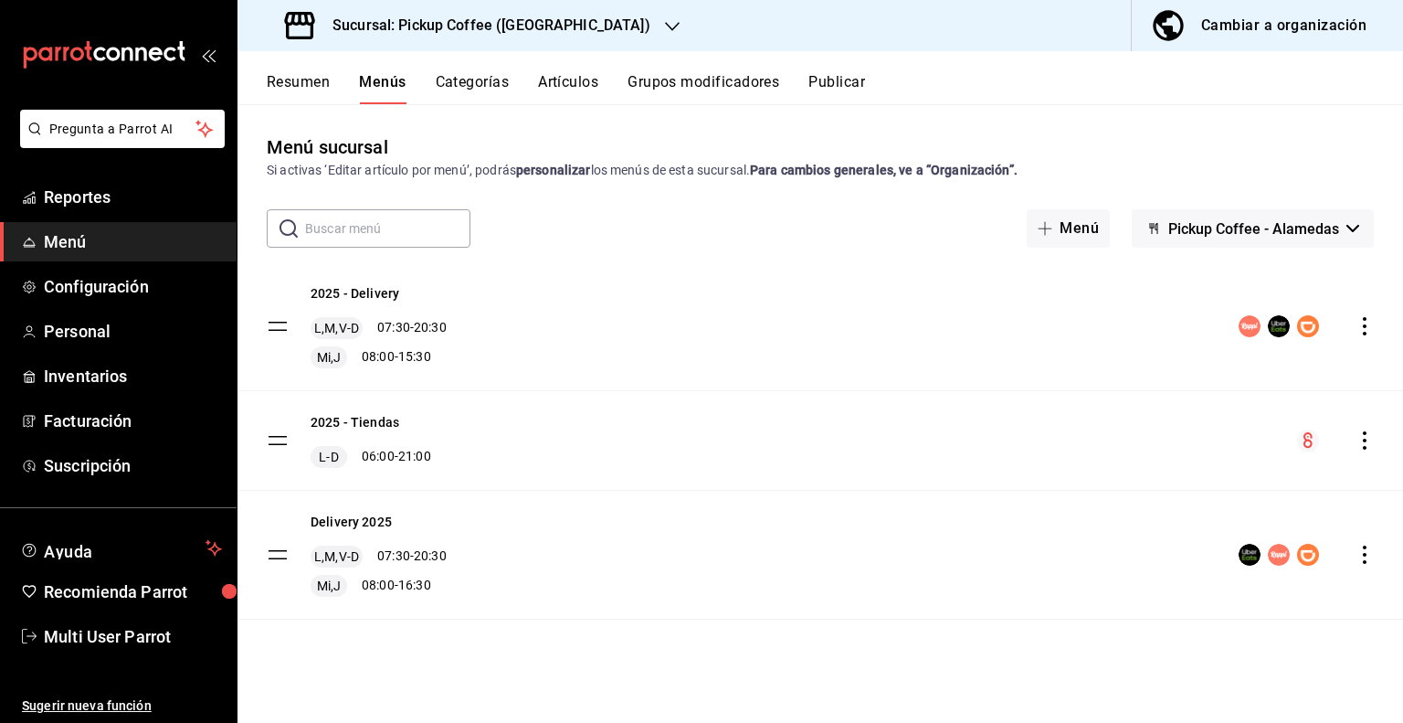
click at [1365, 554] on icon "actions" at bounding box center [1365, 554] width 4 height 18
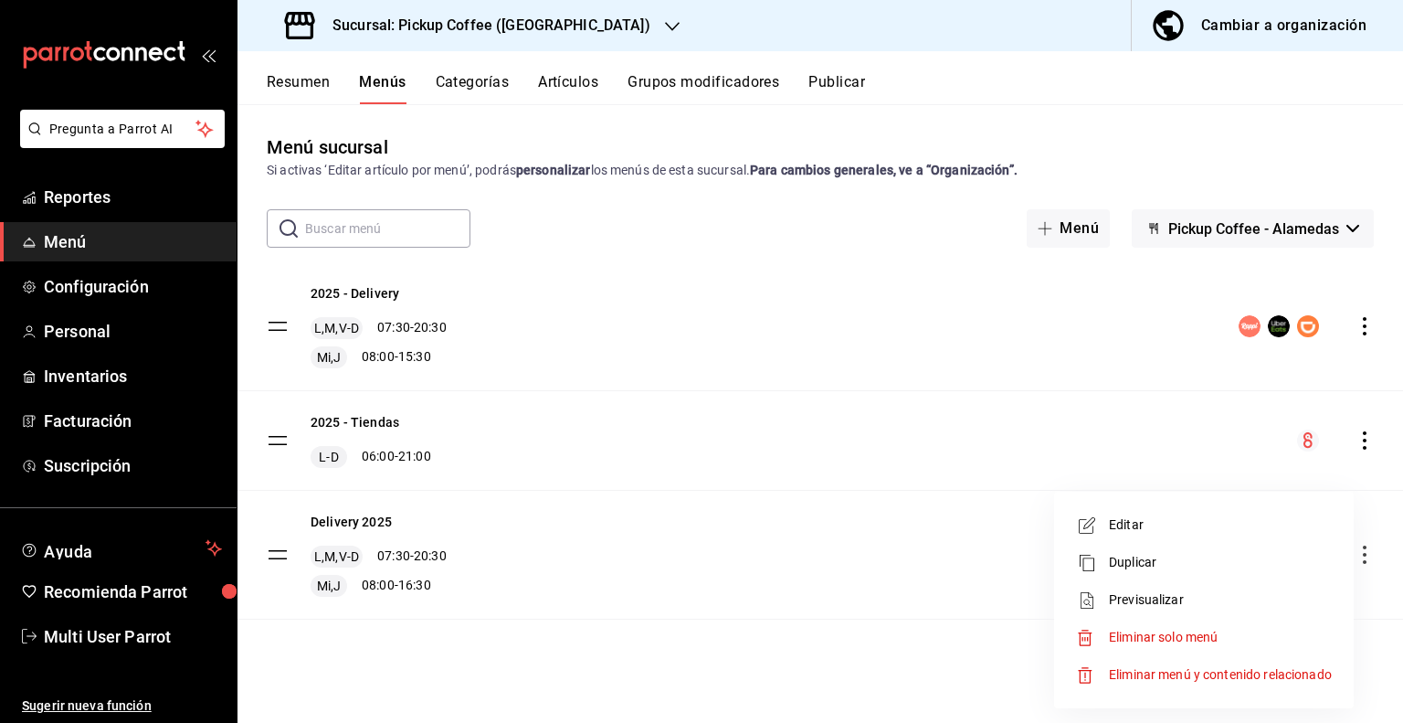
click at [1133, 635] on span "Eliminar solo menú" at bounding box center [1163, 637] width 109 height 15
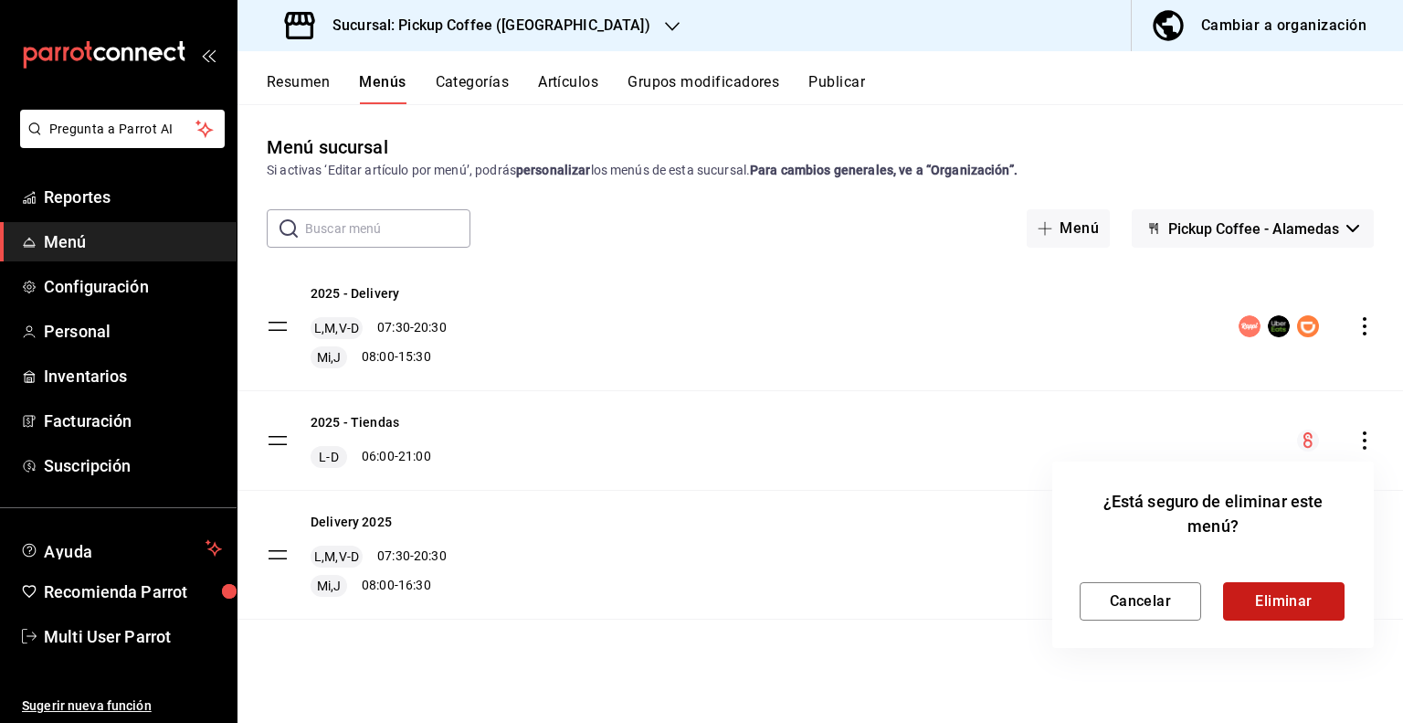
click at [1255, 598] on button "Eliminar" at bounding box center [1284, 601] width 122 height 38
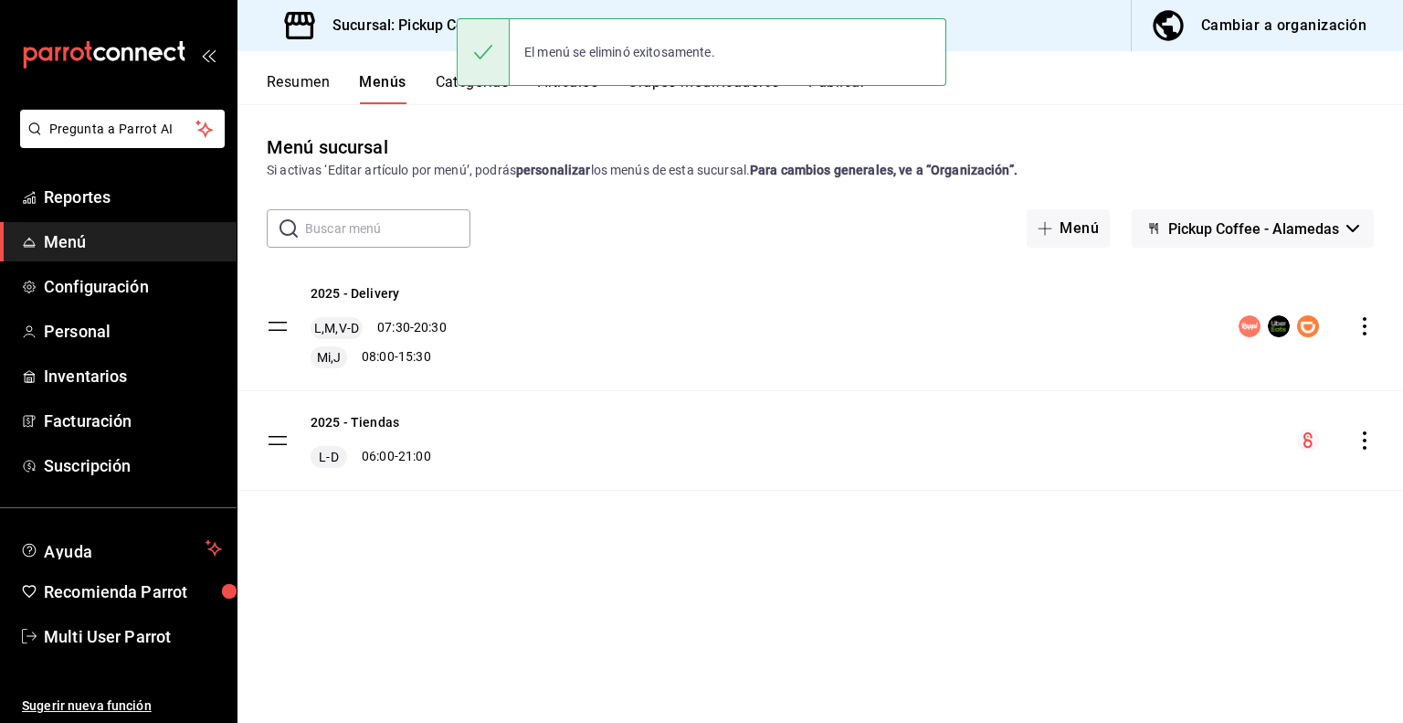
click at [853, 90] on div "El menú se eliminó exitosamente." at bounding box center [702, 52] width 490 height 79
click at [831, 89] on div "El menú se eliminó exitosamente." at bounding box center [702, 52] width 490 height 79
click at [831, 94] on button "Publicar" at bounding box center [837, 88] width 57 height 31
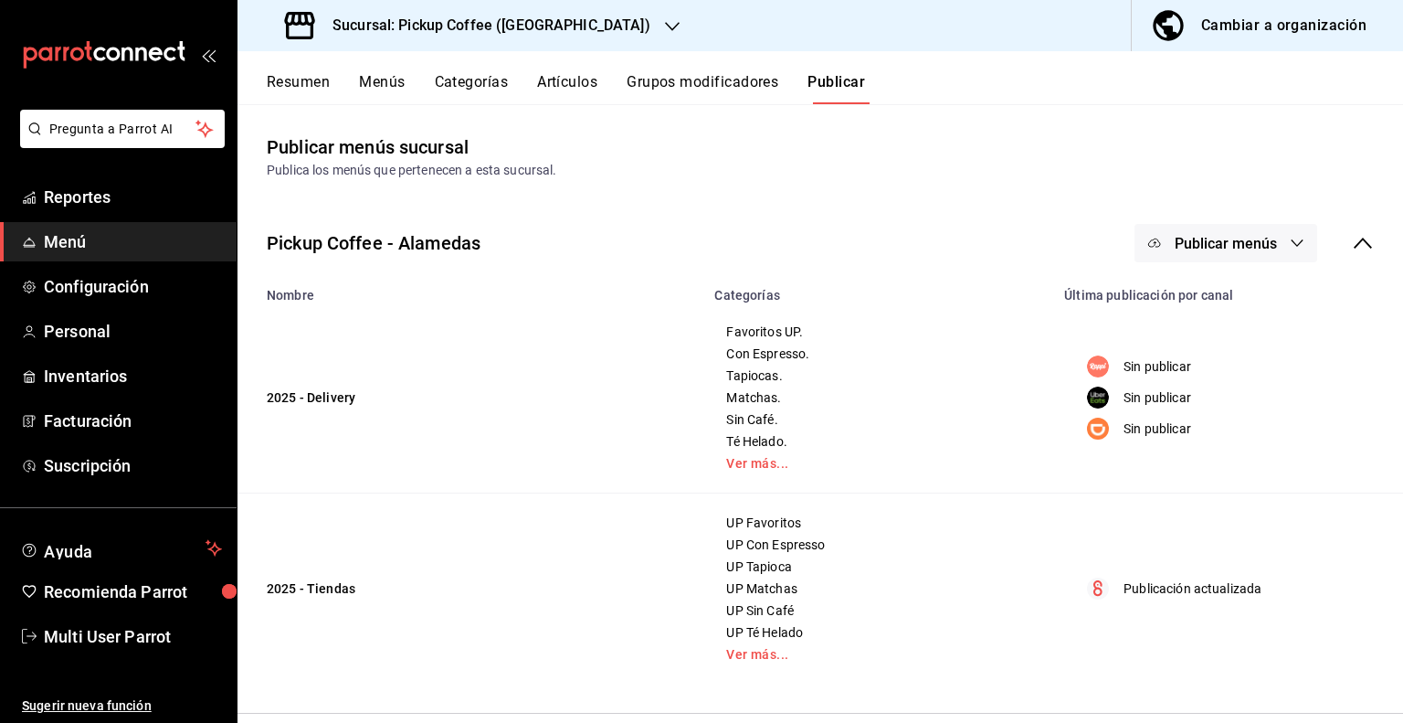
click at [1296, 249] on icon "button" at bounding box center [1297, 243] width 15 height 15
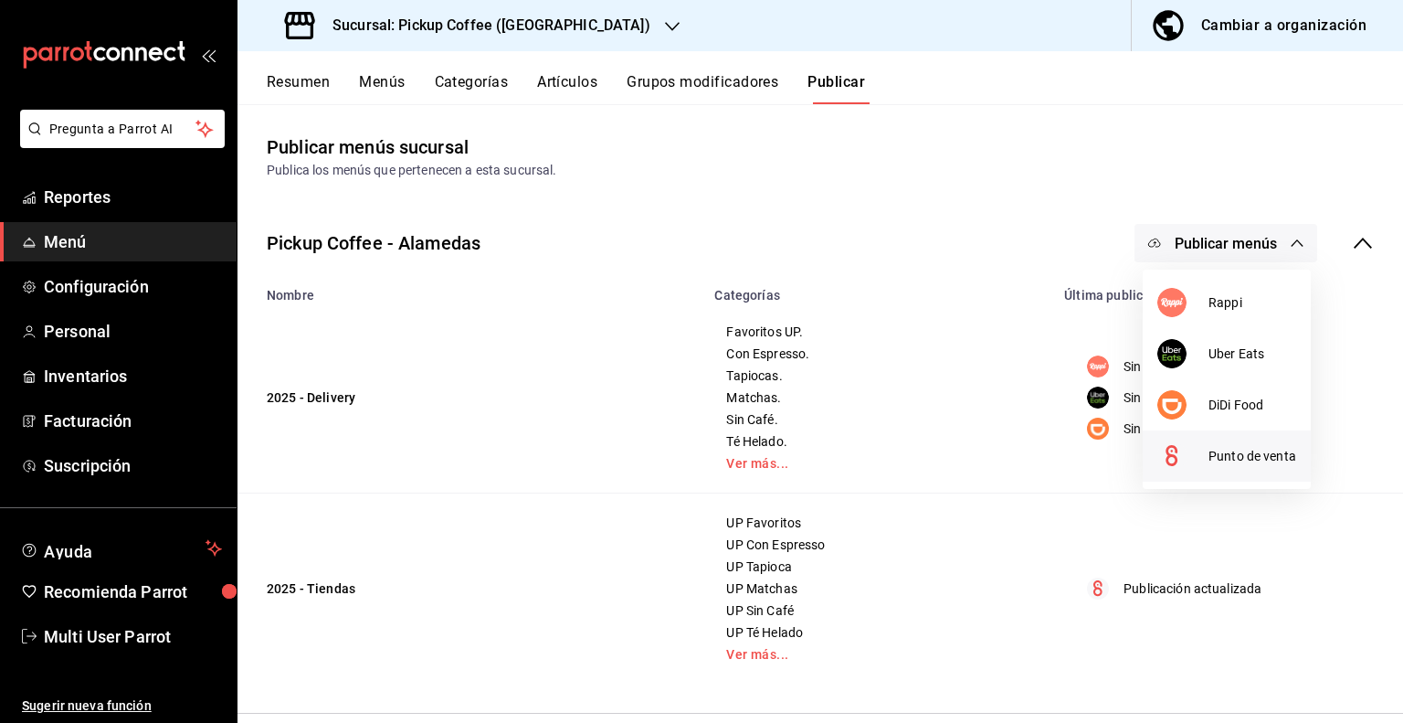
click at [1199, 451] on div at bounding box center [1183, 455] width 51 height 29
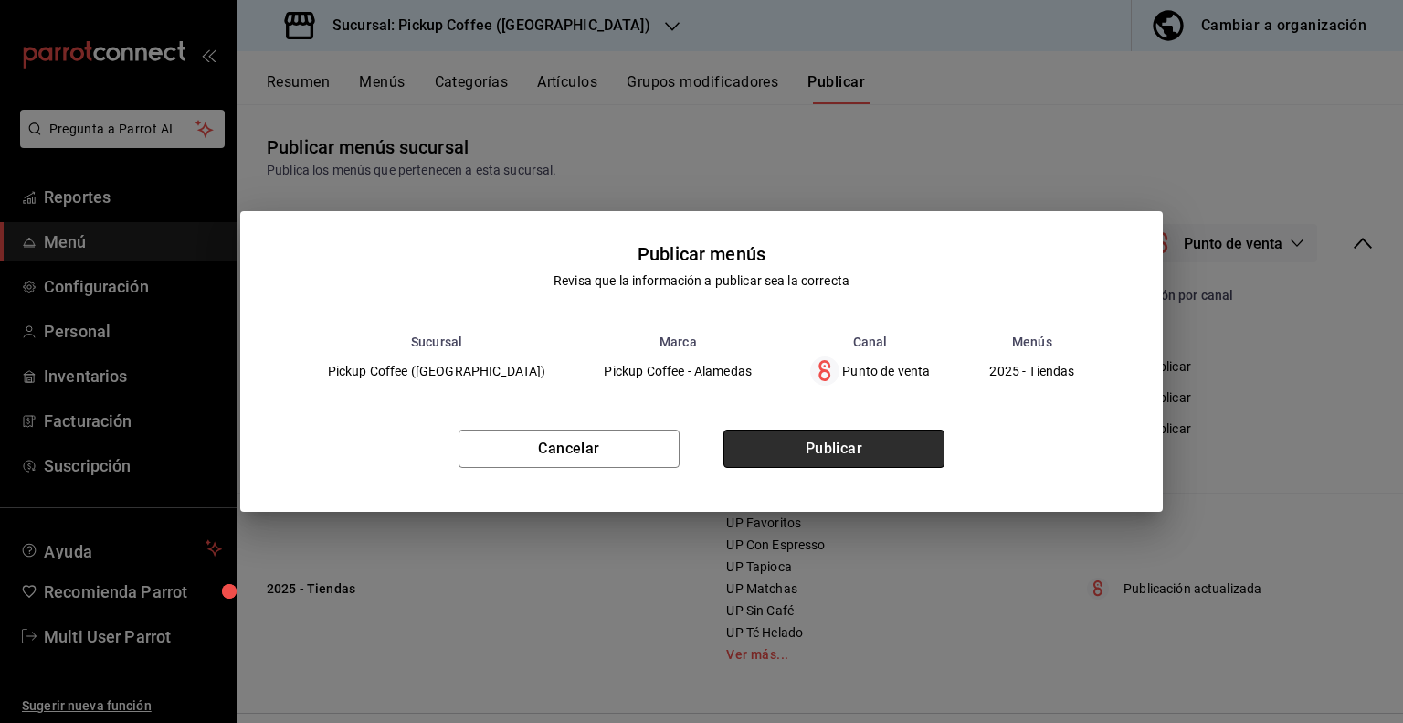
click at [823, 456] on button "Publicar" at bounding box center [834, 448] width 221 height 38
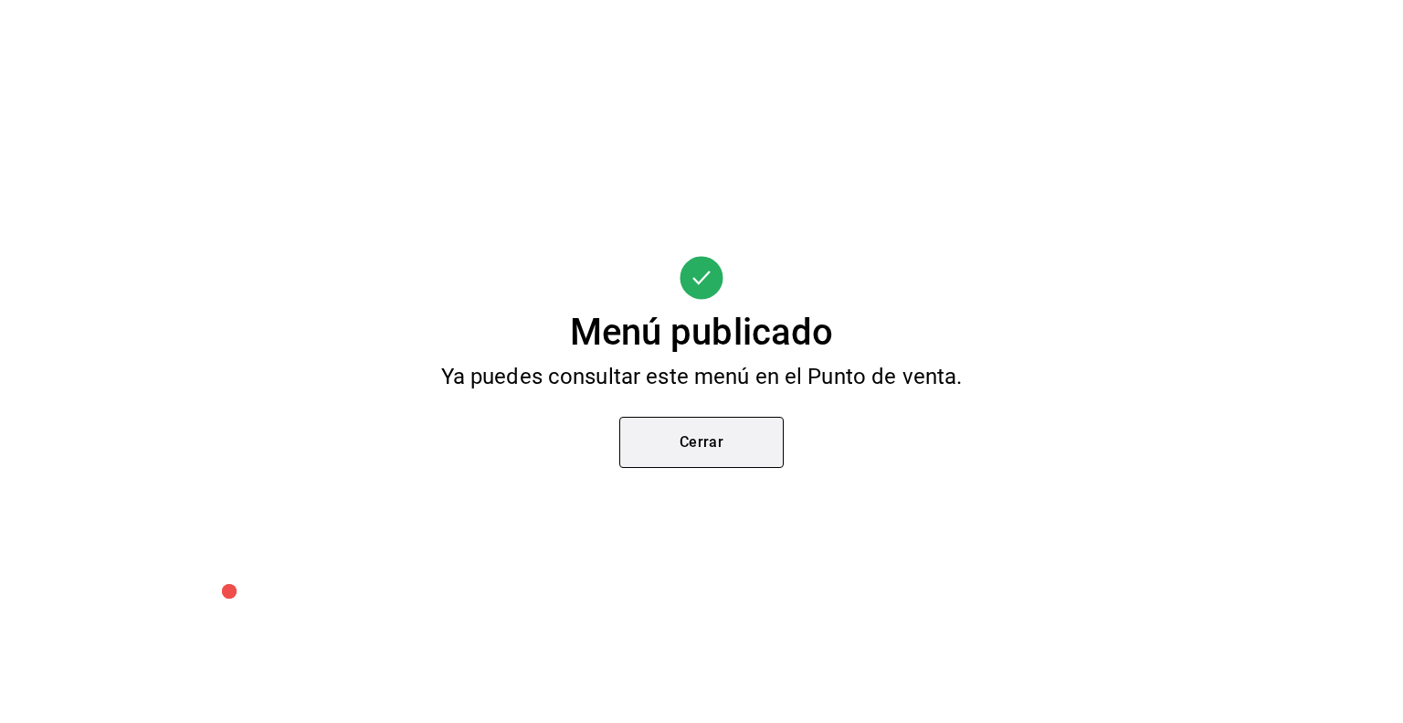
click at [673, 438] on button "Cerrar" at bounding box center [702, 442] width 164 height 51
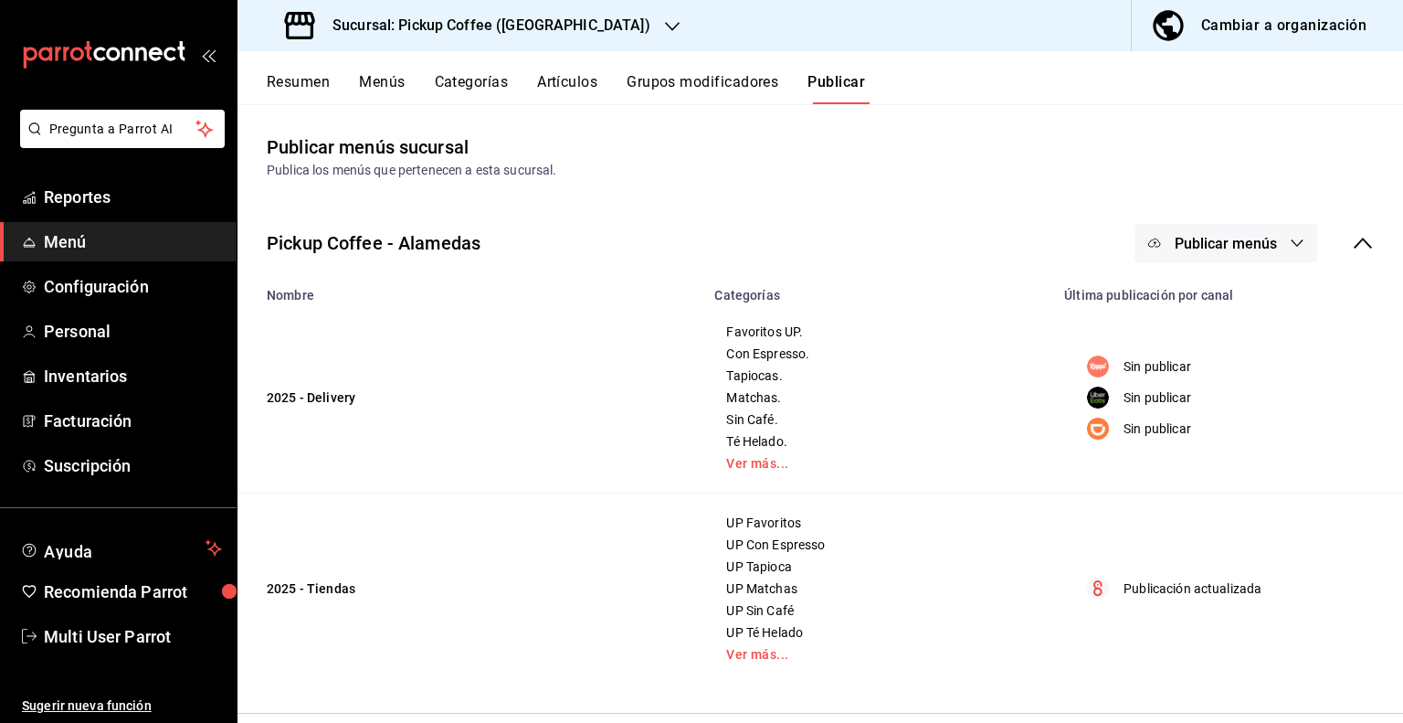
click at [1290, 245] on icon "button" at bounding box center [1297, 243] width 15 height 15
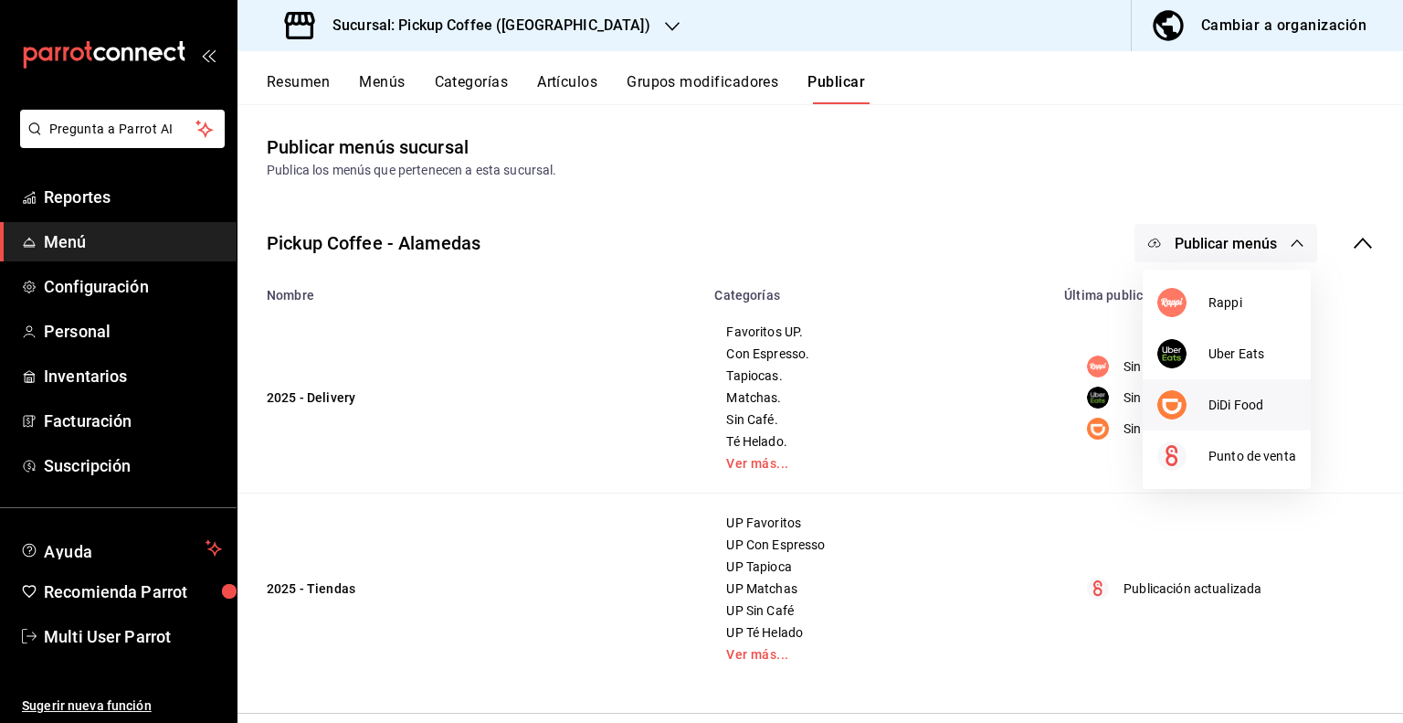
click at [1207, 405] on div at bounding box center [1183, 404] width 51 height 29
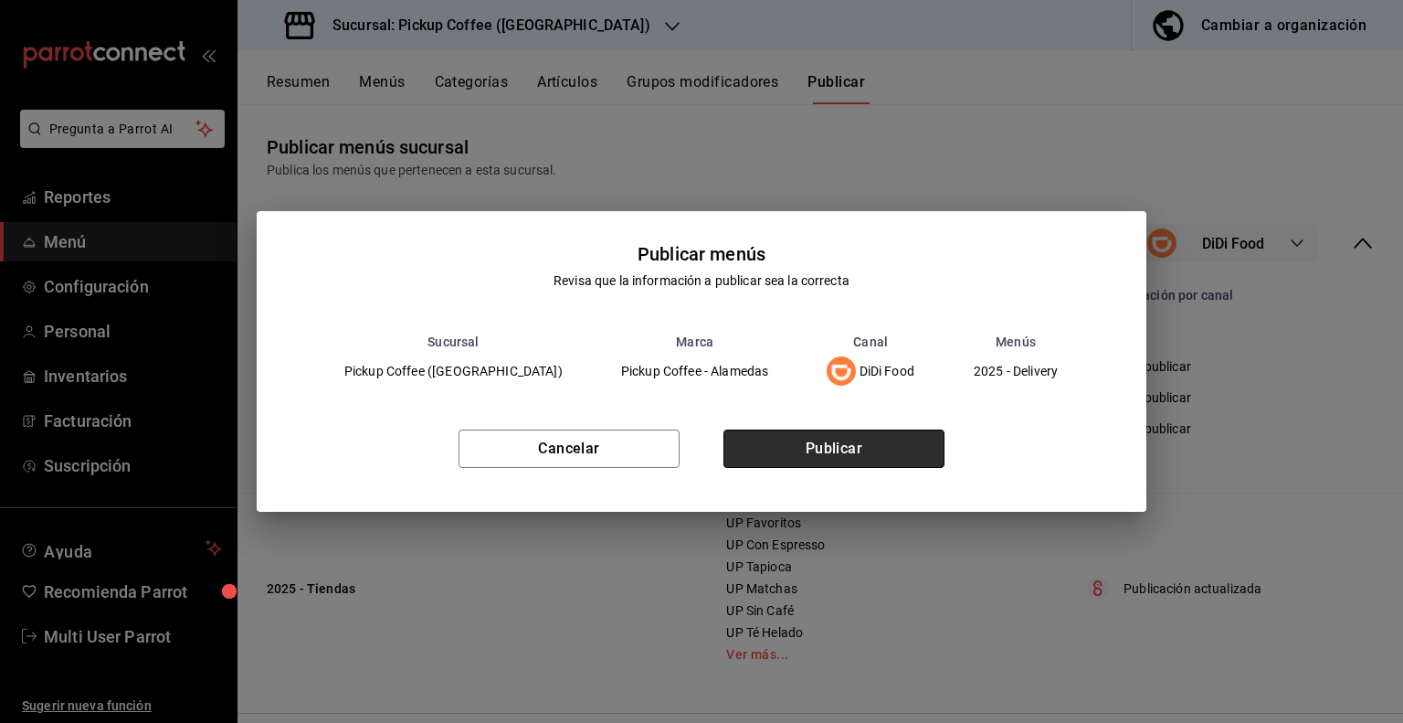
click at [878, 438] on button "Publicar" at bounding box center [834, 448] width 221 height 38
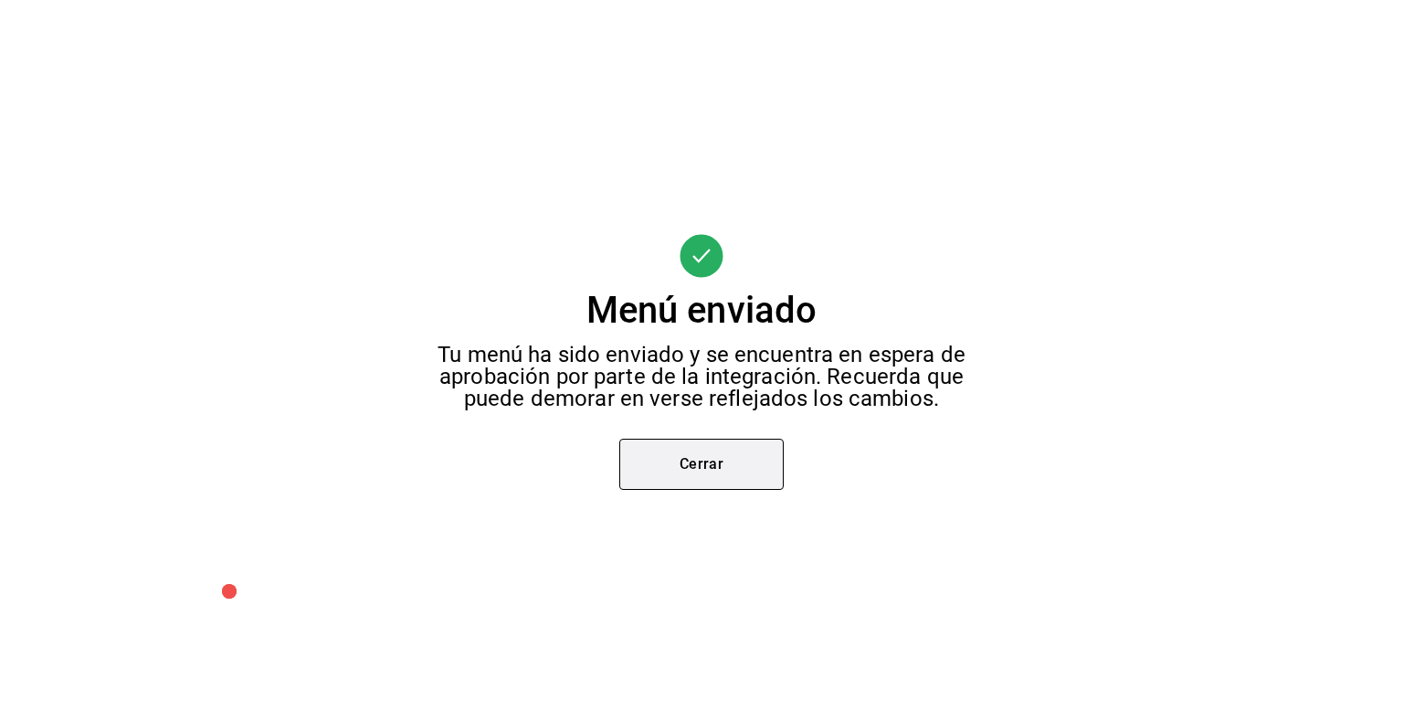
click at [681, 460] on button "Cerrar" at bounding box center [702, 464] width 164 height 51
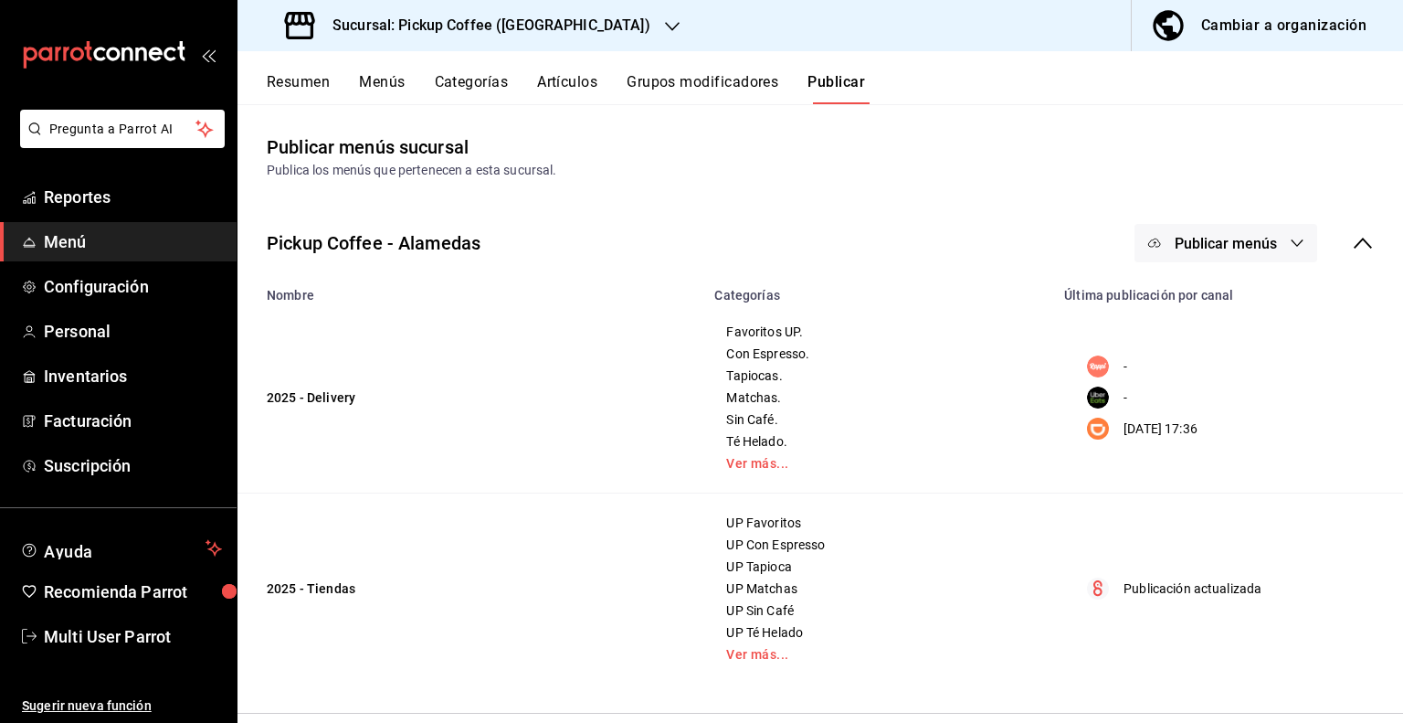
click at [1290, 248] on icon "button" at bounding box center [1297, 243] width 15 height 15
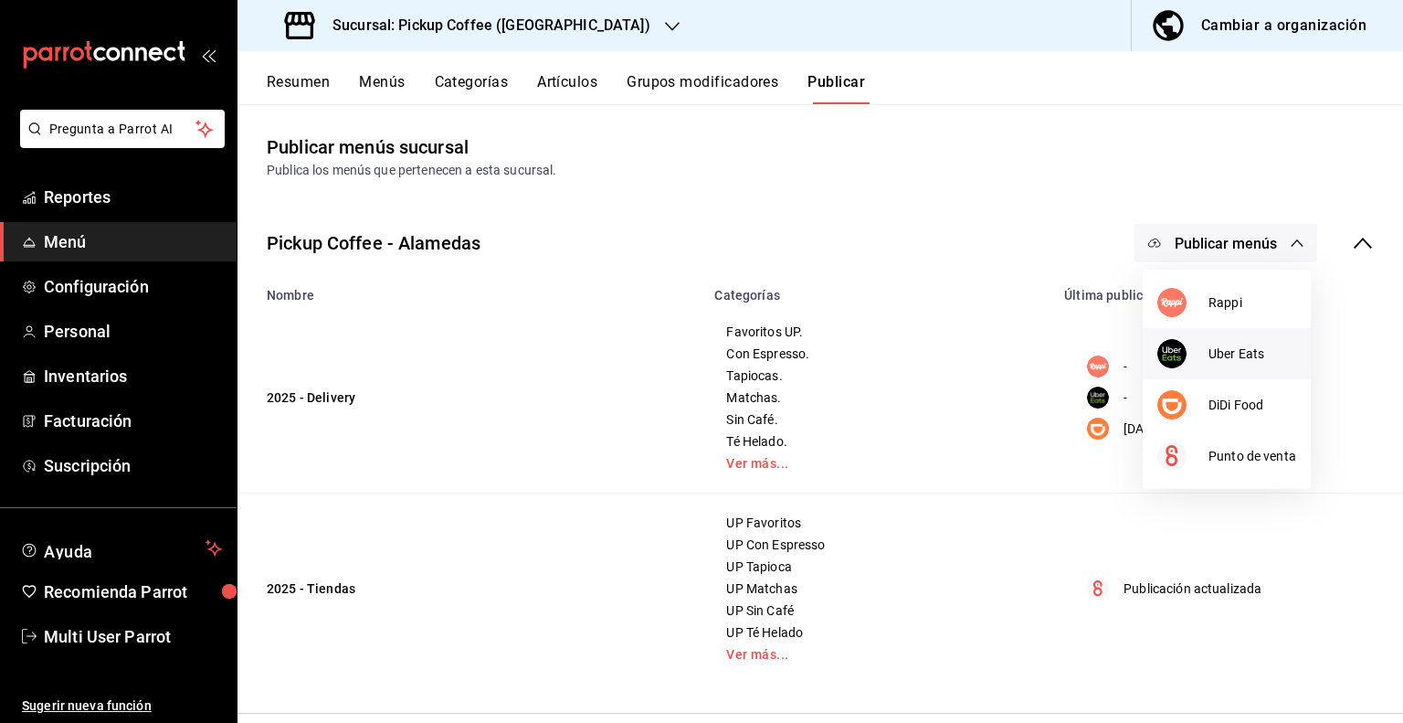
click at [1214, 350] on span "Uber Eats" at bounding box center [1253, 353] width 88 height 19
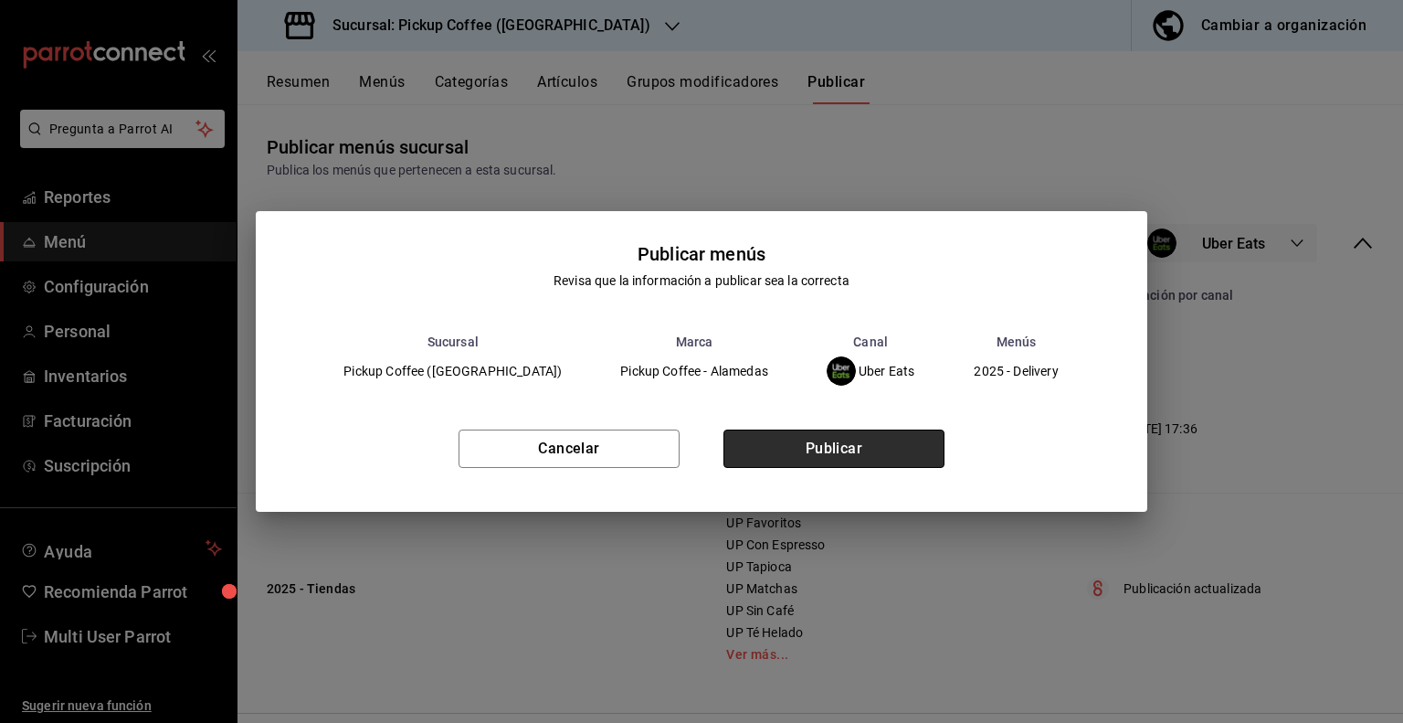
click at [860, 451] on button "Publicar" at bounding box center [834, 448] width 221 height 38
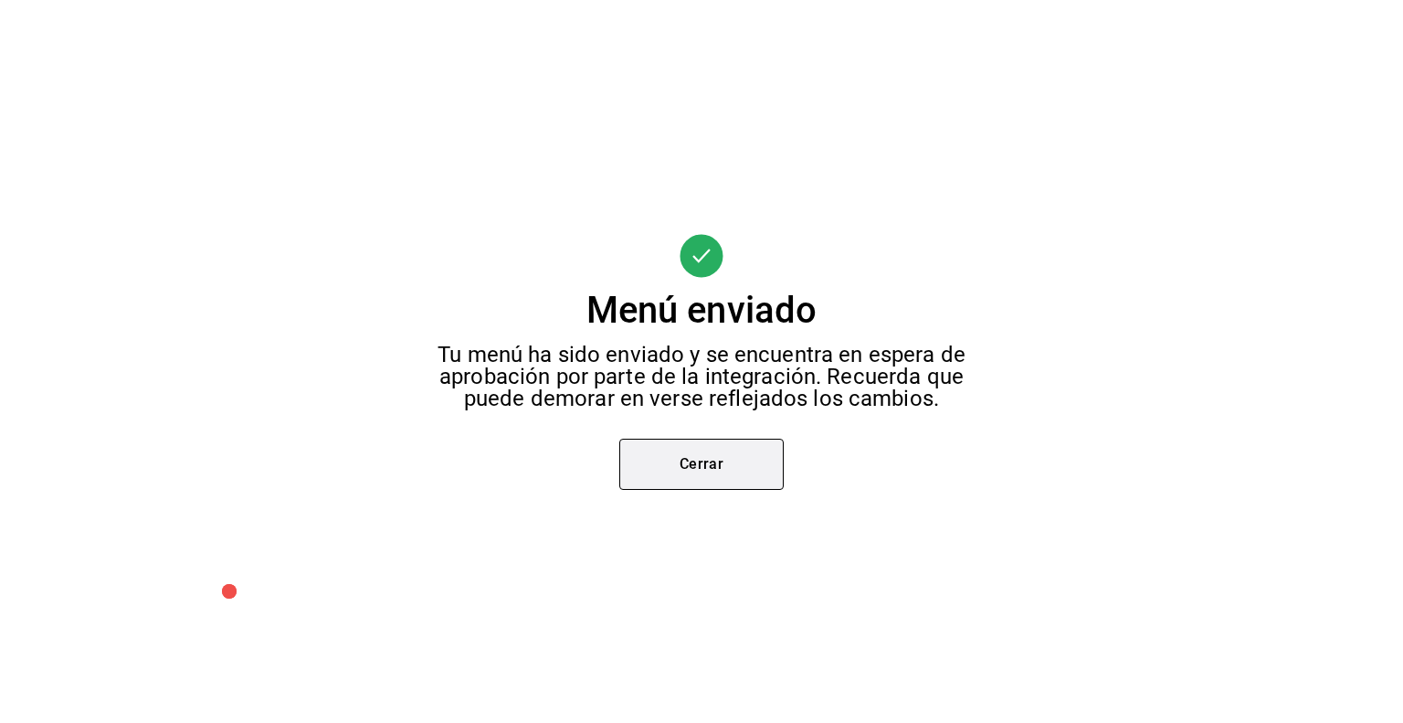
click at [753, 452] on button "Cerrar" at bounding box center [702, 464] width 164 height 51
